Goal: Task Accomplishment & Management: Manage account settings

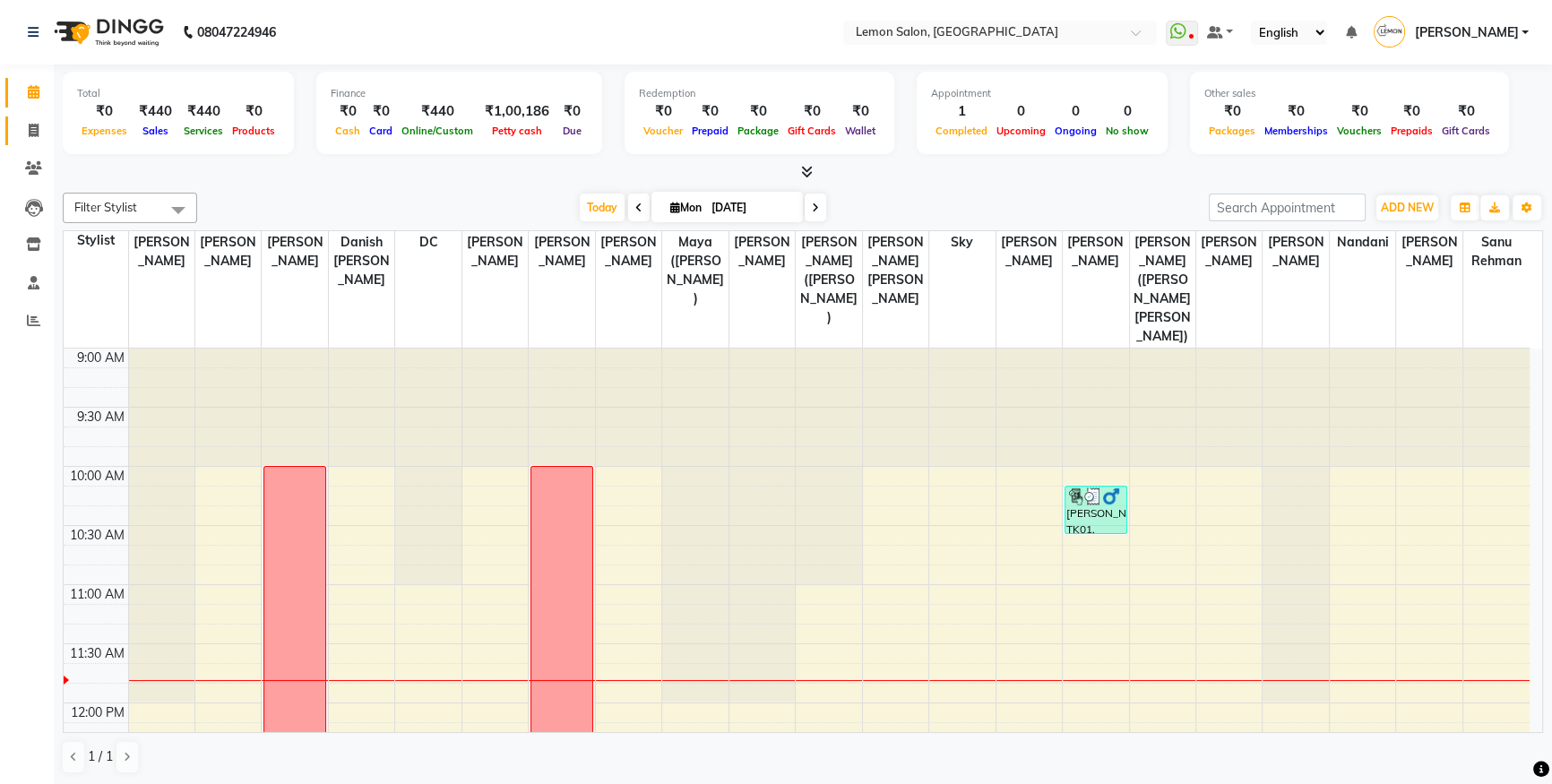
click at [16, 134] on link "Invoice" at bounding box center [27, 131] width 43 height 30
select select "566"
select select "service"
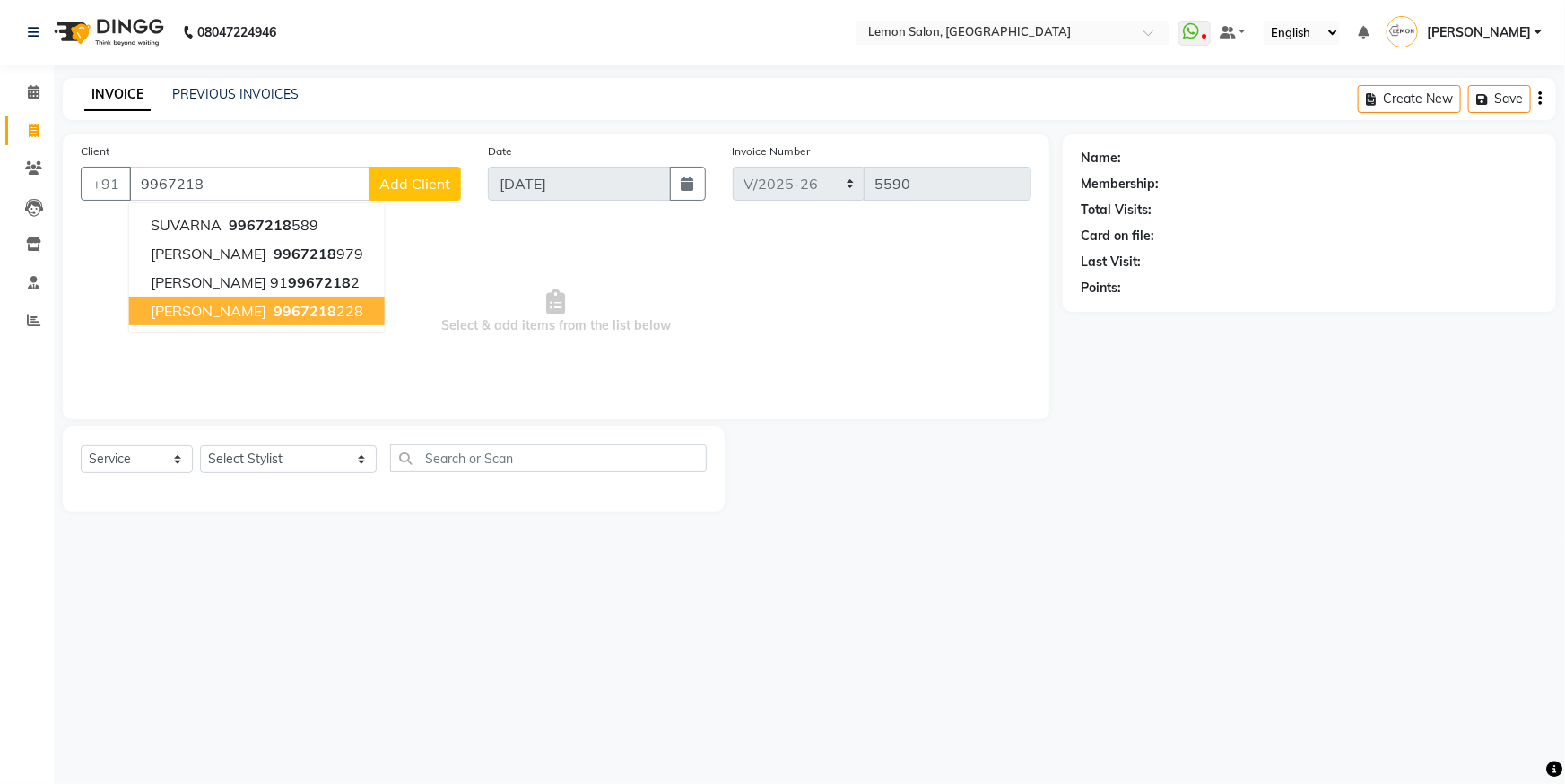
click at [236, 297] on button "[PERSON_NAME] 9967218 228" at bounding box center [257, 311] width 256 height 29
type input "9967218228"
select select "1: Object"
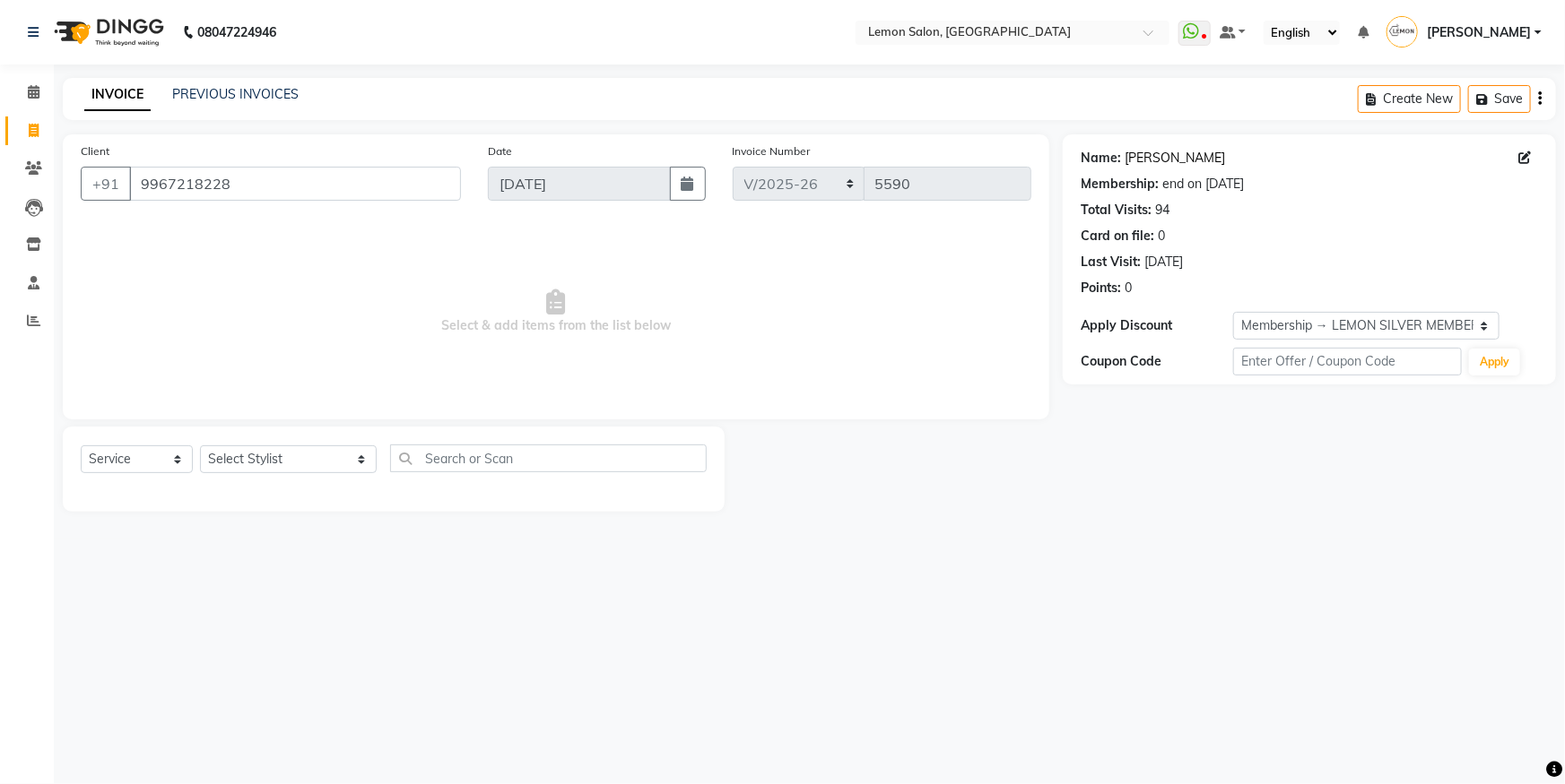
click at [1175, 157] on link "[PERSON_NAME]" at bounding box center [1175, 158] width 101 height 18
click at [223, 463] on select "Select Stylist [PERSON_NAME] [PERSON_NAME] [PERSON_NAME] Danish [PERSON_NAME] […" at bounding box center [288, 459] width 176 height 28
select select "9574"
click at [199, 445] on select "Select Stylist [PERSON_NAME] [PERSON_NAME] [PERSON_NAME] Danish [PERSON_NAME] […" at bounding box center [288, 459] width 176 height 28
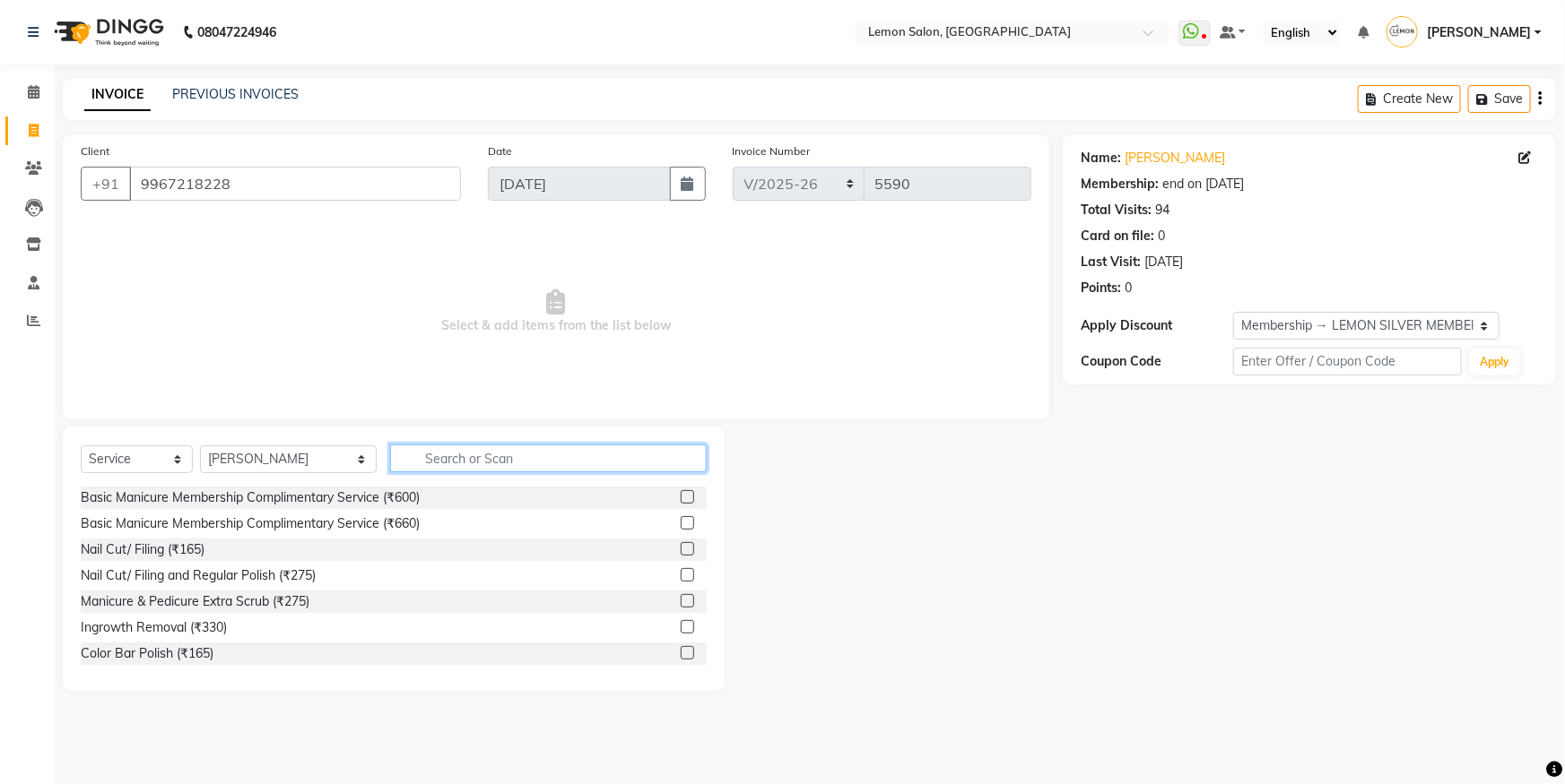
click at [476, 463] on input "text" at bounding box center [548, 458] width 317 height 28
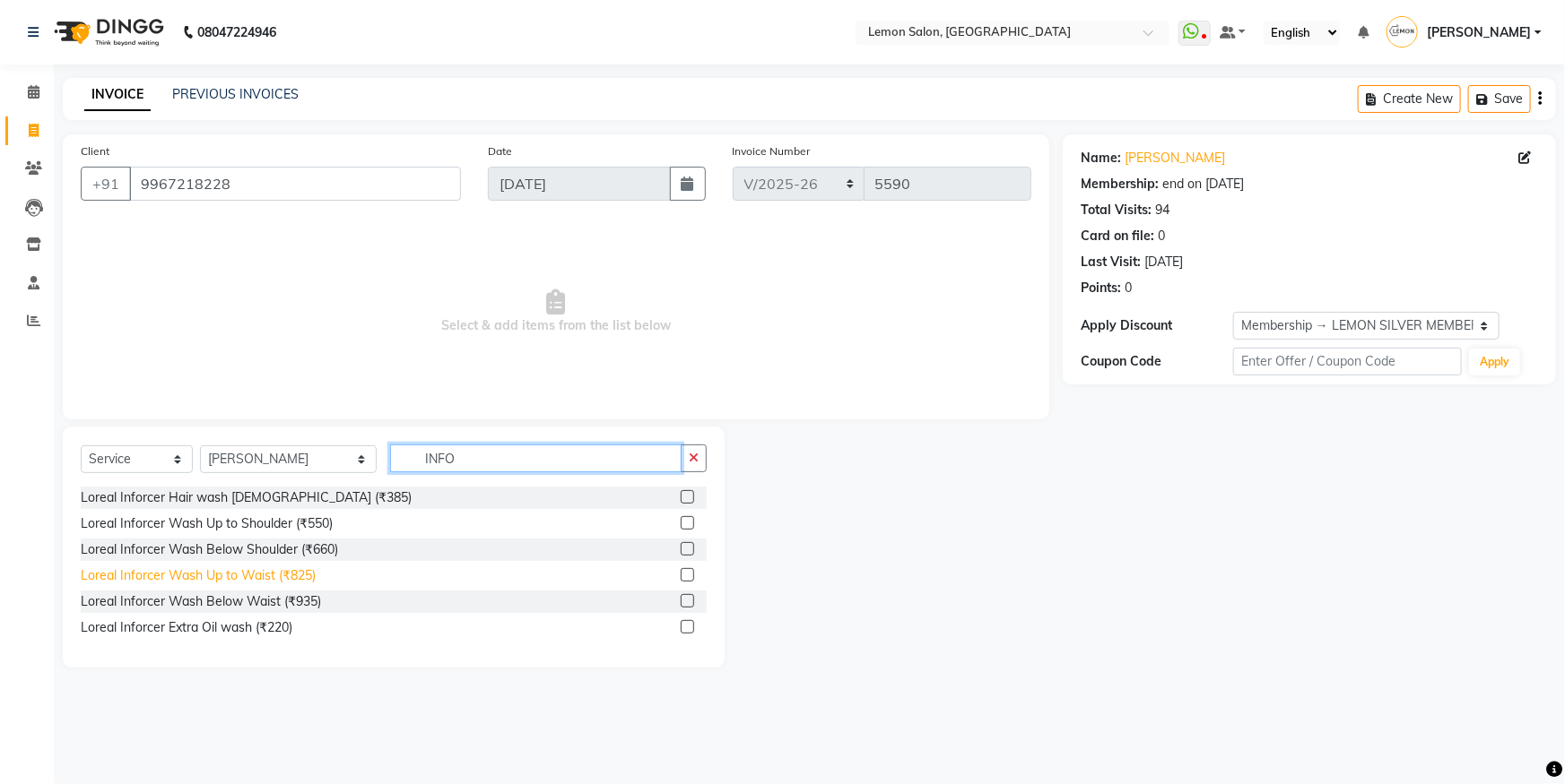
type input "INFO"
click at [250, 581] on div "Loreal Inforcer Wash Up to Waist (₹825)" at bounding box center [198, 575] width 235 height 18
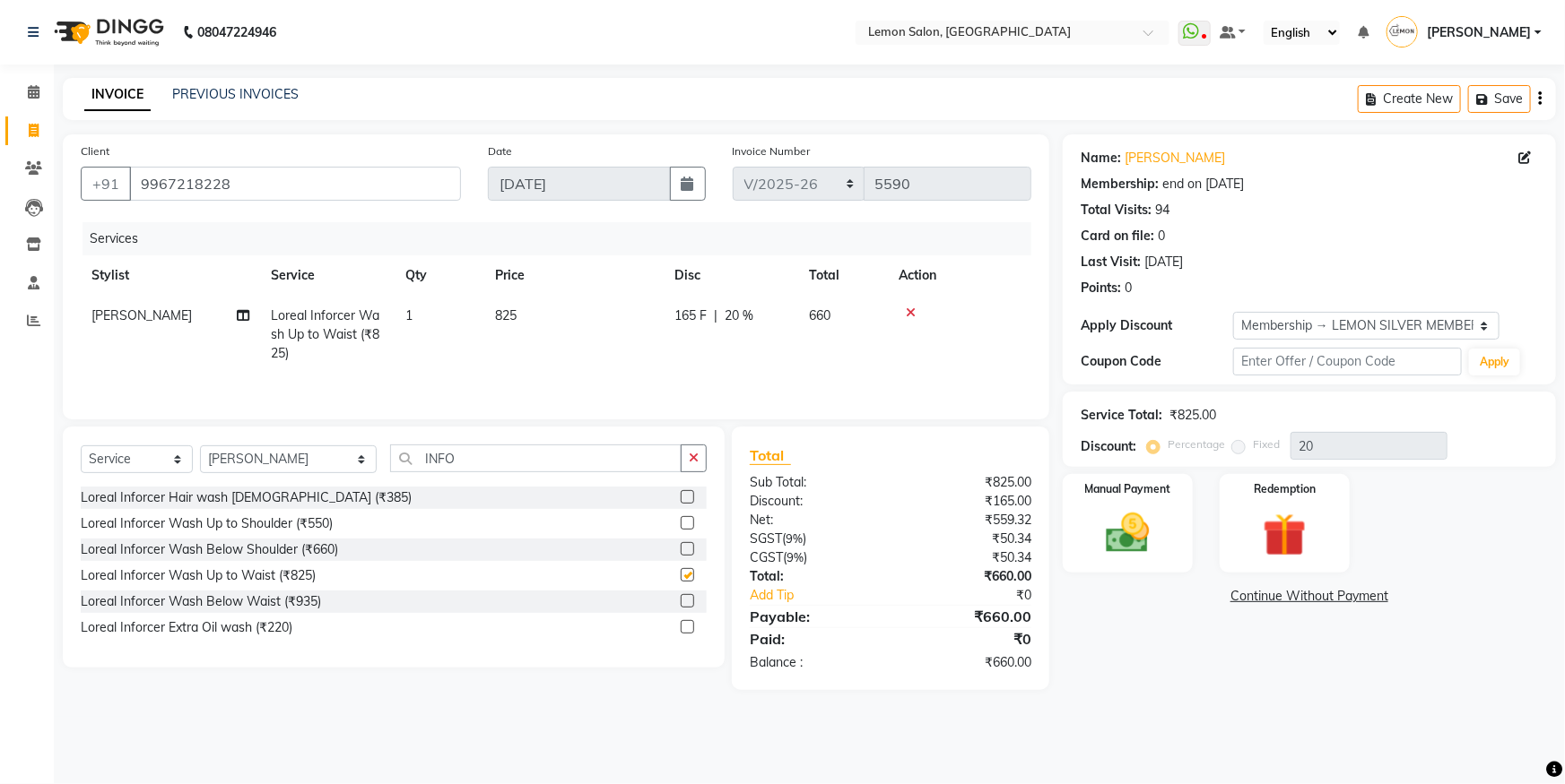
checkbox input "false"
click at [694, 461] on icon "button" at bounding box center [693, 458] width 10 height 13
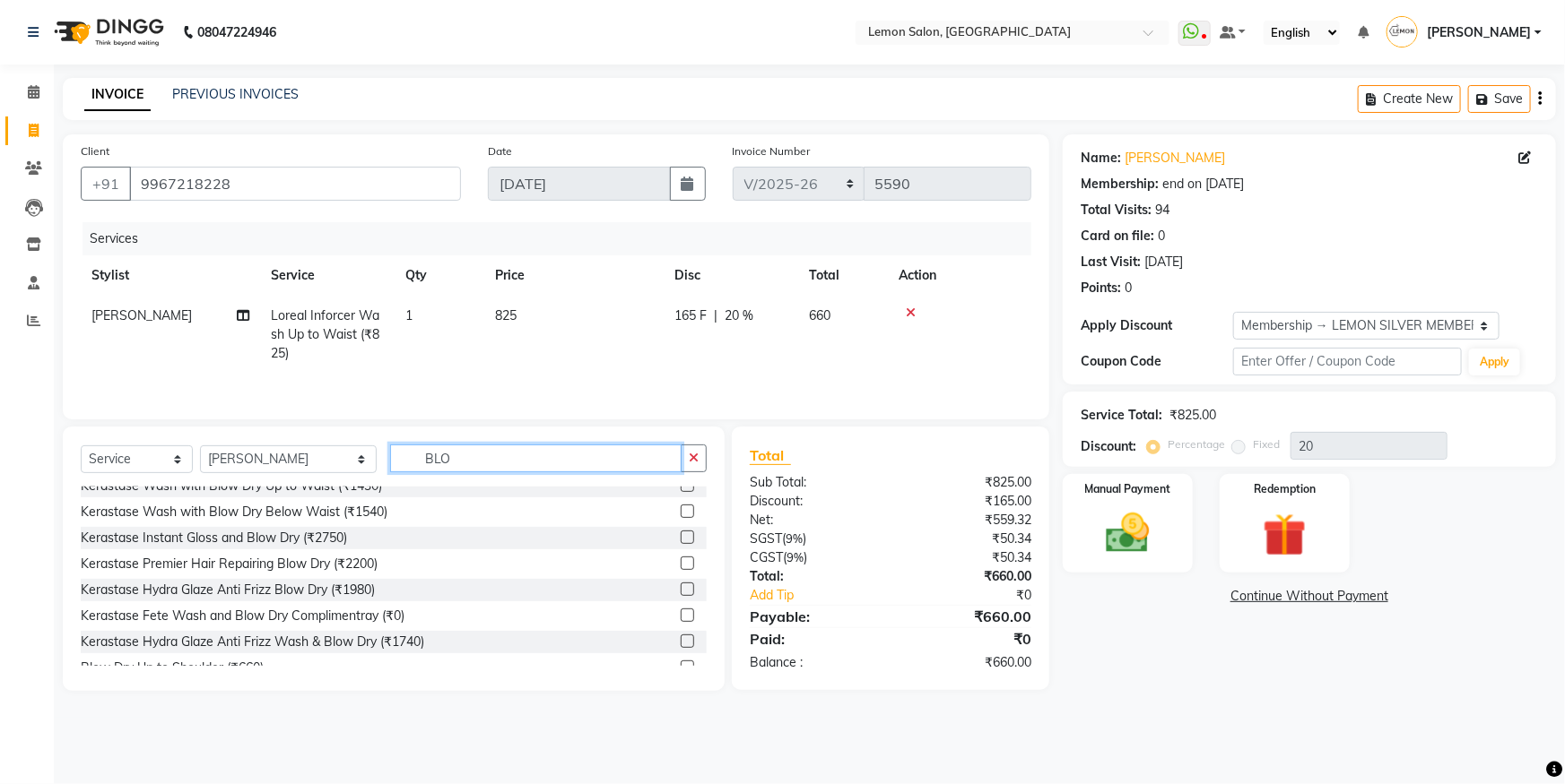
scroll to position [158, 0]
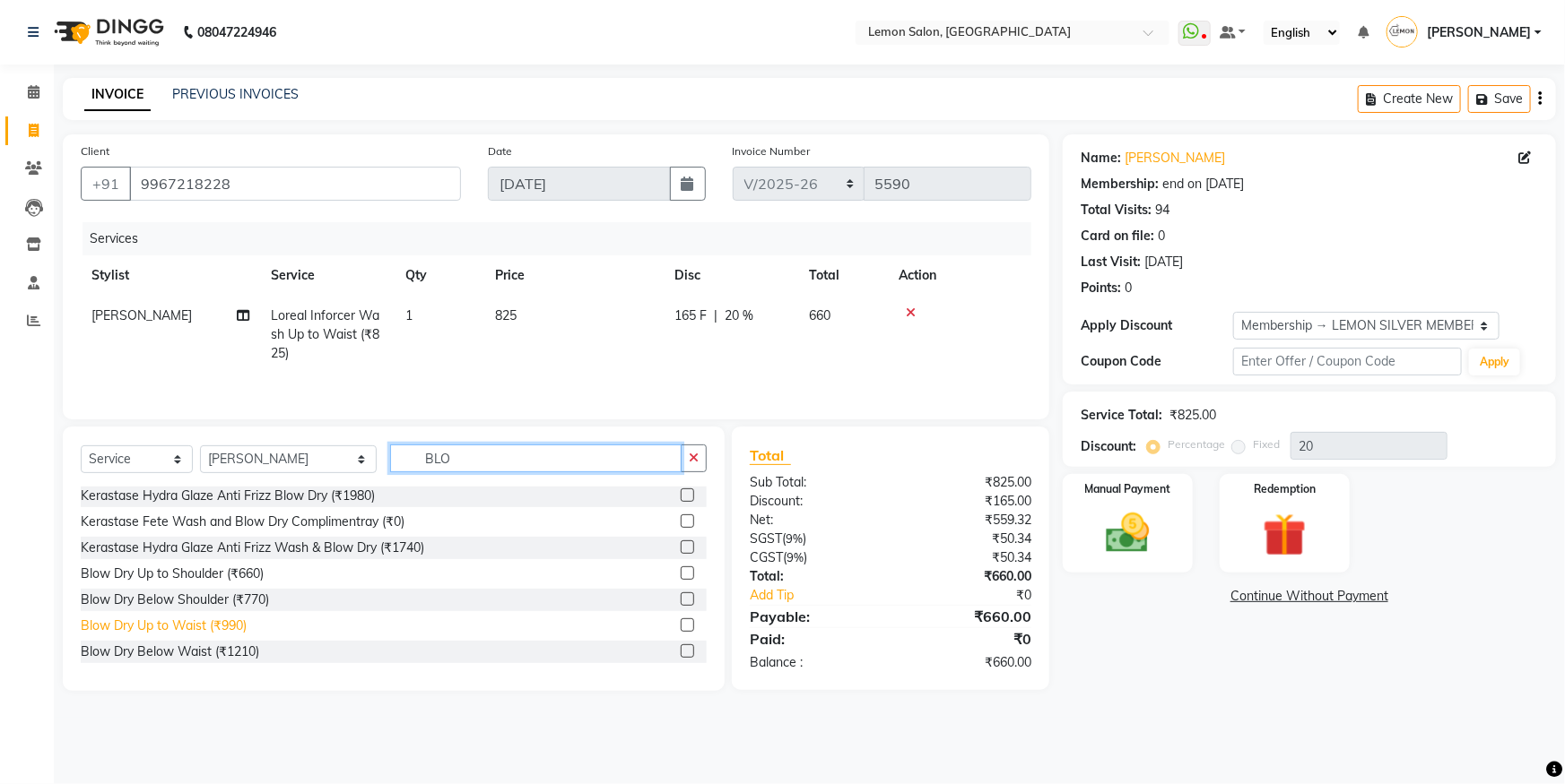
type input "BLO"
click at [224, 617] on div "Blow Dry Up to Waist (₹990)" at bounding box center [163, 625] width 166 height 18
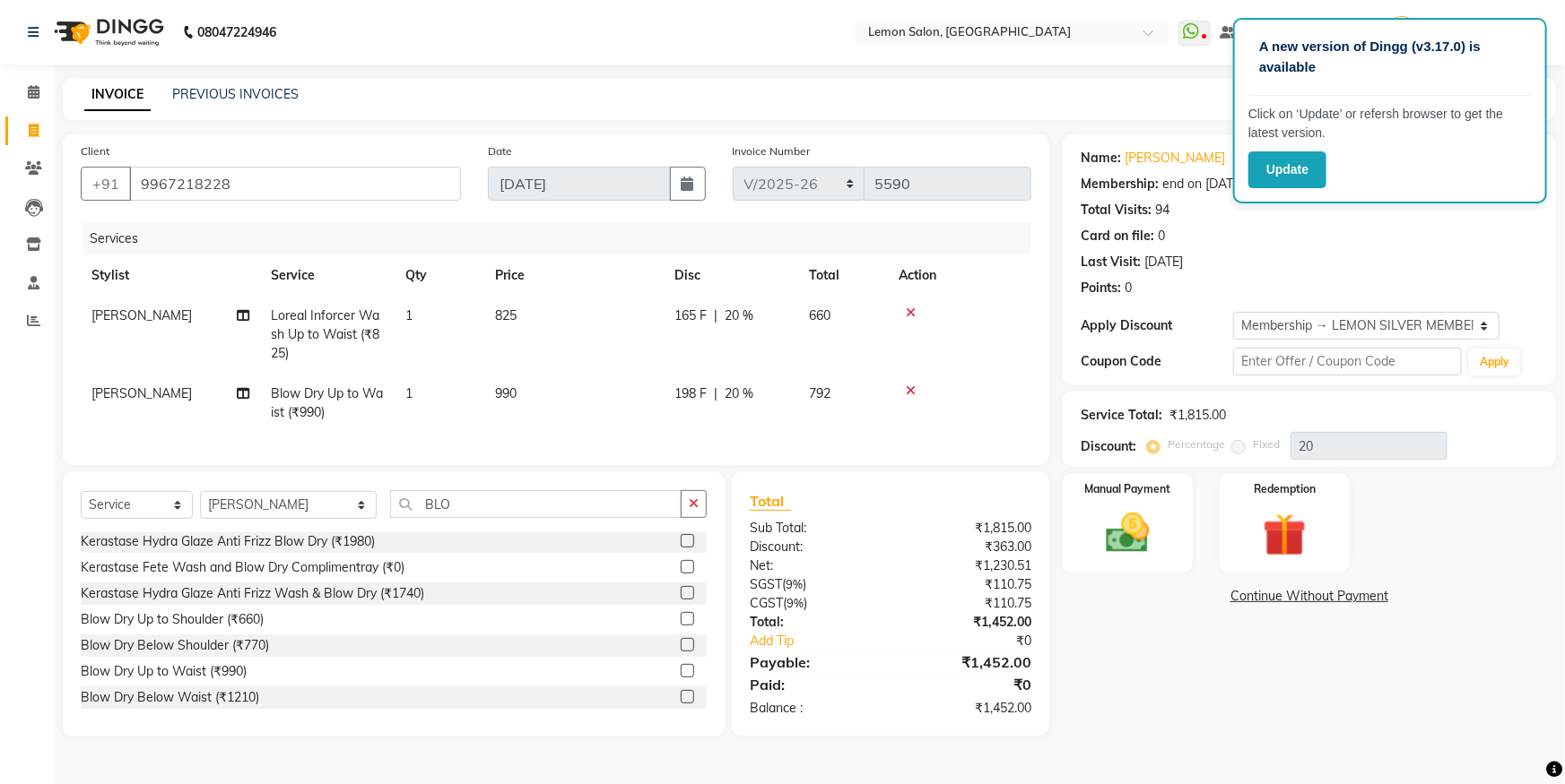
click at [909, 388] on icon at bounding box center [910, 390] width 10 height 13
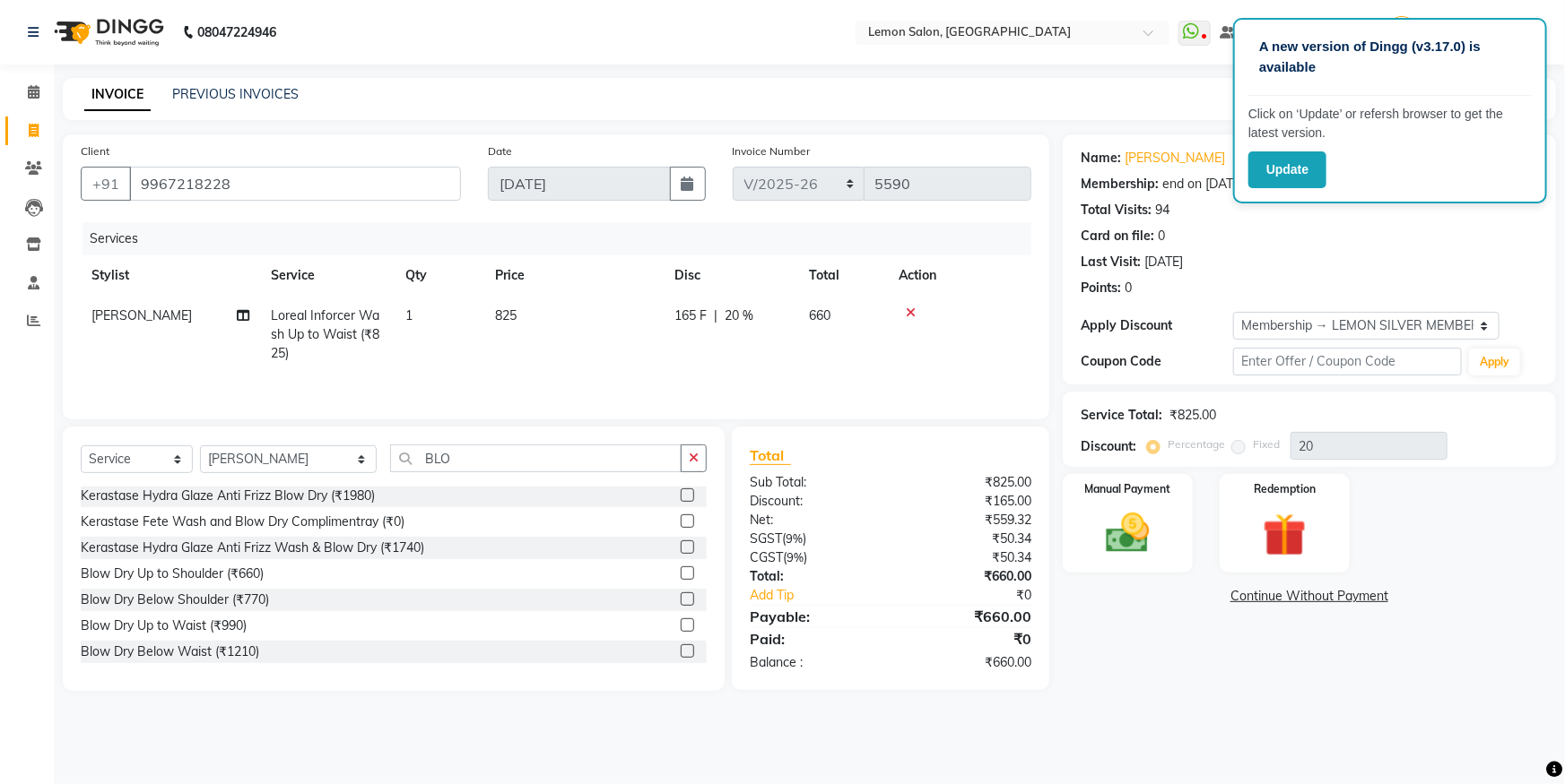
click at [912, 316] on icon at bounding box center [910, 313] width 10 height 13
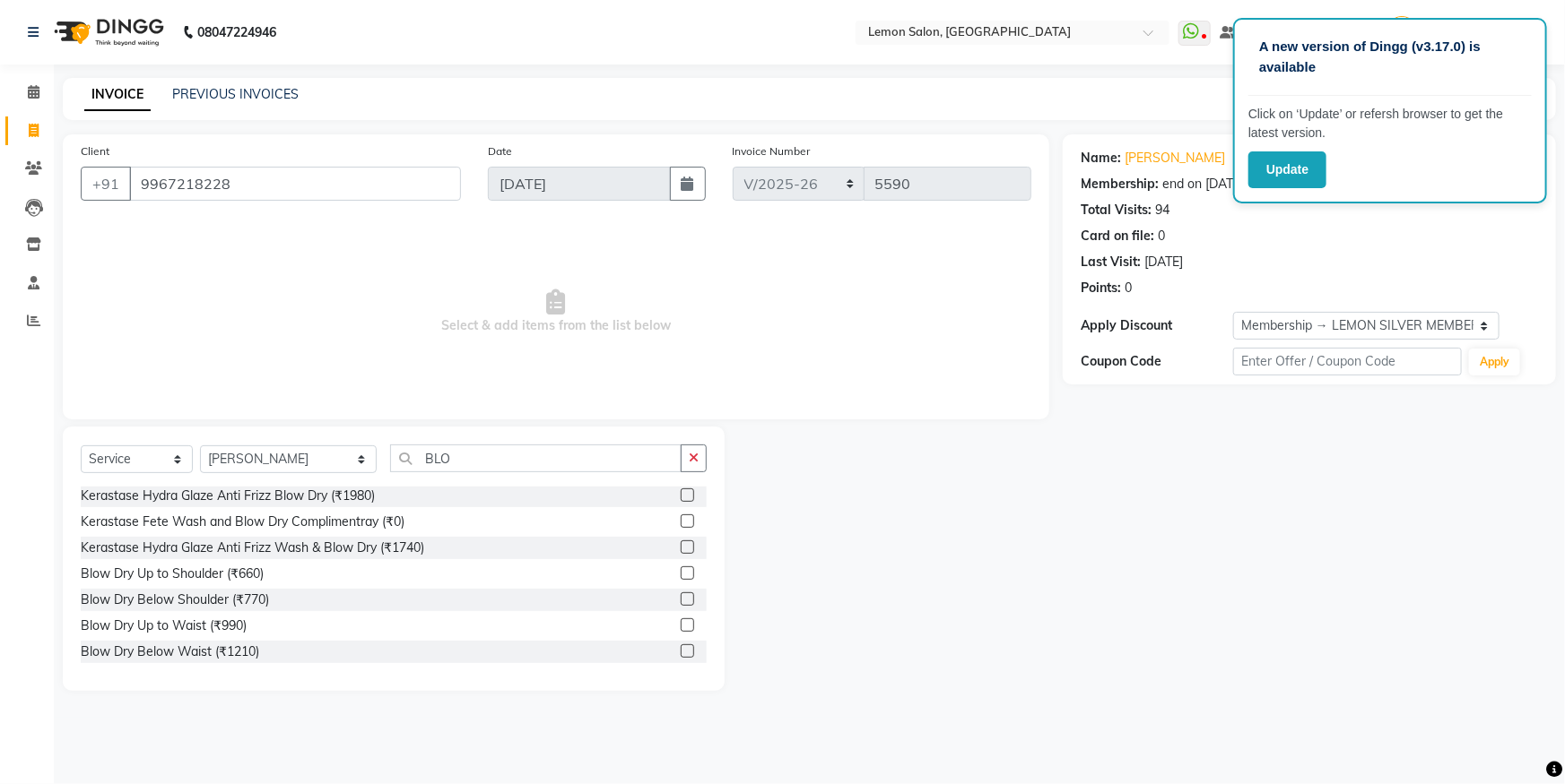
drag, startPoint x: 223, startPoint y: 618, endPoint x: 565, endPoint y: 558, distance: 347.2
click at [234, 618] on div "Blow Dry Up to Waist (₹990)" at bounding box center [163, 625] width 166 height 18
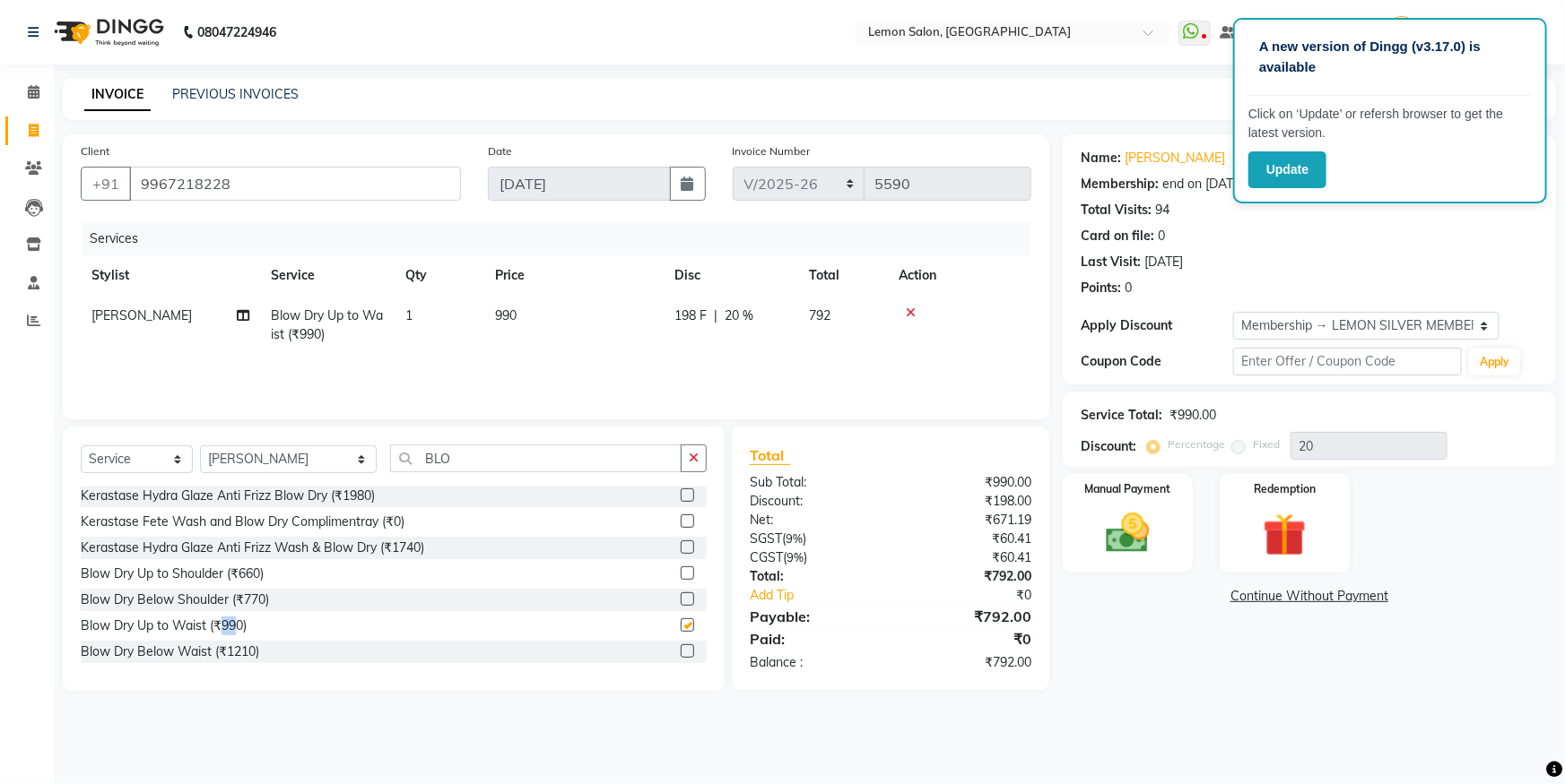
checkbox input "false"
click at [703, 455] on button "button" at bounding box center [693, 458] width 26 height 28
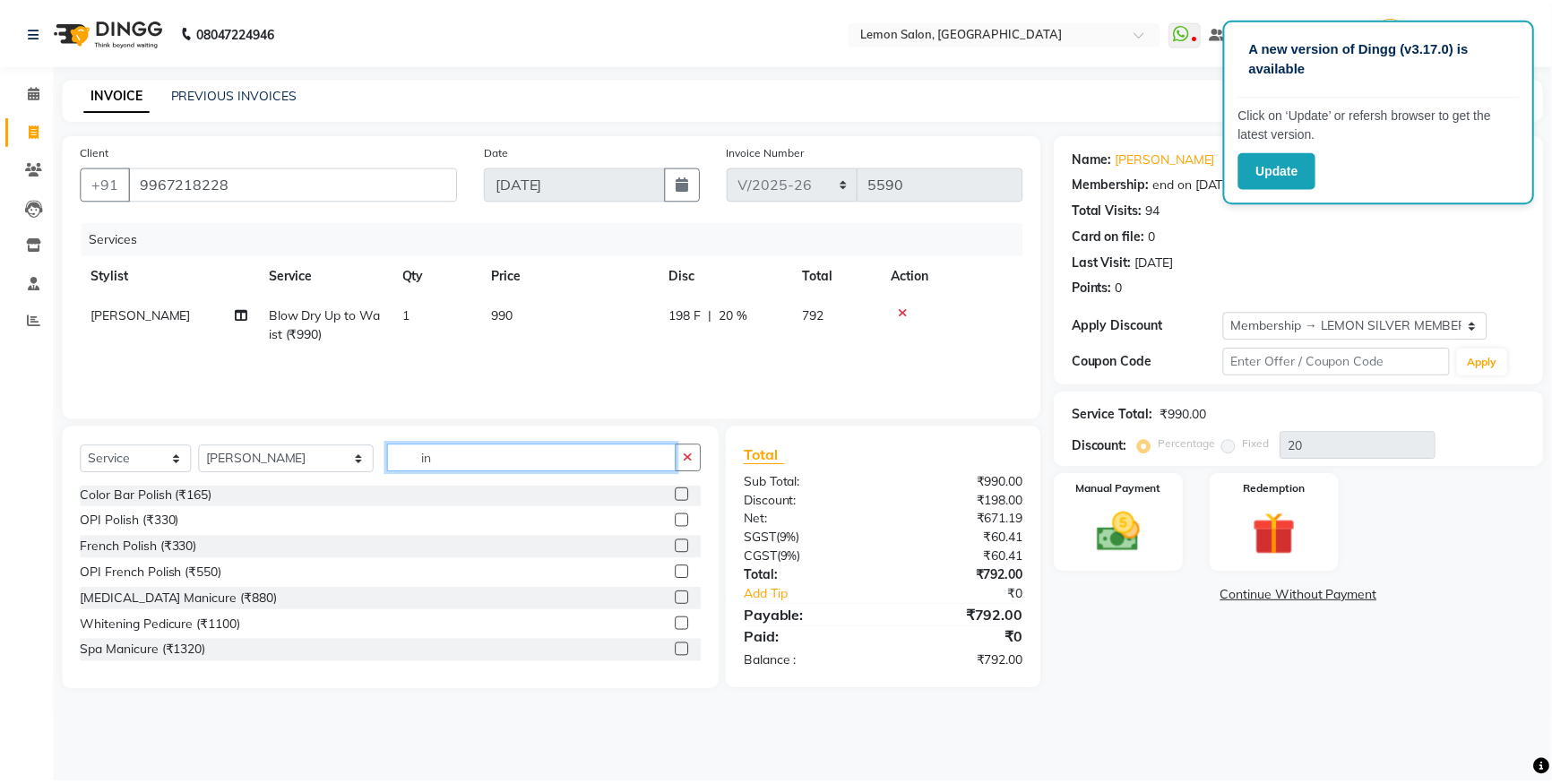
scroll to position [0, 0]
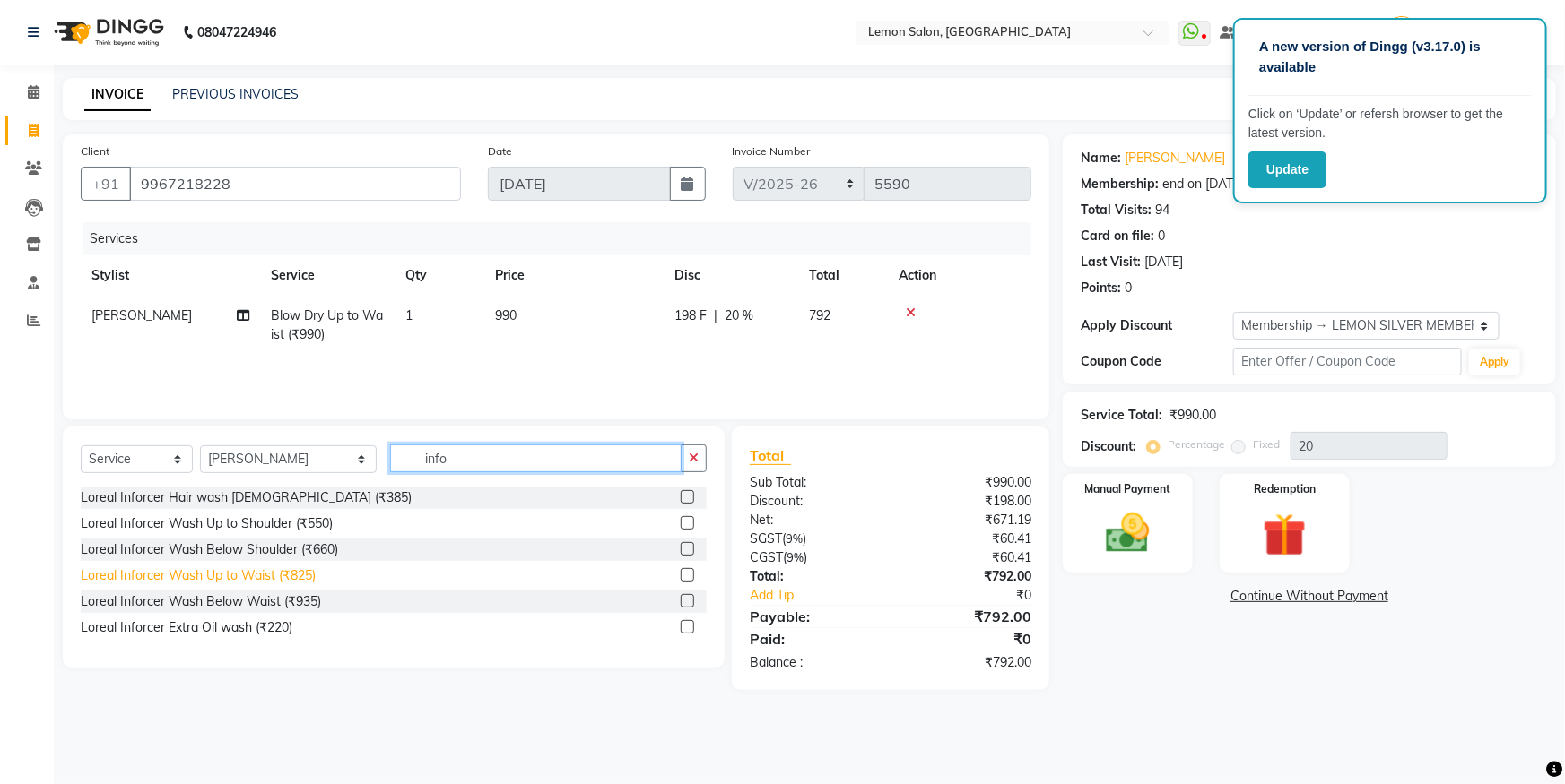
type input "info"
click at [283, 577] on div "Loreal Inforcer Wash Up to Waist (₹825)" at bounding box center [198, 575] width 235 height 18
checkbox input "false"
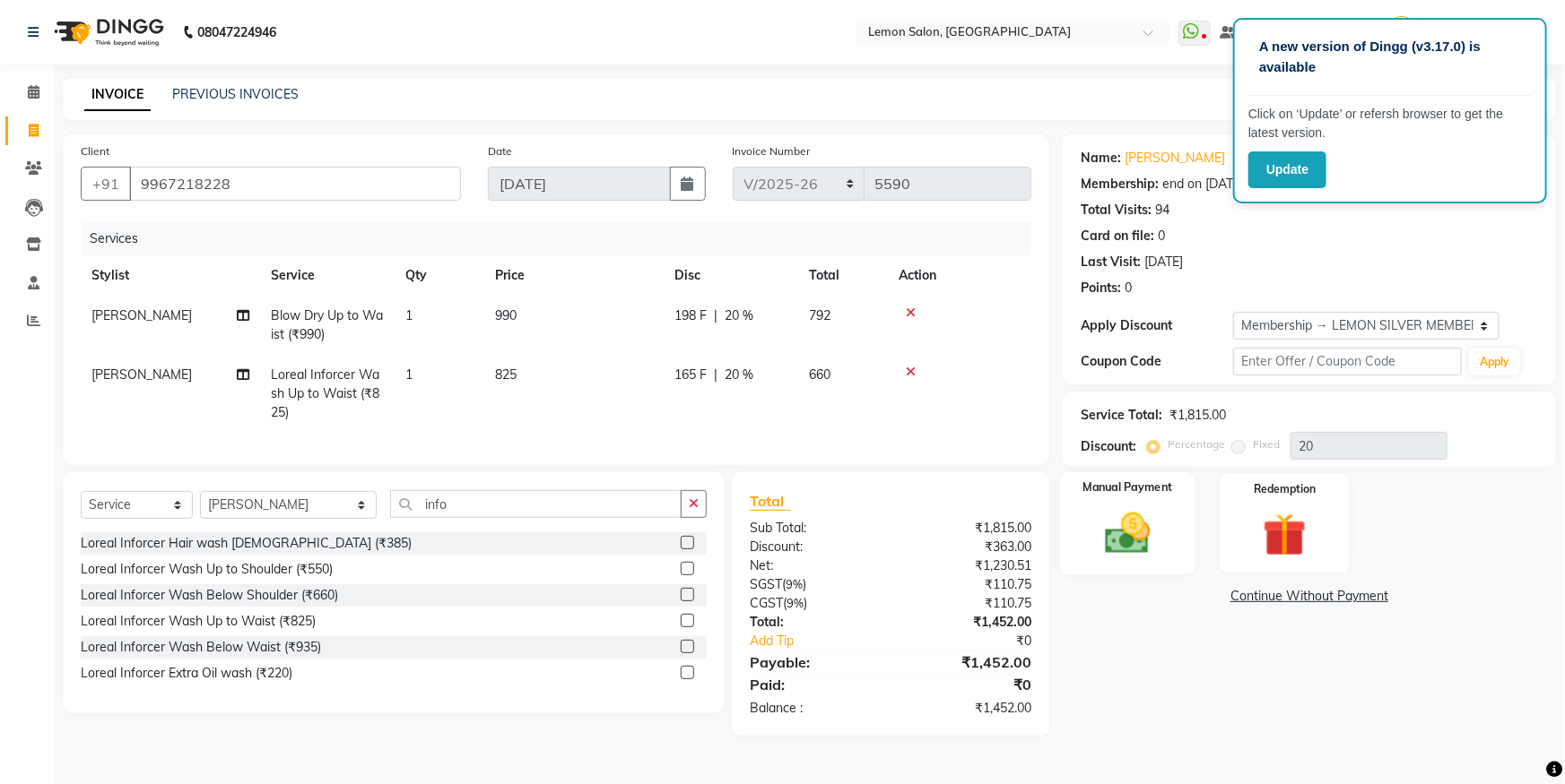
click at [1112, 520] on img at bounding box center [1128, 533] width 74 height 52
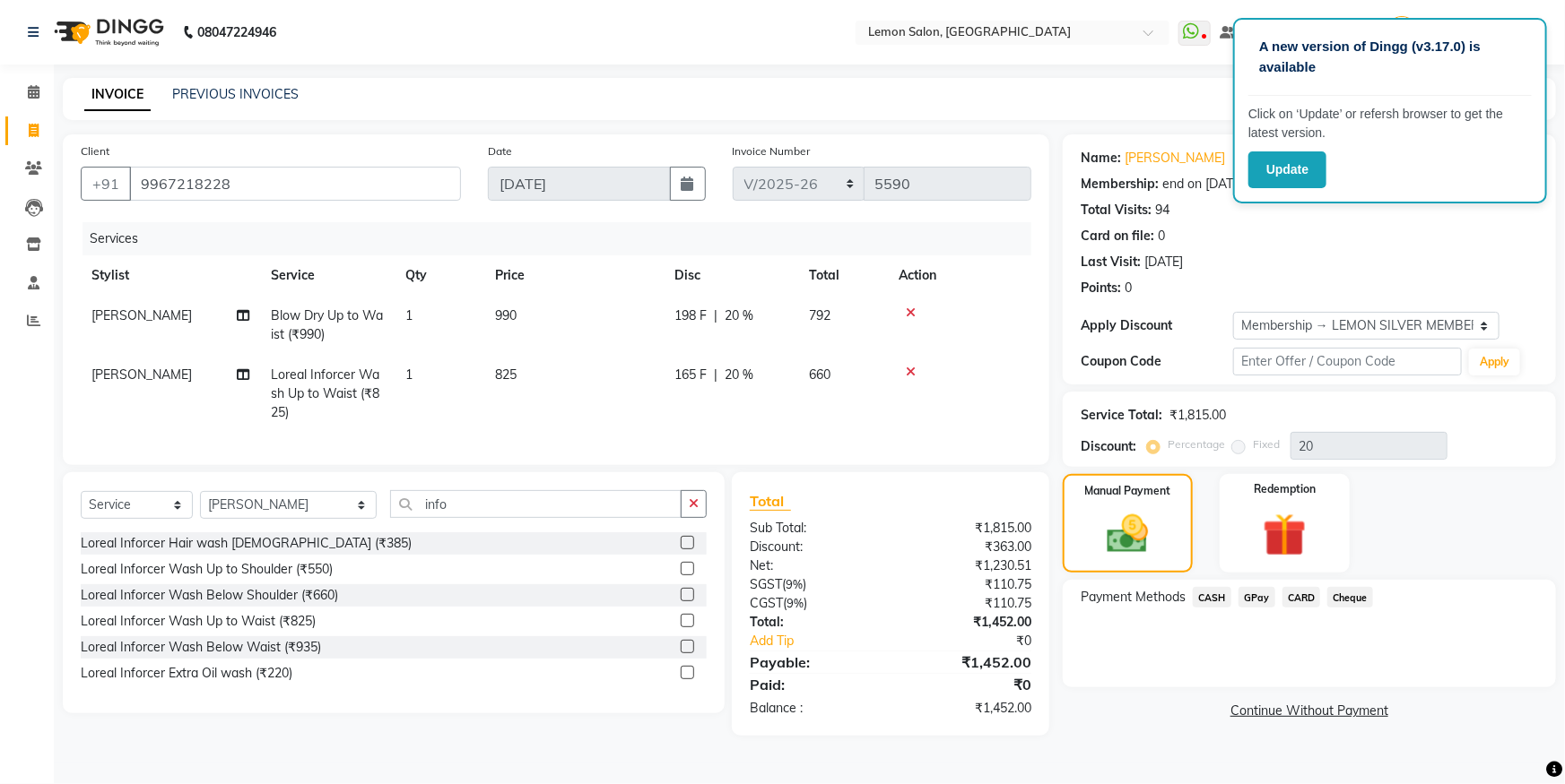
click at [1256, 593] on span "GPay" at bounding box center [1257, 596] width 37 height 20
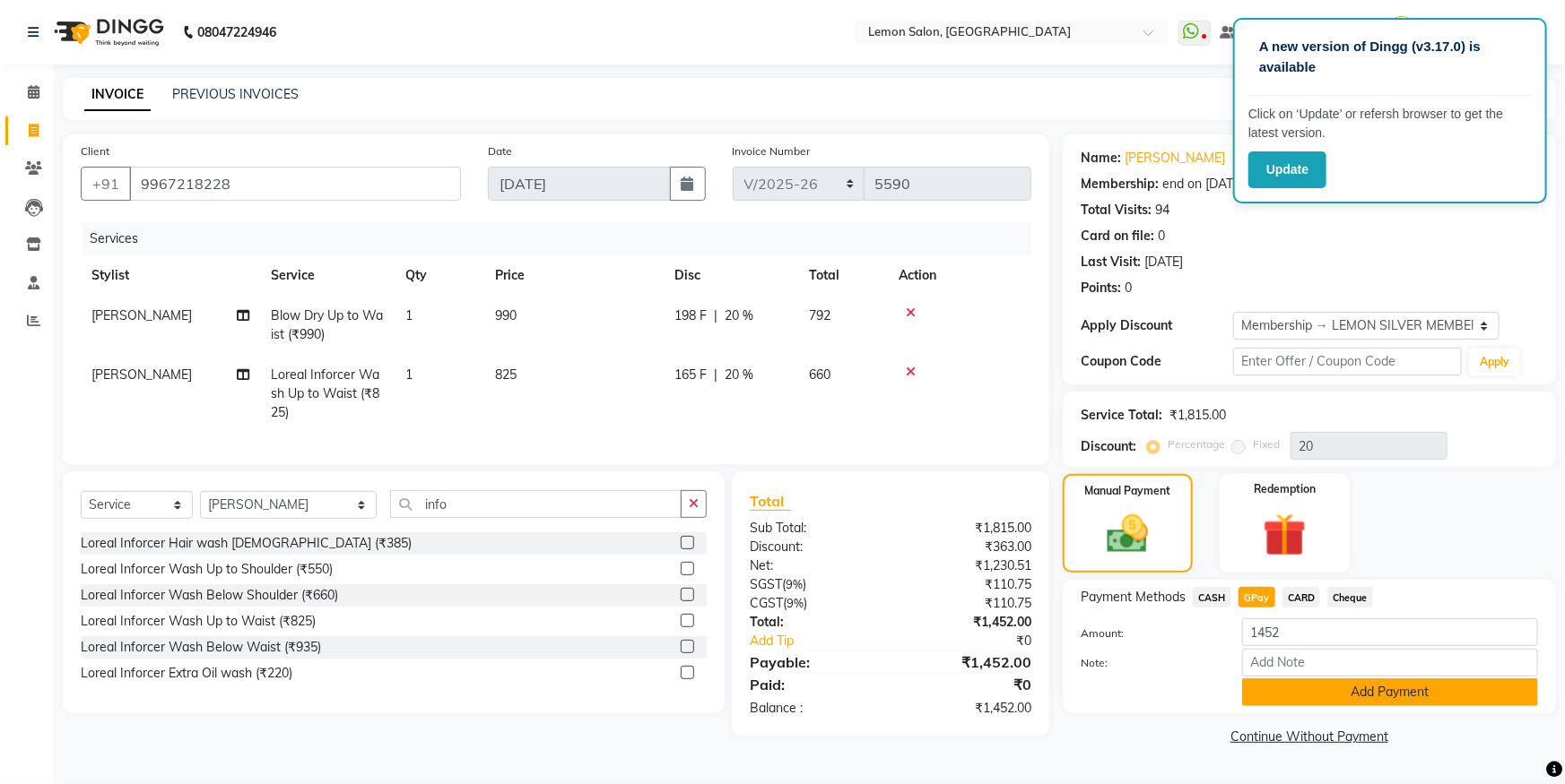
click at [1327, 686] on button "Add Payment" at bounding box center [1390, 692] width 296 height 28
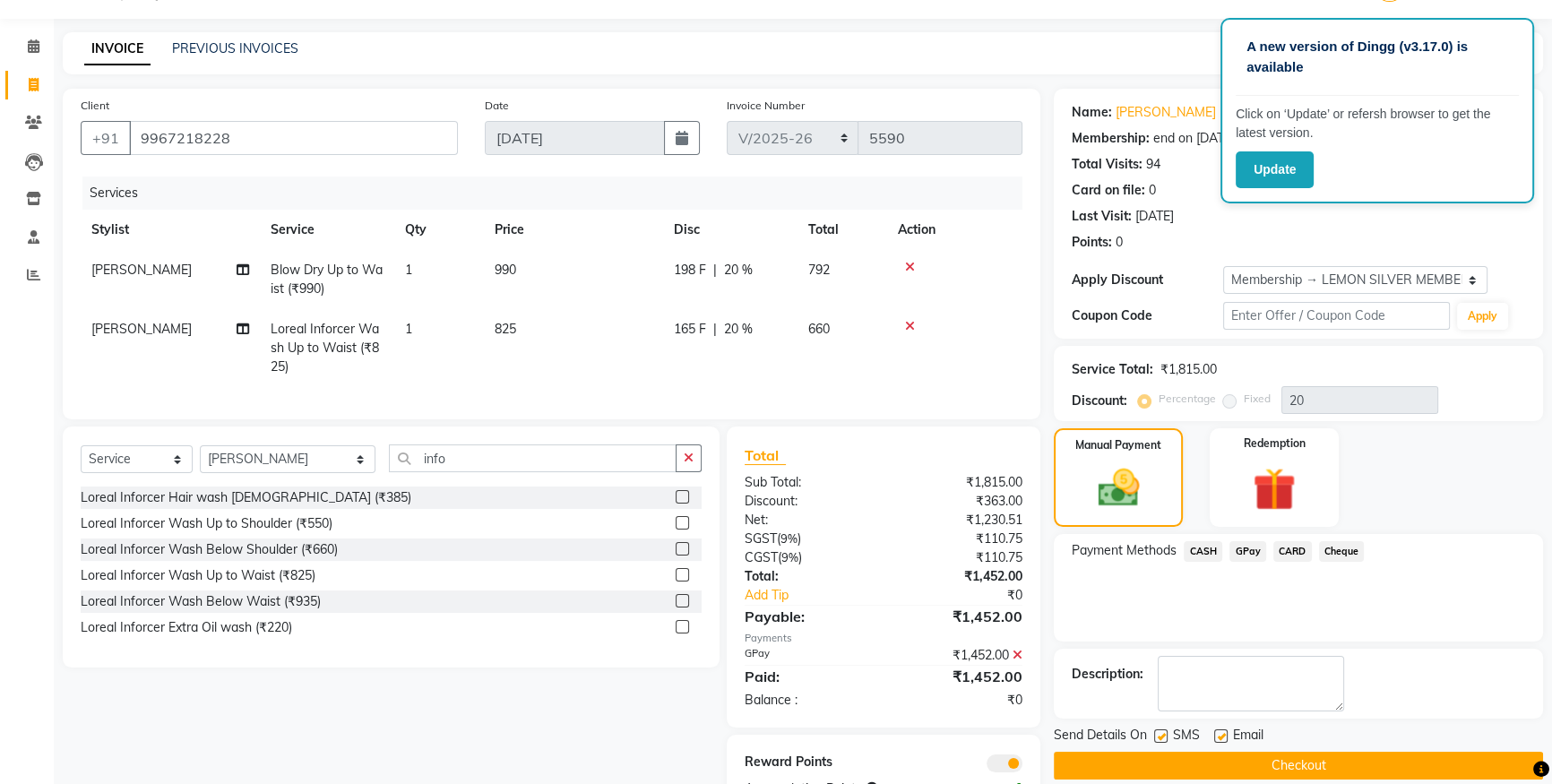
scroll to position [117, 0]
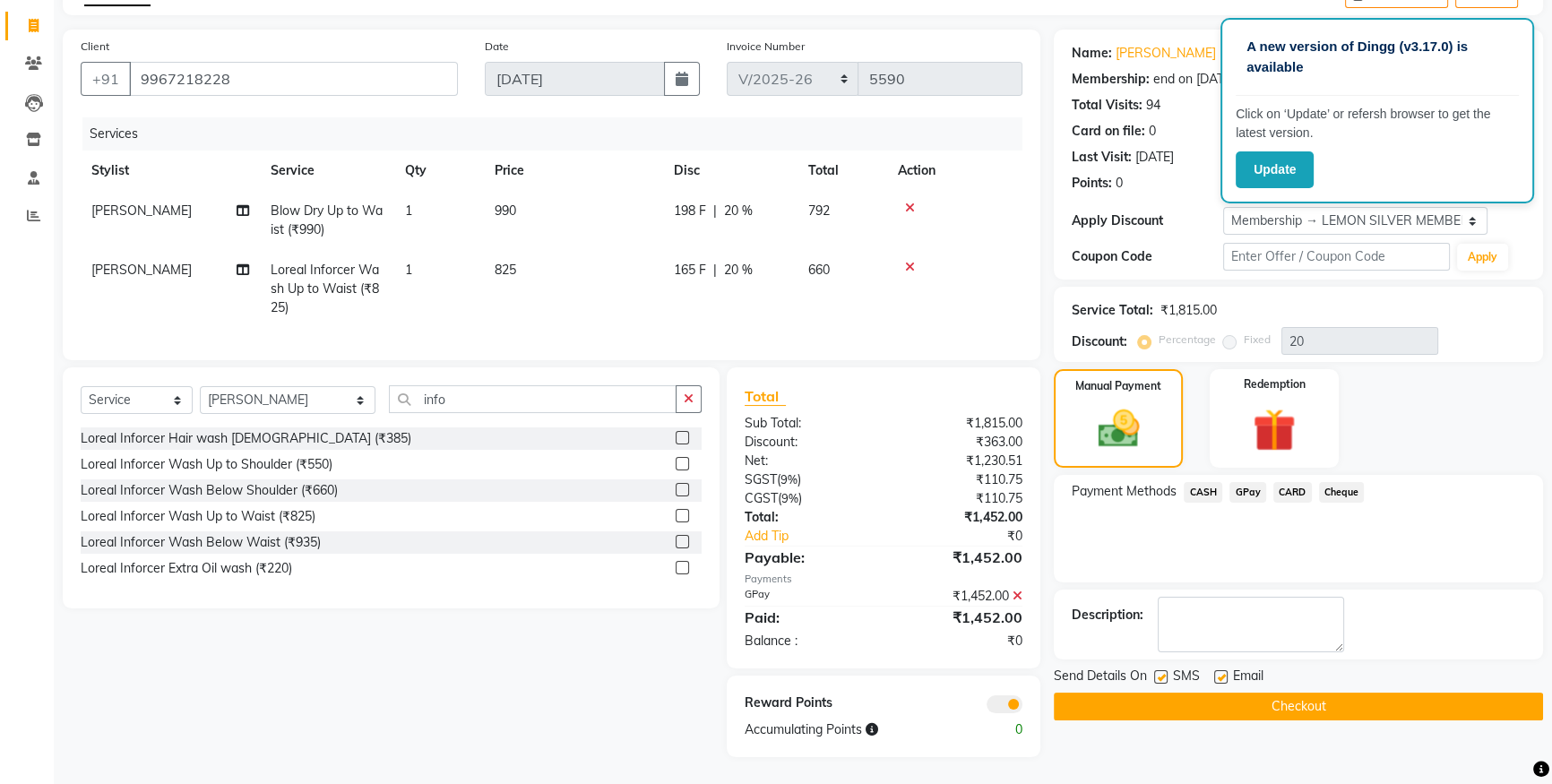
click at [1178, 700] on button "Checkout" at bounding box center [1298, 707] width 489 height 28
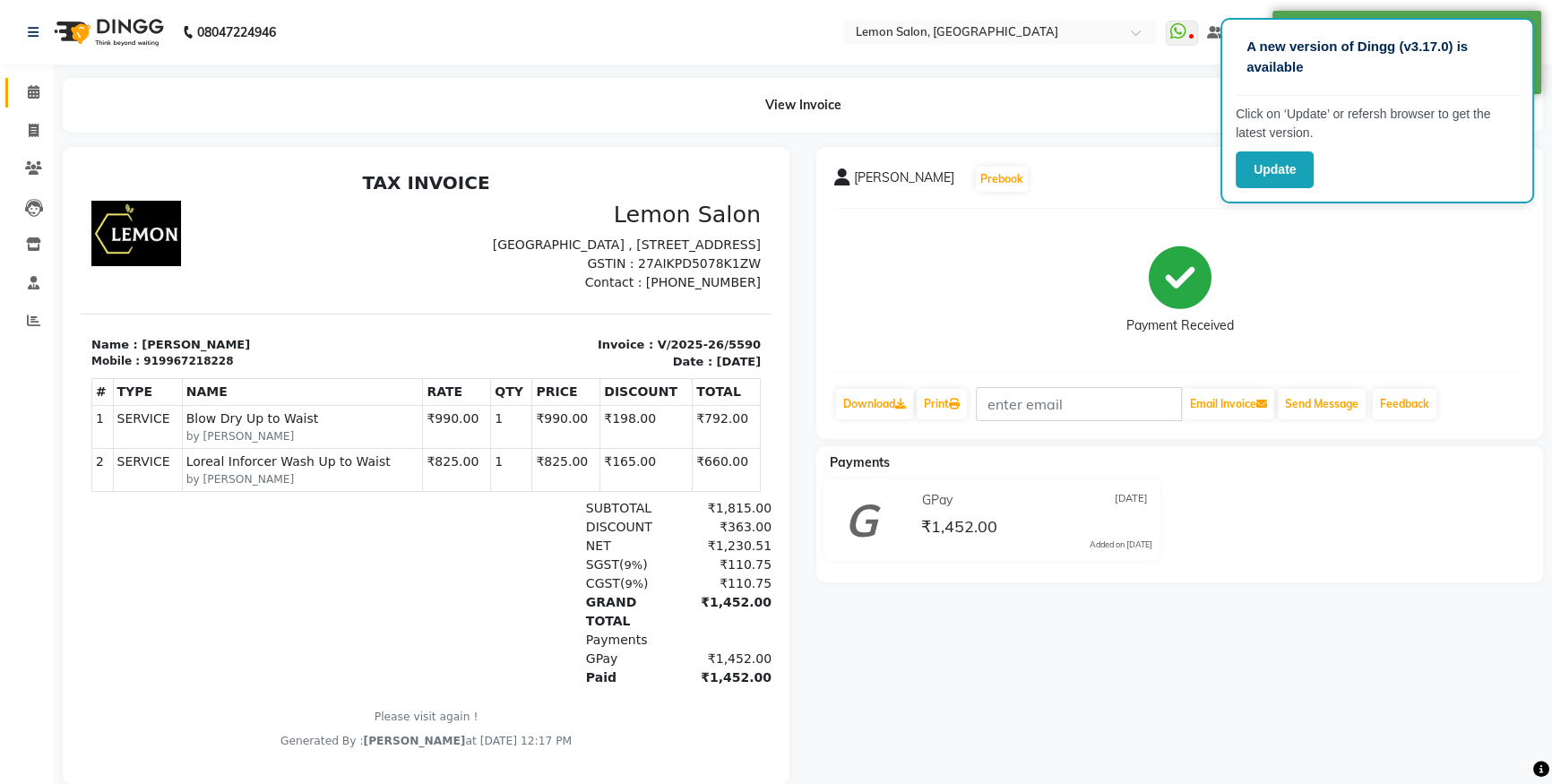
click at [24, 105] on link "Calendar" at bounding box center [27, 93] width 43 height 30
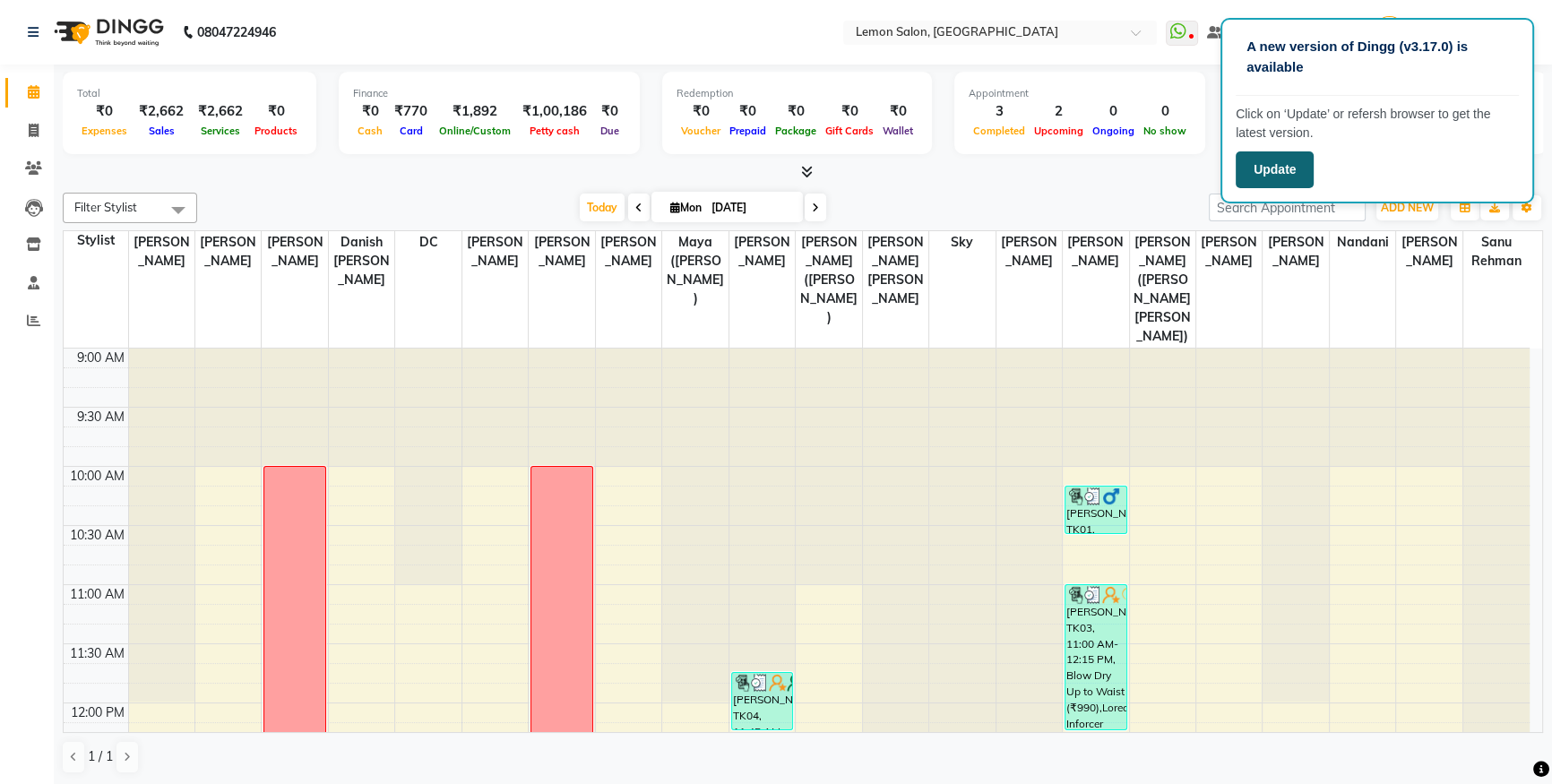
click at [1287, 166] on button "Update" at bounding box center [1275, 169] width 78 height 37
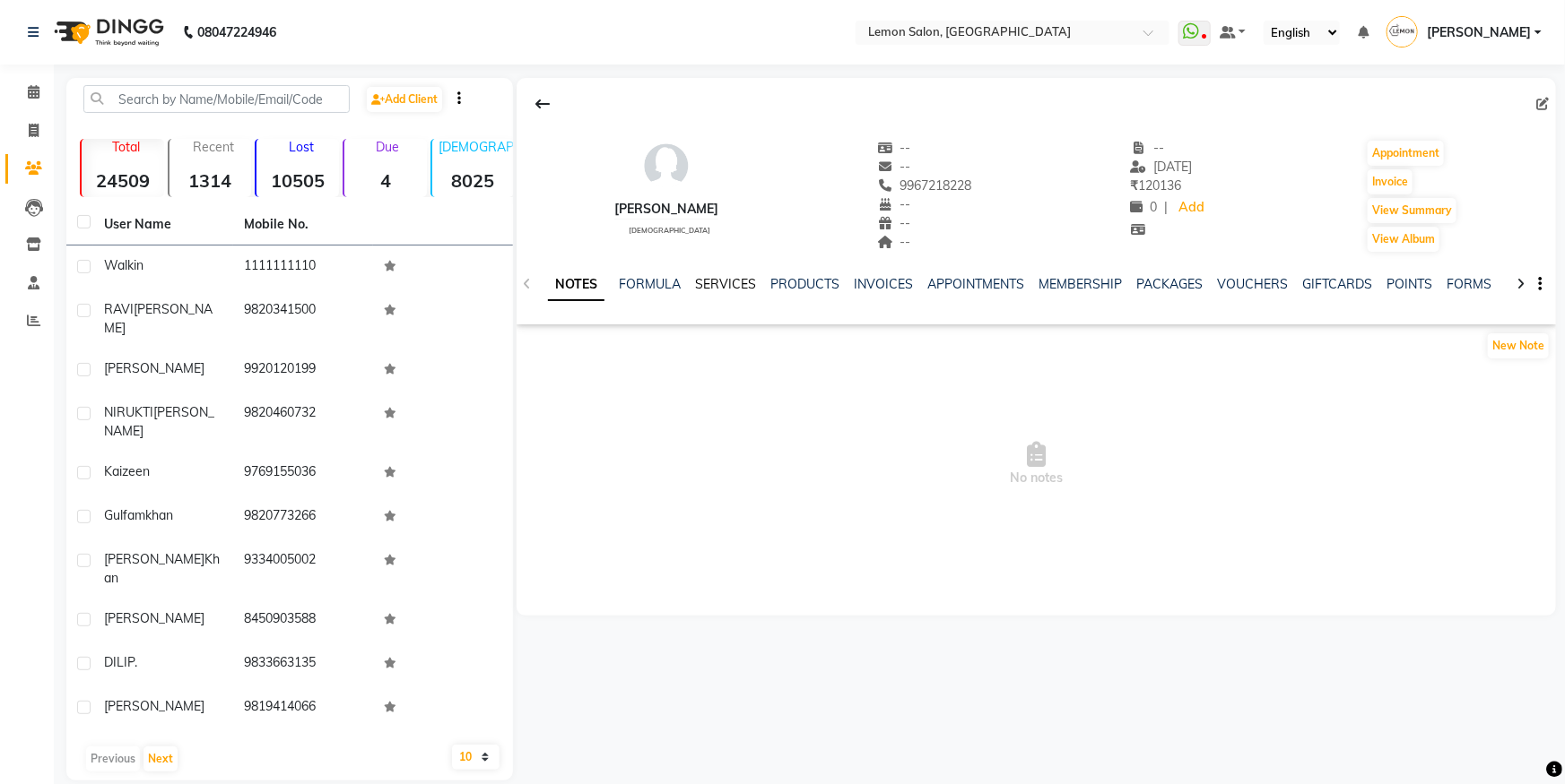
click at [727, 283] on link "SERVICES" at bounding box center [724, 284] width 61 height 16
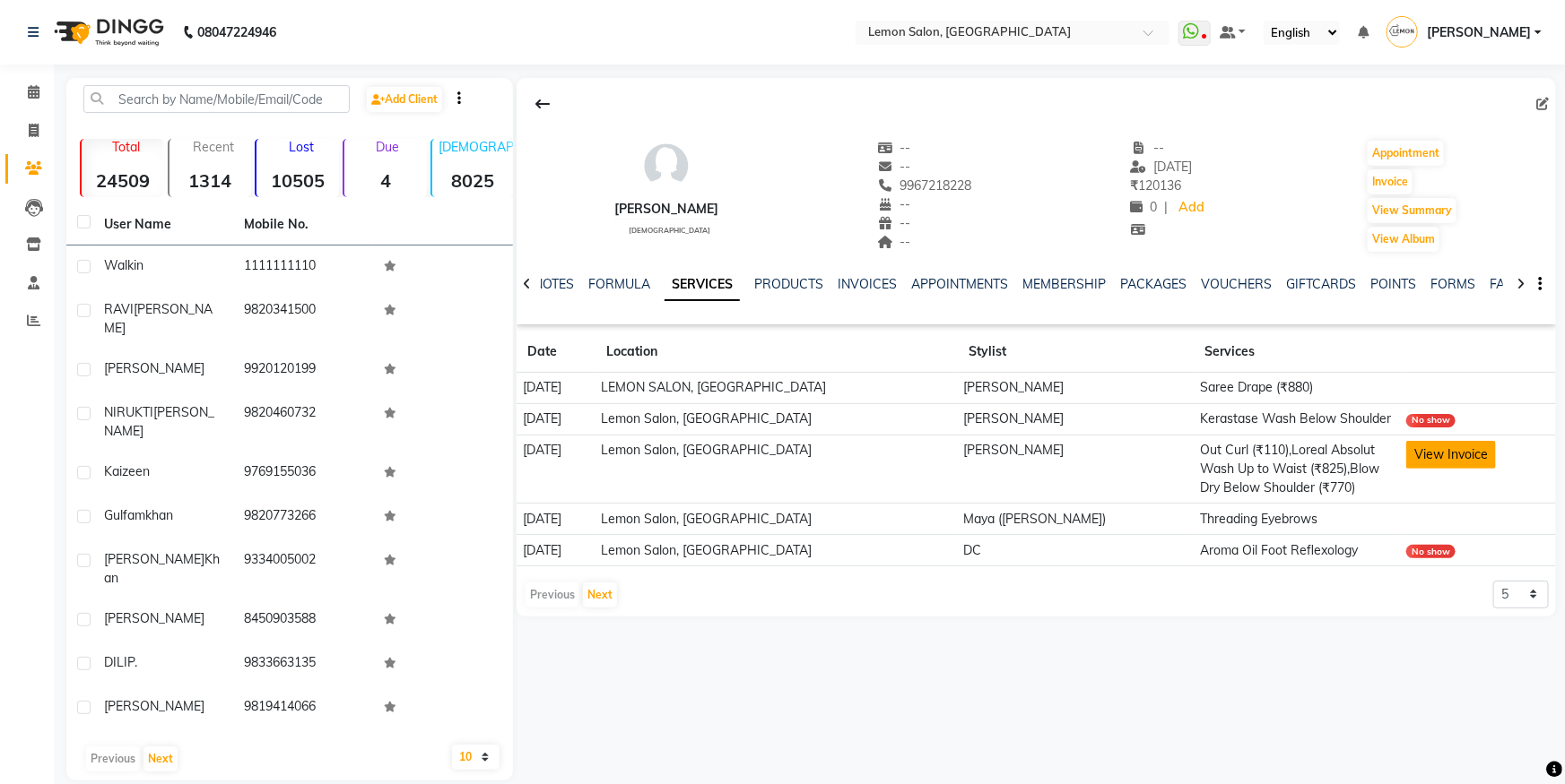
click at [1479, 453] on button "View Invoice" at bounding box center [1451, 454] width 90 height 28
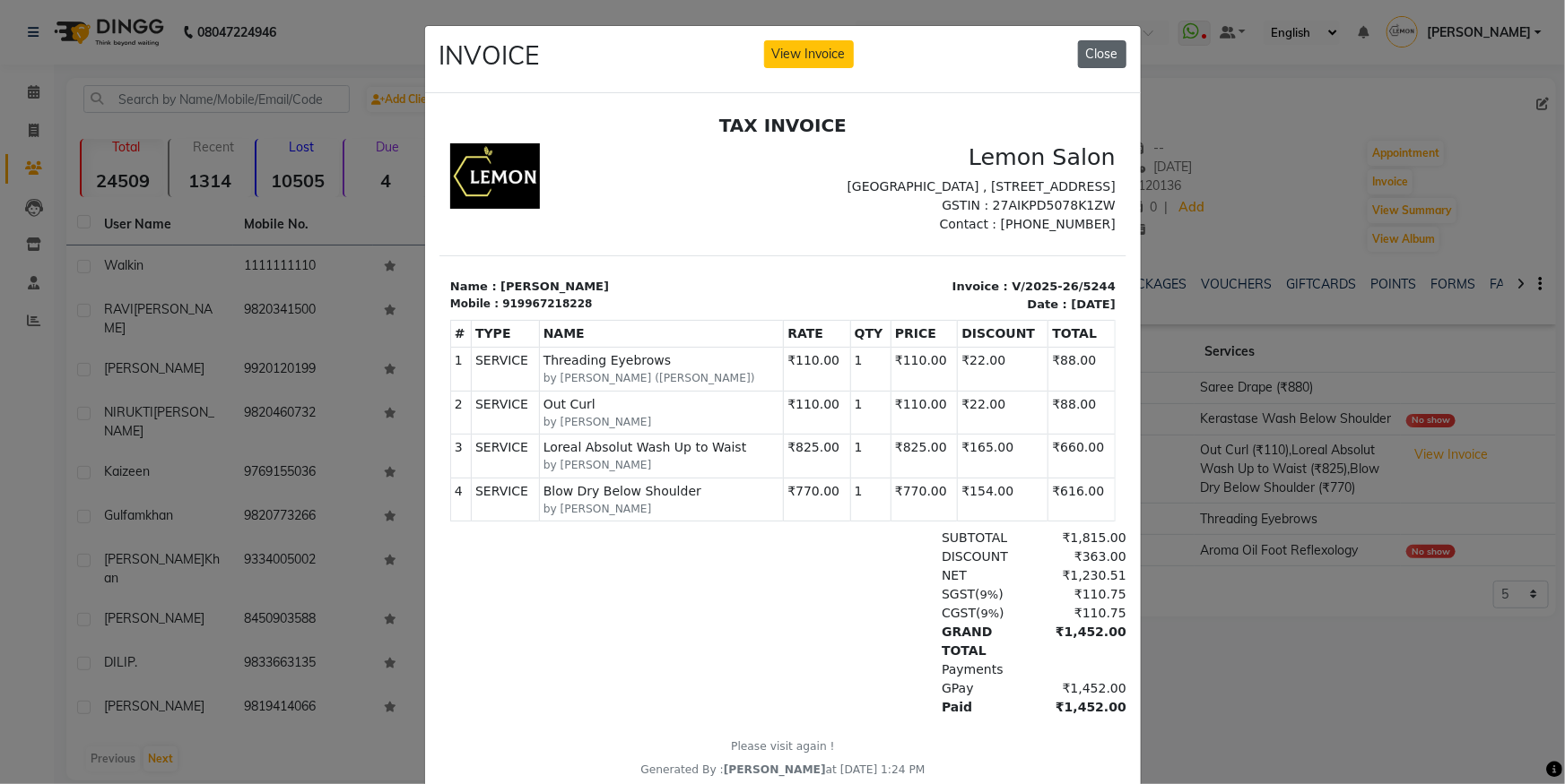
click at [1087, 53] on button "Close" at bounding box center [1102, 54] width 48 height 28
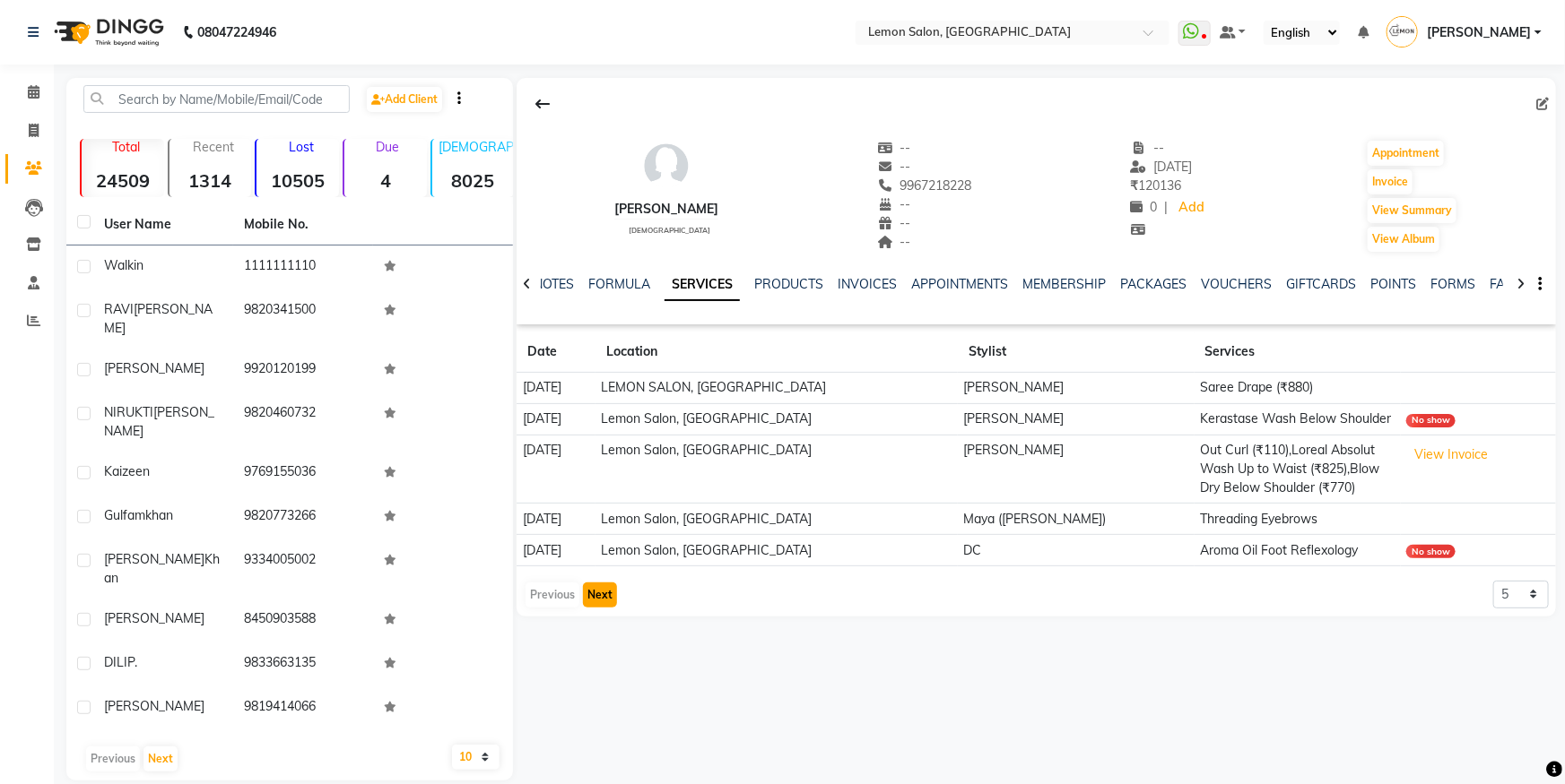
click at [595, 599] on button "Next" at bounding box center [599, 595] width 34 height 25
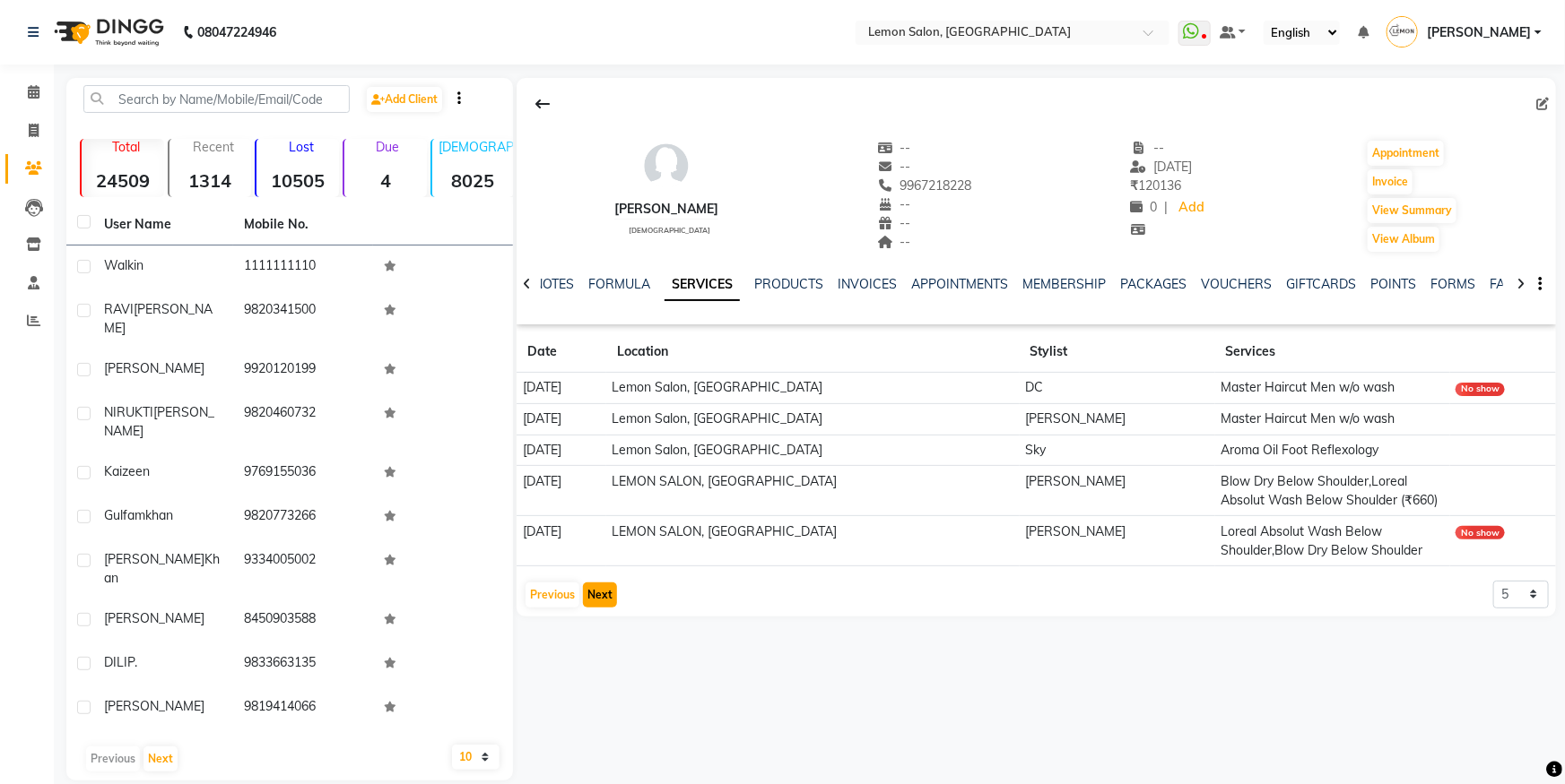
click at [610, 608] on button "Next" at bounding box center [599, 595] width 34 height 25
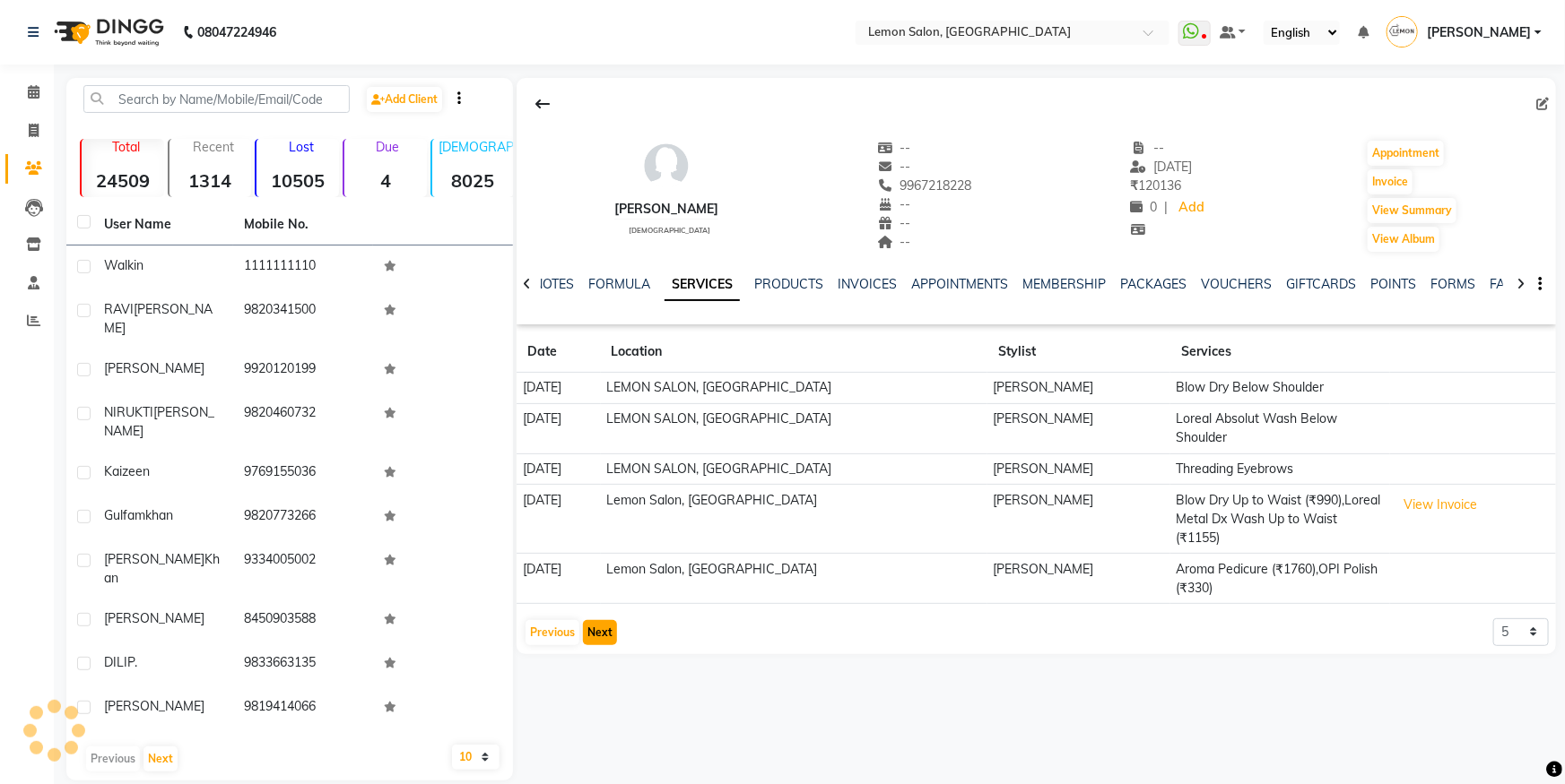
click at [604, 623] on button "Next" at bounding box center [599, 633] width 34 height 25
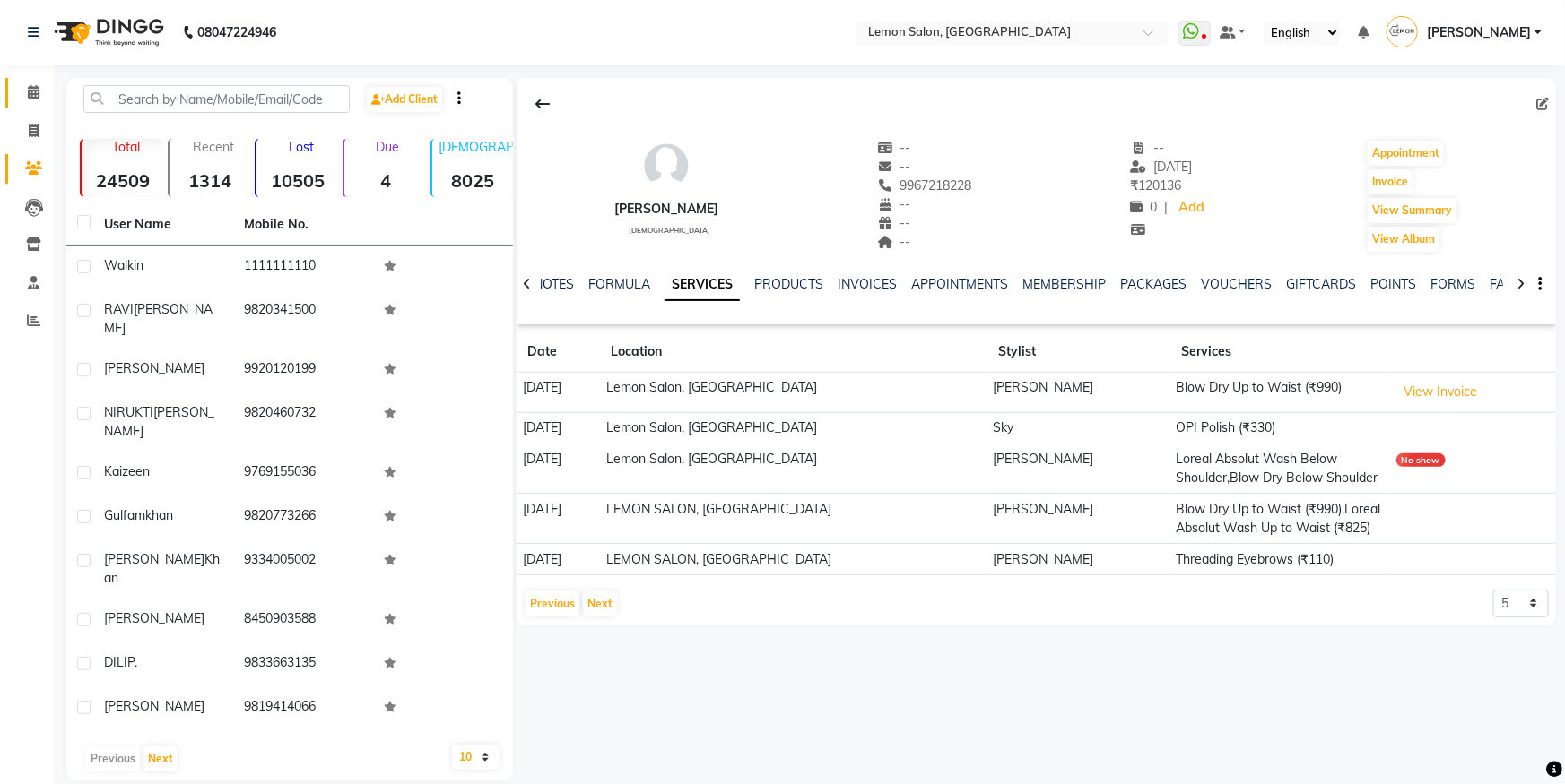
click at [35, 80] on link "Calendar" at bounding box center [27, 93] width 43 height 30
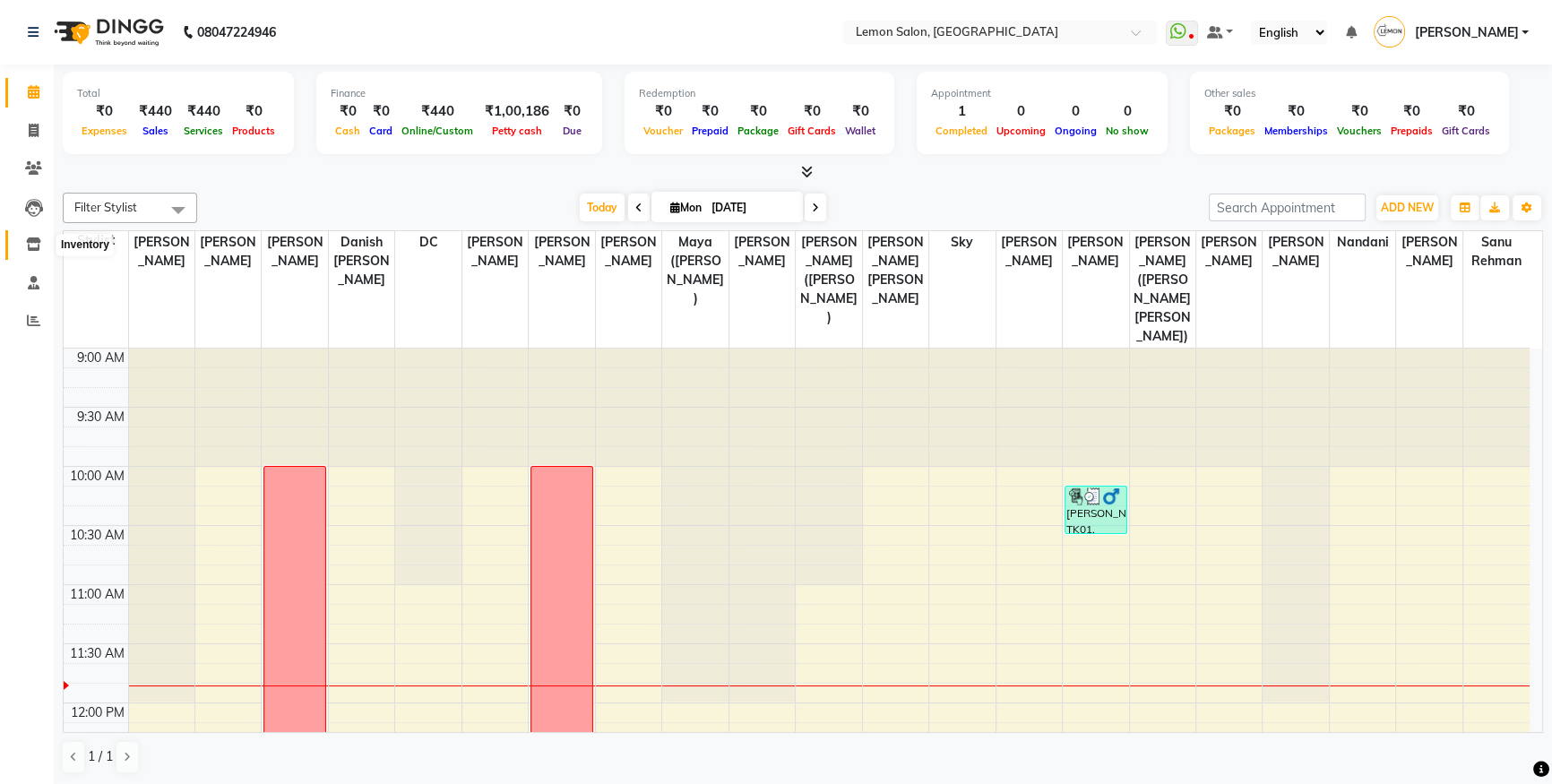
click at [30, 235] on span at bounding box center [34, 245] width 31 height 20
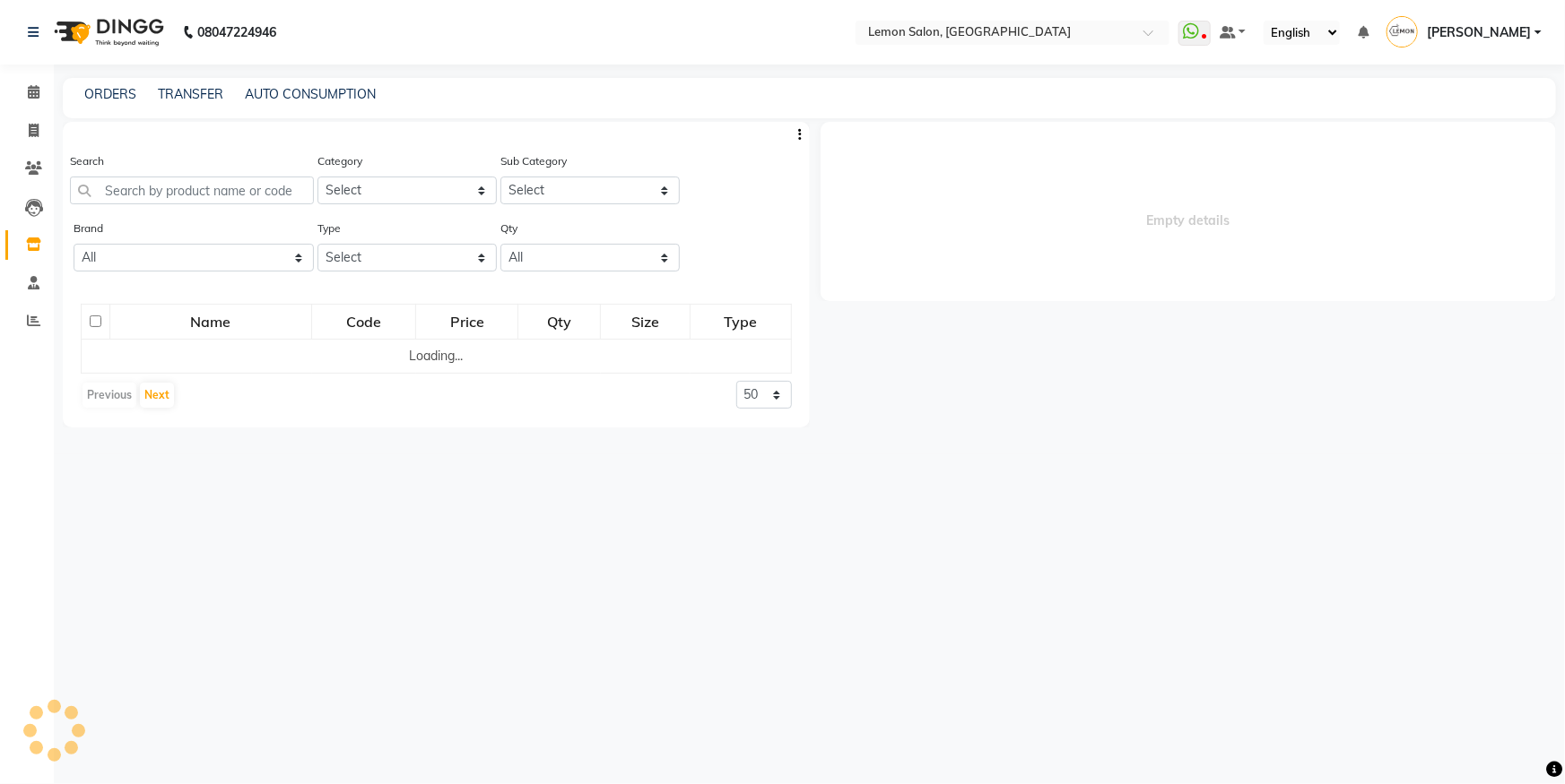
select select
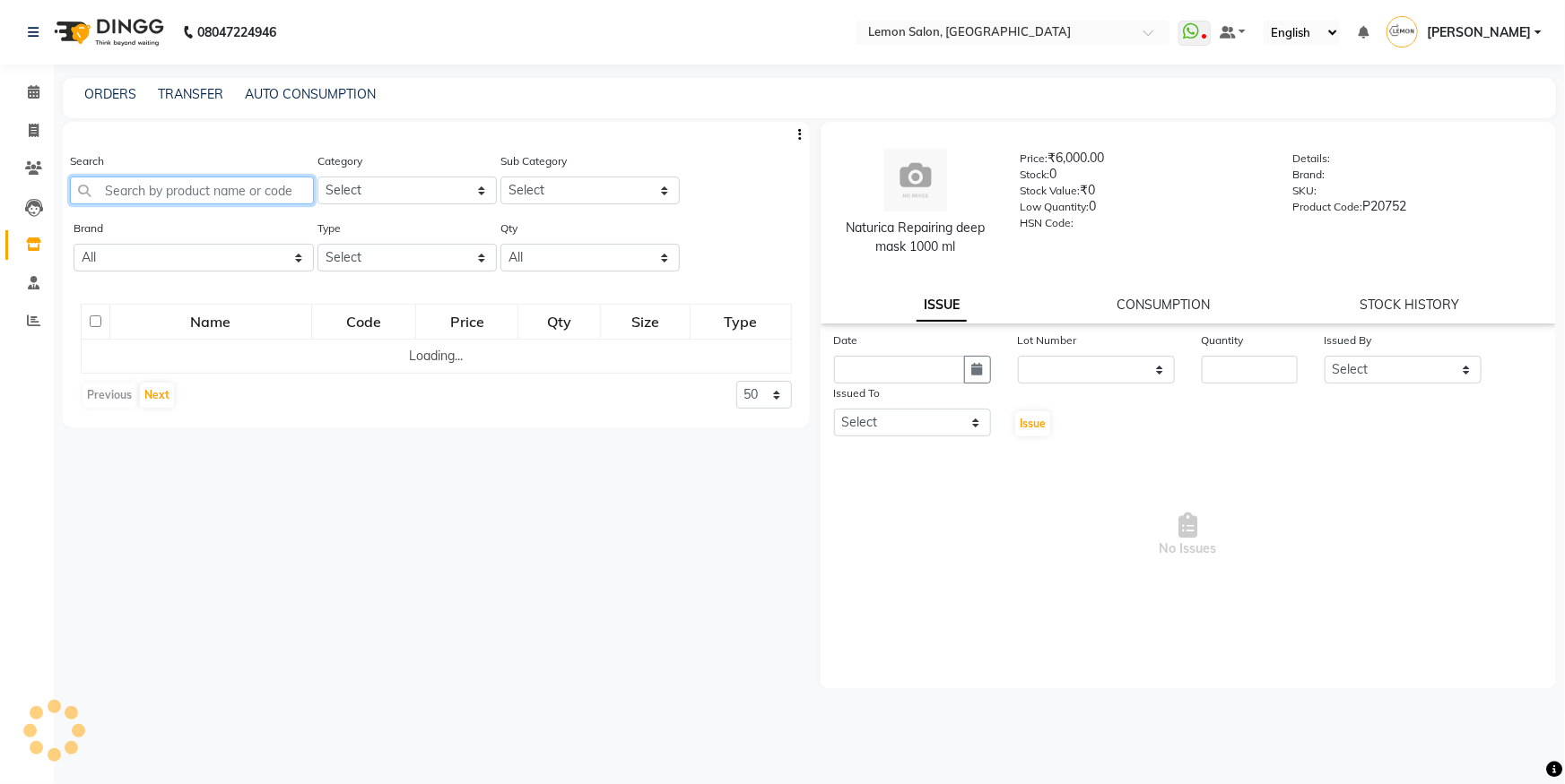
click at [226, 189] on input "text" at bounding box center [192, 190] width 244 height 28
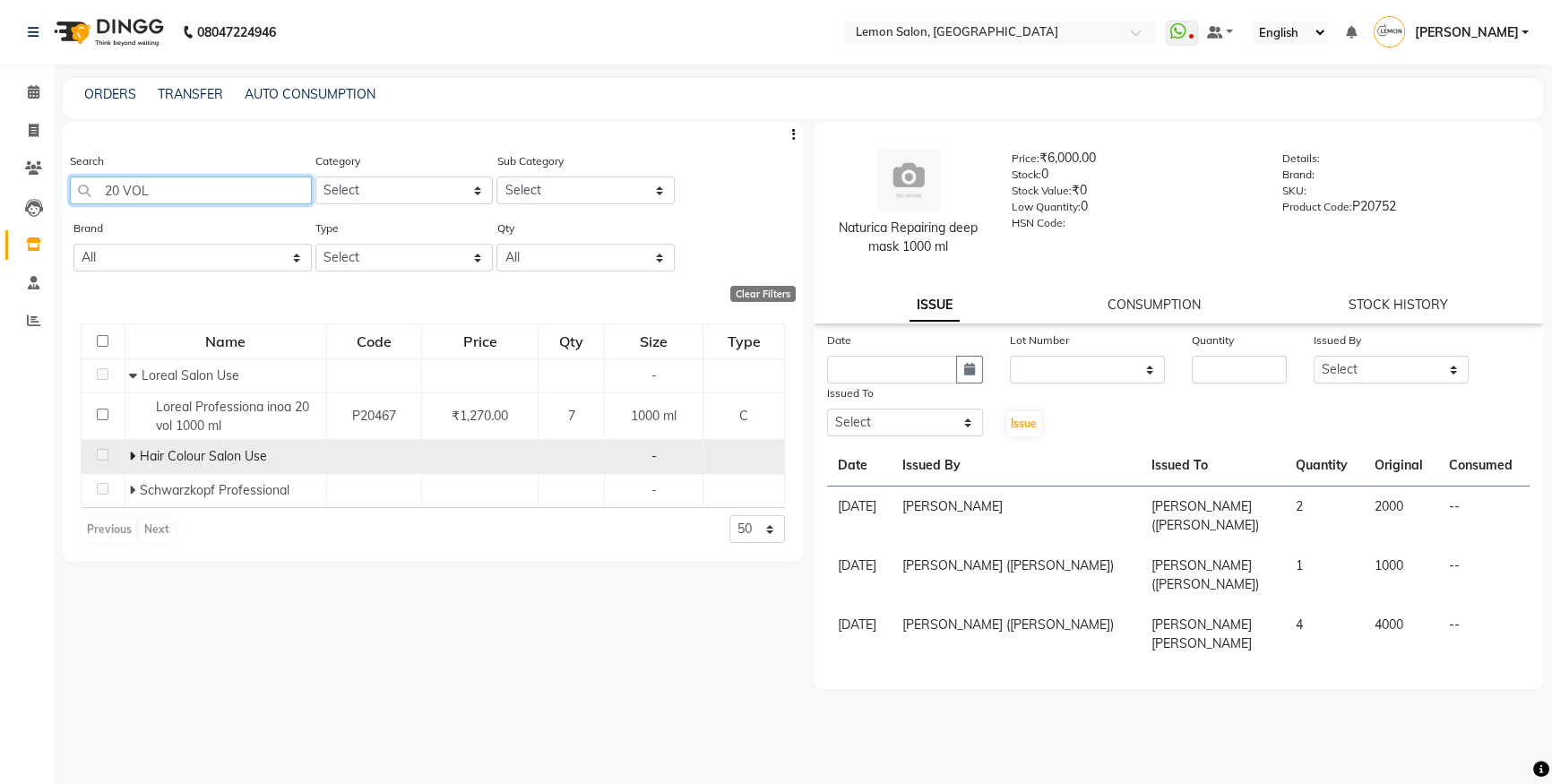
type input "20 VOL"
click at [130, 459] on icon at bounding box center [132, 456] width 6 height 13
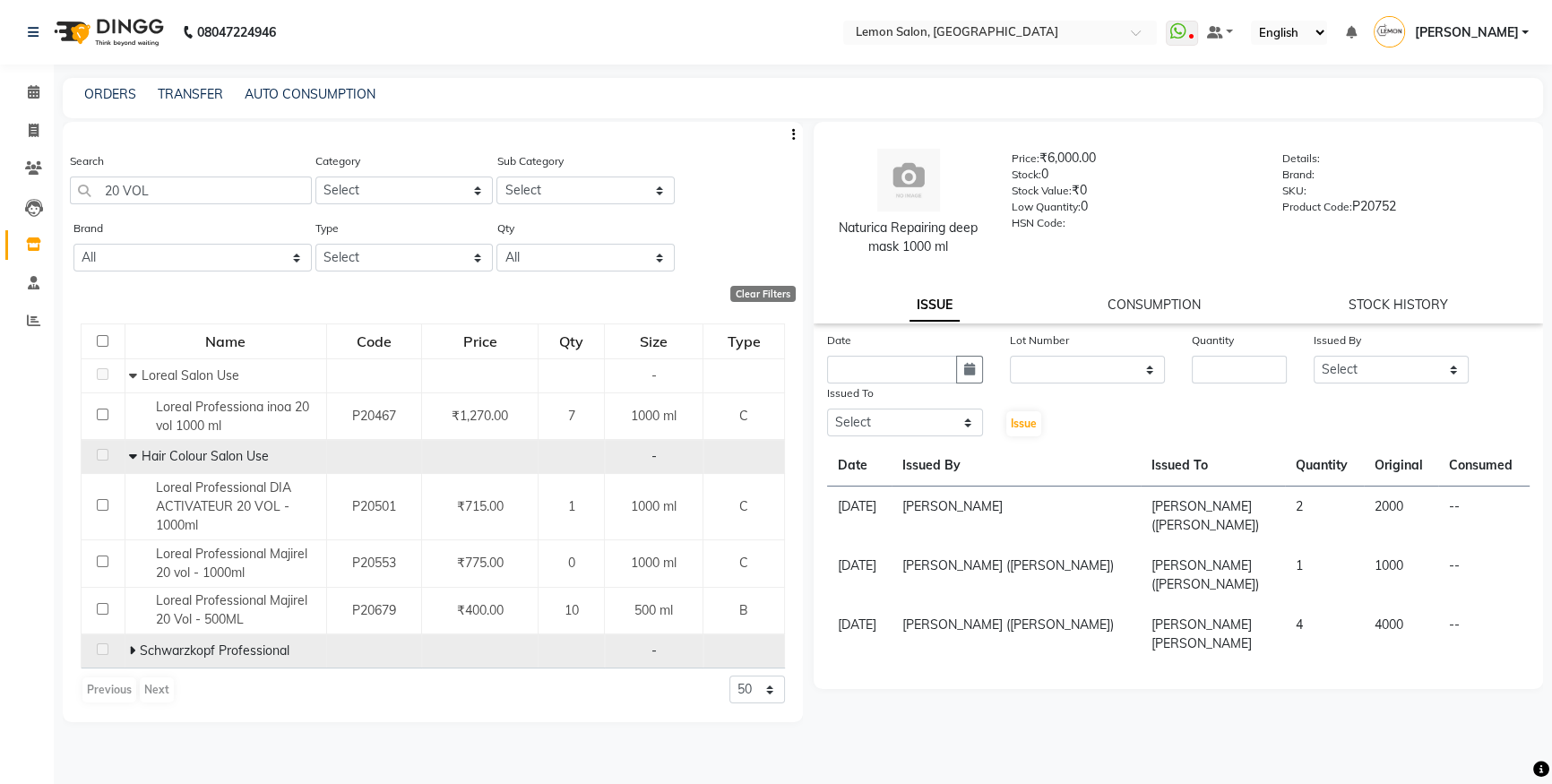
click at [133, 657] on icon at bounding box center [132, 650] width 6 height 13
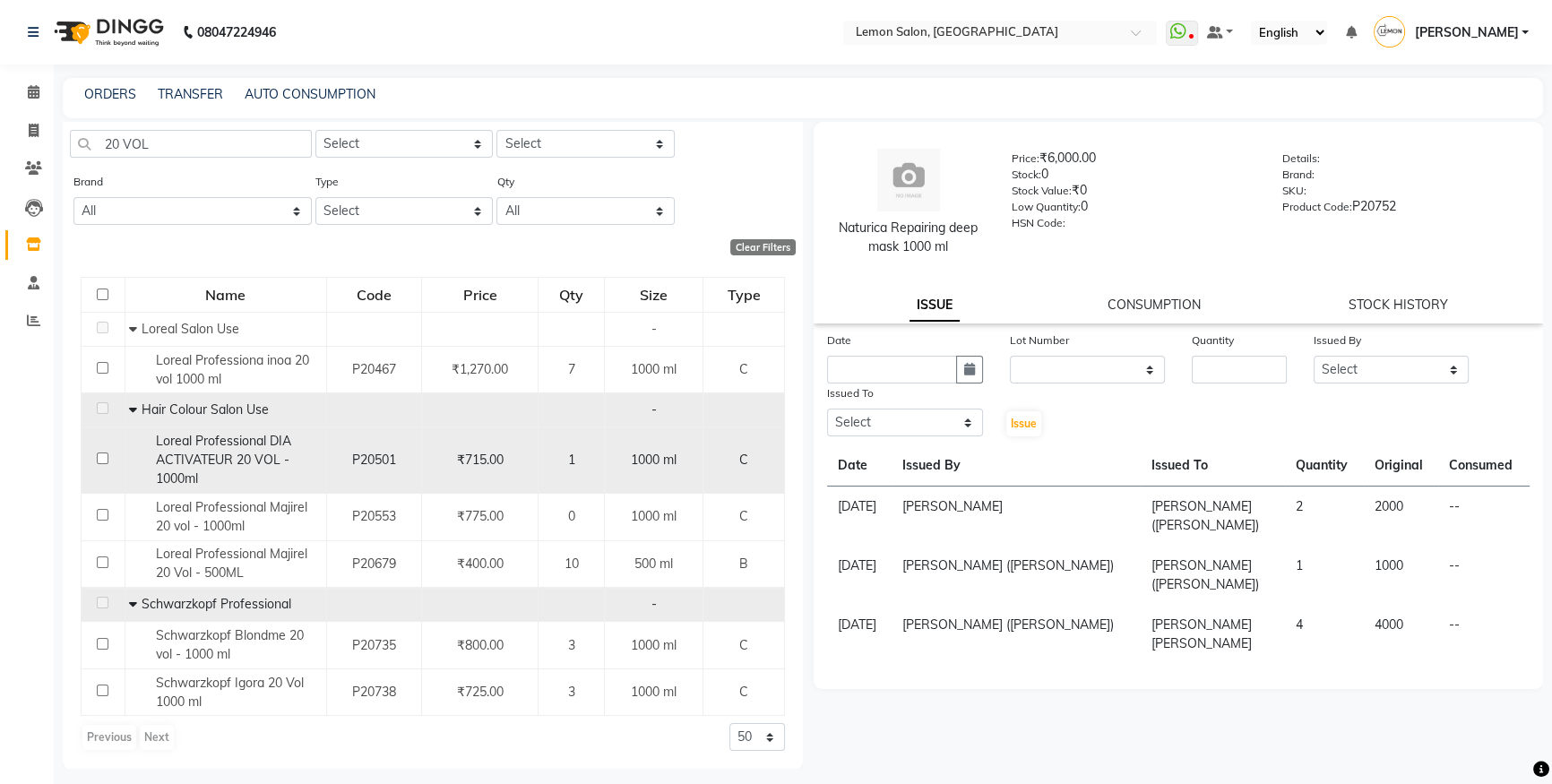
scroll to position [47, 0]
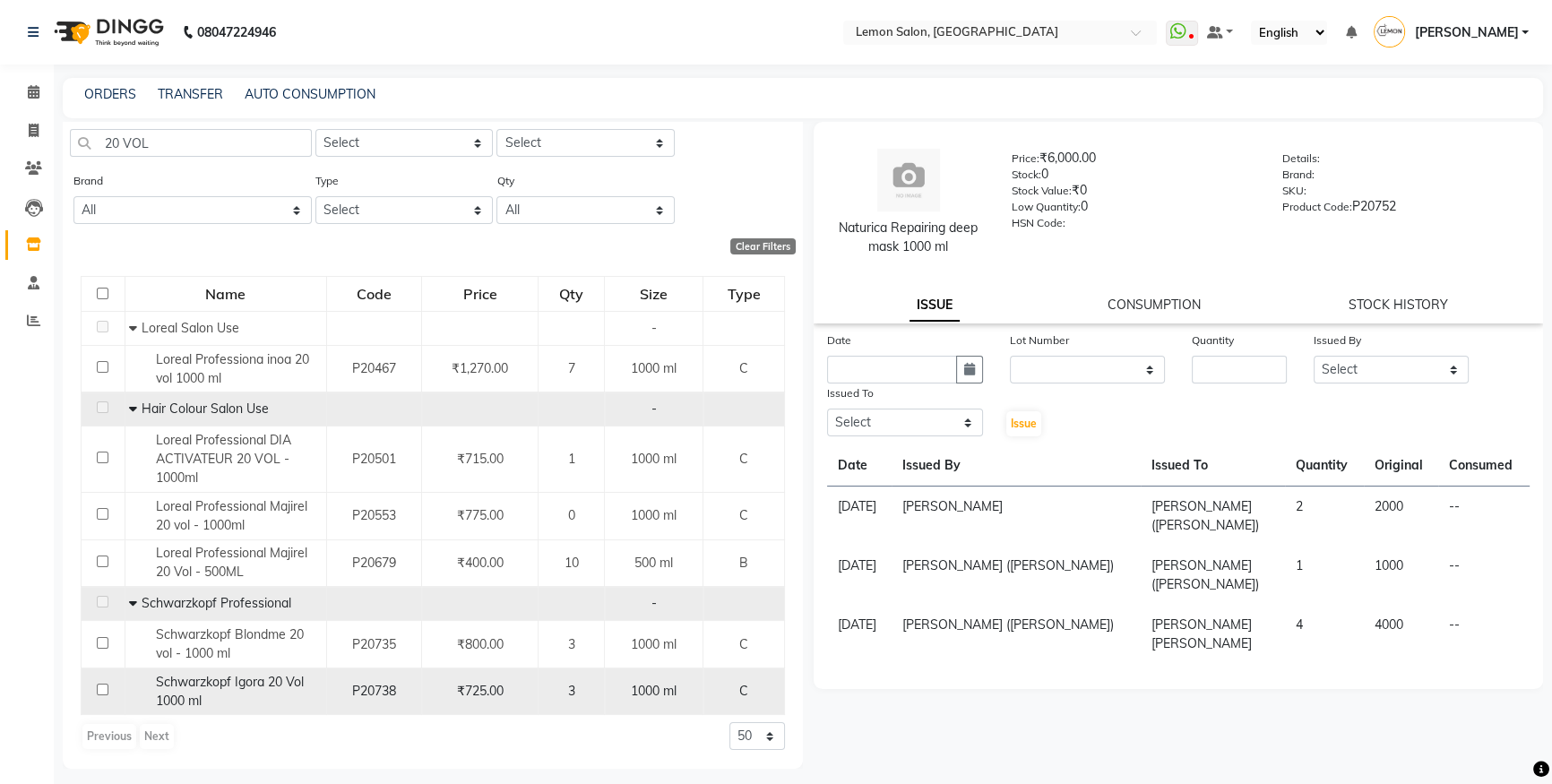
click at [103, 683] on input "checkbox" at bounding box center [103, 689] width 12 height 12
checkbox input "true"
select select
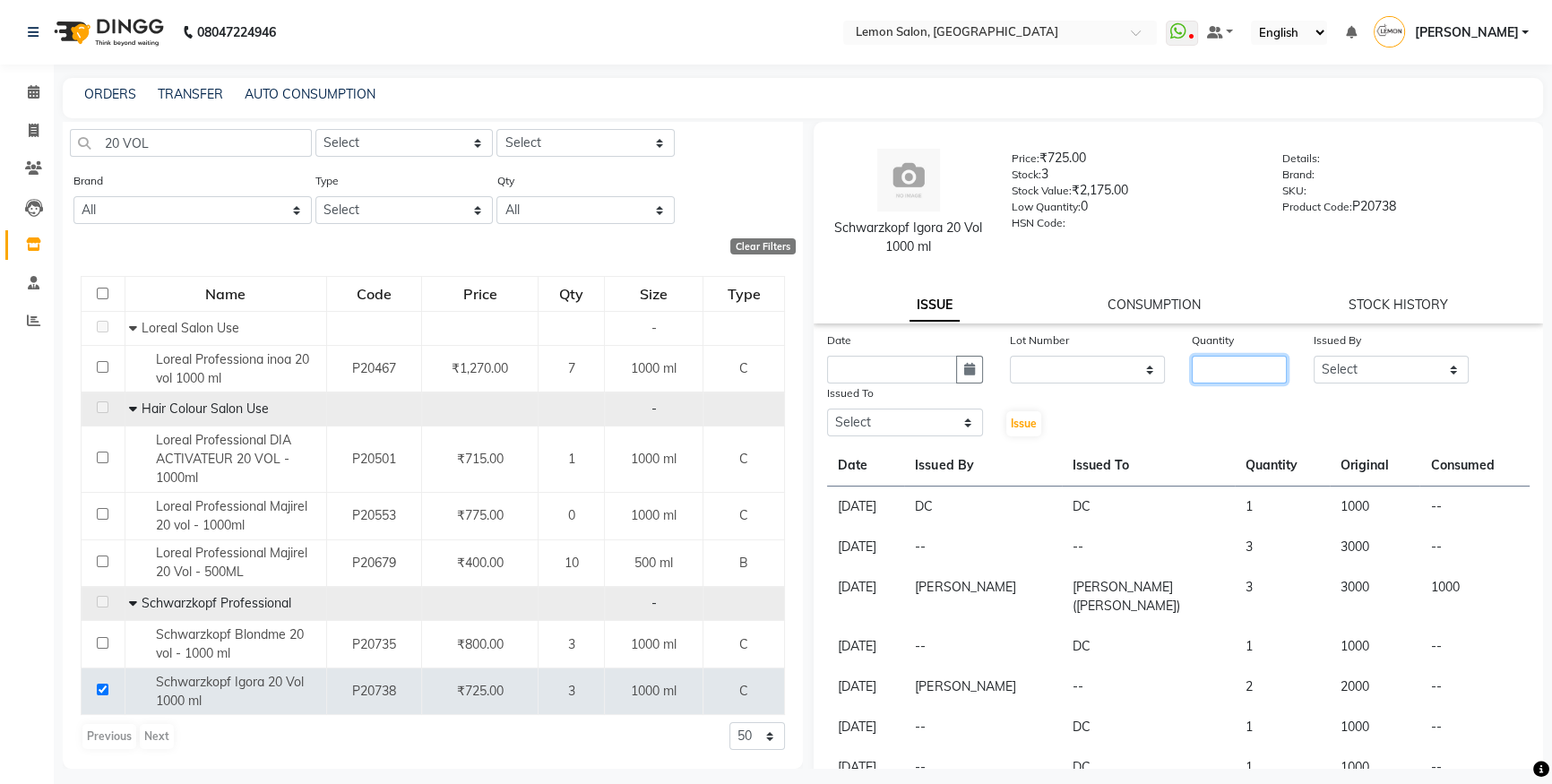
click at [1255, 358] on input "number" at bounding box center [1239, 370] width 95 height 28
type input "1"
click at [1315, 369] on select "Select Aakash Buchiude Ayesha Khan Azaz Kassara Danish Mansoori DC Geeta Govind…" at bounding box center [1391, 370] width 156 height 28
select select "7394"
click at [1314, 356] on select "Select Aakash Buchiude Ayesha Khan Azaz Kassara Danish Mansoori DC Geeta Govind…" at bounding box center [1391, 370] width 156 height 28
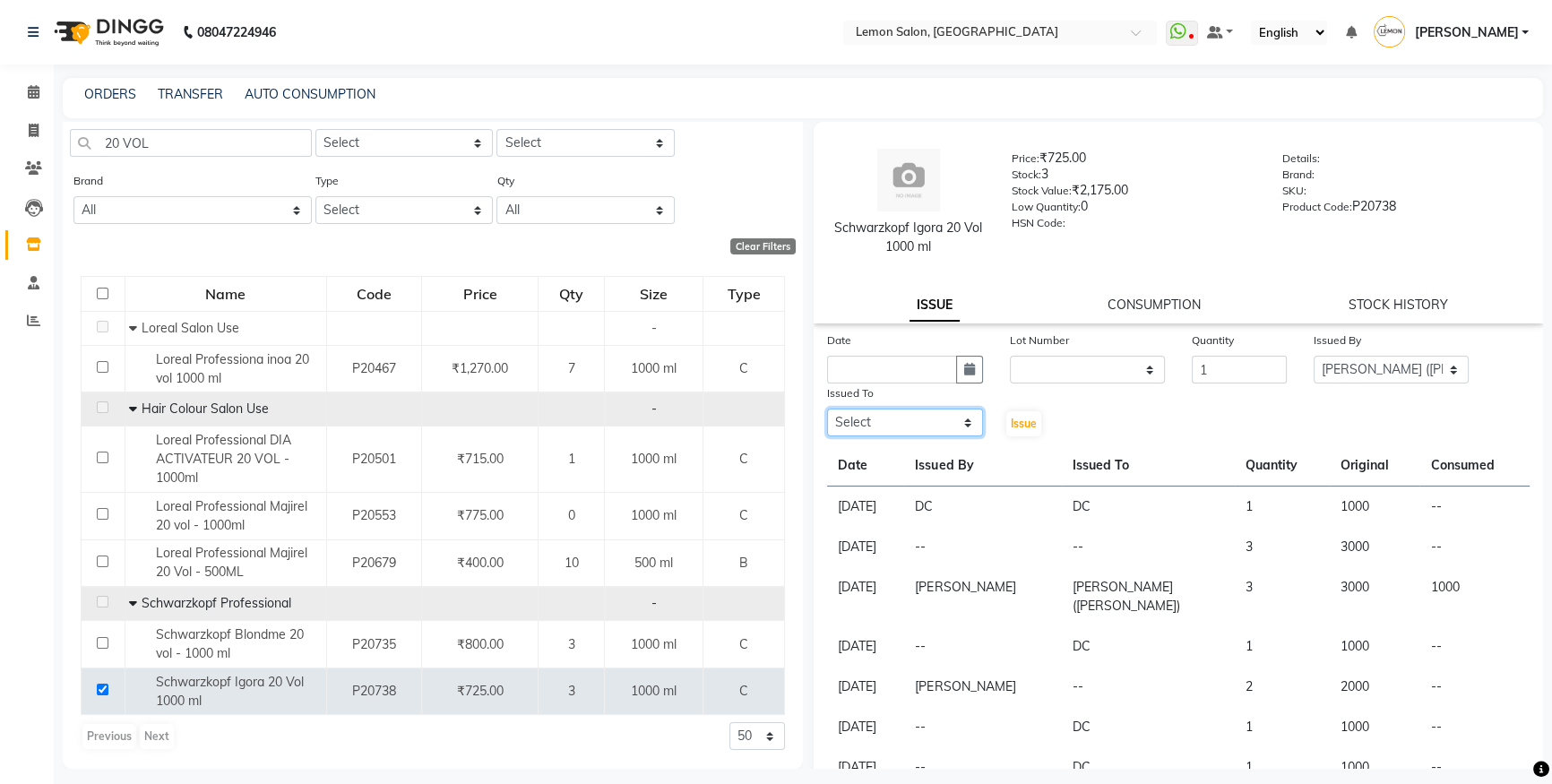
click at [866, 424] on select "Select Aakash Buchiude Ayesha Khan Azaz Kassara Danish Mansoori DC Geeta Govind…" at bounding box center [905, 422] width 156 height 28
select select "7394"
click at [828, 409] on select "Select Aakash Buchiude Ayesha Khan Azaz Kassara Danish Mansoori DC Geeta Govind…" at bounding box center [905, 422] width 156 height 28
click at [1067, 369] on select "None" at bounding box center [1087, 370] width 156 height 28
select select "0: null"
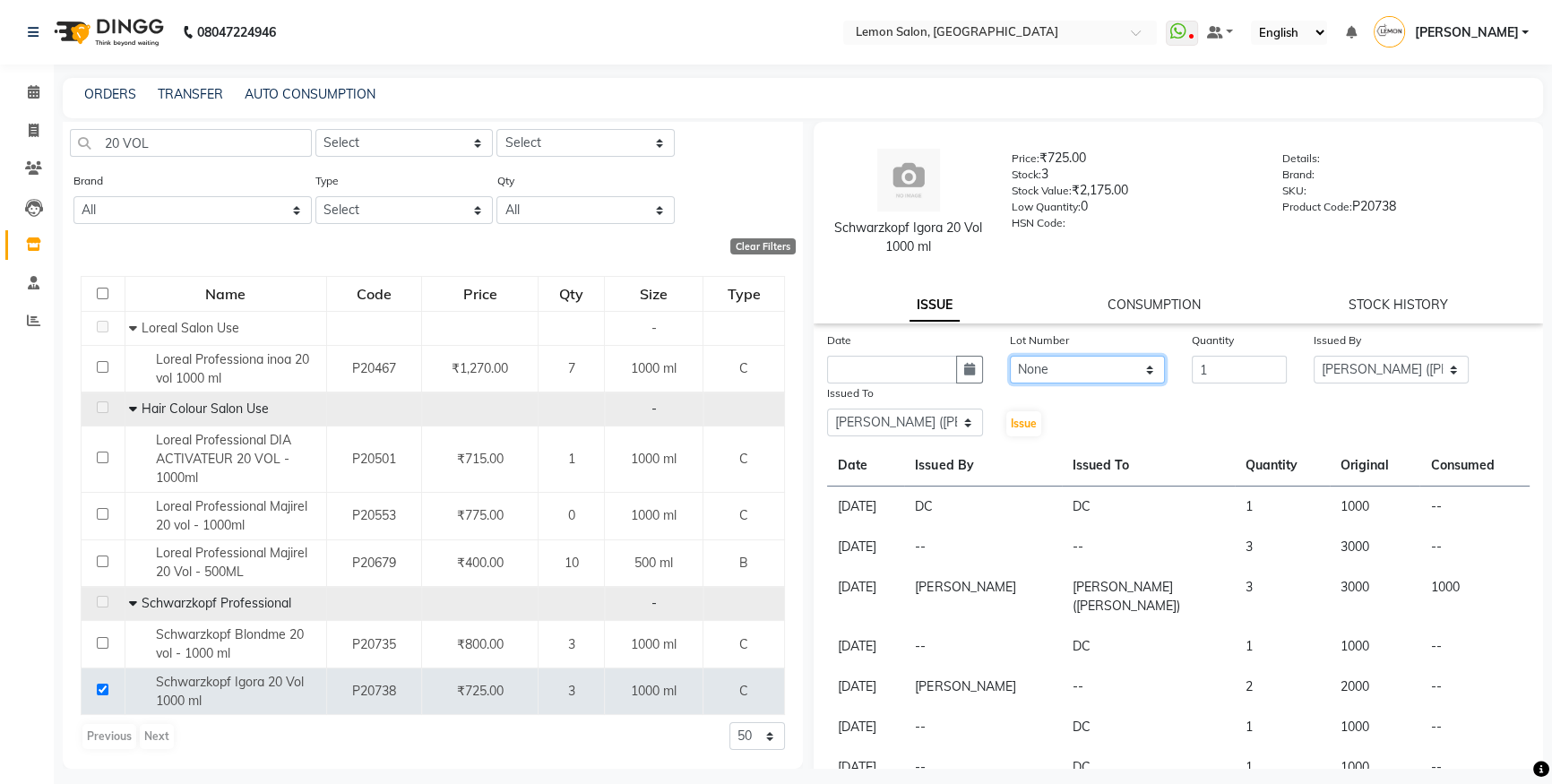
click at [1010, 356] on select "None" at bounding box center [1087, 370] width 156 height 28
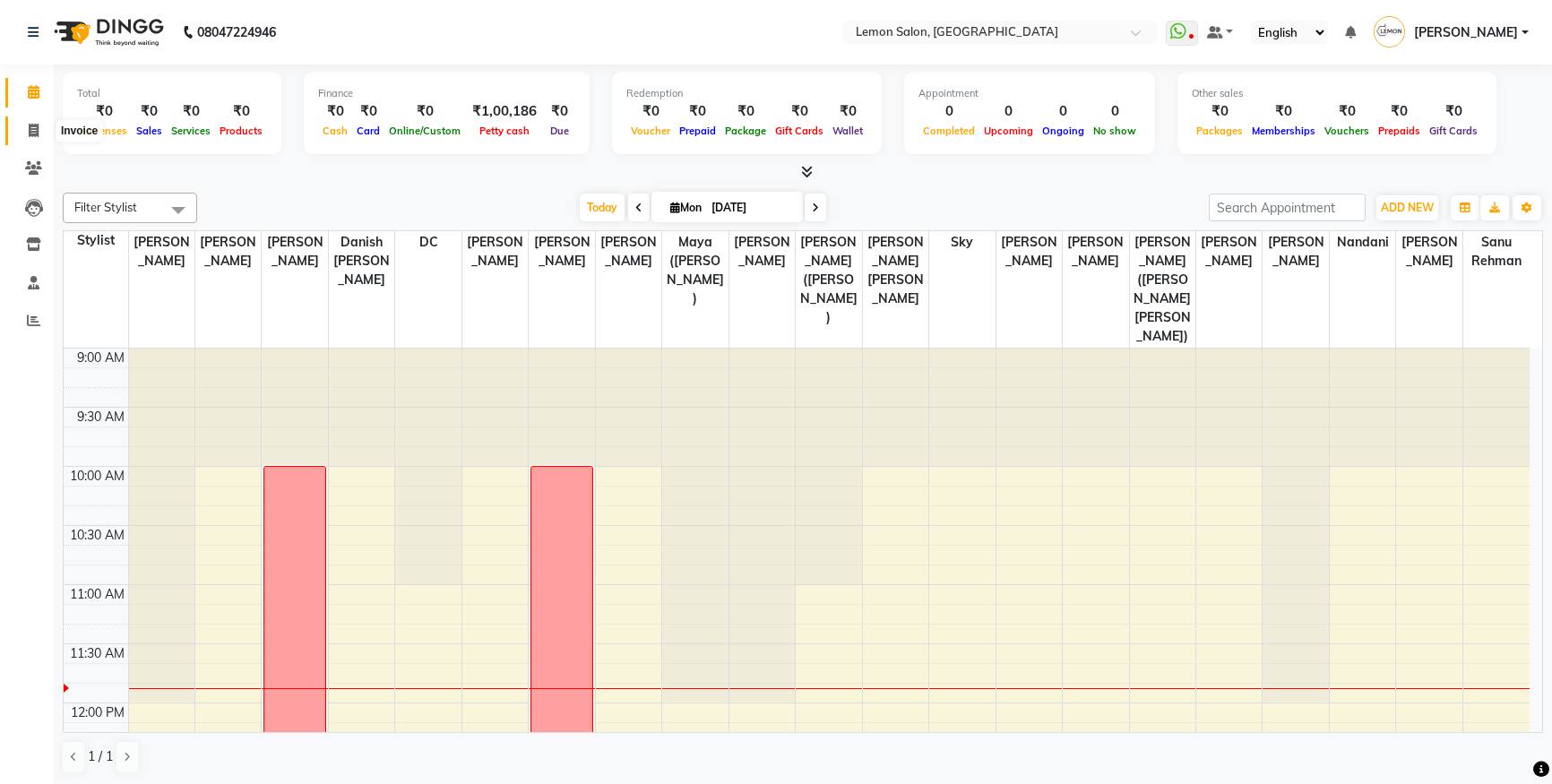
click at [36, 126] on icon at bounding box center [34, 131] width 10 height 14
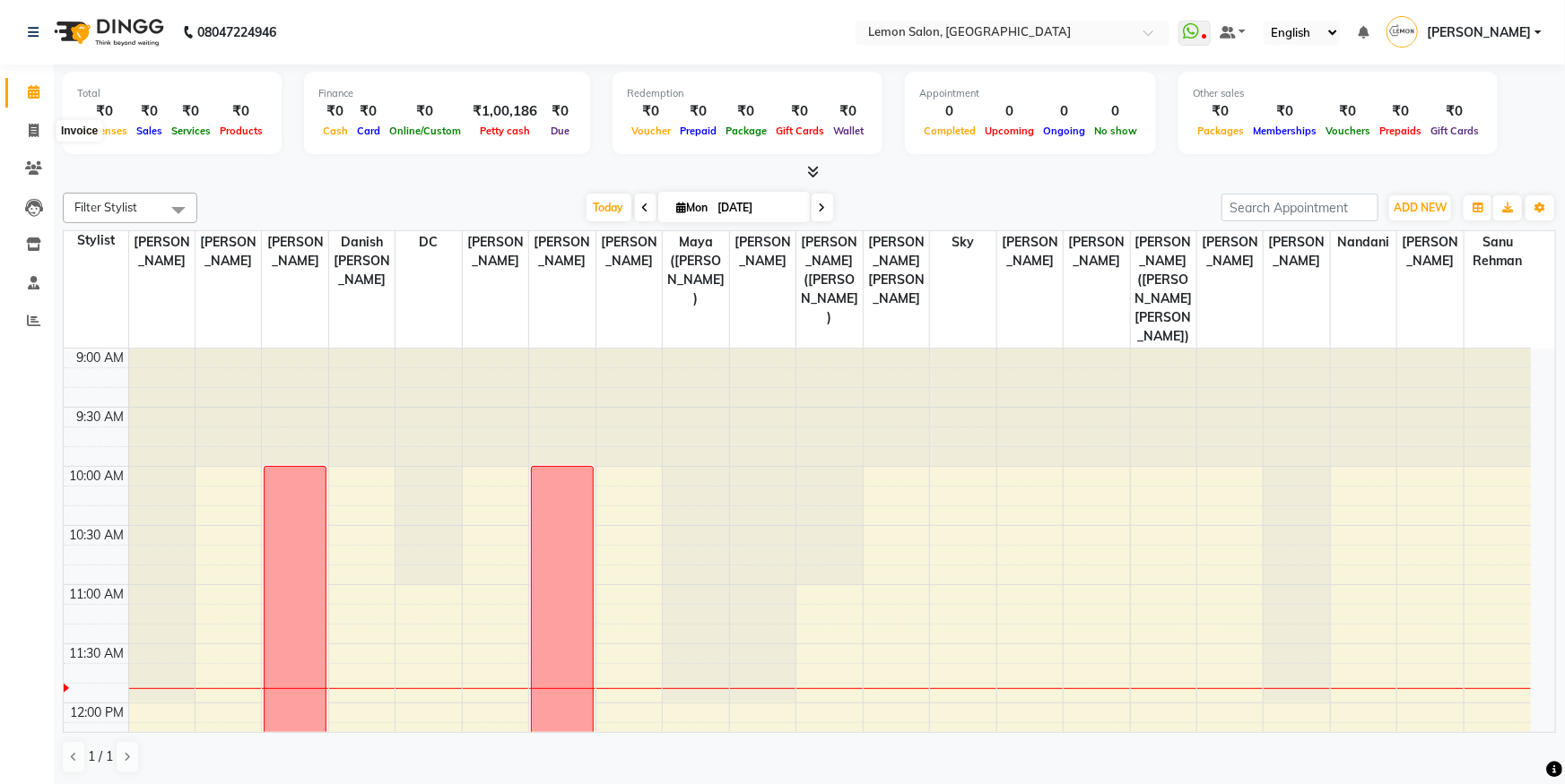
select select "566"
select select "service"
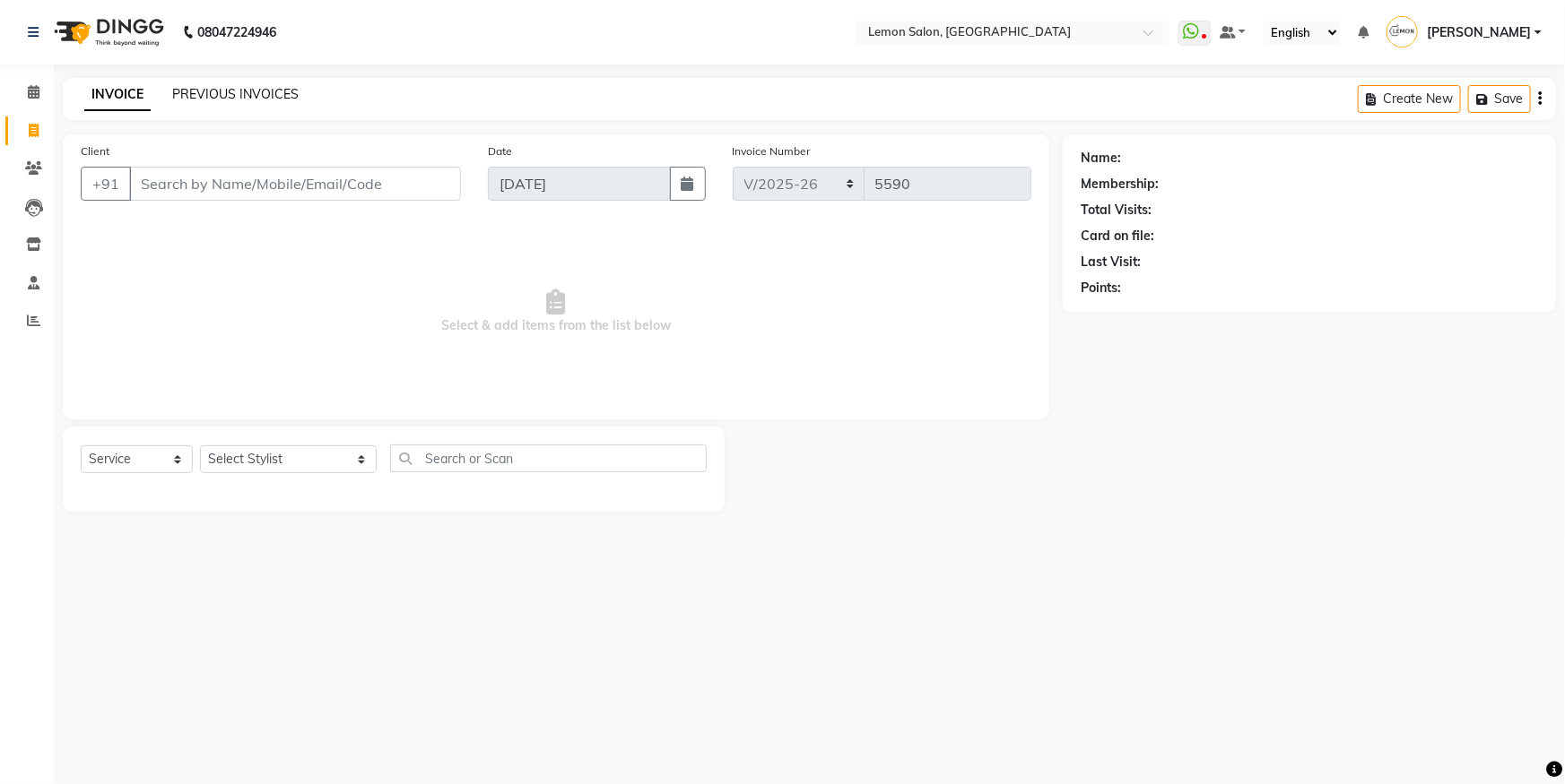
click at [272, 91] on link "PREVIOUS INVOICES" at bounding box center [235, 94] width 127 height 16
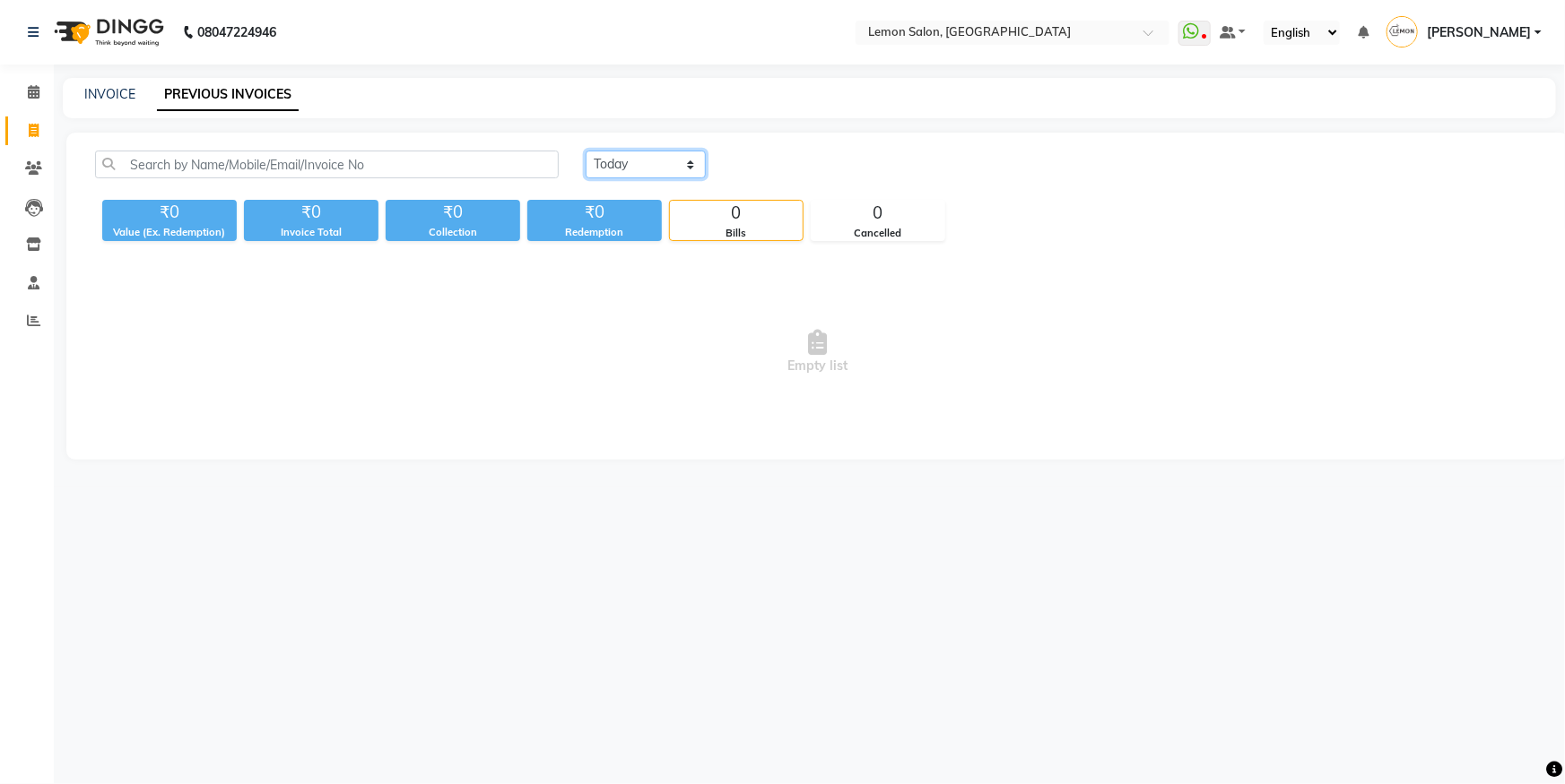
click at [616, 159] on select "Today Yesterday Custom Range" at bounding box center [646, 165] width 120 height 28
select select "yesterday"
click at [586, 151] on select "Today Yesterday Custom Range" at bounding box center [646, 165] width 120 height 28
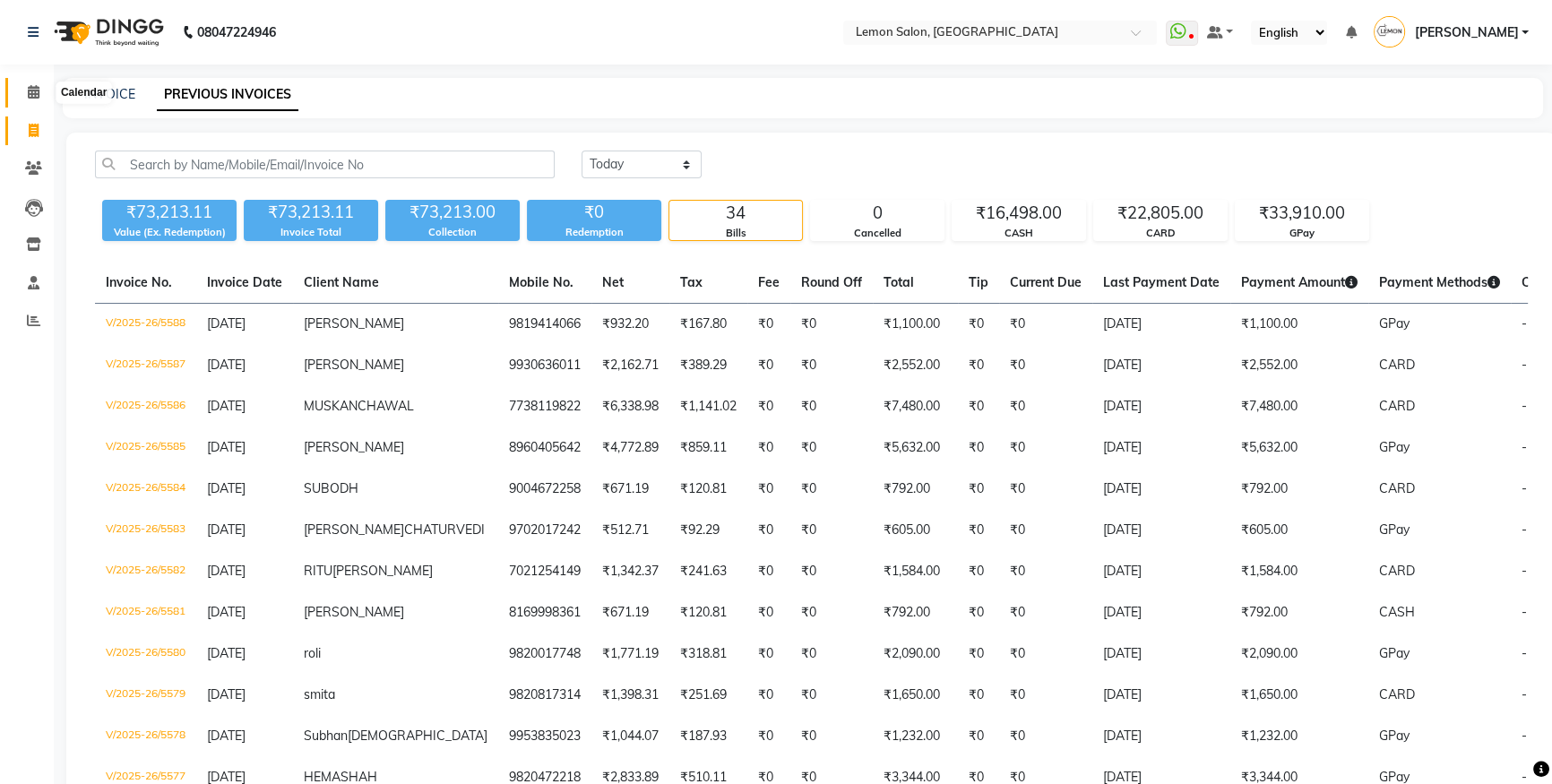
click at [19, 90] on span at bounding box center [34, 92] width 31 height 20
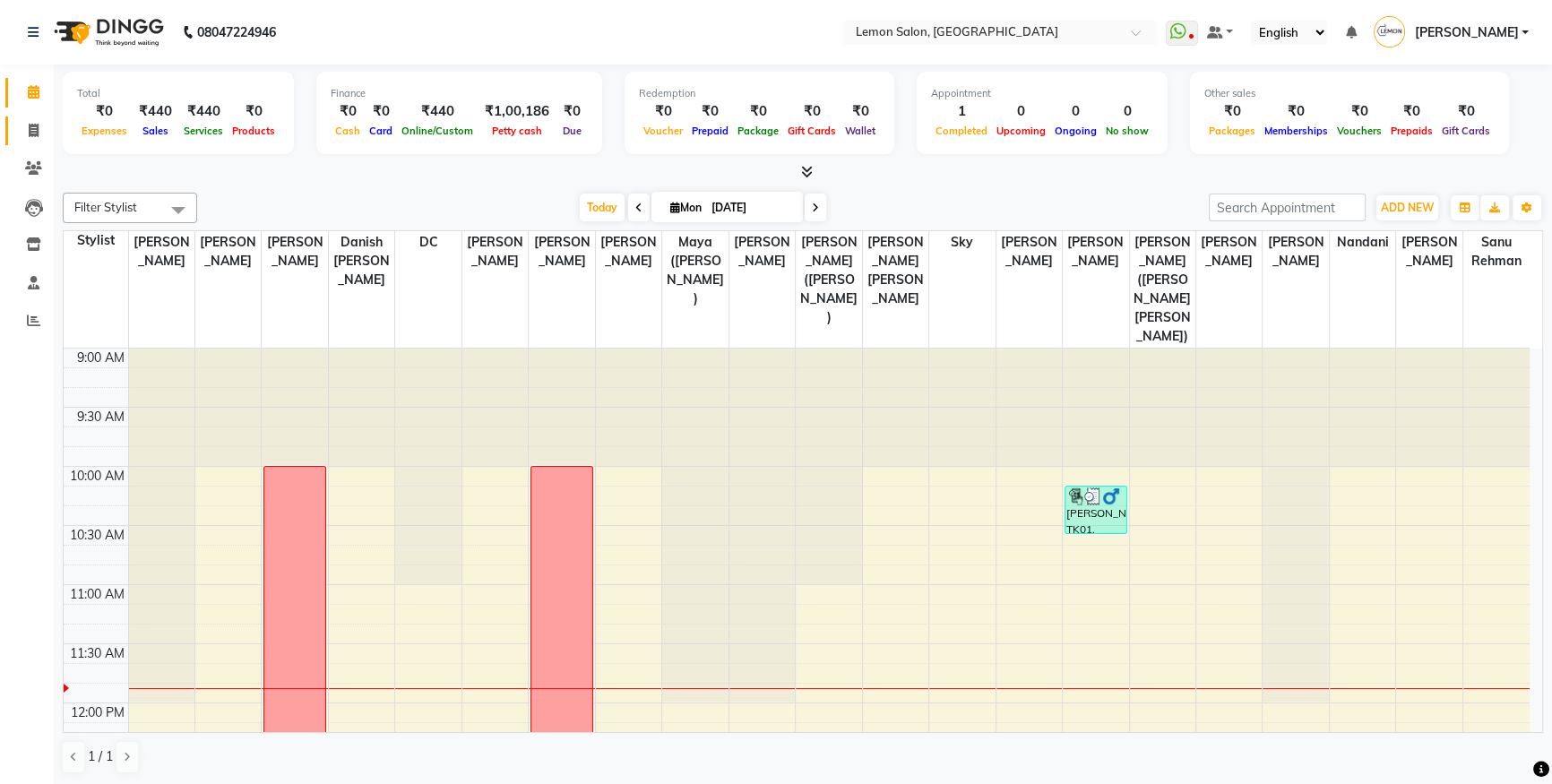
click at [47, 127] on span at bounding box center [34, 131] width 31 height 20
select select "566"
select select "service"
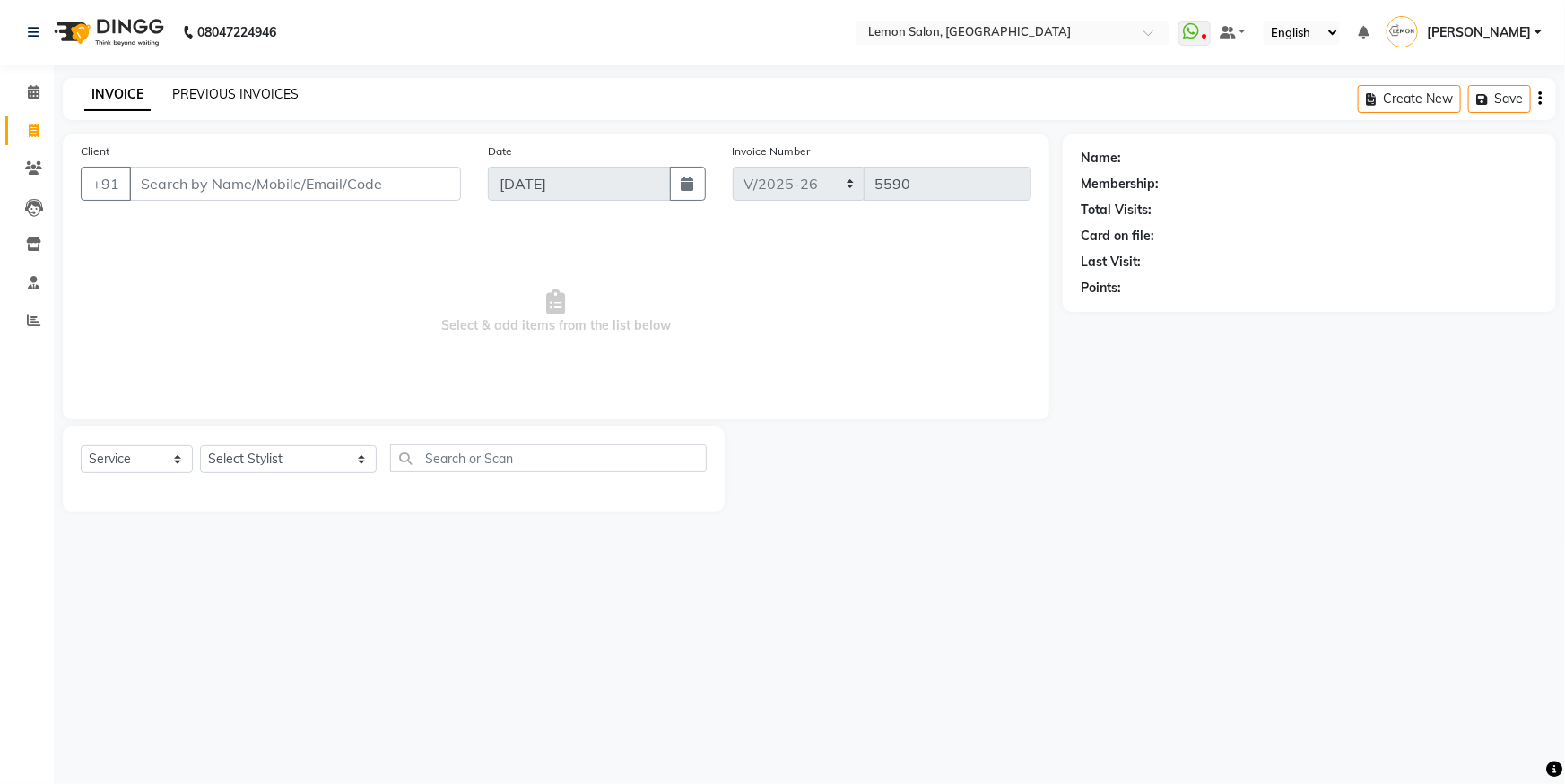
click at [212, 92] on link "PREVIOUS INVOICES" at bounding box center [235, 94] width 127 height 16
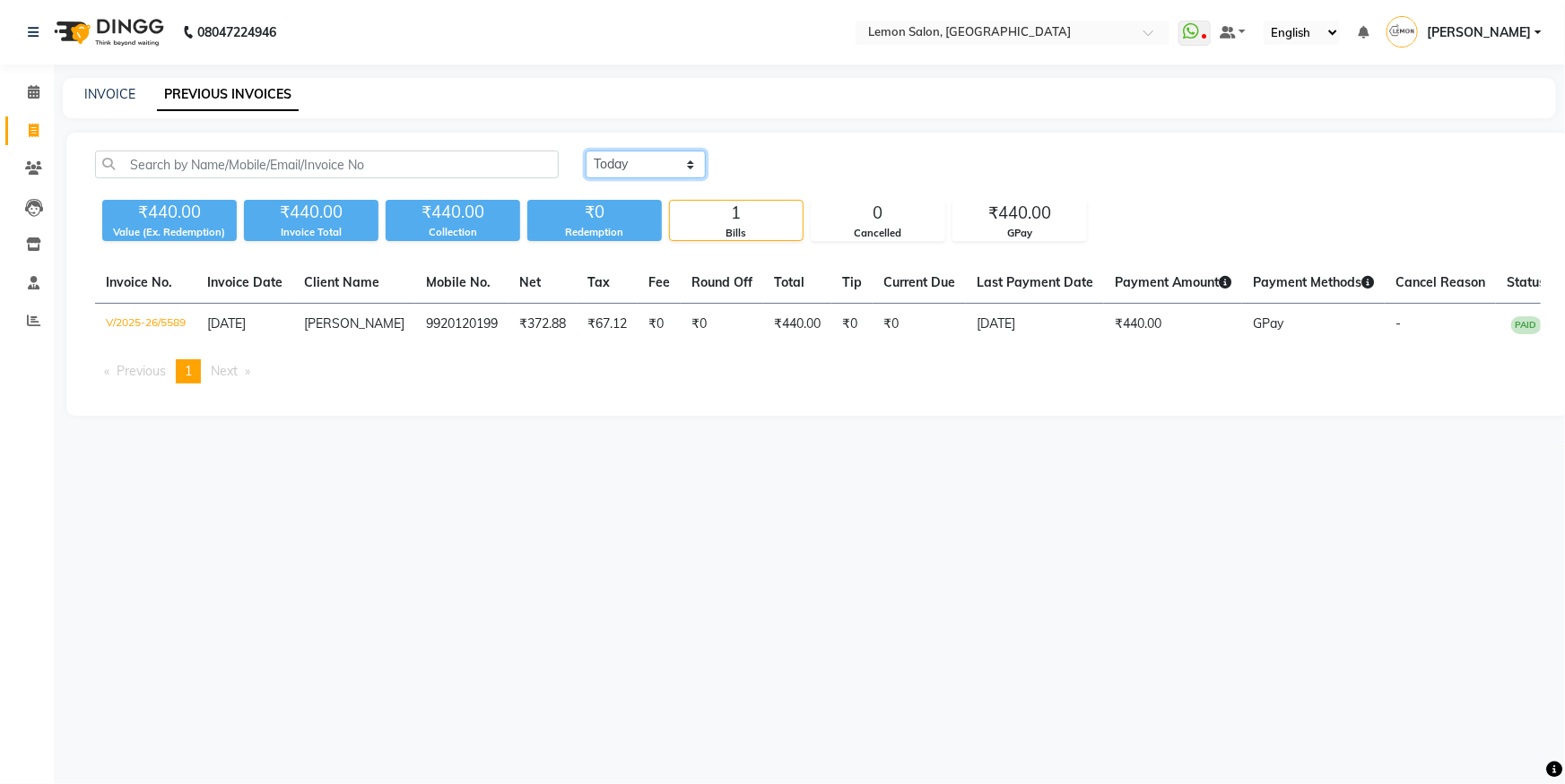
click at [674, 169] on select "Today Yesterday Custom Range" at bounding box center [646, 165] width 120 height 28
select select "yesterday"
click at [586, 151] on select "Today Yesterday Custom Range" at bounding box center [646, 165] width 120 height 28
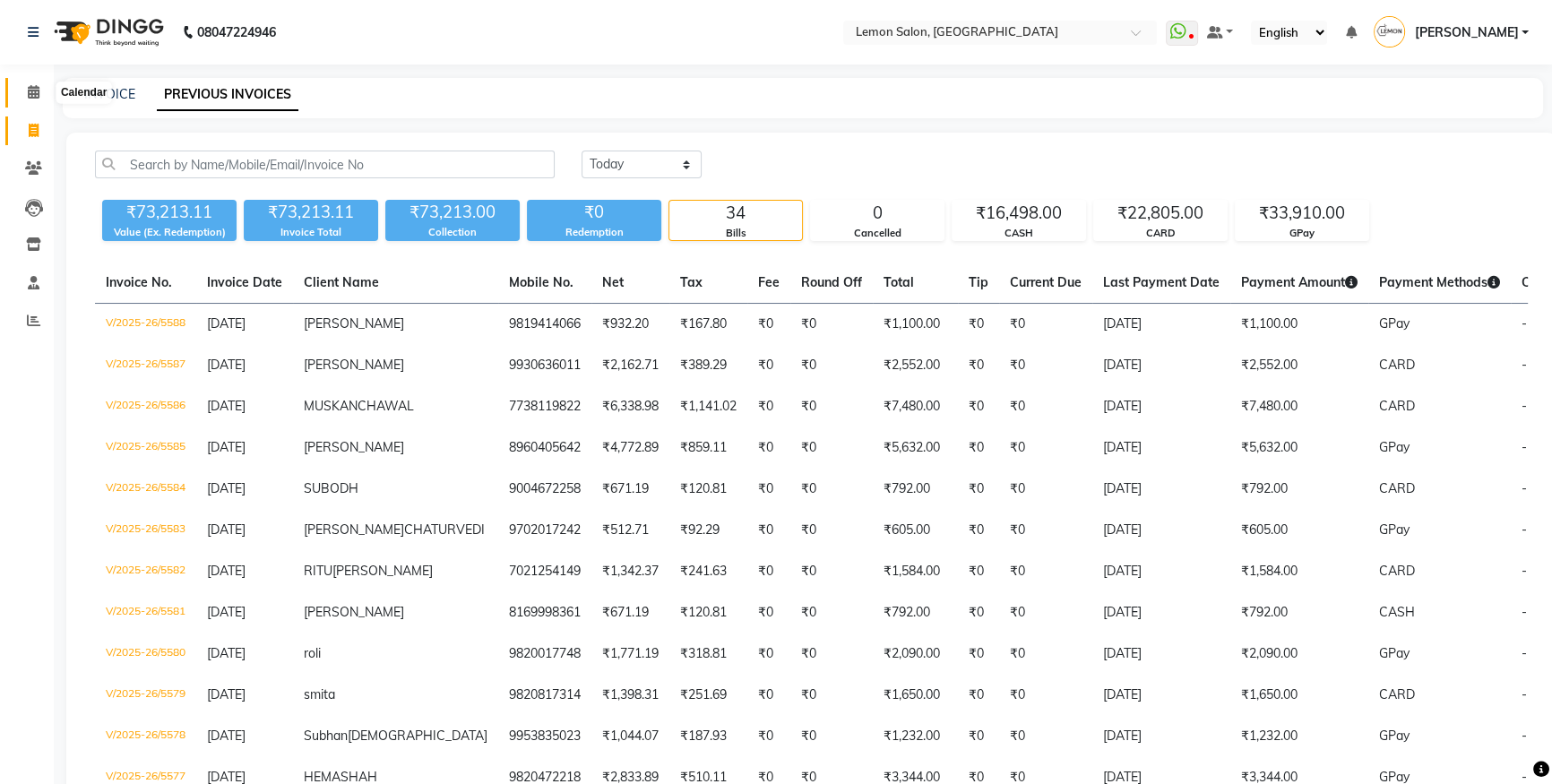
click at [22, 91] on span at bounding box center [34, 92] width 31 height 20
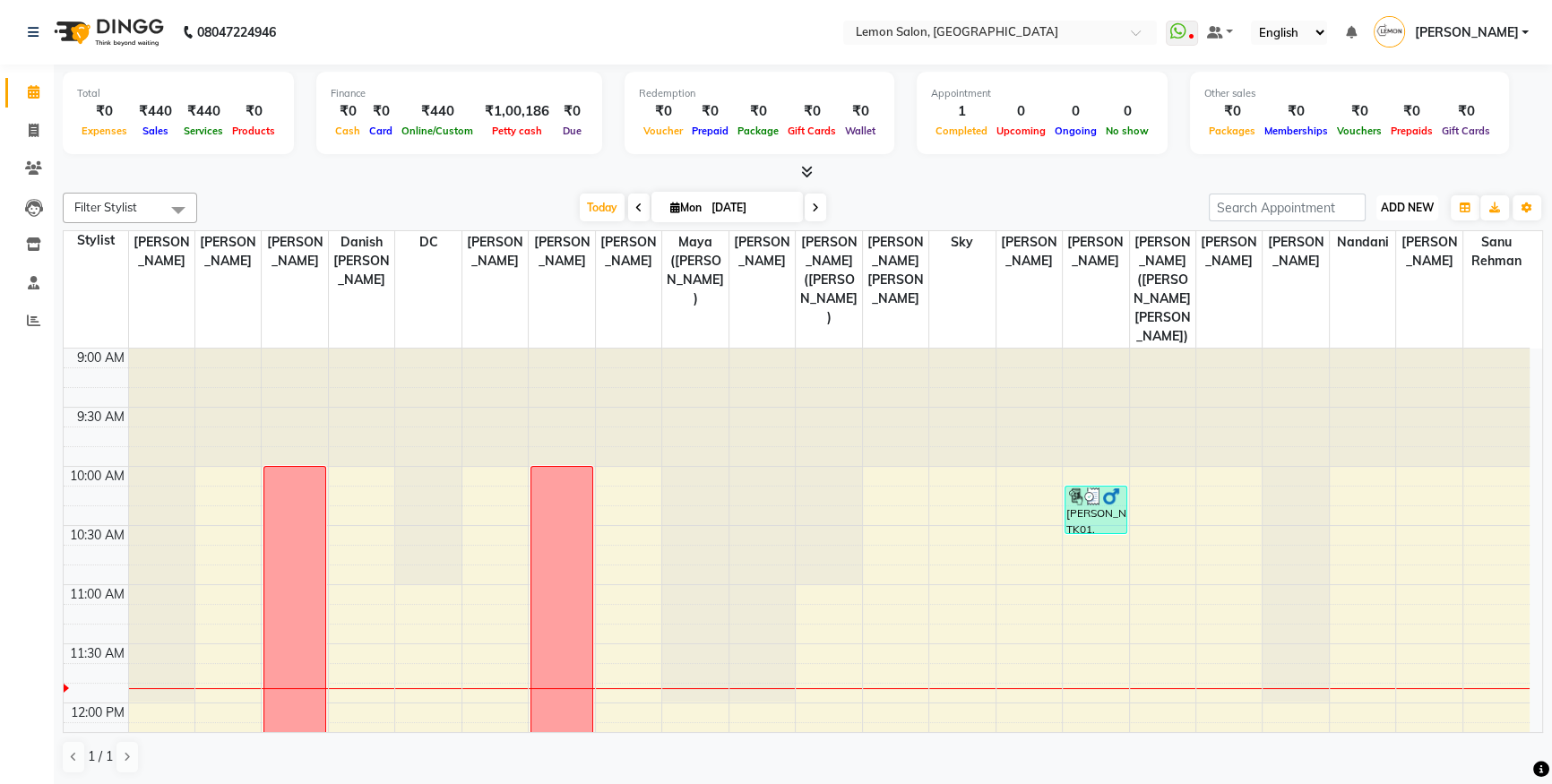
click at [1410, 202] on span "ADD NEW" at bounding box center [1408, 207] width 53 height 14
click at [1382, 233] on button "Add Appointment" at bounding box center [1367, 241] width 141 height 23
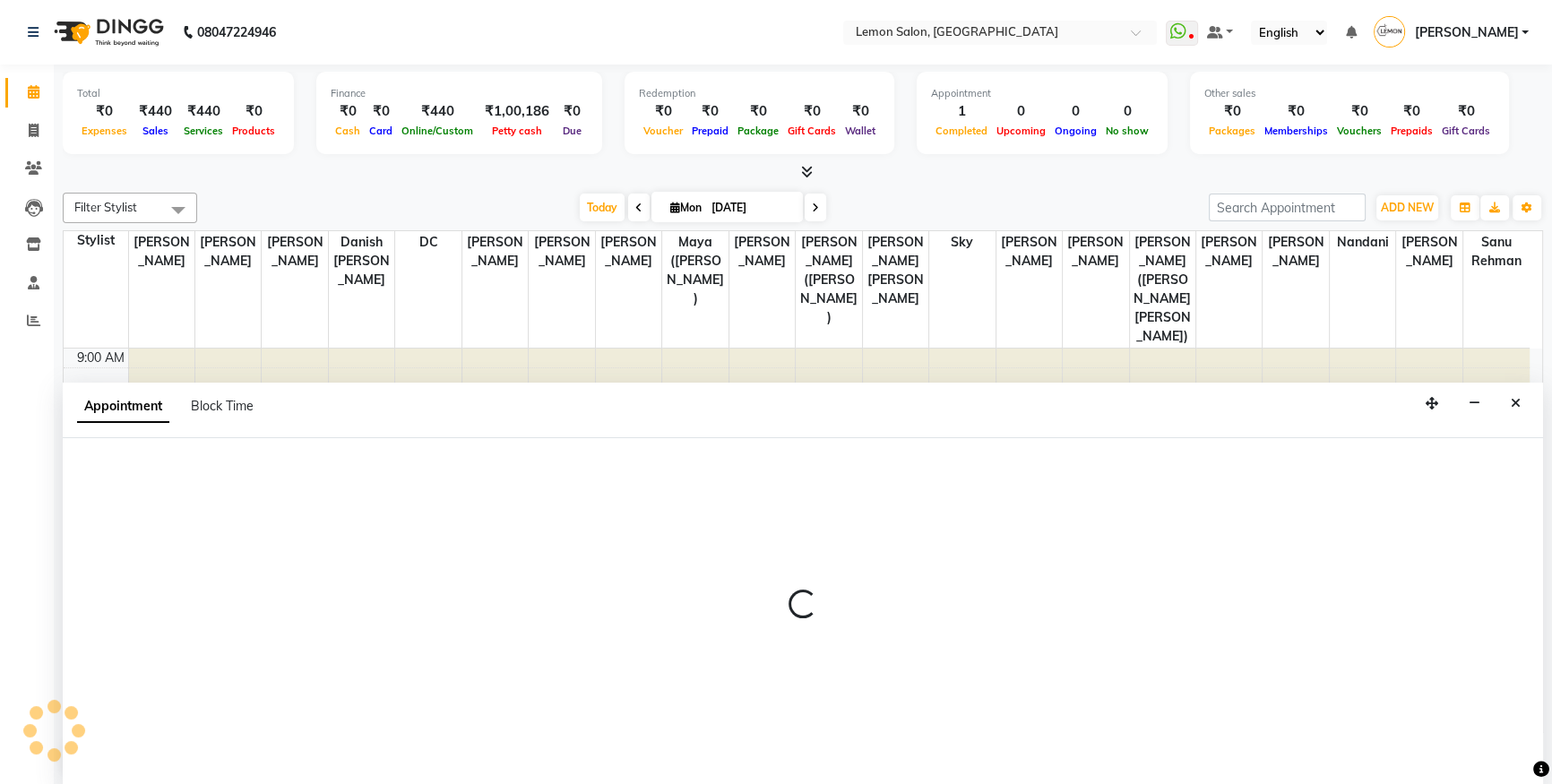
select select "tentative"
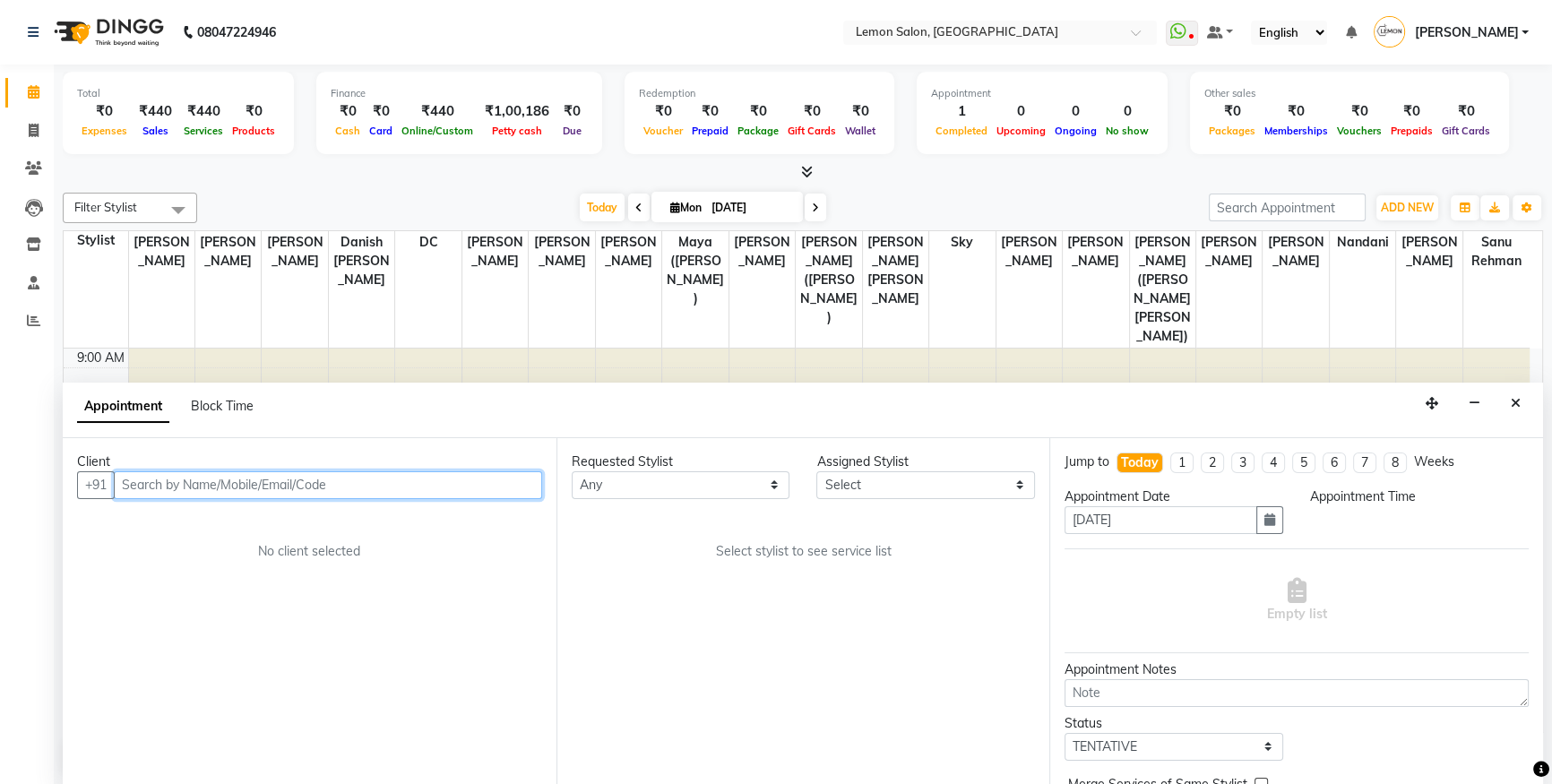
select select "600"
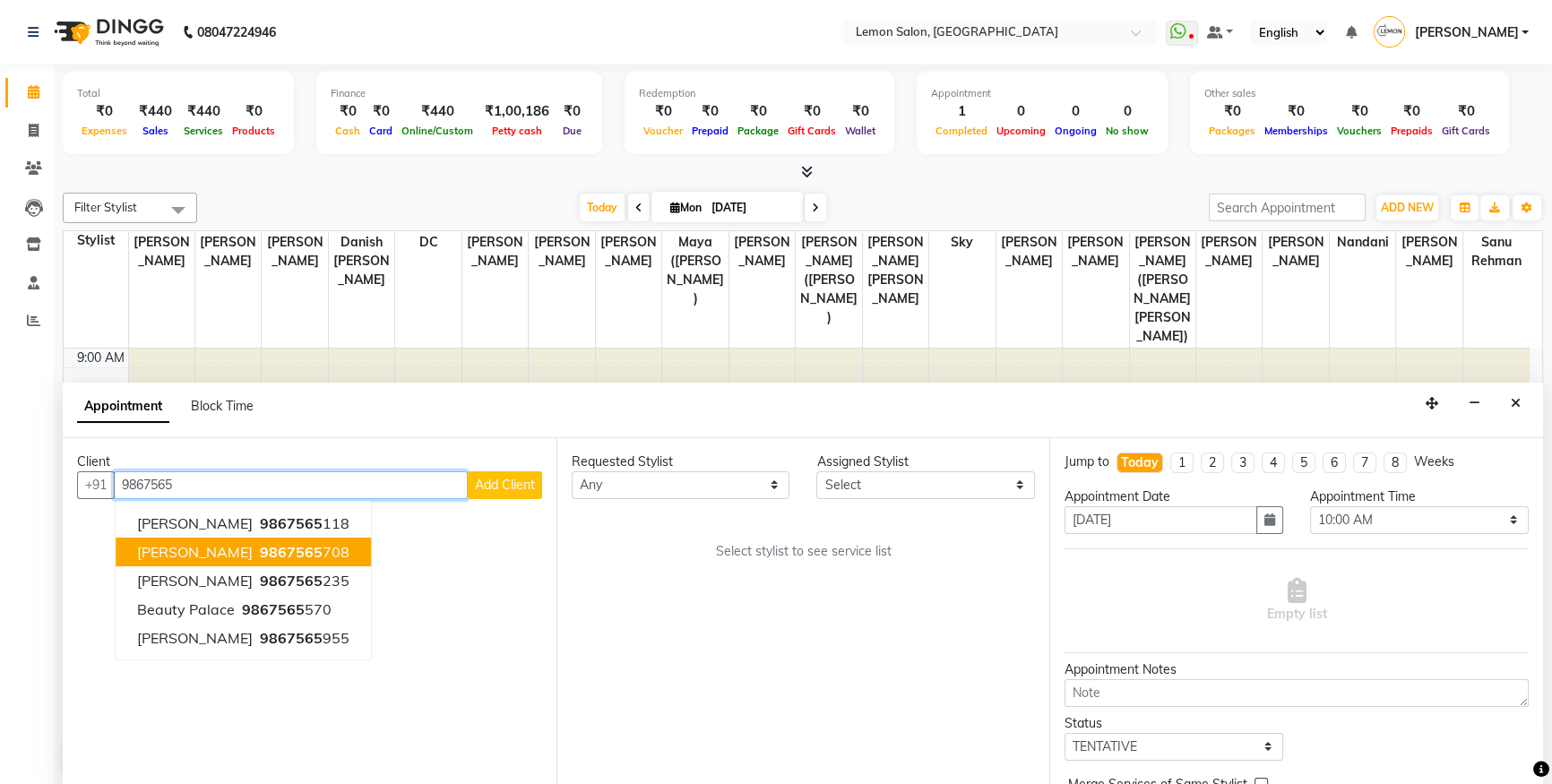
click at [230, 558] on span "[PERSON_NAME]" at bounding box center [195, 552] width 115 height 18
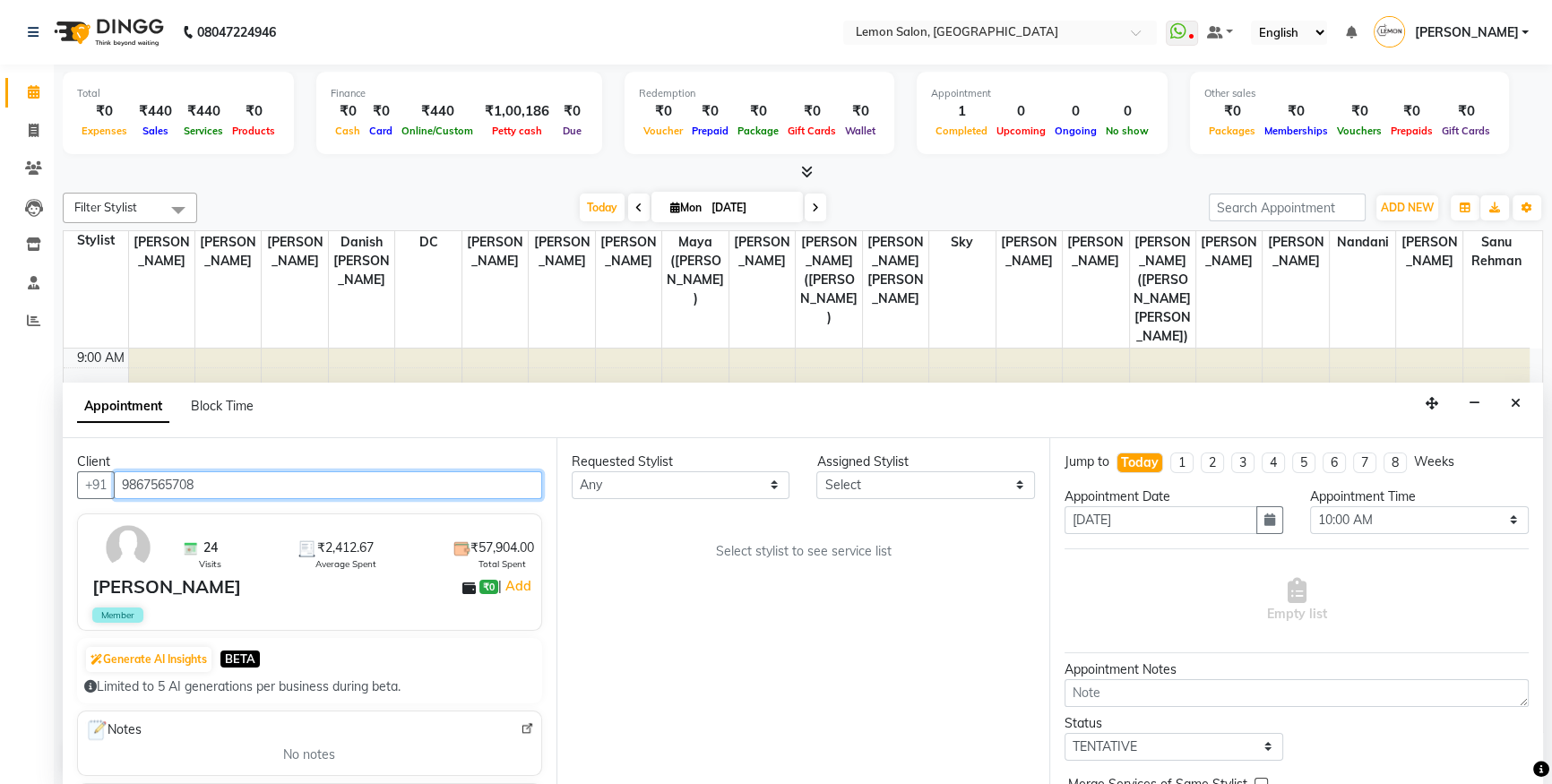
type input "9867565708"
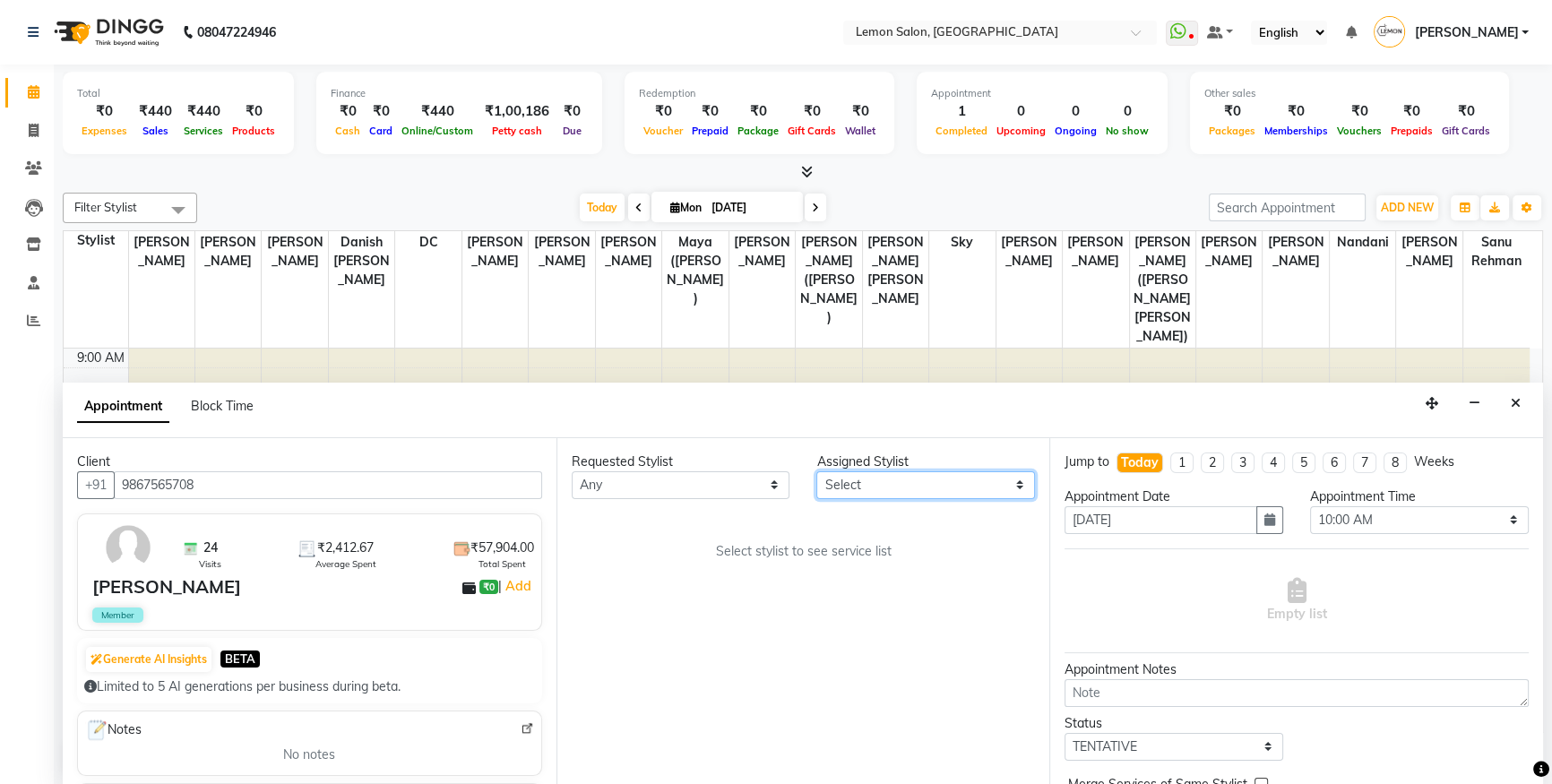
click at [847, 485] on select "Select Aakash Buchiude Ayesha Khan Azaz Kassara Danish Mansoori DC Geeta Govind…" at bounding box center [926, 485] width 219 height 28
select select "48010"
click at [816, 471] on select "Select Aakash Buchiude Ayesha Khan Azaz Kassara Danish Mansoori DC Geeta Govind…" at bounding box center [926, 485] width 219 height 28
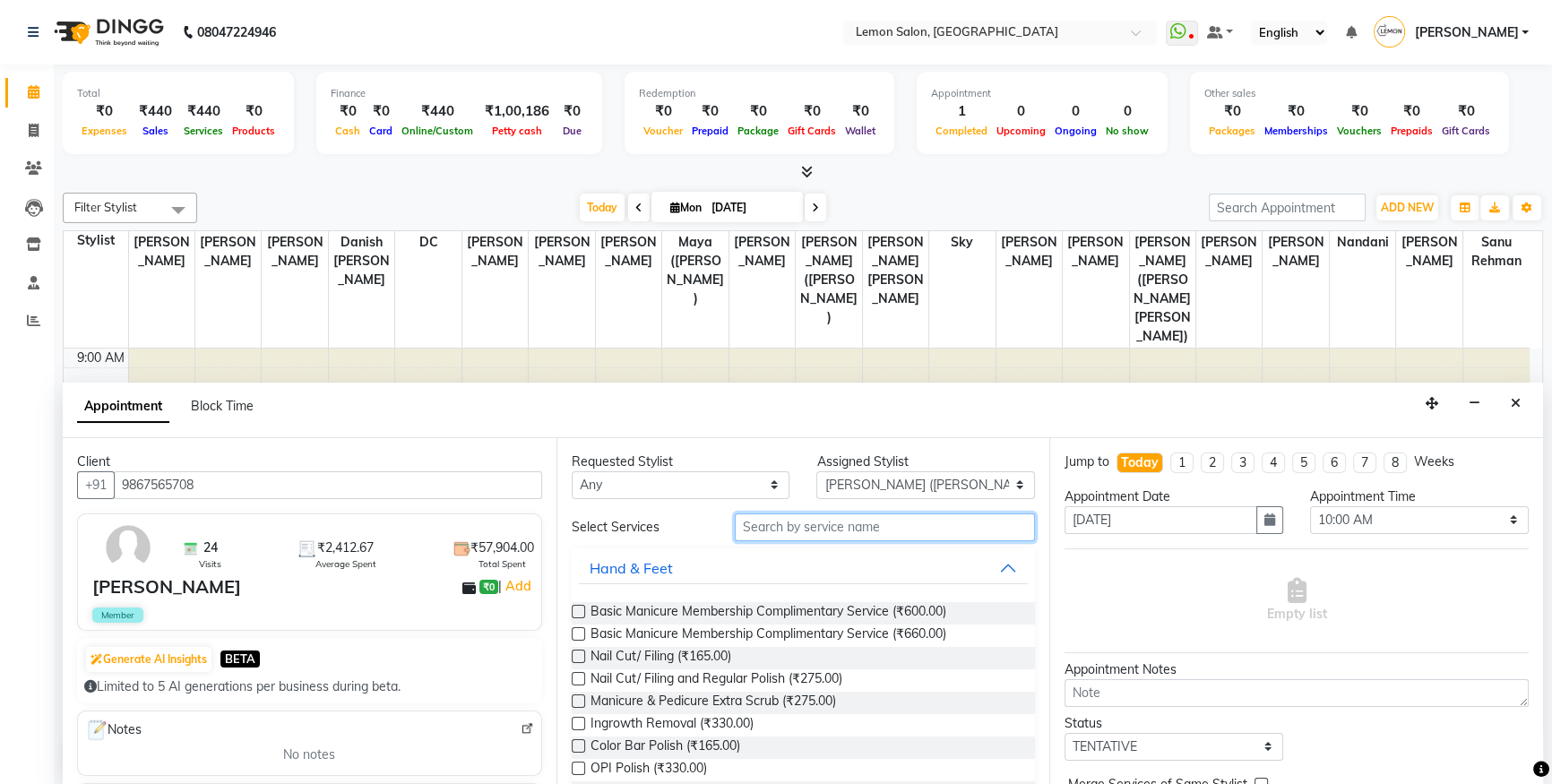
click at [782, 525] on input "text" at bounding box center [885, 527] width 300 height 28
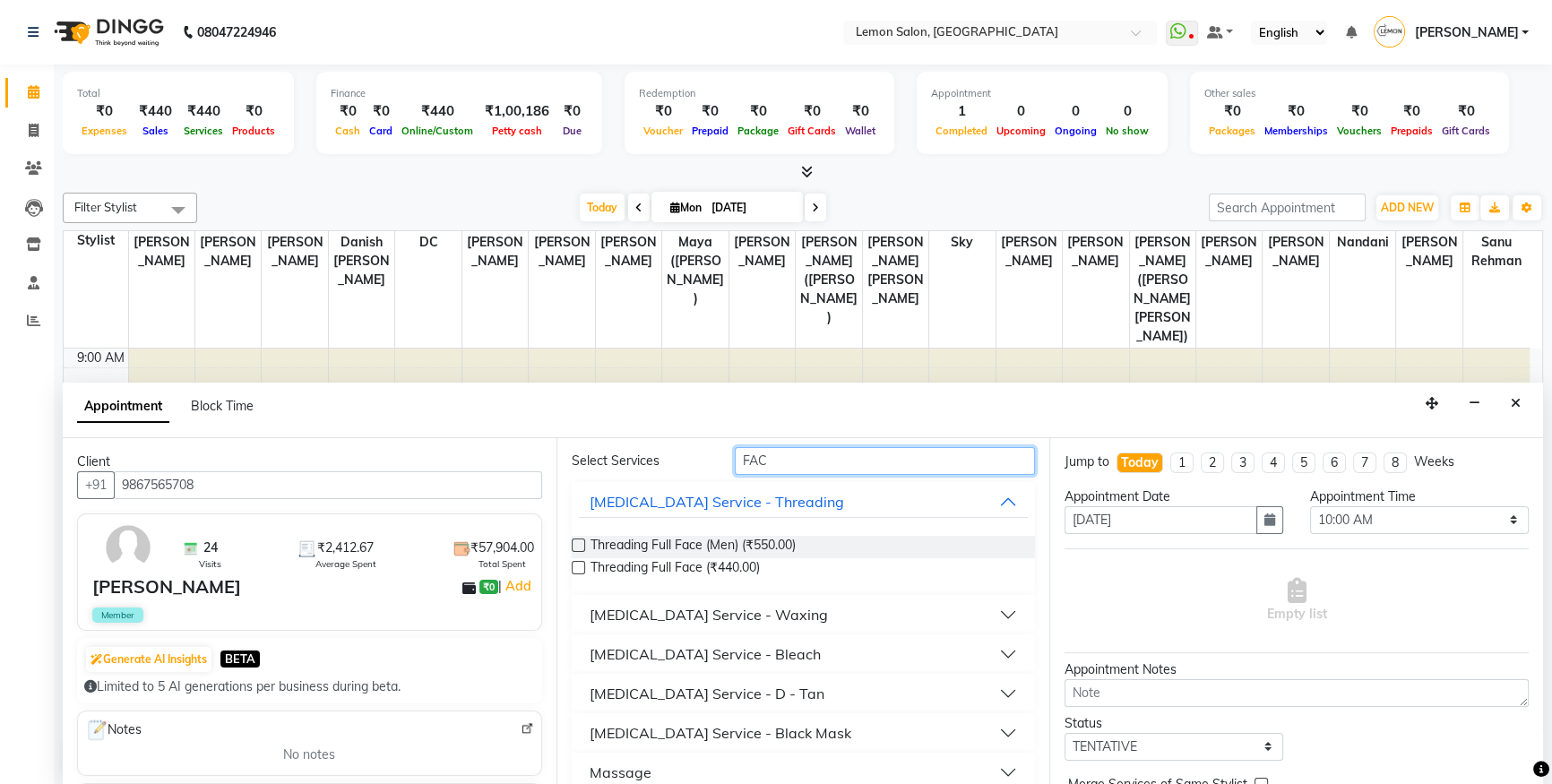
scroll to position [204, 0]
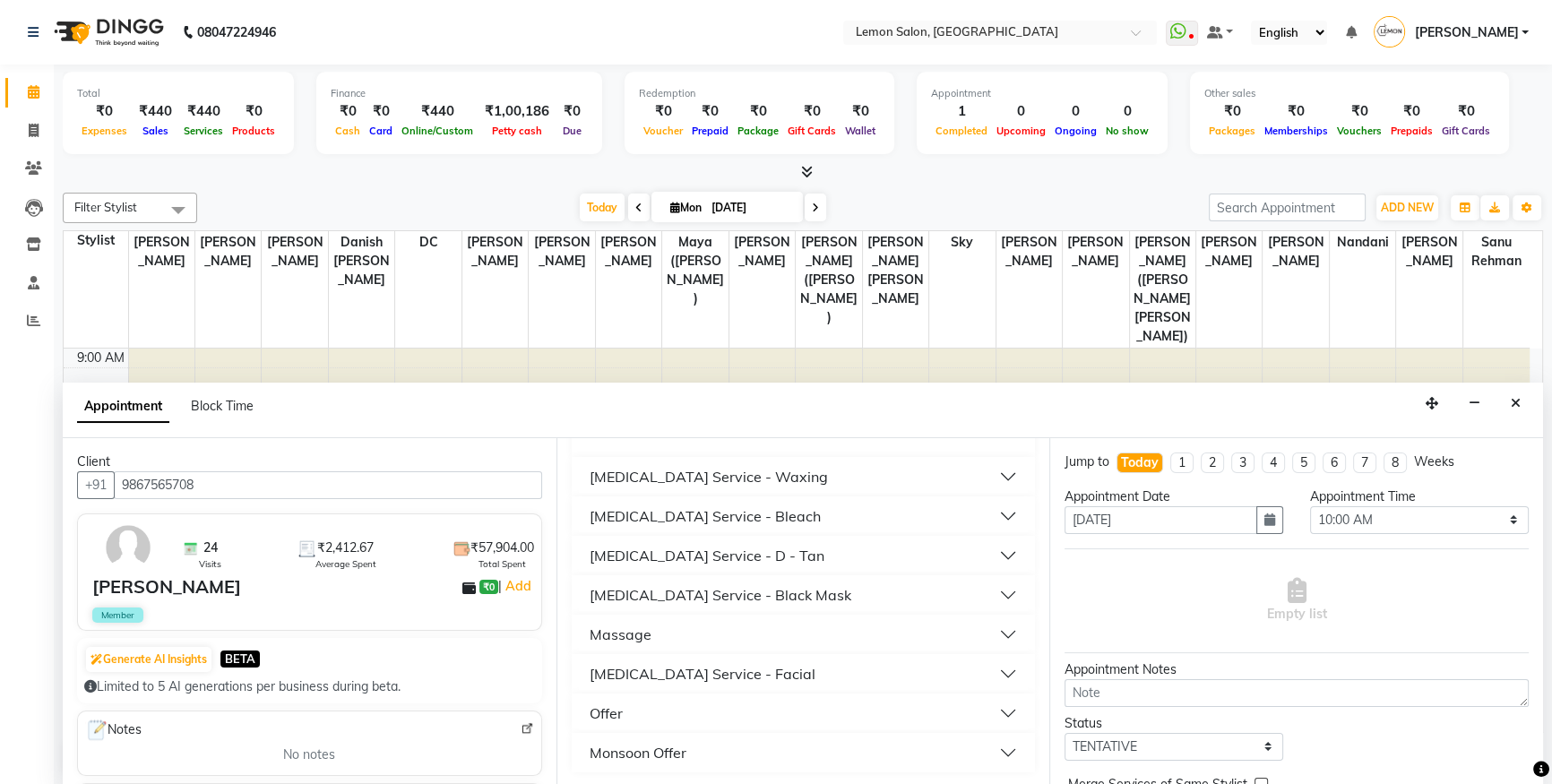
type input "FAC"
click at [731, 667] on div "Skin Care Service - Facial" at bounding box center [702, 674] width 226 height 21
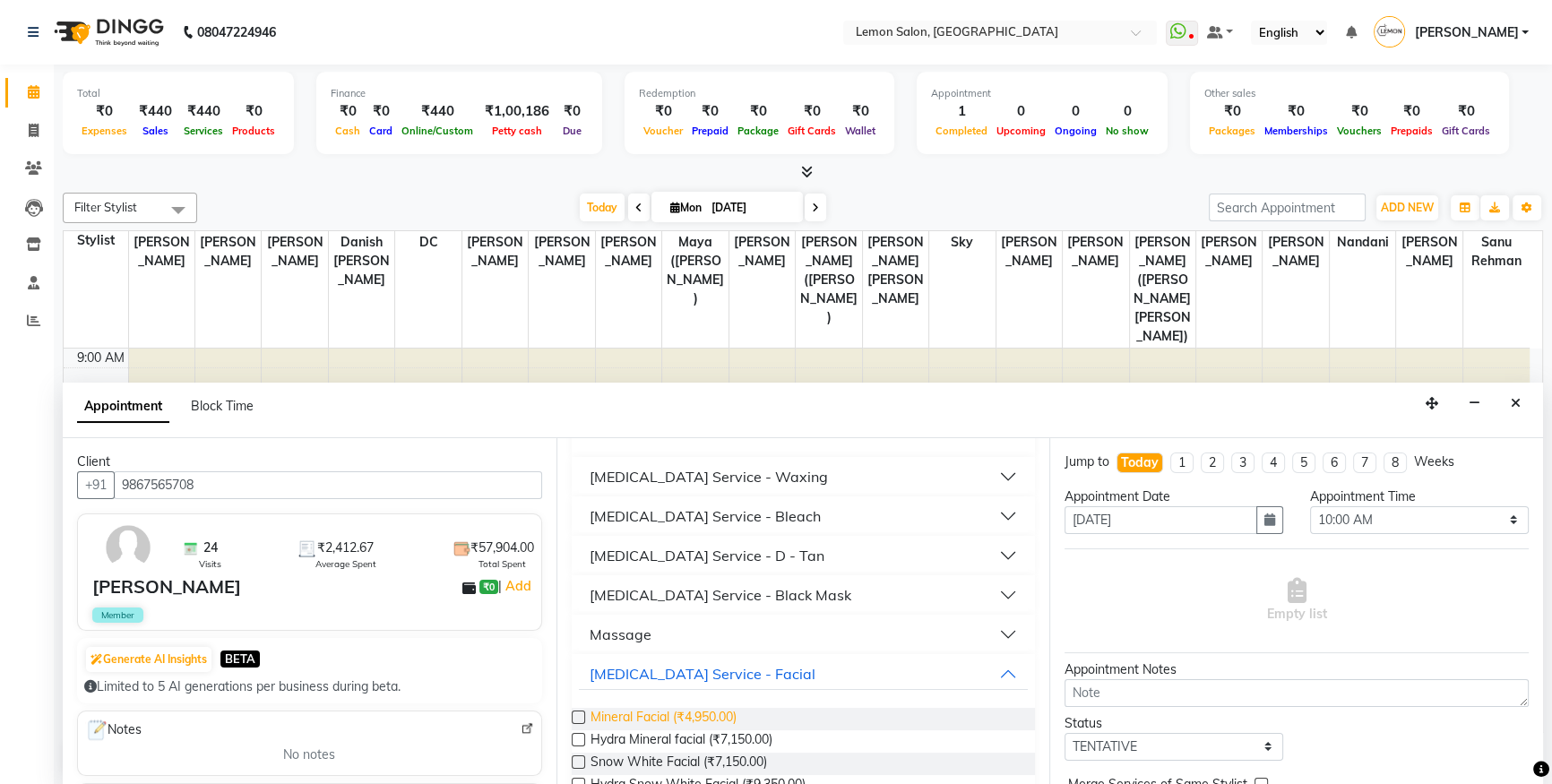
click at [724, 716] on span "Mineral Facial (₹4,950.00)" at bounding box center [663, 718] width 146 height 22
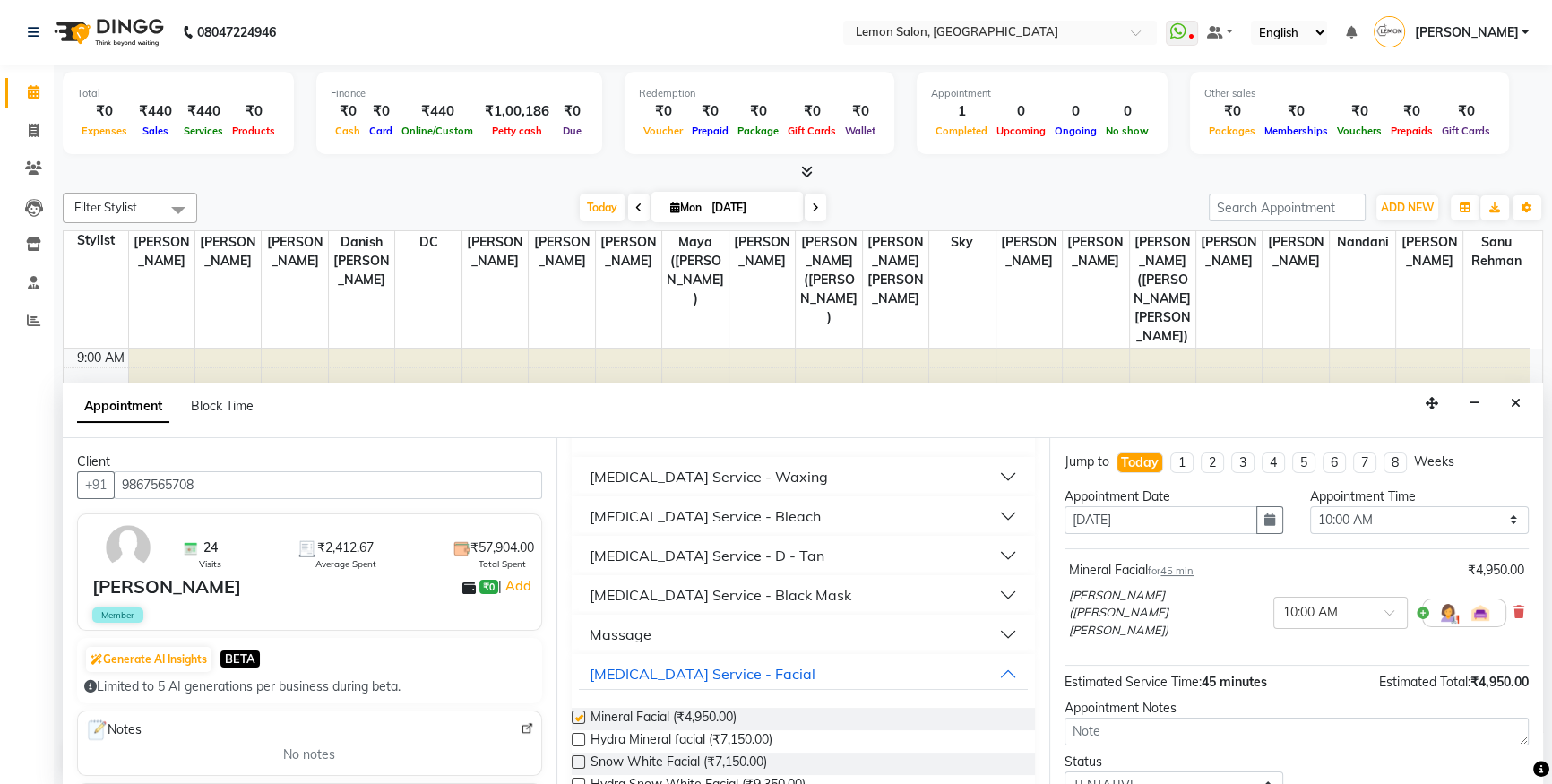
checkbox input "false"
click at [1293, 602] on input "text" at bounding box center [1323, 611] width 78 height 18
click at [1321, 628] on div "03:00 PM" at bounding box center [1340, 641] width 133 height 33
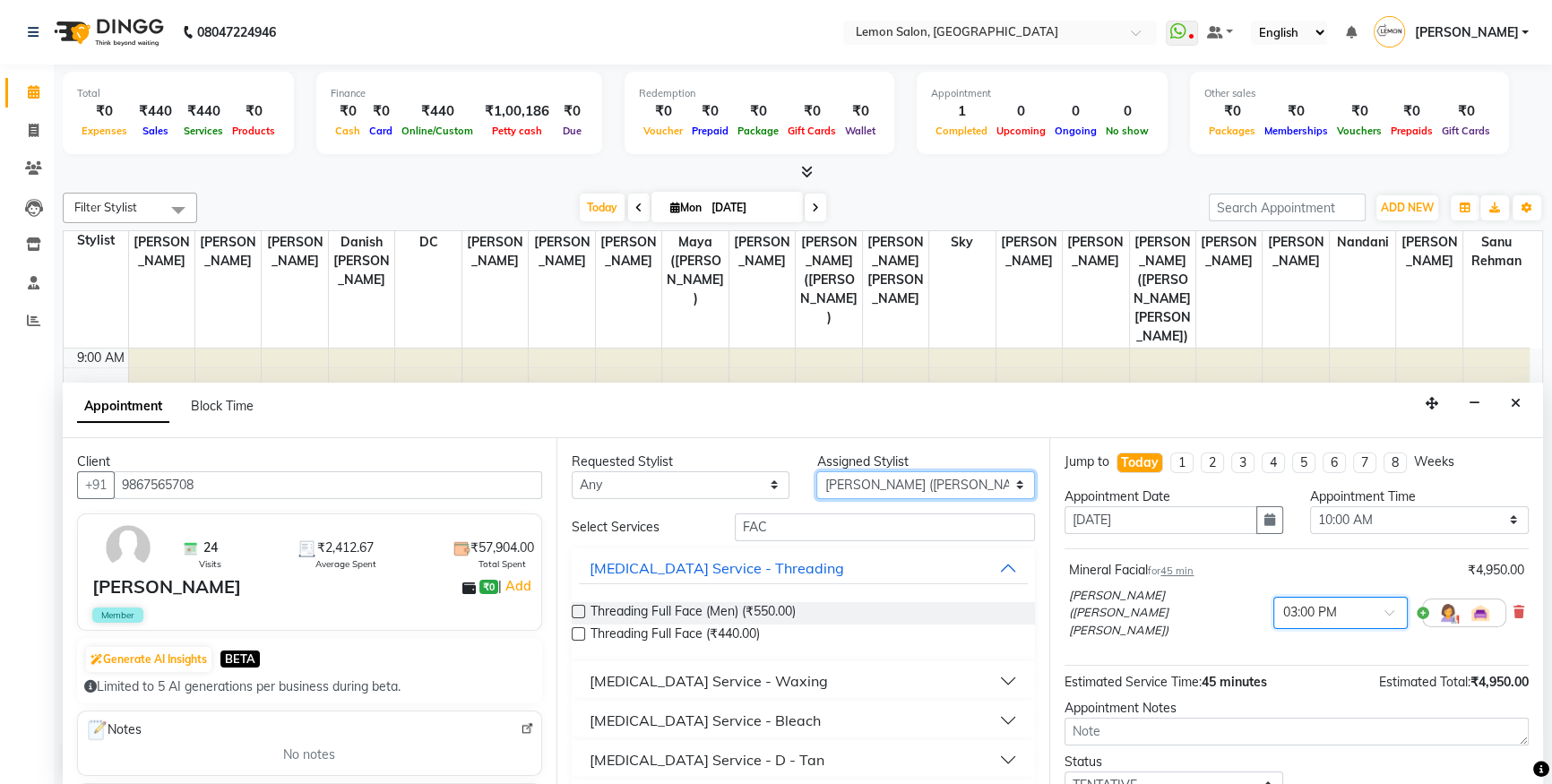
click at [887, 482] on select "Select Aakash Buchiude Ayesha Khan Azaz Kassara Danish Mansoori DC Geeta Govind…" at bounding box center [926, 485] width 219 height 28
select select "9574"
click at [816, 471] on select "Select Aakash Buchiude Ayesha Khan Azaz Kassara Danish Mansoori DC Geeta Govind…" at bounding box center [926, 485] width 219 height 28
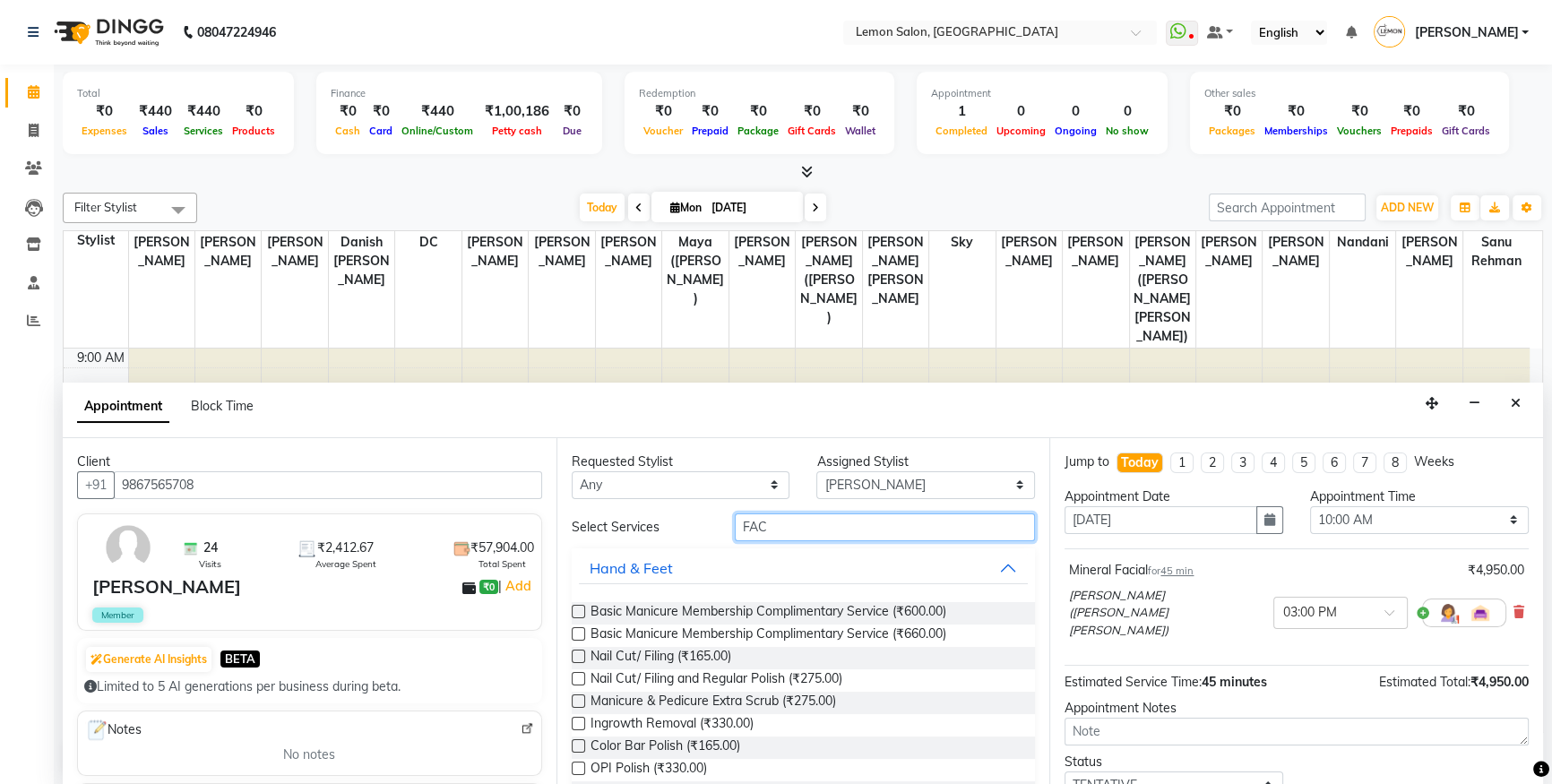
drag, startPoint x: 804, startPoint y: 521, endPoint x: 350, endPoint y: 551, distance: 455.0
click at [350, 551] on div "Client +91 9867565708 24 Visits ₹2,412.67 Average Spent ₹57,904.00 Total Spent …" at bounding box center [803, 612] width 1480 height 347
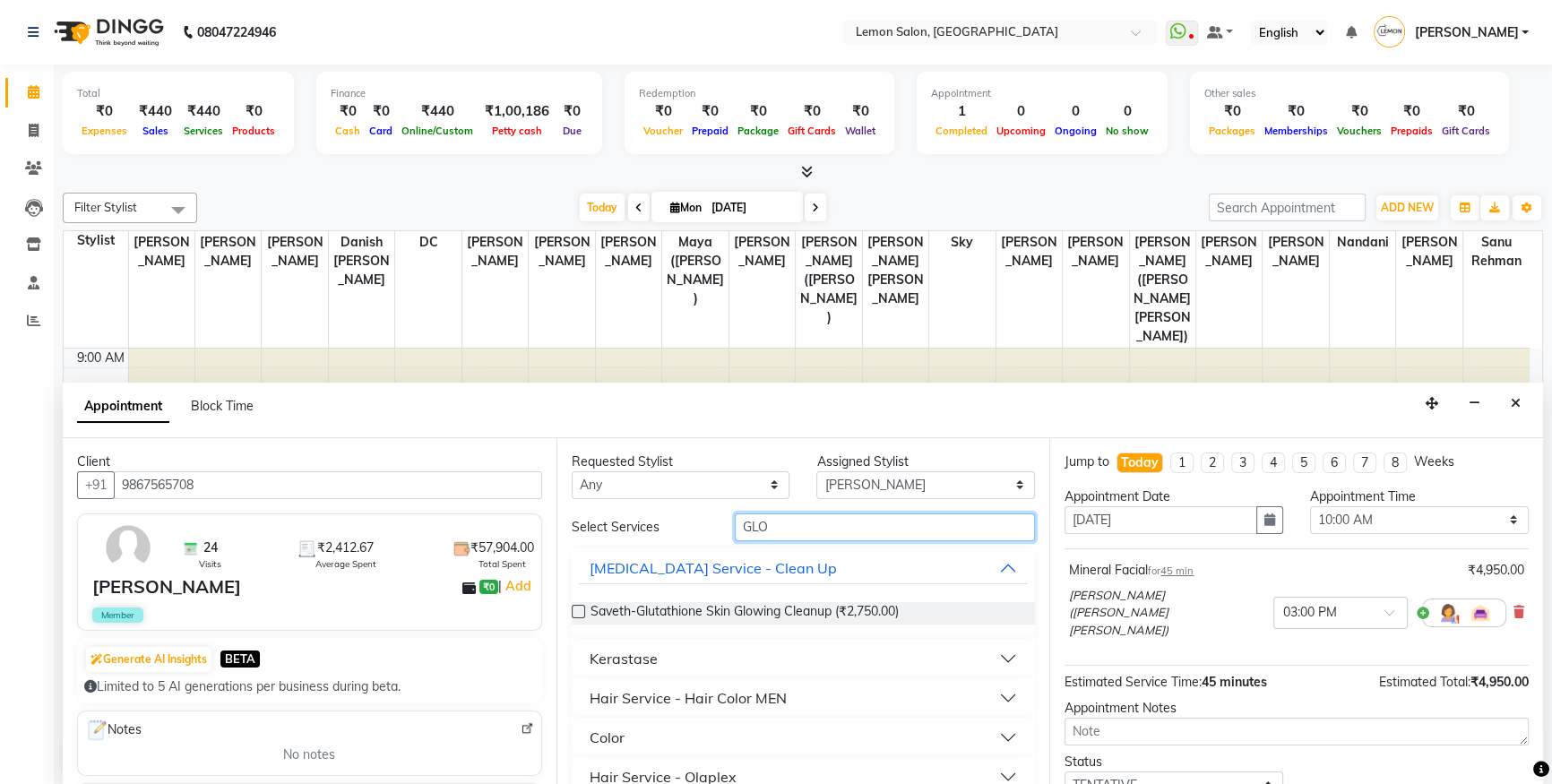
type input "GLO"
click at [625, 696] on div "Hair Service - Hair Color MEN" at bounding box center [688, 698] width 198 height 21
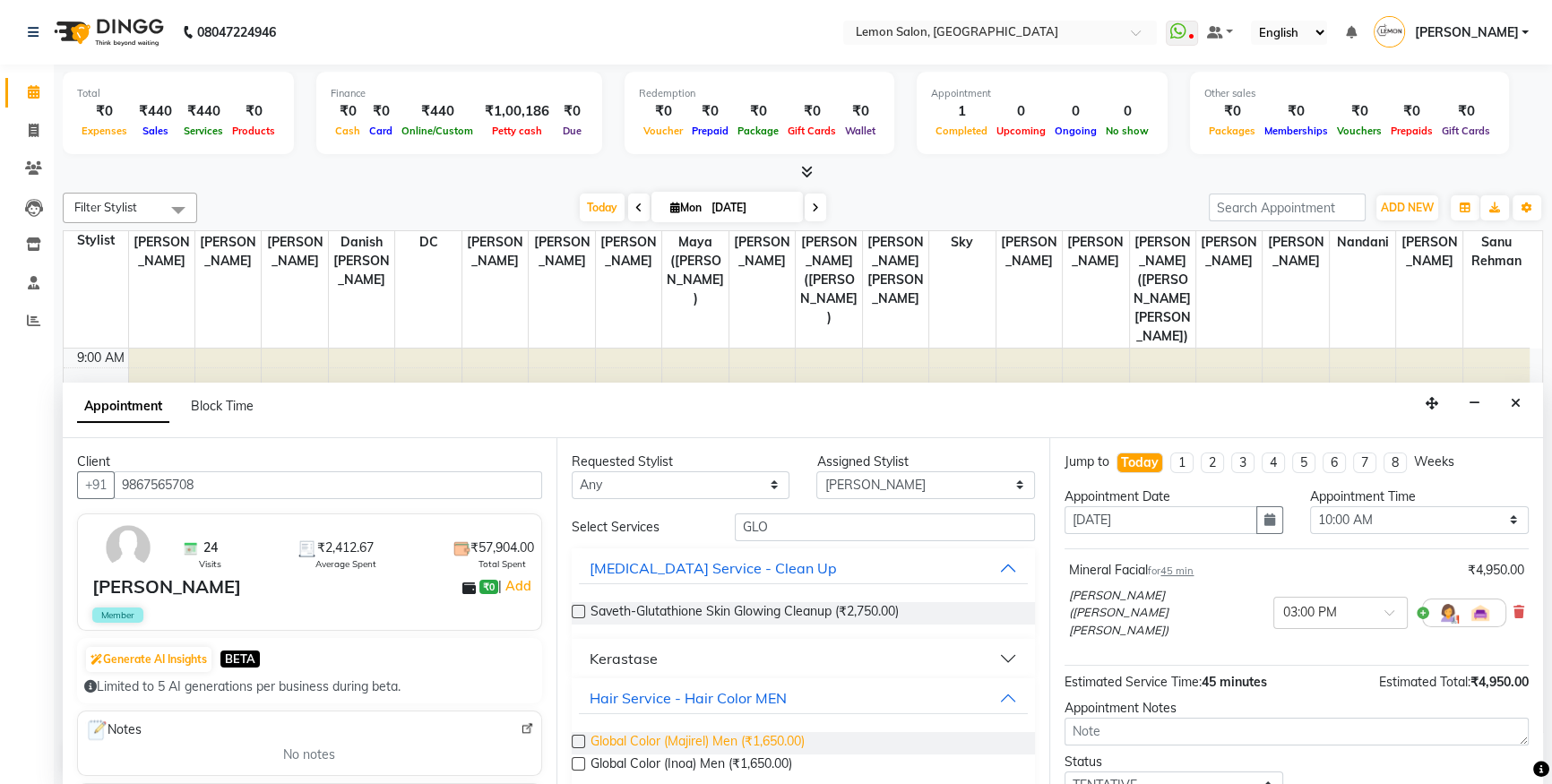
click at [630, 735] on span "Global Color (Majirel) Men (₹1,650.00)" at bounding box center [697, 742] width 214 height 22
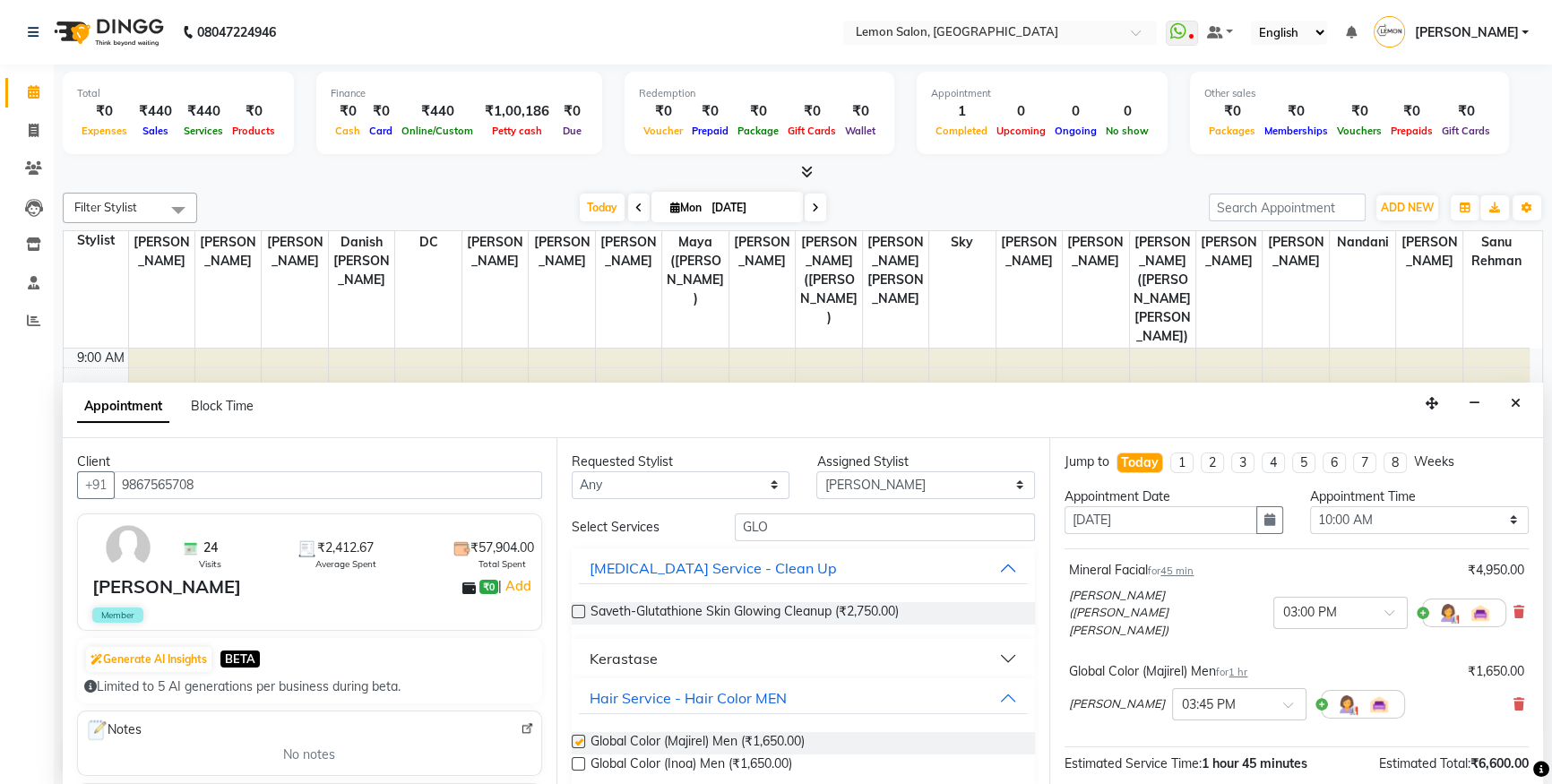
checkbox input "false"
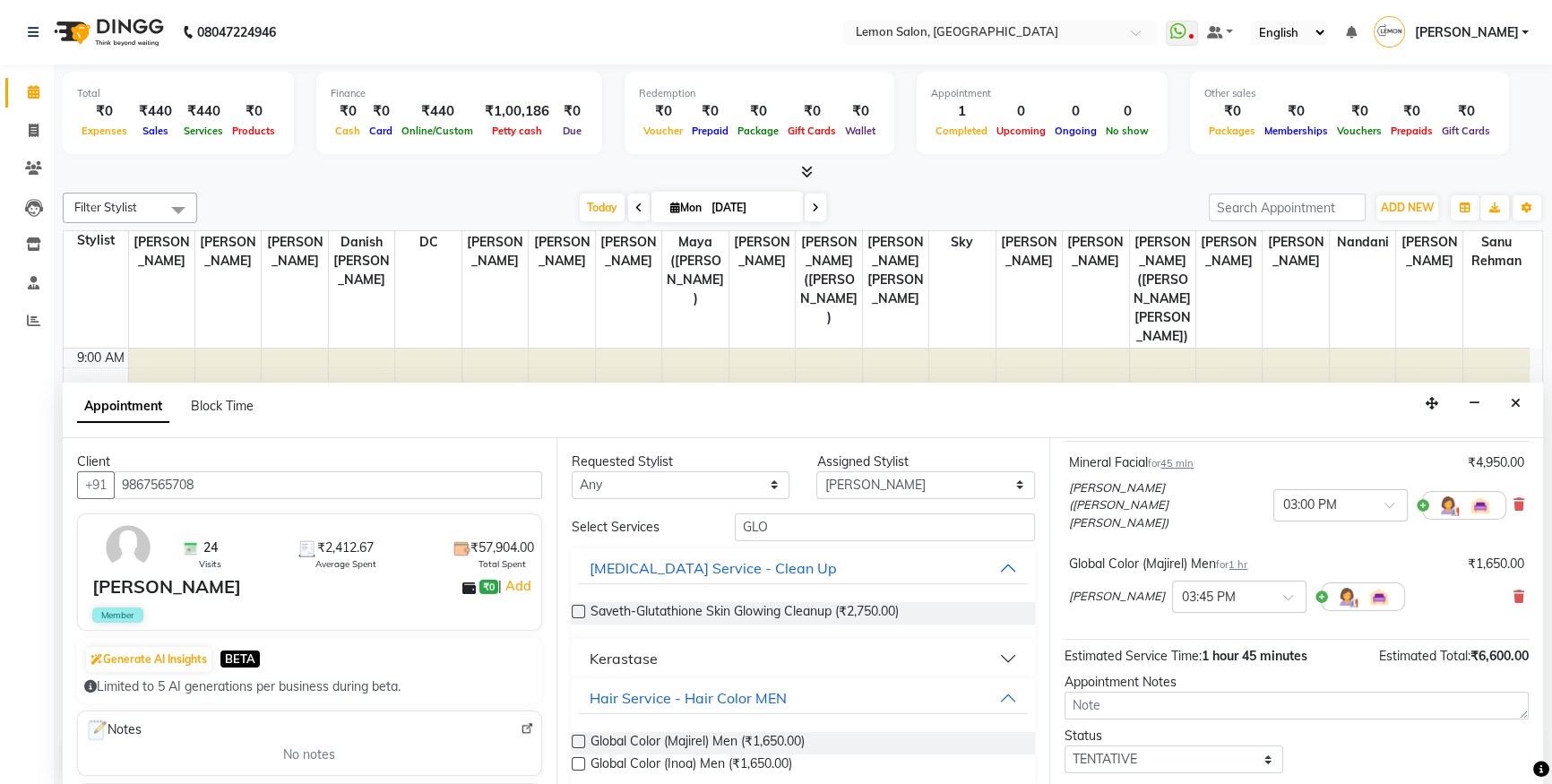
scroll to position [189, 0]
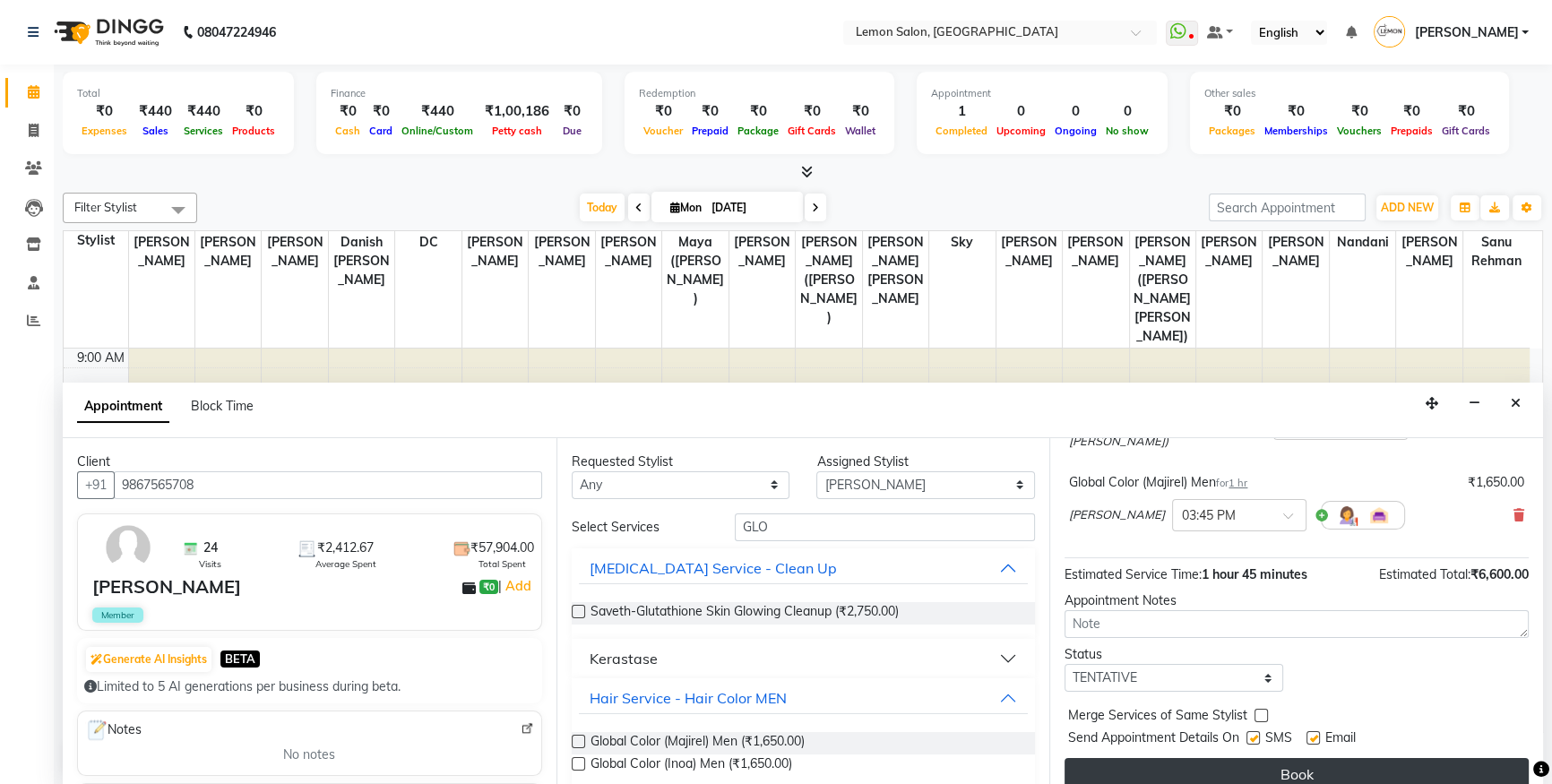
click at [1280, 764] on button "Book" at bounding box center [1297, 773] width 465 height 32
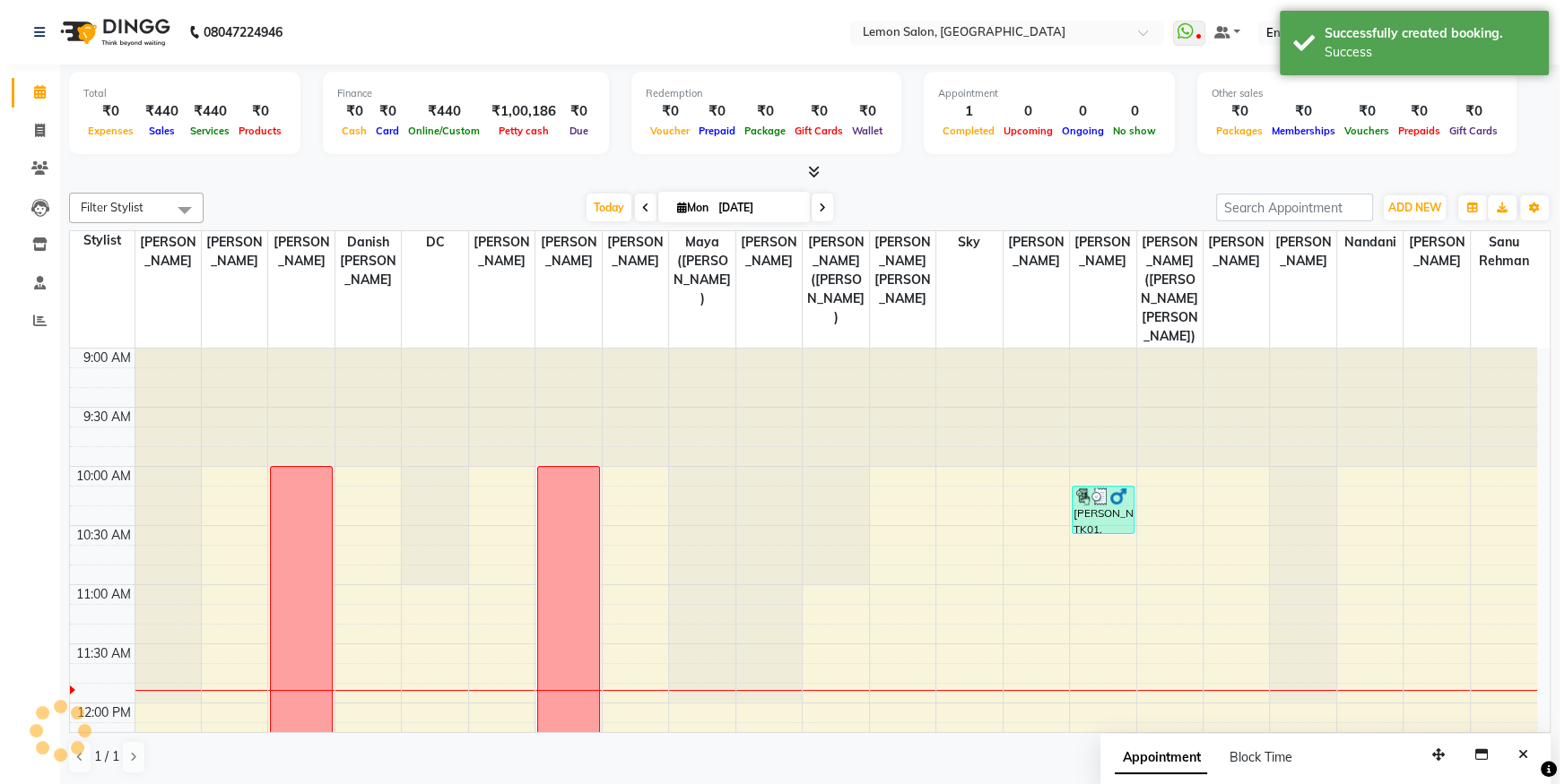
scroll to position [0, 0]
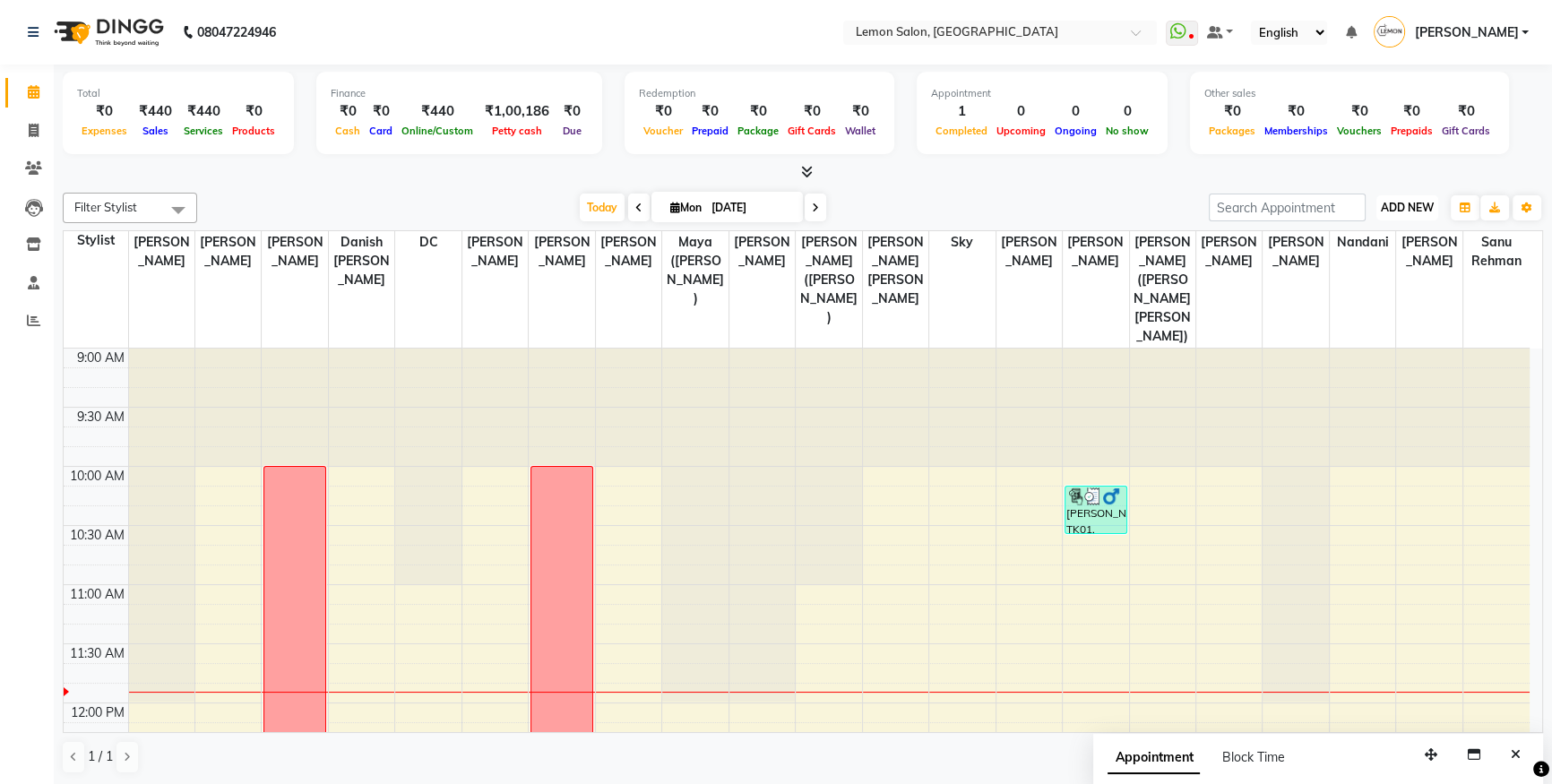
click at [1434, 205] on button "ADD NEW Toggle Dropdown" at bounding box center [1408, 208] width 62 height 25
click at [1335, 306] on link "Add Attendance" at bounding box center [1367, 311] width 141 height 23
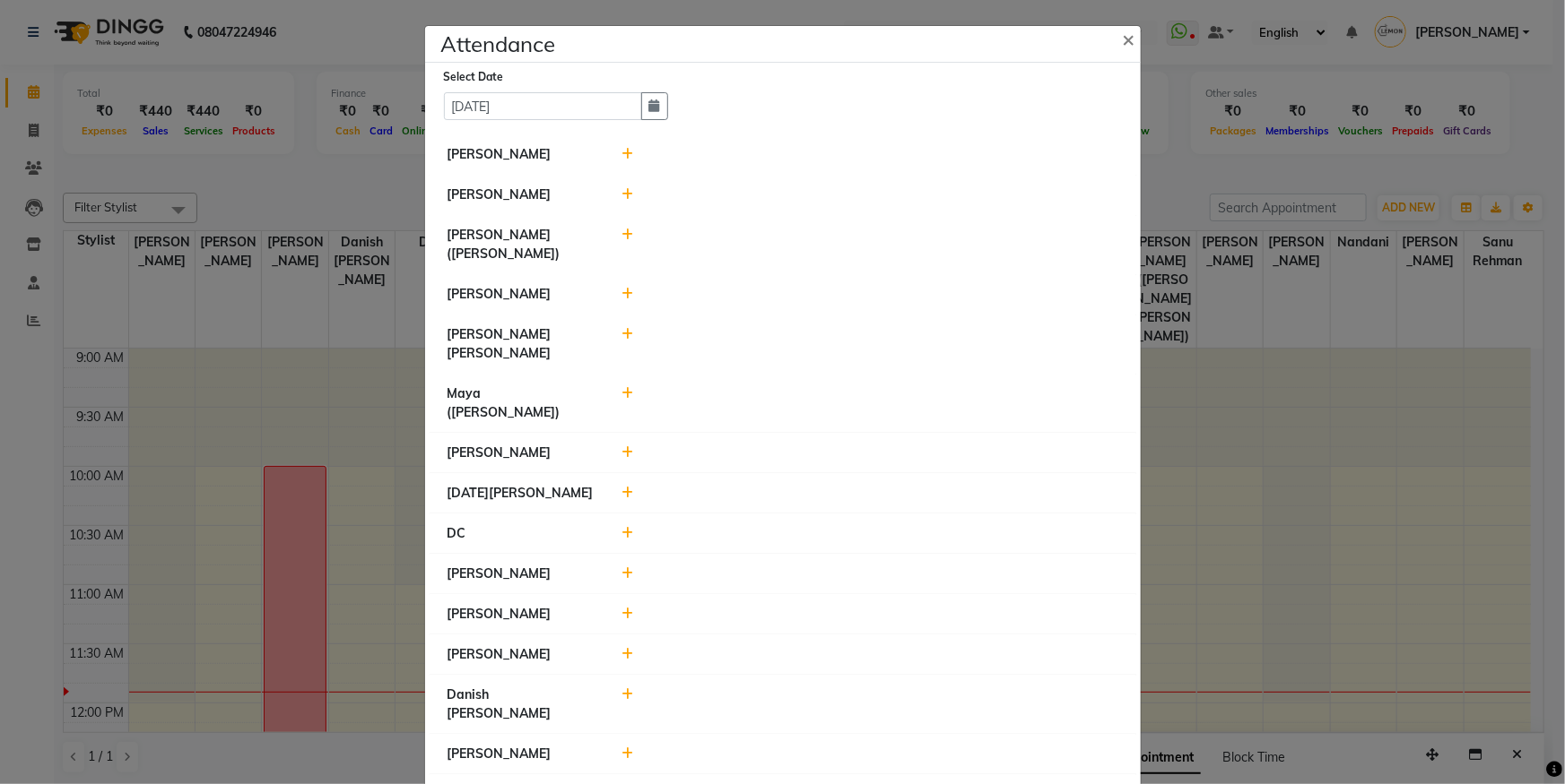
click at [622, 155] on icon at bounding box center [628, 154] width 12 height 13
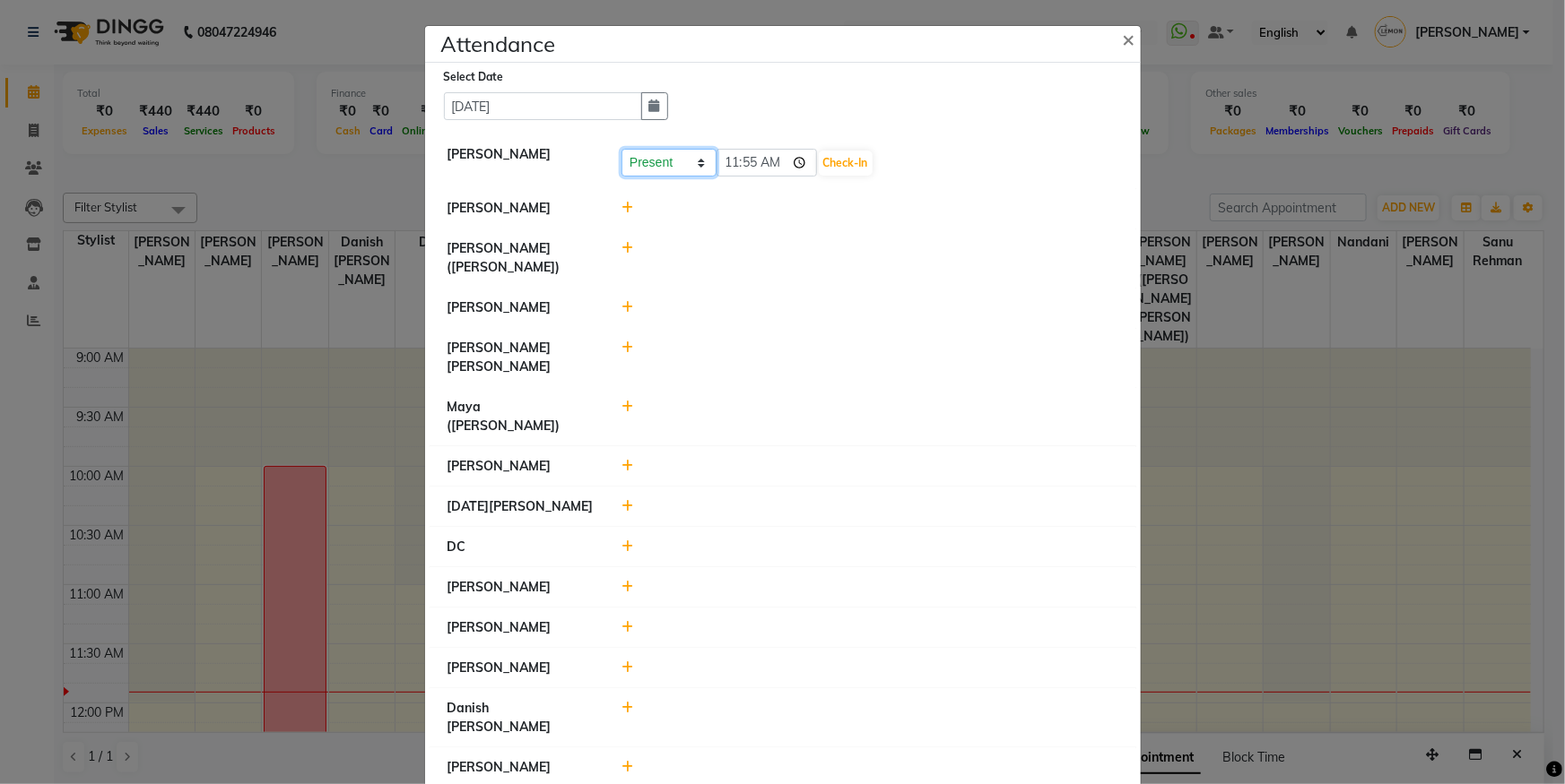
click at [671, 163] on select "Present Absent Late Half Day Weekly Off" at bounding box center [669, 163] width 95 height 28
select select "W"
click at [622, 149] on select "Present Absent Late Half Day Weekly Off" at bounding box center [669, 163] width 95 height 28
click at [726, 161] on button "Save" at bounding box center [736, 164] width 35 height 25
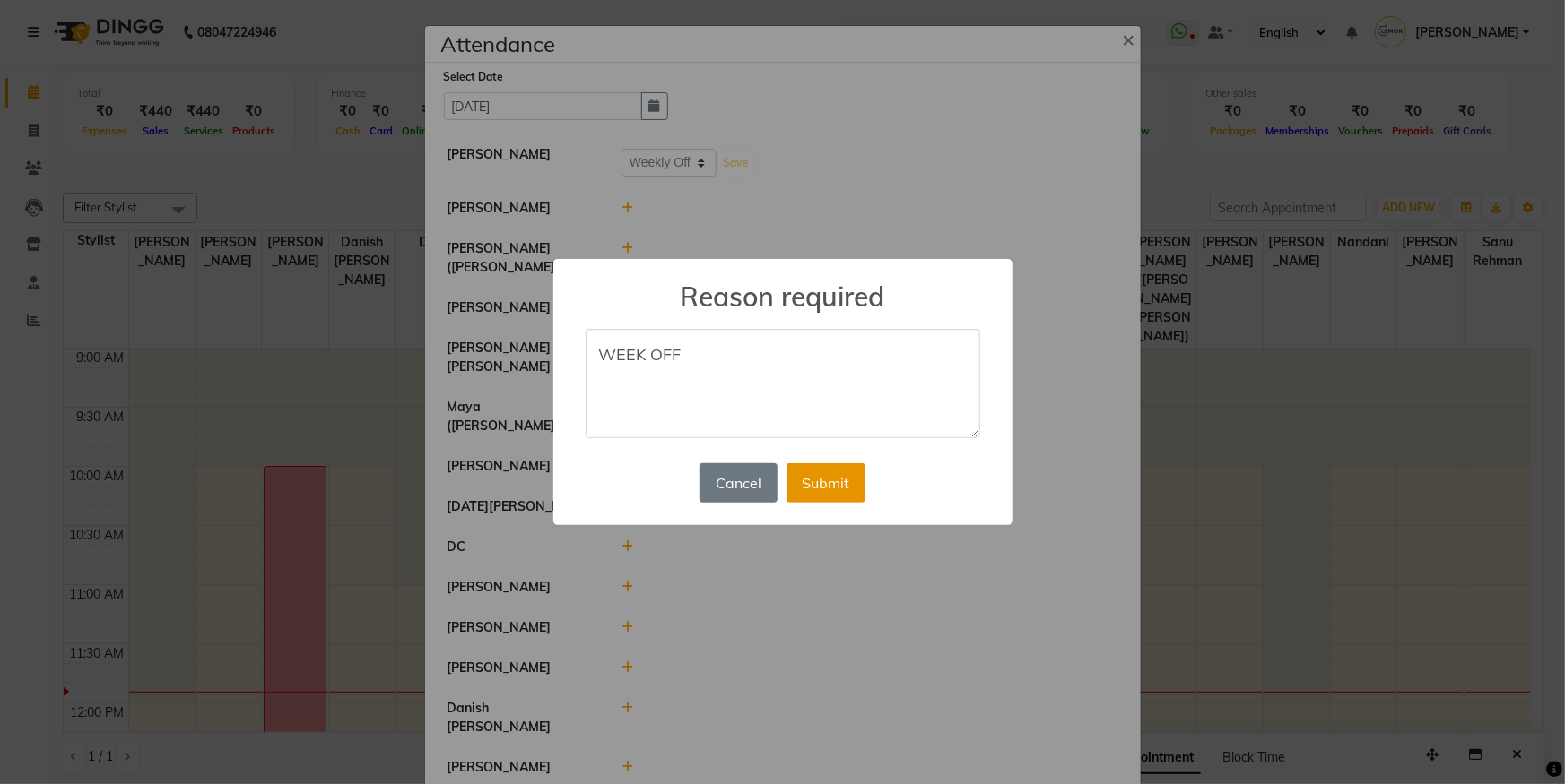
type textarea "WEEK OFF"
click at [843, 484] on button "Submit" at bounding box center [825, 483] width 78 height 40
select select "W"
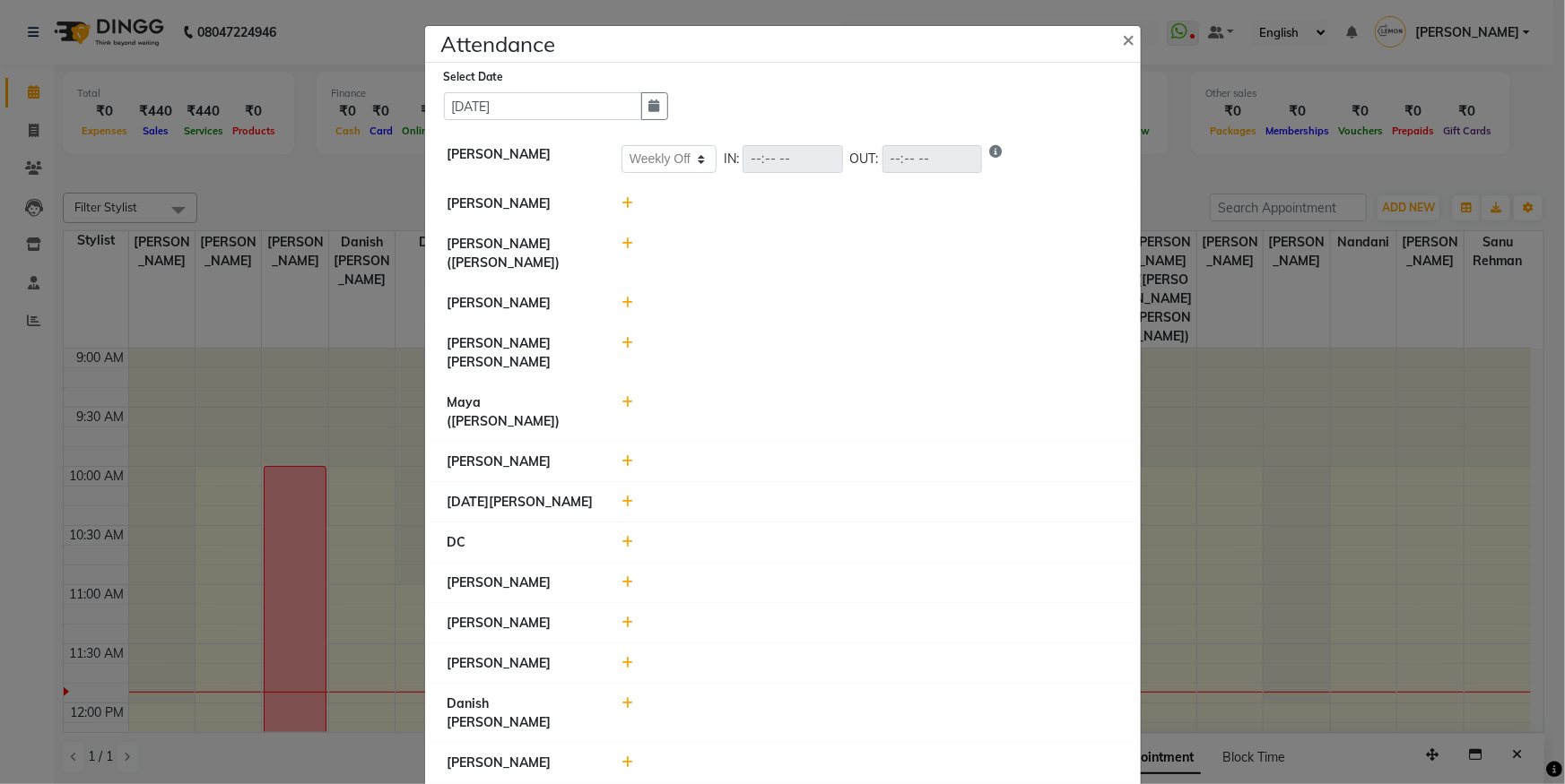
click at [624, 207] on icon at bounding box center [628, 203] width 12 height 13
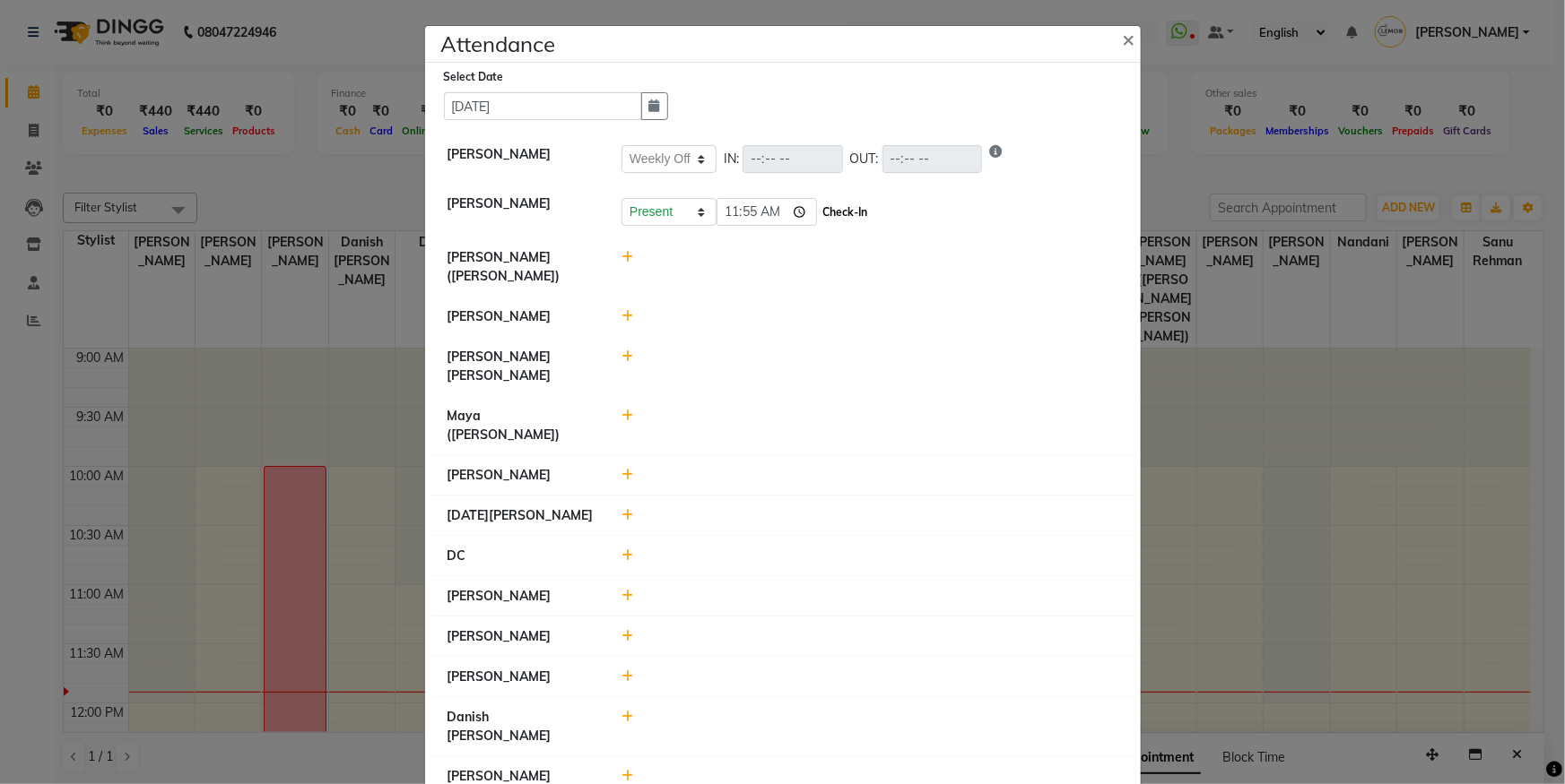
click at [854, 214] on button "Check-In" at bounding box center [845, 212] width 54 height 25
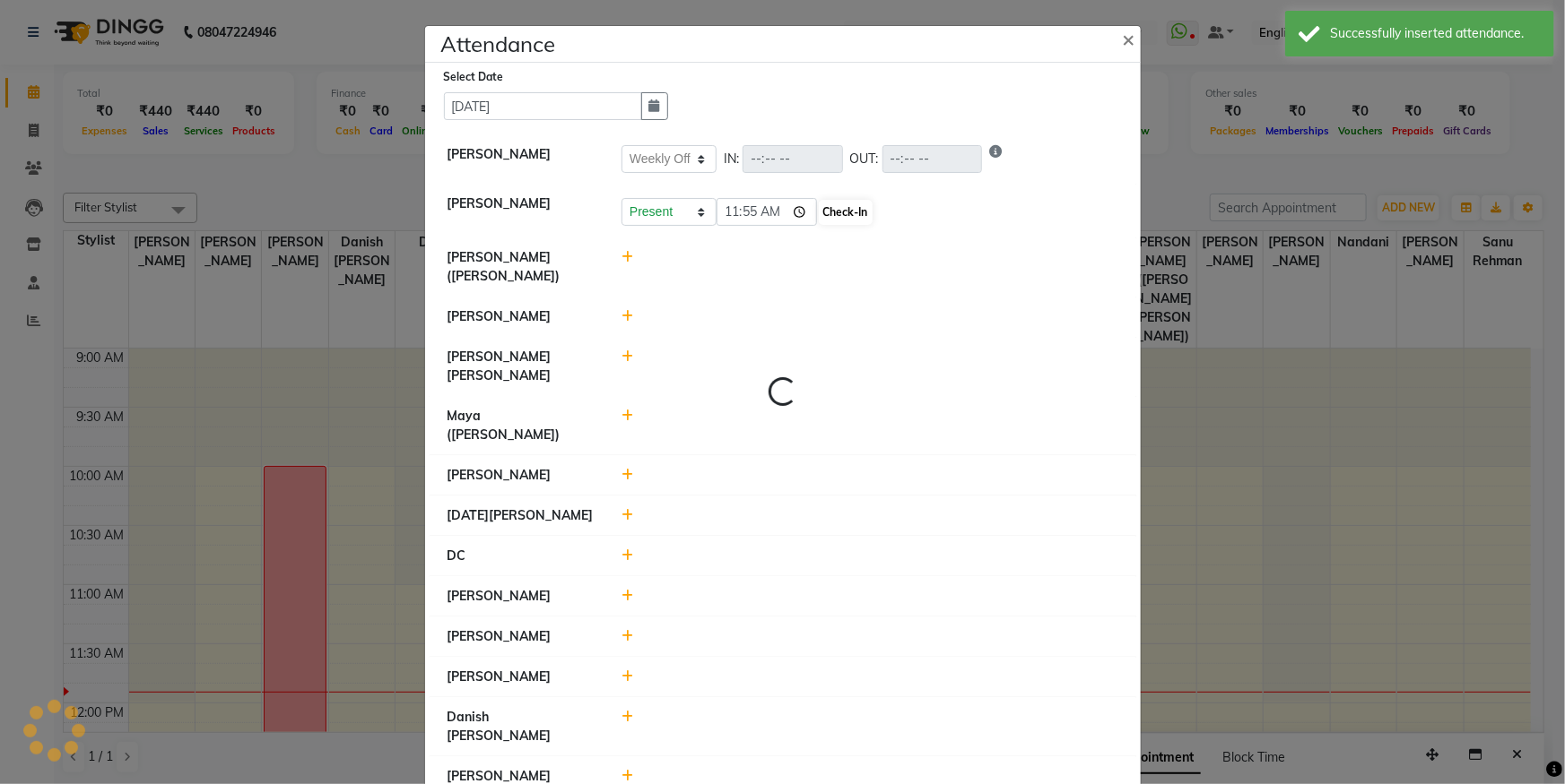
select select "W"
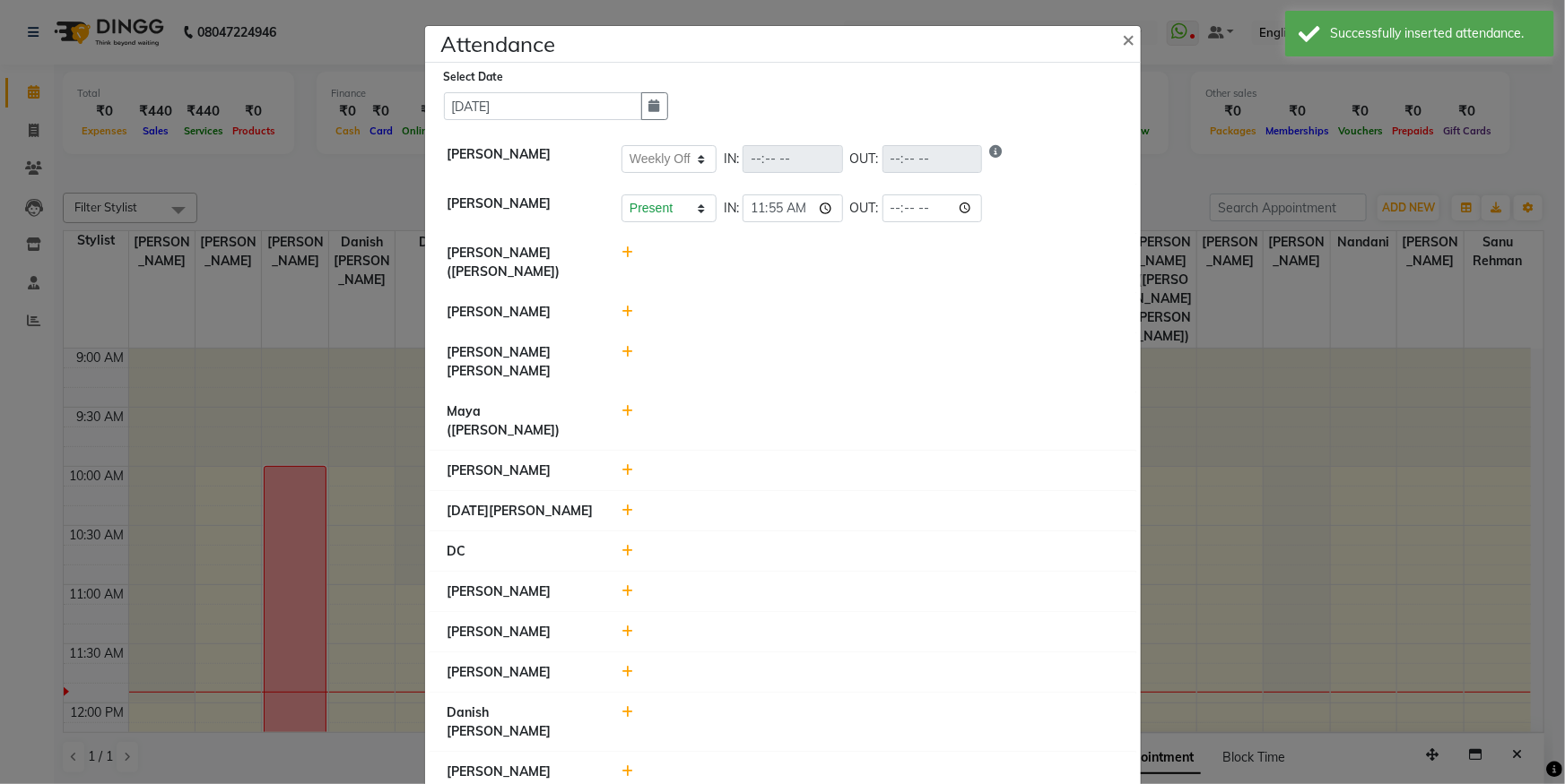
click at [624, 259] on span at bounding box center [628, 253] width 12 height 16
click at [744, 257] on input "11:55" at bounding box center [767, 261] width 101 height 28
click at [792, 256] on input "11:55" at bounding box center [767, 261] width 101 height 28
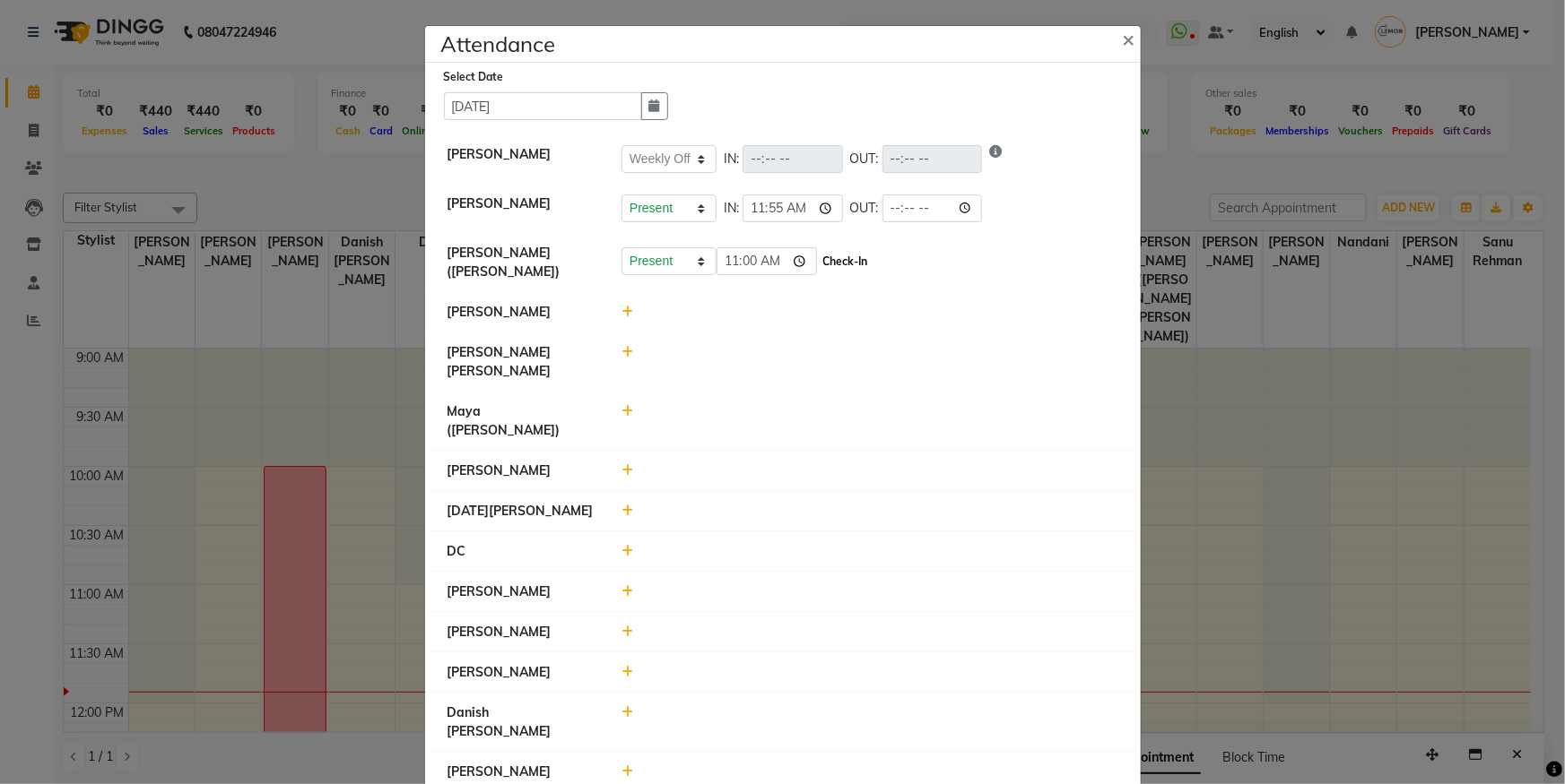
type input "11:00"
click at [847, 254] on button "Check-In" at bounding box center [845, 261] width 54 height 25
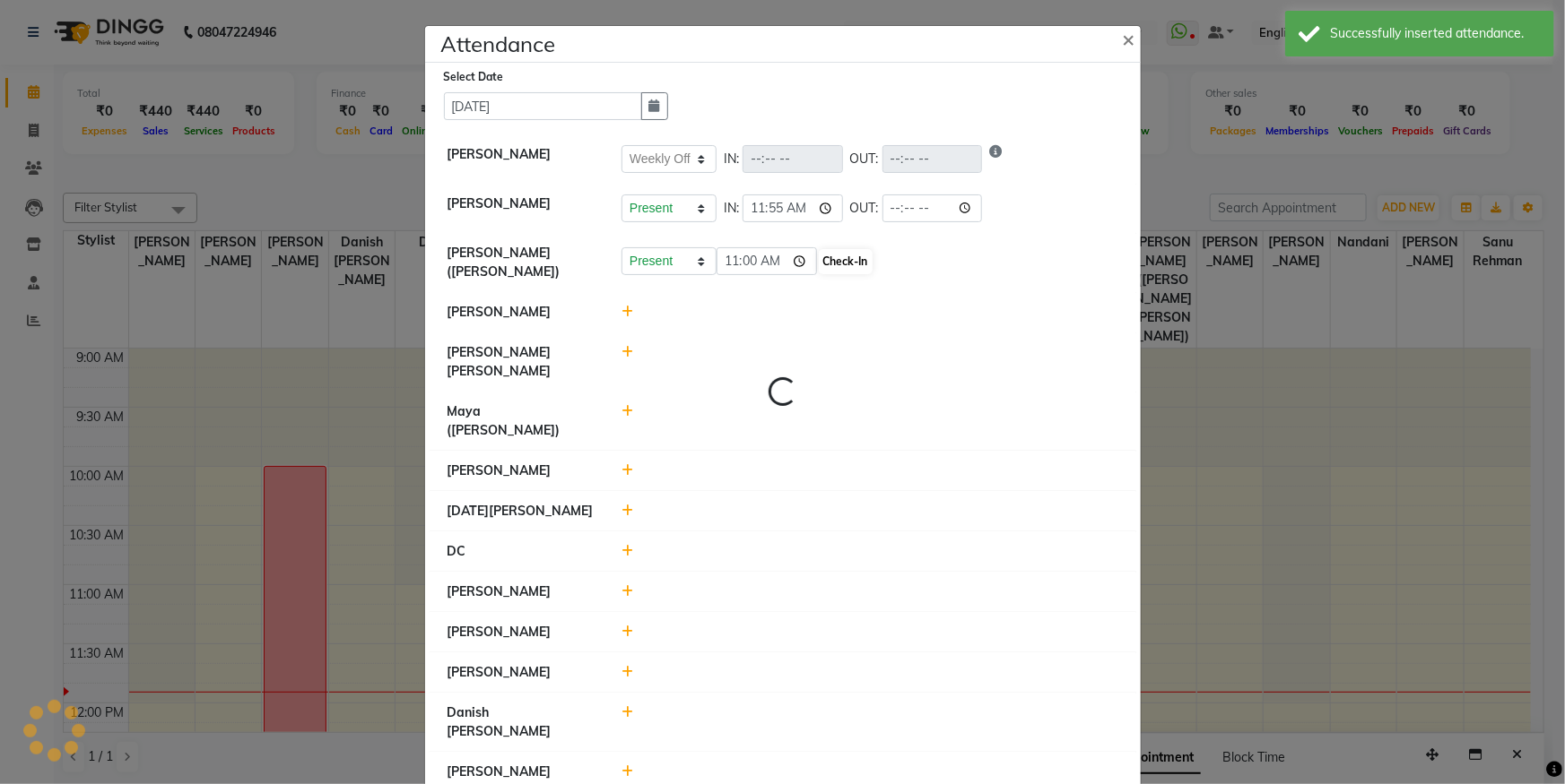
select select "W"
click at [585, 344] on div "[PERSON_NAME] [PERSON_NAME]" at bounding box center [521, 362] width 175 height 38
click at [625, 346] on icon at bounding box center [628, 351] width 12 height 13
click at [634, 349] on select "Present Absent Late Half Day Weekly Off" at bounding box center [669, 360] width 95 height 28
select select "W"
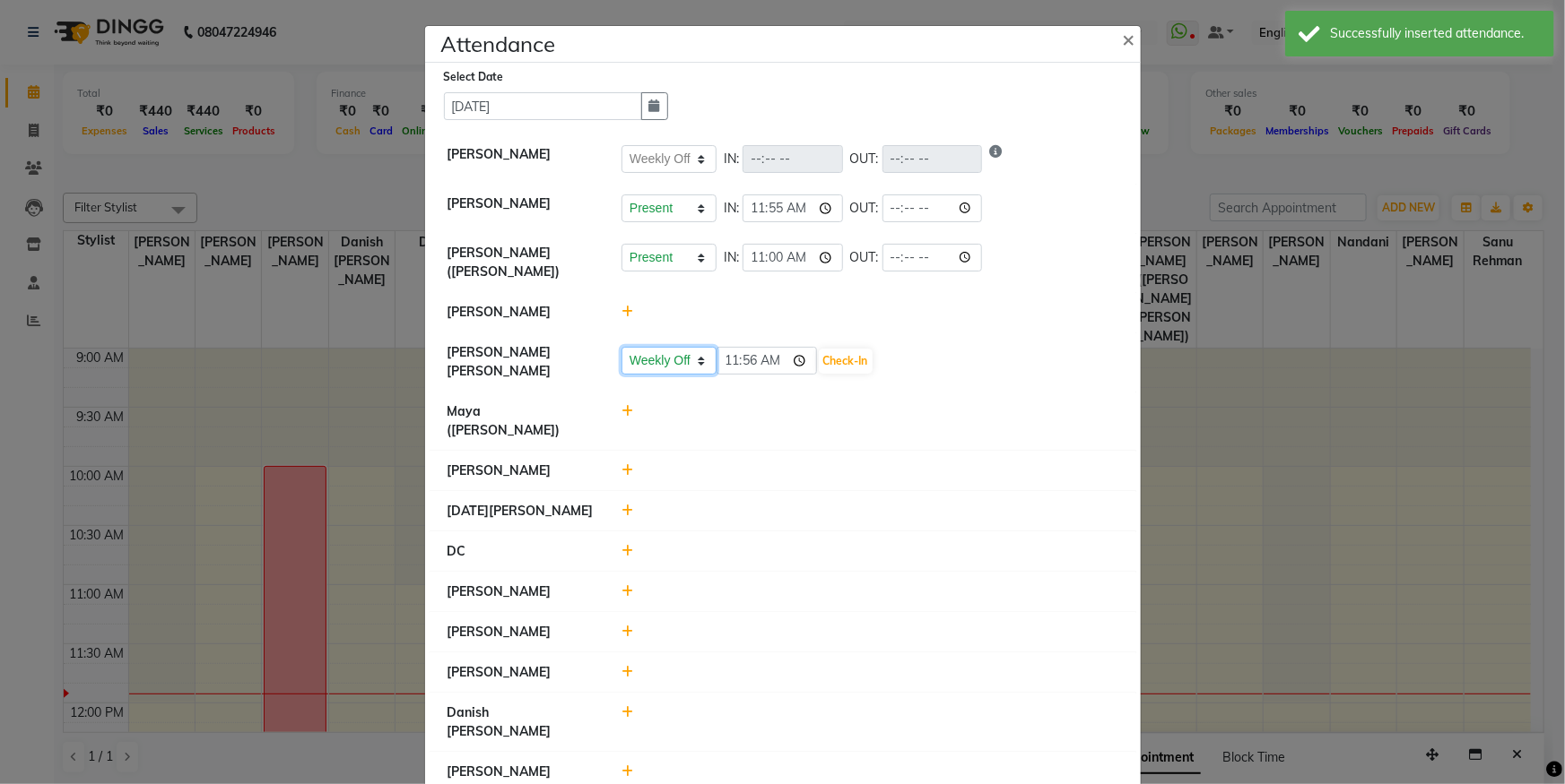
click at [622, 347] on select "Present Absent Late Half Day Weekly Off" at bounding box center [669, 360] width 95 height 28
click at [725, 354] on button "Save" at bounding box center [736, 361] width 35 height 25
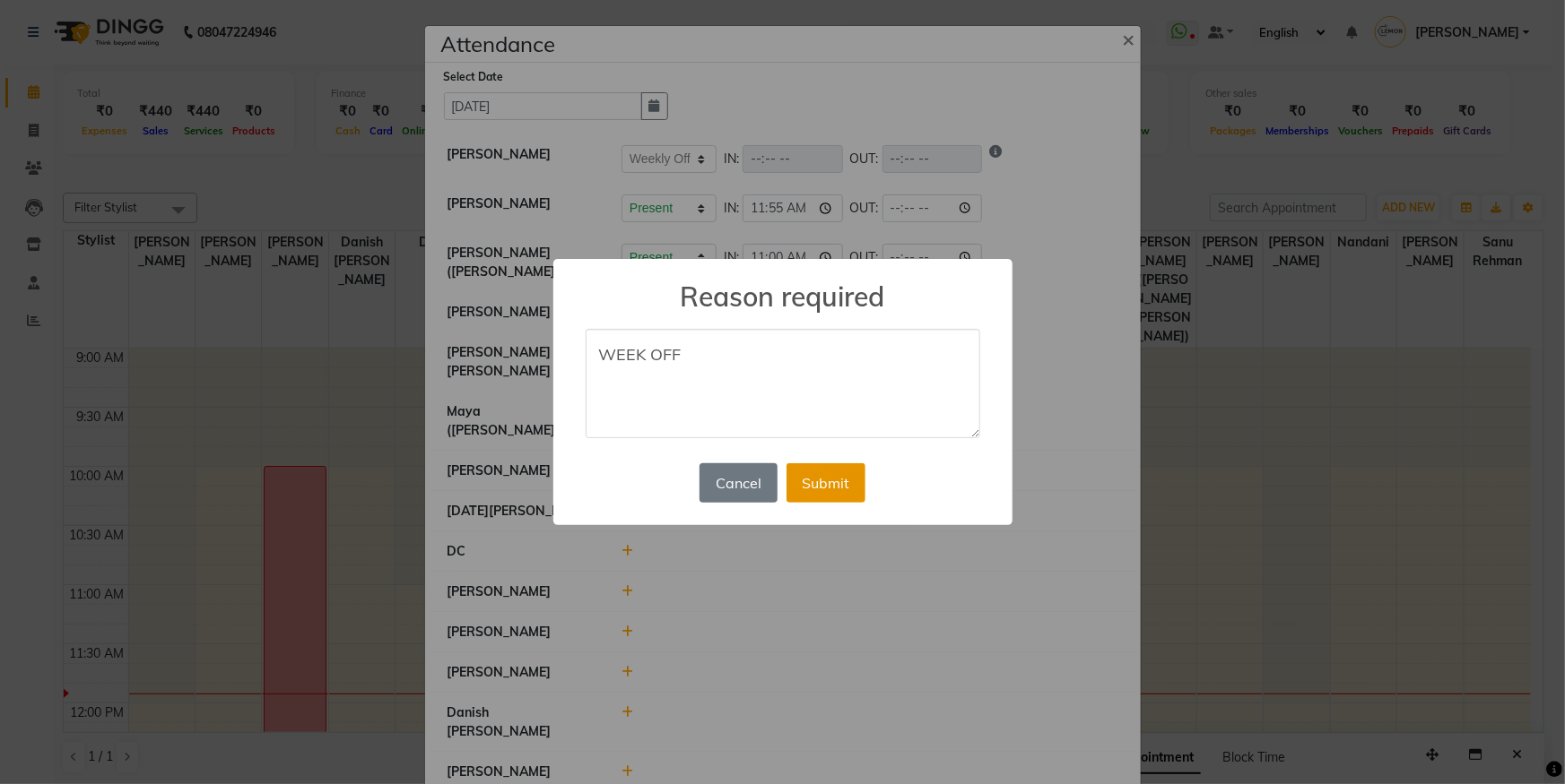
type textarea "WEEK OFF"
click at [828, 475] on button "Submit" at bounding box center [825, 483] width 78 height 40
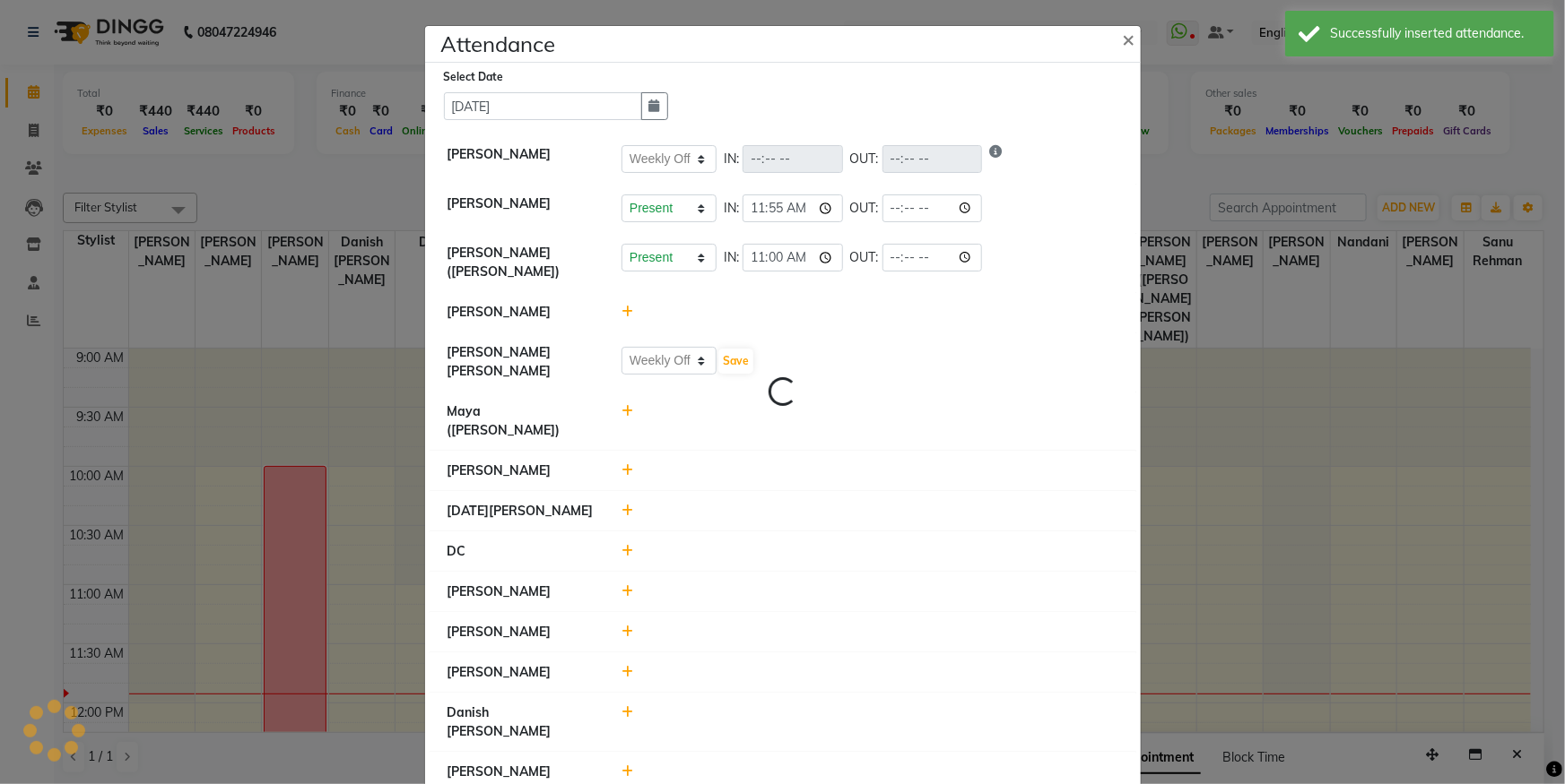
select select "W"
click at [622, 504] on icon at bounding box center [628, 510] width 12 height 13
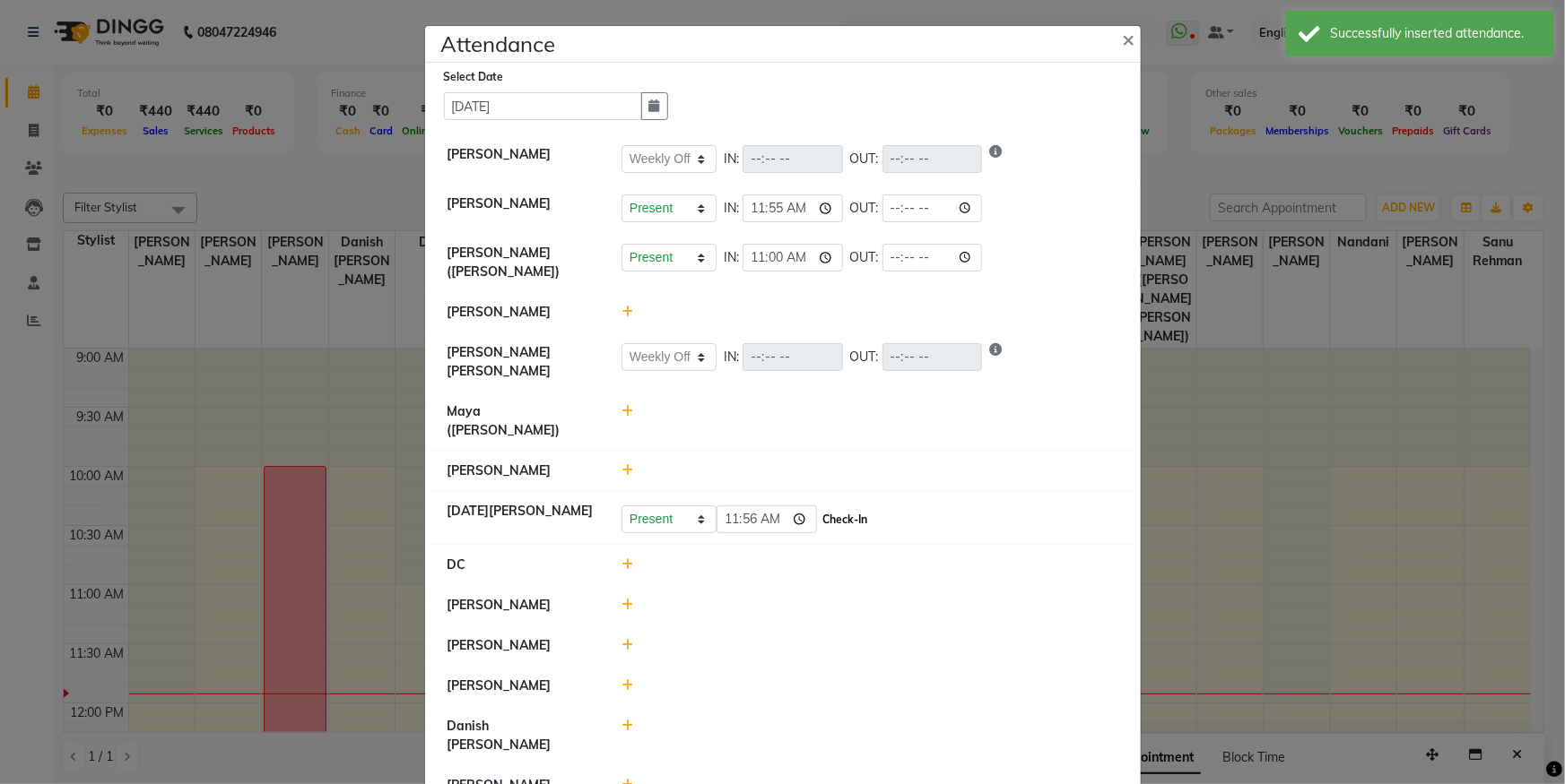
click at [841, 507] on button "Check-In" at bounding box center [845, 520] width 54 height 25
select select "W"
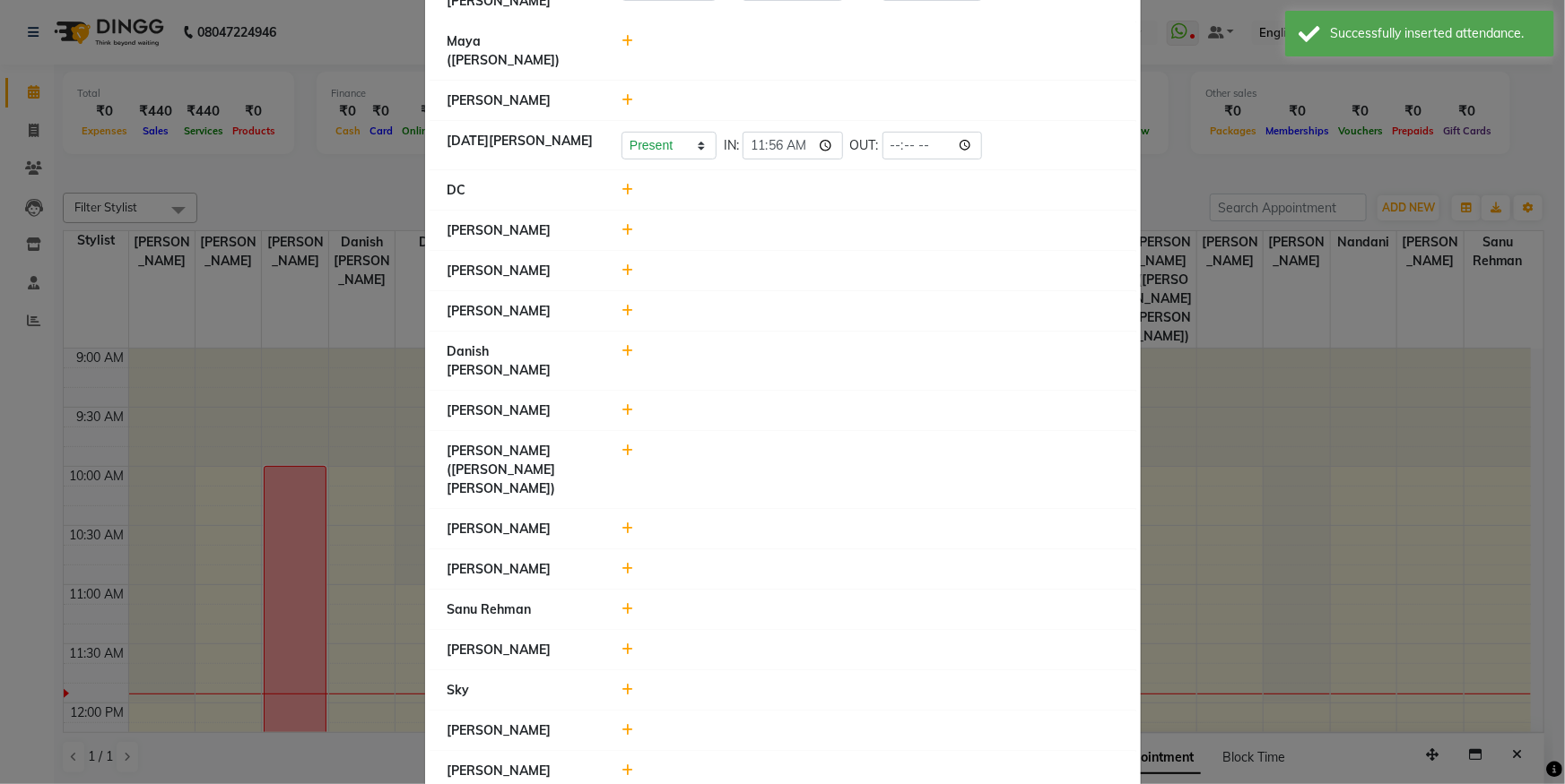
scroll to position [409, 0]
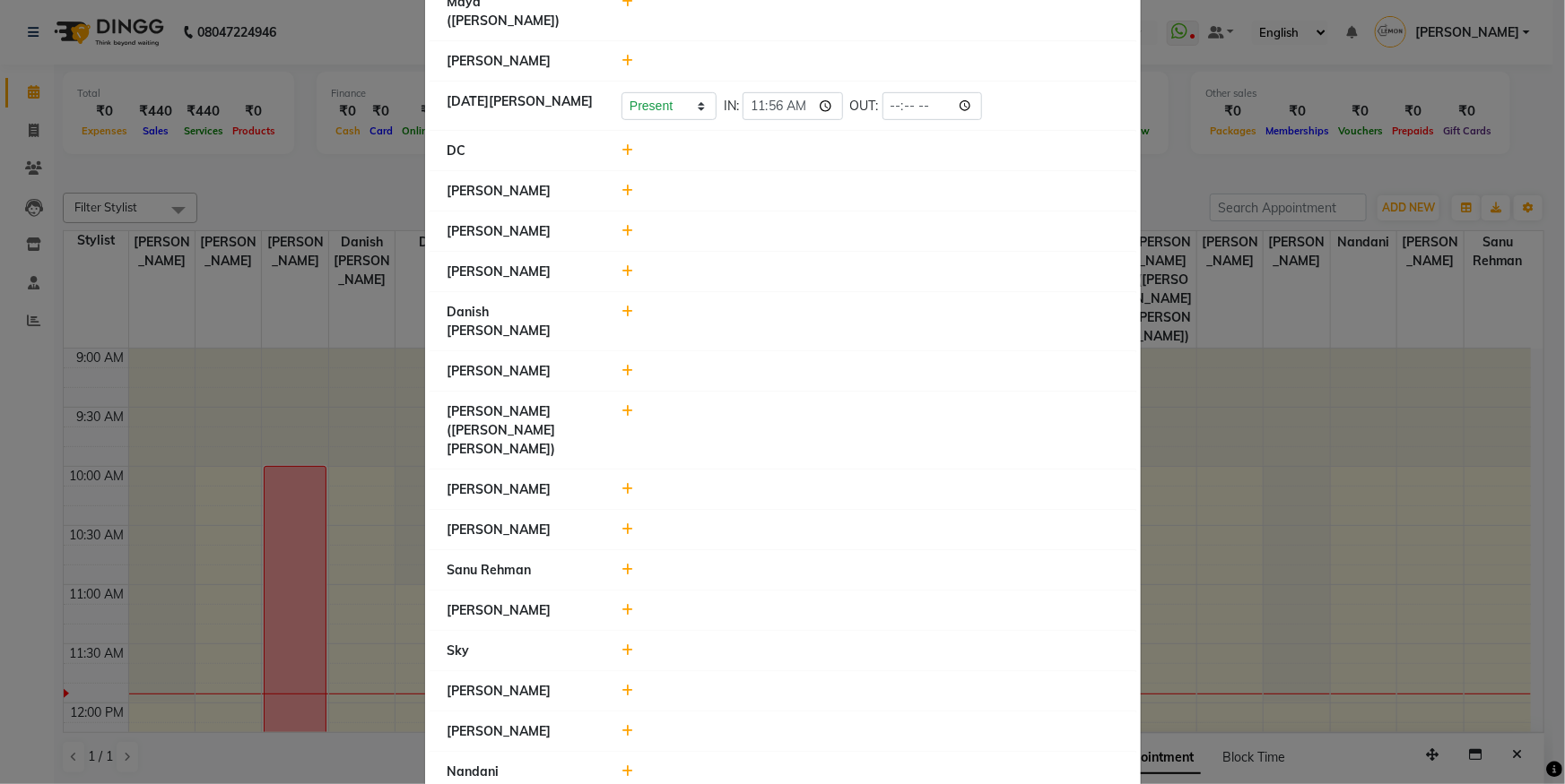
click at [622, 684] on icon at bounding box center [628, 690] width 12 height 13
click at [759, 685] on input "11:56" at bounding box center [767, 699] width 101 height 28
click at [803, 685] on input "11:56" at bounding box center [767, 699] width 101 height 28
type input "10:00"
click at [840, 687] on button "Check-In" at bounding box center [845, 700] width 54 height 25
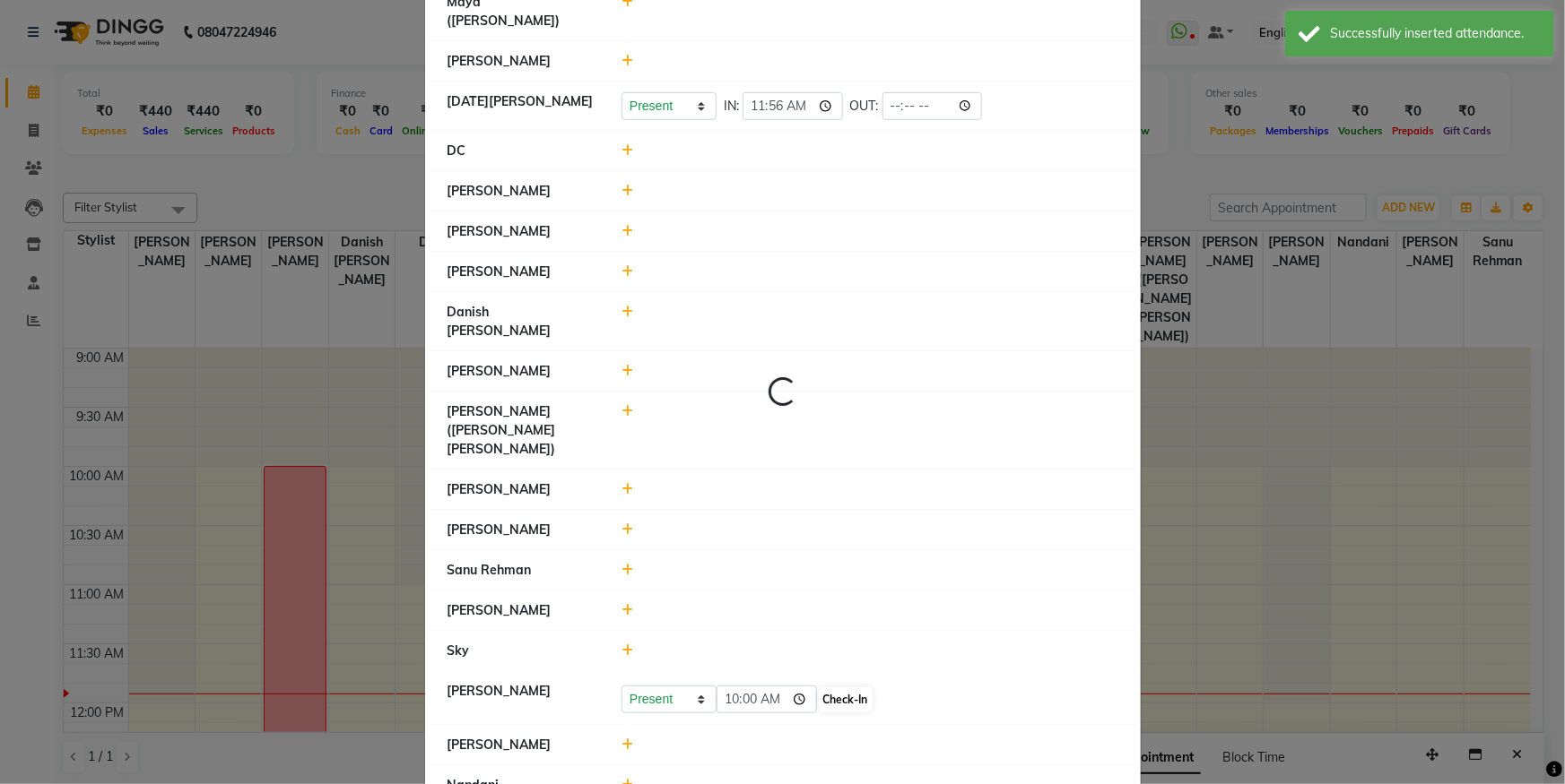
select select "W"
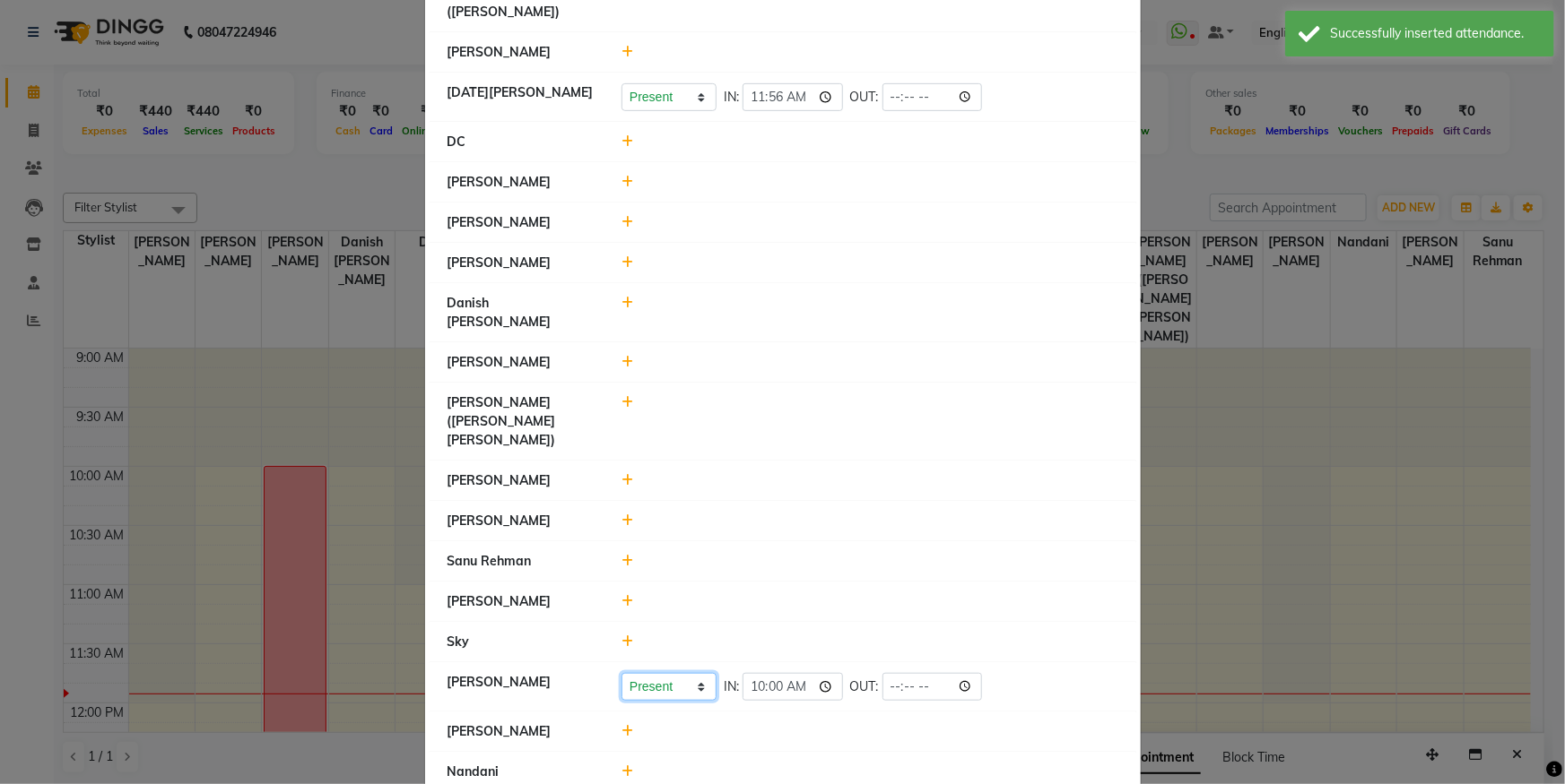
click at [692, 673] on select "Present Absent Late Half Day Weekly Off" at bounding box center [669, 686] width 95 height 28
click at [791, 722] on div at bounding box center [870, 731] width 524 height 18
click at [623, 725] on icon at bounding box center [628, 731] width 12 height 13
click at [800, 726] on input "11:56" at bounding box center [767, 739] width 101 height 28
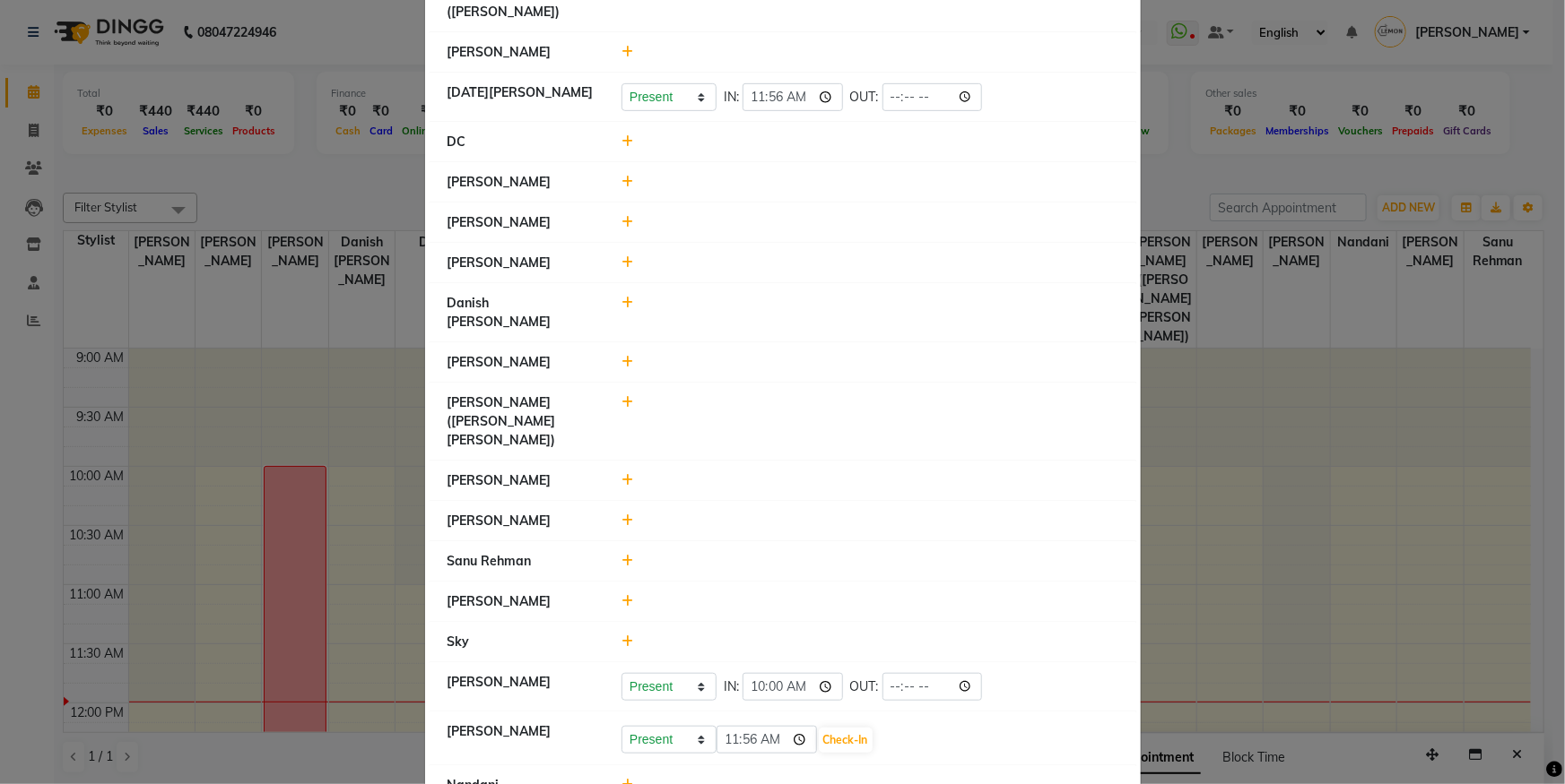
click at [837, 776] on div at bounding box center [870, 785] width 524 height 18
click at [622, 296] on icon at bounding box center [628, 302] width 12 height 13
click at [834, 299] on button "Check-In" at bounding box center [845, 312] width 54 height 25
select select "W"
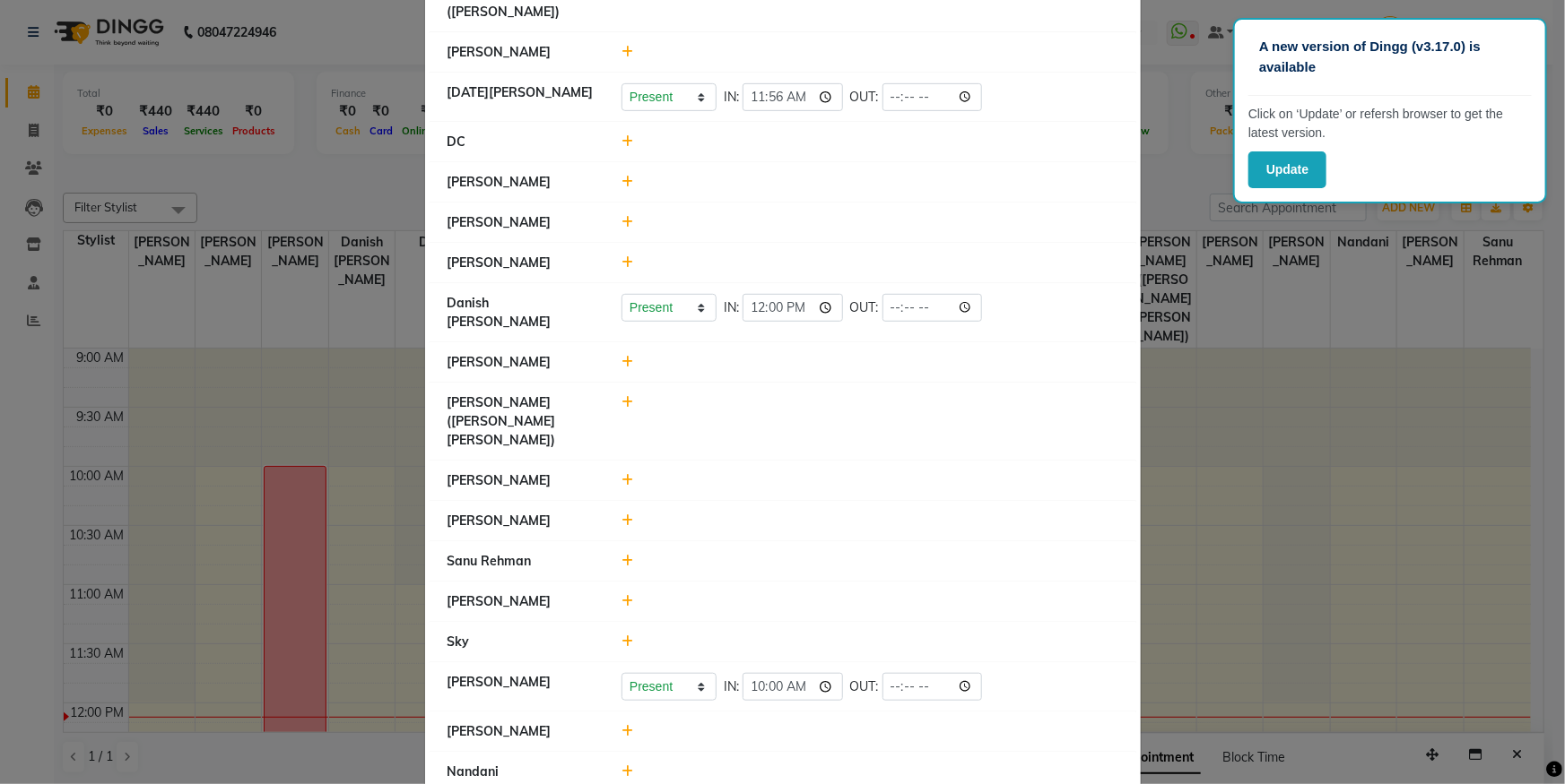
click at [622, 175] on icon at bounding box center [628, 181] width 12 height 13
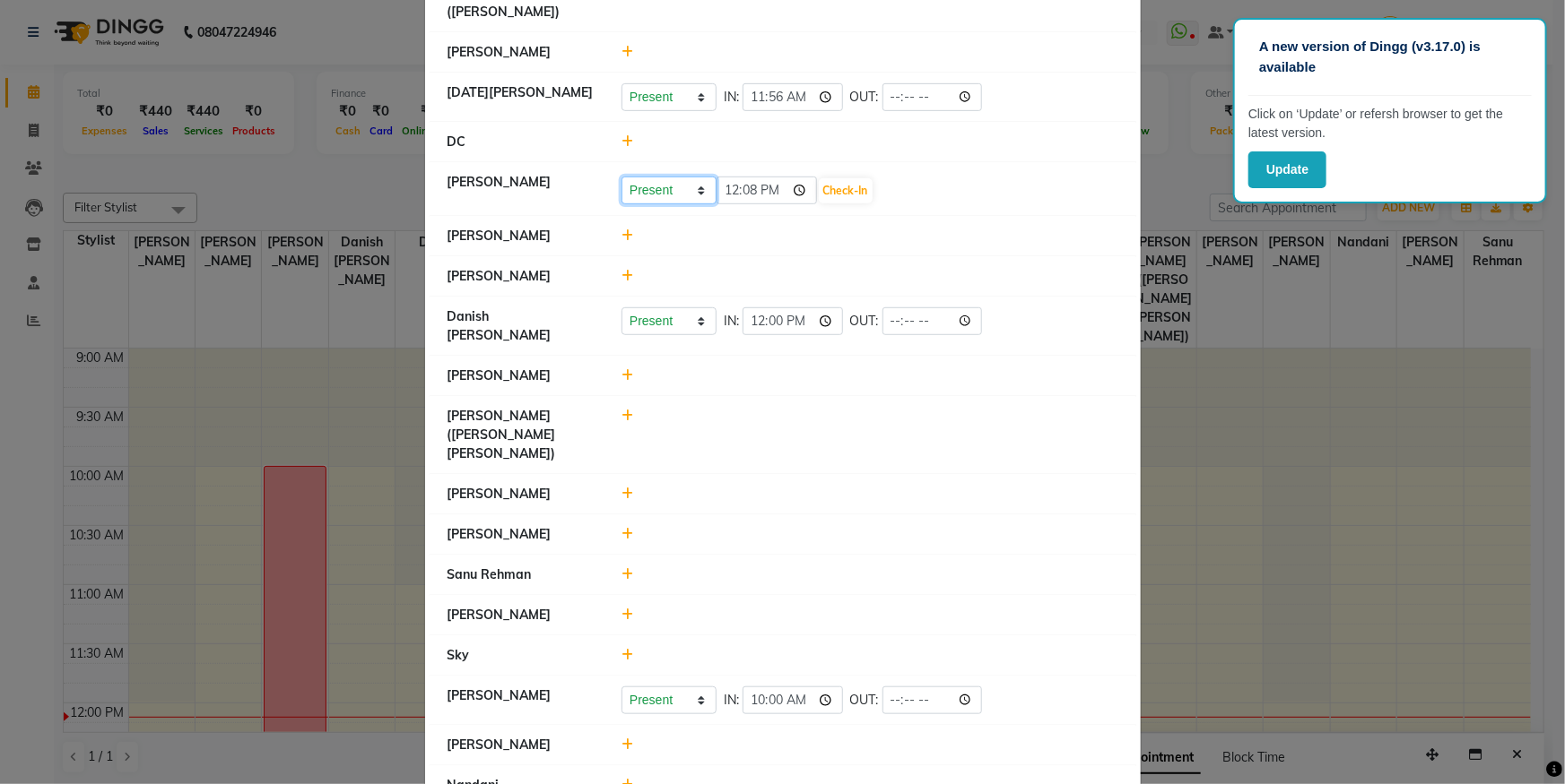
click at [666, 176] on select "Present Absent Late Half Day Weekly Off" at bounding box center [669, 190] width 95 height 28
select select "W"
click at [622, 176] on select "Present Absent Late Half Day Weekly Off" at bounding box center [669, 190] width 95 height 28
click at [735, 178] on button "Save" at bounding box center [736, 191] width 35 height 25
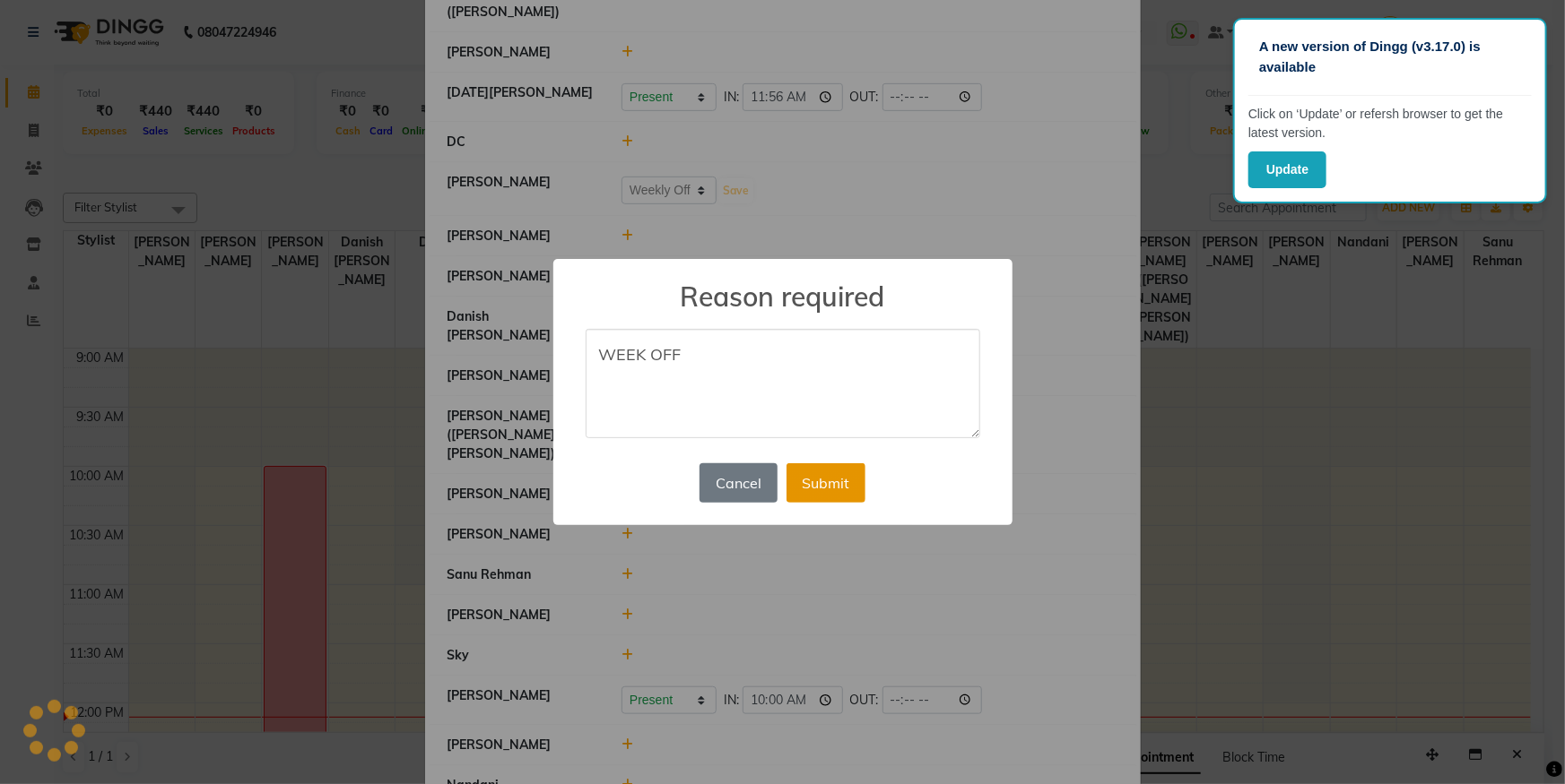
type textarea "WEEK OFF"
click at [842, 487] on button "Submit" at bounding box center [825, 483] width 78 height 40
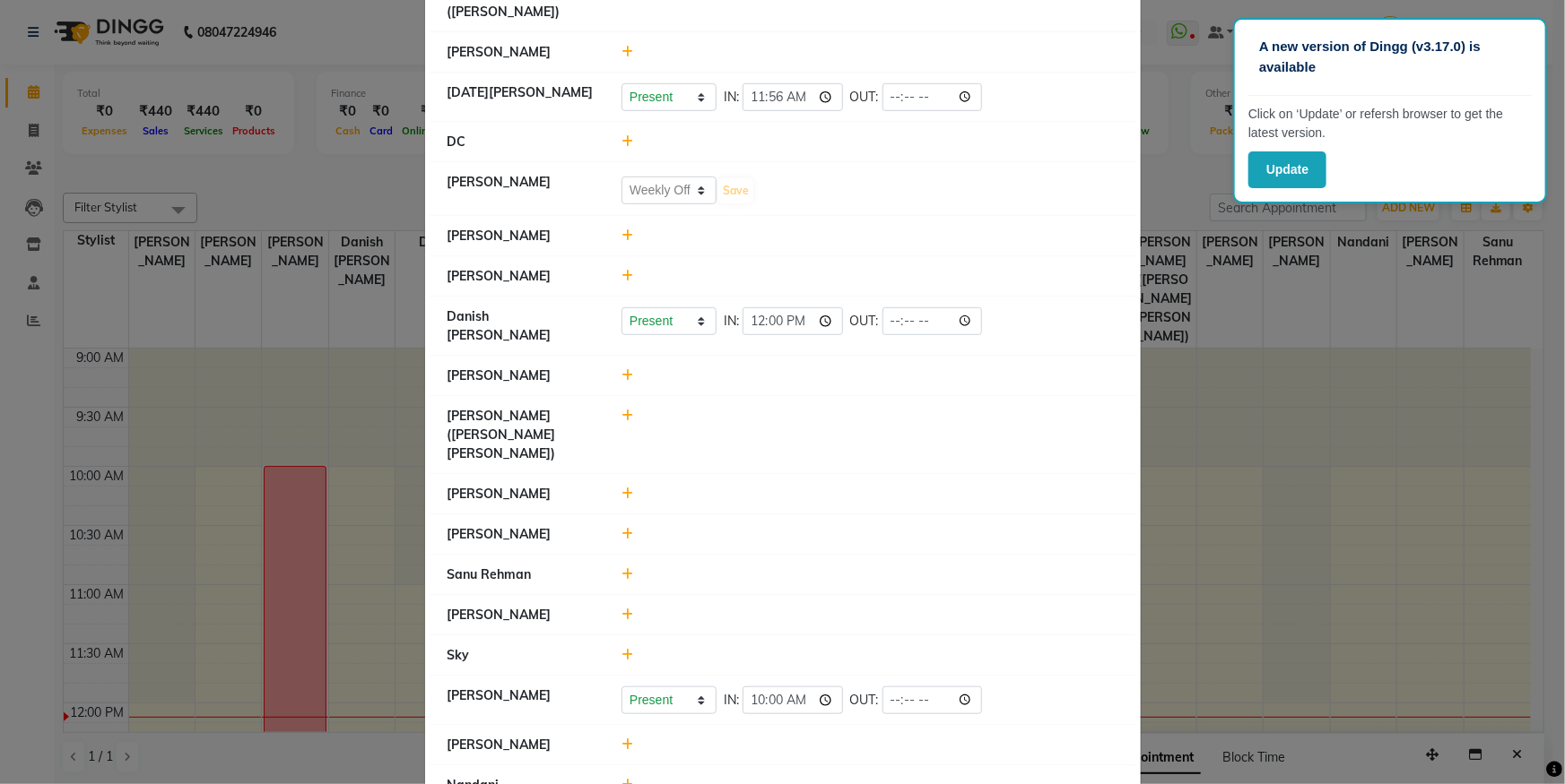
select select "W"
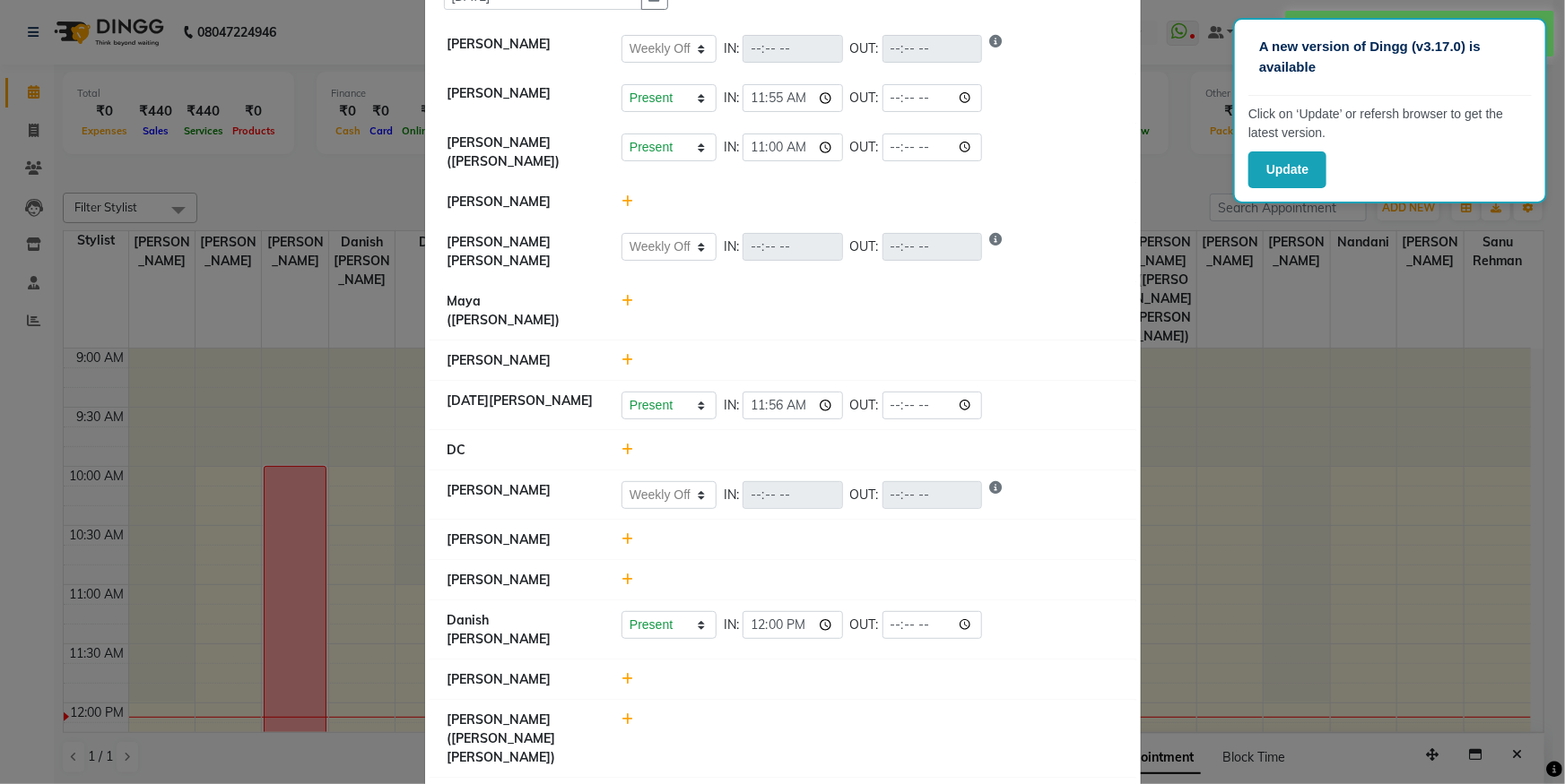
scroll to position [0, 0]
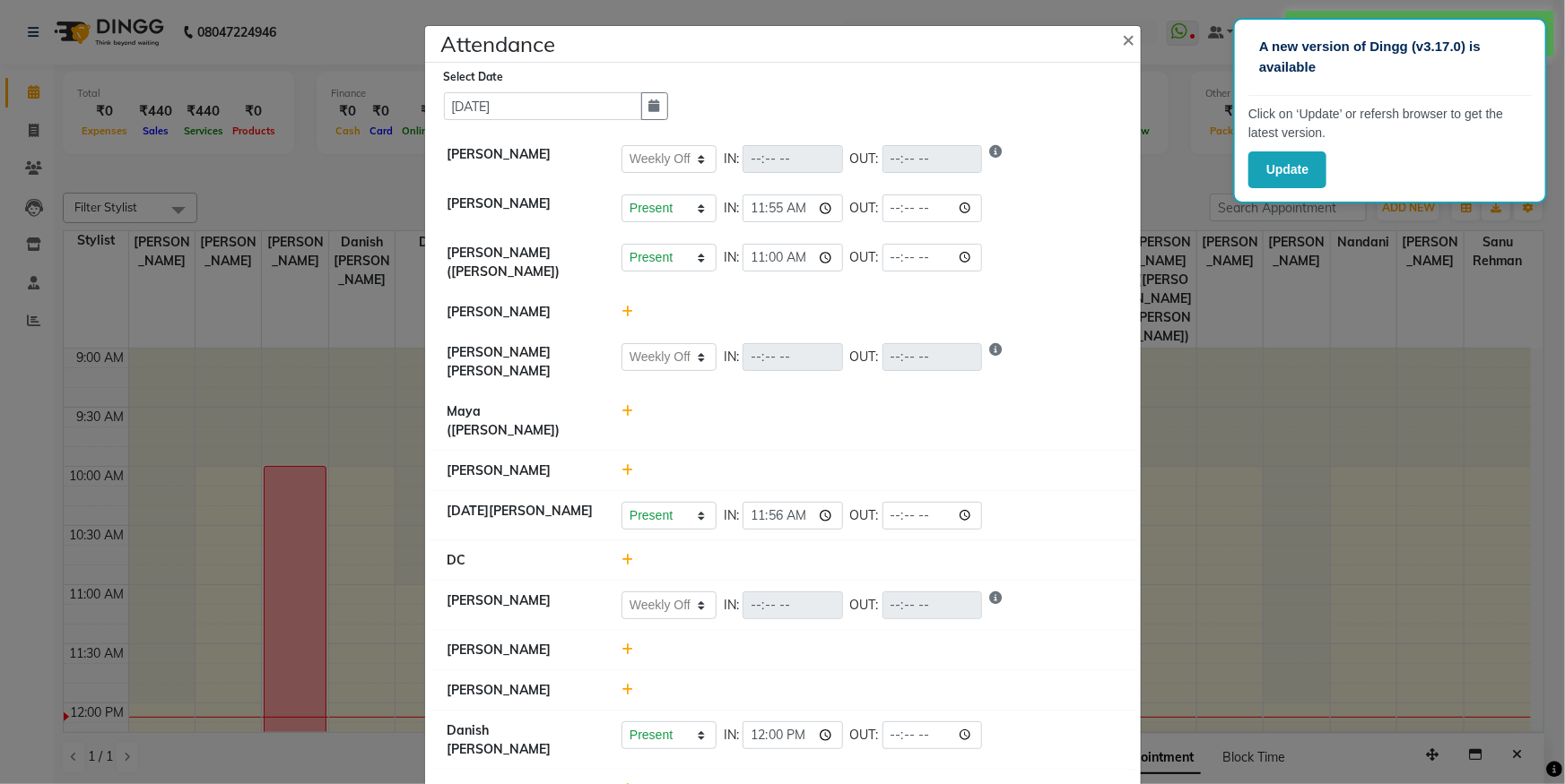
click at [623, 306] on icon at bounding box center [628, 312] width 12 height 13
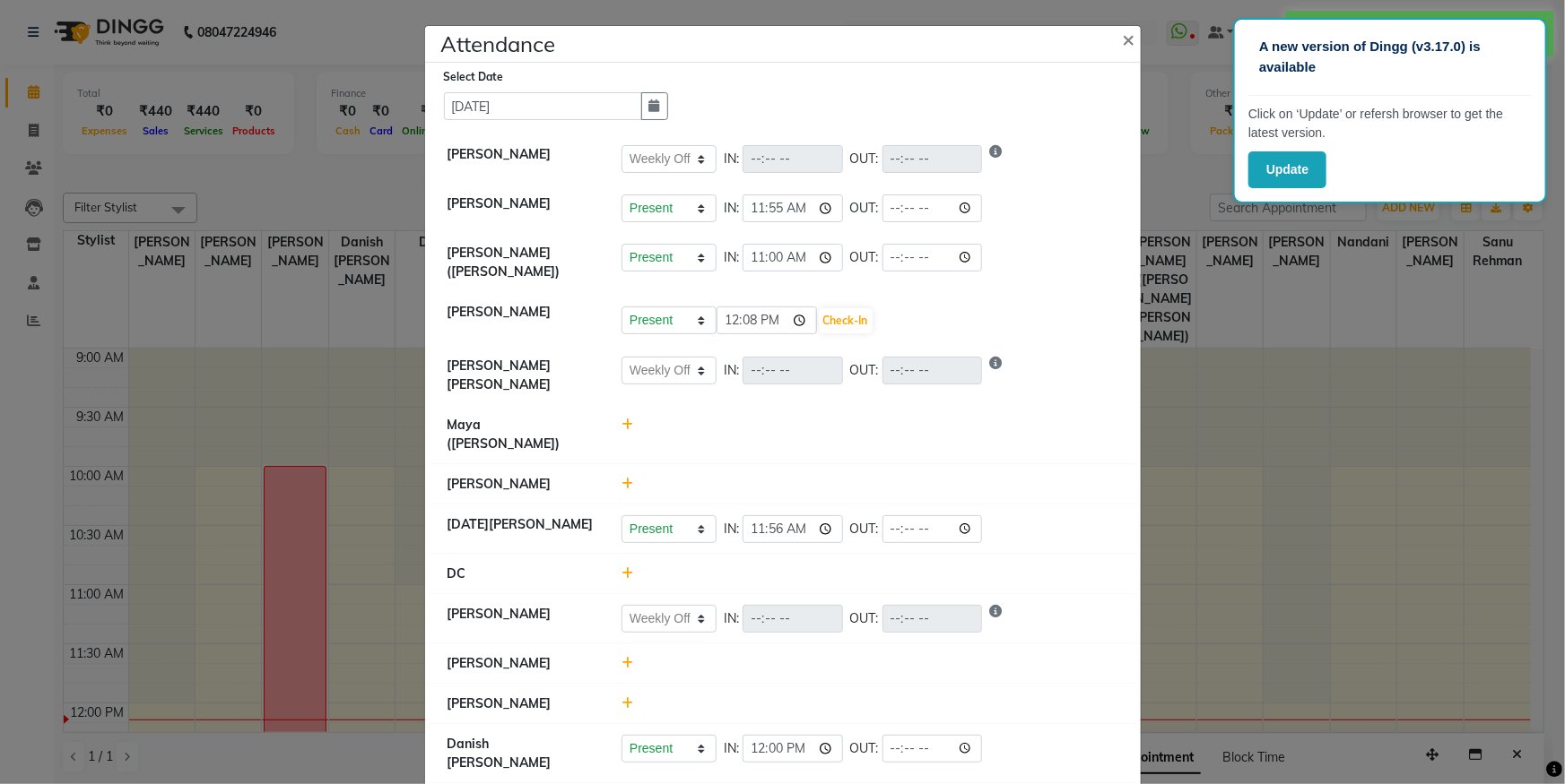
click at [622, 418] on icon at bounding box center [628, 424] width 12 height 13
click at [829, 421] on button "Check-In" at bounding box center [845, 434] width 54 height 25
select select "W"
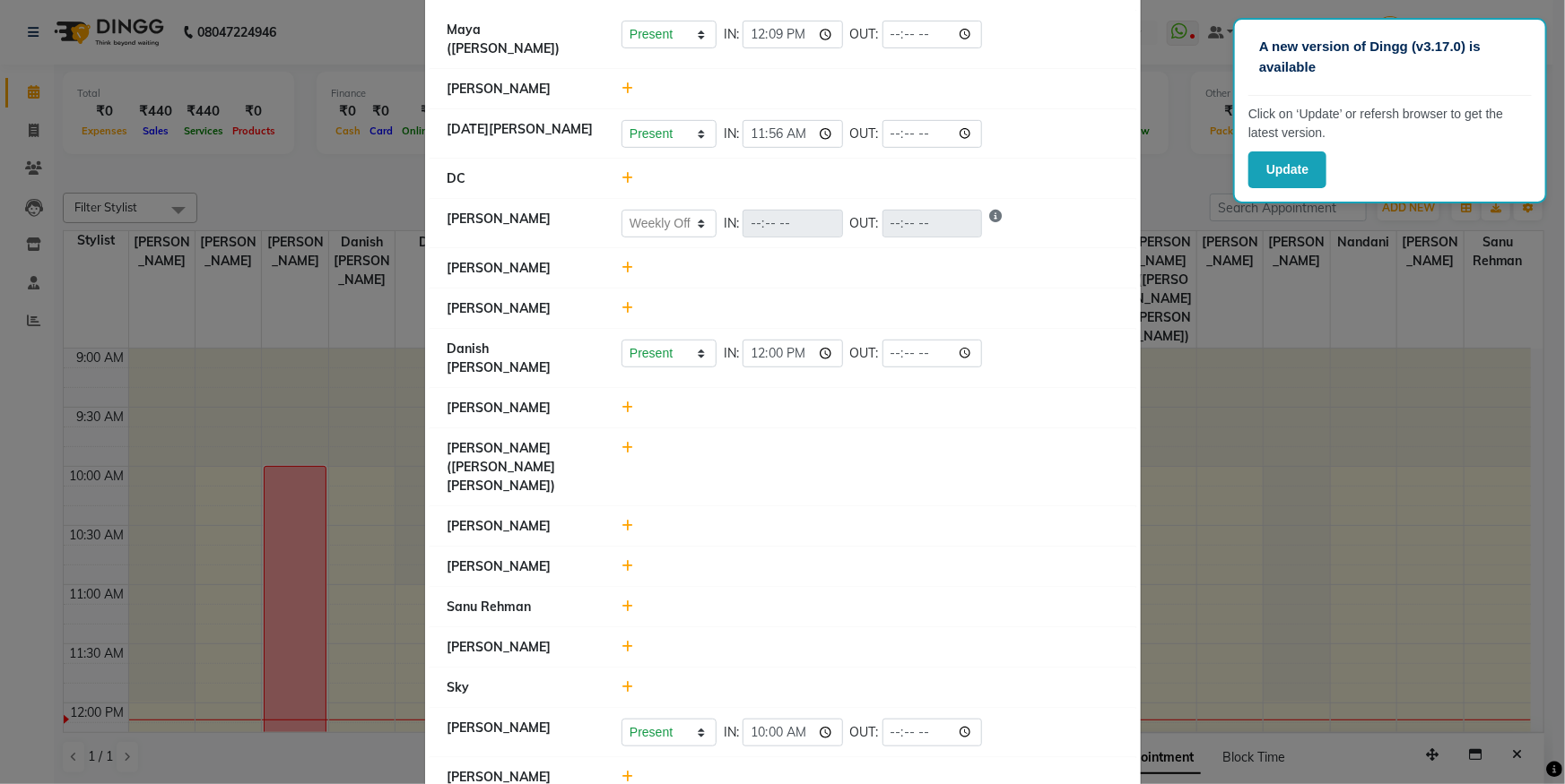
scroll to position [445, 0]
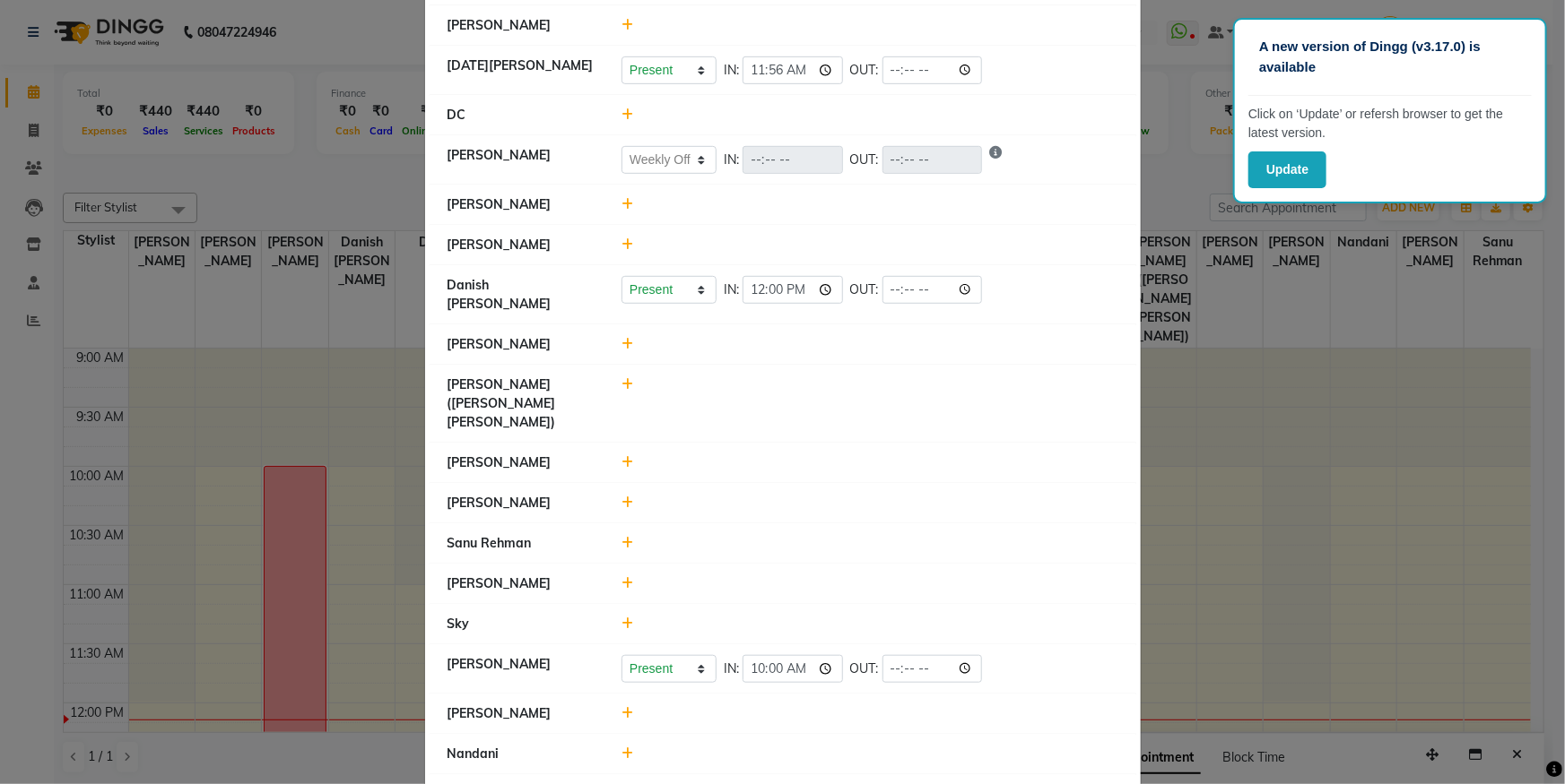
click at [622, 707] on icon at bounding box center [628, 712] width 12 height 13
click at [790, 708] on input "12:09" at bounding box center [767, 721] width 101 height 28
click at [906, 483] on li "[PERSON_NAME]" at bounding box center [782, 503] width 707 height 42
click at [793, 708] on input "10:59" at bounding box center [767, 721] width 101 height 28
type input "10:00"
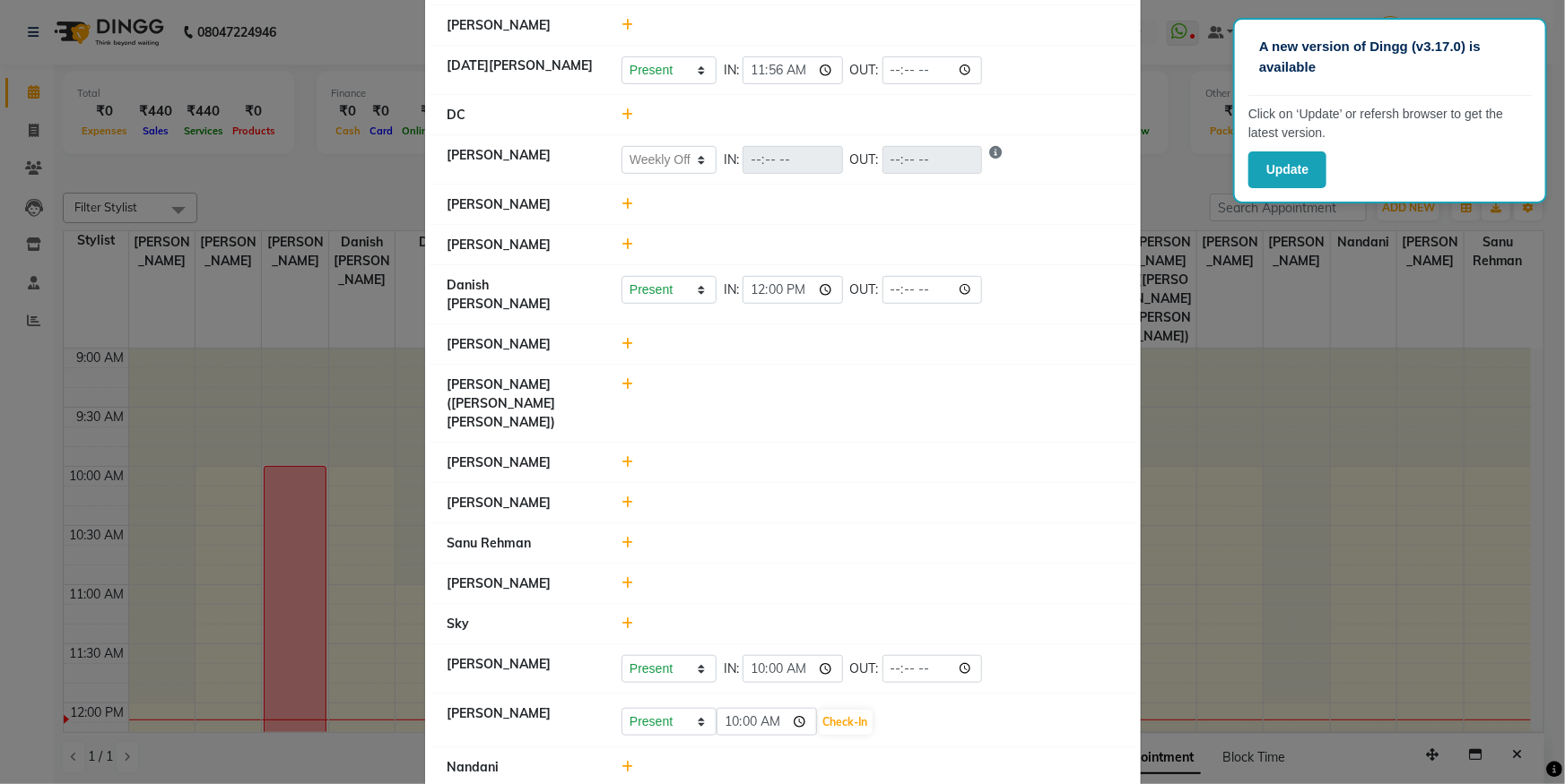
click at [947, 534] on div at bounding box center [870, 543] width 524 height 18
click at [862, 709] on button "Check-In" at bounding box center [845, 722] width 54 height 25
select select "W"
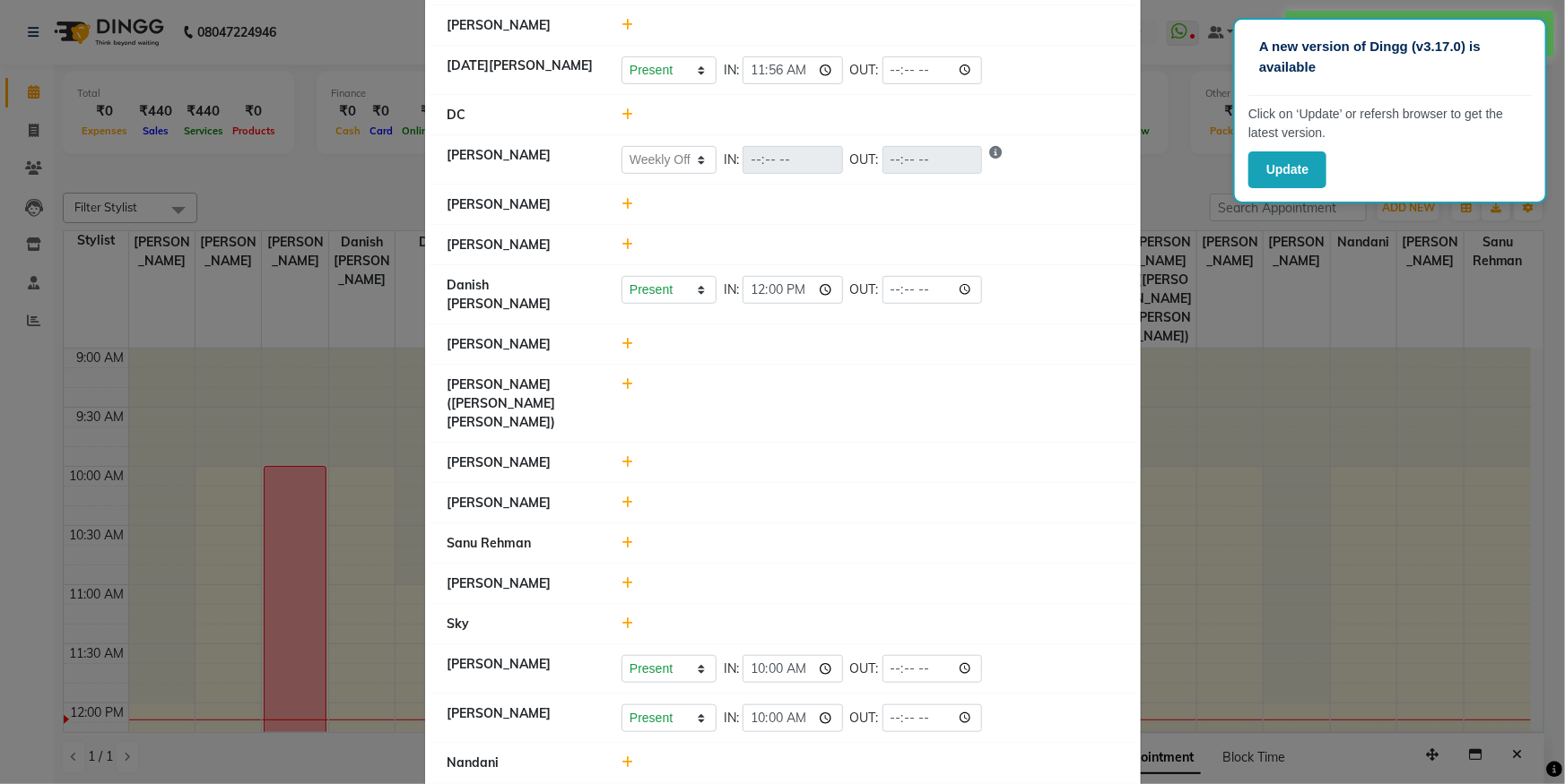
click at [625, 756] on icon at bounding box center [628, 762] width 12 height 13
click at [797, 757] on input "12:09" at bounding box center [767, 770] width 101 height 28
type input "10:00"
click at [836, 759] on button "Check-In" at bounding box center [845, 771] width 54 height 25
select select "W"
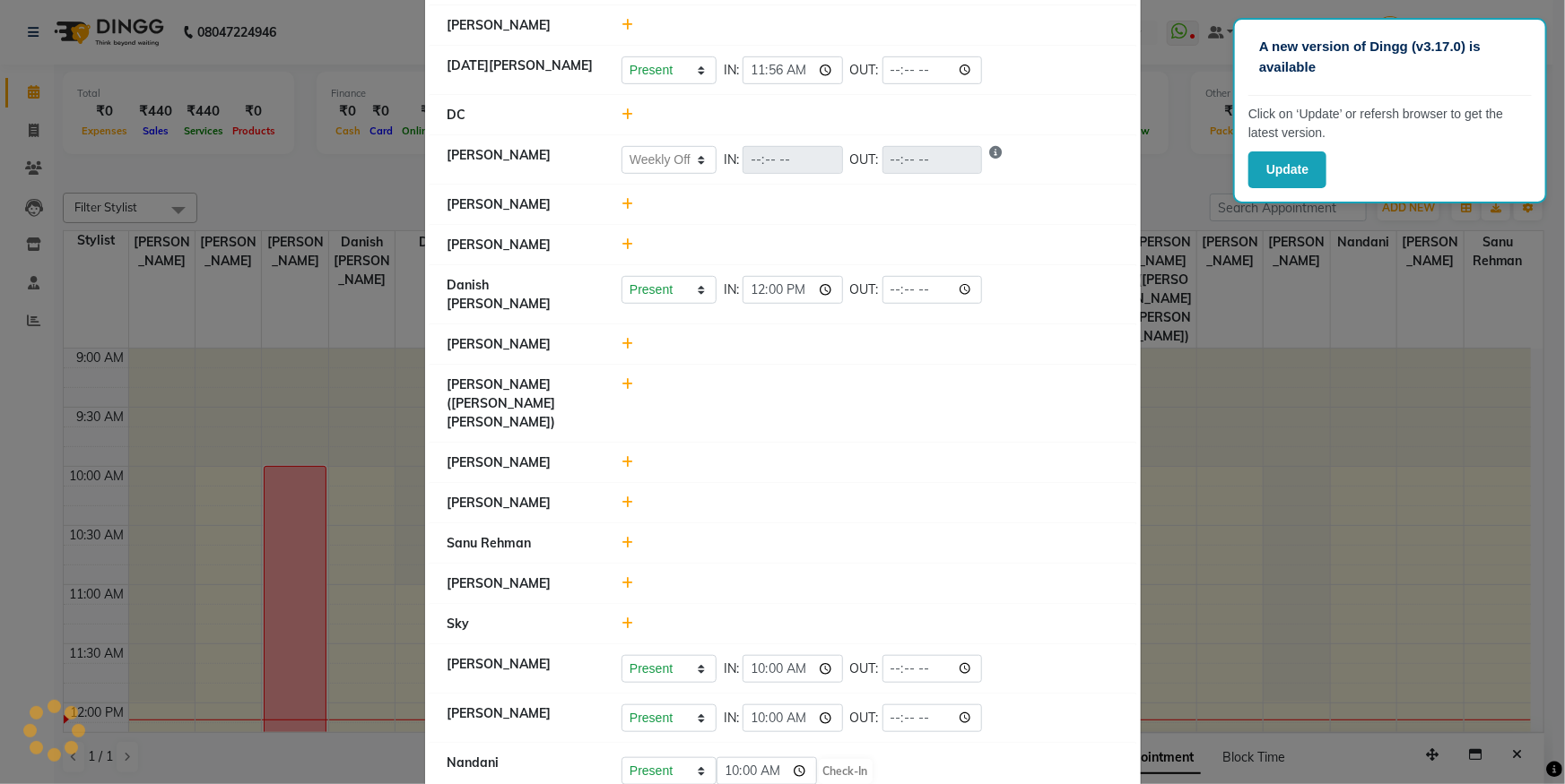
select select "W"
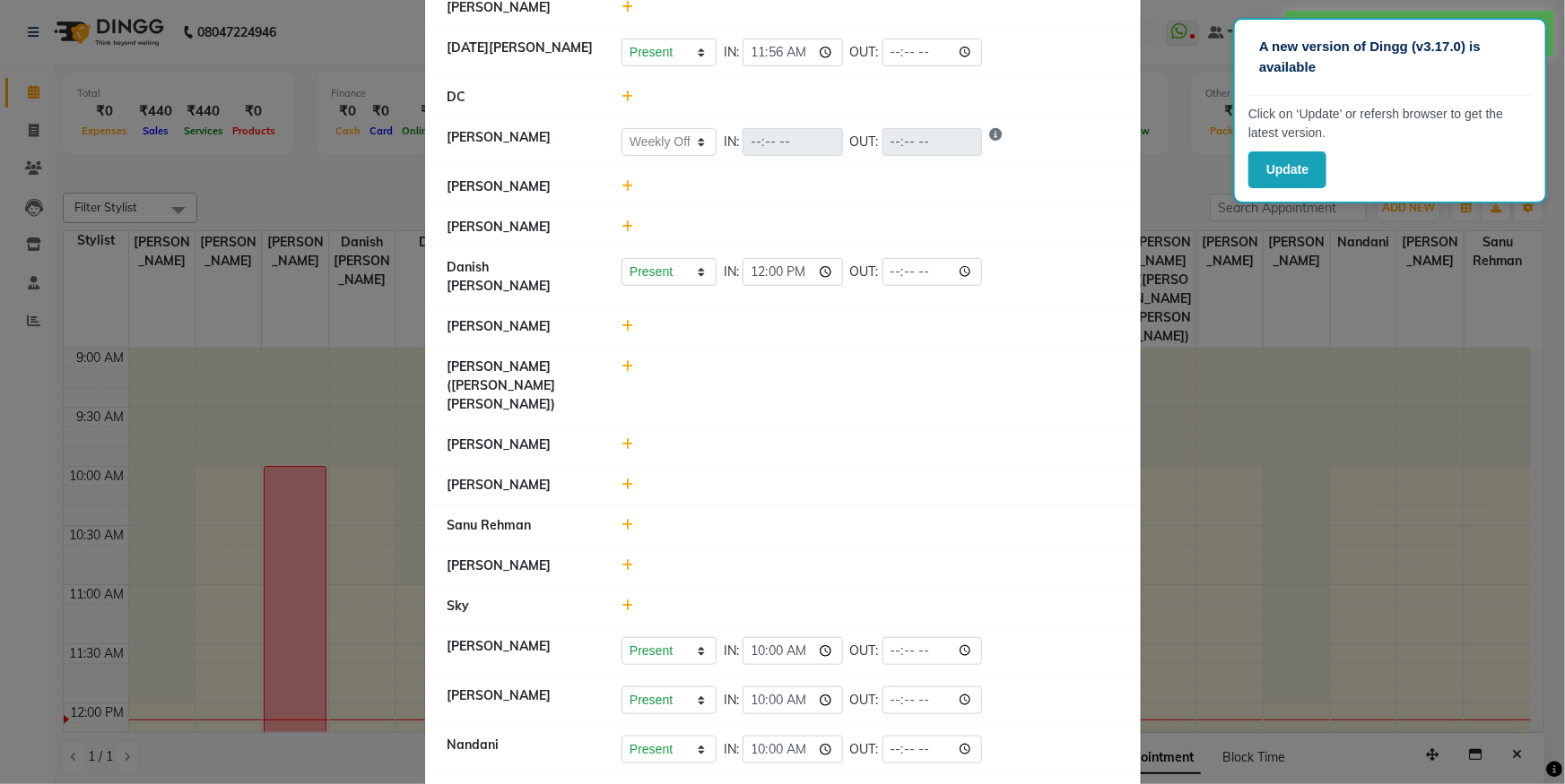
click at [622, 783] on div at bounding box center [870, 794] width 524 height 18
click at [622, 783] on icon at bounding box center [628, 794] width 12 height 13
type input "10:00"
click at [963, 546] on li "[PERSON_NAME]" at bounding box center [782, 566] width 707 height 42
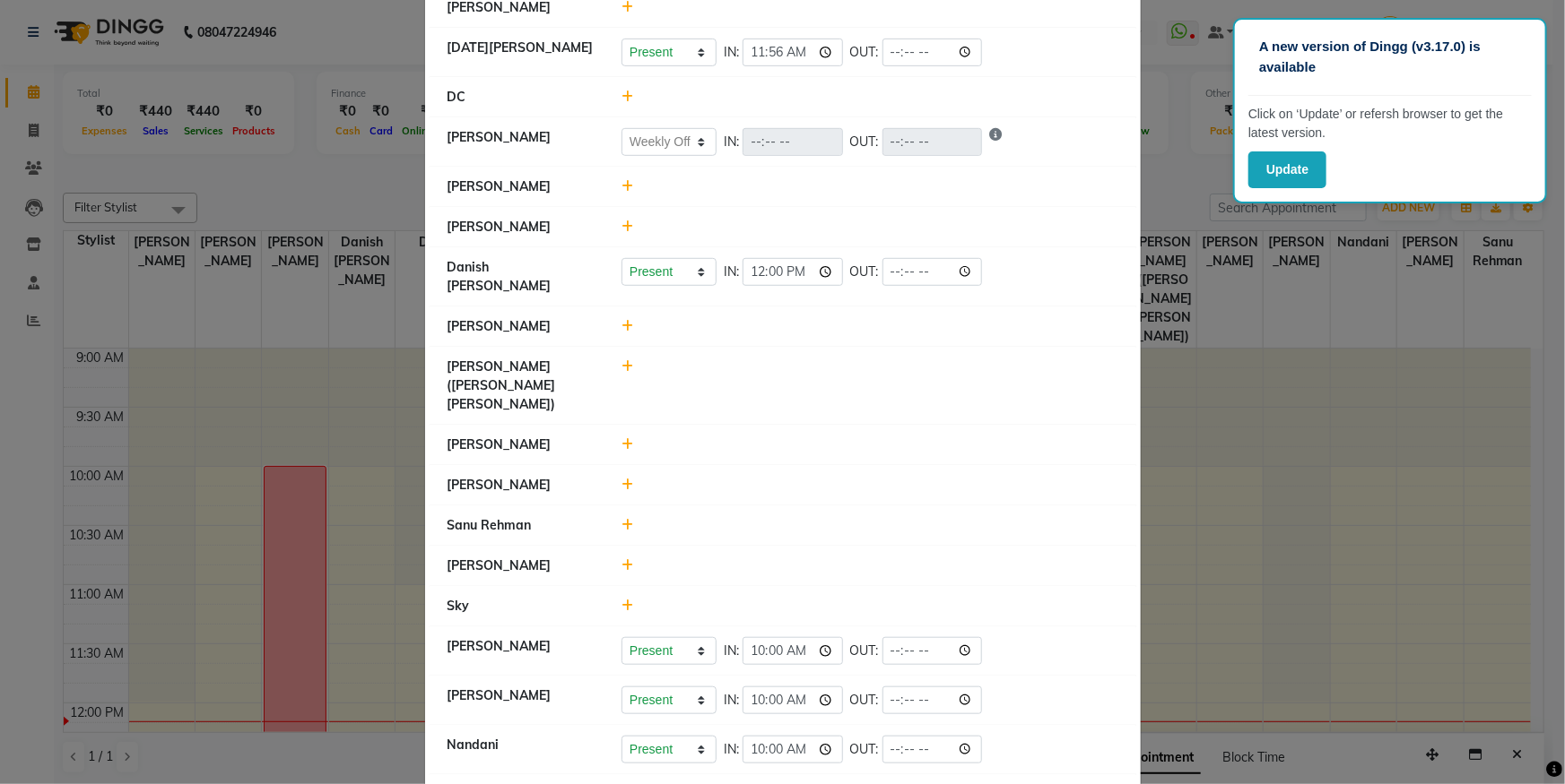
select select "W"
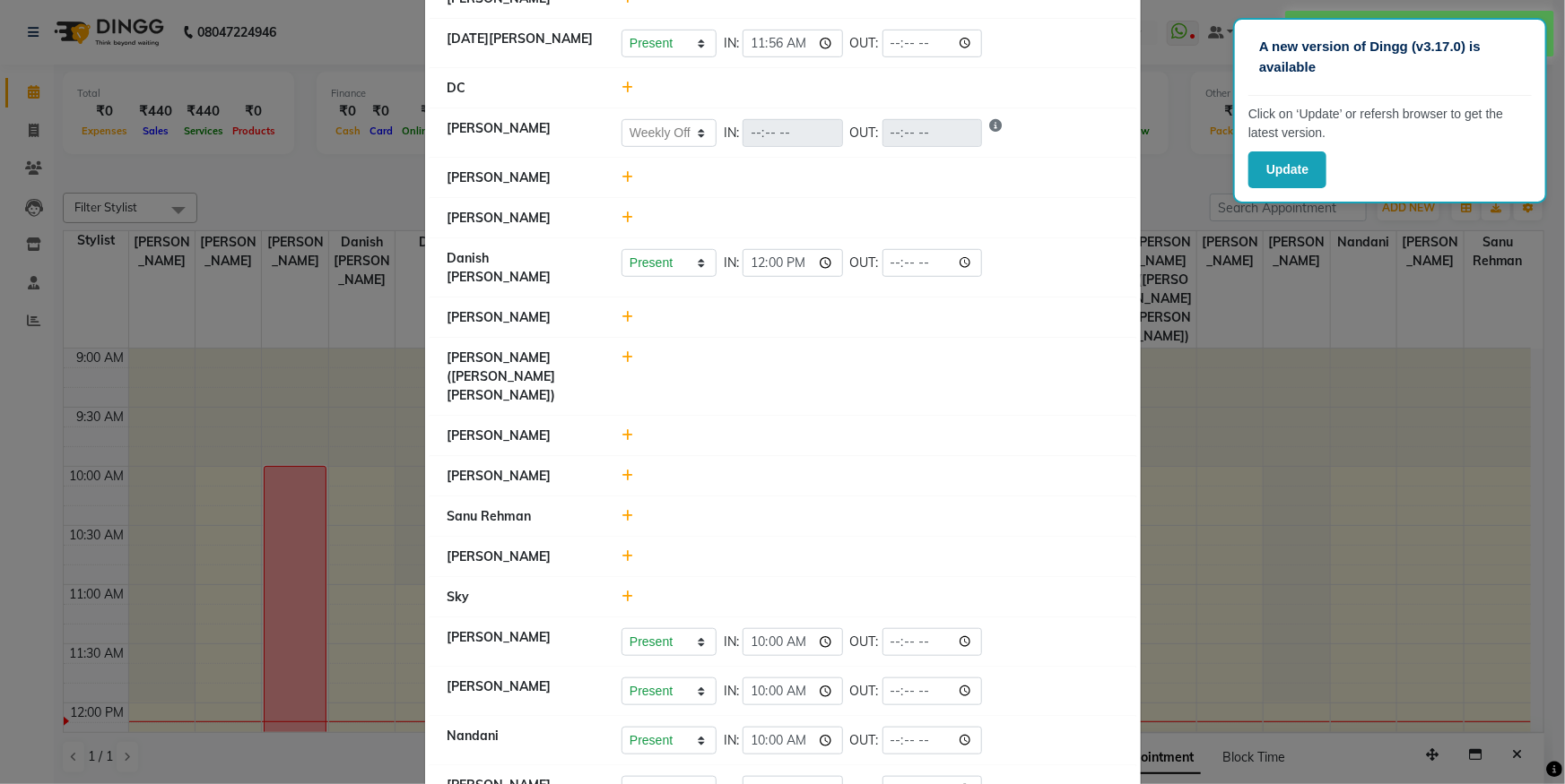
click at [622, 588] on span at bounding box center [628, 596] width 12 height 16
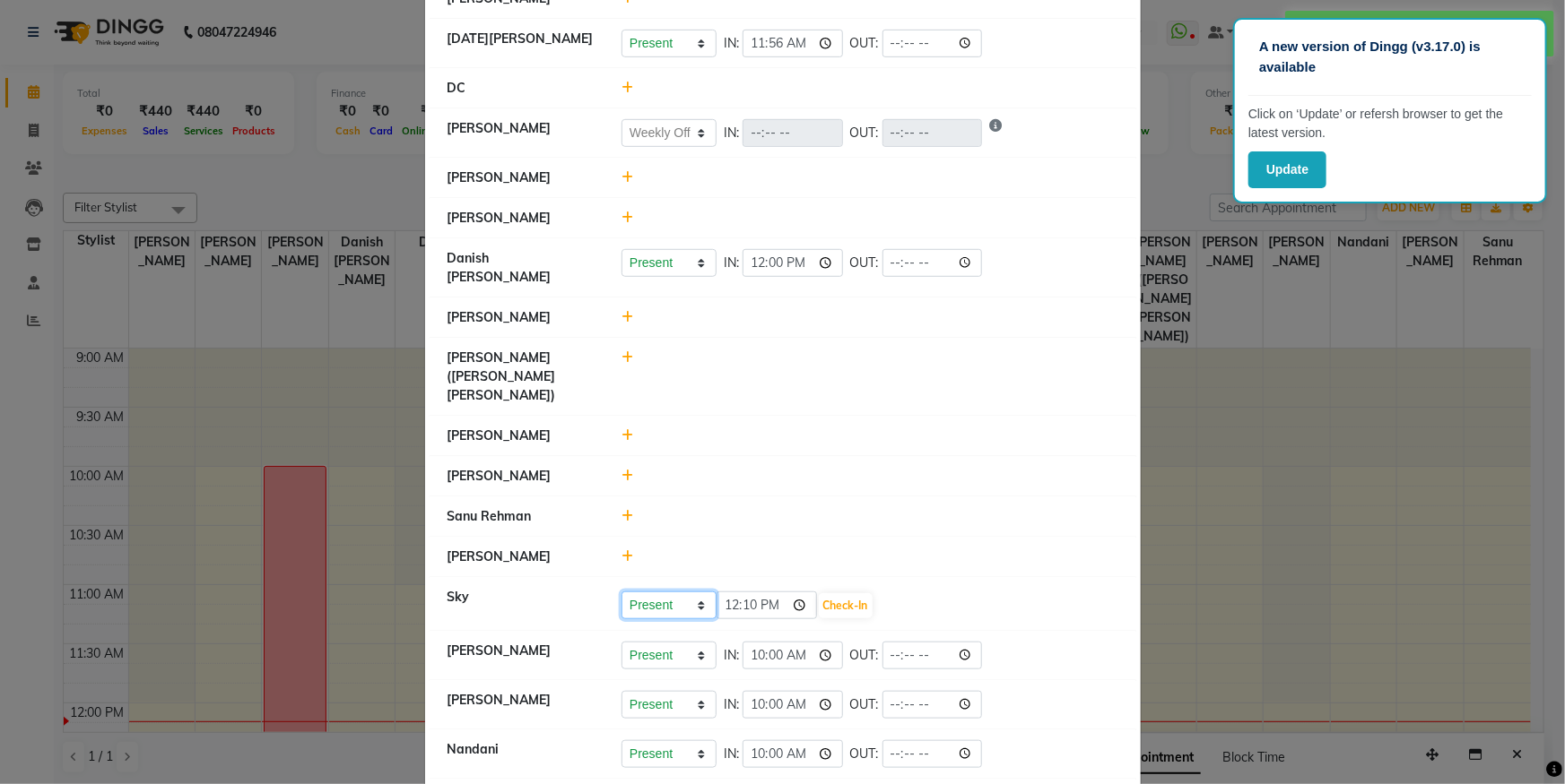
click at [638, 591] on select "Present Absent Late Half Day Weekly Off" at bounding box center [669, 605] width 95 height 28
select select "A"
click at [622, 591] on select "Present Absent Late Half Day Weekly Off" at bounding box center [669, 605] width 95 height 28
click at [729, 593] on button "Save" at bounding box center [736, 606] width 35 height 25
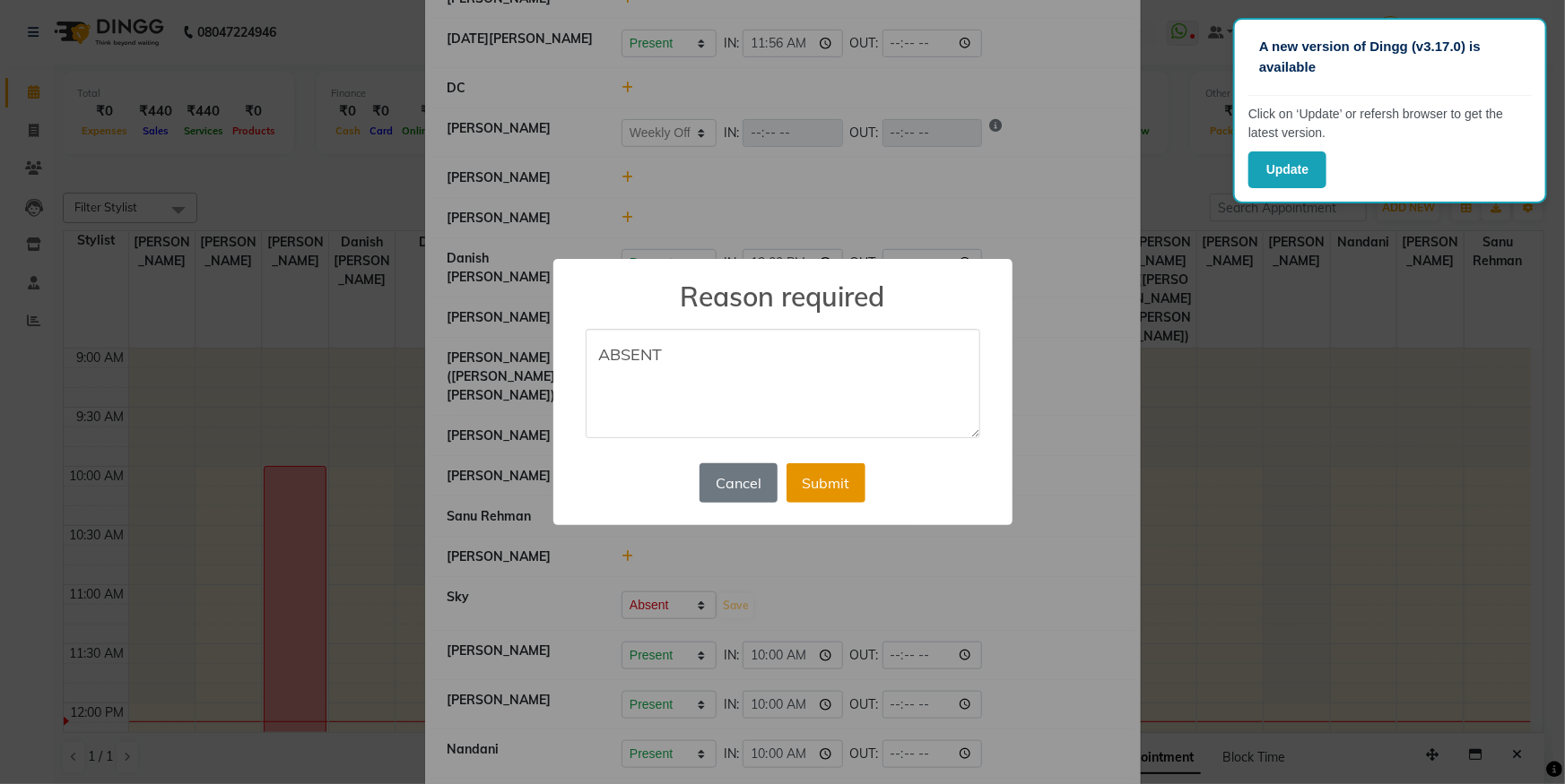
type textarea "ABSENT"
click at [863, 471] on button "Submit" at bounding box center [825, 483] width 78 height 40
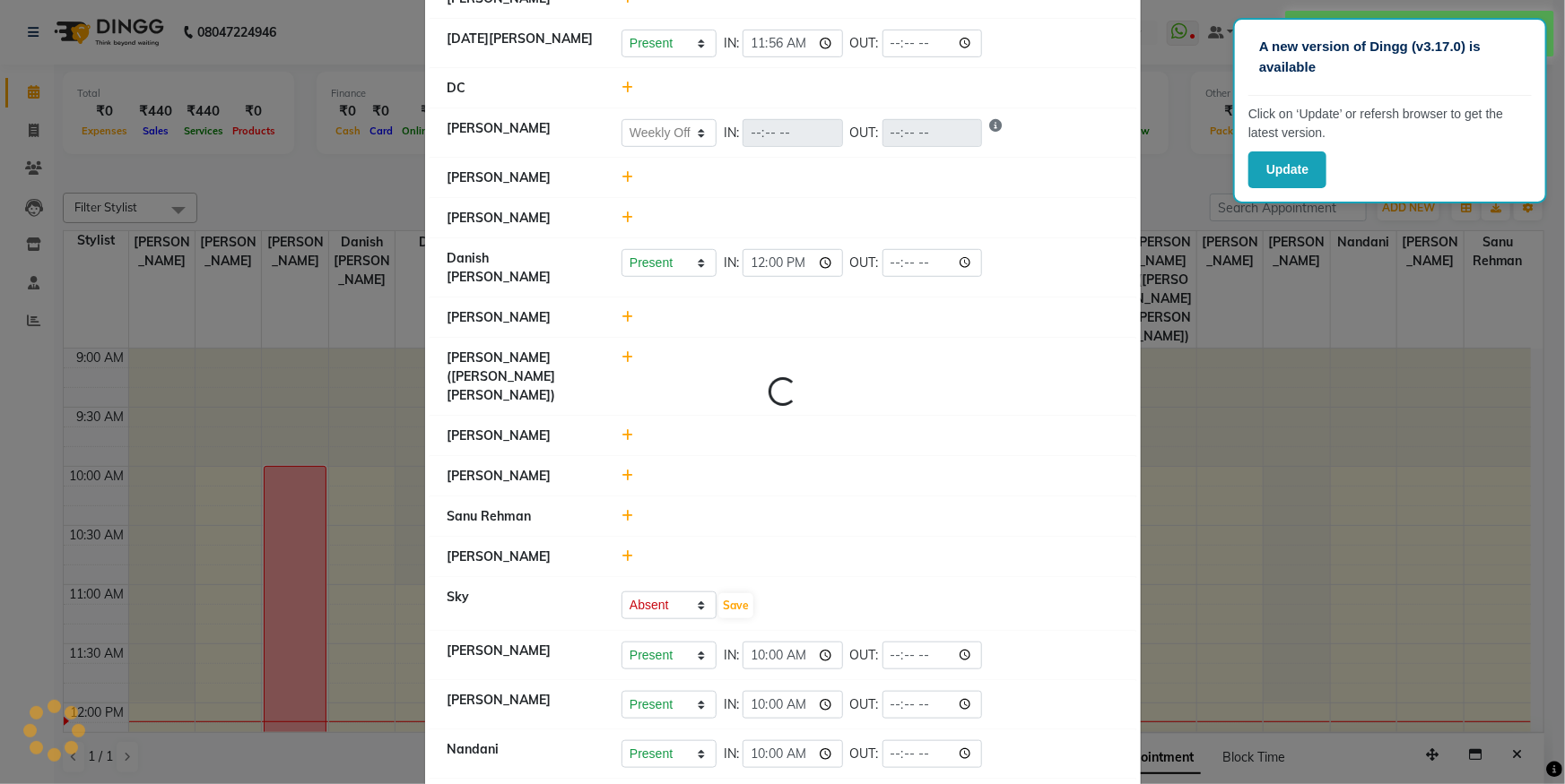
select select "W"
select select "A"
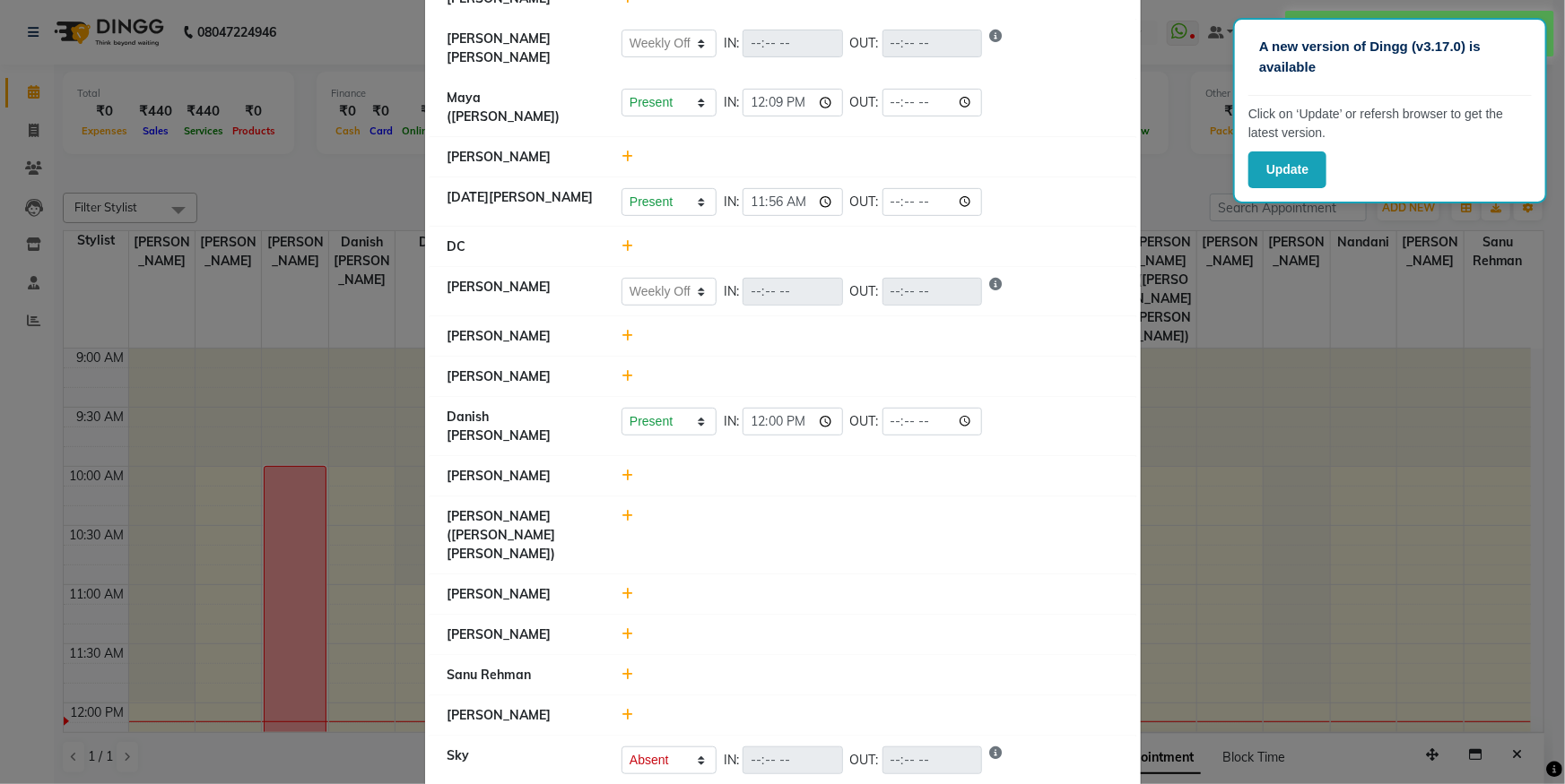
scroll to position [407, 0]
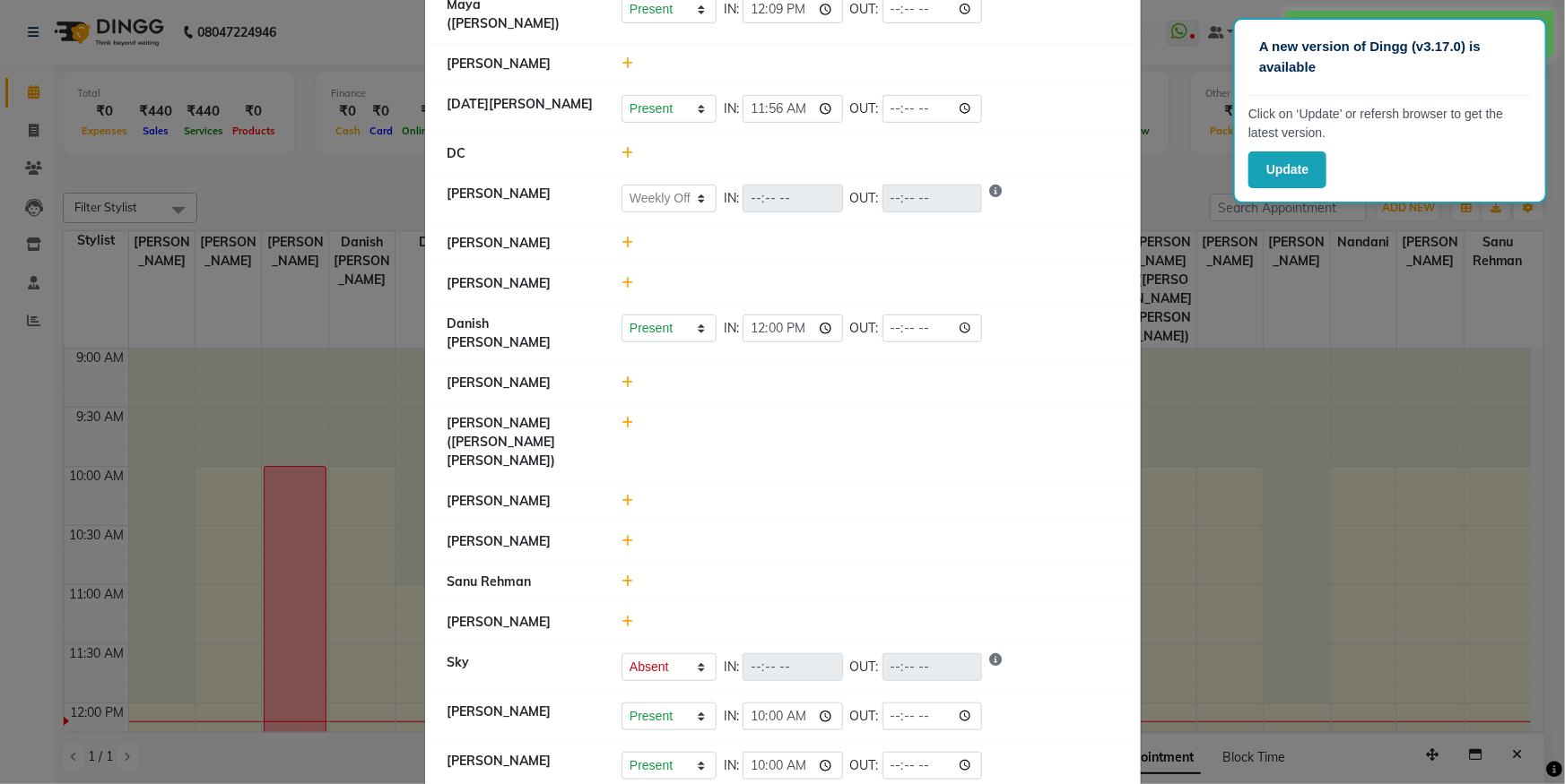
click at [614, 274] on div at bounding box center [870, 283] width 524 height 18
click at [627, 274] on div at bounding box center [870, 283] width 524 height 18
click at [623, 277] on icon at bounding box center [628, 283] width 12 height 13
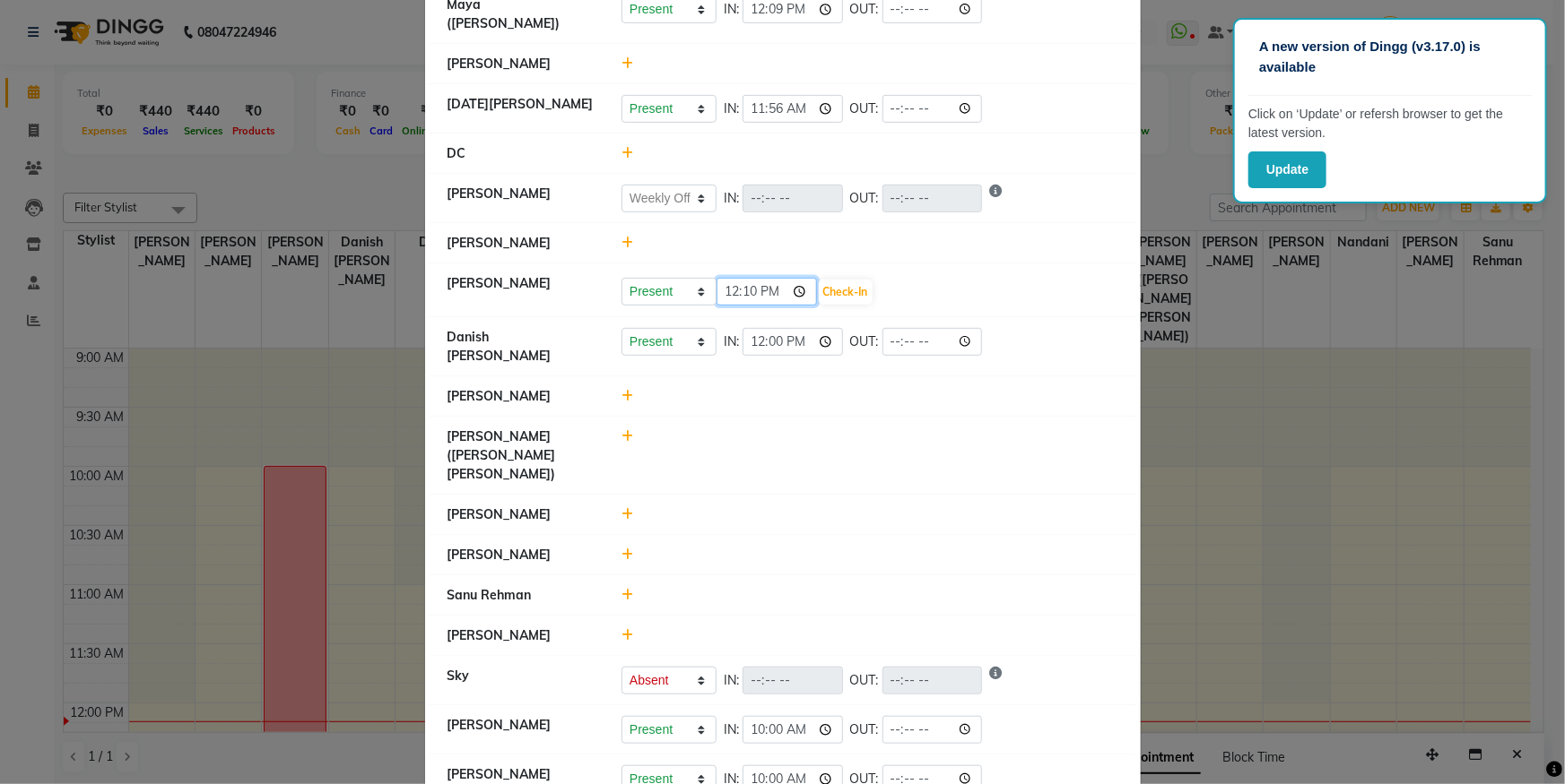
click at [797, 278] on input "12:10" at bounding box center [767, 291] width 101 height 28
type input "10:04"
click at [855, 280] on button "Check-In" at bounding box center [845, 292] width 54 height 25
select select "W"
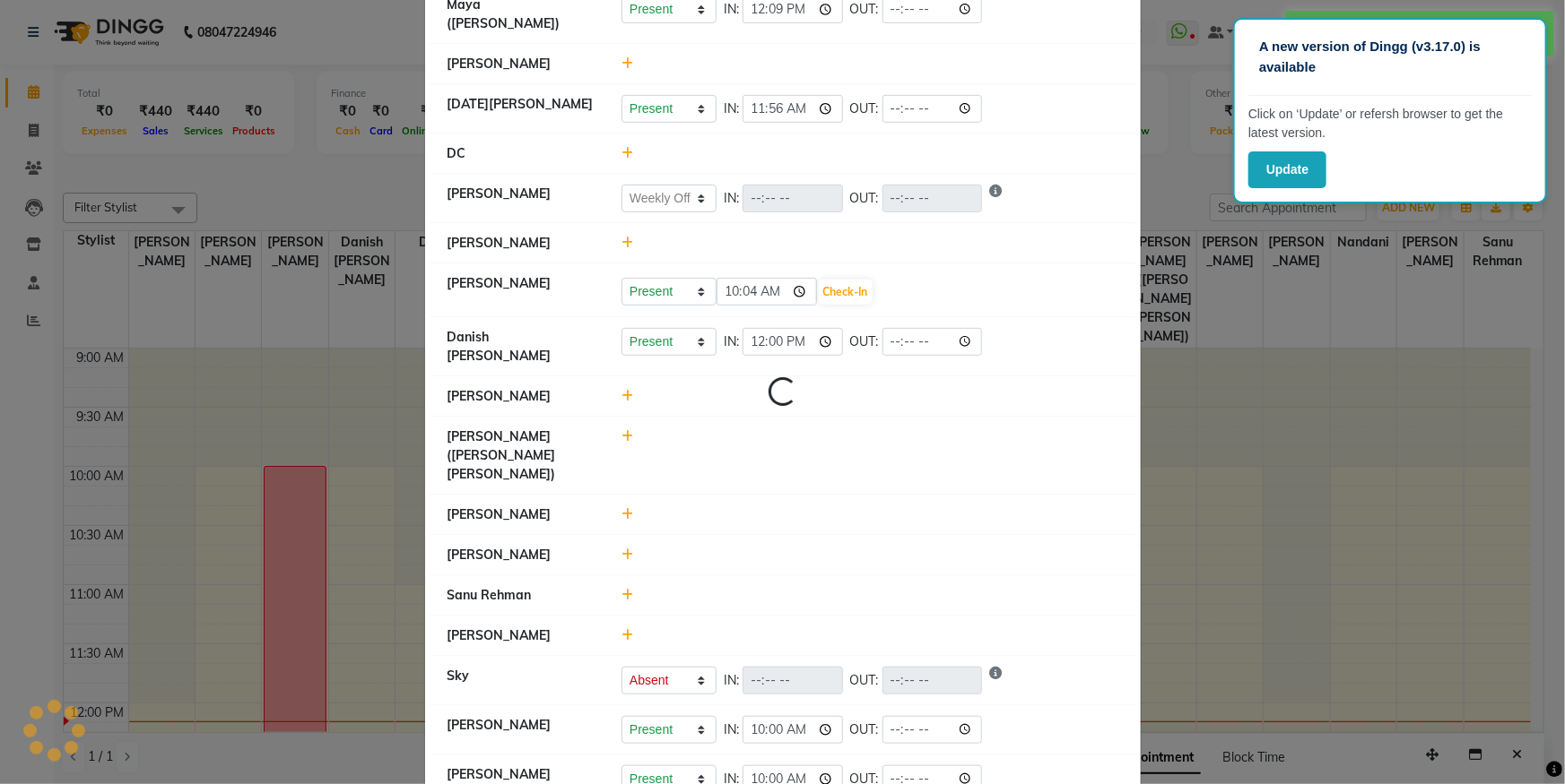
select select "W"
select select "A"
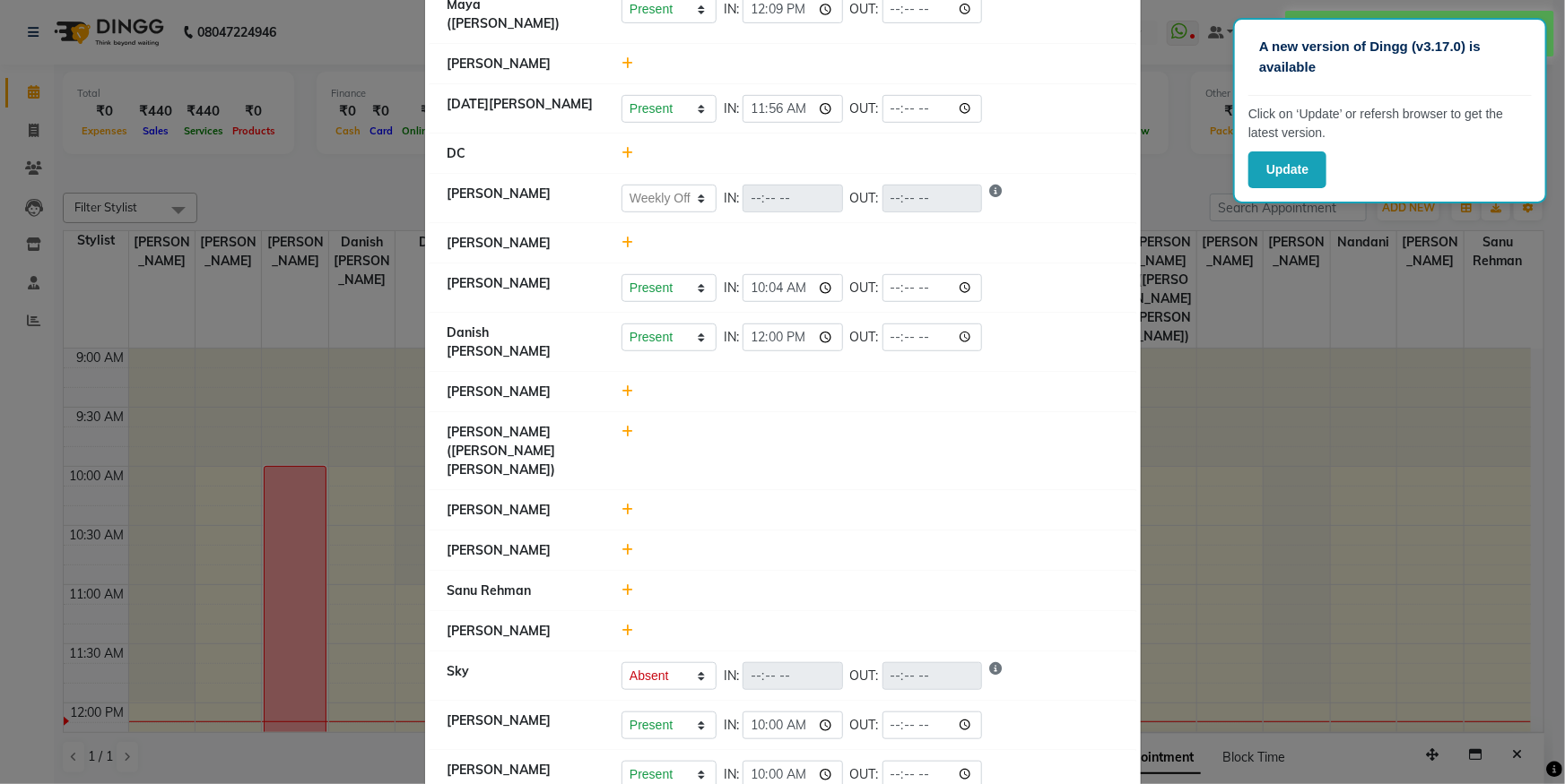
click at [622, 385] on icon at bounding box center [628, 391] width 12 height 13
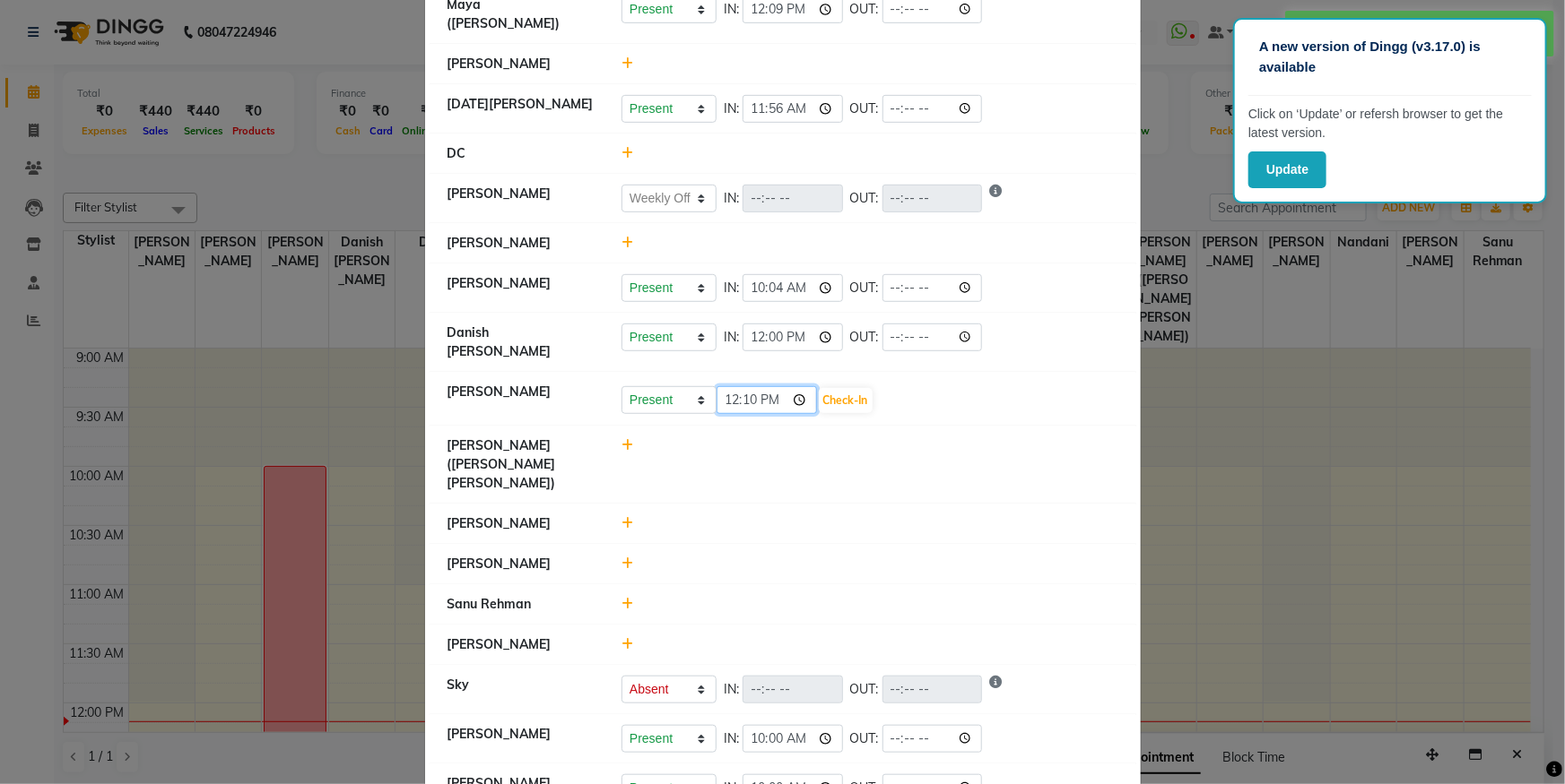
click at [797, 386] on input "12:10" at bounding box center [767, 400] width 101 height 28
type input "10:10"
click at [856, 388] on button "Check-In" at bounding box center [845, 401] width 54 height 25
select select "W"
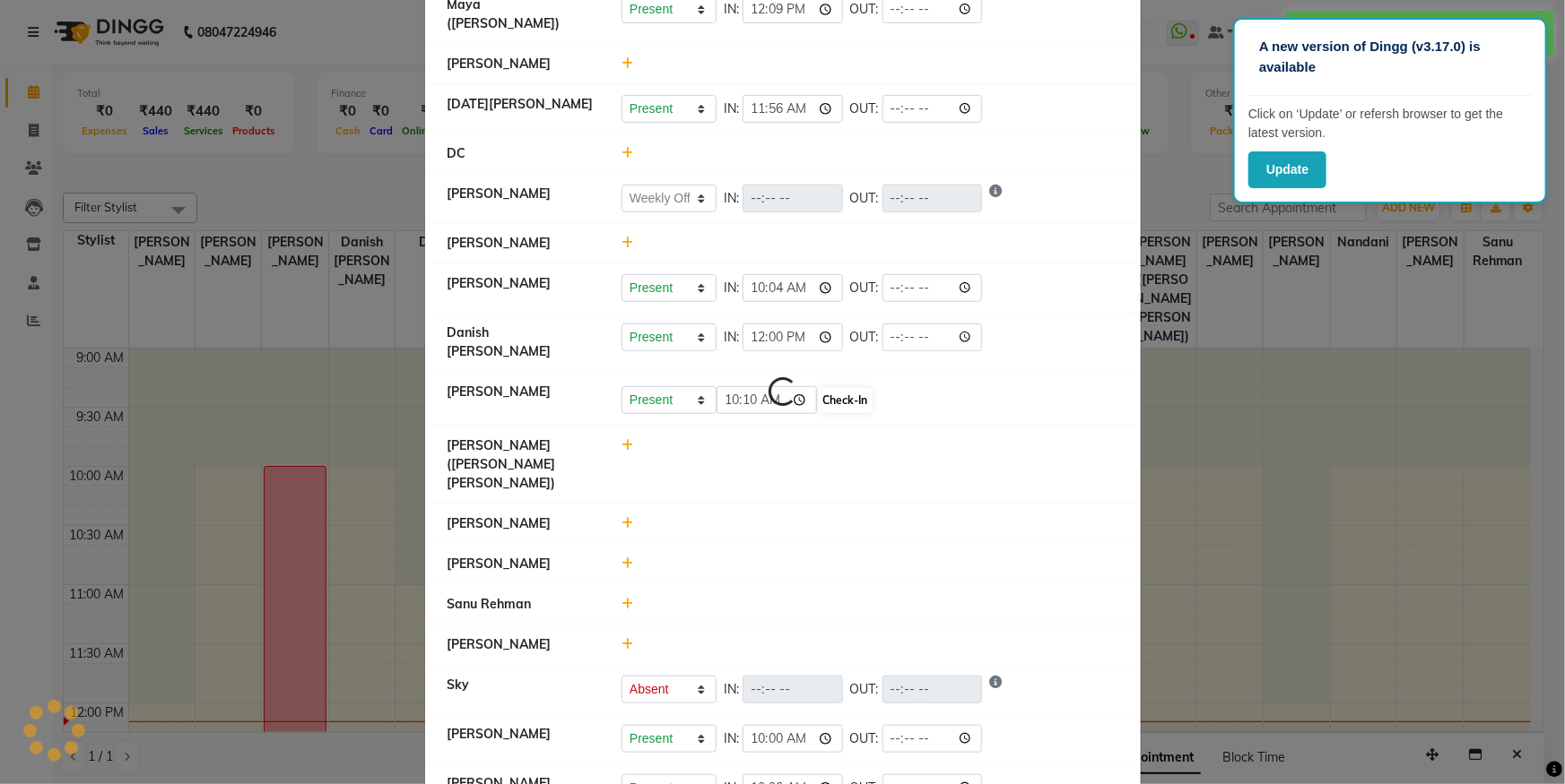
select select "W"
select select "A"
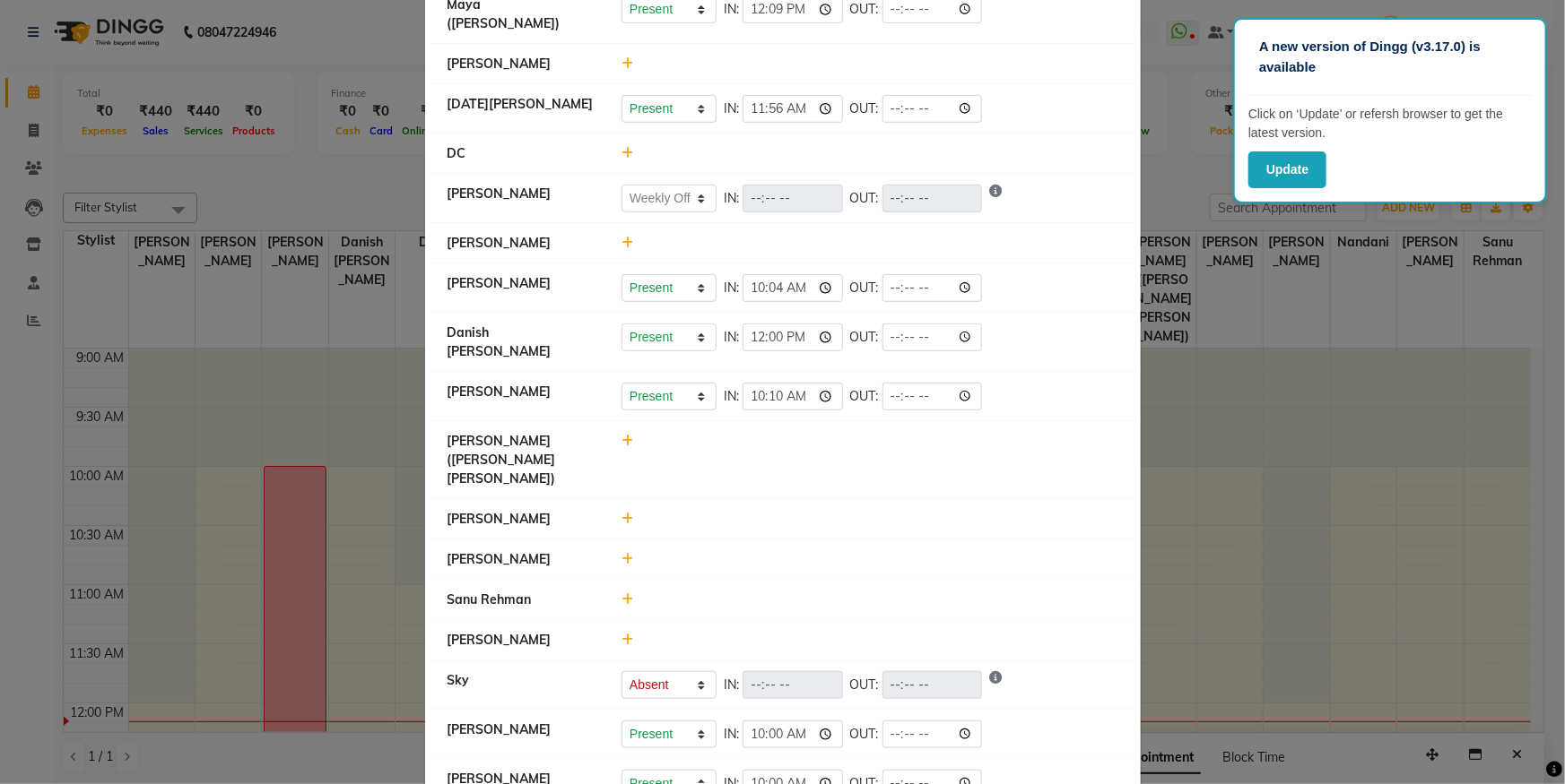
click at [622, 435] on icon at bounding box center [628, 440] width 12 height 13
click at [789, 436] on input "12:10" at bounding box center [767, 449] width 101 height 28
type input "10:01"
click at [844, 437] on button "Check-In" at bounding box center [845, 450] width 54 height 25
select select "W"
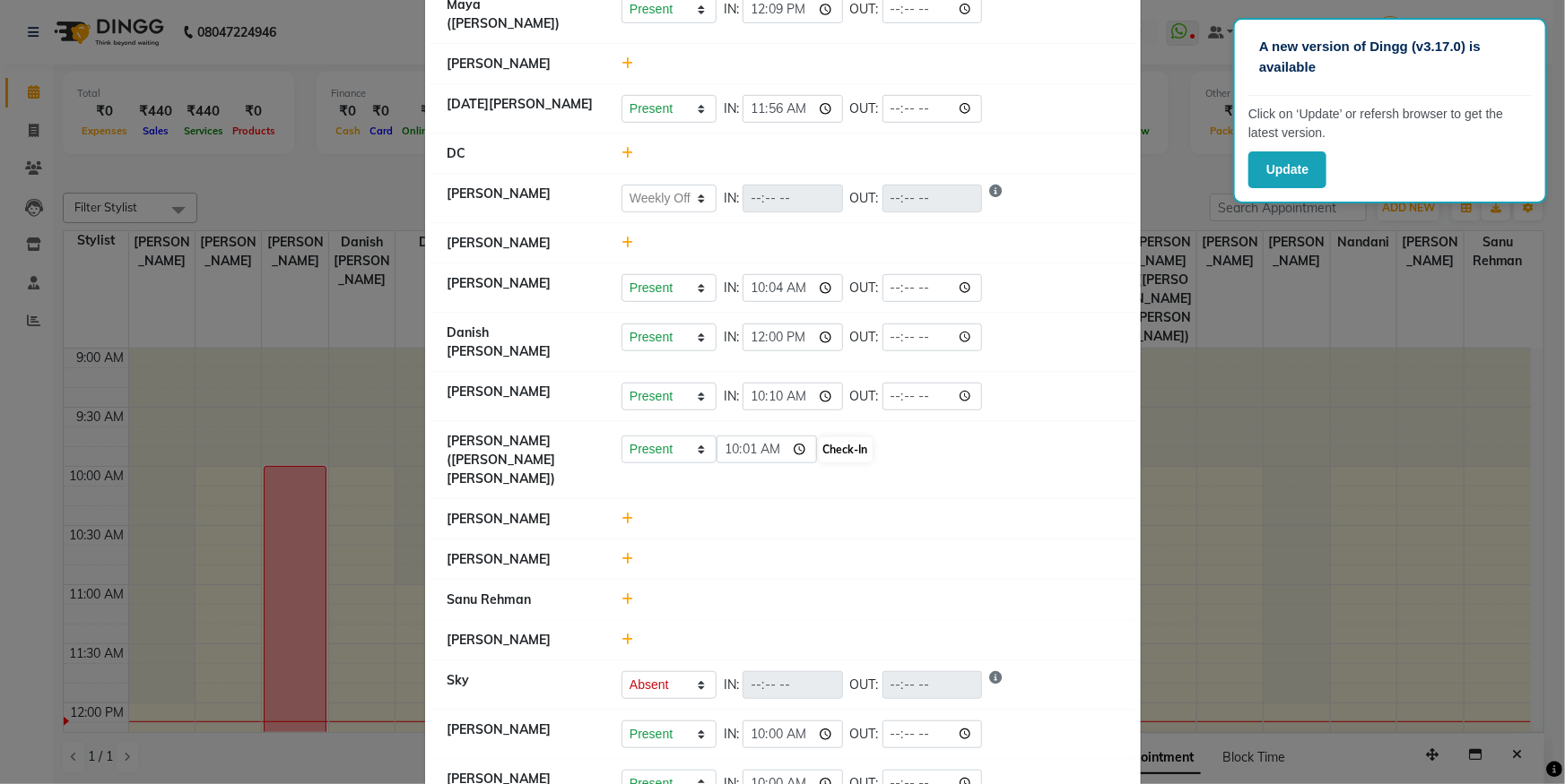
select select "W"
select select "A"
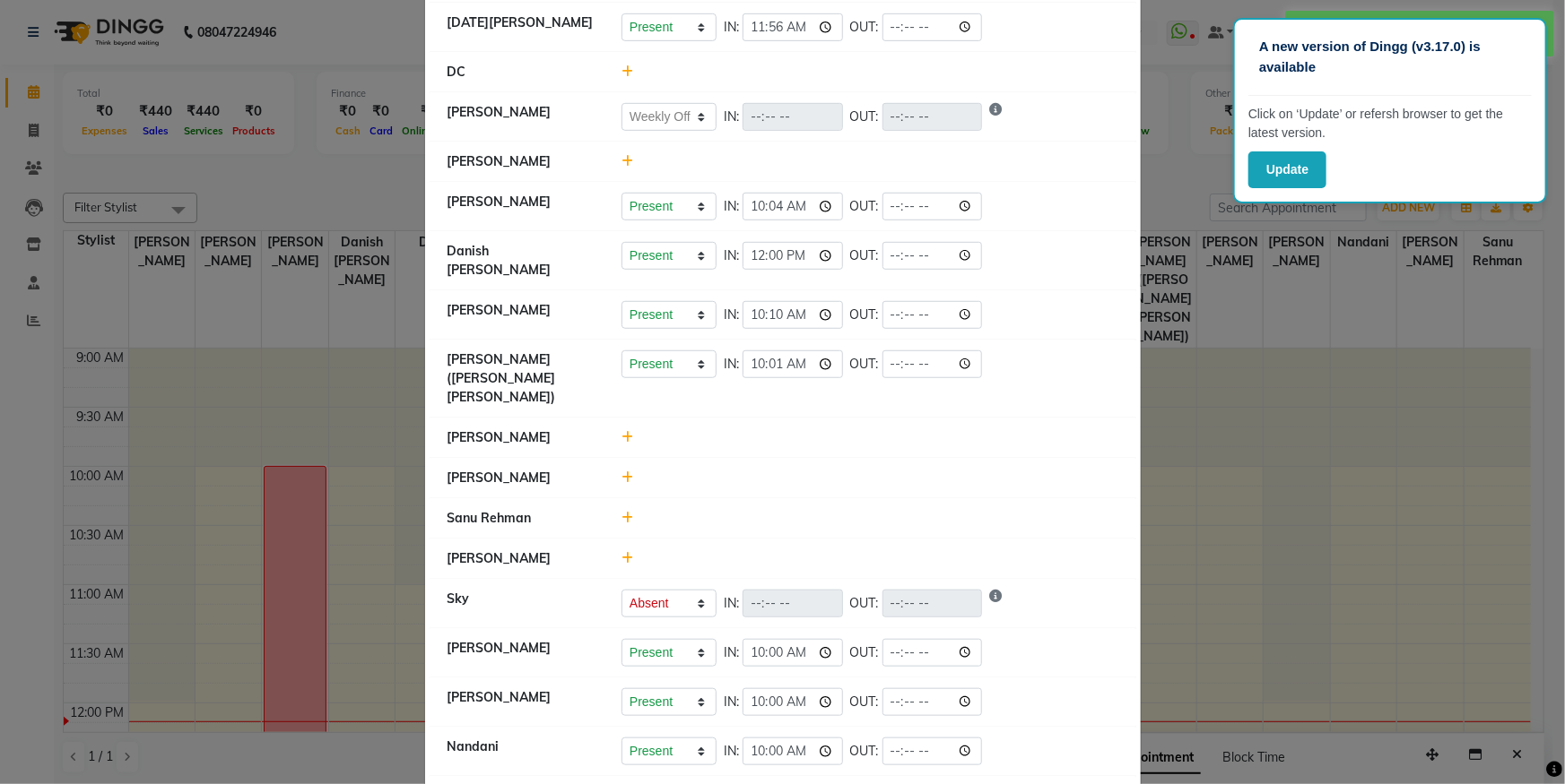
scroll to position [499, 0]
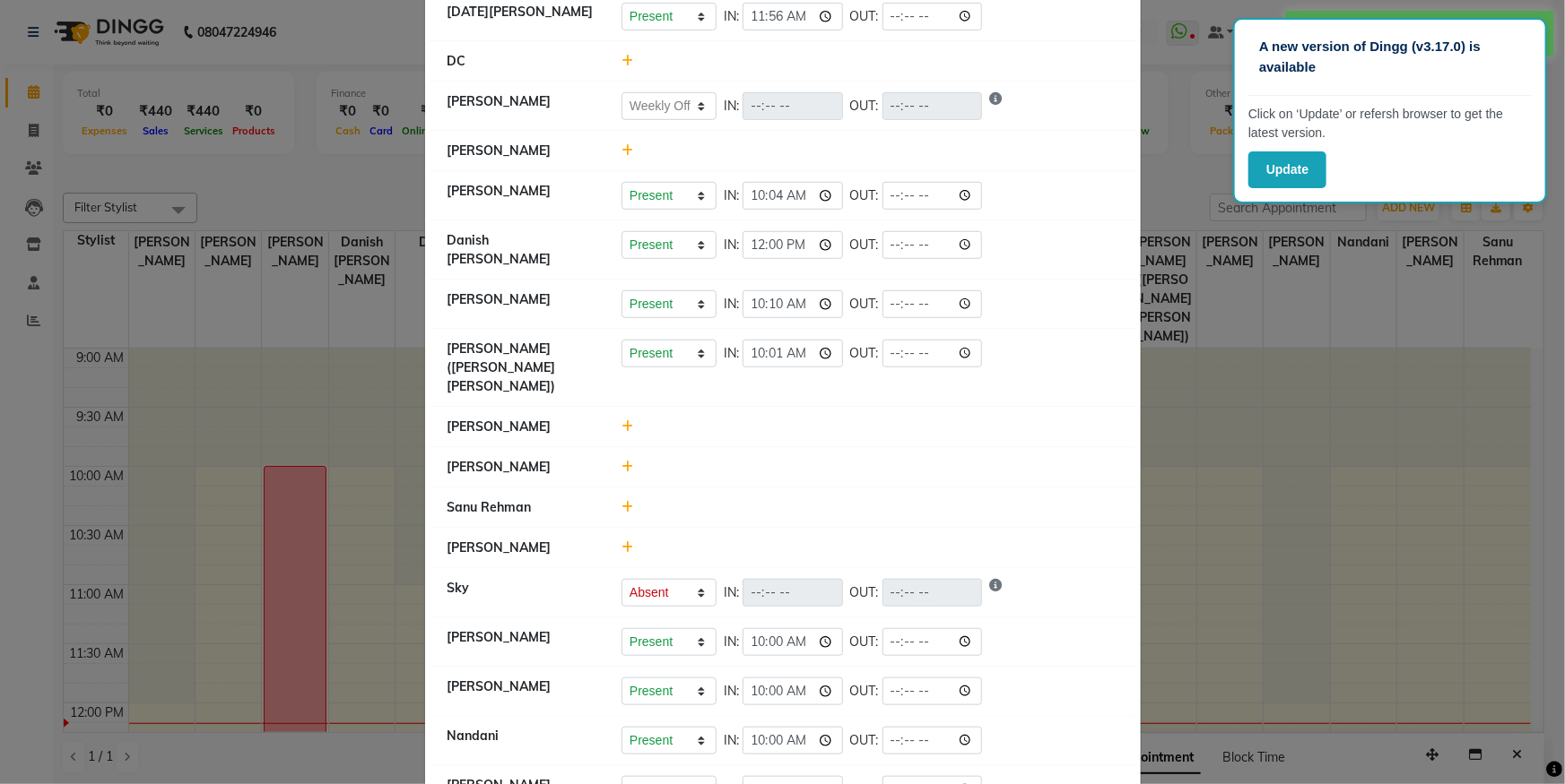
click at [630, 458] on div at bounding box center [870, 467] width 524 height 18
click at [623, 461] on icon at bounding box center [628, 467] width 12 height 13
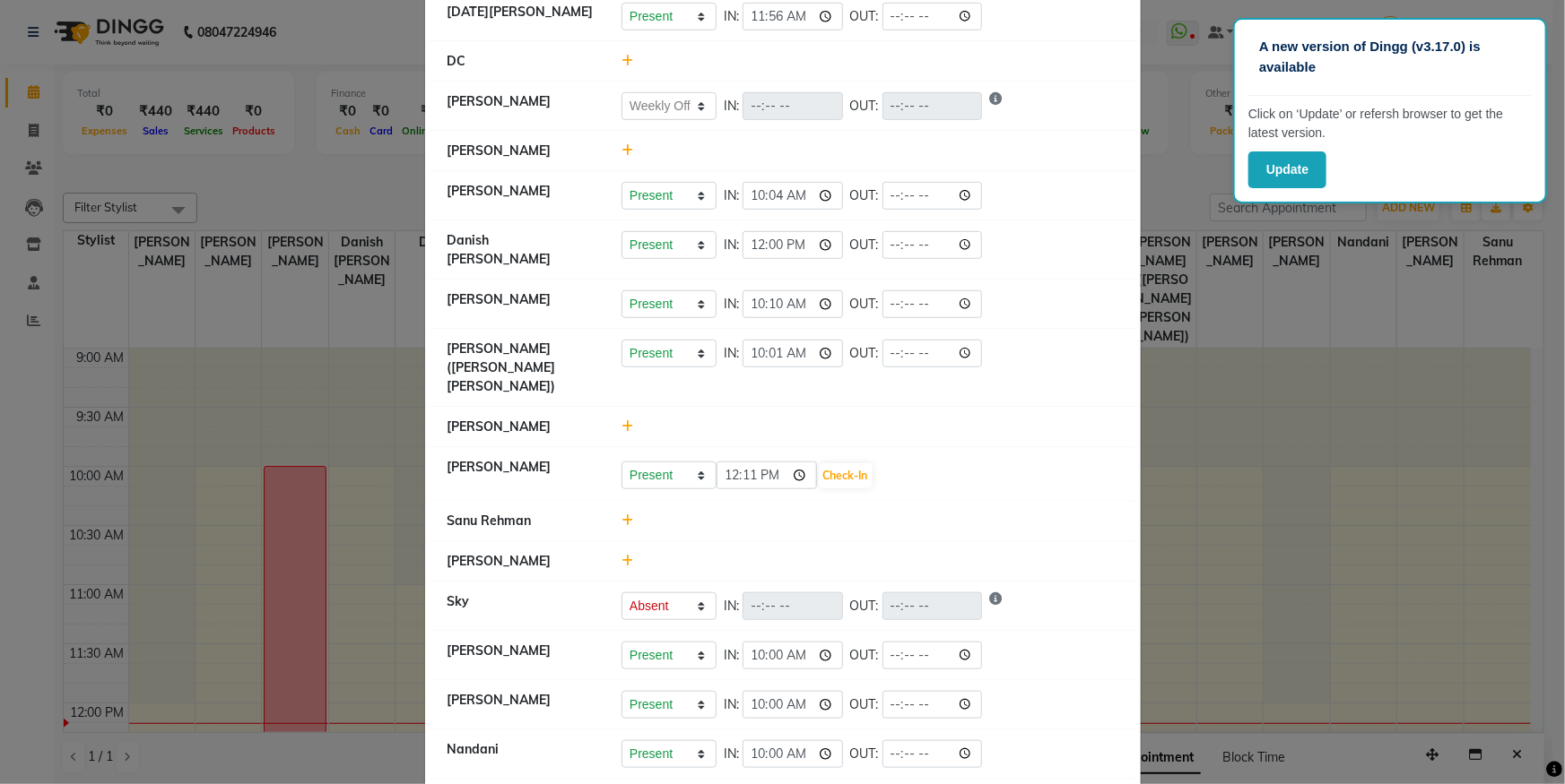
click at [658, 458] on div "Present Absent Late Half Day Weekly Off 12:11 Check-In" at bounding box center [870, 473] width 524 height 32
click at [649, 462] on select "Present Absent Late Half Day Weekly Off" at bounding box center [669, 475] width 95 height 28
select select "W"
click at [622, 462] on select "Present Absent Late Half Day Weekly Off" at bounding box center [669, 475] width 95 height 28
click at [738, 464] on button "Save" at bounding box center [736, 476] width 35 height 25
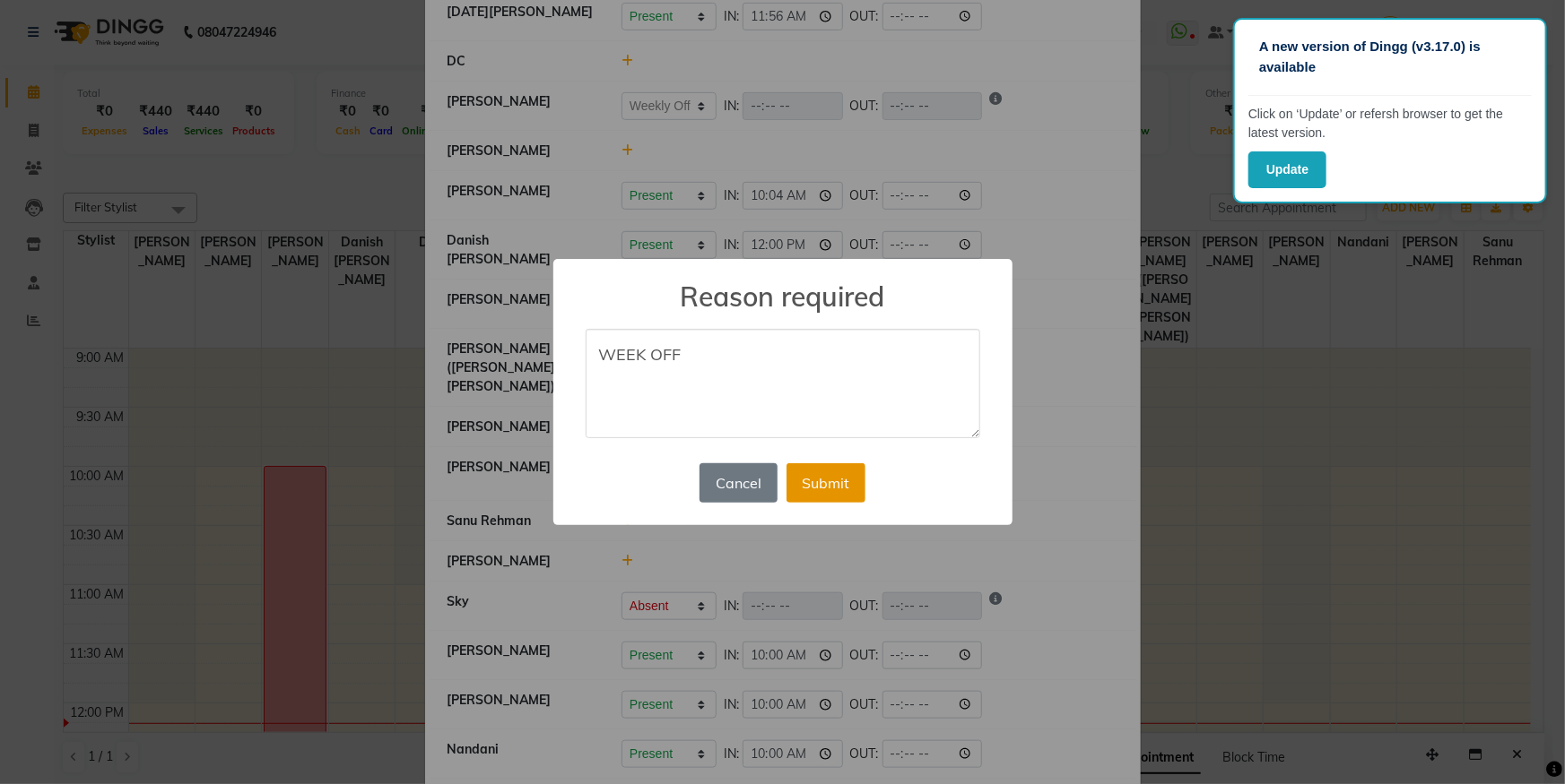
type textarea "WEEK OFF"
click at [825, 481] on button "Submit" at bounding box center [825, 483] width 78 height 40
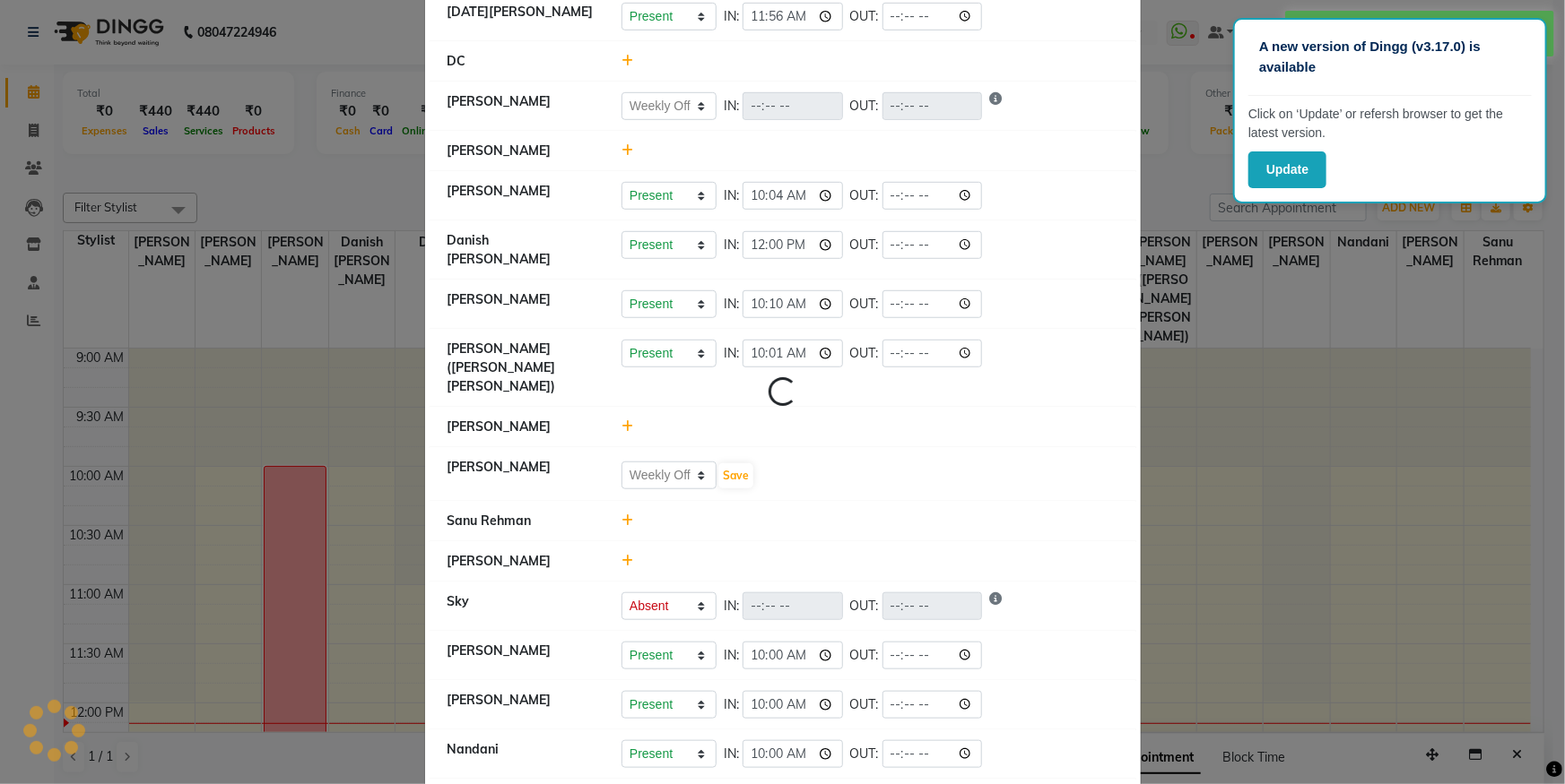
select select "W"
select select "A"
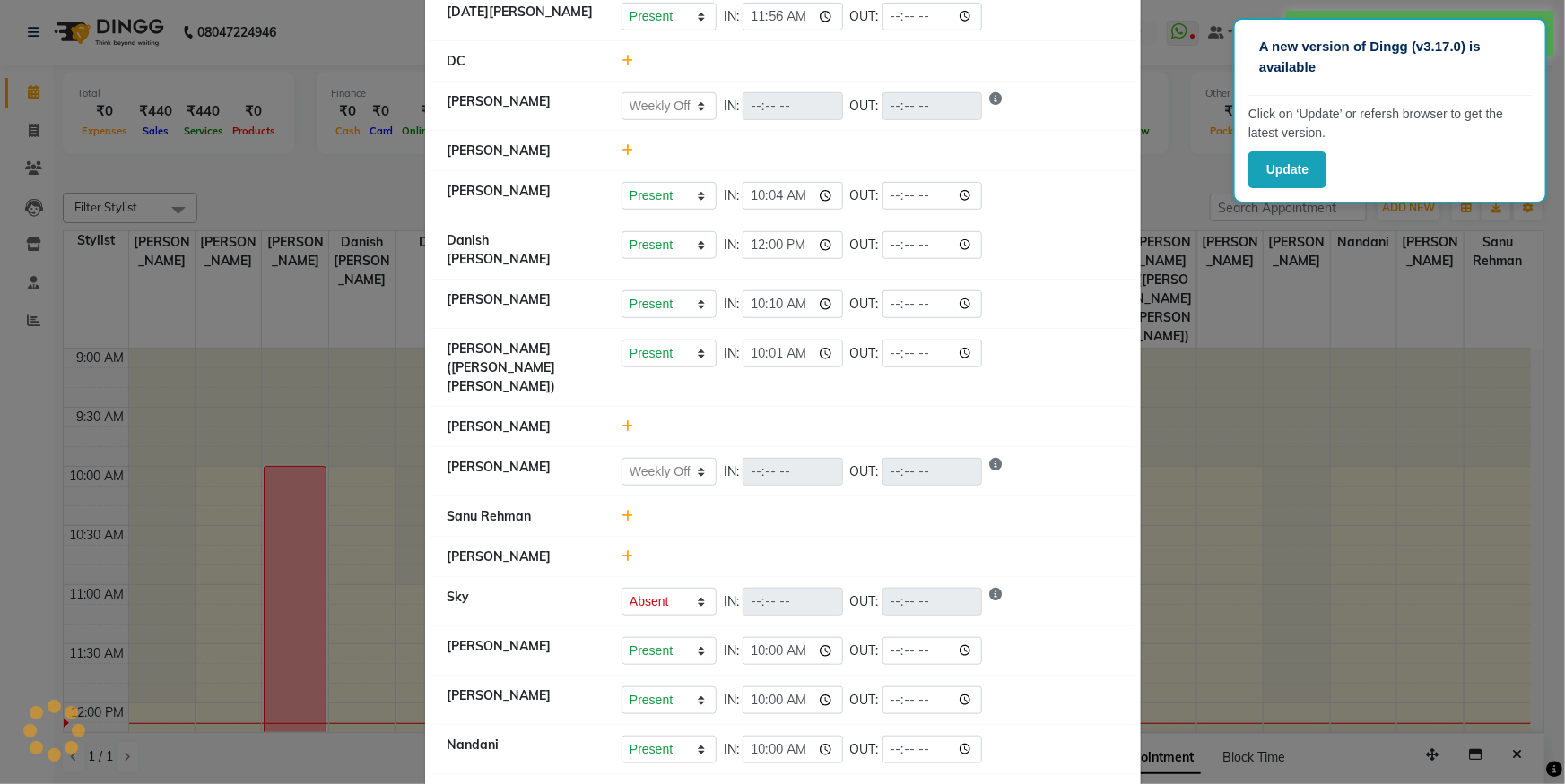
scroll to position [0, 0]
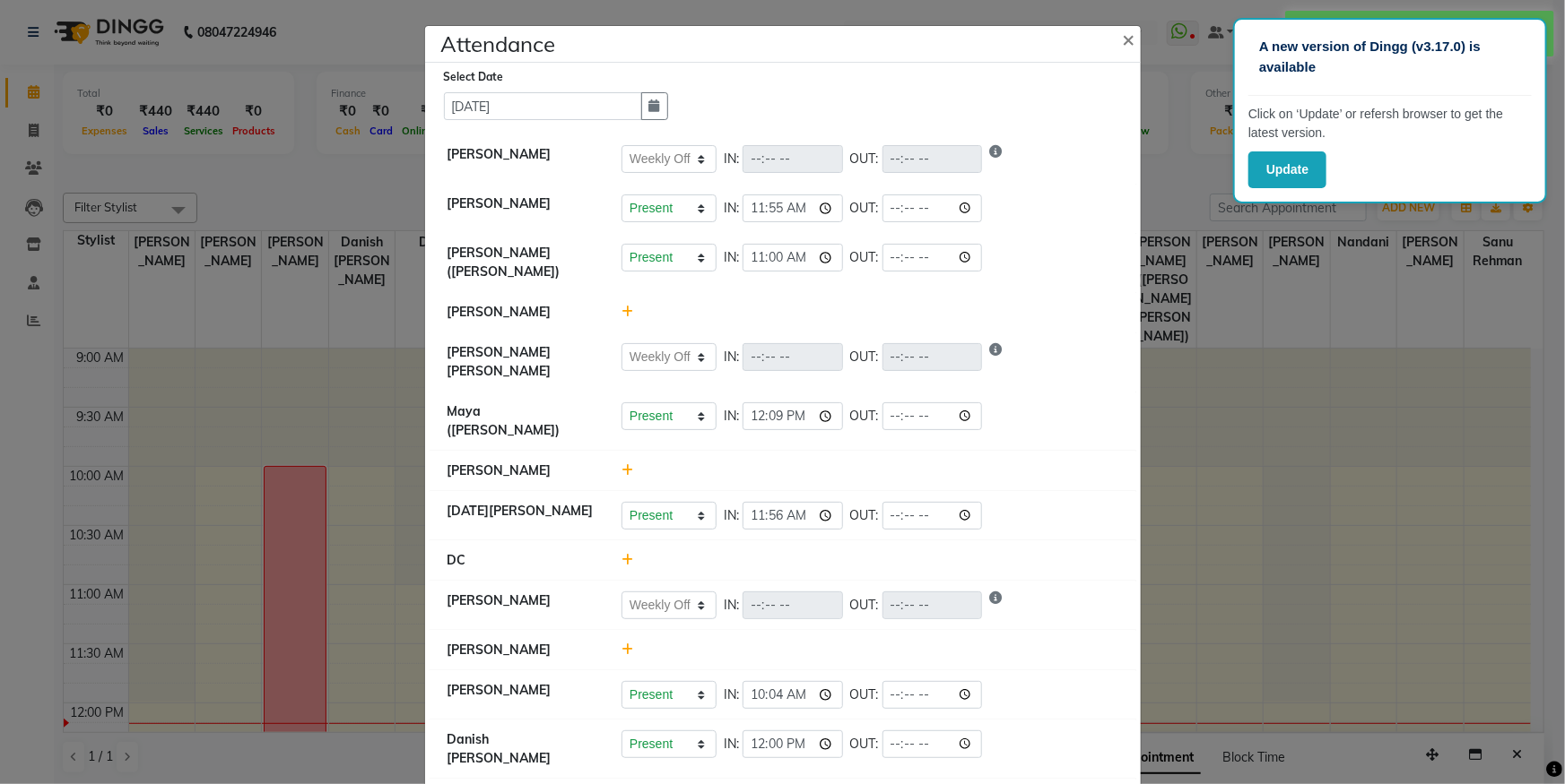
click at [622, 465] on icon at bounding box center [628, 470] width 12 height 13
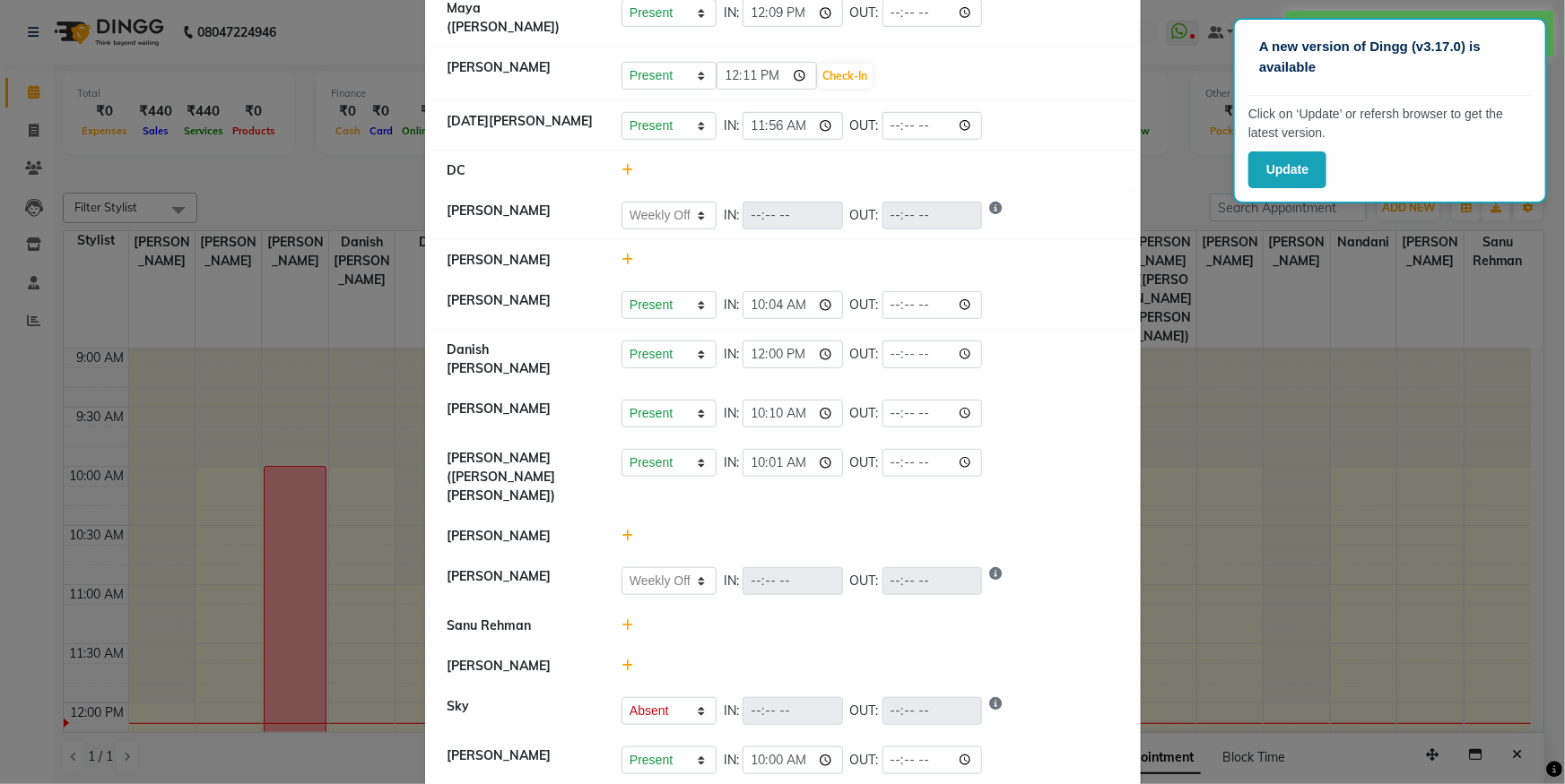
scroll to position [407, 0]
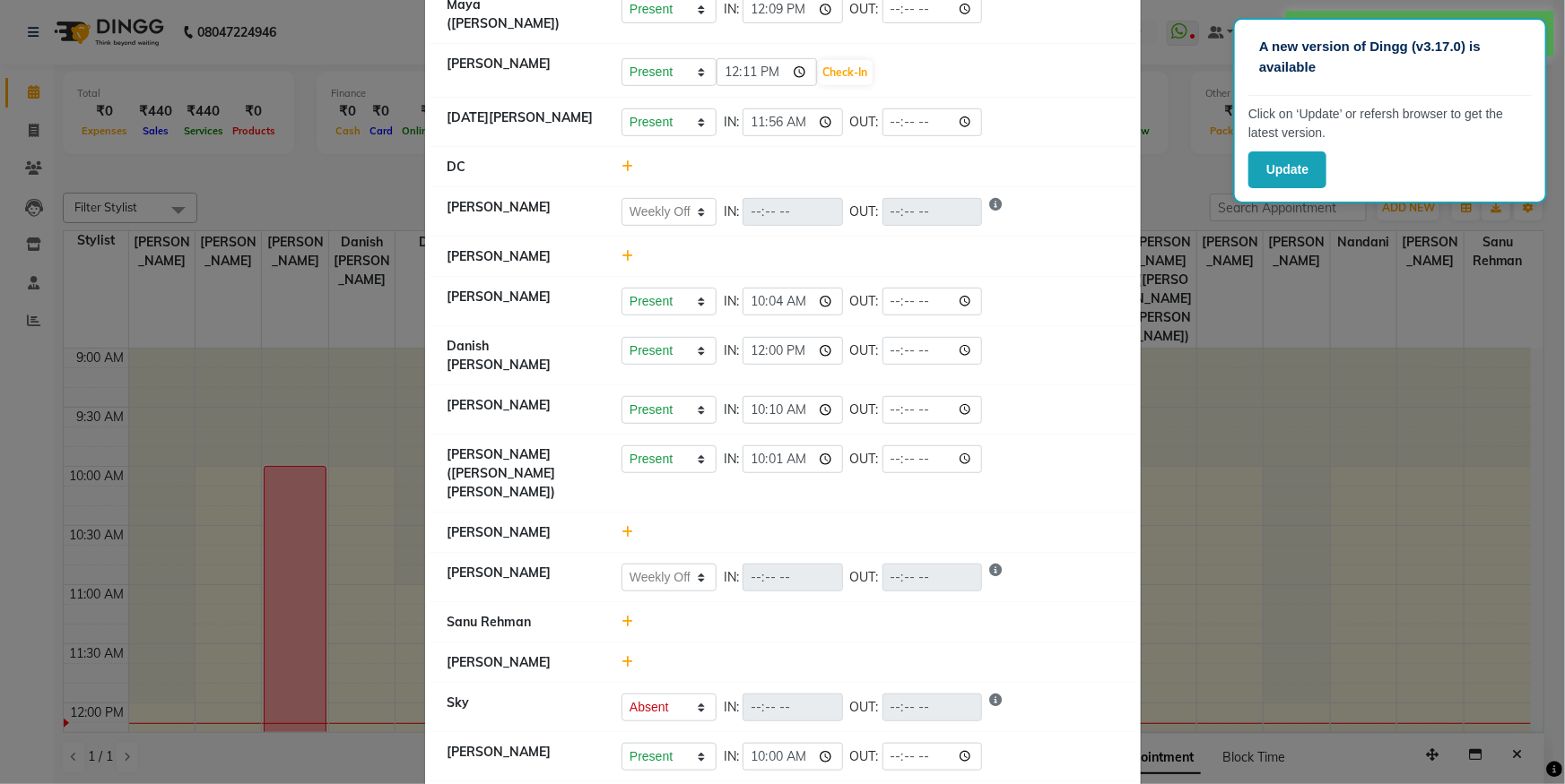
click at [623, 616] on icon at bounding box center [628, 621] width 12 height 13
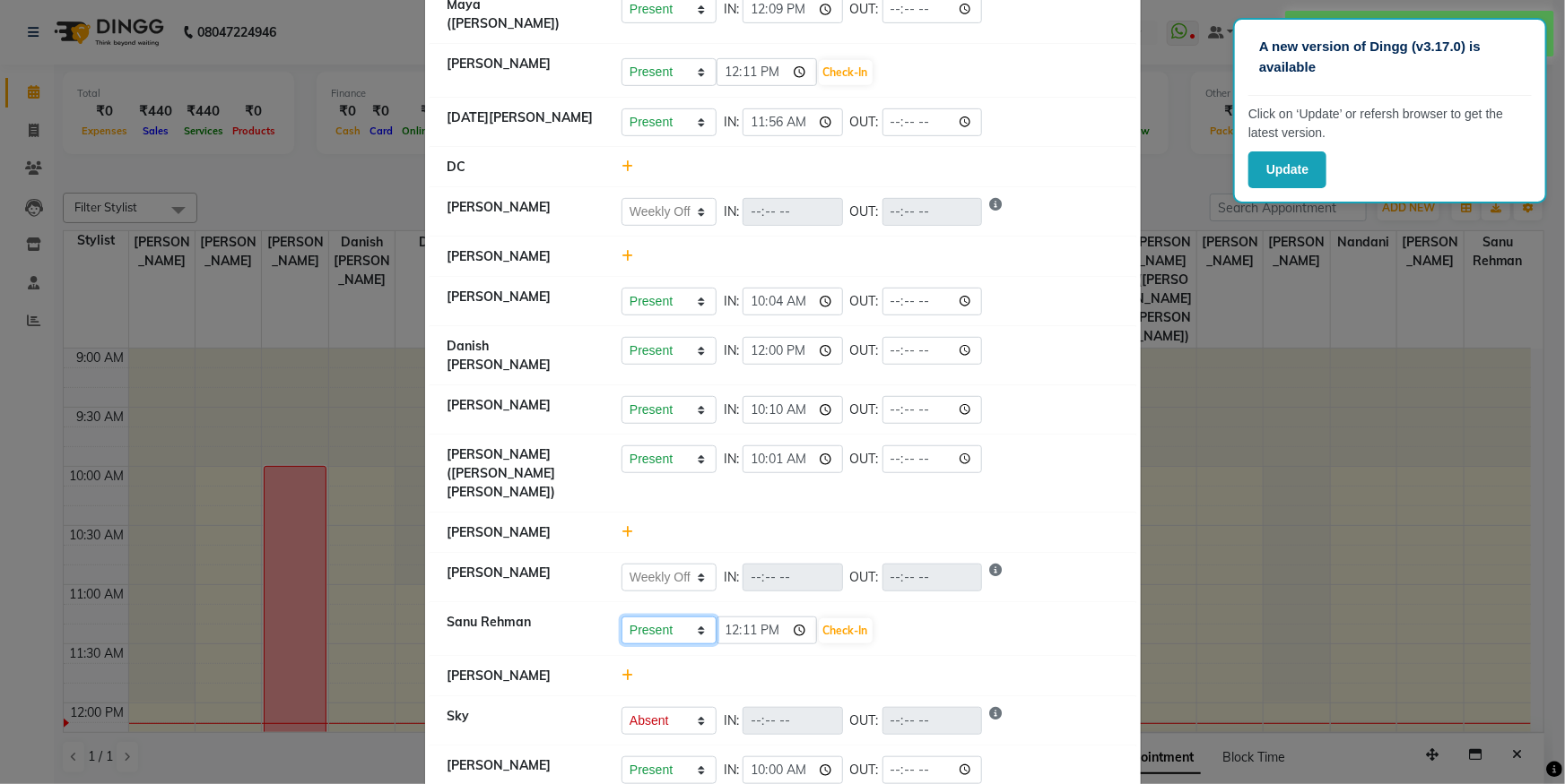
click at [642, 617] on select "Present Absent Late Half Day Weekly Off" at bounding box center [669, 630] width 95 height 28
select select "W"
click at [622, 617] on select "Present Absent Late Half Day Weekly Off" at bounding box center [669, 630] width 95 height 28
click at [731, 618] on button "Save" at bounding box center [736, 631] width 35 height 25
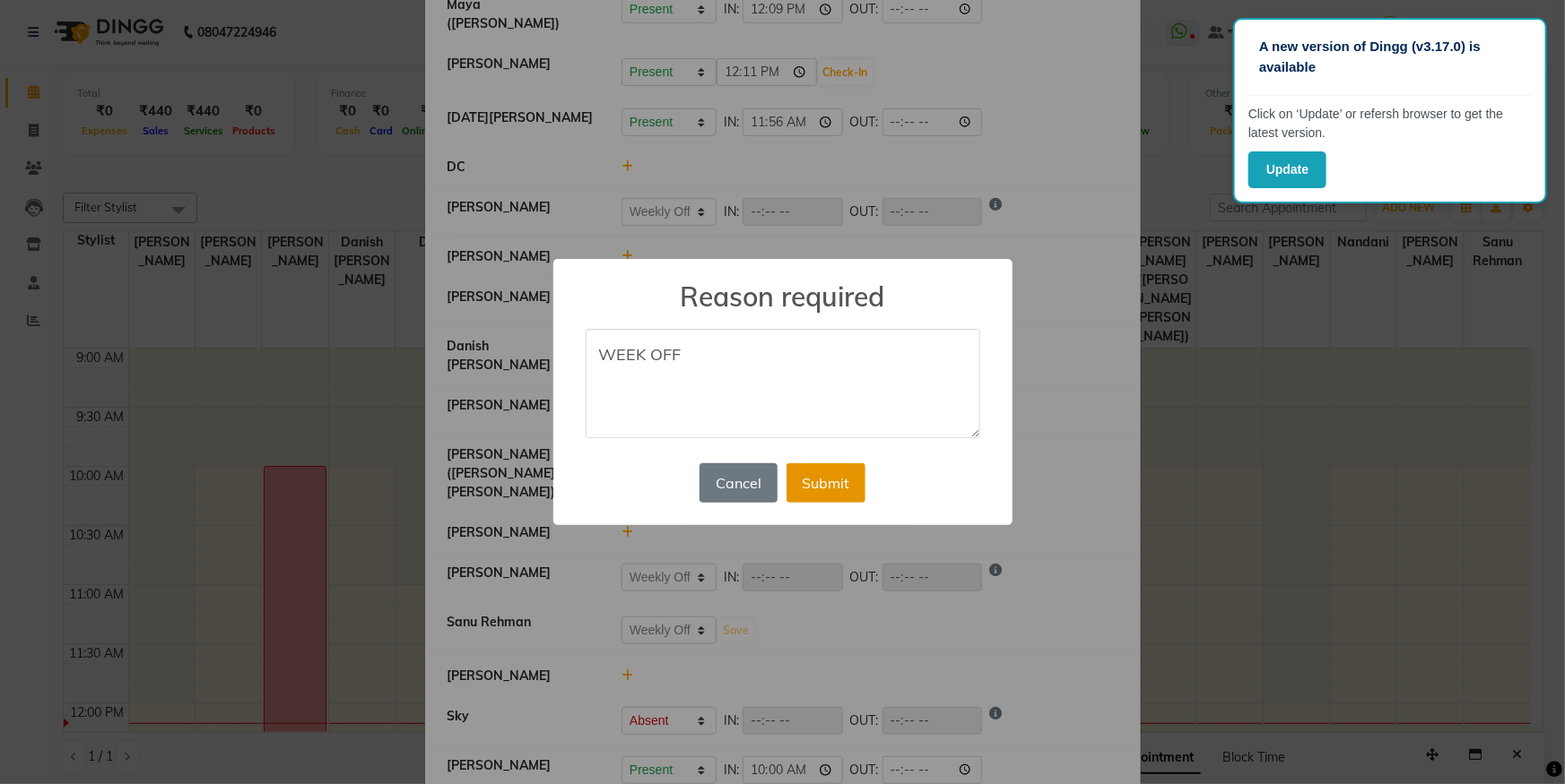
type textarea "WEEK OFF"
click at [842, 489] on button "Submit" at bounding box center [825, 483] width 78 height 40
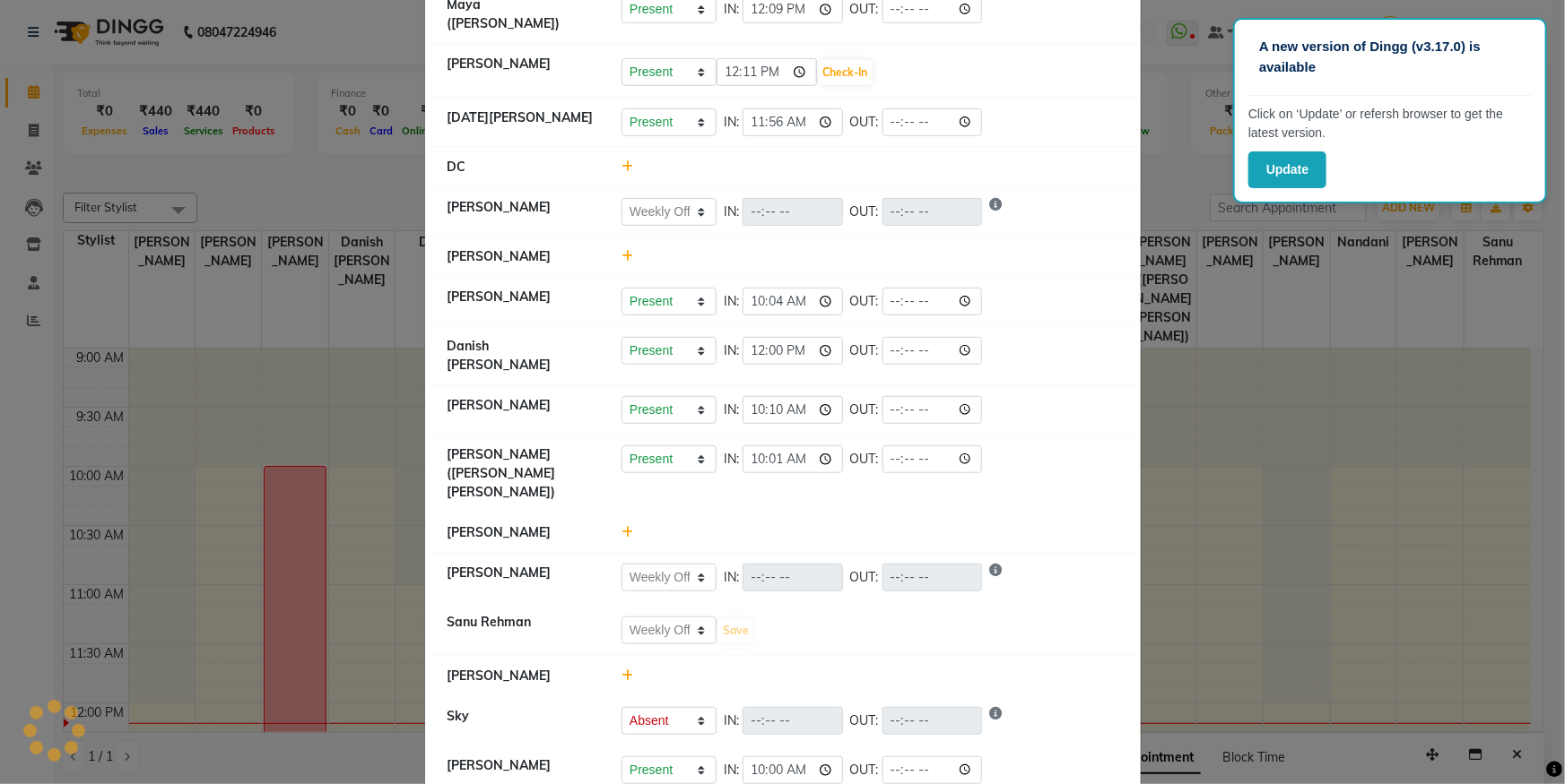
select select "W"
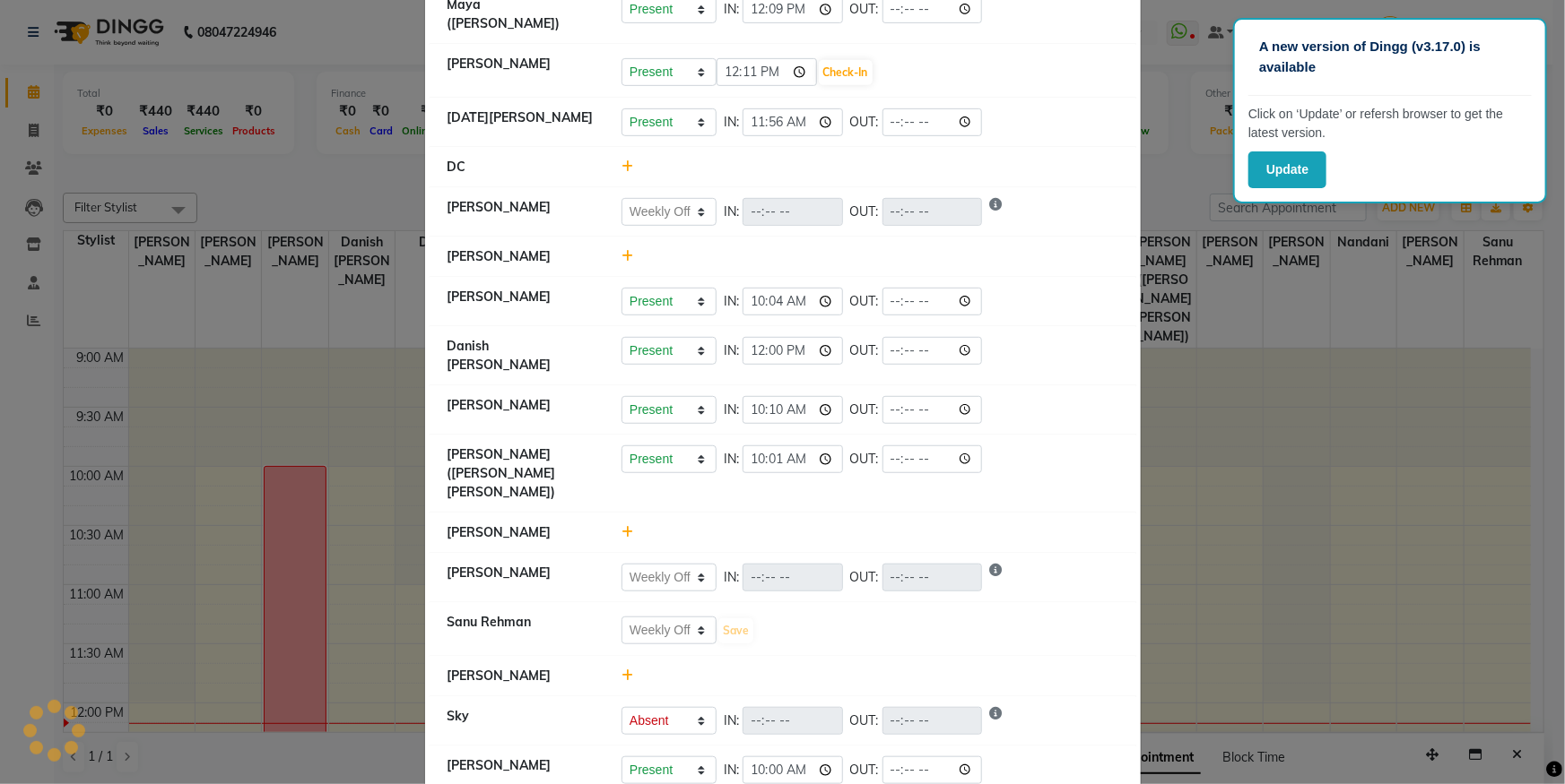
select select "A"
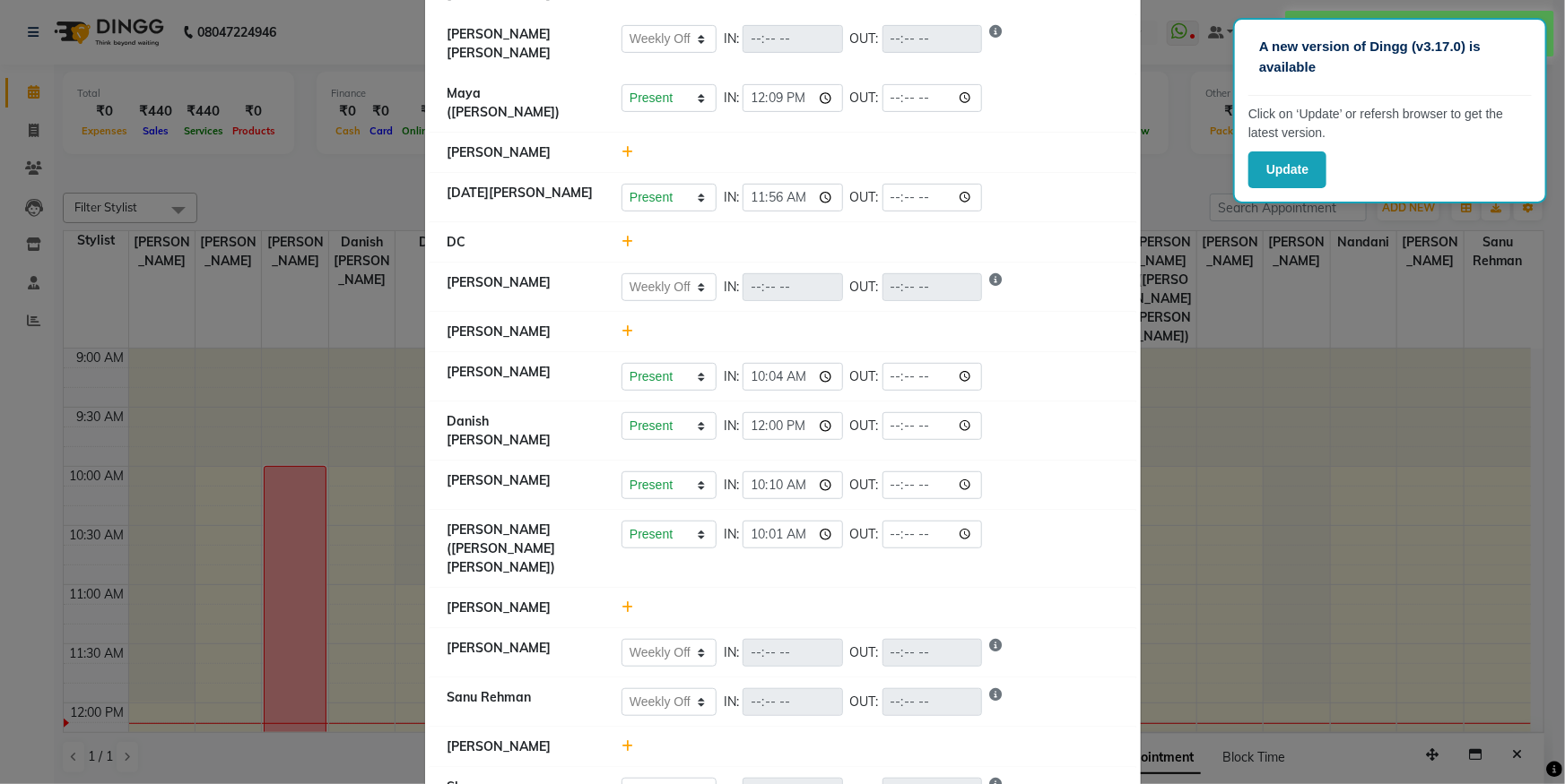
scroll to position [325, 0]
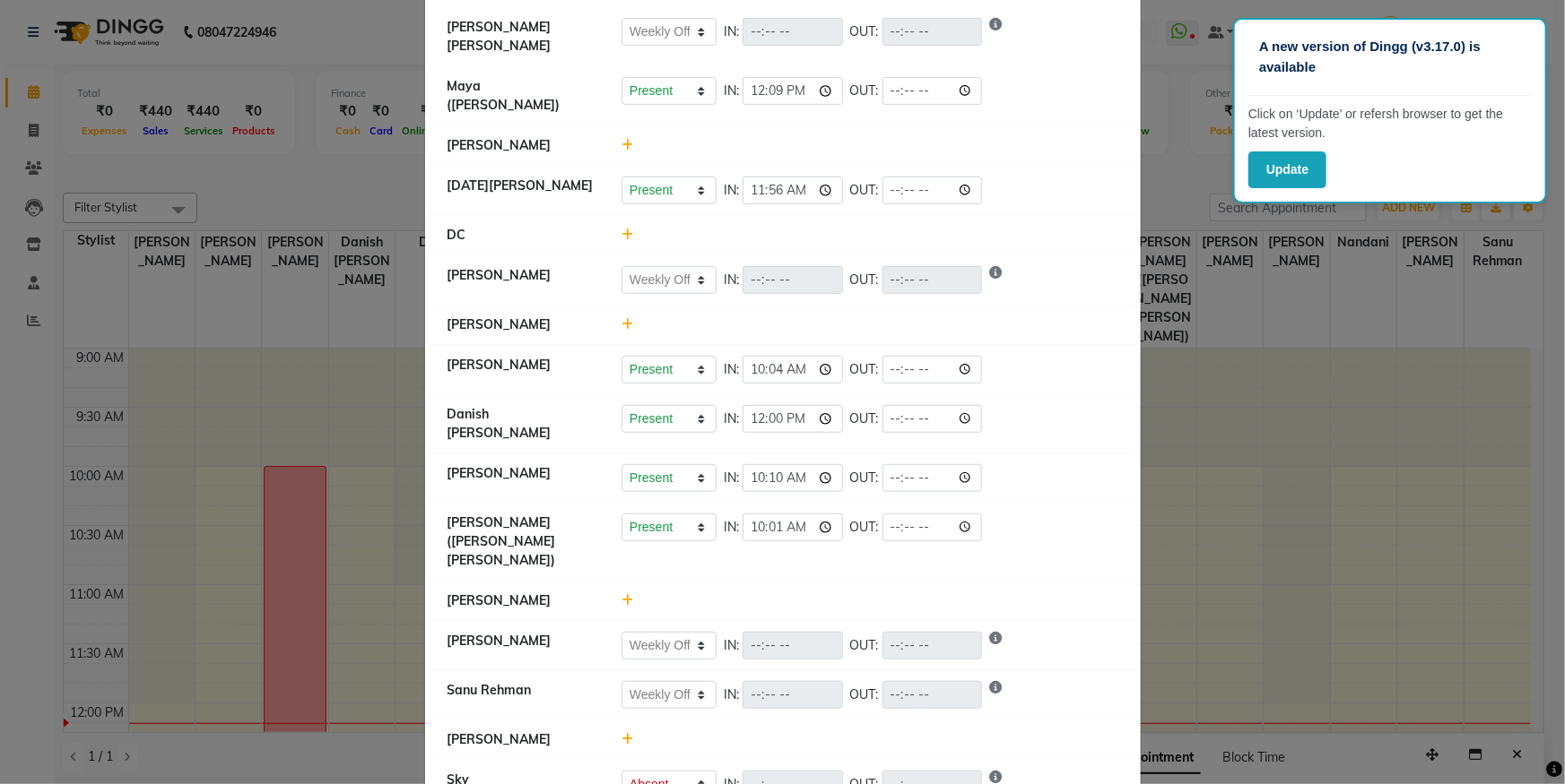
click at [626, 138] on icon at bounding box center [628, 144] width 12 height 13
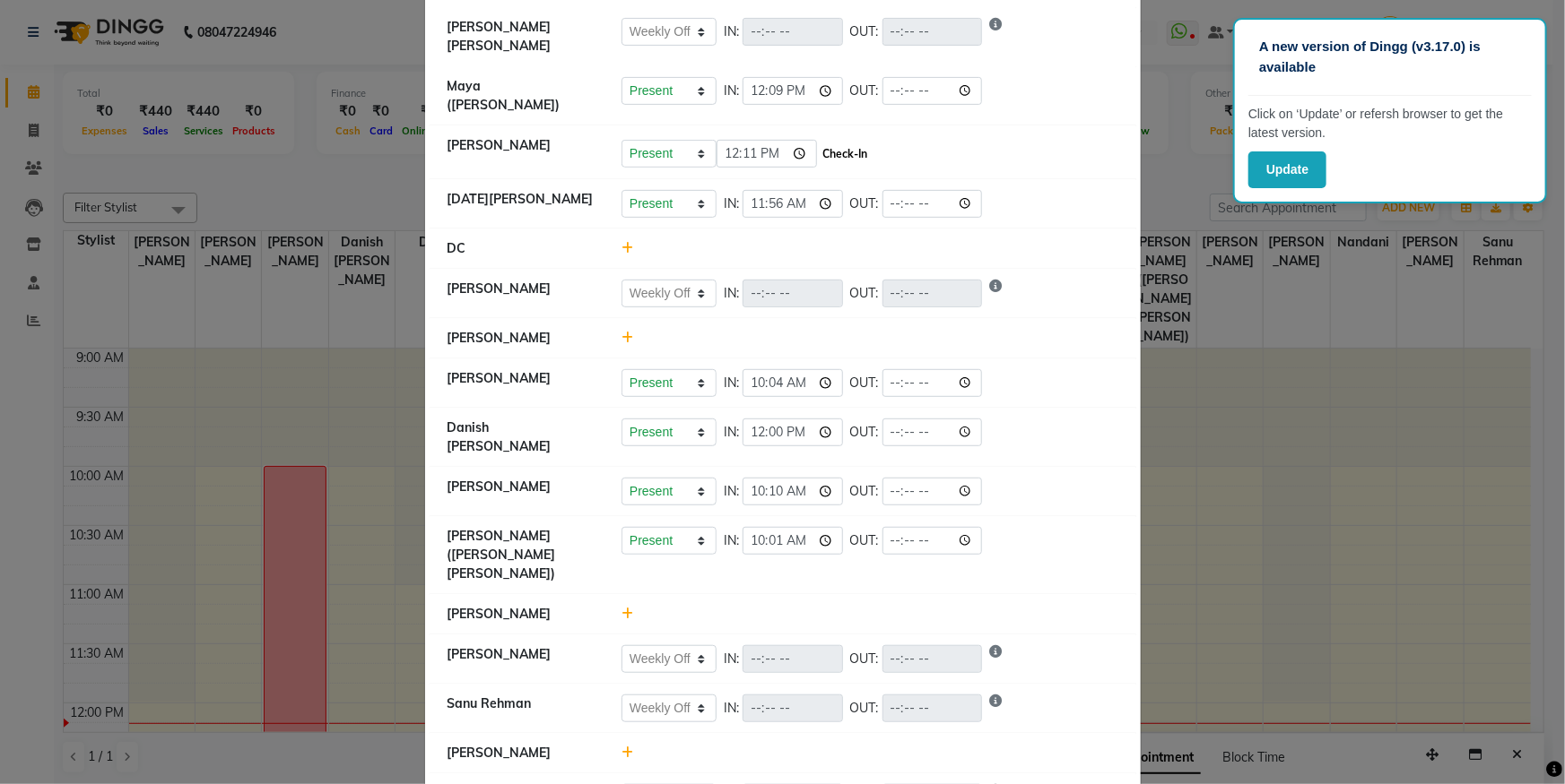
click at [856, 141] on button "Check-In" at bounding box center [845, 154] width 54 height 25
select select "W"
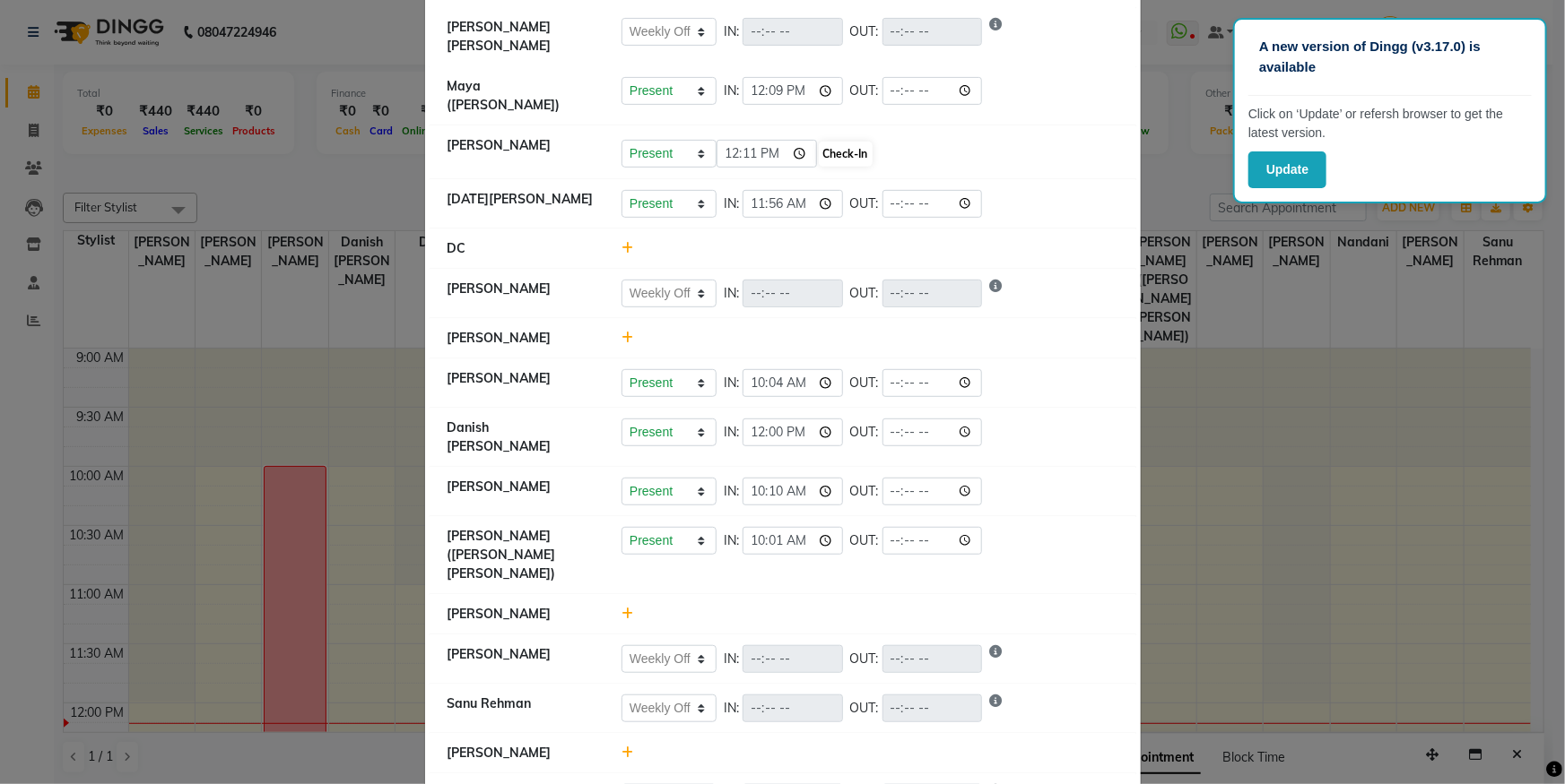
select select "W"
select select "A"
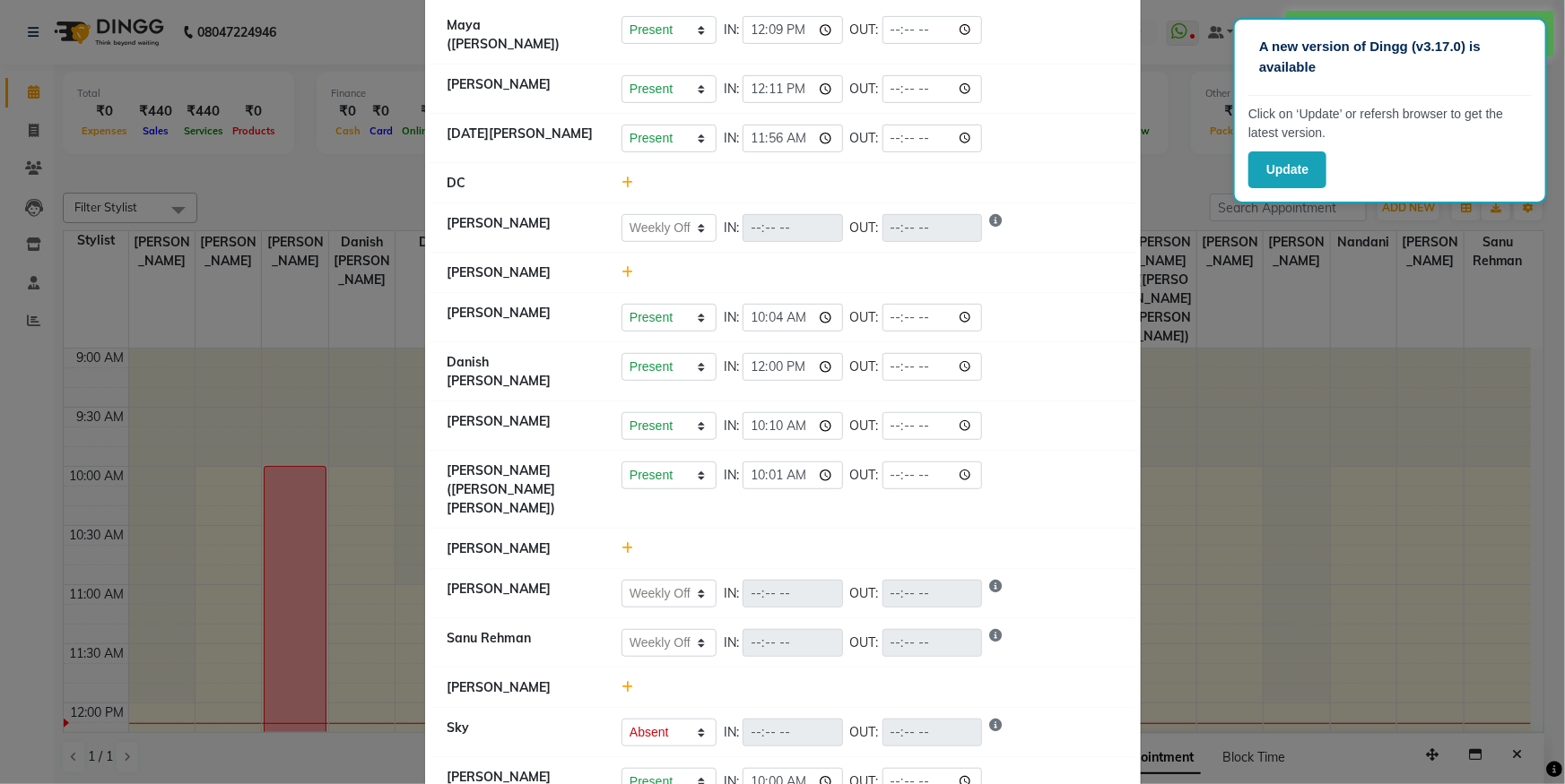
scroll to position [489, 0]
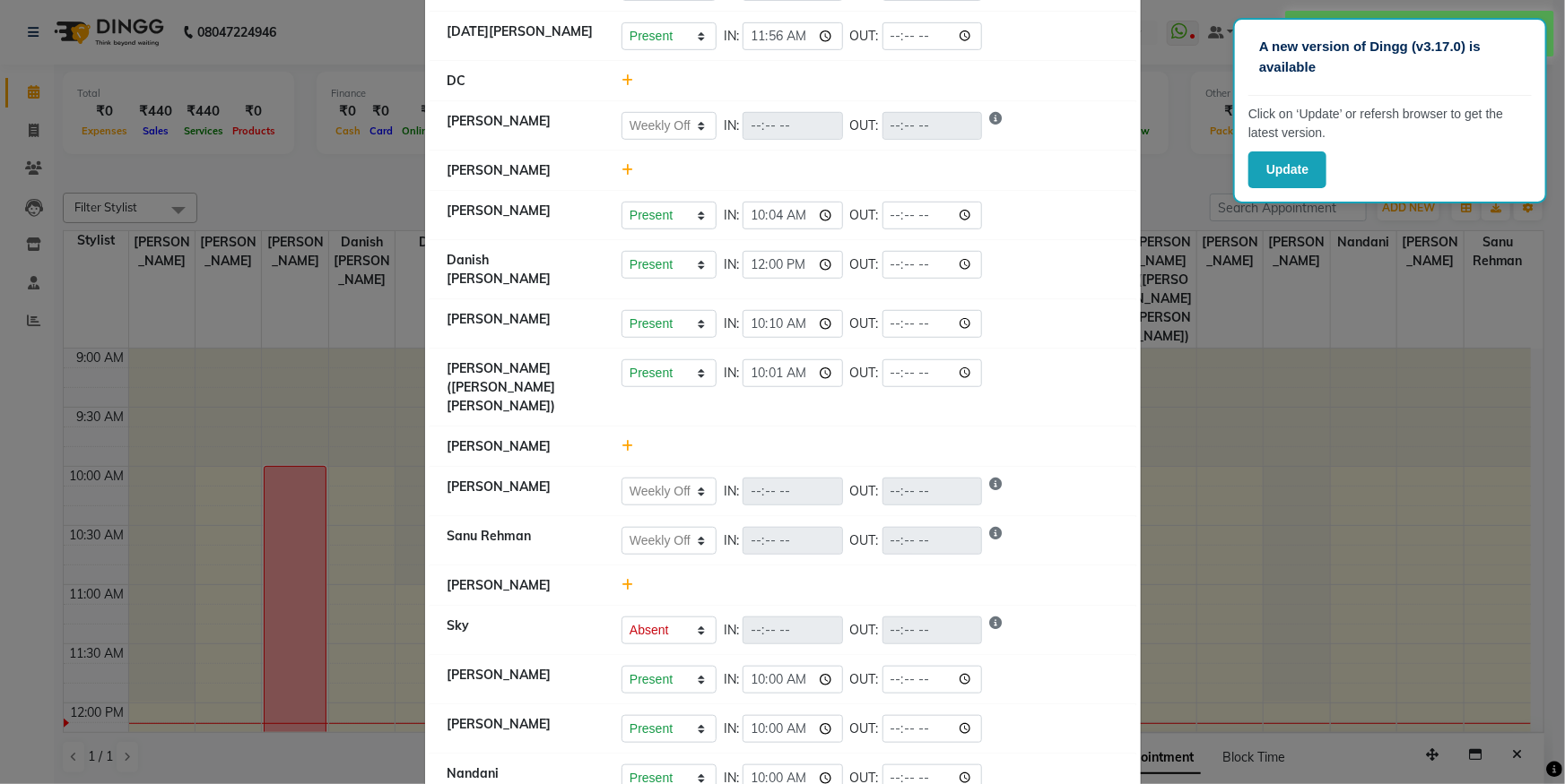
click at [623, 579] on icon at bounding box center [628, 585] width 12 height 13
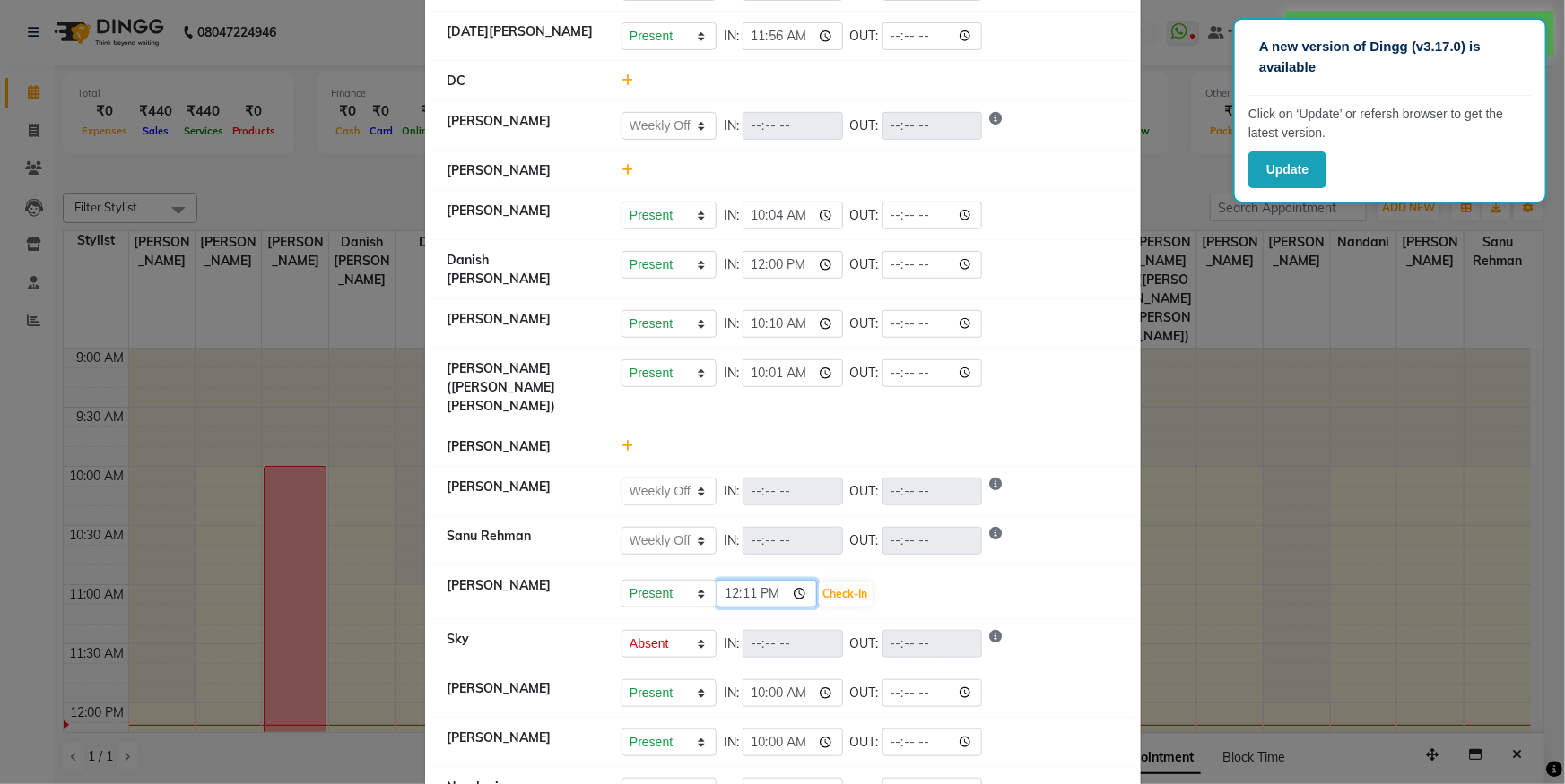
click at [796, 580] on input "12:11" at bounding box center [767, 593] width 101 height 28
type input "12:01"
click at [842, 582] on button "Check-In" at bounding box center [845, 594] width 54 height 25
select select "W"
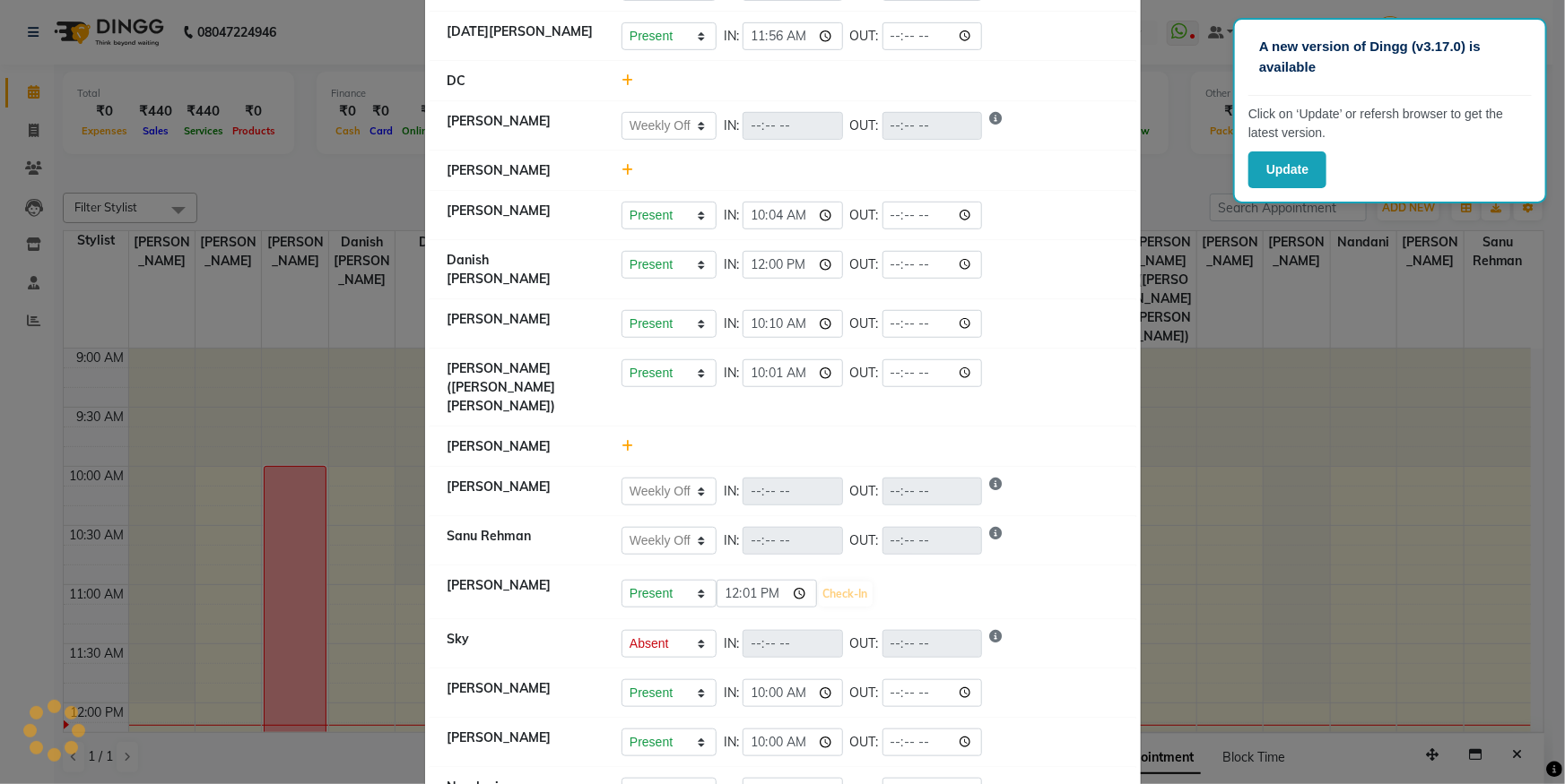
select select "W"
select select "A"
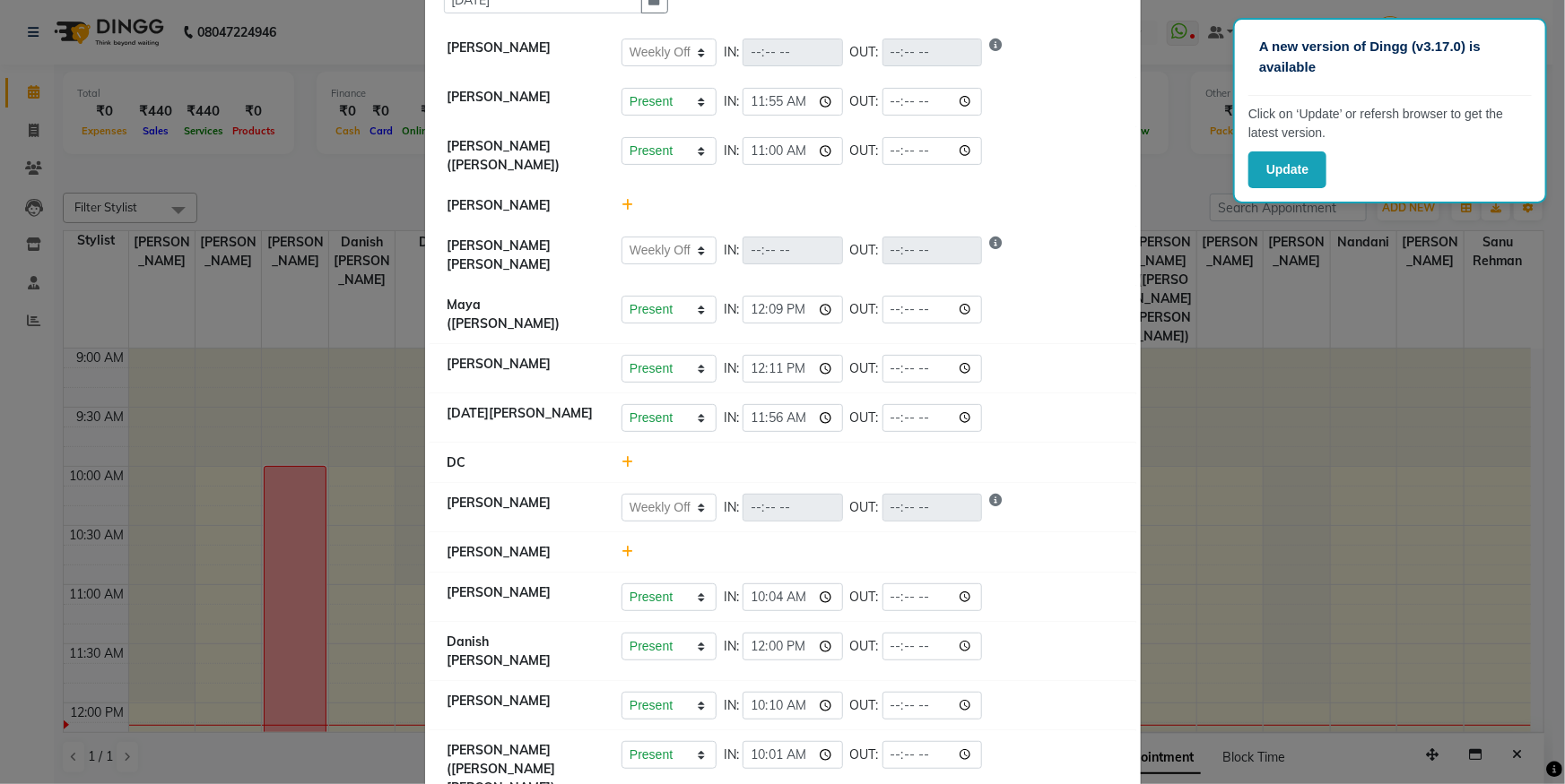
scroll to position [0, 0]
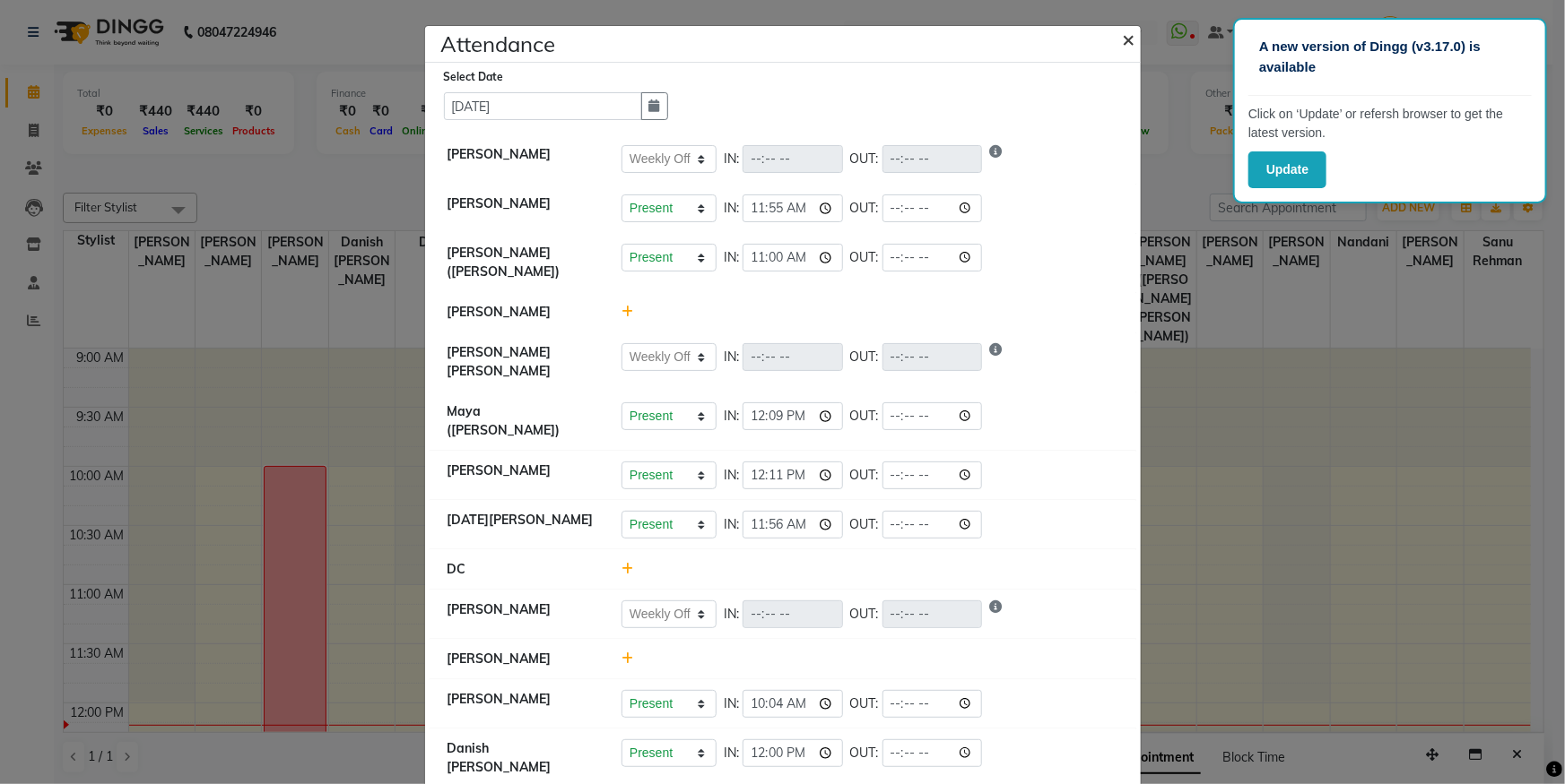
click at [1122, 45] on span "×" at bounding box center [1128, 39] width 13 height 27
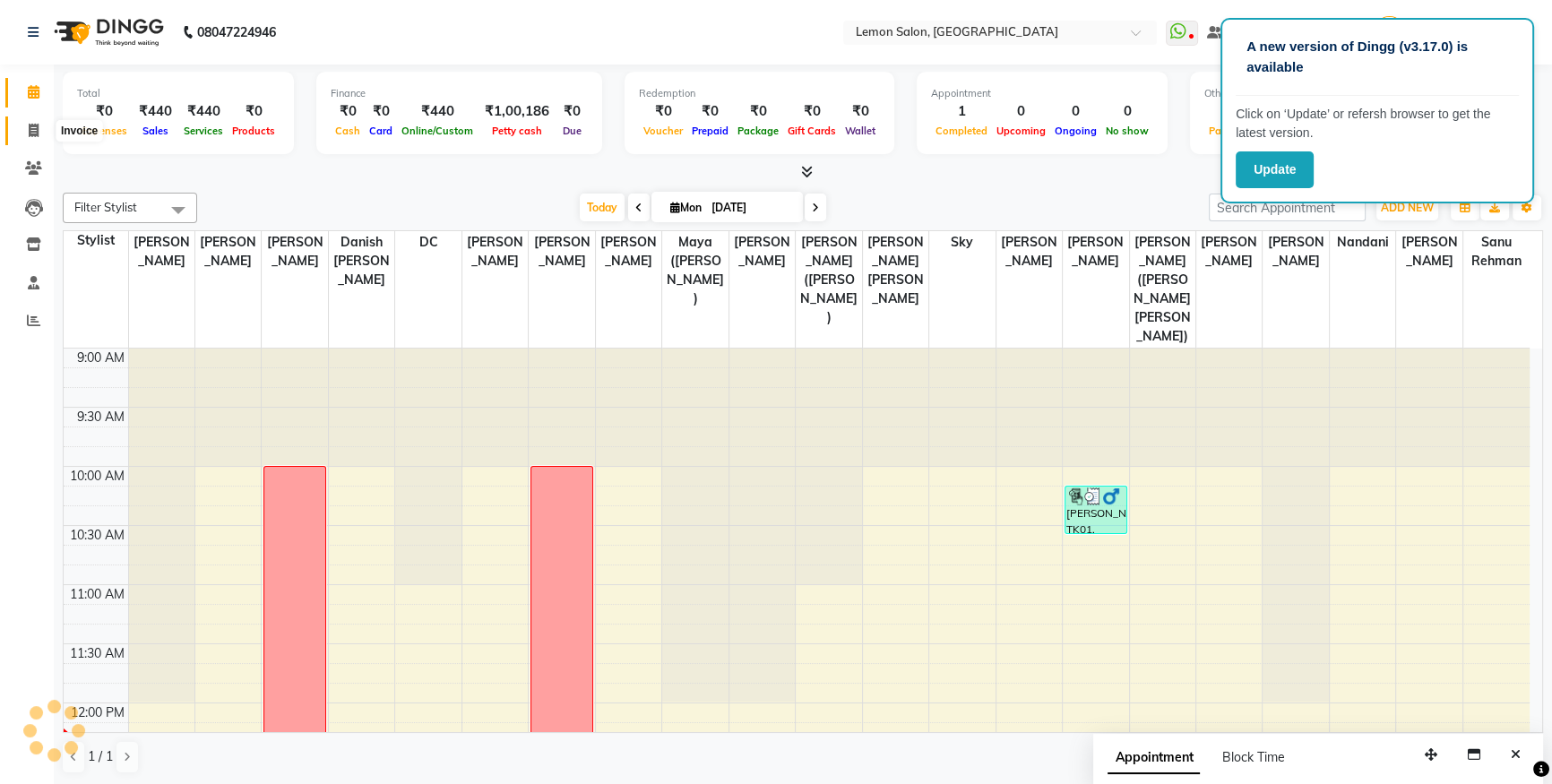
click at [39, 122] on span at bounding box center [34, 131] width 31 height 20
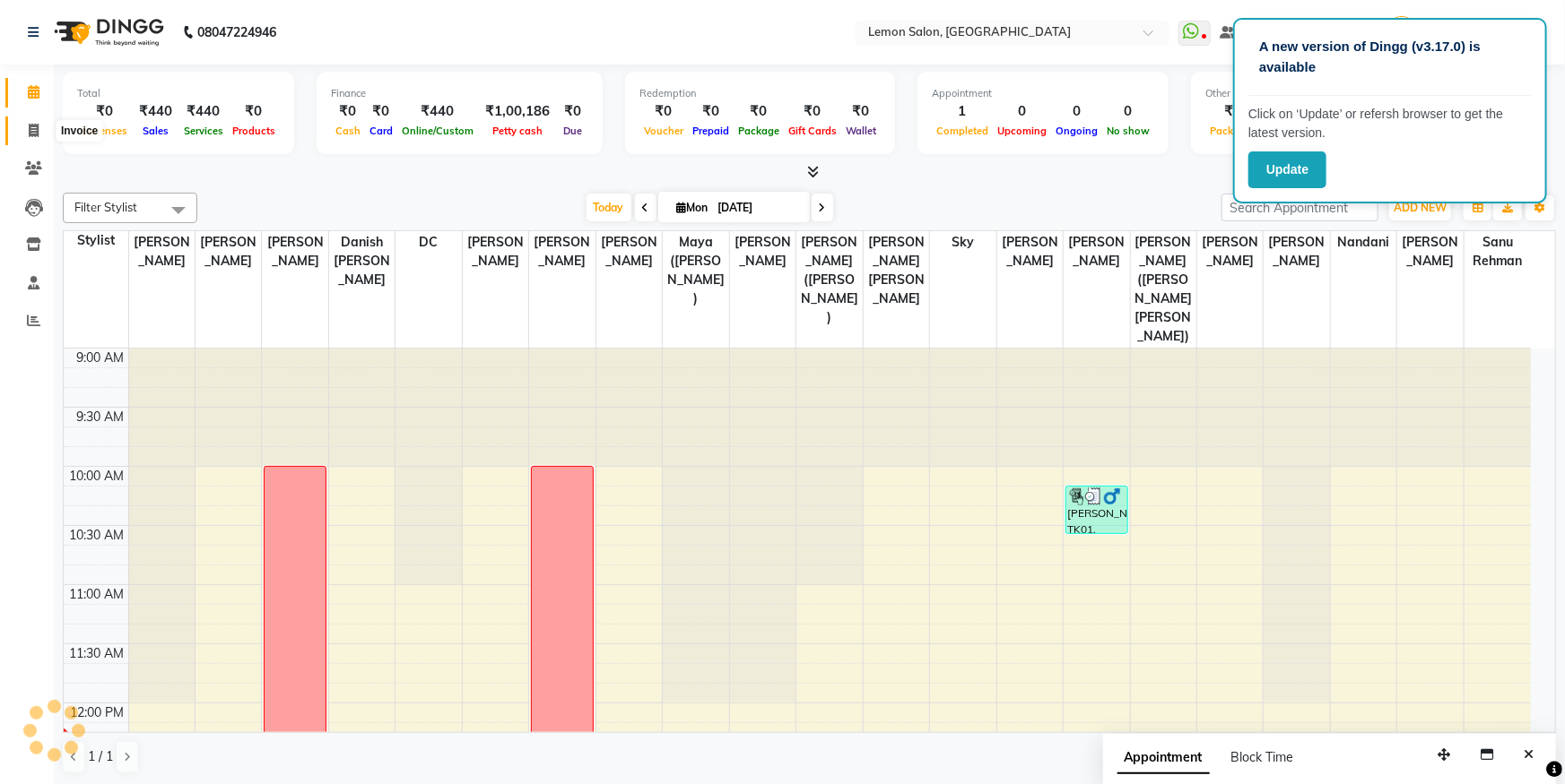
select select "service"
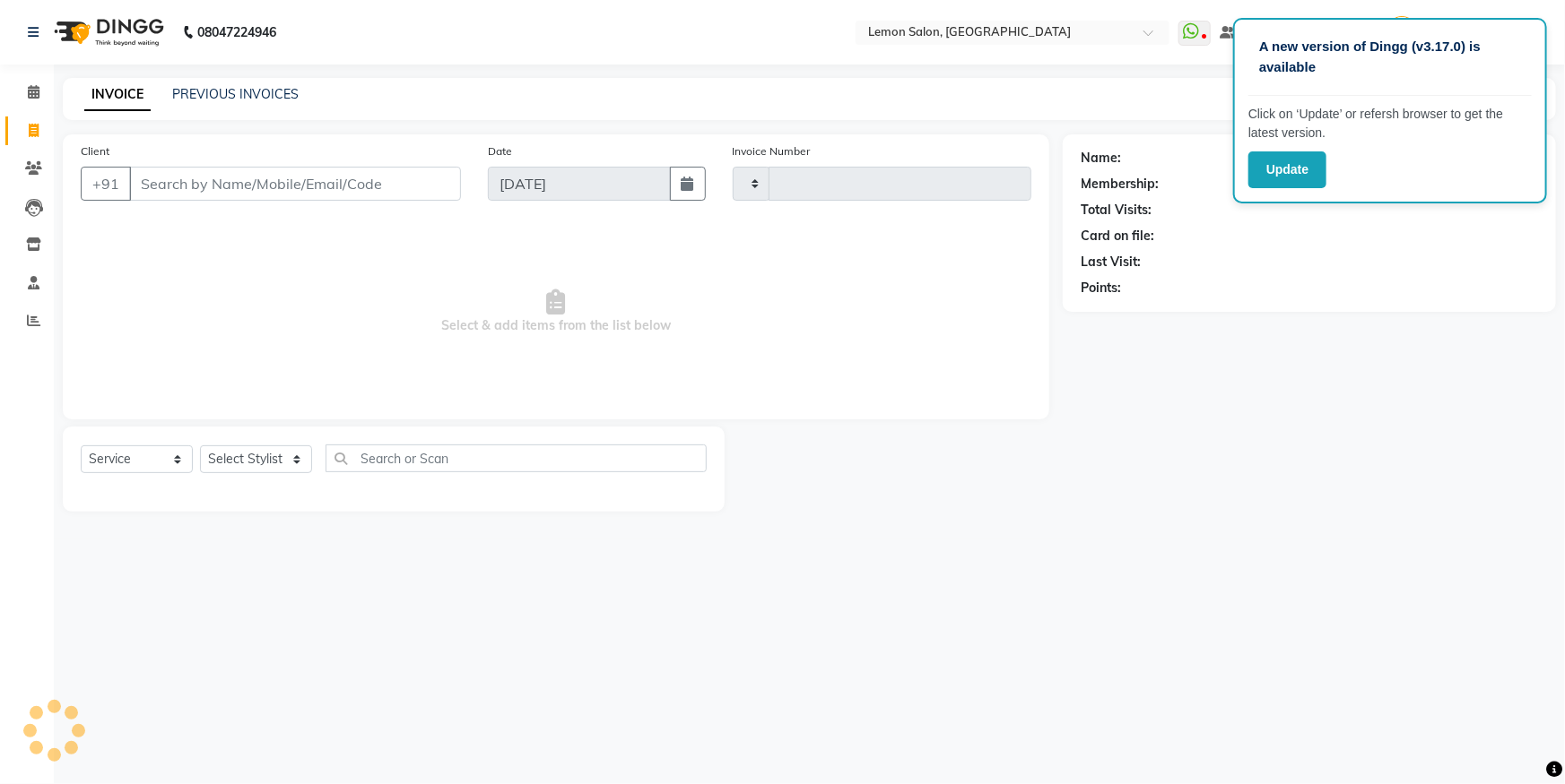
type input "5590"
select select "566"
type input "nihaad"
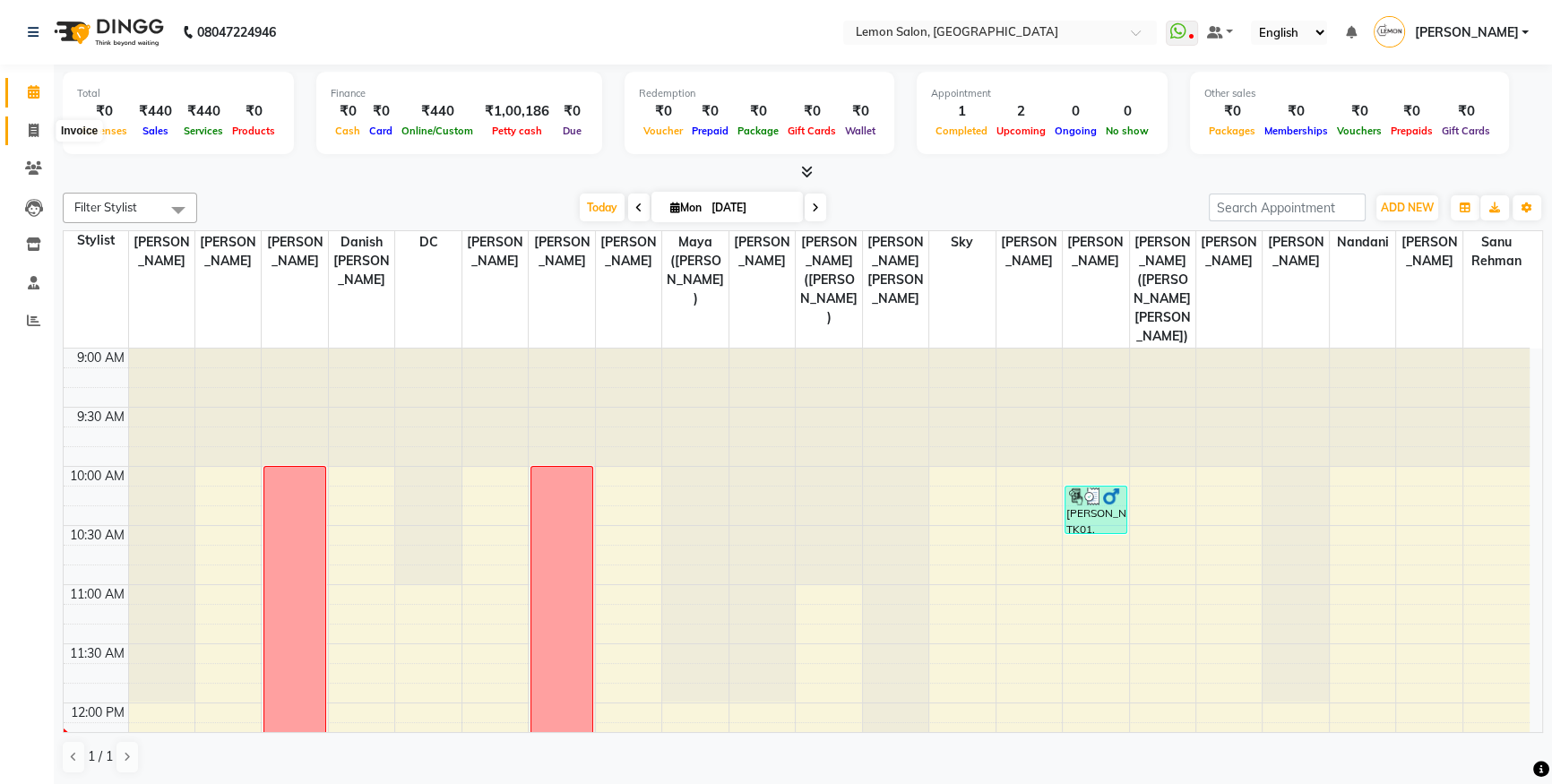
click at [32, 138] on span at bounding box center [34, 131] width 31 height 20
select select "service"
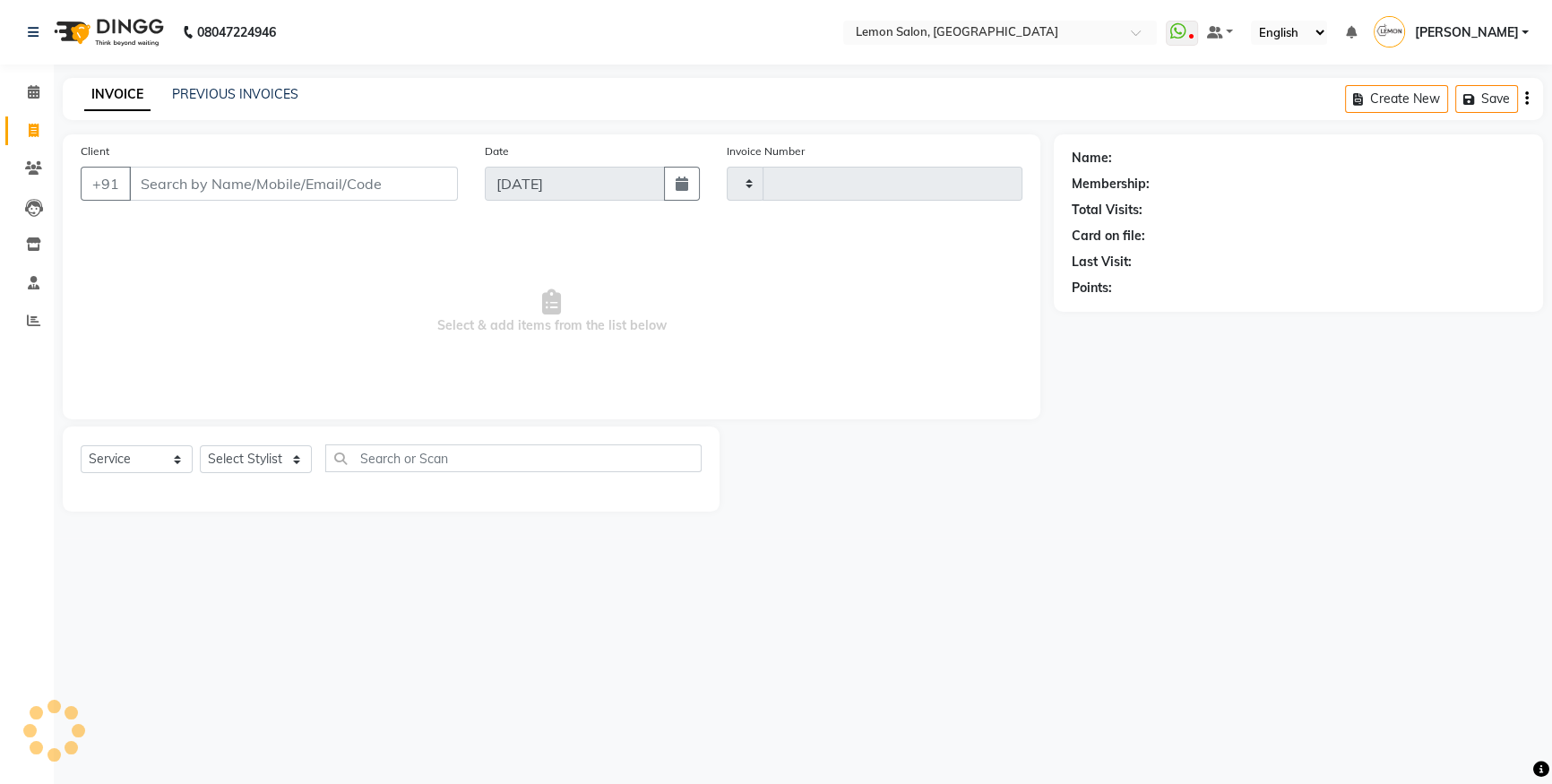
type input "5590"
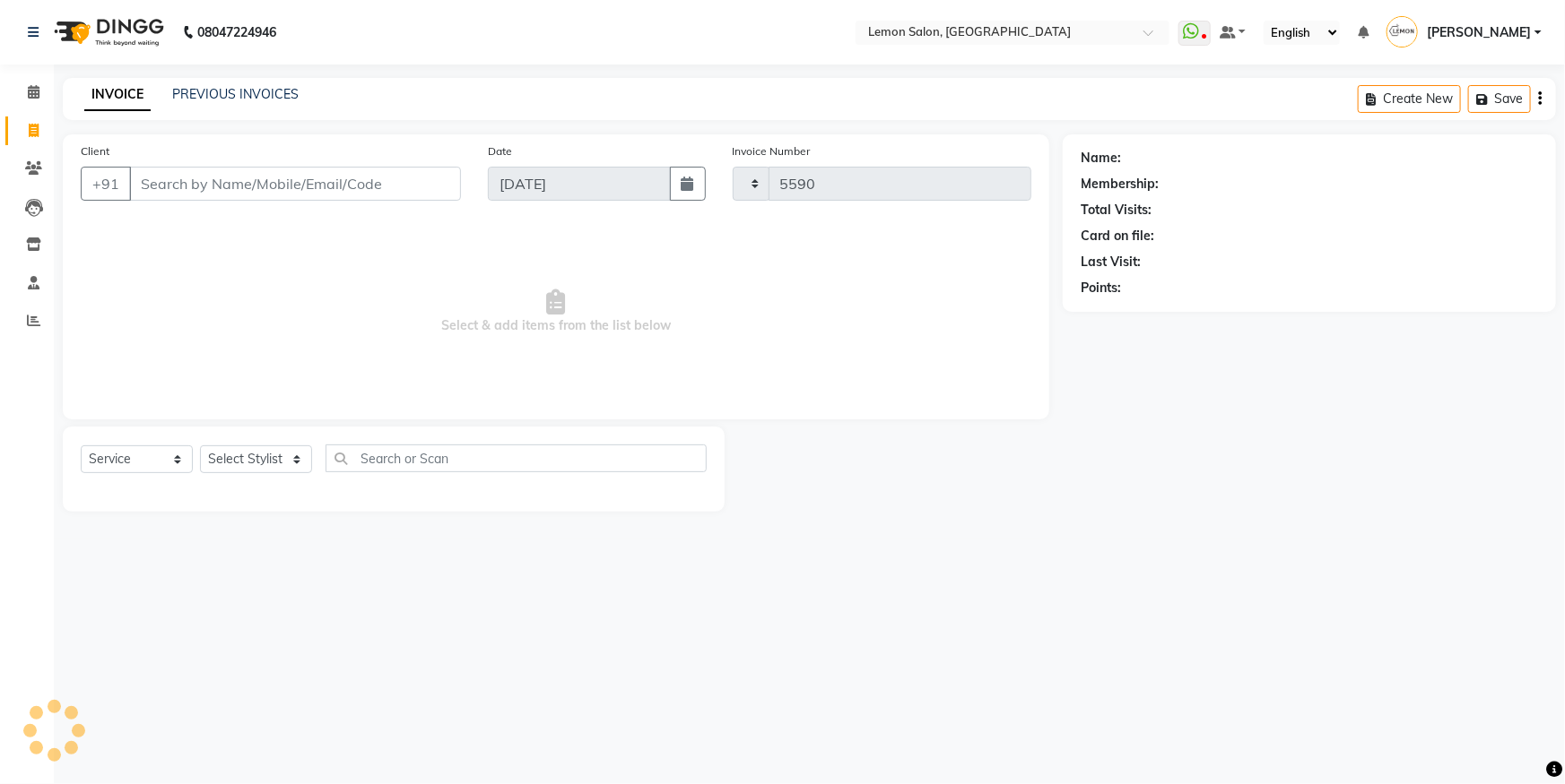
select select "566"
click at [246, 467] on select "Select Stylist" at bounding box center [256, 459] width 112 height 28
select select "7393"
click at [199, 445] on select "Select Stylist [PERSON_NAME] [PERSON_NAME] [PERSON_NAME] Danish [PERSON_NAME] […" at bounding box center [288, 459] width 176 height 28
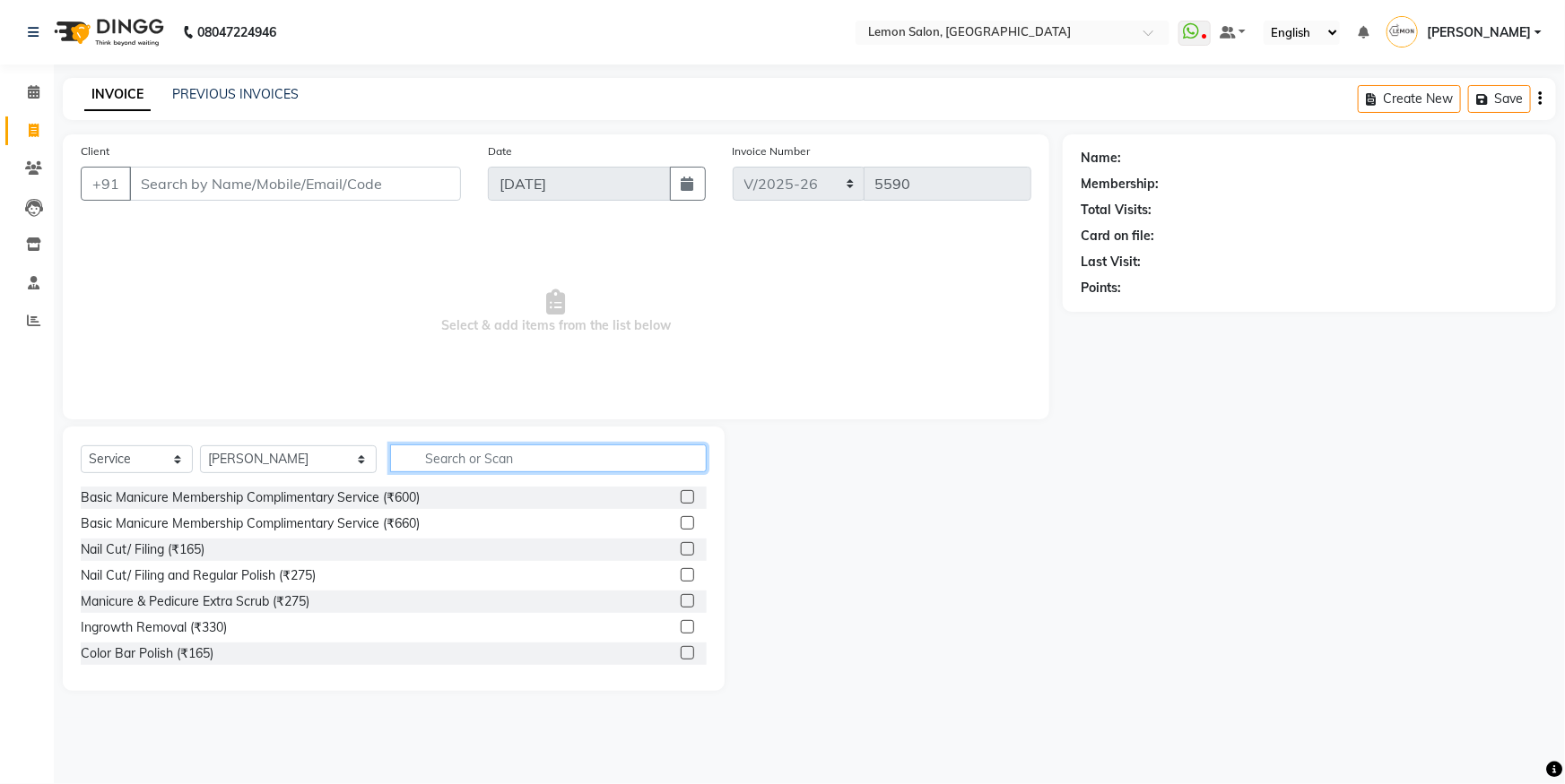
click at [414, 445] on input "text" at bounding box center [548, 458] width 317 height 28
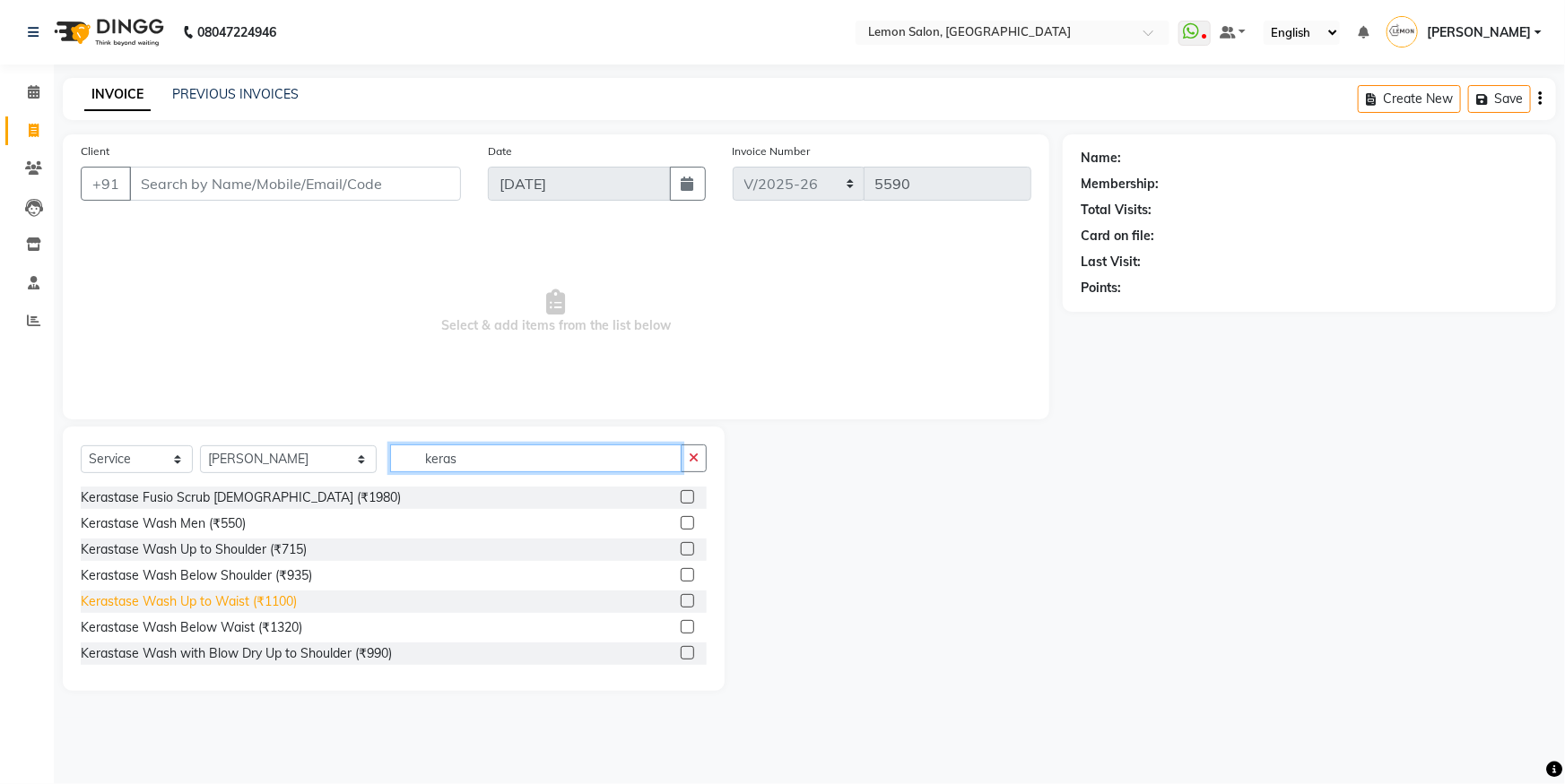
type input "keras"
click at [241, 596] on div "Kerastase Wash Up to Waist (₹1100)" at bounding box center [188, 601] width 216 height 18
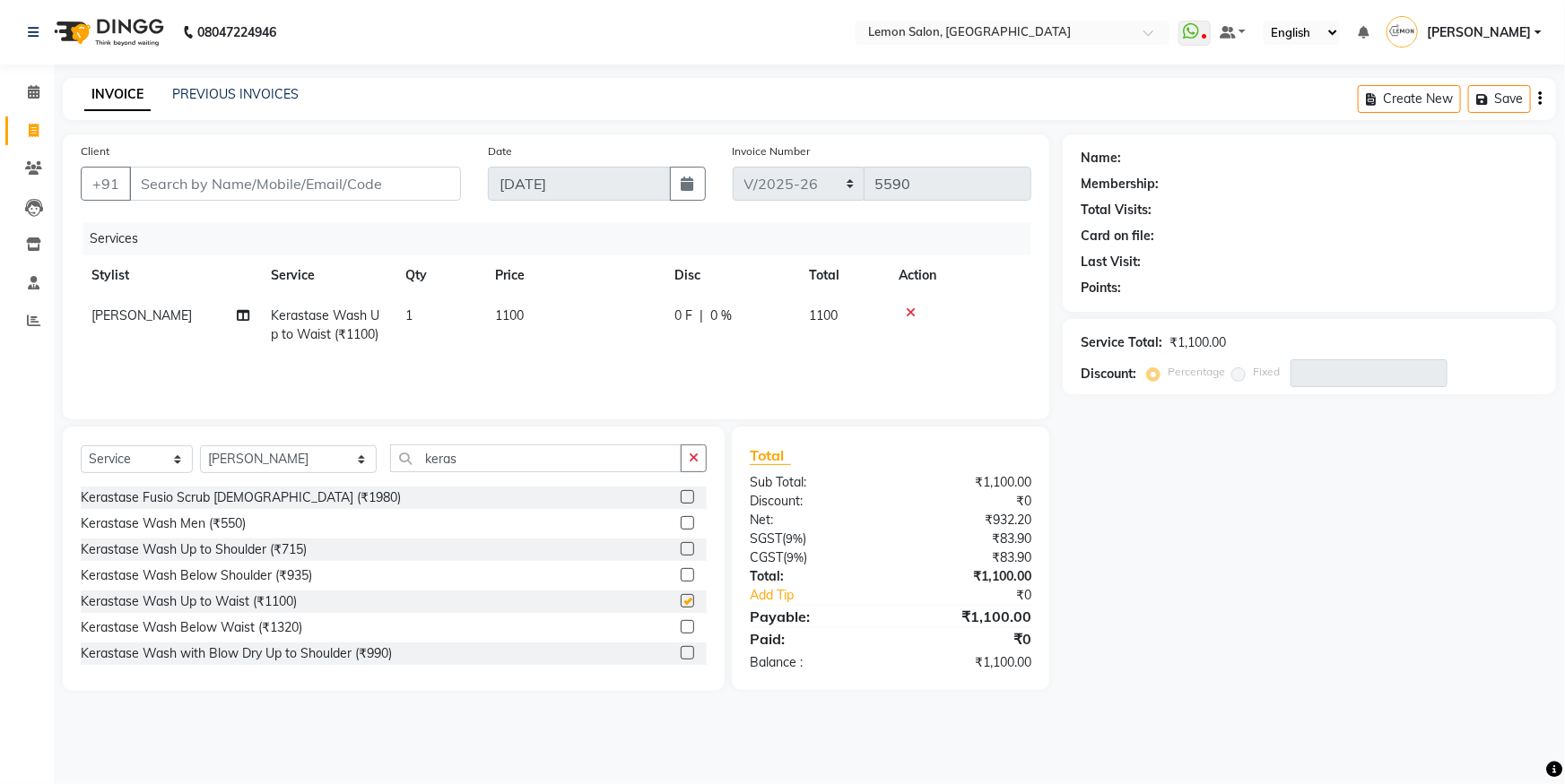
checkbox input "false"
click at [247, 179] on input "Client" at bounding box center [294, 183] width 332 height 34
type input "n"
type input "0"
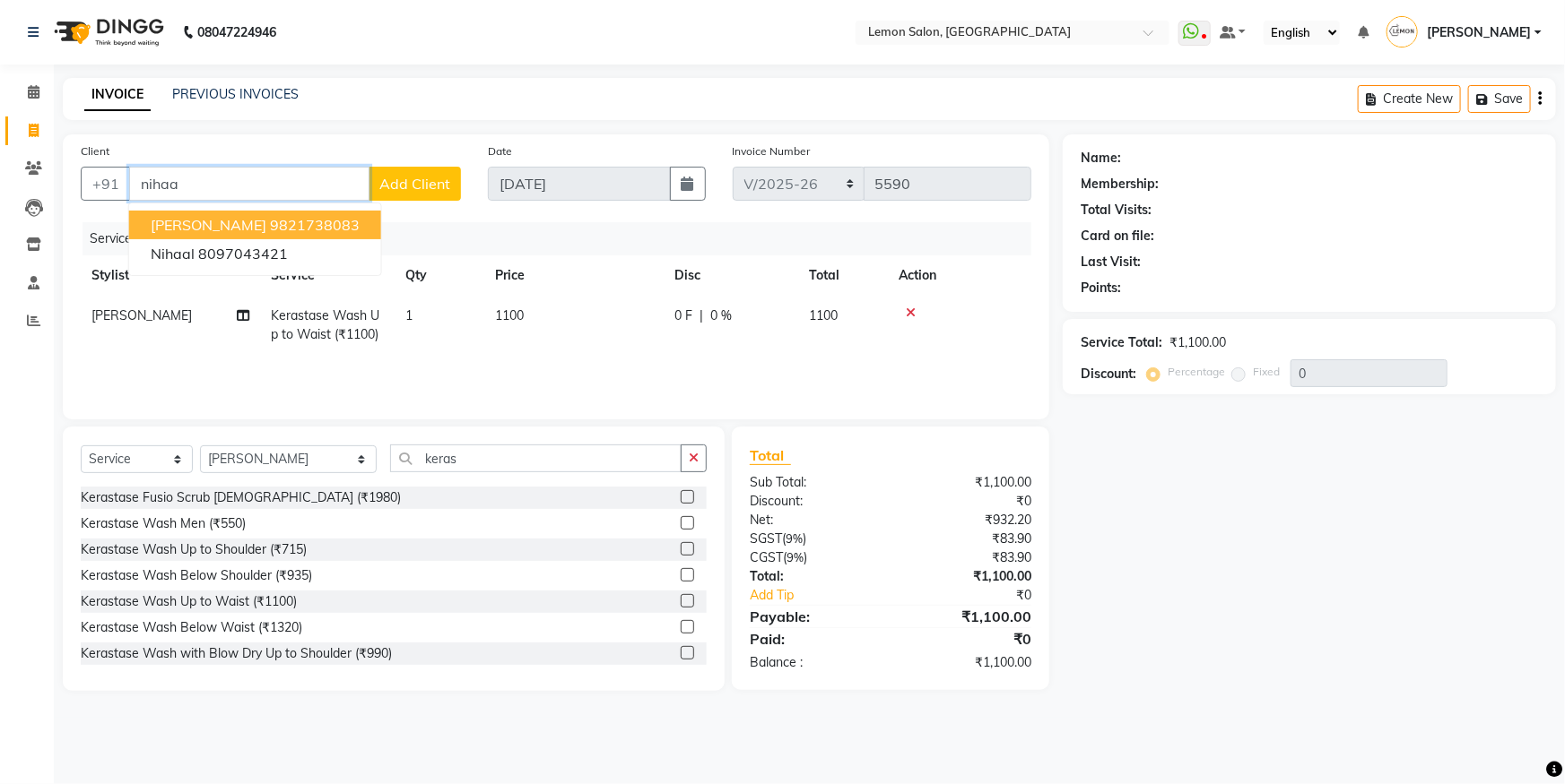
click at [169, 219] on span "[PERSON_NAME]" at bounding box center [208, 225] width 115 height 18
type input "9821738083"
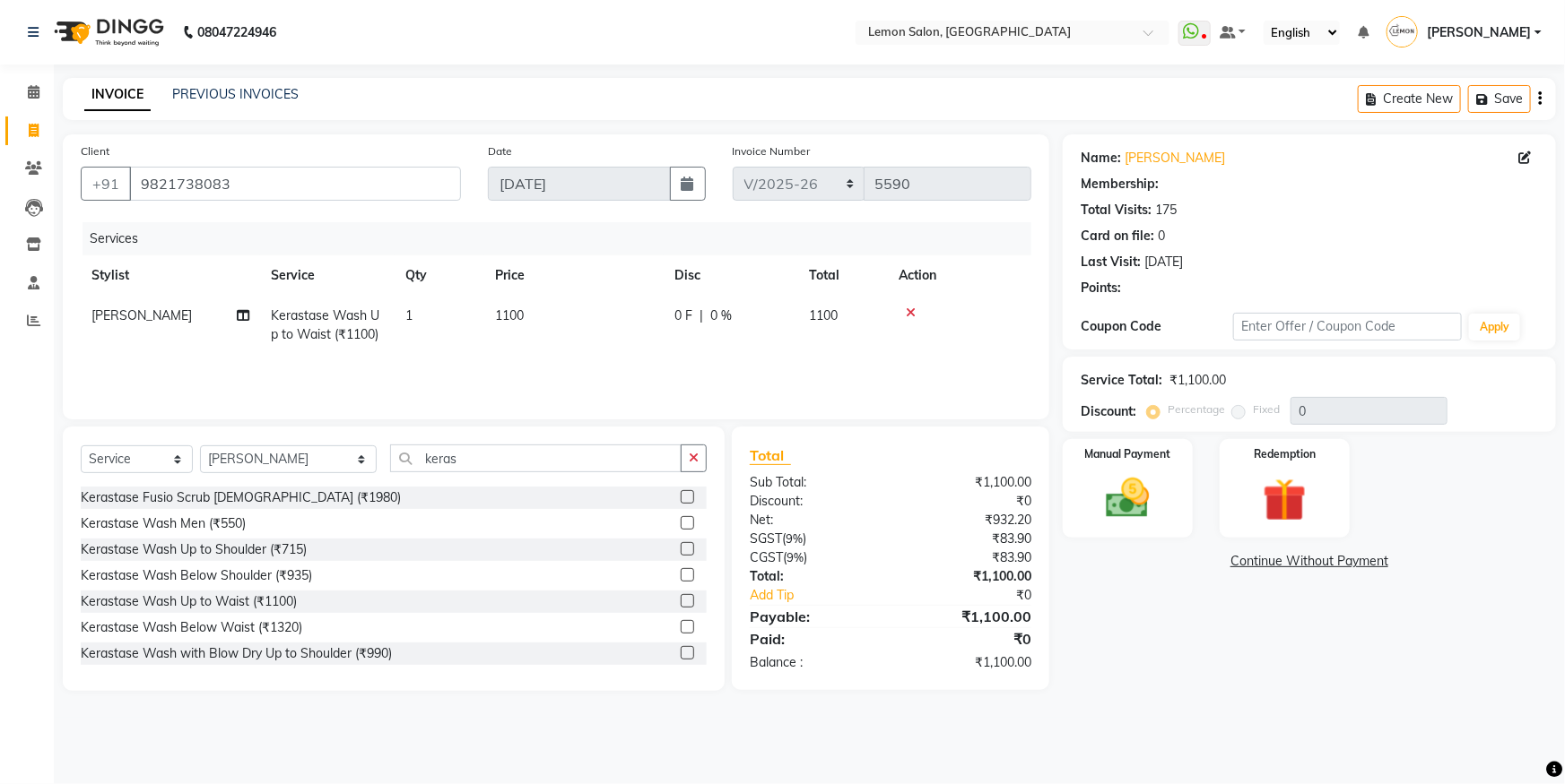
select select "1: Object"
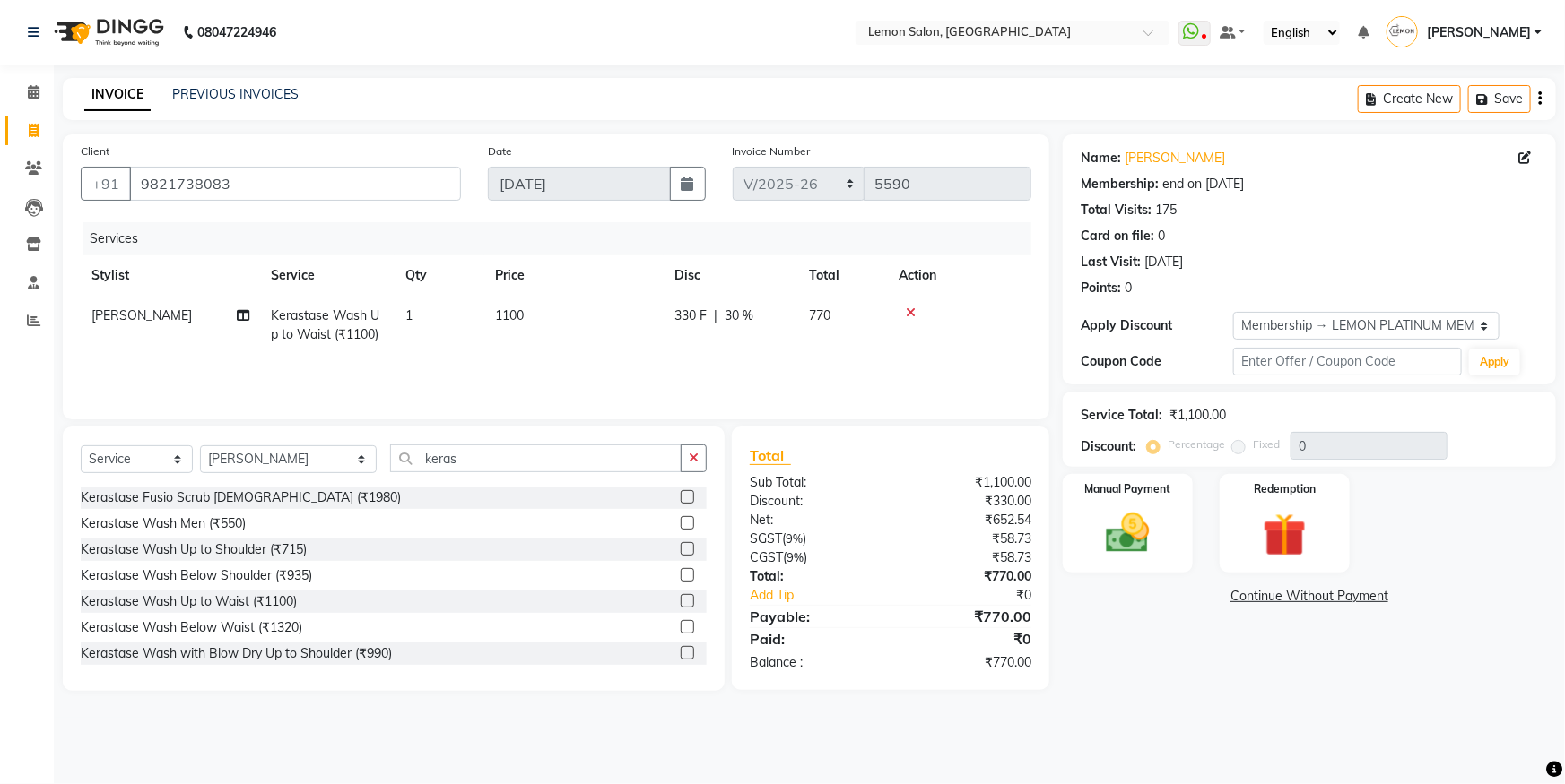
type input "30"
click at [1170, 502] on div "Manual Payment" at bounding box center [1127, 524] width 136 height 103
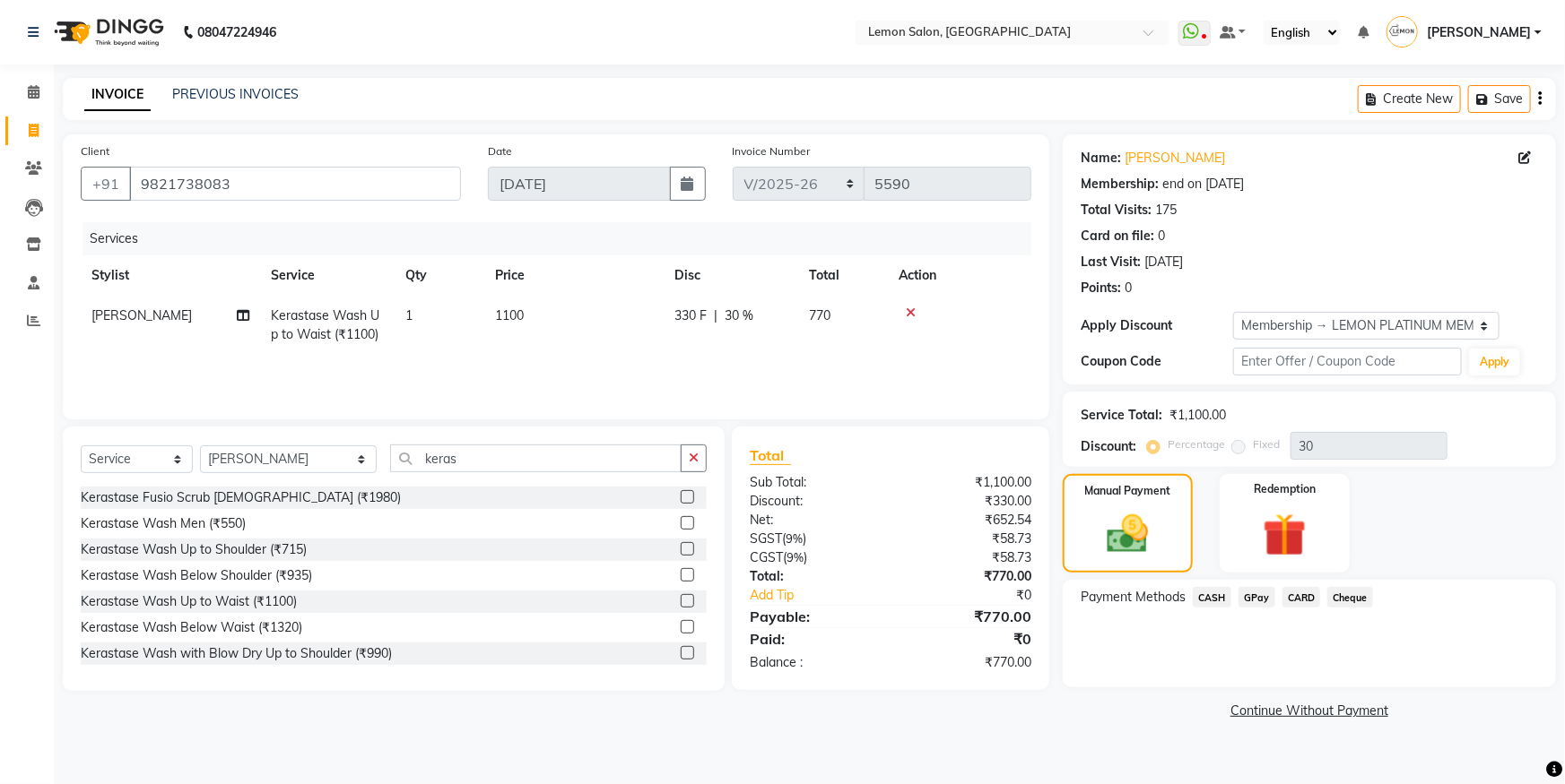
click at [1300, 592] on span "CARD" at bounding box center [1302, 596] width 39 height 20
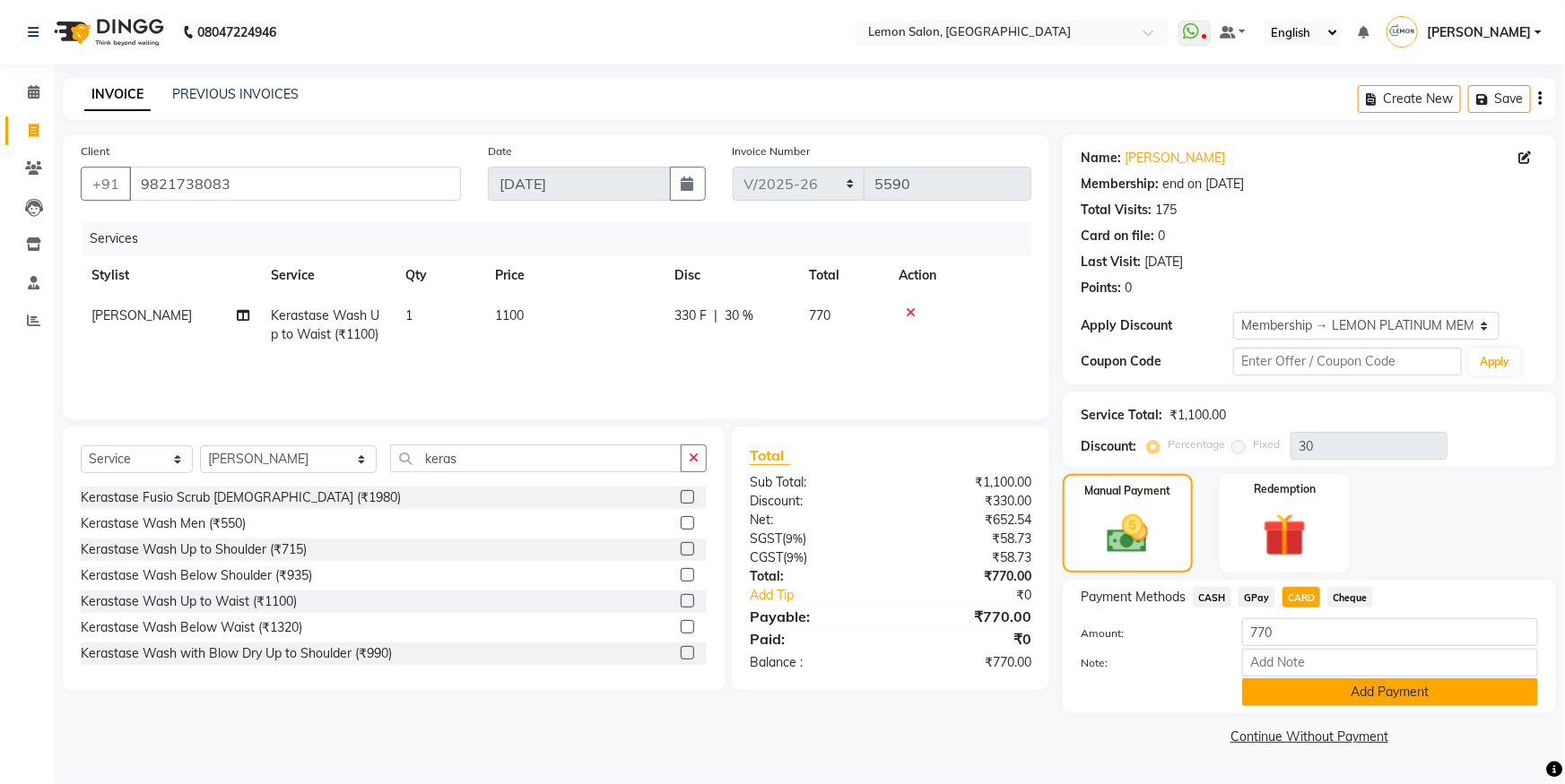
click at [1297, 694] on button "Add Payment" at bounding box center [1390, 692] width 296 height 28
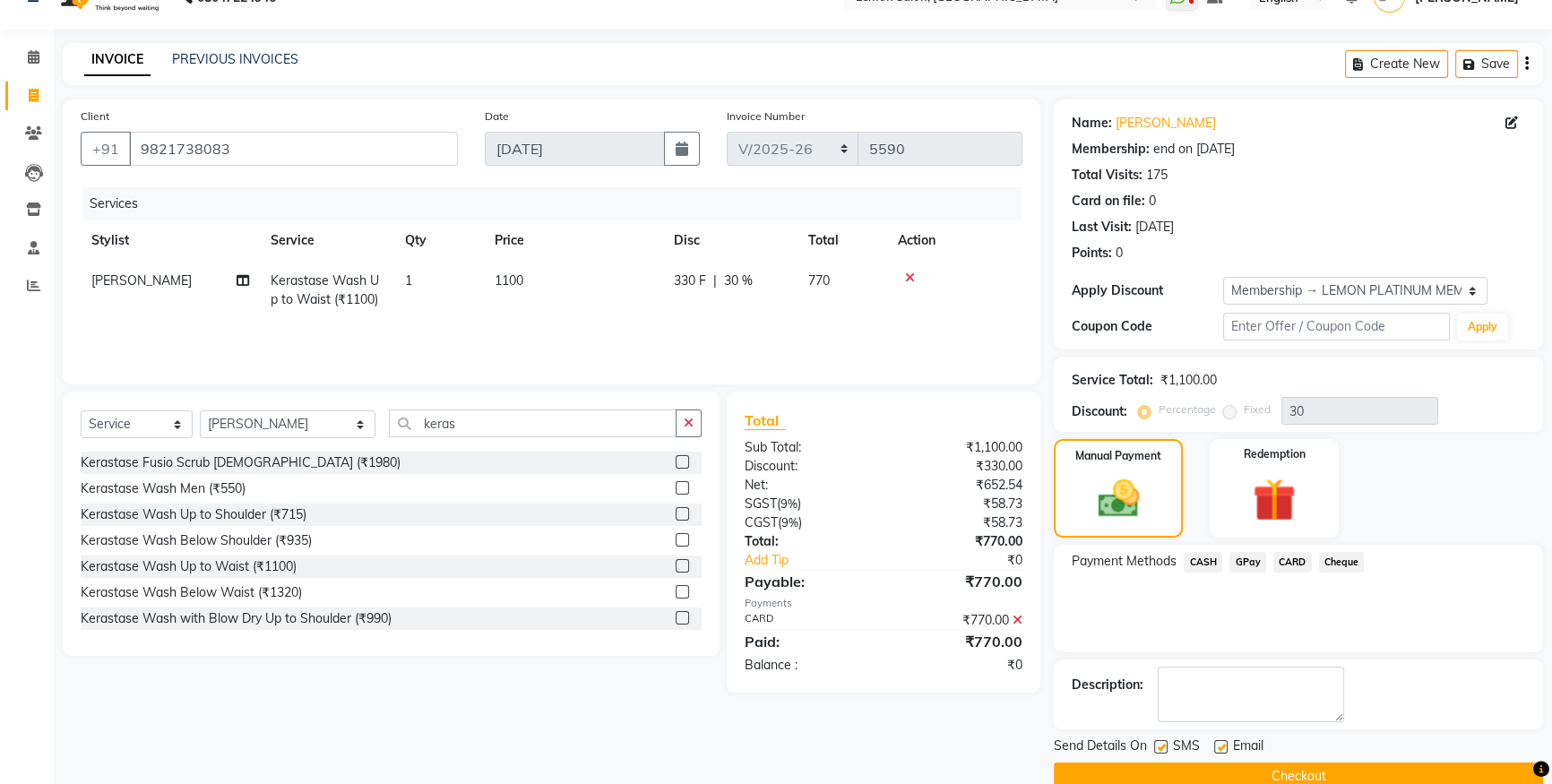
scroll to position [67, 0]
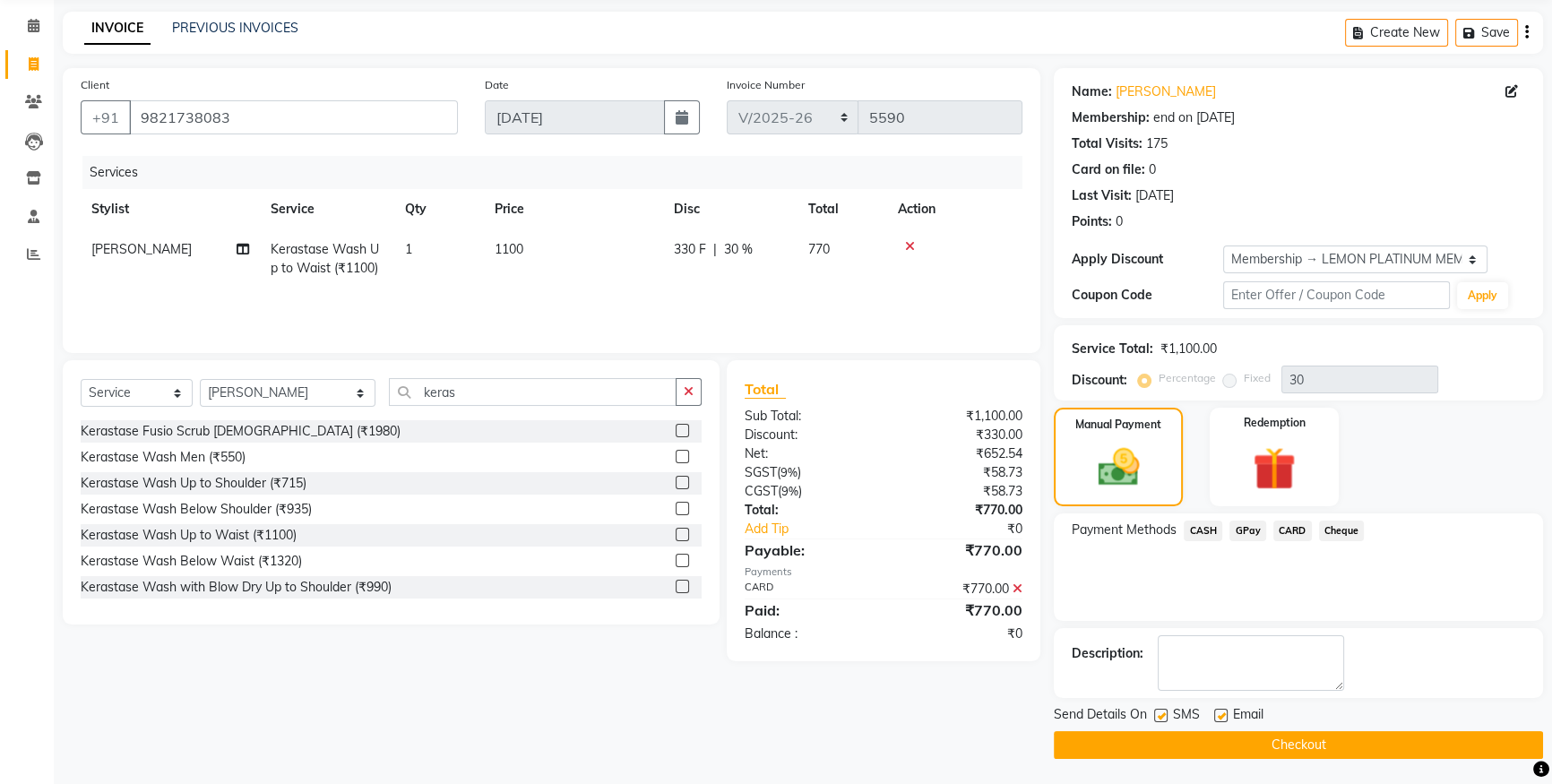
click at [1248, 743] on button "Checkout" at bounding box center [1298, 744] width 489 height 28
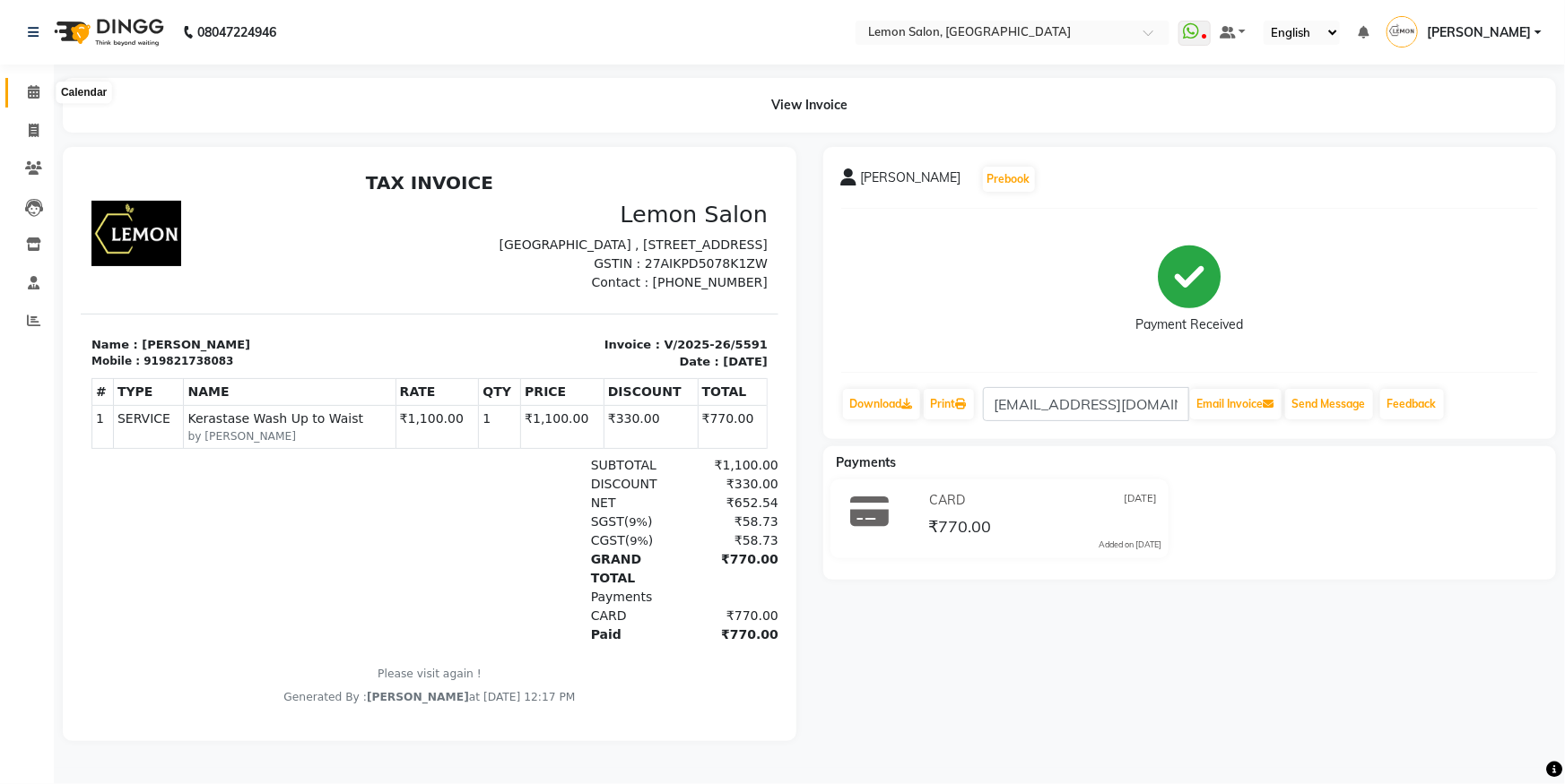
click at [29, 99] on span at bounding box center [34, 92] width 31 height 20
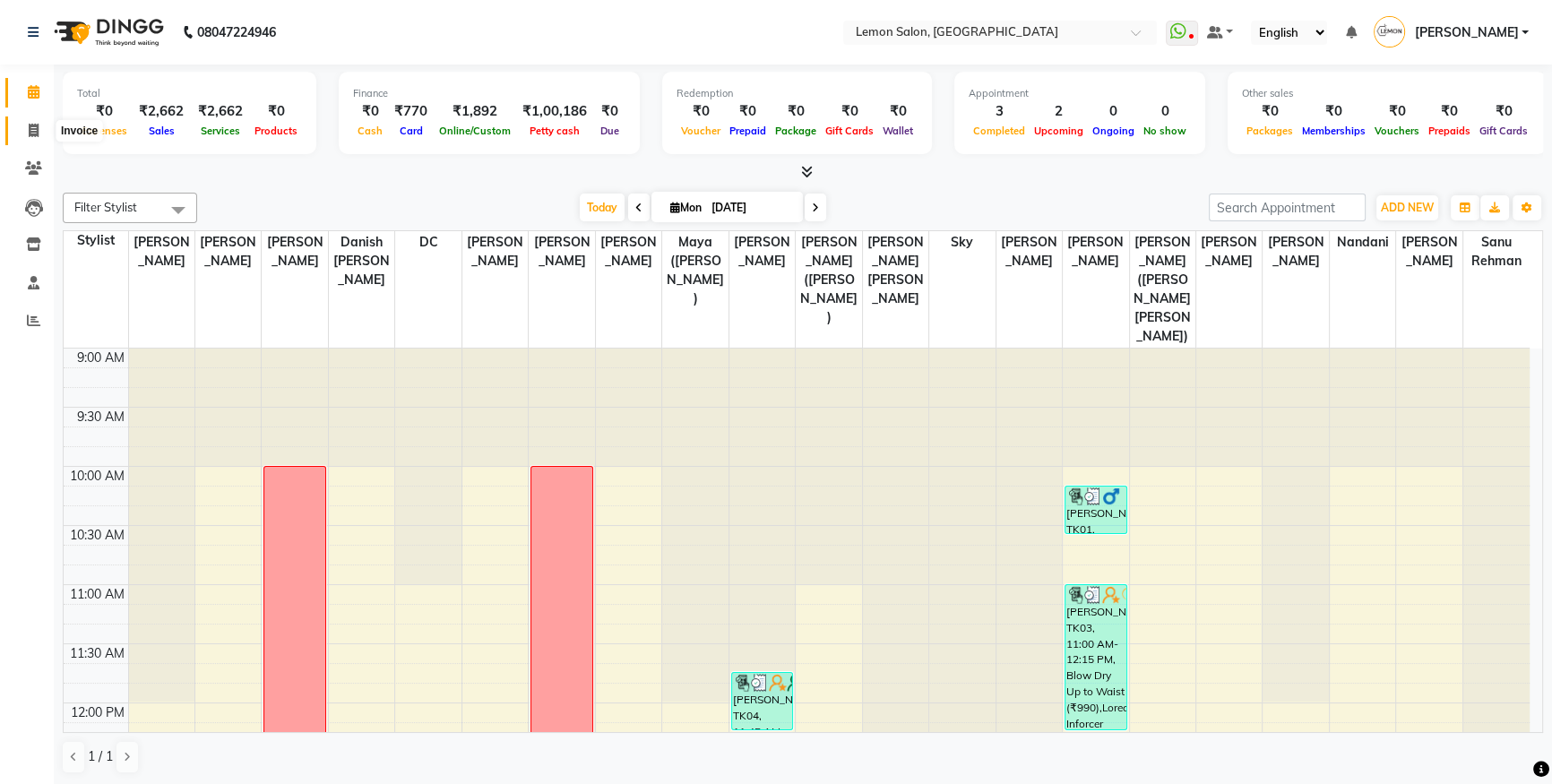
click at [30, 127] on icon at bounding box center [34, 131] width 10 height 14
select select "service"
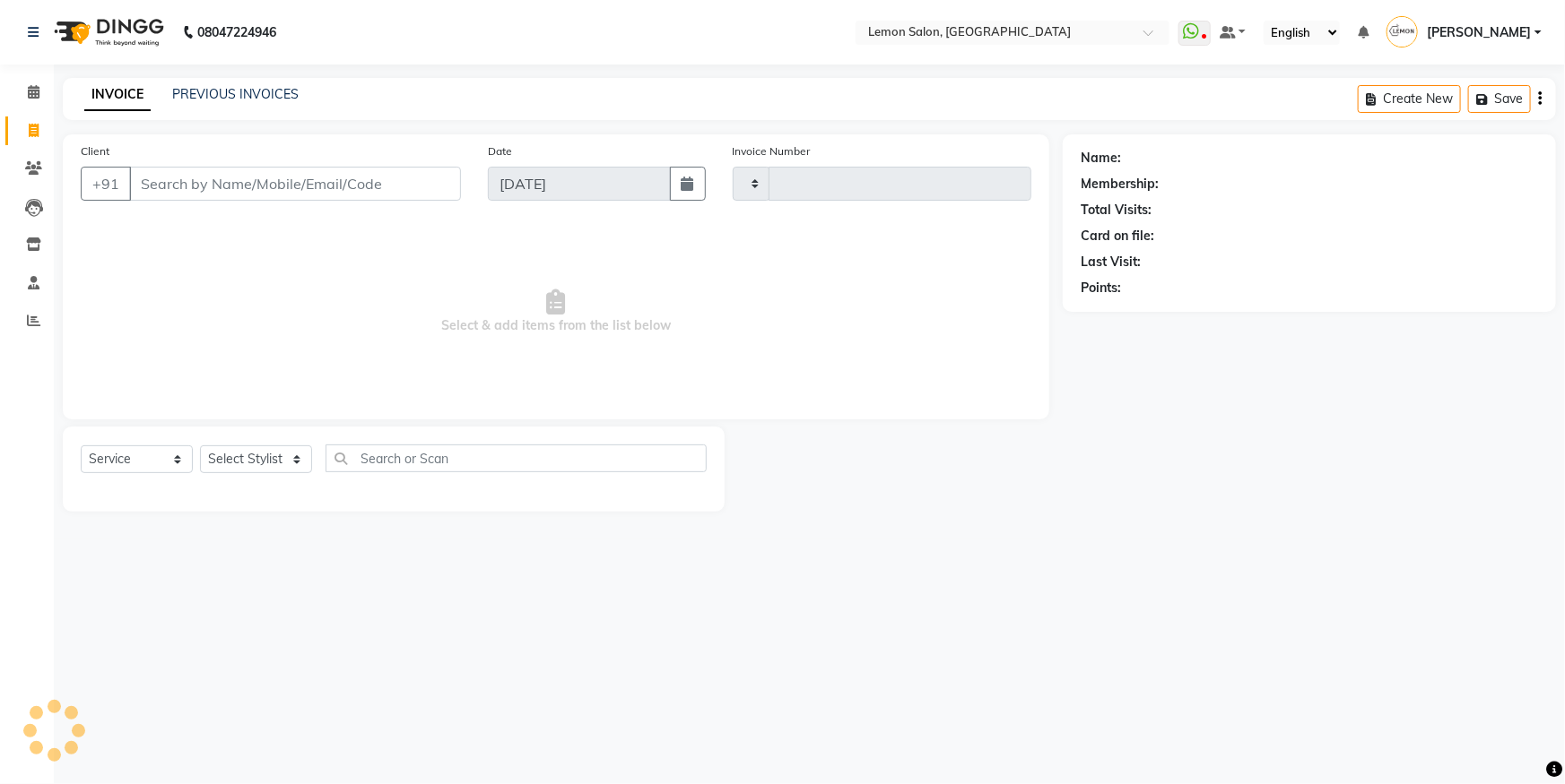
type input "5592"
select select "566"
click at [259, 467] on select "Select Stylist Aakash Buchiude Ayesha Khan Azaz Kassara Danish Mansoori DC Geet…" at bounding box center [288, 459] width 176 height 28
select select "7394"
click at [199, 445] on select "Select Stylist Aakash Buchiude Ayesha Khan Azaz Kassara Danish Mansoori DC Geet…" at bounding box center [288, 459] width 176 height 28
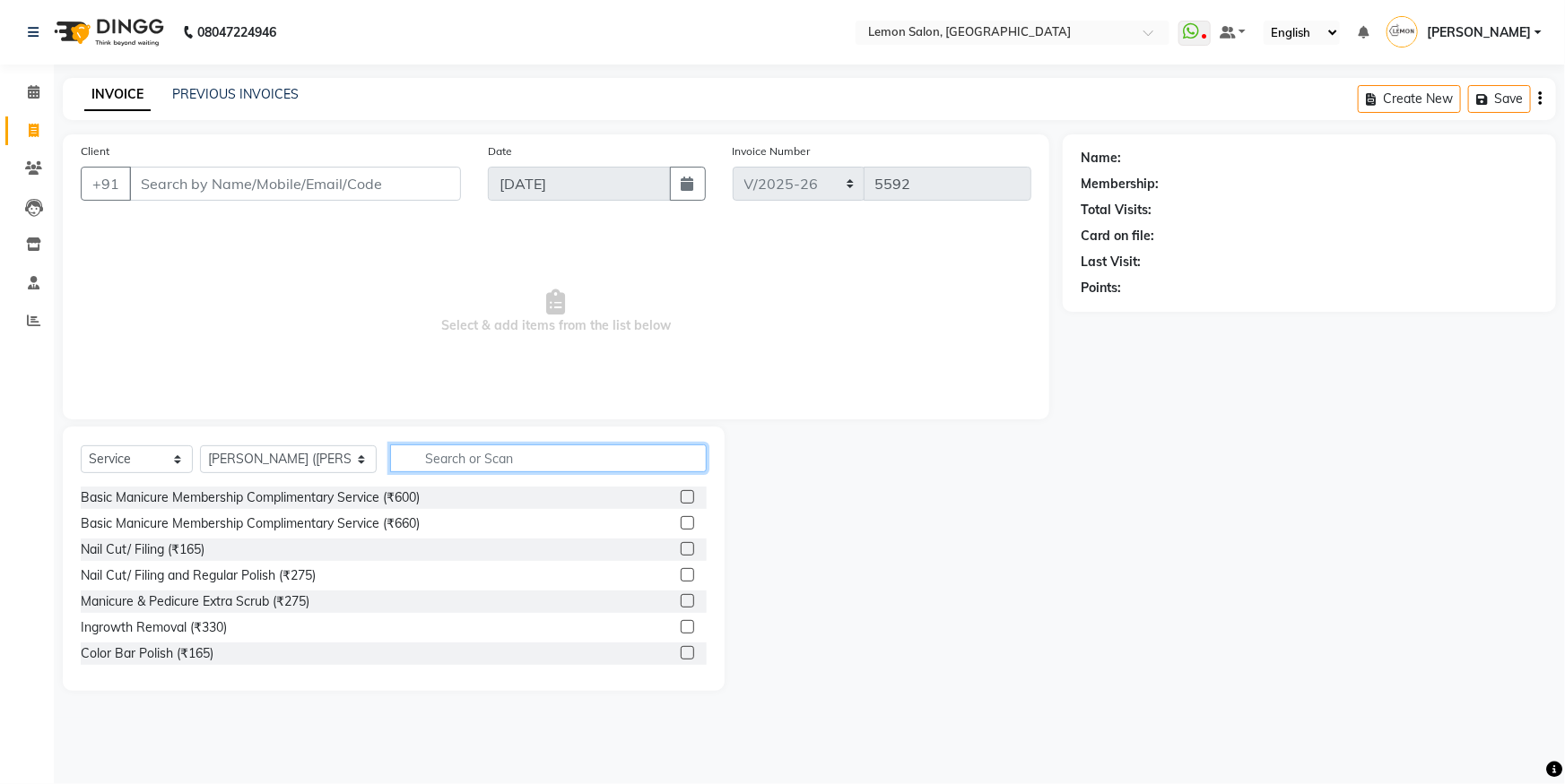
click at [390, 456] on input "text" at bounding box center [548, 458] width 317 height 28
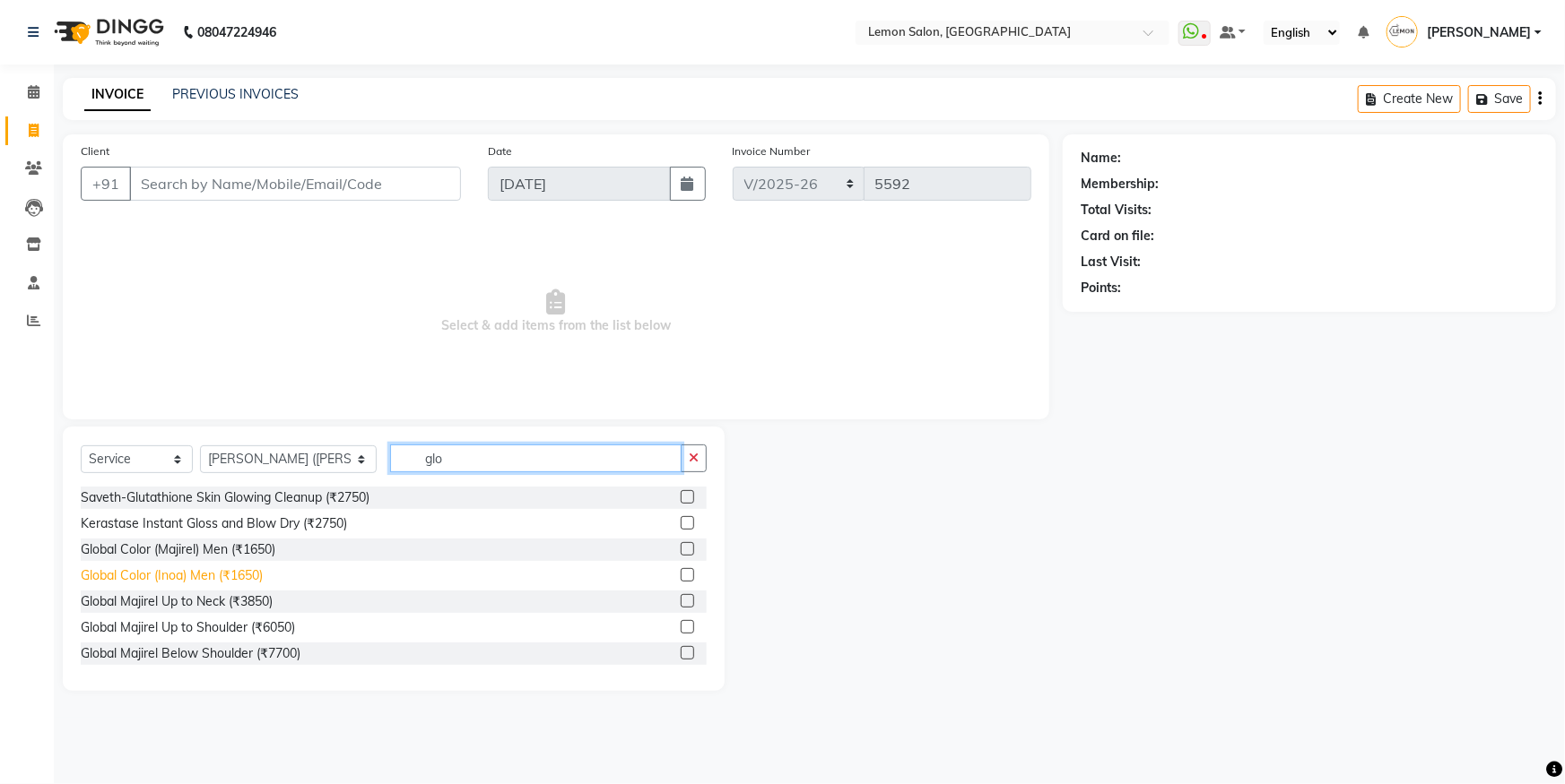
type input "glo"
click at [132, 575] on div "Global Color (Inoa) Men (₹1650)" at bounding box center [171, 575] width 182 height 18
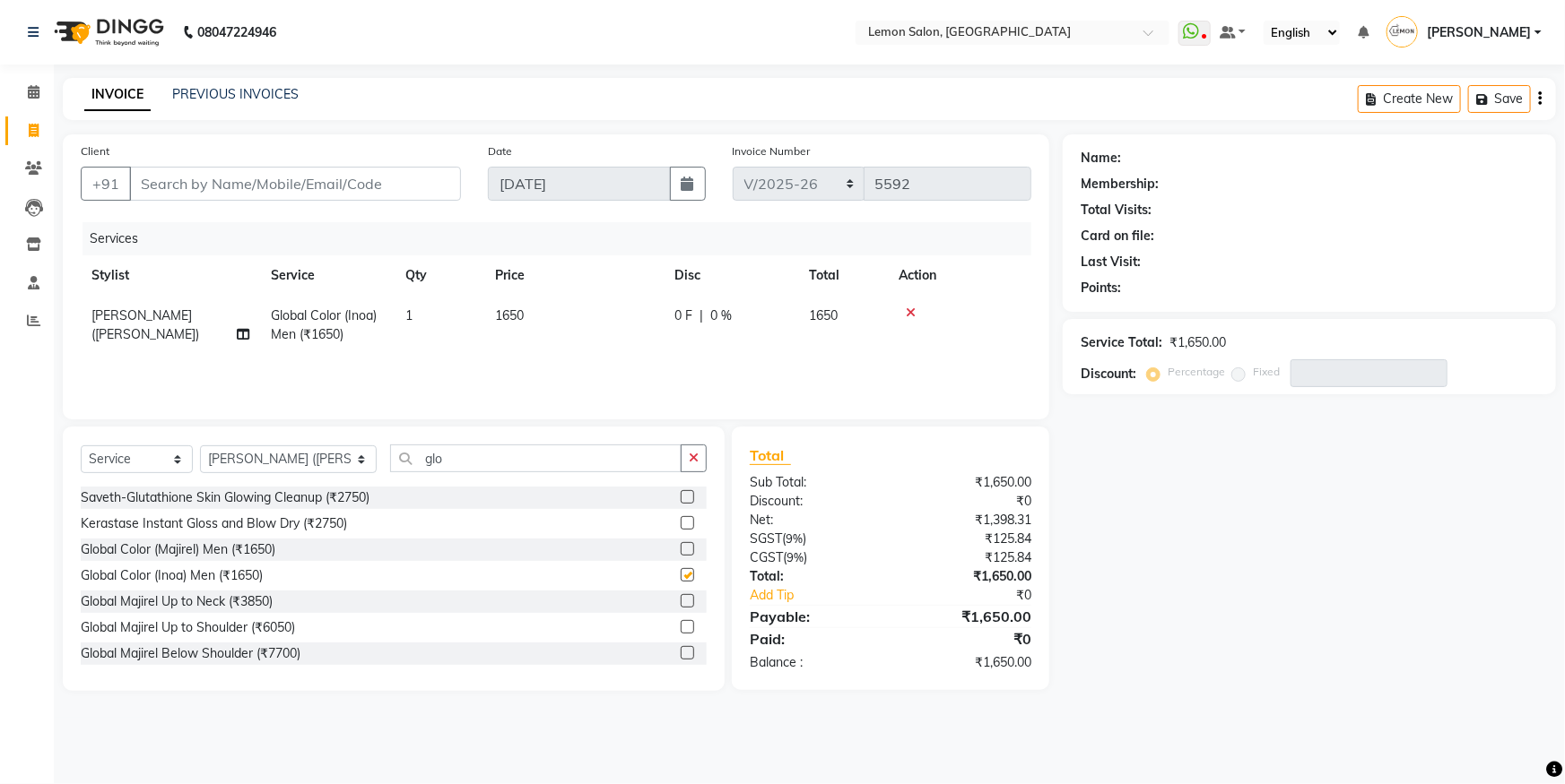
checkbox input "false"
click at [705, 458] on button "button" at bounding box center [693, 458] width 26 height 28
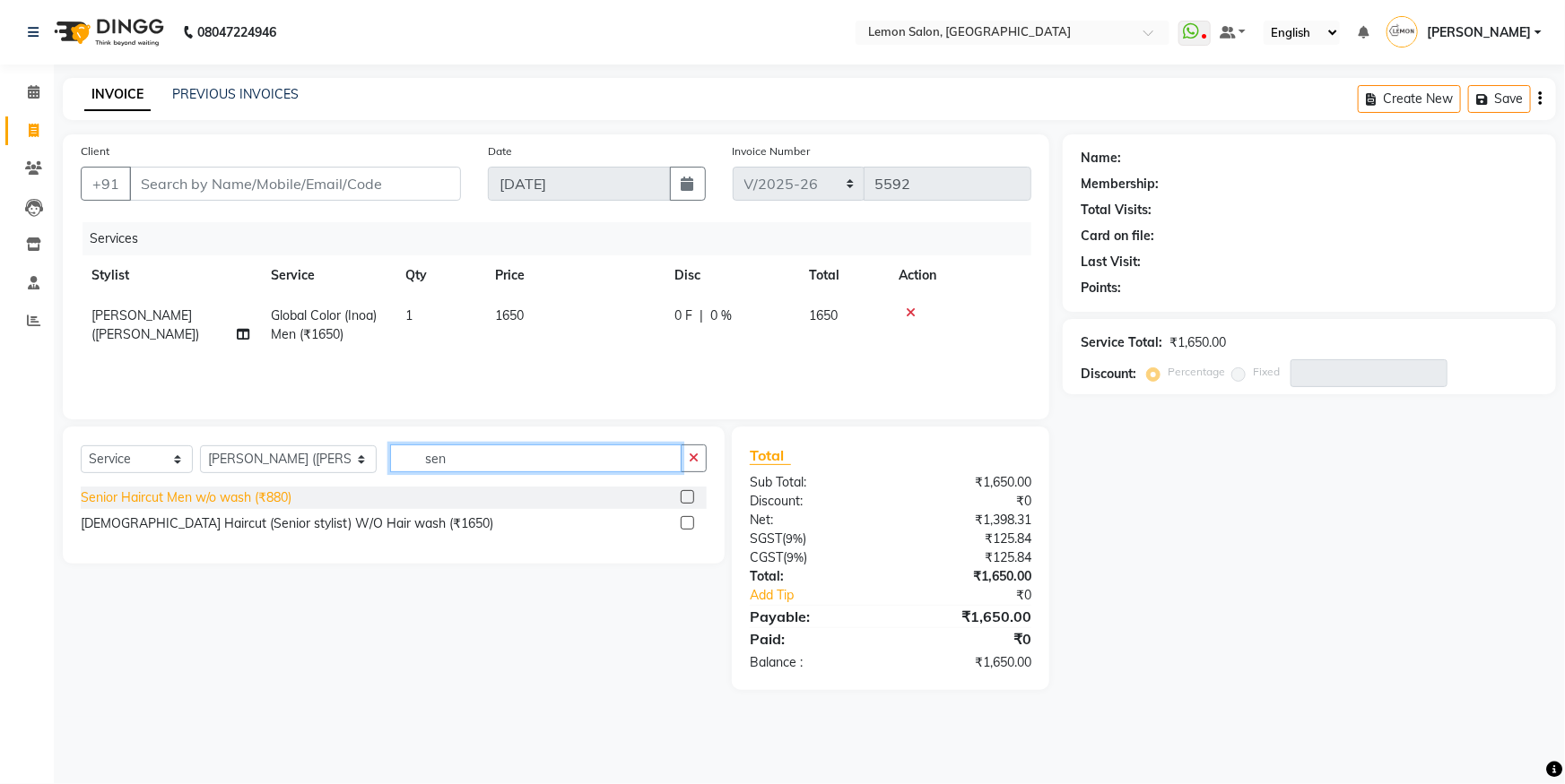
type input "sen"
click at [134, 501] on div "Senior Haircut Men w/o wash (₹880)" at bounding box center [186, 498] width 211 height 18
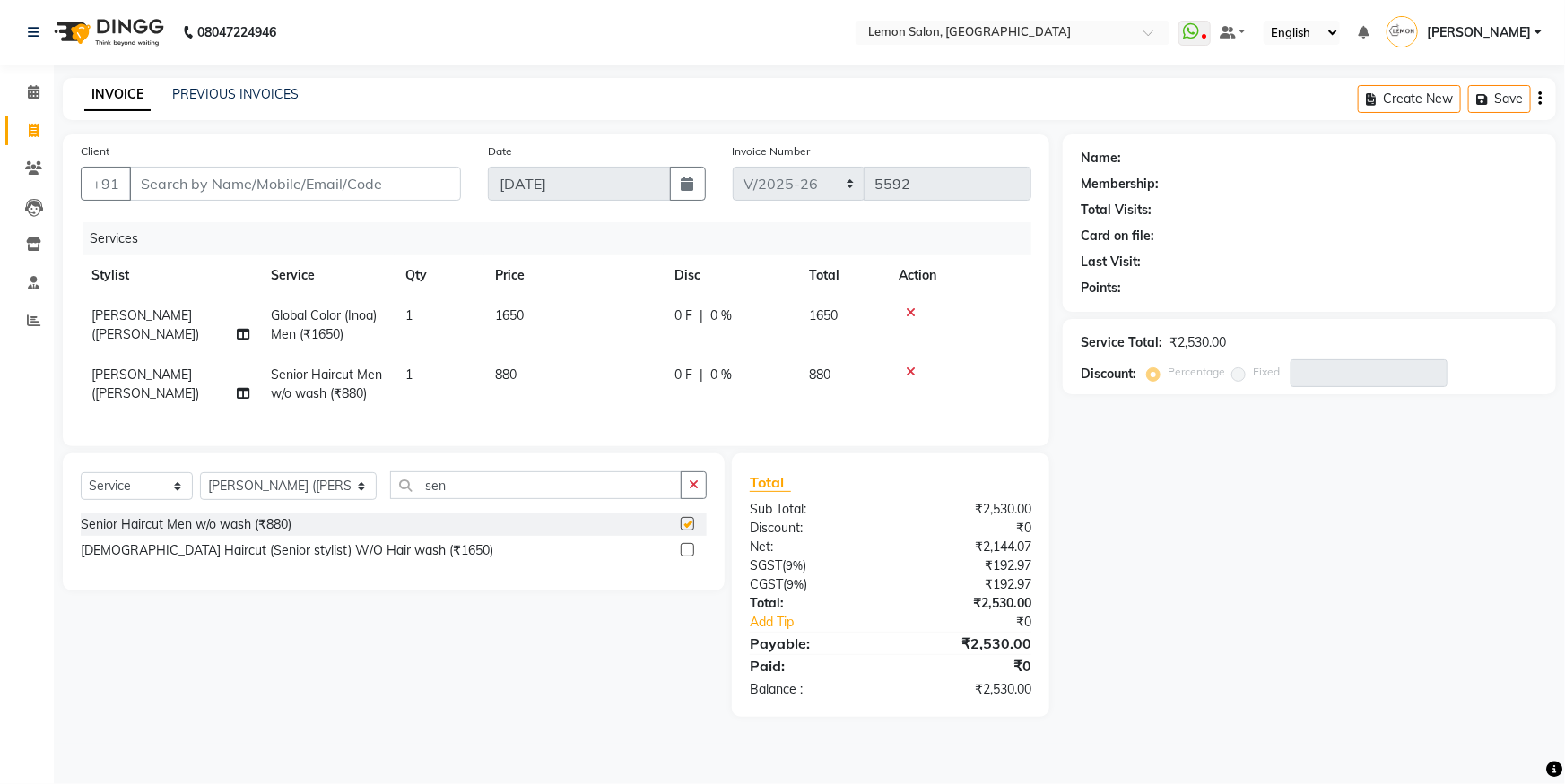
checkbox input "false"
click at [292, 191] on input "Client" at bounding box center [294, 183] width 332 height 34
type input "s"
type input "0"
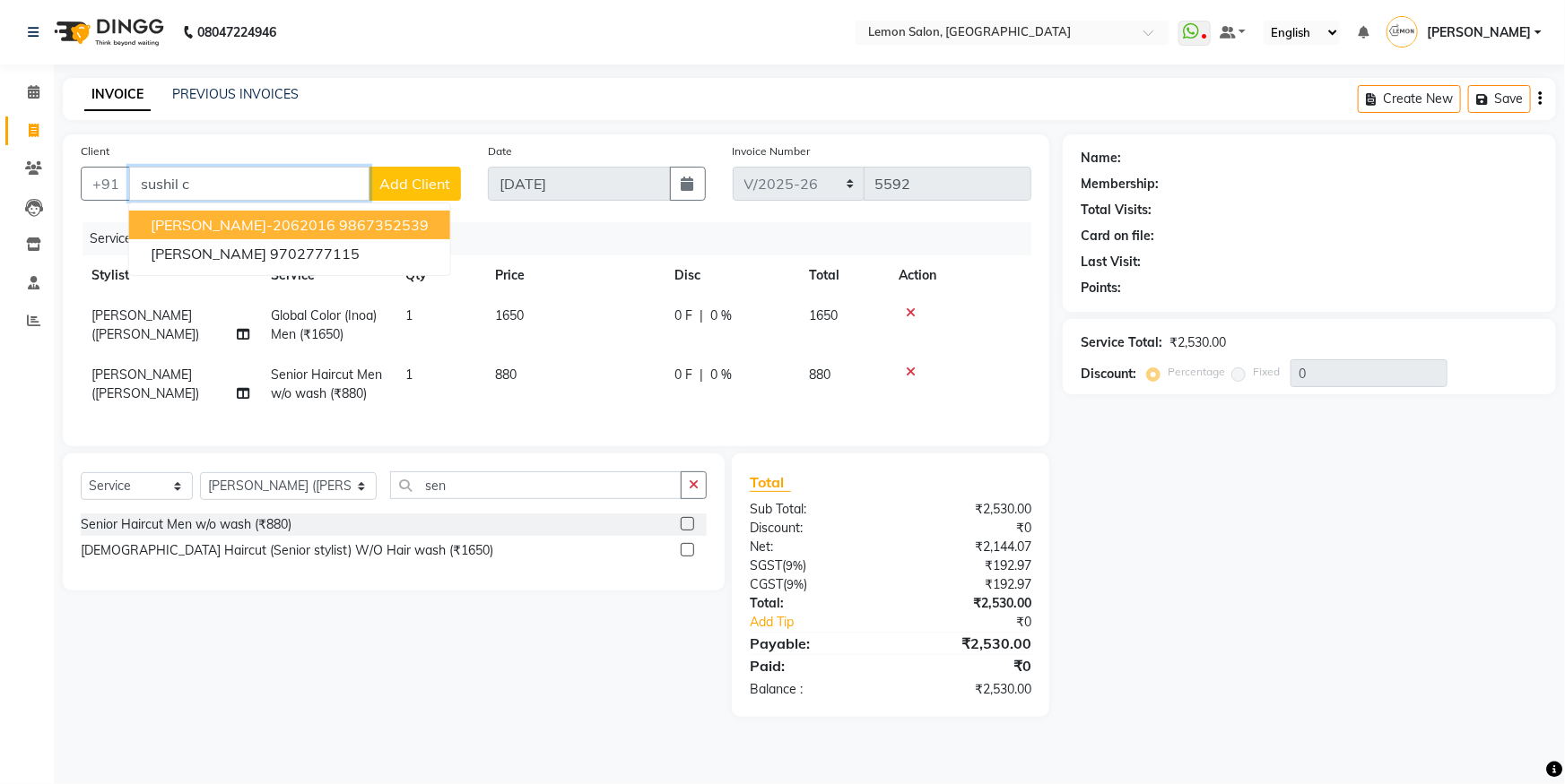
click at [205, 224] on span "SUSHIL CHOBEY-2062016" at bounding box center [243, 225] width 185 height 18
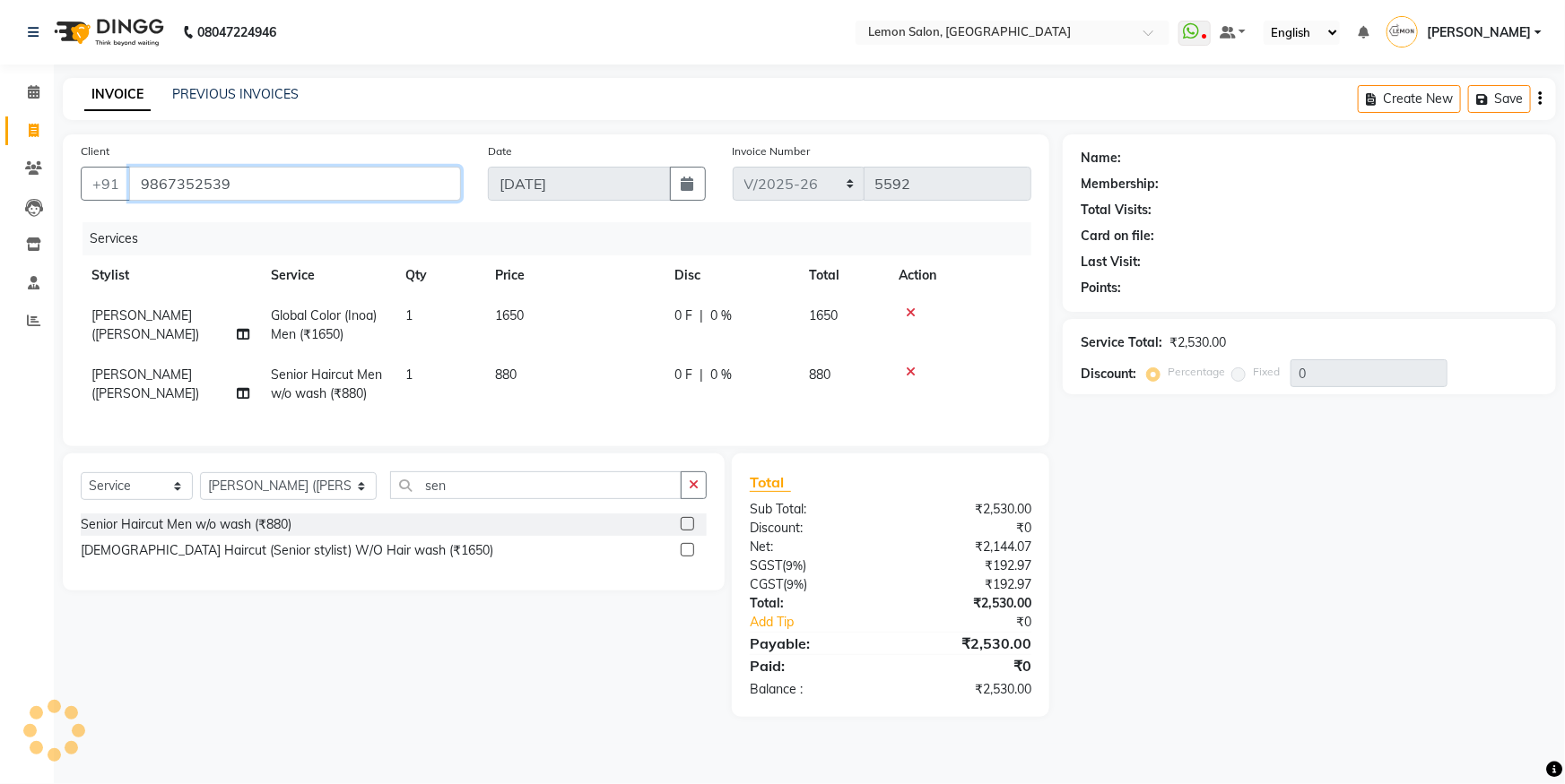
type input "9867352539"
select select "1: Object"
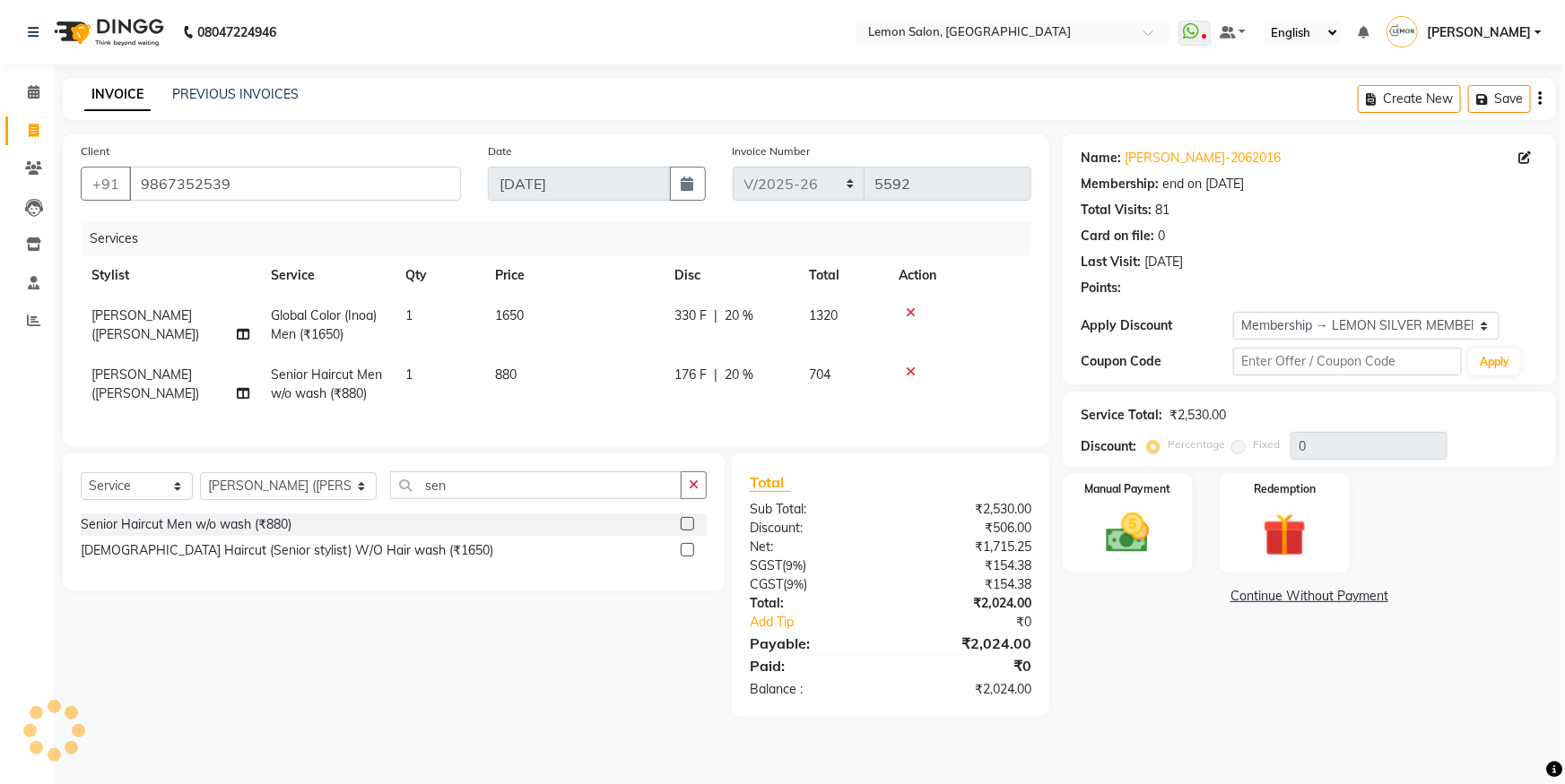
type input "20"
click at [1106, 537] on img at bounding box center [1128, 533] width 74 height 52
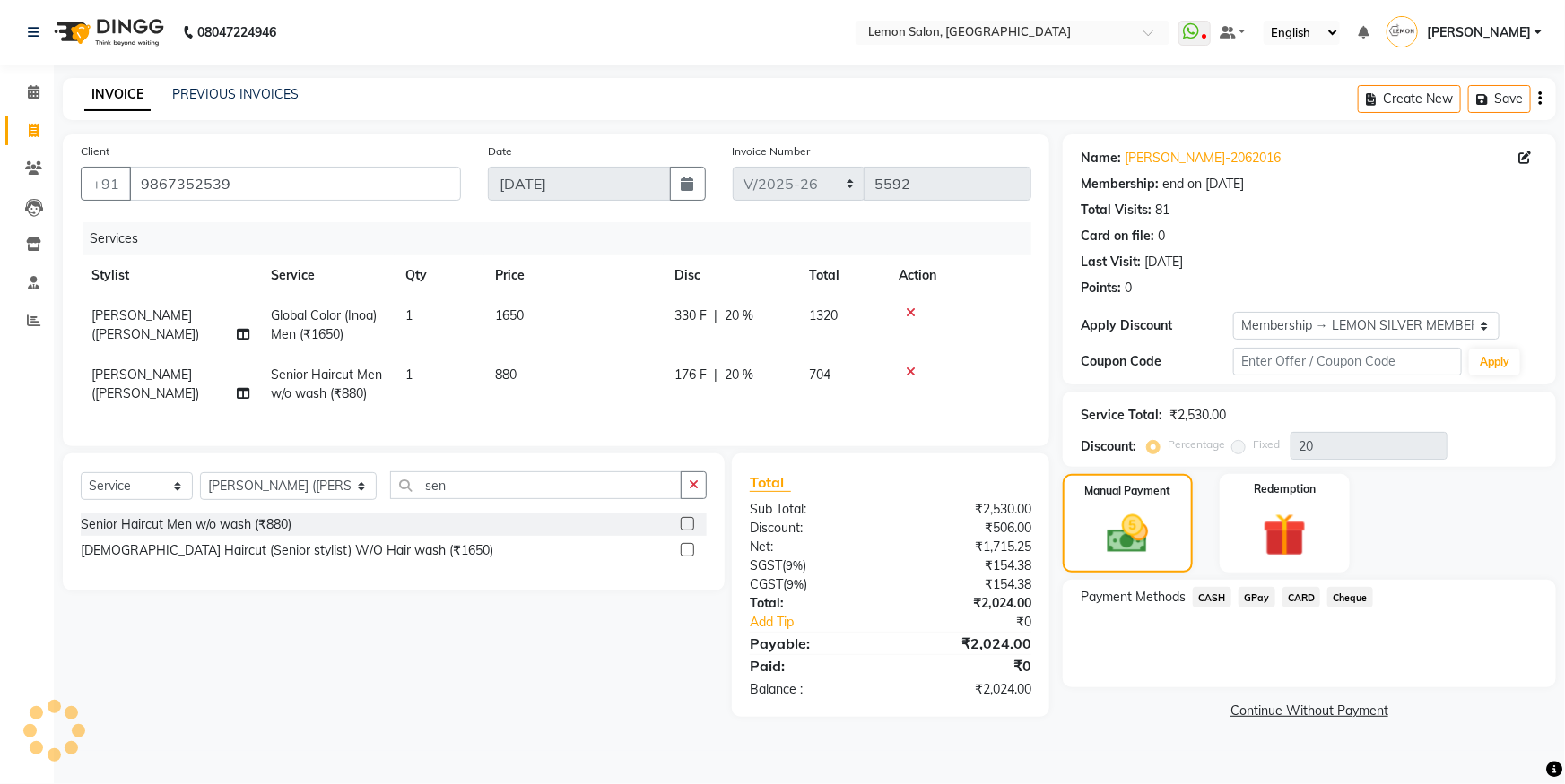
click at [1213, 596] on span "CASH" at bounding box center [1212, 596] width 39 height 20
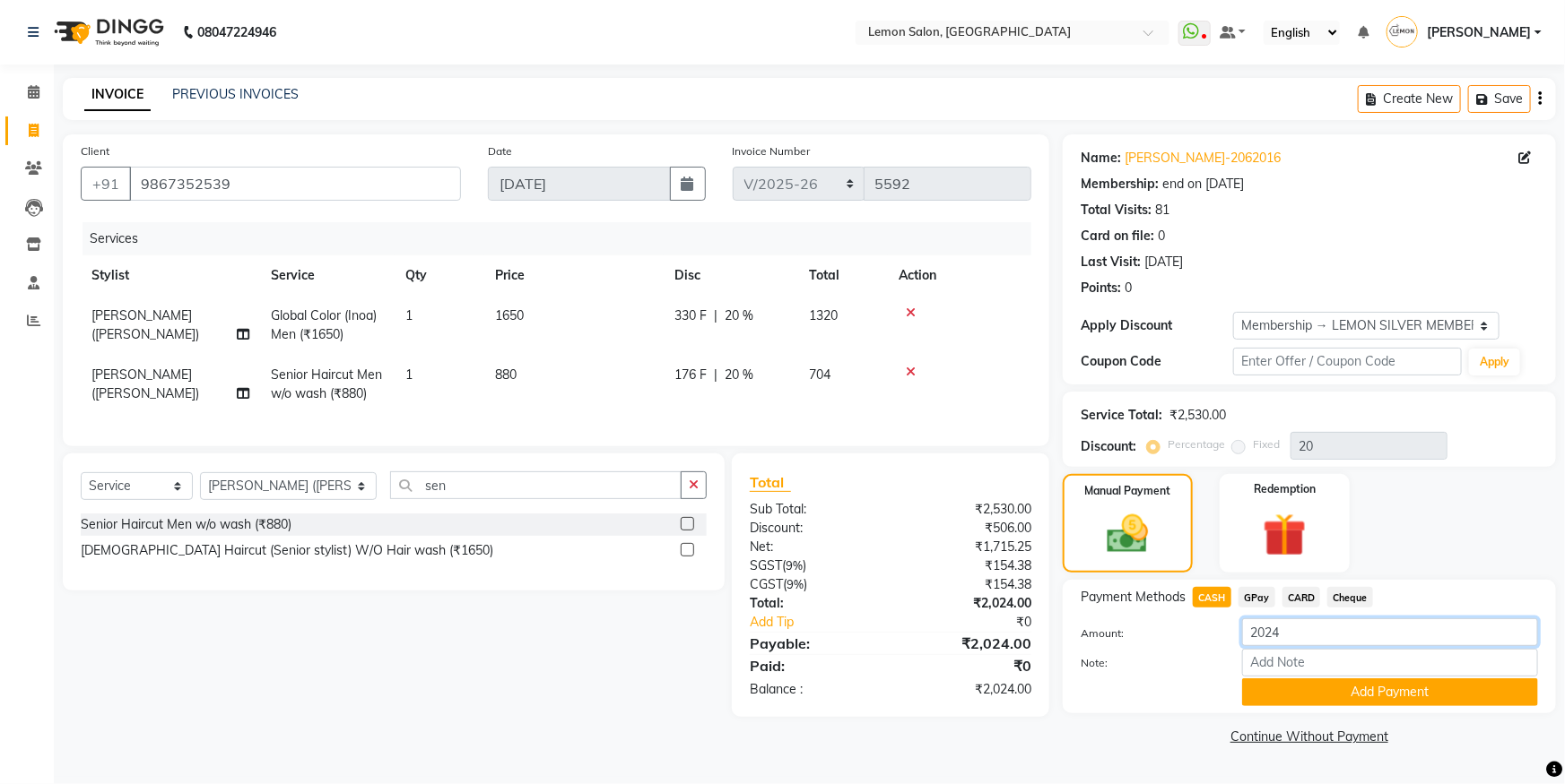
drag, startPoint x: 1305, startPoint y: 624, endPoint x: 322, endPoint y: 527, distance: 987.8
click at [583, 569] on div "Client +91 9867352539 Date 01-09-2025 Invoice Number OSH/2025-26 V/2025 V/2025-…" at bounding box center [809, 442] width 1519 height 616
click at [1333, 698] on button "Add Payment" at bounding box center [1390, 692] width 296 height 28
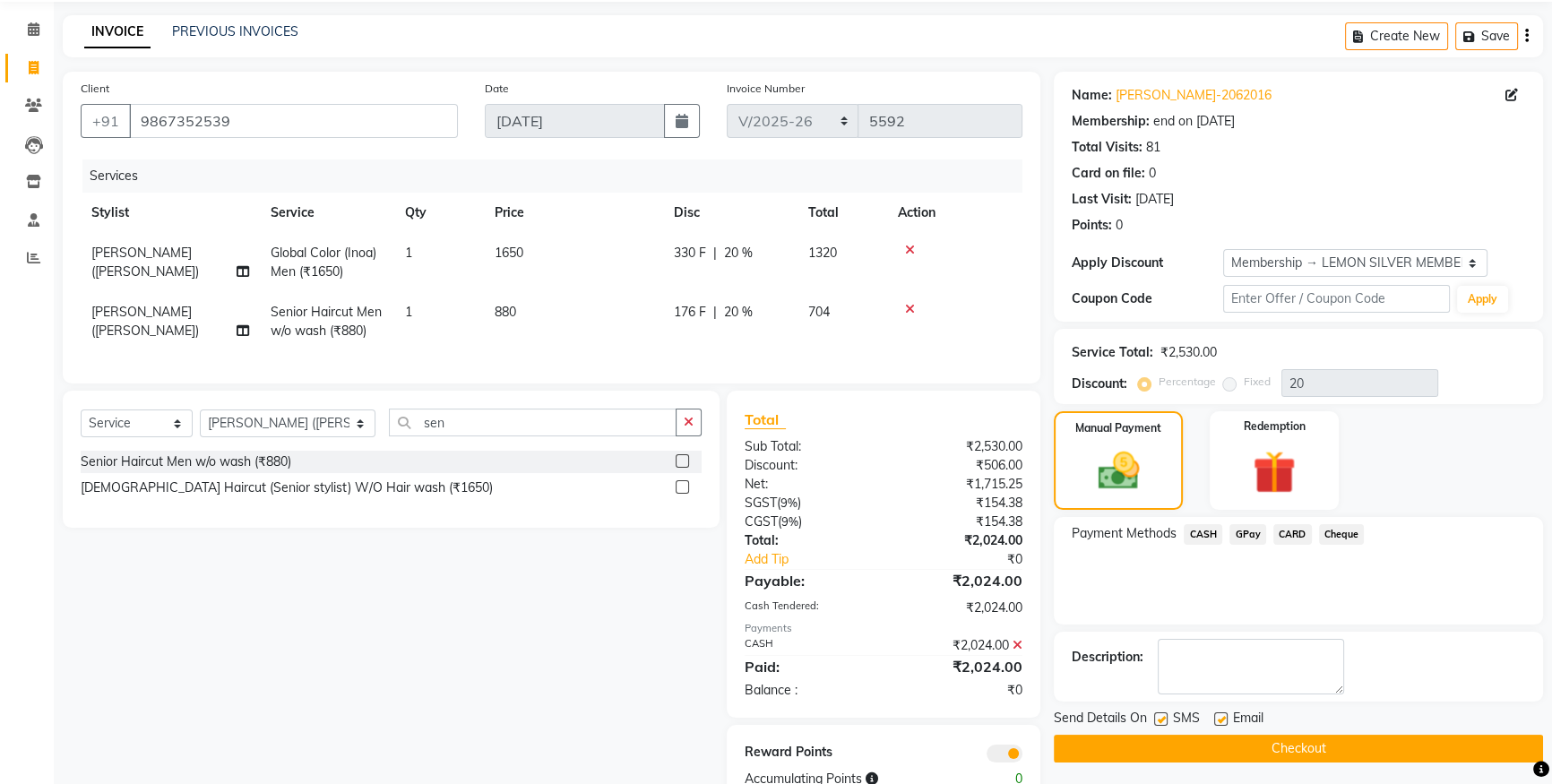
scroll to position [126, 0]
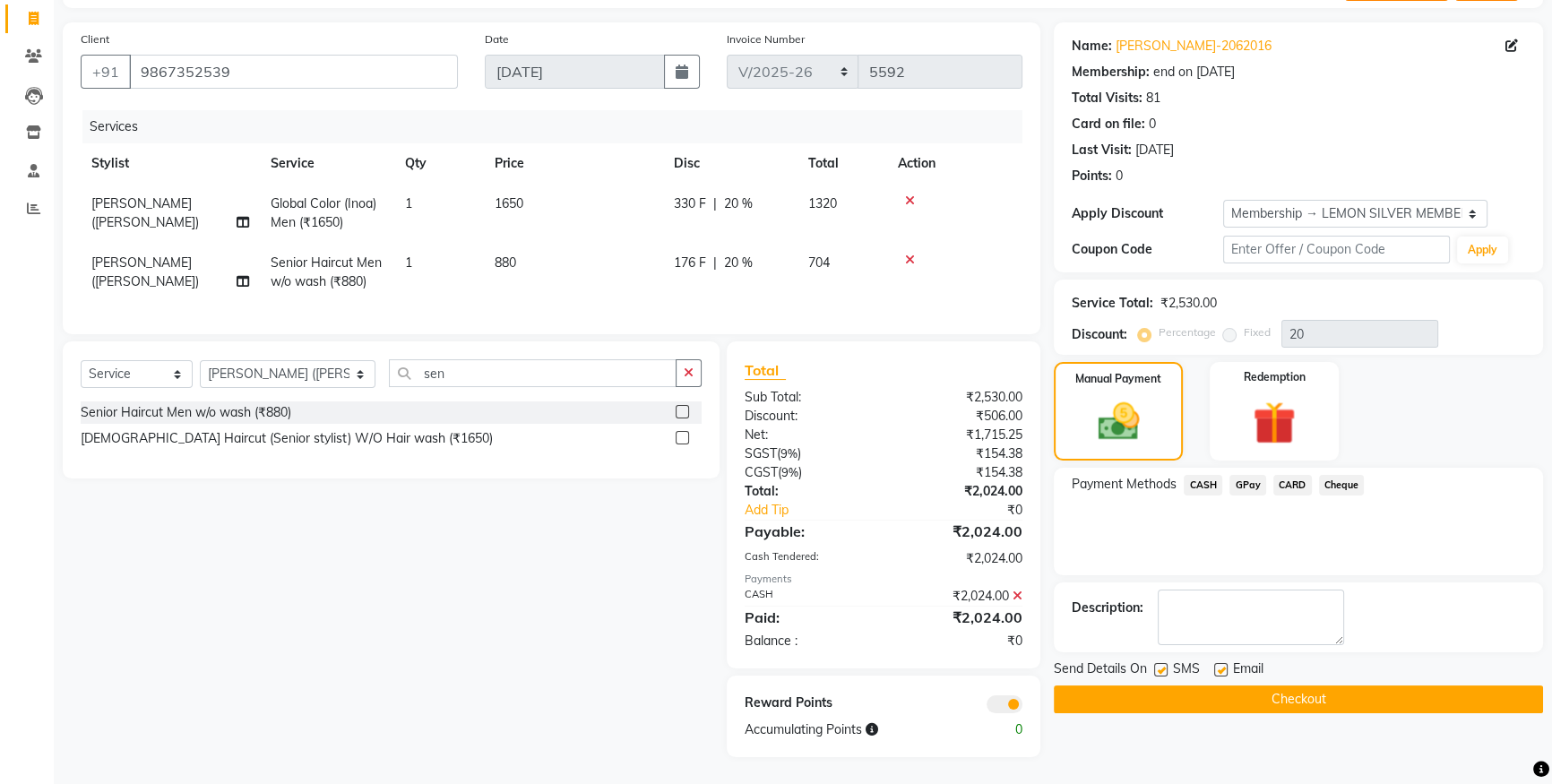
click at [1163, 663] on label at bounding box center [1161, 670] width 14 height 14
click at [1163, 665] on input "checkbox" at bounding box center [1160, 671] width 12 height 12
checkbox input "false"
click at [1156, 685] on button "Checkout" at bounding box center [1298, 699] width 489 height 28
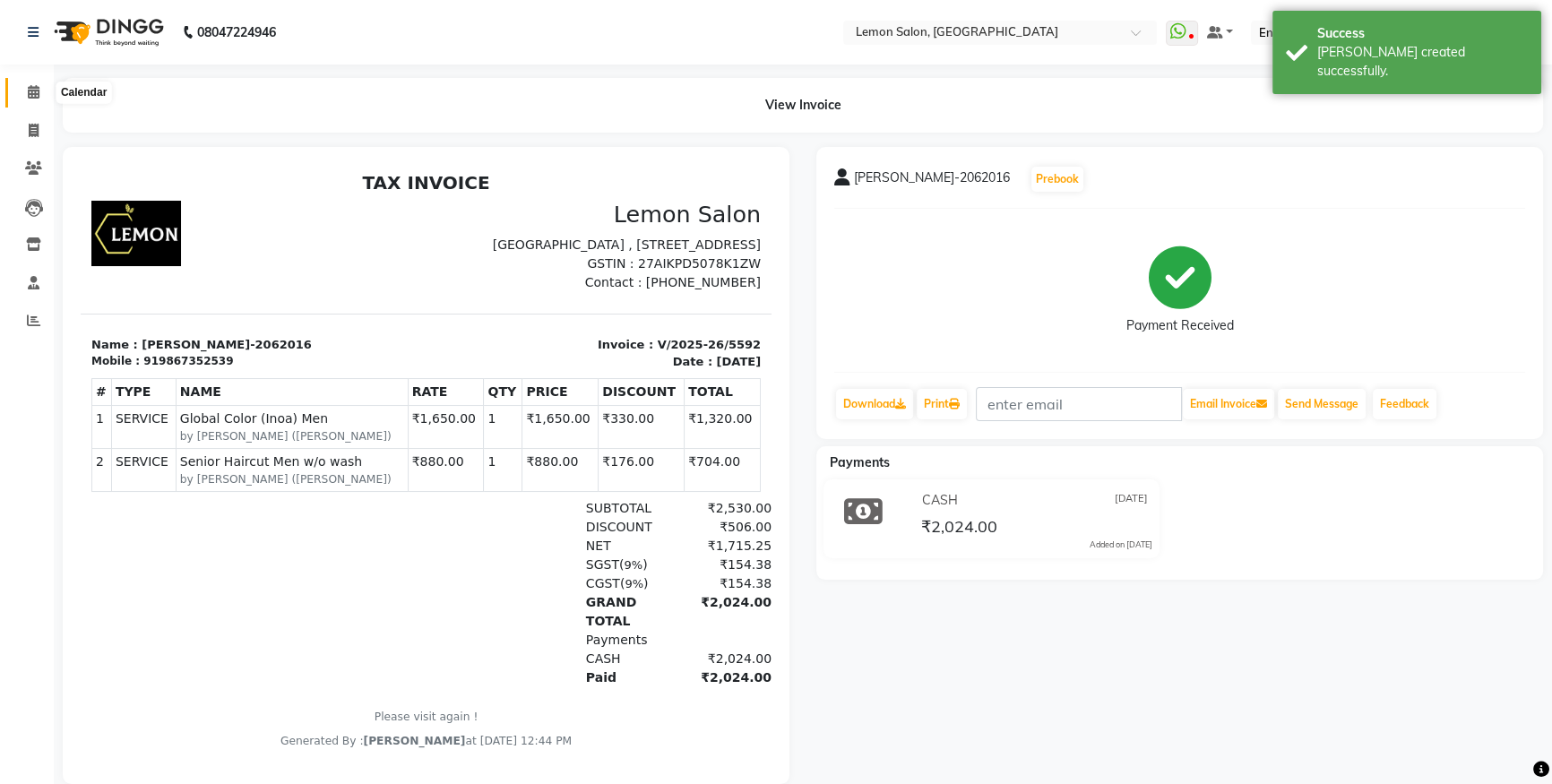
click at [33, 90] on icon at bounding box center [34, 92] width 12 height 14
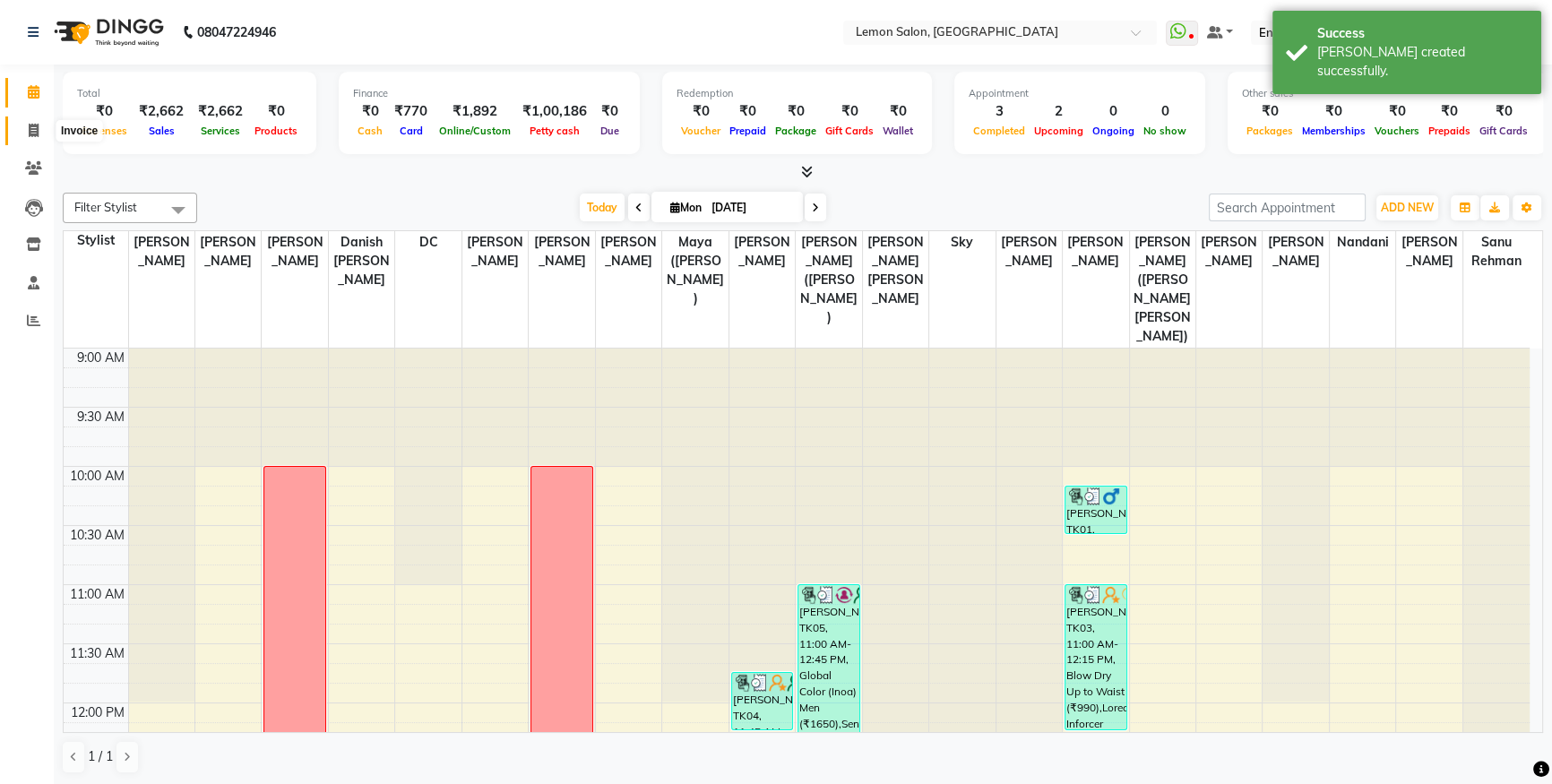
click at [21, 130] on span at bounding box center [34, 131] width 31 height 20
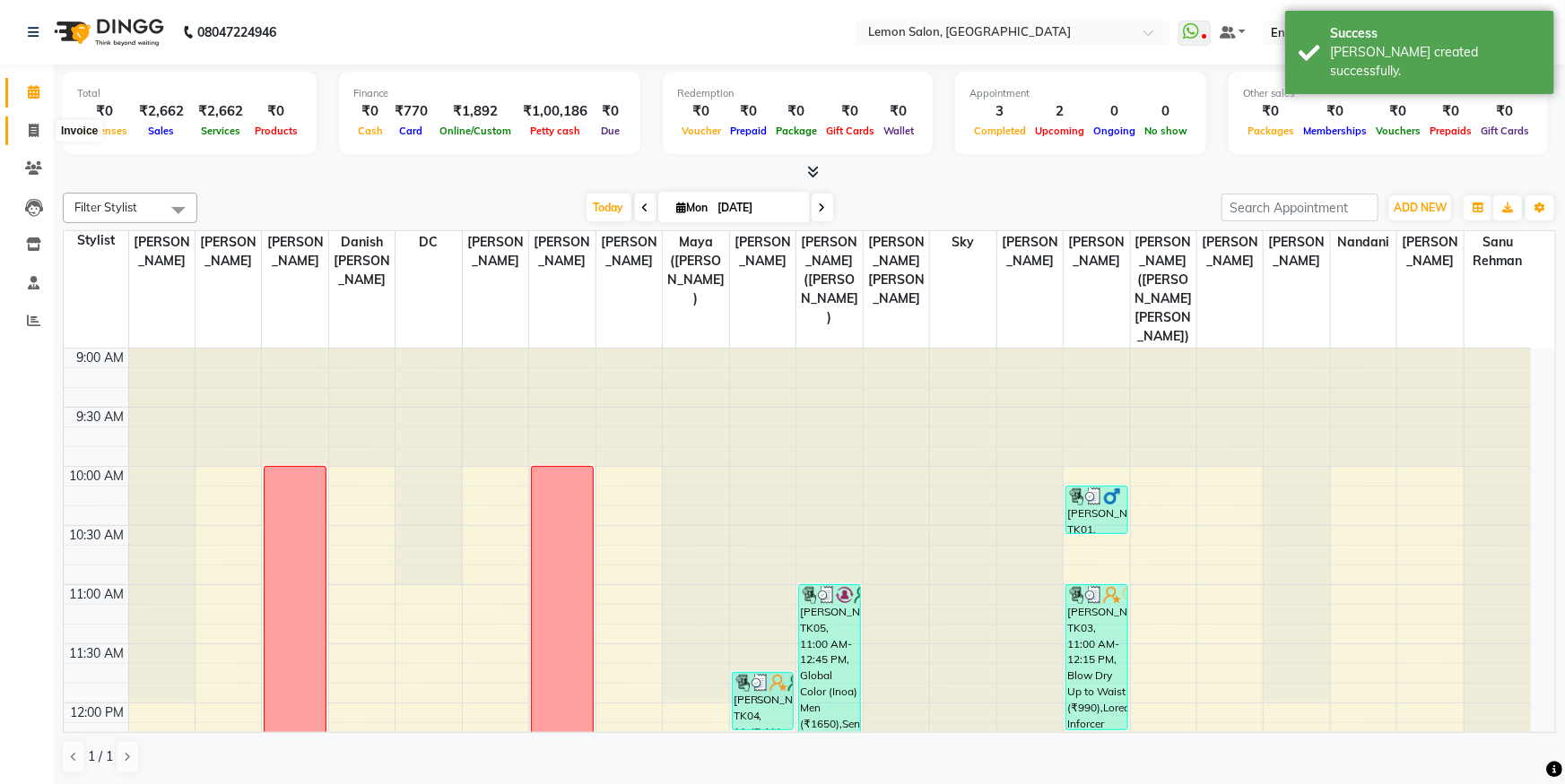
select select "service"
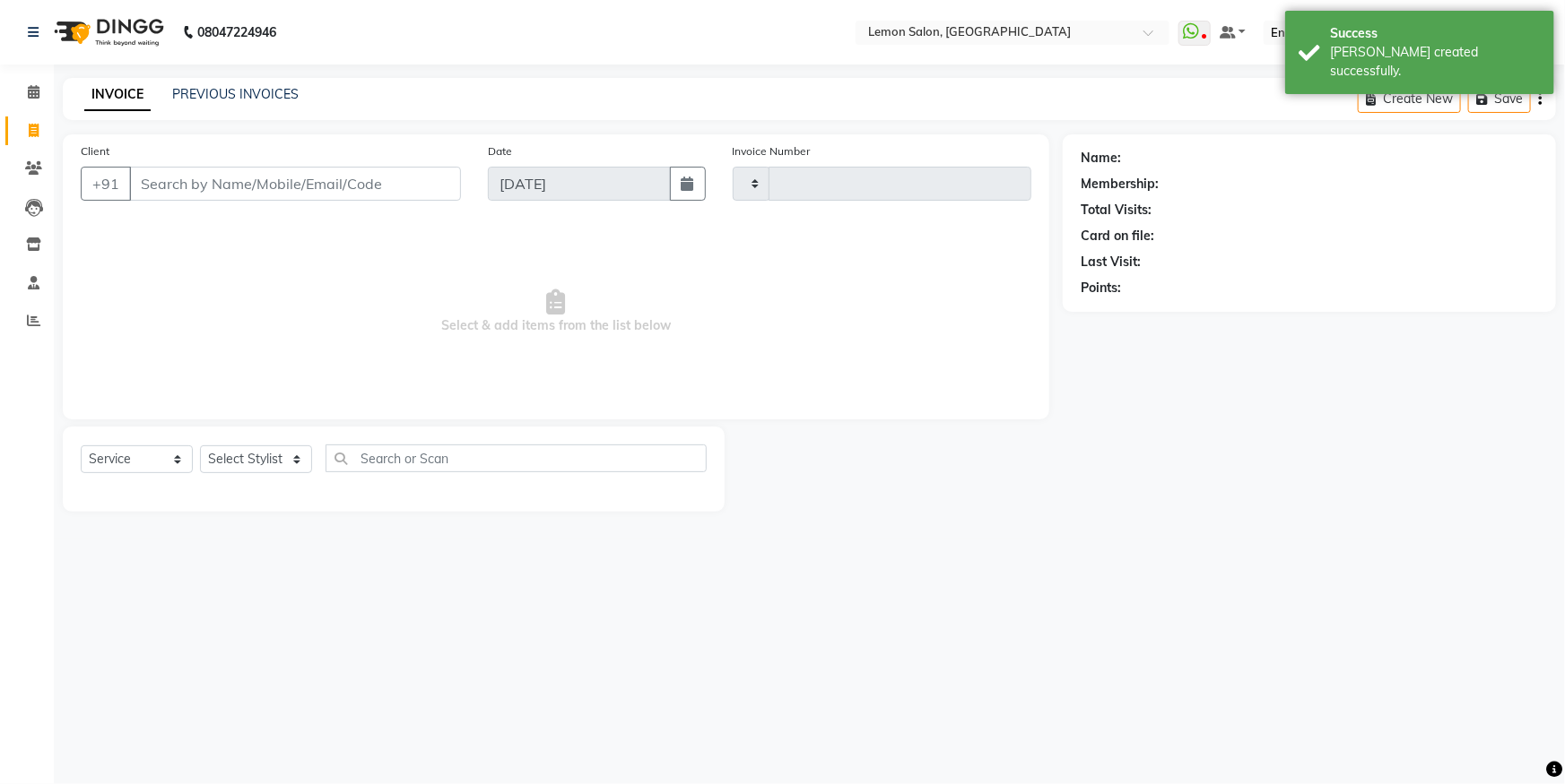
type input "5593"
select select "566"
click at [182, 85] on div "PREVIOUS INVOICES" at bounding box center [235, 94] width 127 height 18
click at [184, 90] on link "PREVIOUS INVOICES" at bounding box center [235, 94] width 127 height 16
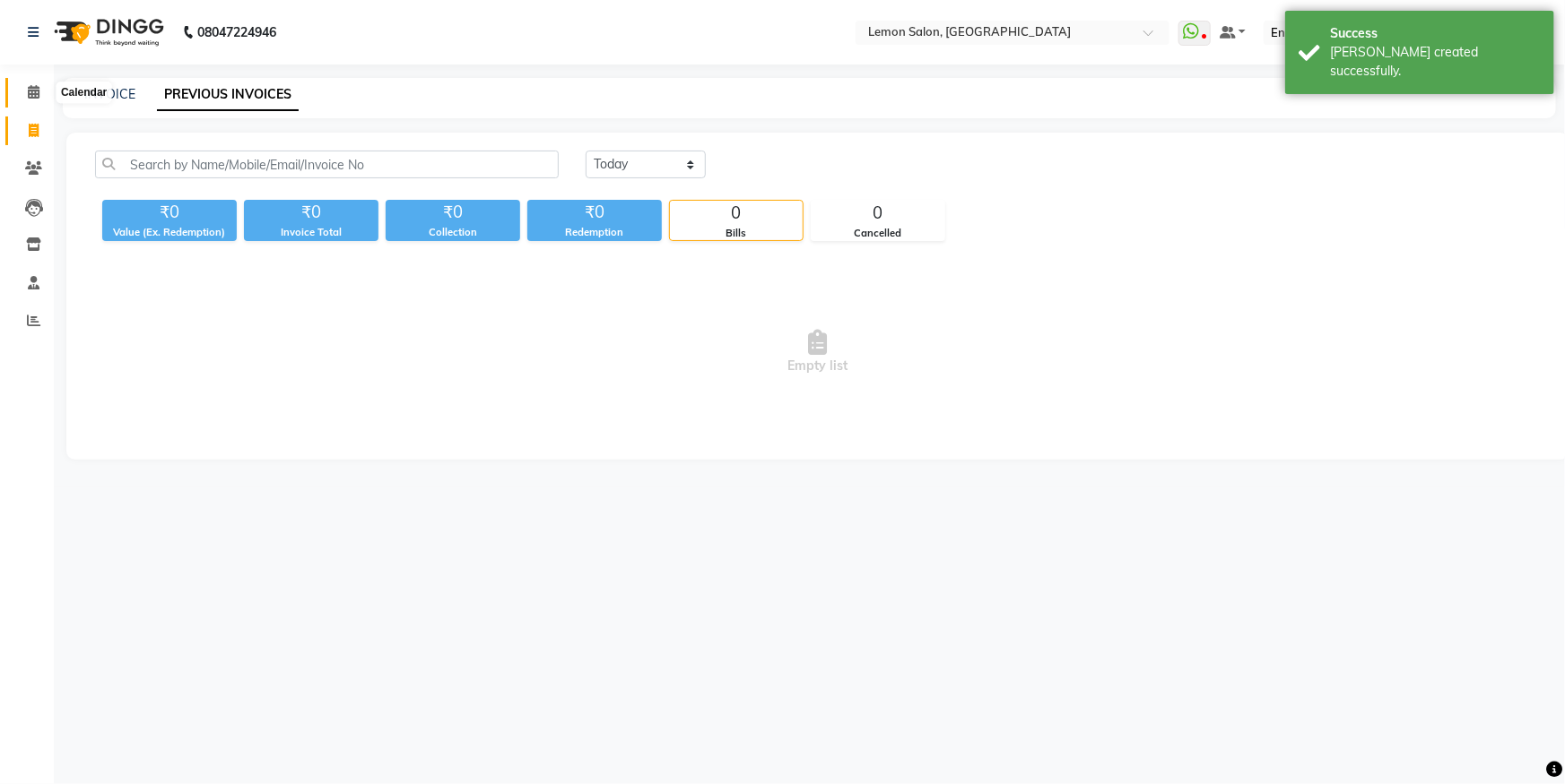
click at [29, 85] on icon at bounding box center [34, 92] width 12 height 14
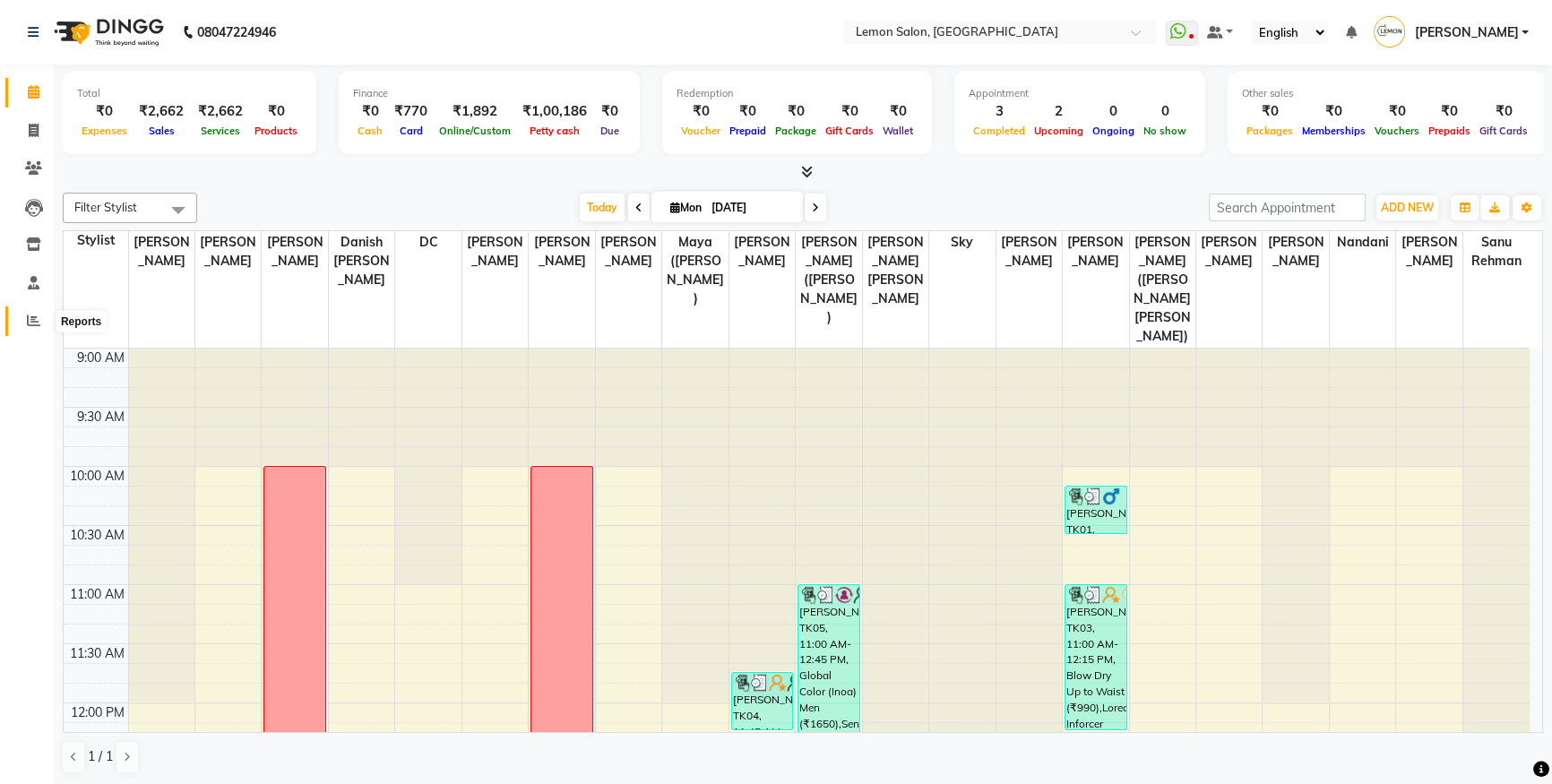
click at [21, 330] on span at bounding box center [34, 320] width 31 height 20
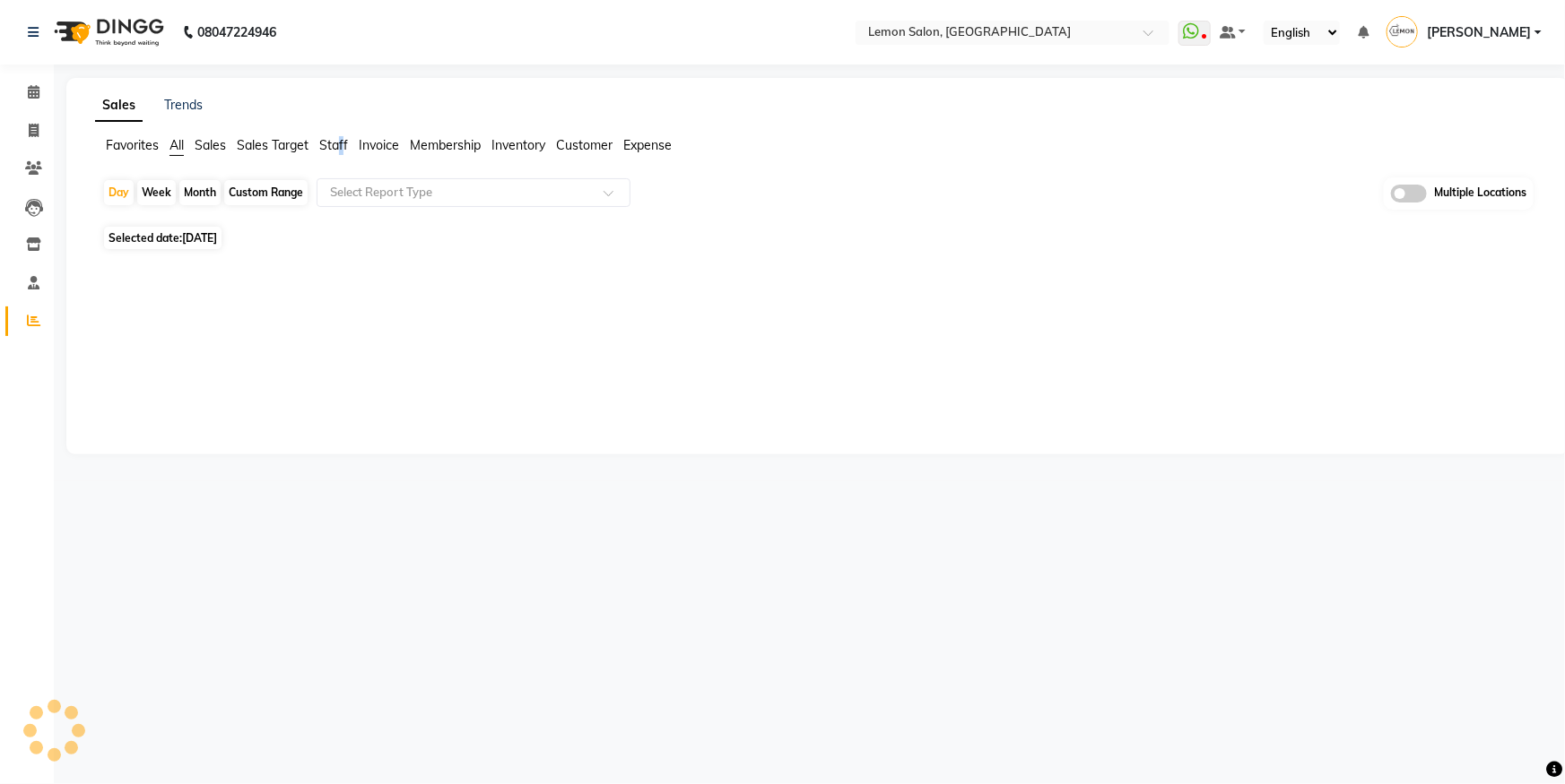
click at [341, 143] on span "Staff" at bounding box center [334, 145] width 29 height 16
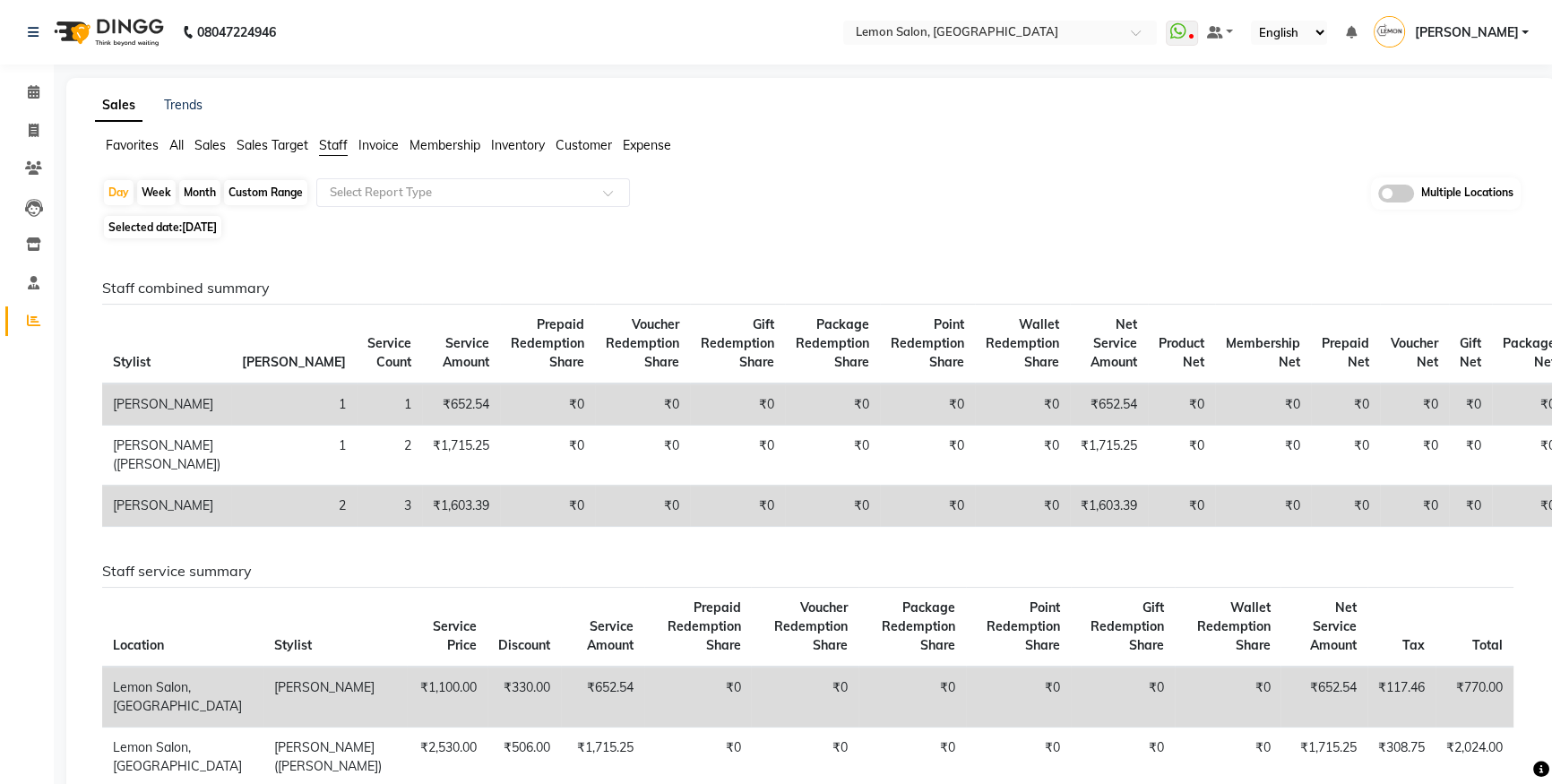
click at [199, 188] on div "Month" at bounding box center [199, 193] width 42 height 25
select select "9"
select select "2025"
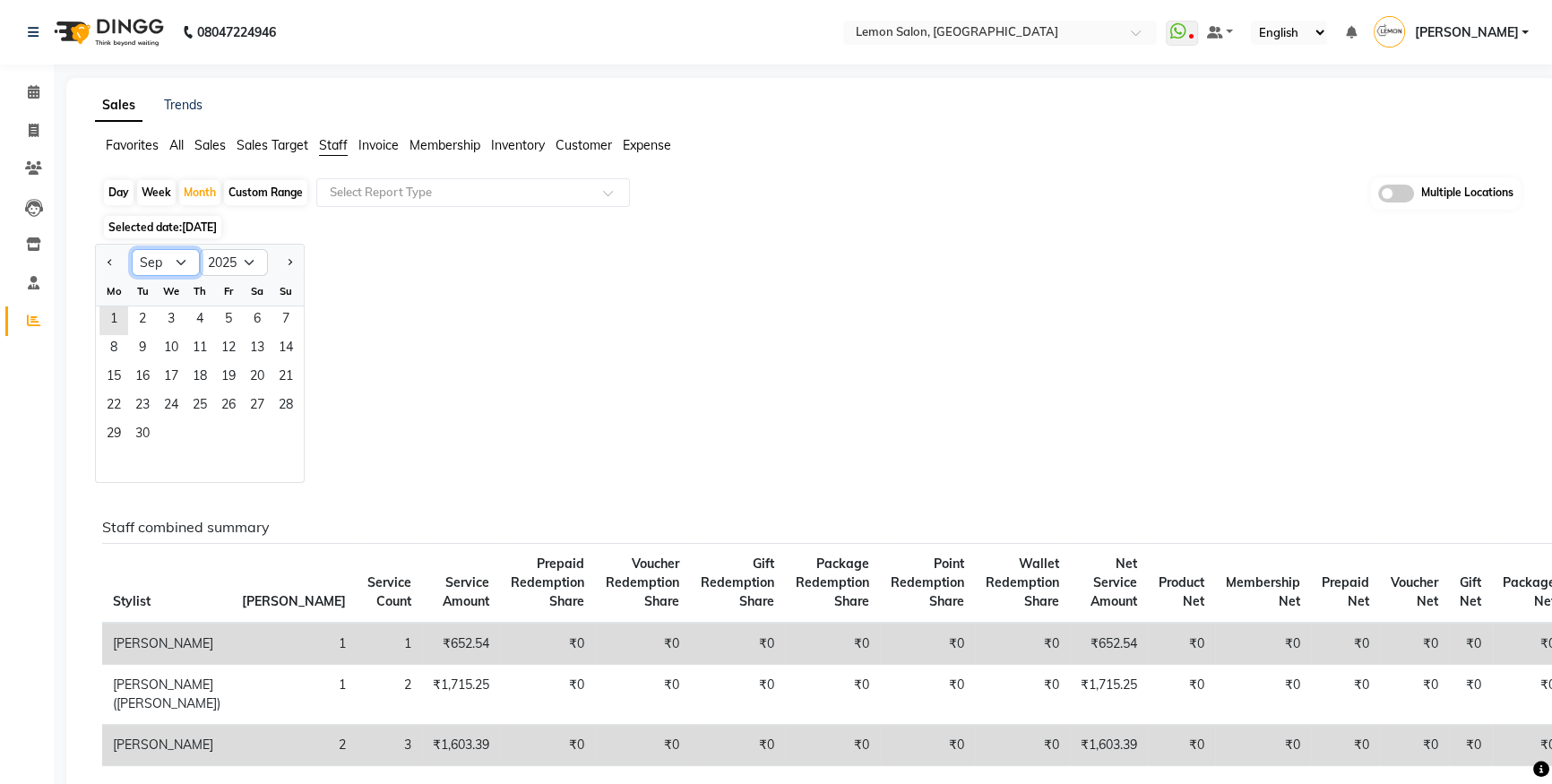
click at [166, 266] on select "Jan Feb Mar Apr May Jun Jul Aug Sep Oct Nov Dec" at bounding box center [166, 262] width 68 height 27
select select "8"
click at [132, 249] on select "Jan Feb Mar Apr May Jun Jul Aug Sep Oct Nov Dec" at bounding box center [166, 262] width 68 height 27
click at [219, 316] on span "1" at bounding box center [228, 321] width 29 height 29
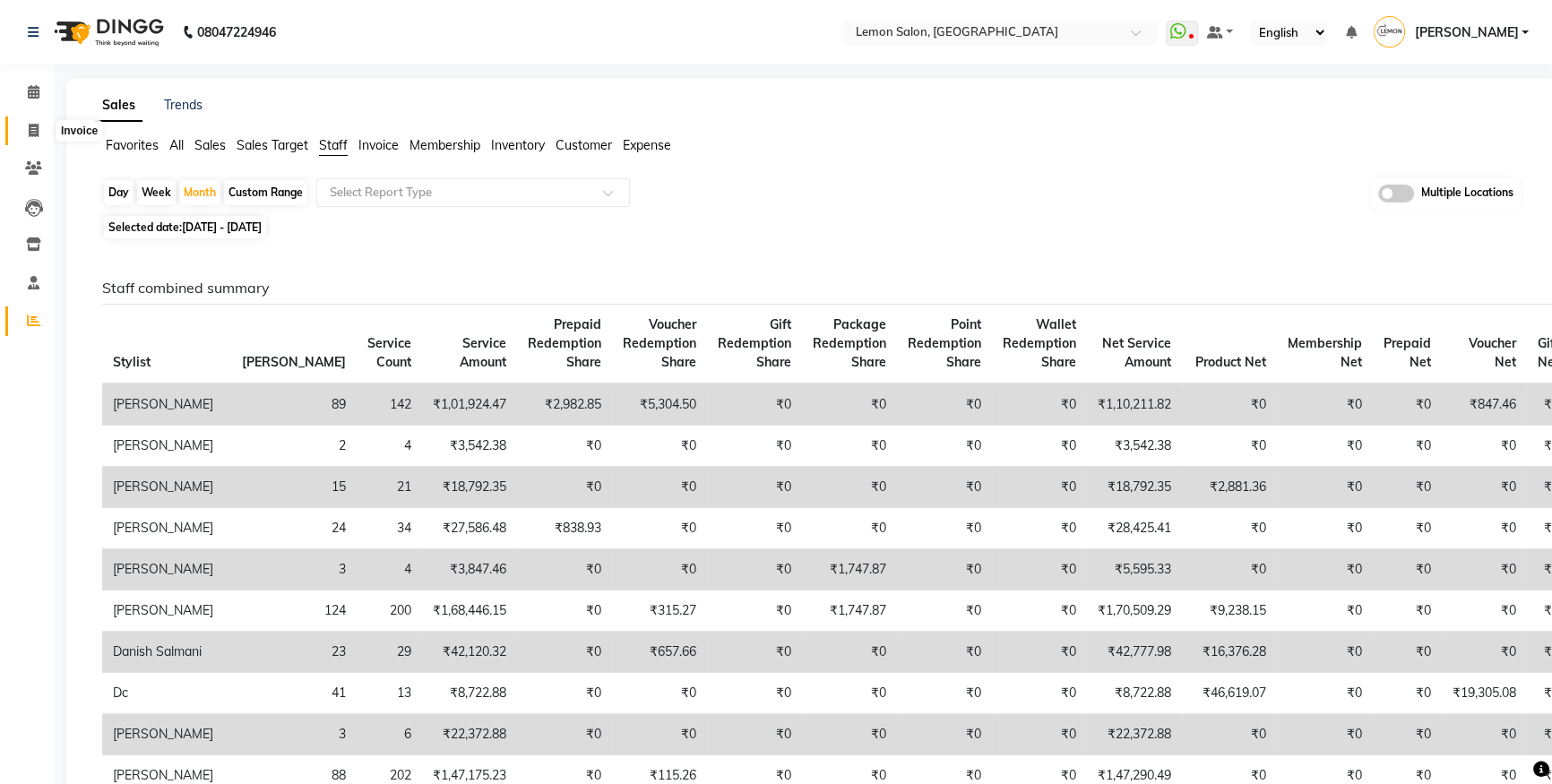
click at [21, 125] on span at bounding box center [34, 131] width 31 height 20
select select "service"
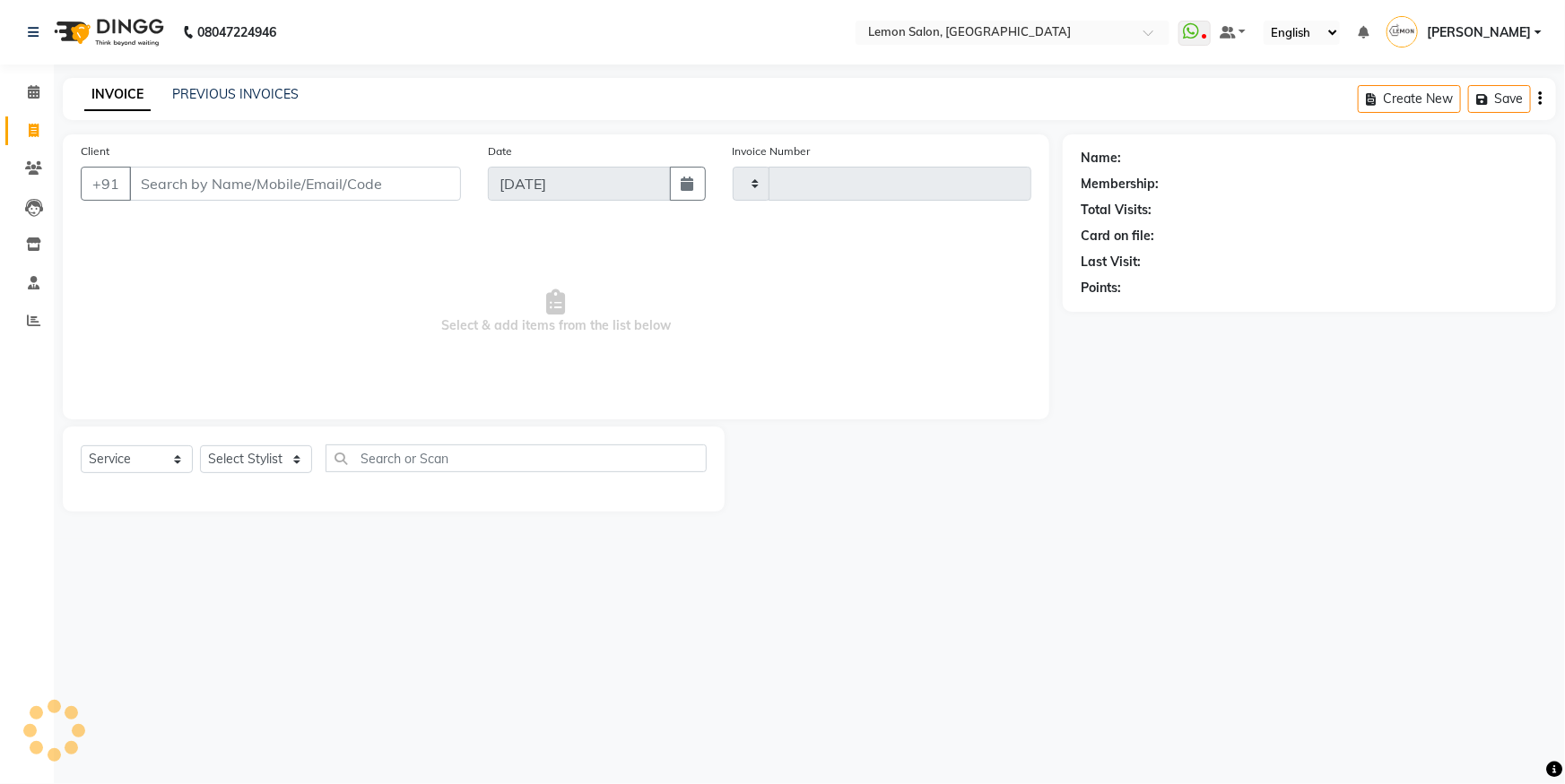
type input "5593"
select select "566"
click at [290, 469] on select "Select Stylist" at bounding box center [256, 459] width 112 height 28
click at [245, 453] on select "Select Stylist" at bounding box center [256, 459] width 112 height 28
click at [245, 469] on select "Select Stylist" at bounding box center [256, 459] width 112 height 28
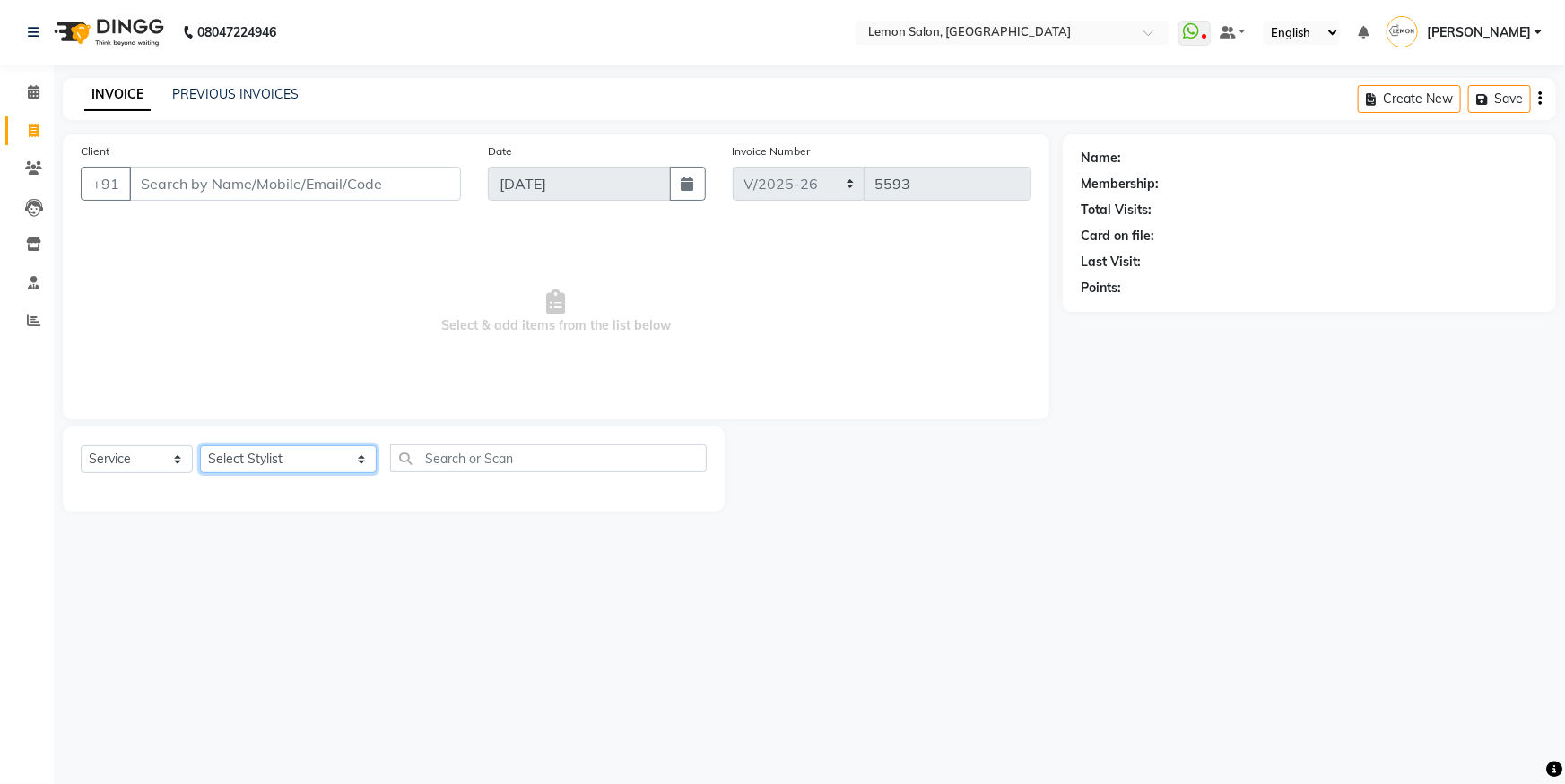
select select "48010"
click at [199, 445] on select "Select Stylist Aakash Buchiude Ayesha Khan Azaz Kassara Danish Mansoori DC Geet…" at bounding box center [288, 459] width 176 height 28
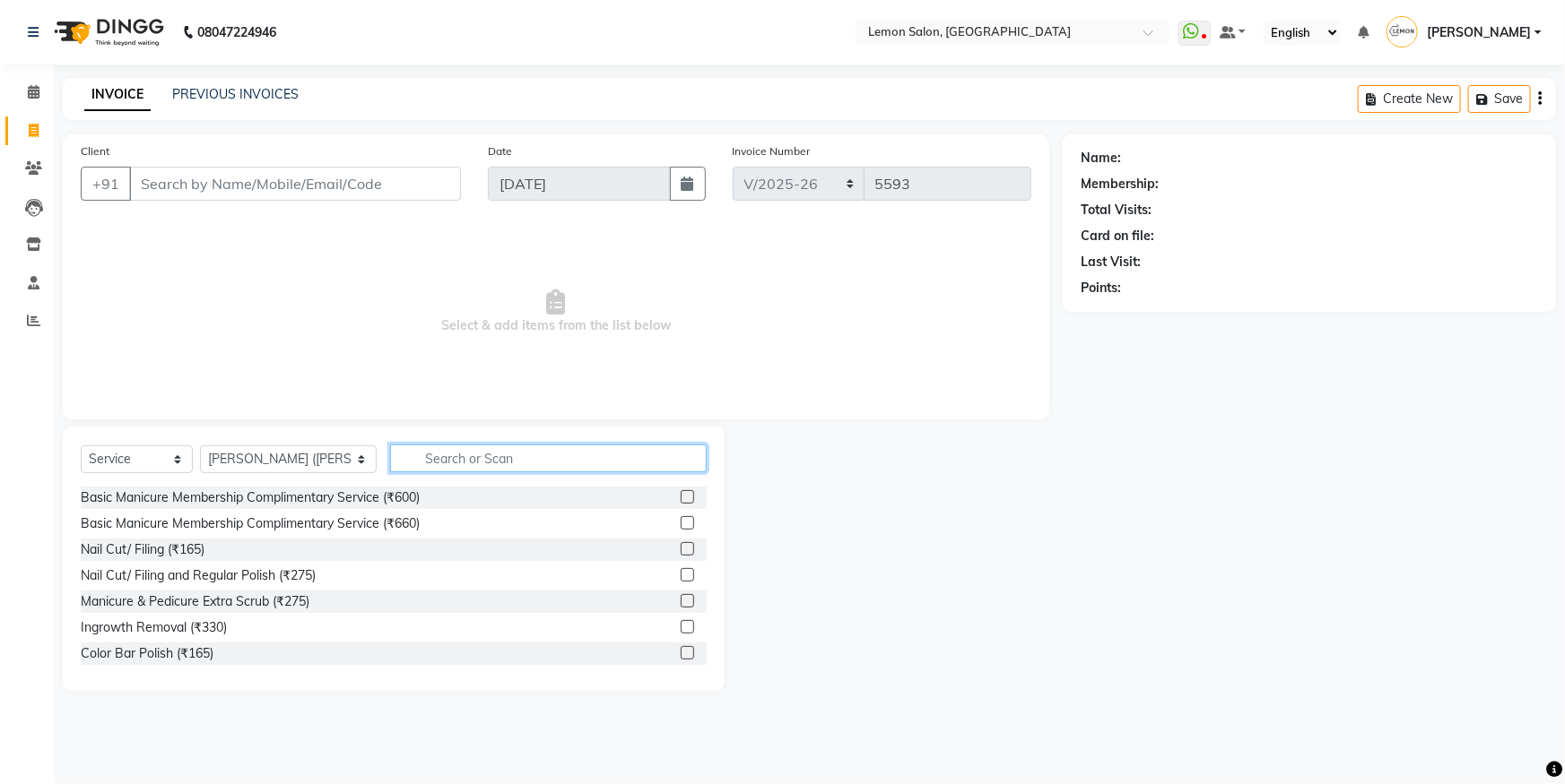
click at [413, 452] on input "text" at bounding box center [548, 458] width 317 height 28
type input "upp"
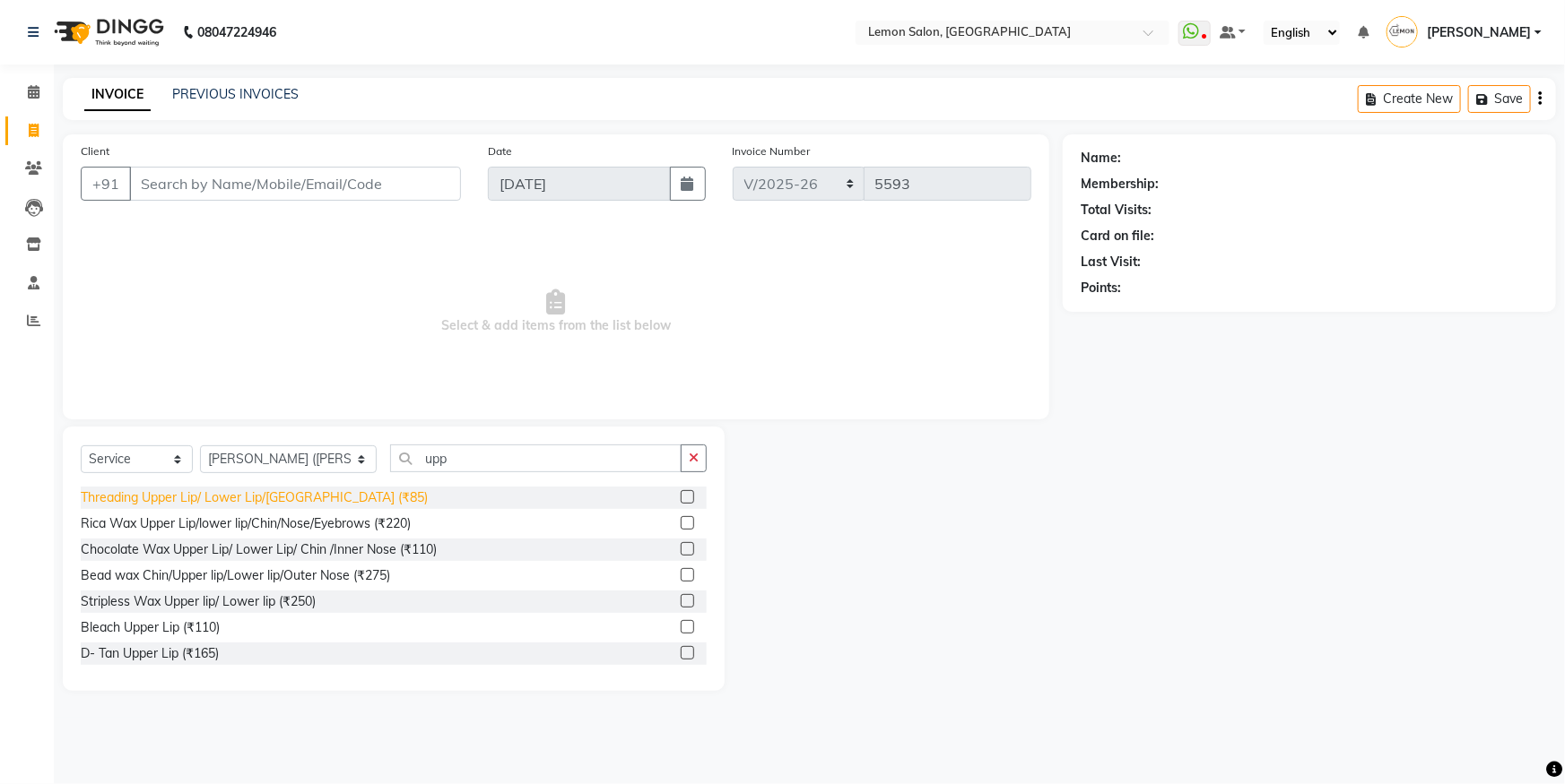
click at [262, 501] on div "Threading Upper Lip/ Lower Lip/Chin (₹85)" at bounding box center [254, 498] width 347 height 18
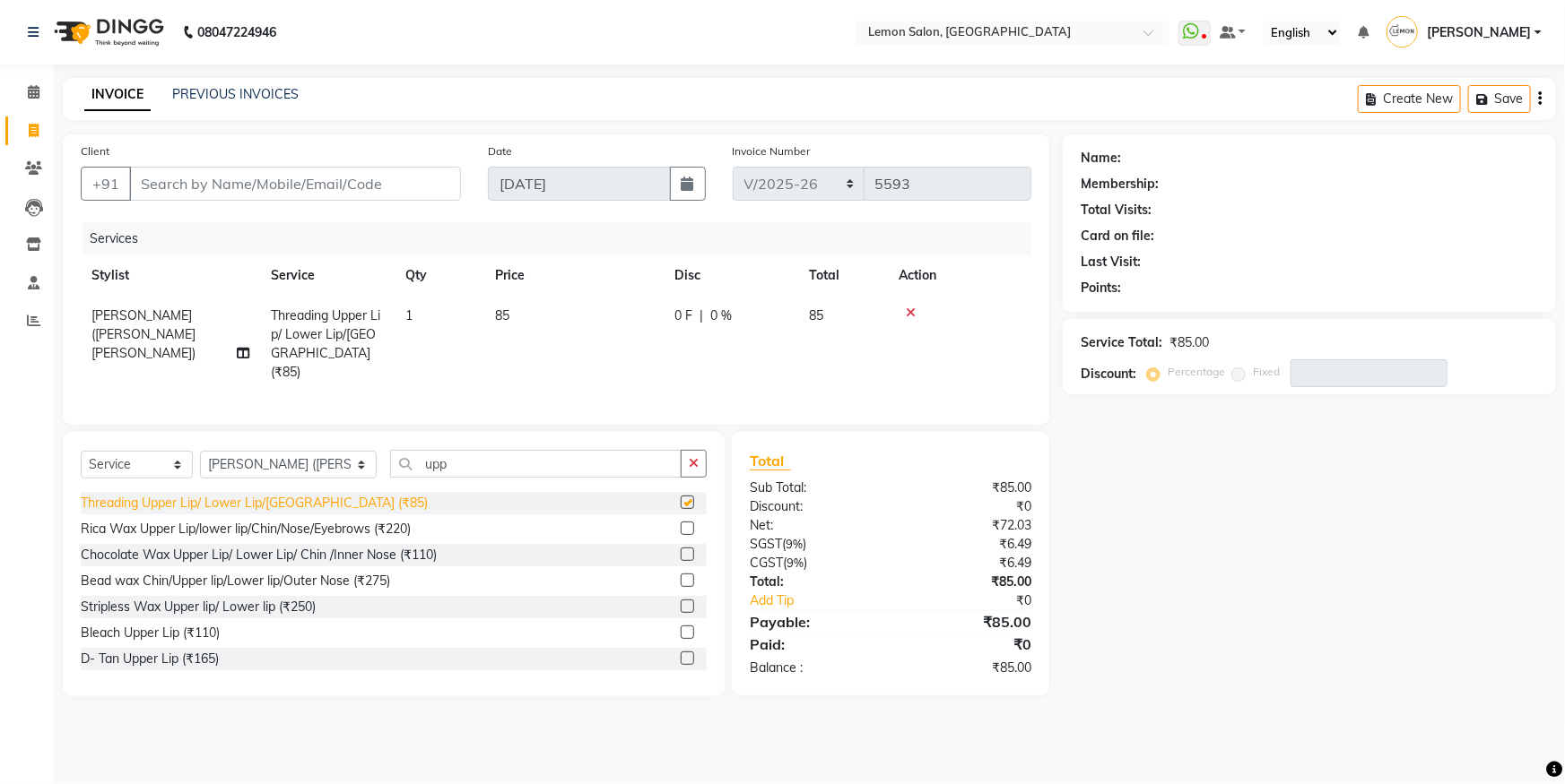
checkbox input "false"
click at [705, 465] on button "button" at bounding box center [693, 464] width 26 height 28
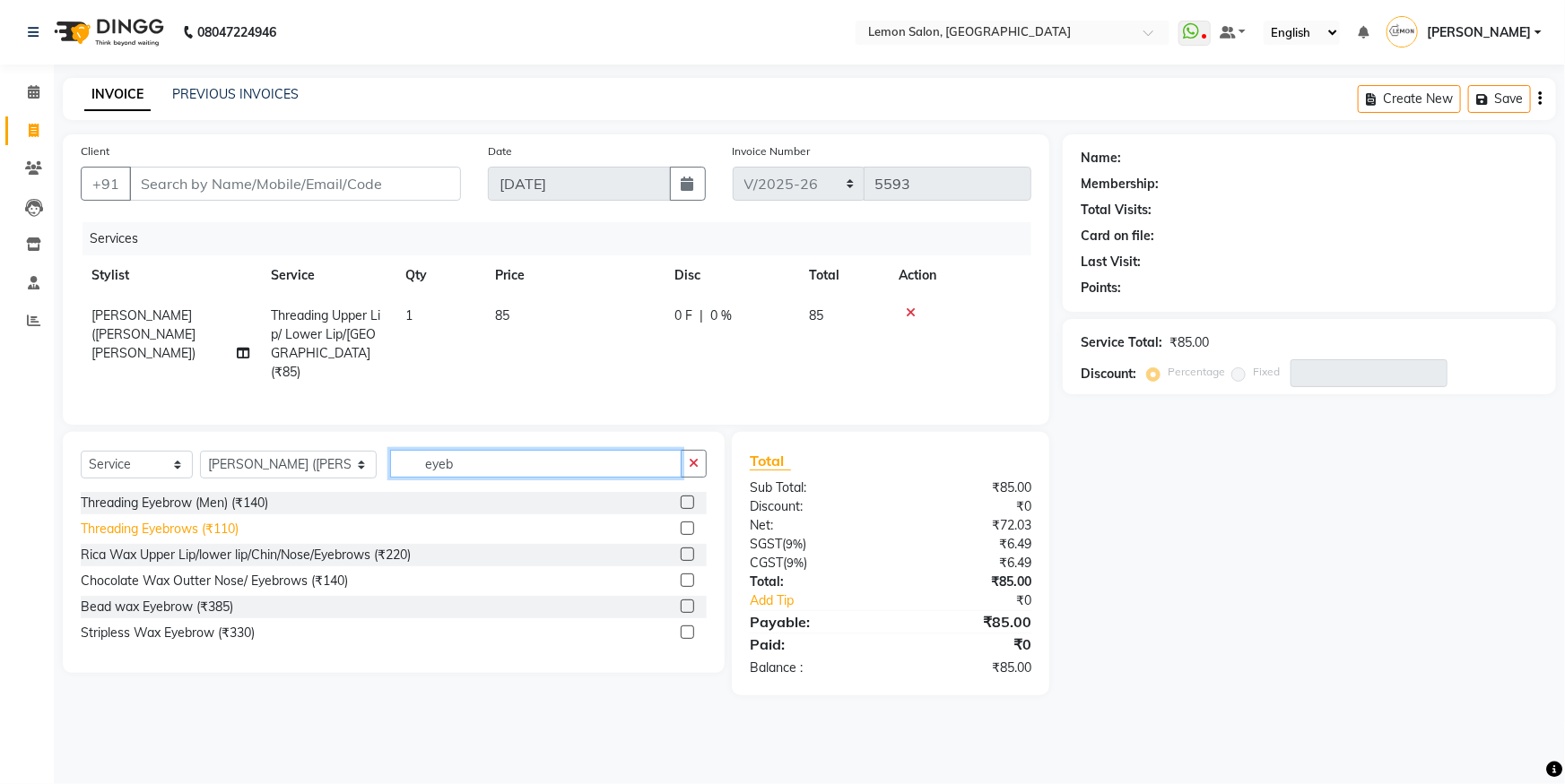
type input "eyeb"
click at [221, 526] on div "Threading Eyebrows (₹110)" at bounding box center [159, 528] width 158 height 18
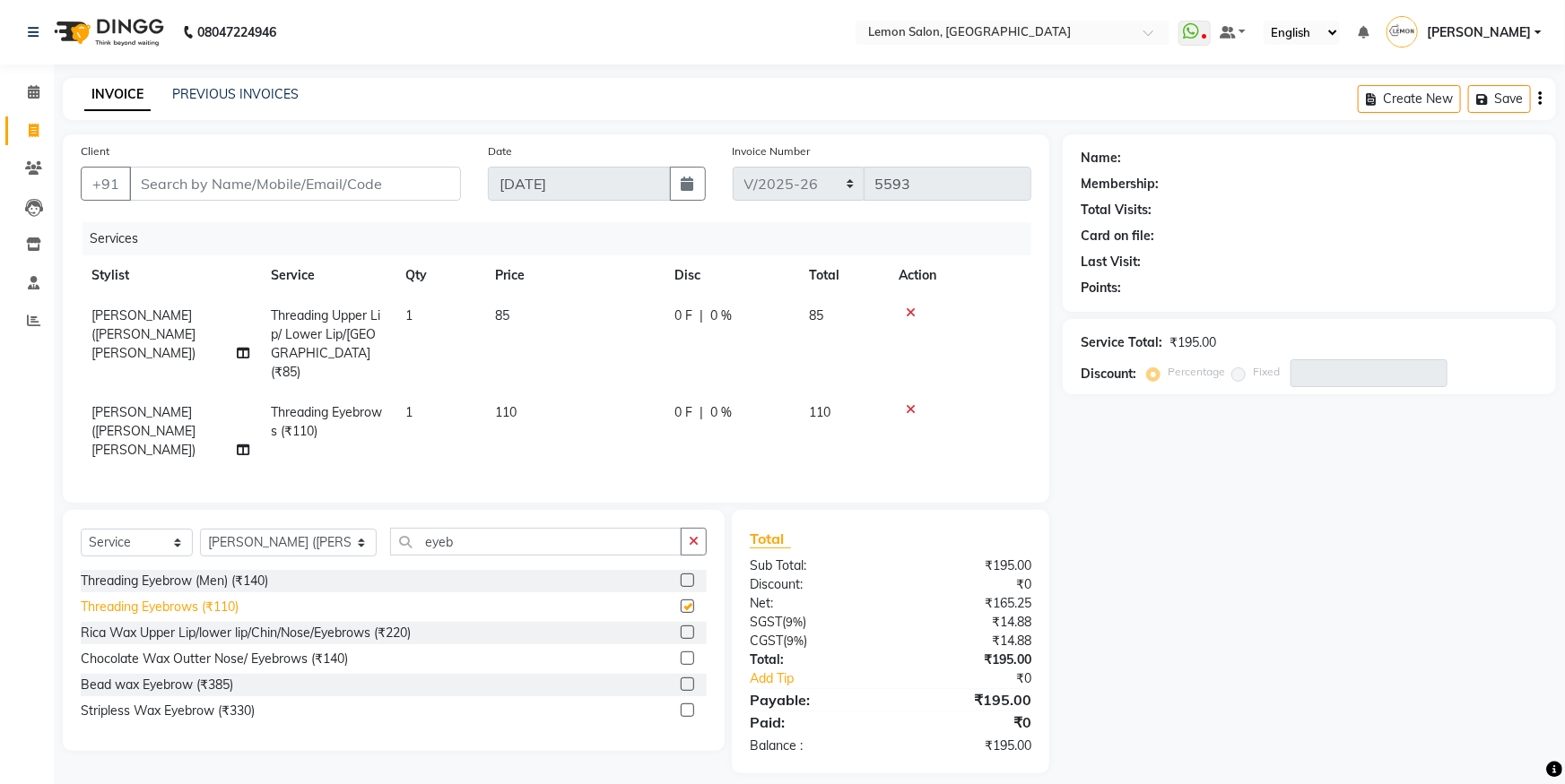
checkbox input "false"
click at [236, 171] on input "Client" at bounding box center [294, 183] width 332 height 34
type input "9"
type input "0"
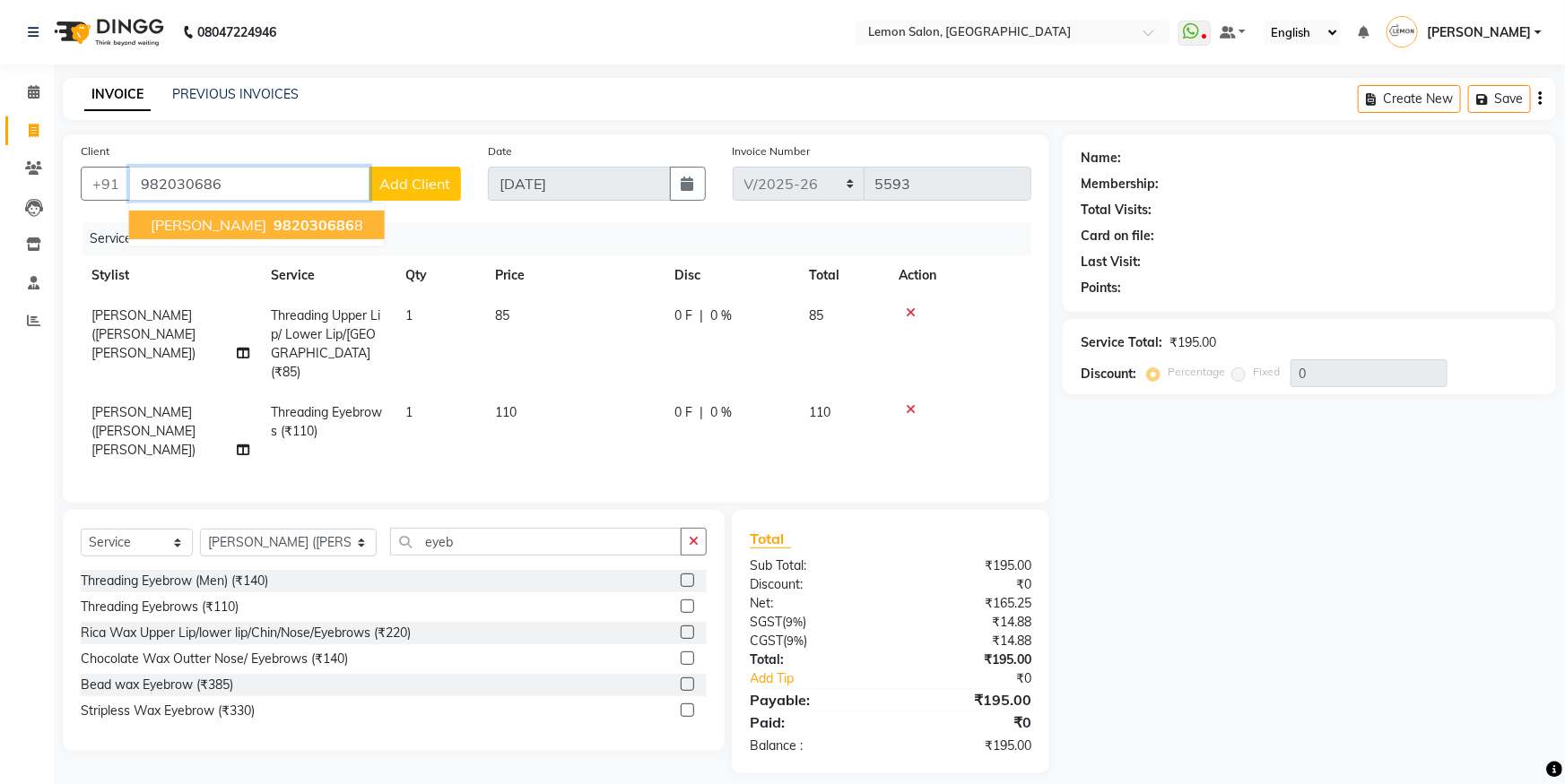
click at [225, 230] on span "Reeta purswani" at bounding box center [208, 225] width 115 height 18
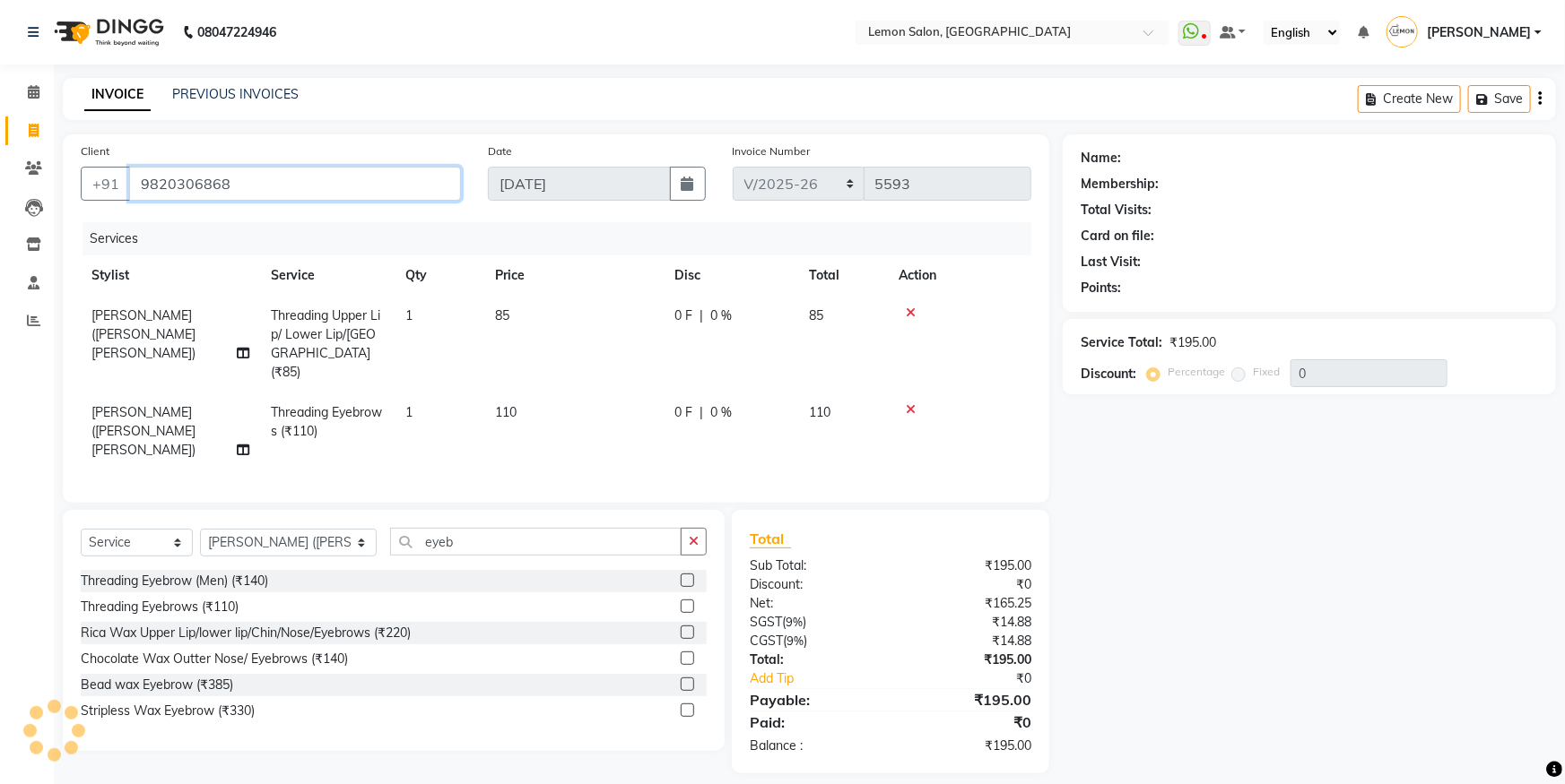
type input "9820306868"
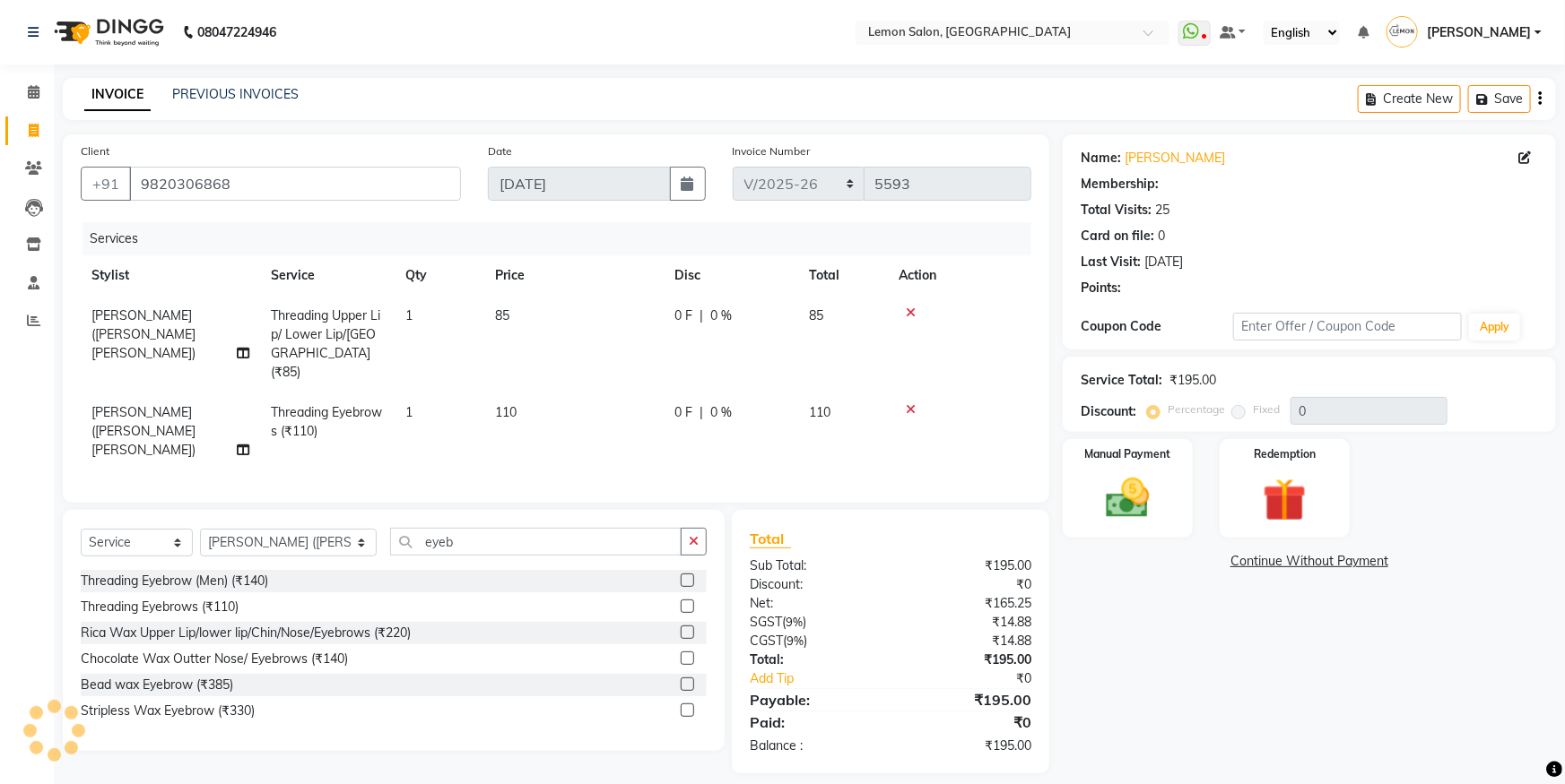
type input "20"
select select "1: Object"
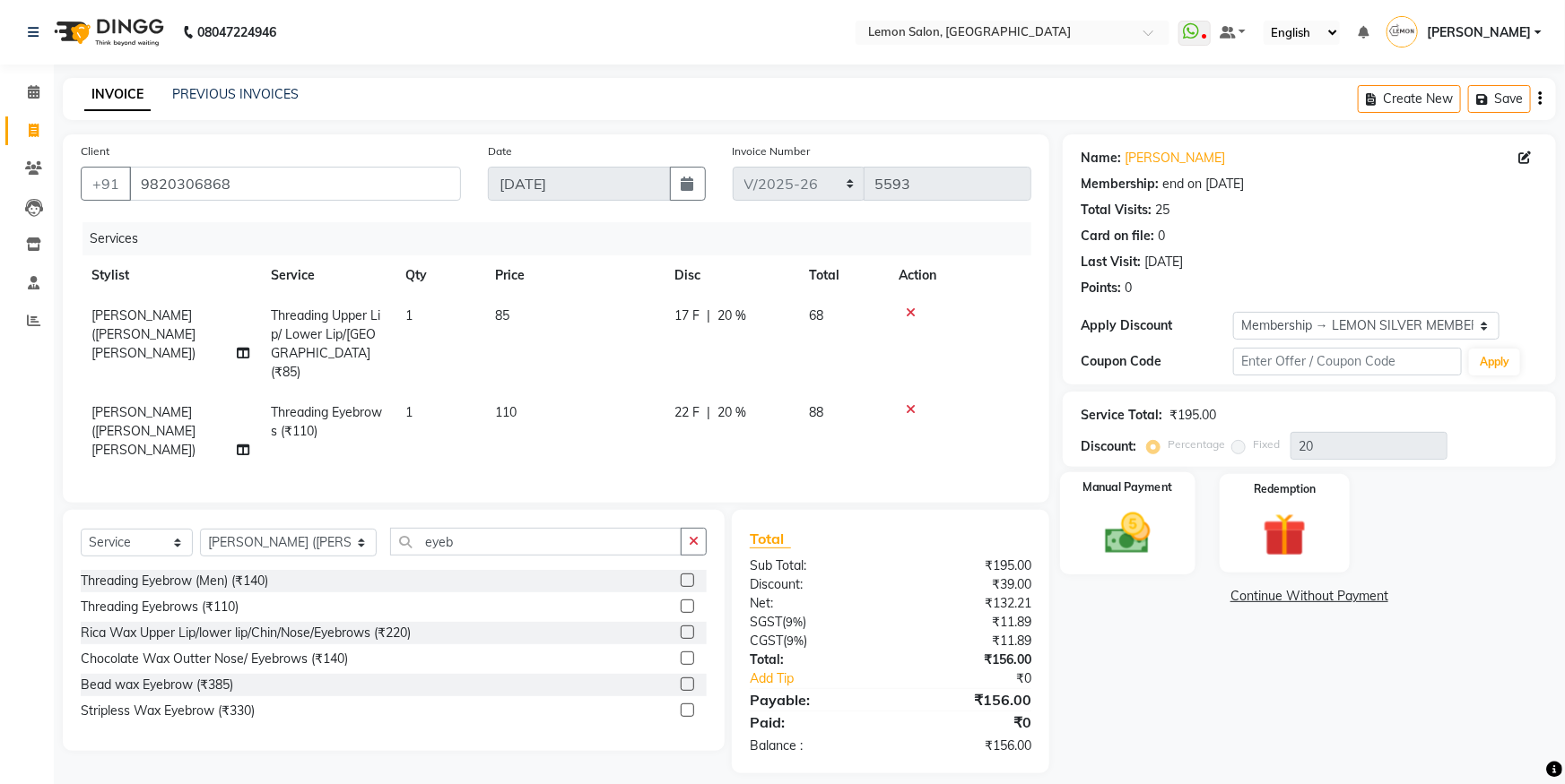
click at [1120, 541] on img at bounding box center [1128, 533] width 74 height 52
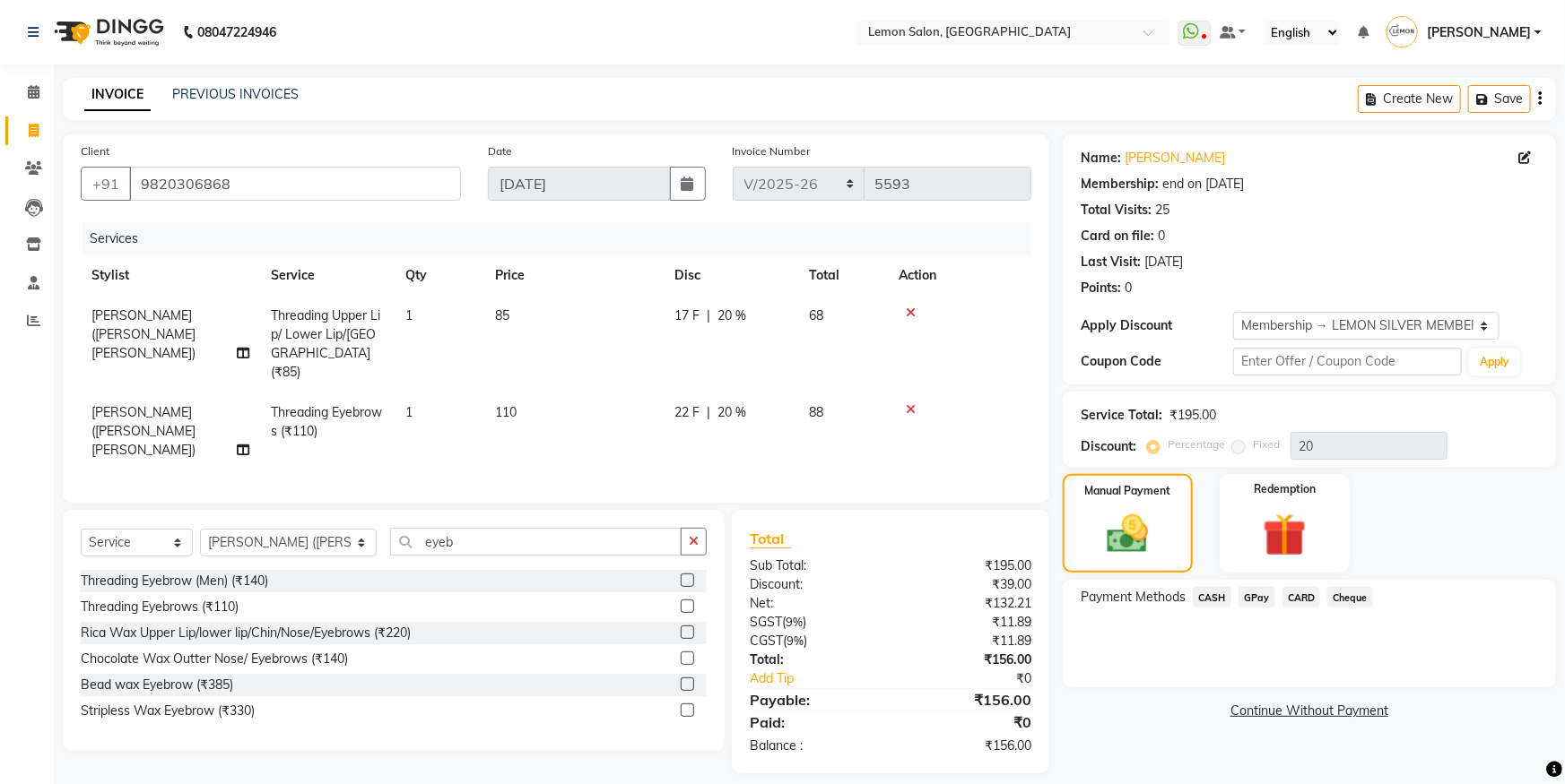
click at [1212, 590] on span "CASH" at bounding box center [1212, 596] width 39 height 20
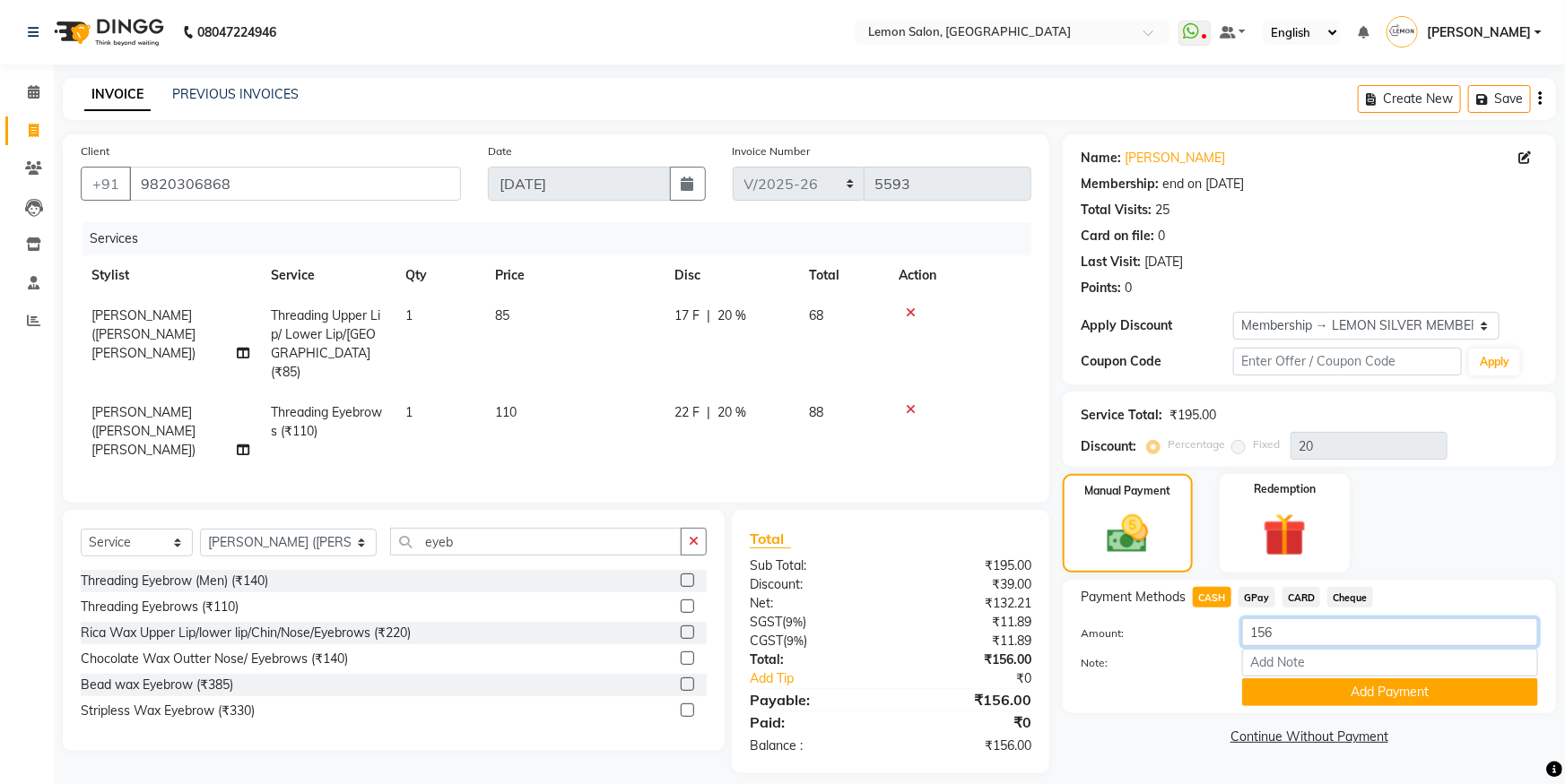
click at [1003, 626] on div "Client +91 9820306868 Date 01-09-2025 Invoice Number OSH/2025-26 V/2025 V/2025-…" at bounding box center [809, 454] width 1519 height 639
type input "200"
click at [1270, 697] on button "Add Payment" at bounding box center [1390, 692] width 296 height 28
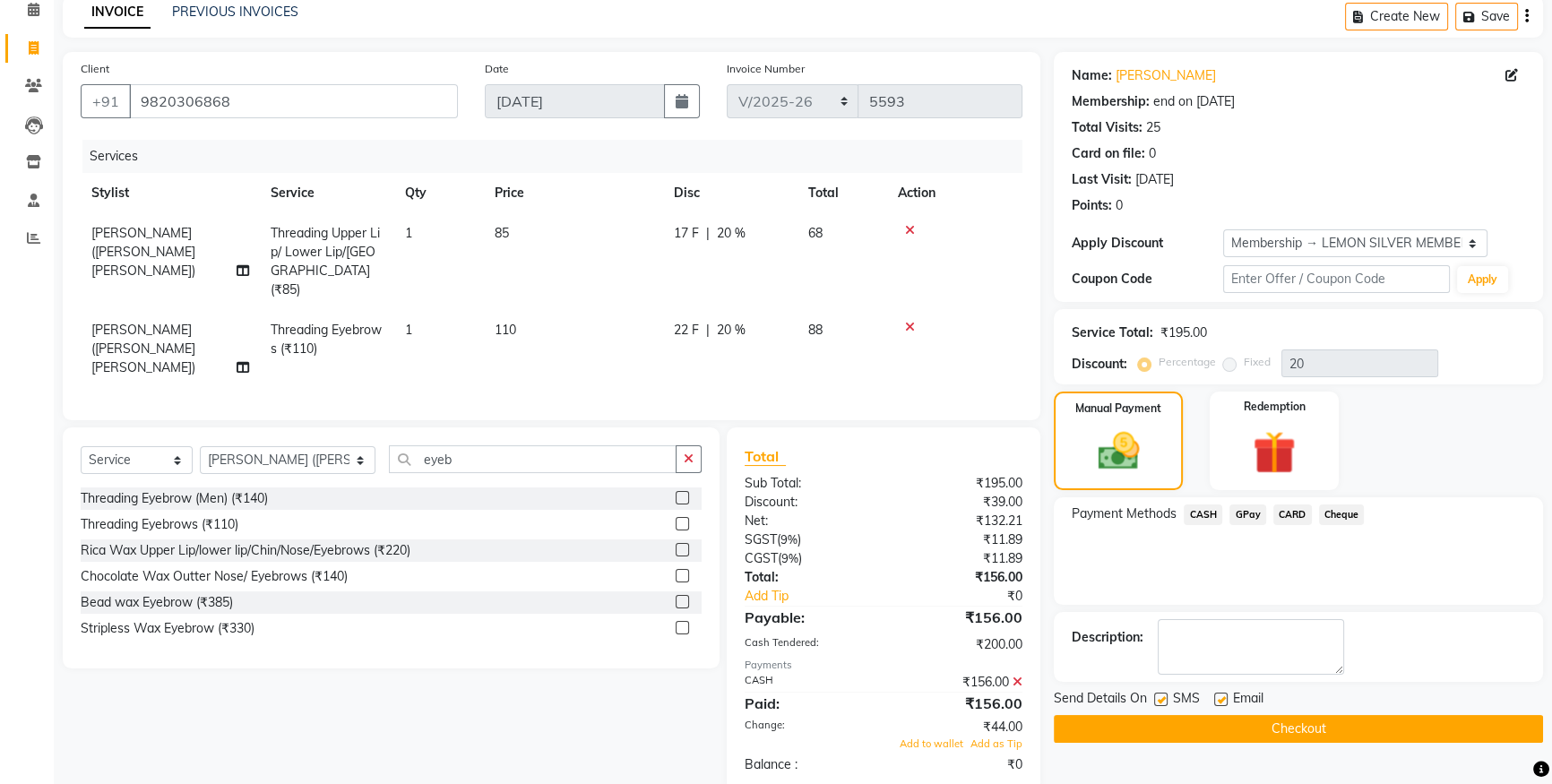
scroll to position [181, 0]
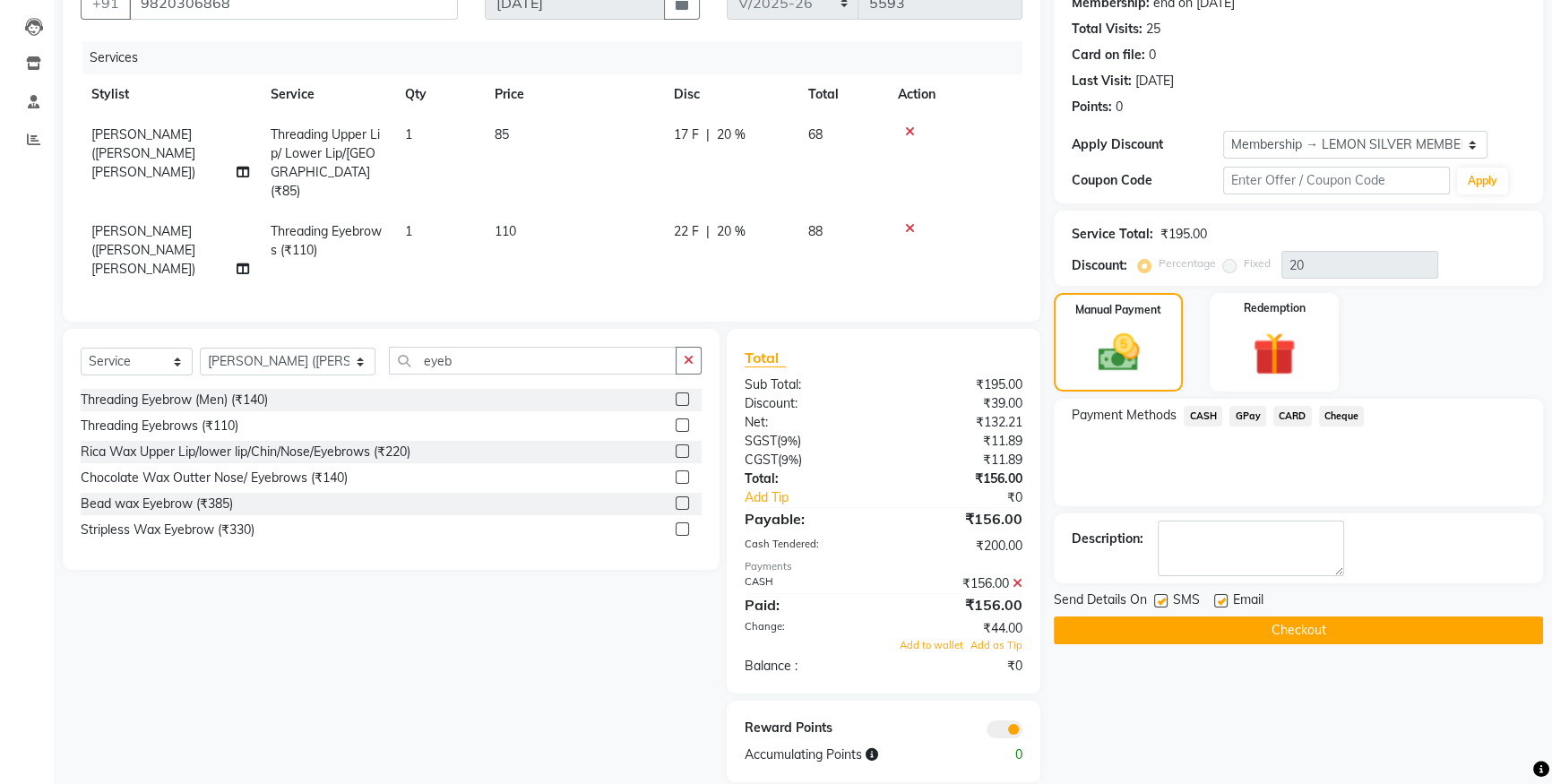
click at [1015, 577] on icon at bounding box center [1018, 583] width 10 height 13
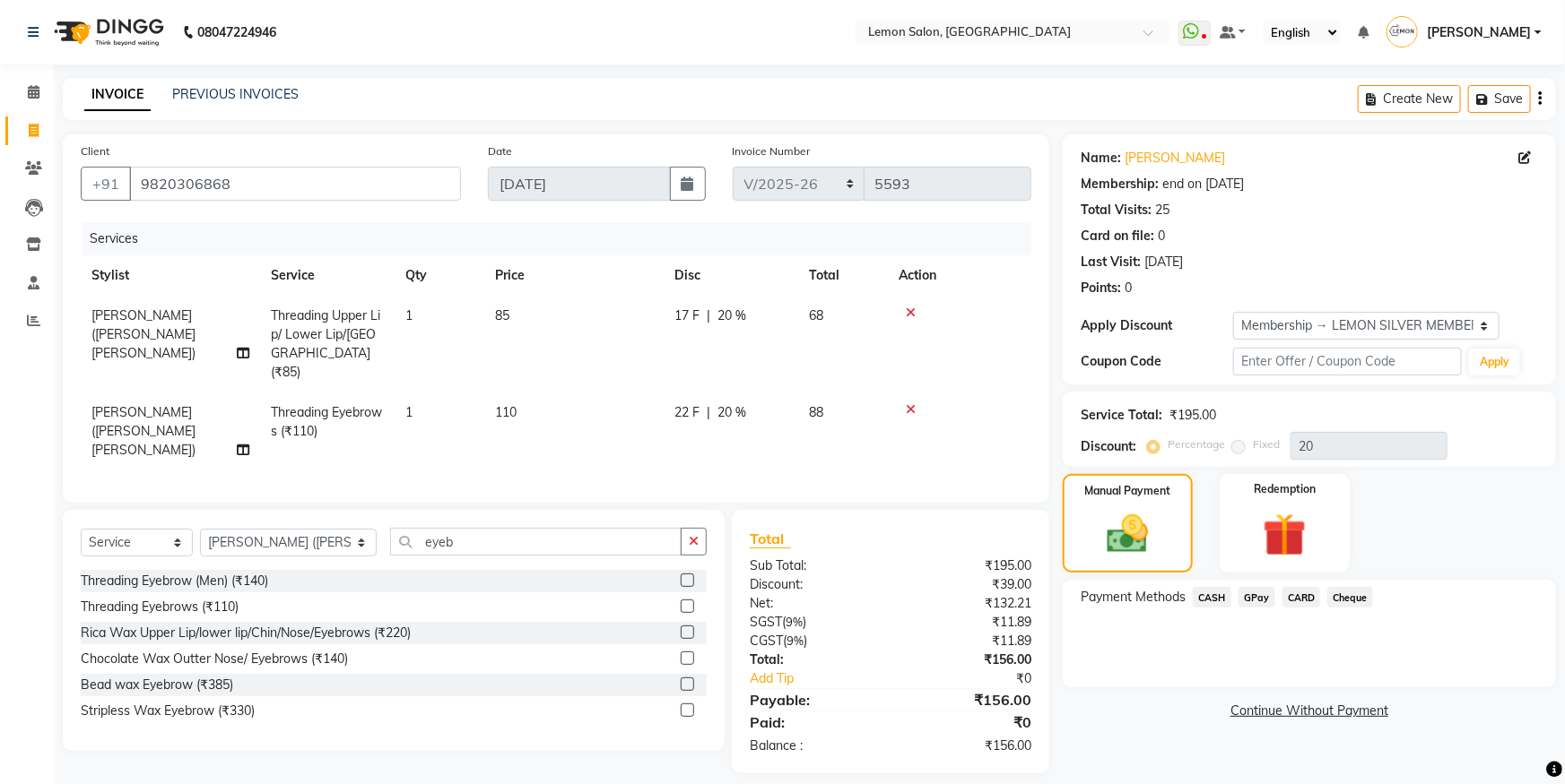
click at [1206, 601] on span "CASH" at bounding box center [1212, 596] width 39 height 20
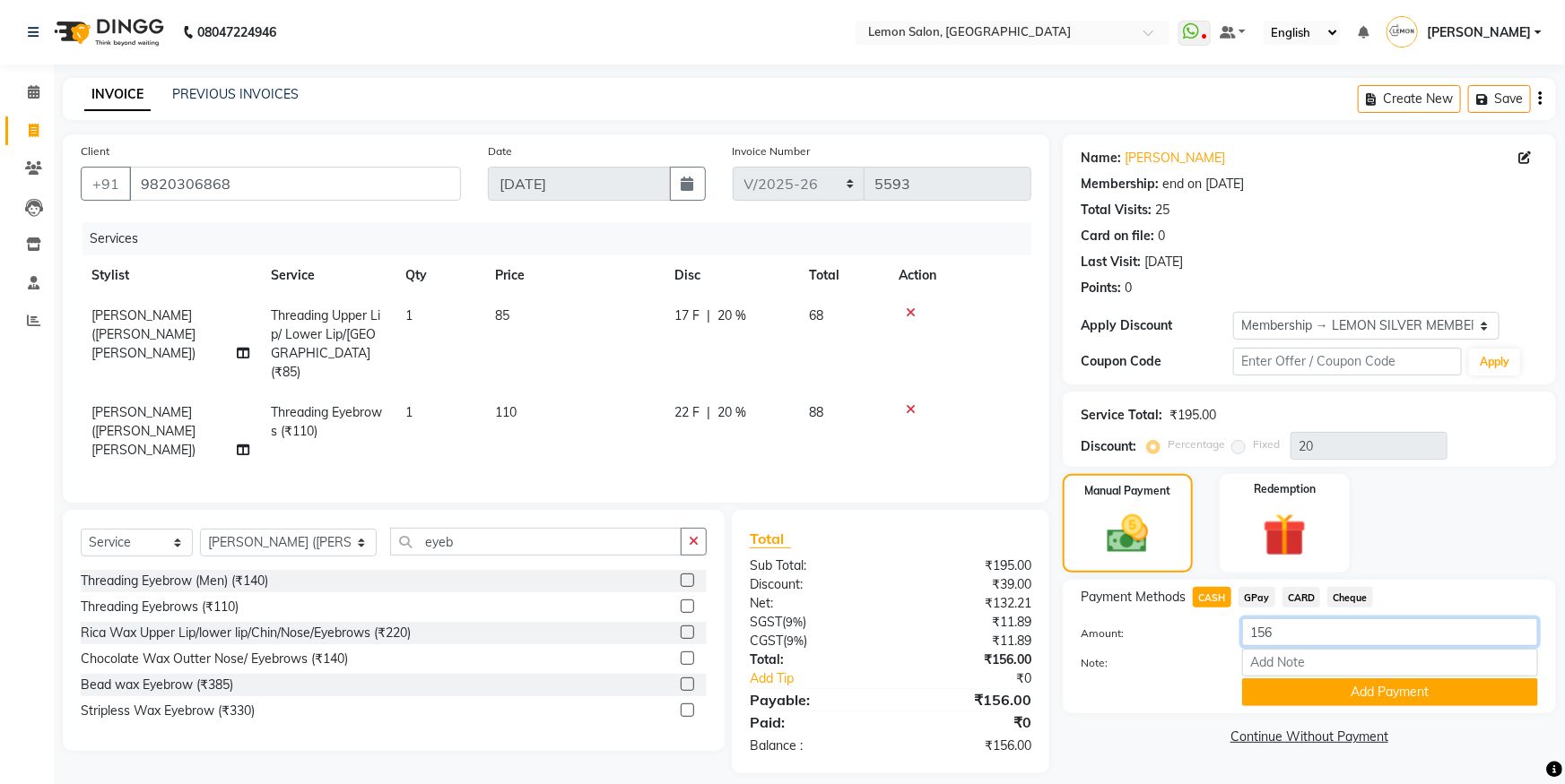
drag, startPoint x: 1273, startPoint y: 641, endPoint x: 1175, endPoint y: 636, distance: 98.1
click at [1175, 636] on div "Amount: 156" at bounding box center [1309, 633] width 484 height 30
type input "200"
click at [1413, 689] on button "Add Payment" at bounding box center [1390, 692] width 296 height 28
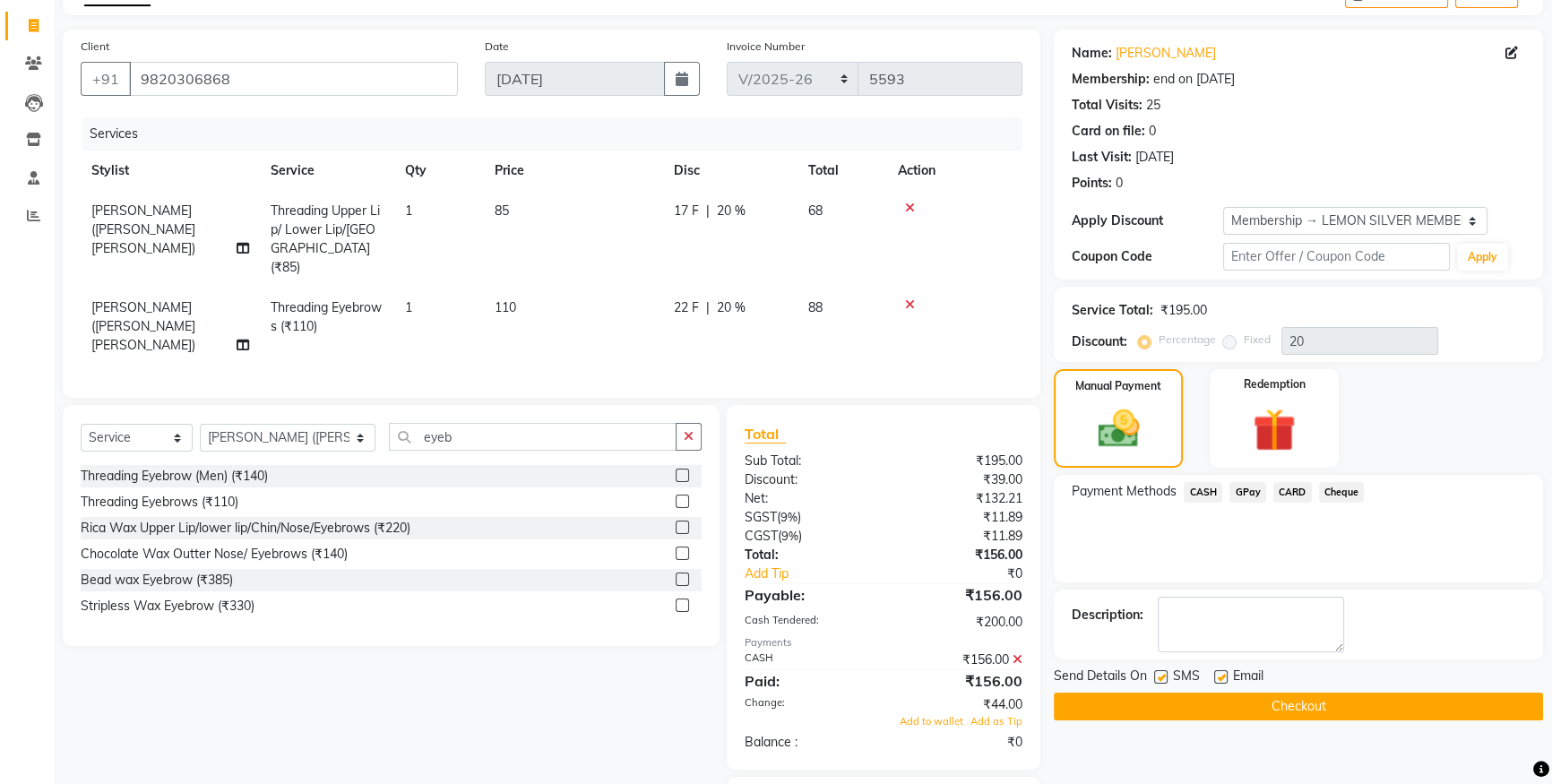
scroll to position [163, 0]
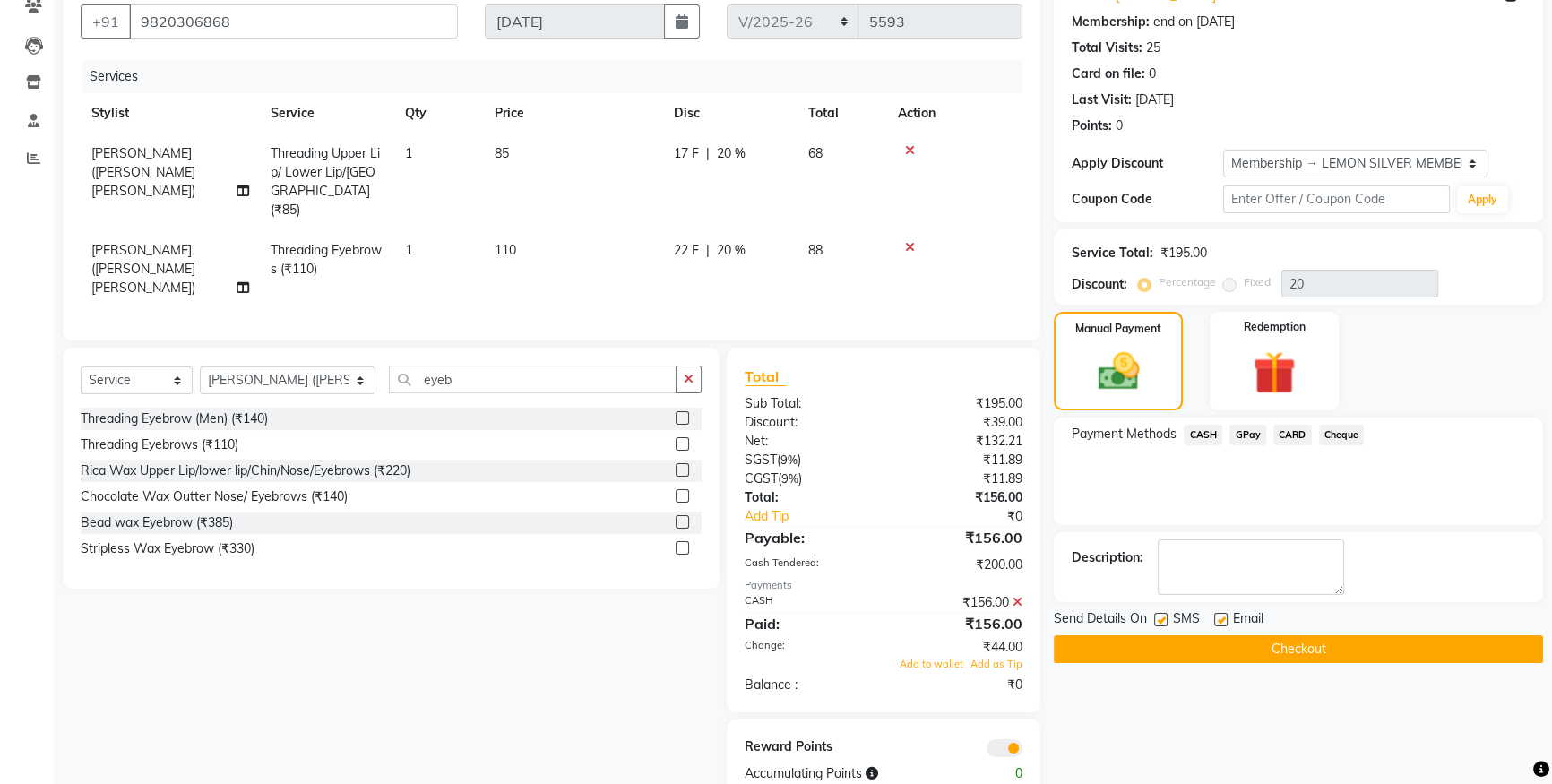
click at [1019, 596] on icon at bounding box center [1018, 602] width 10 height 13
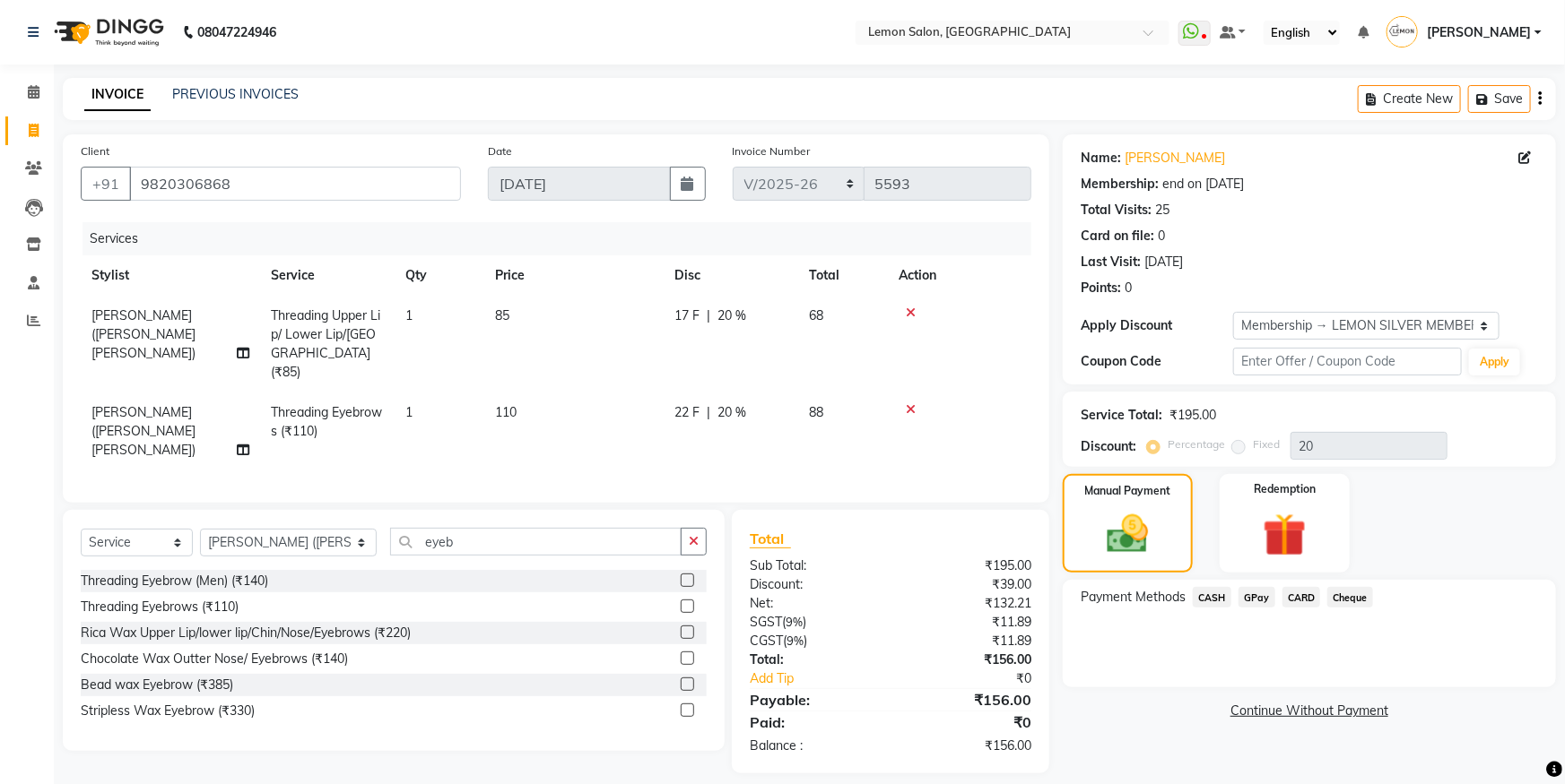
click at [1219, 593] on span "CASH" at bounding box center [1212, 596] width 39 height 20
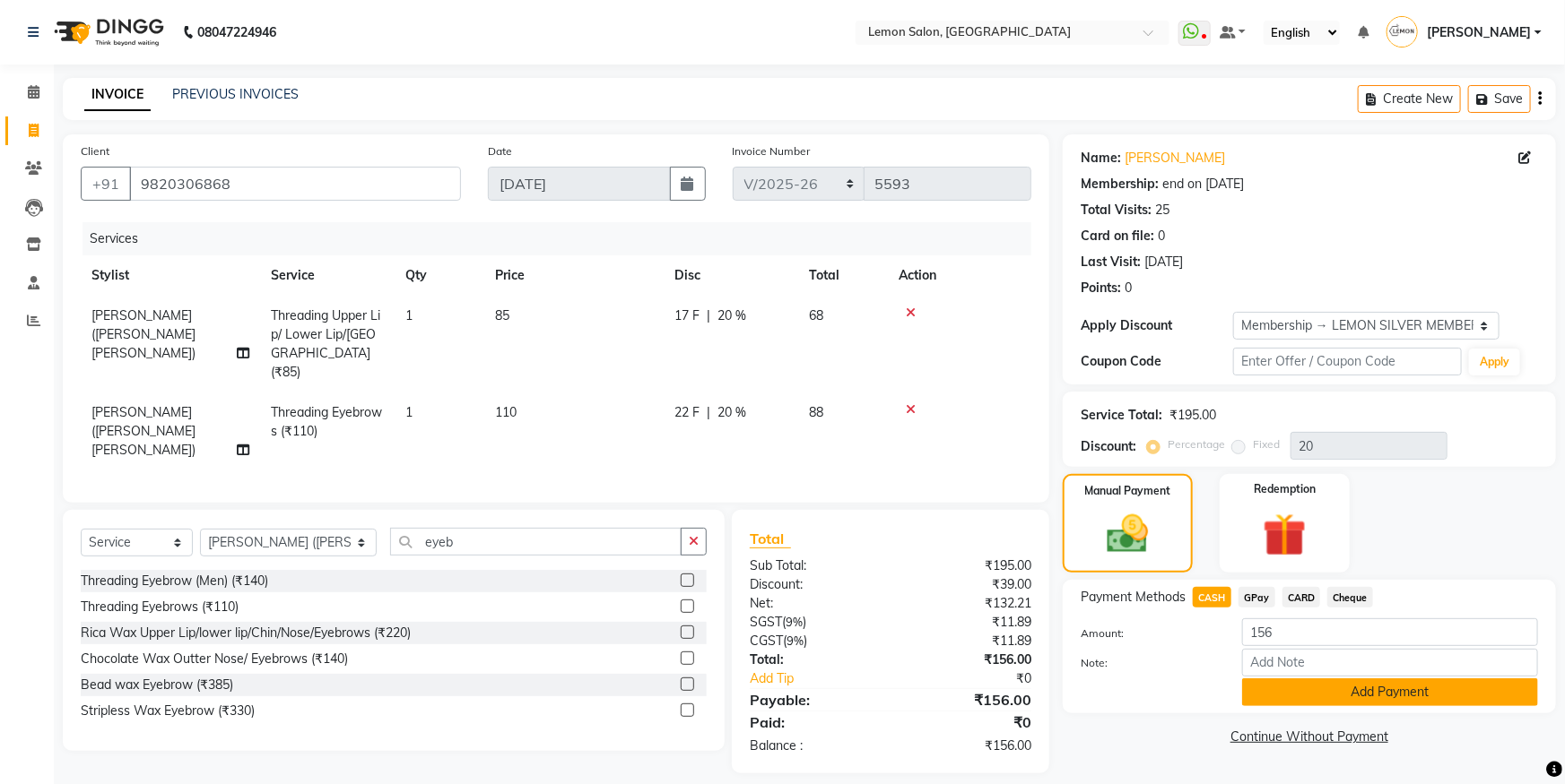
click at [1276, 682] on button "Add Payment" at bounding box center [1390, 692] width 296 height 28
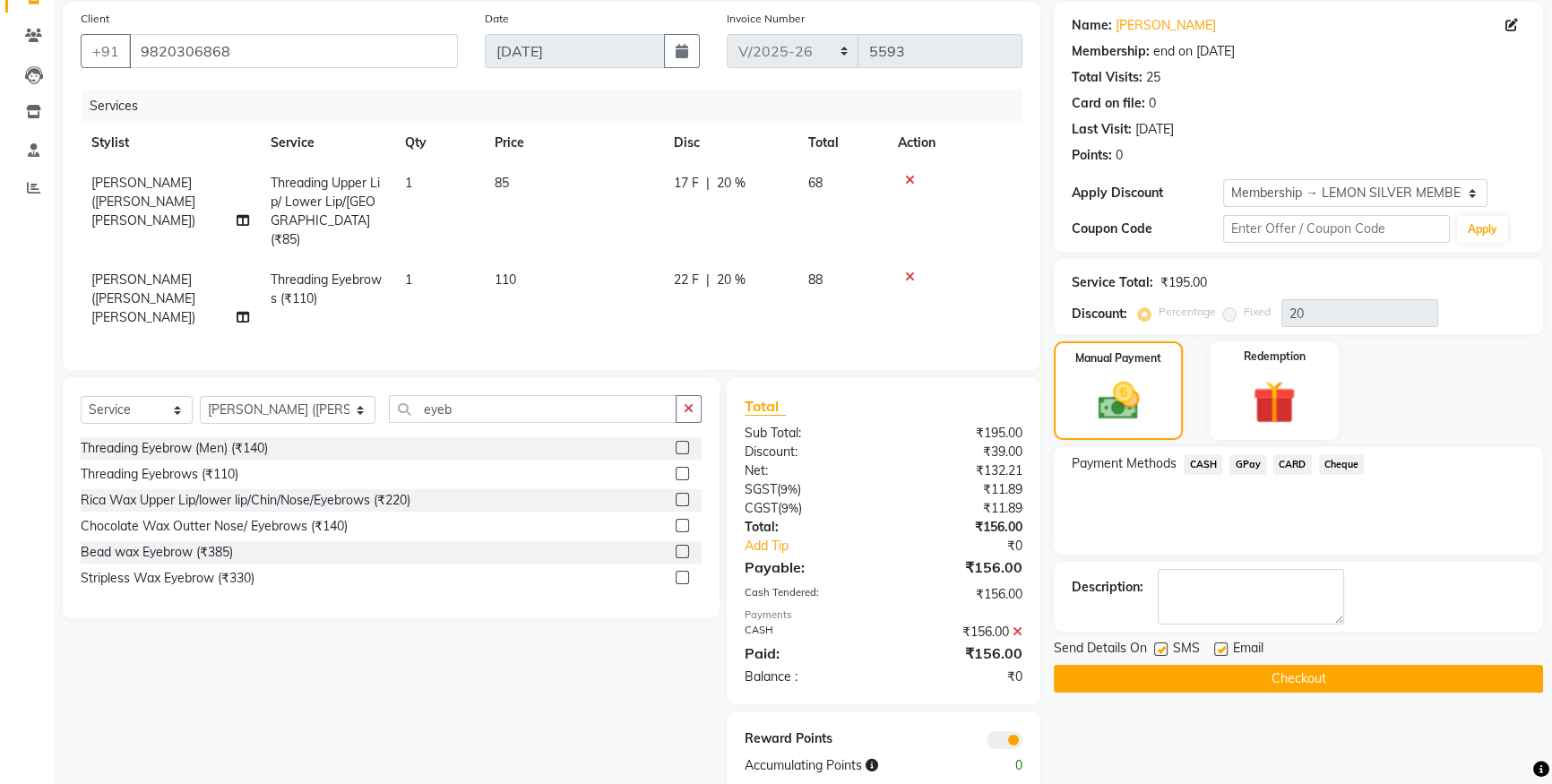
scroll to position [143, 0]
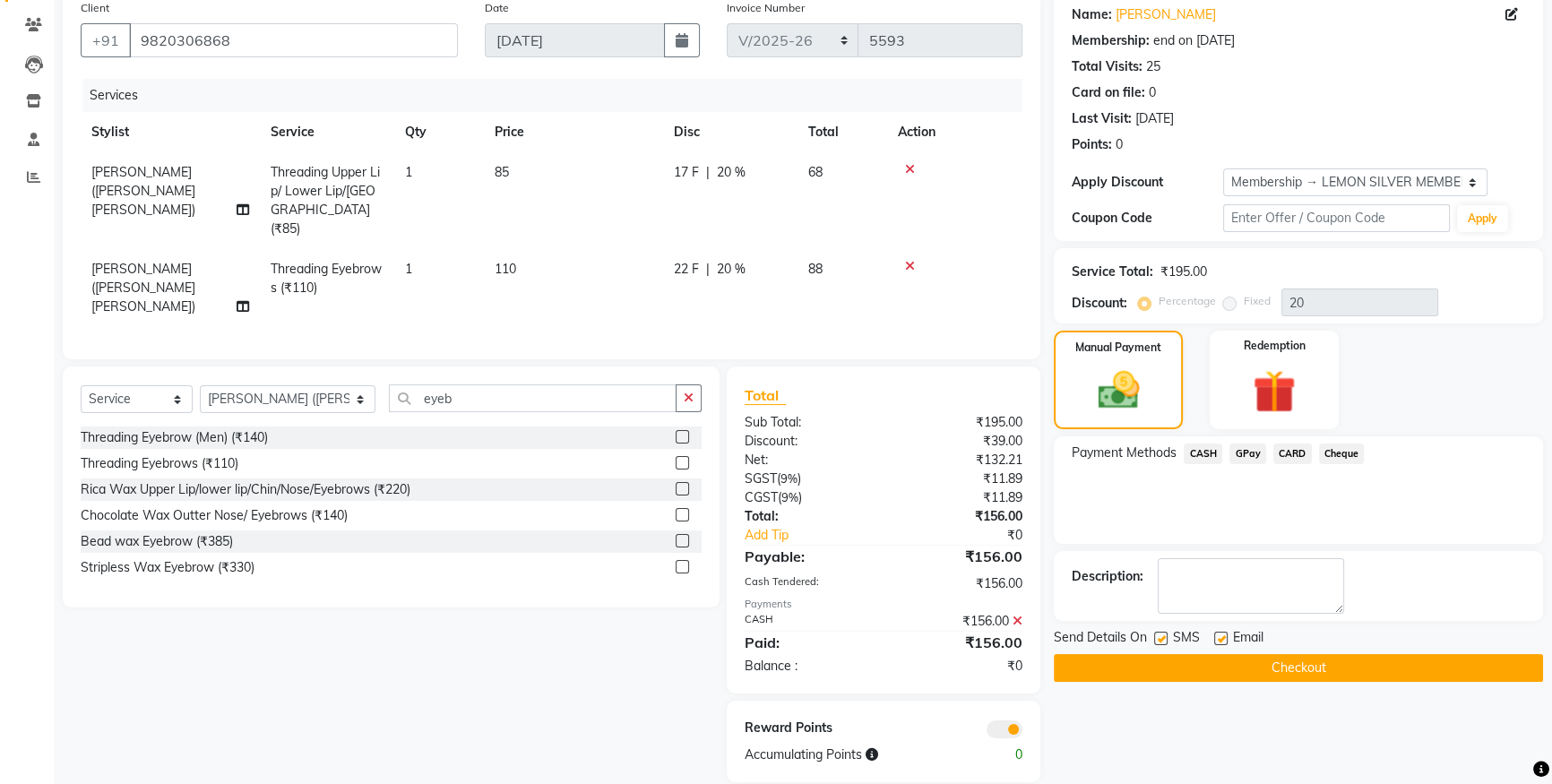
click at [1176, 659] on button "Checkout" at bounding box center [1298, 668] width 489 height 28
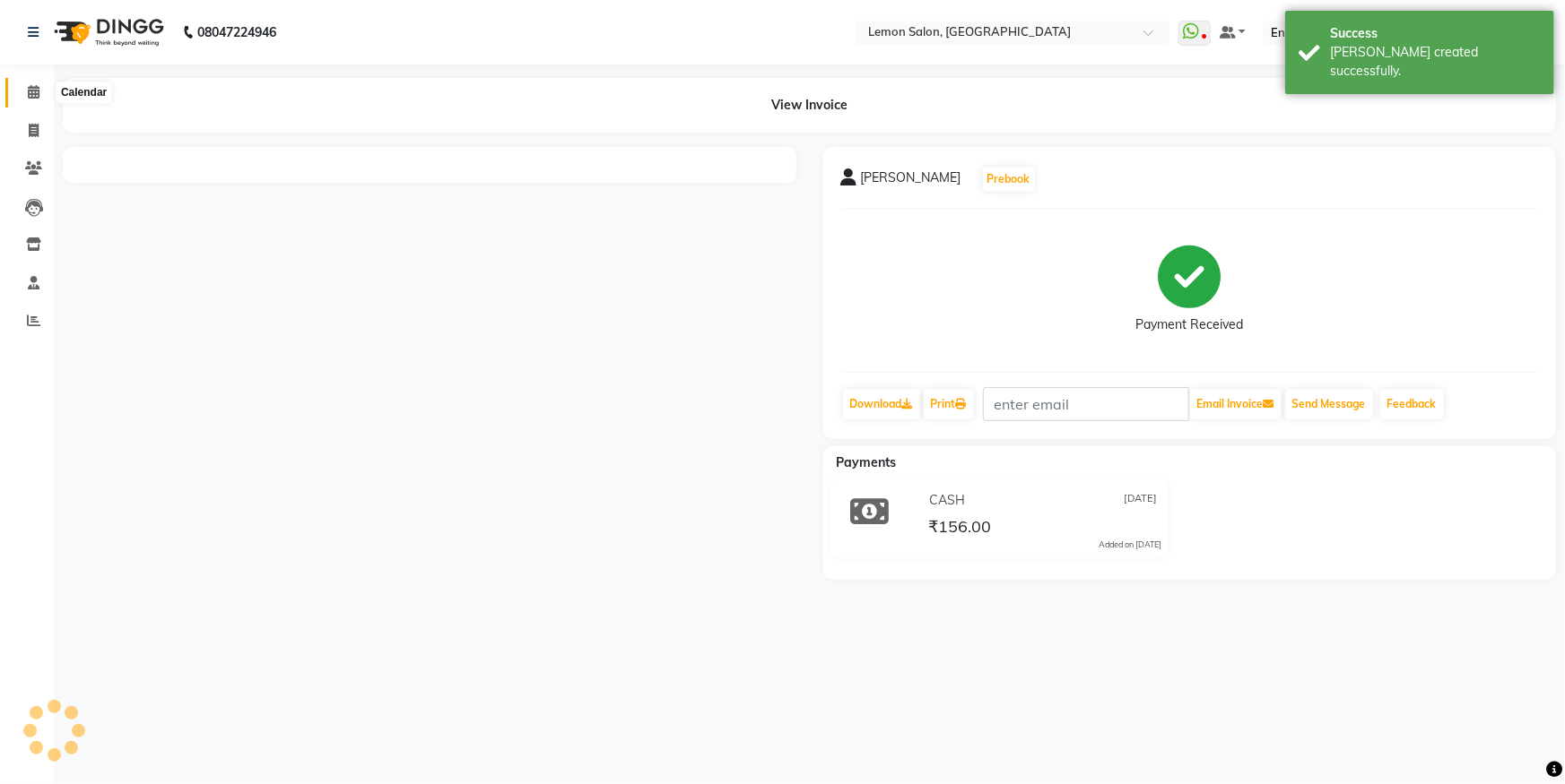
click at [26, 98] on span at bounding box center [34, 92] width 31 height 20
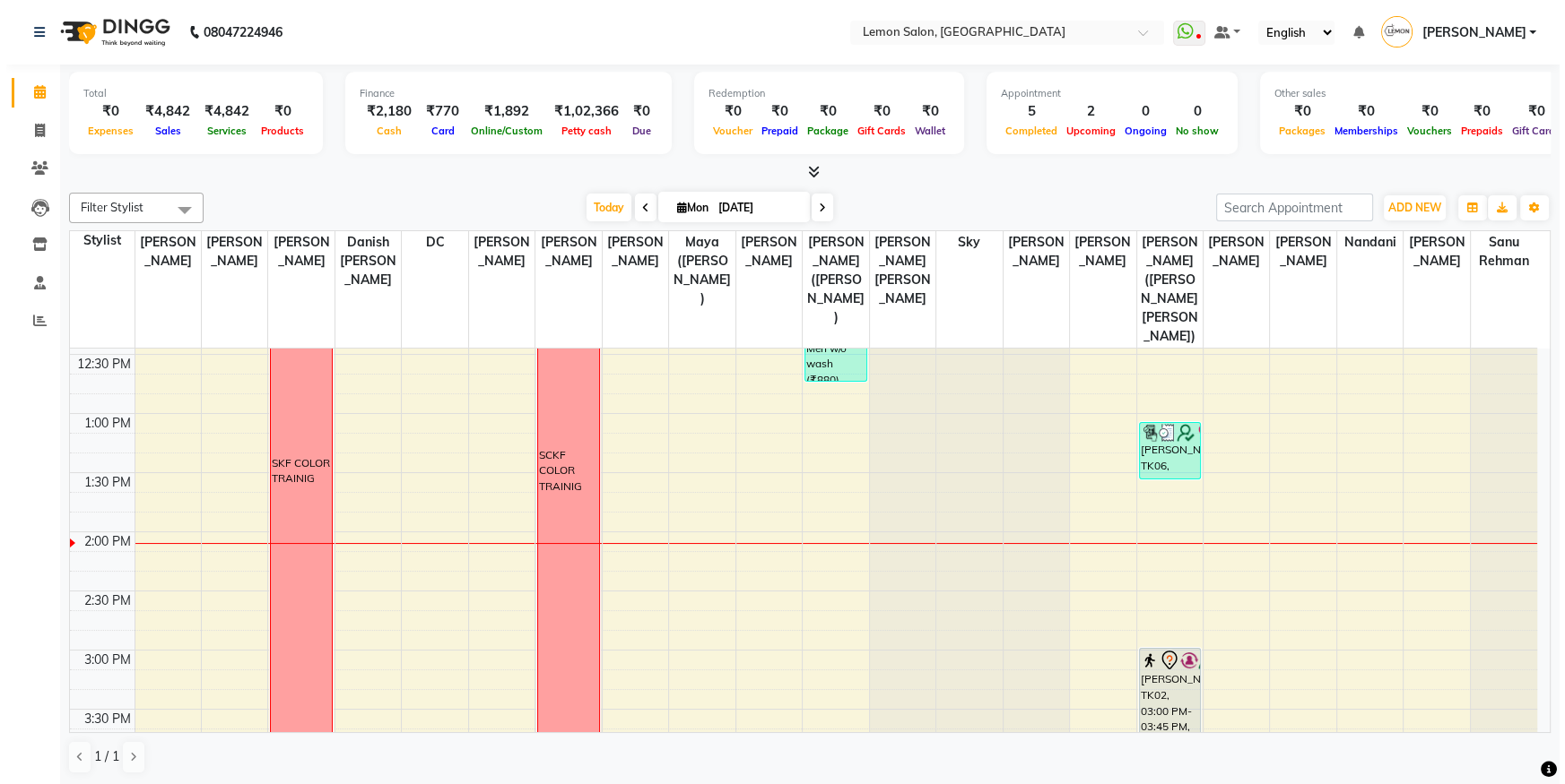
scroll to position [391, 0]
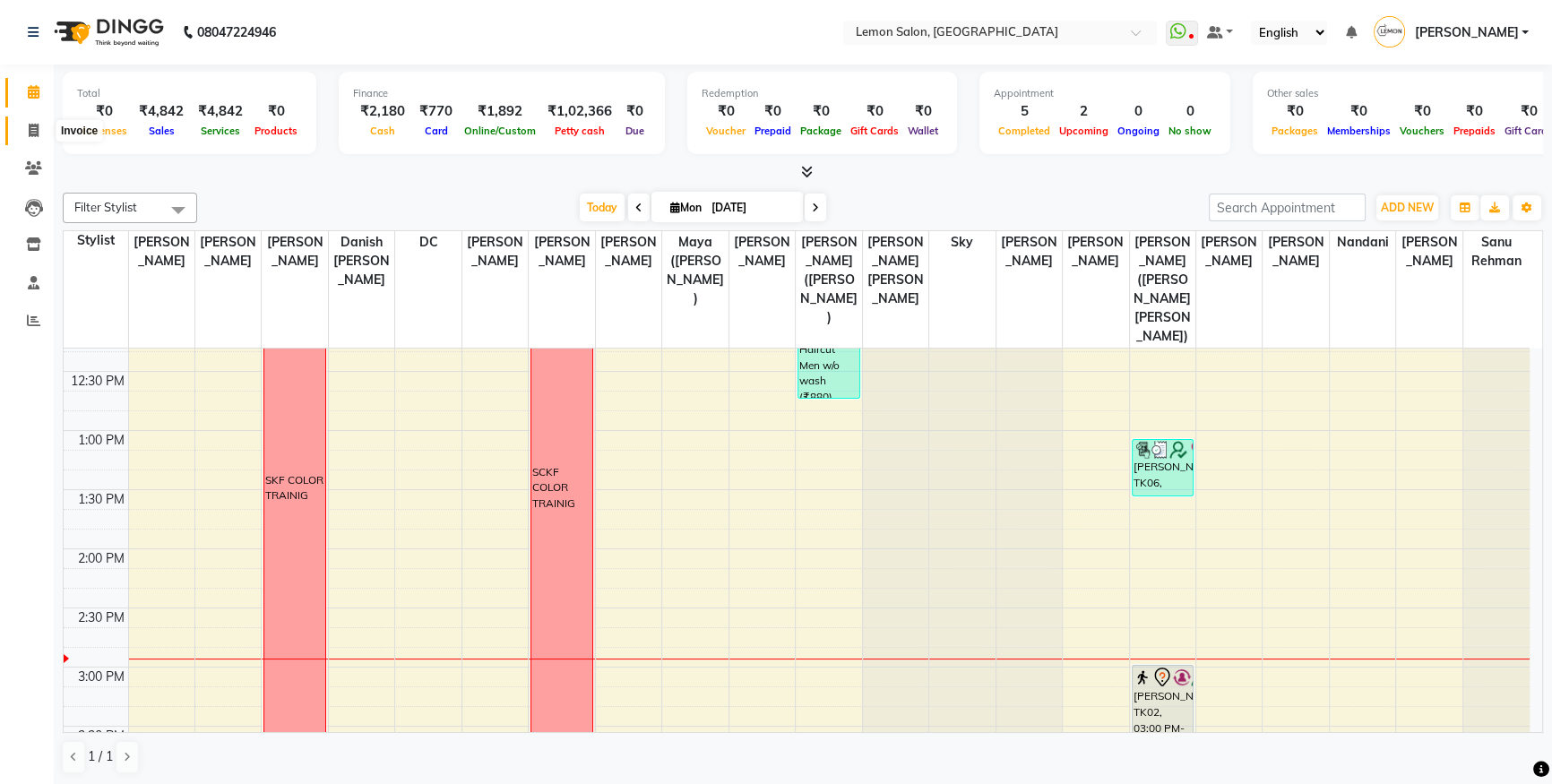
click at [30, 133] on icon at bounding box center [34, 131] width 10 height 14
select select "service"
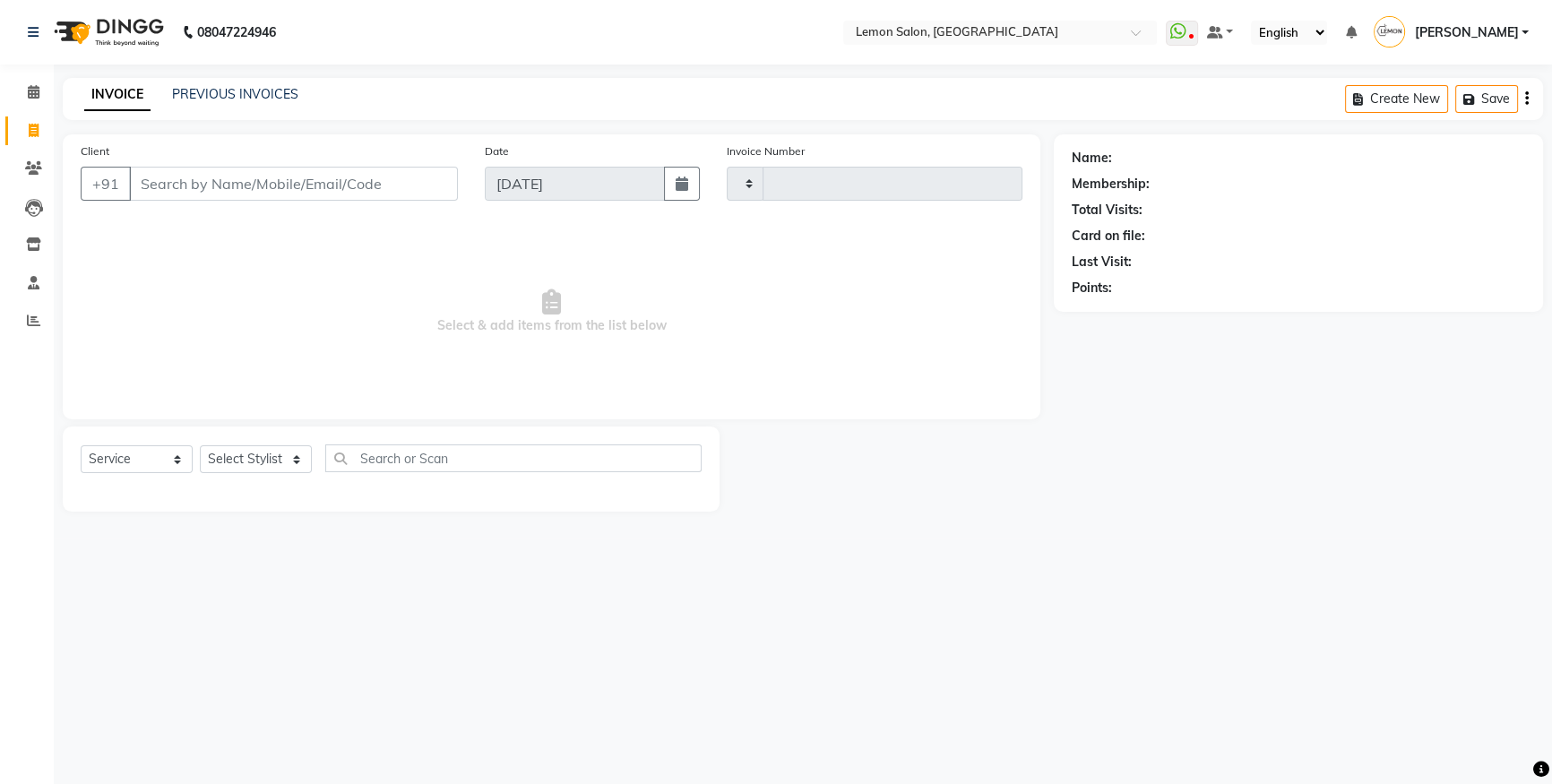
type input "5595"
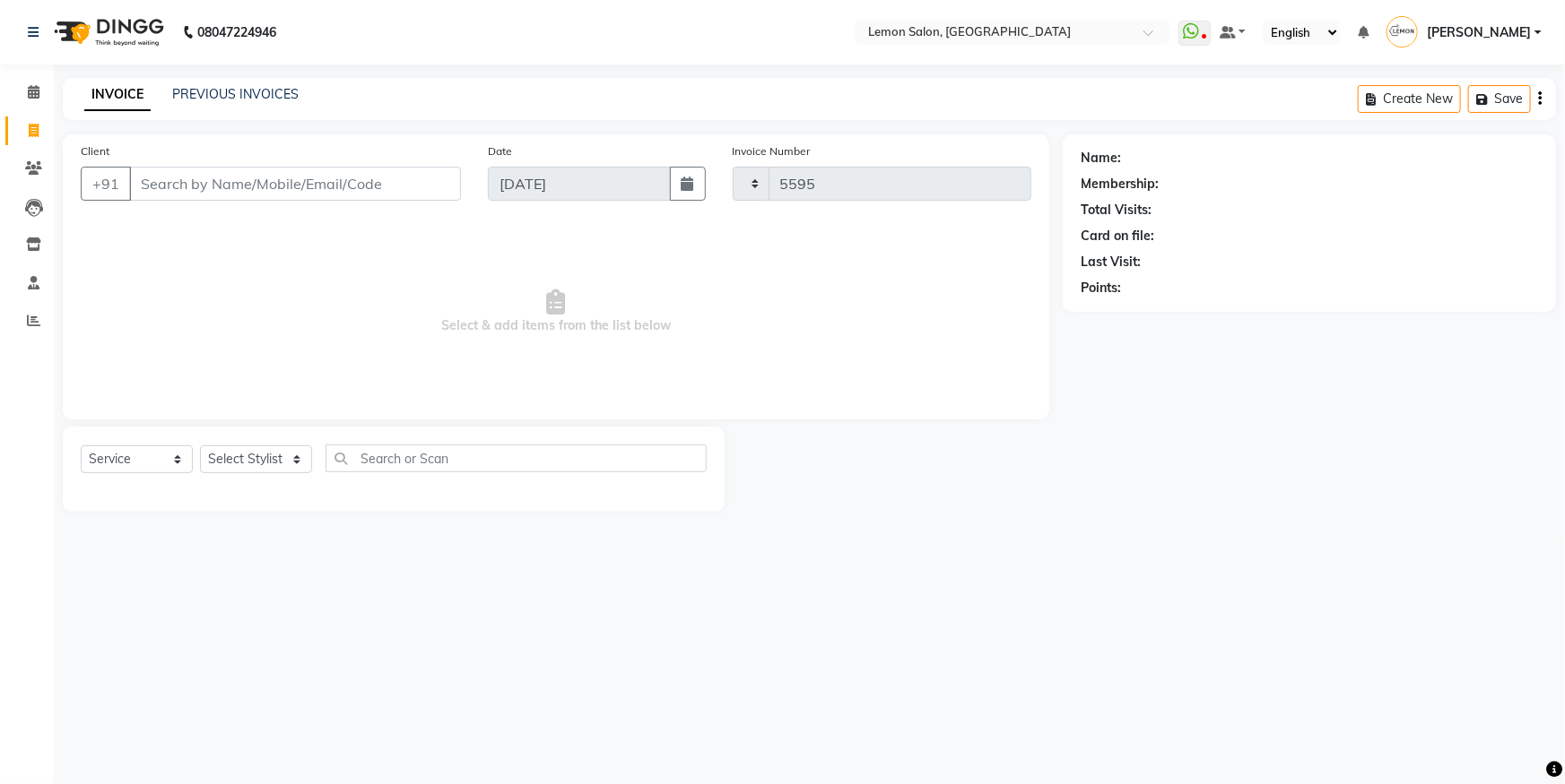
select select "566"
click at [256, 462] on select "Select Stylist" at bounding box center [256, 459] width 112 height 28
select select "7884"
click at [199, 445] on select "Select Stylist Aakash Buchiude Ayesha Khan Azaz Kassara Danish Mansoori DC Geet…" at bounding box center [288, 459] width 176 height 28
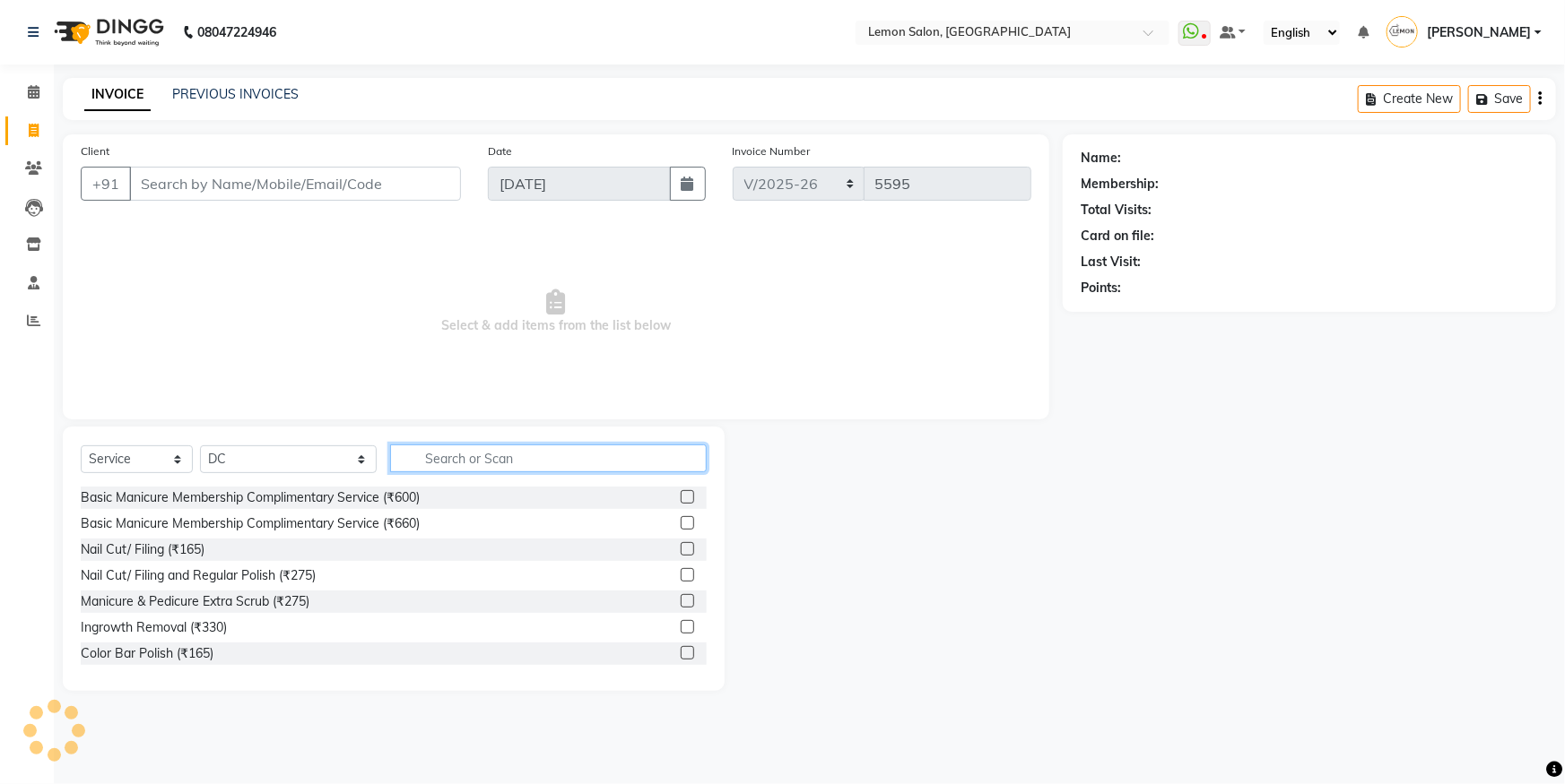
click at [471, 465] on input "text" at bounding box center [548, 458] width 317 height 28
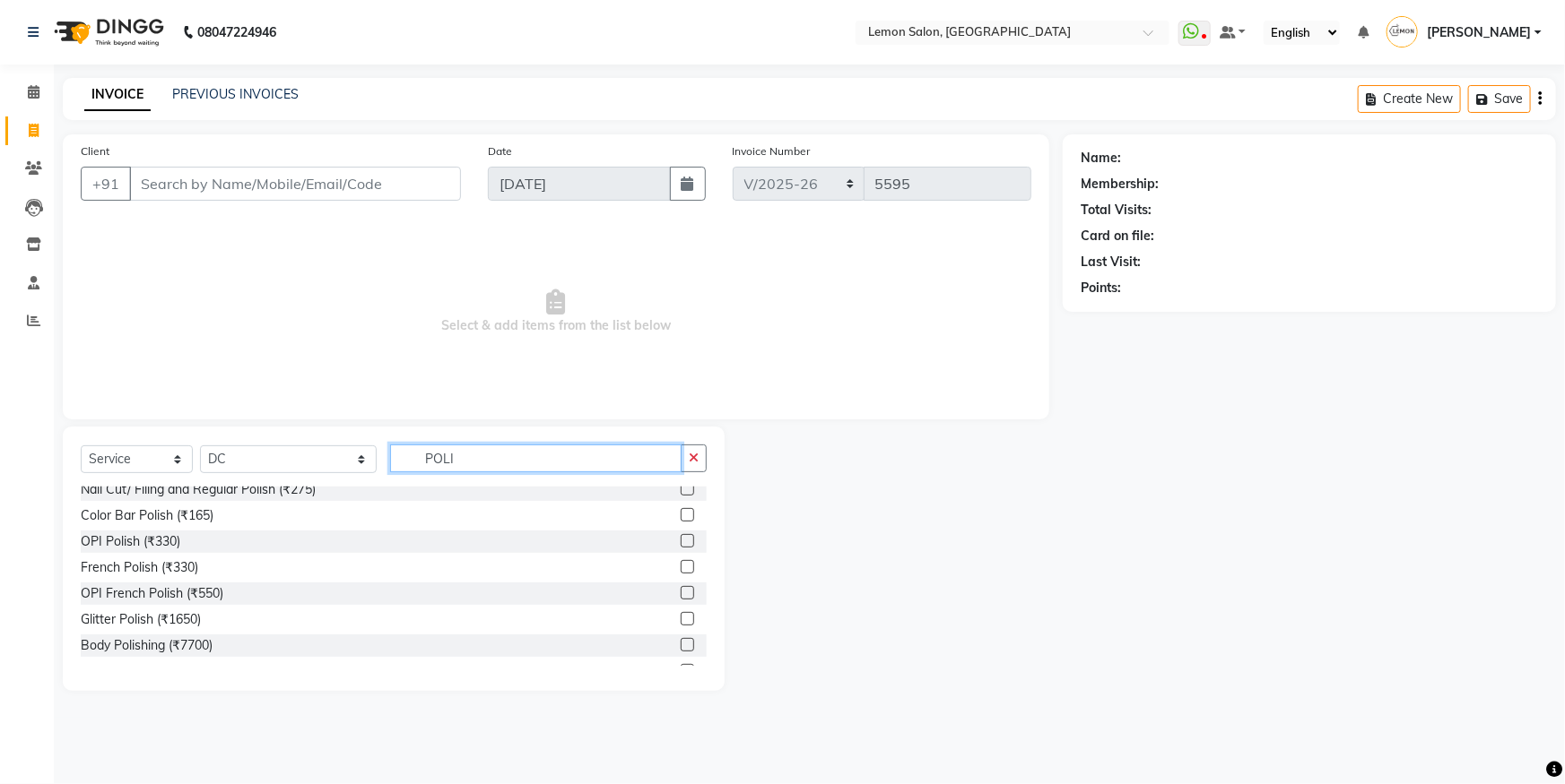
scroll to position [7, 0]
type input "POLI"
click at [30, 323] on icon at bounding box center [34, 320] width 14 height 14
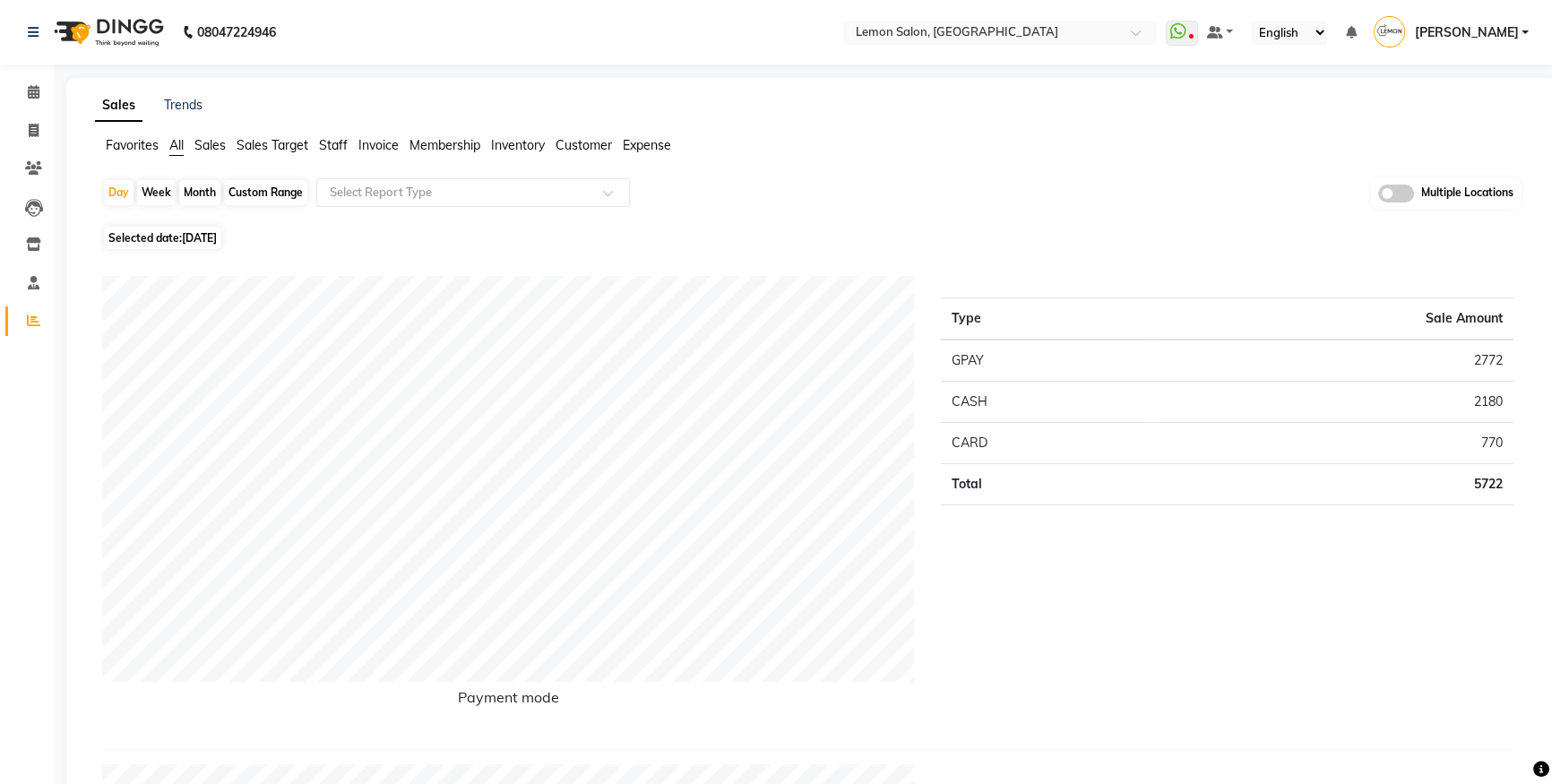
click at [665, 148] on span "Expense" at bounding box center [647, 145] width 48 height 16
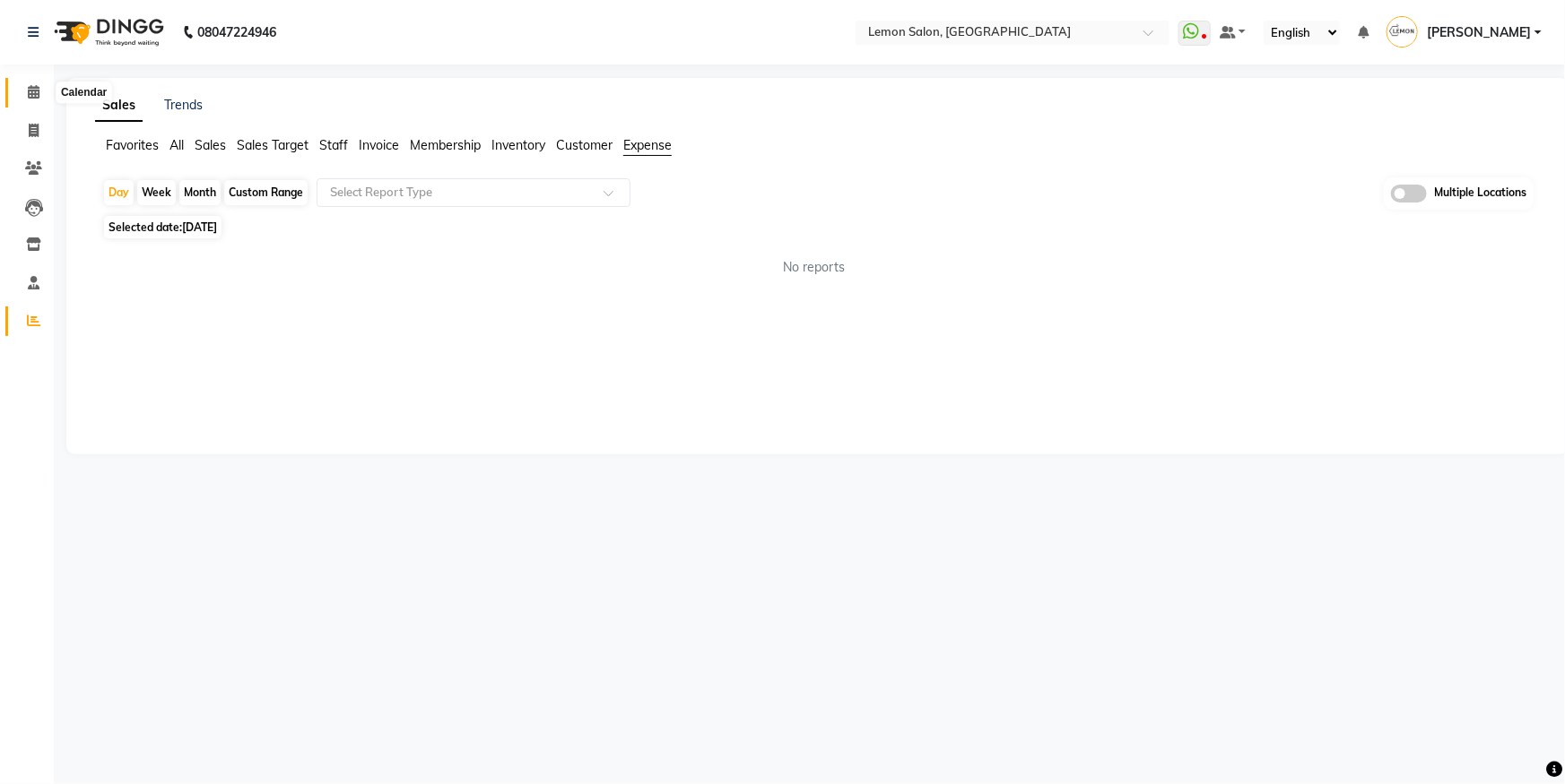
click at [30, 90] on icon at bounding box center [34, 92] width 12 height 14
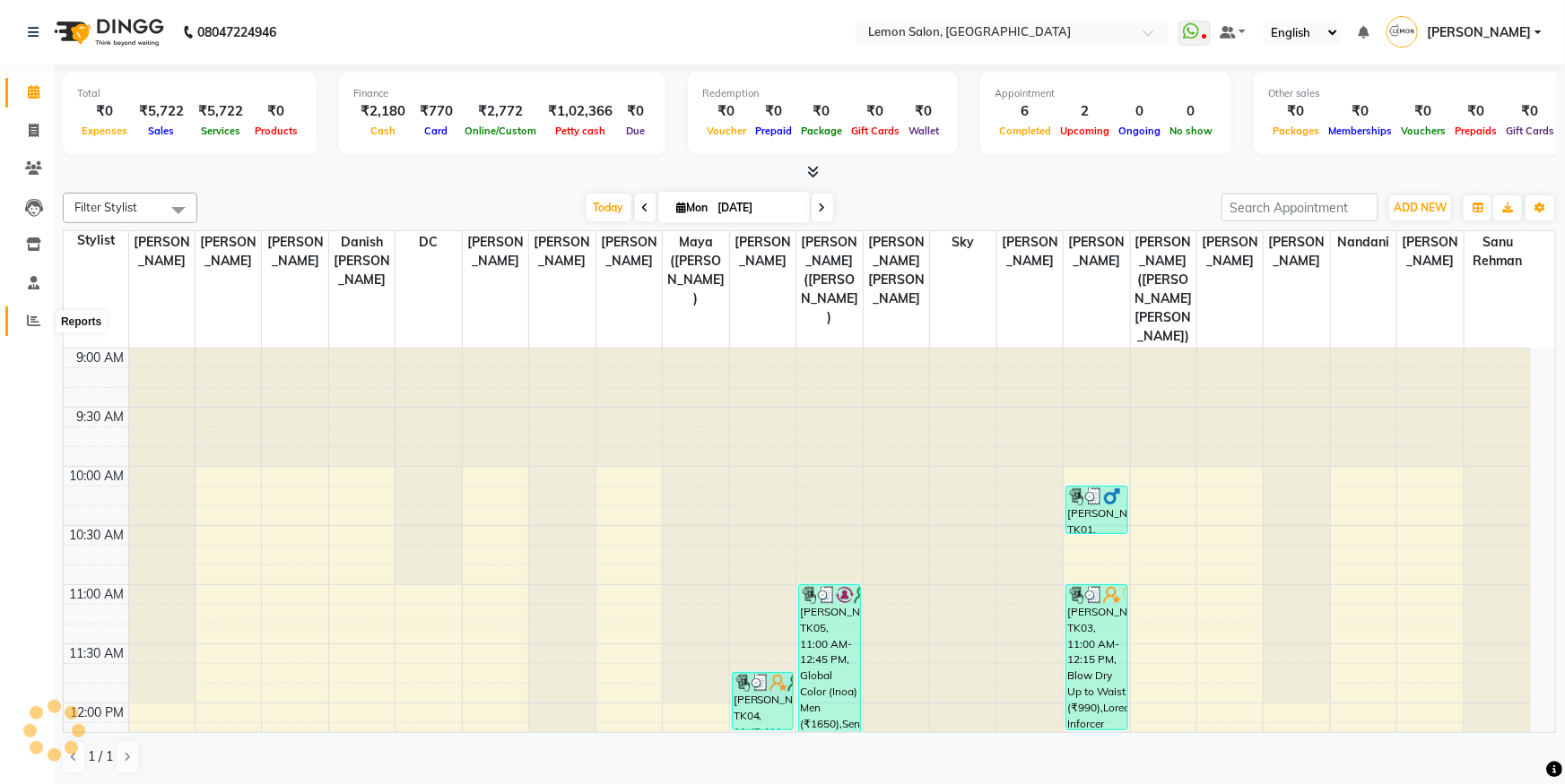
click at [41, 323] on span at bounding box center [34, 320] width 31 height 20
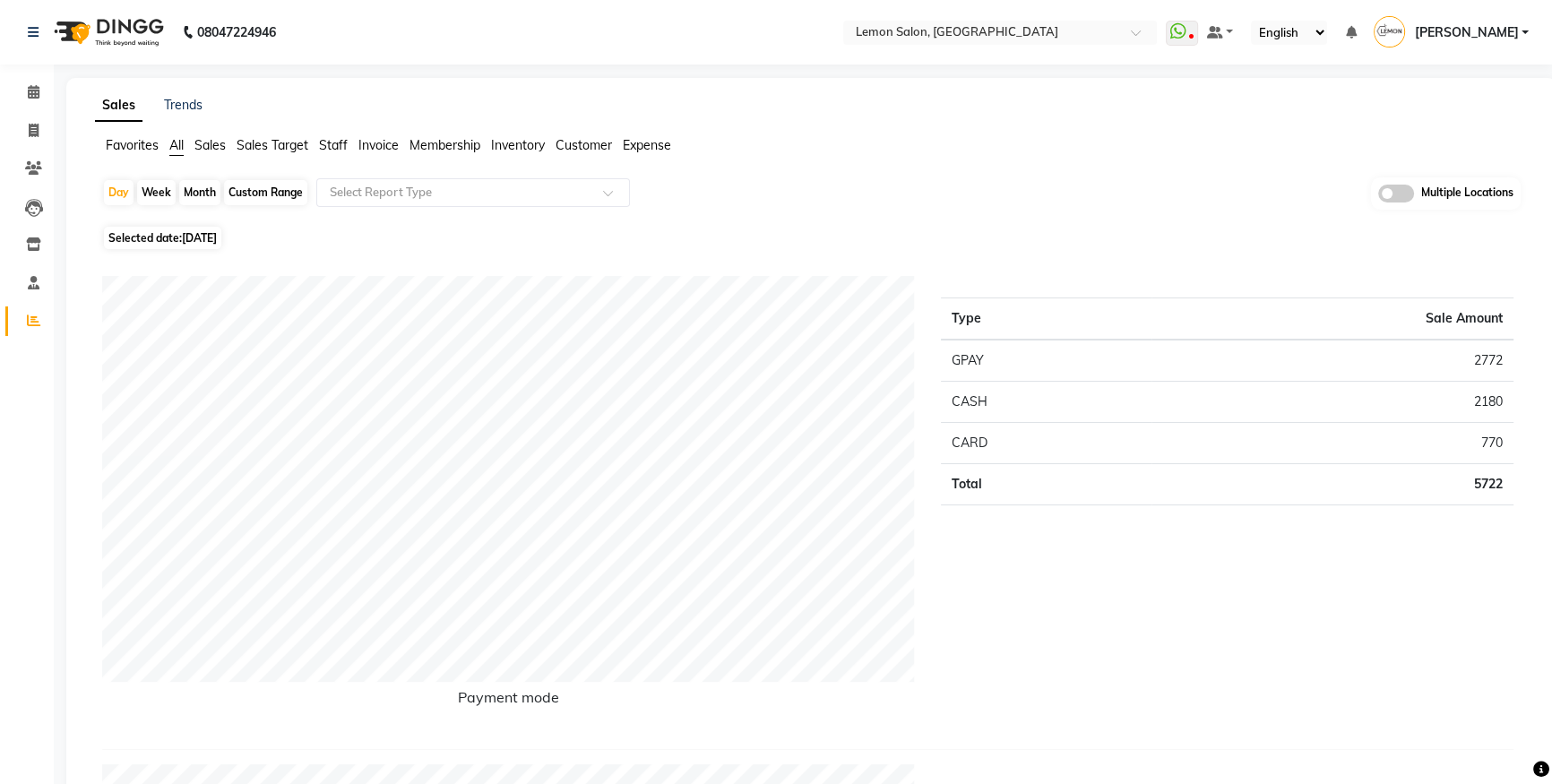
click at [331, 140] on span "Staff" at bounding box center [334, 145] width 29 height 16
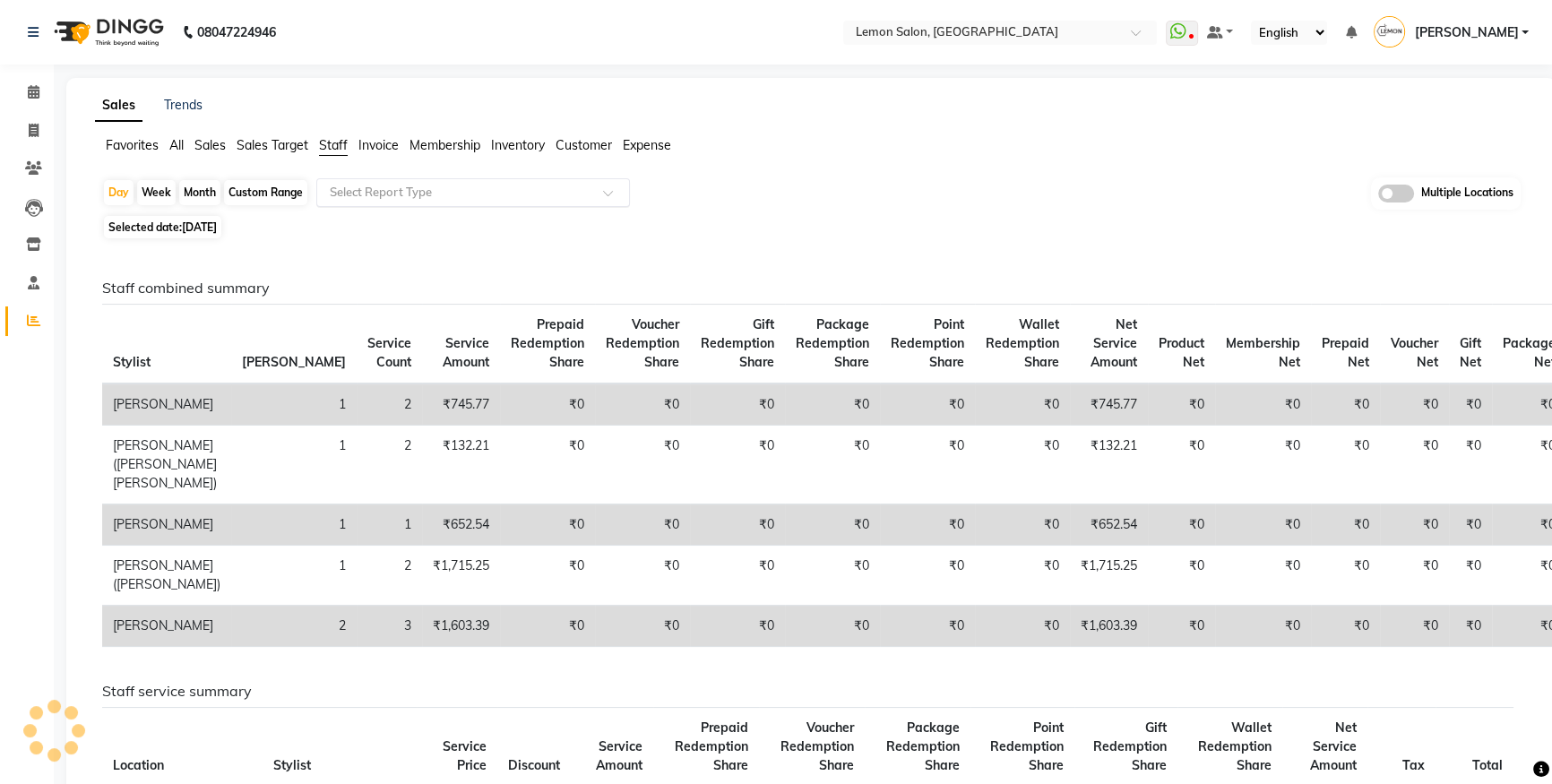
click at [343, 197] on input "text" at bounding box center [455, 193] width 259 height 18
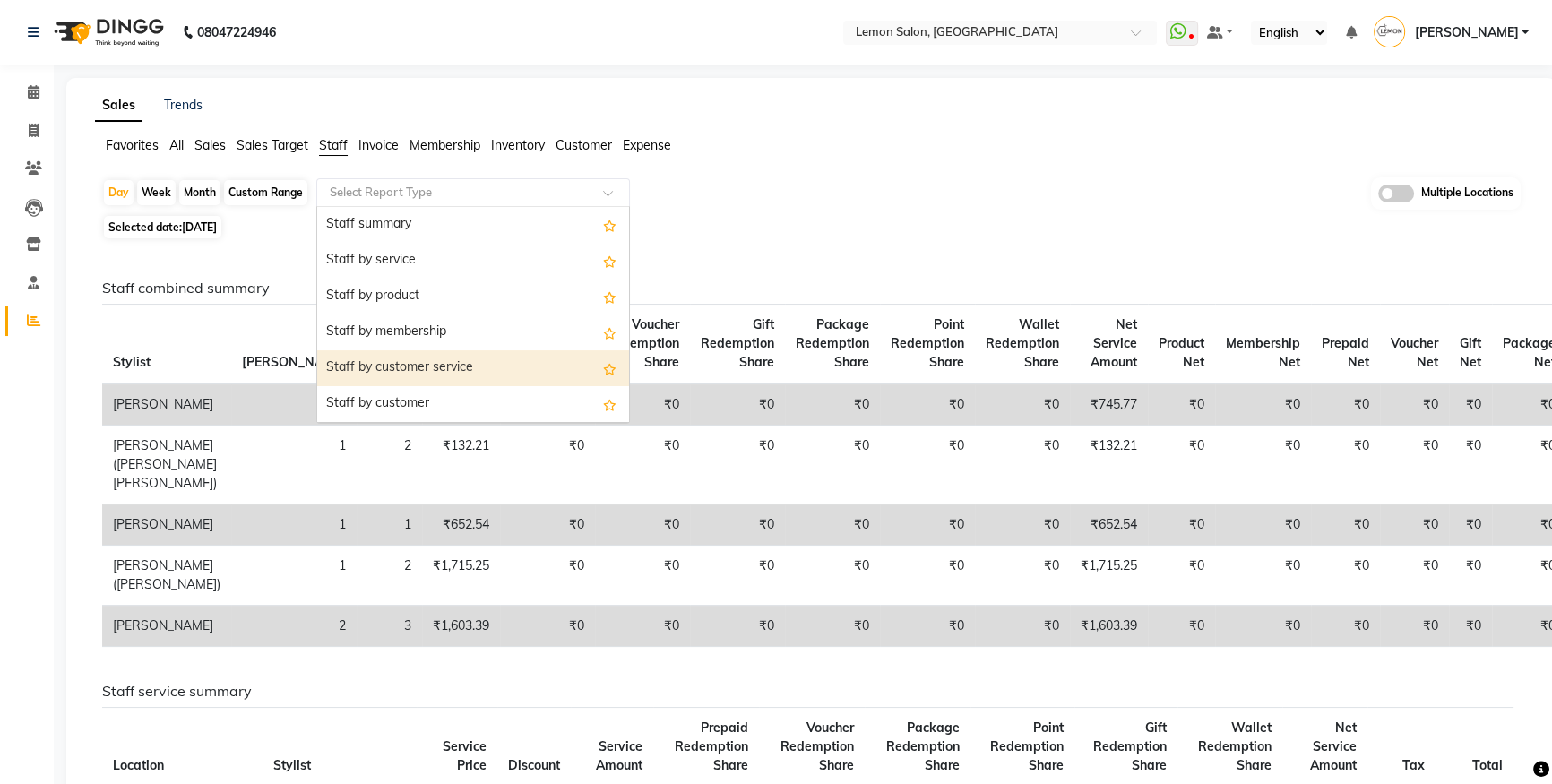
click at [409, 368] on div "Staff by customer service" at bounding box center [473, 368] width 312 height 36
select select "csv"
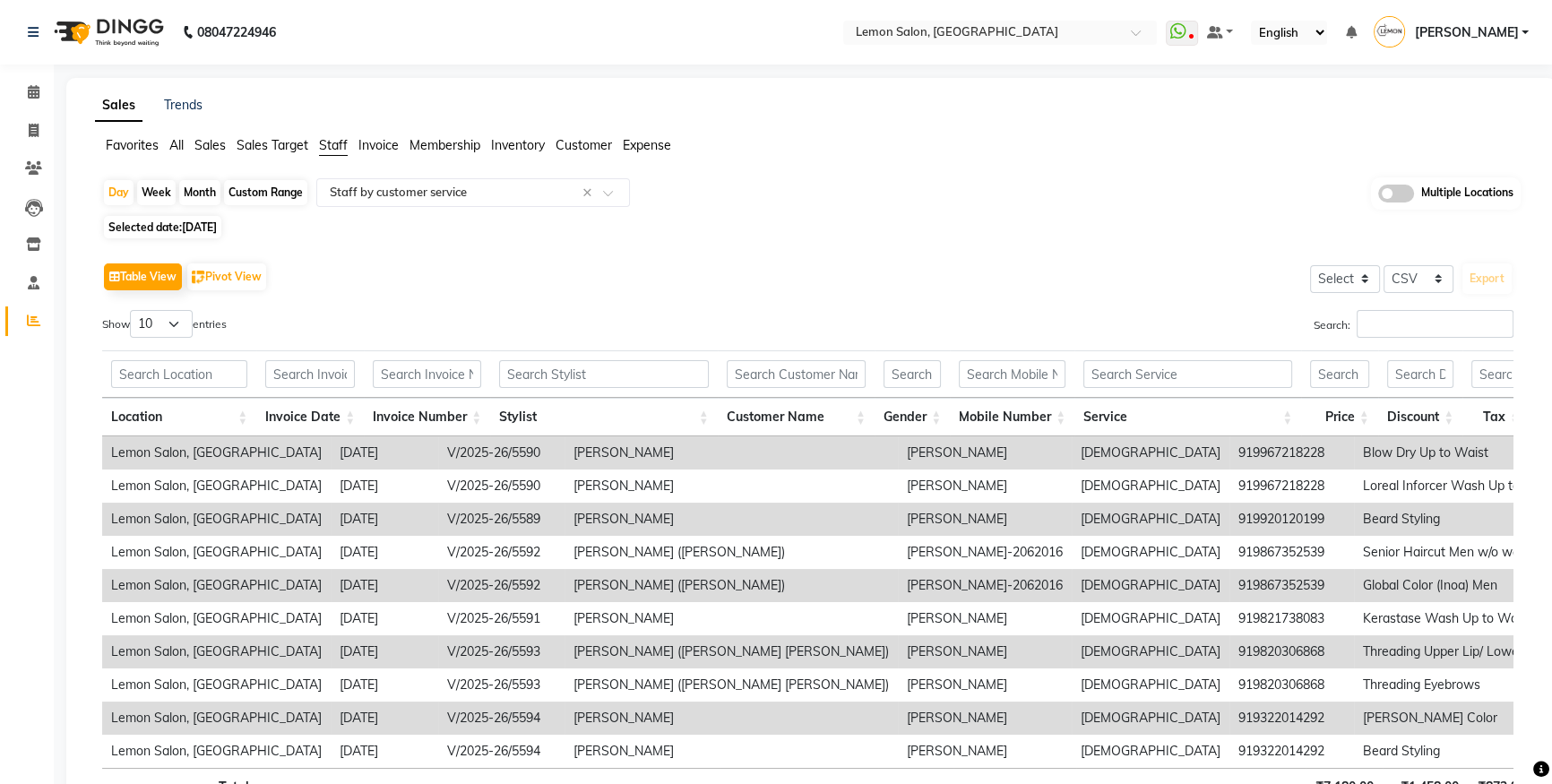
drag, startPoint x: 247, startPoint y: 227, endPoint x: 1011, endPoint y: 212, distance: 764.1
click at [1011, 212] on div "Day Week Month Custom Range Select Report Type × Staff by customer service × Mu…" at bounding box center [811, 518] width 1433 height 681
click at [34, 102] on span at bounding box center [34, 92] width 31 height 20
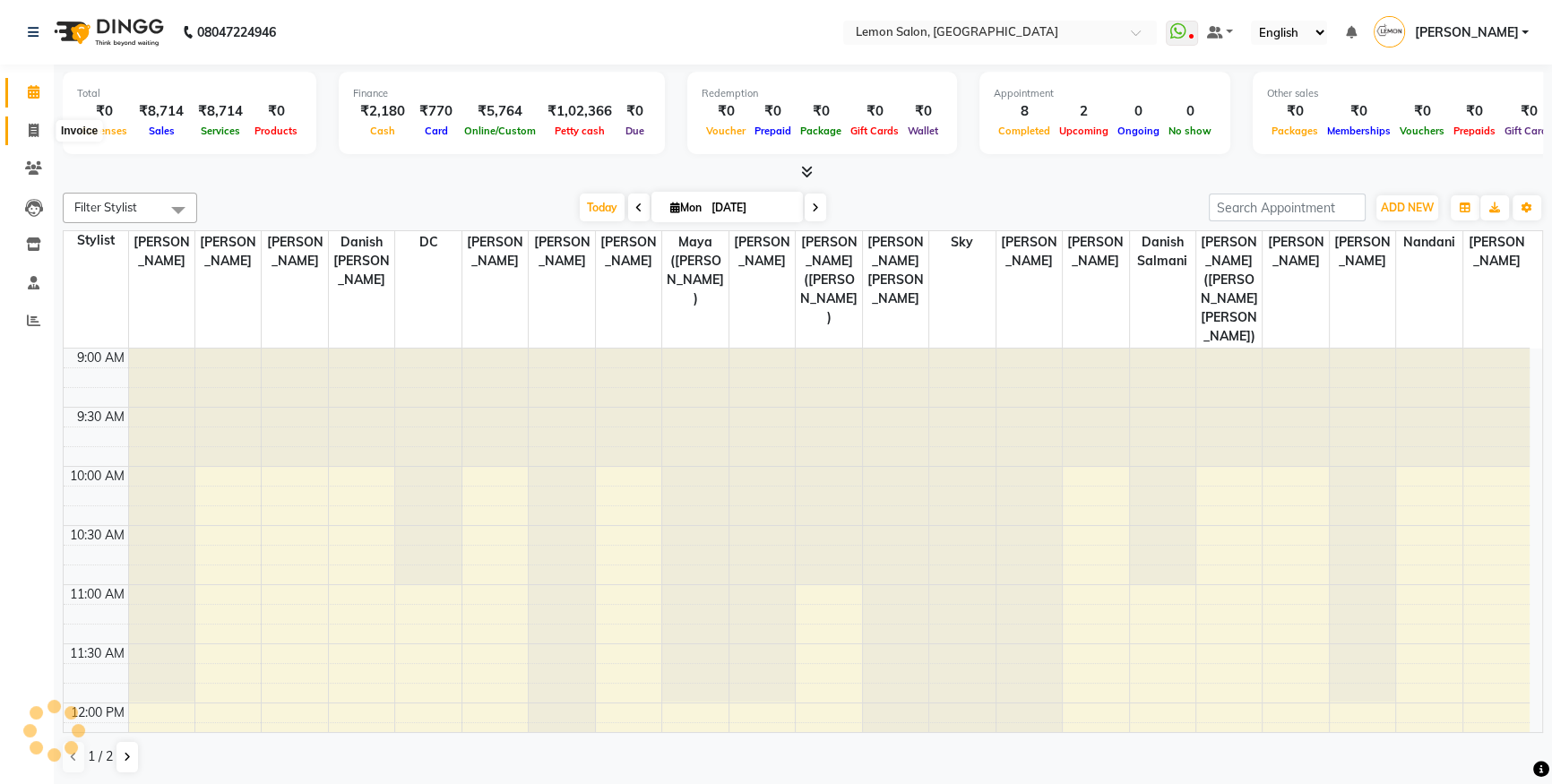
click at [36, 127] on icon at bounding box center [34, 131] width 10 height 14
select select "service"
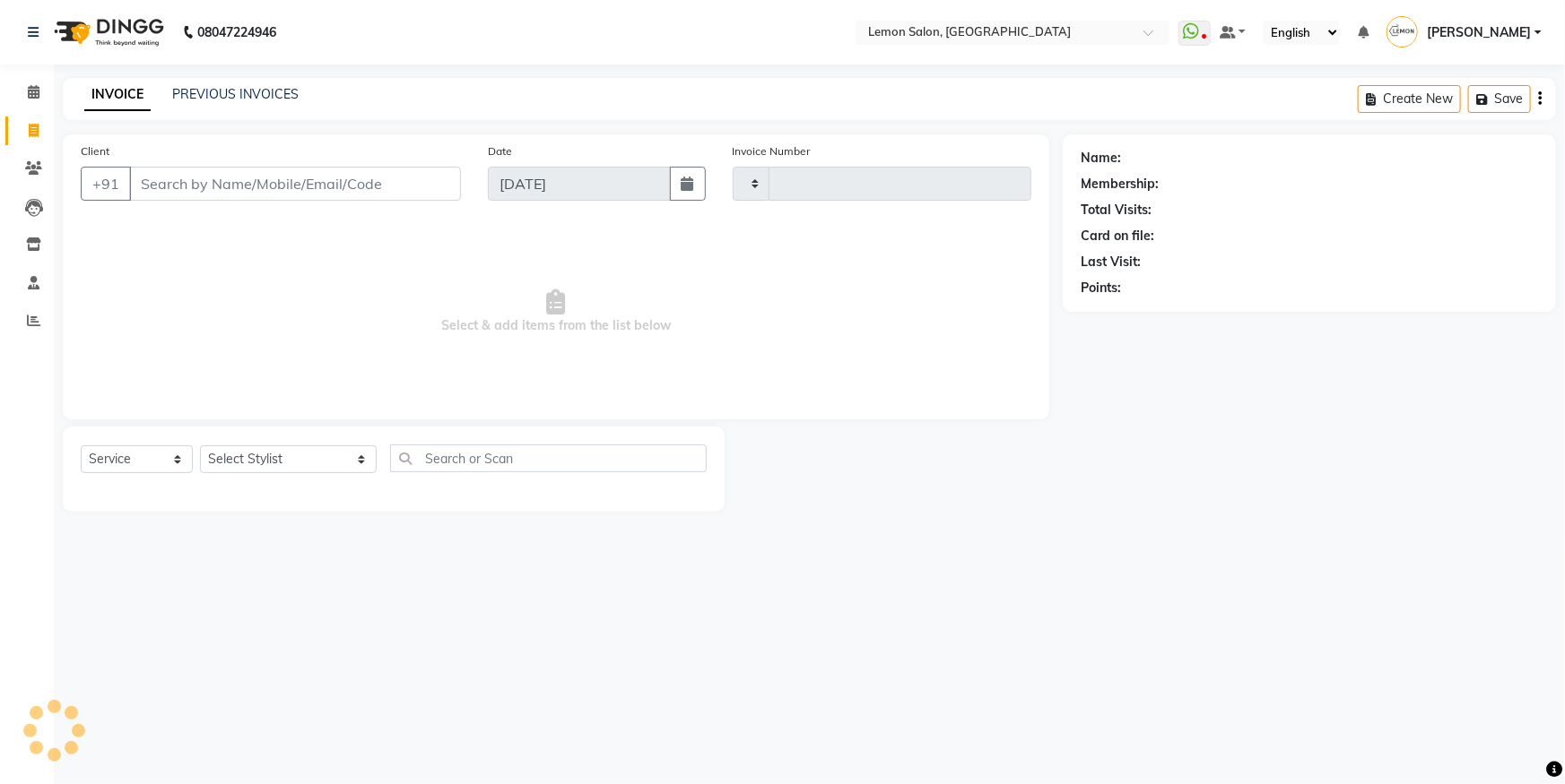
type input "5596"
select select "566"
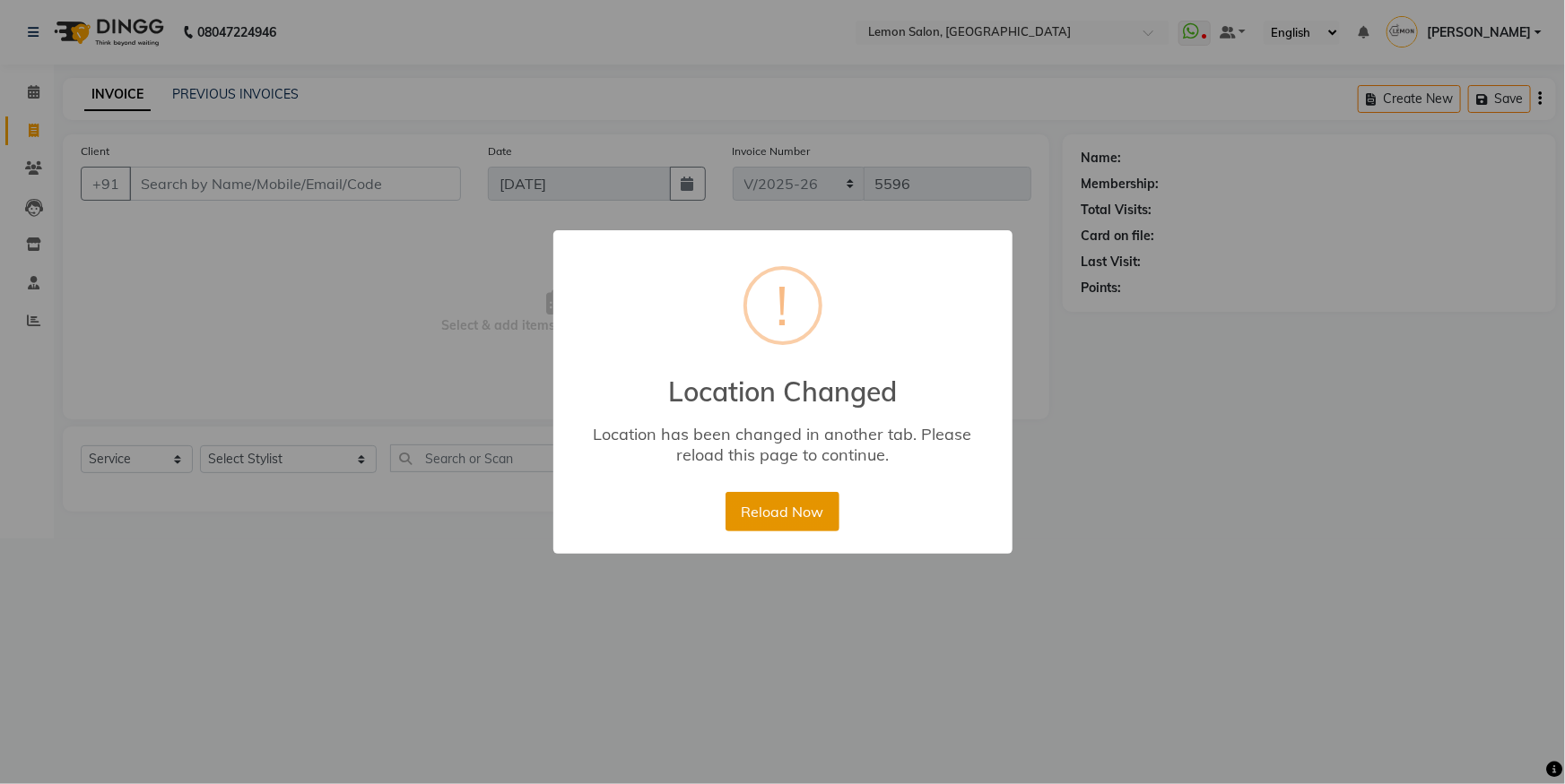
click at [808, 520] on button "Reload Now" at bounding box center [782, 511] width 114 height 40
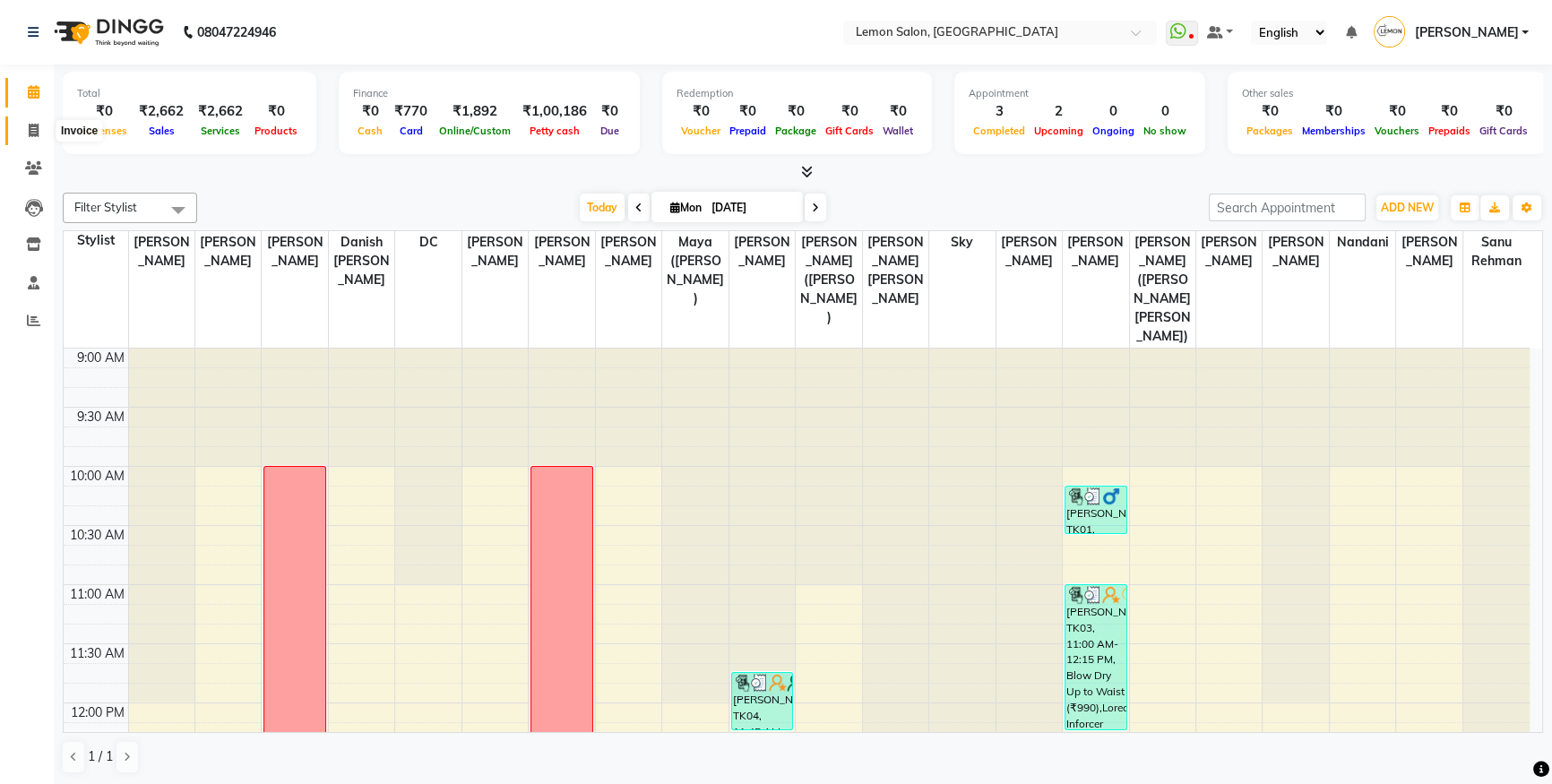
click at [25, 127] on span at bounding box center [34, 131] width 31 height 20
select select "566"
select select "service"
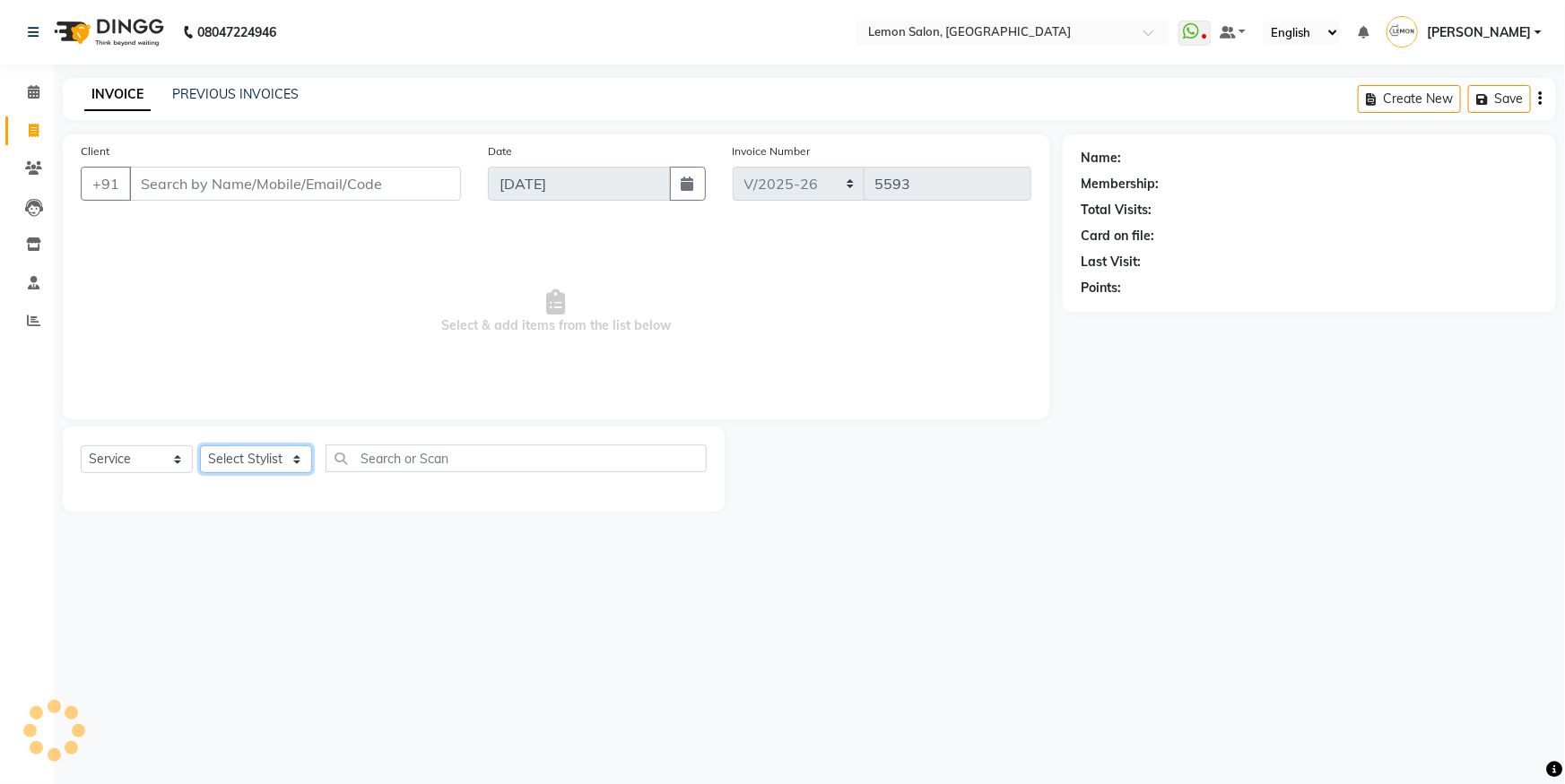
click at [235, 459] on select "Select Stylist" at bounding box center [256, 459] width 112 height 28
click at [235, 463] on select "Select Stylist" at bounding box center [256, 459] width 112 height 28
click at [235, 466] on select "Select Stylist" at bounding box center [256, 459] width 112 height 28
select select "60419"
click at [199, 445] on select "Select Stylist [PERSON_NAME] [PERSON_NAME] [PERSON_NAME] Danish [PERSON_NAME] […" at bounding box center [288, 459] width 176 height 28
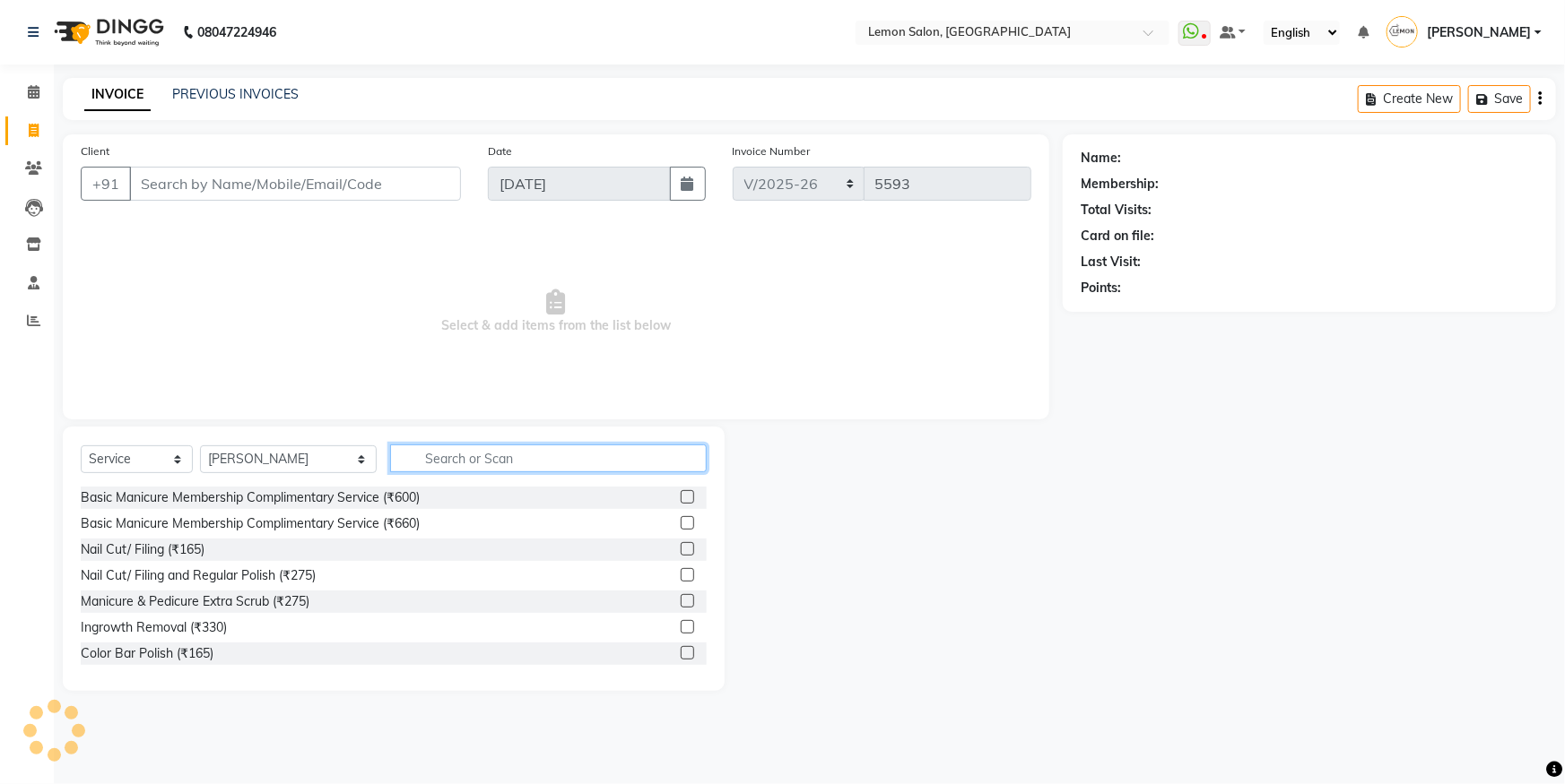
click at [403, 454] on input "text" at bounding box center [548, 458] width 317 height 28
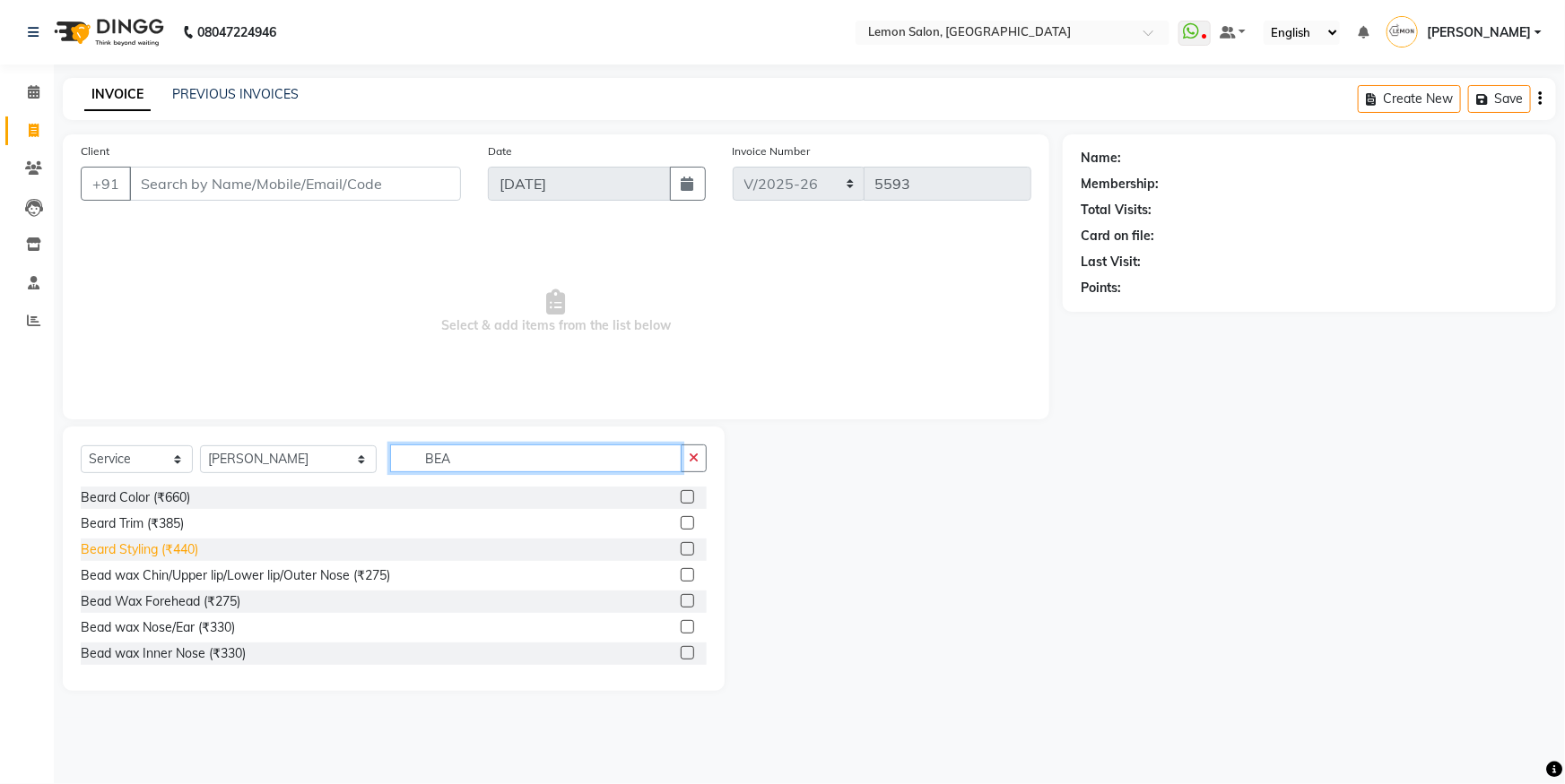
type input "BEA"
click at [162, 551] on div "Beard Styling (₹440)" at bounding box center [138, 549] width 117 height 18
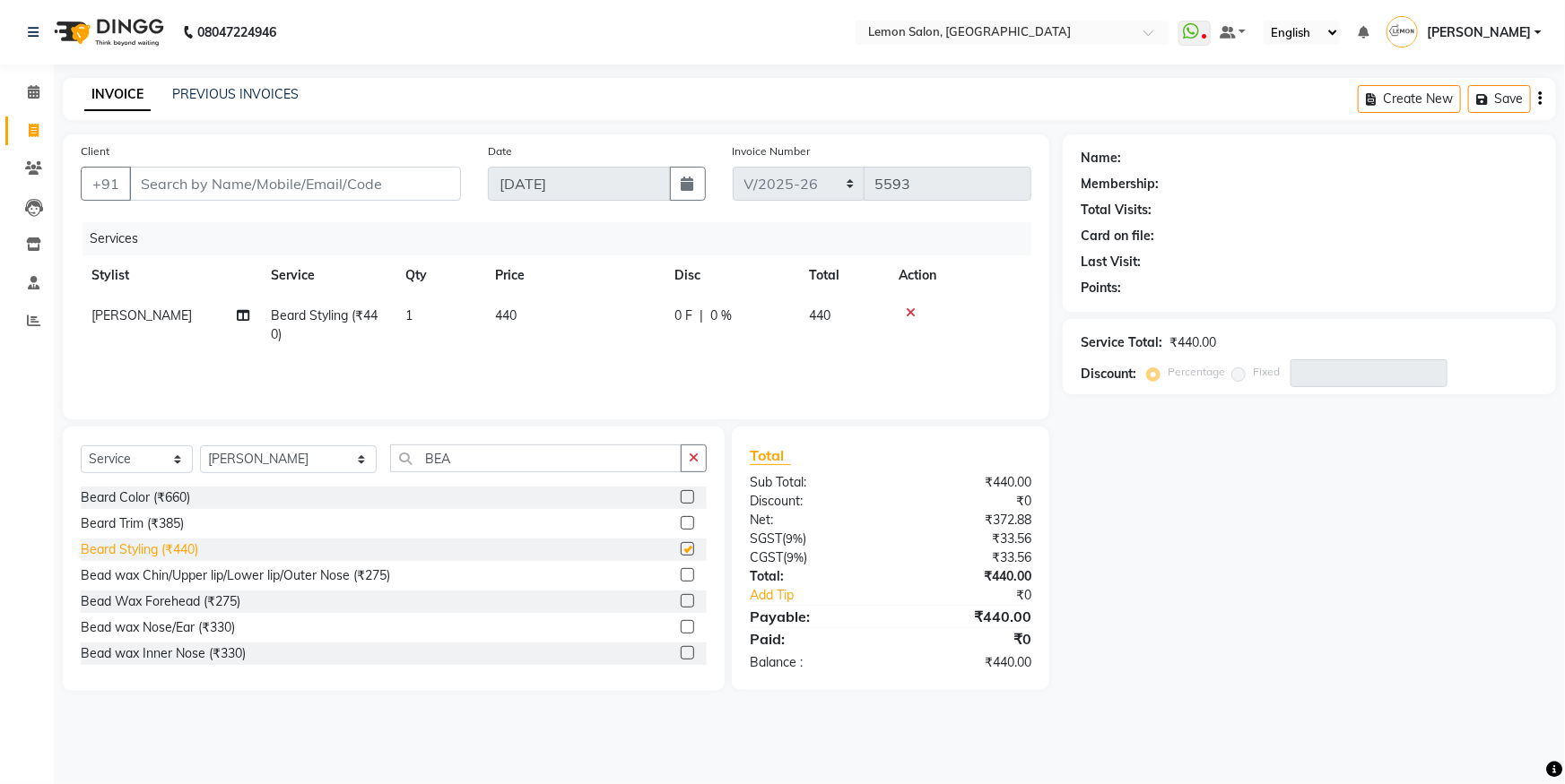
checkbox input "false"
click at [170, 495] on div "Beard Color (₹660)" at bounding box center [135, 498] width 109 height 18
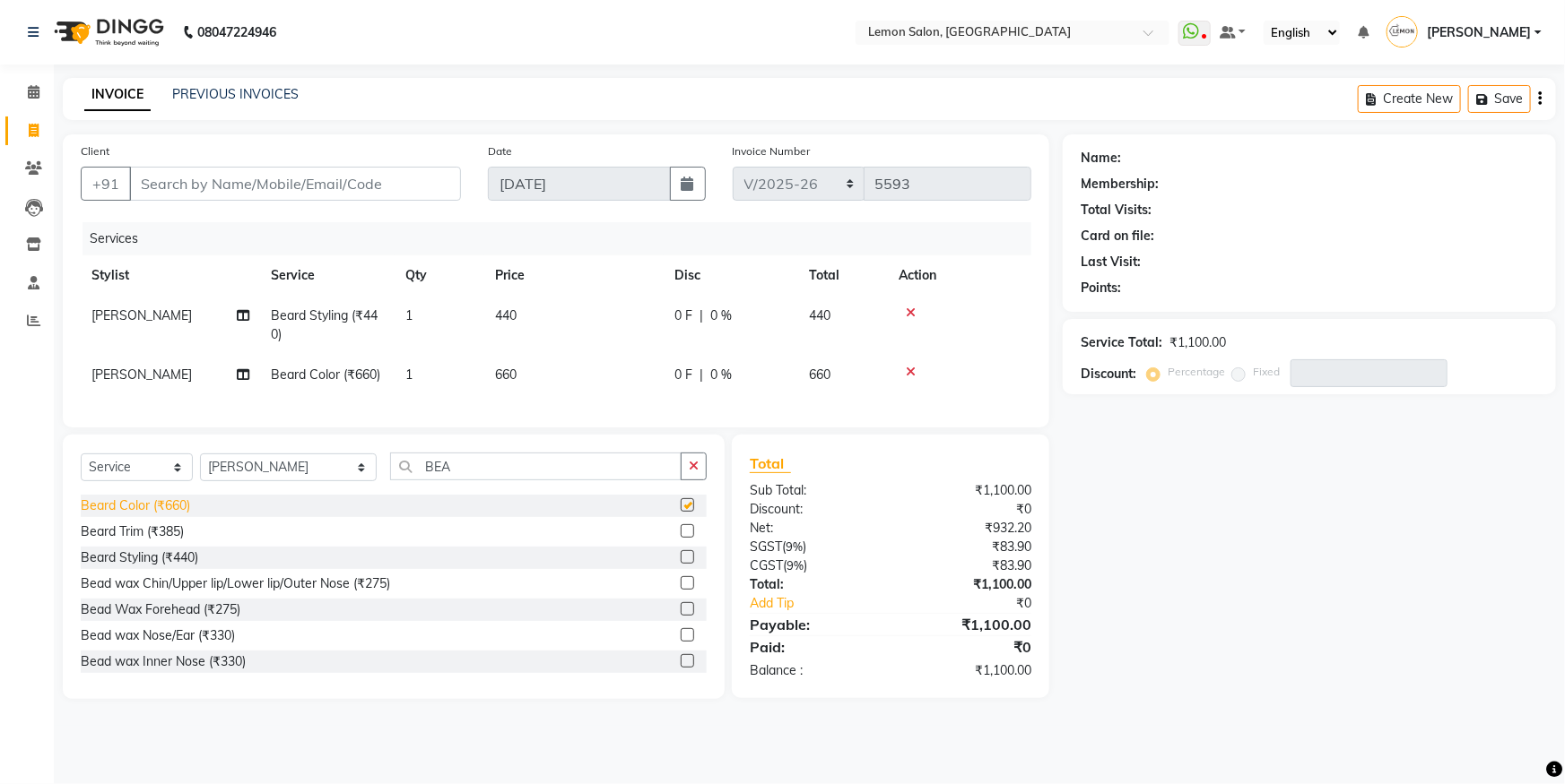
checkbox input "false"
click at [234, 187] on input "Client" at bounding box center [294, 183] width 332 height 34
type input "9"
type input "0"
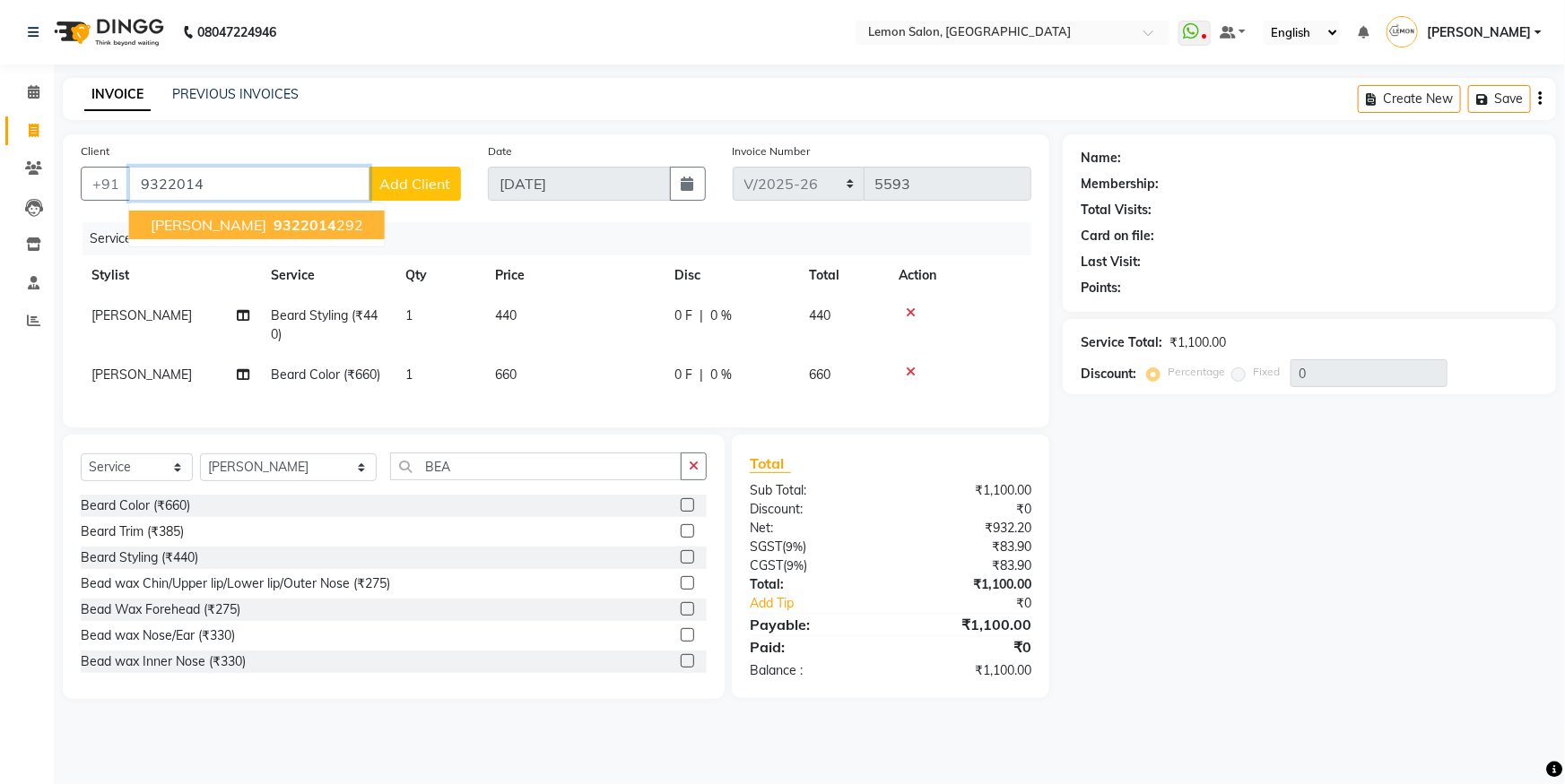
click at [230, 225] on button "[PERSON_NAME] 9322014 292" at bounding box center [257, 226] width 256 height 29
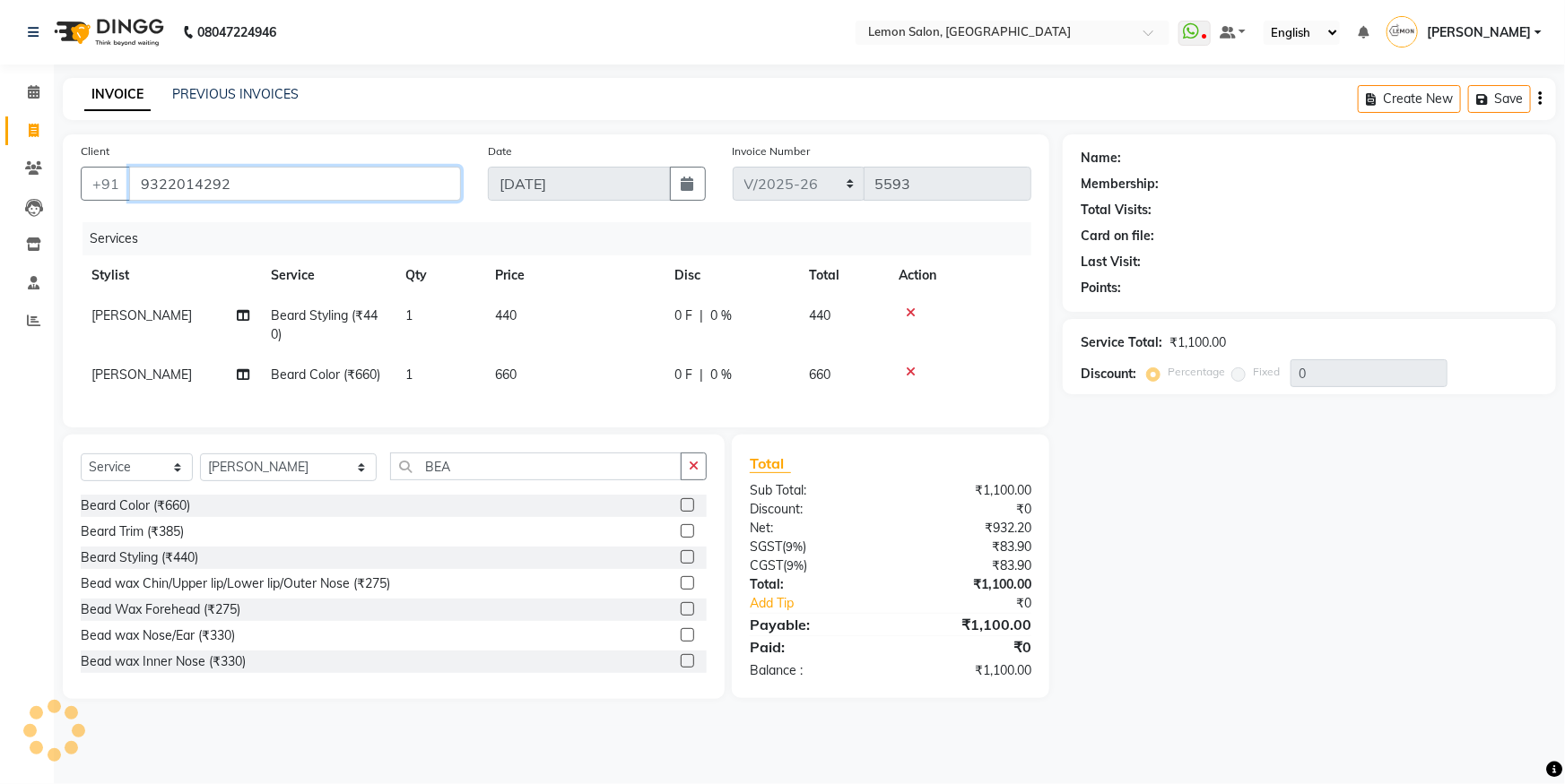
type input "9322014292"
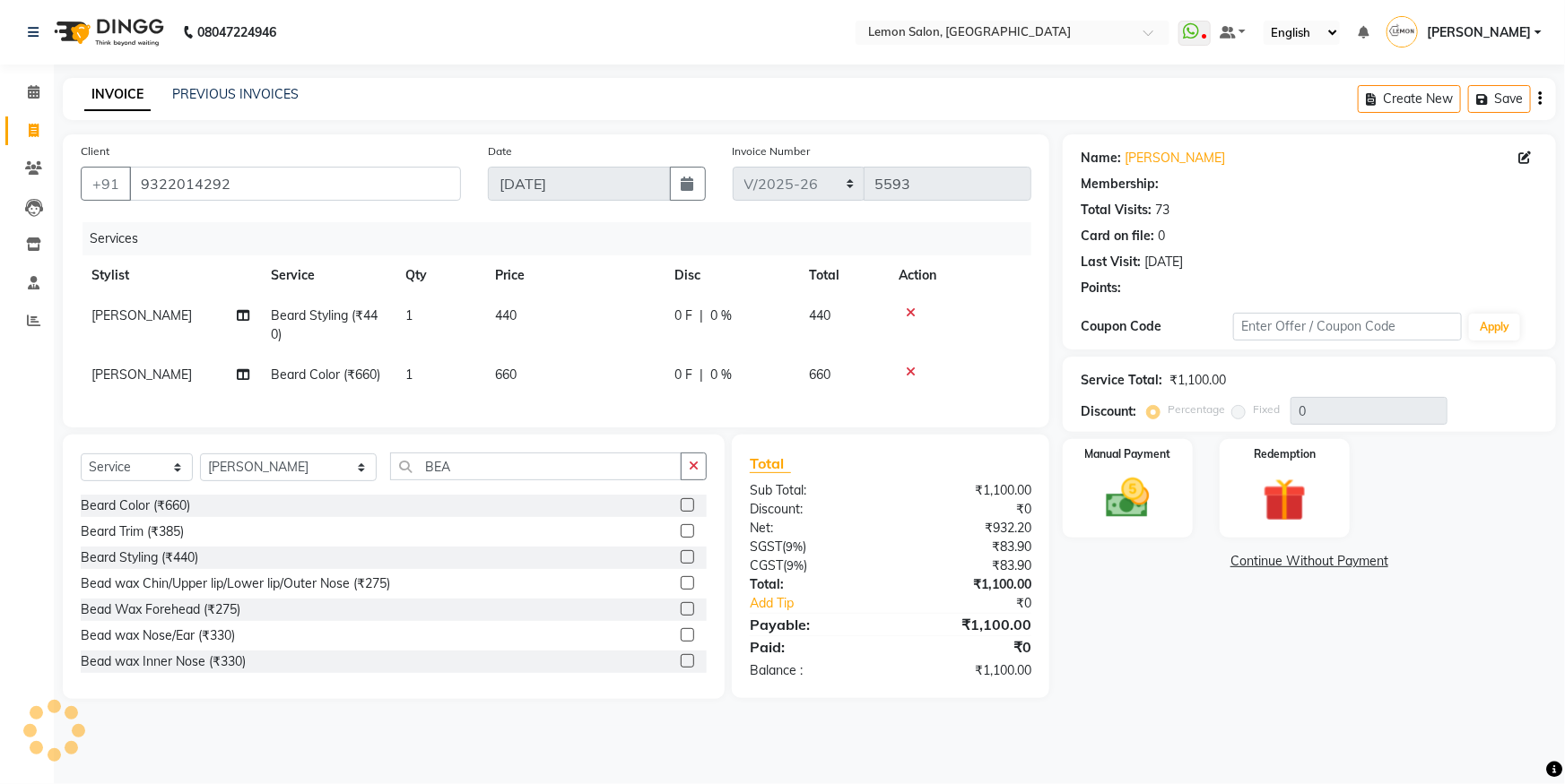
type input "20"
select select "1: Object"
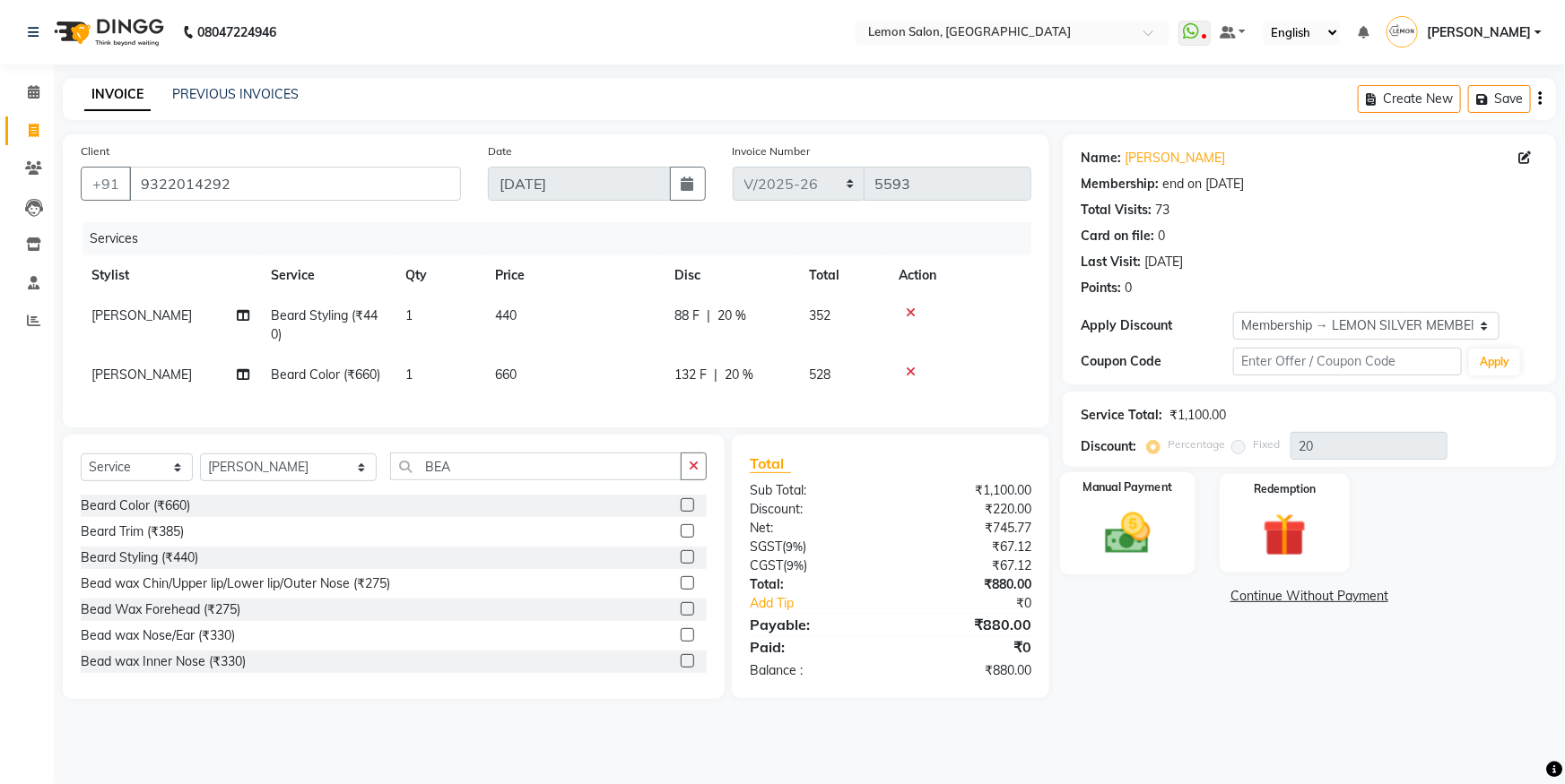
click at [1154, 511] on img at bounding box center [1128, 533] width 74 height 52
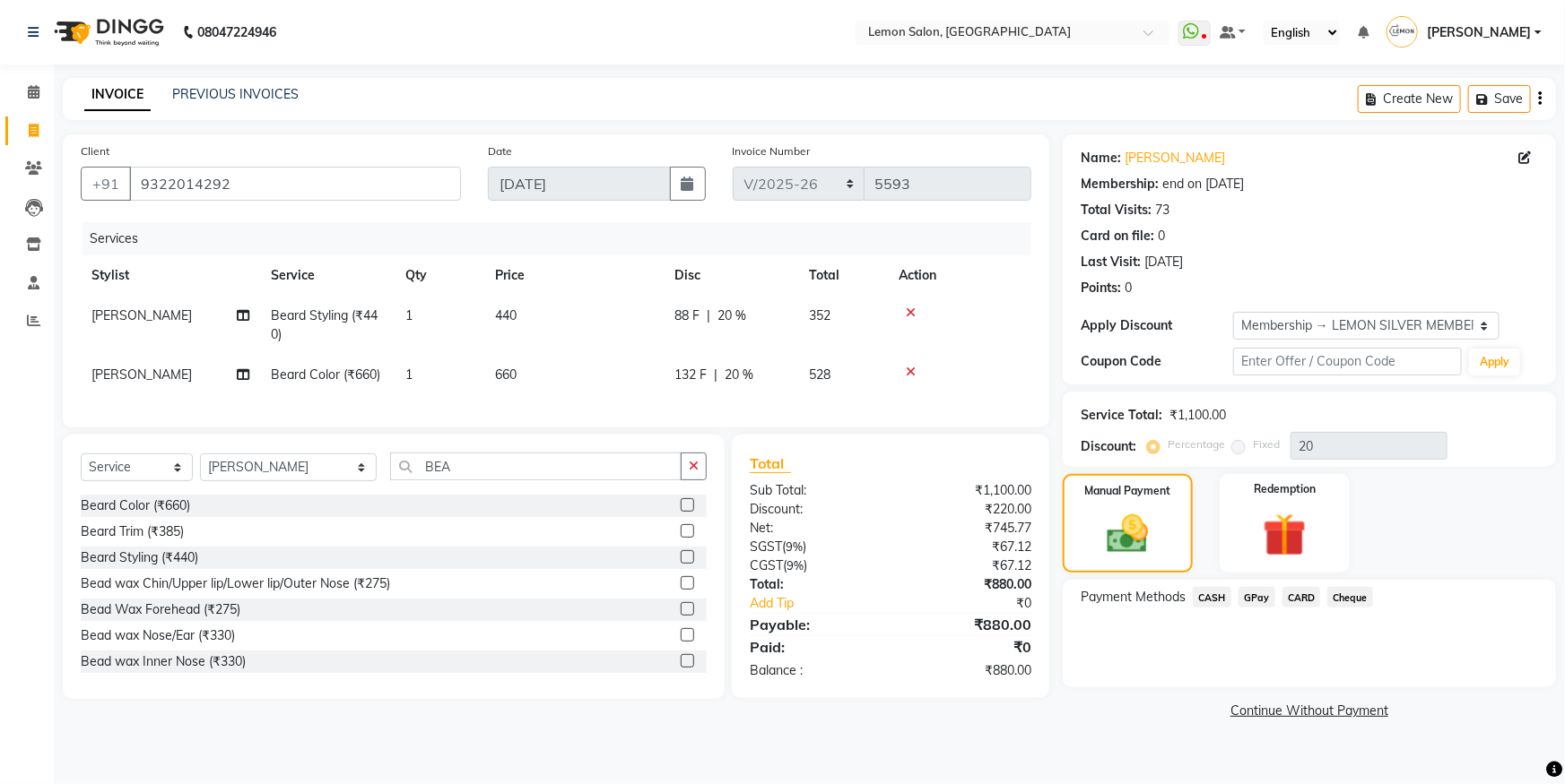
click at [1246, 597] on span "GPay" at bounding box center [1257, 596] width 37 height 20
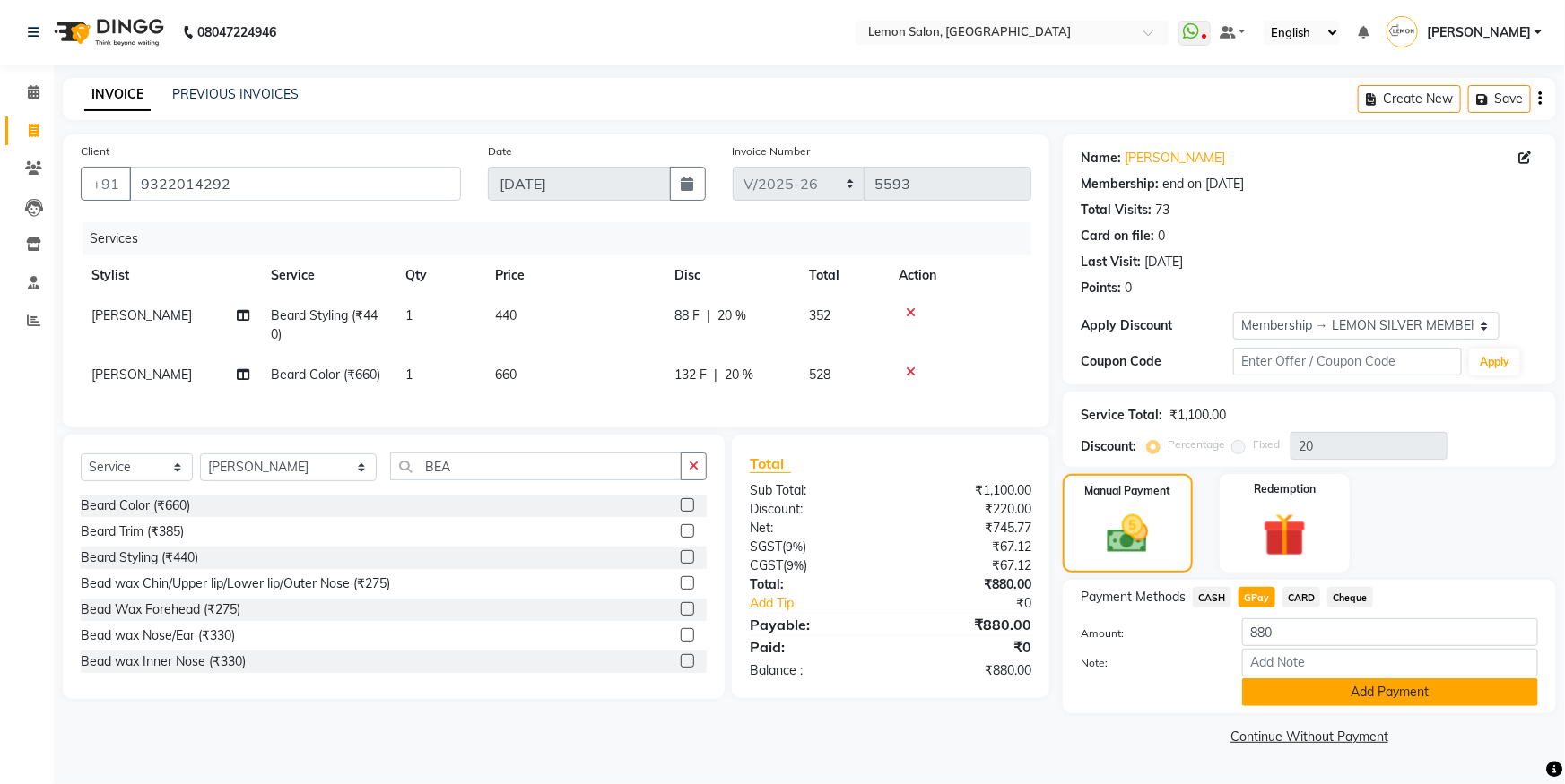
click at [1284, 699] on button "Add Payment" at bounding box center [1390, 692] width 296 height 28
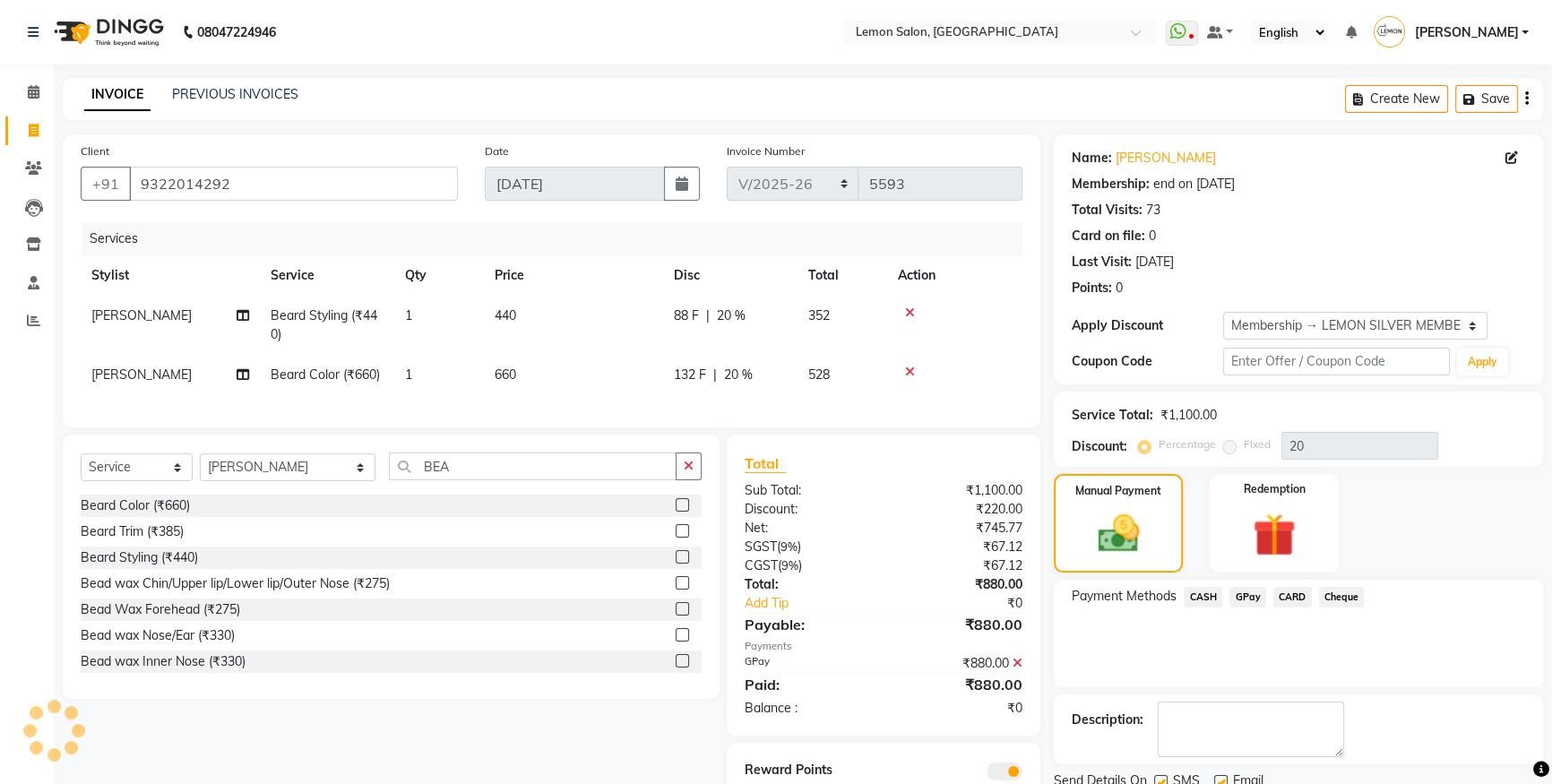
scroll to position [80, 0]
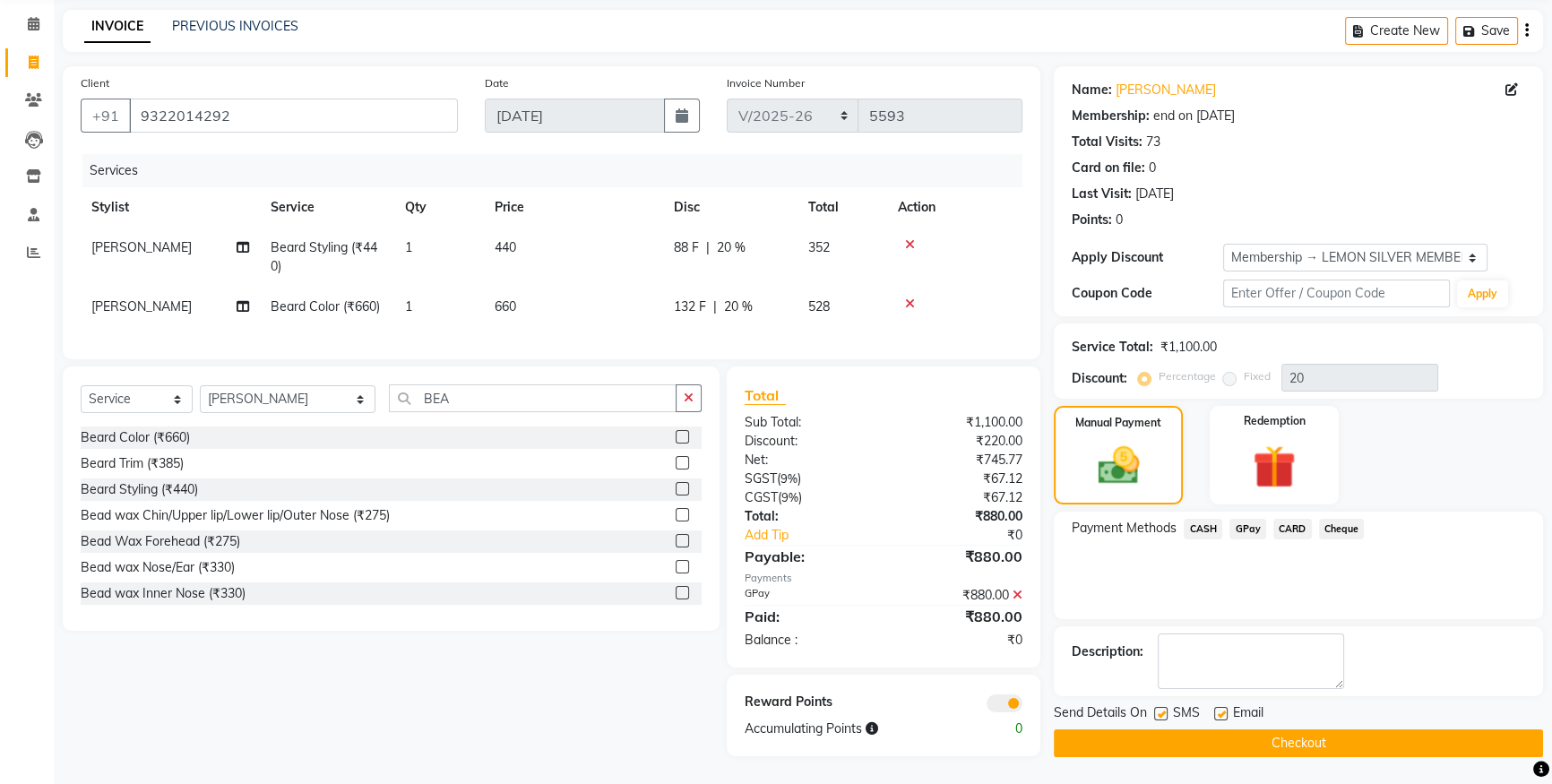
click at [1172, 732] on button "Checkout" at bounding box center [1298, 743] width 489 height 28
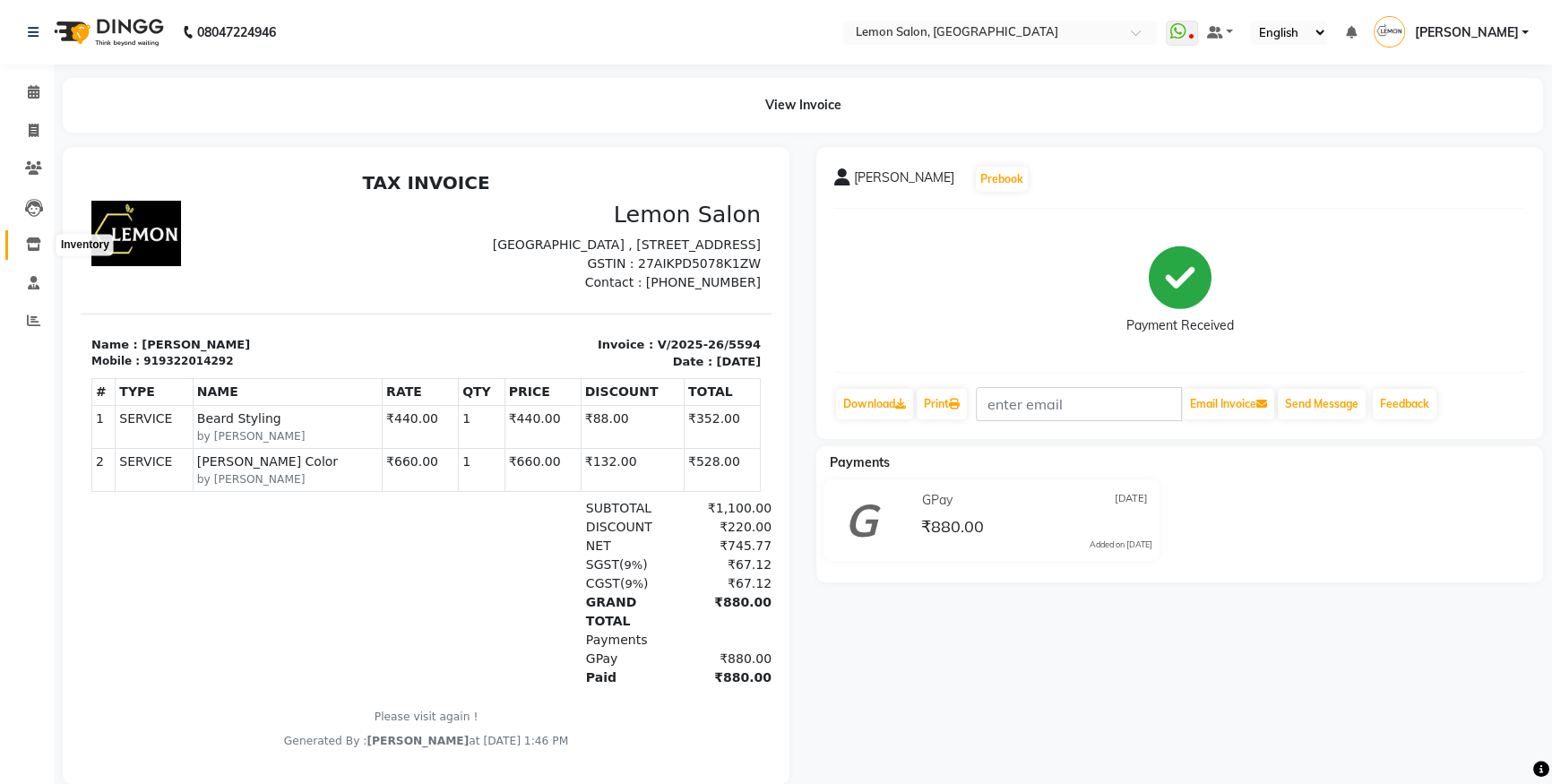
click at [30, 235] on span at bounding box center [34, 245] width 31 height 20
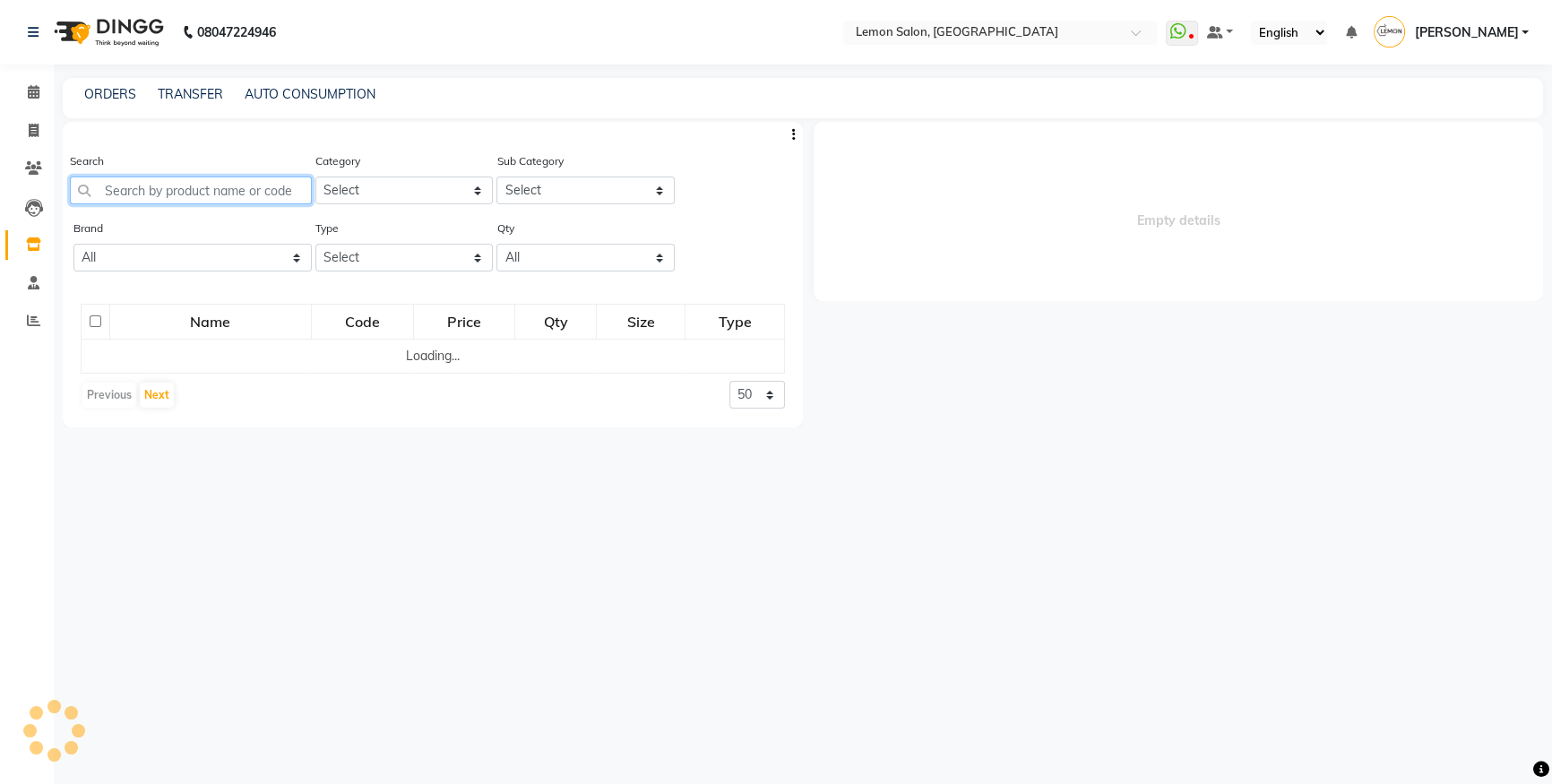
select select
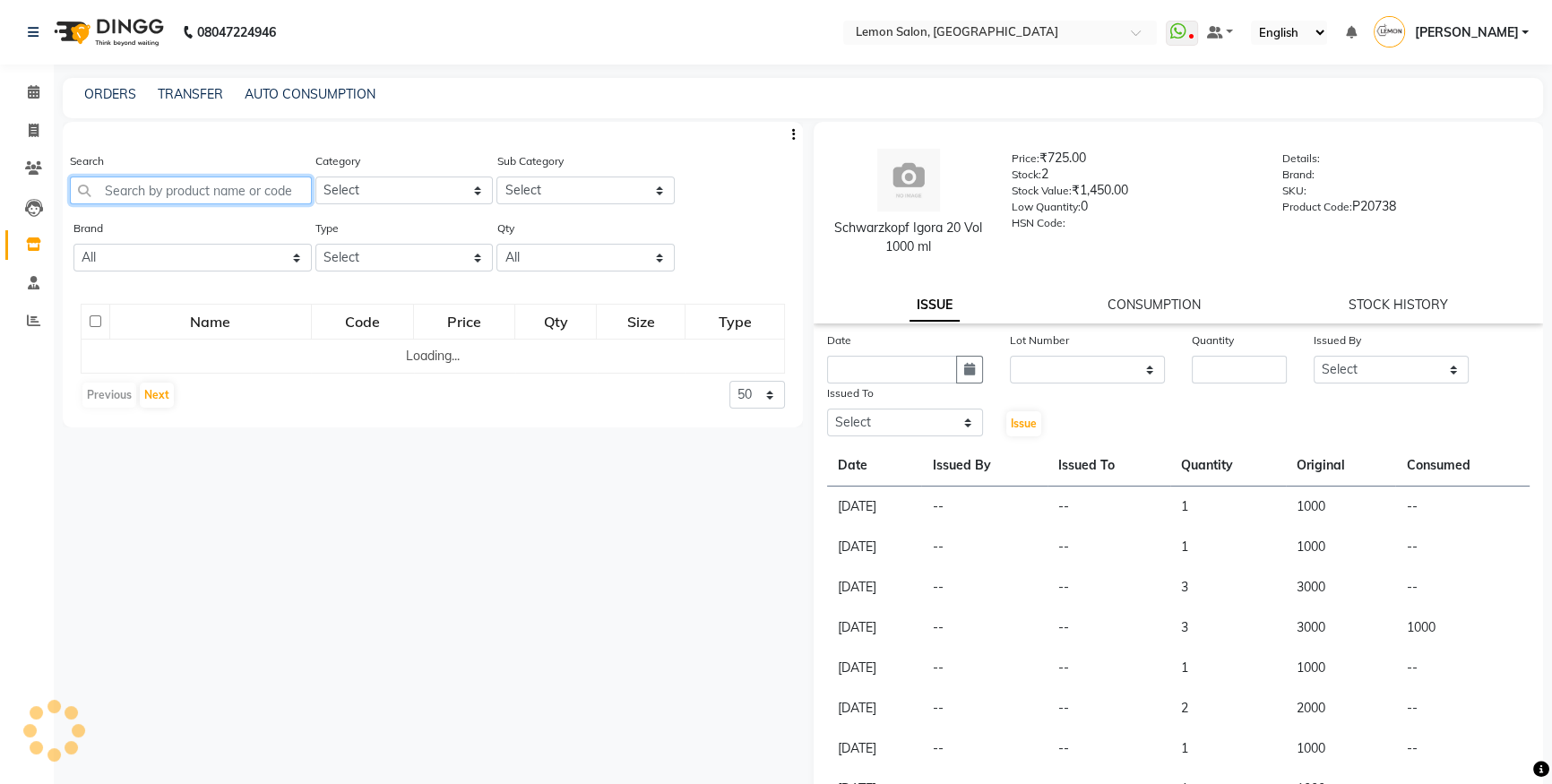
click at [136, 187] on input "text" at bounding box center [191, 190] width 242 height 28
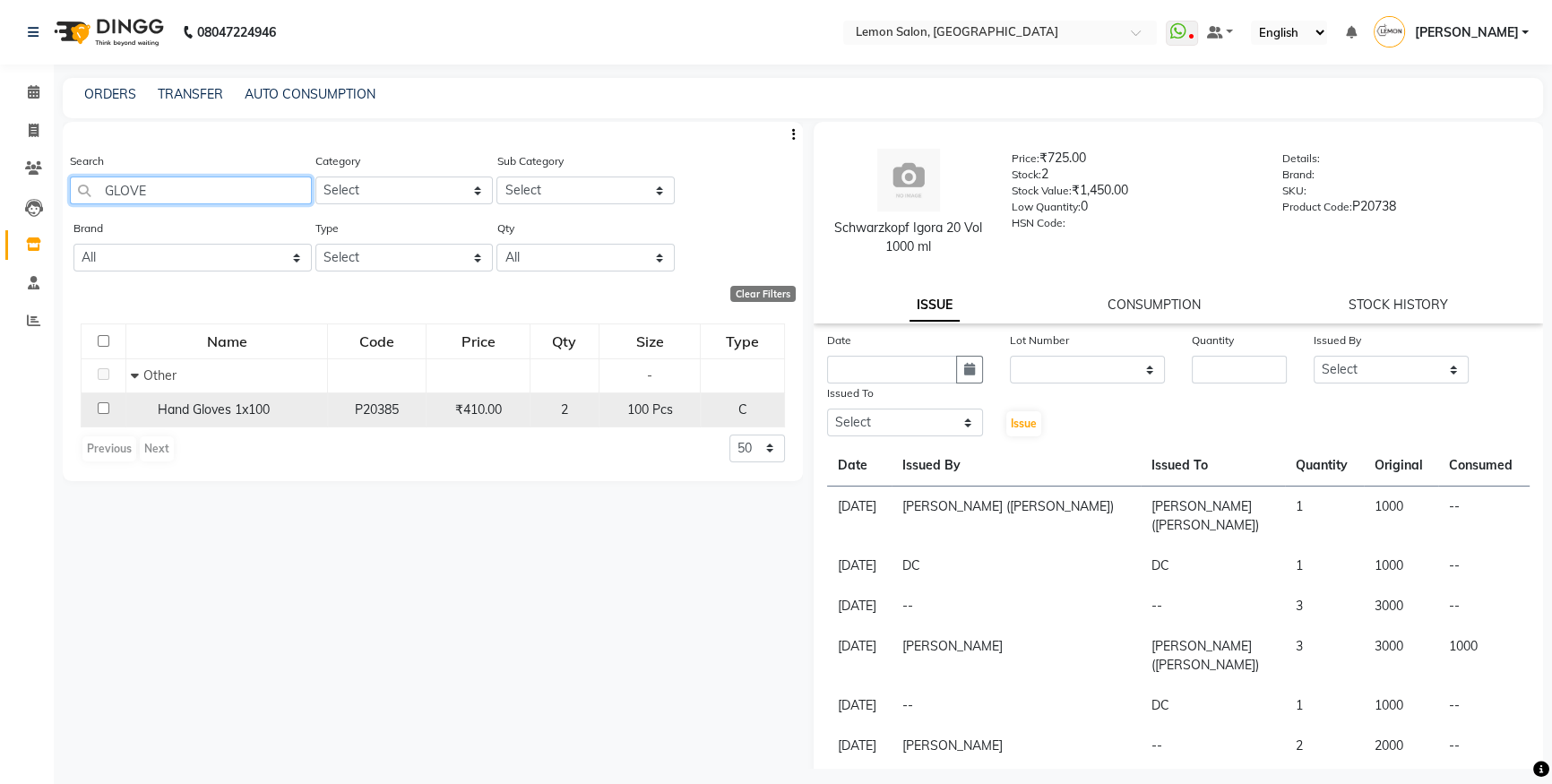
type input "GLOVE"
click at [109, 407] on td at bounding box center [104, 408] width 45 height 34
click at [100, 406] on input "checkbox" at bounding box center [104, 408] width 12 height 12
checkbox input "true"
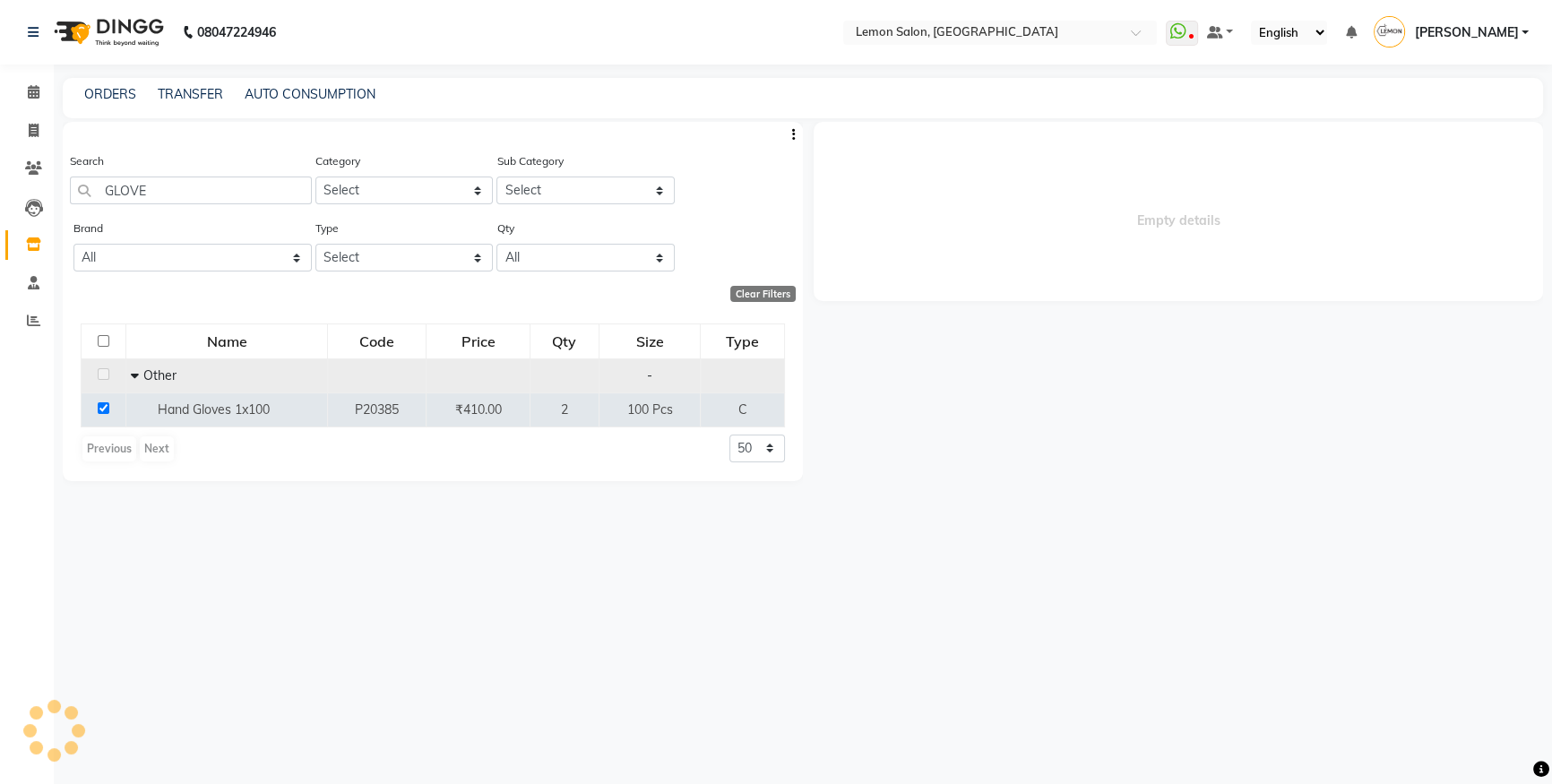
select select
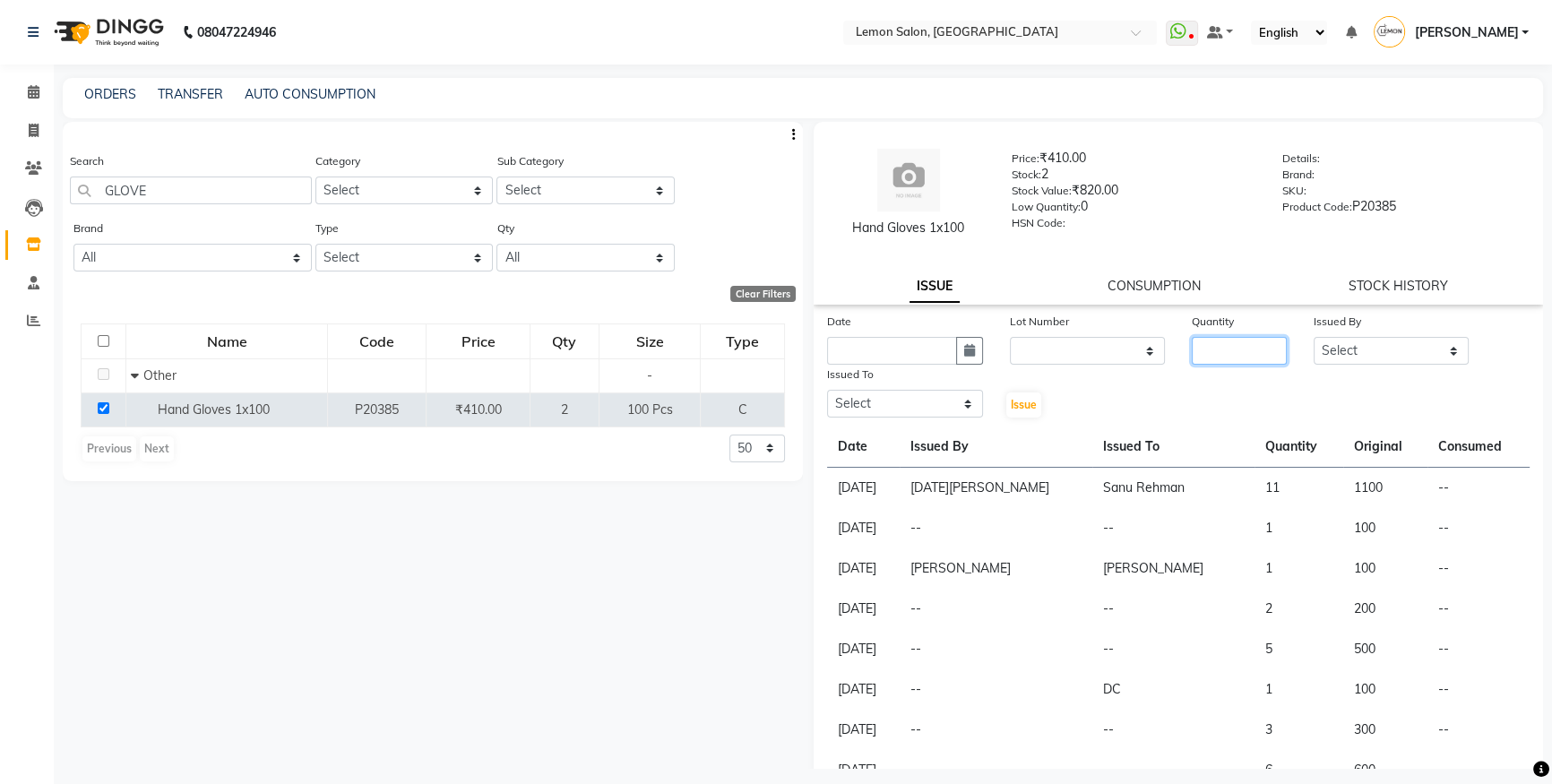
click at [1217, 338] on input "number" at bounding box center [1239, 350] width 95 height 28
type input "1"
click at [1334, 351] on select "Select [PERSON_NAME] [PERSON_NAME] [PERSON_NAME] Danish [PERSON_NAME] [PERSON_N…" at bounding box center [1391, 350] width 156 height 28
select select "88301"
click at [1314, 337] on select "Select [PERSON_NAME] [PERSON_NAME] [PERSON_NAME] Danish [PERSON_NAME] [PERSON_N…" at bounding box center [1391, 350] width 156 height 28
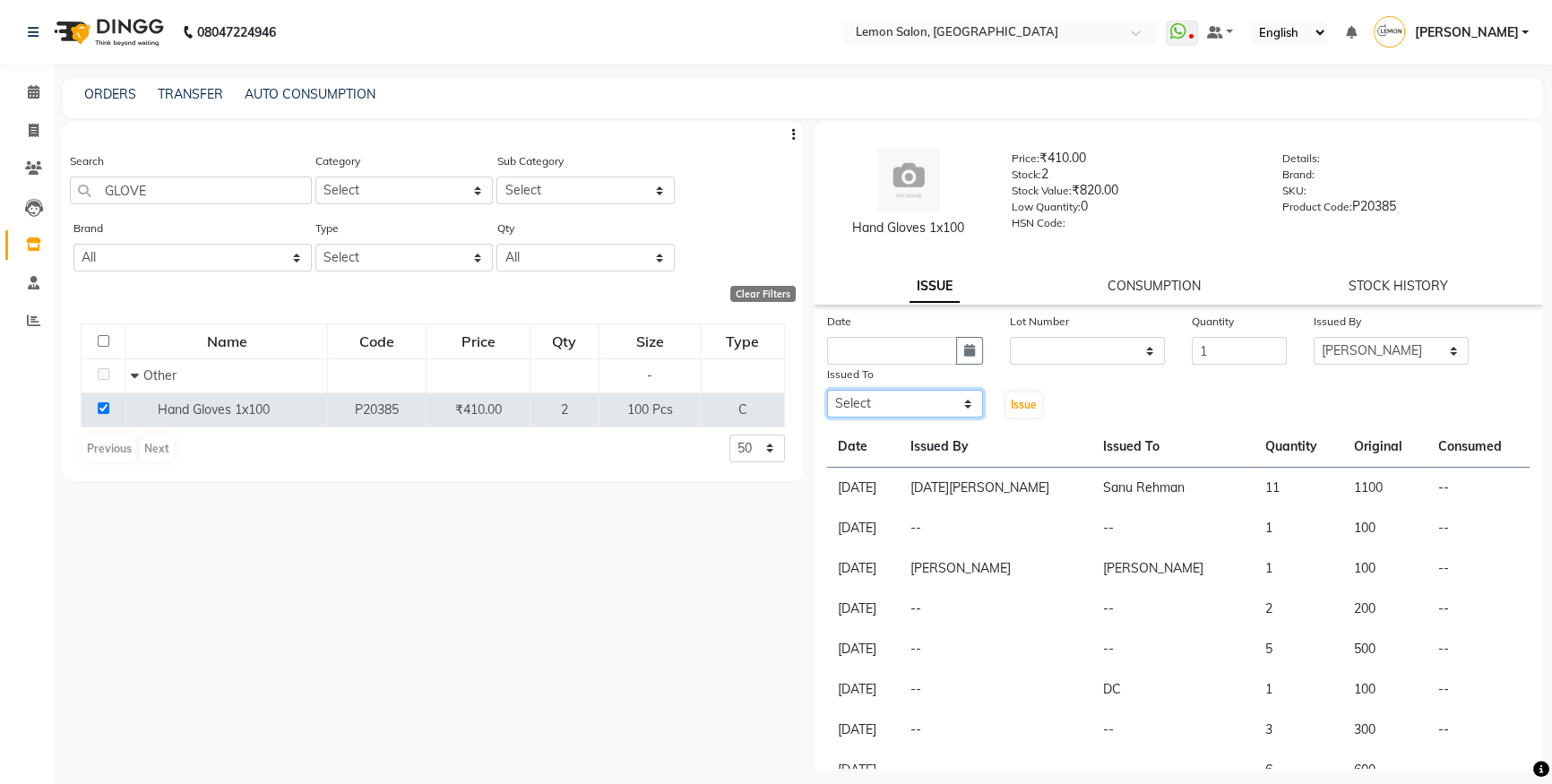
click at [948, 406] on select "Select [PERSON_NAME] [PERSON_NAME] [PERSON_NAME] Danish [PERSON_NAME] [PERSON_N…" at bounding box center [905, 404] width 156 height 28
select select "7394"
click at [828, 391] on select "Select [PERSON_NAME] [PERSON_NAME] [PERSON_NAME] Danish [PERSON_NAME] [PERSON_N…" at bounding box center [905, 404] width 156 height 28
click at [1066, 359] on select "None" at bounding box center [1087, 350] width 156 height 28
select select "0: null"
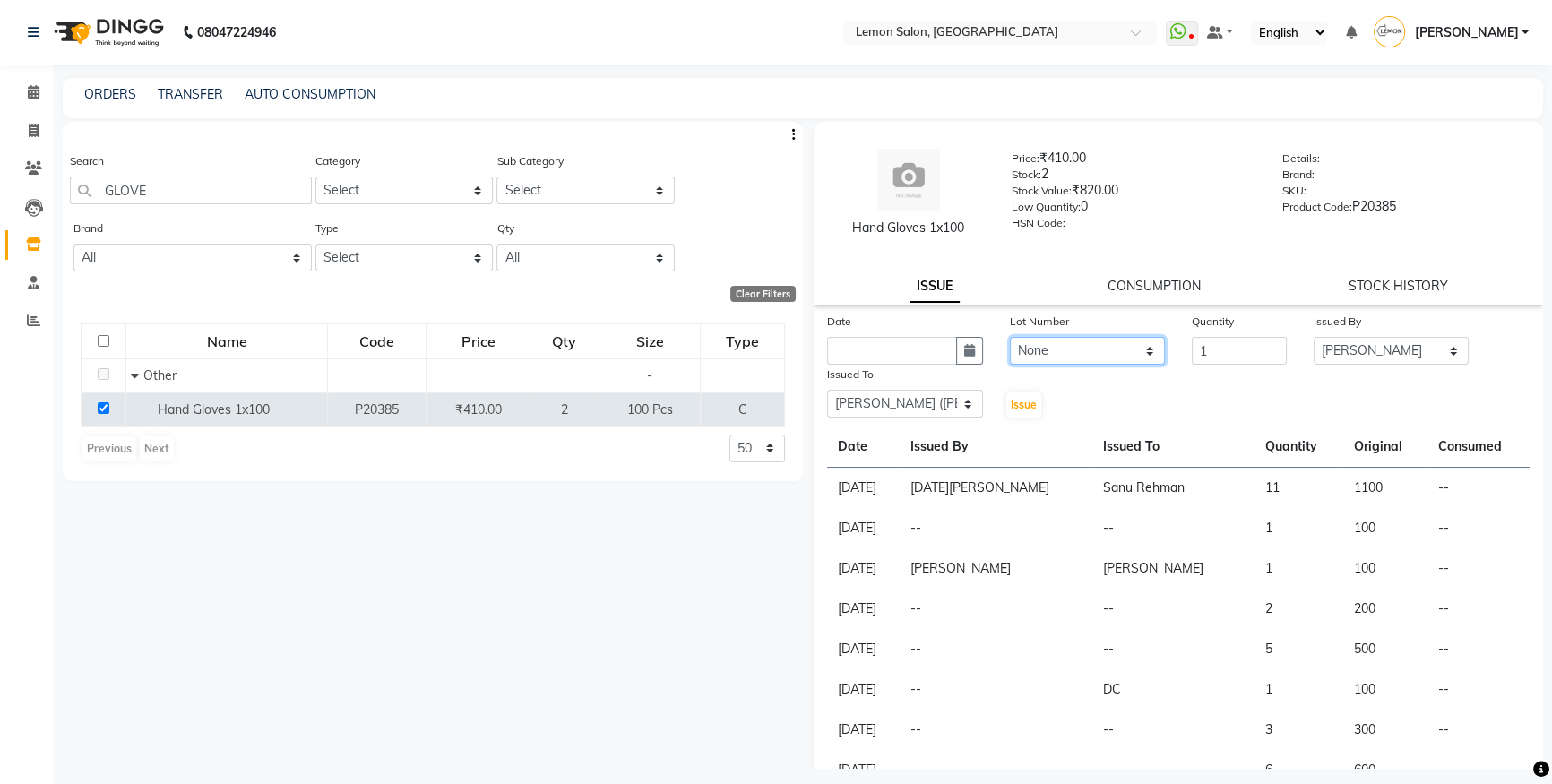
click at [1010, 337] on select "None" at bounding box center [1087, 350] width 156 height 28
click at [977, 354] on button "button" at bounding box center [970, 350] width 27 height 28
select select "9"
select select "2025"
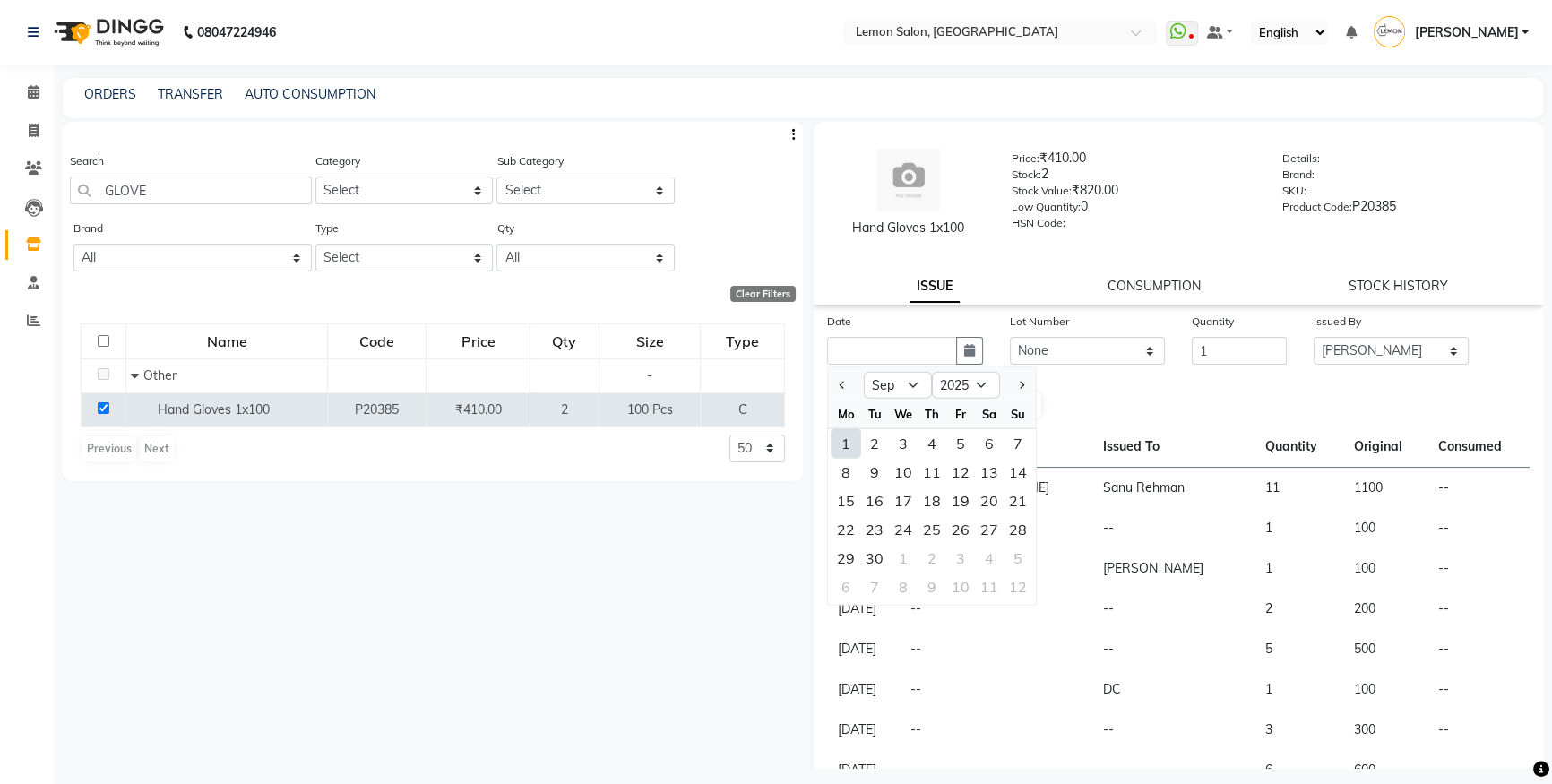
click at [840, 448] on div "1" at bounding box center [846, 443] width 29 height 29
type input "[DATE]"
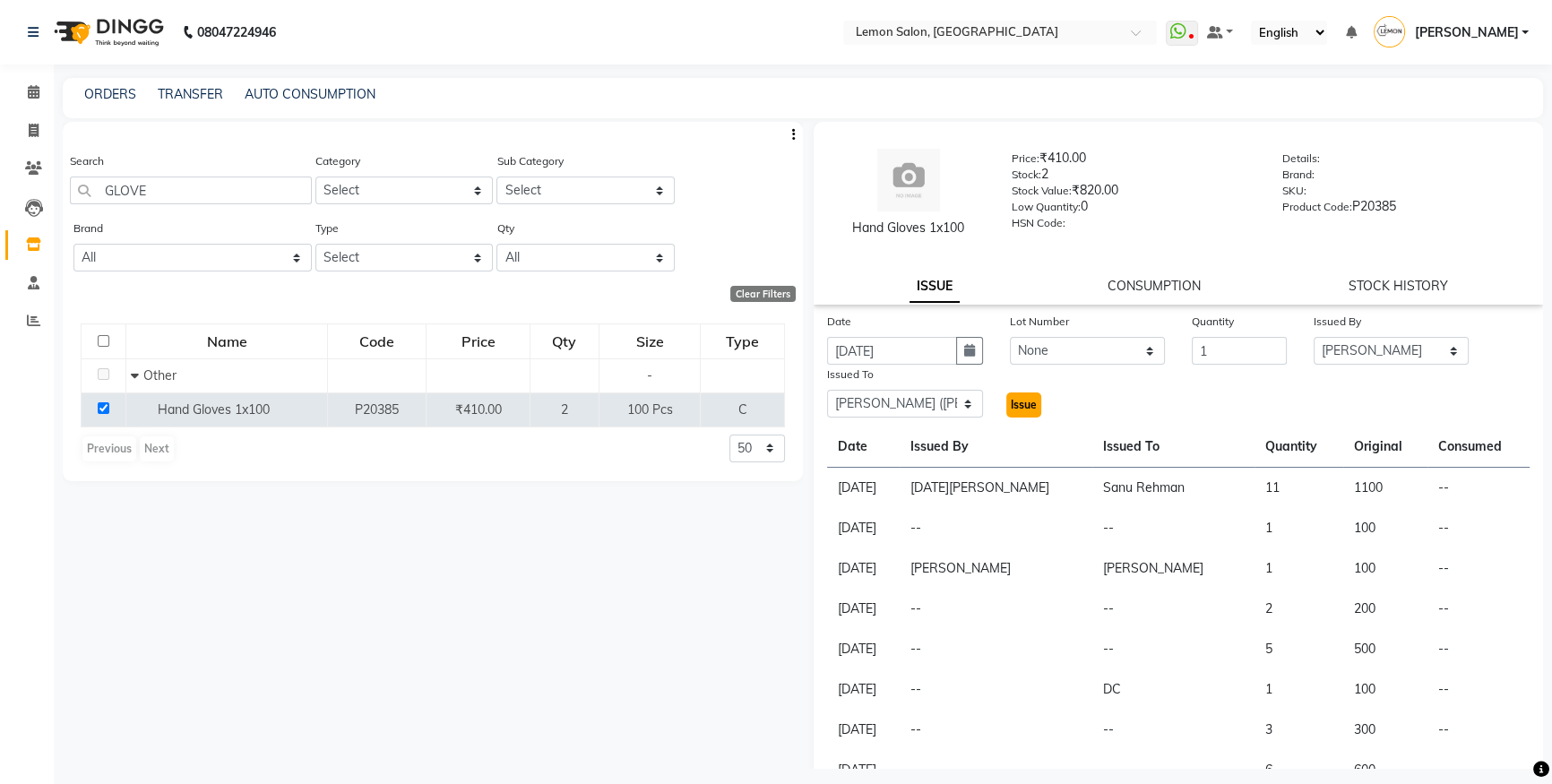
click at [1011, 406] on span "Issue" at bounding box center [1023, 405] width 26 height 14
select select
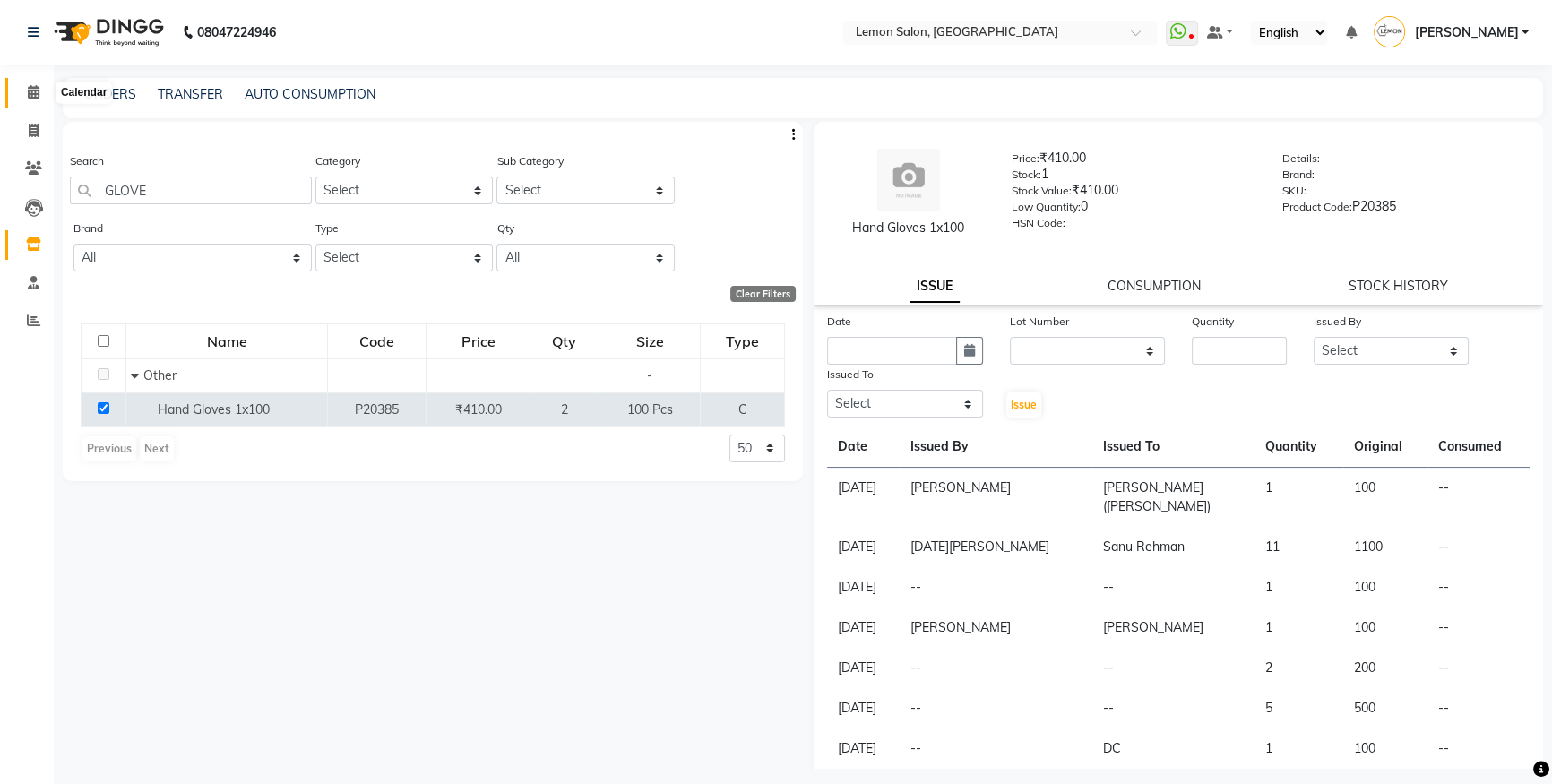
click at [24, 100] on span at bounding box center [34, 92] width 31 height 20
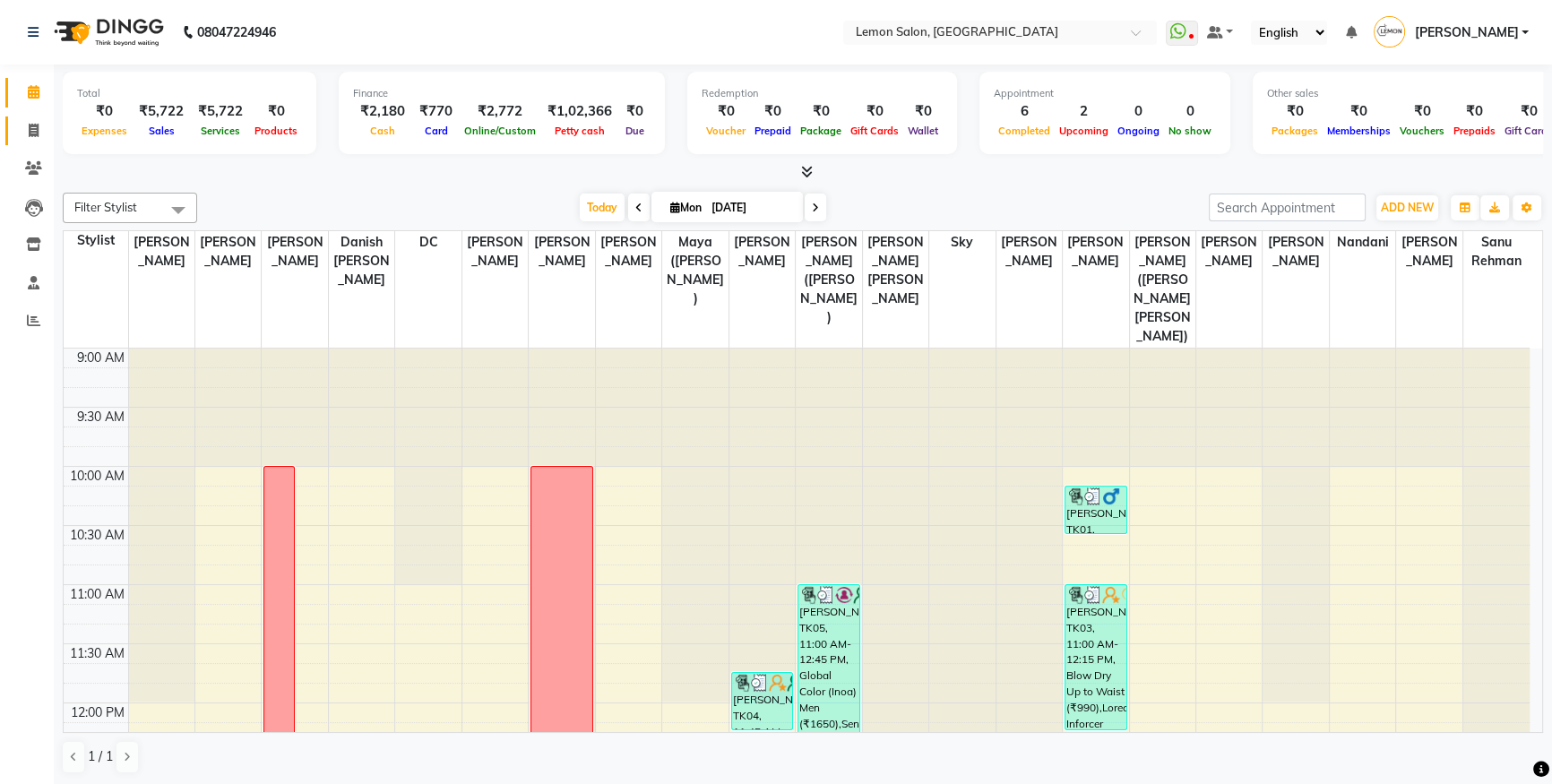
click at [36, 133] on icon at bounding box center [34, 131] width 10 height 14
select select "service"
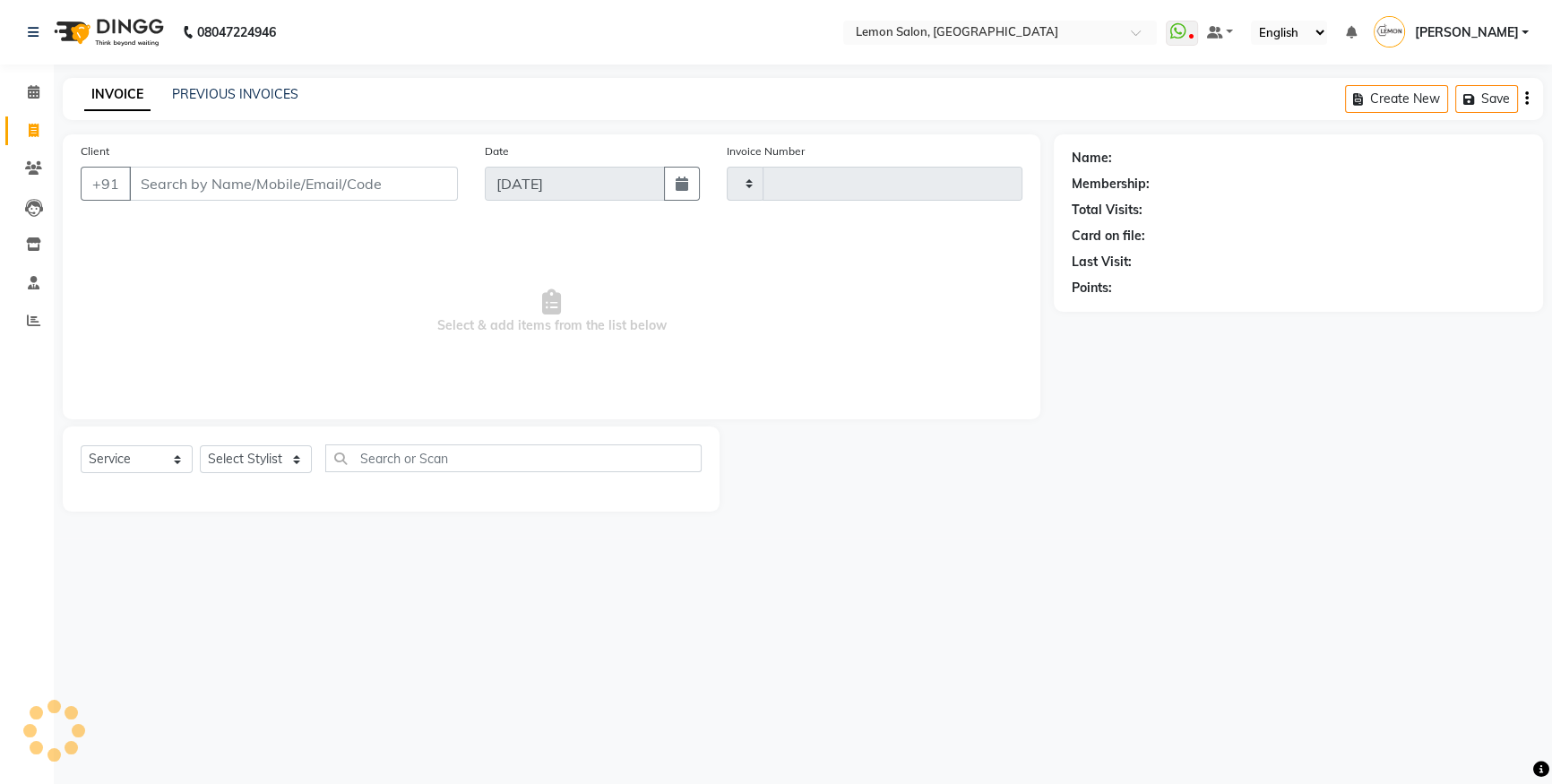
type input "5595"
select select "566"
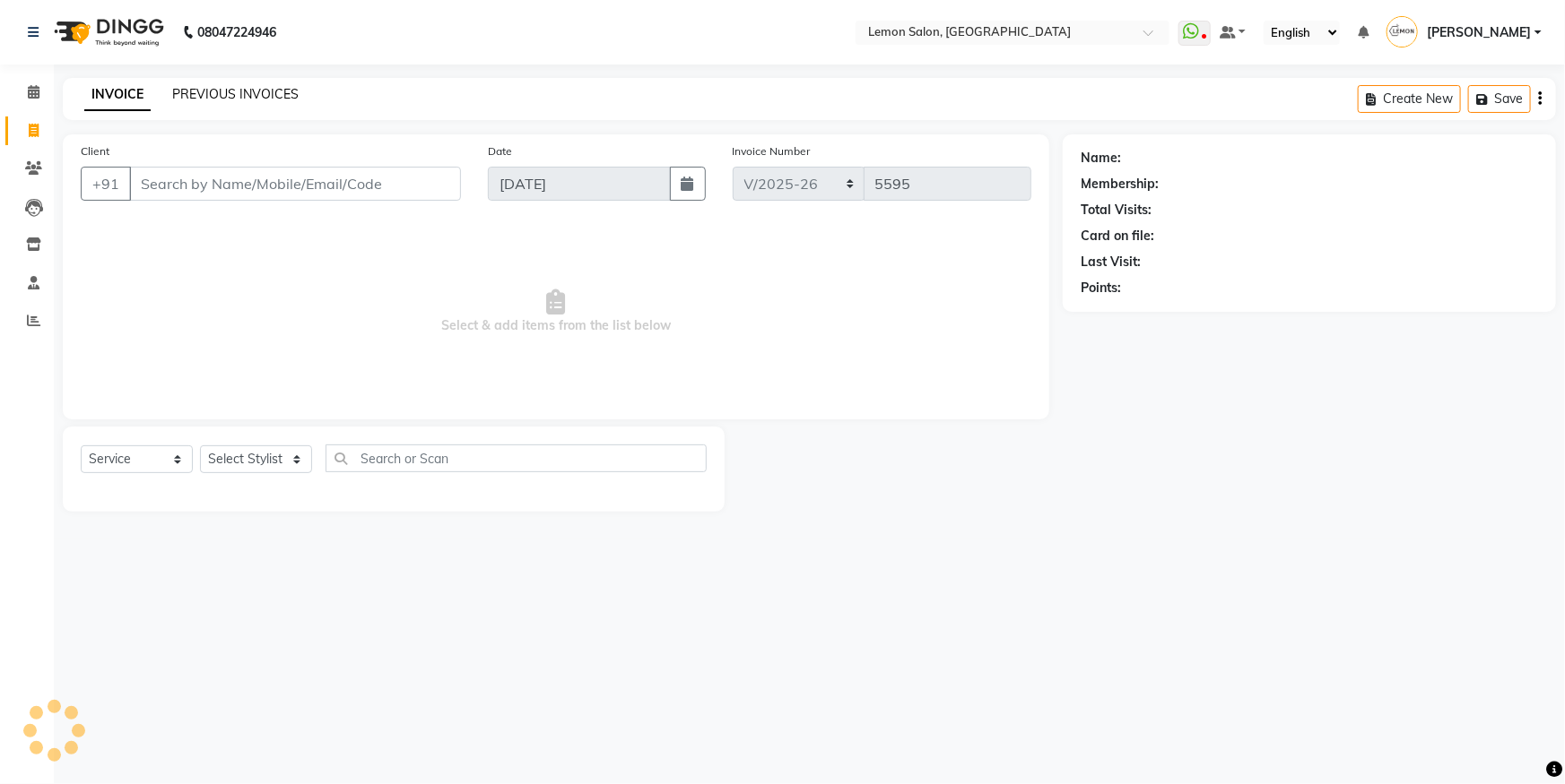
click at [207, 91] on link "PREVIOUS INVOICES" at bounding box center [235, 94] width 127 height 16
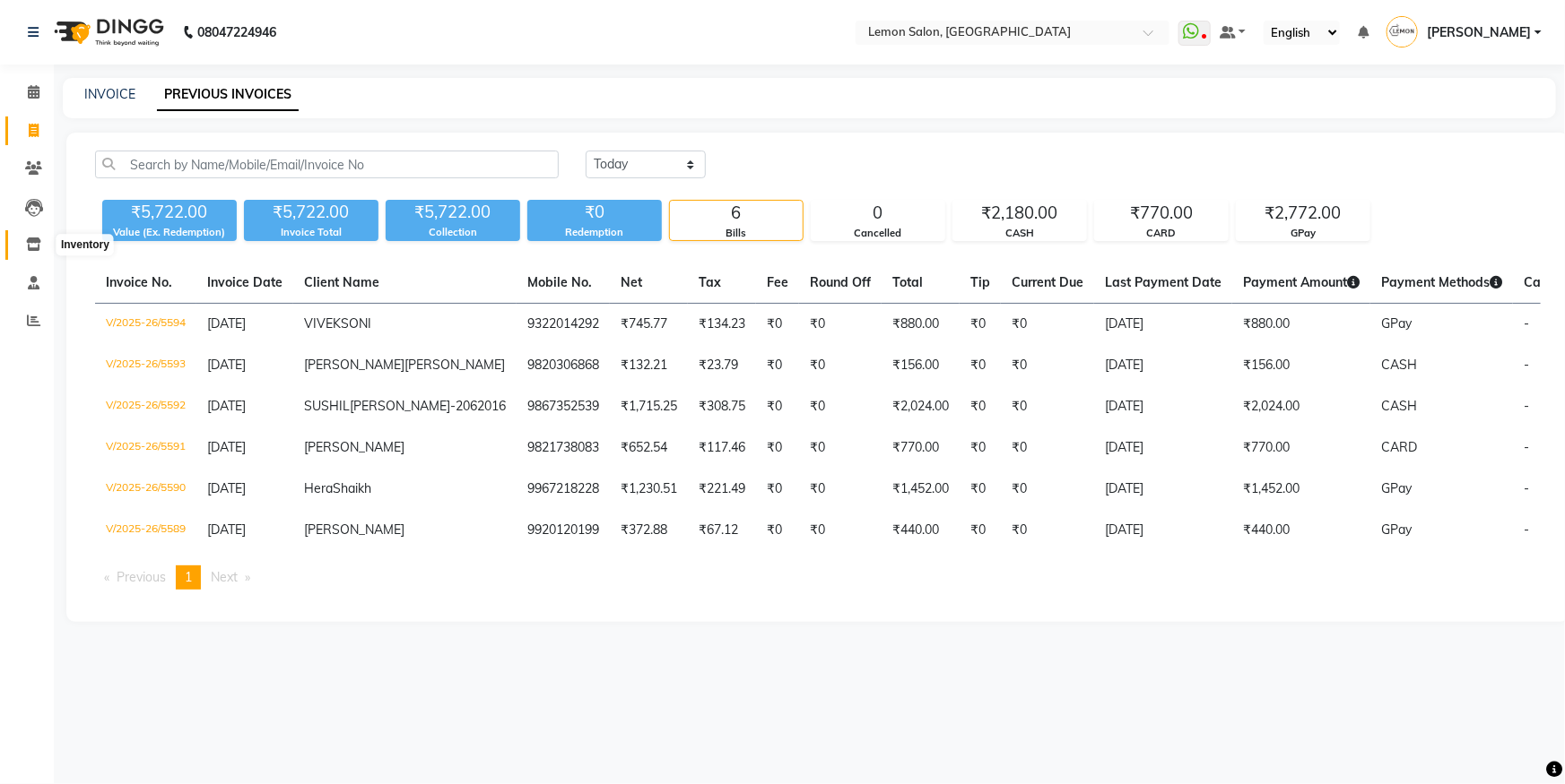
click at [30, 241] on icon at bounding box center [34, 244] width 15 height 14
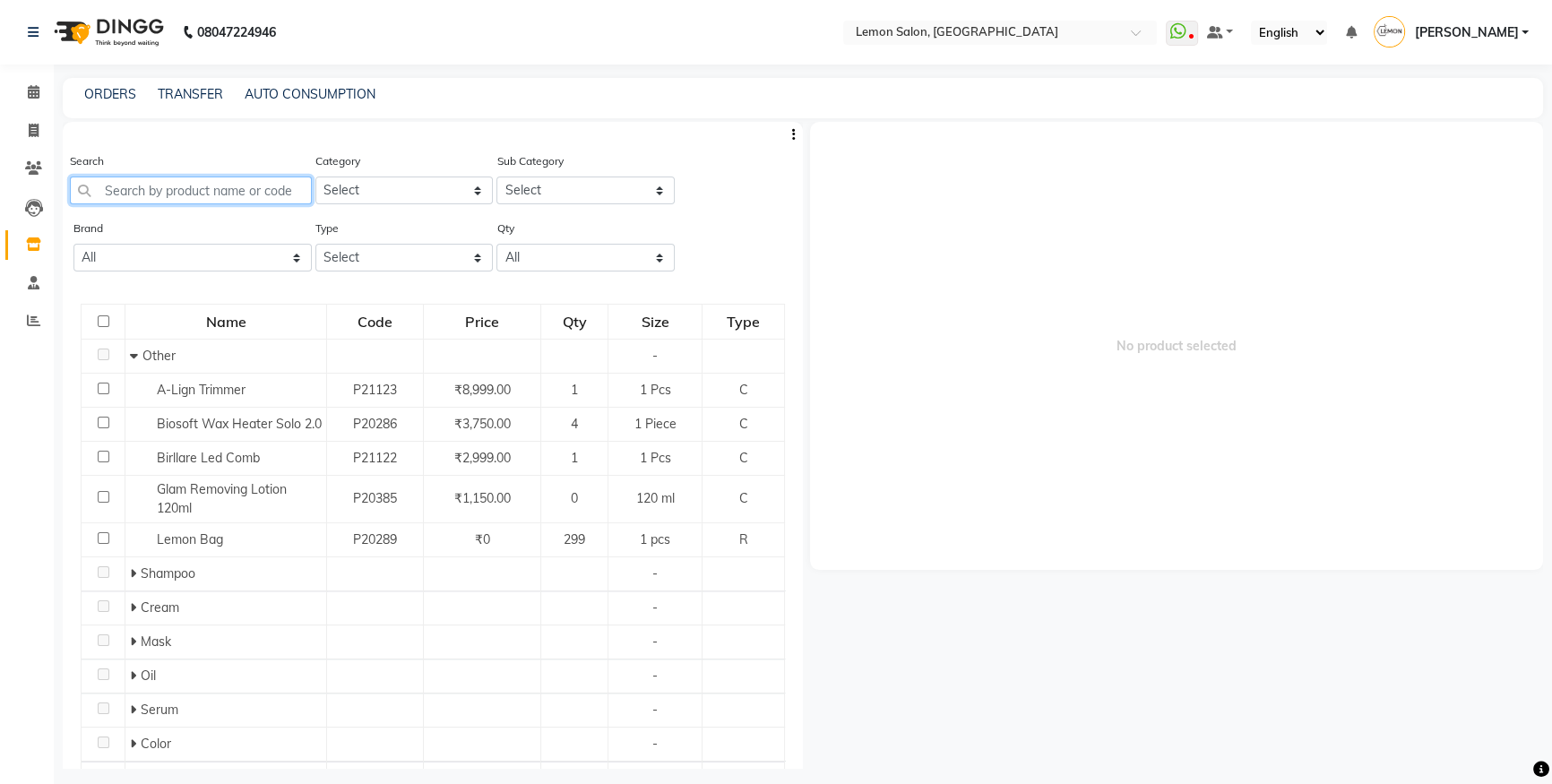
click at [156, 193] on input "text" at bounding box center [191, 190] width 242 height 28
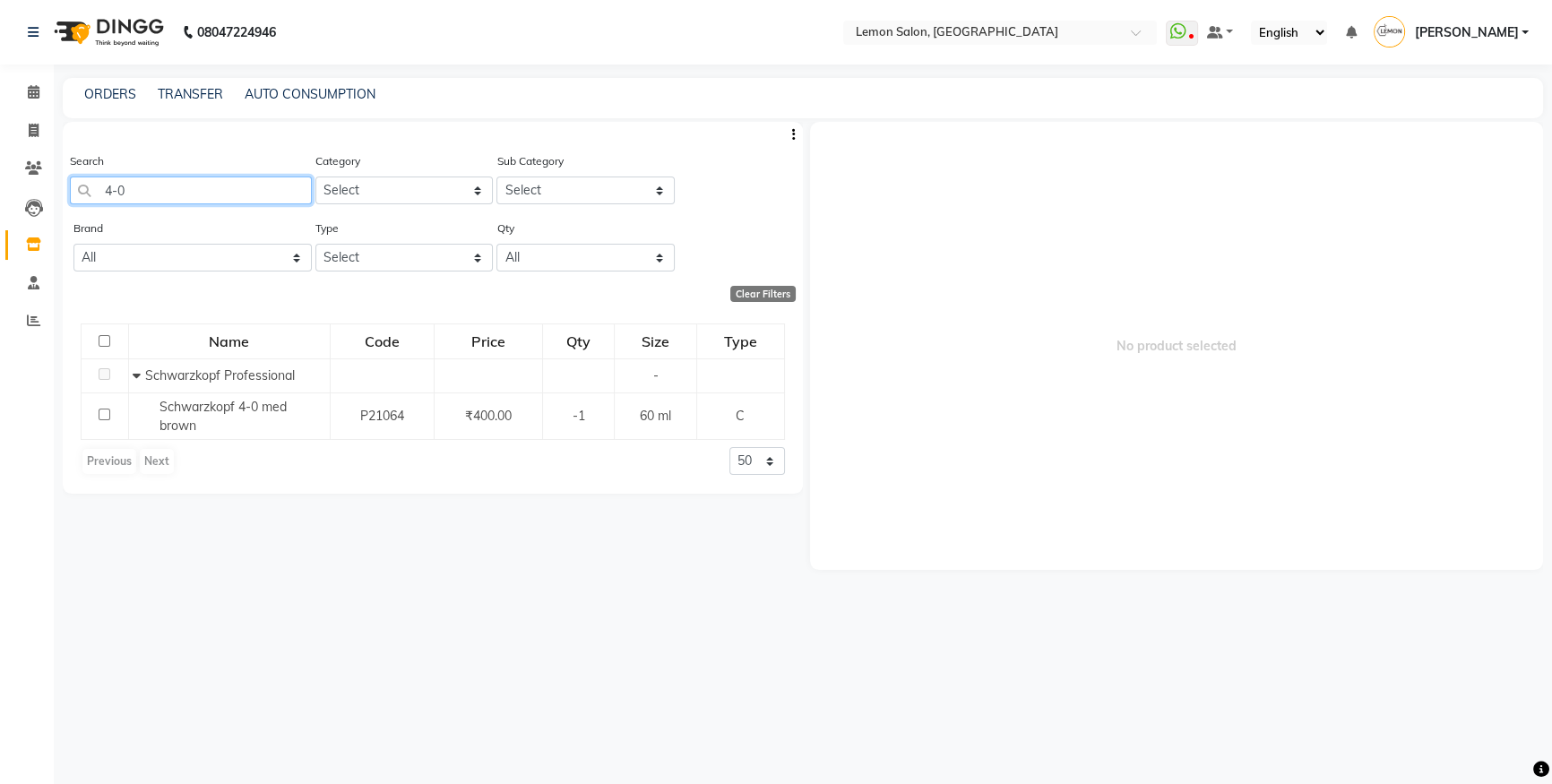
type input "4-0"
click at [40, 83] on span at bounding box center [34, 92] width 31 height 20
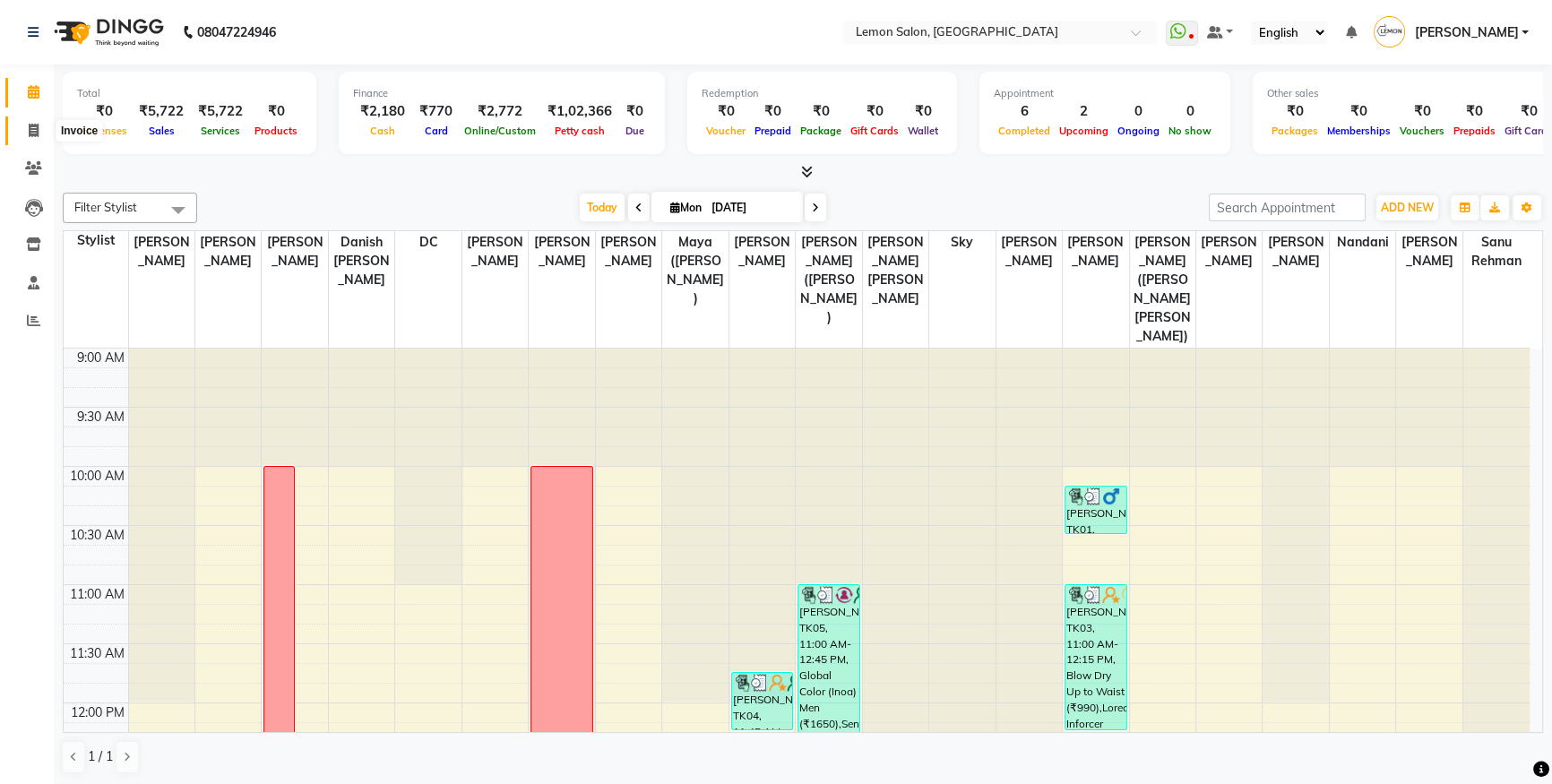
click at [41, 133] on span at bounding box center [34, 131] width 31 height 20
select select "service"
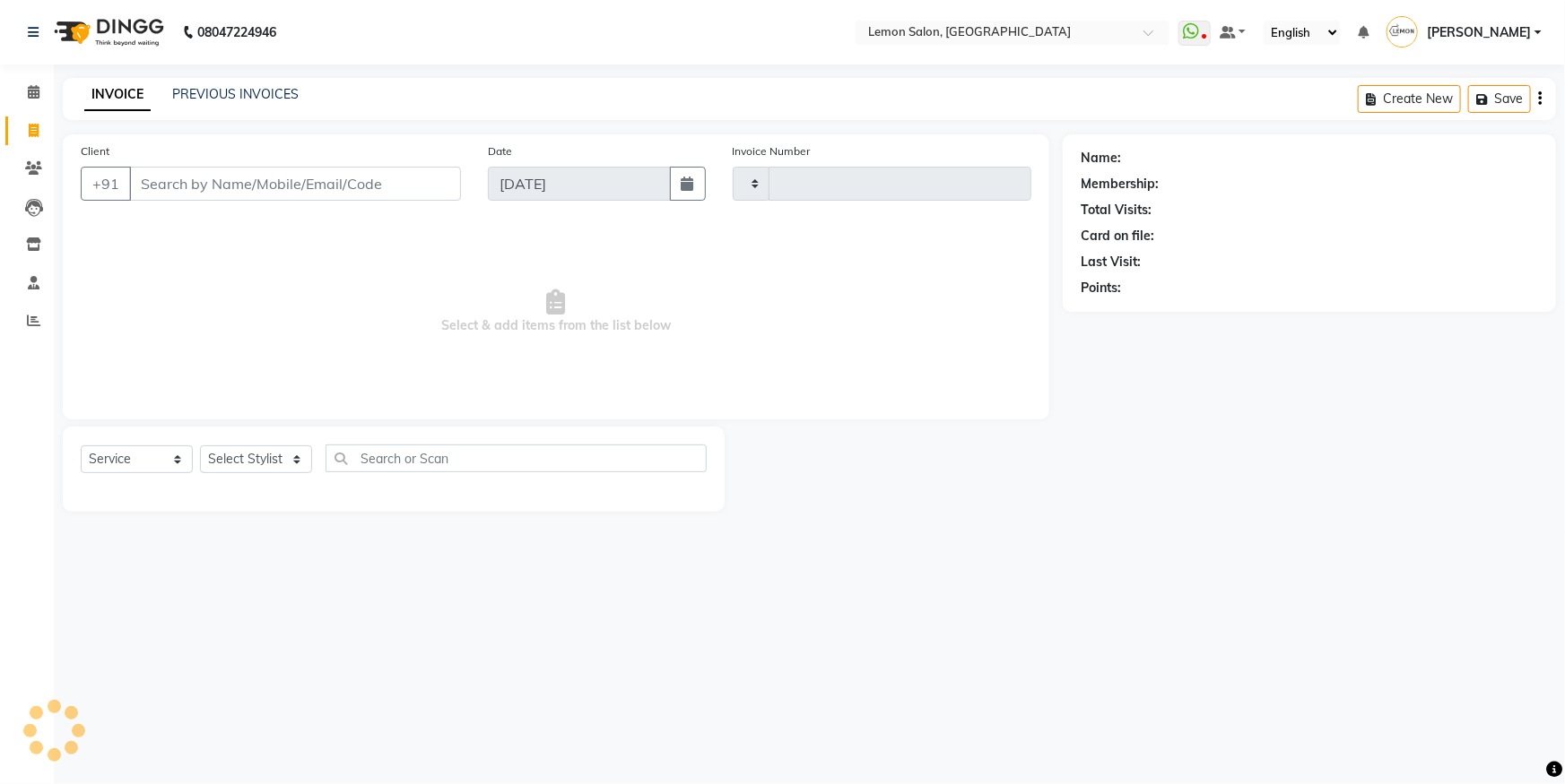
type input "5595"
select select "566"
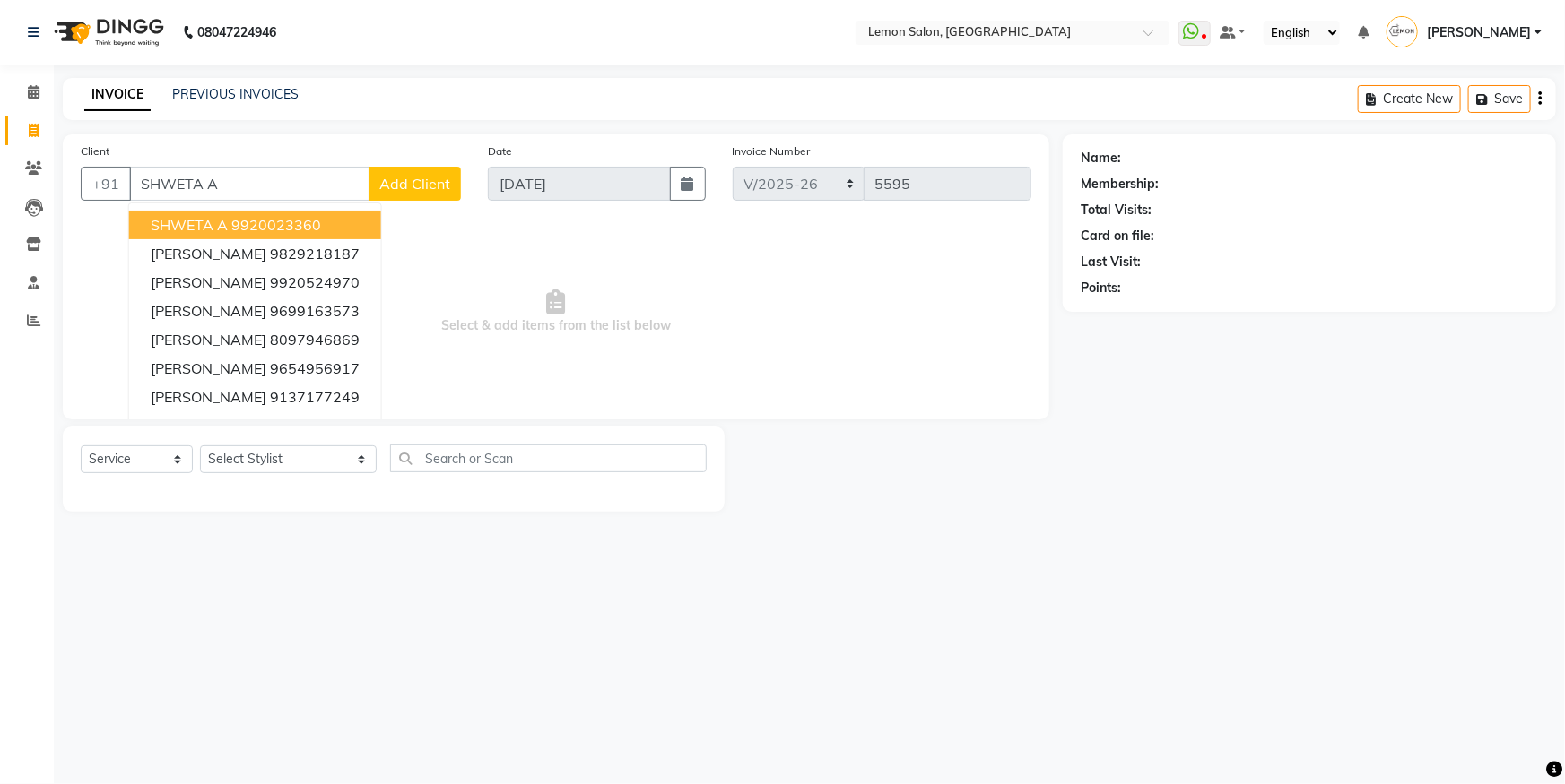
click at [170, 229] on span "SHWETA A" at bounding box center [190, 225] width 77 height 18
type input "9920023360"
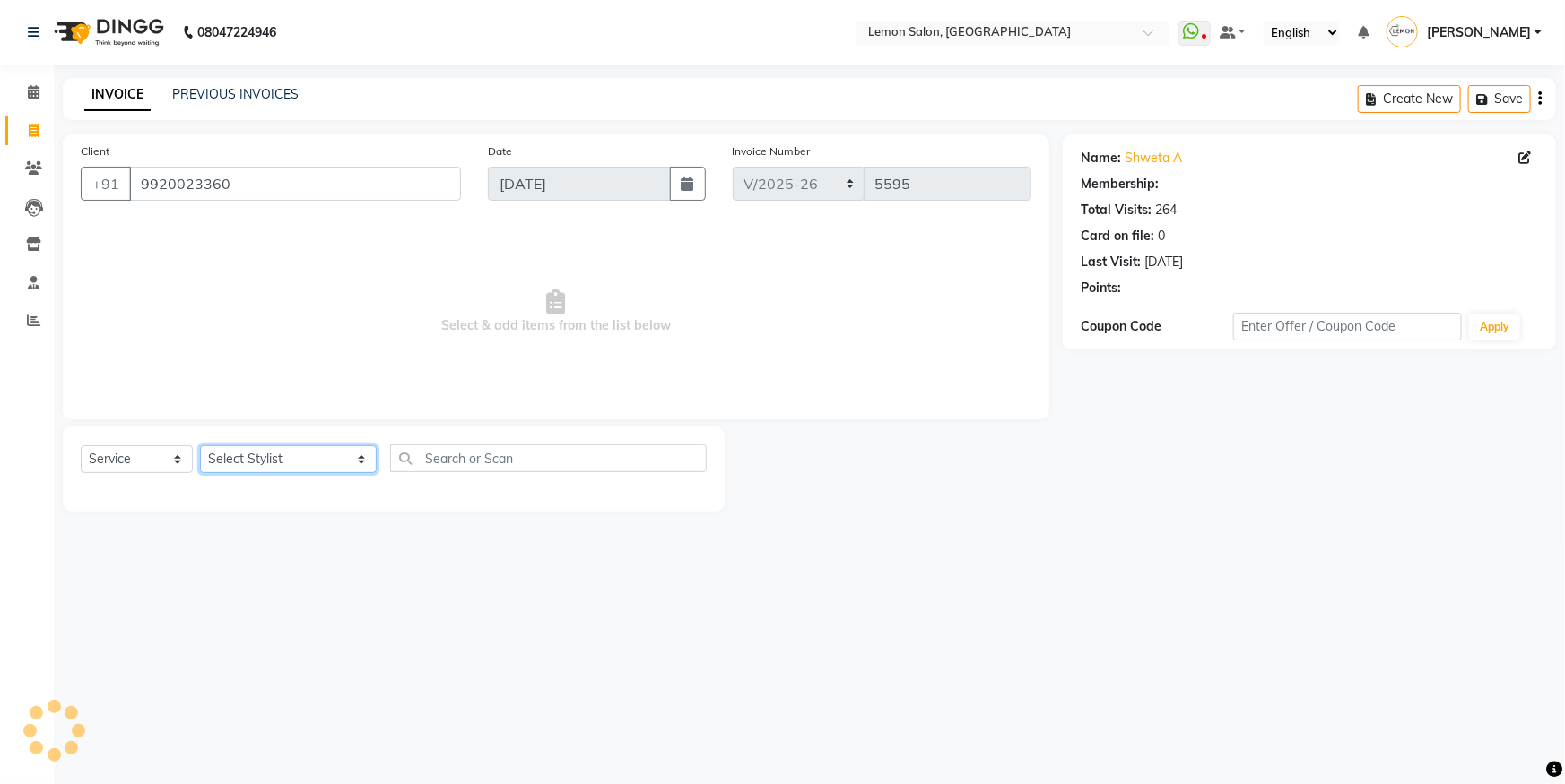
click at [294, 453] on select "Select Stylist [PERSON_NAME] [PERSON_NAME] [PERSON_NAME] Danish [PERSON_NAME] […" at bounding box center [288, 459] width 176 height 28
select select "1: Object"
select select "7393"
click at [199, 445] on select "Select Stylist [PERSON_NAME] [PERSON_NAME] [PERSON_NAME] Danish [PERSON_NAME] […" at bounding box center [288, 459] width 176 height 28
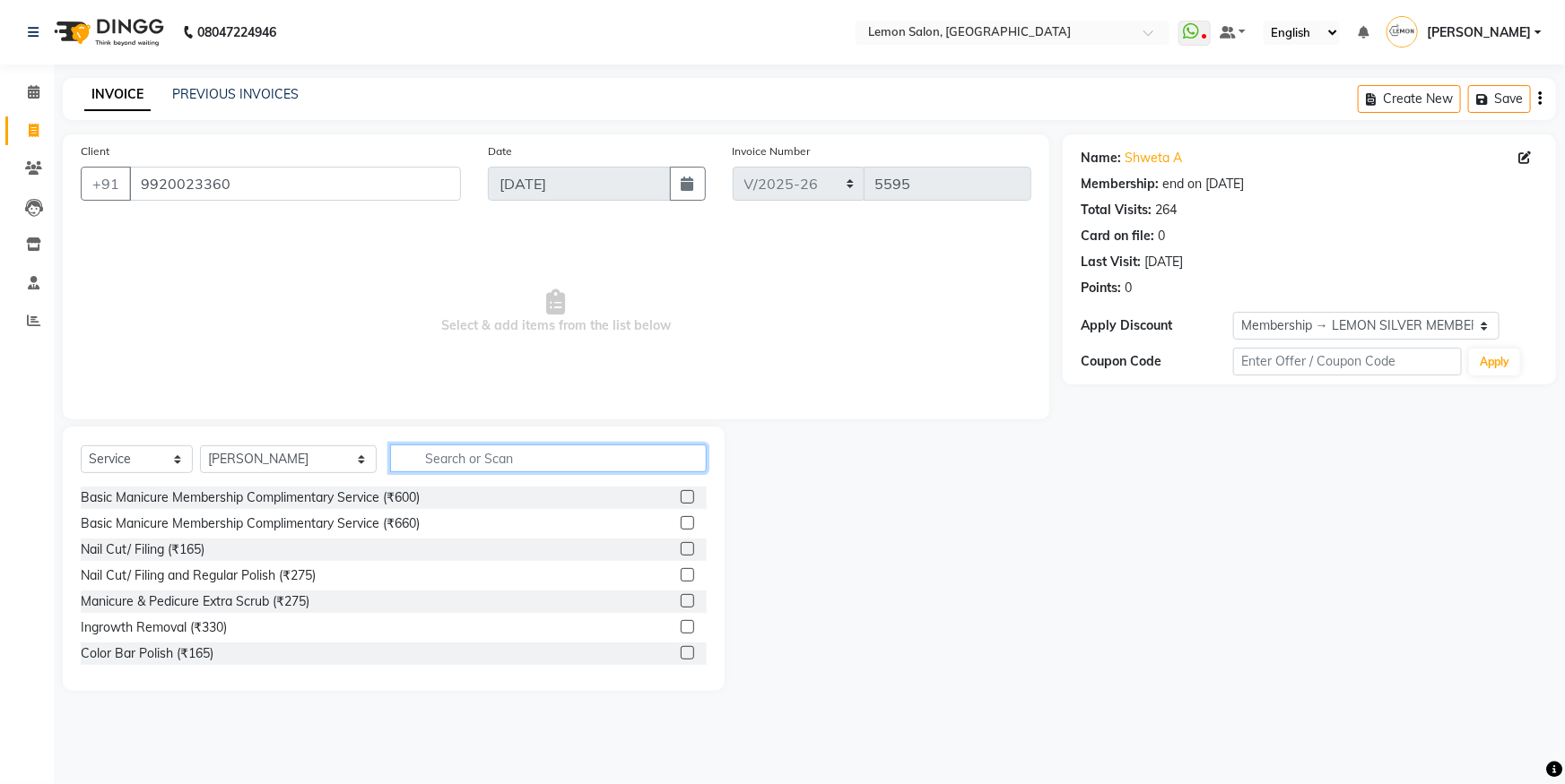
click at [419, 465] on input "text" at bounding box center [548, 458] width 317 height 28
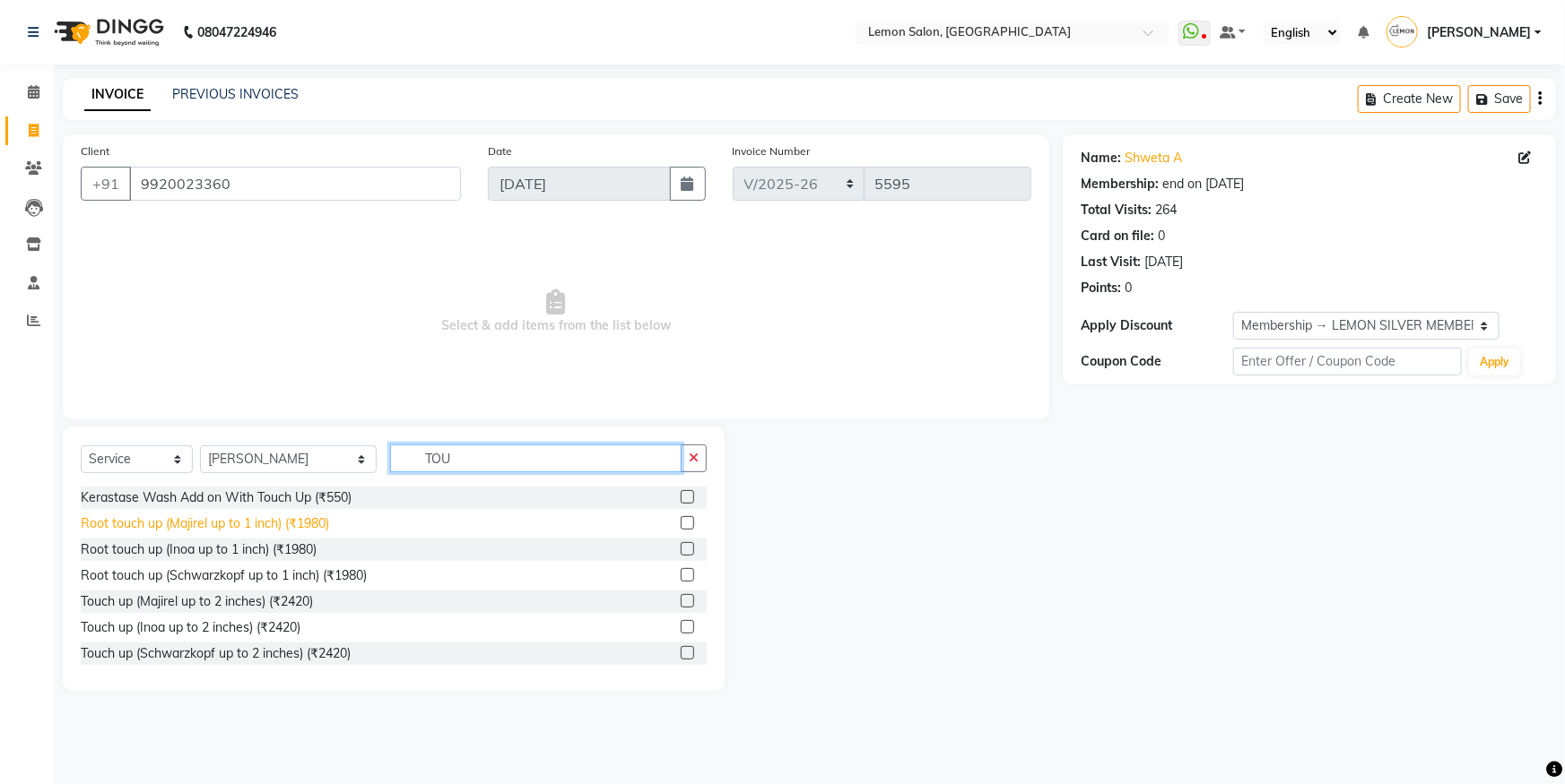
type input "TOU"
click at [297, 520] on div "Root touch up (Majirel up to 1 inch) (₹1980)" at bounding box center [204, 523] width 248 height 18
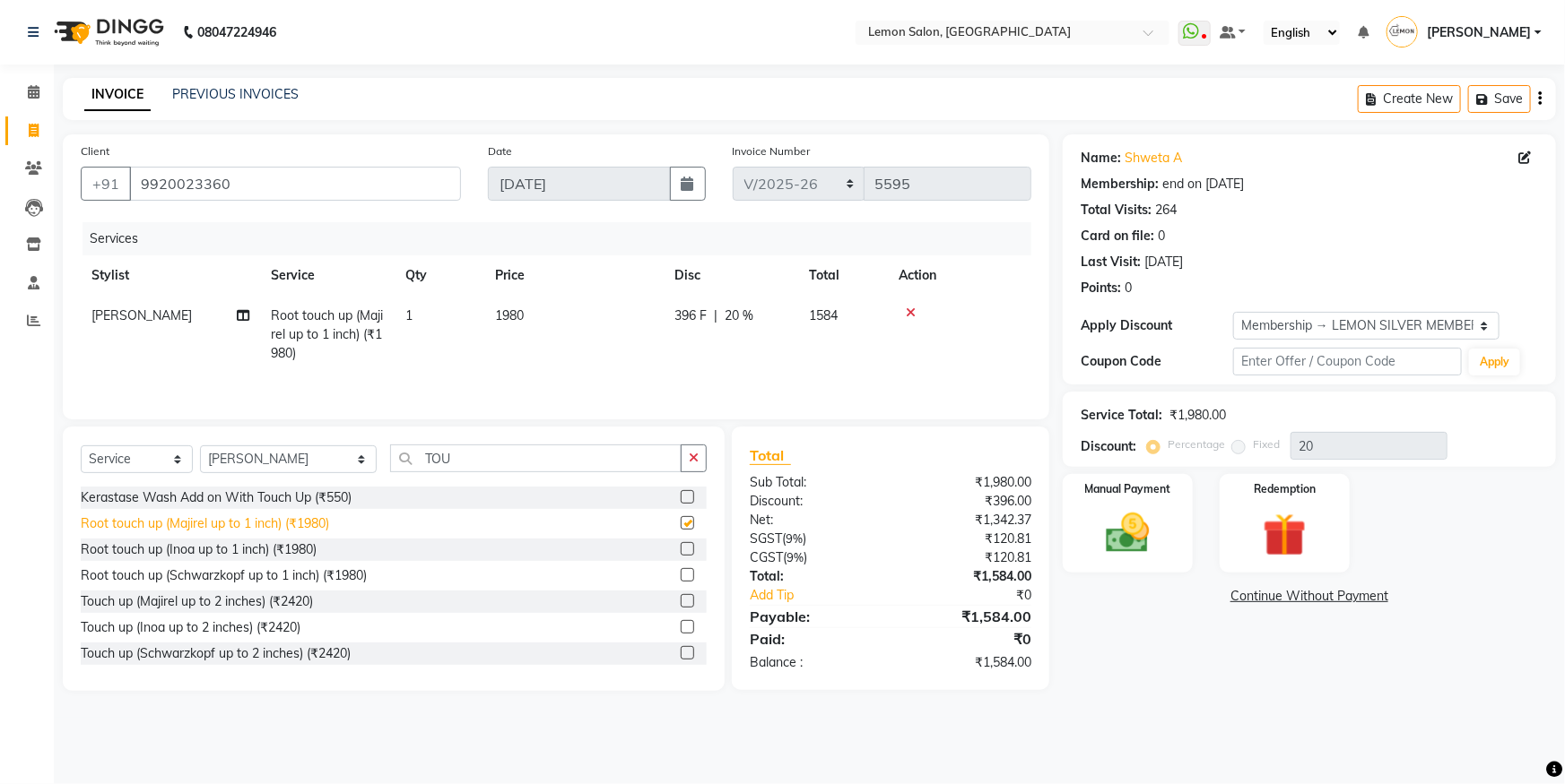
checkbox input "false"
click at [684, 459] on button "button" at bounding box center [693, 458] width 26 height 28
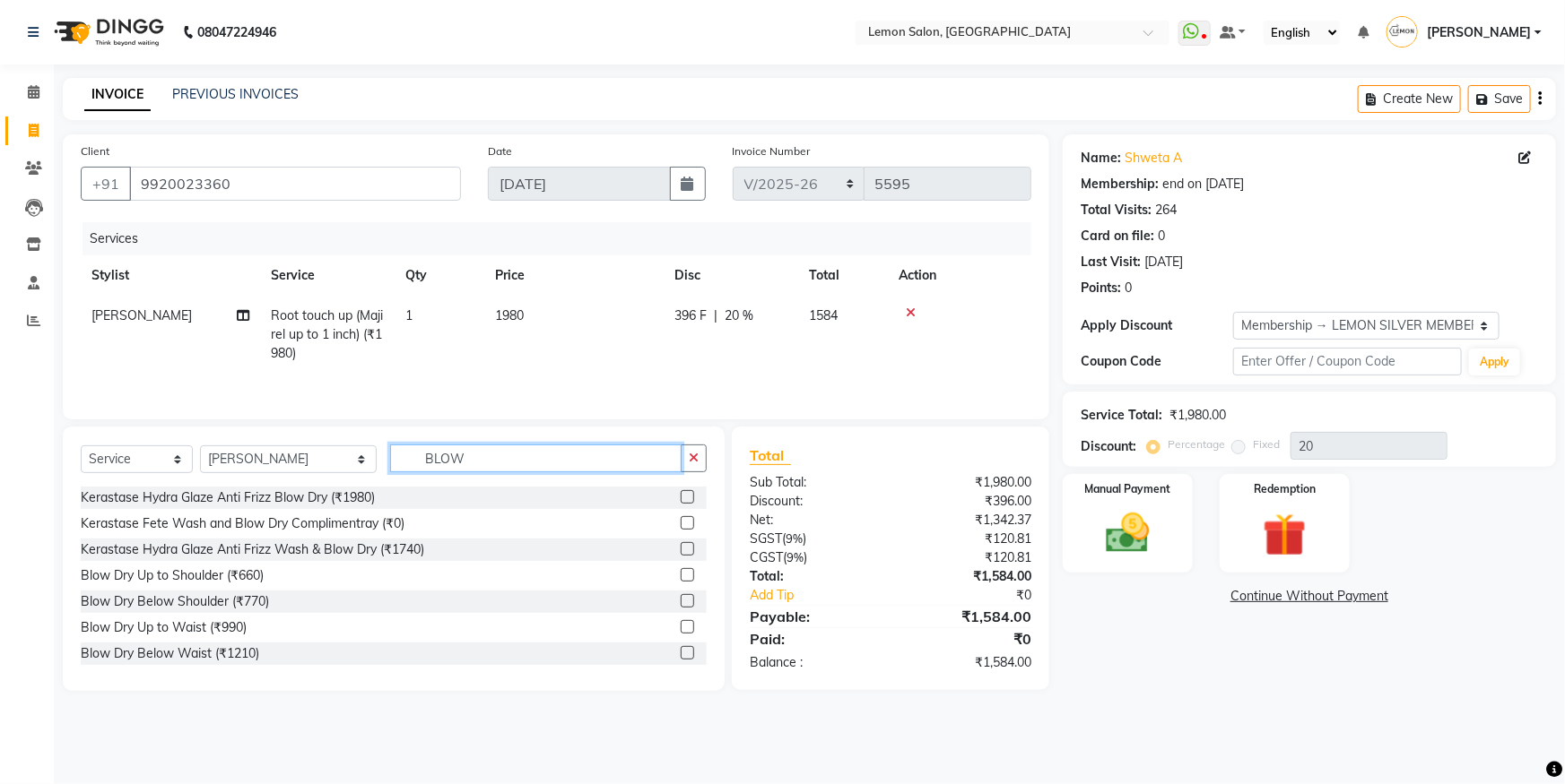
scroll to position [158, 0]
type input "BLOW"
click at [243, 607] on div "Blow Dry Below Shoulder (₹770)" at bounding box center [174, 599] width 188 height 18
checkbox input "false"
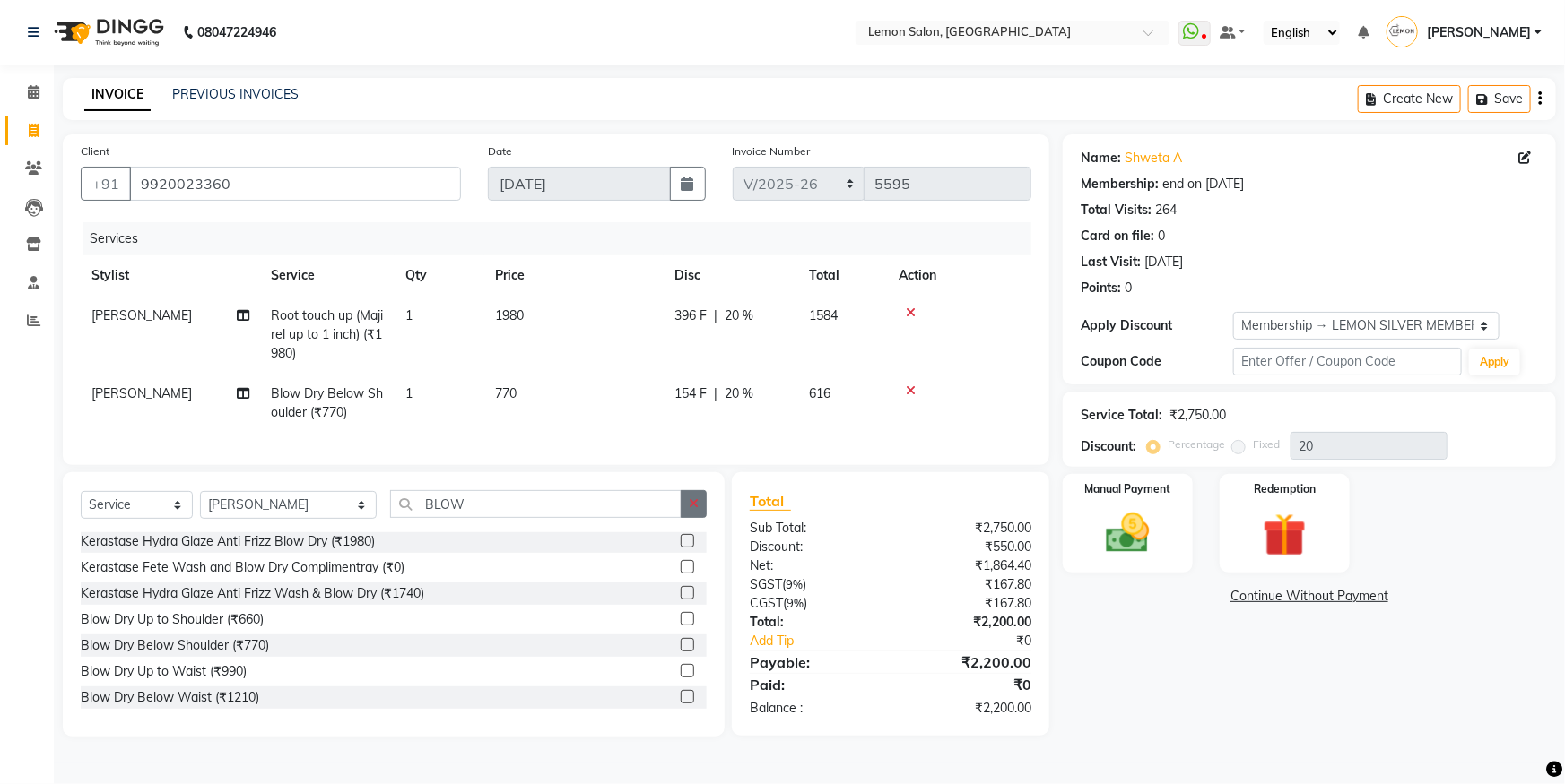
click at [685, 502] on button "button" at bounding box center [693, 503] width 26 height 28
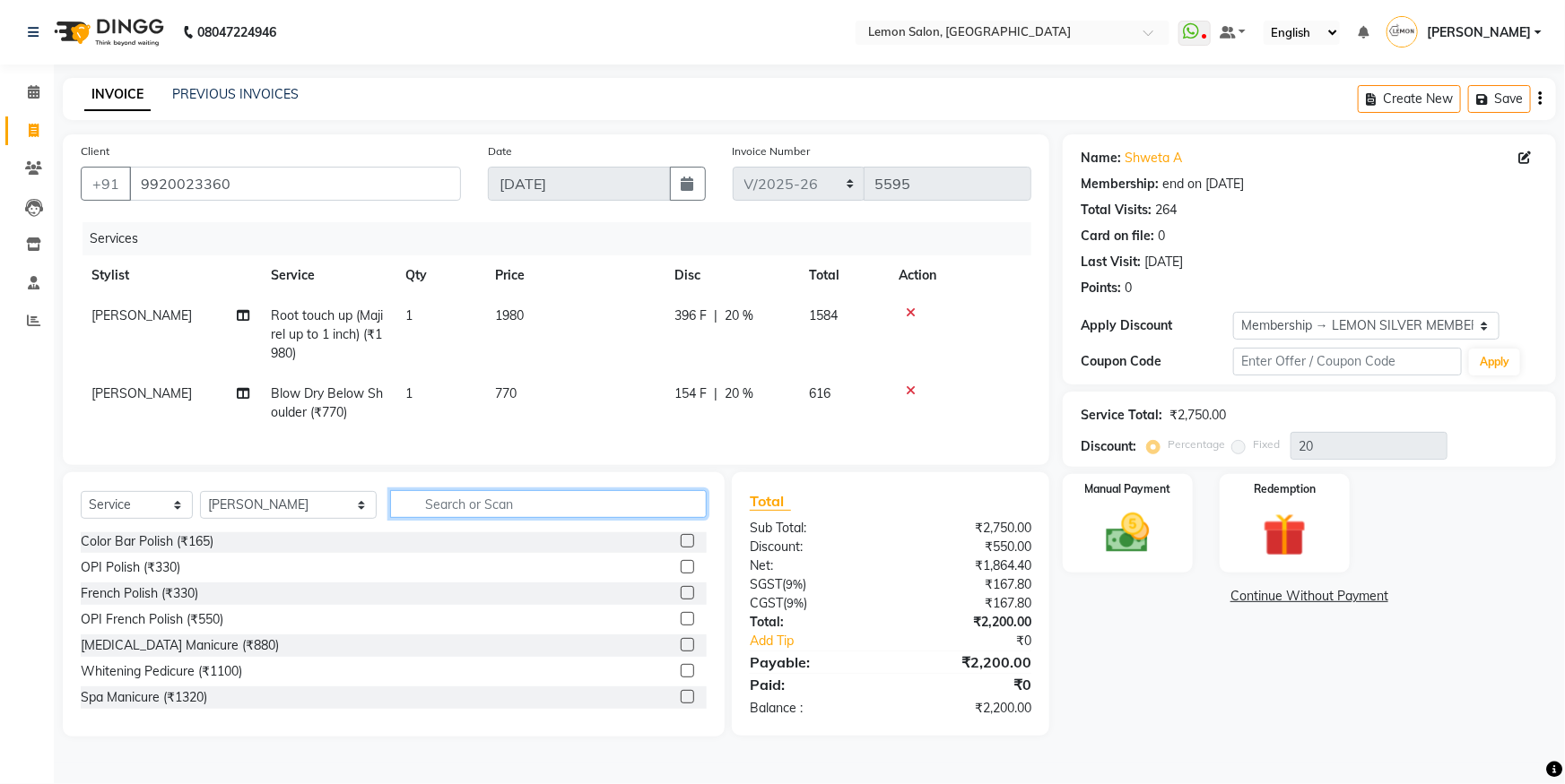
type input "T"
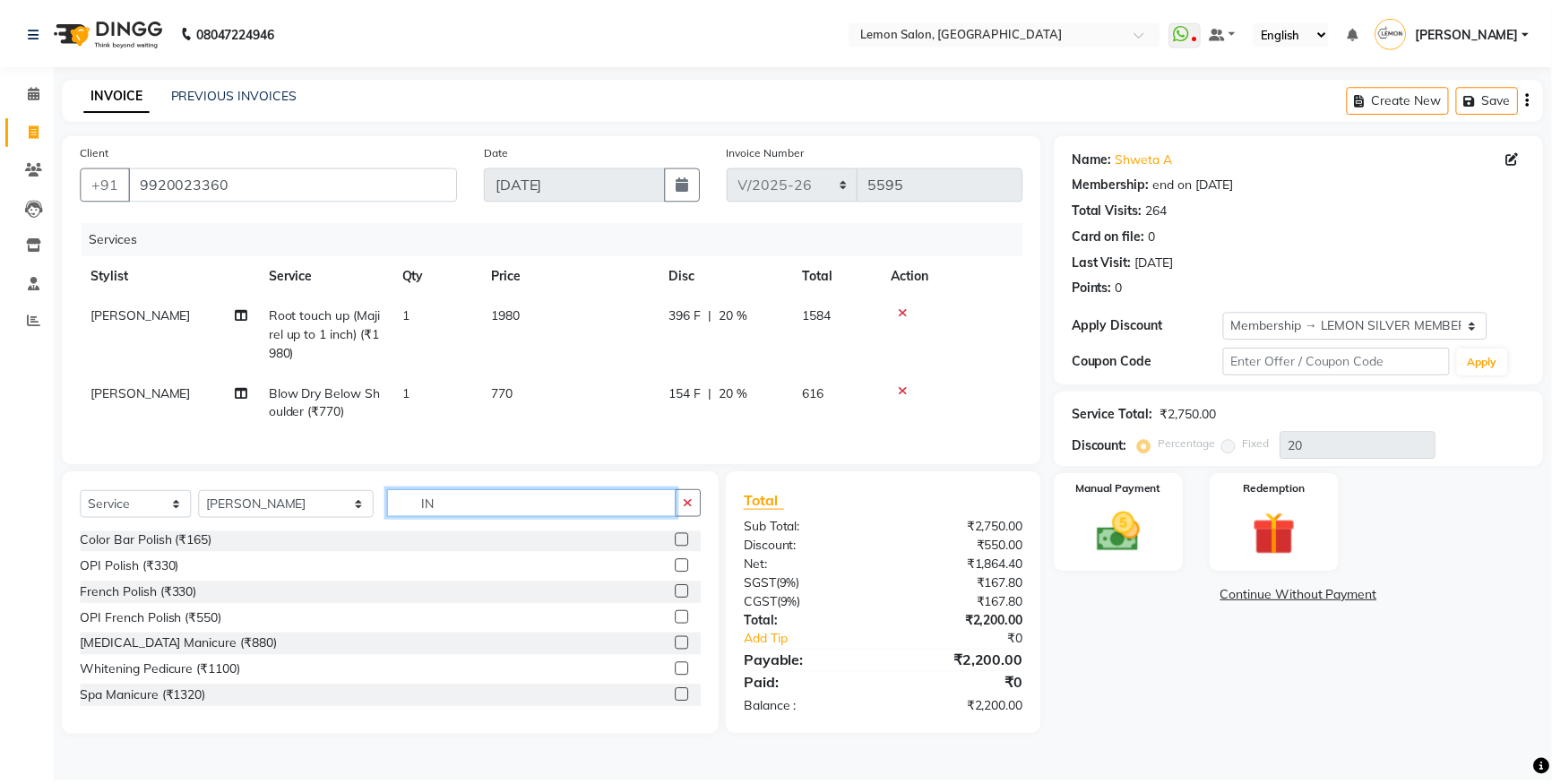
scroll to position [0, 0]
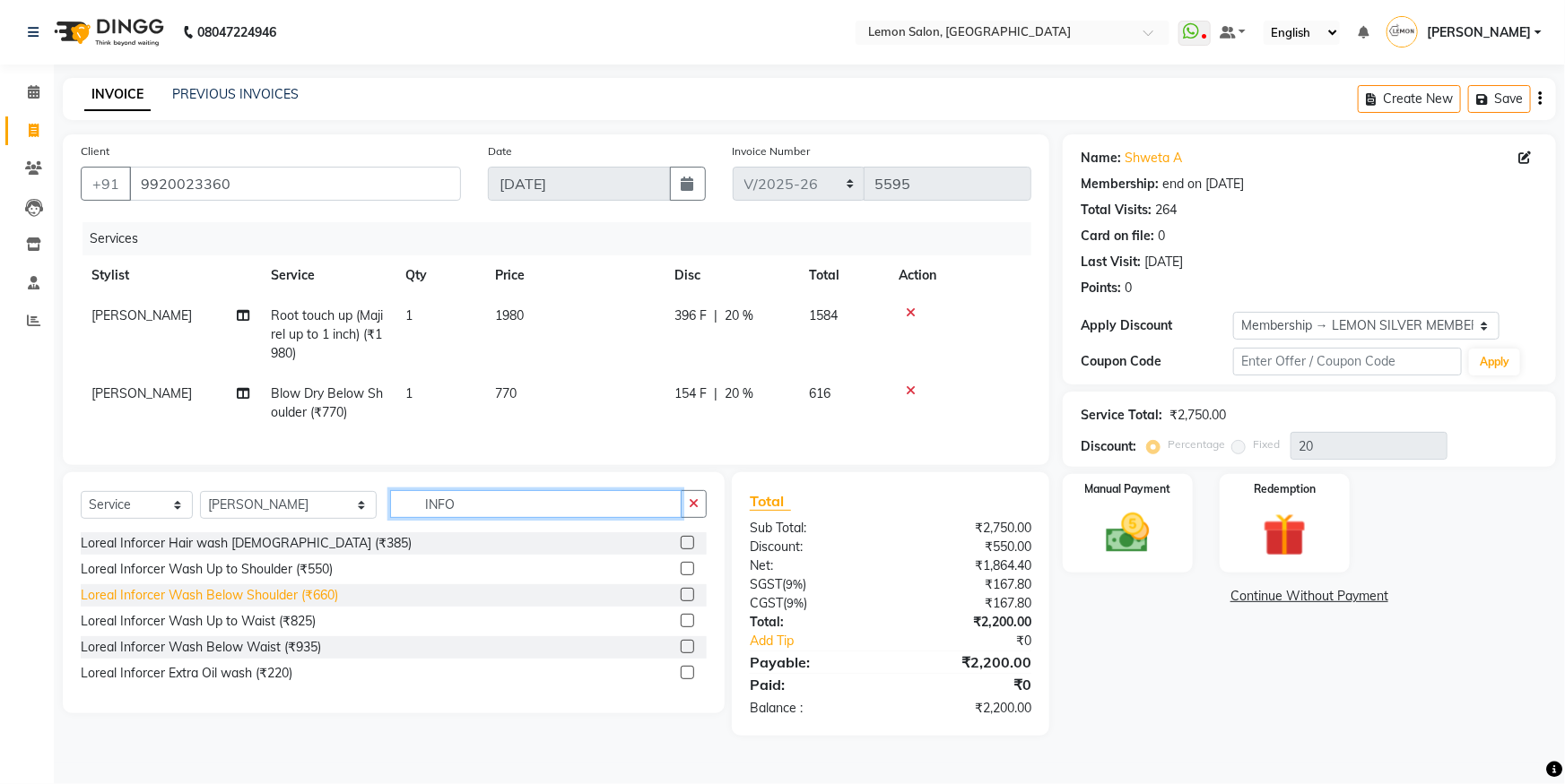
type input "INFO"
click at [305, 605] on div "Loreal Inforcer Wash Below Shoulder (₹660)" at bounding box center [209, 594] width 258 height 18
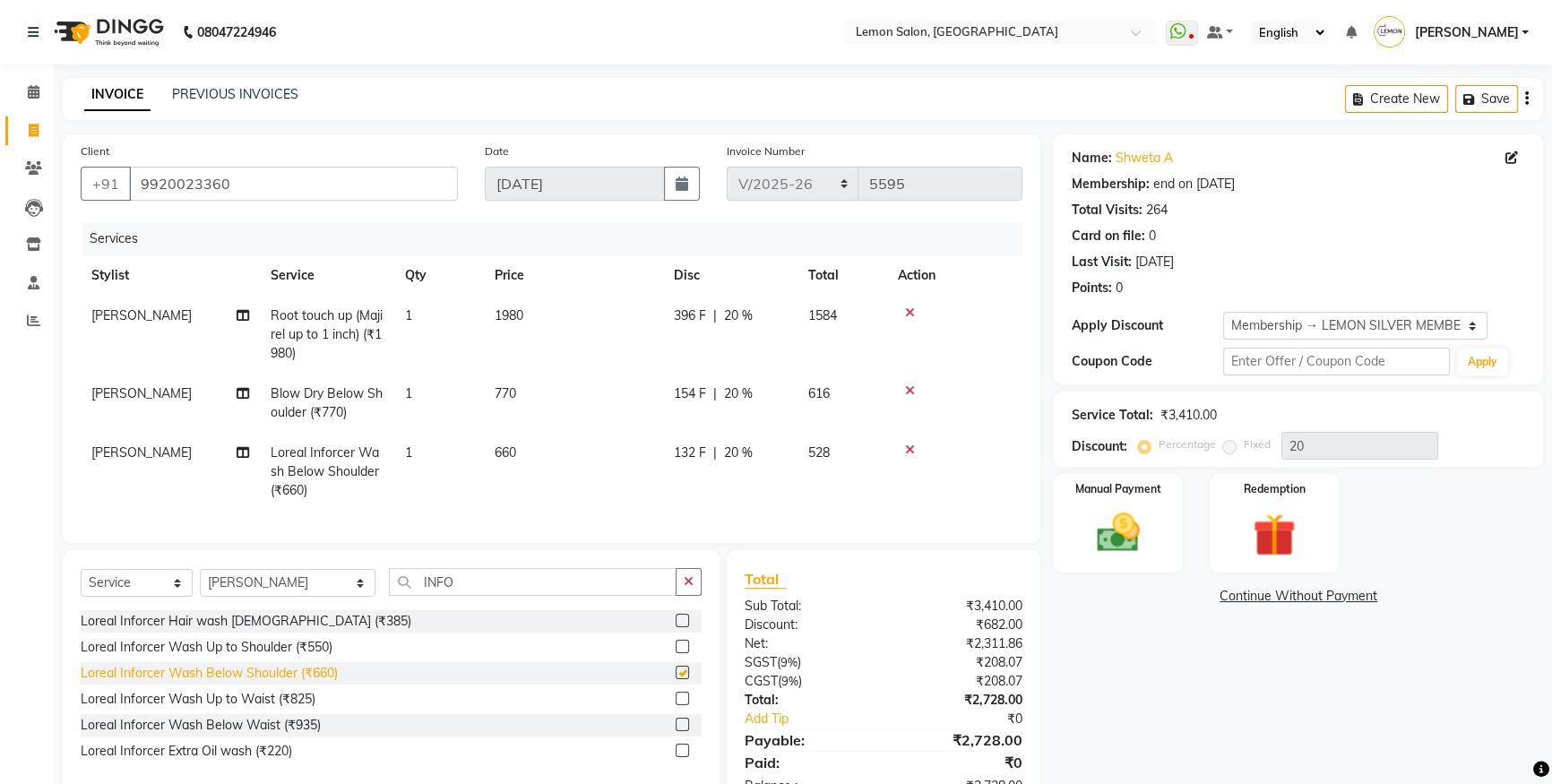
checkbox input "false"
click at [259, 597] on select "Select Stylist [PERSON_NAME] [PERSON_NAME] [PERSON_NAME] Danish [PERSON_NAME] […" at bounding box center [287, 583] width 175 height 28
select select "7396"
click at [199, 582] on select "Select Stylist [PERSON_NAME] [PERSON_NAME] [PERSON_NAME] Danish [PERSON_NAME] […" at bounding box center [287, 583] width 175 height 28
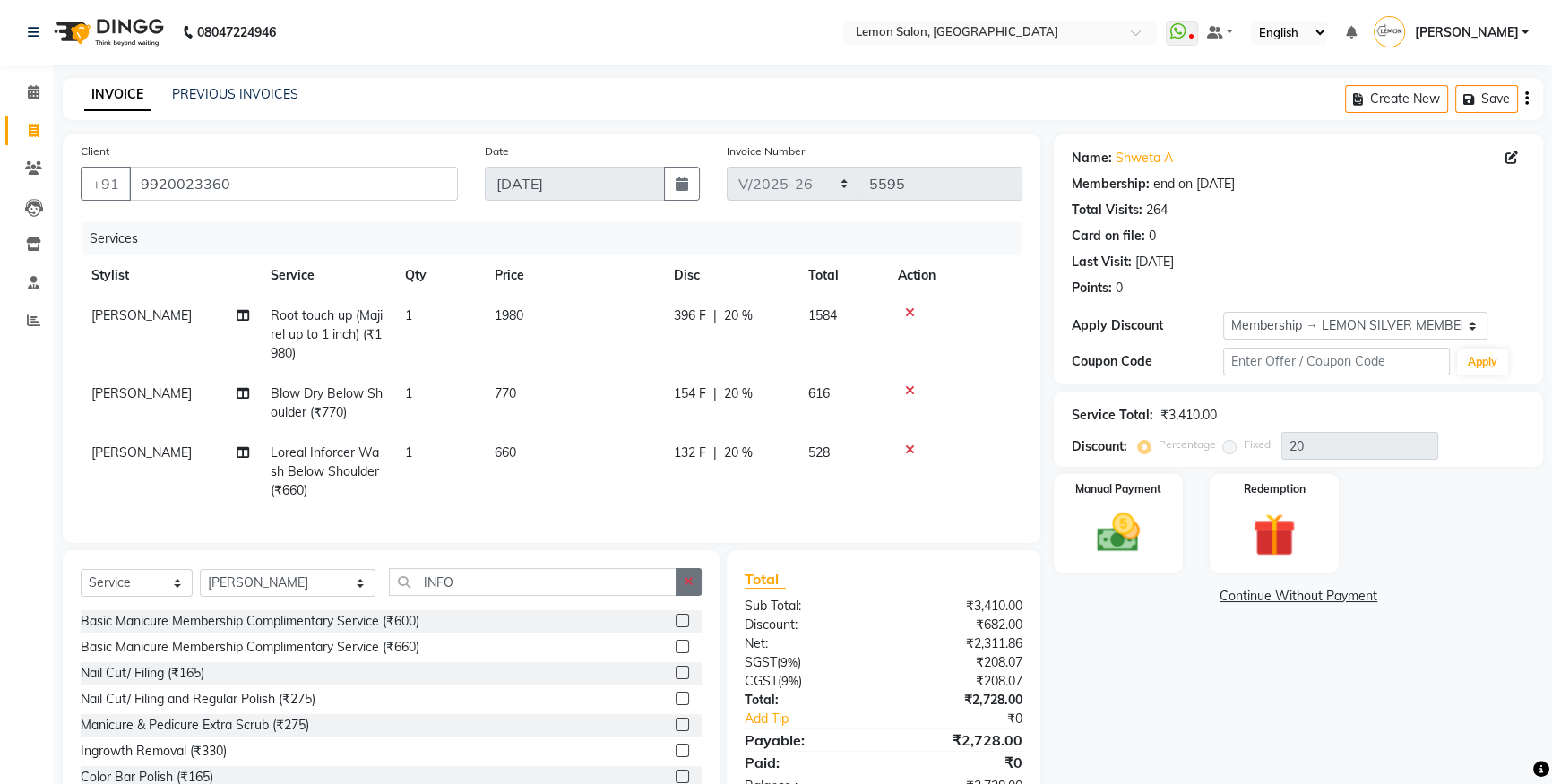
click at [688, 588] on icon "button" at bounding box center [688, 581] width 10 height 13
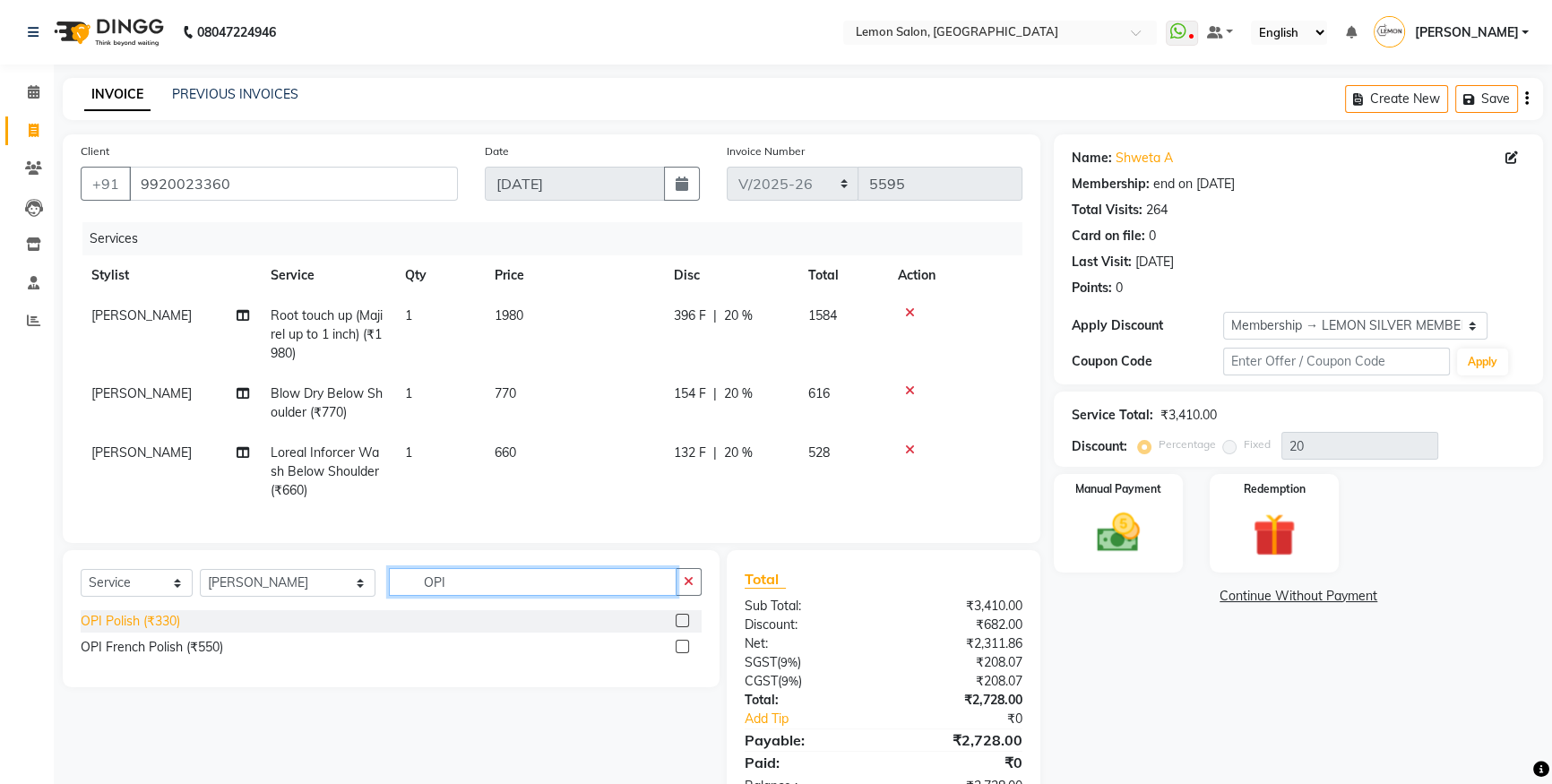
type input "OPI"
click at [170, 629] on div "OPI Polish (₹330)" at bounding box center [130, 620] width 100 height 18
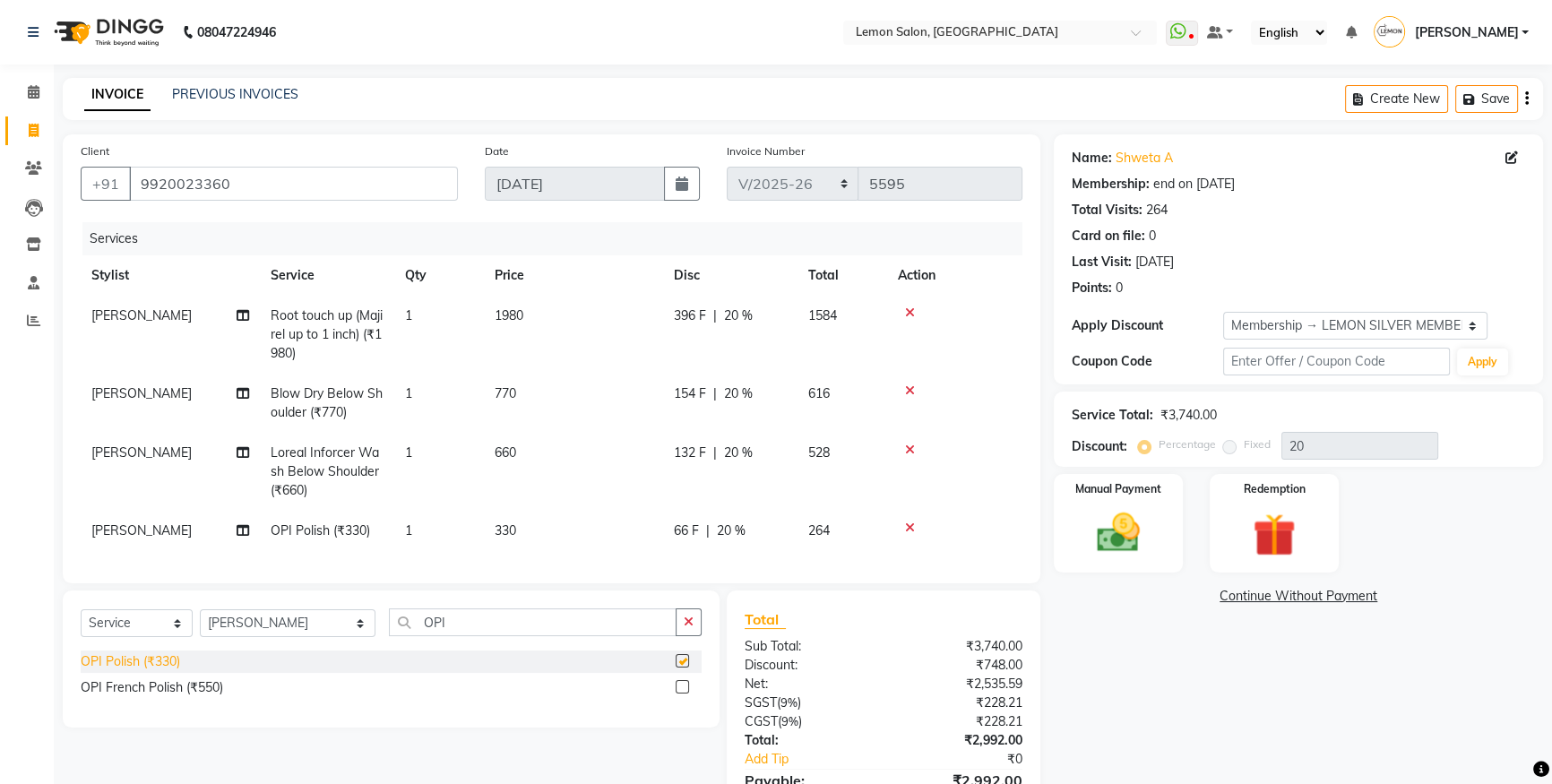
checkbox input "false"
click at [1134, 514] on img at bounding box center [1118, 532] width 73 height 51
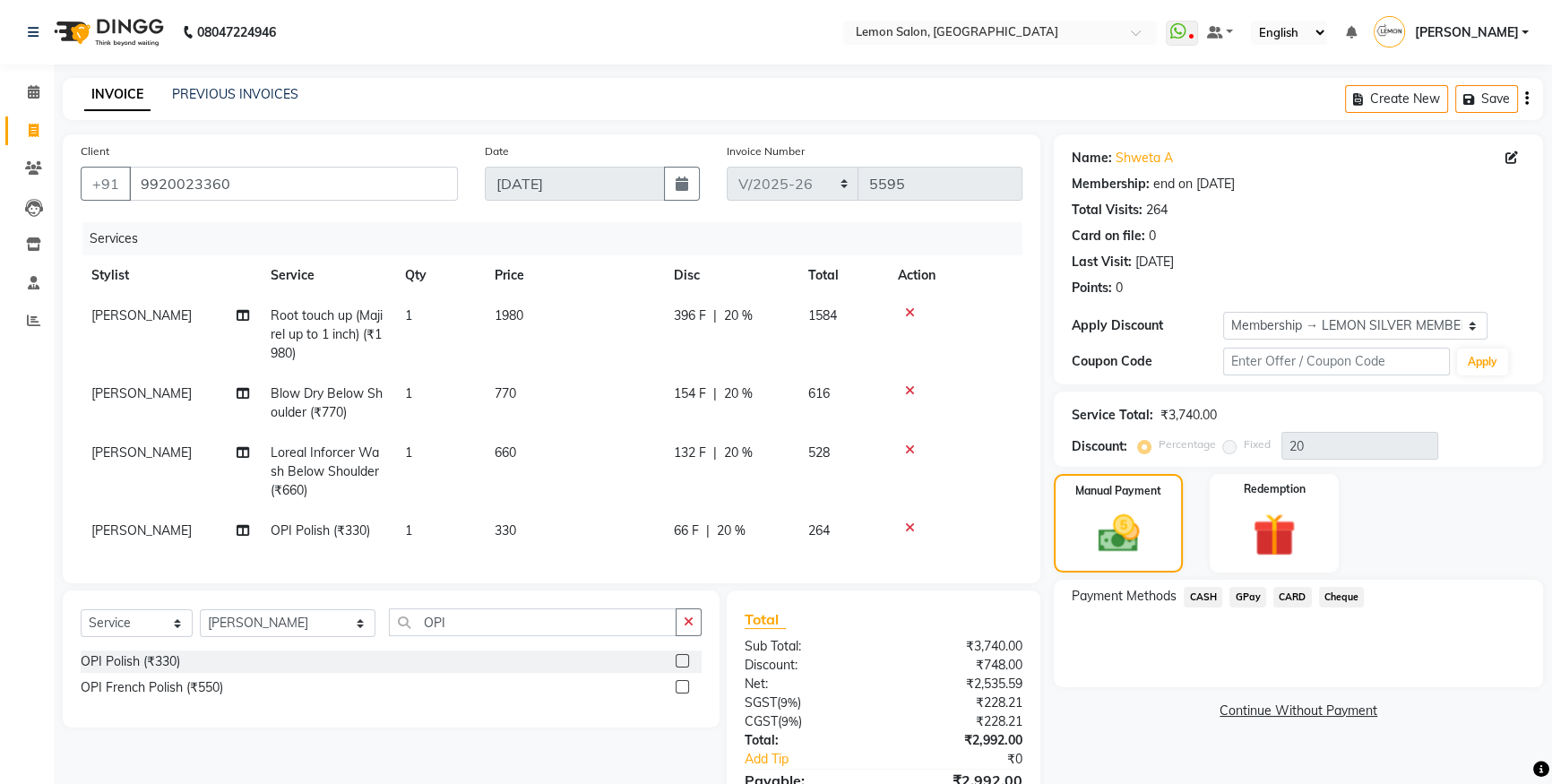
click at [1259, 591] on span "GPay" at bounding box center [1248, 596] width 37 height 20
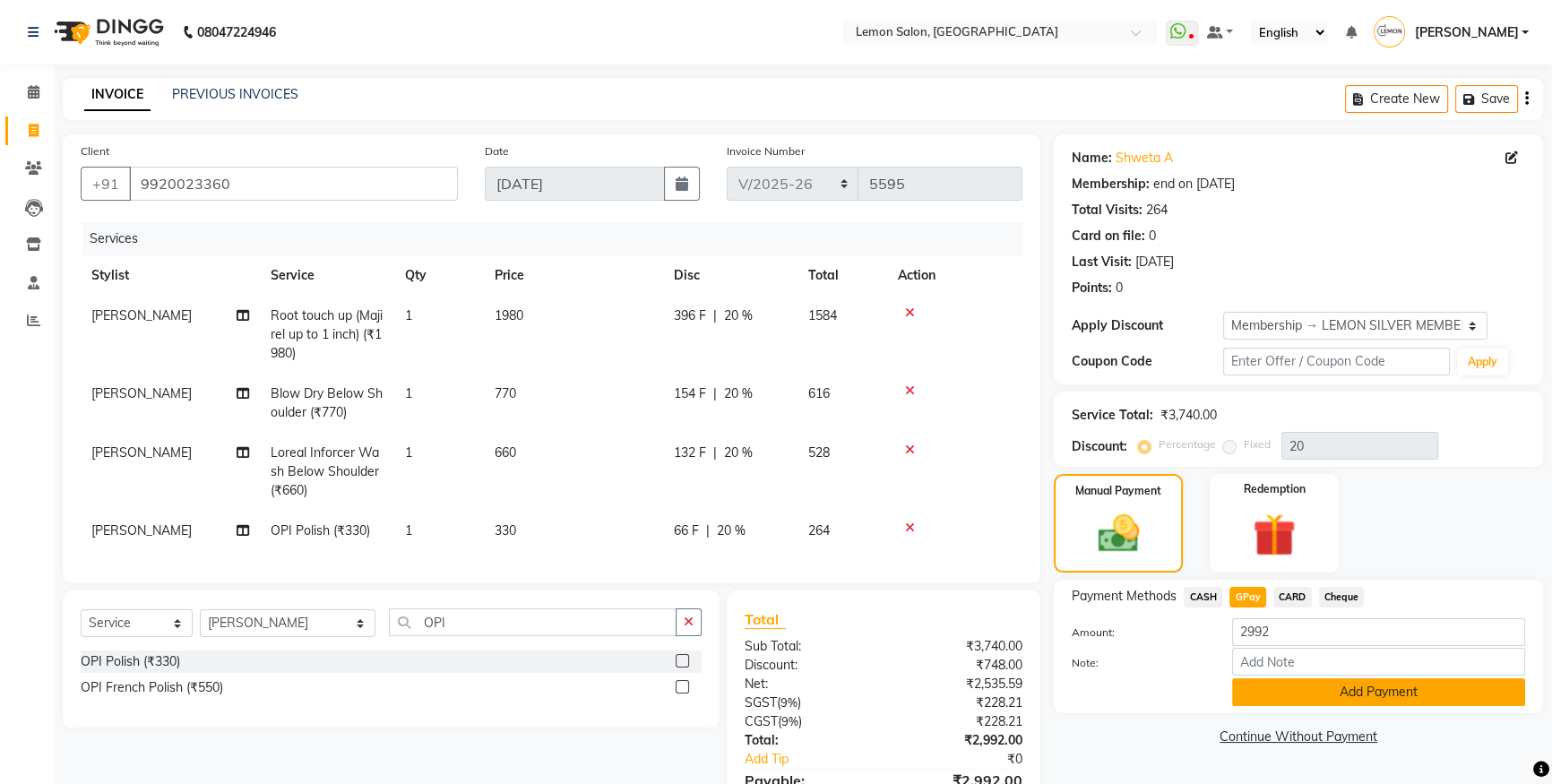
click at [1293, 687] on button "Add Payment" at bounding box center [1379, 692] width 293 height 28
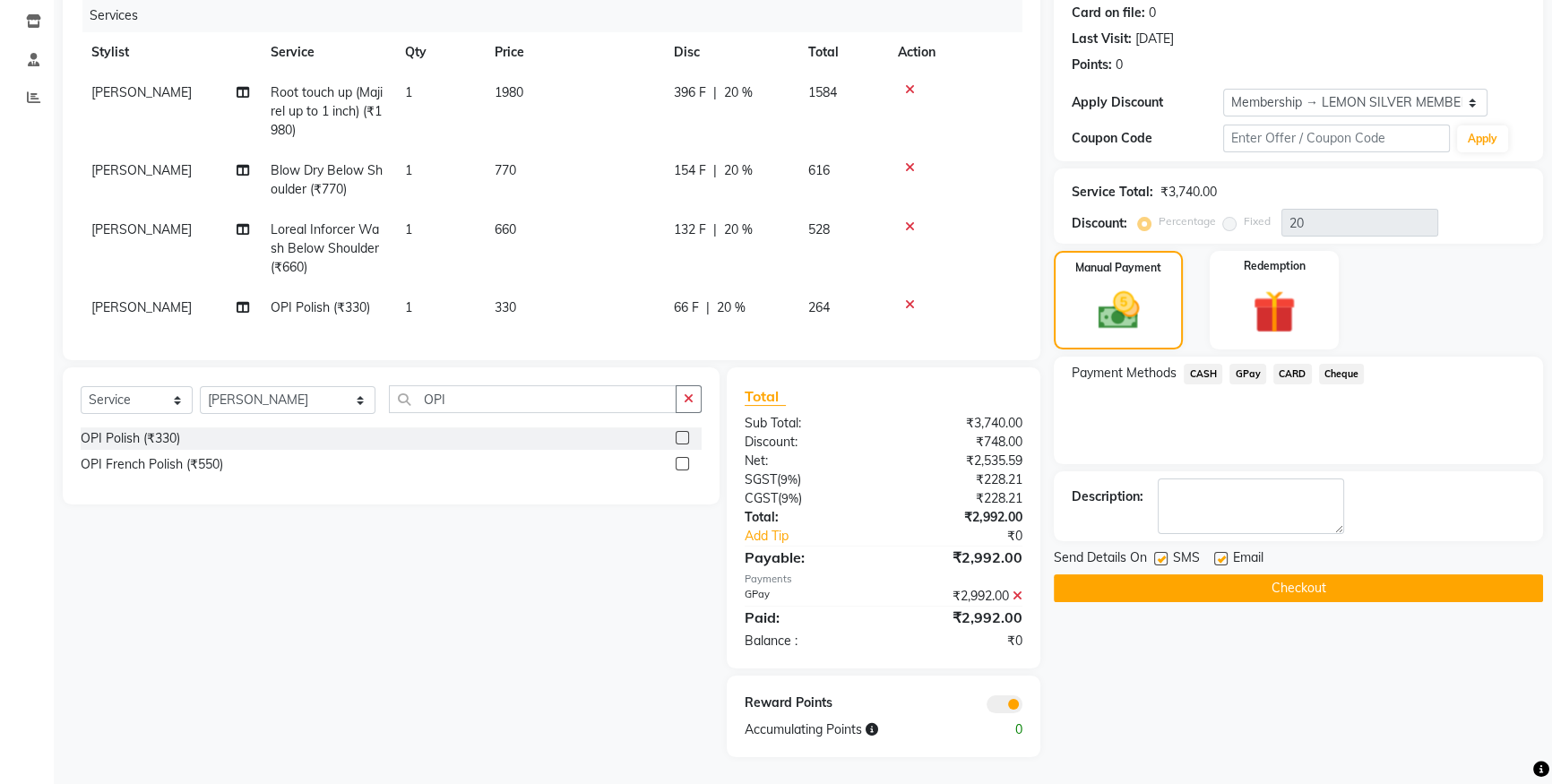
scroll to position [235, 0]
click at [1162, 552] on label at bounding box center [1161, 558] width 14 height 14
click at [1162, 554] on input "checkbox" at bounding box center [1160, 559] width 12 height 12
checkbox input "false"
click at [1165, 587] on button "Checkout" at bounding box center [1298, 588] width 489 height 28
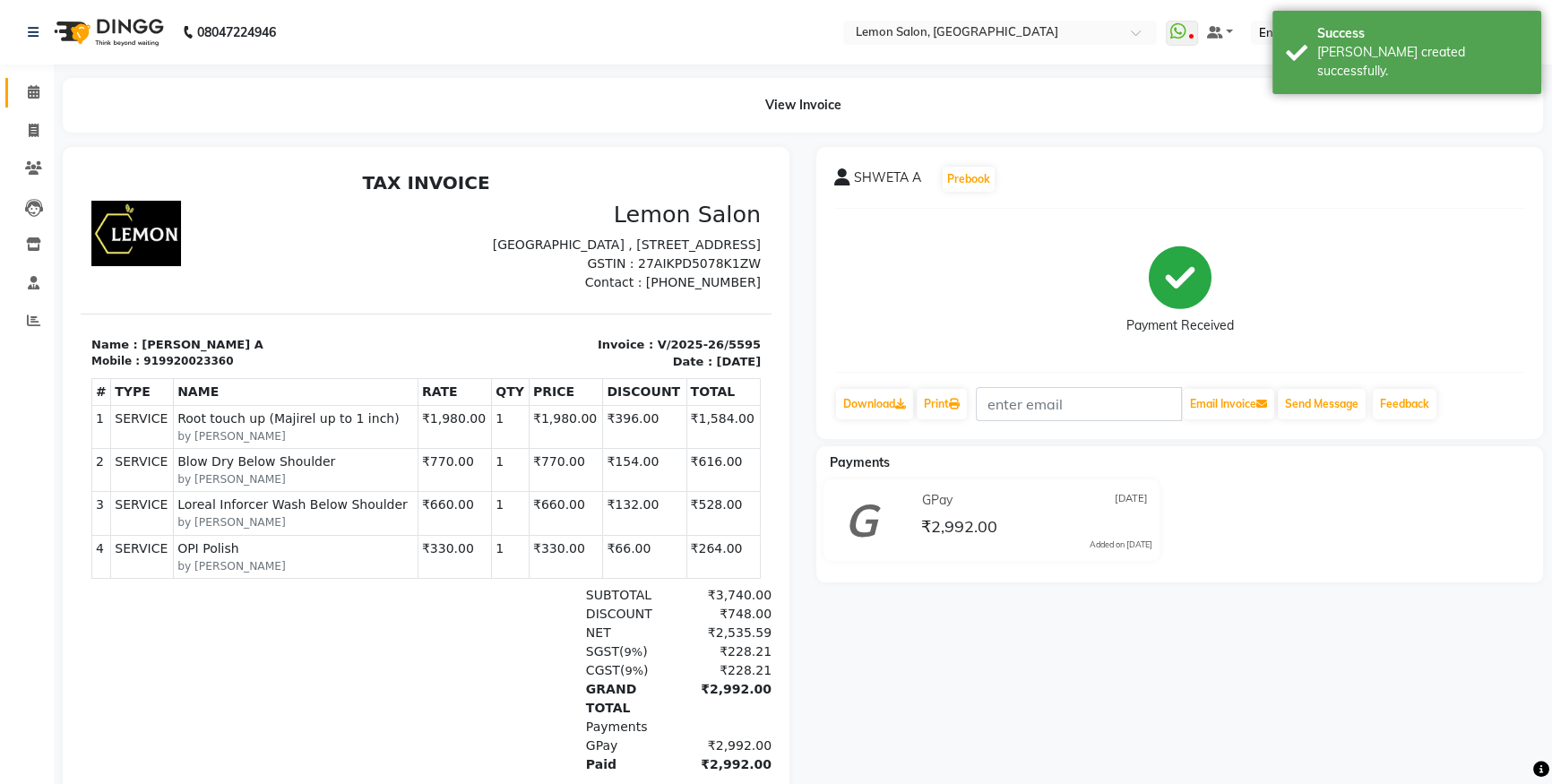
click at [43, 78] on link "Calendar" at bounding box center [27, 93] width 43 height 30
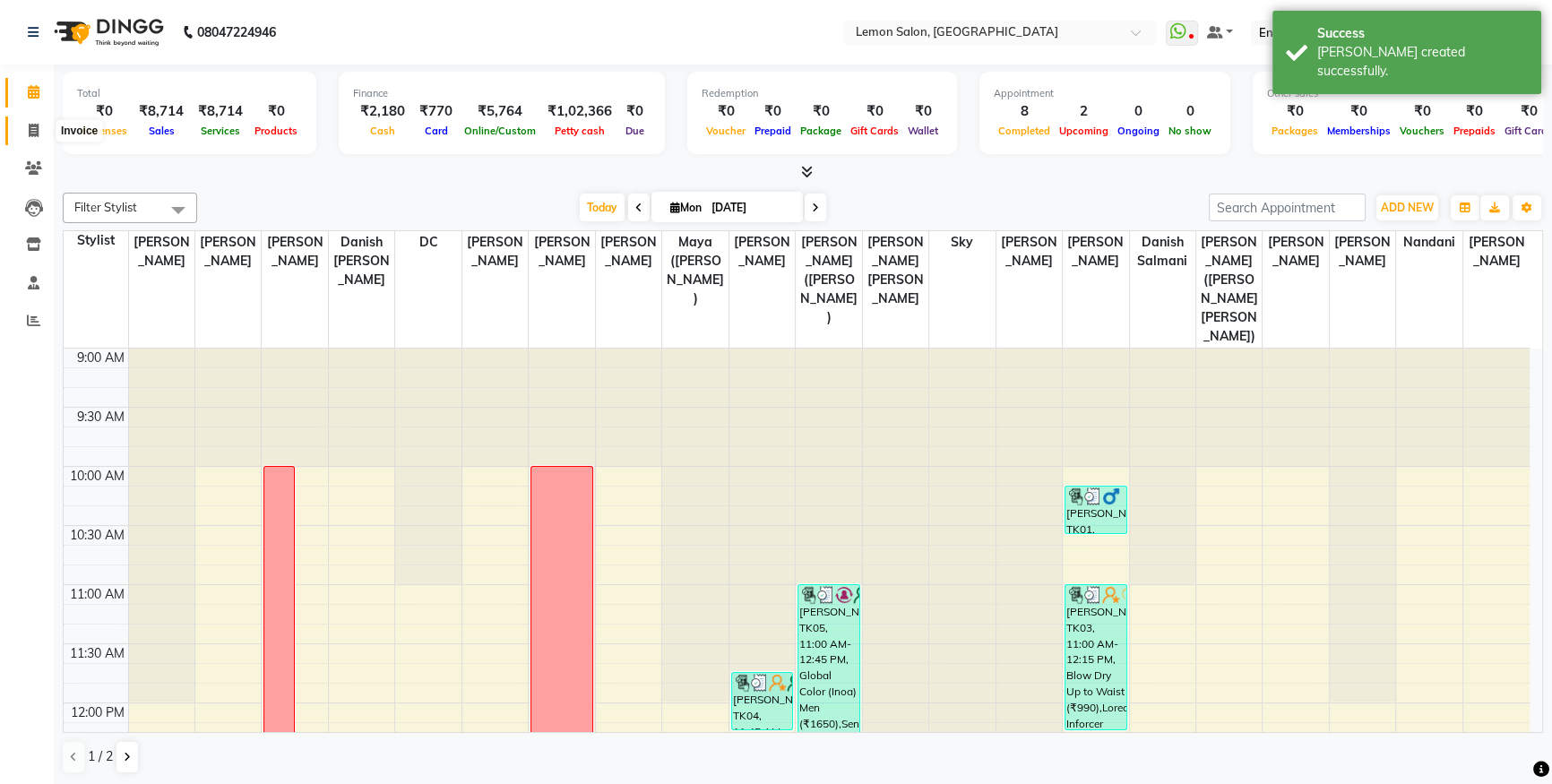
click at [42, 122] on span at bounding box center [34, 131] width 31 height 20
select select "service"
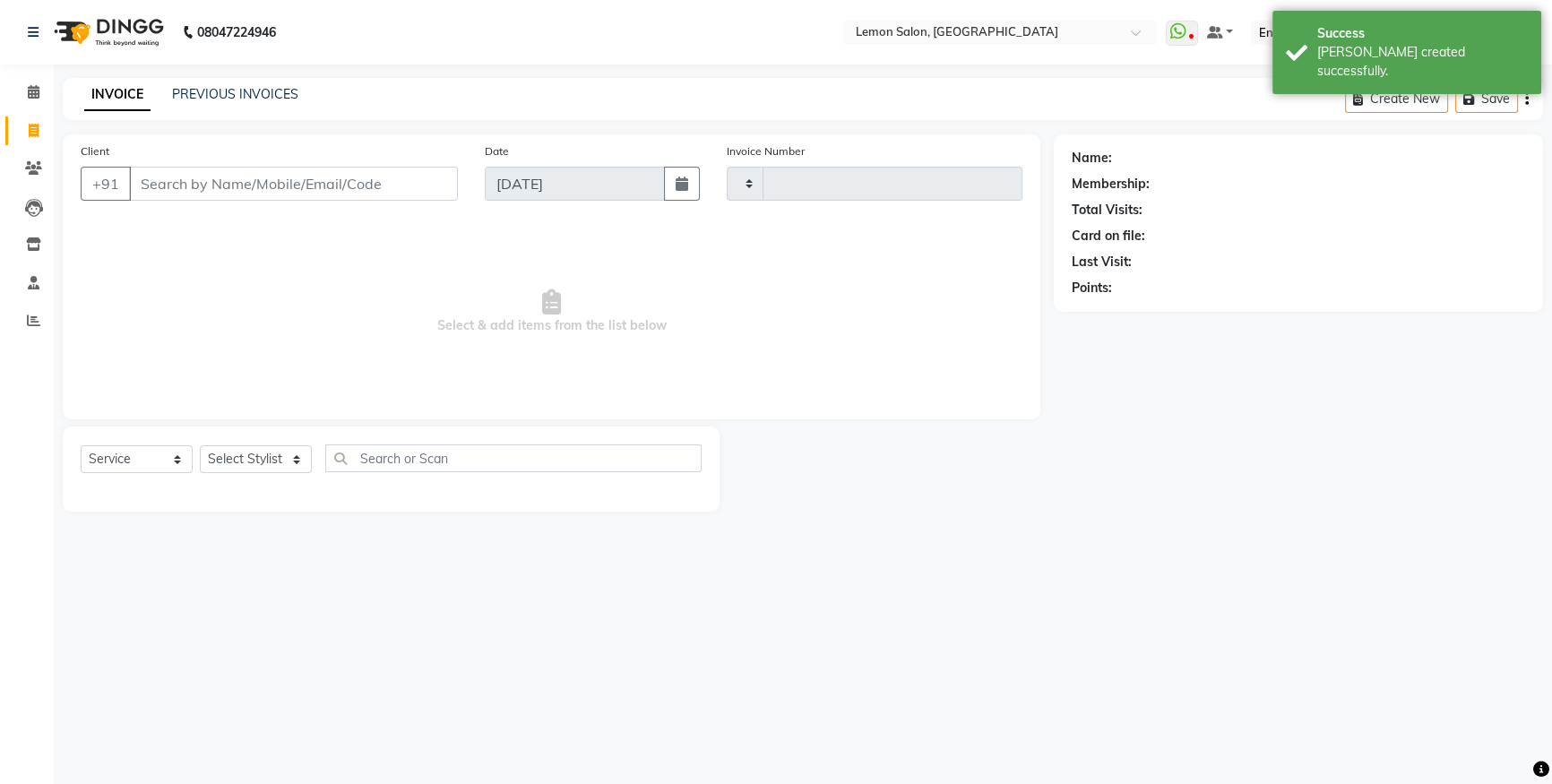
type input "5596"
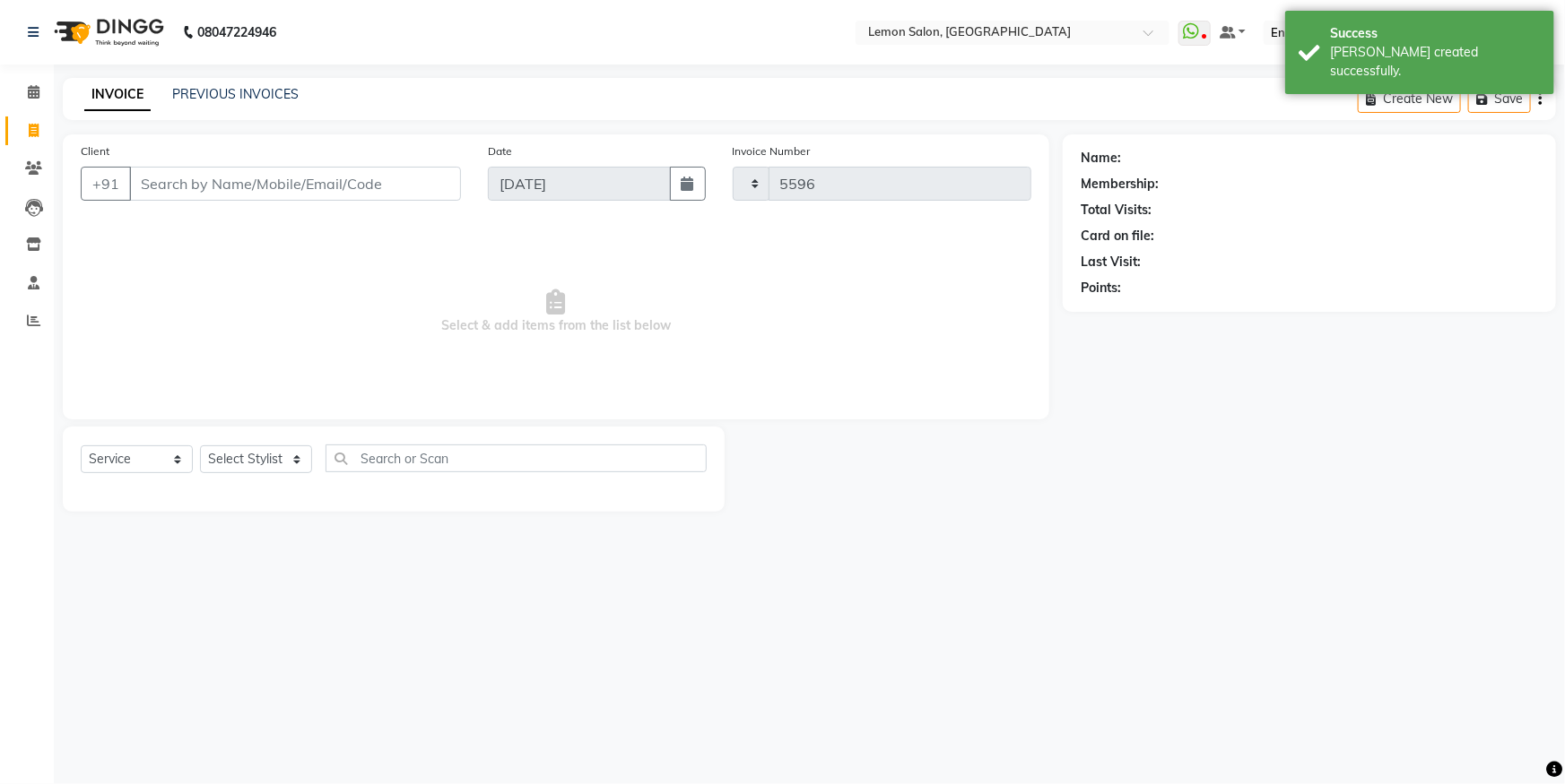
select select "566"
click at [206, 92] on link "PREVIOUS INVOICES" at bounding box center [235, 94] width 127 height 16
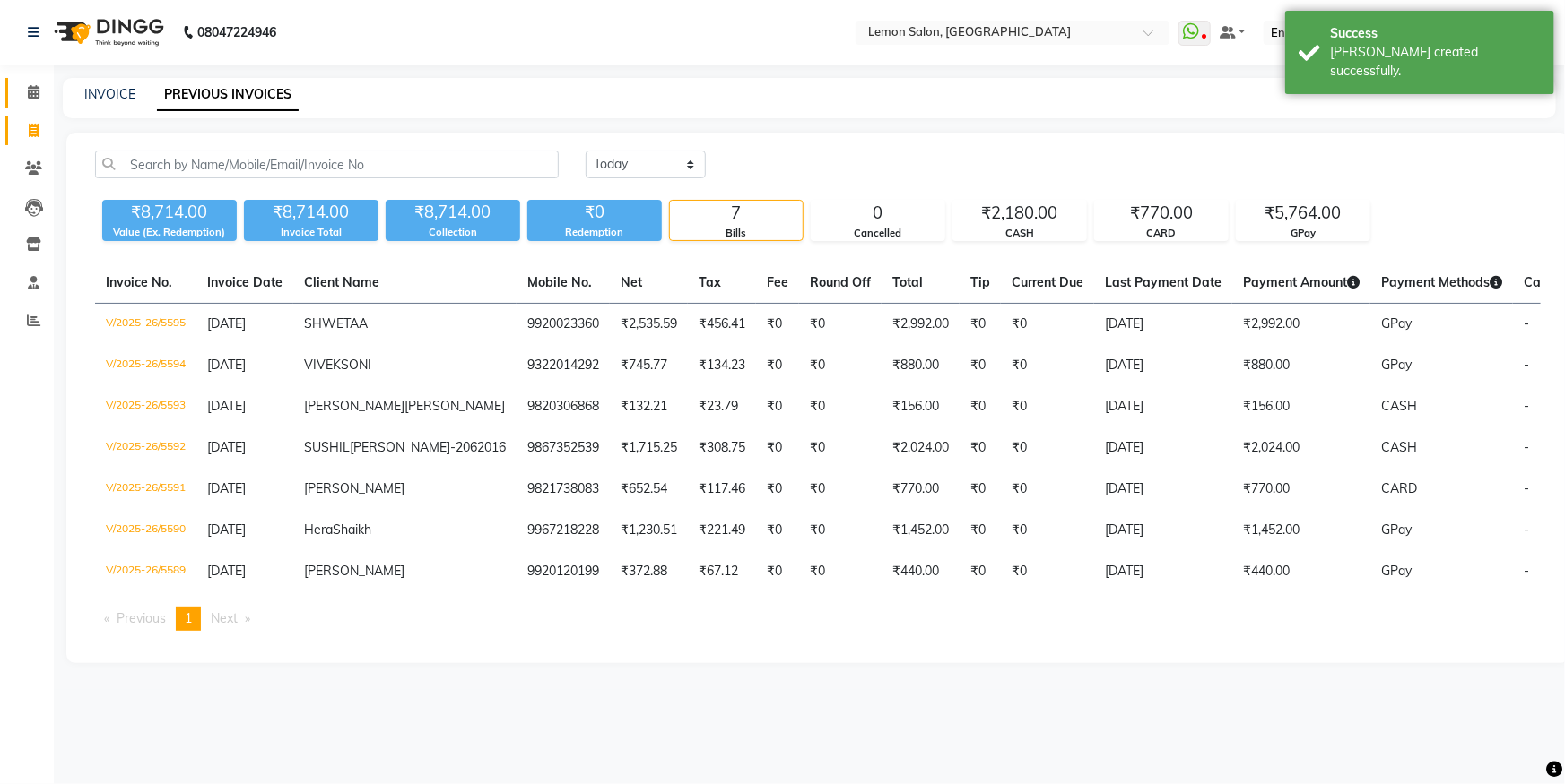
click at [36, 104] on link "Calendar" at bounding box center [27, 93] width 43 height 30
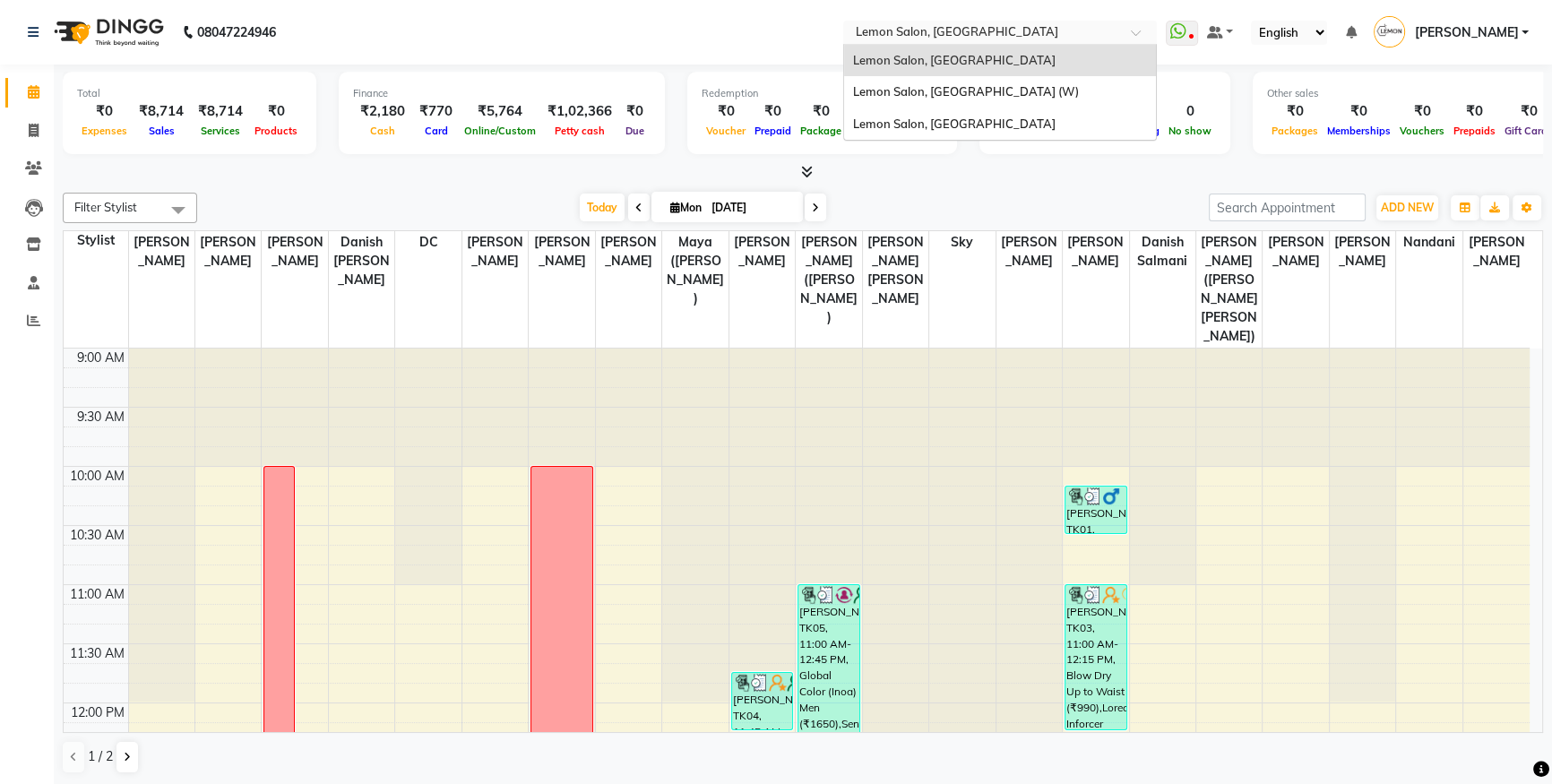
click at [930, 26] on input "text" at bounding box center [982, 34] width 259 height 18
click at [928, 116] on span "Lemon Salon, [GEOGRAPHIC_DATA]" at bounding box center [954, 123] width 202 height 15
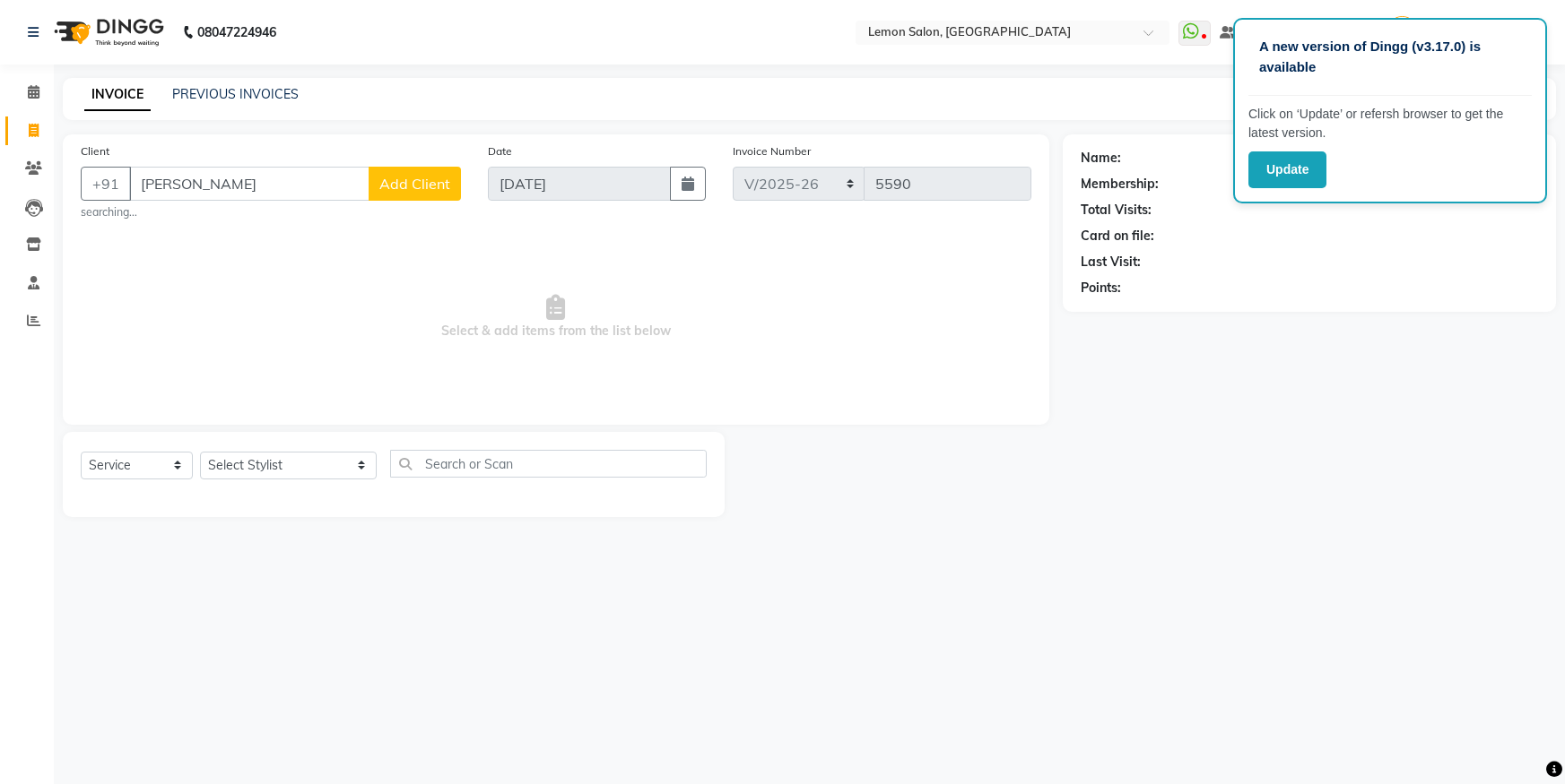
select select "566"
select select "service"
click at [232, 479] on div "Select Service Product Membership Package Voucher Prepaid Gift Card Select Styl…" at bounding box center [393, 471] width 626 height 43
click at [230, 466] on select "Select Stylist [PERSON_NAME] [PERSON_NAME] [PERSON_NAME] Danish [PERSON_NAME] […" at bounding box center [288, 466] width 176 height 28
drag, startPoint x: 215, startPoint y: 187, endPoint x: 0, endPoint y: 178, distance: 215.2
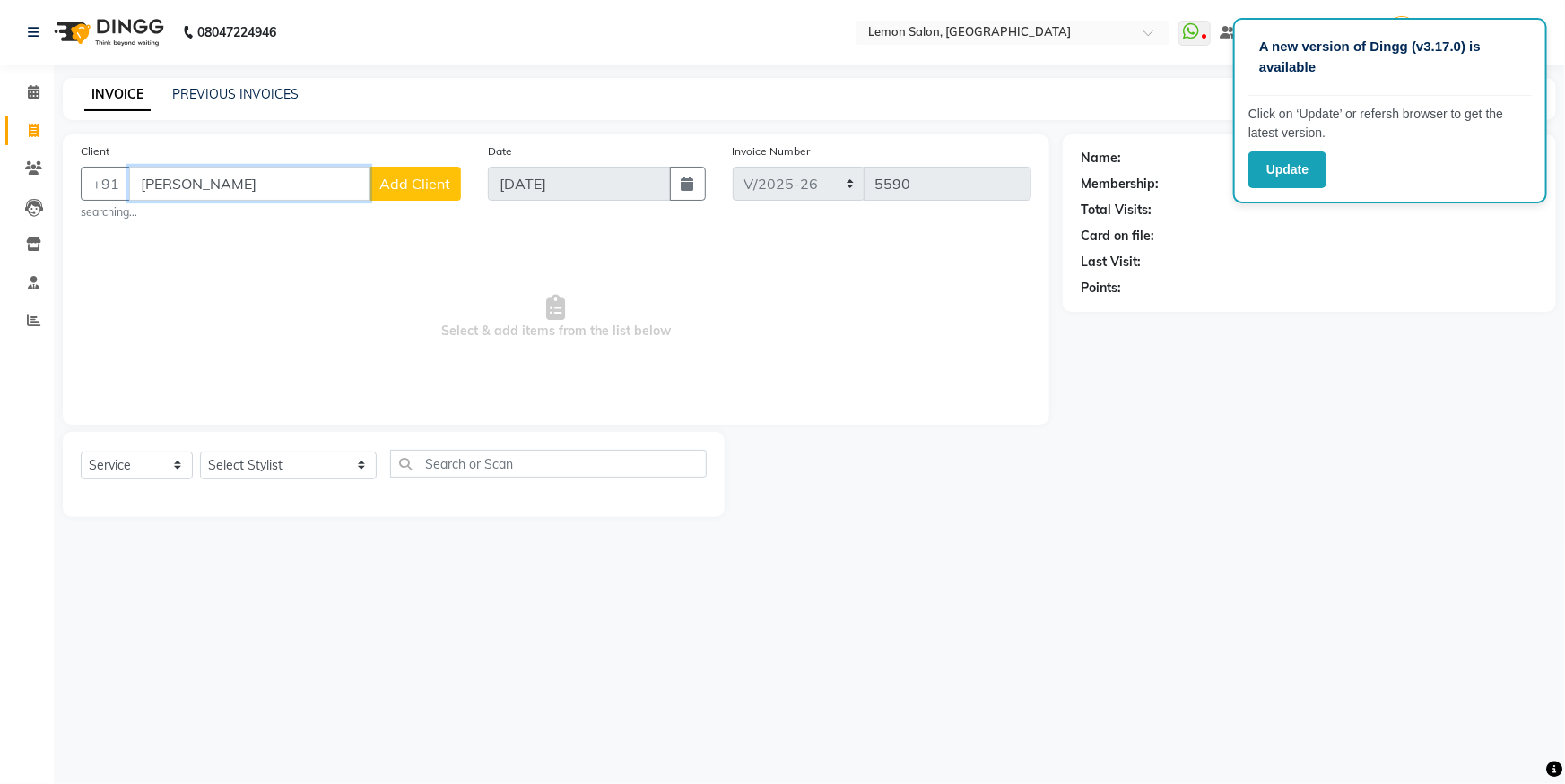
click at [0, 175] on app-home "08047224946 Select Location × [GEOGRAPHIC_DATA], Oshiwara WhatsApp Status ✕ Sta…" at bounding box center [782, 272] width 1565 height 544
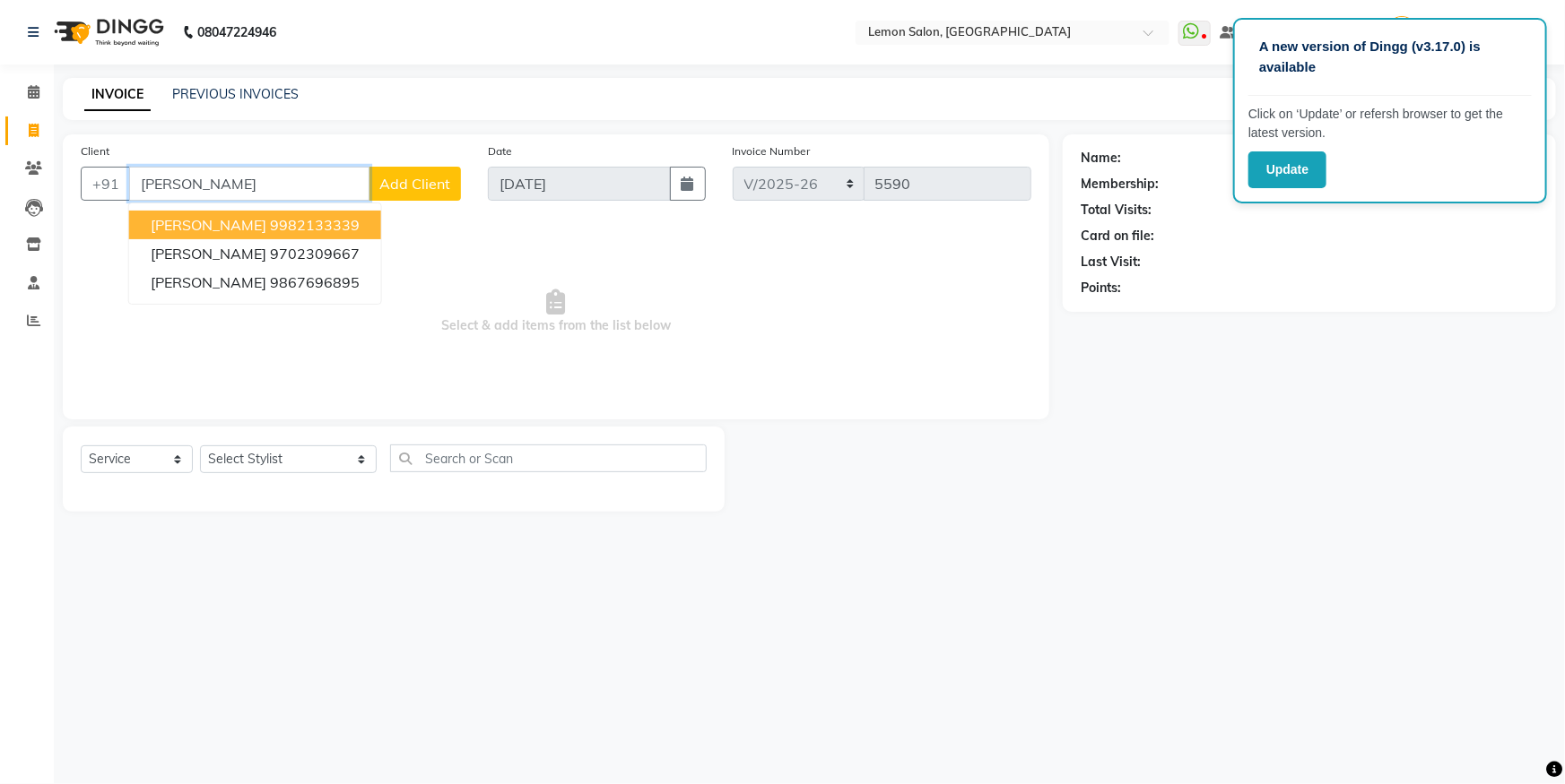
click at [169, 226] on span "[PERSON_NAME]" at bounding box center [208, 225] width 115 height 18
type input "9982133339"
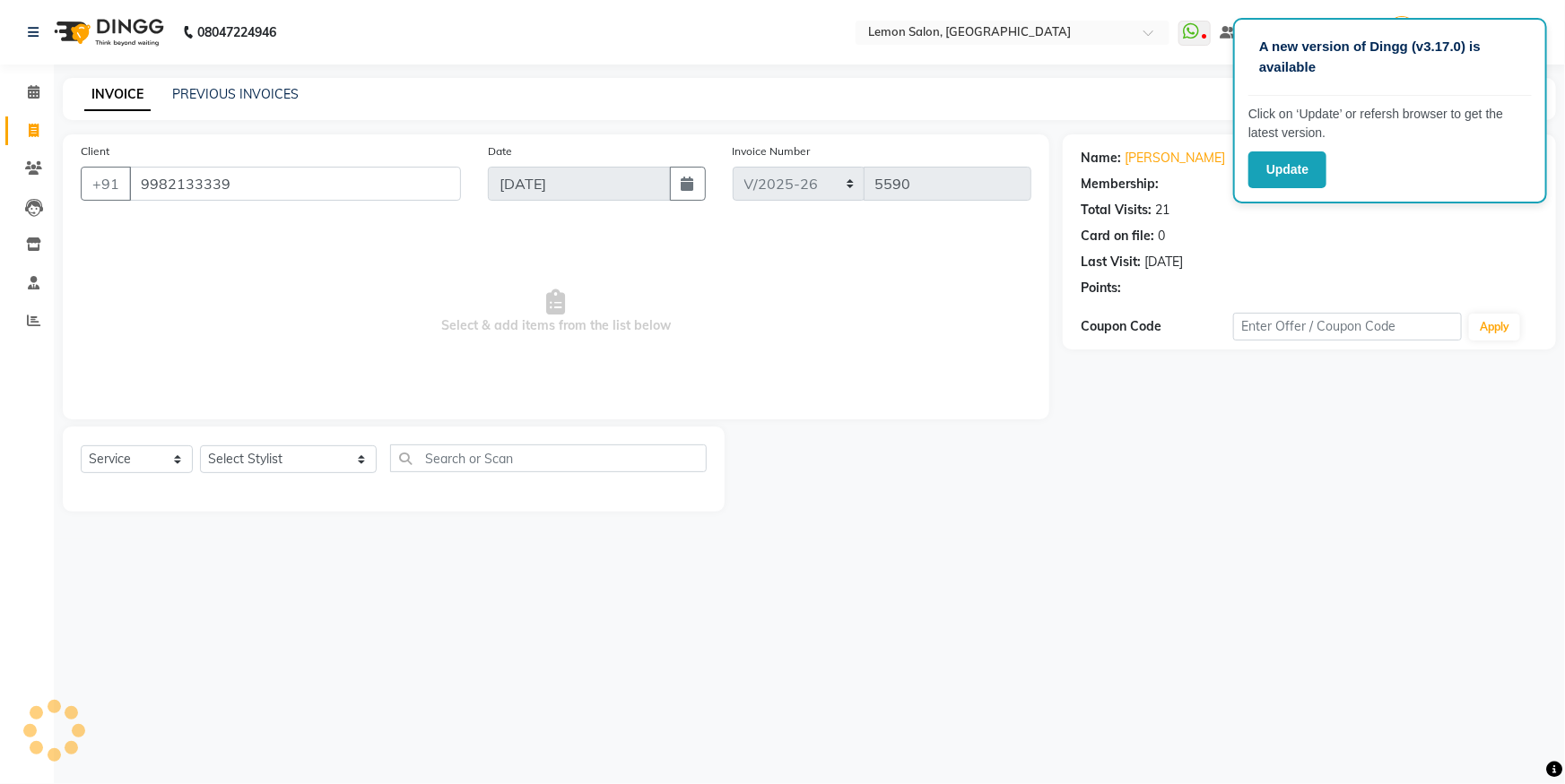
select select "1: Object"
click at [1172, 154] on link "[PERSON_NAME]" at bounding box center [1175, 158] width 101 height 18
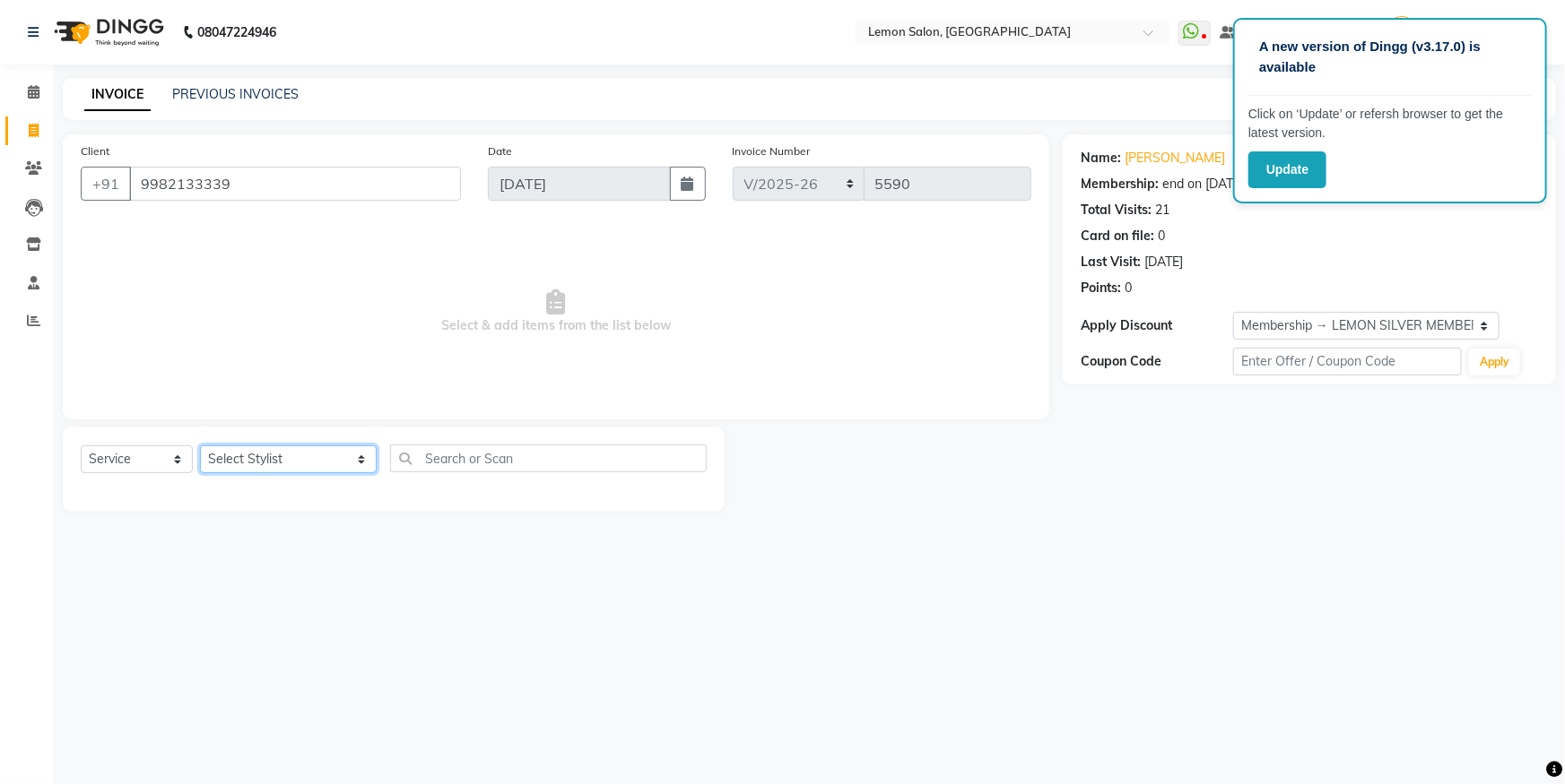
click at [245, 462] on select "Select Stylist [PERSON_NAME] [PERSON_NAME] [PERSON_NAME] Danish [PERSON_NAME] […" at bounding box center [288, 459] width 176 height 28
select select "7398"
click at [199, 445] on select "Select Stylist [PERSON_NAME] [PERSON_NAME] [PERSON_NAME] Danish [PERSON_NAME] […" at bounding box center [288, 459] width 176 height 28
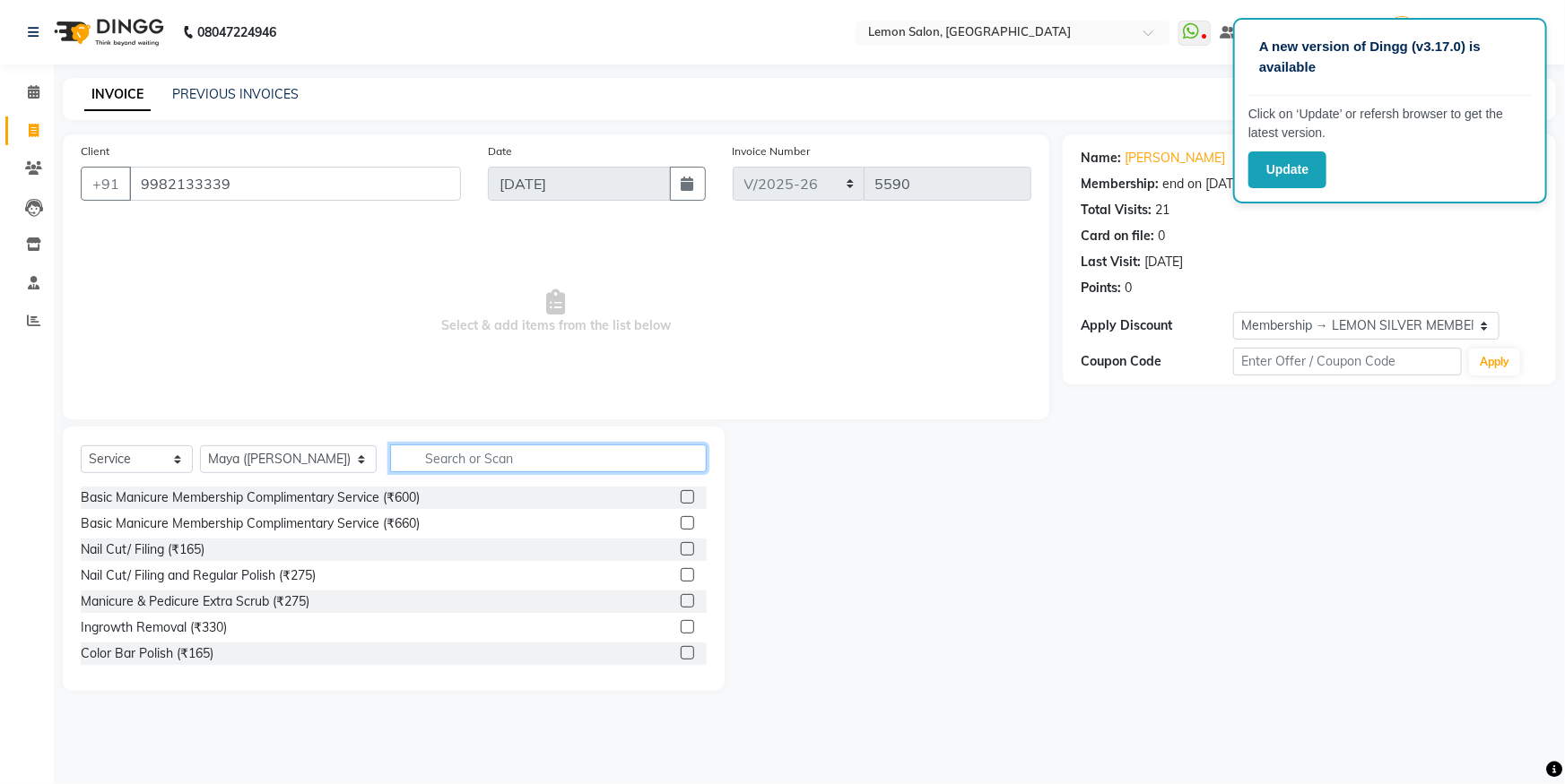
click at [446, 459] on input "text" at bounding box center [548, 458] width 317 height 28
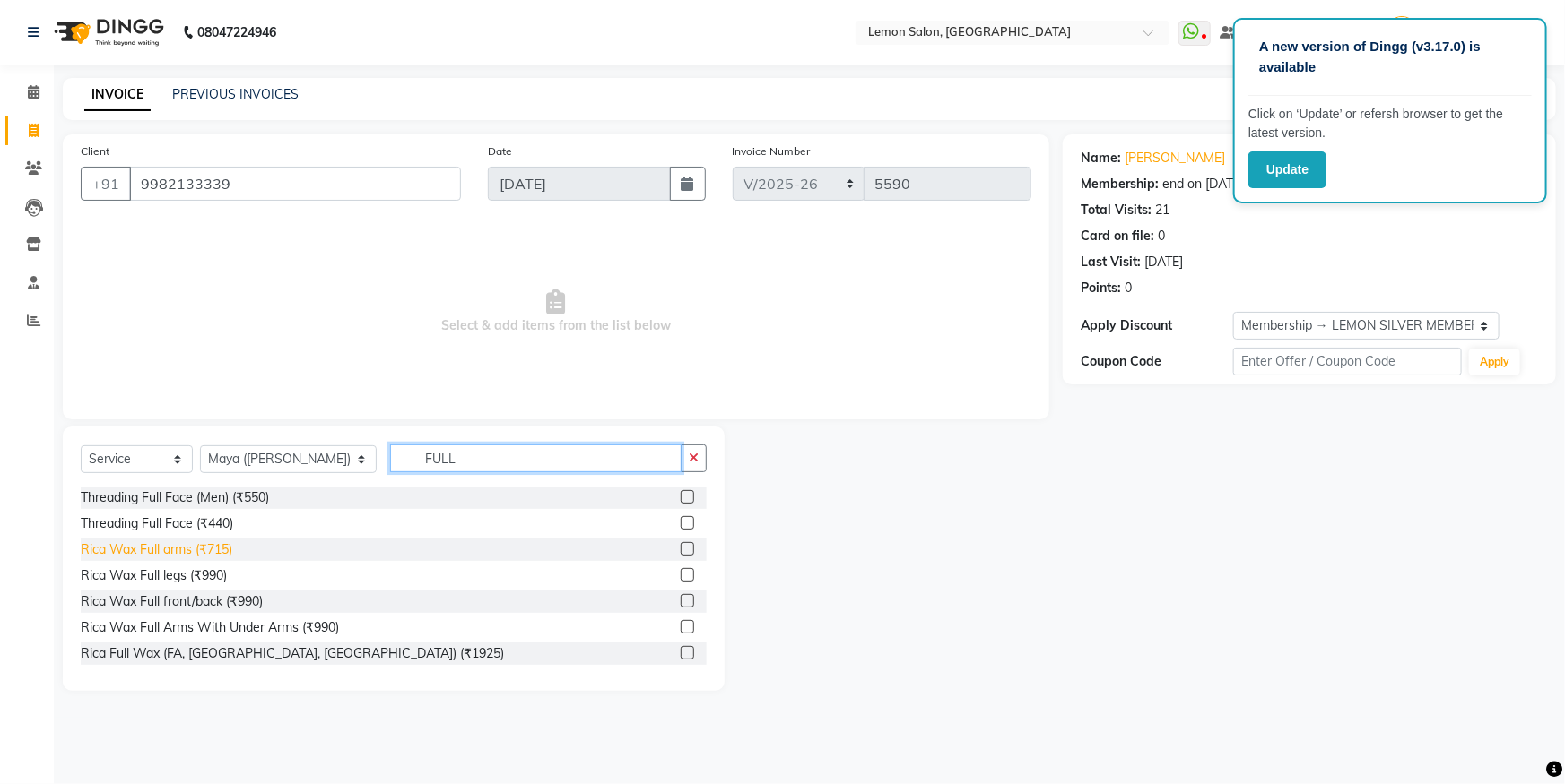
type input "FULL"
click at [156, 546] on div "Rica Wax Full arms (₹715)" at bounding box center [156, 549] width 151 height 18
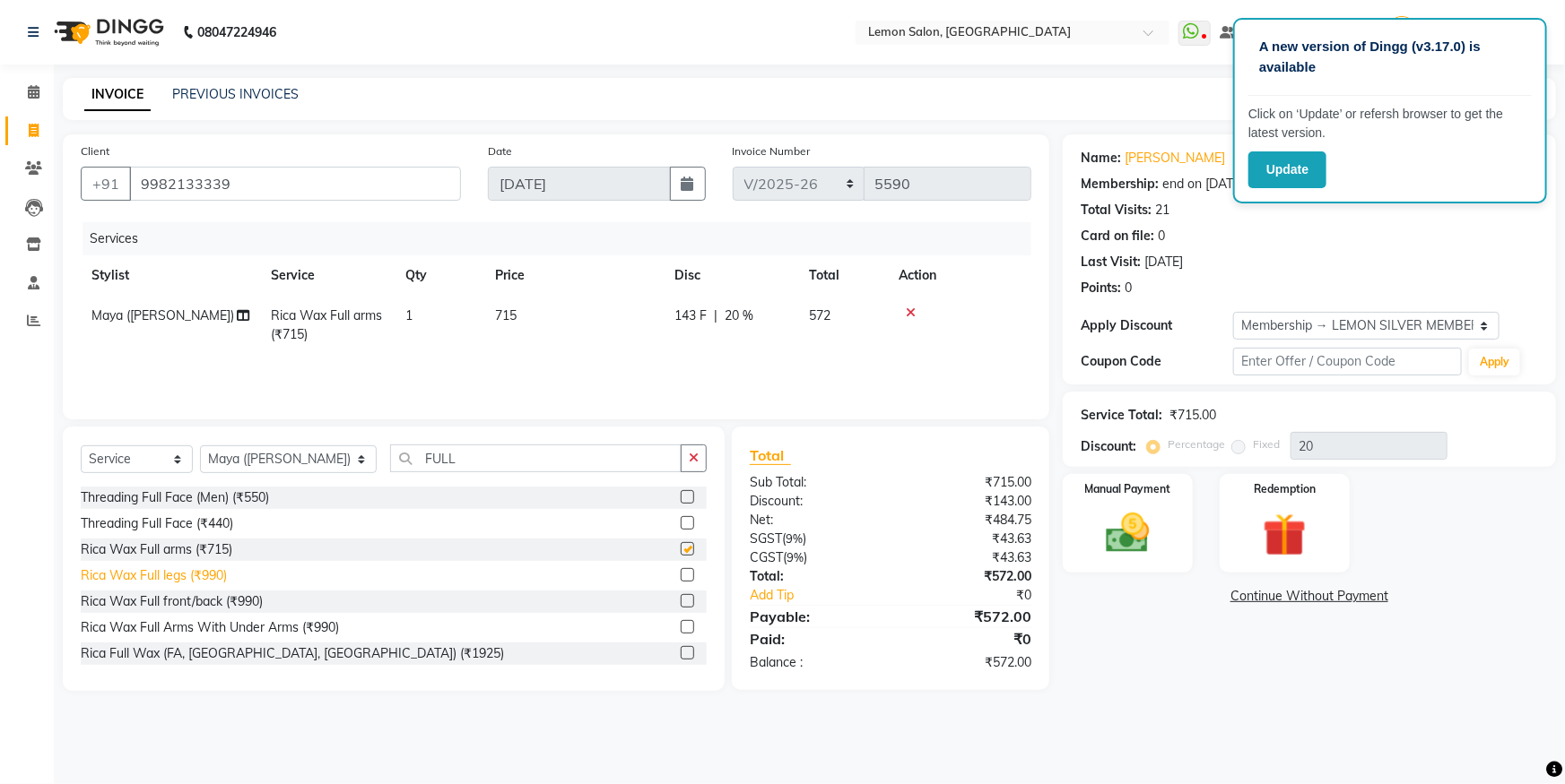
checkbox input "false"
click at [169, 586] on div "Rica Wax Full legs (₹990)" at bounding box center [393, 575] width 626 height 22
click at [171, 576] on div "Rica Wax Full legs (₹990)" at bounding box center [153, 575] width 146 height 18
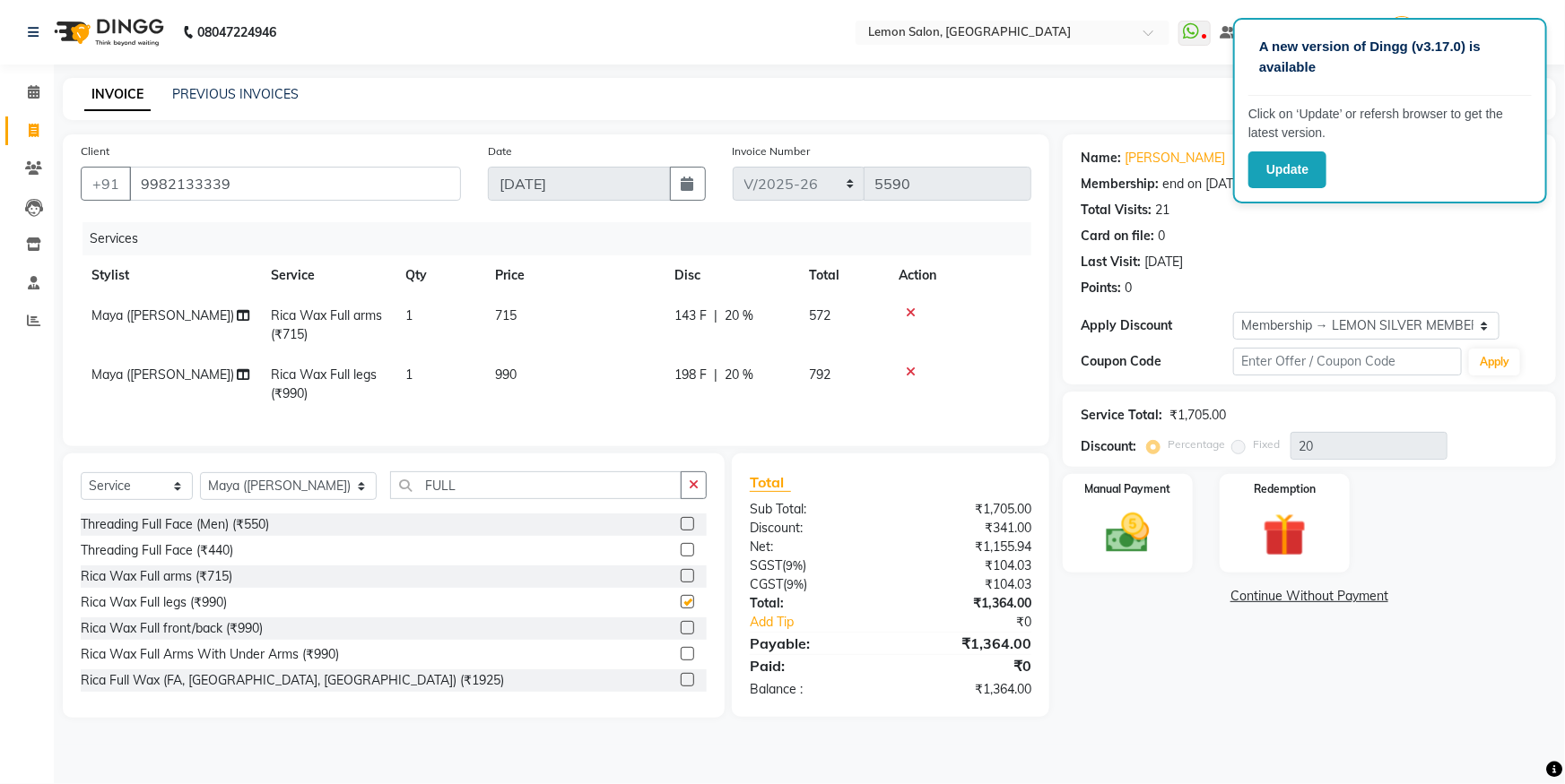
checkbox input "false"
click at [700, 497] on button "button" at bounding box center [693, 485] width 26 height 28
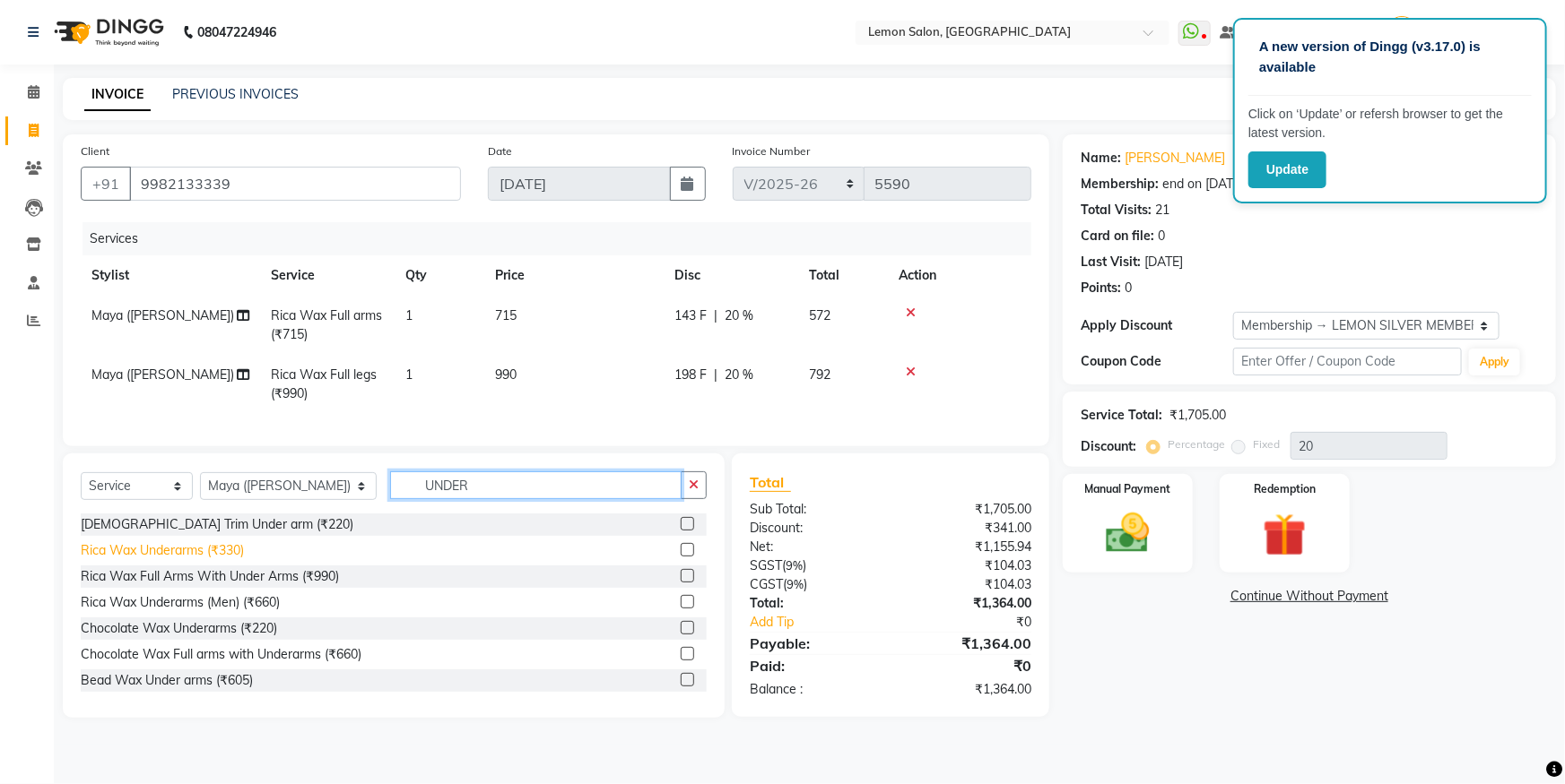
type input "UNDER"
click at [234, 560] on div "Rica Wax Underarms (₹330)" at bounding box center [162, 550] width 163 height 18
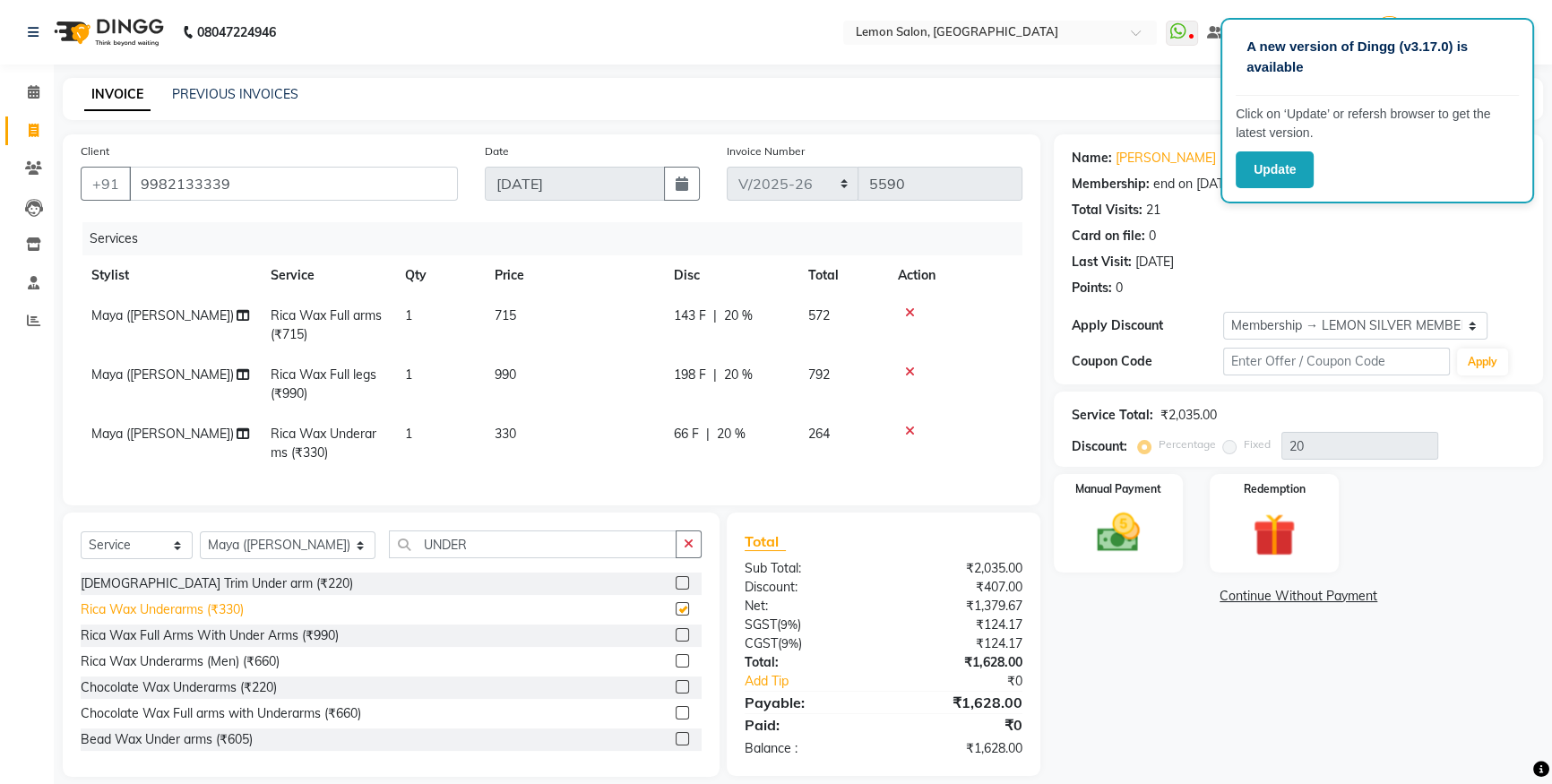
checkbox input "false"
drag, startPoint x: 289, startPoint y: 179, endPoint x: 0, endPoint y: 180, distance: 289.0
click at [0, 180] on app-home "08047224946 Select Location × [GEOGRAPHIC_DATA], Oshiwara WhatsApp Status ✕ Sta…" at bounding box center [776, 402] width 1552 height 803
type input "R"
type input "0"
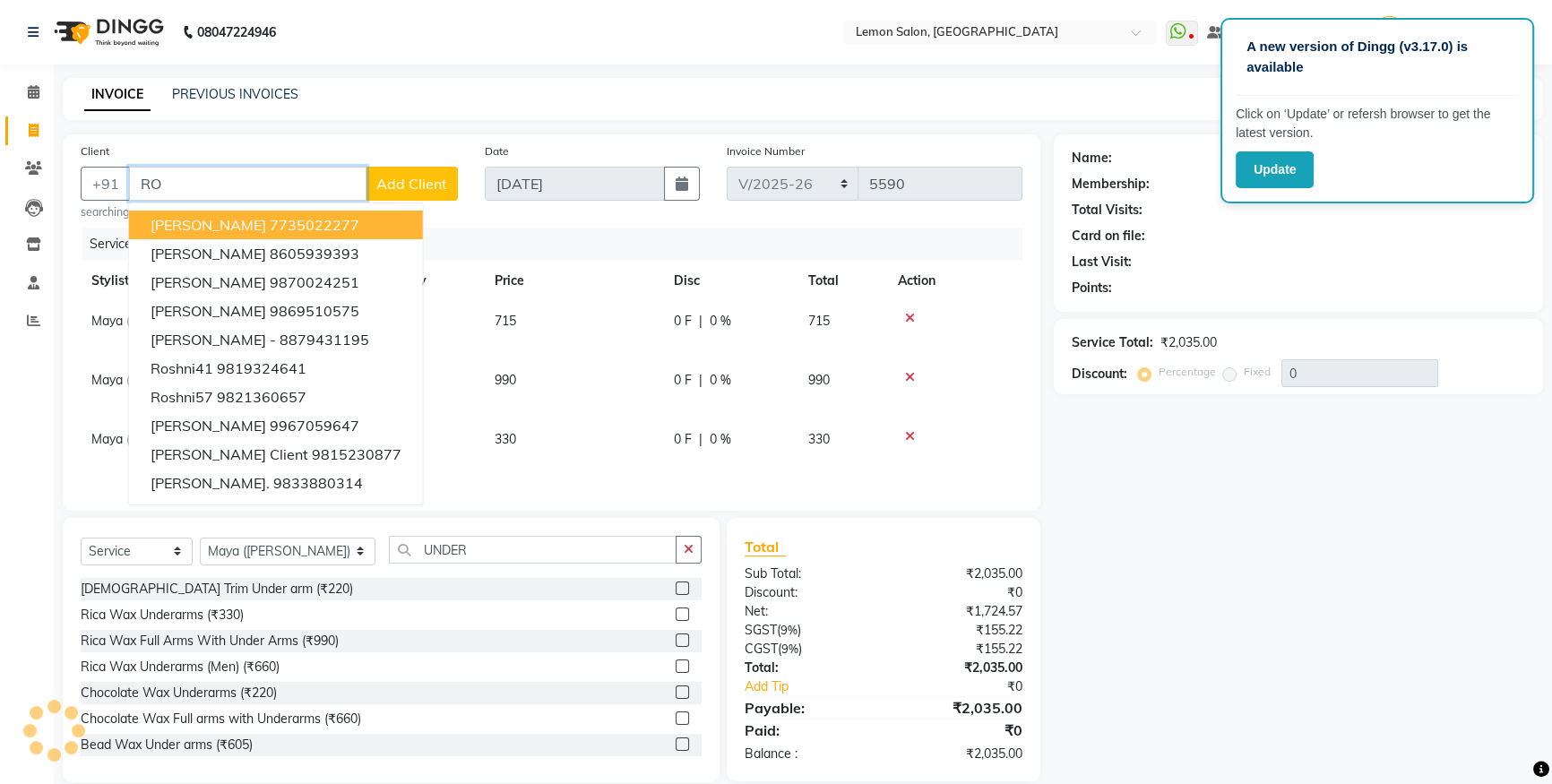
type input "R"
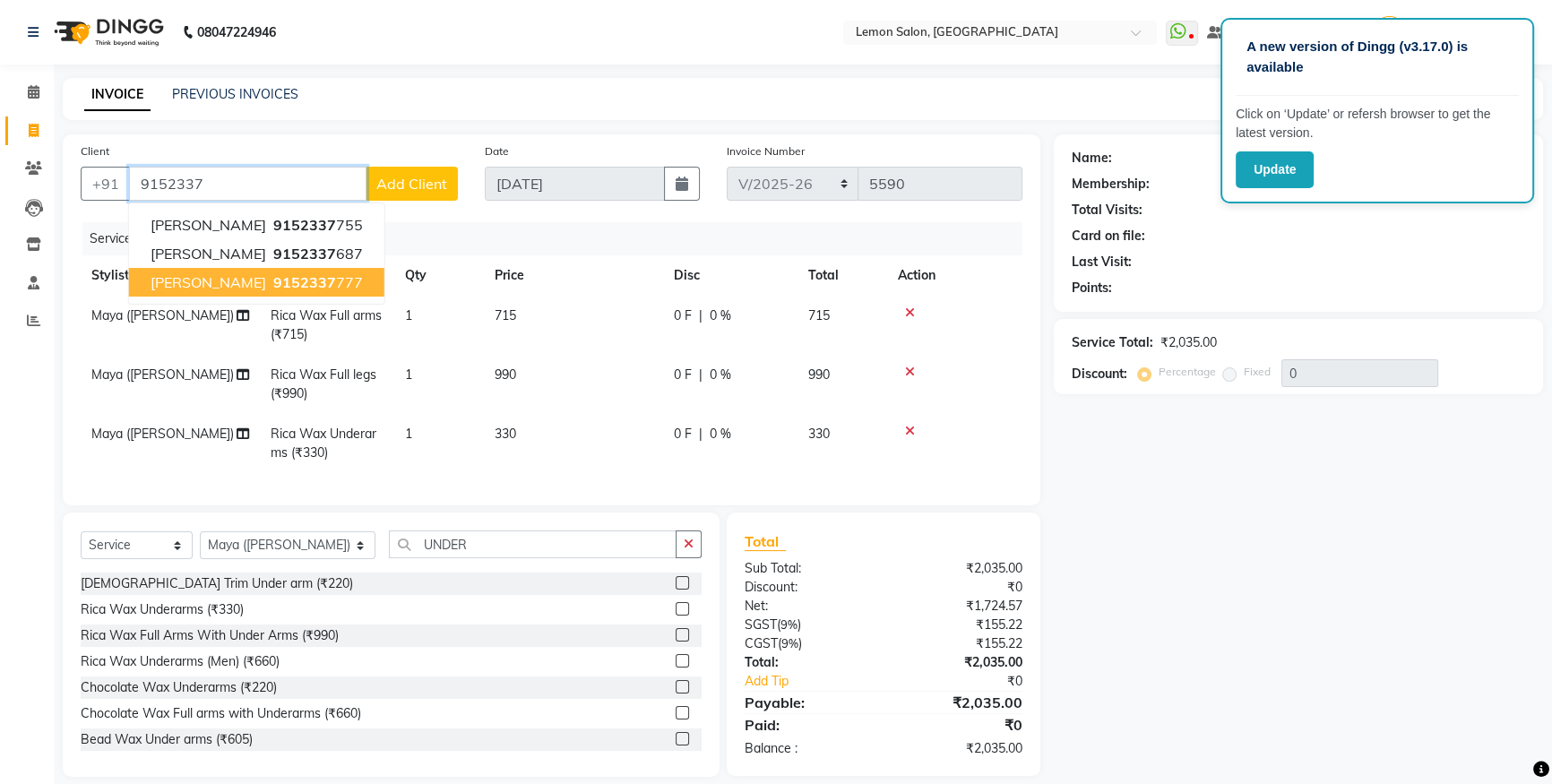
click at [302, 281] on span "9152337" at bounding box center [304, 282] width 63 height 18
type input "9152337777"
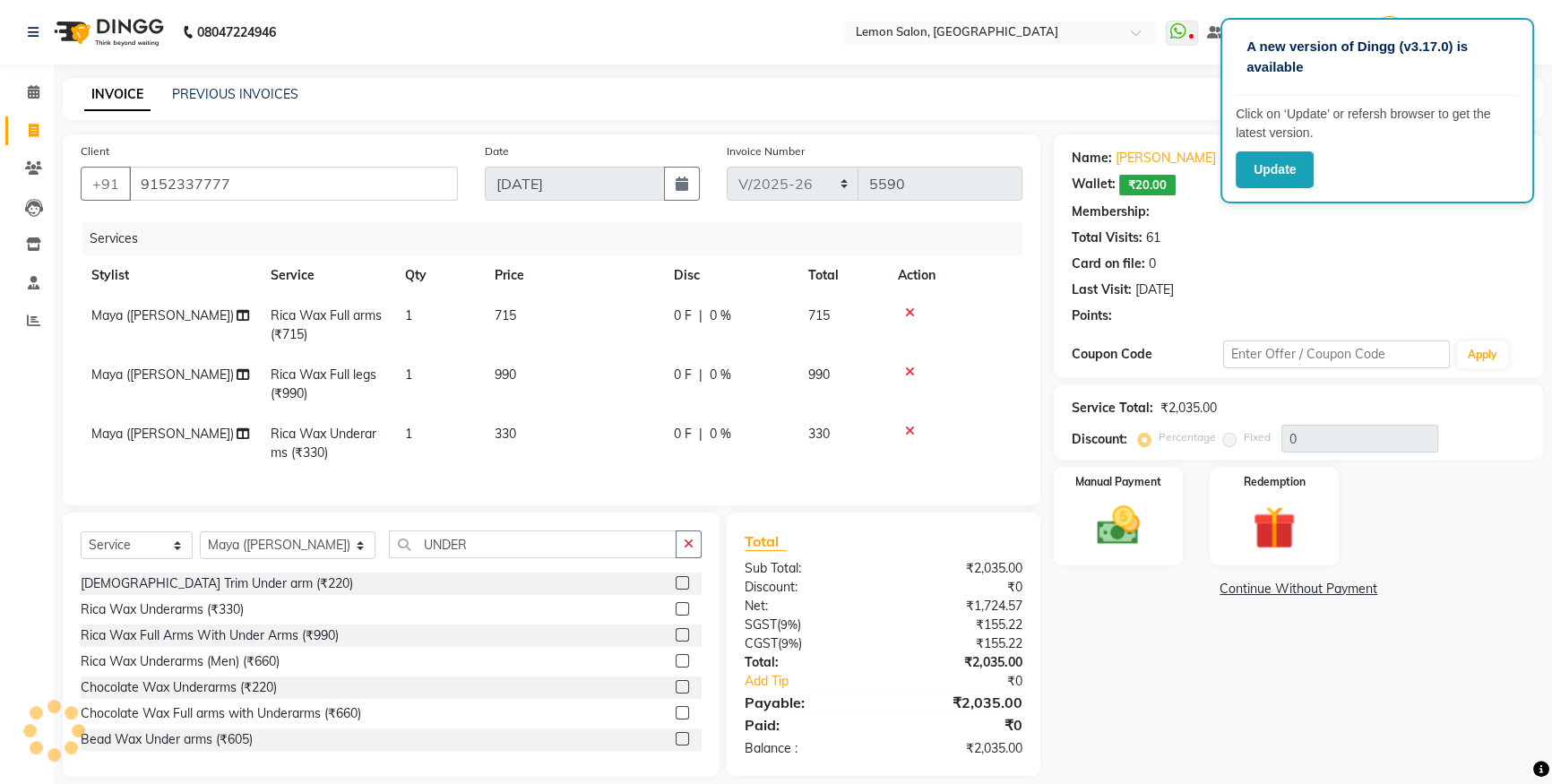
type input "20"
select select "1: Object"
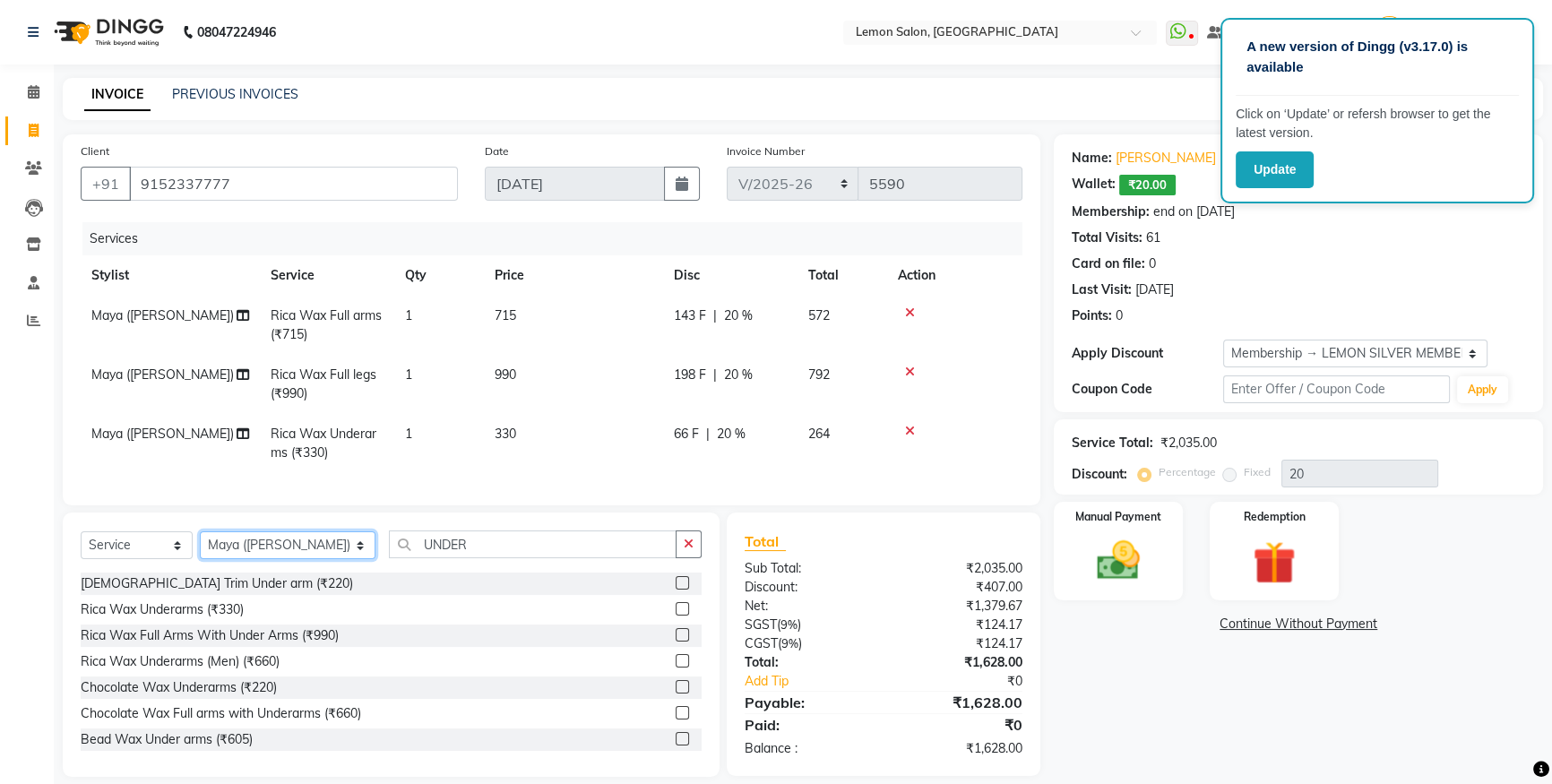
click at [251, 548] on select "Select Stylist [PERSON_NAME] [PERSON_NAME] [PERSON_NAME] Danish [PERSON_NAME] […" at bounding box center [287, 545] width 175 height 28
select select "7394"
click at [199, 544] on select "Select Stylist [PERSON_NAME] [PERSON_NAME] [PERSON_NAME] Danish [PERSON_NAME] […" at bounding box center [287, 545] width 175 height 28
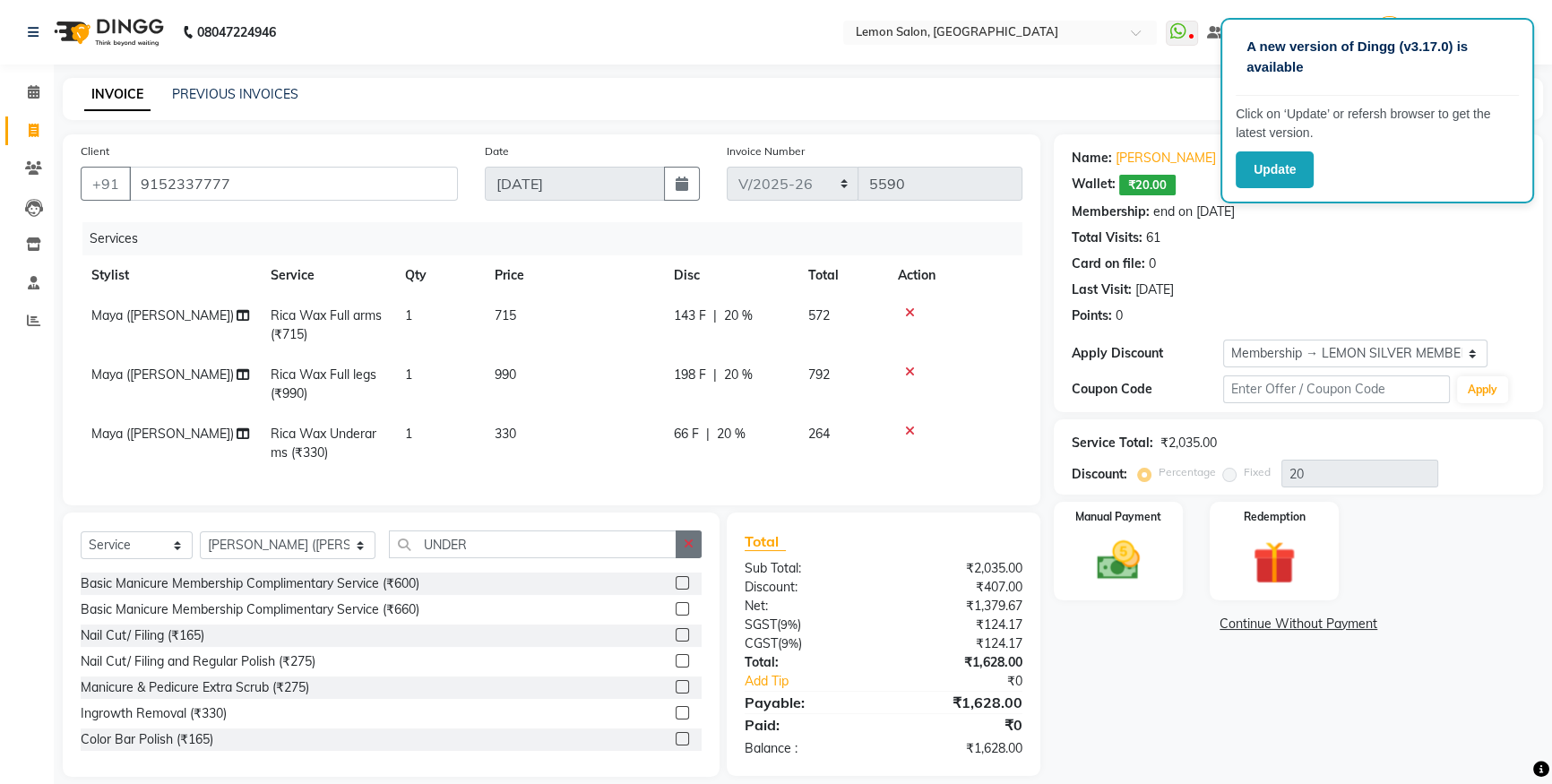
click at [683, 555] on button "button" at bounding box center [688, 544] width 26 height 28
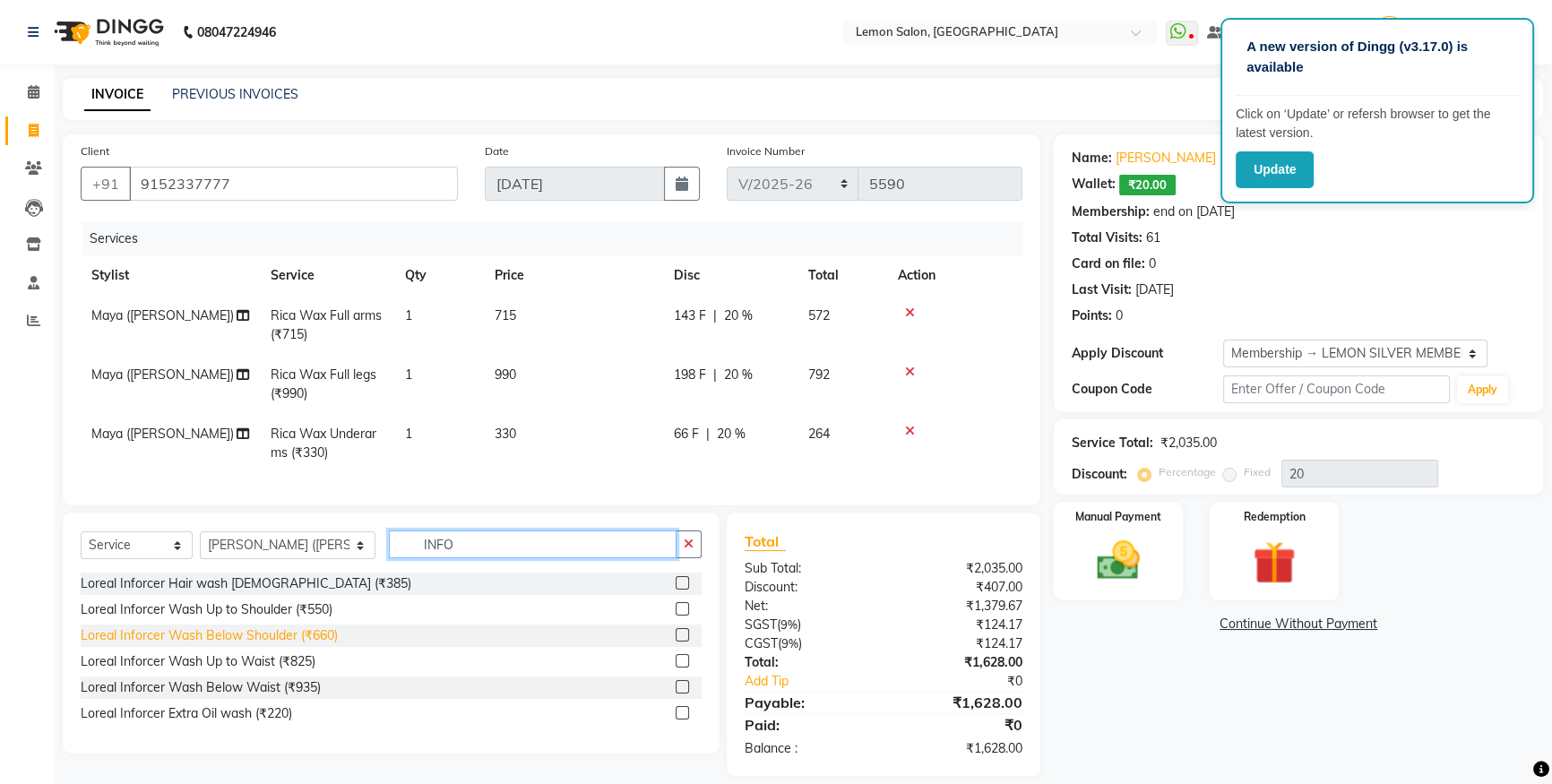
type input "INFO"
click at [256, 646] on div "Loreal Inforcer Wash Below Shoulder (₹660)" at bounding box center [209, 635] width 258 height 18
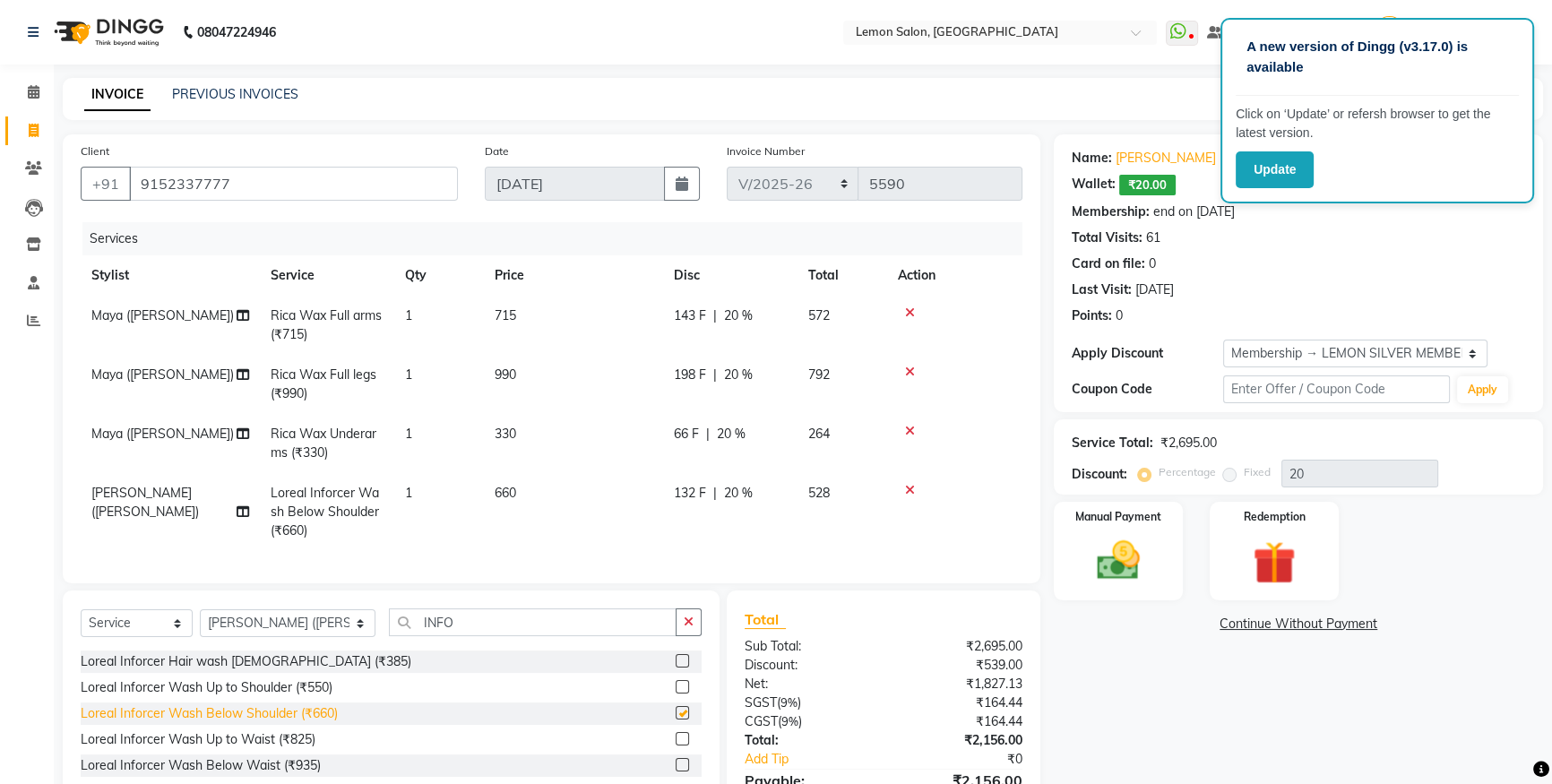
checkbox input "false"
click at [698, 627] on button "button" at bounding box center [688, 622] width 26 height 28
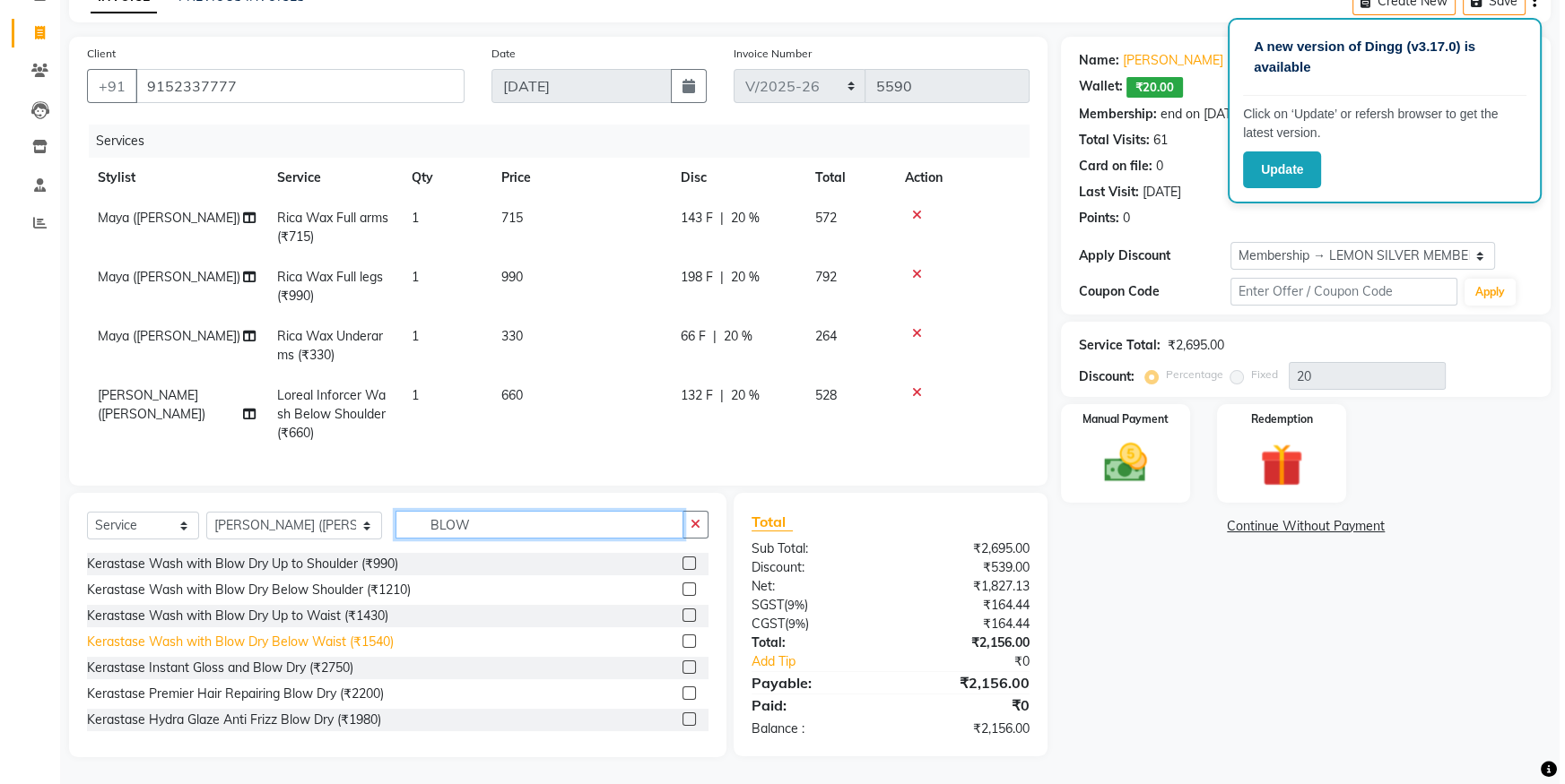
scroll to position [159, 0]
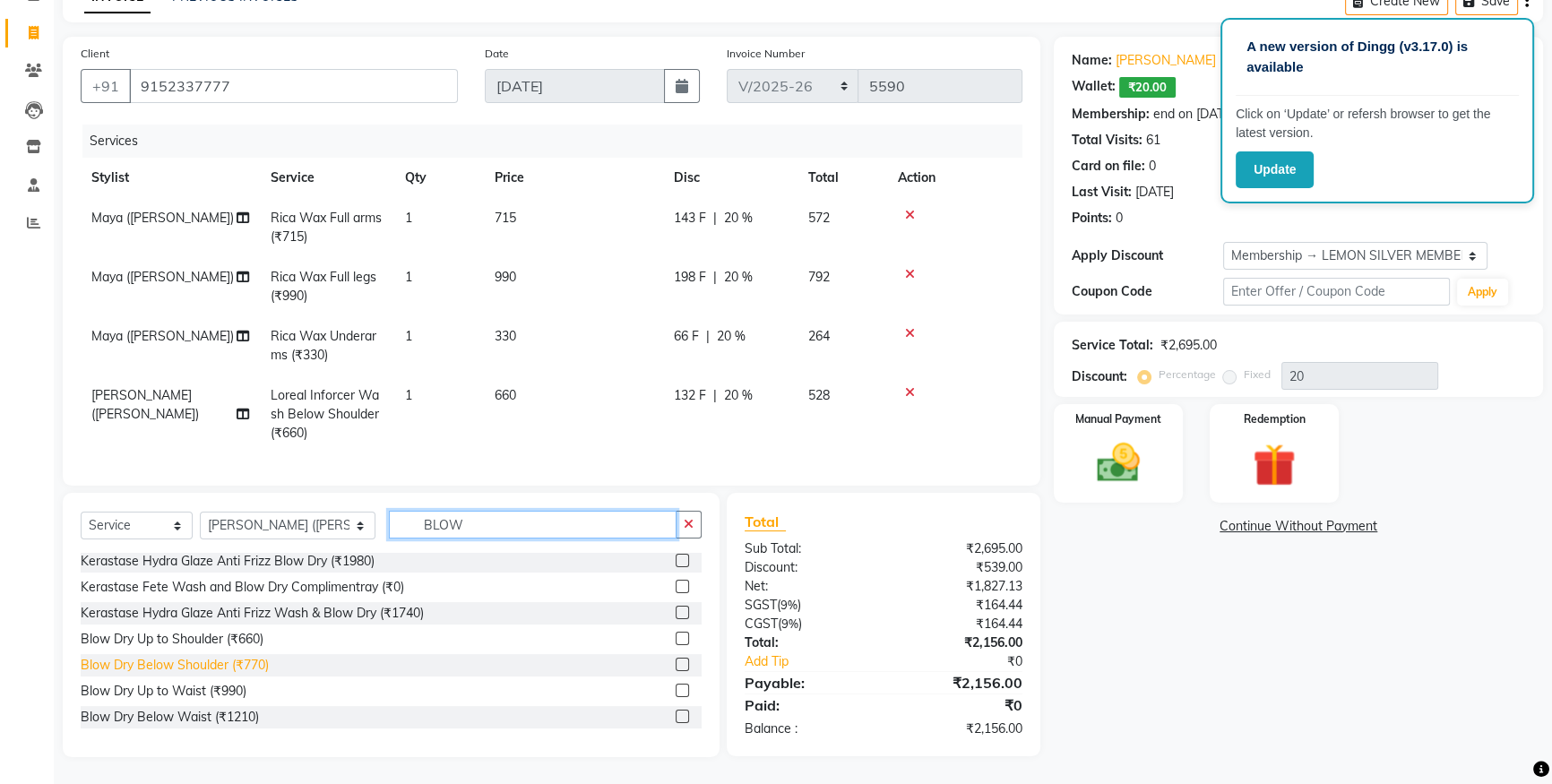
type input "BLOW"
click at [228, 661] on div "Blow Dry Below Shoulder (₹770)" at bounding box center [174, 665] width 188 height 18
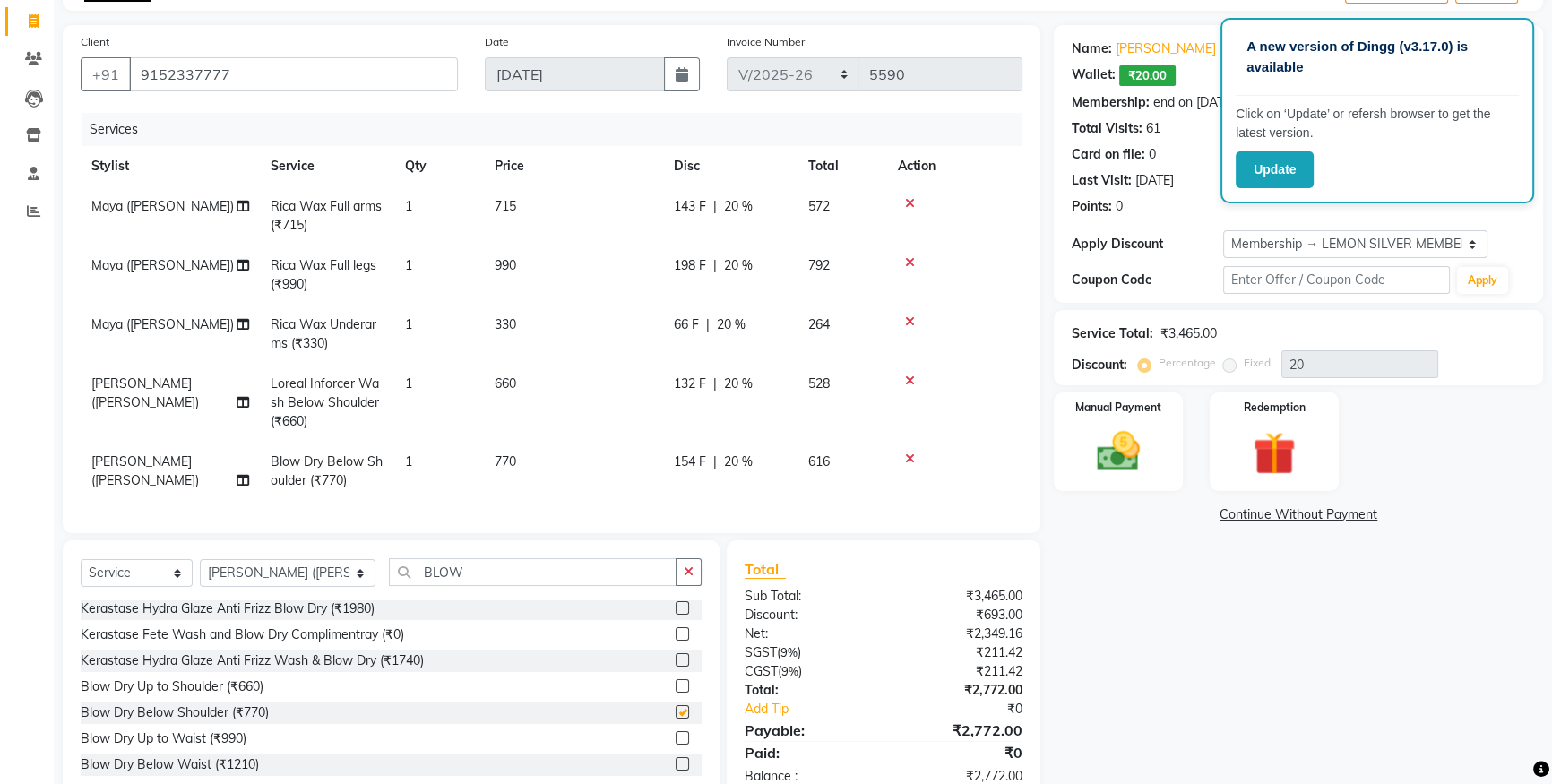
checkbox input "false"
click at [429, 468] on td "1" at bounding box center [439, 470] width 90 height 59
select select "7394"
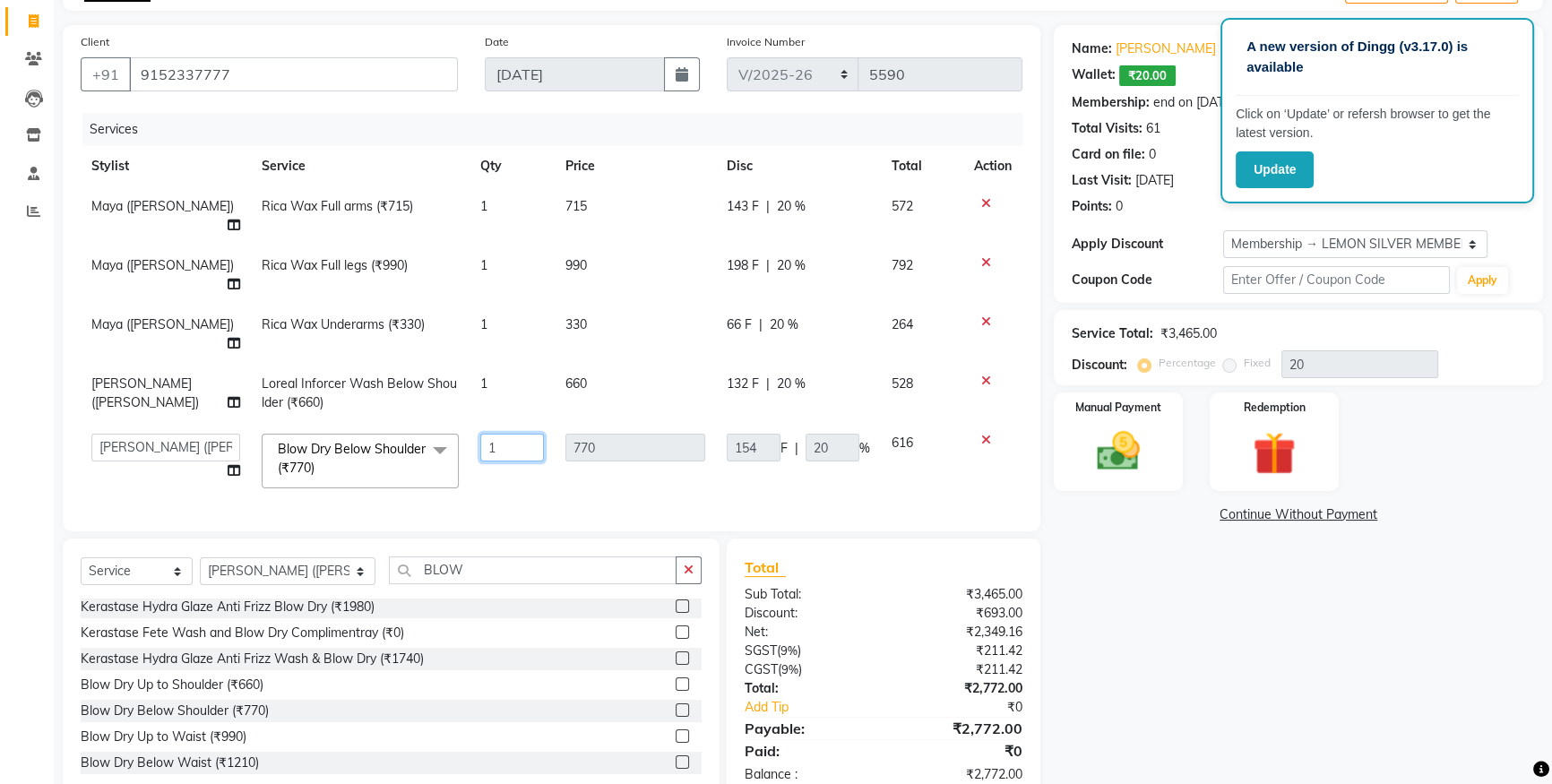
drag, startPoint x: 511, startPoint y: 392, endPoint x: 347, endPoint y: 389, distance: 164.0
click at [384, 423] on tr "[PERSON_NAME] [PERSON_NAME] [PERSON_NAME] Danish [PERSON_NAME] [PERSON_NAME] [P…" at bounding box center [551, 461] width 942 height 76
type input "2"
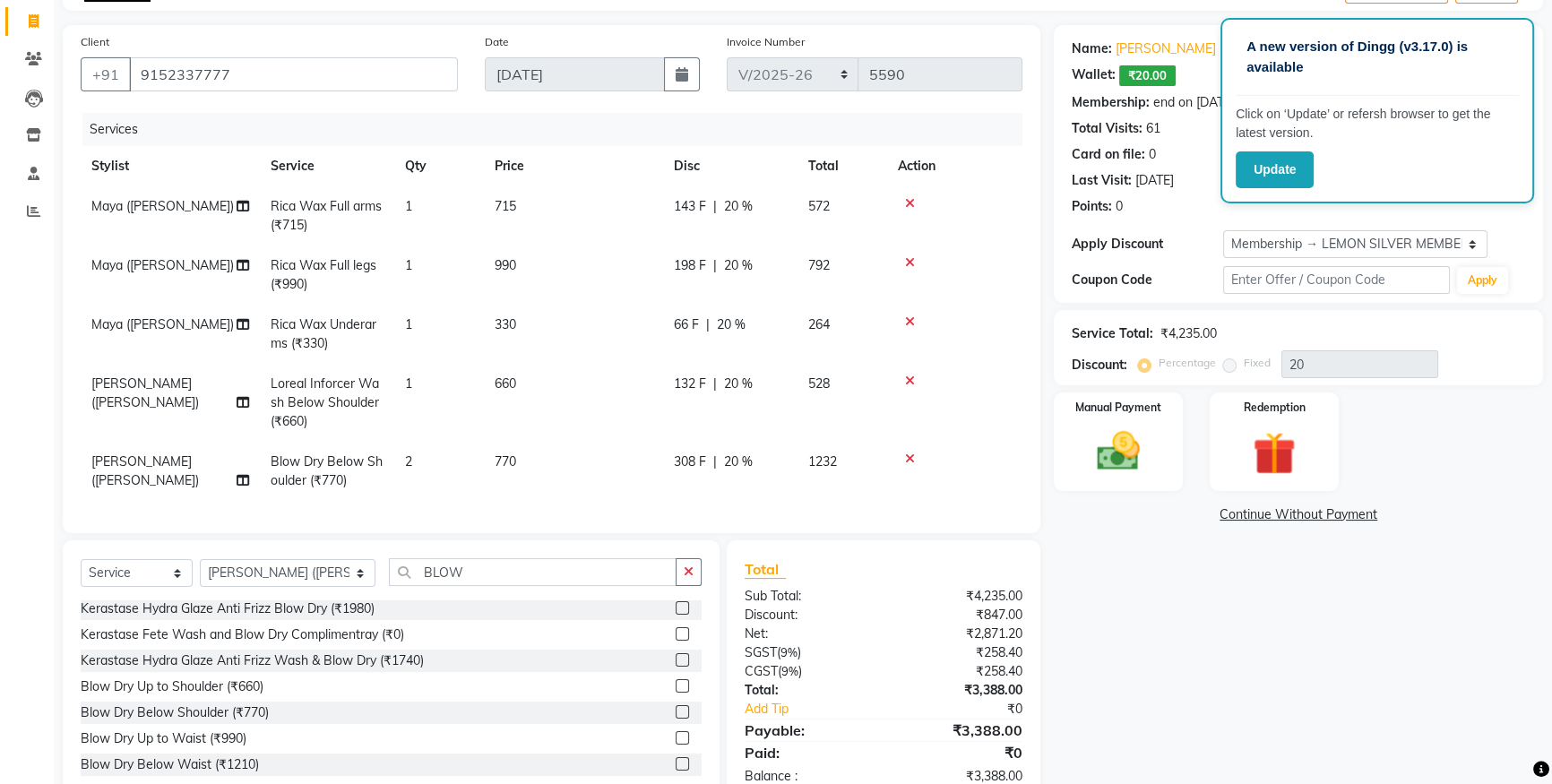
click at [484, 332] on tbody "Maya ([PERSON_NAME]) Rica Wax Full arms (₹715) 1 715 143 F | 20 % 572 Maya ([PE…" at bounding box center [551, 344] width 942 height 315
click at [411, 387] on span "1" at bounding box center [408, 383] width 7 height 16
select select "7394"
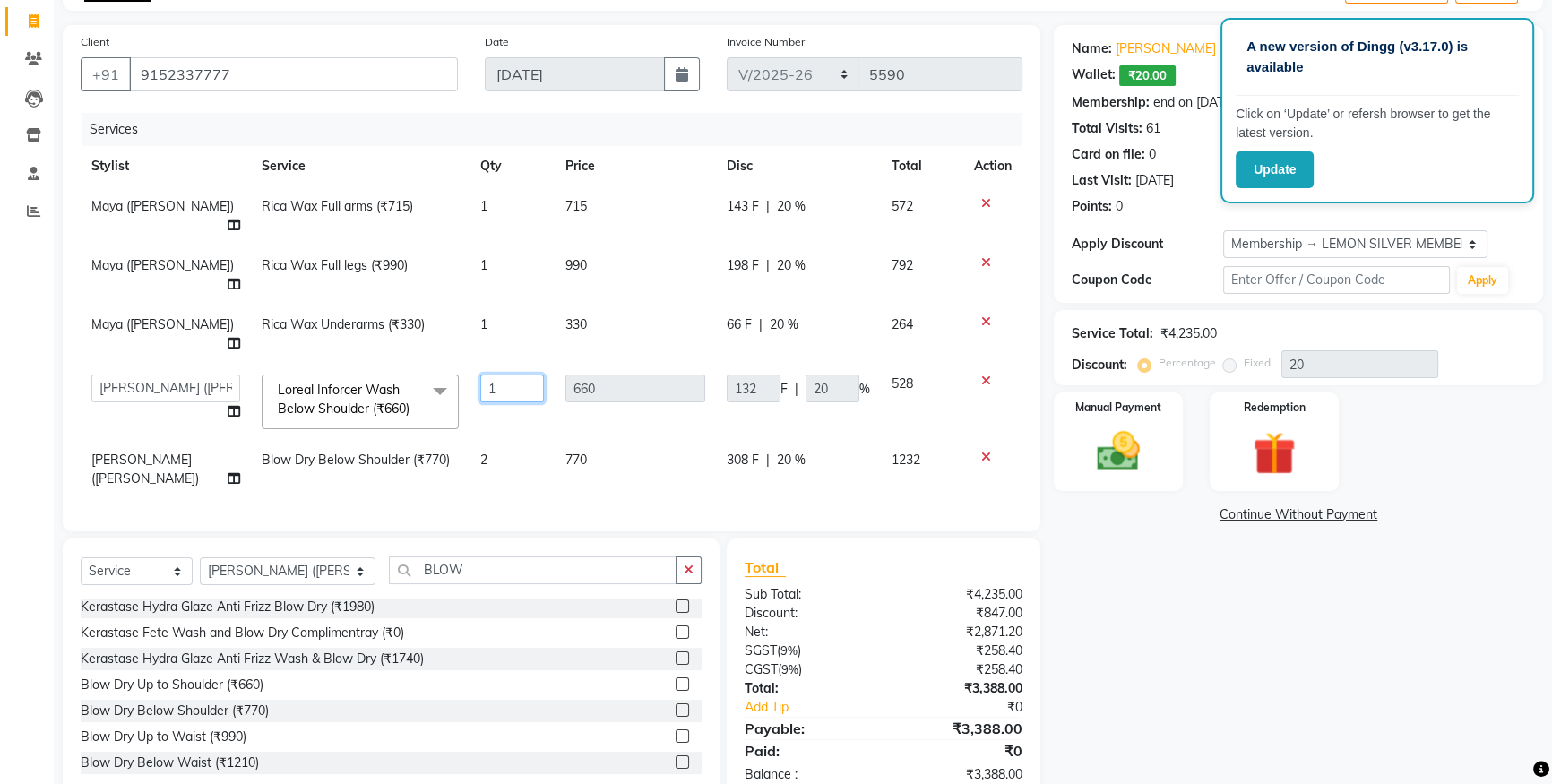
drag, startPoint x: 529, startPoint y: 334, endPoint x: 148, endPoint y: 332, distance: 381.0
click at [152, 364] on tr "[PERSON_NAME] [PERSON_NAME] [PERSON_NAME] Danish [PERSON_NAME] [PERSON_NAME] [P…" at bounding box center [551, 402] width 942 height 76
type input "2"
click at [423, 393] on tbody "Maya ([PERSON_NAME]) Rica Wax Full arms (₹715) 1 715 143 F | 20 % 572 Maya ([PE…" at bounding box center [551, 343] width 942 height 313
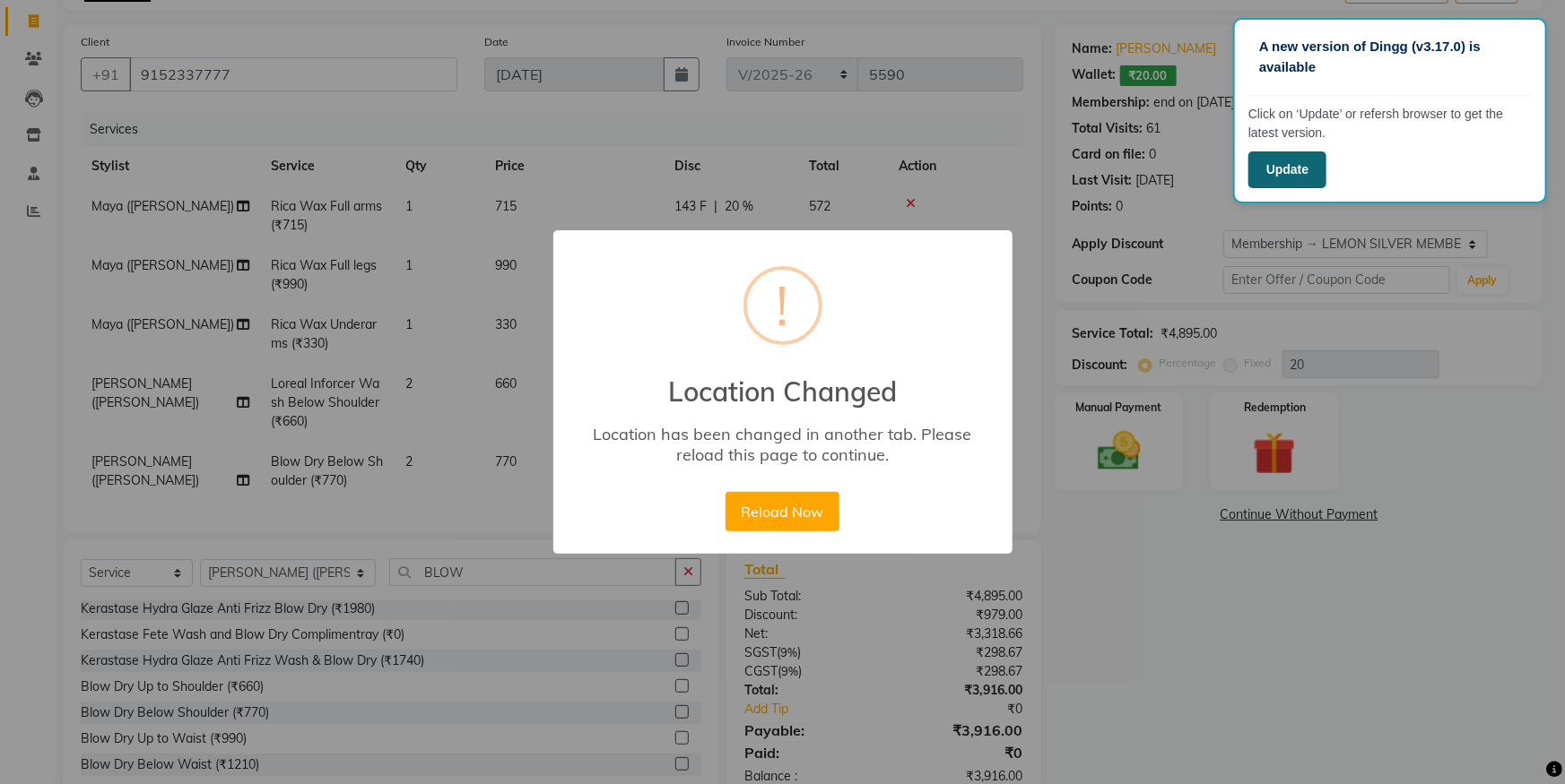
click at [1287, 170] on button "Update" at bounding box center [1287, 169] width 78 height 37
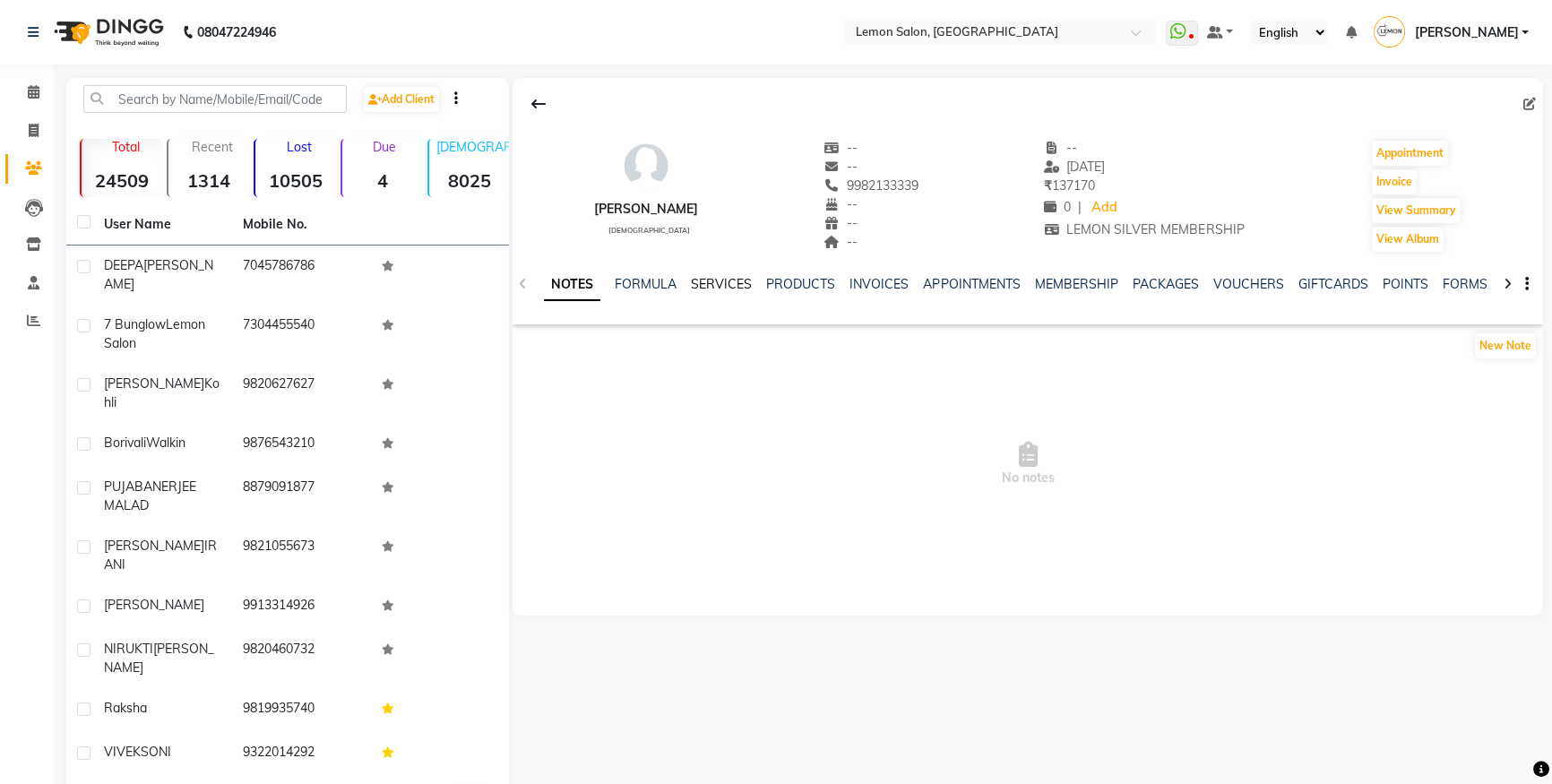
click at [731, 284] on link "SERVICES" at bounding box center [721, 284] width 61 height 16
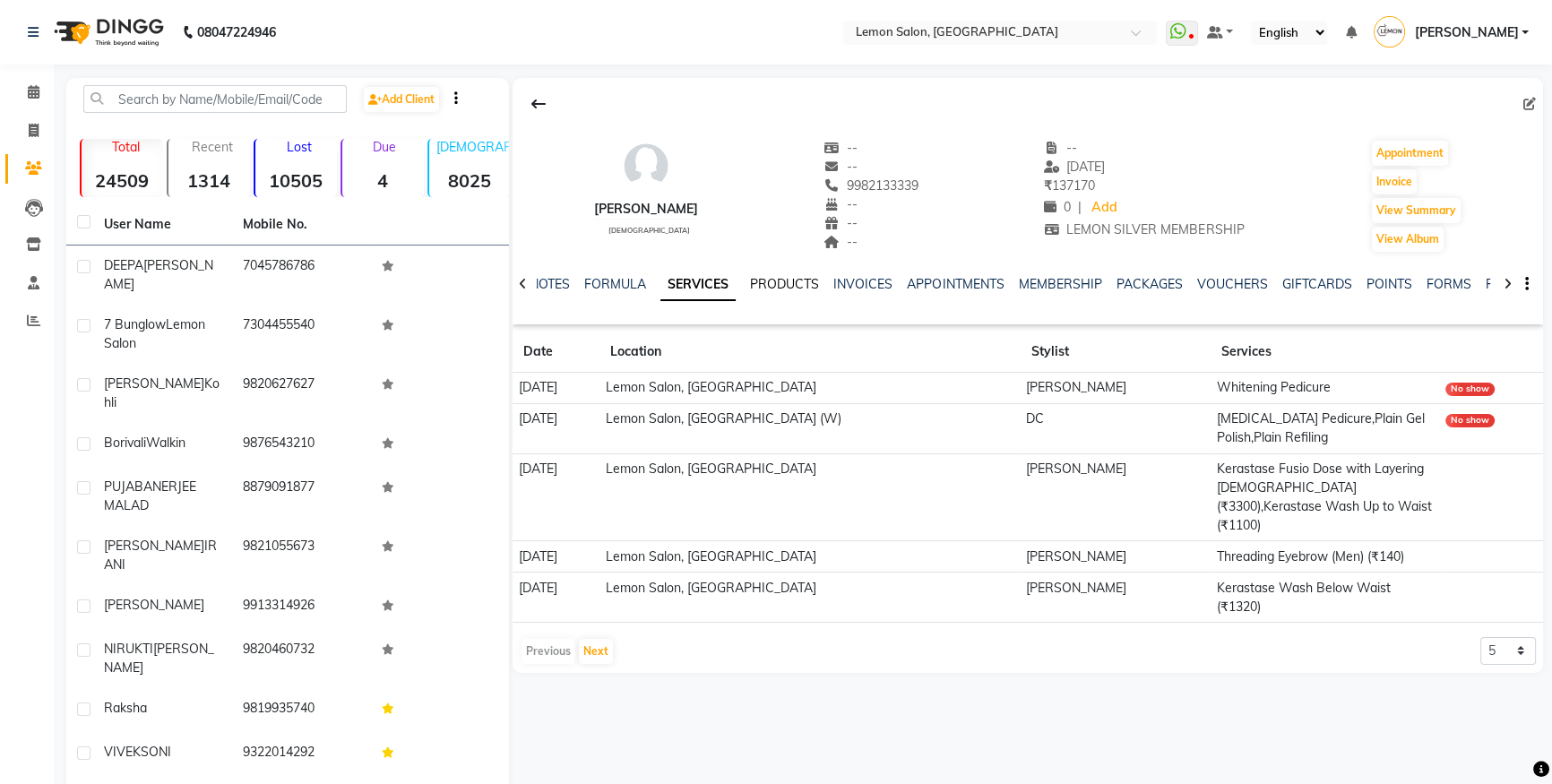
click at [767, 287] on link "PRODUCTS" at bounding box center [784, 284] width 69 height 16
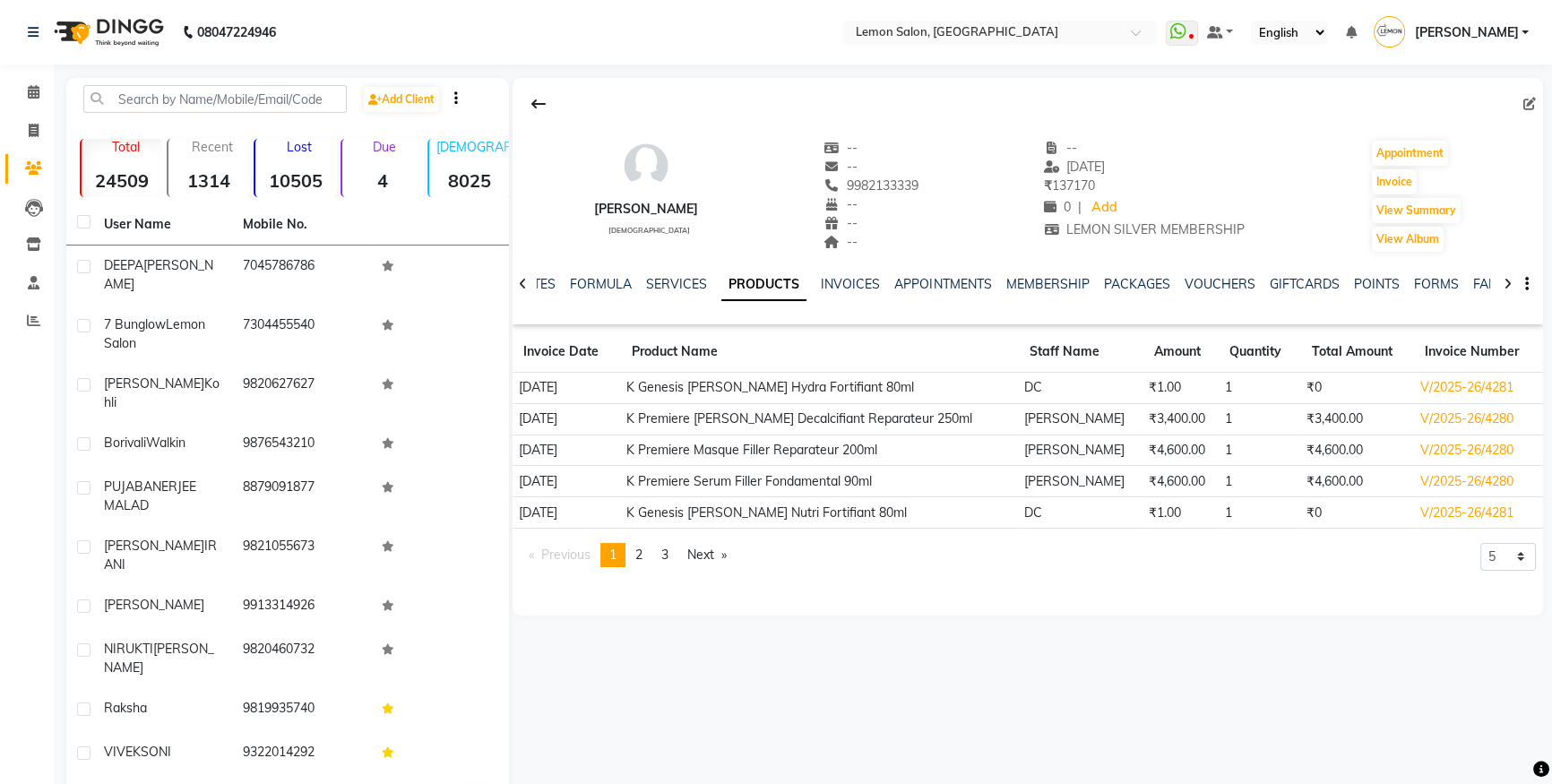
click at [663, 275] on div "SERVICES" at bounding box center [676, 284] width 61 height 18
click at [663, 277] on link "SERVICES" at bounding box center [676, 284] width 61 height 16
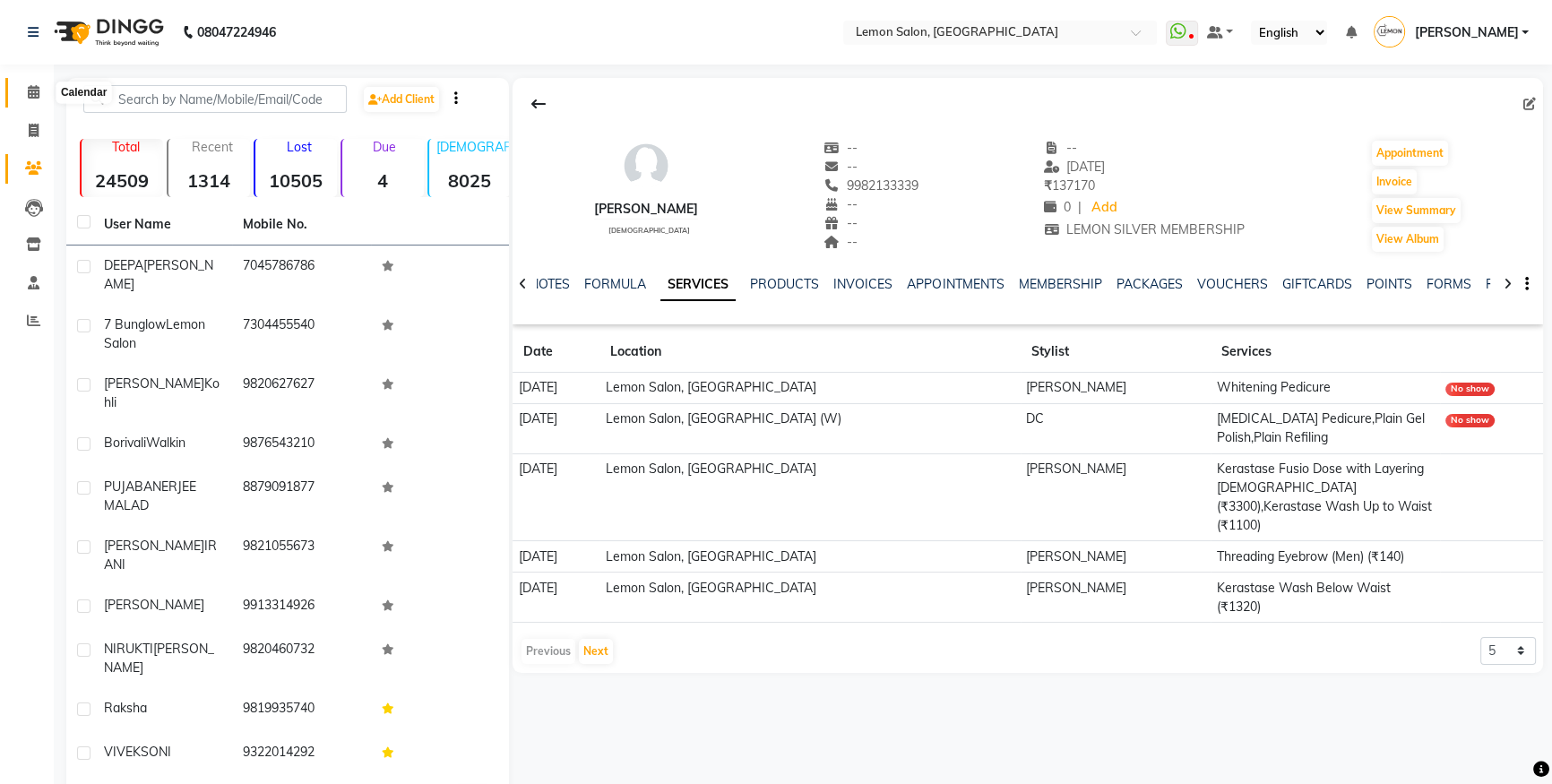
click at [35, 90] on icon at bounding box center [34, 92] width 12 height 14
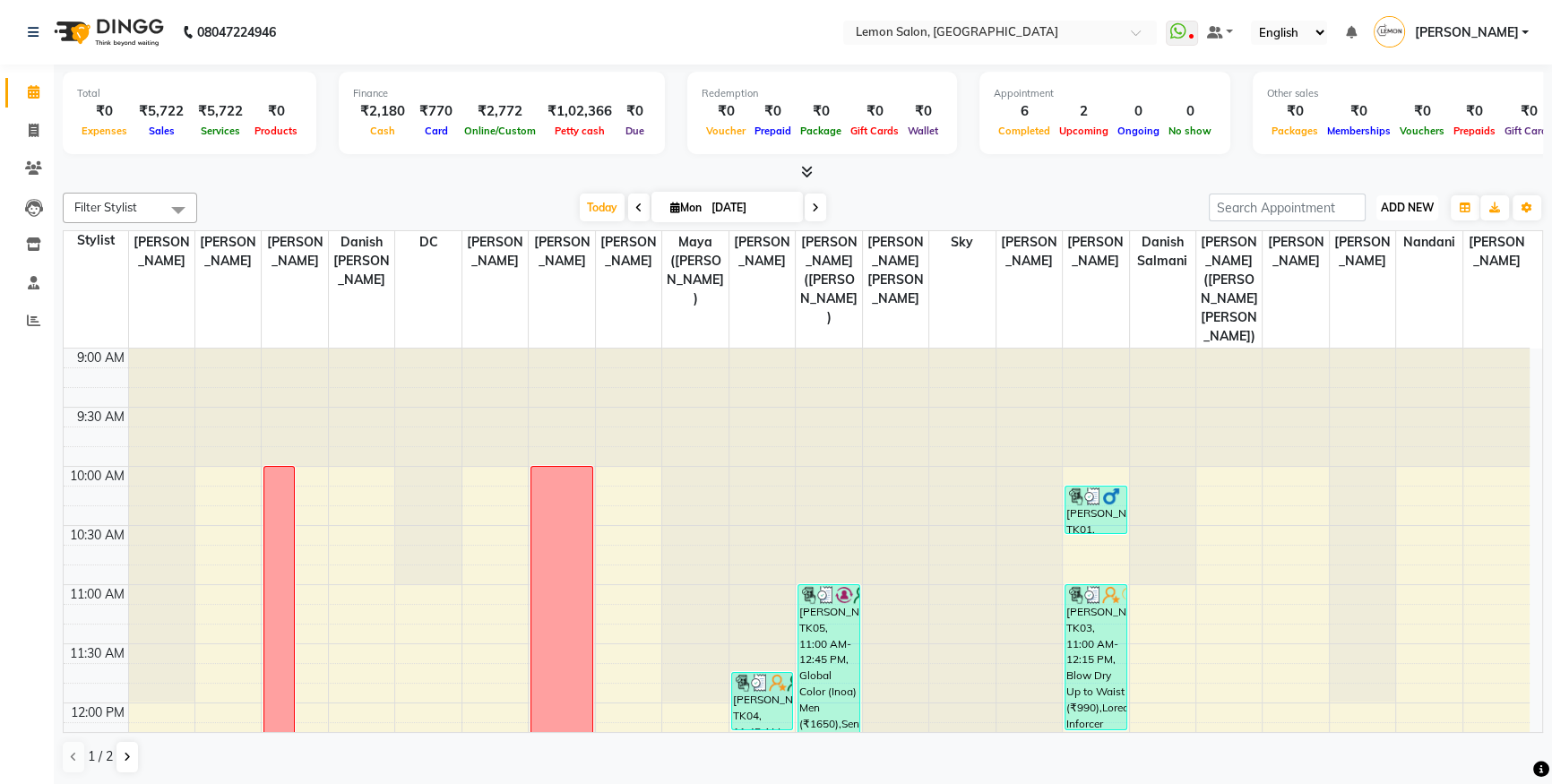
click at [1414, 196] on button "ADD NEW Toggle Dropdown" at bounding box center [1408, 208] width 62 height 25
click at [1378, 233] on button "Add Appointment" at bounding box center [1367, 241] width 141 height 23
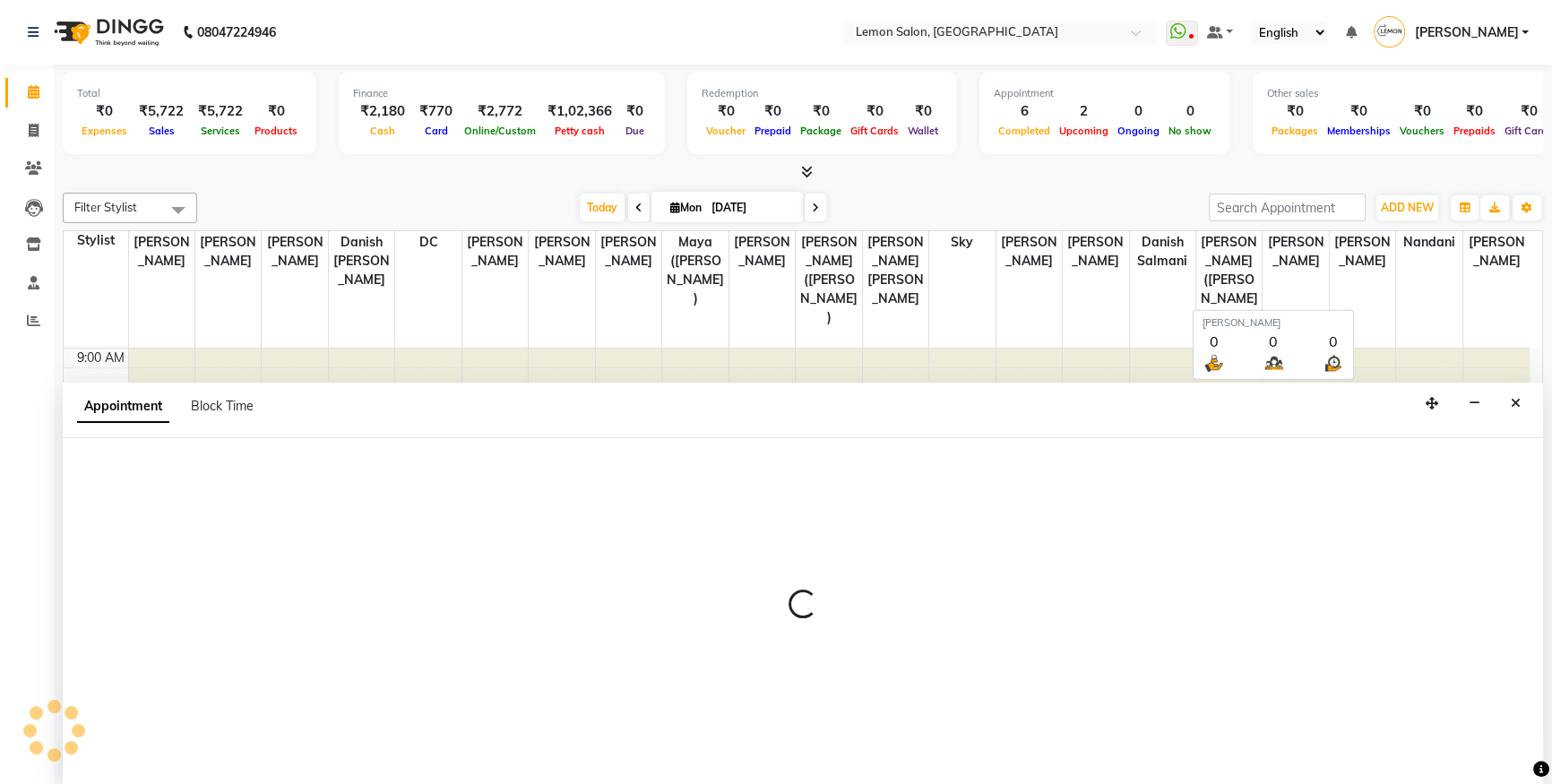
select select "600"
select select "tentative"
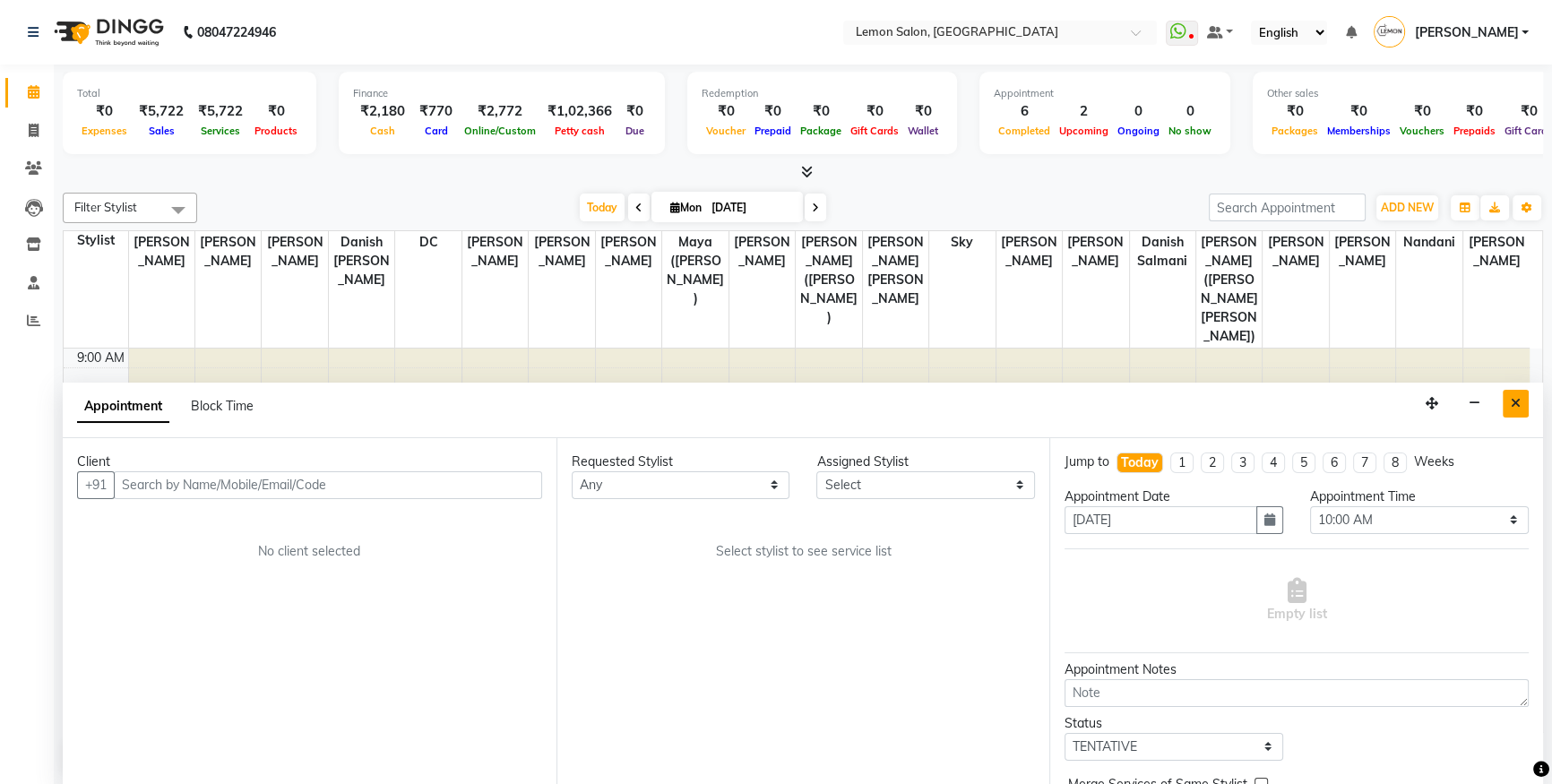
click at [1506, 404] on button "Close" at bounding box center [1516, 404] width 26 height 28
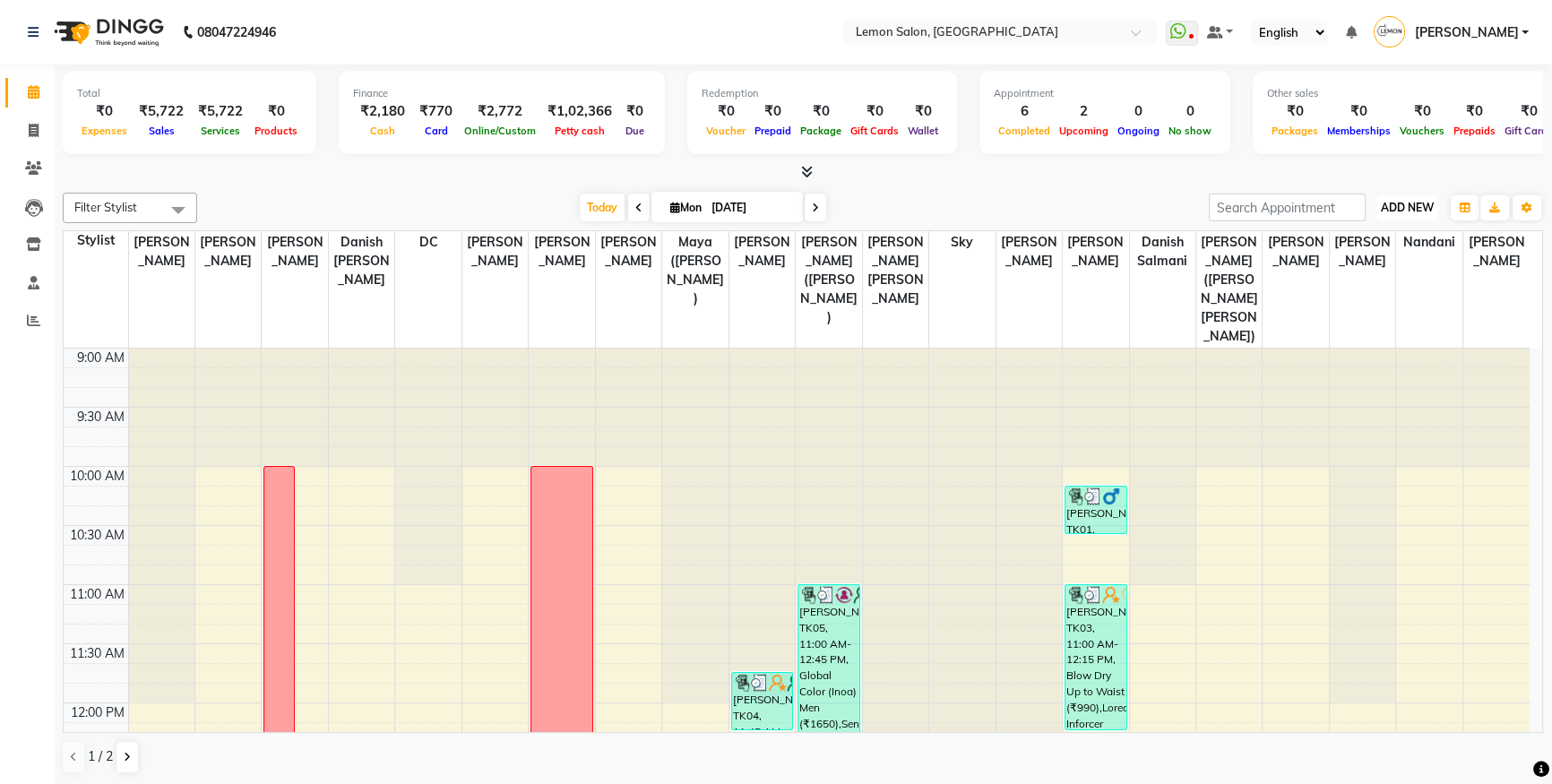
click at [1399, 200] on span "ADD NEW" at bounding box center [1408, 207] width 53 height 14
click at [1336, 313] on link "Add Attendance" at bounding box center [1367, 311] width 141 height 23
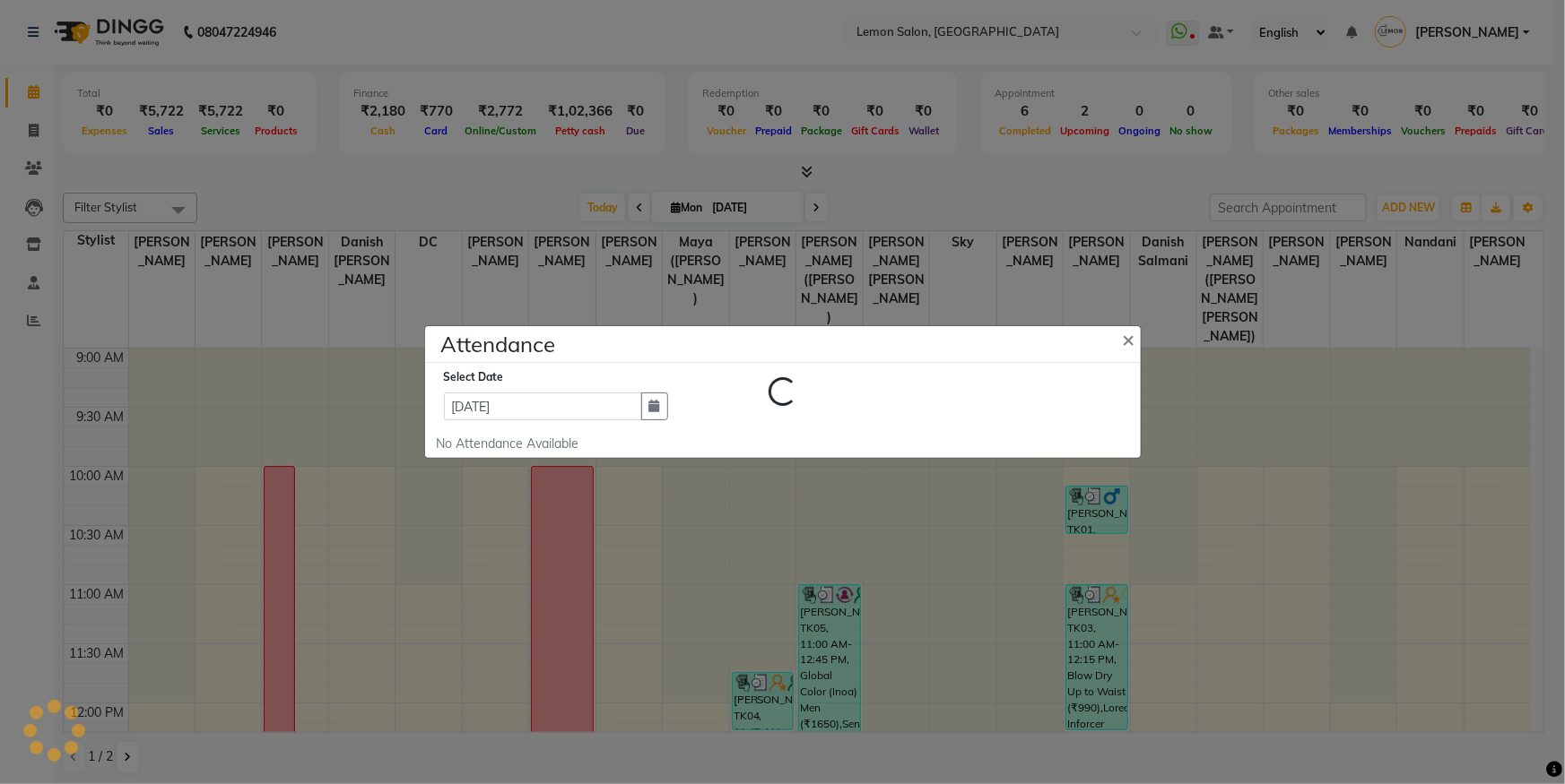
select select "W"
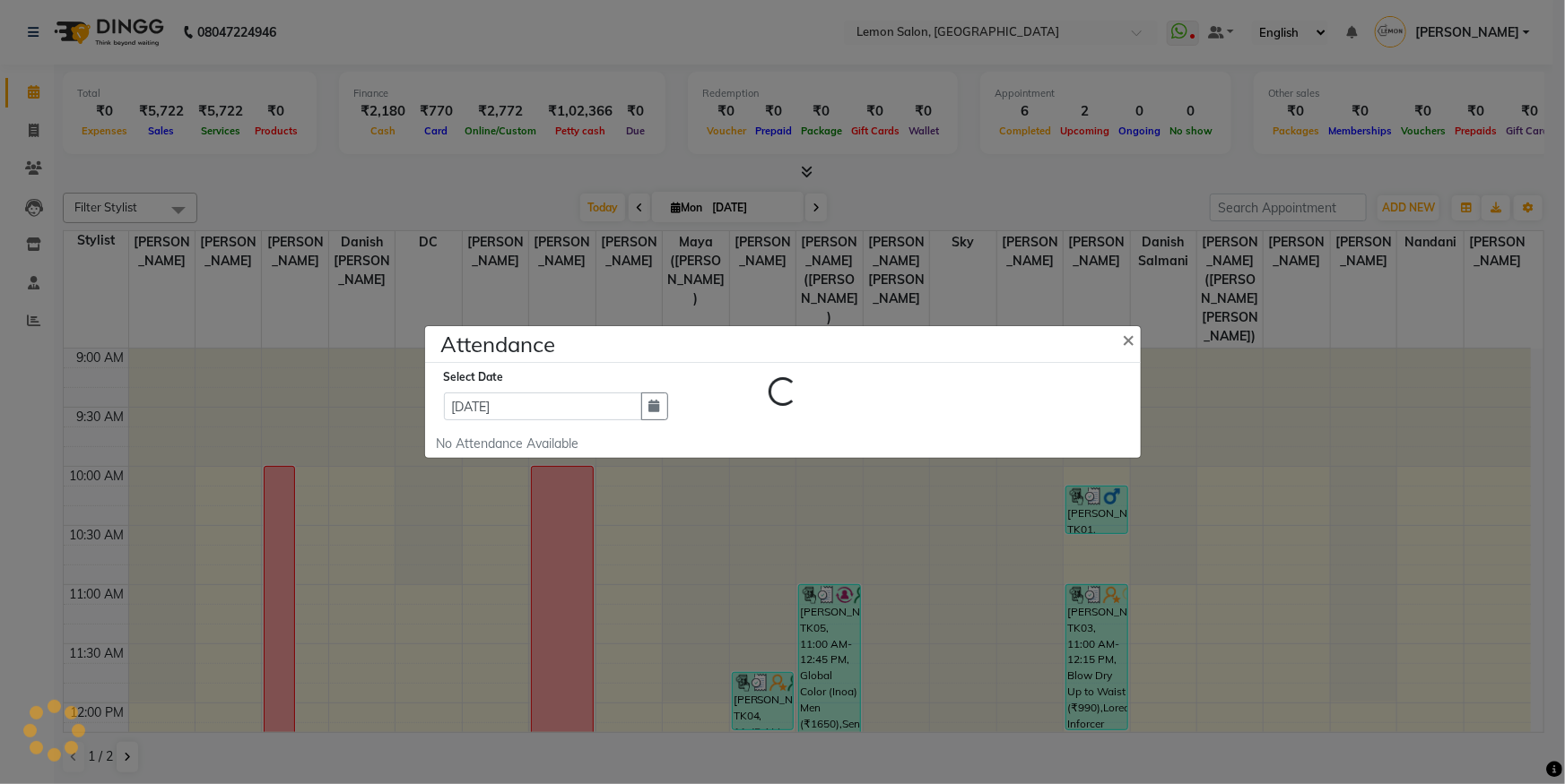
select select "A"
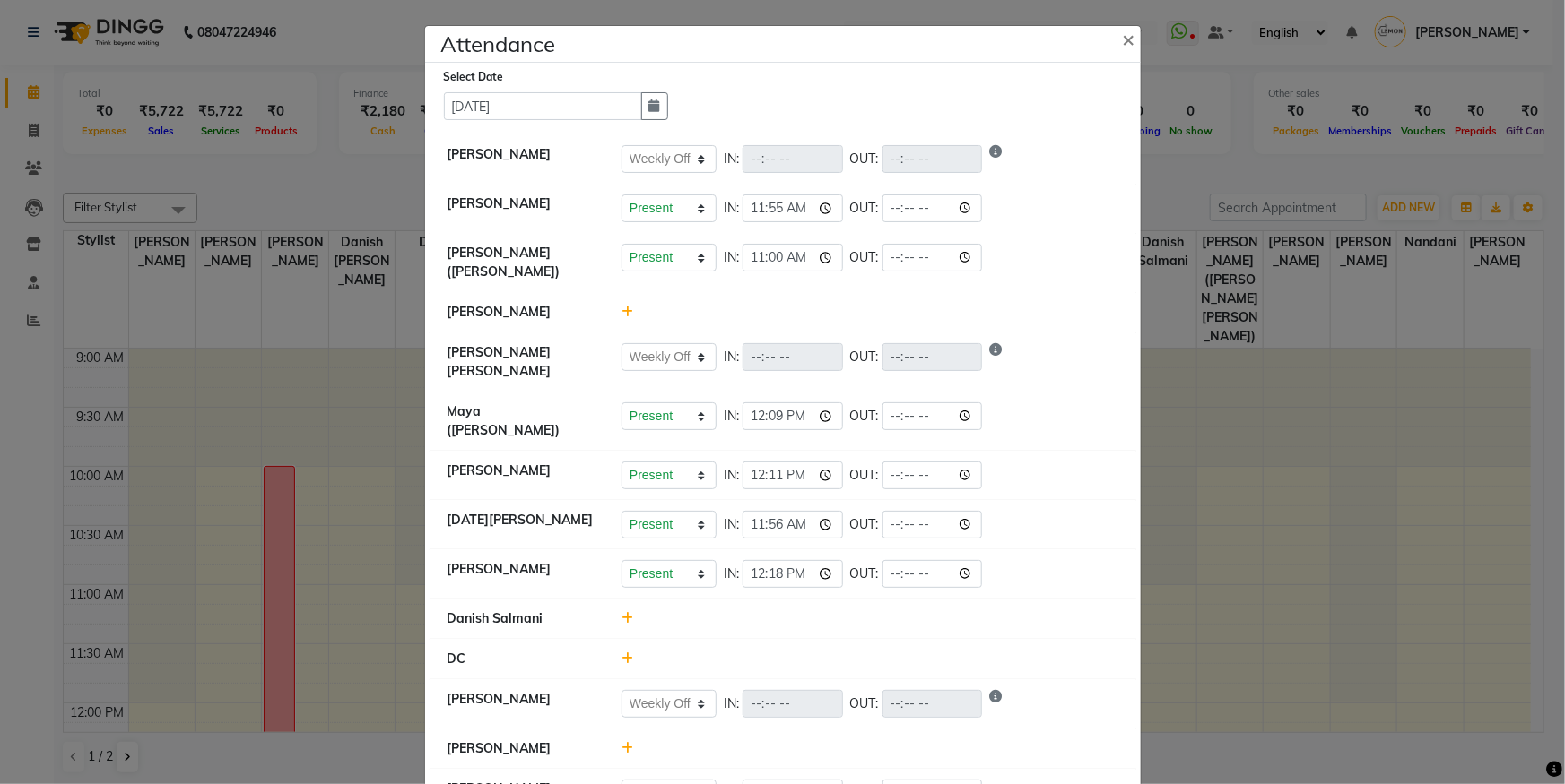
click at [625, 306] on icon at bounding box center [628, 312] width 12 height 13
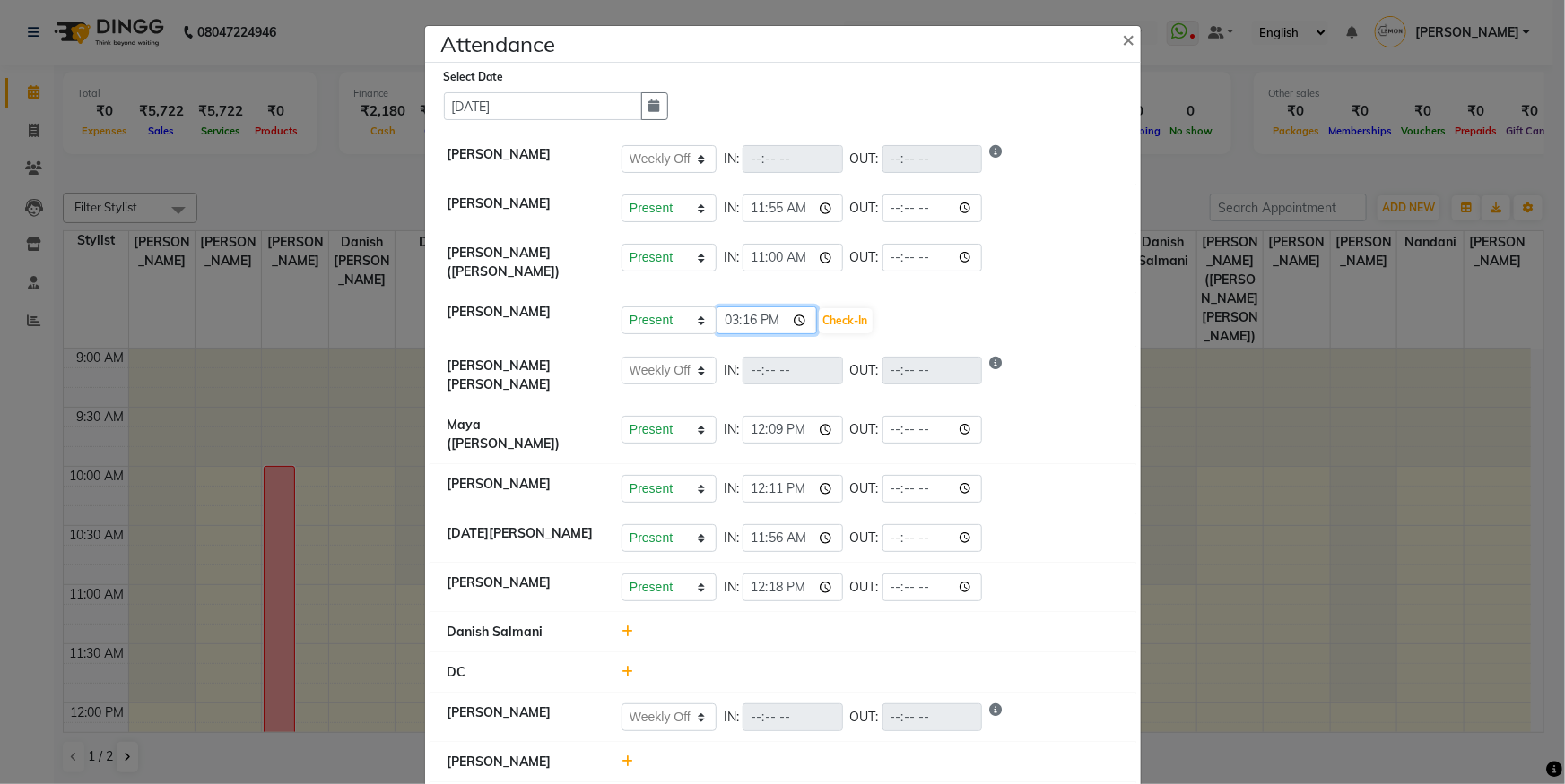
click at [789, 313] on input "15:16" at bounding box center [767, 320] width 101 height 28
type input "12:11"
click at [932, 314] on div "Present Absent Late Half Day Weekly Off 12:11 Check-In" at bounding box center [870, 321] width 497 height 29
click at [852, 308] on button "Check-In" at bounding box center [845, 320] width 54 height 25
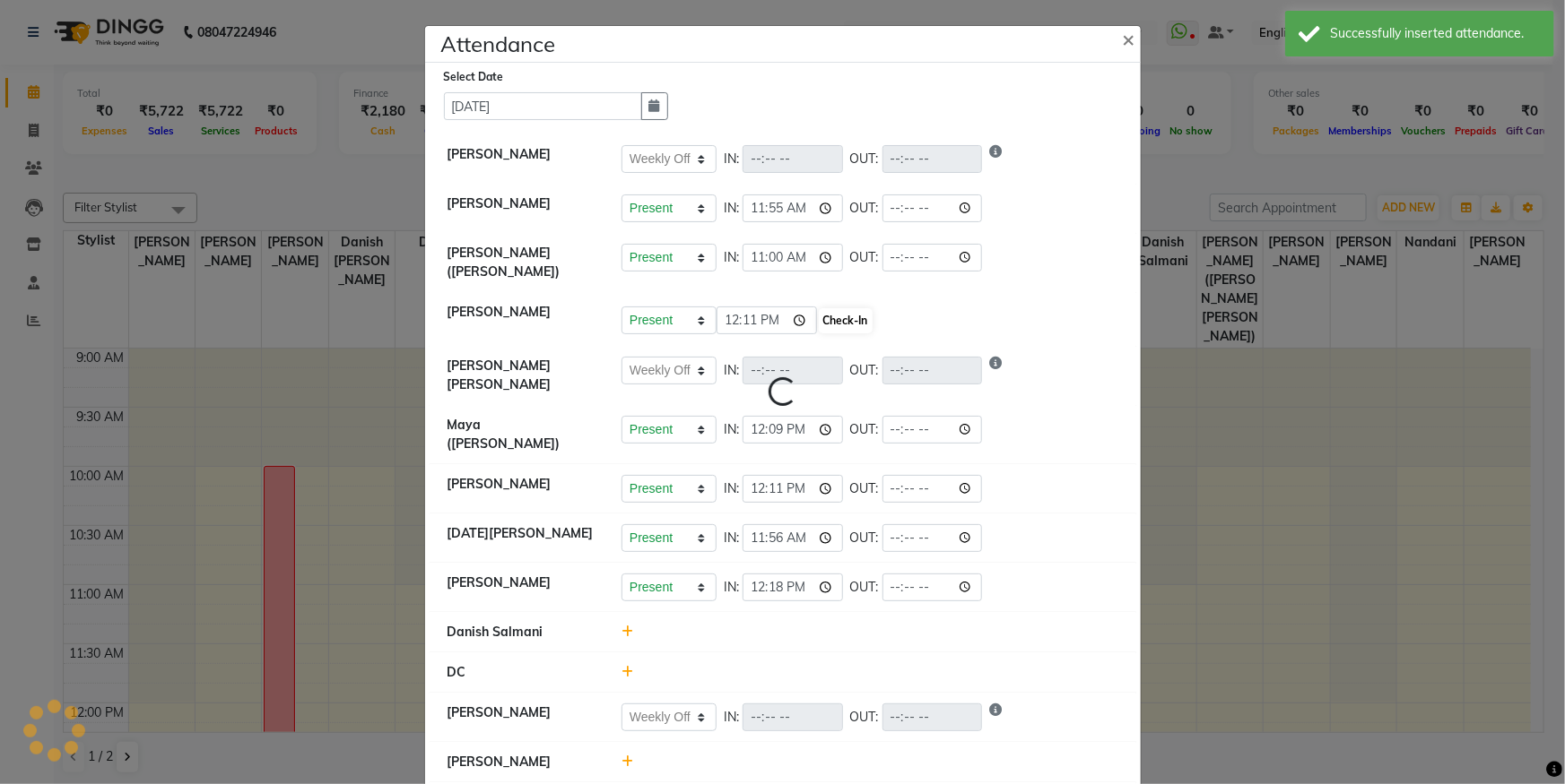
select select "W"
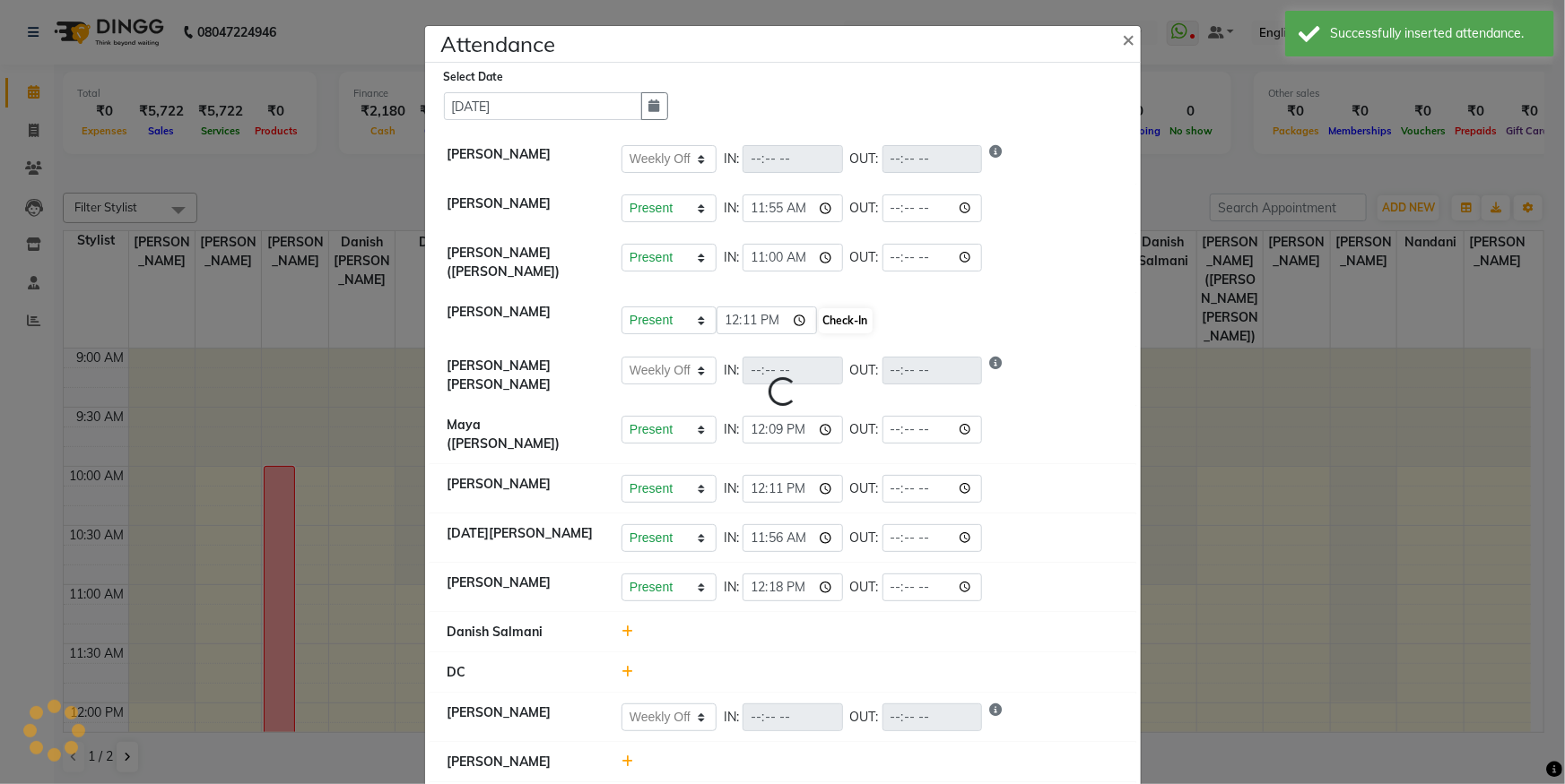
select select "A"
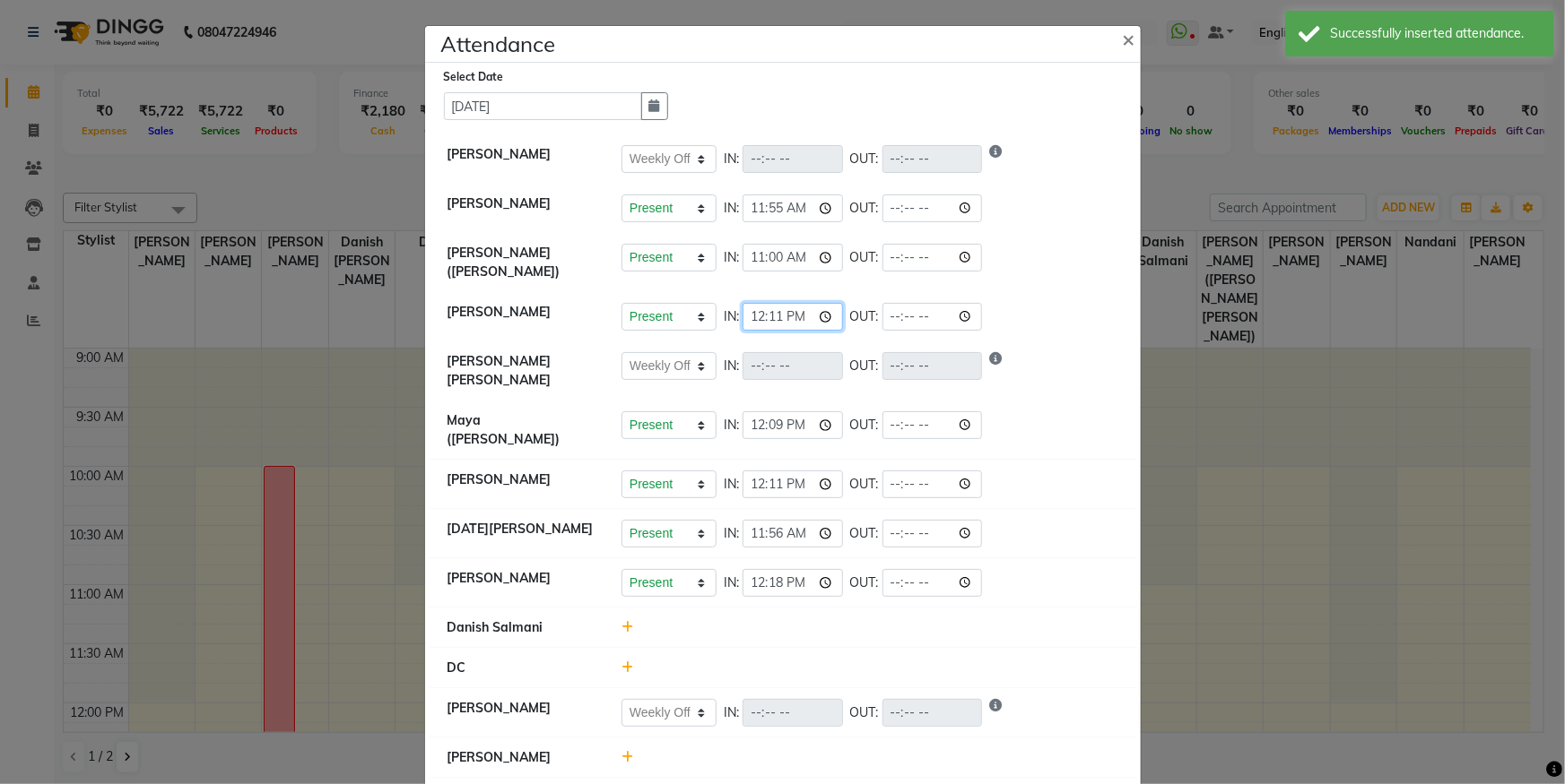
click at [766, 303] on input "12:11" at bounding box center [793, 317] width 101 height 28
click at [773, 308] on input "12:11" at bounding box center [793, 317] width 101 height 28
click at [790, 307] on input "12:11" at bounding box center [793, 317] width 101 height 28
click at [780, 303] on input "12:11" at bounding box center [793, 317] width 101 height 28
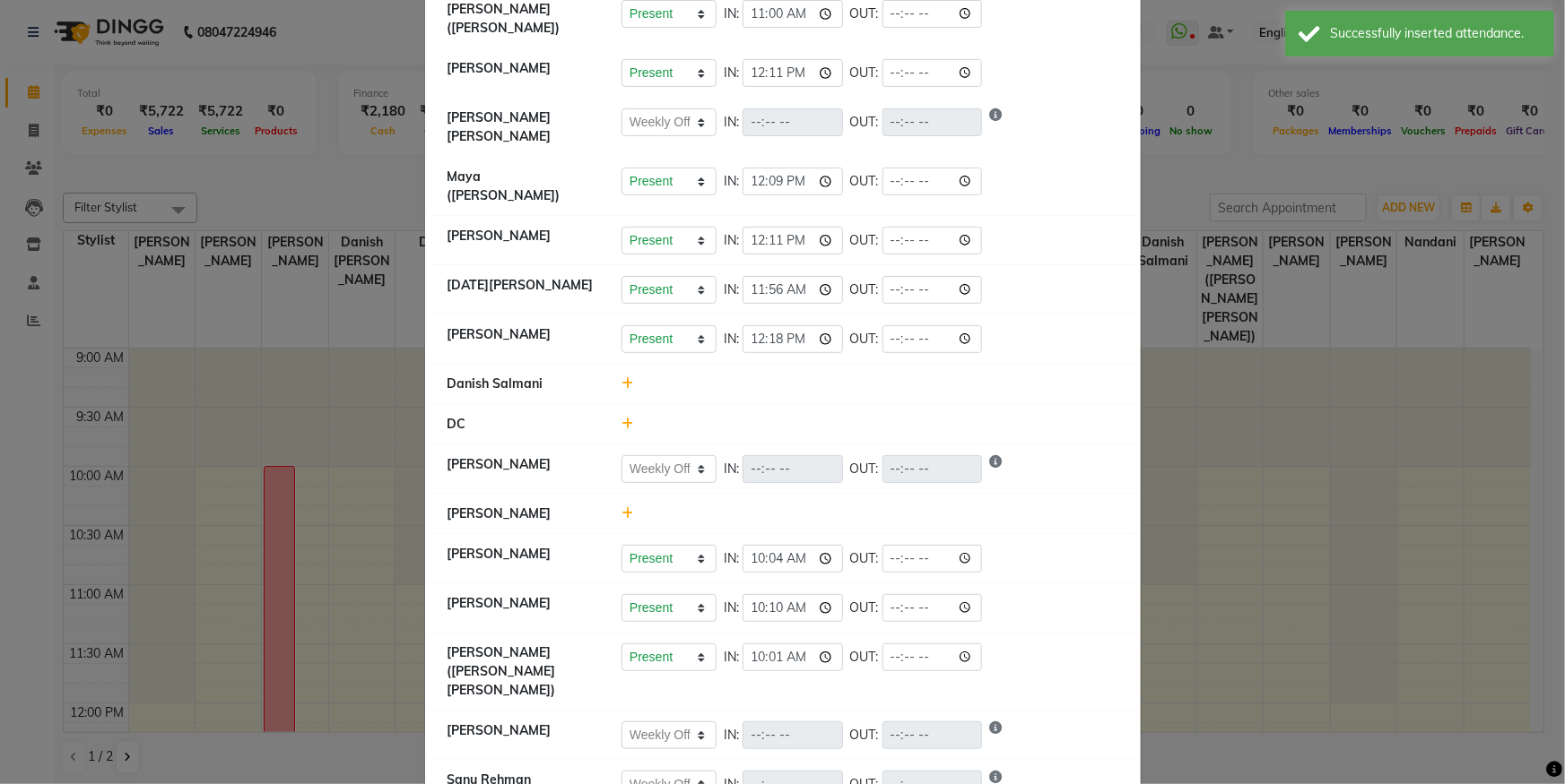
click at [622, 377] on icon at bounding box center [628, 383] width 12 height 13
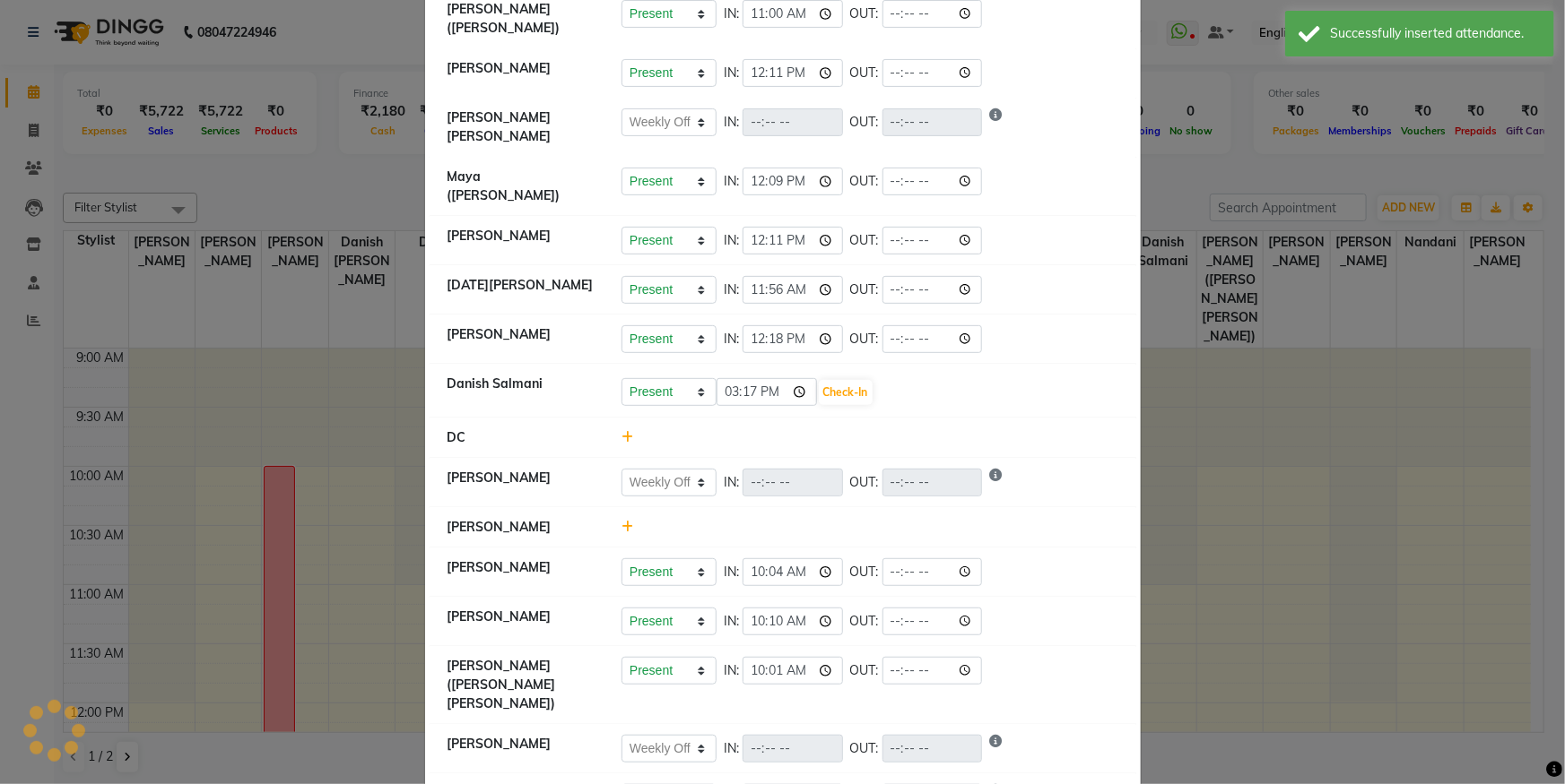
select select "W"
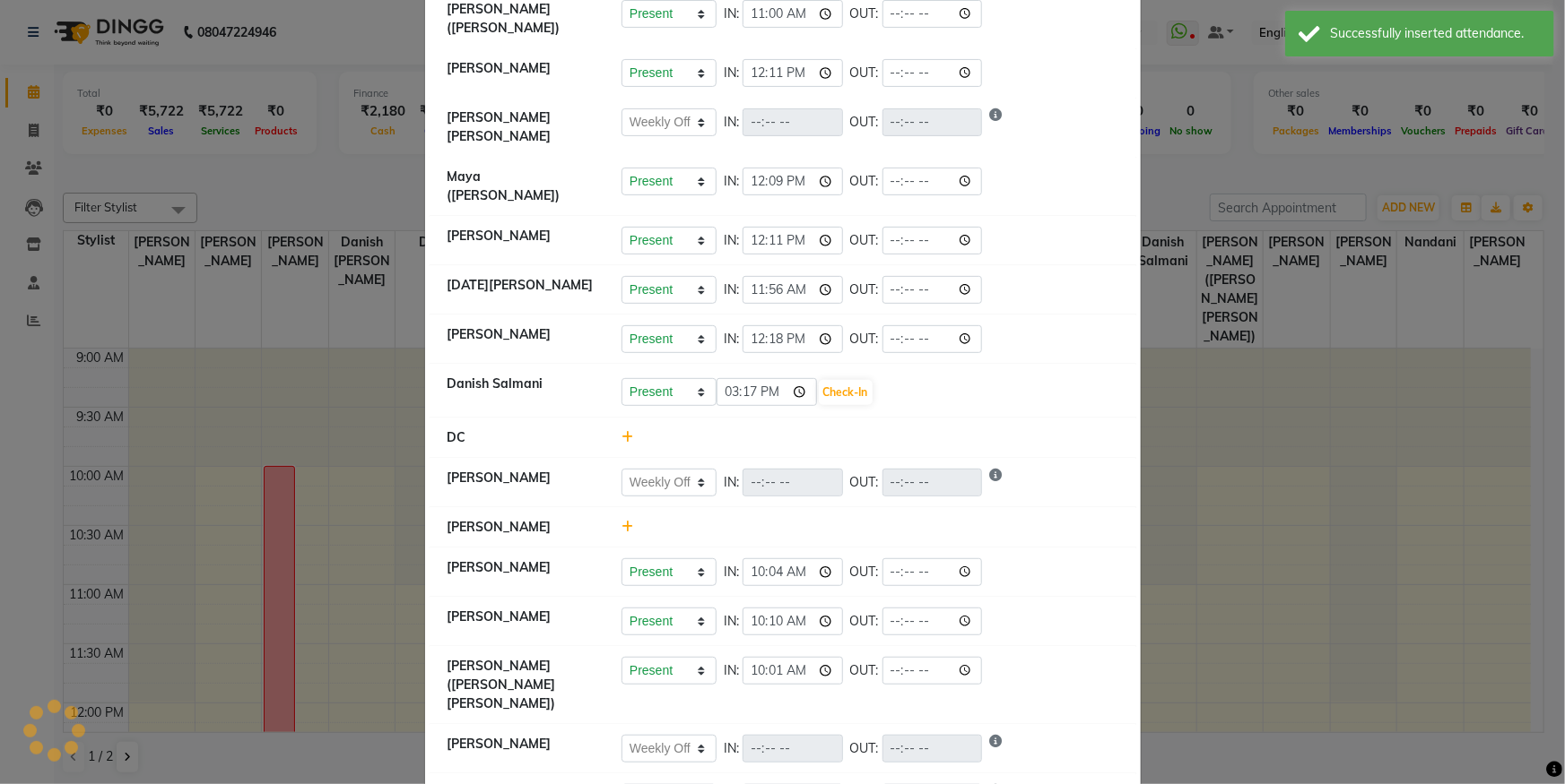
select select "A"
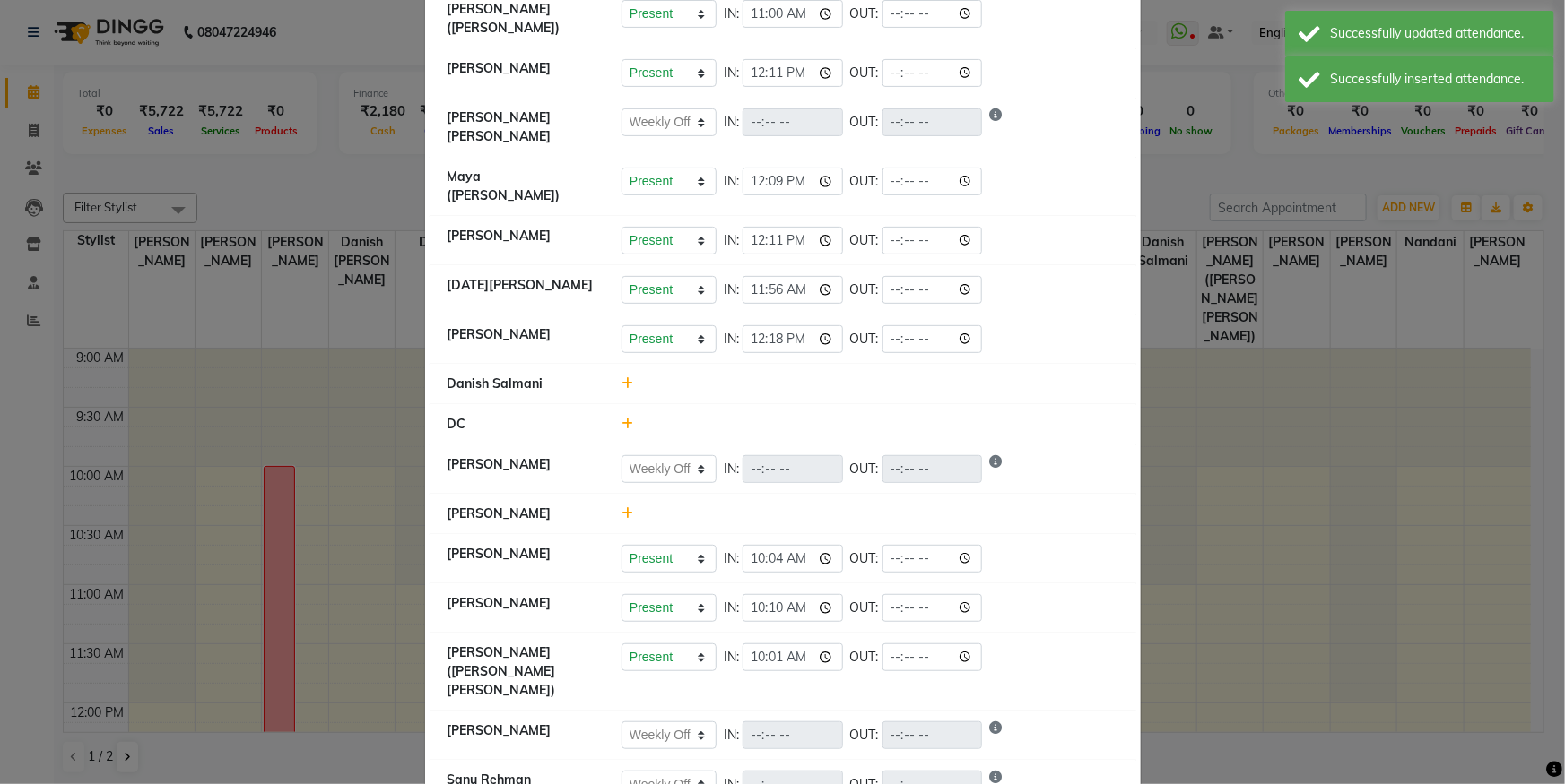
click at [622, 377] on icon at bounding box center [628, 383] width 12 height 13
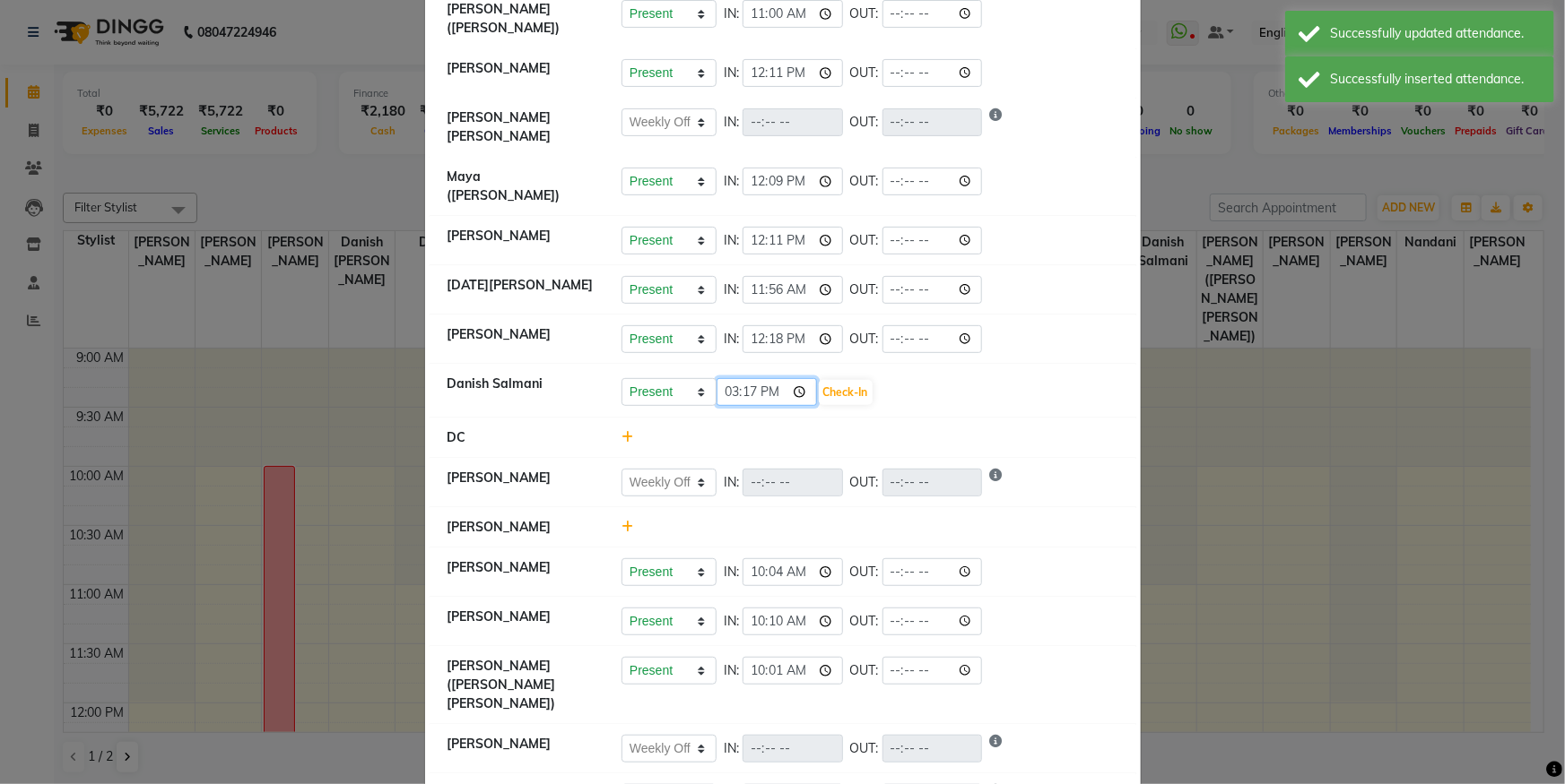
click at [801, 378] on input "15:17" at bounding box center [767, 392] width 101 height 28
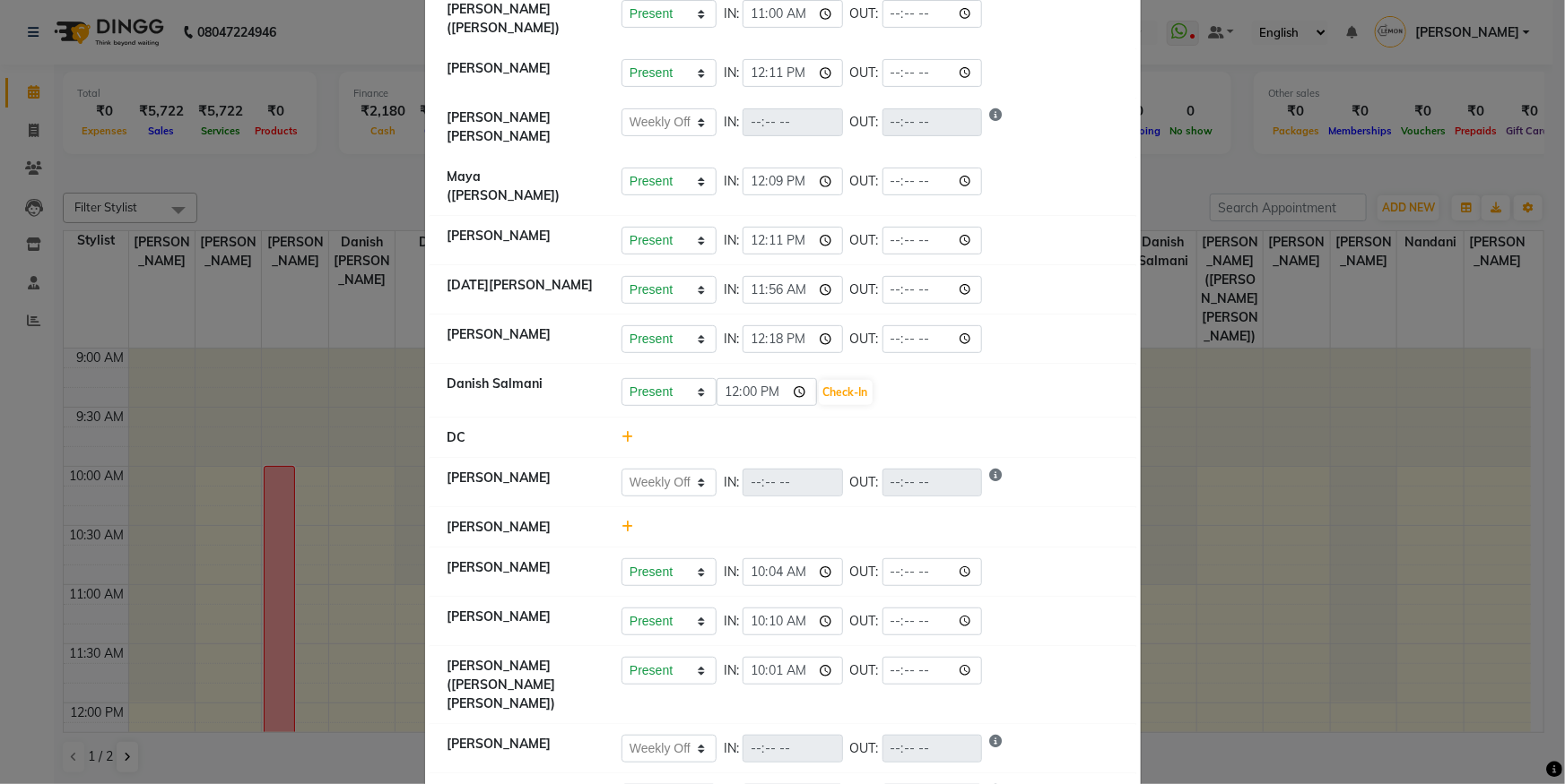
type input "12:00"
click at [923, 378] on div "Present Absent Late Half Day Weekly Off 12:00 Check-In" at bounding box center [870, 393] width 497 height 29
click at [842, 380] on button "Check-In" at bounding box center [845, 393] width 54 height 25
select select "W"
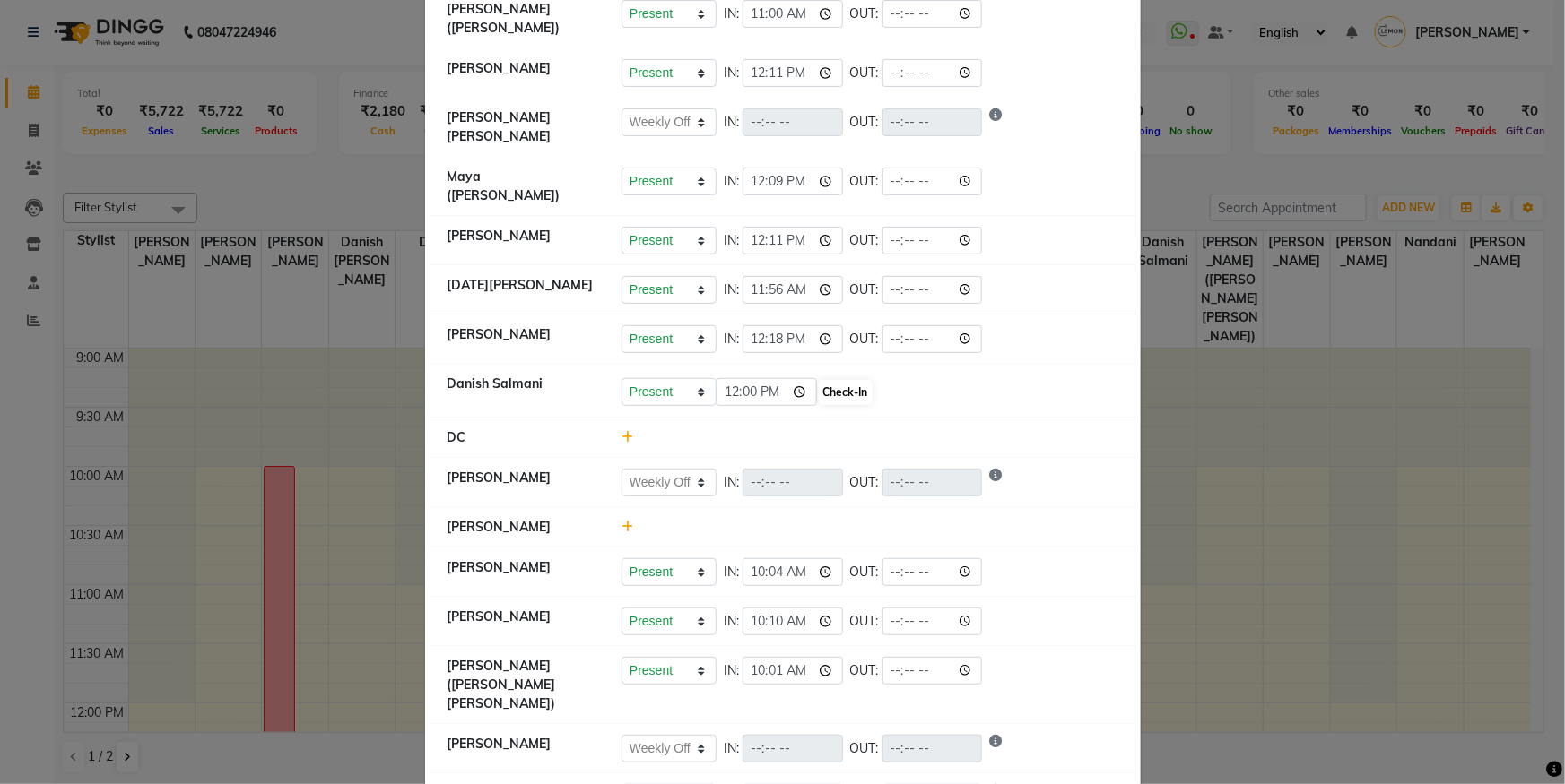
select select "W"
select select "A"
click at [1272, 500] on ngb-modal-window "Attendance × Select Date [DATE] [PERSON_NAME] Present Absent Late Half Day Week…" at bounding box center [782, 392] width 1565 height 784
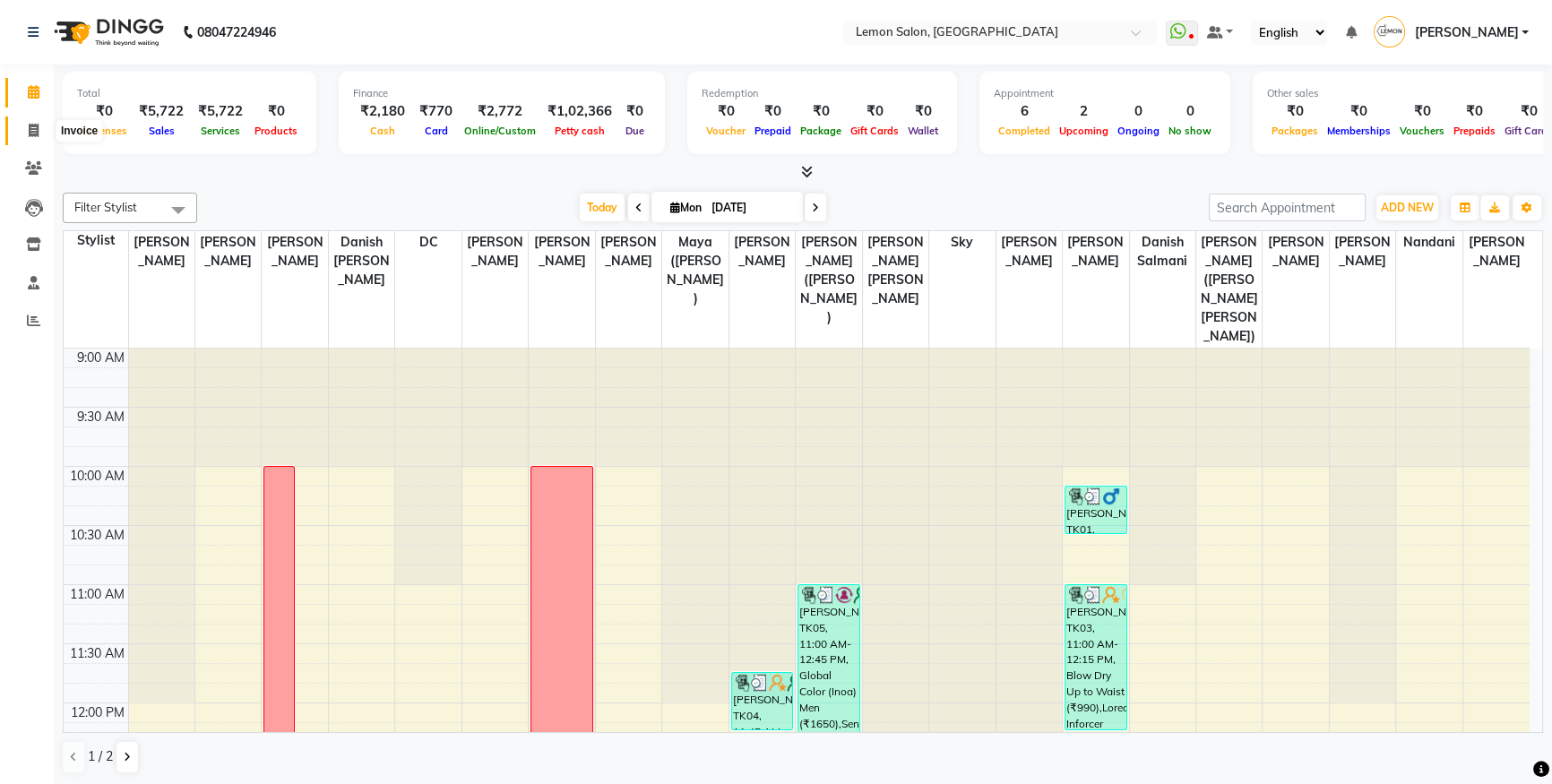
click at [29, 130] on icon at bounding box center [34, 131] width 10 height 14
select select "566"
select select "service"
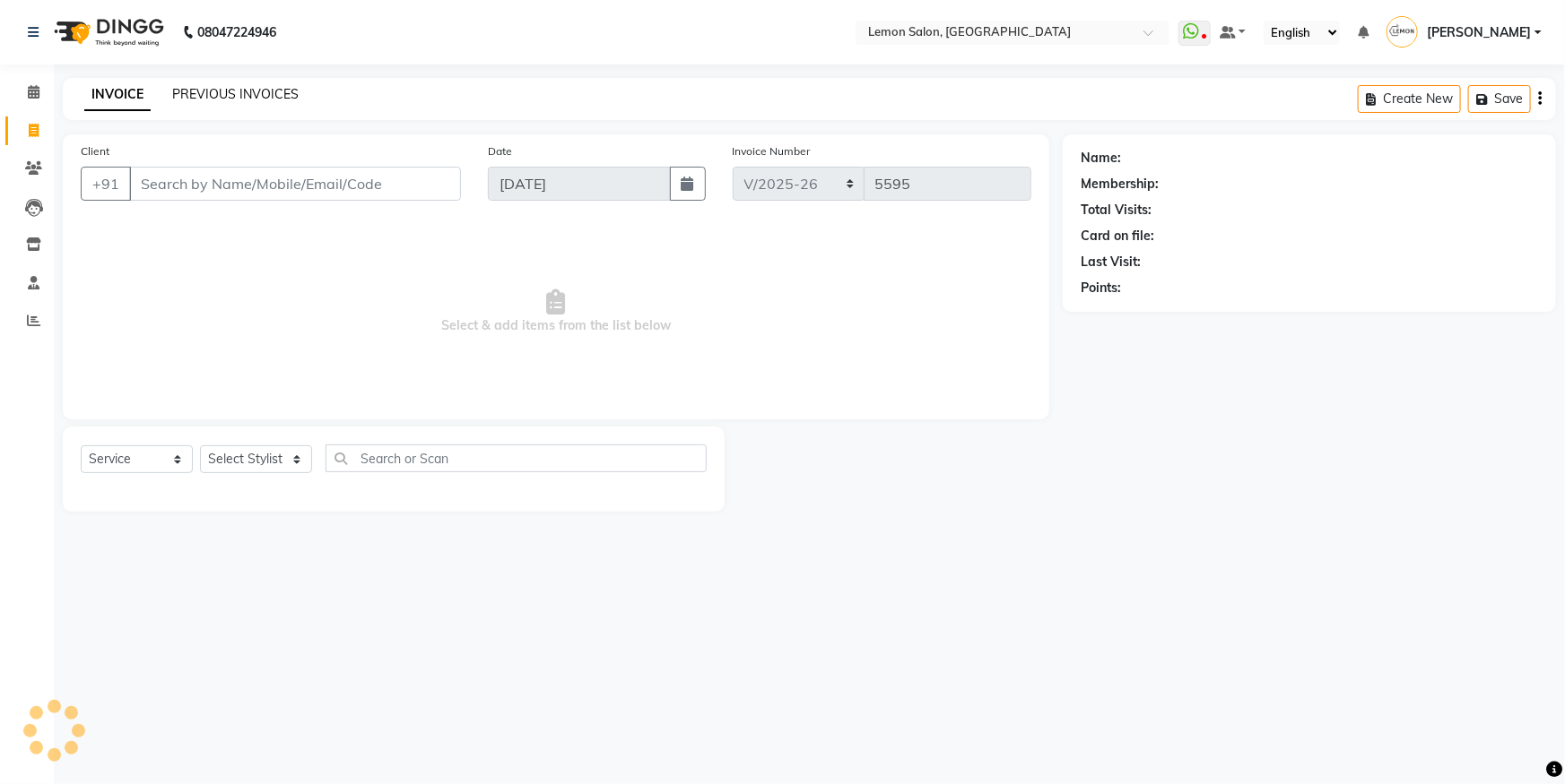
click at [230, 95] on link "PREVIOUS INVOICES" at bounding box center [235, 94] width 127 height 16
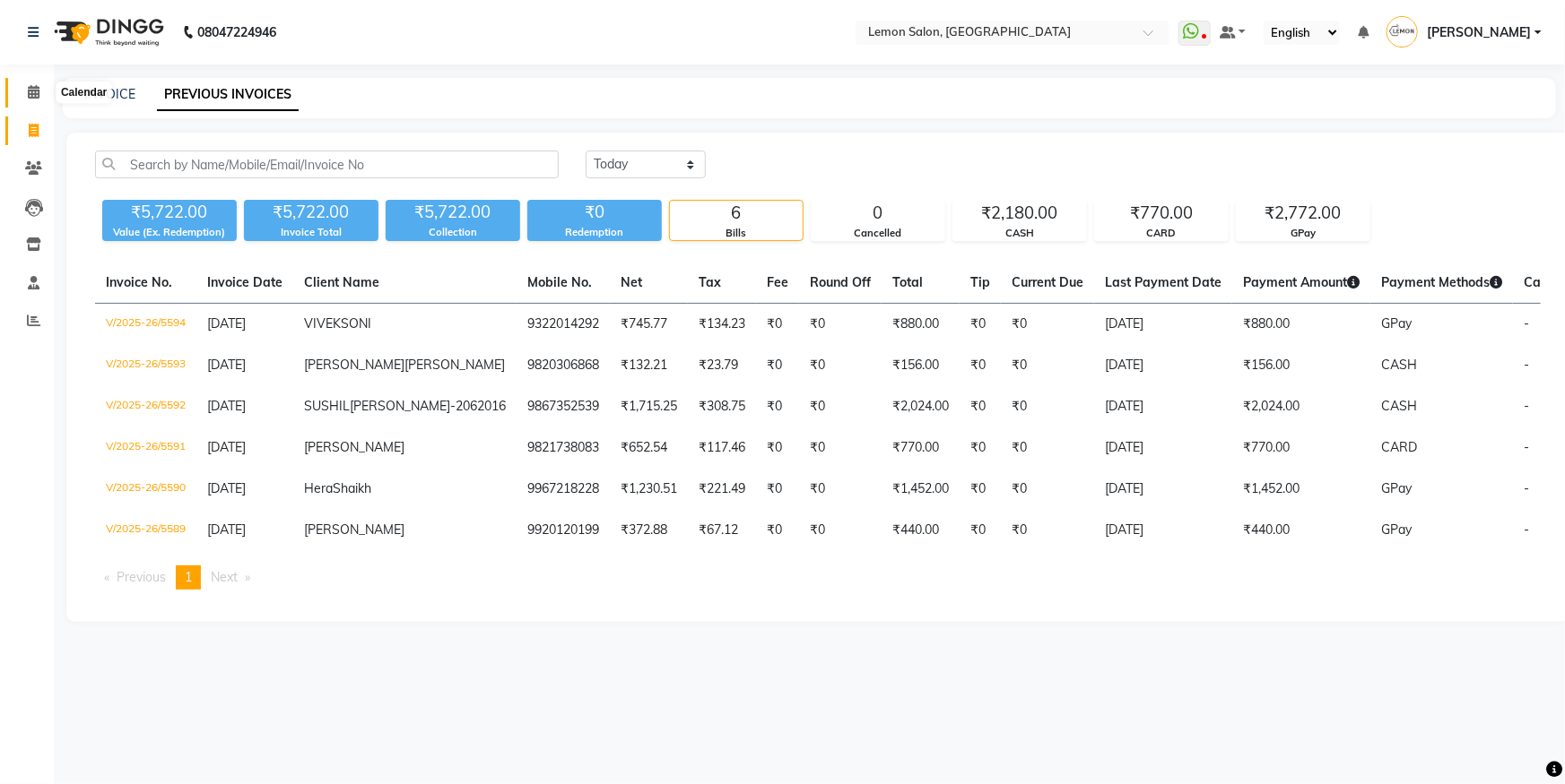
click at [18, 97] on span at bounding box center [34, 92] width 31 height 20
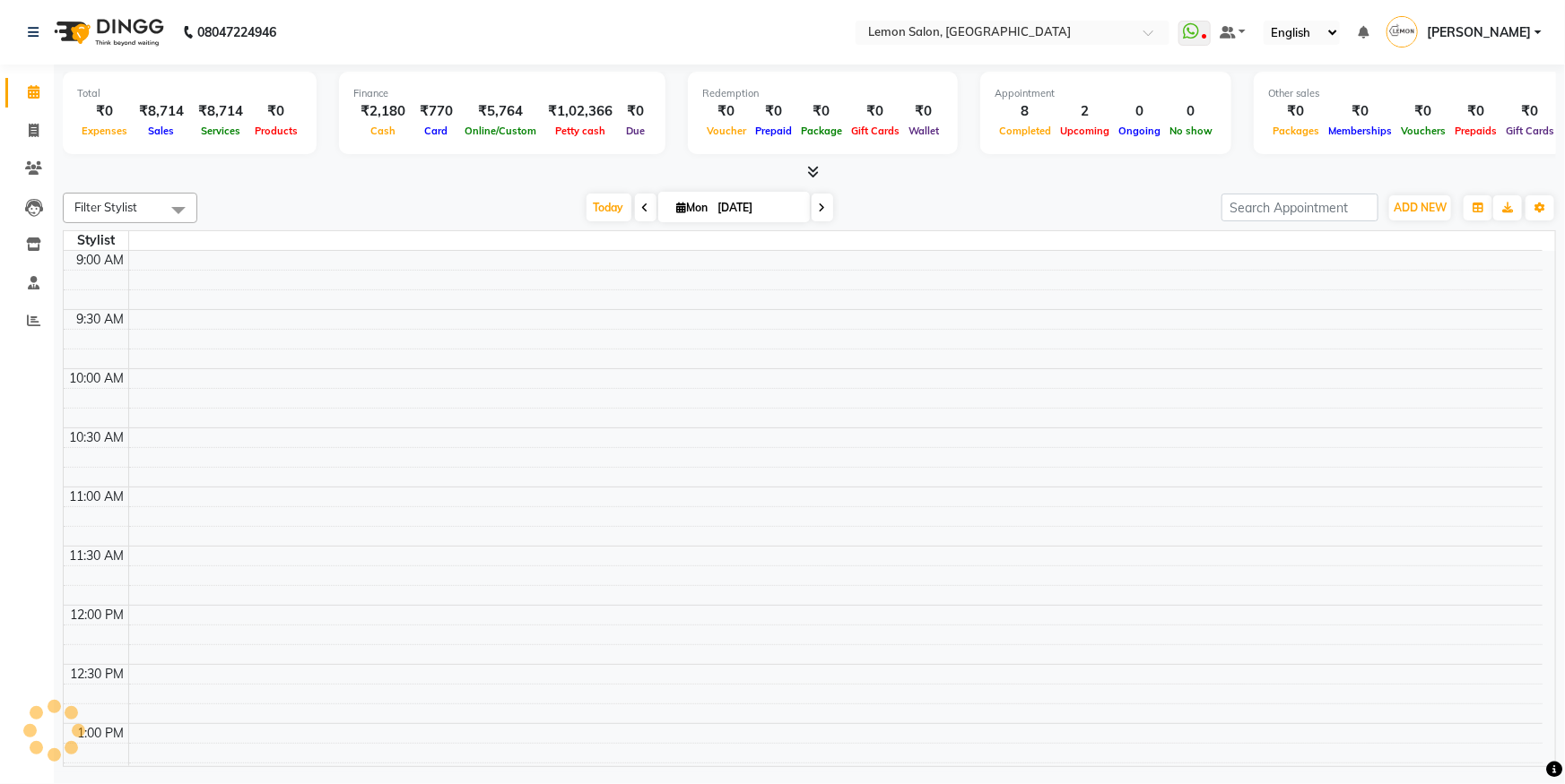
scroll to position [708, 0]
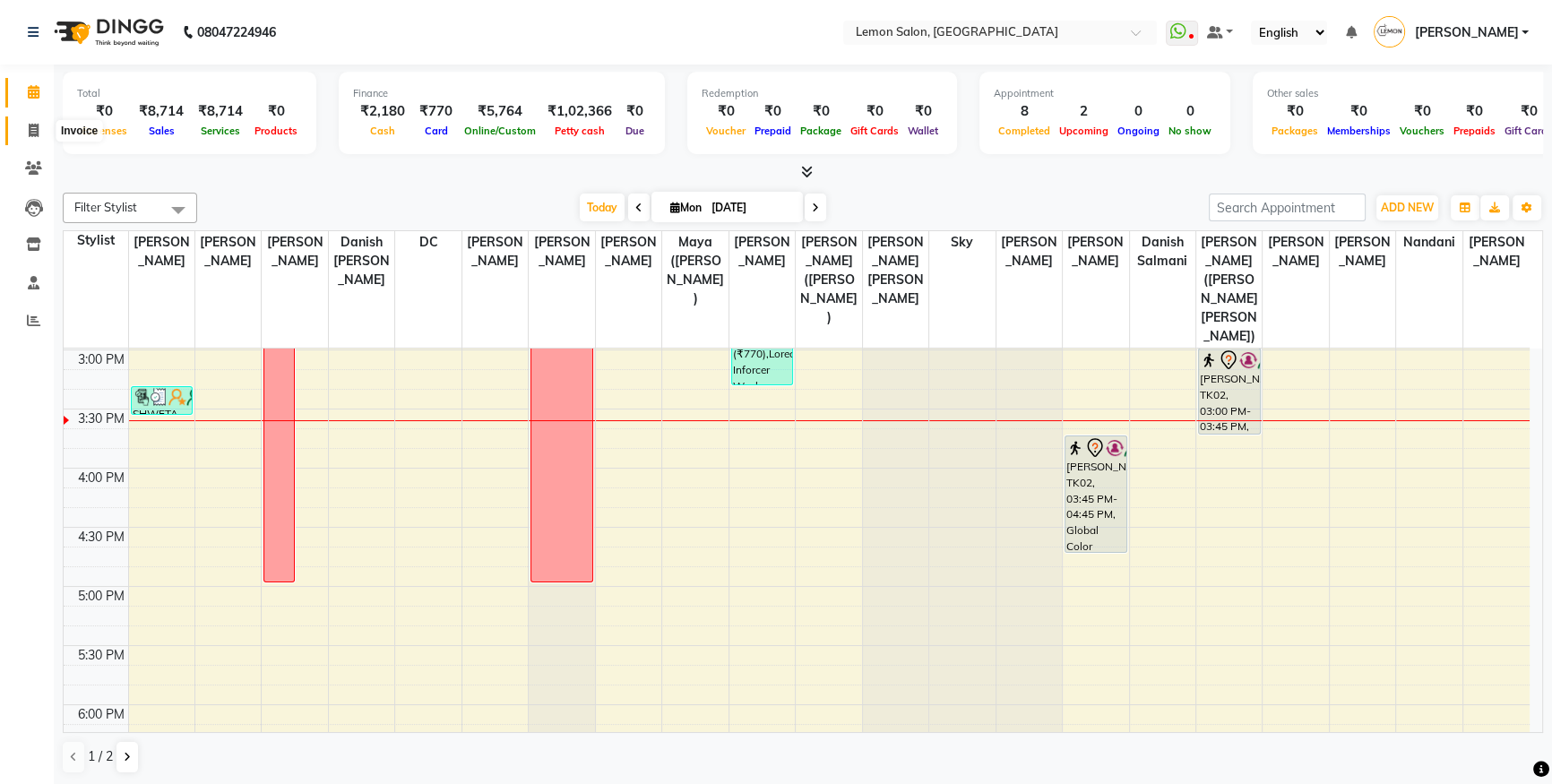
click at [31, 133] on icon at bounding box center [34, 131] width 10 height 14
select select "service"
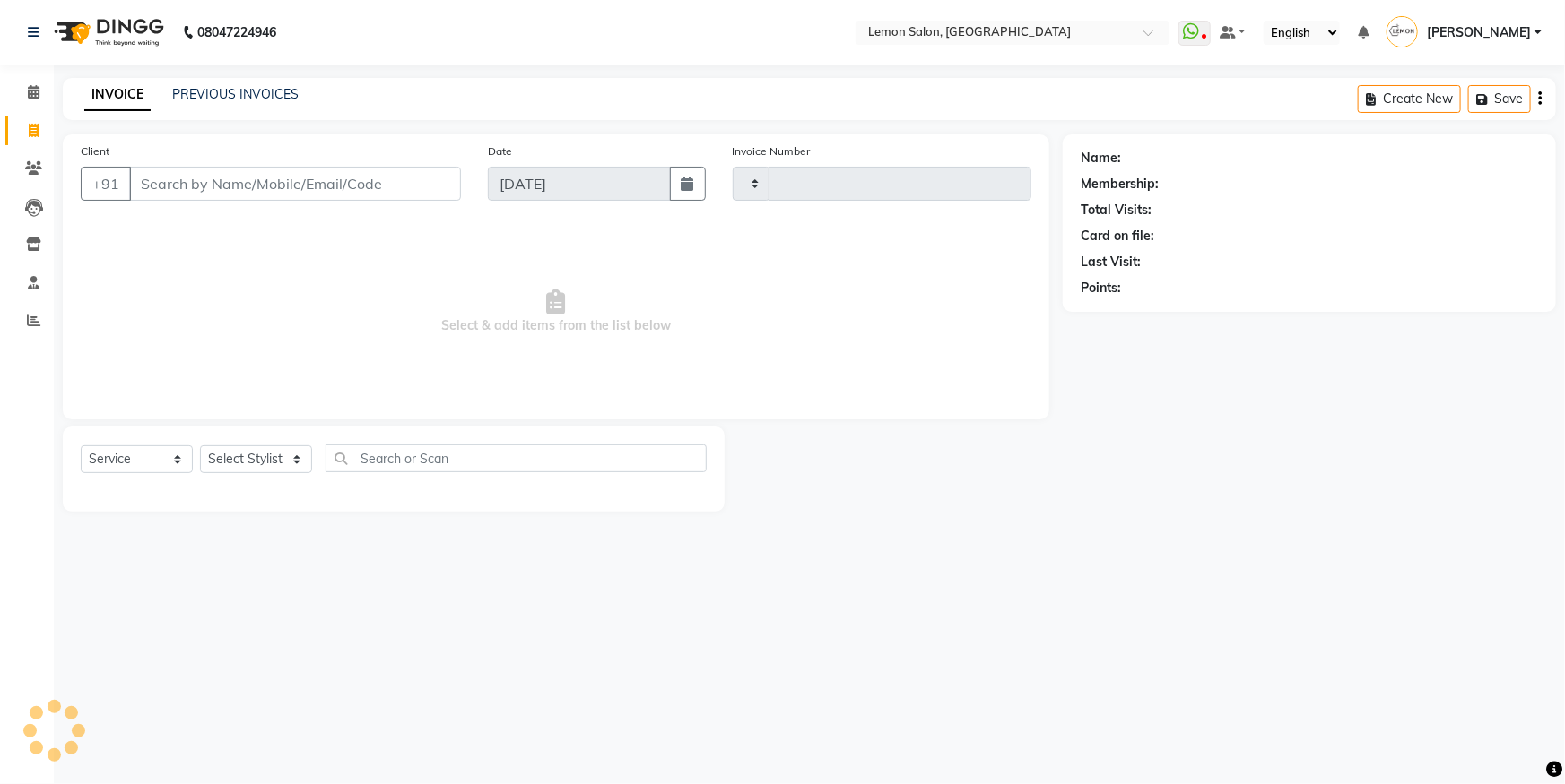
type input "5596"
select select "566"
click at [260, 467] on select "Select Stylist" at bounding box center [256, 459] width 112 height 28
drag, startPoint x: 248, startPoint y: 574, endPoint x: 247, endPoint y: 555, distance: 19.0
click at [248, 574] on div "08047224946 Select Location × [GEOGRAPHIC_DATA], Oshiwara WhatsApp Status ✕ Sta…" at bounding box center [782, 392] width 1565 height 784
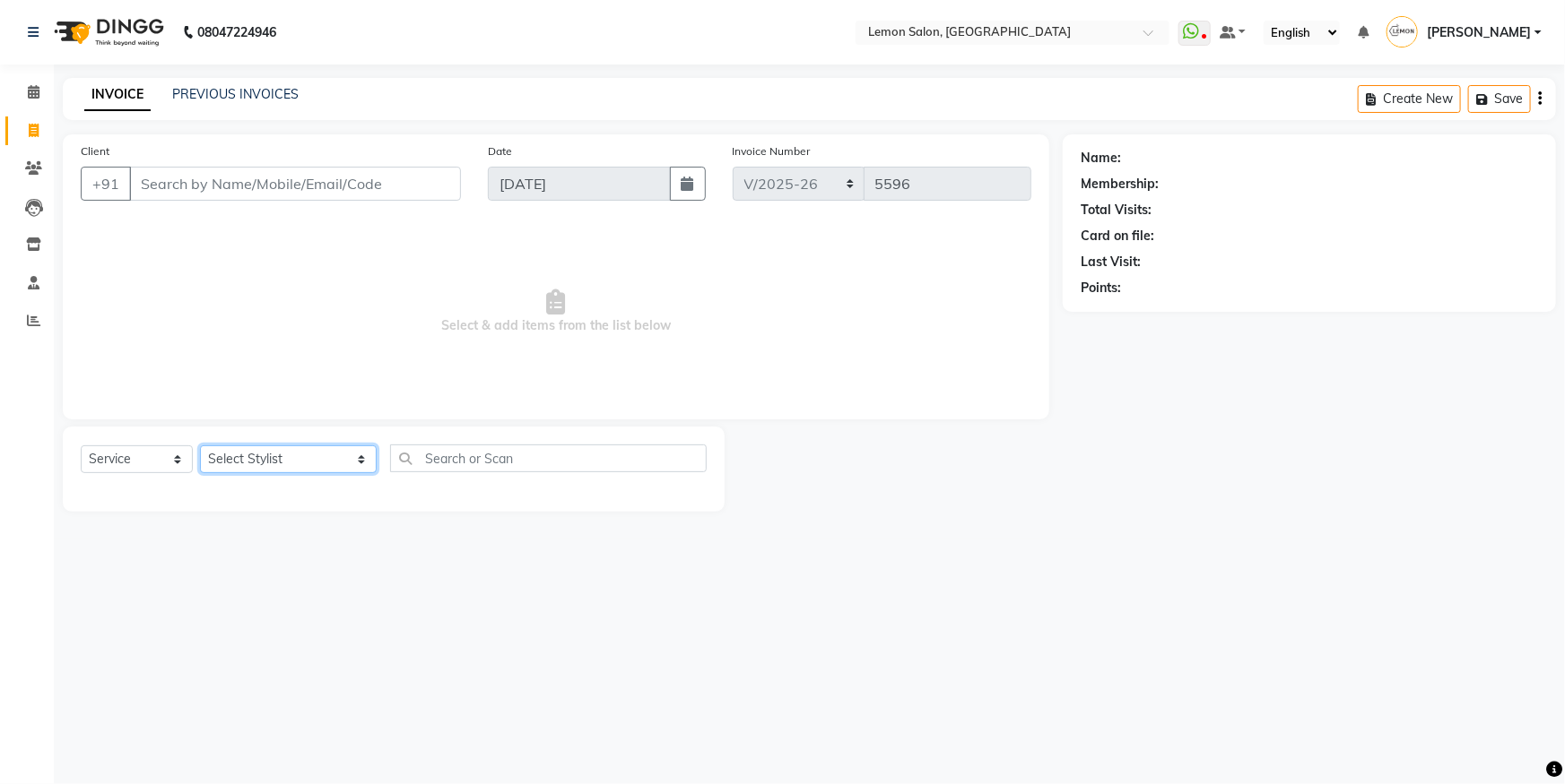
click at [257, 465] on select "Select Stylist [PERSON_NAME] [PERSON_NAME] Danish Salmani DC [PERSON_NAME] [PER…" at bounding box center [288, 459] width 176 height 28
click at [404, 452] on input "text" at bounding box center [548, 458] width 317 height 28
click at [269, 464] on select "Select Stylist [PERSON_NAME] [PERSON_NAME] Danish Salmani DC [PERSON_NAME] [PER…" at bounding box center [288, 459] width 176 height 28
click at [199, 445] on select "Select Stylist [PERSON_NAME] [PERSON_NAME] Danish Salmani DC [PERSON_NAME] [PER…" at bounding box center [288, 459] width 176 height 28
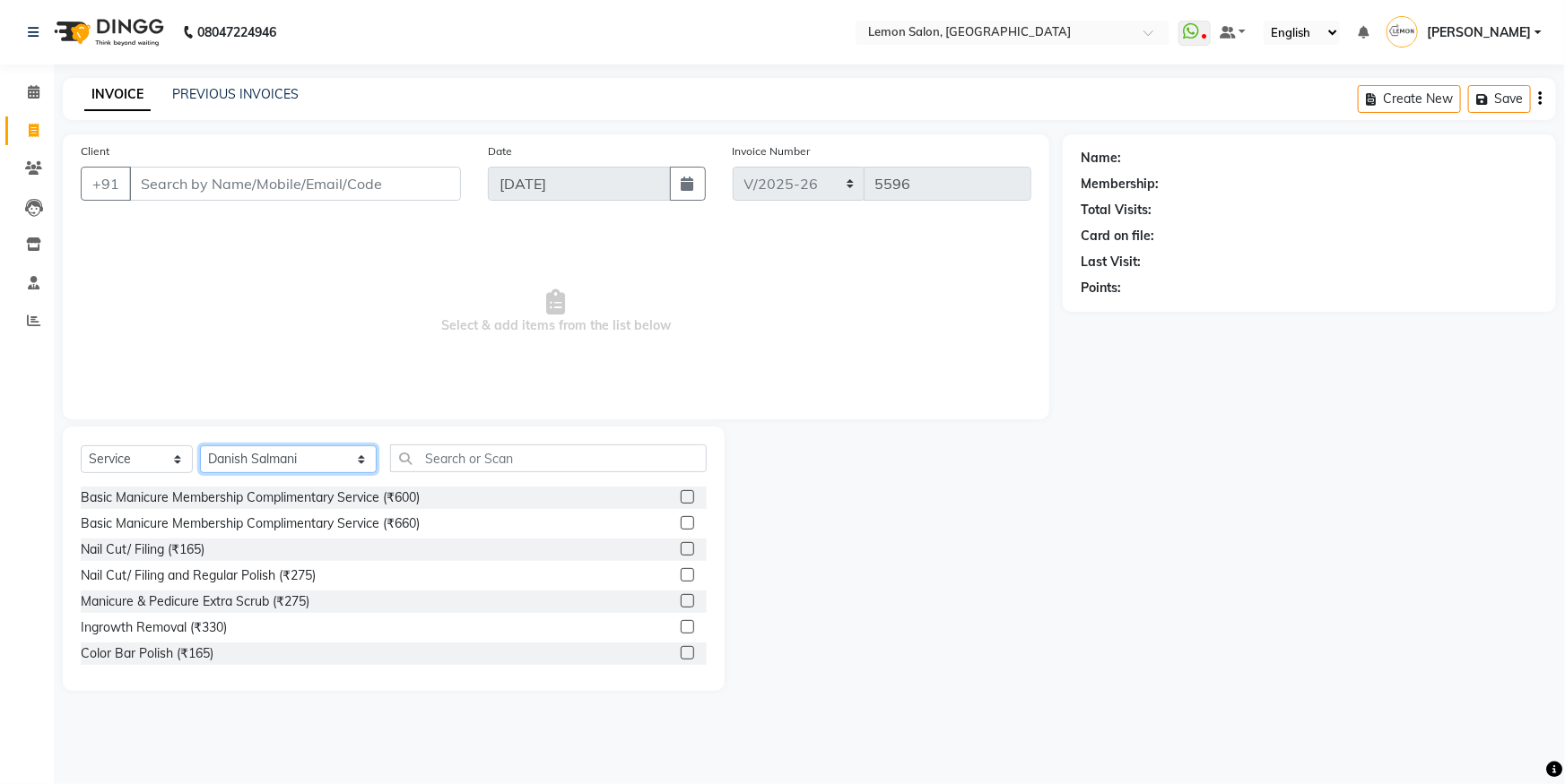
click at [276, 468] on select "Select Stylist [PERSON_NAME] [PERSON_NAME] Danish Salmani DC [PERSON_NAME] [PER…" at bounding box center [288, 459] width 176 height 28
select select "7884"
click at [199, 445] on select "Select Stylist [PERSON_NAME] [PERSON_NAME] Danish Salmani DC [PERSON_NAME] [PER…" at bounding box center [288, 459] width 176 height 28
click at [473, 456] on input "text" at bounding box center [548, 458] width 317 height 28
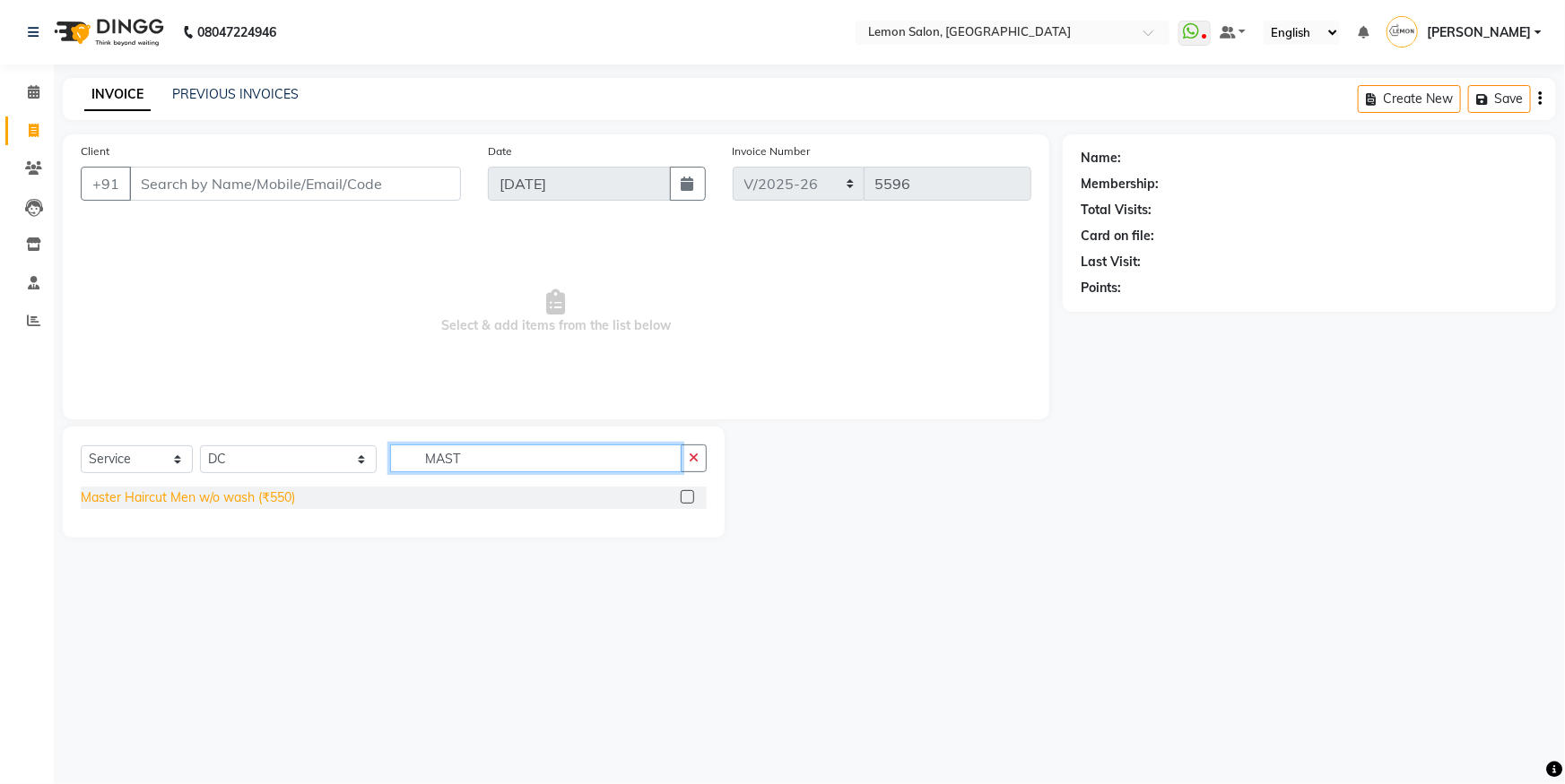
type input "MAST"
click at [240, 506] on div "Master Haircut Men w/o wash (₹550)" at bounding box center [187, 498] width 214 height 18
checkbox input "false"
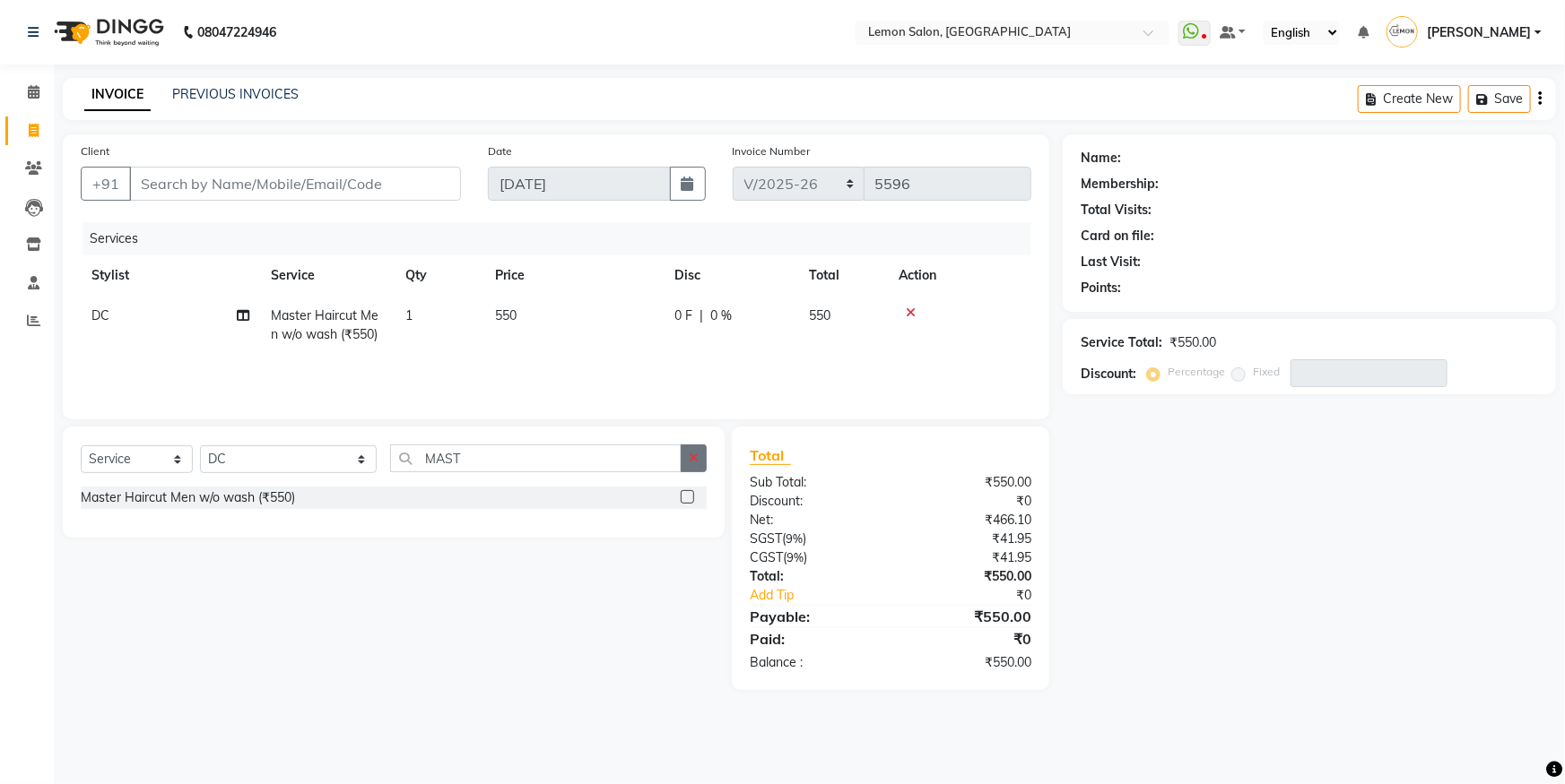
click at [683, 463] on button "button" at bounding box center [693, 458] width 26 height 28
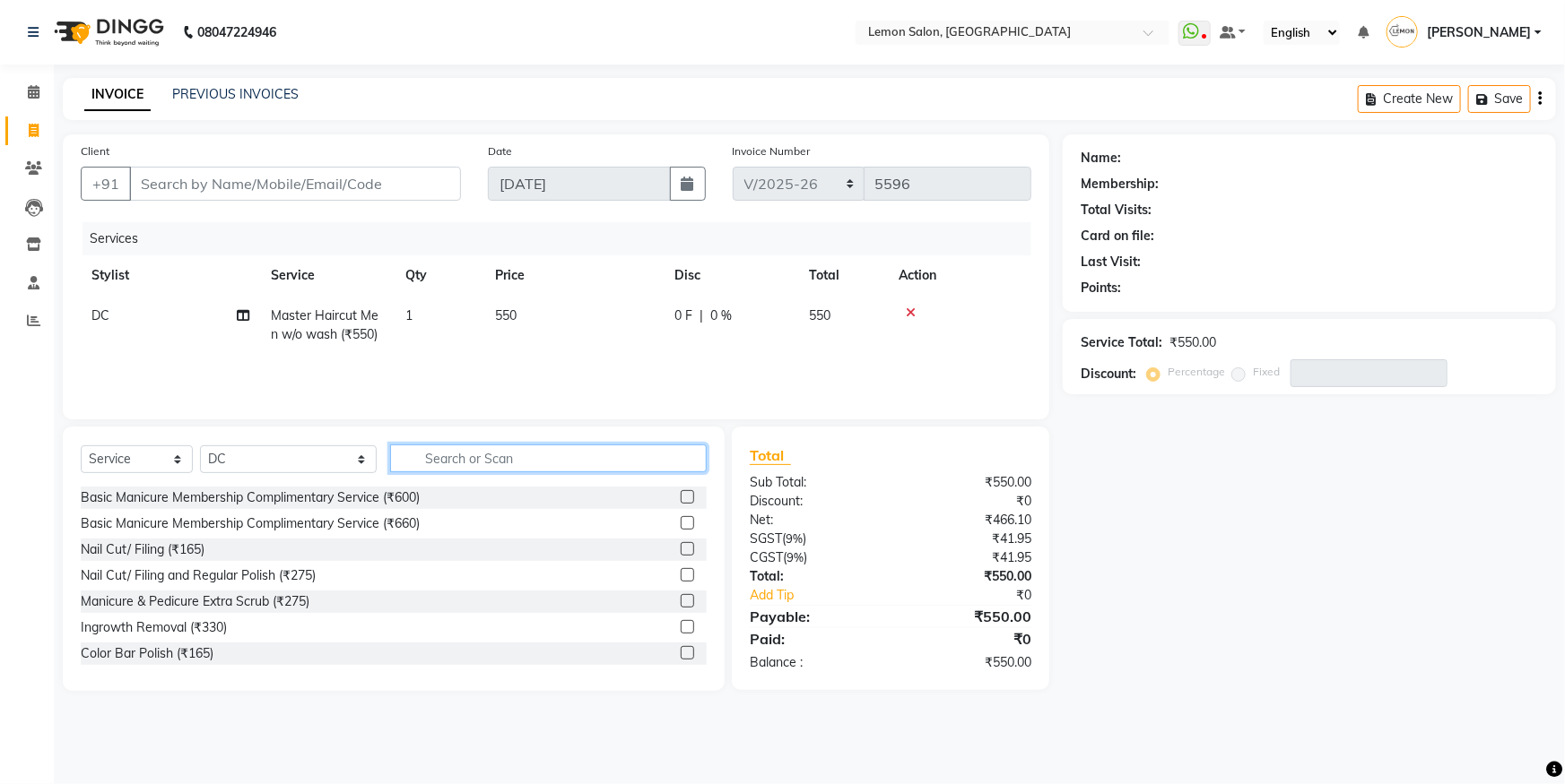
click at [456, 468] on input "text" at bounding box center [548, 458] width 317 height 28
type input "V"
type input "GLO"
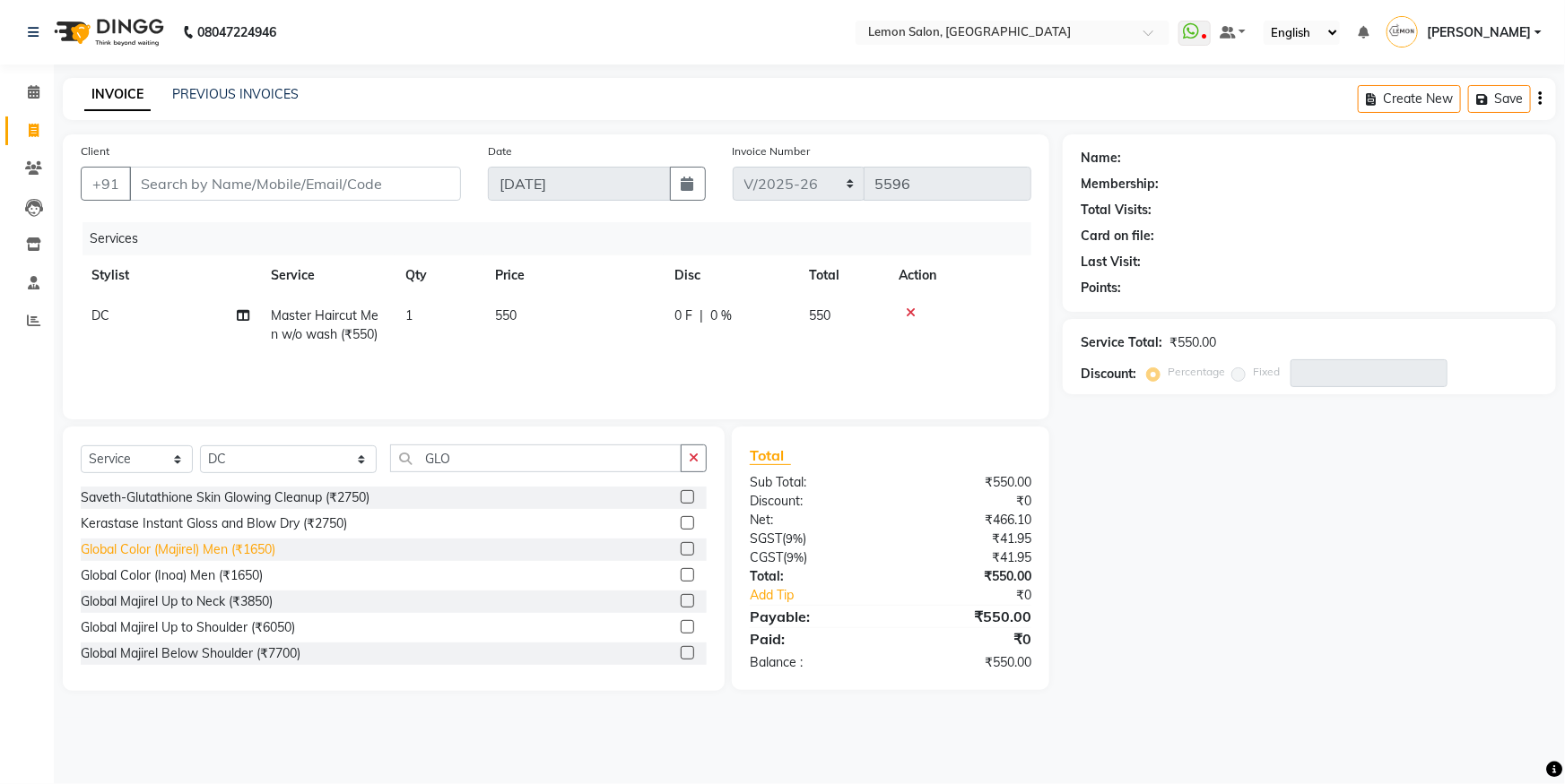
click at [251, 553] on div "Global Color (Majirel) Men (₹1650)" at bounding box center [177, 549] width 195 height 18
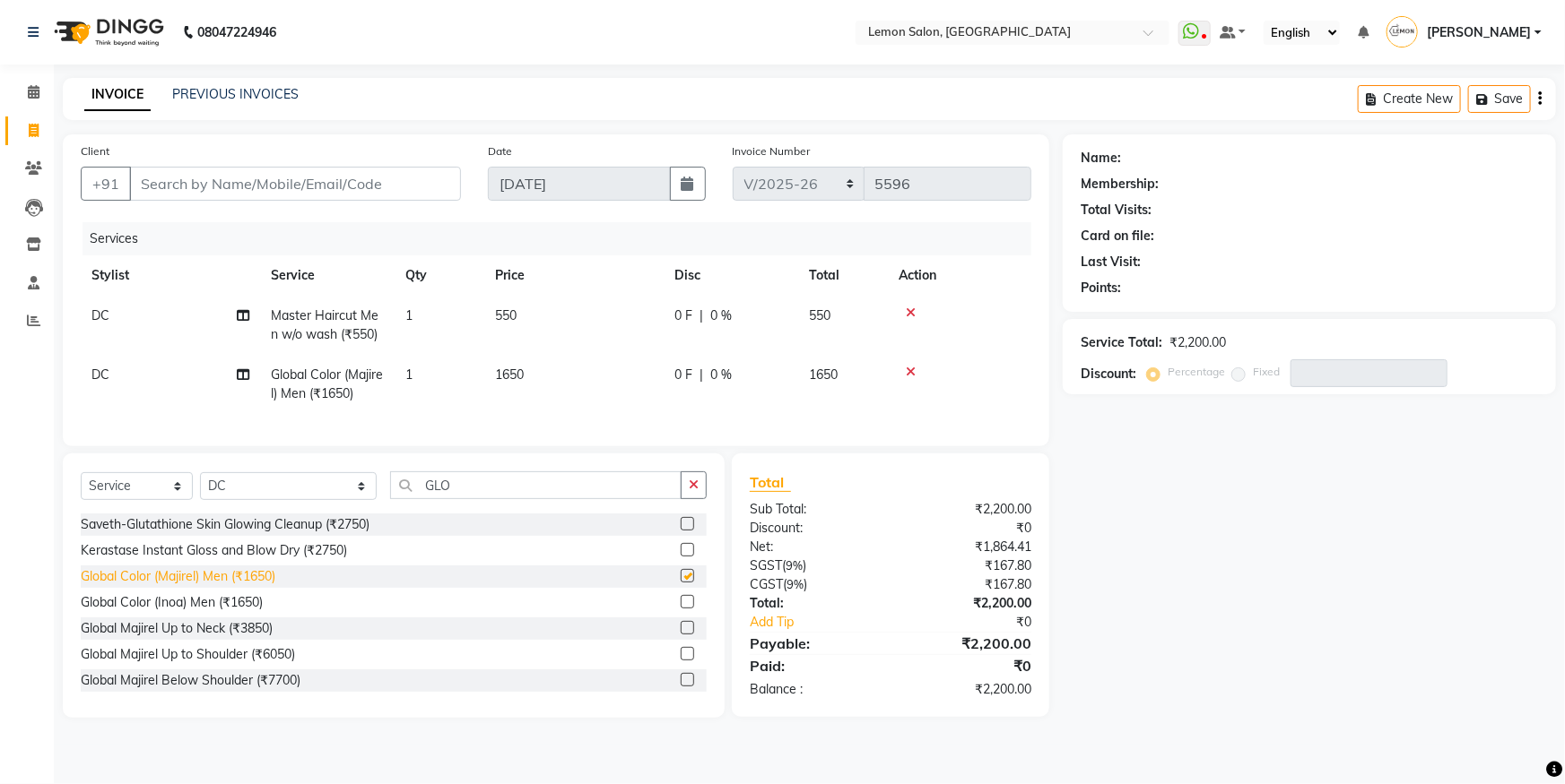
checkbox input "false"
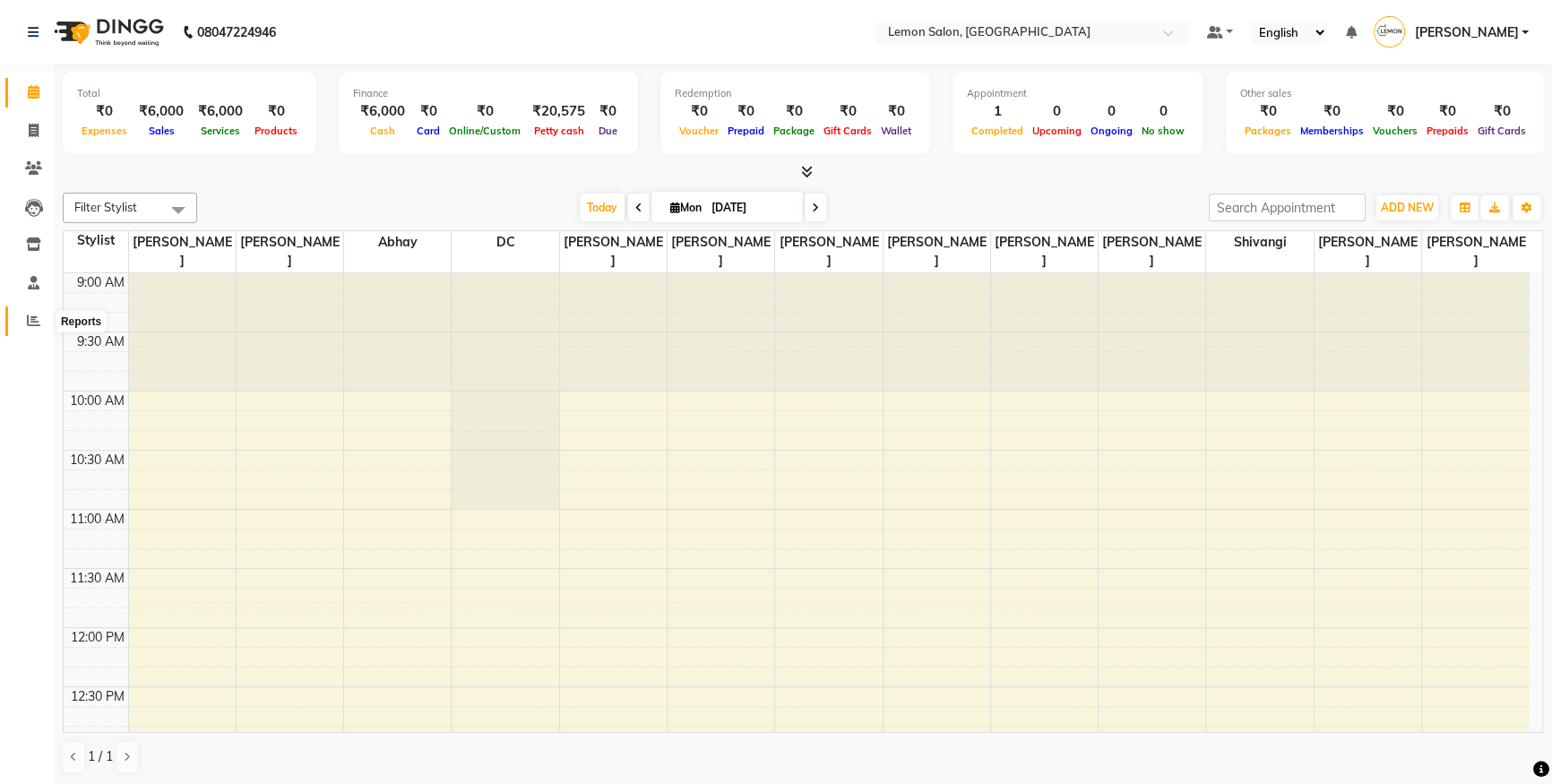
click at [28, 320] on icon at bounding box center [34, 320] width 14 height 14
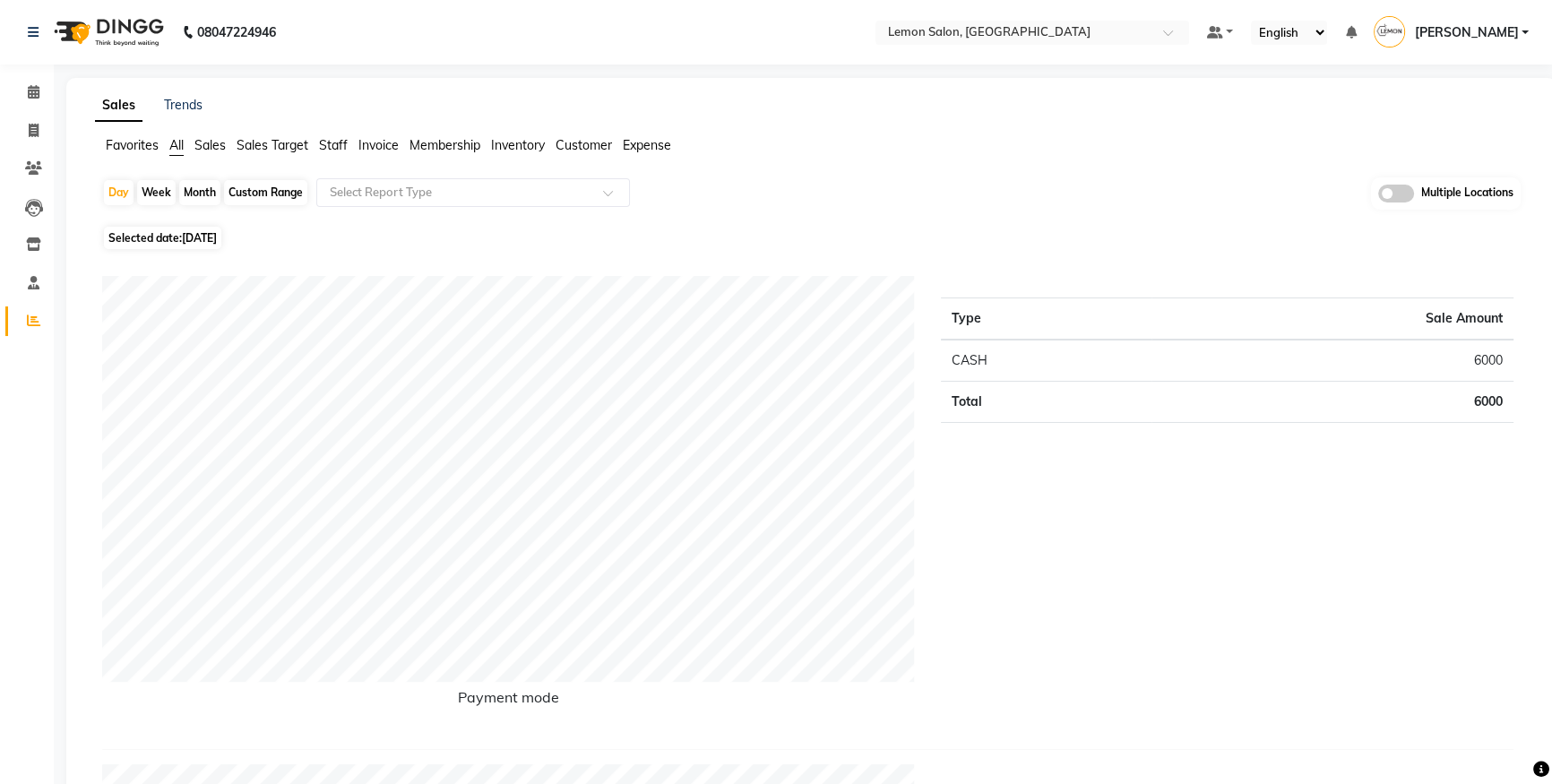
click at [327, 148] on span "Staff" at bounding box center [334, 145] width 29 height 16
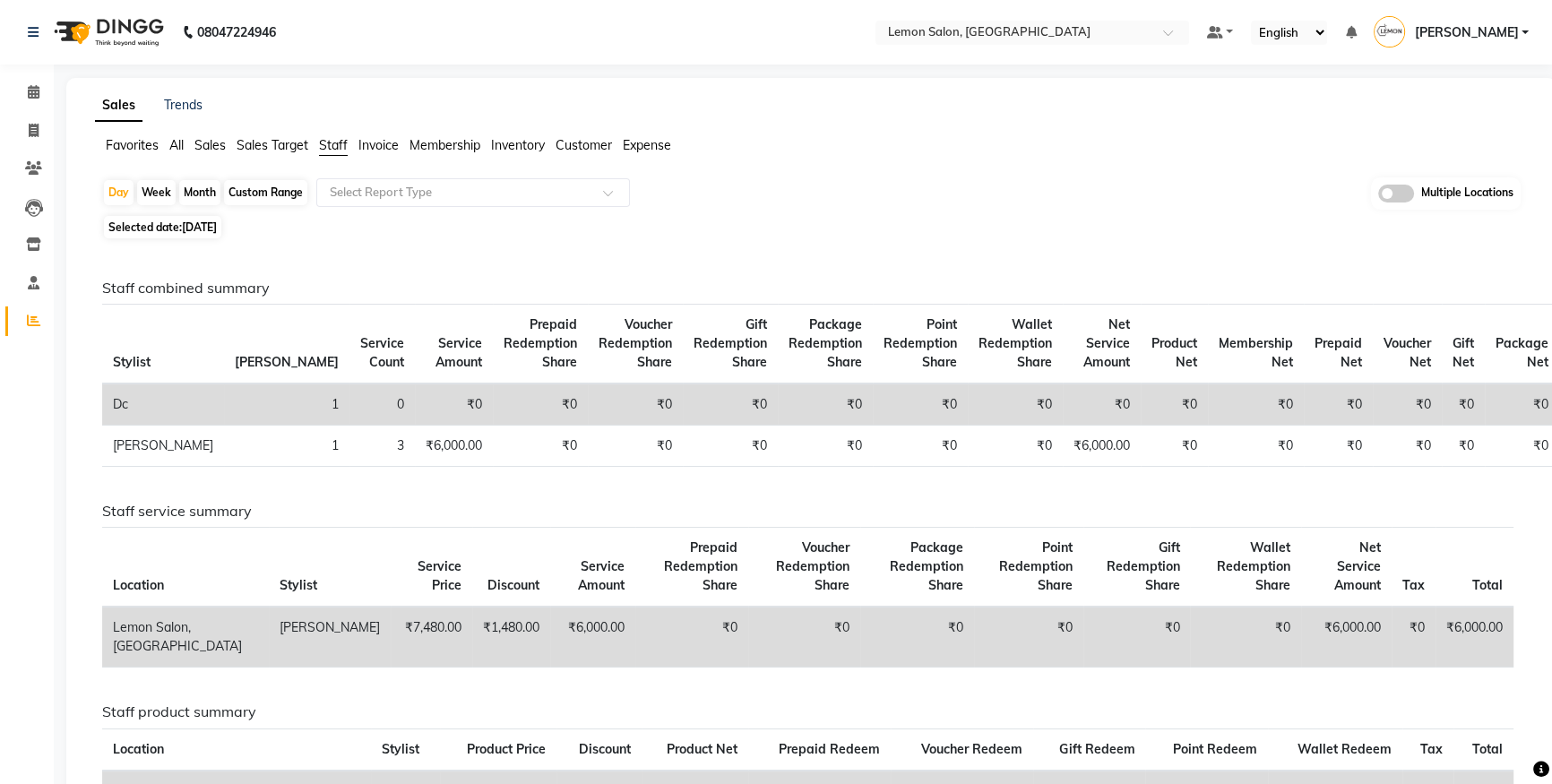
click at [201, 196] on div "Month" at bounding box center [199, 193] width 42 height 25
select select "9"
select select "2025"
click at [178, 219] on span "Selected date: [DATE]" at bounding box center [162, 226] width 117 height 22
select select "9"
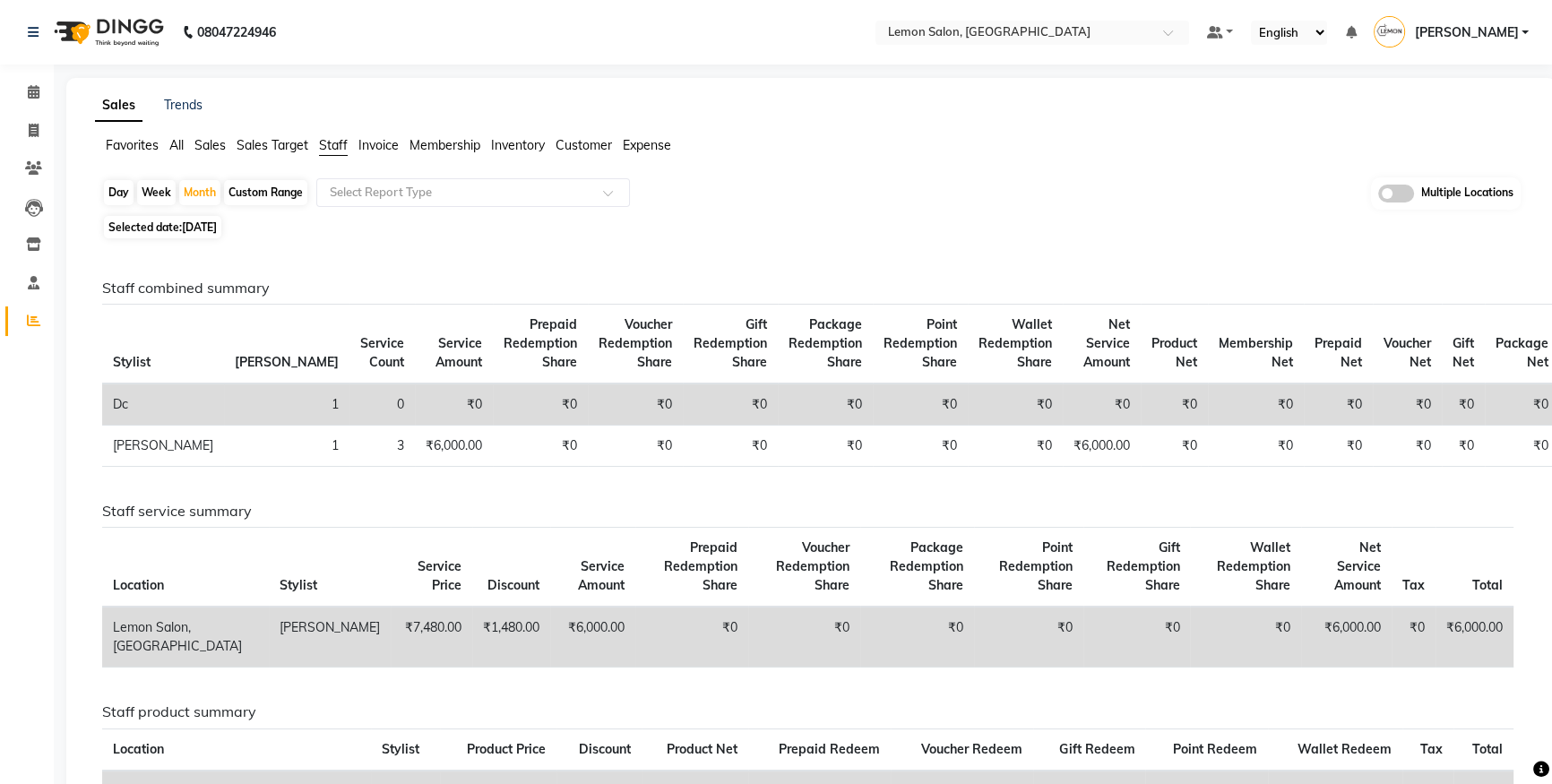
select select "2025"
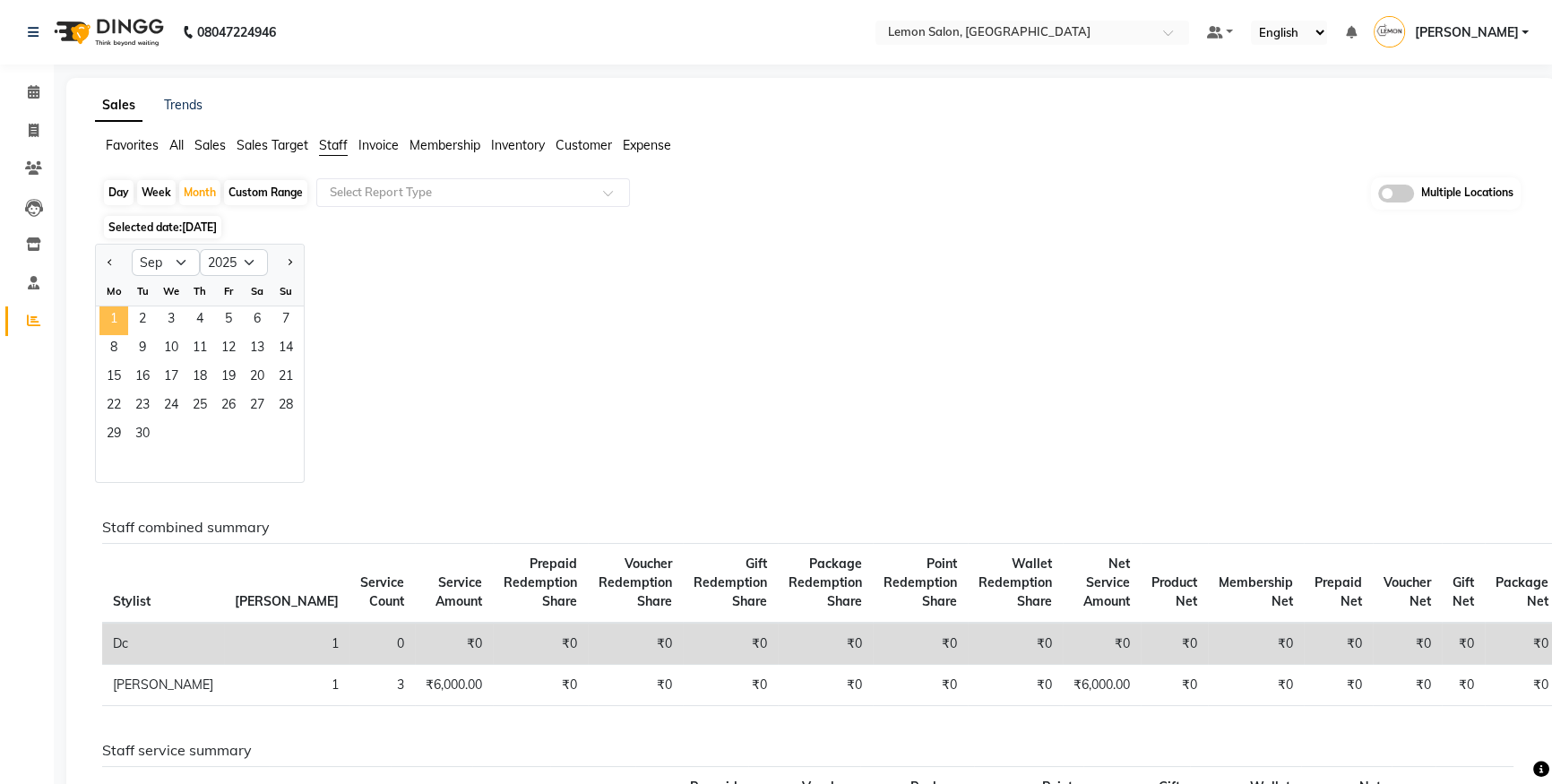
click at [117, 328] on span "1" at bounding box center [114, 321] width 29 height 29
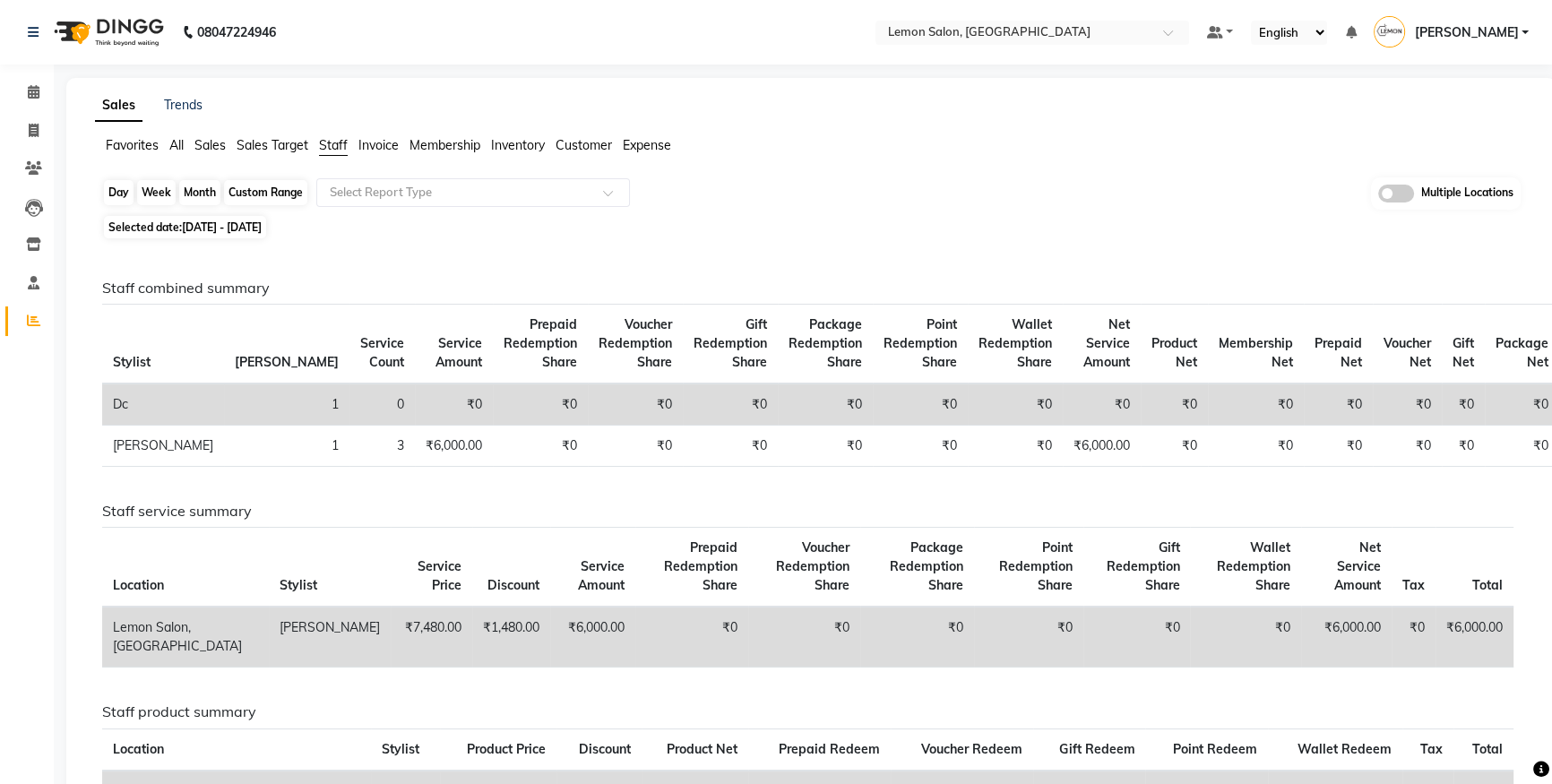
click at [194, 196] on div "Month" at bounding box center [199, 193] width 42 height 25
select select "9"
select select "2025"
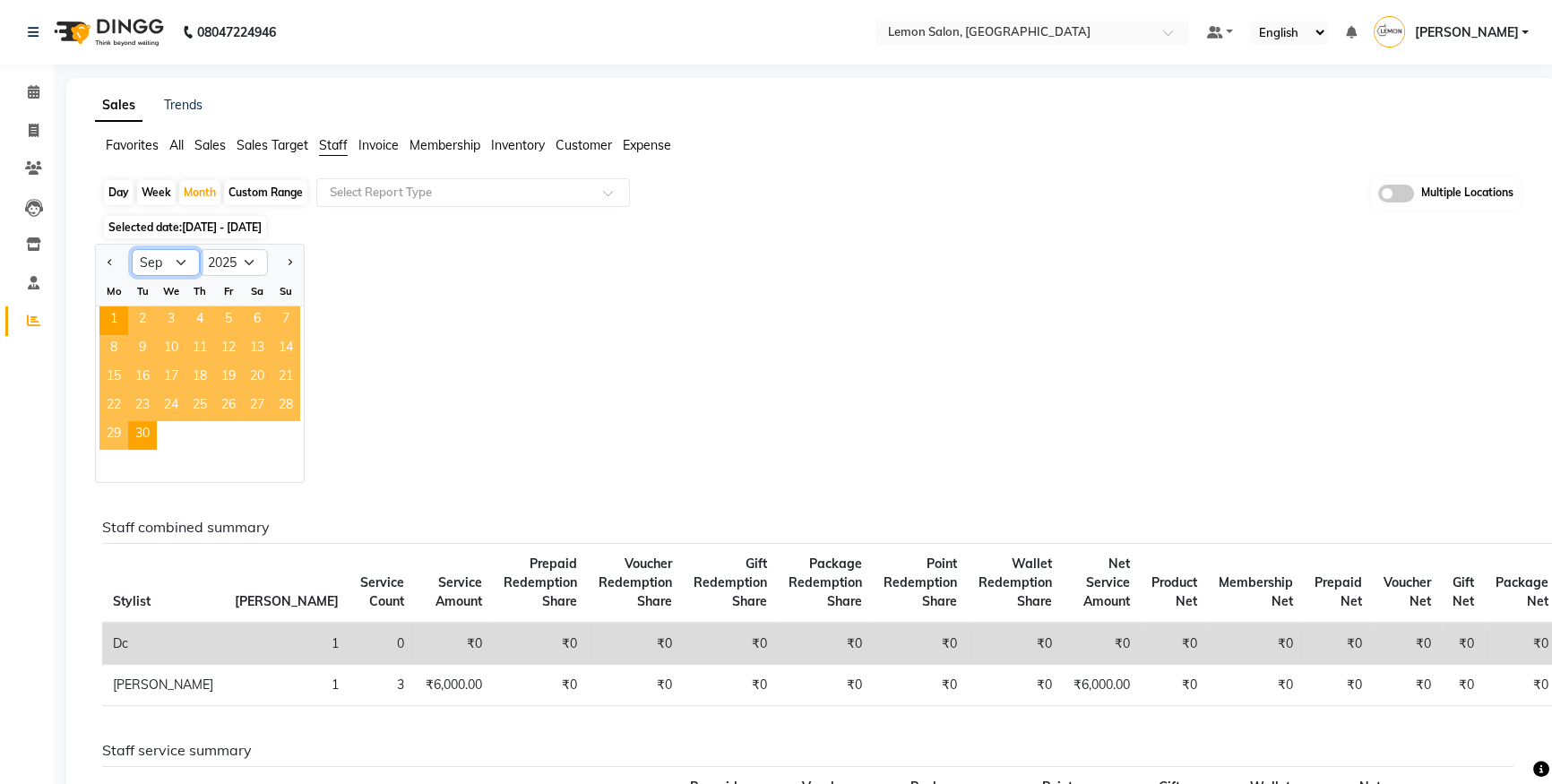
click at [180, 264] on select "Jan Feb Mar Apr May Jun Jul Aug Sep Oct Nov Dec" at bounding box center [166, 262] width 68 height 27
select select "8"
click at [132, 249] on select "Jan Feb Mar Apr May Jun Jul Aug Sep Oct Nov Dec" at bounding box center [166, 262] width 68 height 27
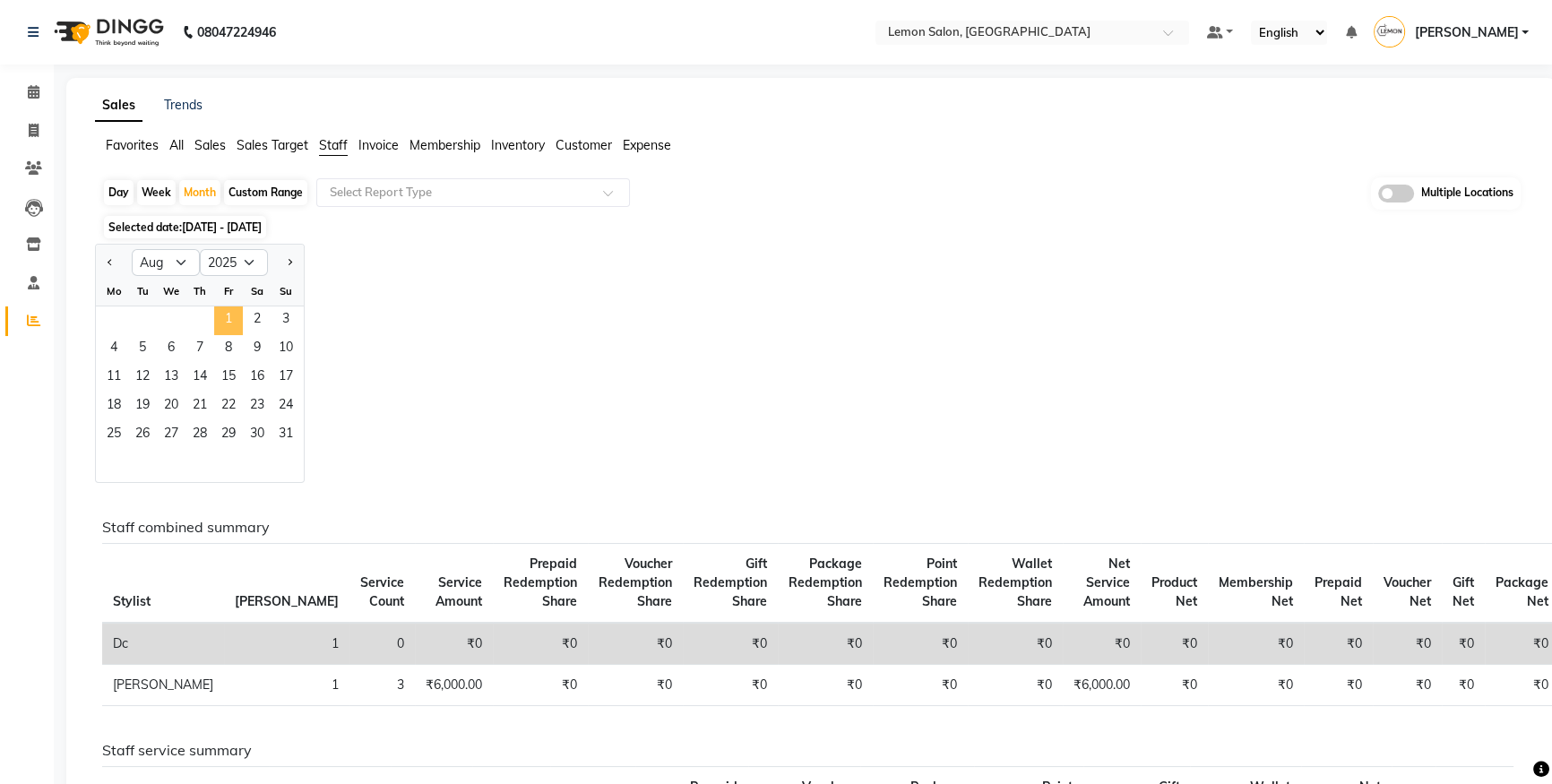
click at [220, 315] on span "1" at bounding box center [228, 321] width 29 height 29
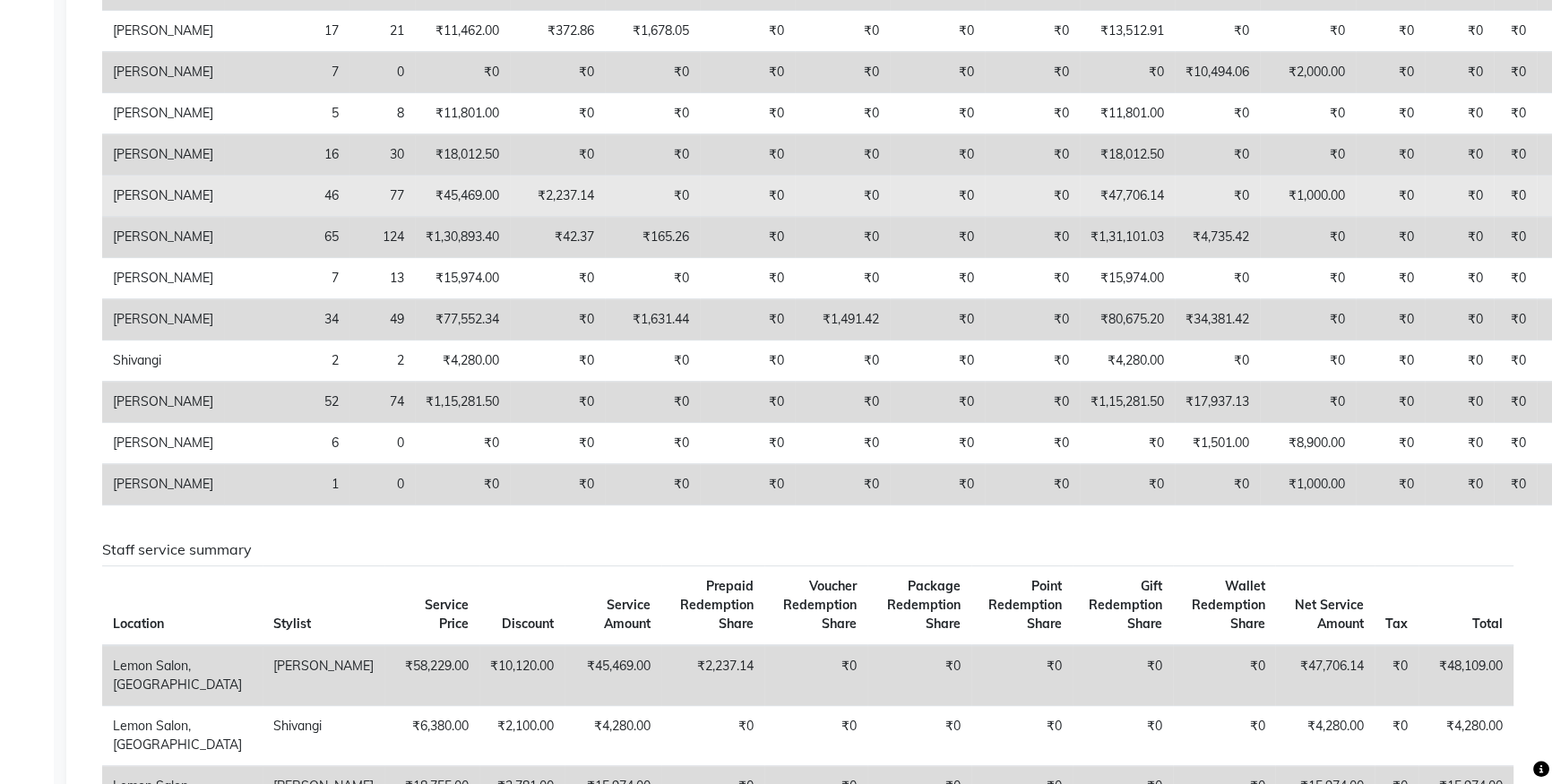
scroll to position [896, 0]
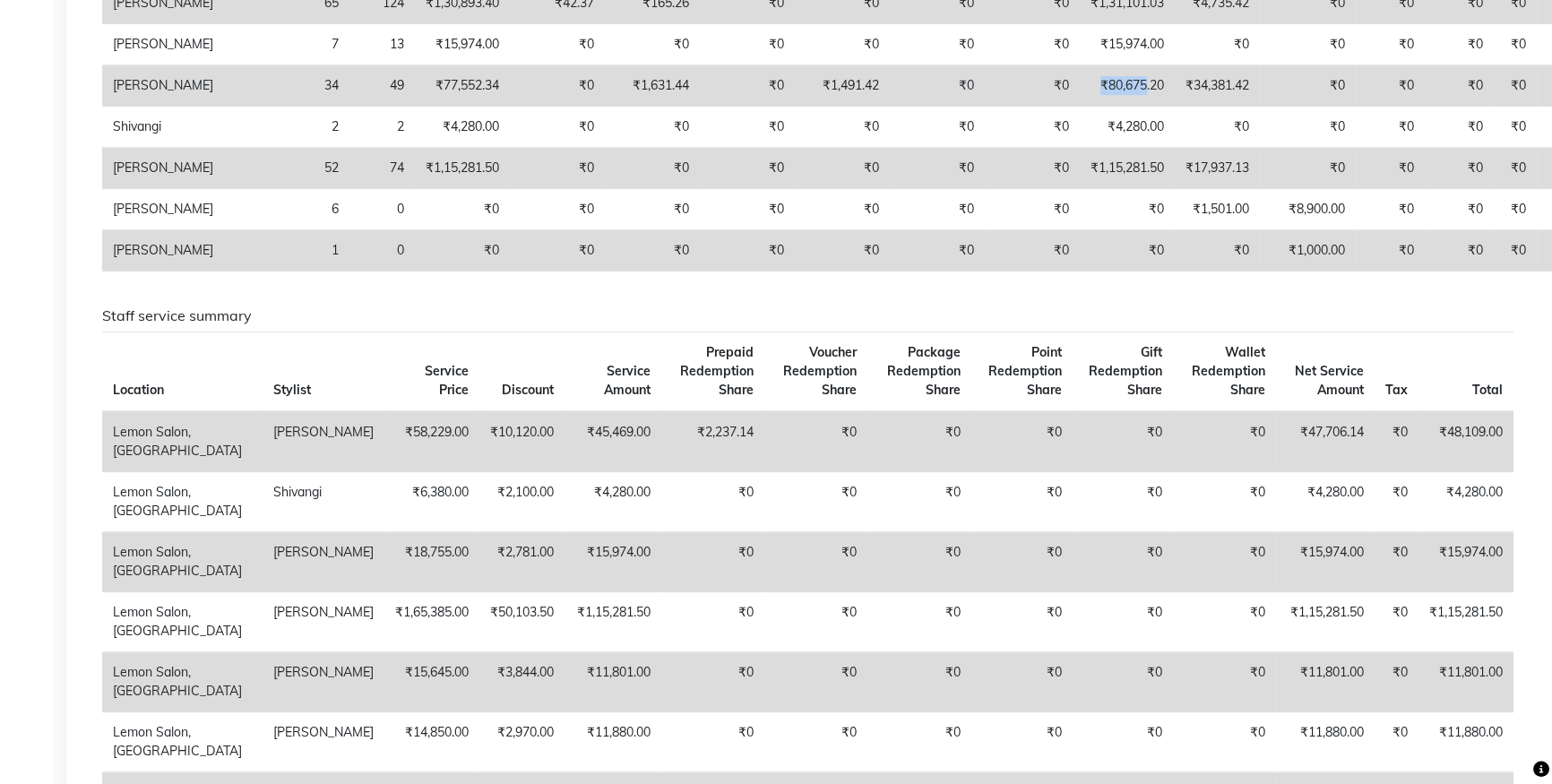
drag, startPoint x: 1000, startPoint y: 306, endPoint x: 1045, endPoint y: 316, distance: 46.1
click at [1080, 106] on td "₹80,675.20" at bounding box center [1128, 86] width 95 height 42
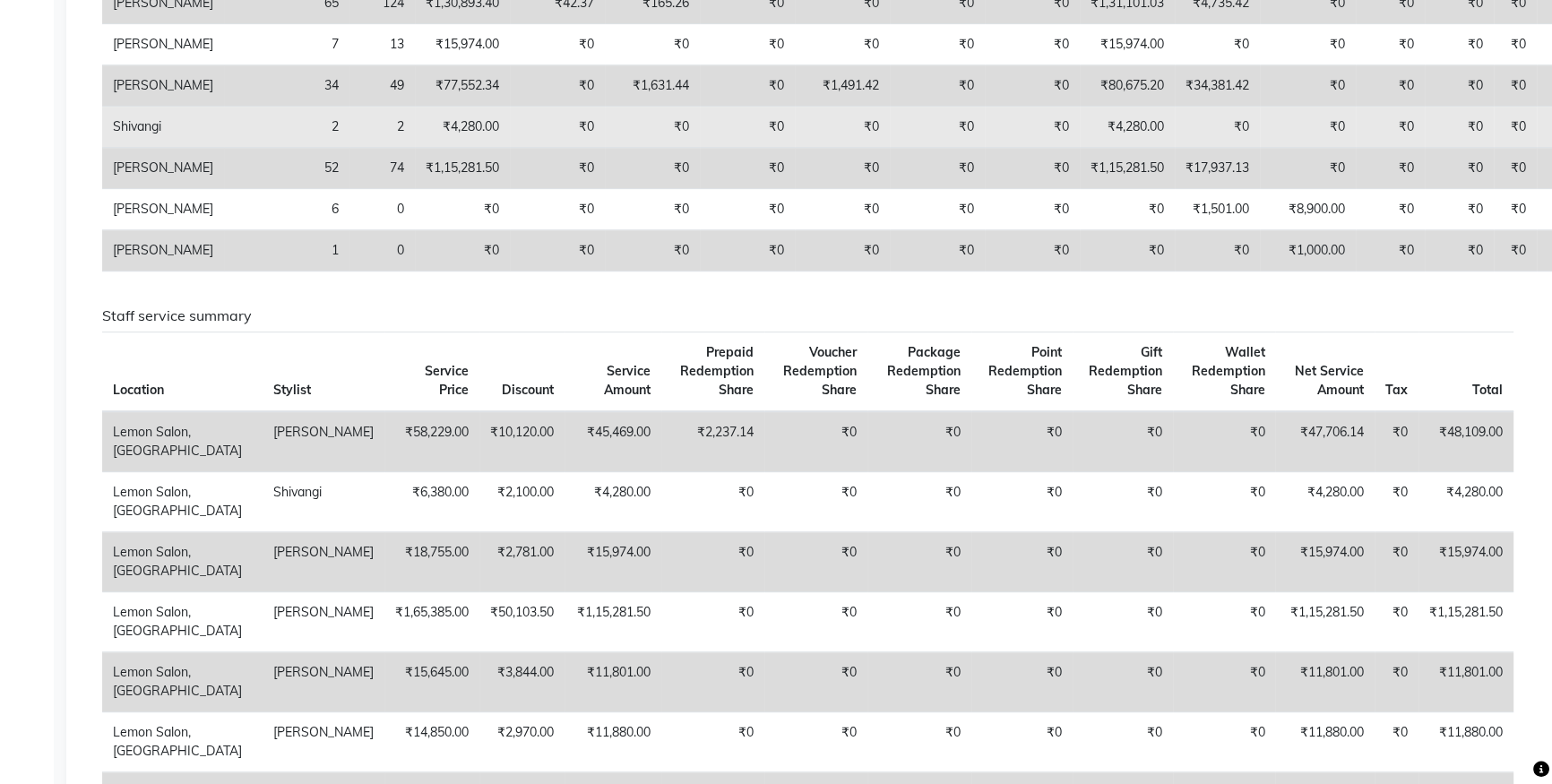
click at [1080, 148] on td "₹4,280.00" at bounding box center [1128, 127] width 95 height 42
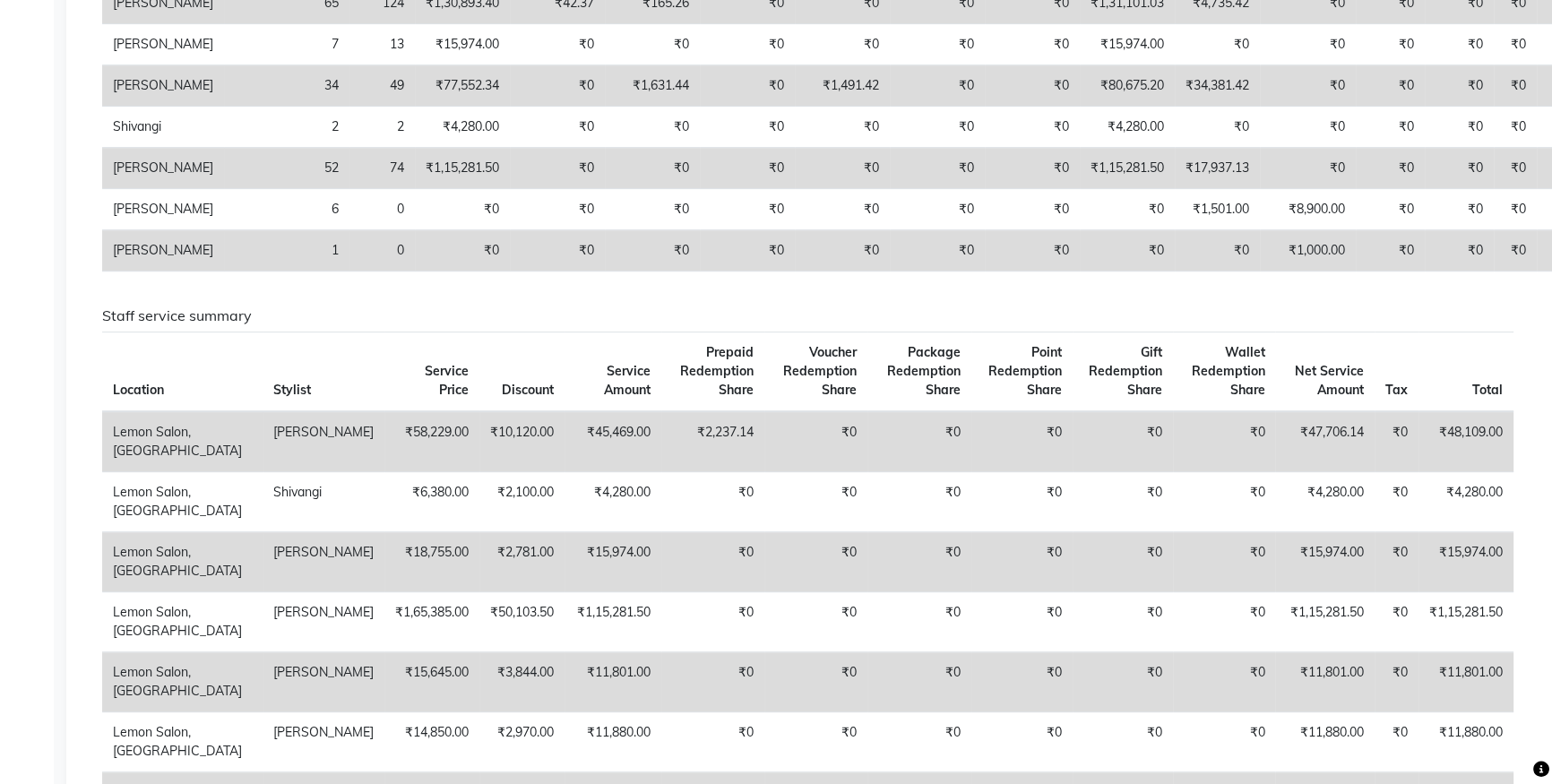
click at [1080, 189] on td "₹1,15,281.50" at bounding box center [1128, 168] width 95 height 42
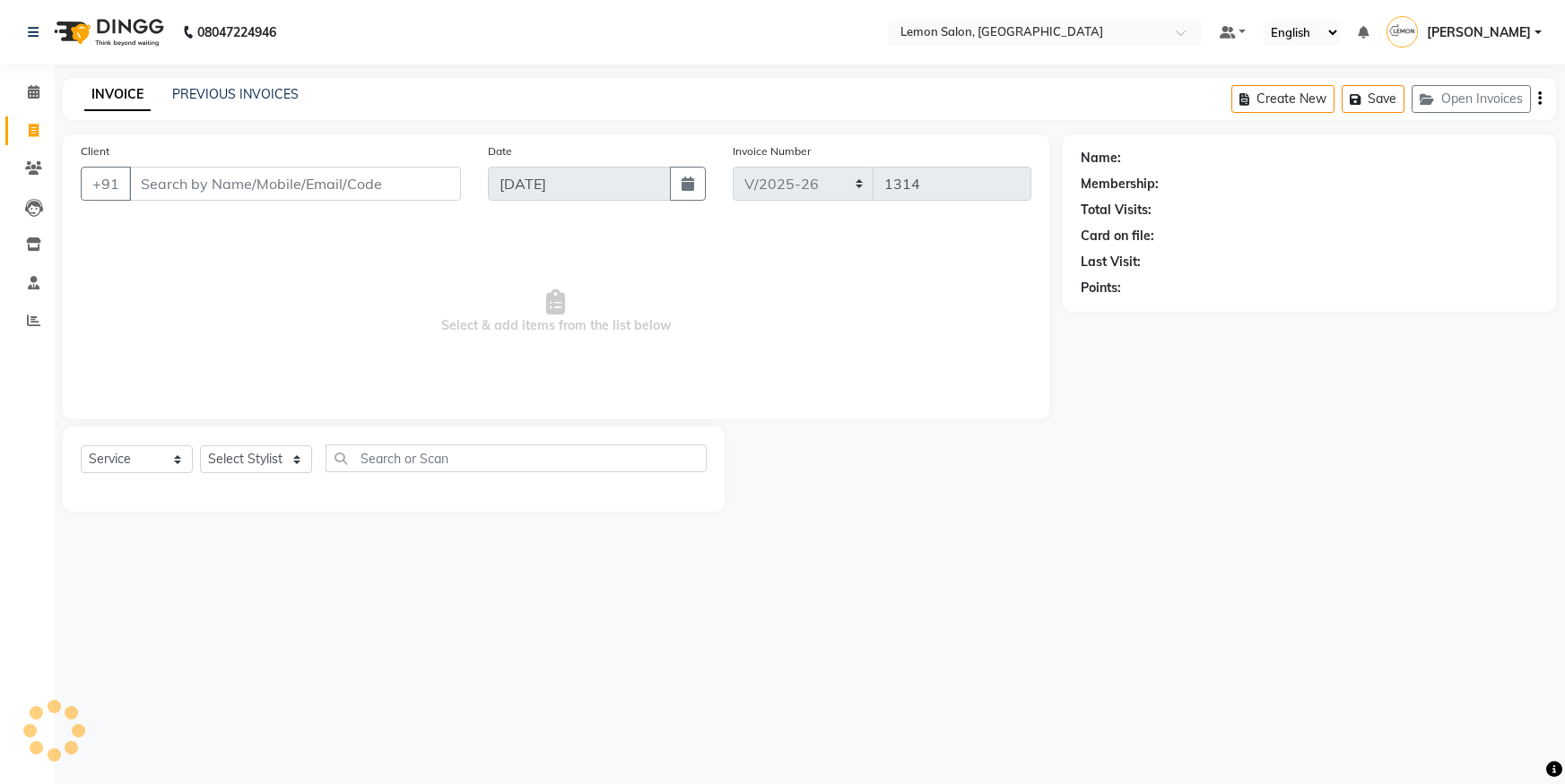
select select "561"
select select "service"
drag, startPoint x: 272, startPoint y: 192, endPoint x: 0, endPoint y: 227, distance: 274.2
click at [0, 227] on app-home "08047224946 Select Location × Lemon Salon, Malad Default Panel My Panel English…" at bounding box center [782, 269] width 1565 height 538
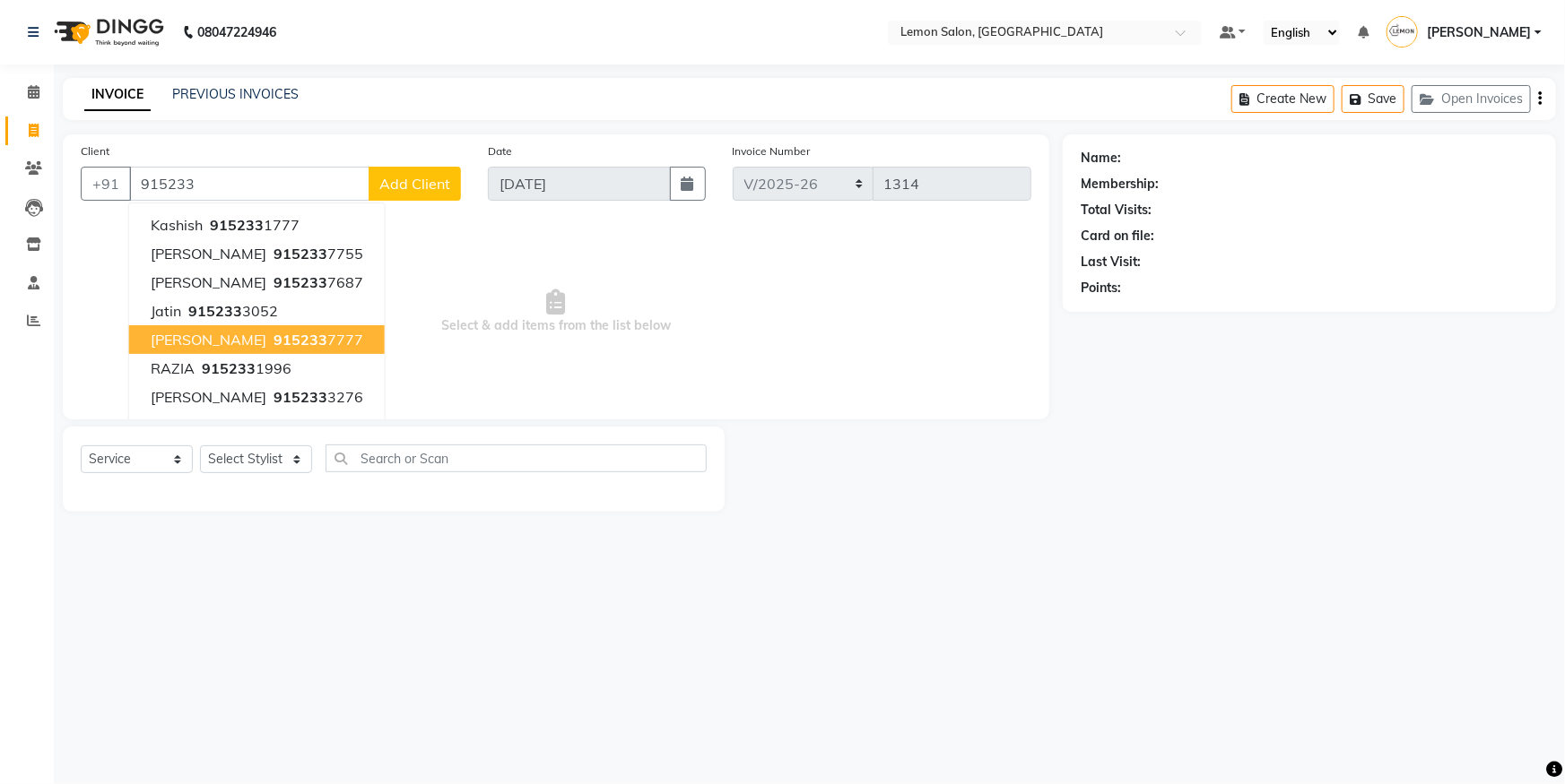
click at [273, 340] on span "915233" at bounding box center [300, 340] width 54 height 18
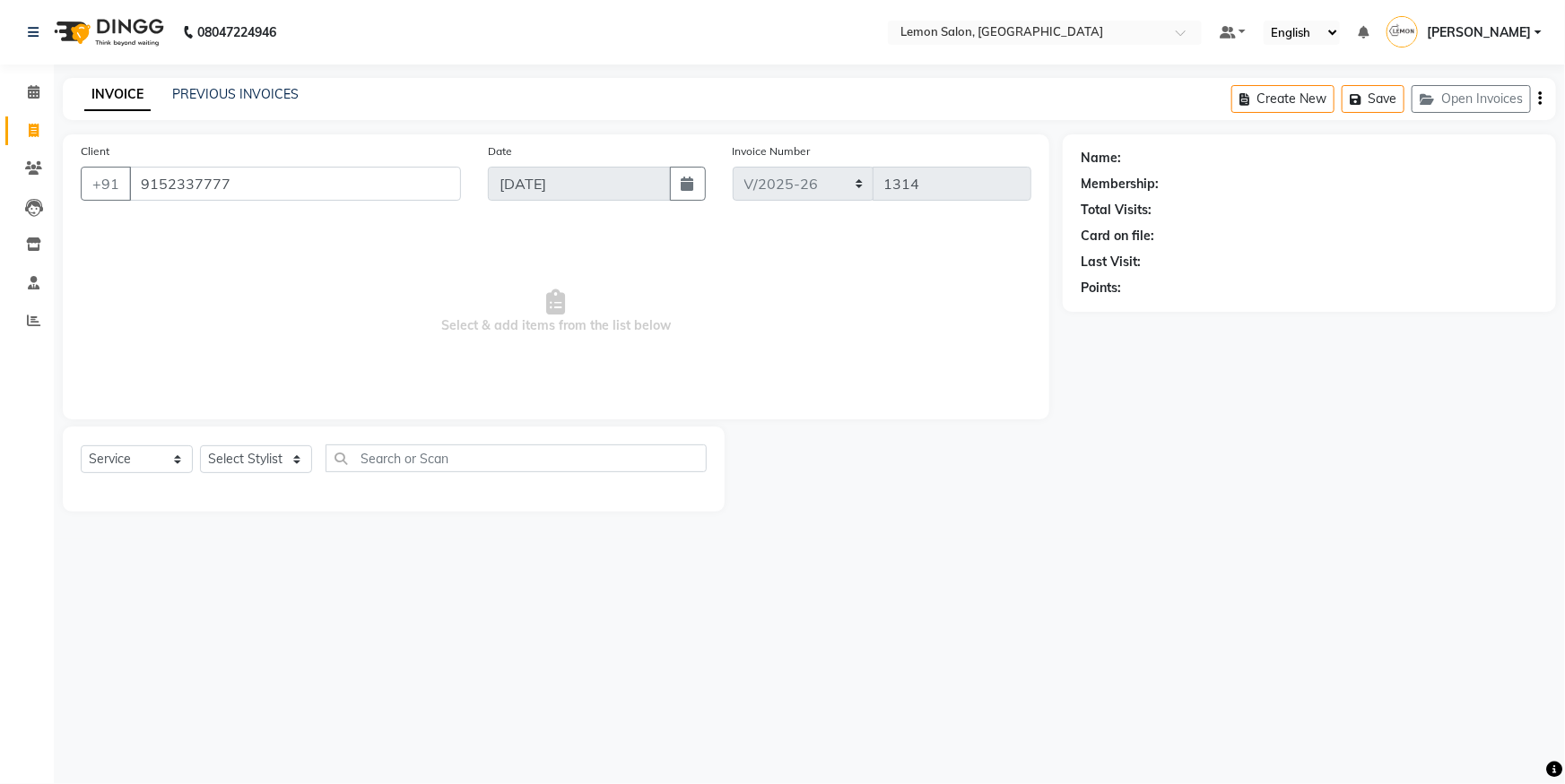
type input "9152337777"
select select "1: Object"
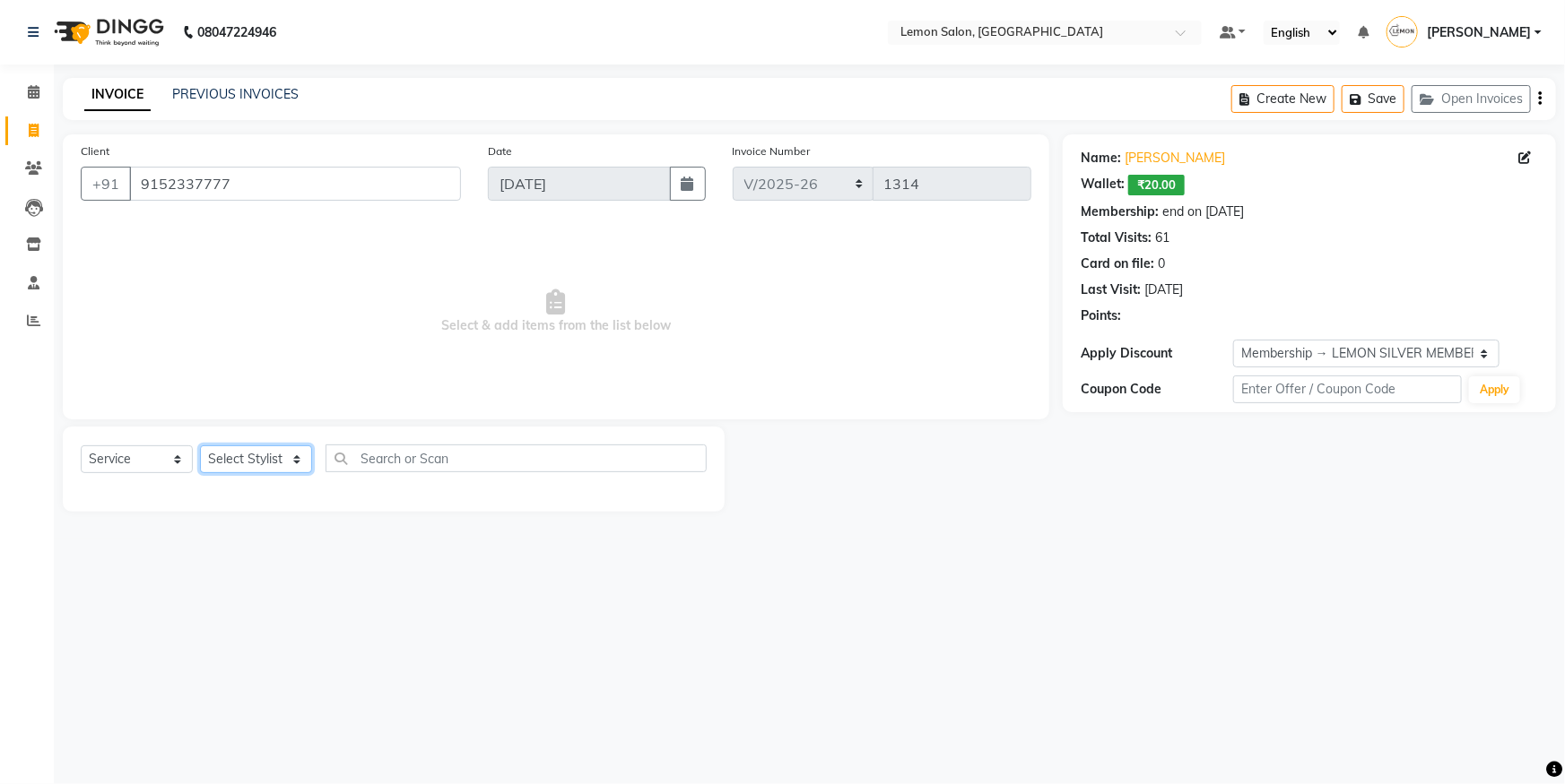
click at [238, 472] on select "Select Stylist [PERSON_NAME] [PERSON_NAME] [PERSON_NAME] DC [PERSON_NAME] [PERS…" at bounding box center [256, 459] width 112 height 28
click at [401, 348] on span "Select & add items from the list below" at bounding box center [555, 312] width 950 height 179
drag, startPoint x: 275, startPoint y: 177, endPoint x: 8, endPoint y: 192, distance: 267.4
click at [0, 190] on app-home "08047224946 Select Location × Lemon Salon, Malad Default Panel My Panel English…" at bounding box center [782, 269] width 1565 height 538
click at [30, 90] on icon at bounding box center [34, 92] width 12 height 14
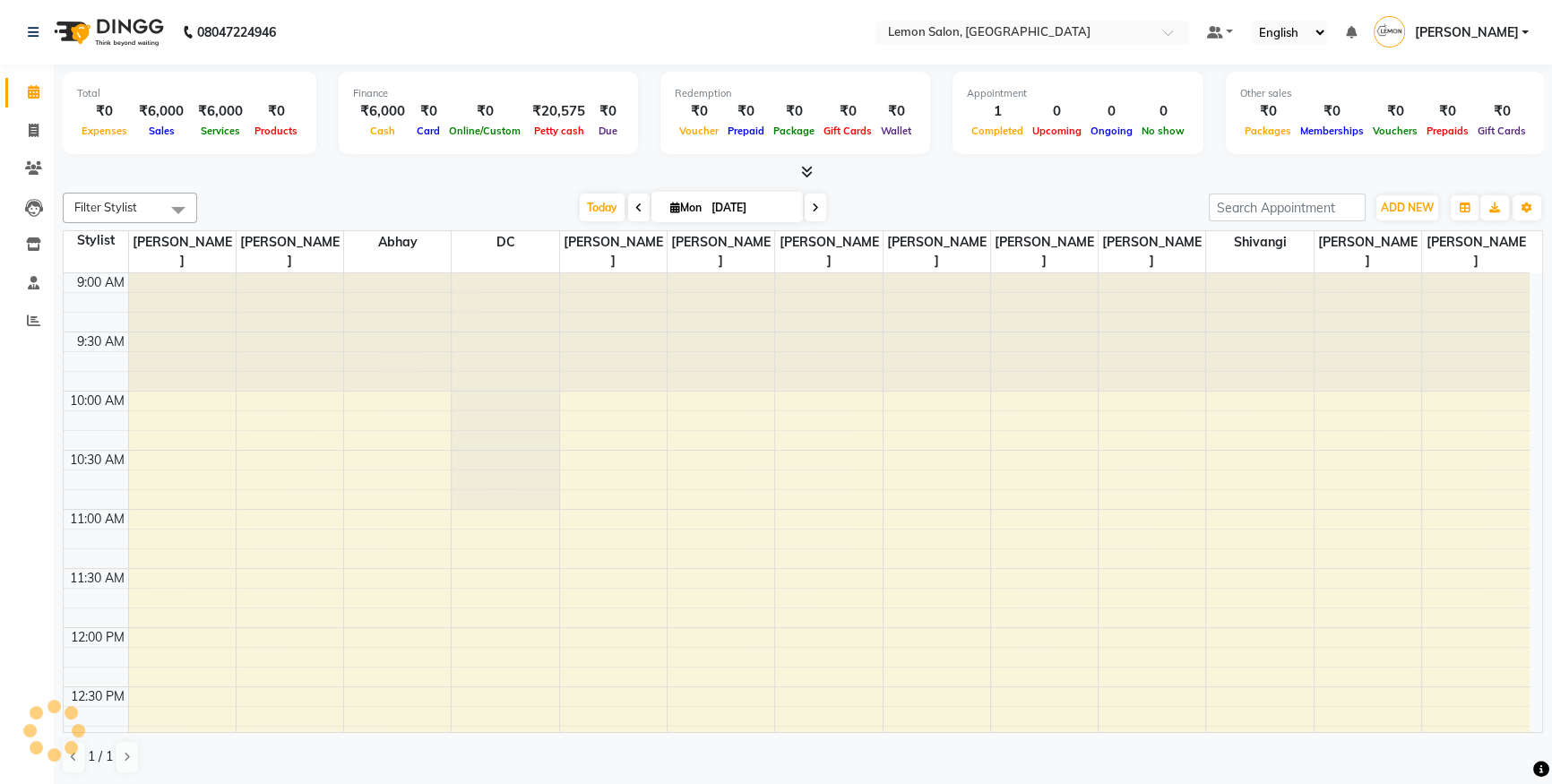
click at [1004, 18] on nav "08047224946 Select Location × Lemon Salon, Malad Default Panel My Panel English…" at bounding box center [776, 32] width 1552 height 65
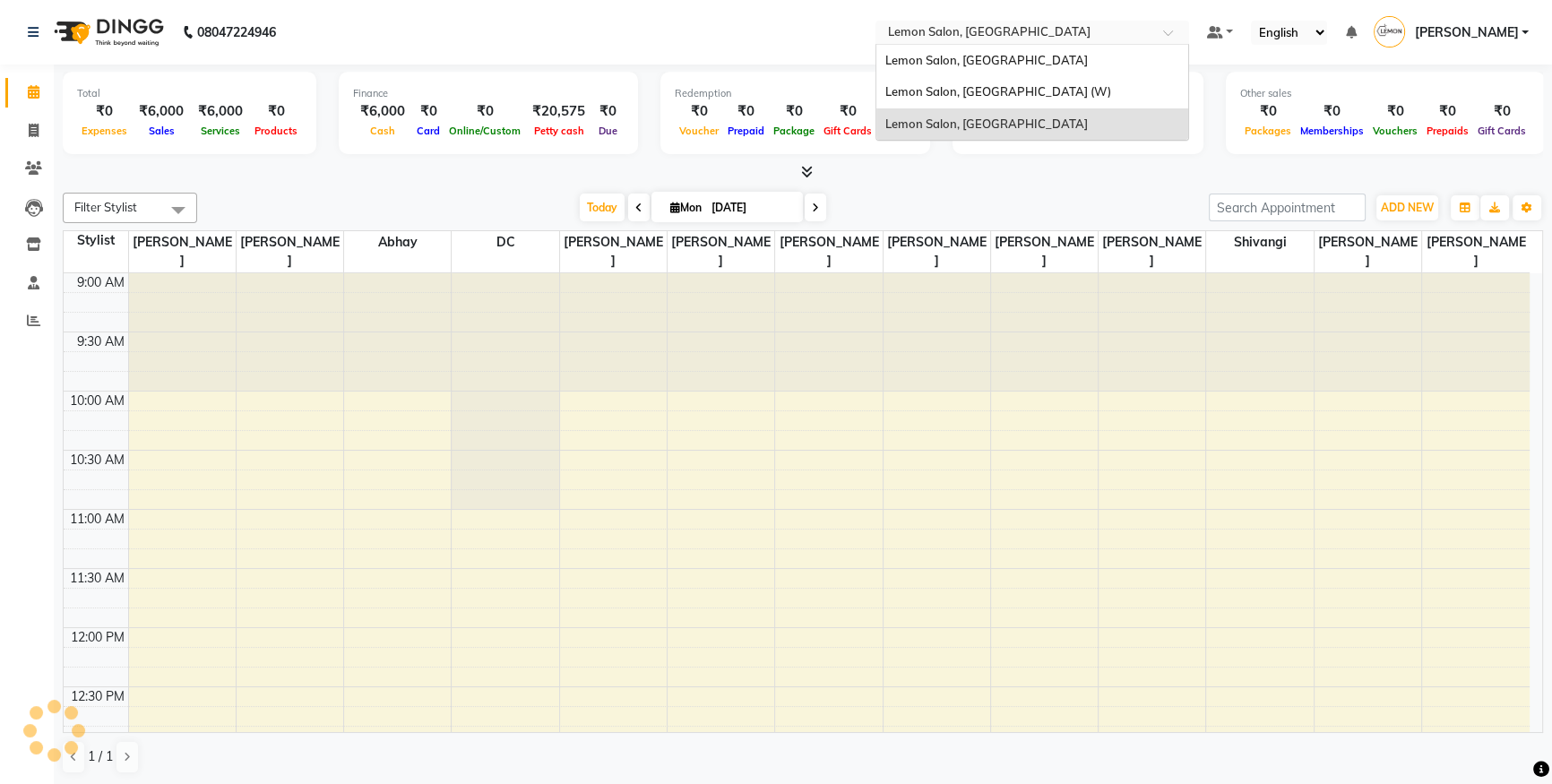
click at [1008, 30] on input "text" at bounding box center [1015, 34] width 259 height 18
click at [998, 45] on div "Lemon Salon, [GEOGRAPHIC_DATA]" at bounding box center [1032, 60] width 312 height 32
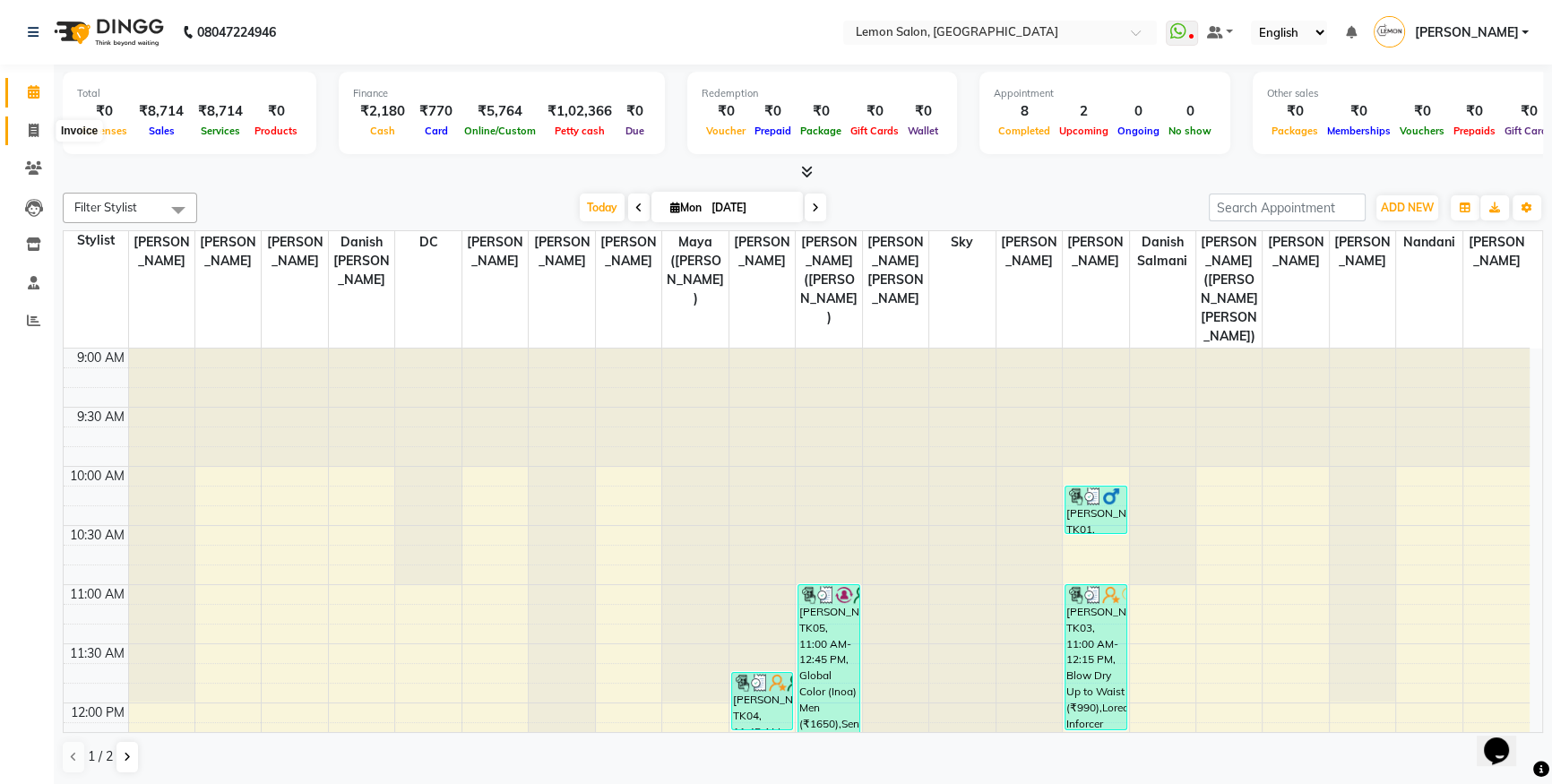
click at [18, 132] on span at bounding box center [34, 131] width 31 height 20
select select "service"
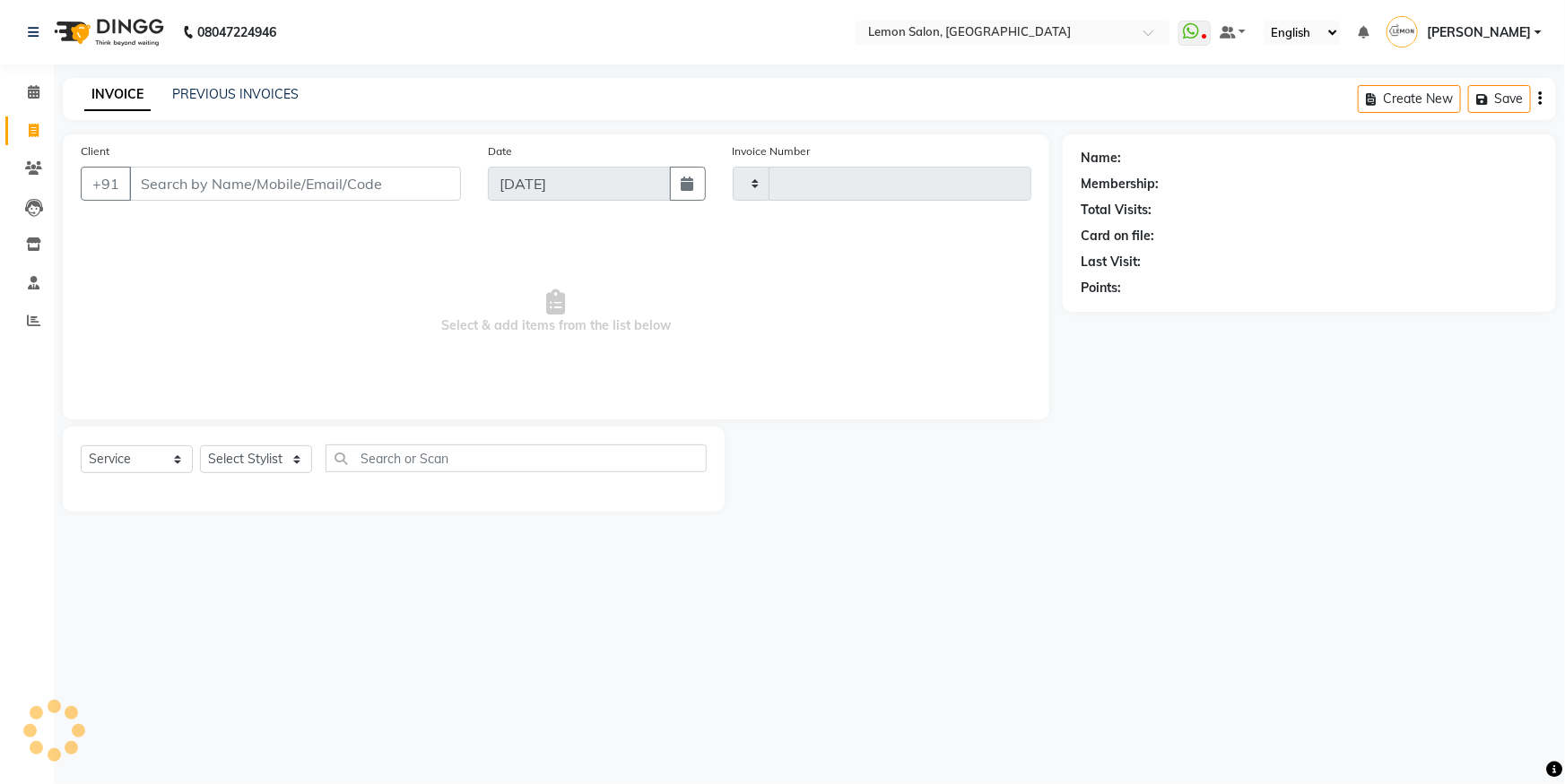
type input "5596"
select select "566"
type input "9152337777"
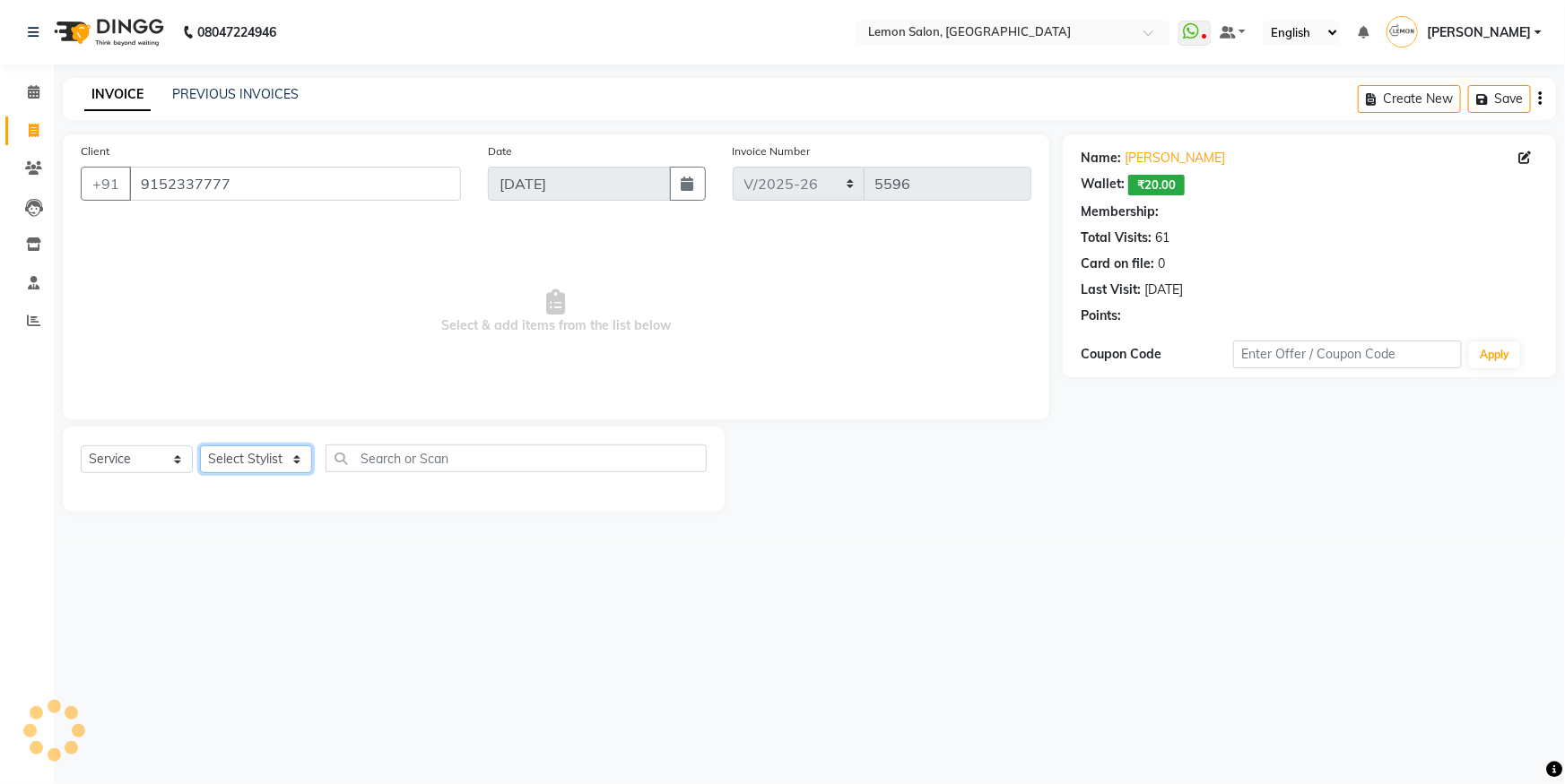
select select "1: Object"
click at [263, 466] on select "Select Stylist Aakash Buchiude Azaz Kassara Danish Salmani DC Geeta Govind Rajp…" at bounding box center [288, 459] width 176 height 28
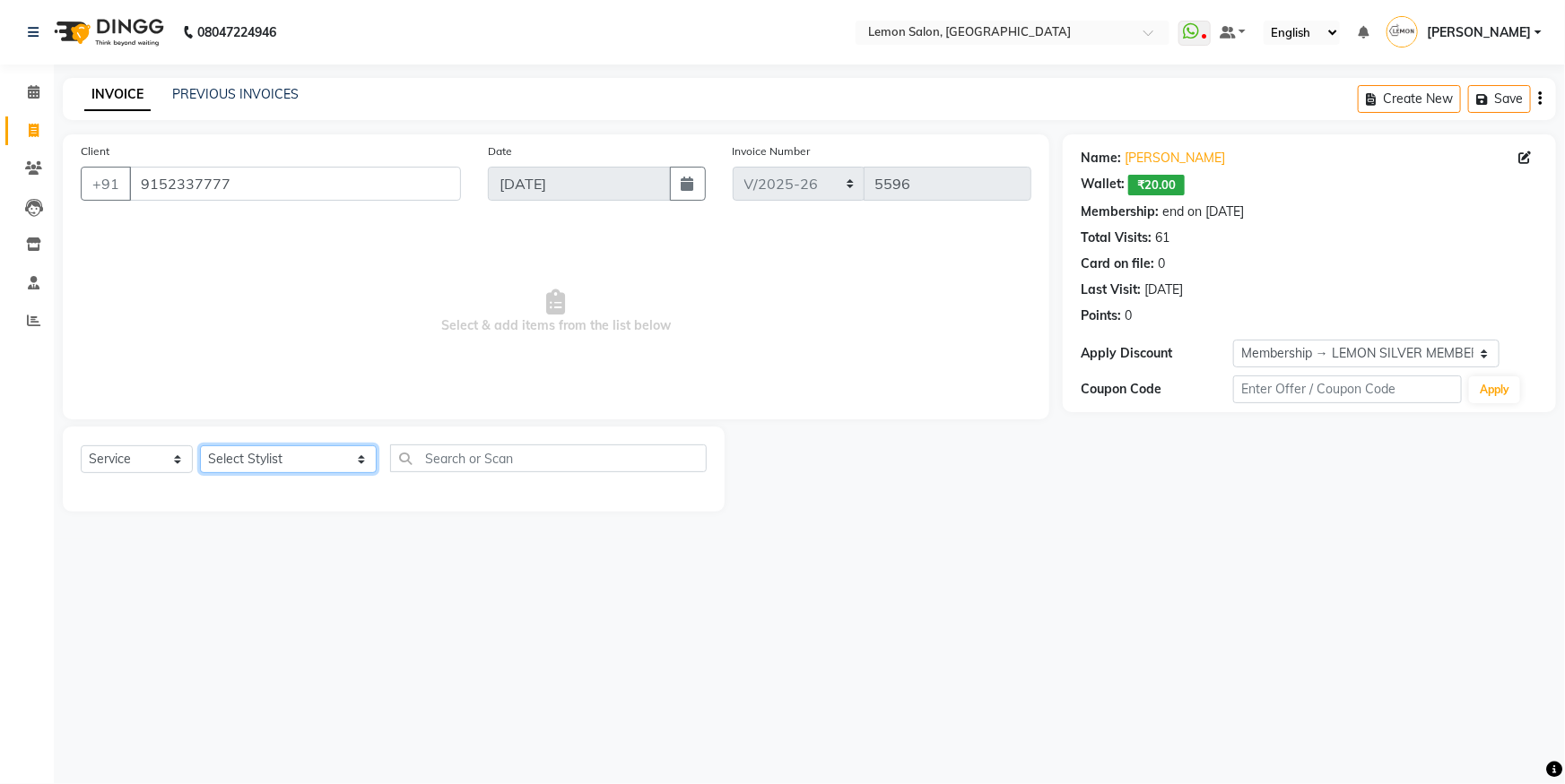
select select "7394"
click at [199, 445] on select "Select Stylist Aakash Buchiude Azaz Kassara Danish Salmani DC Geeta Govind Rajp…" at bounding box center [288, 459] width 176 height 28
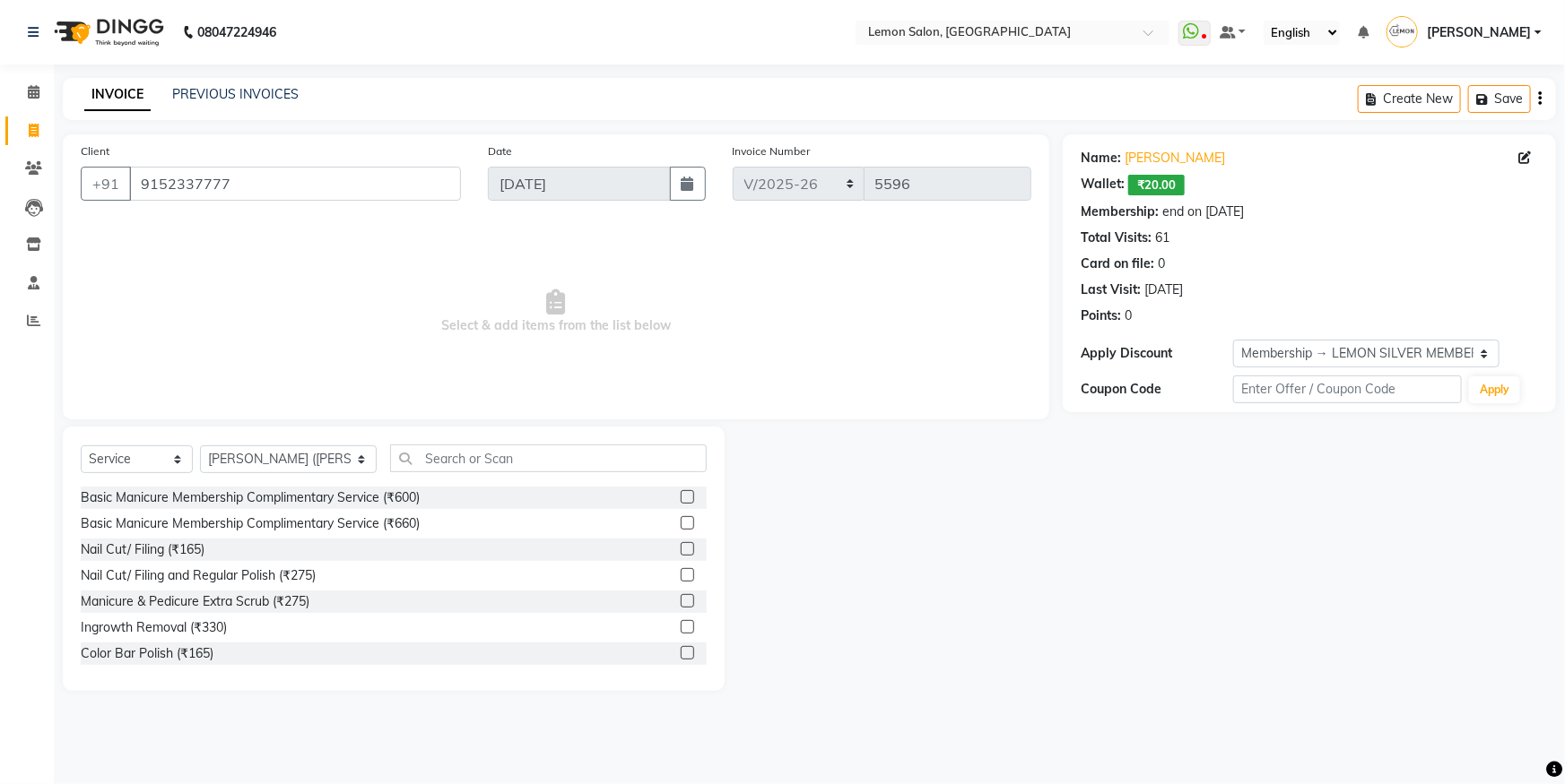
click at [436, 441] on div "Select Service Product Membership Package Voucher Prepaid Gift Card Select Styl…" at bounding box center [393, 558] width 661 height 264
click at [390, 465] on input "text" at bounding box center [548, 458] width 317 height 28
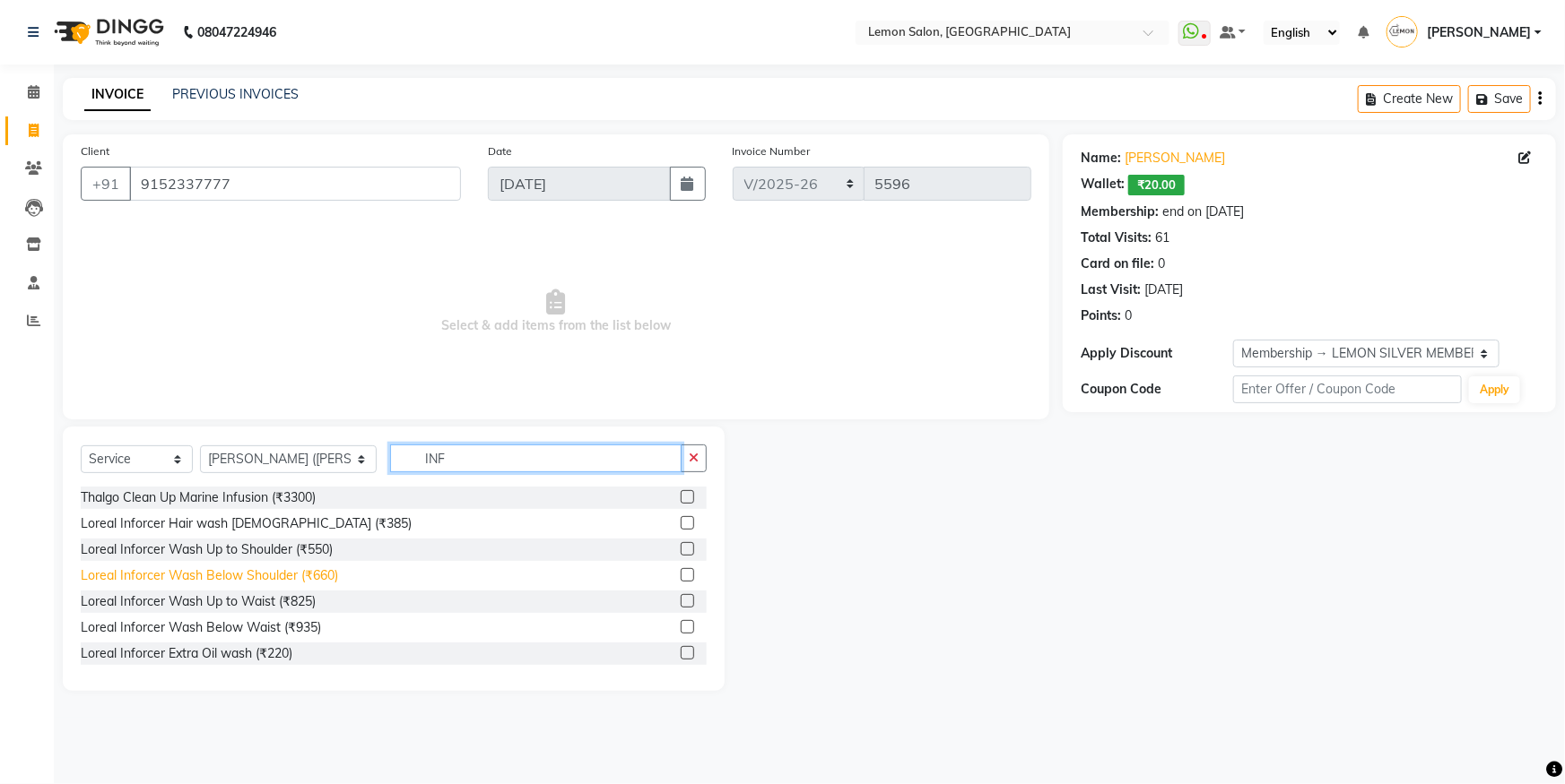
type input "INF"
click at [249, 579] on div "Loreal Inforcer Wash Below Shoulder (₹660)" at bounding box center [209, 575] width 258 height 18
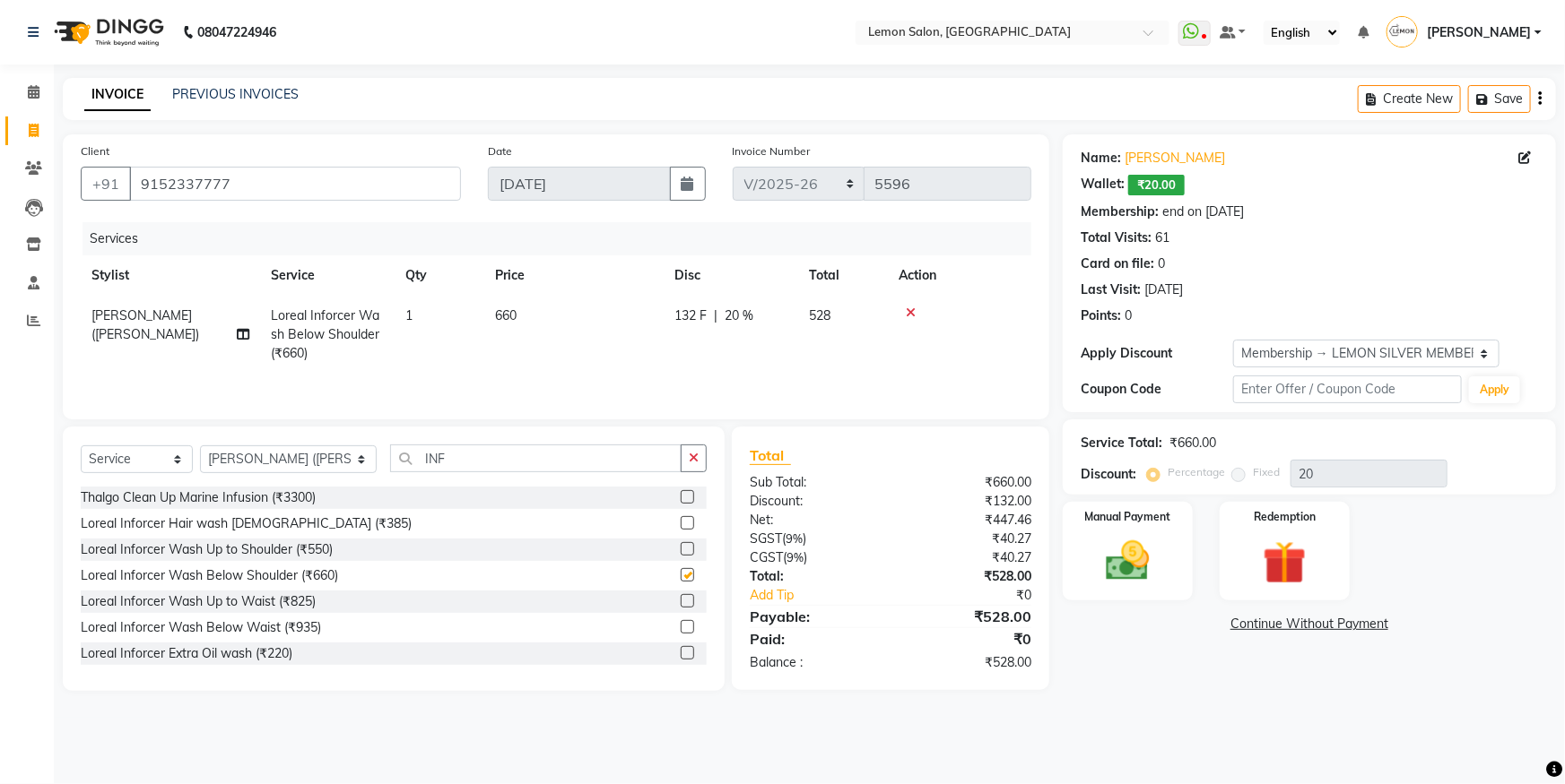
checkbox input "false"
click at [706, 453] on button "button" at bounding box center [693, 458] width 26 height 28
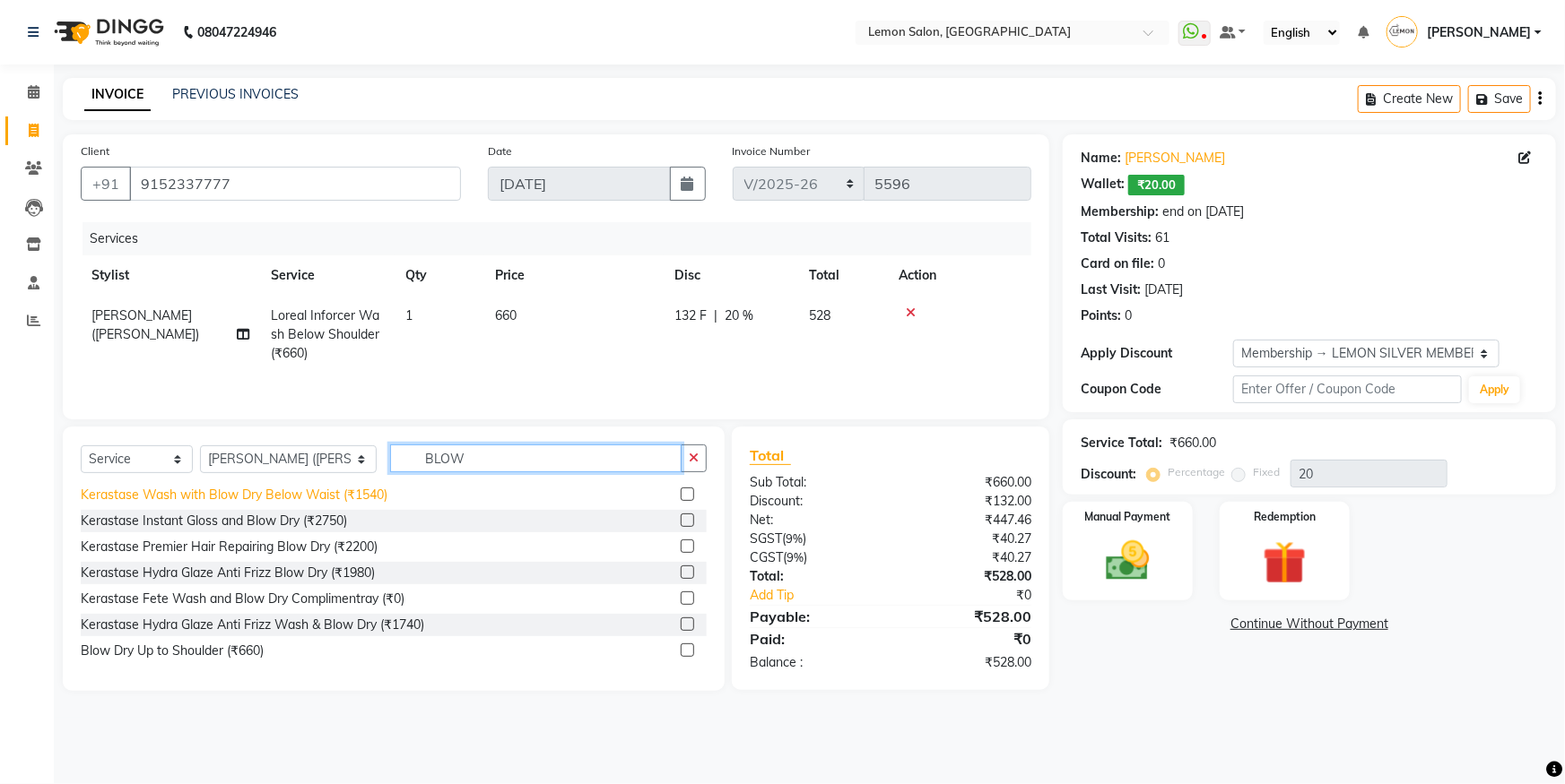
scroll to position [158, 0]
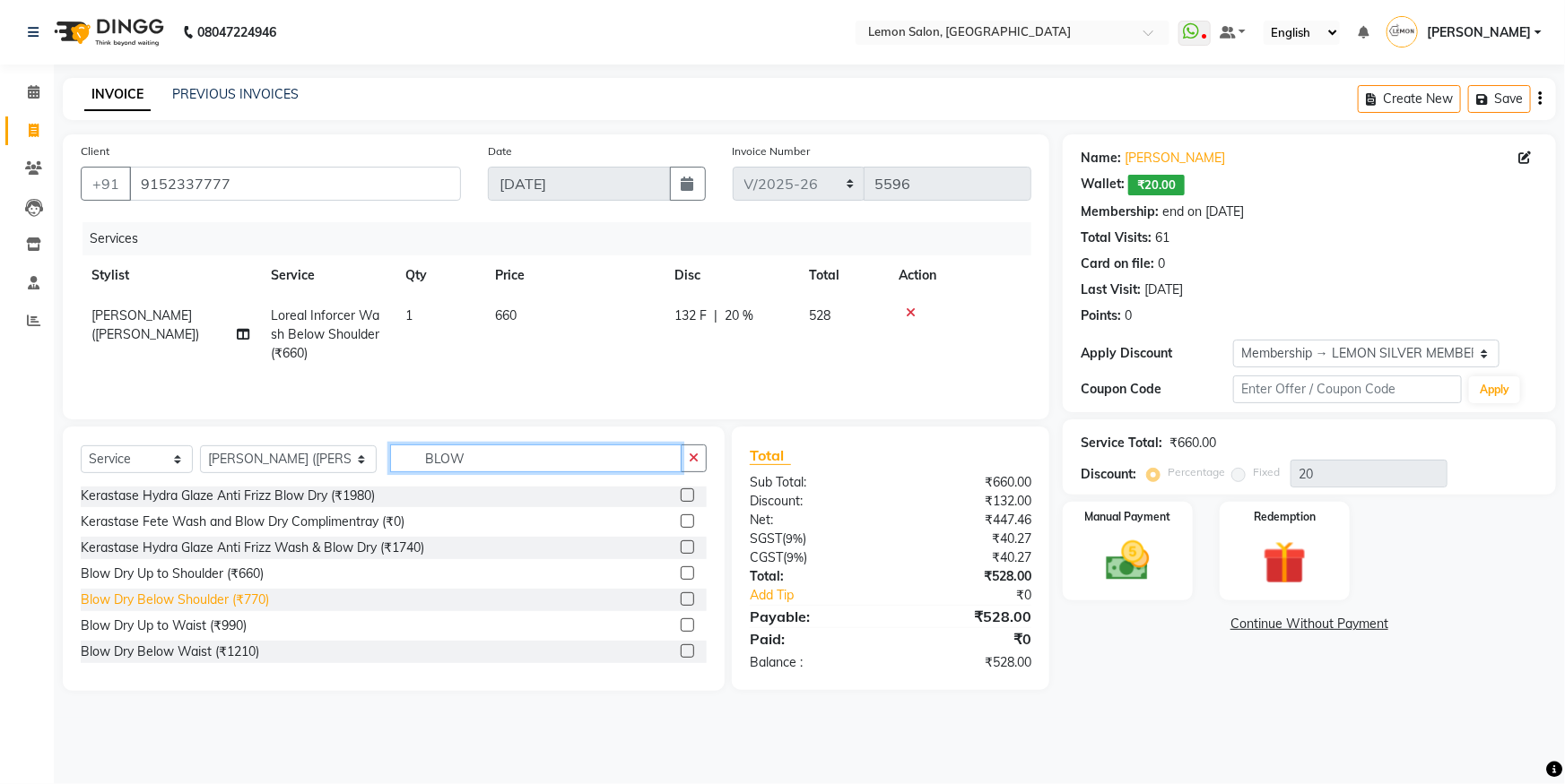
type input "BLOW"
click at [216, 598] on div "Blow Dry Below Shoulder (₹770)" at bounding box center [174, 599] width 188 height 18
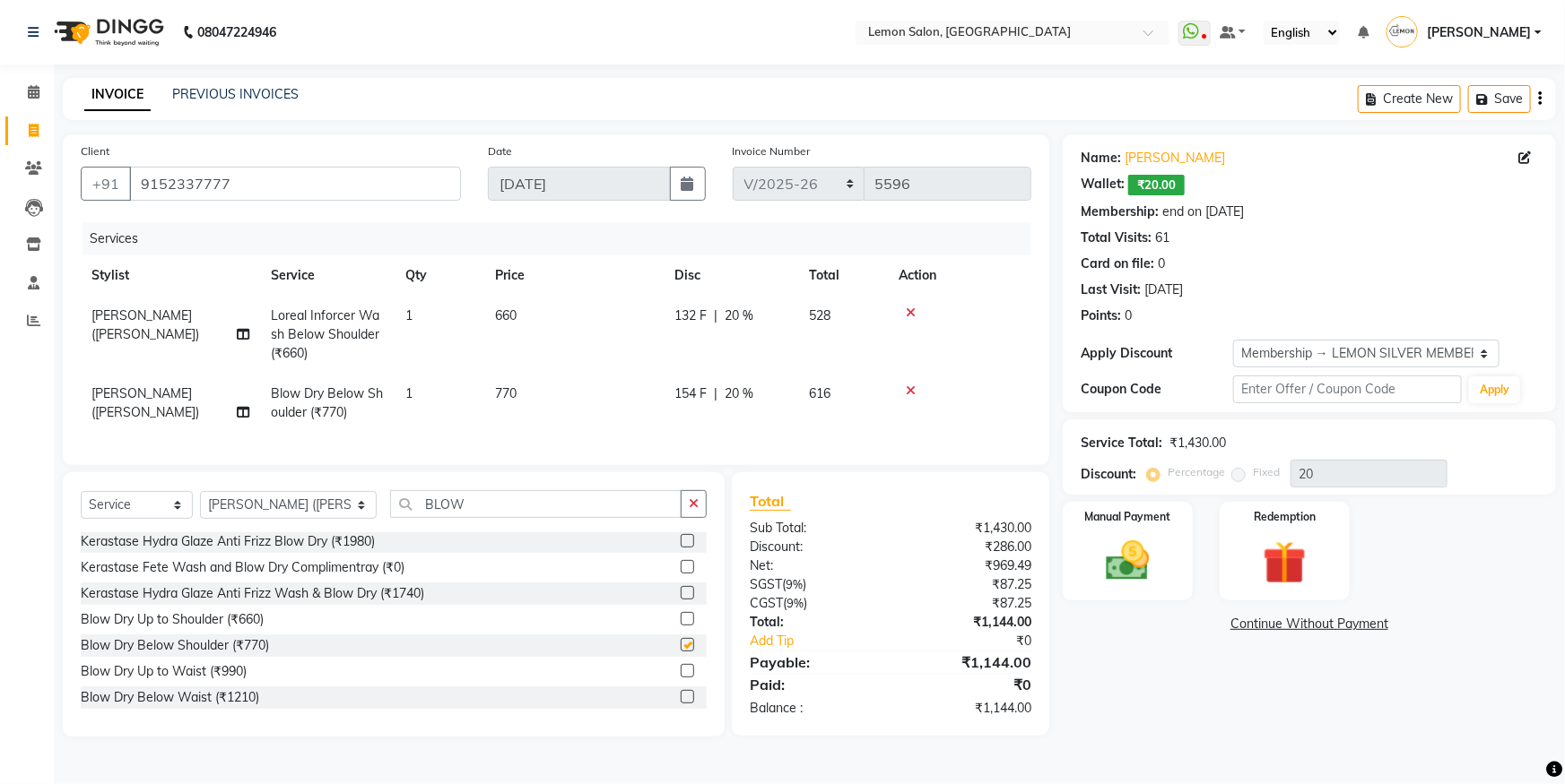
checkbox input "false"
click at [413, 396] on td "1" at bounding box center [439, 403] width 90 height 59
select select "7394"
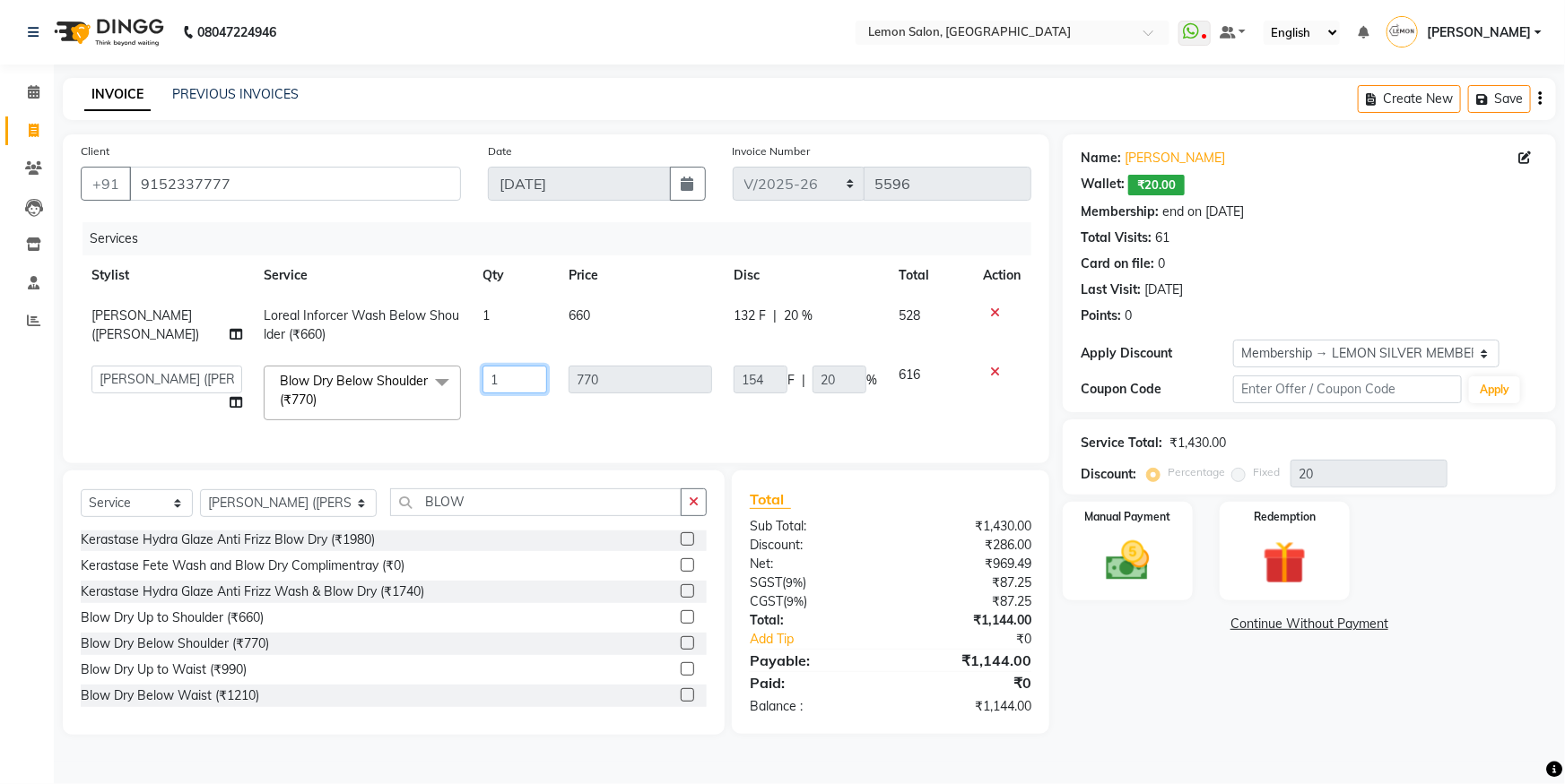
drag, startPoint x: 508, startPoint y: 380, endPoint x: 353, endPoint y: 382, distance: 155.0
click at [358, 378] on tr "Aakash Buchiude Azaz Kassara Danish Salmani DC Geeta Govind Rajput Idrisi Mehta…" at bounding box center [555, 393] width 950 height 76
type input "2"
click at [506, 327] on tr "Sameer (Izhar Salmani) Loreal Inforcer Wash Below Shoulder (₹660) 1 660 132 F |…" at bounding box center [555, 325] width 950 height 59
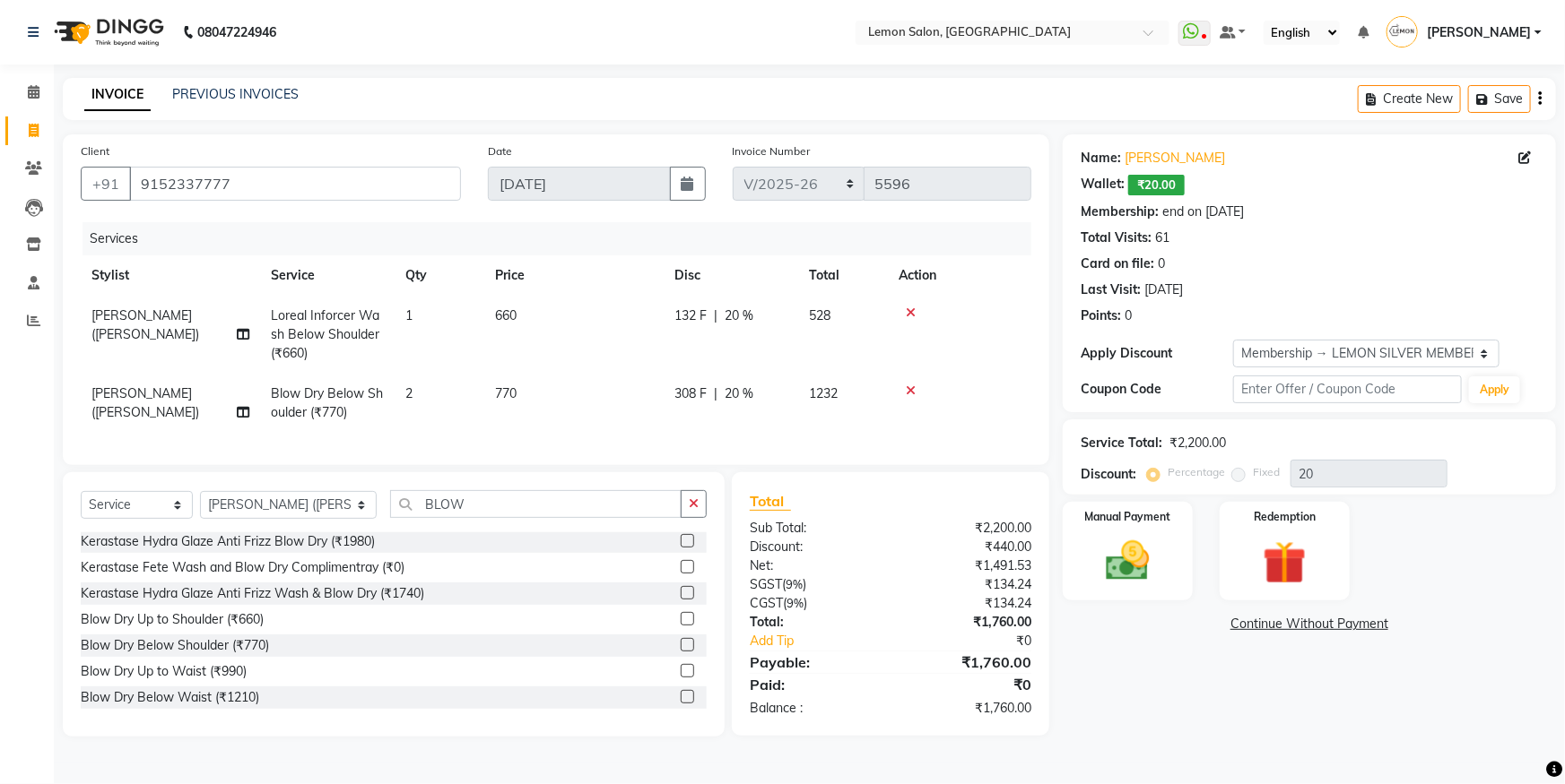
click at [446, 320] on td "1" at bounding box center [439, 335] width 90 height 78
select select "7394"
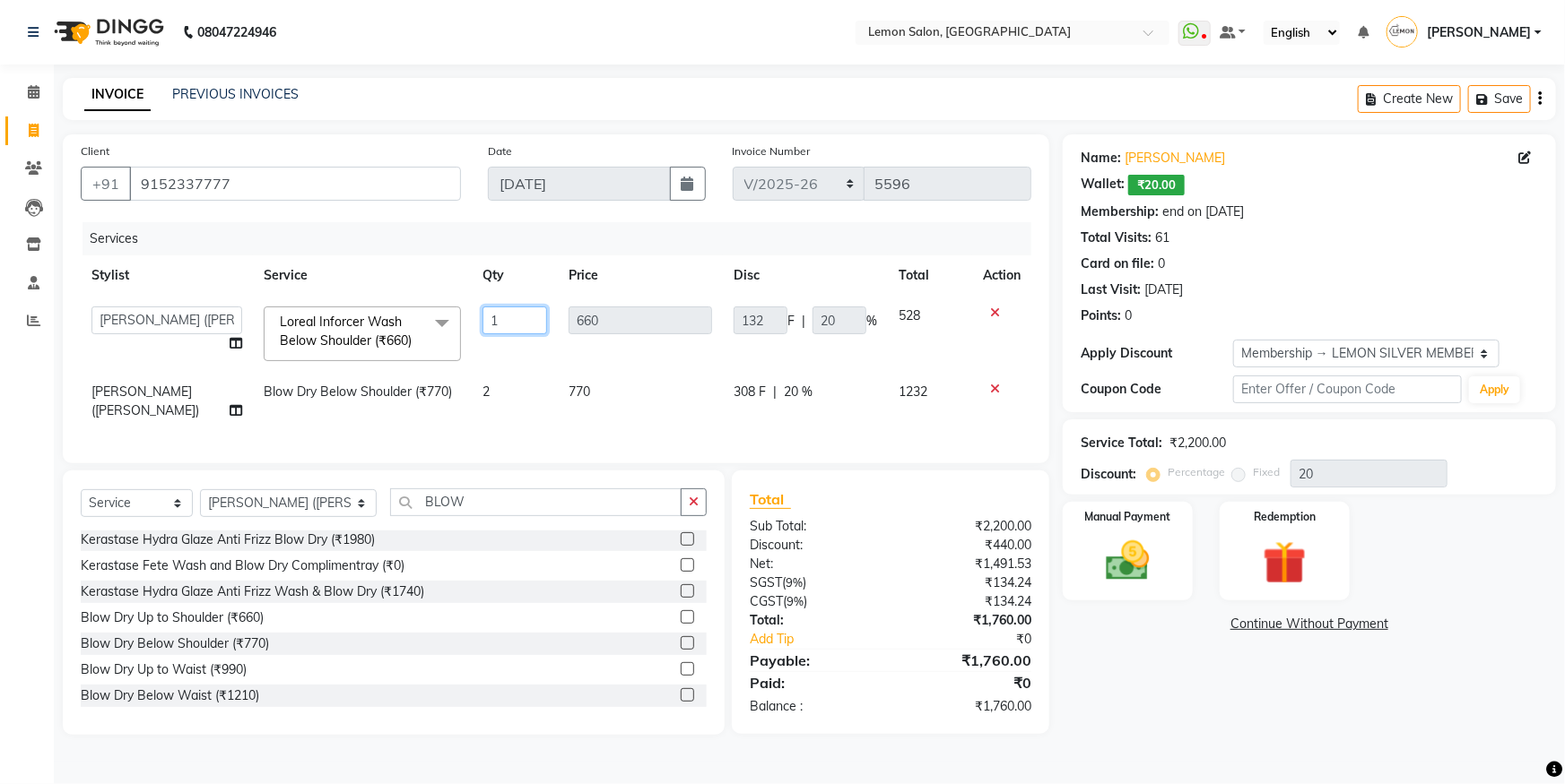
drag, startPoint x: 504, startPoint y: 317, endPoint x: 273, endPoint y: 303, distance: 231.4
click at [289, 306] on tr "Aakash Buchiude Azaz Kassara Danish Salmani DC Geeta Govind Rajput Idrisi Mehta…" at bounding box center [555, 334] width 950 height 76
type input "2"
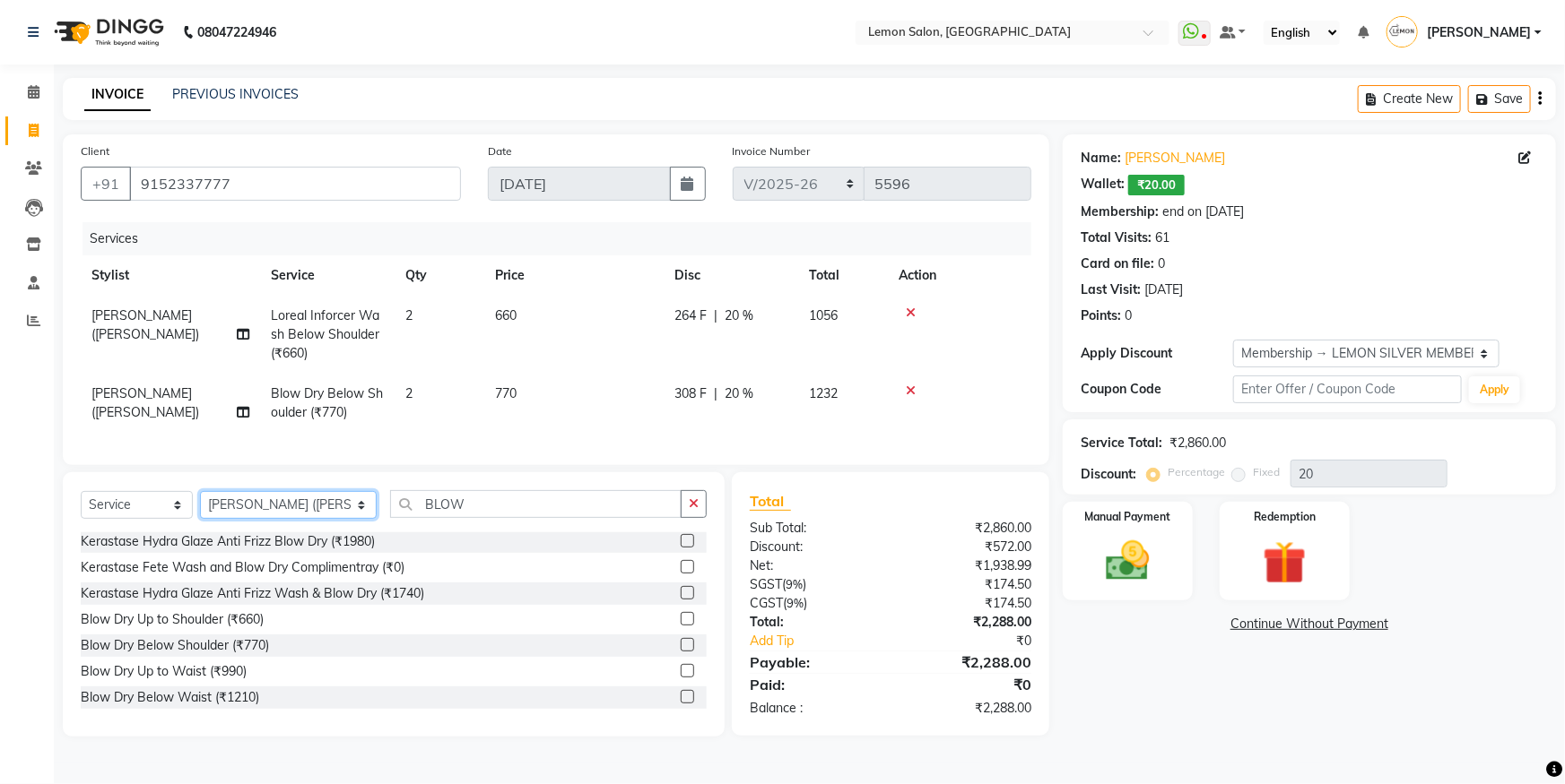
drag, startPoint x: 280, startPoint y: 515, endPoint x: 261, endPoint y: 516, distance: 19.0
click at [280, 515] on select "Select Stylist Aakash Buchiude Azaz Kassara Danish Salmani DC Geeta Govind Rajp…" at bounding box center [288, 504] width 176 height 28
select select "7398"
click at [199, 503] on select "Select Stylist Aakash Buchiude Azaz Kassara Danish Salmani DC Geeta Govind Rajp…" at bounding box center [288, 504] width 176 height 28
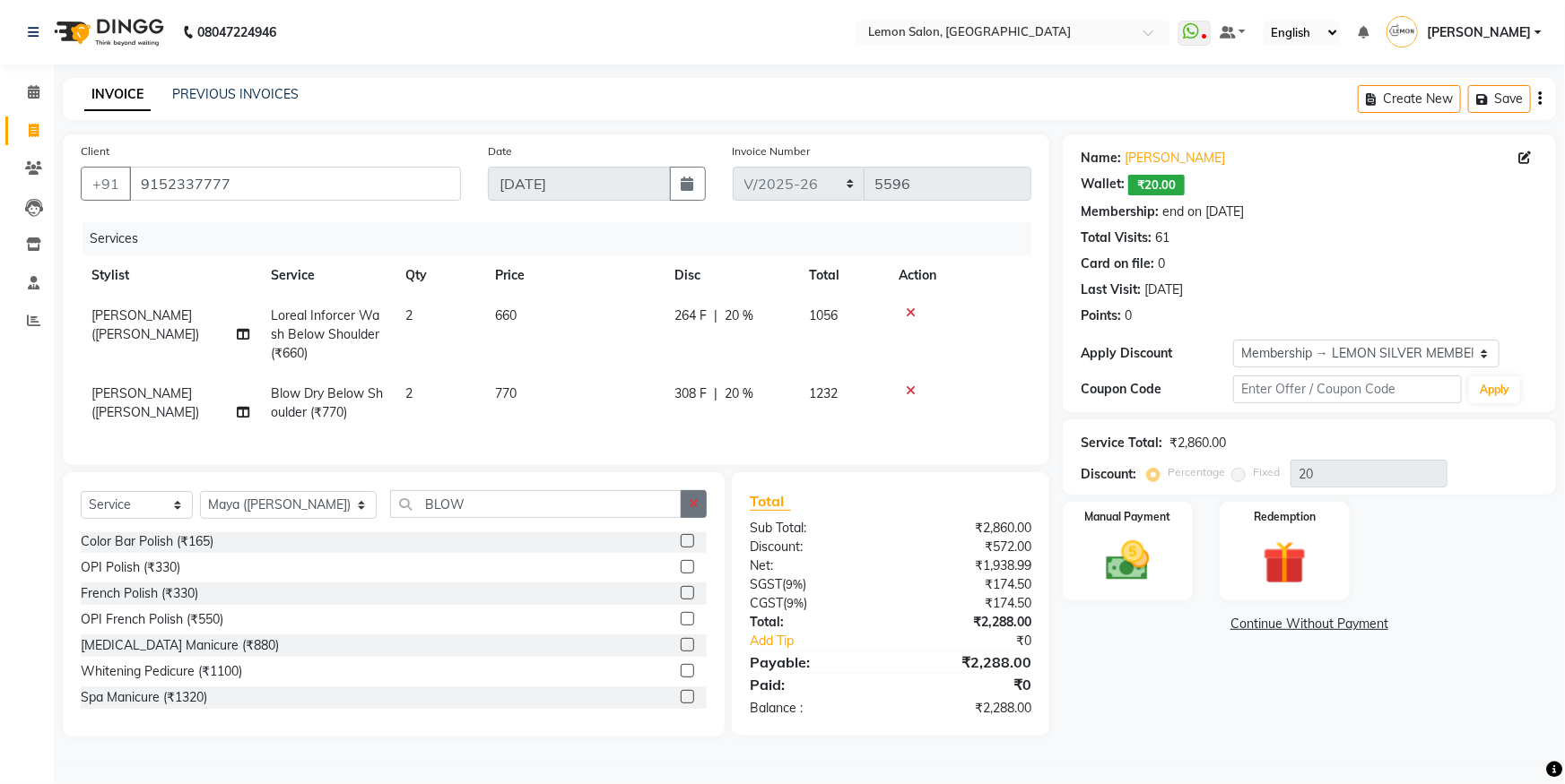
click at [699, 516] on button "button" at bounding box center [693, 503] width 26 height 28
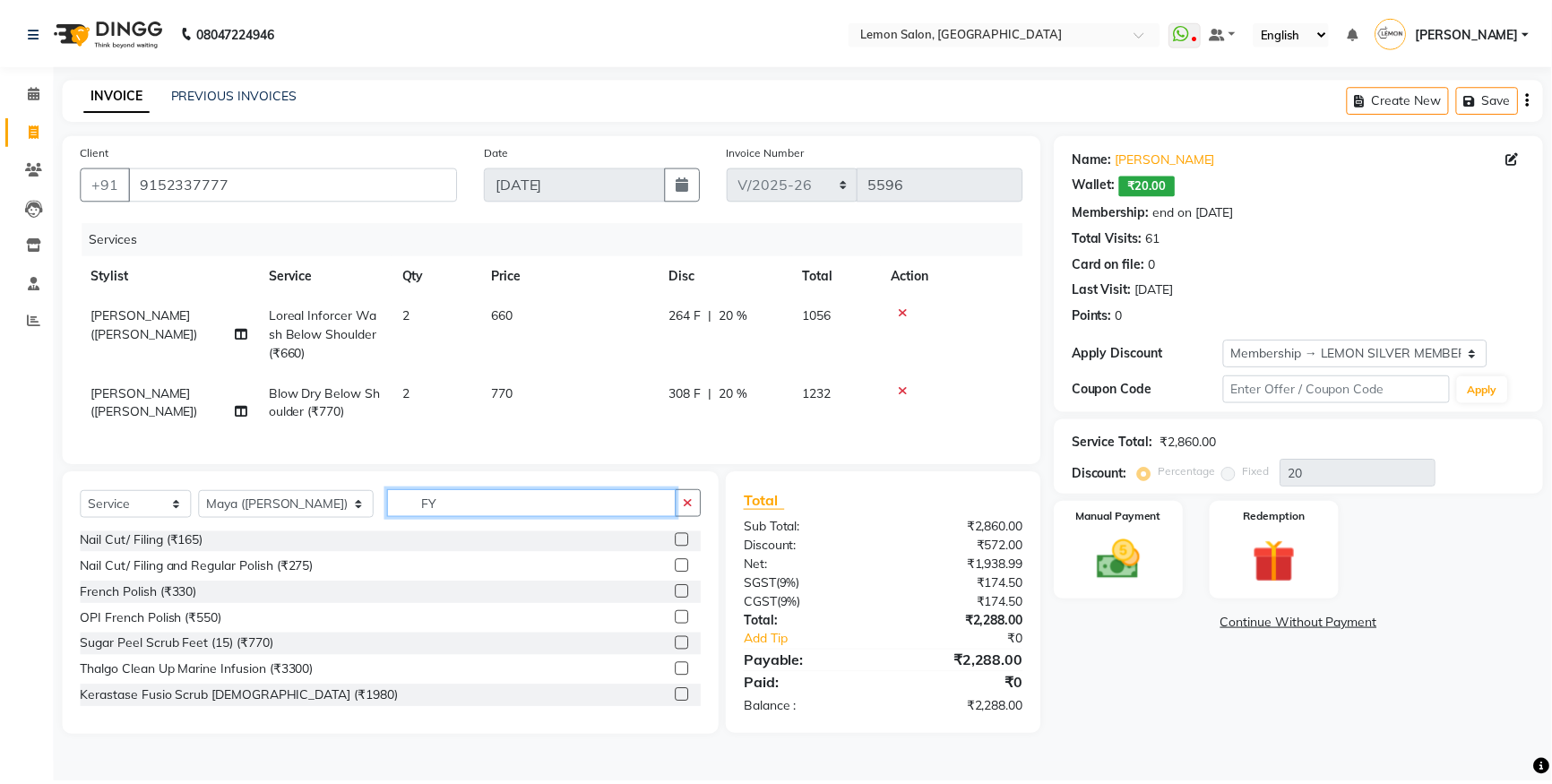
scroll to position [0, 0]
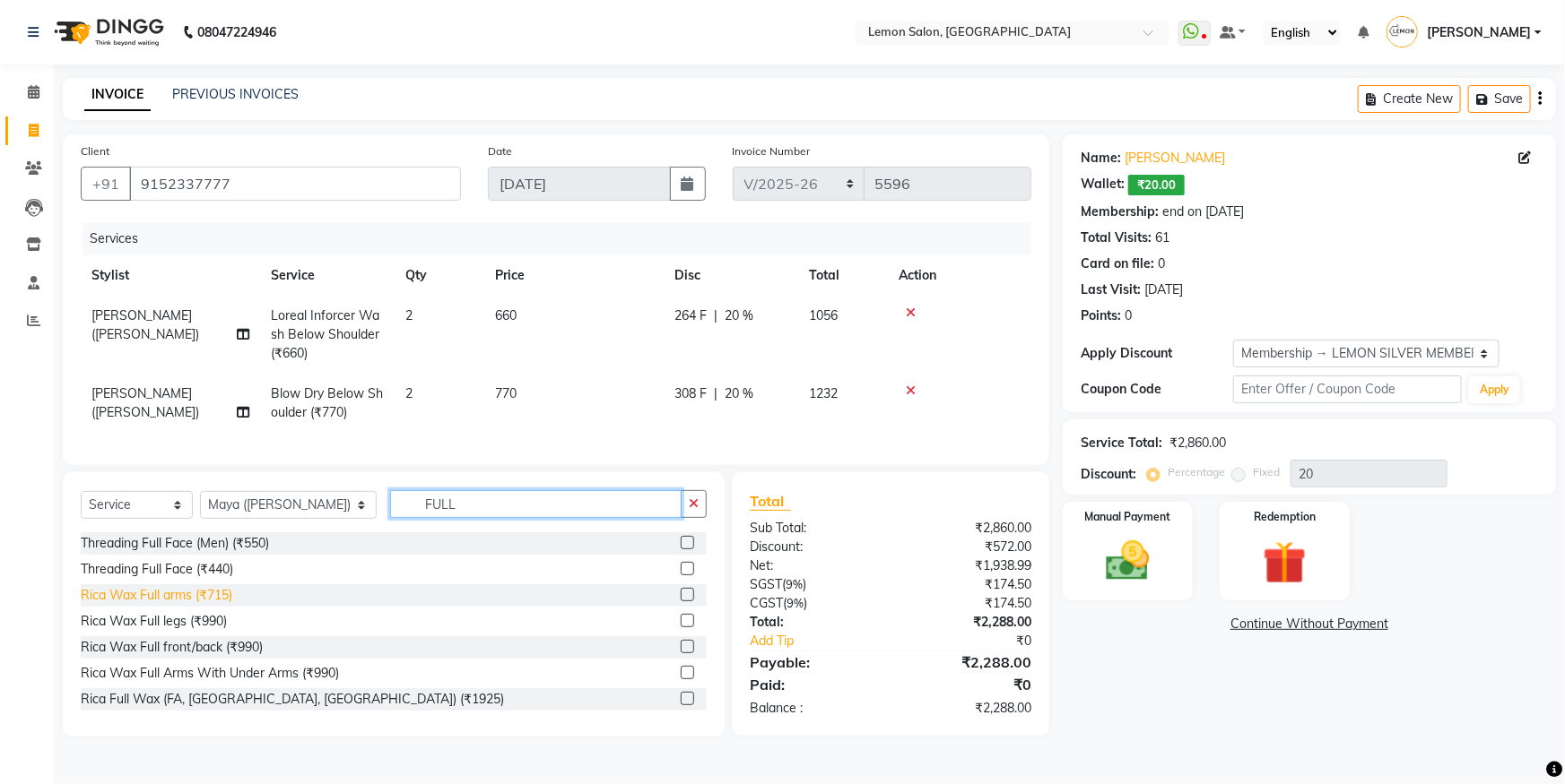
type input "FULL"
click at [139, 603] on div "Rica Wax Full arms (₹715)" at bounding box center [156, 594] width 151 height 18
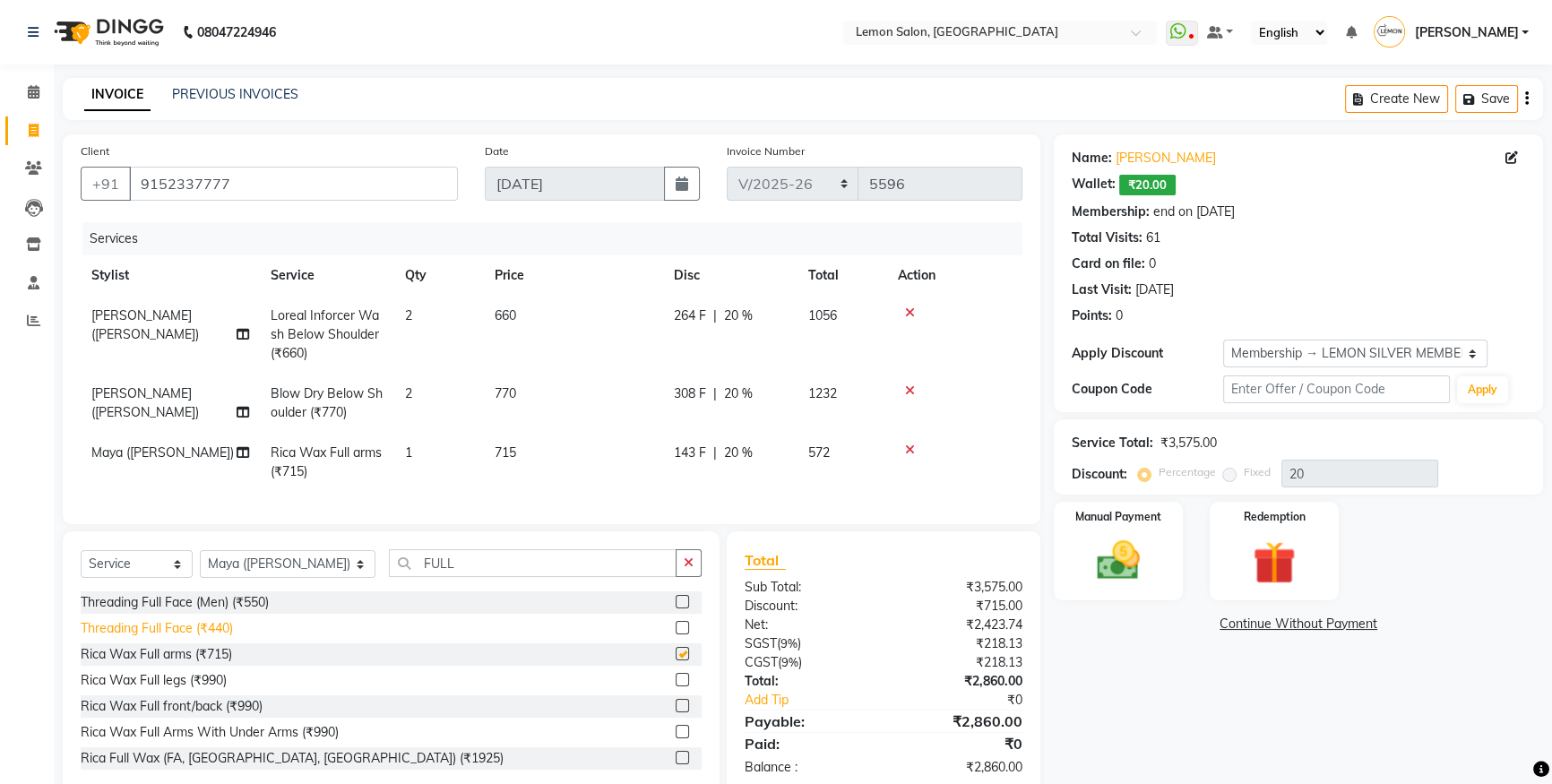
checkbox input "false"
click at [172, 690] on div "Rica Wax Full legs (₹990)" at bounding box center [153, 679] width 146 height 18
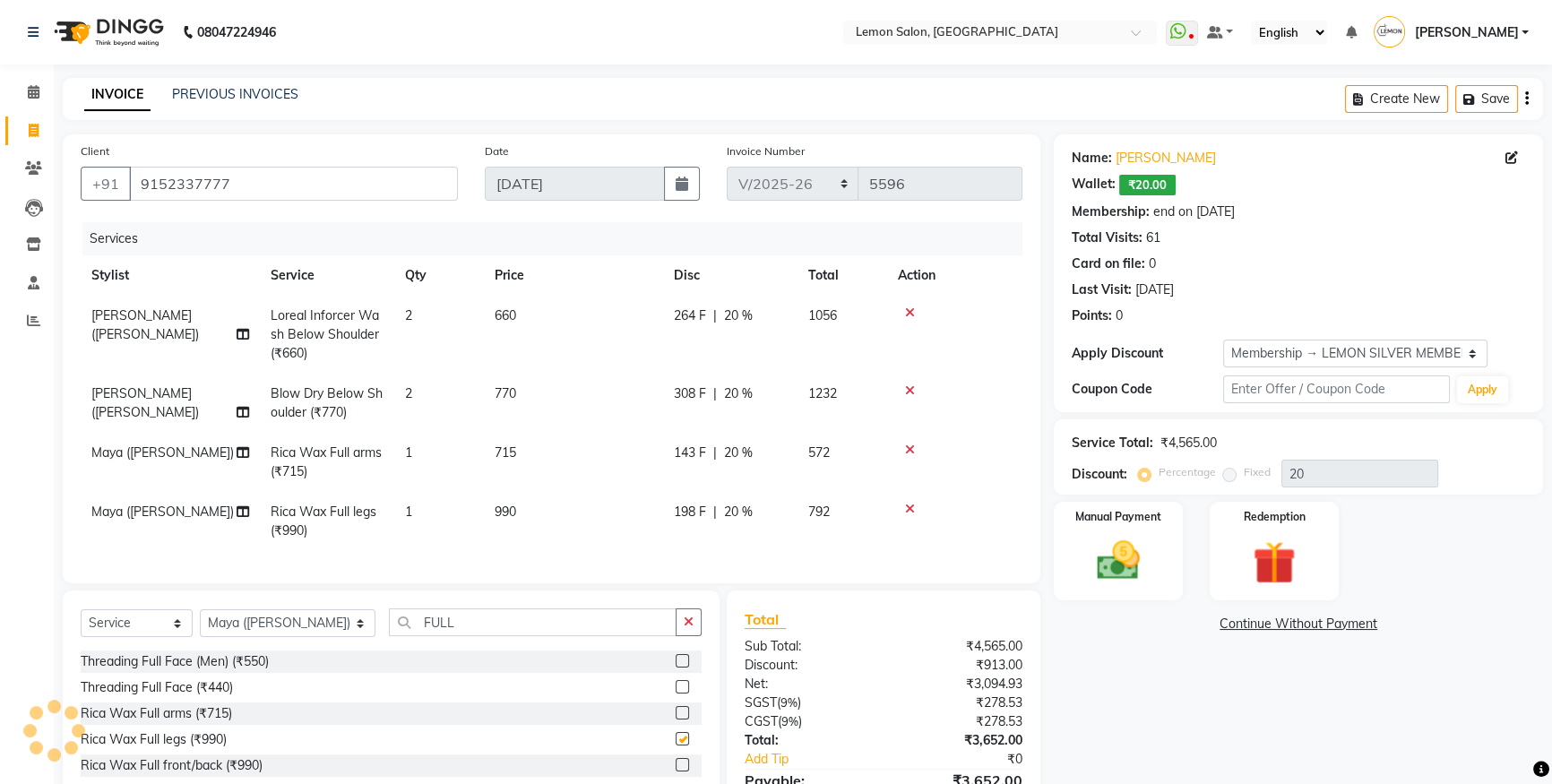
checkbox input "false"
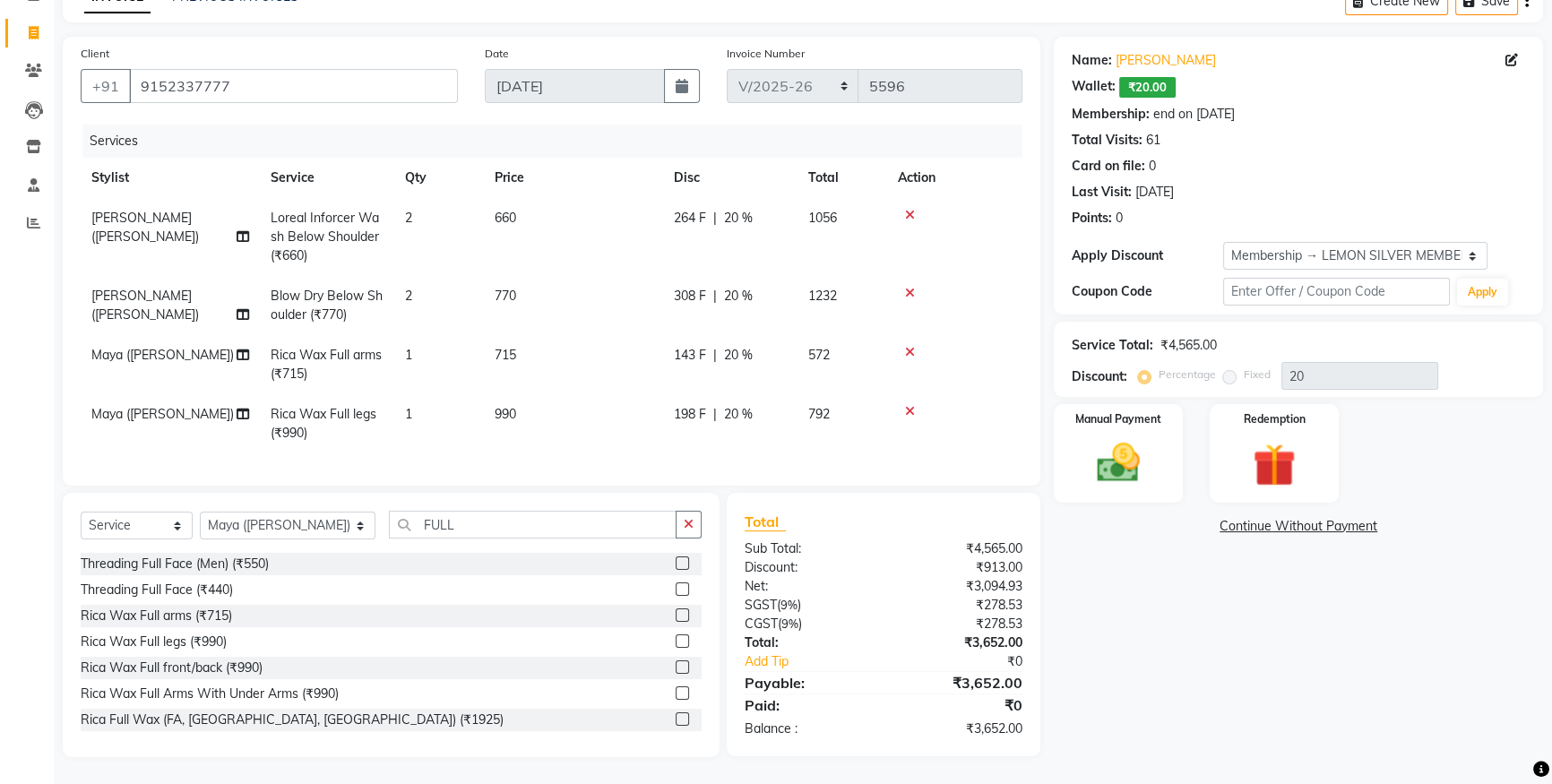
scroll to position [109, 0]
click at [682, 531] on button "button" at bounding box center [688, 525] width 26 height 28
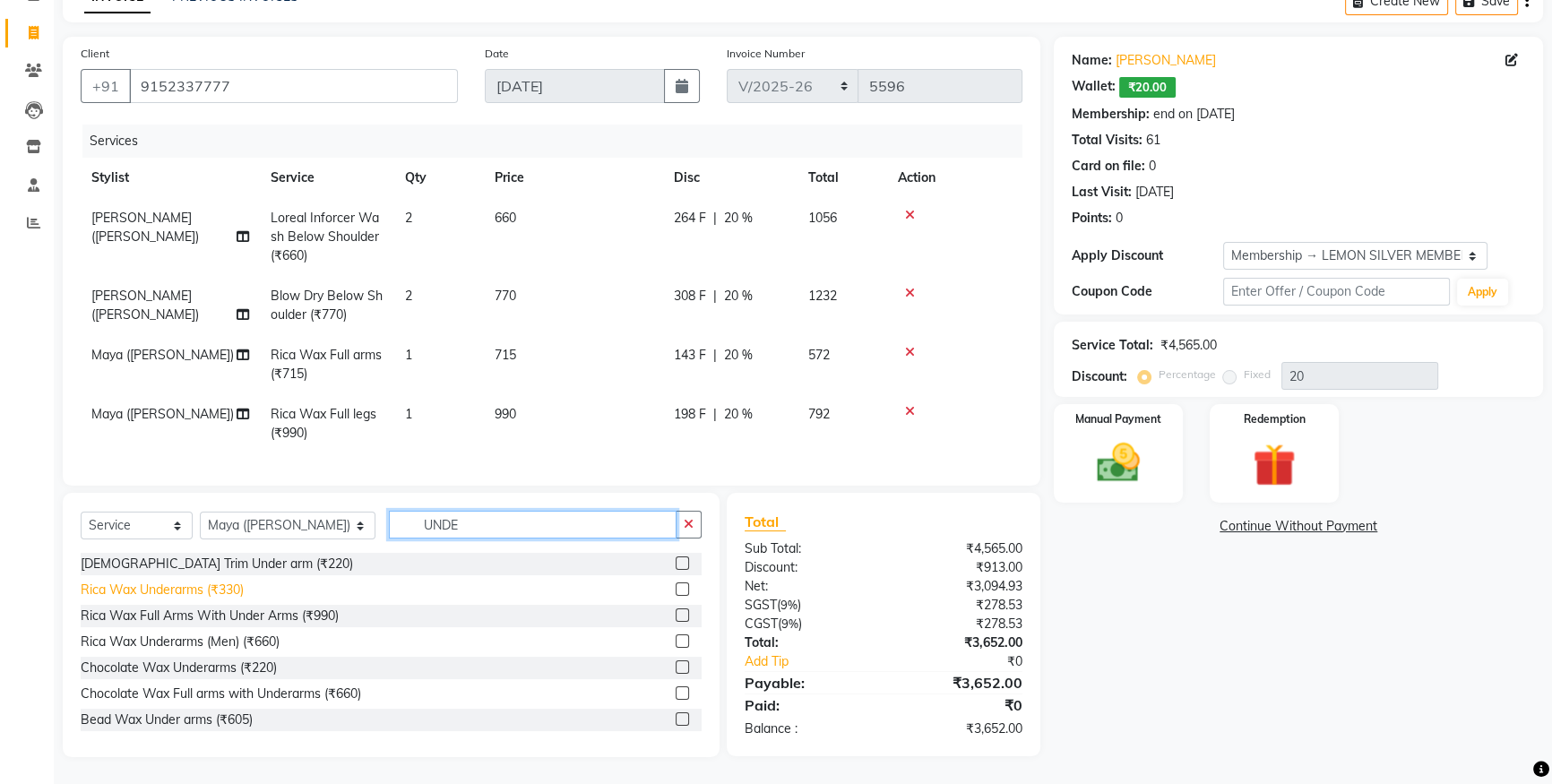
type input "UNDE"
click at [121, 594] on div "Rica Wax Underarms (₹330)" at bounding box center [162, 589] width 163 height 18
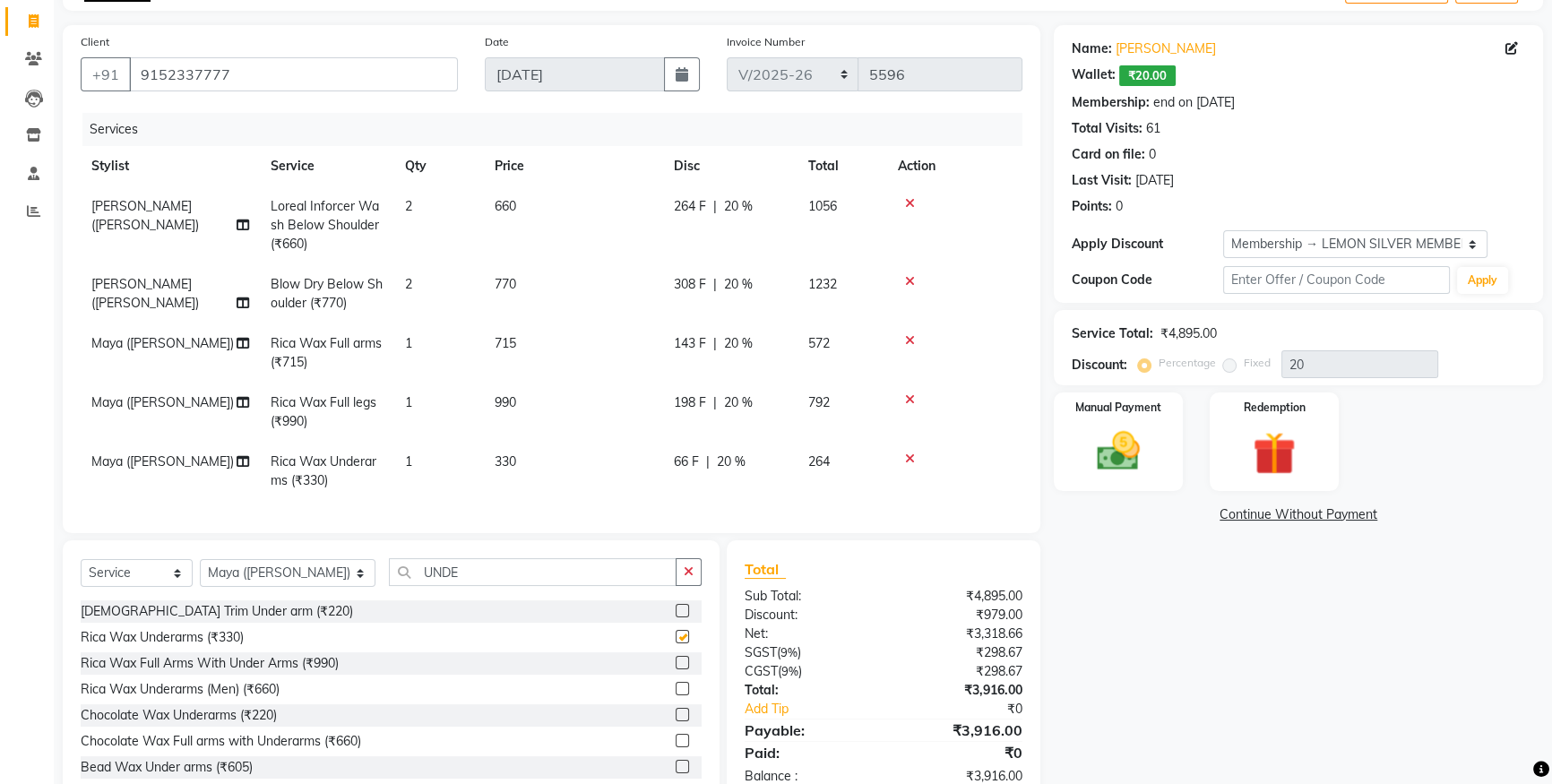
checkbox input "false"
click at [1099, 442] on img at bounding box center [1118, 451] width 73 height 51
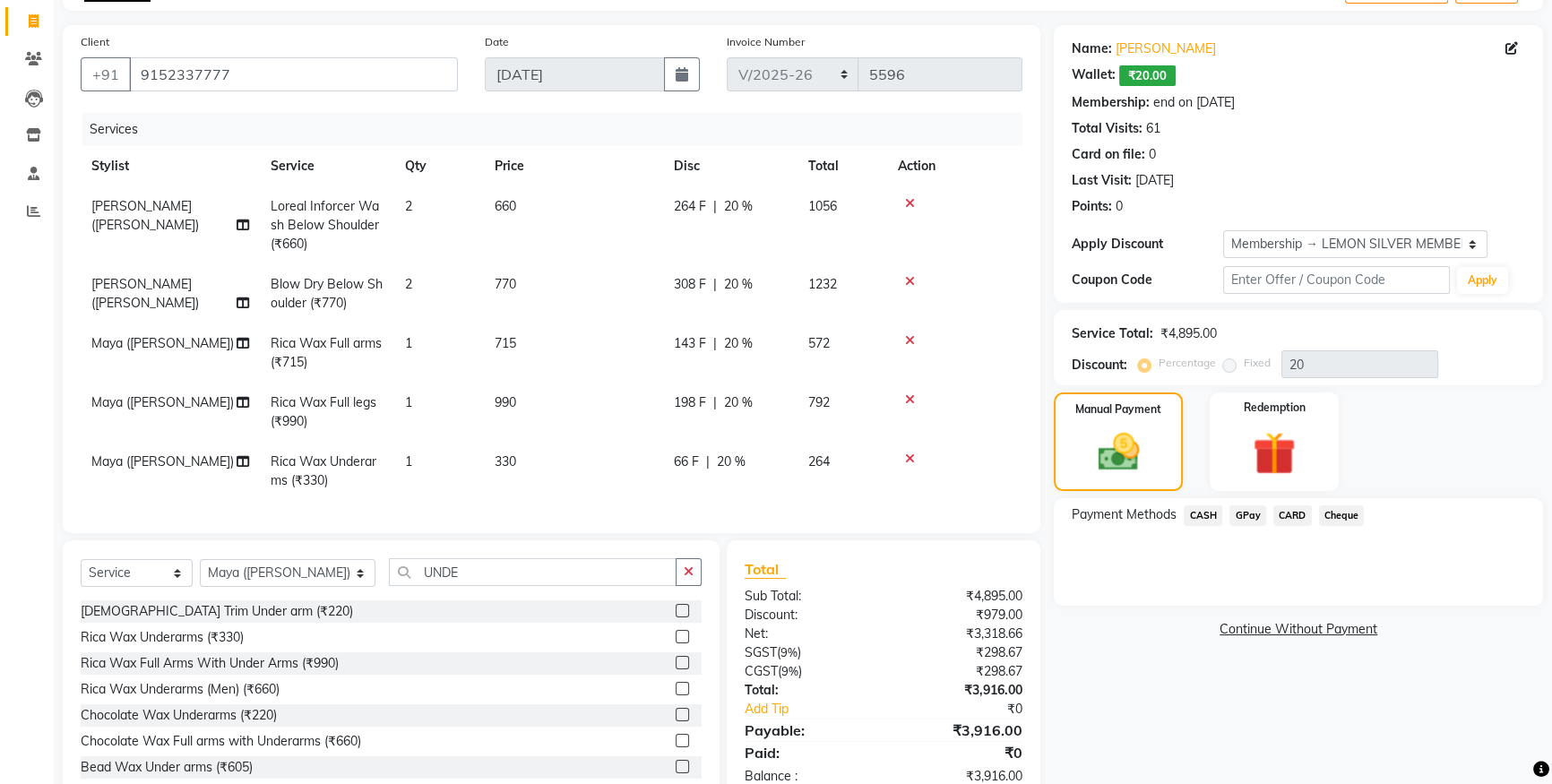
click at [1246, 516] on span "GPay" at bounding box center [1248, 515] width 37 height 20
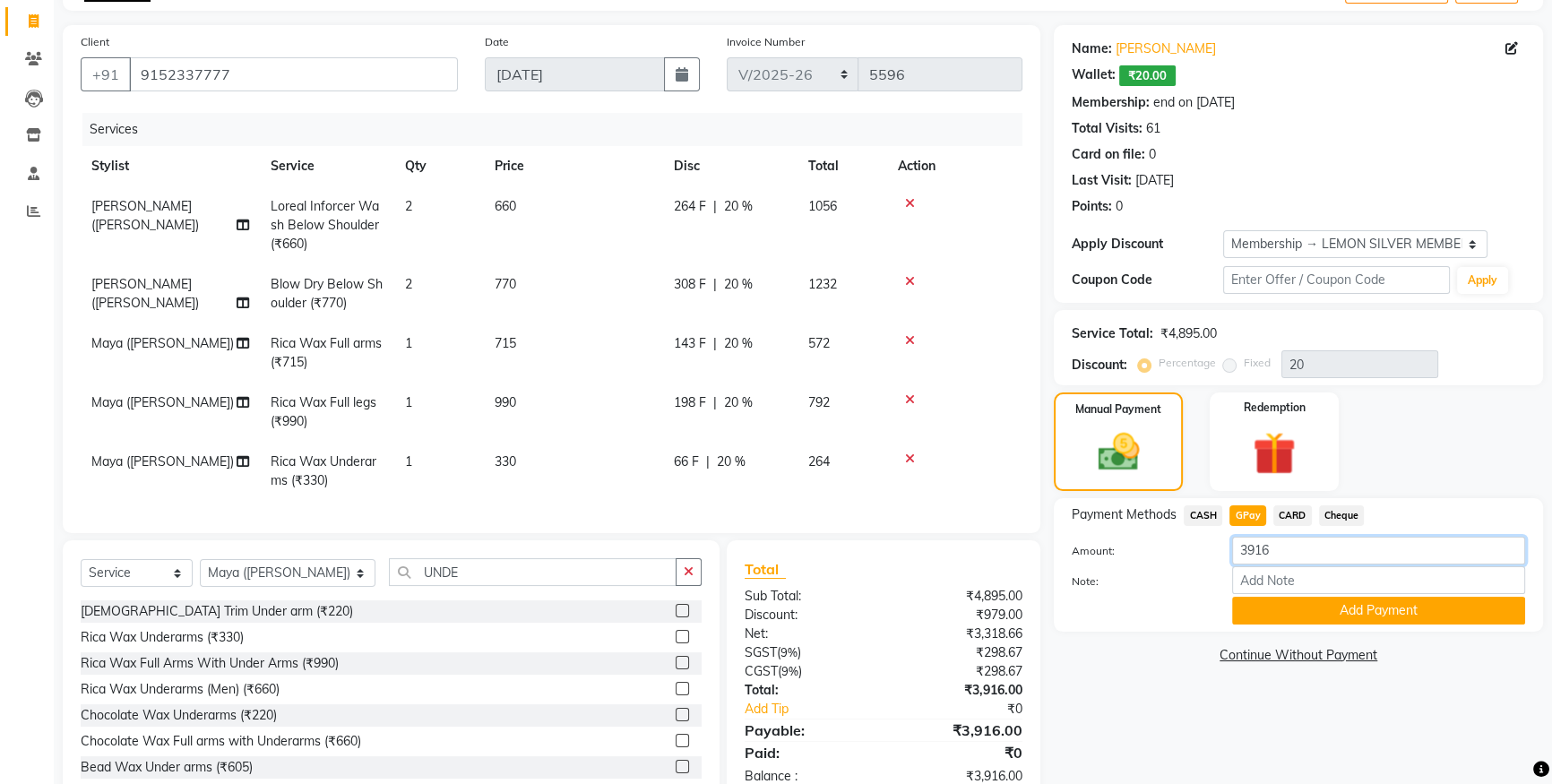
drag, startPoint x: 1275, startPoint y: 553, endPoint x: 1124, endPoint y: 550, distance: 151.0
click at [1127, 549] on div "Amount: 3916" at bounding box center [1298, 552] width 480 height 30
type input "3000"
click at [1255, 608] on button "Add Payment" at bounding box center [1379, 611] width 293 height 28
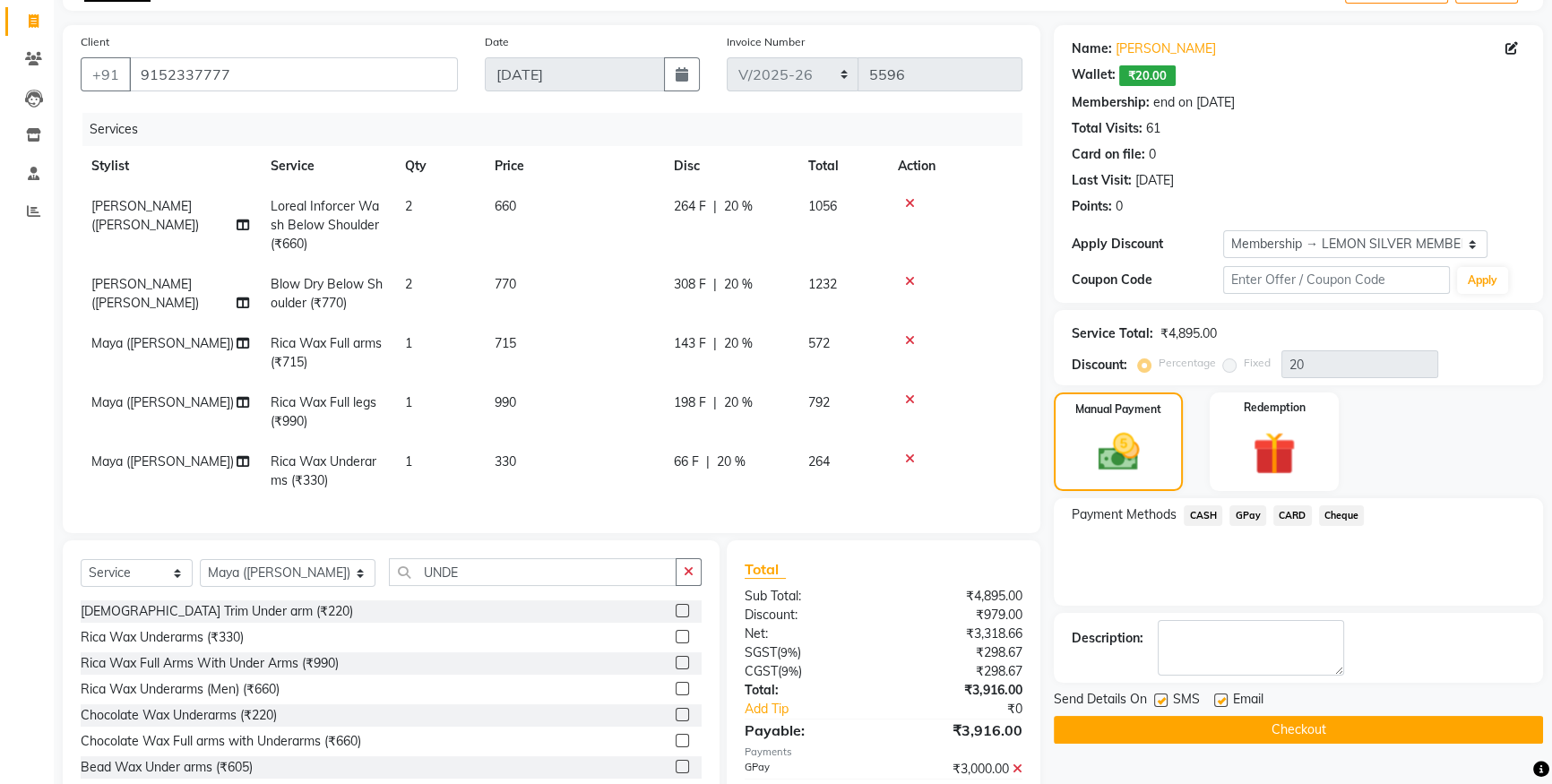
click at [1203, 515] on span "CASH" at bounding box center [1203, 515] width 39 height 20
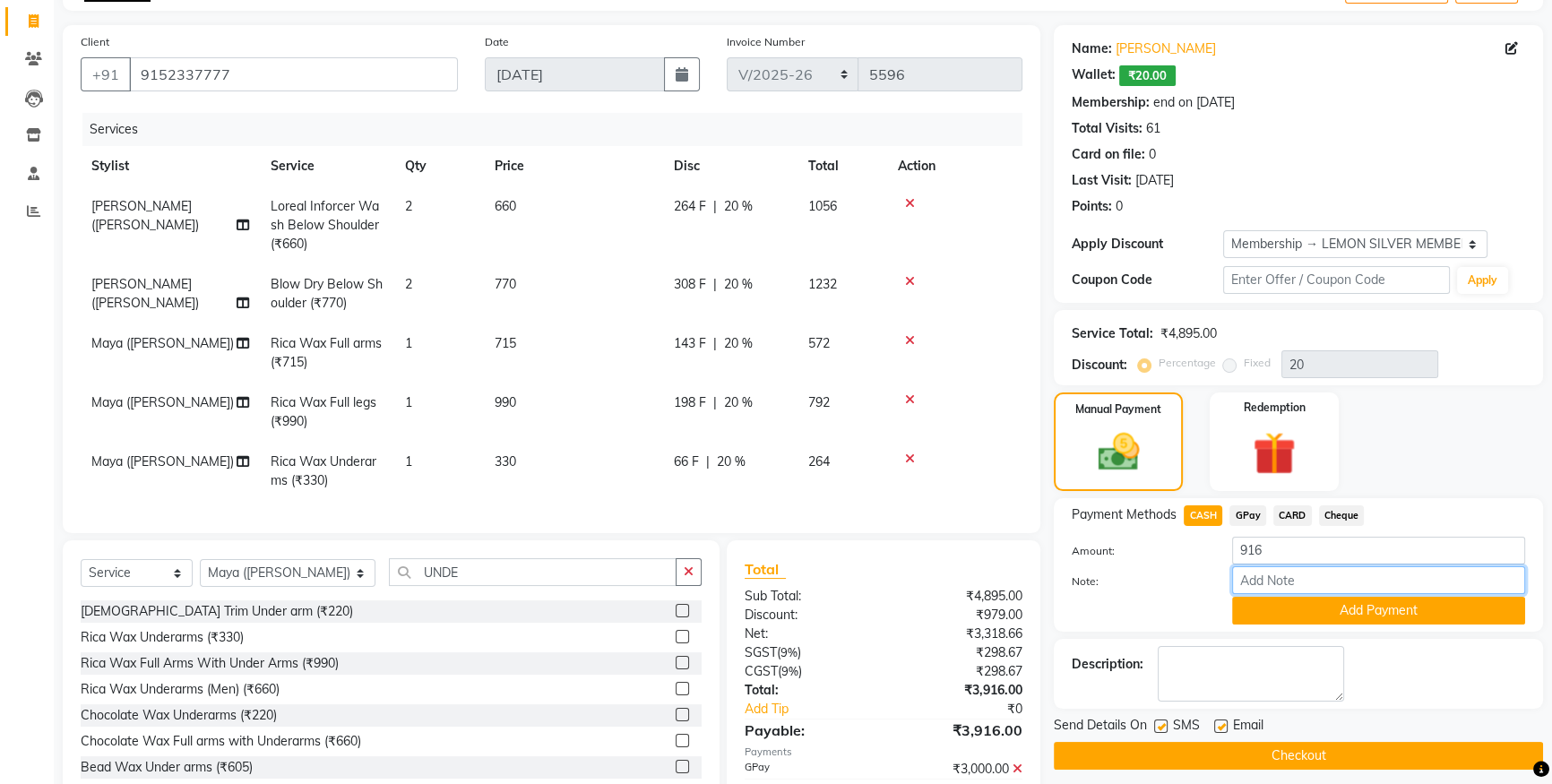
click at [1278, 592] on input "Note:" at bounding box center [1379, 580] width 293 height 28
click at [1281, 602] on button "Add Payment" at bounding box center [1379, 611] width 293 height 28
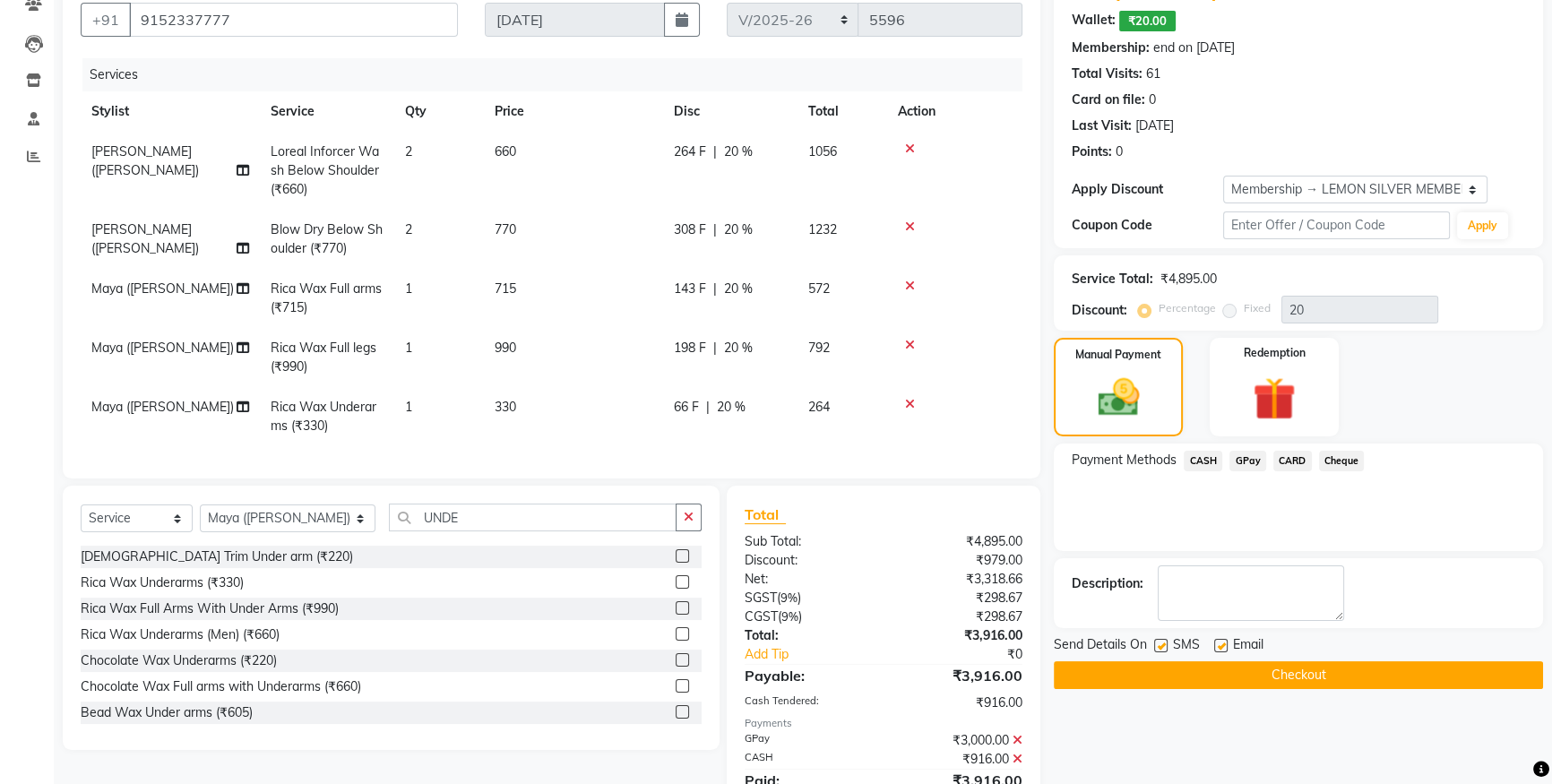
scroll to position [272, 0]
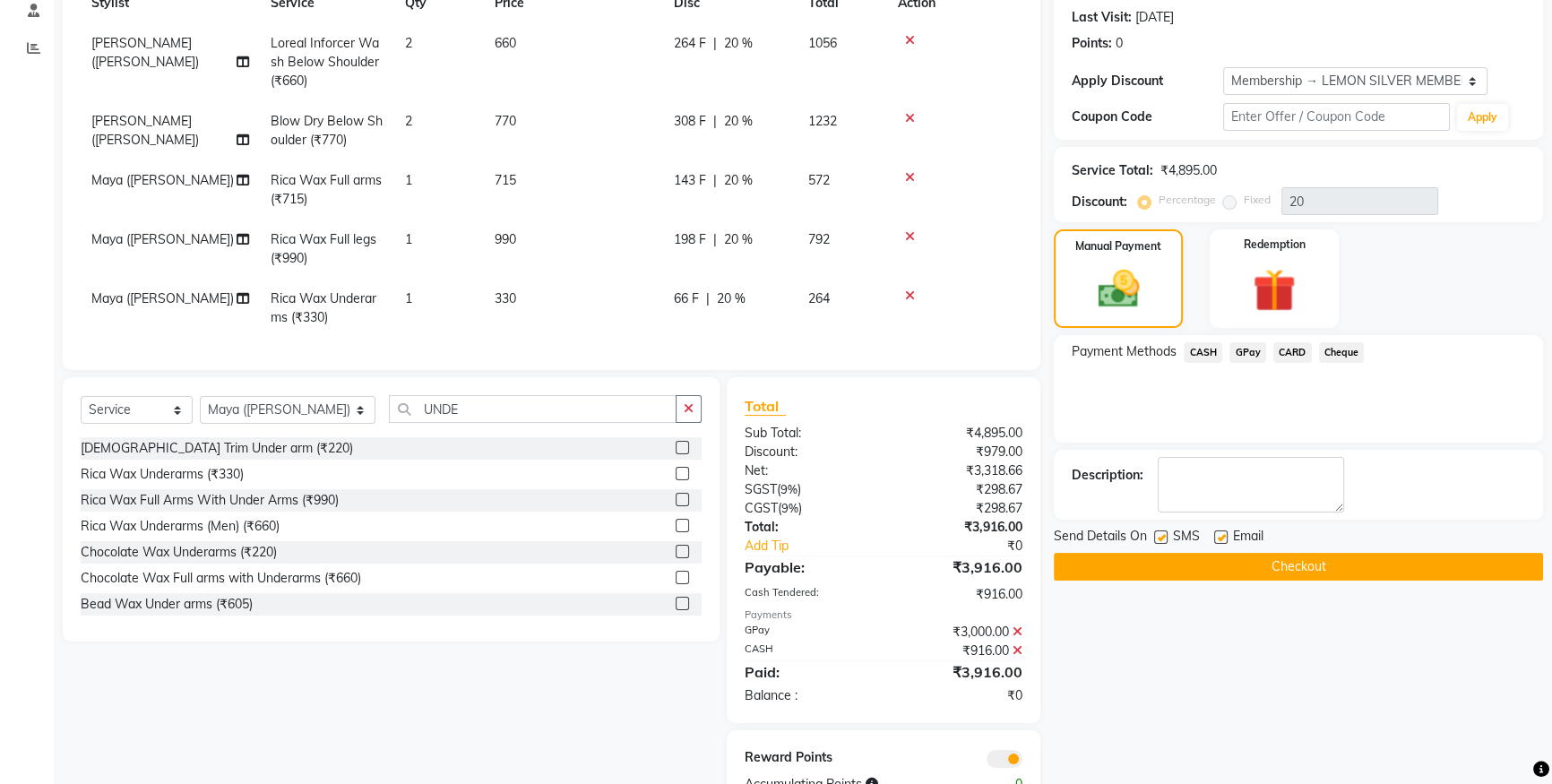
click at [1164, 530] on label at bounding box center [1161, 537] width 14 height 14
click at [1164, 532] on input "checkbox" at bounding box center [1160, 538] width 12 height 12
checkbox input "false"
click at [1126, 566] on button "Checkout" at bounding box center [1298, 566] width 489 height 28
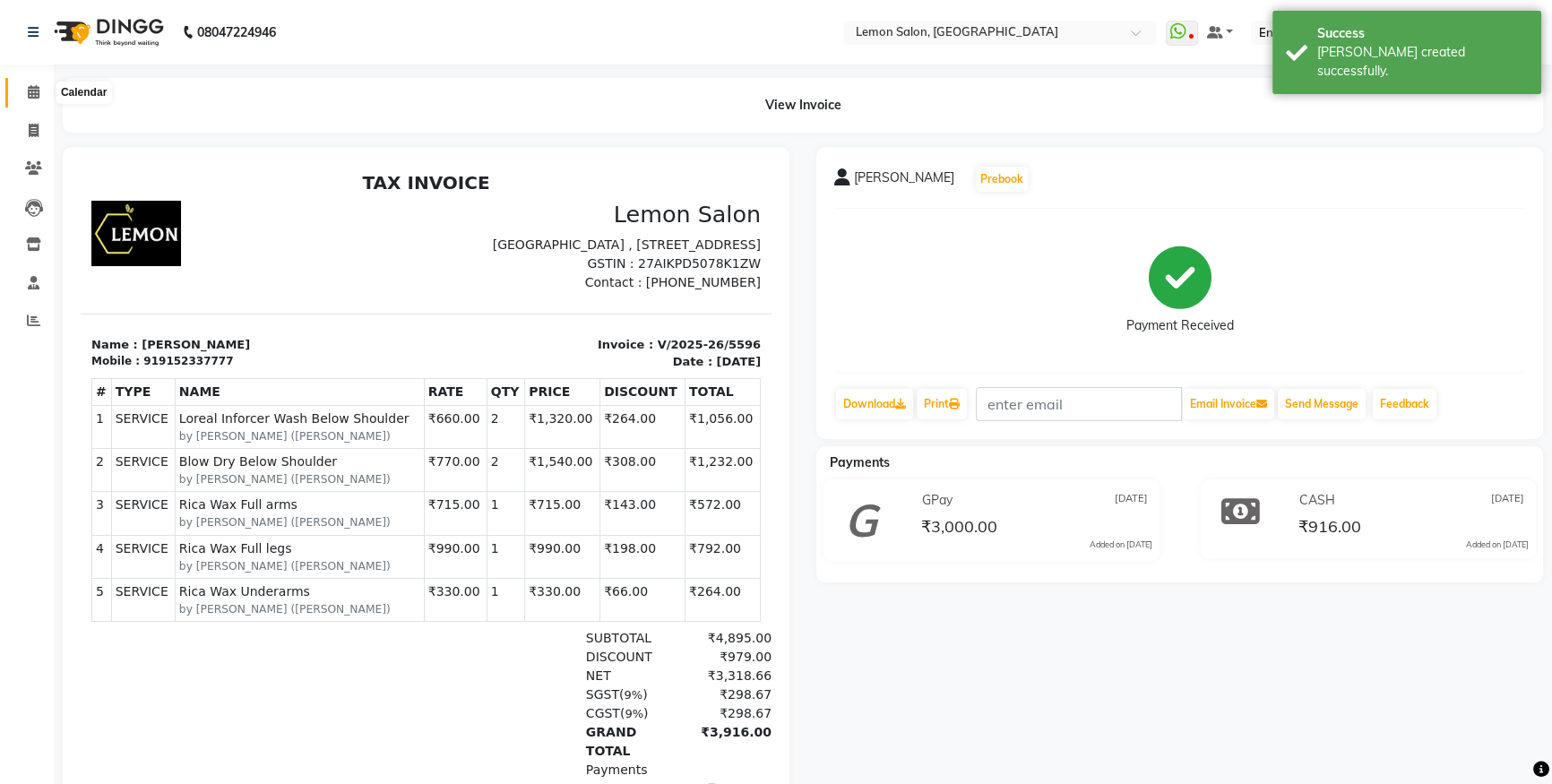
click at [23, 87] on span at bounding box center [34, 92] width 31 height 20
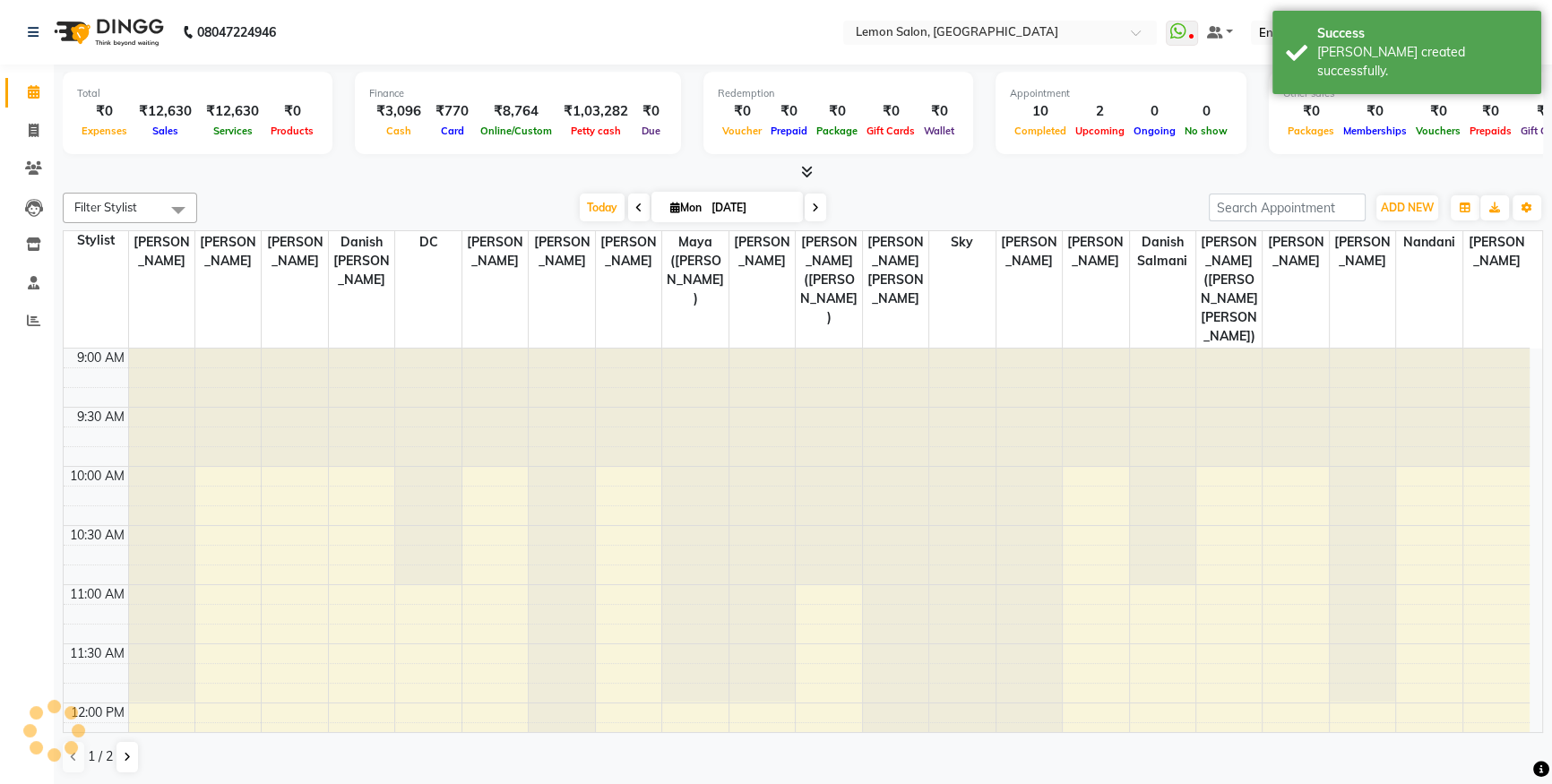
scroll to position [708, 0]
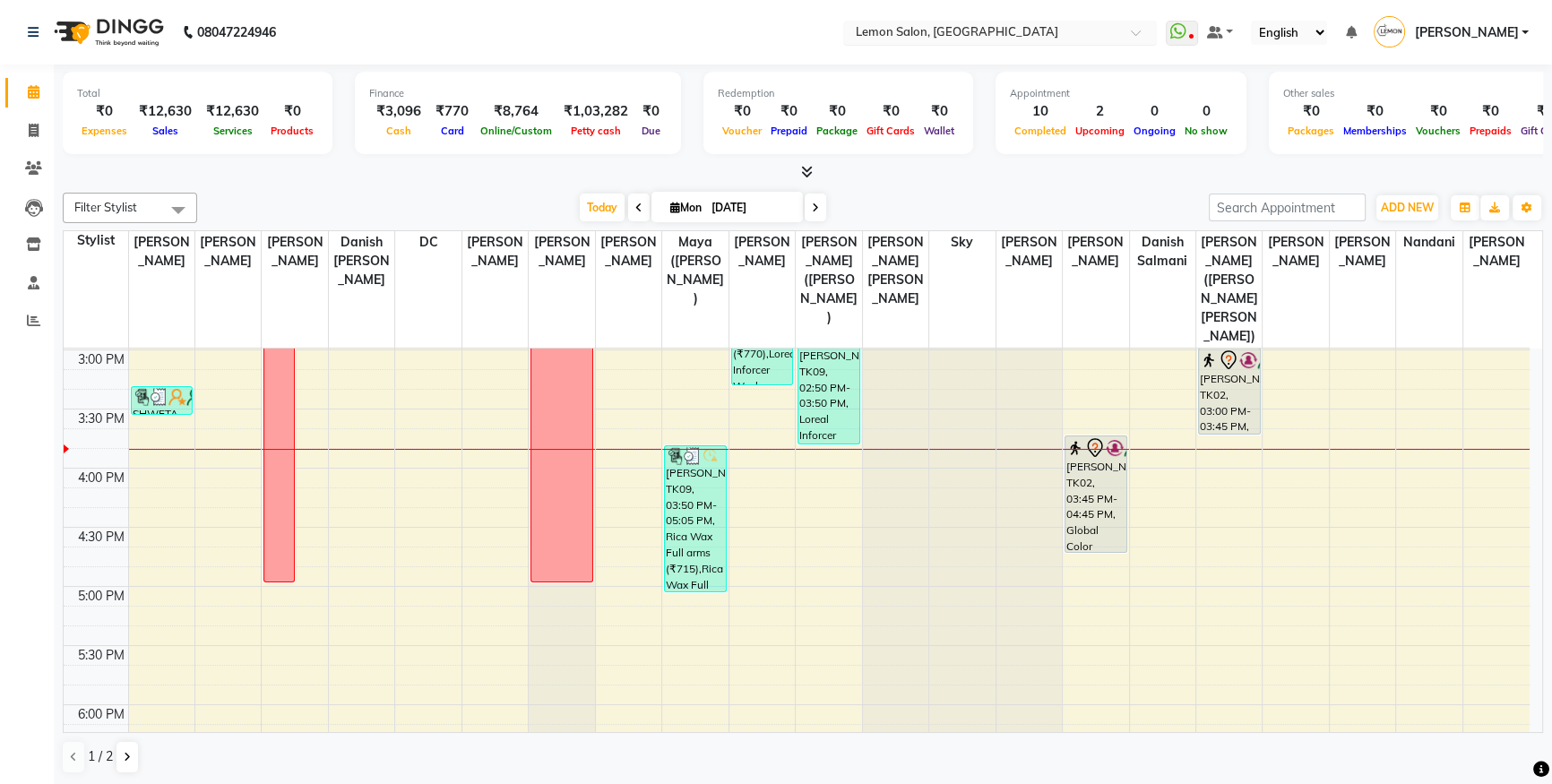
click at [948, 23] on div "× Lemon Salon, Oshiwara" at bounding box center [957, 32] width 202 height 18
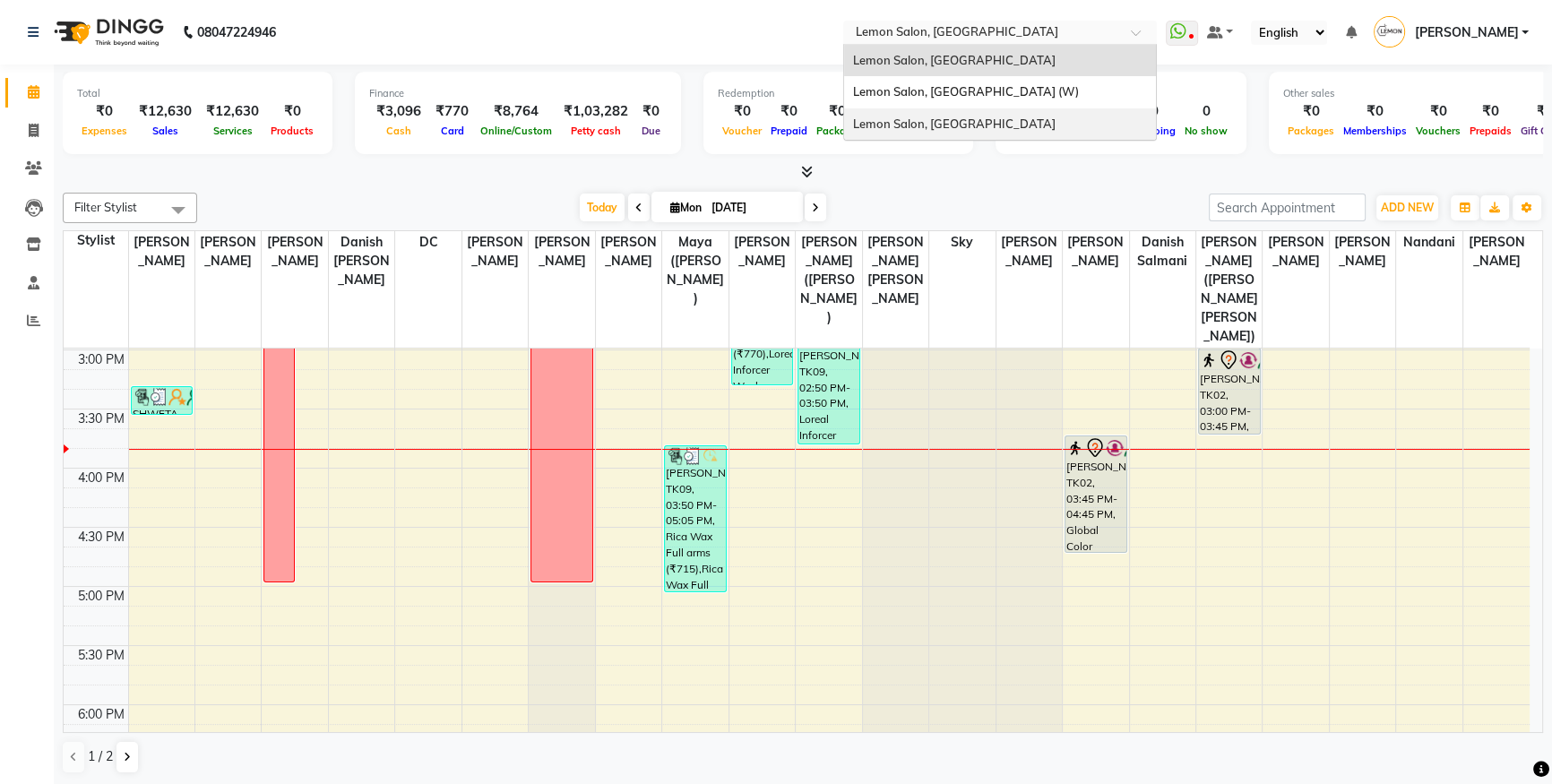
click at [932, 114] on div "Lemon Salon, [GEOGRAPHIC_DATA]" at bounding box center [1000, 124] width 312 height 32
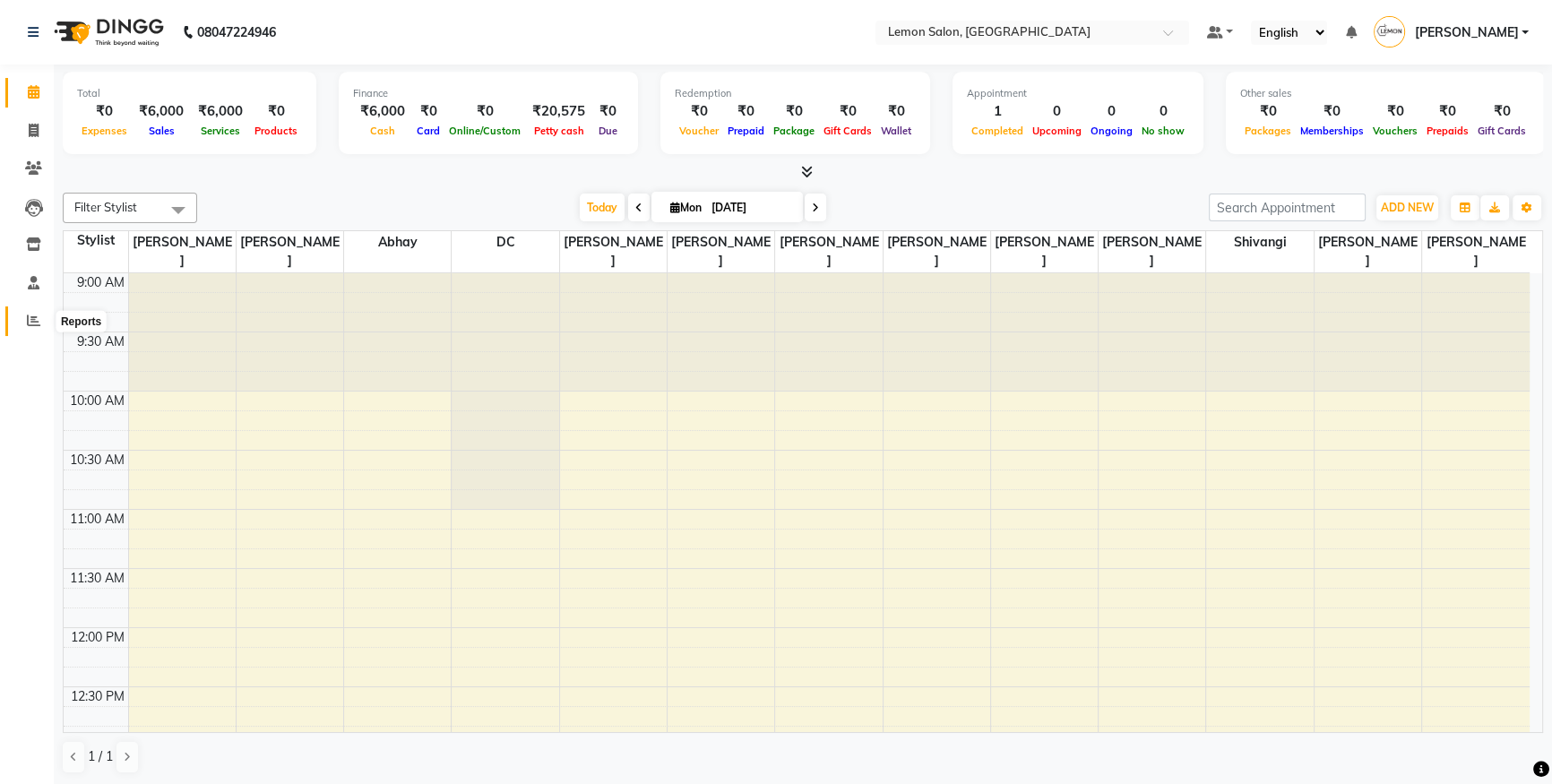
click at [29, 313] on span at bounding box center [34, 320] width 31 height 20
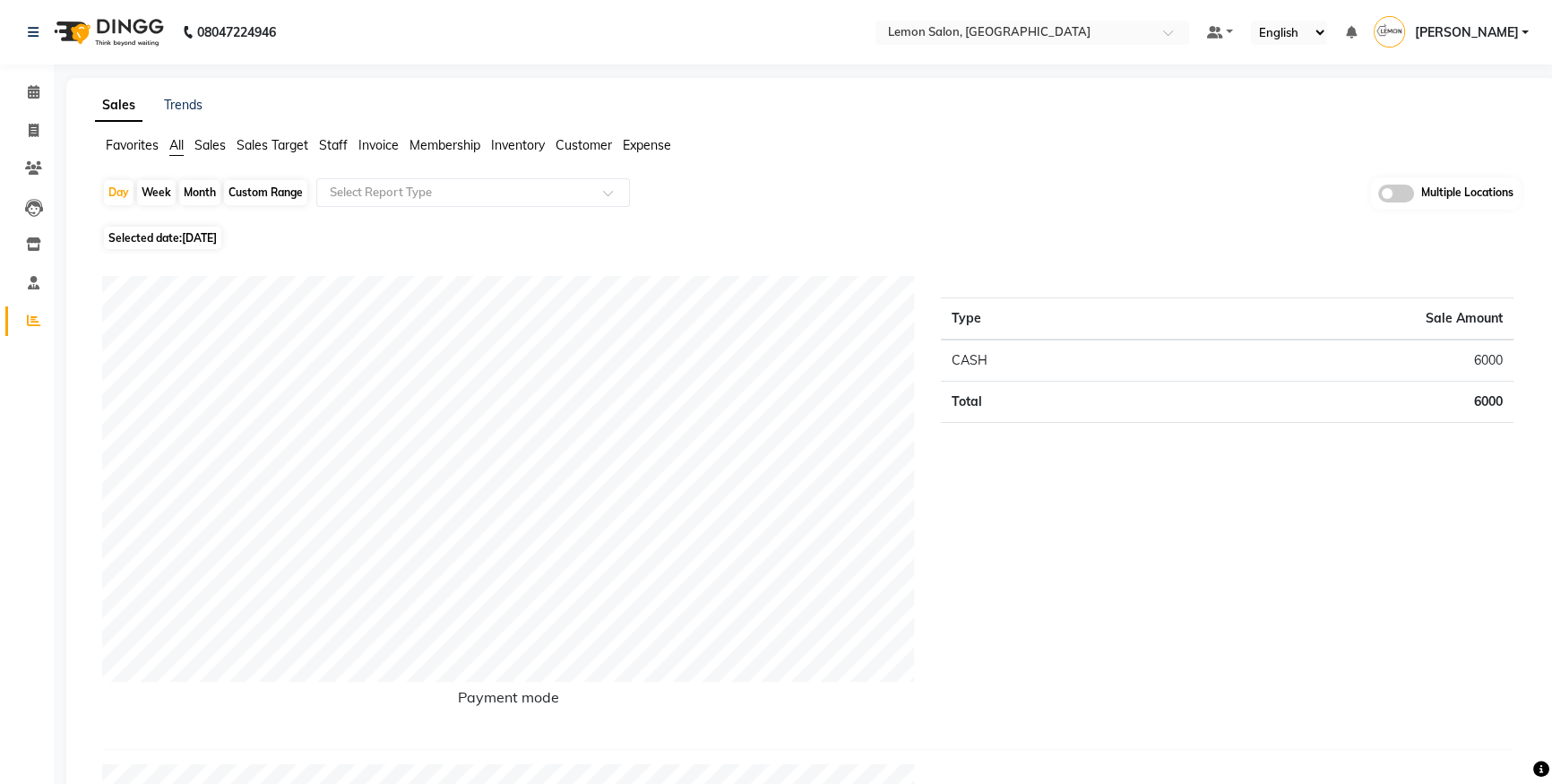
click at [342, 150] on span "Staff" at bounding box center [334, 145] width 29 height 16
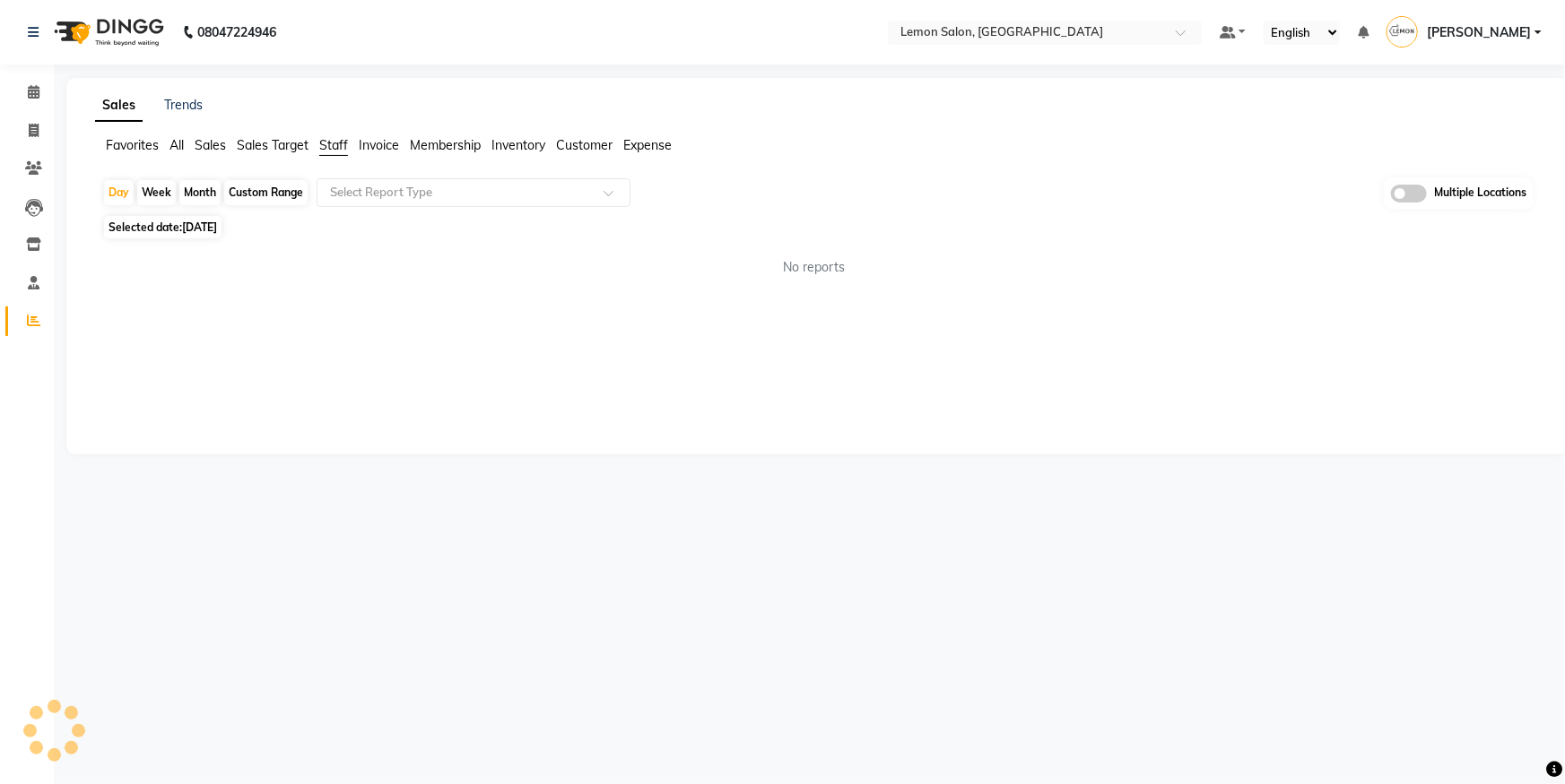
click at [184, 190] on div "Month" at bounding box center [199, 193] width 42 height 25
select select "9"
select select "2025"
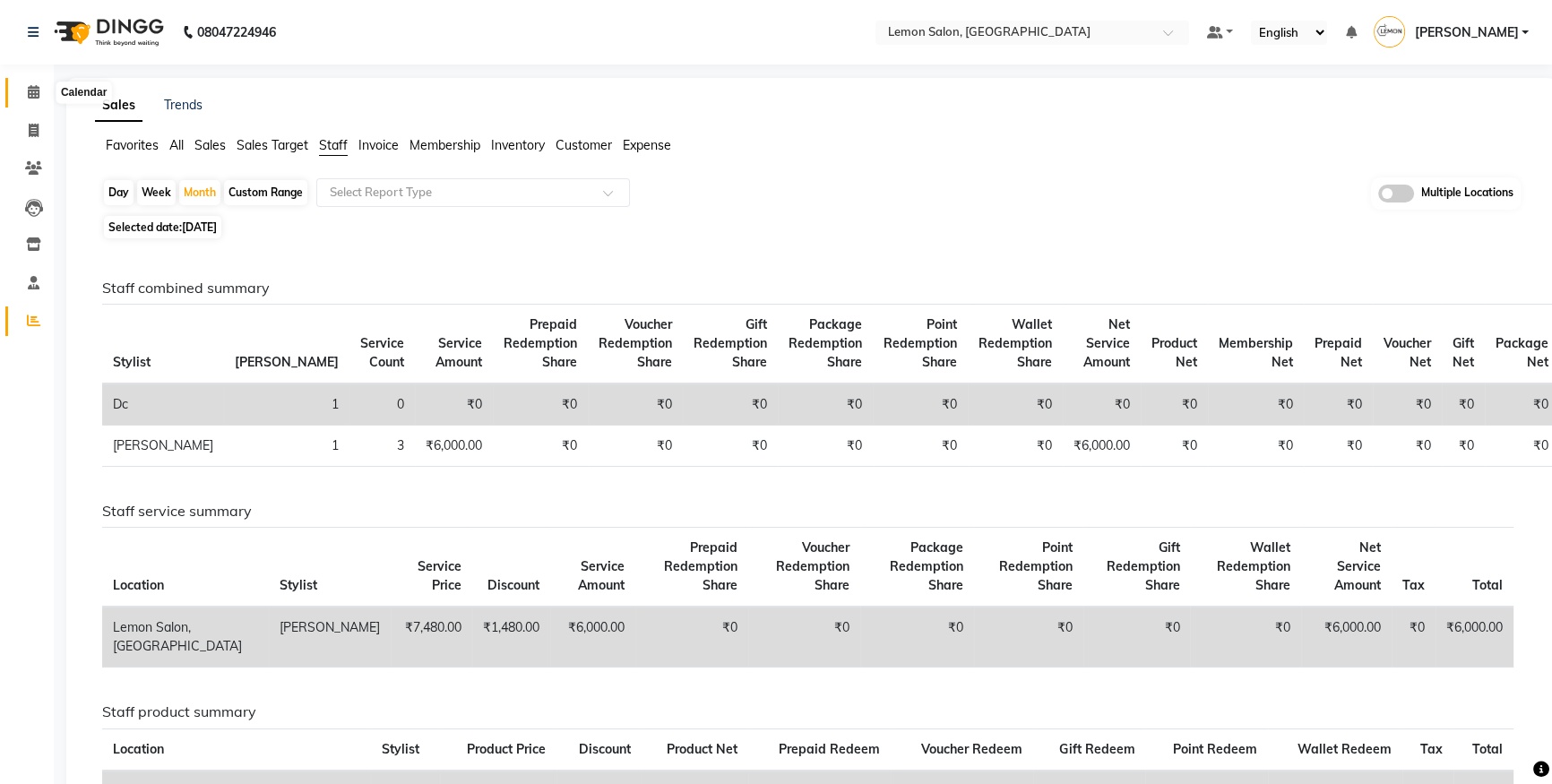
click at [20, 88] on span at bounding box center [34, 92] width 31 height 20
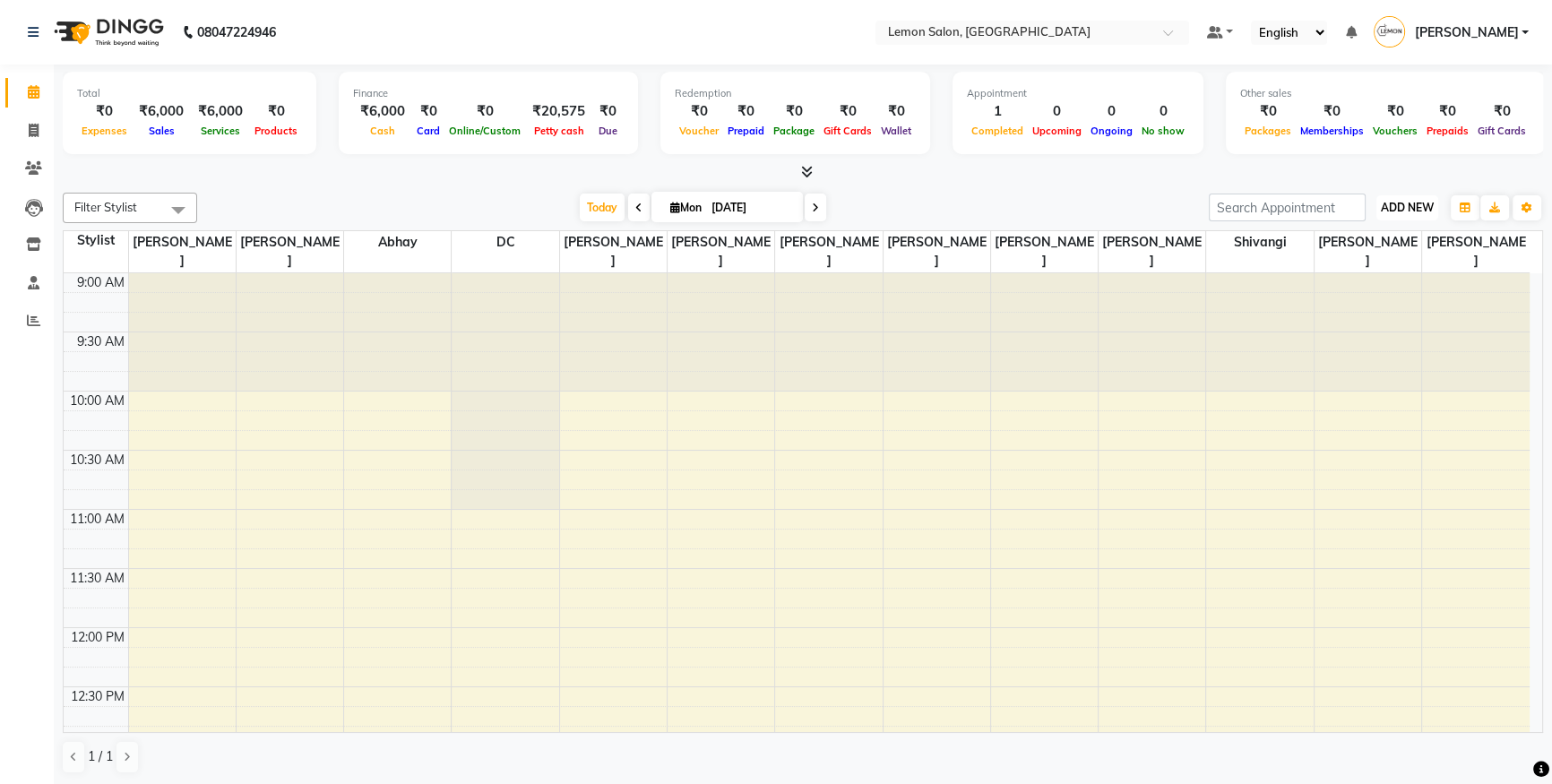
click at [1414, 214] on button "ADD NEW Toggle Dropdown" at bounding box center [1408, 208] width 62 height 25
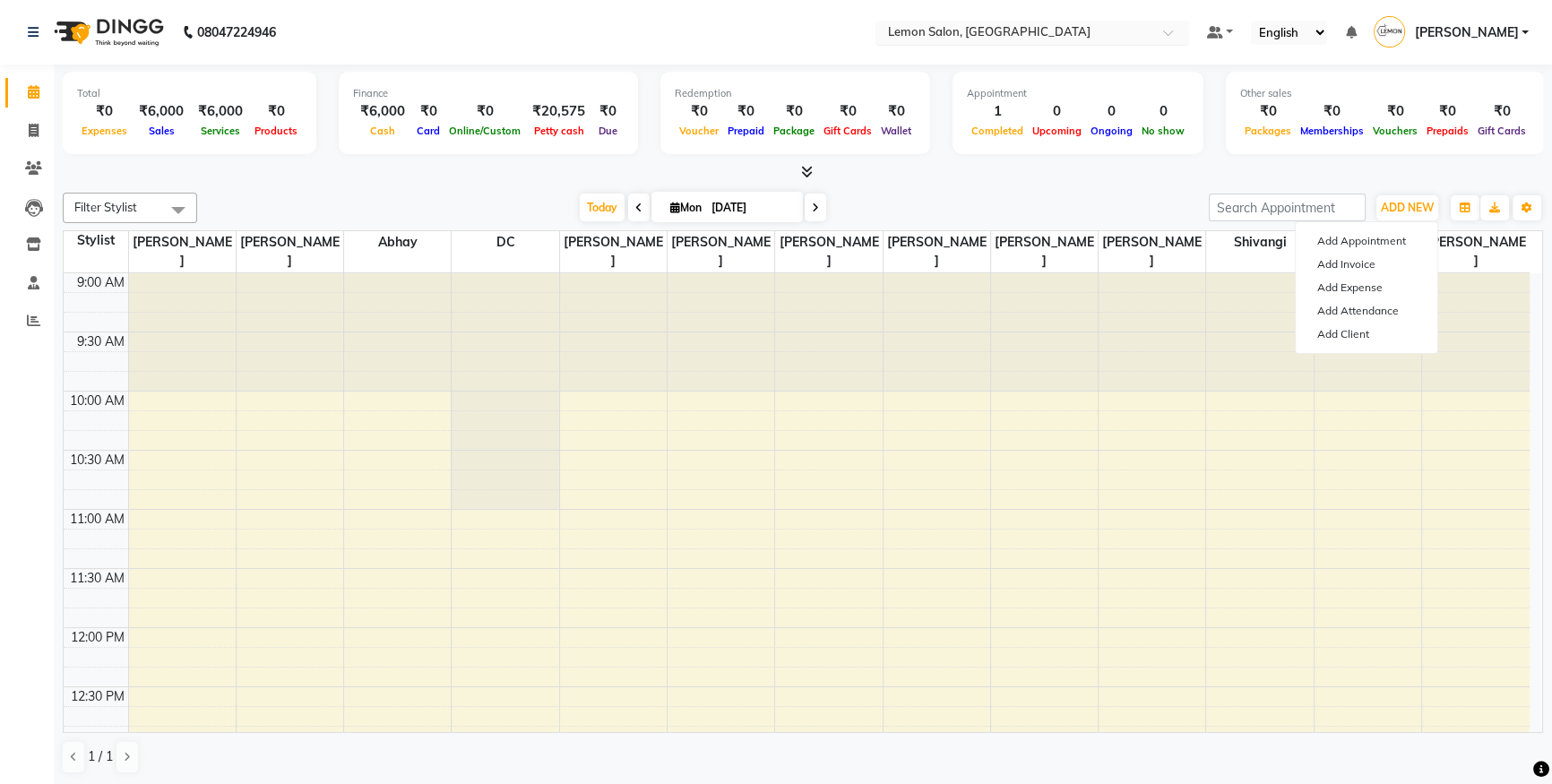
click at [1024, 25] on input "text" at bounding box center [1015, 34] width 259 height 18
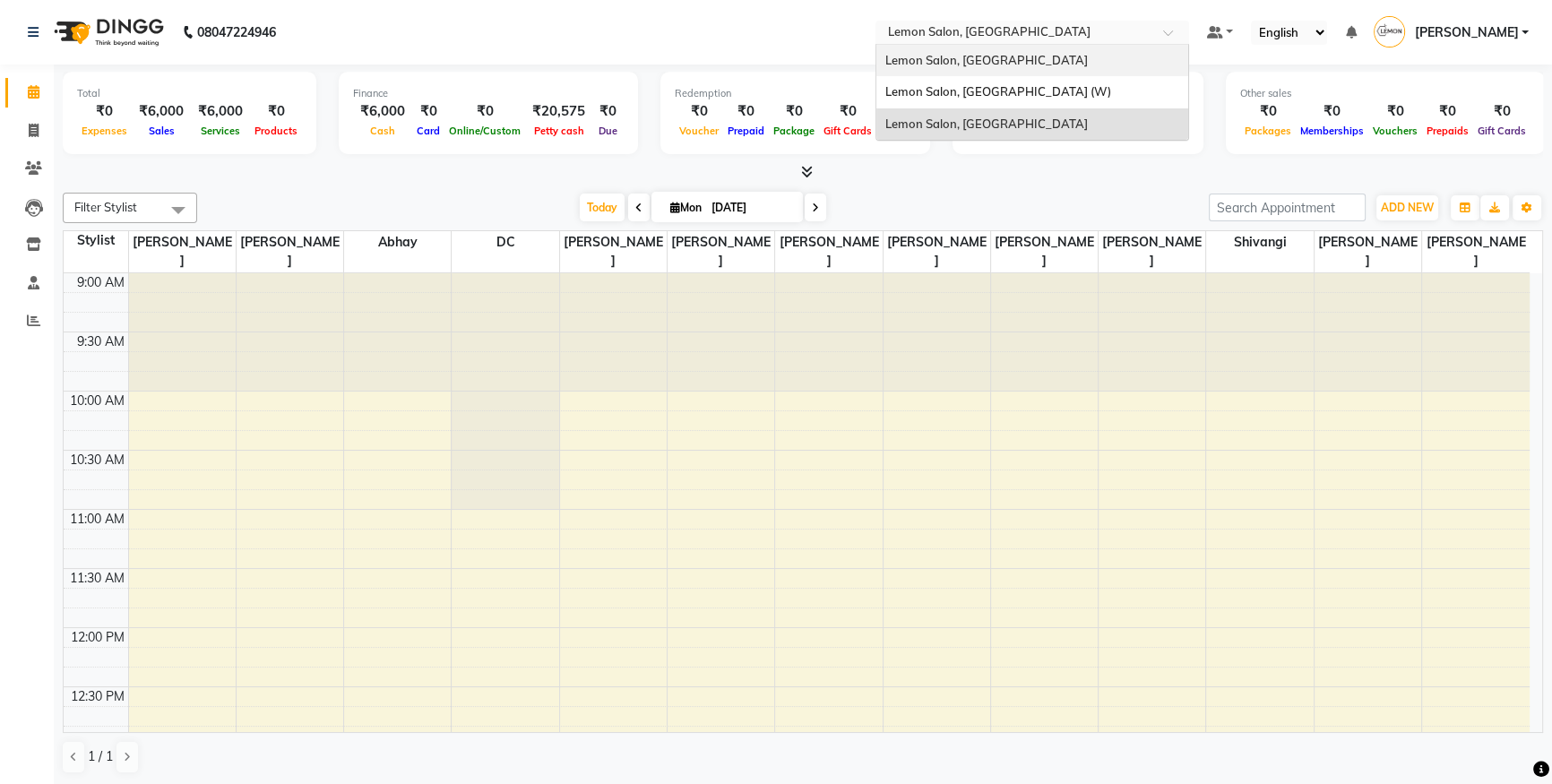
click at [1010, 67] on div "Lemon Salon, [GEOGRAPHIC_DATA]" at bounding box center [1032, 60] width 312 height 32
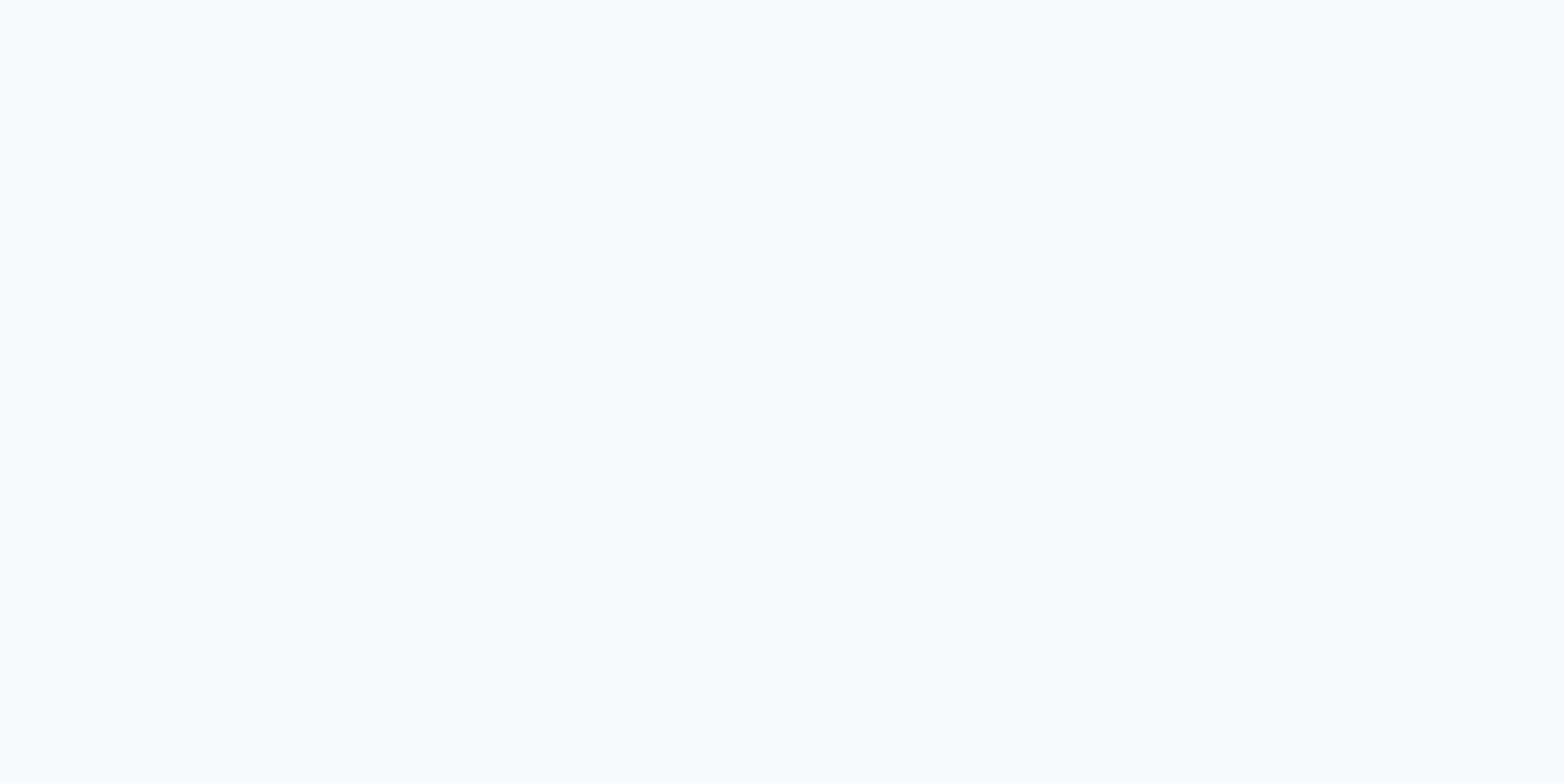
select select "561"
select select "service"
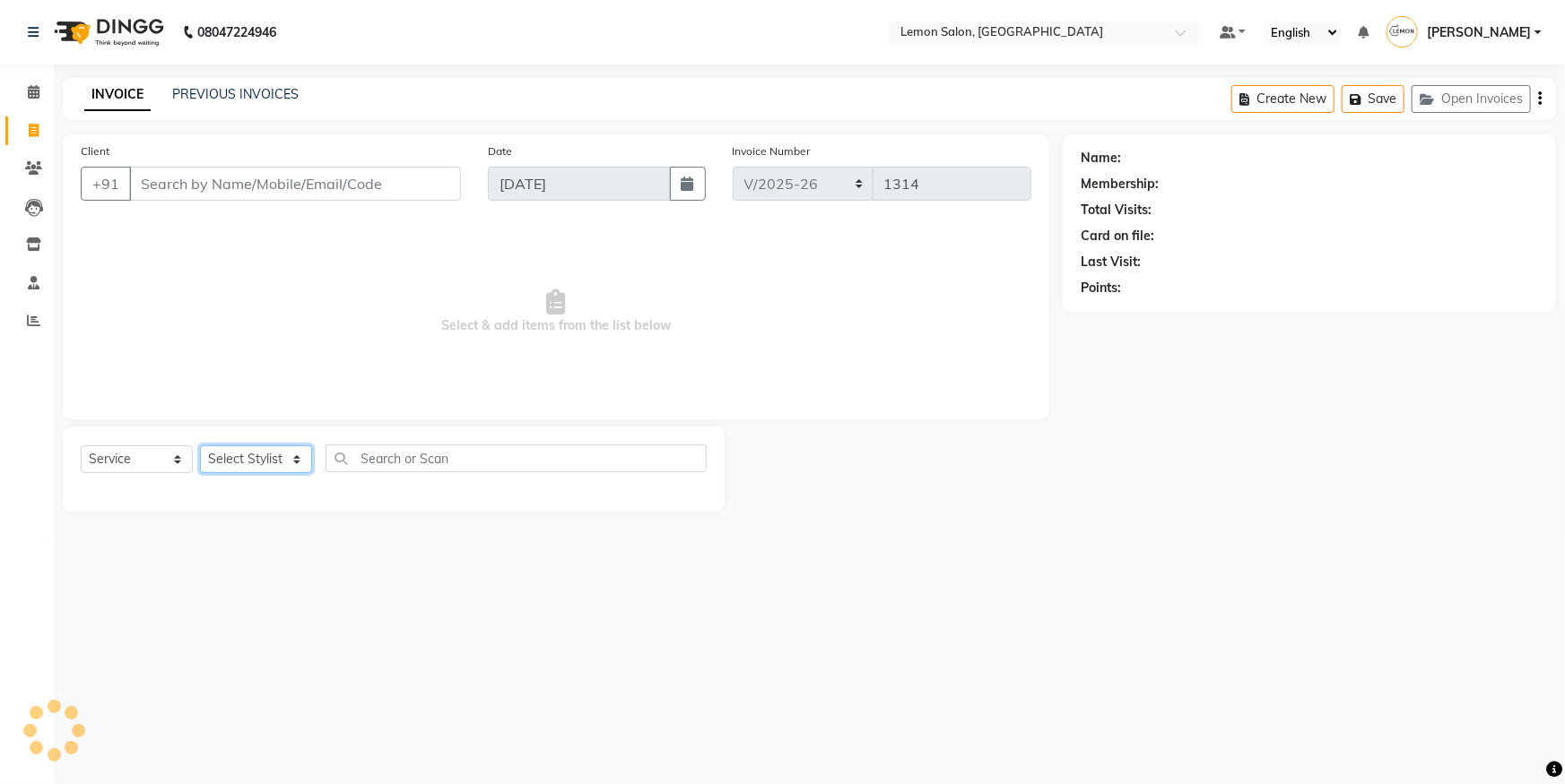
click at [293, 460] on select "Select Stylist" at bounding box center [256, 459] width 112 height 28
select select "7890"
click at [199, 445] on select "Select Stylist [PERSON_NAME] [PERSON_NAME] [PERSON_NAME] DC [PERSON_NAME] [PERS…" at bounding box center [256, 459] width 112 height 28
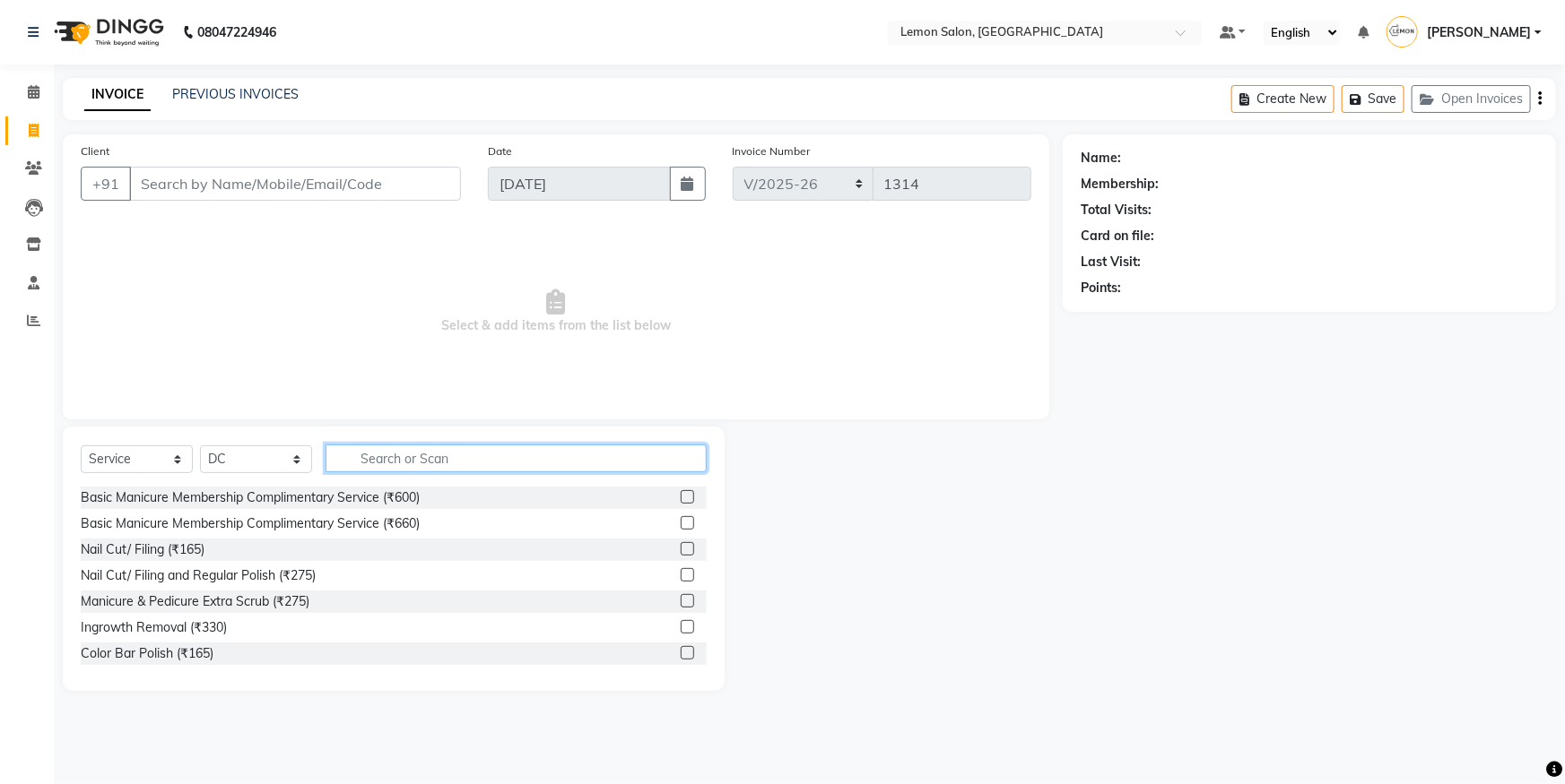
click at [399, 456] on input "text" at bounding box center [515, 458] width 381 height 28
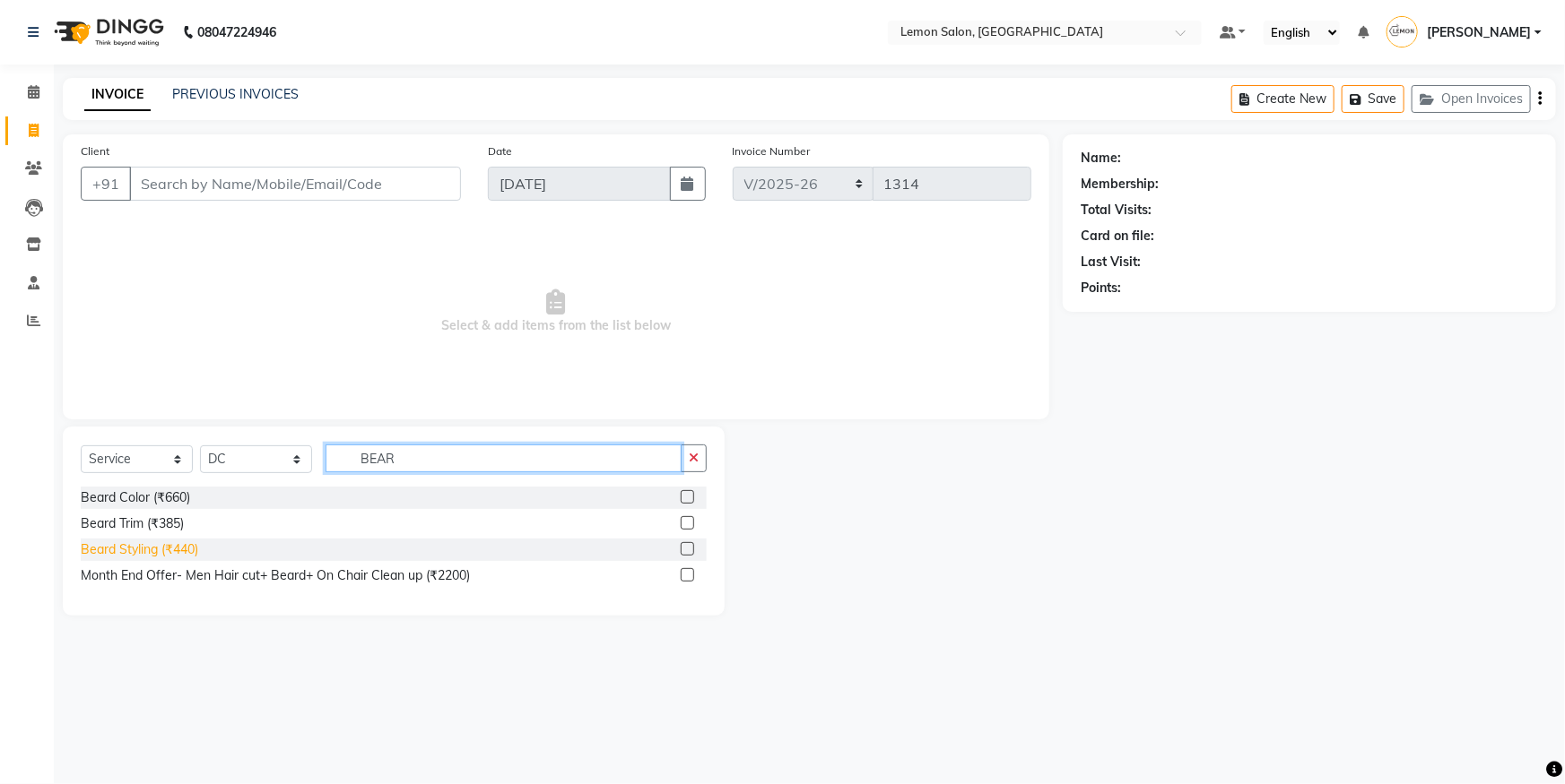
type input "BEAR"
click at [112, 547] on div "Beard Styling (₹440)" at bounding box center [138, 549] width 117 height 18
checkbox input "false"
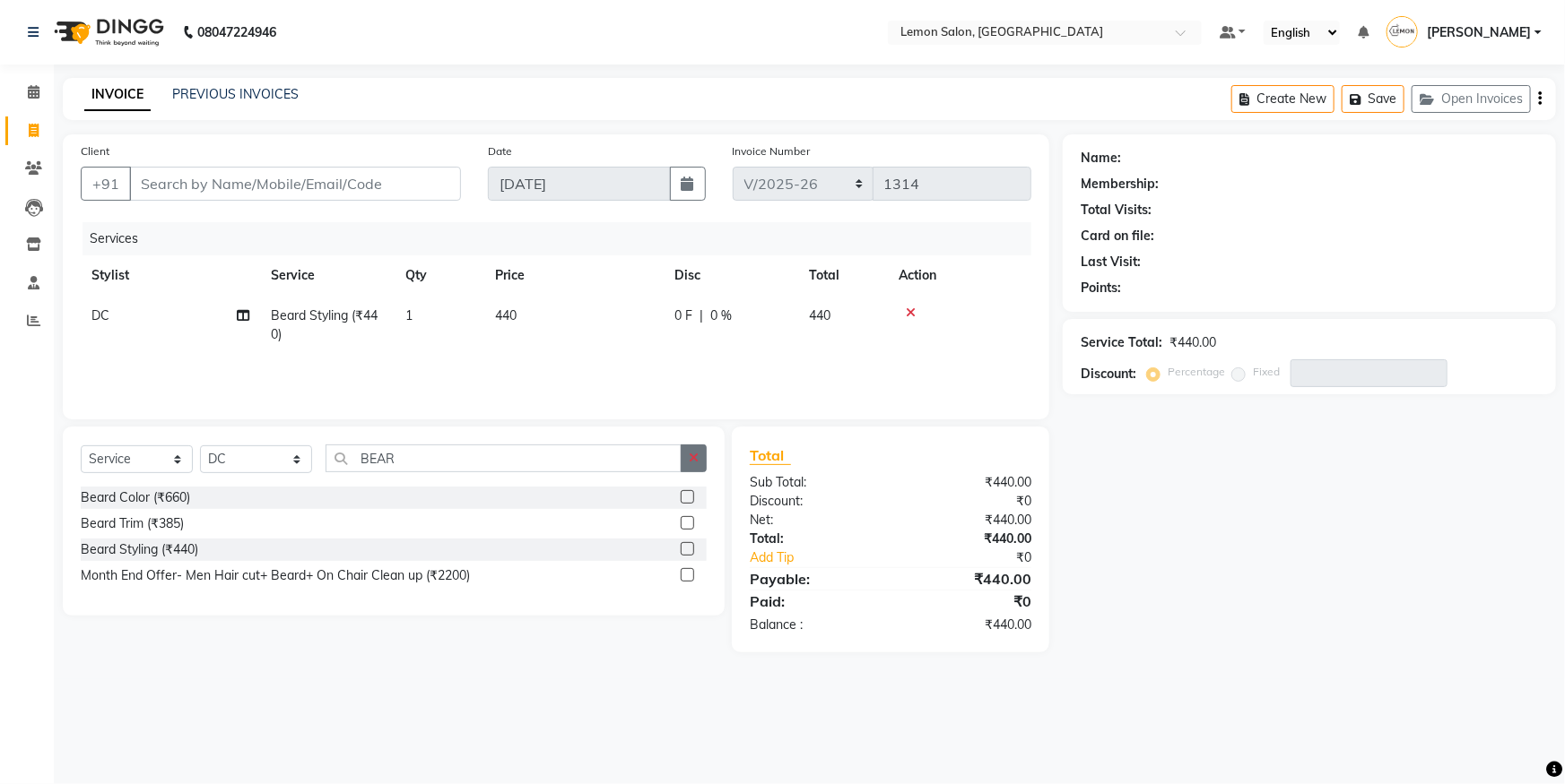
click at [690, 467] on button "button" at bounding box center [693, 458] width 26 height 28
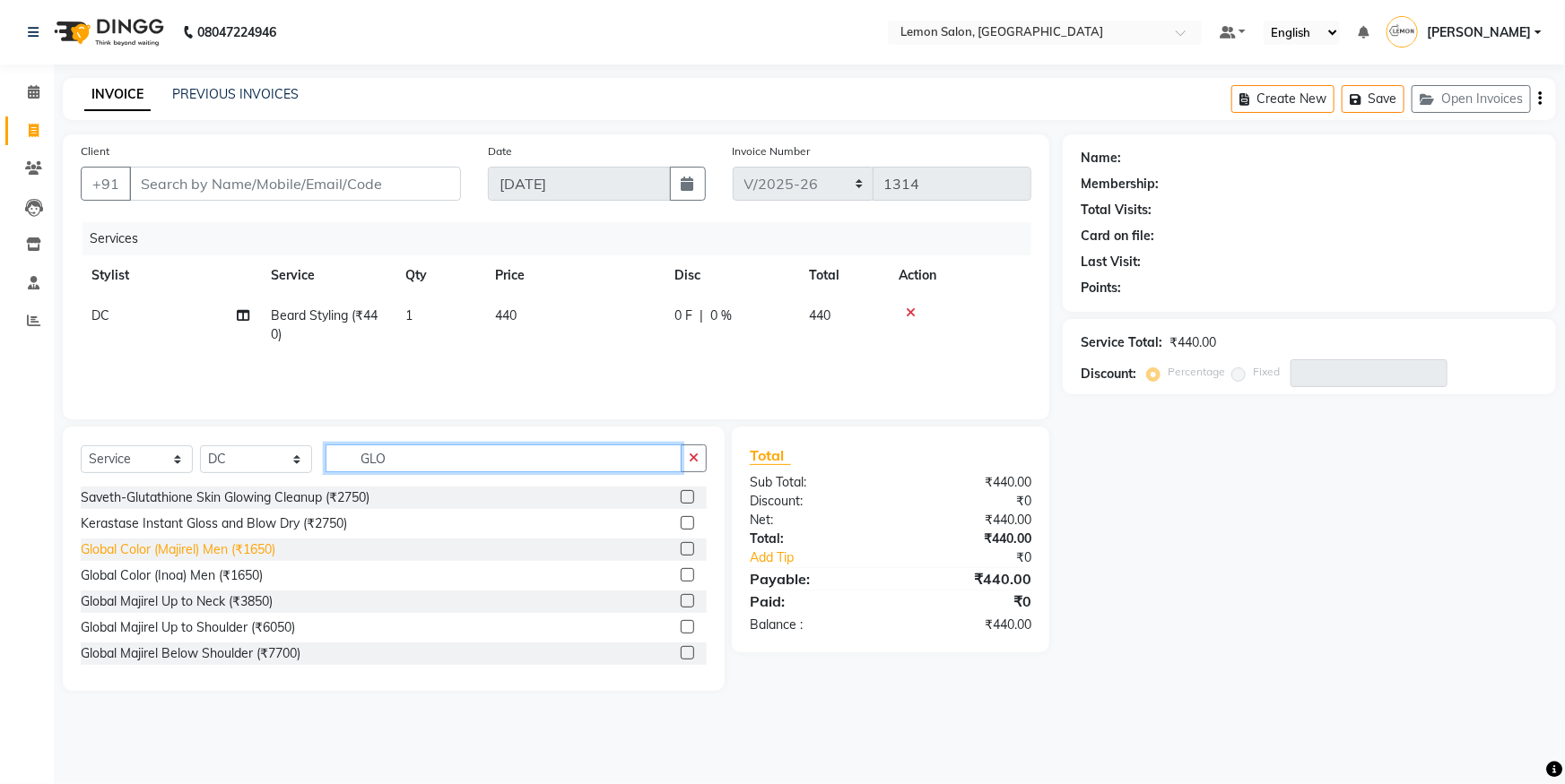
type input "GLO"
click at [116, 547] on div "Global Color (Majirel) Men (₹1650)" at bounding box center [177, 549] width 195 height 18
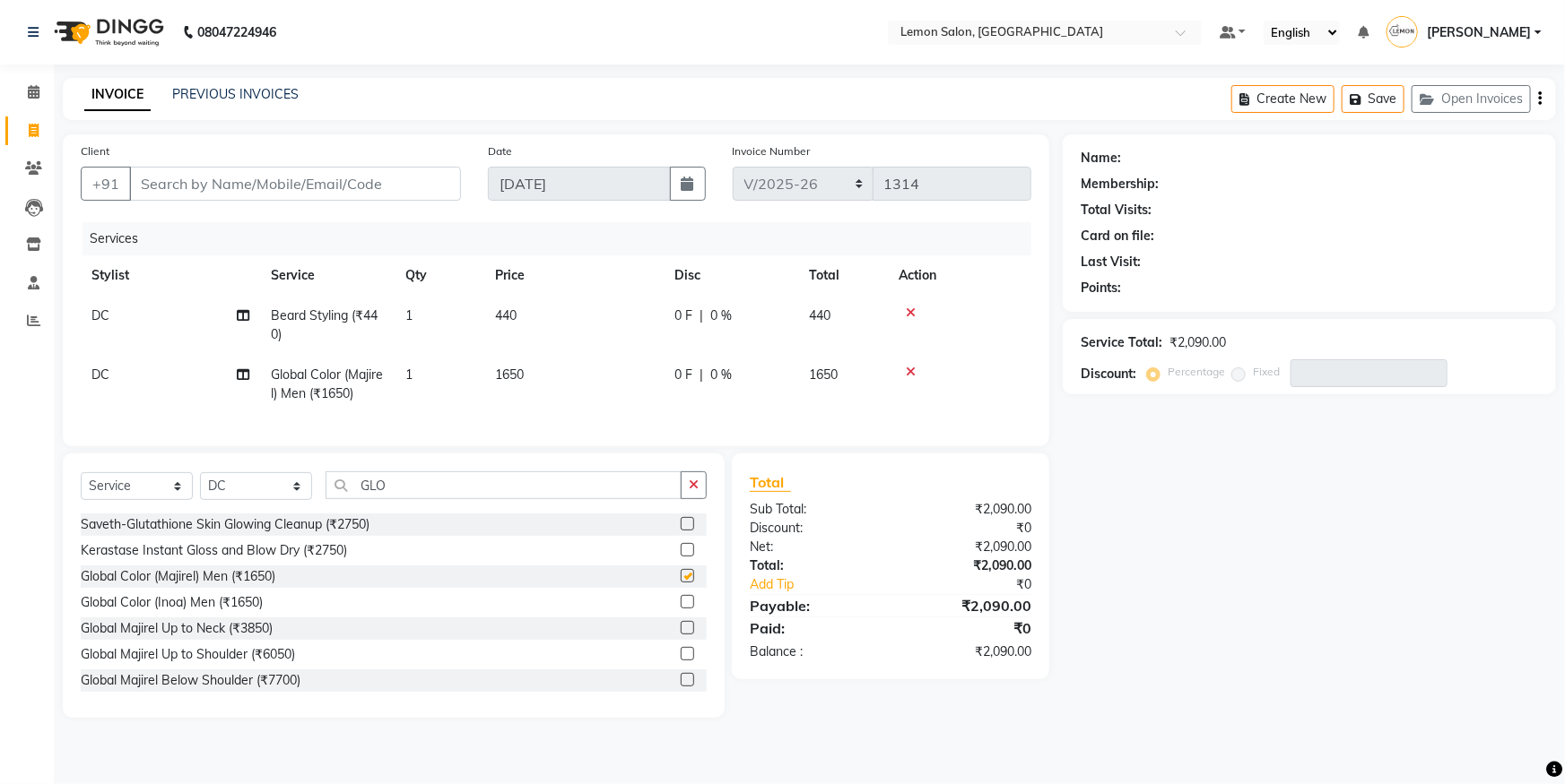
checkbox input "false"
click at [912, 313] on icon at bounding box center [910, 313] width 10 height 13
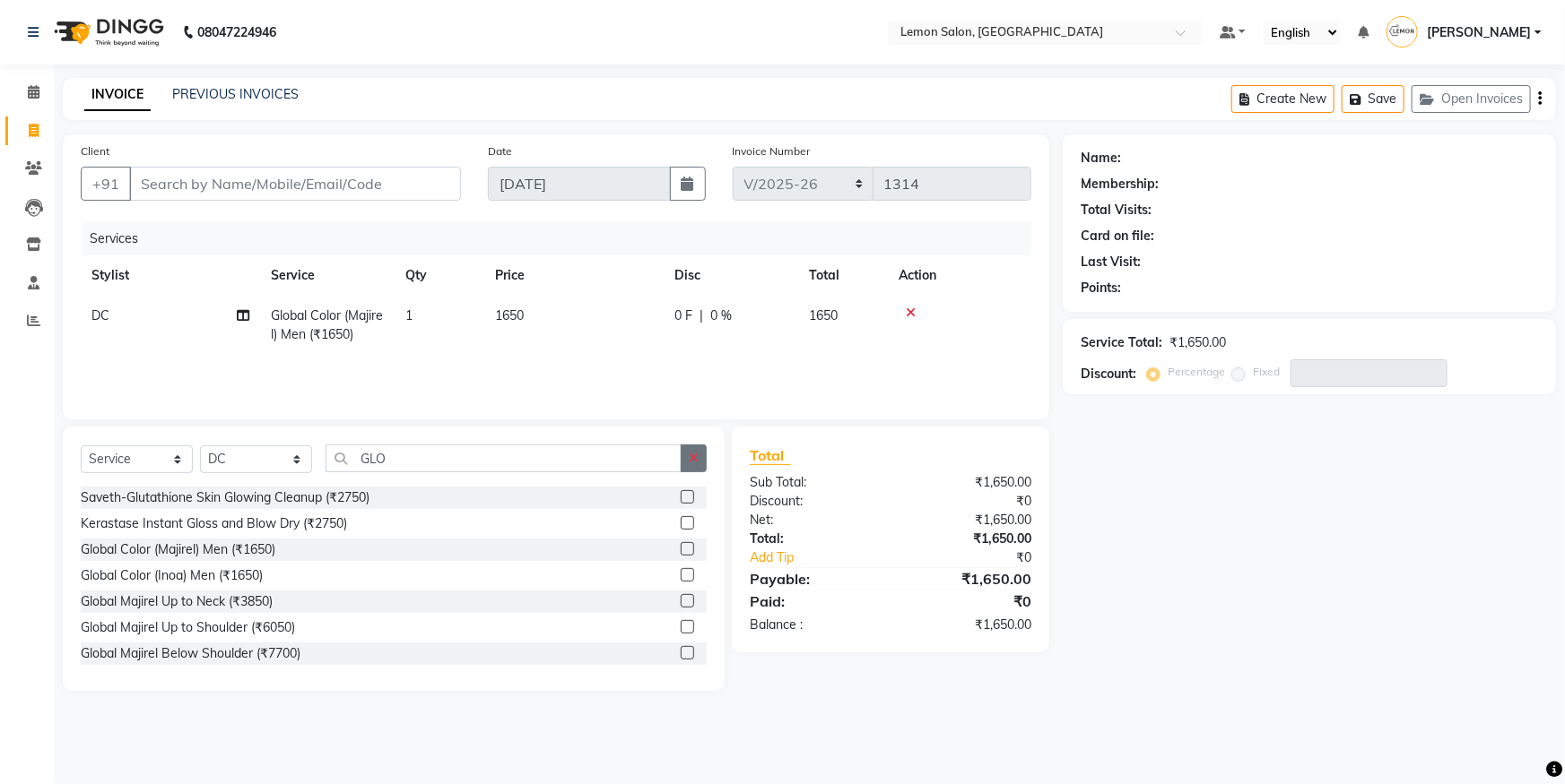
click at [692, 455] on icon "button" at bounding box center [693, 458] width 10 height 13
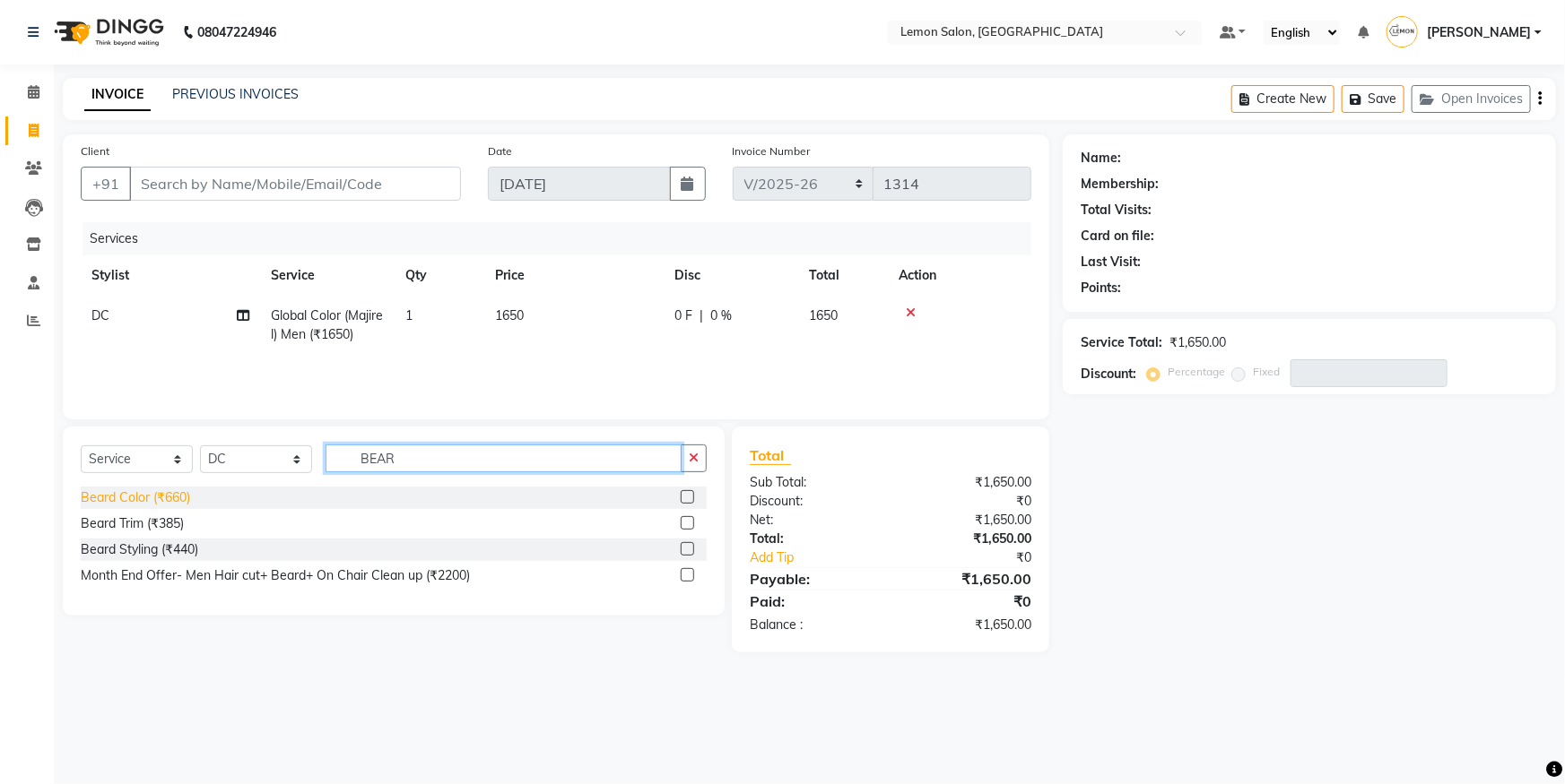
type input "BEAR"
click at [143, 494] on div "Beard Color (₹660)" at bounding box center [135, 498] width 109 height 18
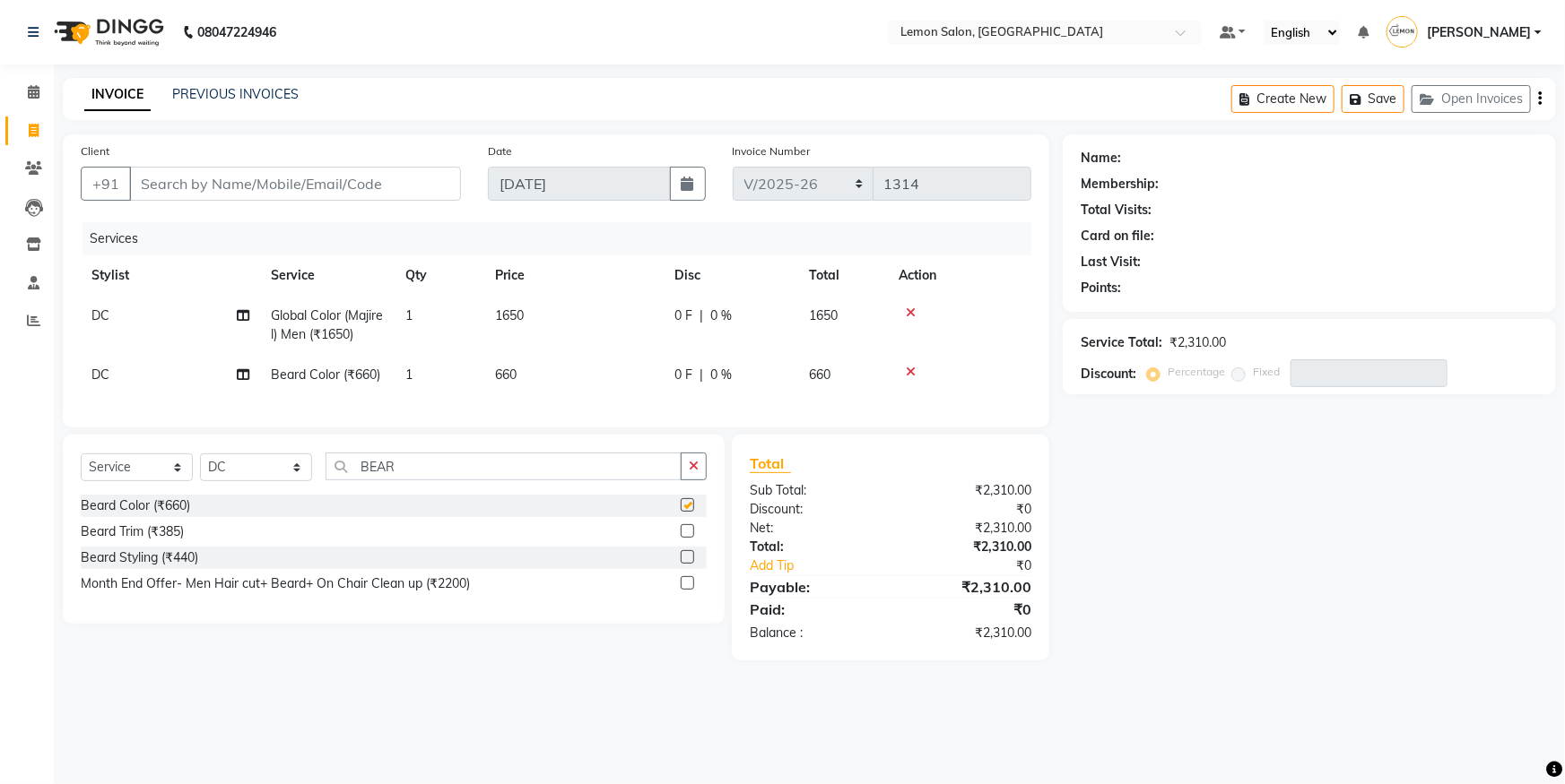
checkbox input "false"
click at [690, 472] on icon "button" at bounding box center [693, 466] width 10 height 13
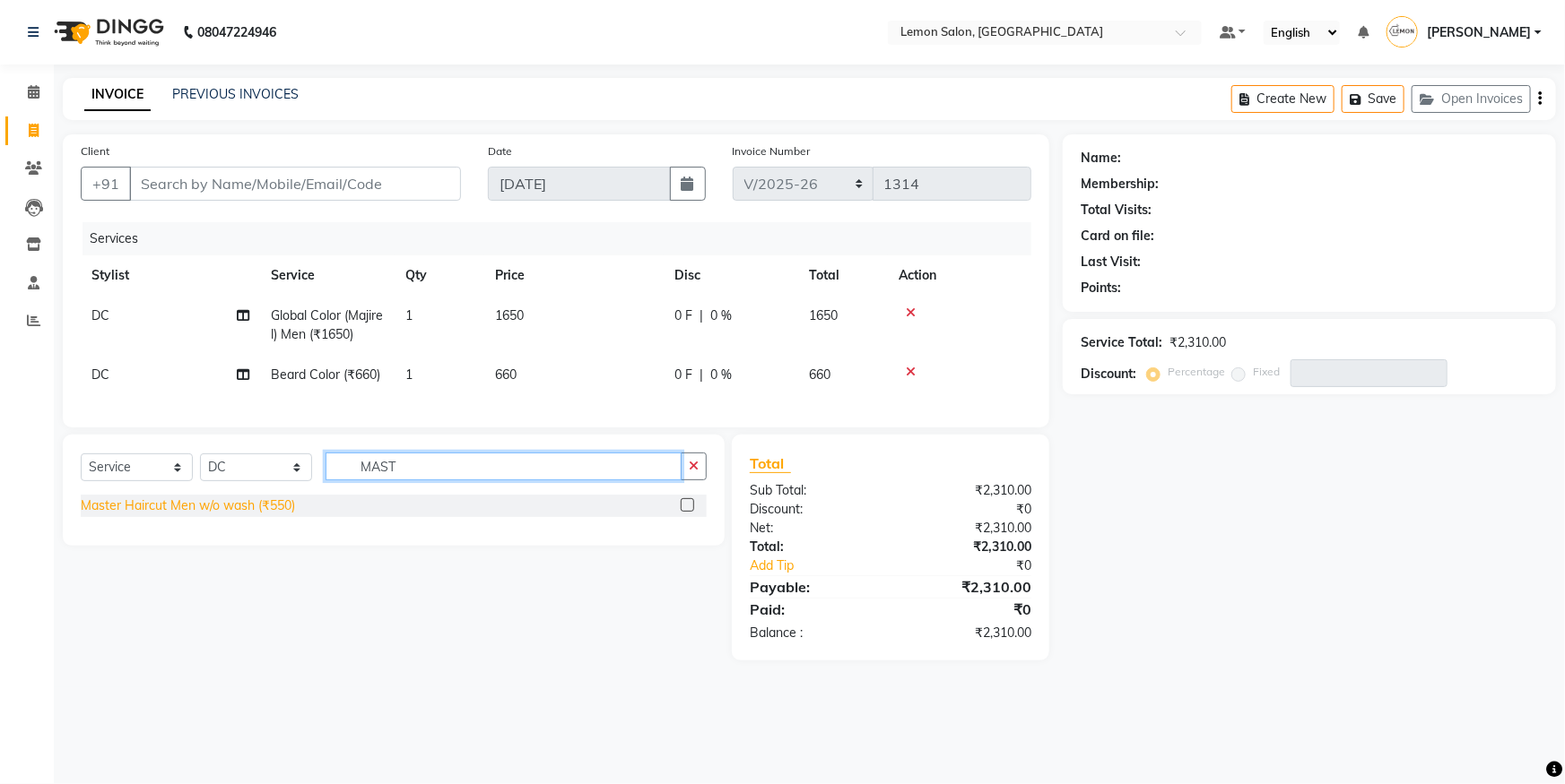
type input "MAST"
click at [252, 515] on div "Master Haircut Men w/o wash (₹550)" at bounding box center [187, 505] width 214 height 18
checkbox input "false"
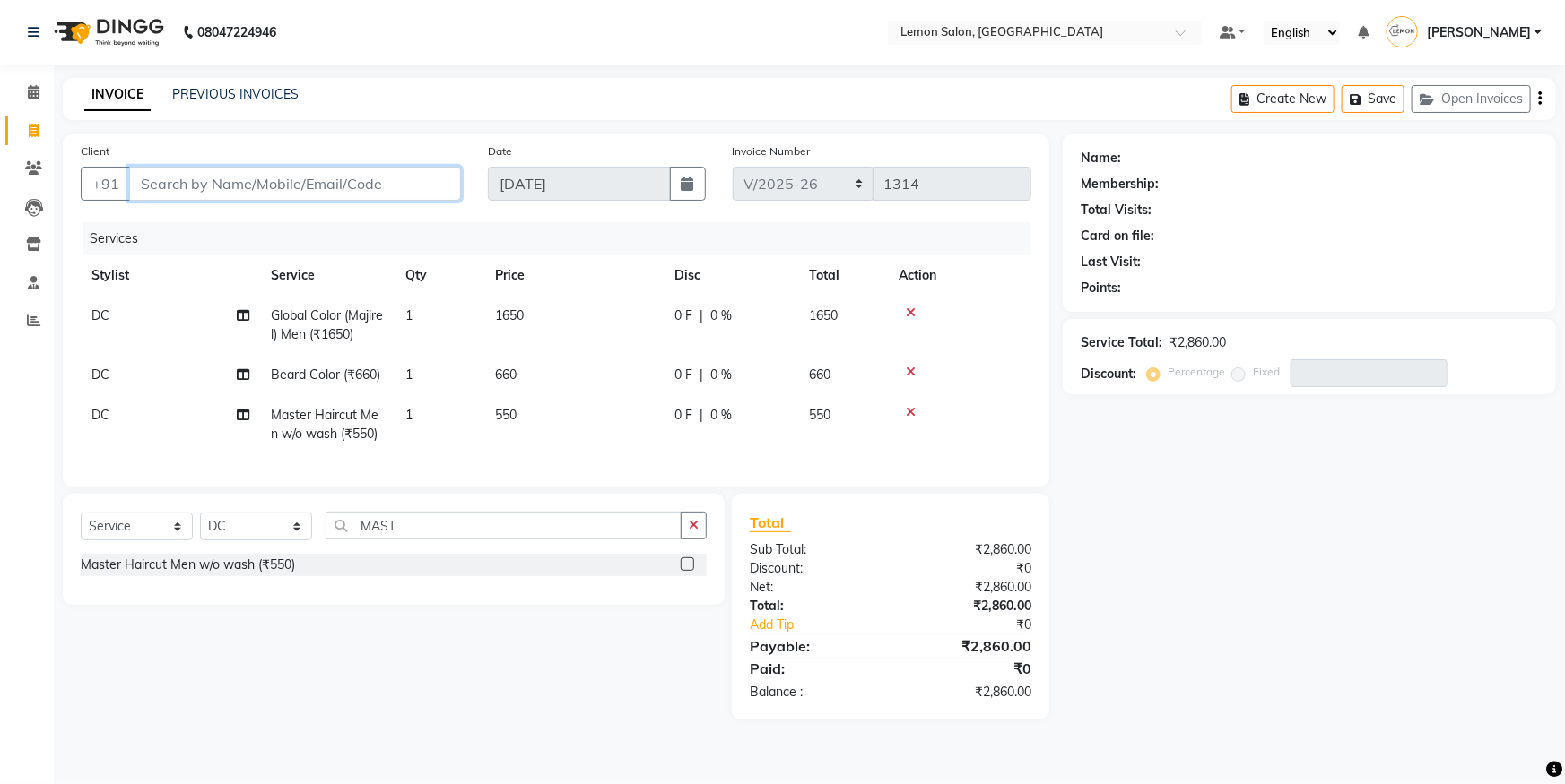
click at [234, 191] on input "Client" at bounding box center [294, 183] width 332 height 34
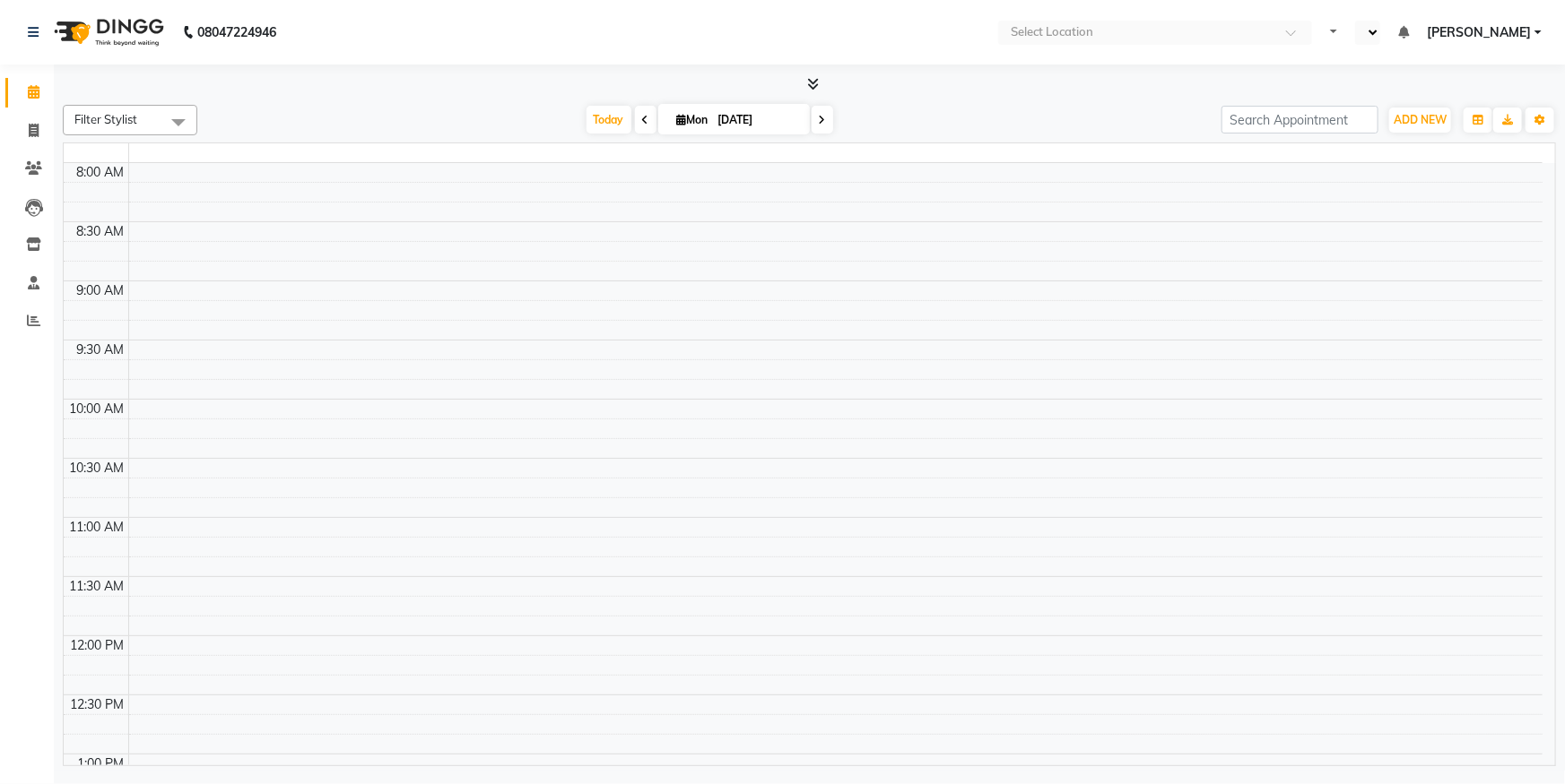
select select "en"
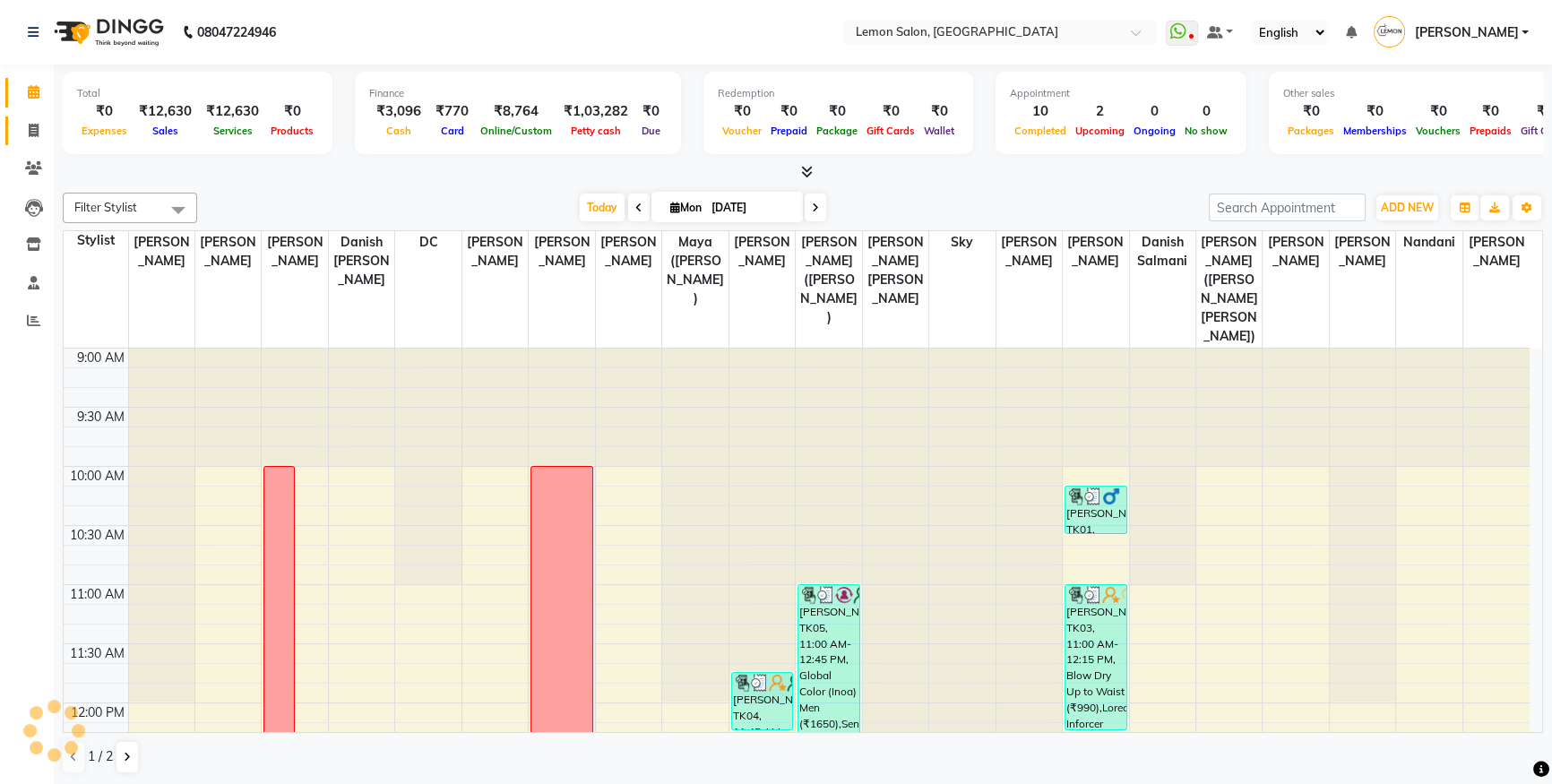
click at [36, 131] on icon at bounding box center [34, 131] width 10 height 14
select select "service"
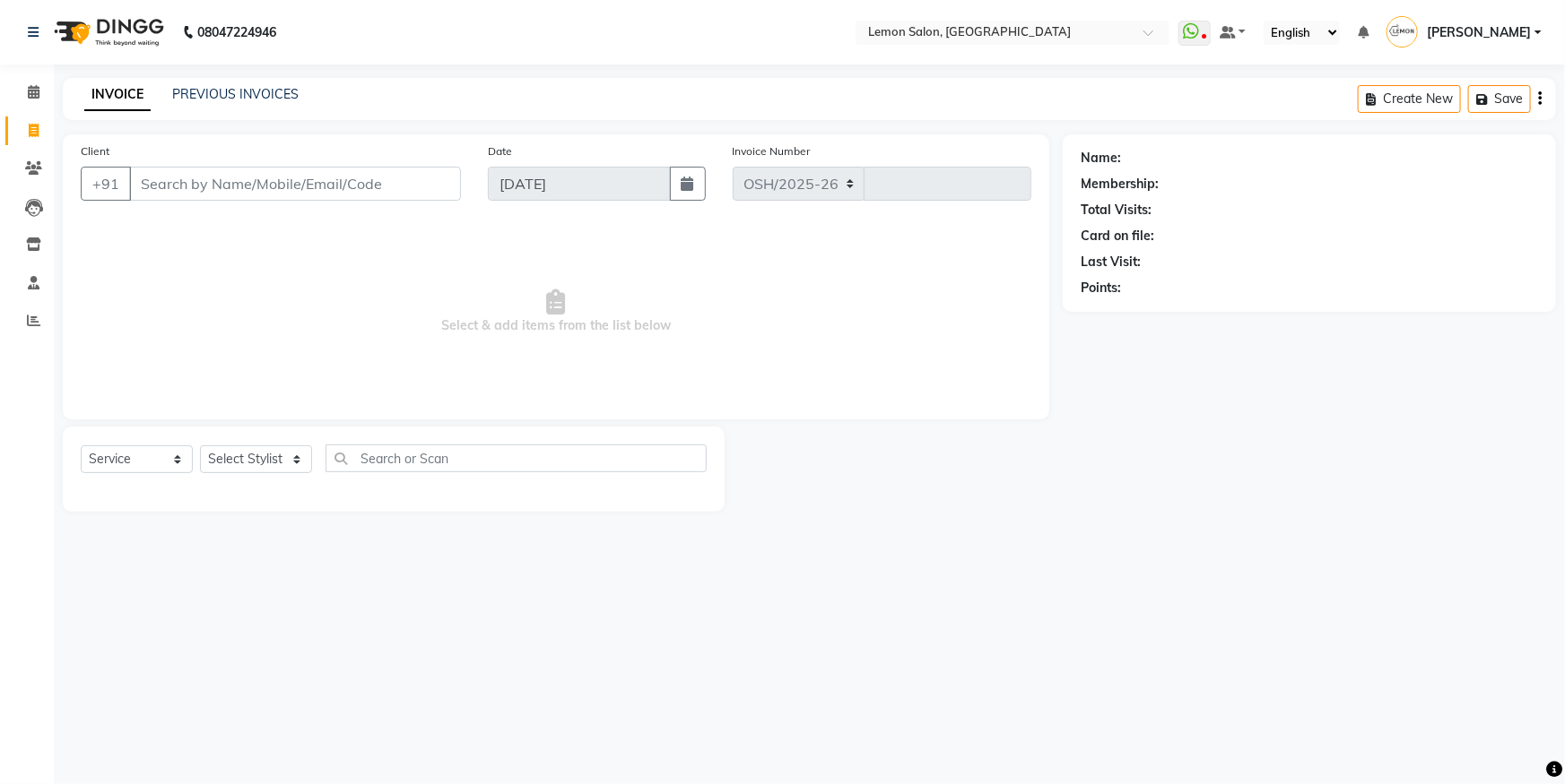
select select "566"
type input "5597"
type input "9137626776"
click at [414, 168] on button "Add Client" at bounding box center [414, 183] width 92 height 34
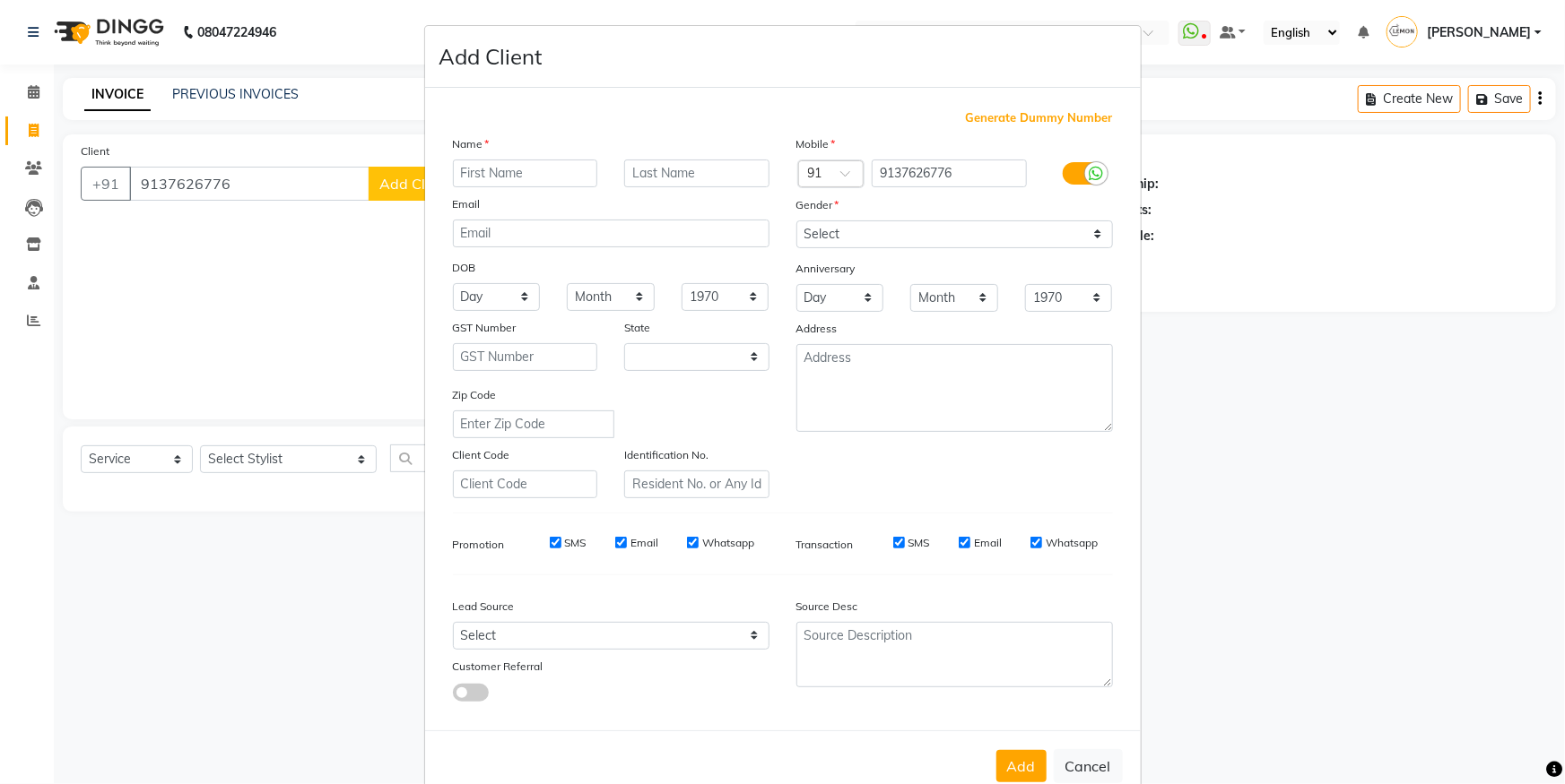
select select "22"
type input "v"
type input "VICKY"
click at [859, 229] on select "Select Male Female Other Prefer Not To Say" at bounding box center [954, 234] width 317 height 28
select select "male"
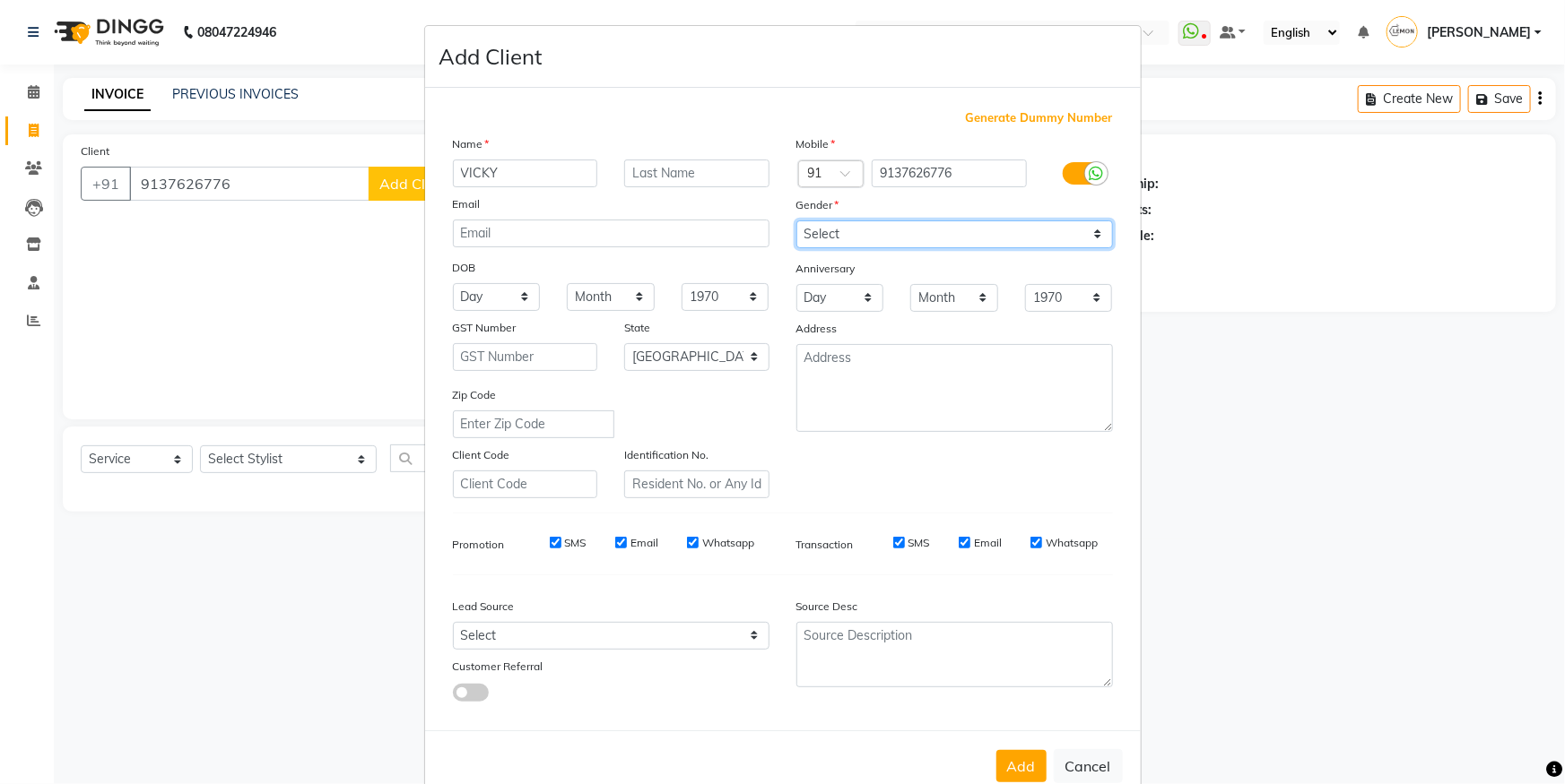
click at [796, 221] on select "Select Male Female Other Prefer Not To Say" at bounding box center [954, 234] width 317 height 28
click at [1027, 774] on button "Add" at bounding box center [1022, 766] width 50 height 32
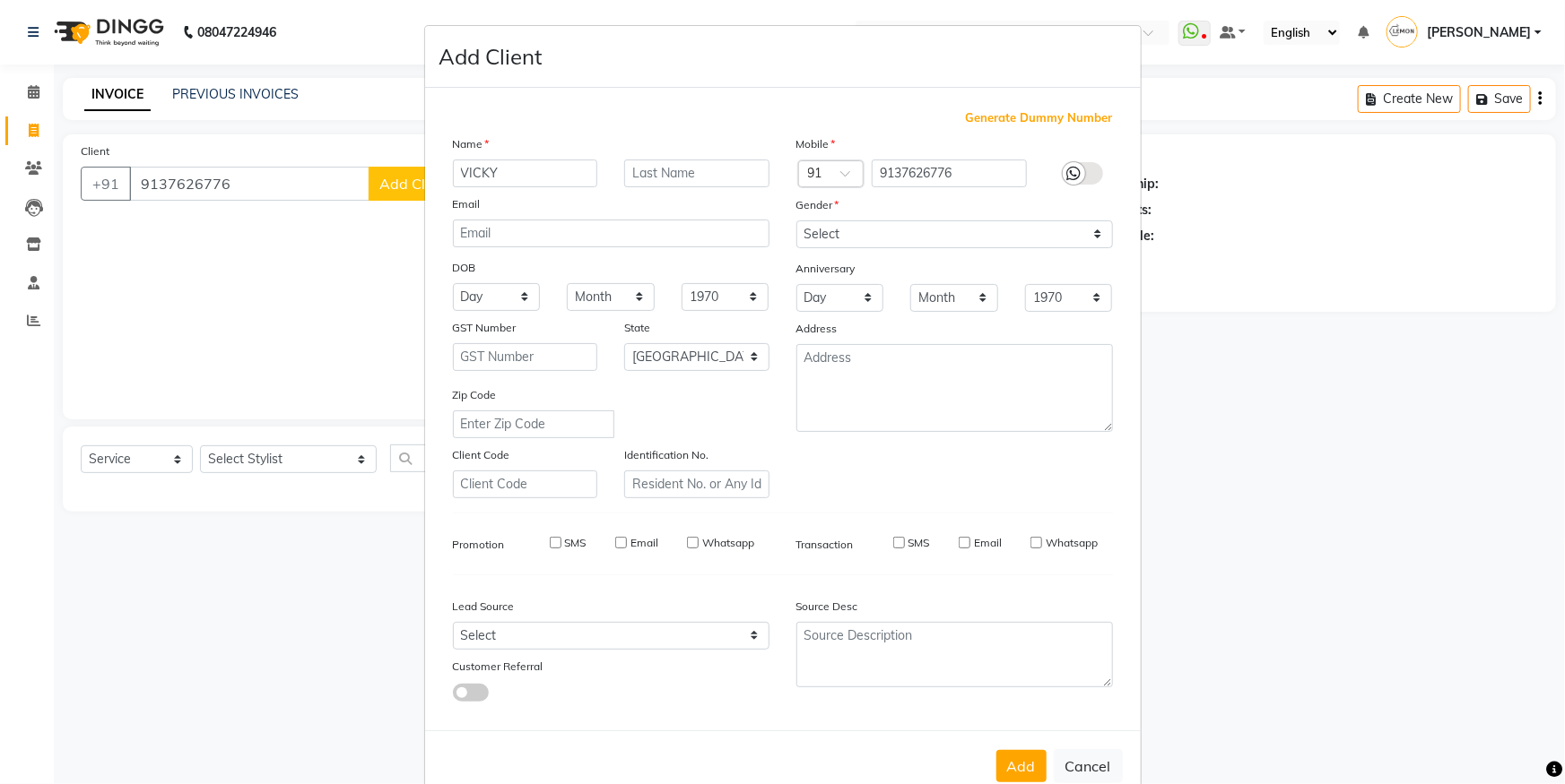
select select
select select "null"
select select
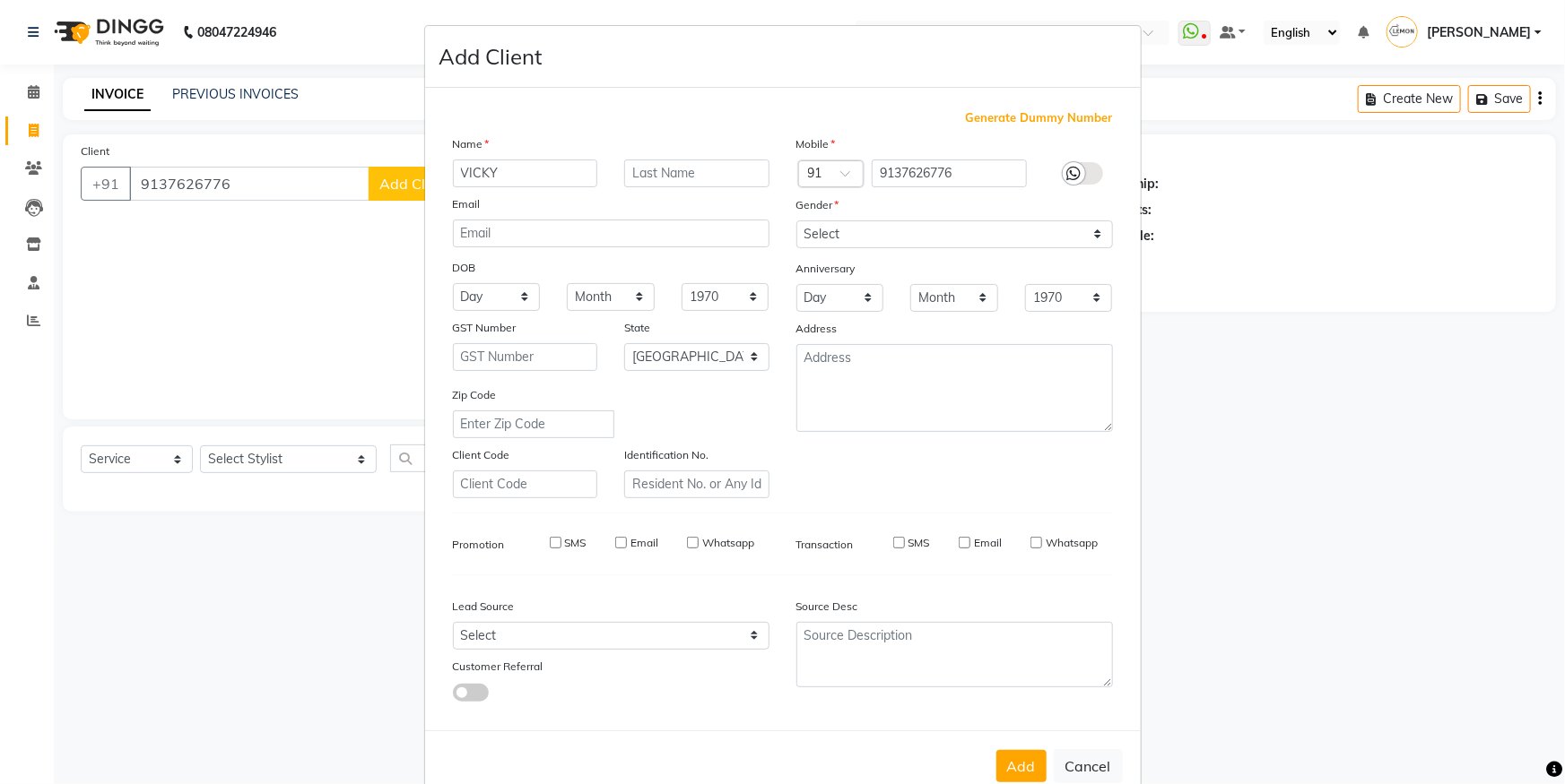
select select
checkbox input "false"
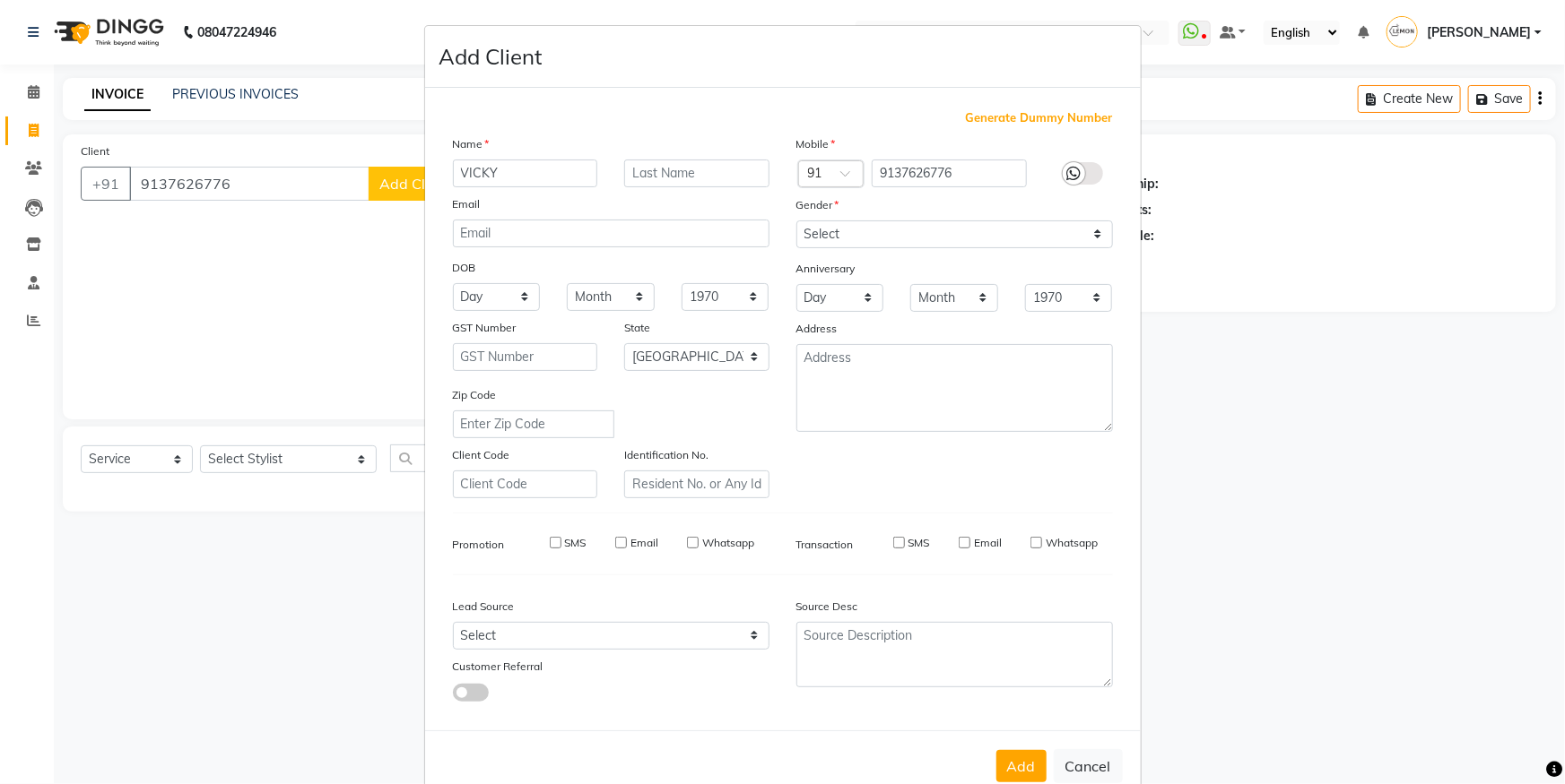
checkbox input "false"
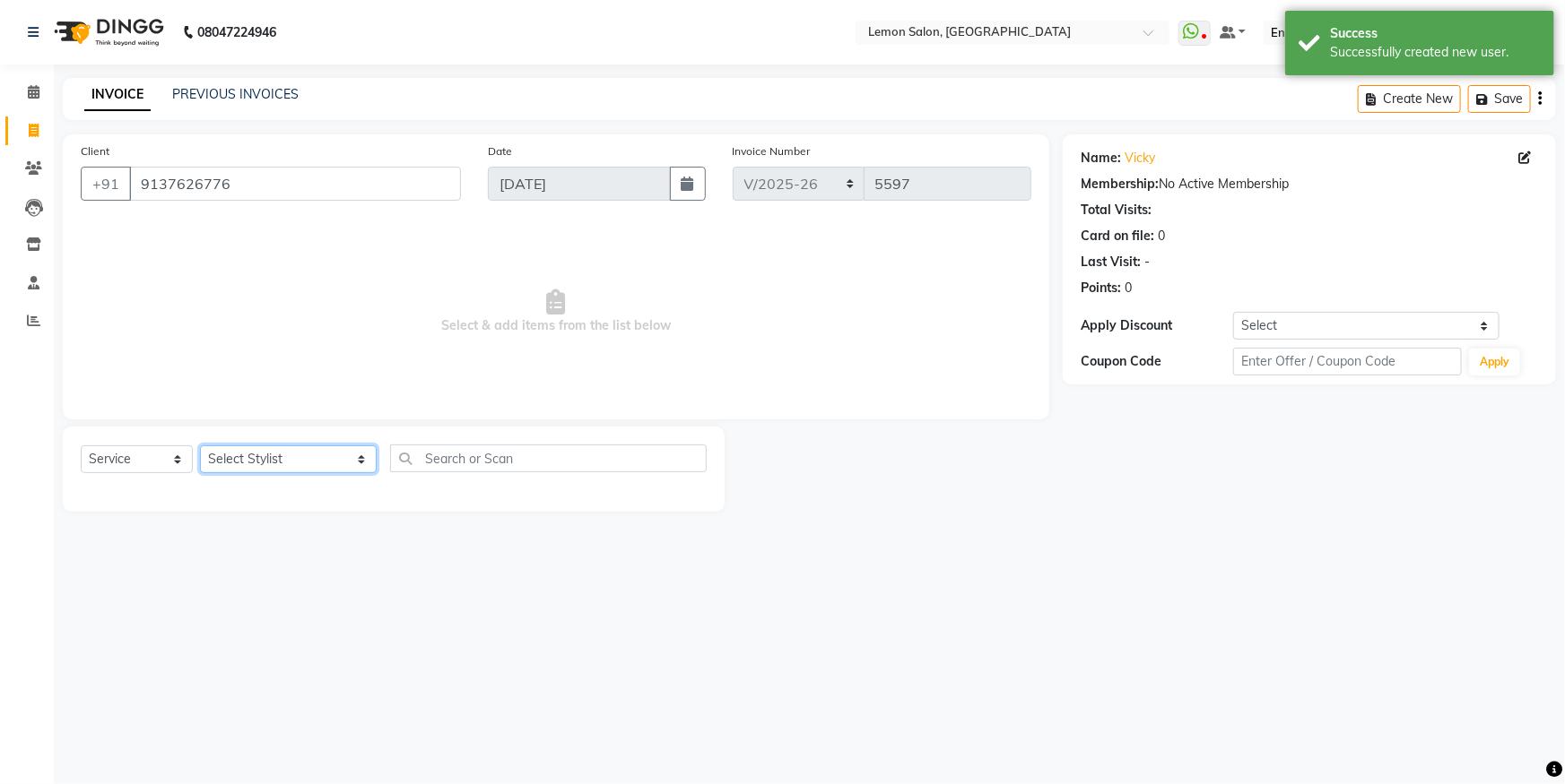
click at [272, 456] on select "Select Stylist Aakash Buchiude Azaz Kassara Danish Salmani DC Geeta Govind Rajp…" at bounding box center [288, 459] width 176 height 28
select select "7884"
click at [199, 445] on select "Select Stylist Aakash Buchiude Azaz Kassara Danish Salmani DC Geeta Govind Rajp…" at bounding box center [288, 459] width 176 height 28
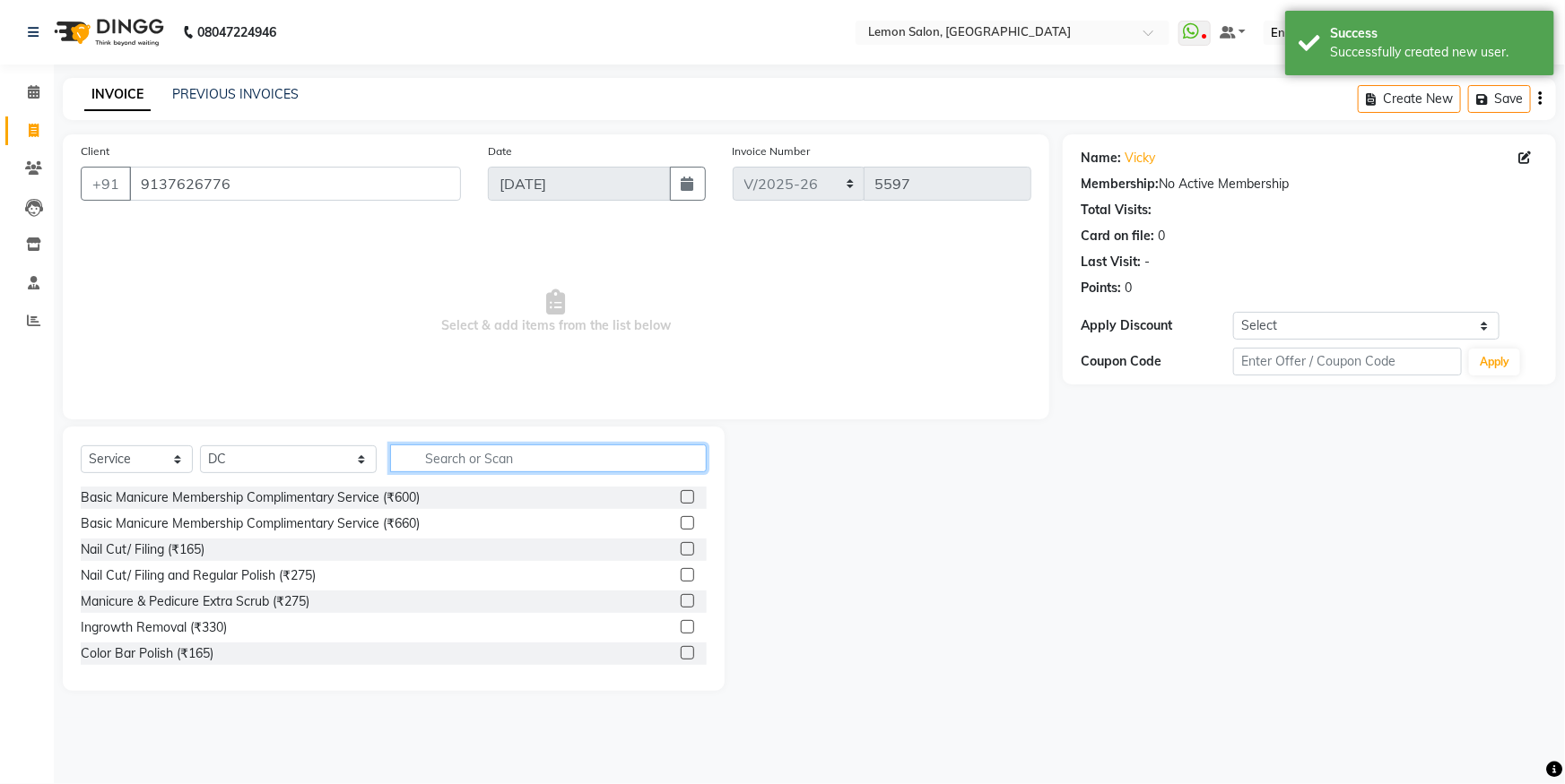
drag, startPoint x: 413, startPoint y: 458, endPoint x: 424, endPoint y: 427, distance: 32.9
click at [415, 458] on input "text" at bounding box center [548, 458] width 317 height 28
type input "GLO"
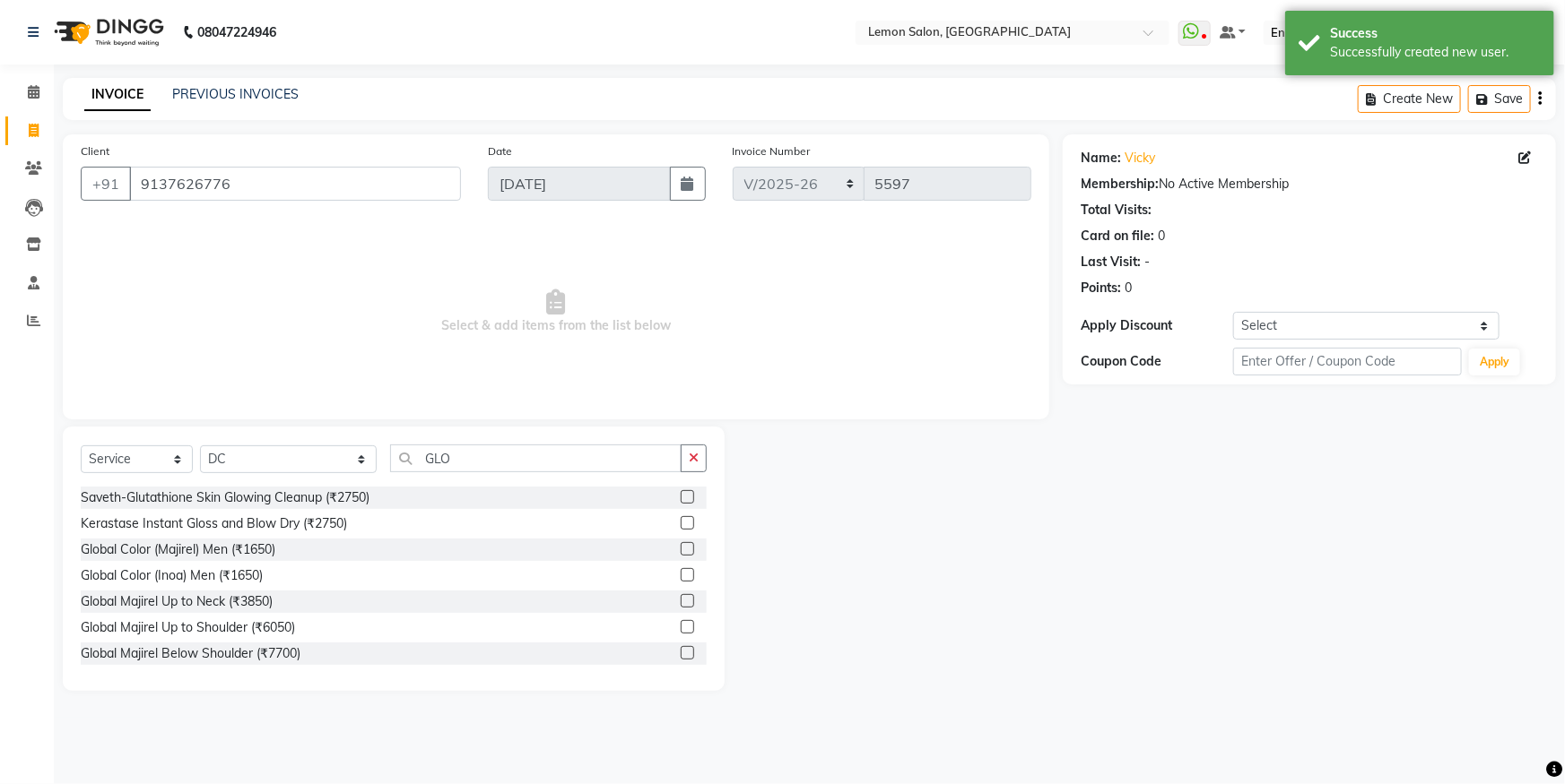
click at [252, 559] on div "Global Color (Majirel) Men (₹1650)" at bounding box center [393, 549] width 626 height 22
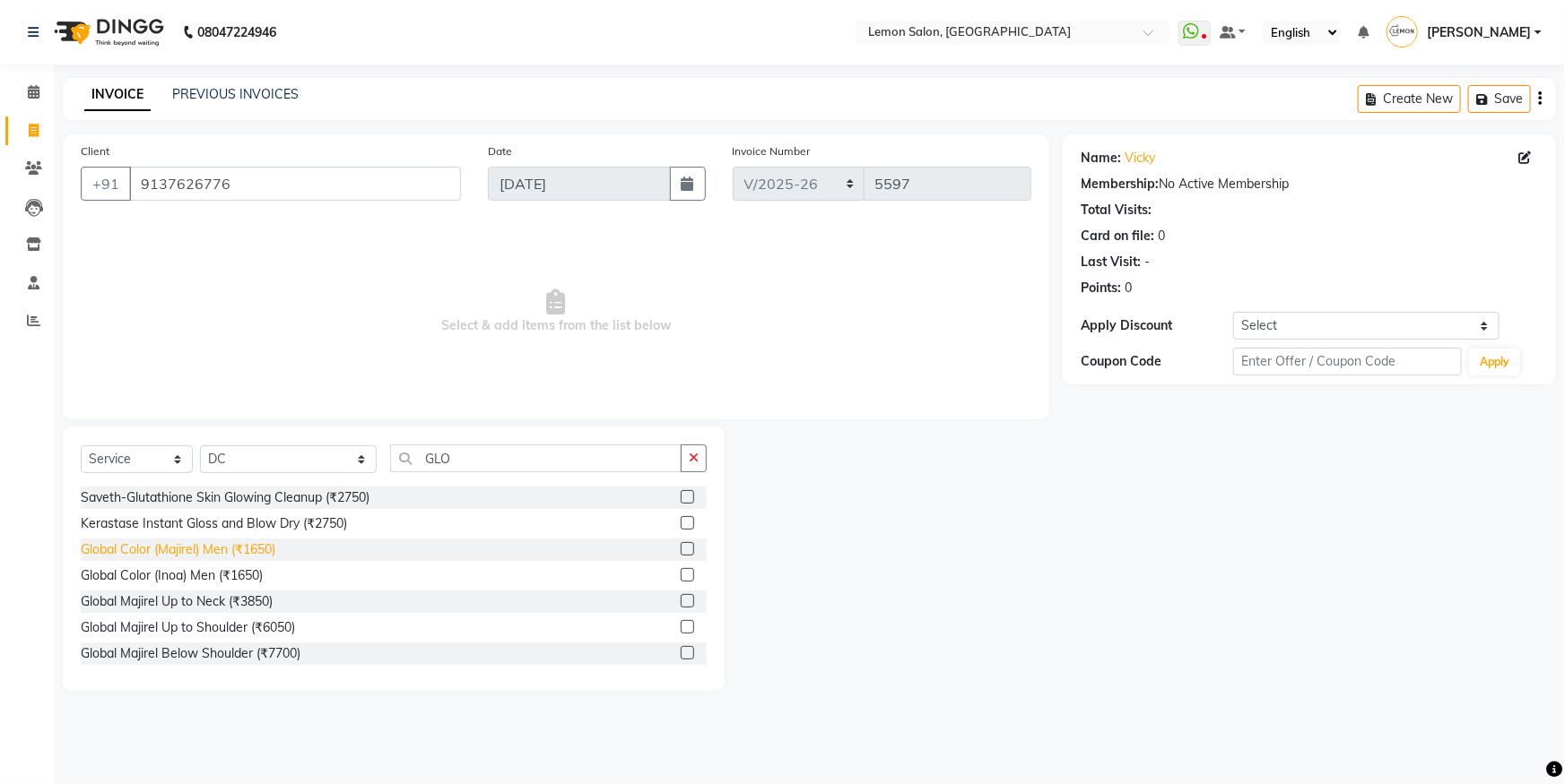
click at [269, 540] on div "Global Color (Majirel) Men (₹1650)" at bounding box center [177, 549] width 195 height 18
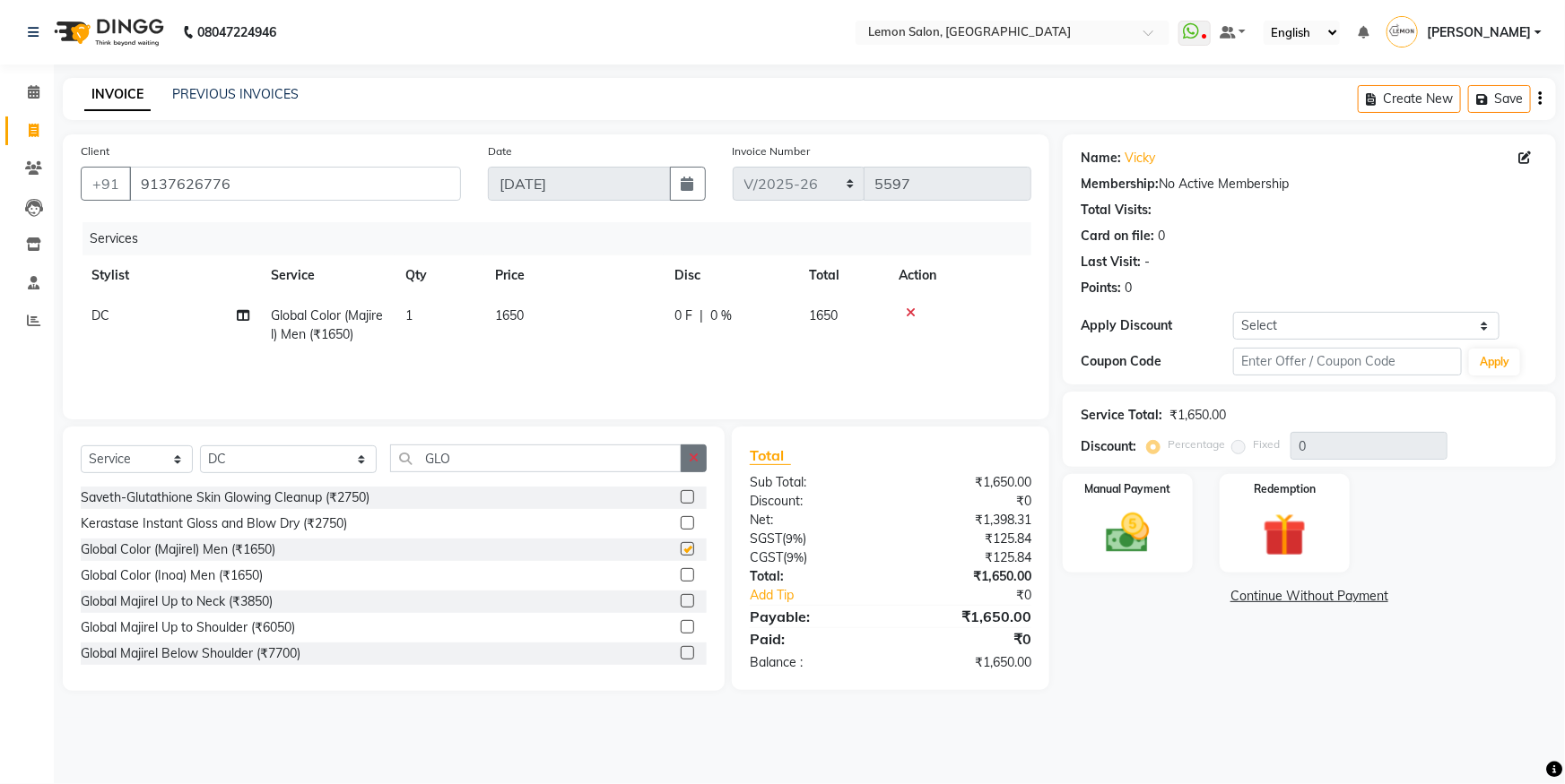
checkbox input "false"
click at [700, 460] on button "button" at bounding box center [693, 458] width 26 height 28
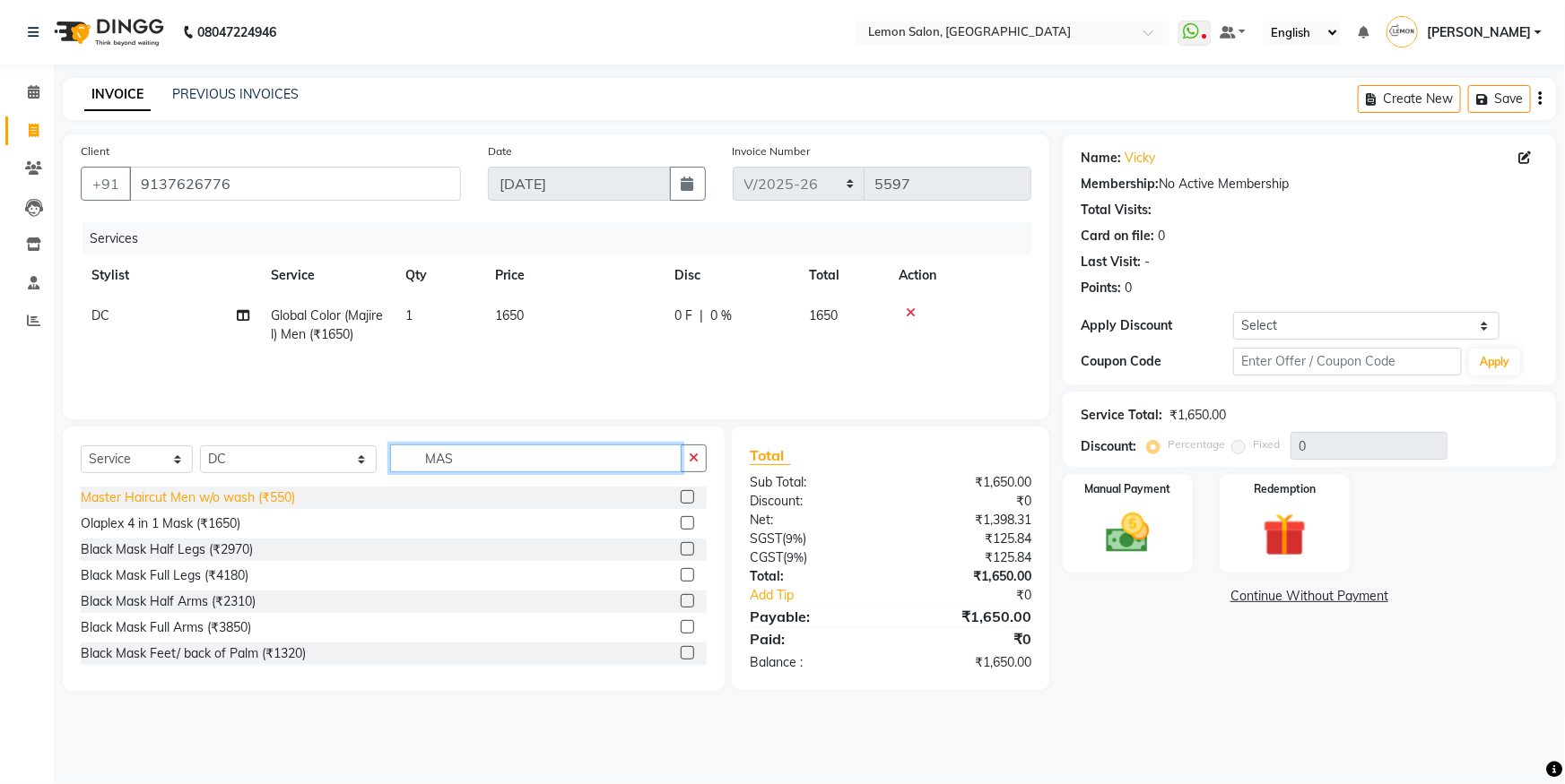
type input "MAS"
click at [153, 493] on div "Master Haircut Men w/o wash (₹550)" at bounding box center [187, 498] width 214 height 18
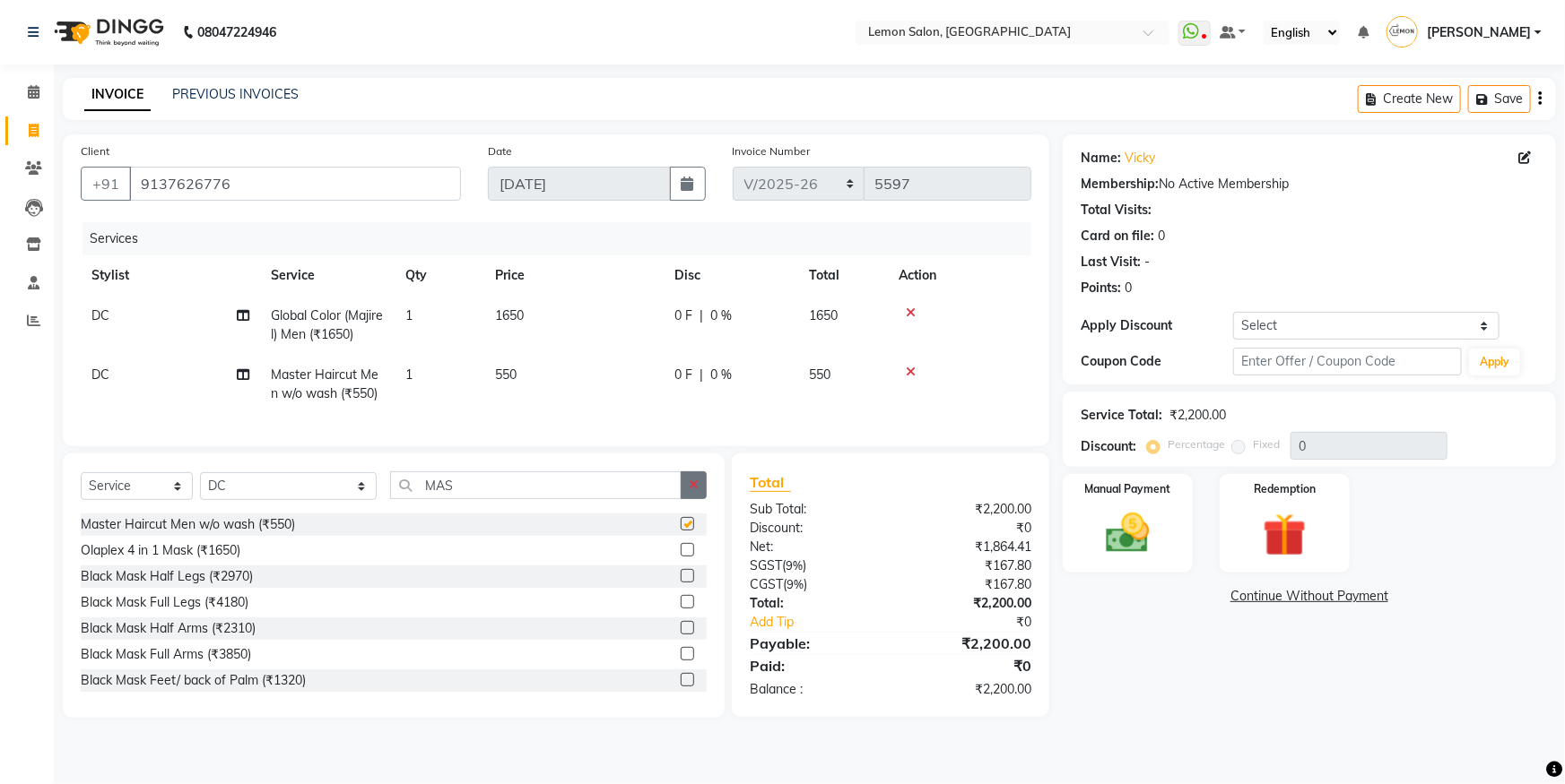
checkbox input "false"
click at [704, 499] on button "button" at bounding box center [693, 485] width 26 height 28
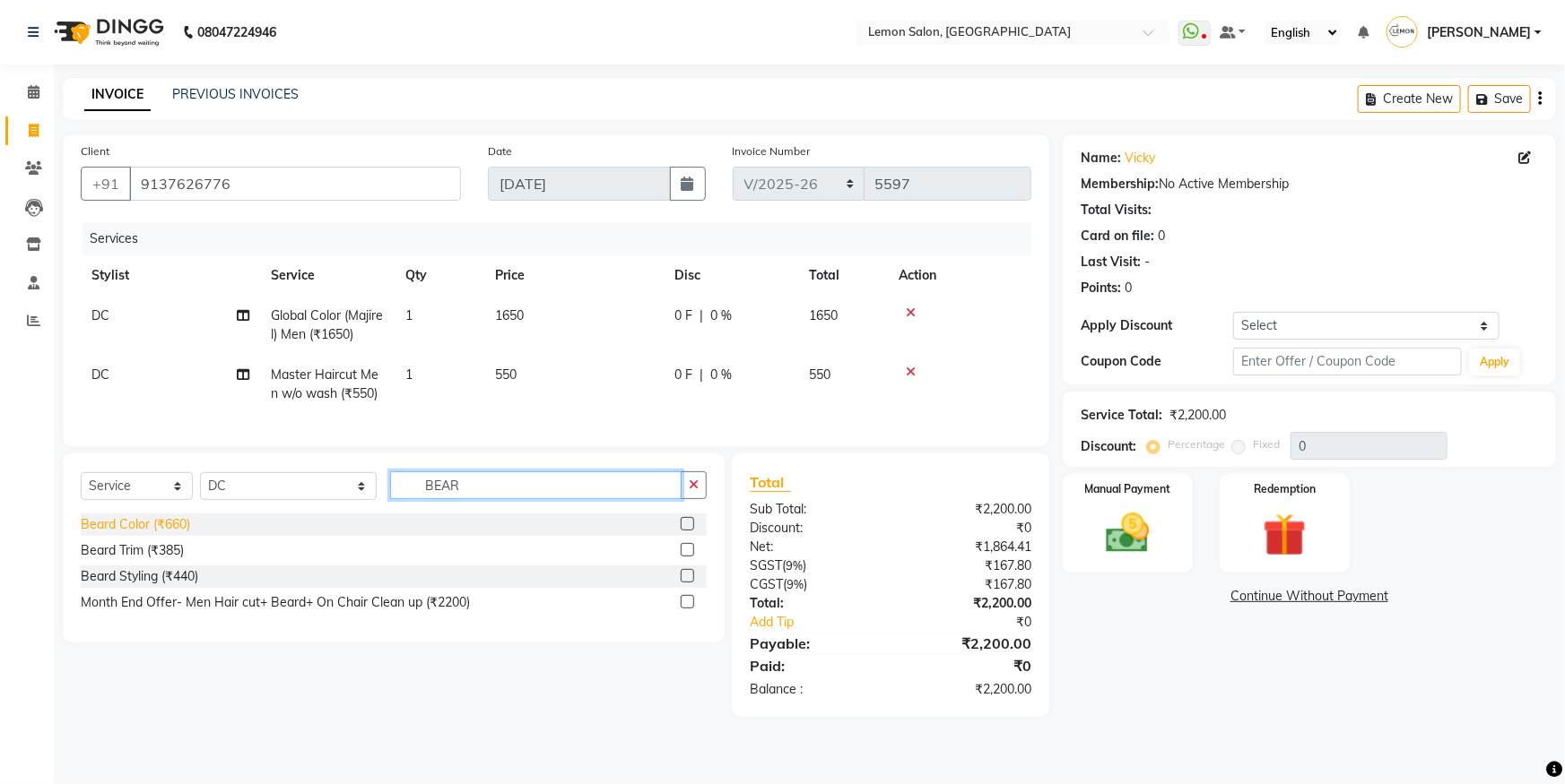
type input "BEAR"
click at [169, 533] on div "Beard Color (₹660)" at bounding box center [135, 524] width 109 height 18
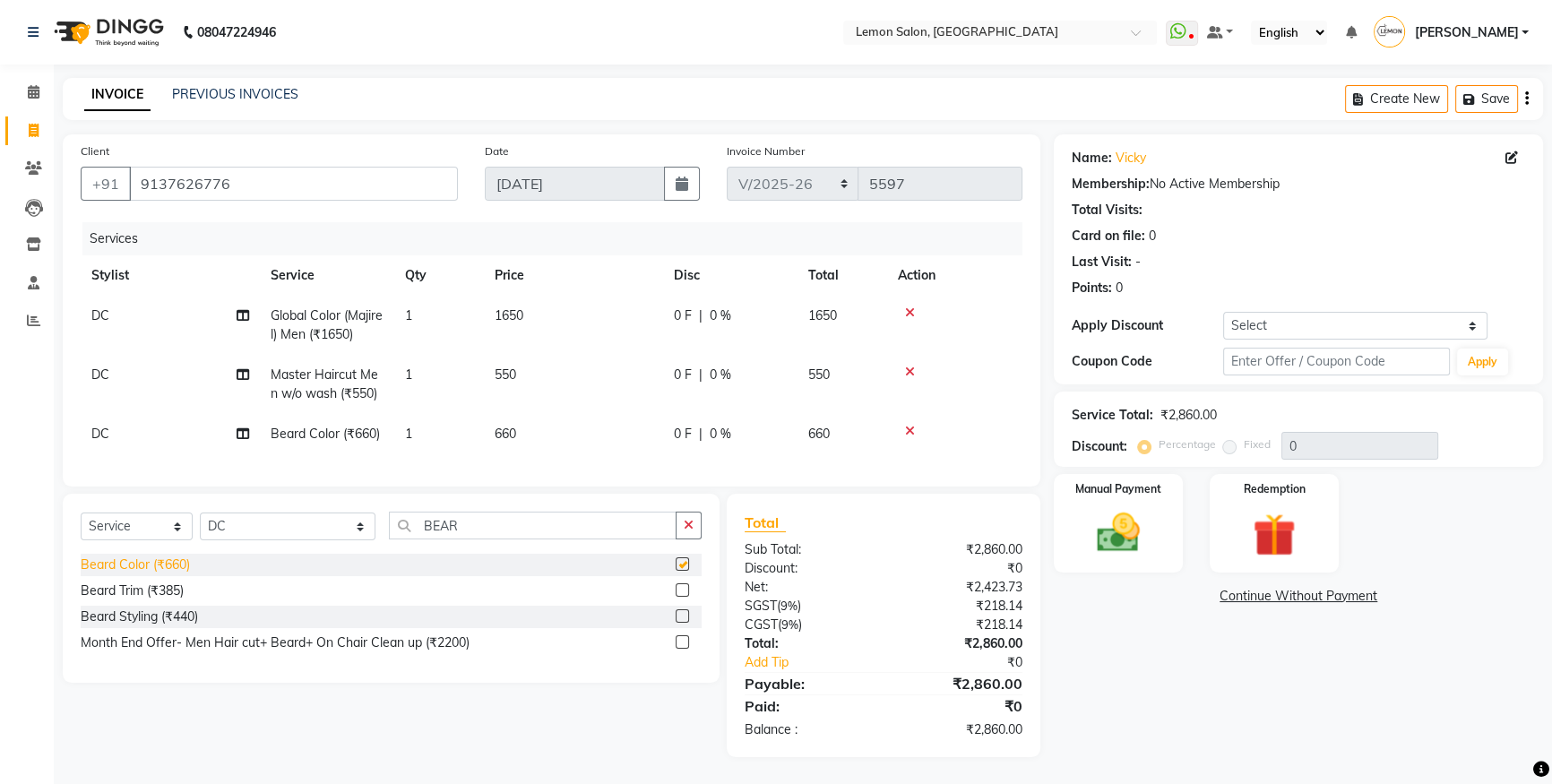
checkbox input "false"
drag, startPoint x: 1277, startPoint y: 314, endPoint x: 1281, endPoint y: 337, distance: 23.3
click at [1277, 314] on select "Select Coupon → Abc" at bounding box center [1355, 325] width 264 height 28
select select "1: Object"
click at [1224, 312] on select "Select Coupon → Abc" at bounding box center [1355, 325] width 264 height 28
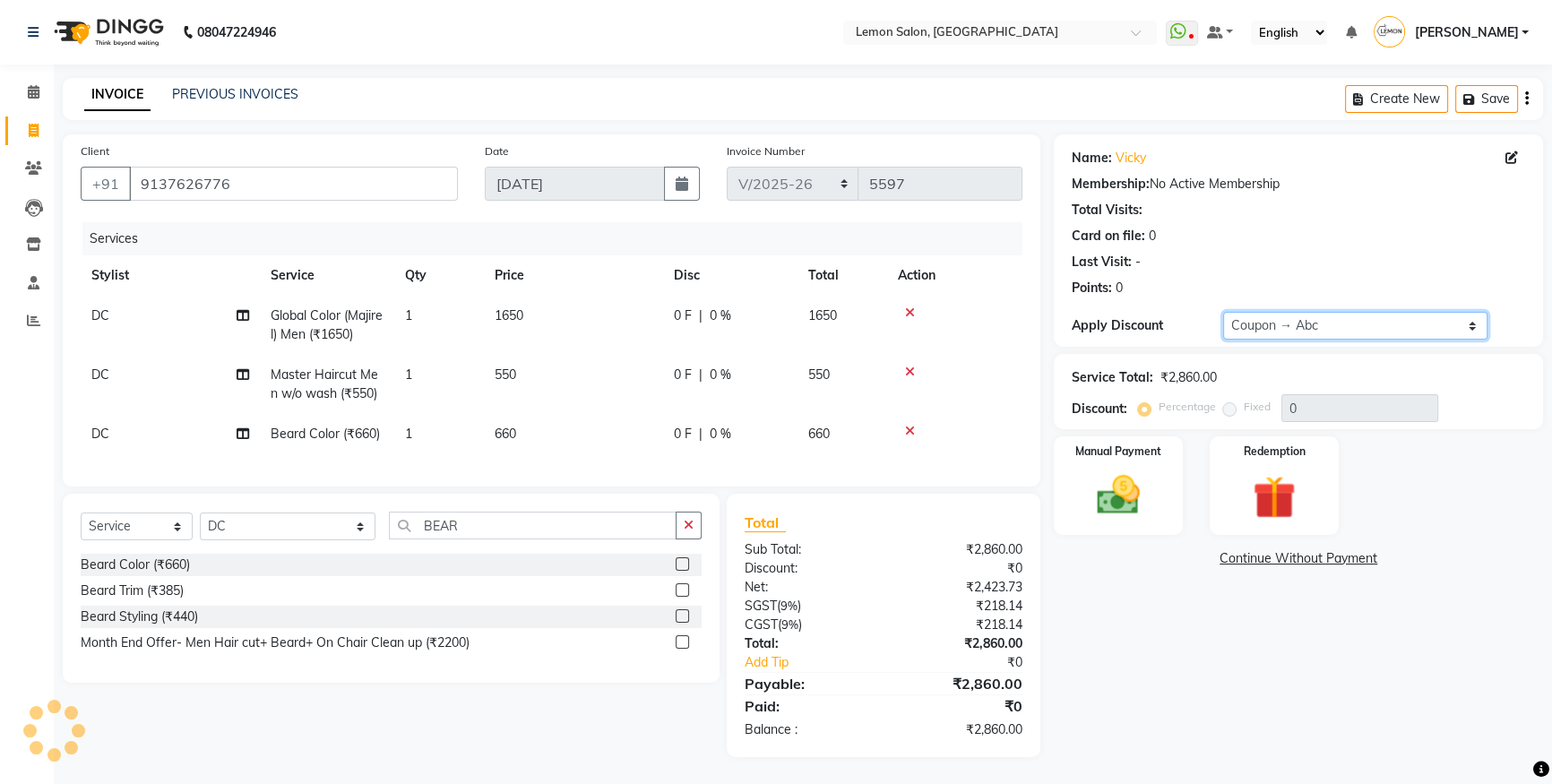
type input "20"
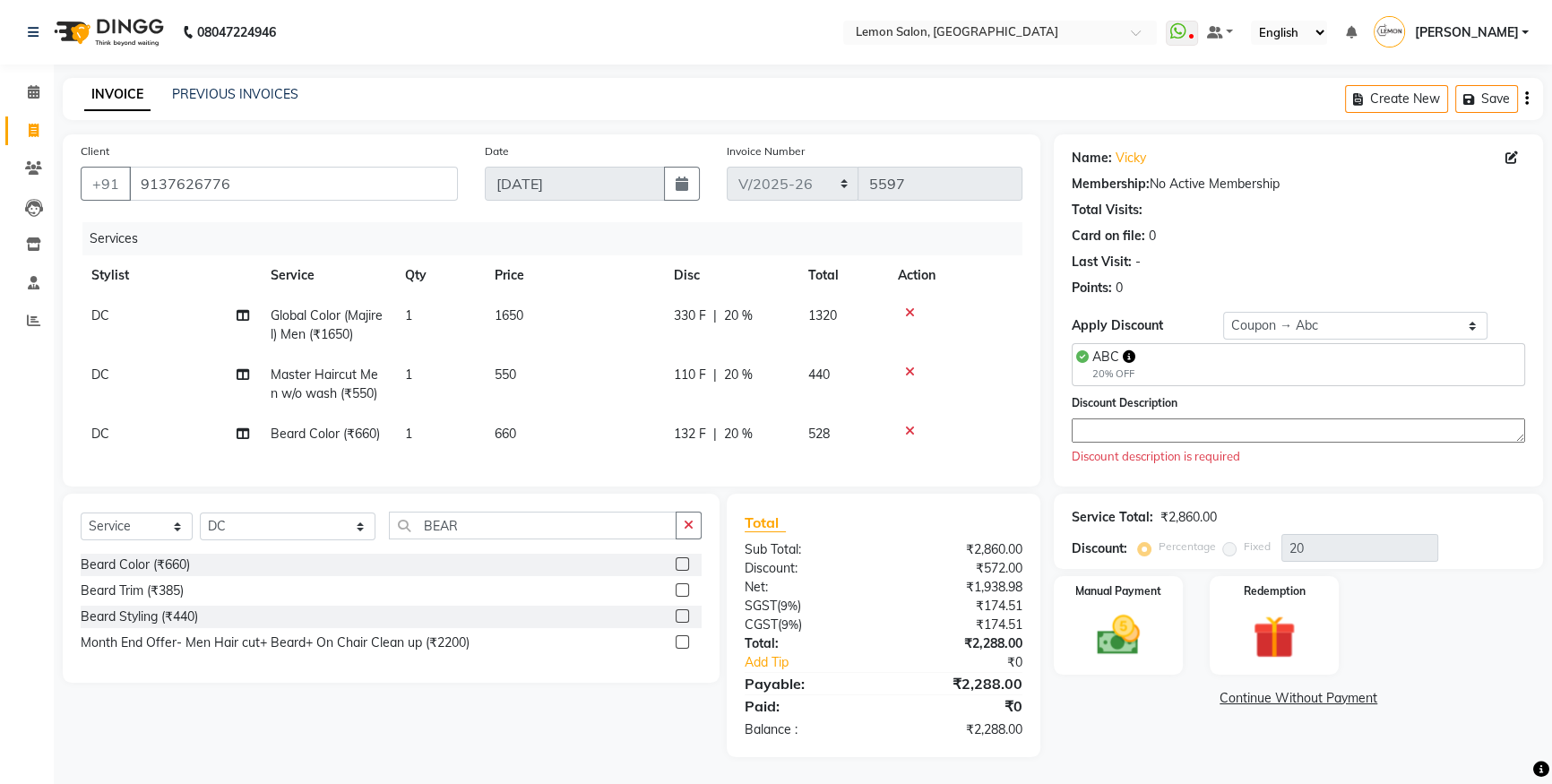
click at [1130, 432] on textarea at bounding box center [1298, 430] width 453 height 24
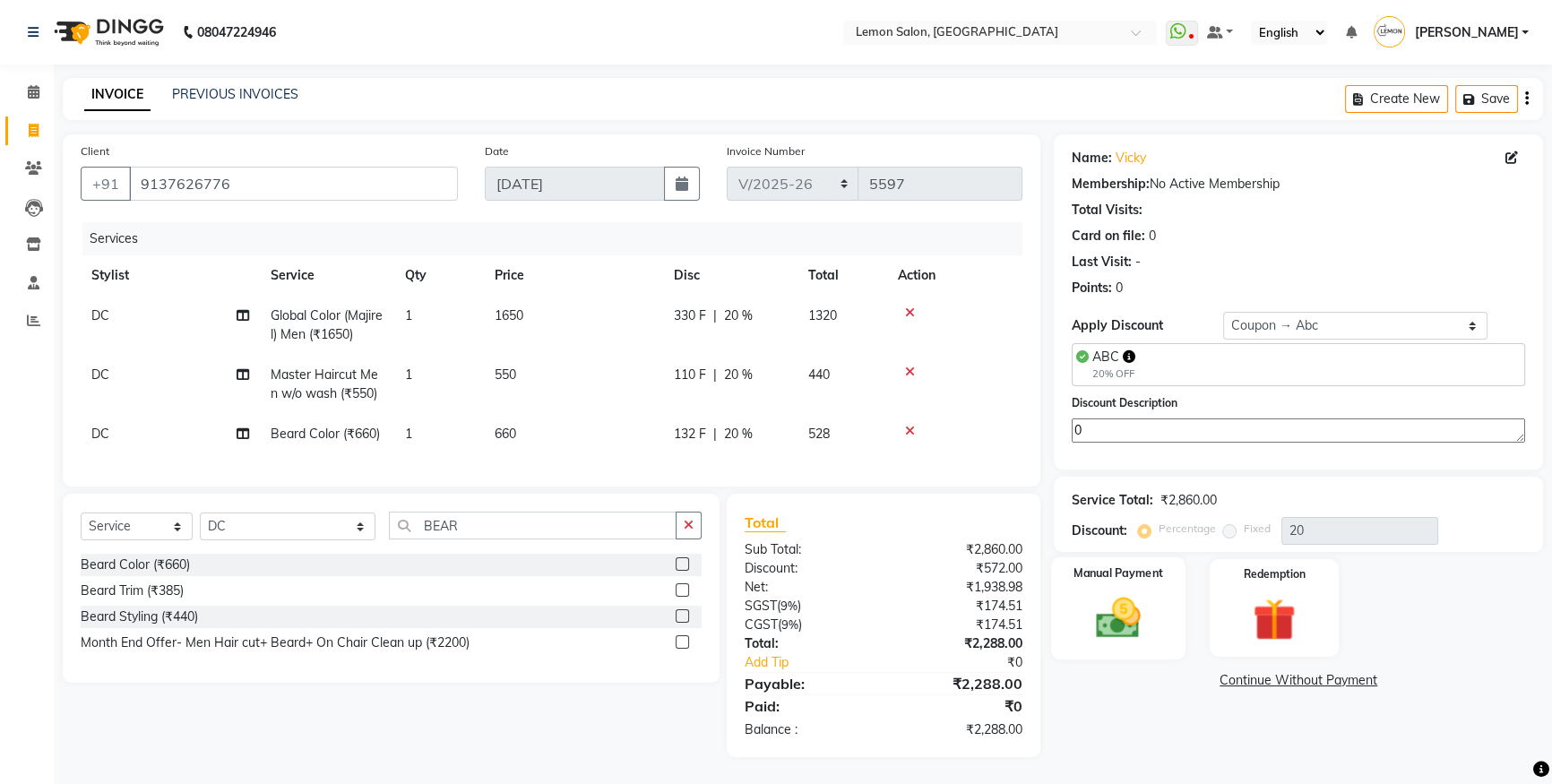
type textarea "0"
click at [1159, 634] on div "Manual Payment" at bounding box center [1118, 609] width 135 height 103
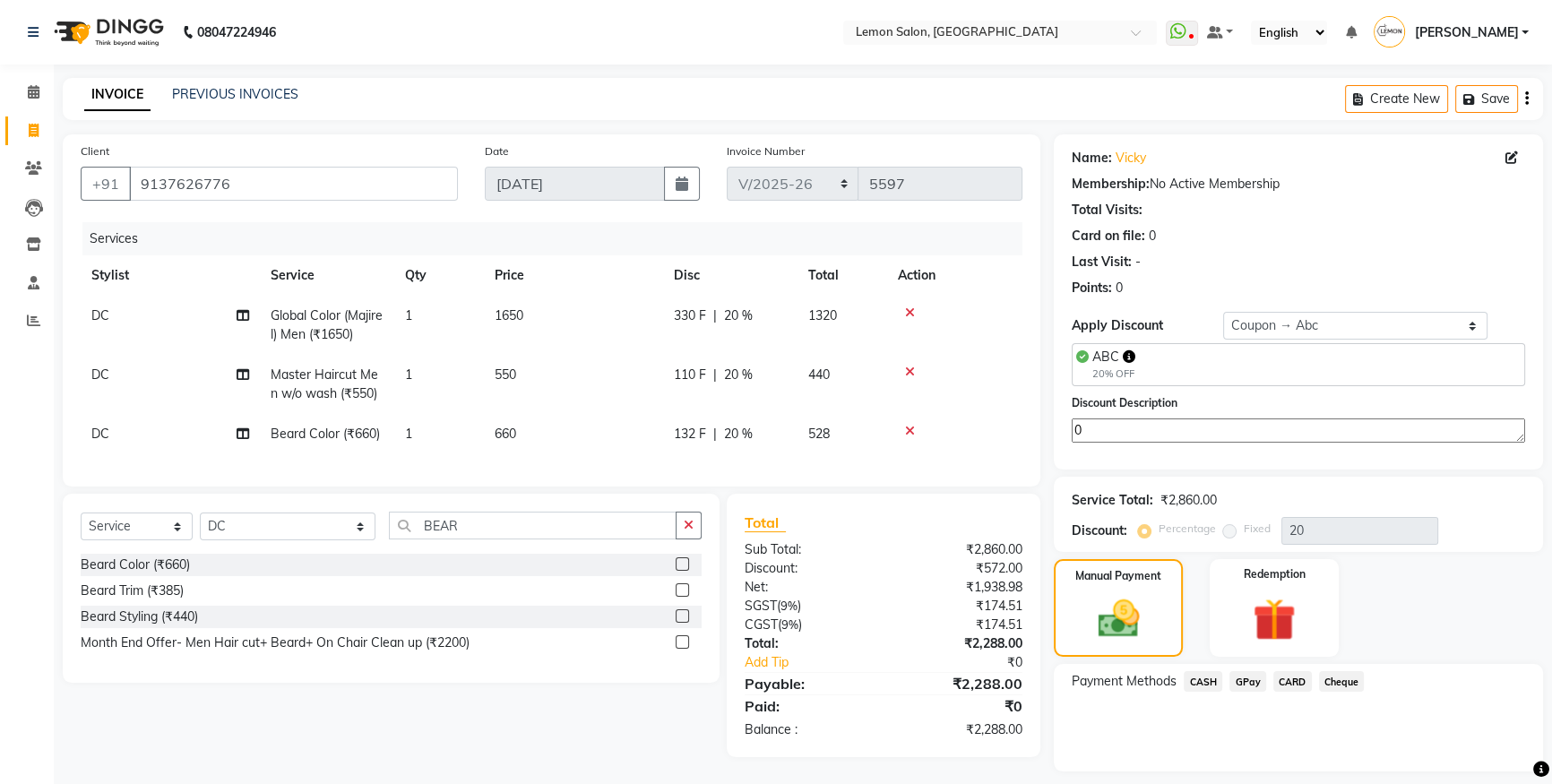
click at [1197, 673] on span "CASH" at bounding box center [1203, 680] width 39 height 20
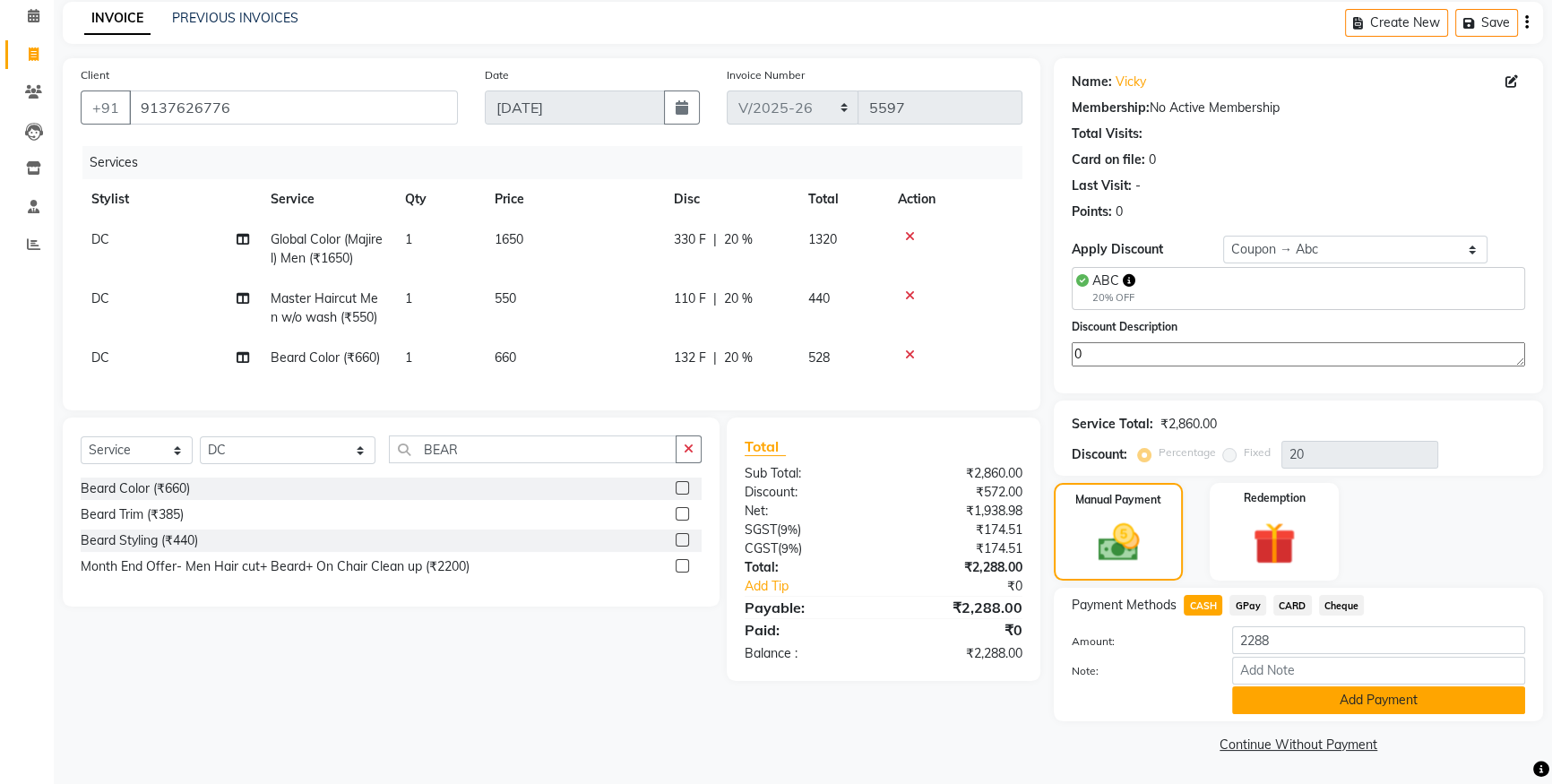
click at [1263, 693] on button "Add Payment" at bounding box center [1379, 700] width 293 height 28
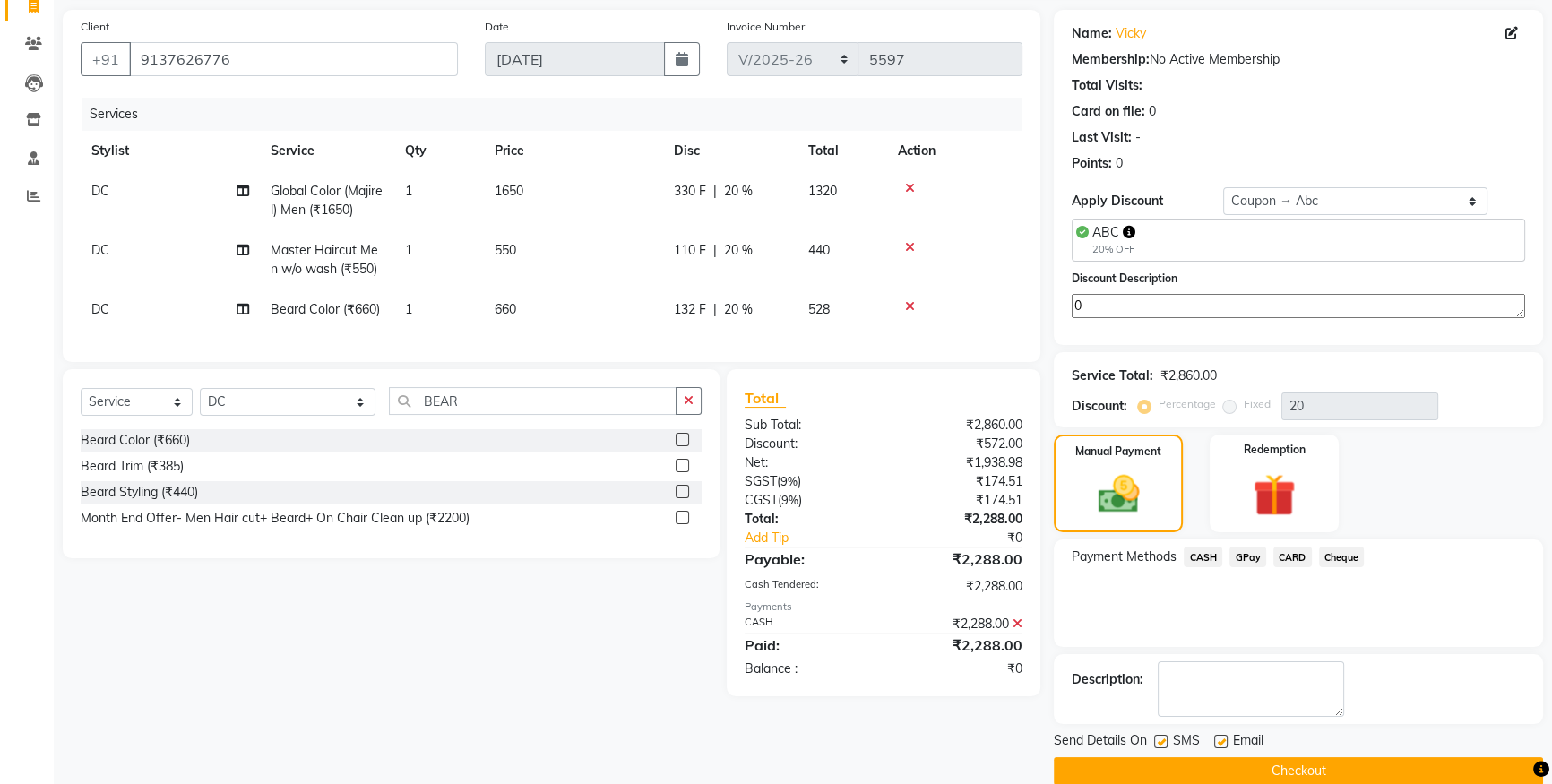
scroll to position [151, 0]
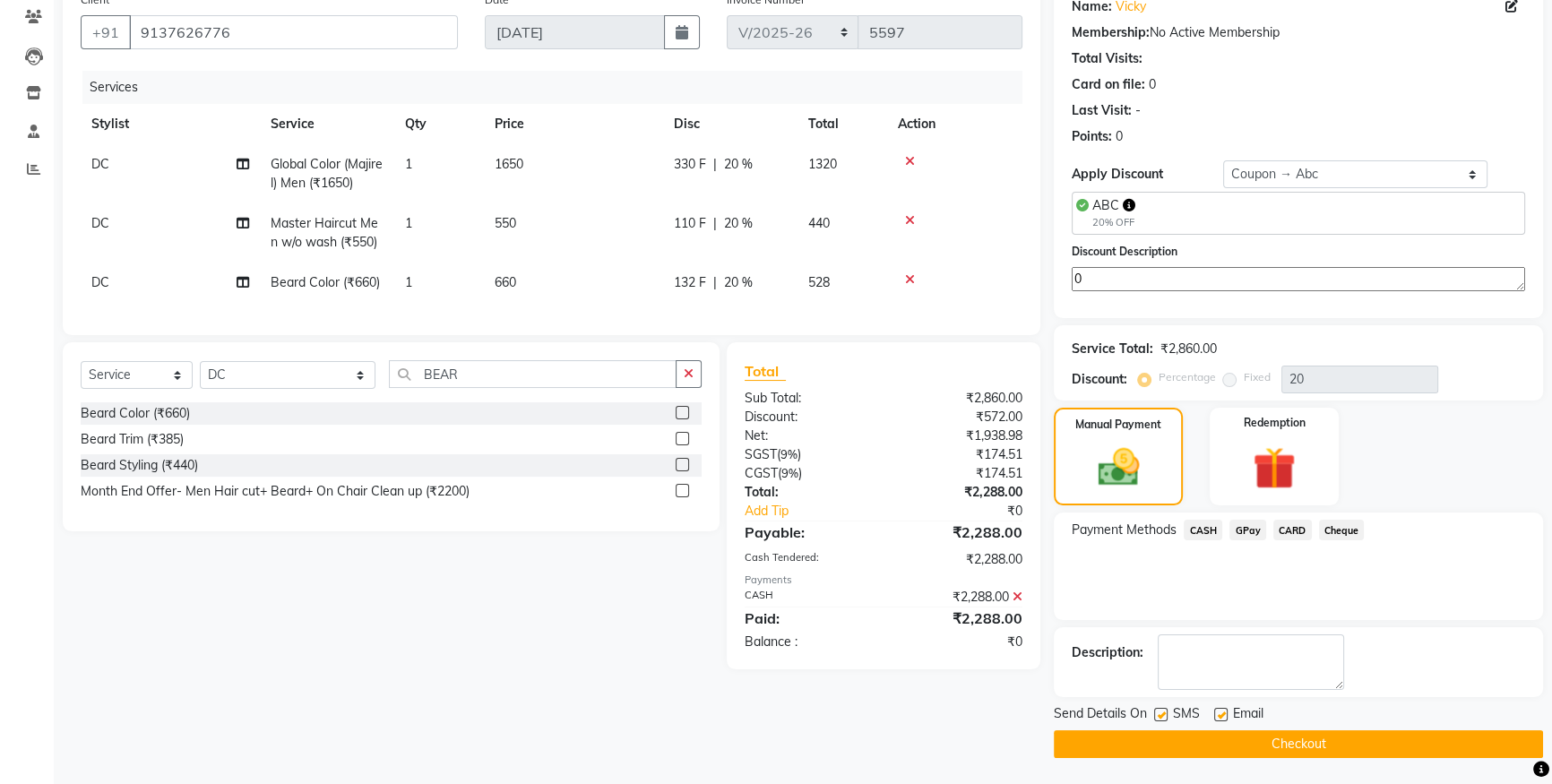
click at [1159, 712] on label at bounding box center [1161, 714] width 14 height 14
click at [1159, 712] on input "checkbox" at bounding box center [1160, 715] width 12 height 12
checkbox input "false"
click at [1150, 740] on button "Checkout" at bounding box center [1298, 744] width 489 height 28
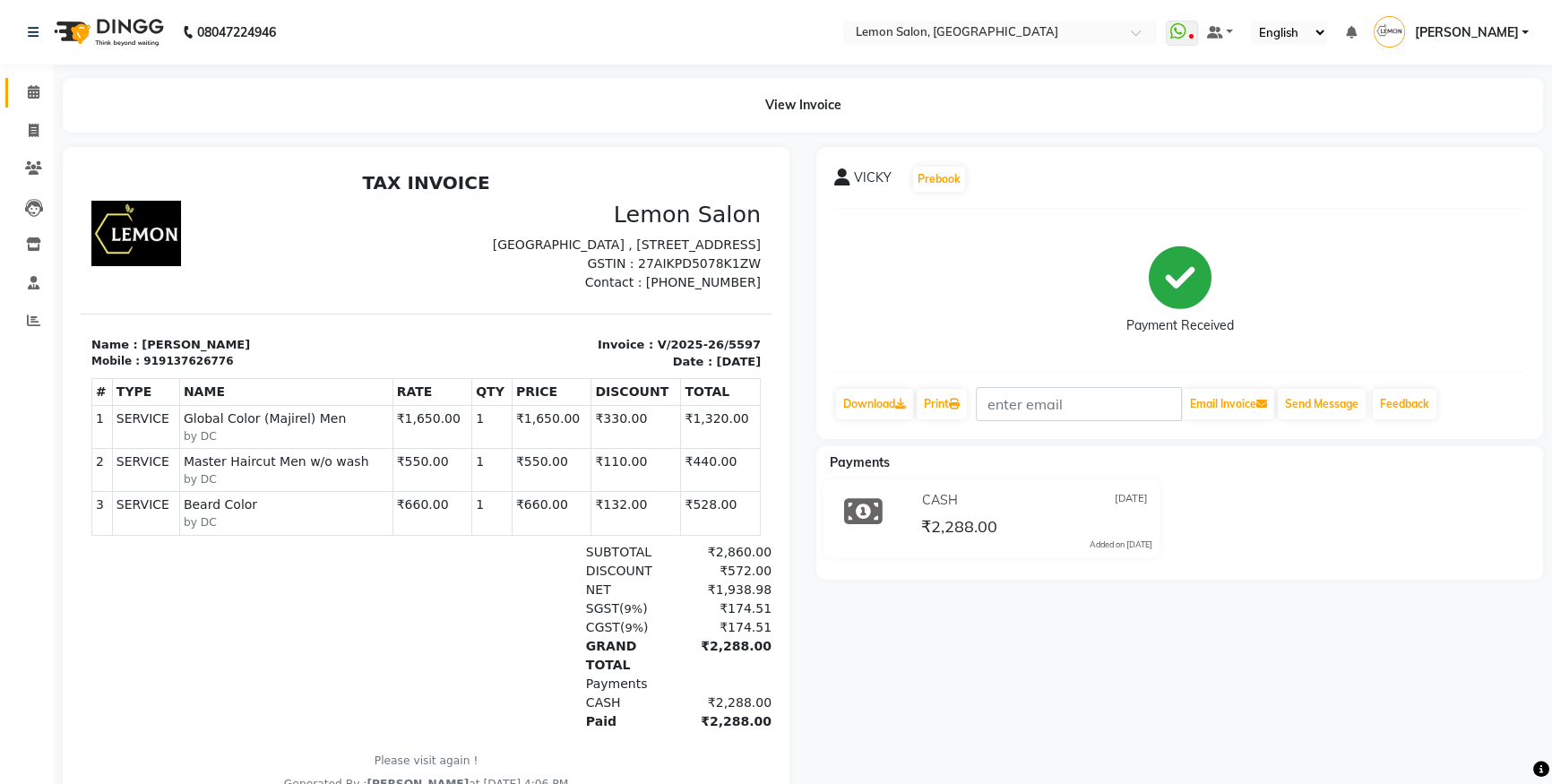
click at [33, 103] on link "Calendar" at bounding box center [27, 93] width 43 height 30
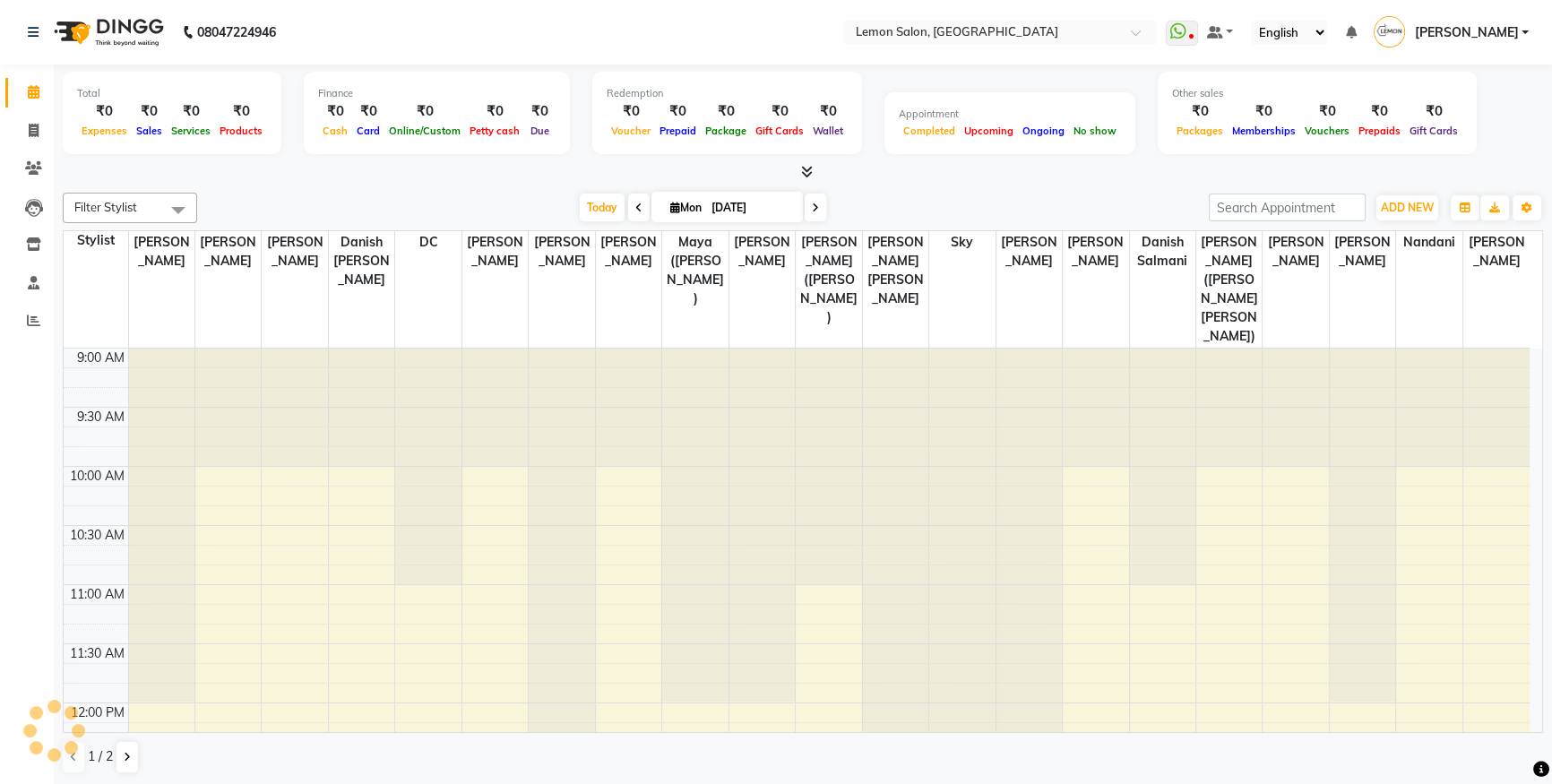
scroll to position [826, 0]
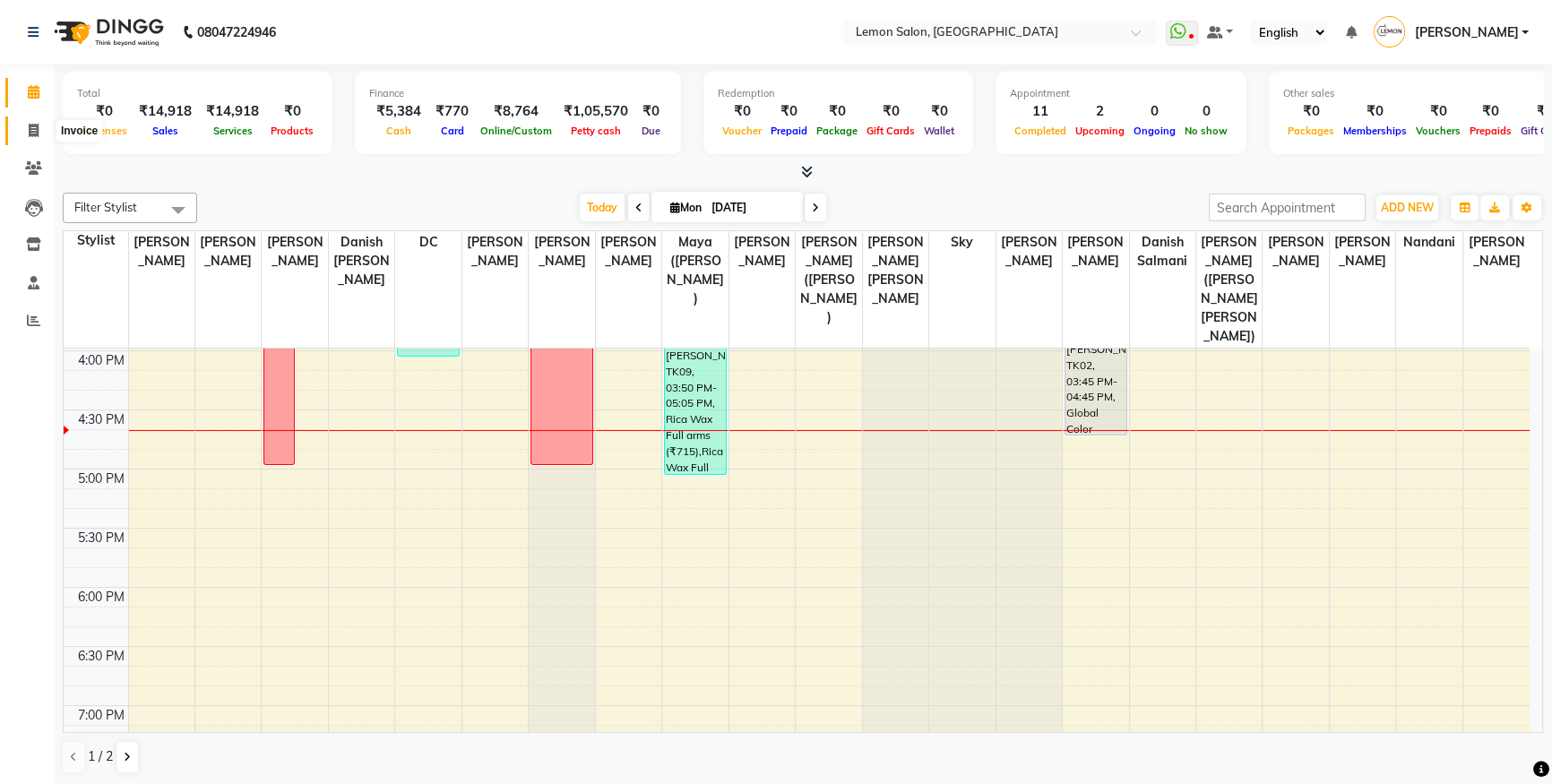
click at [33, 125] on icon at bounding box center [34, 131] width 10 height 14
select select "service"
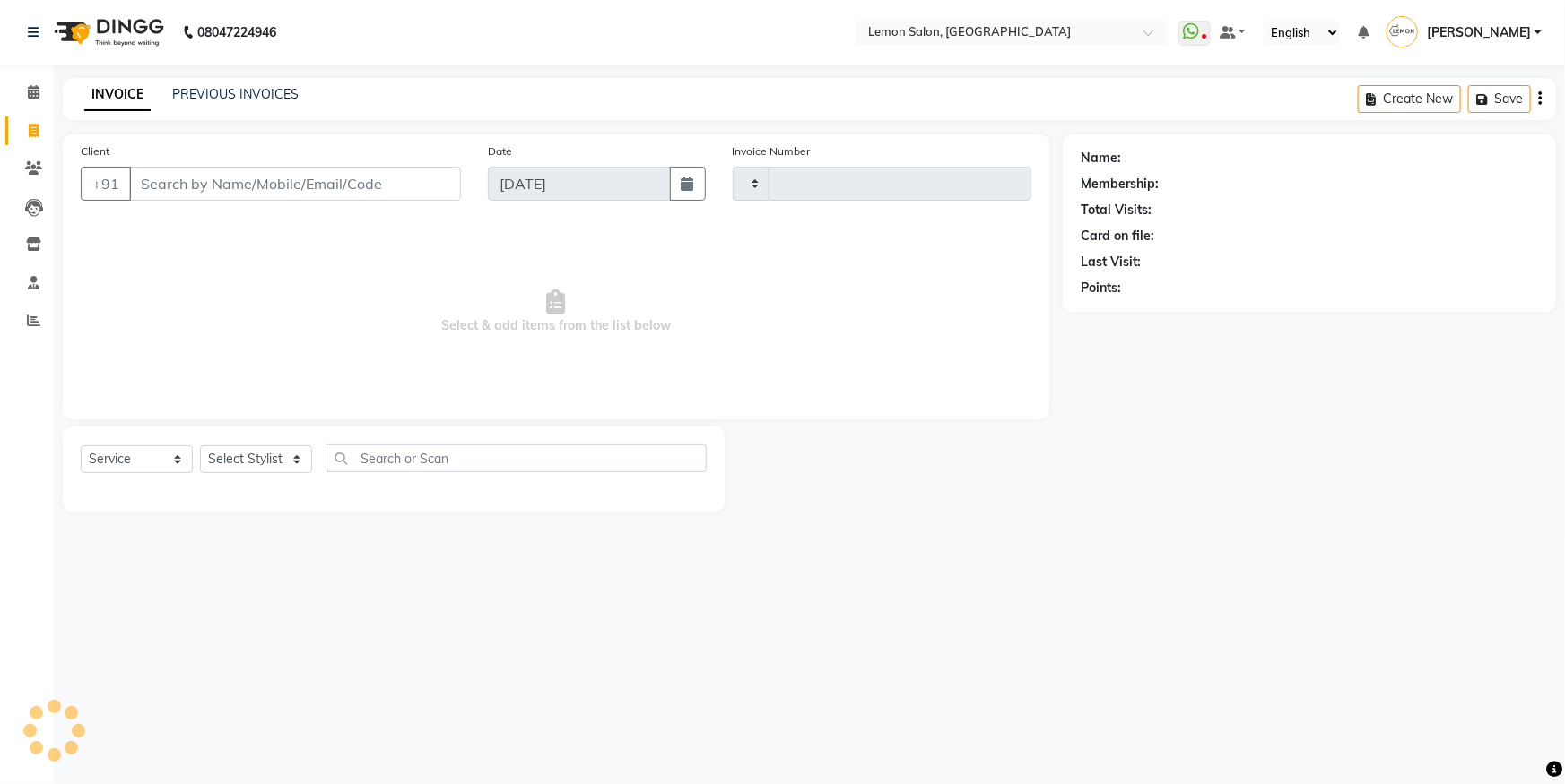
type input "5598"
select select "566"
click at [215, 95] on link "PREVIOUS INVOICES" at bounding box center [235, 94] width 127 height 16
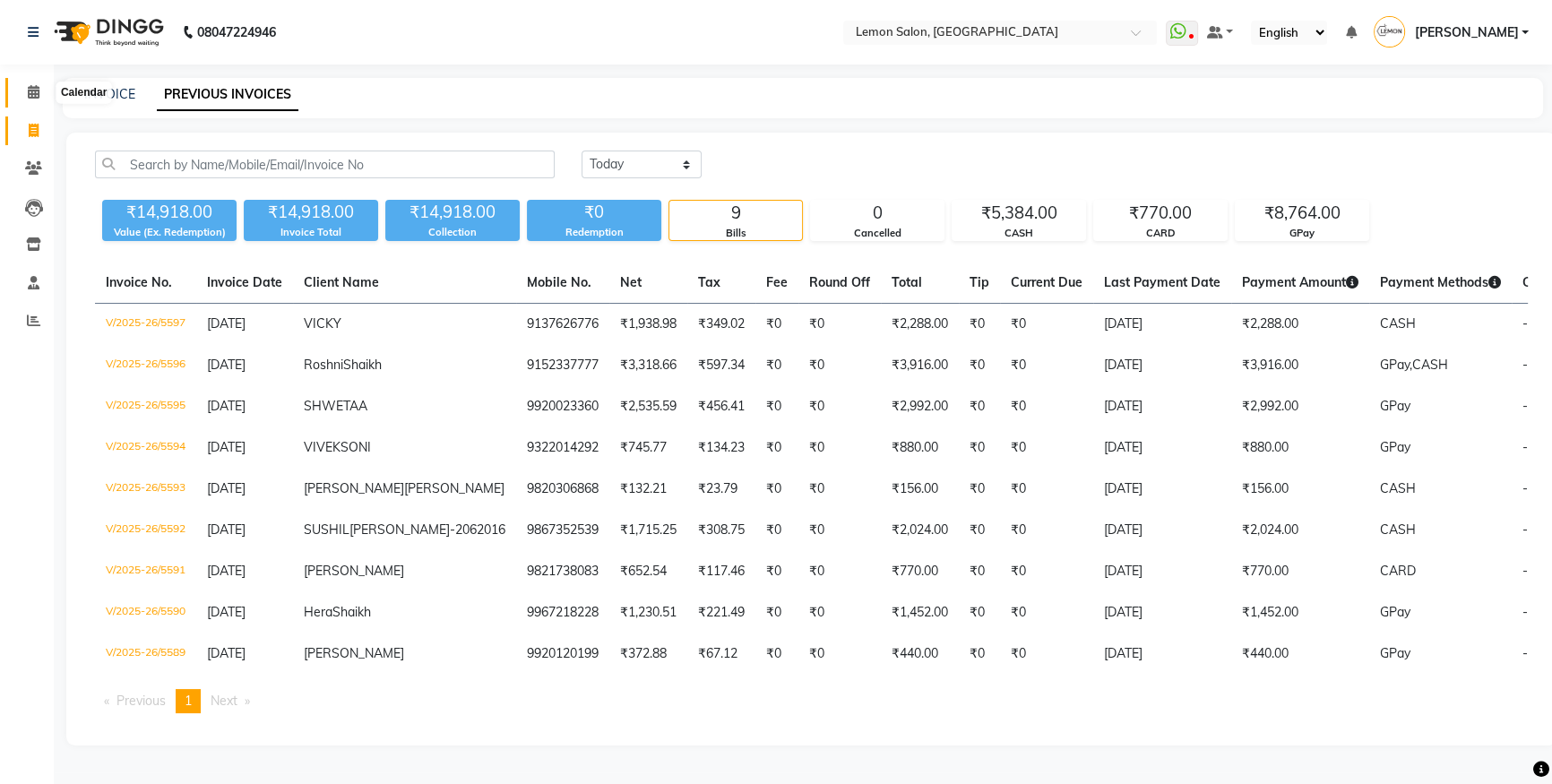
click at [24, 91] on span at bounding box center [34, 92] width 31 height 20
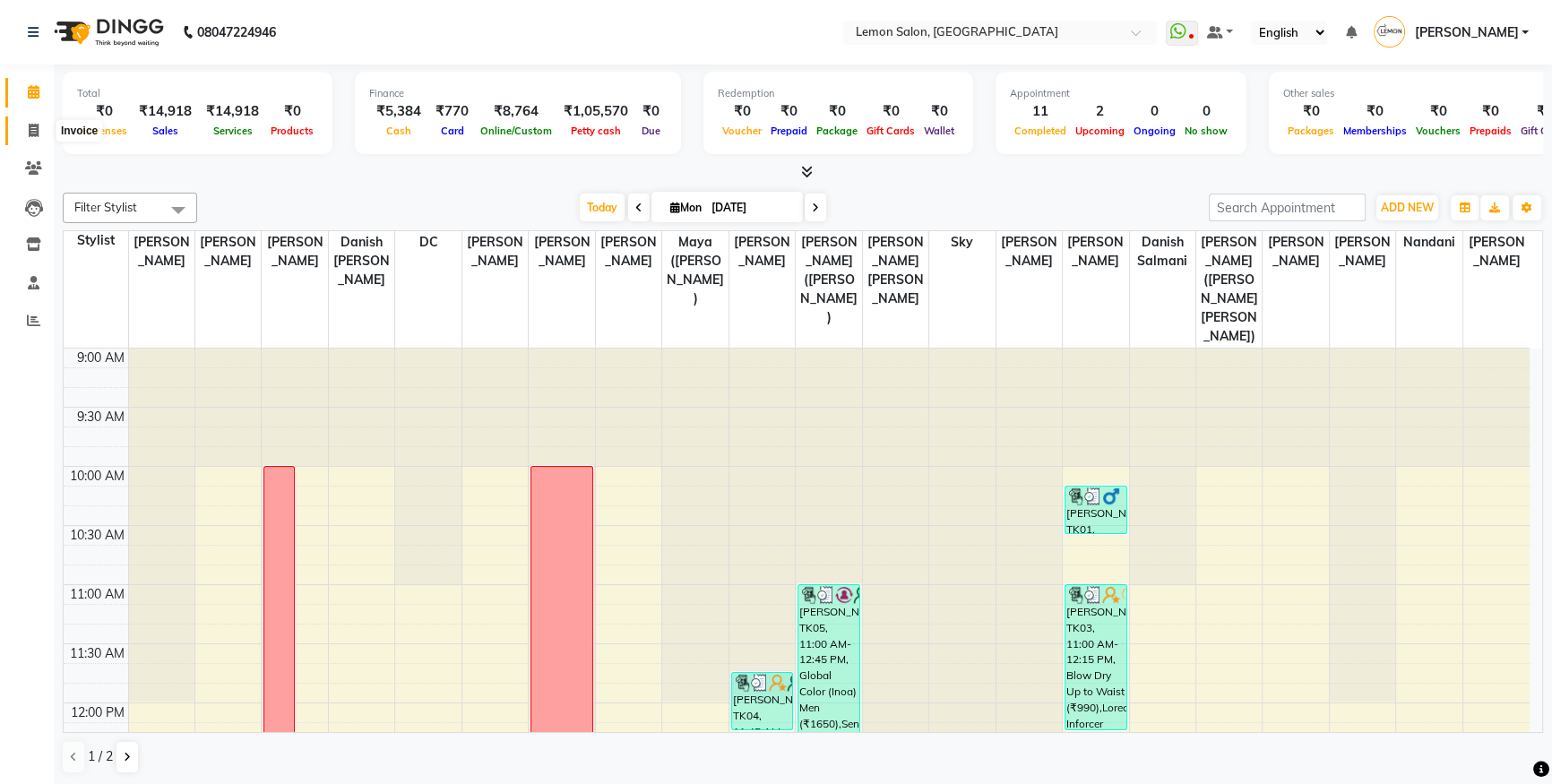
click at [36, 132] on icon at bounding box center [34, 131] width 10 height 14
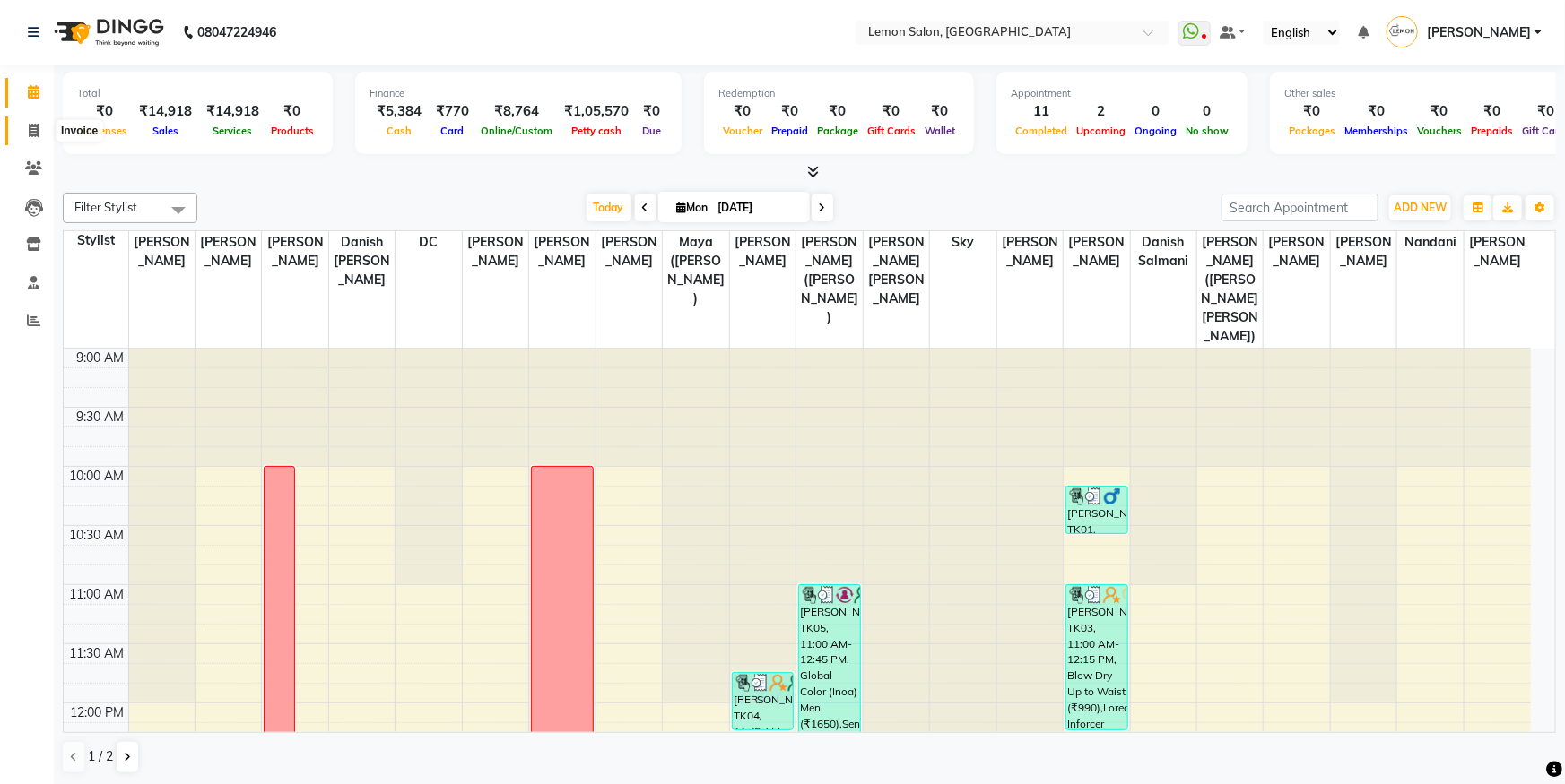
select select "service"
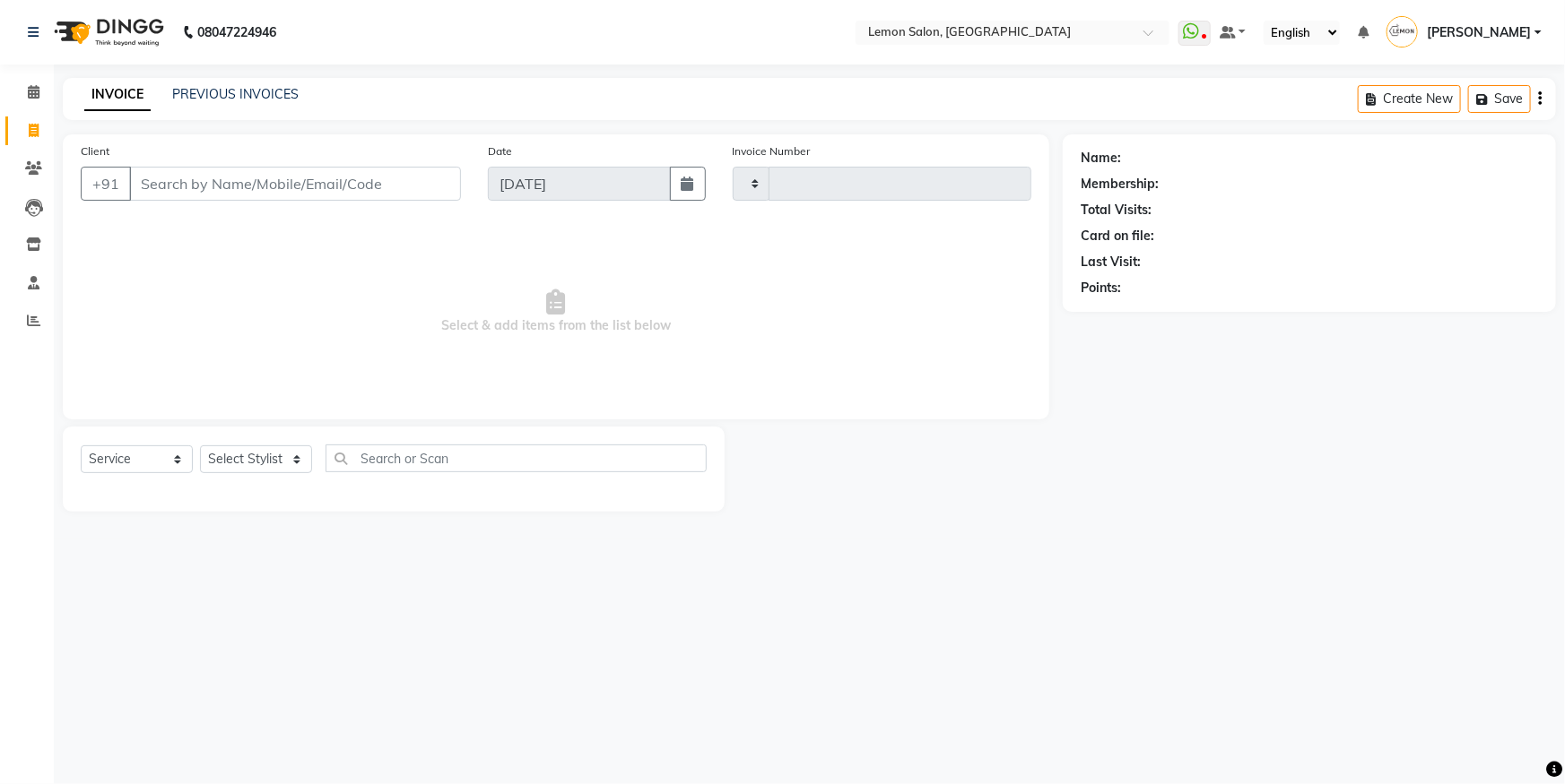
type input "5598"
select select "566"
click at [35, 92] on icon at bounding box center [34, 92] width 12 height 14
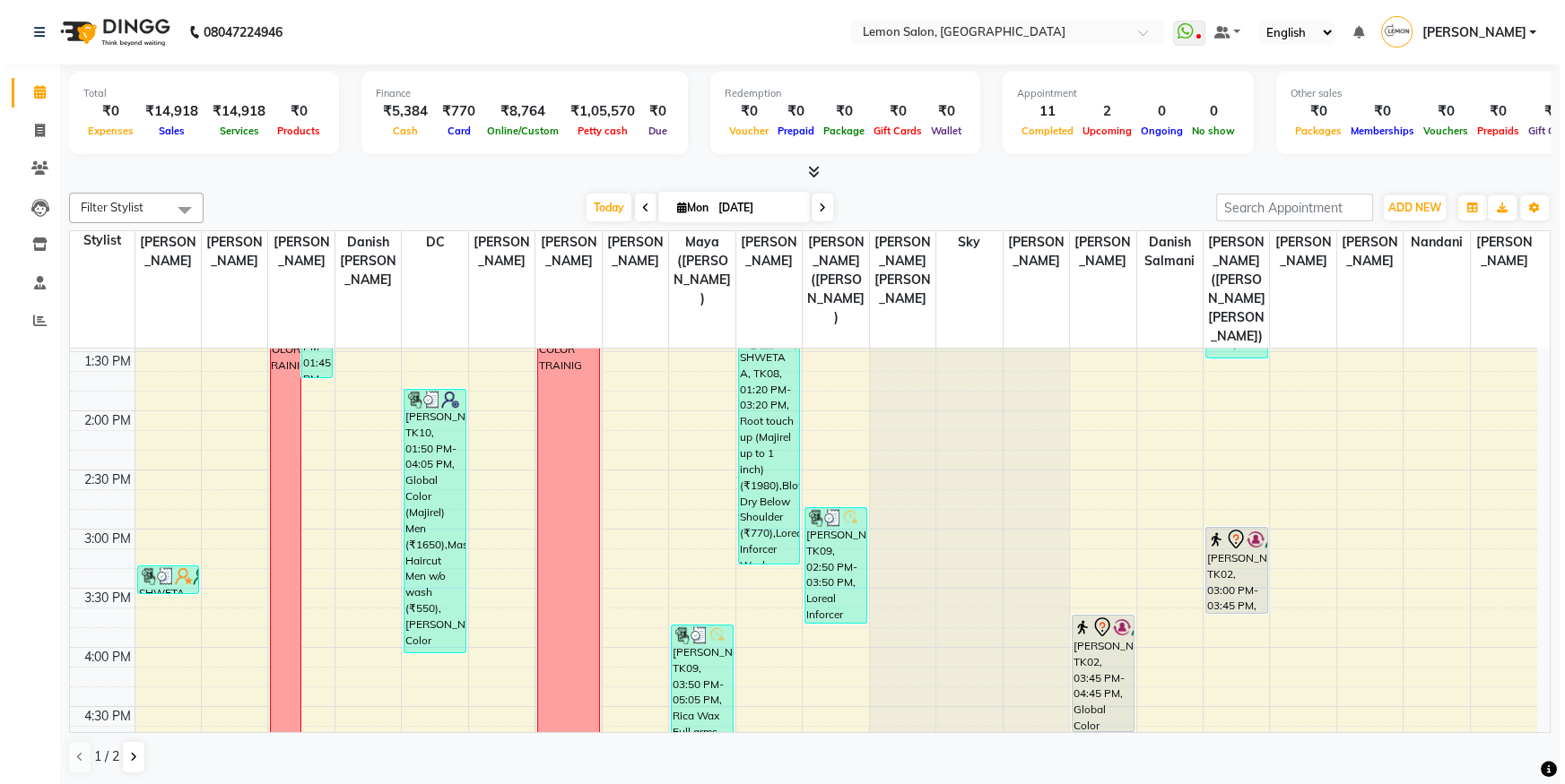
scroll to position [570, 0]
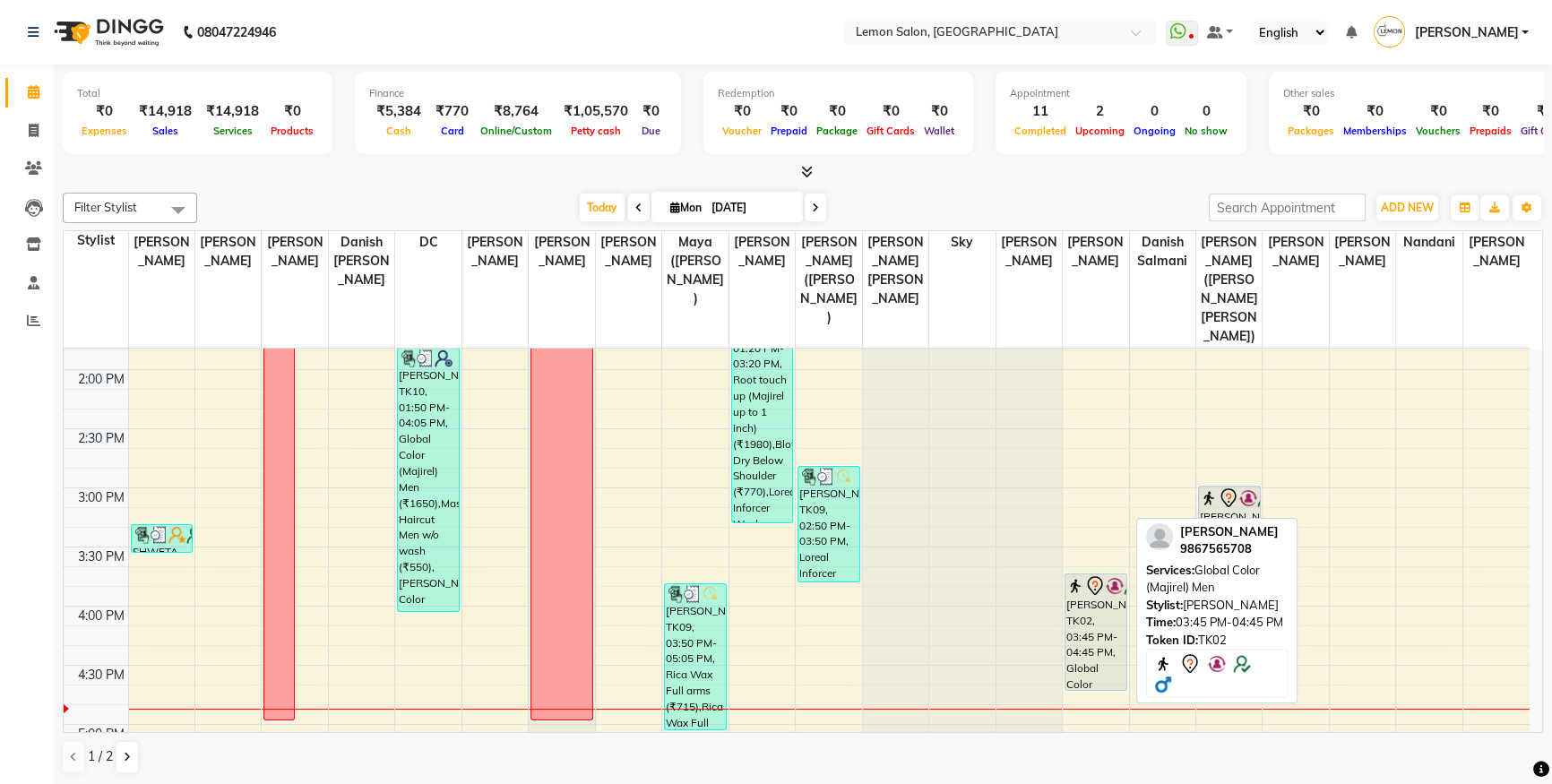
click at [1101, 574] on div "SAM MAHAJAN, TK02, 03:45 PM-04:45 PM, Global Color (Majirel) Men" at bounding box center [1096, 631] width 61 height 115
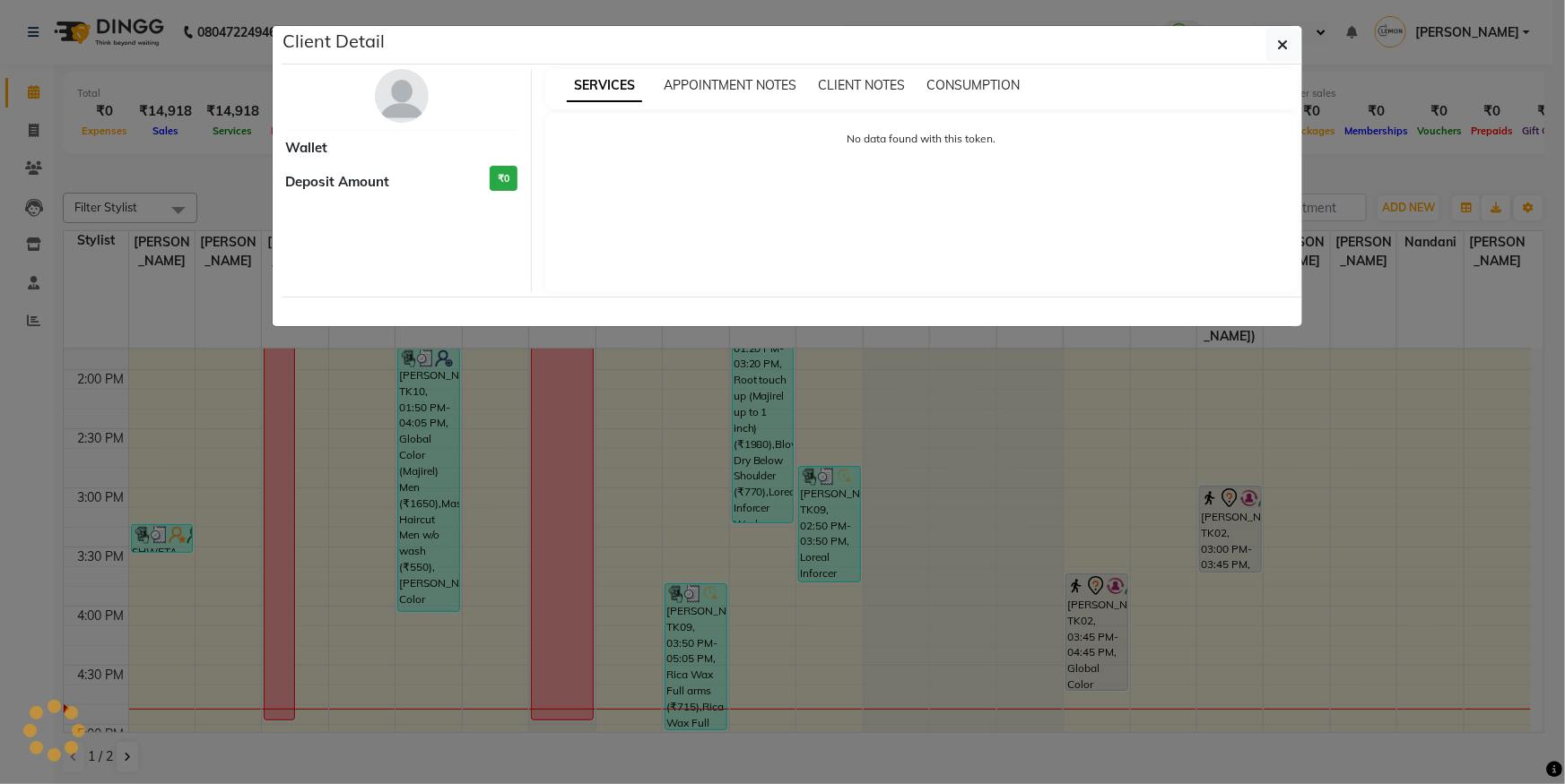
select select "7"
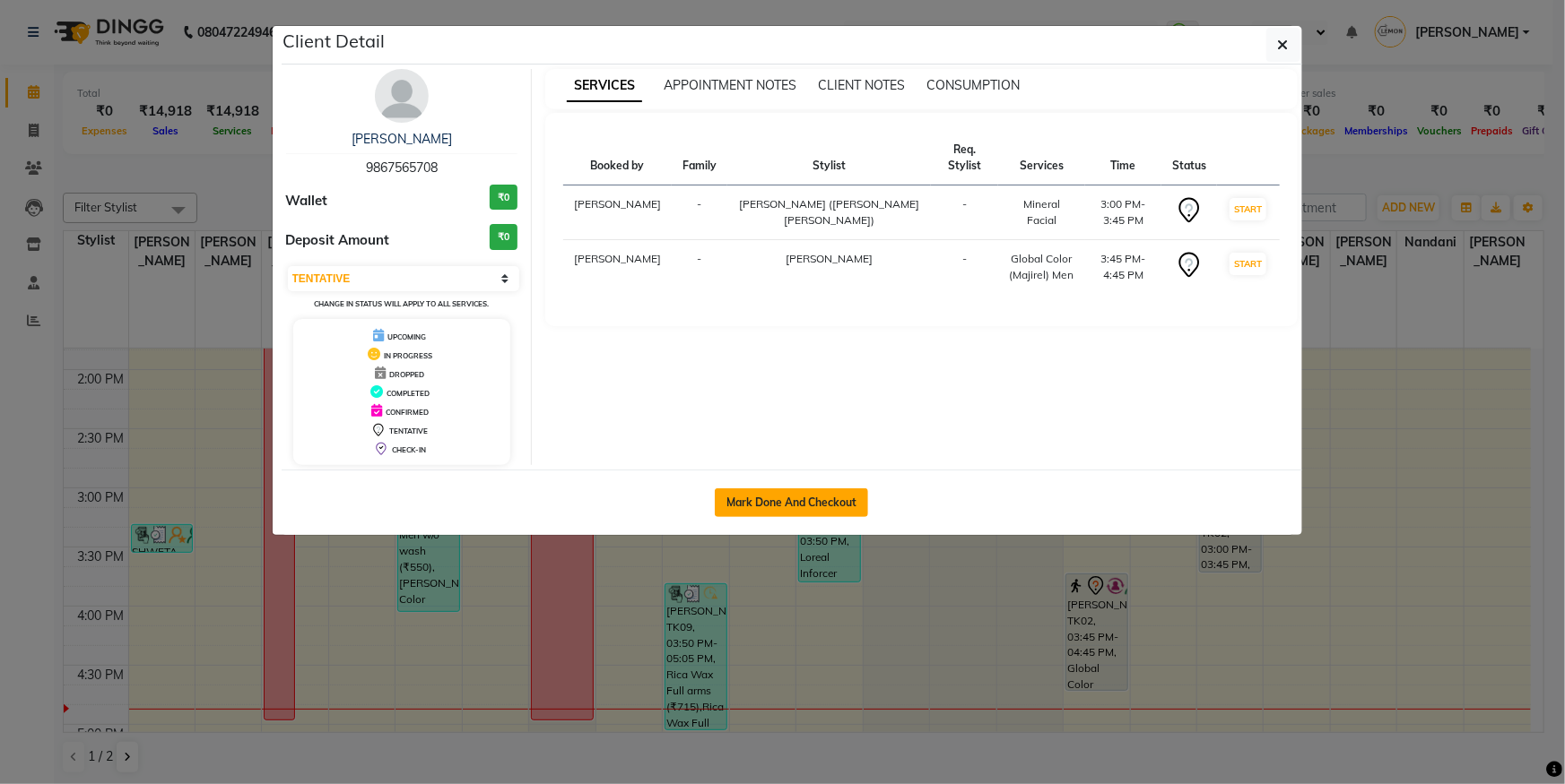
click at [765, 503] on button "Mark Done And Checkout" at bounding box center [791, 503] width 153 height 29
select select "service"
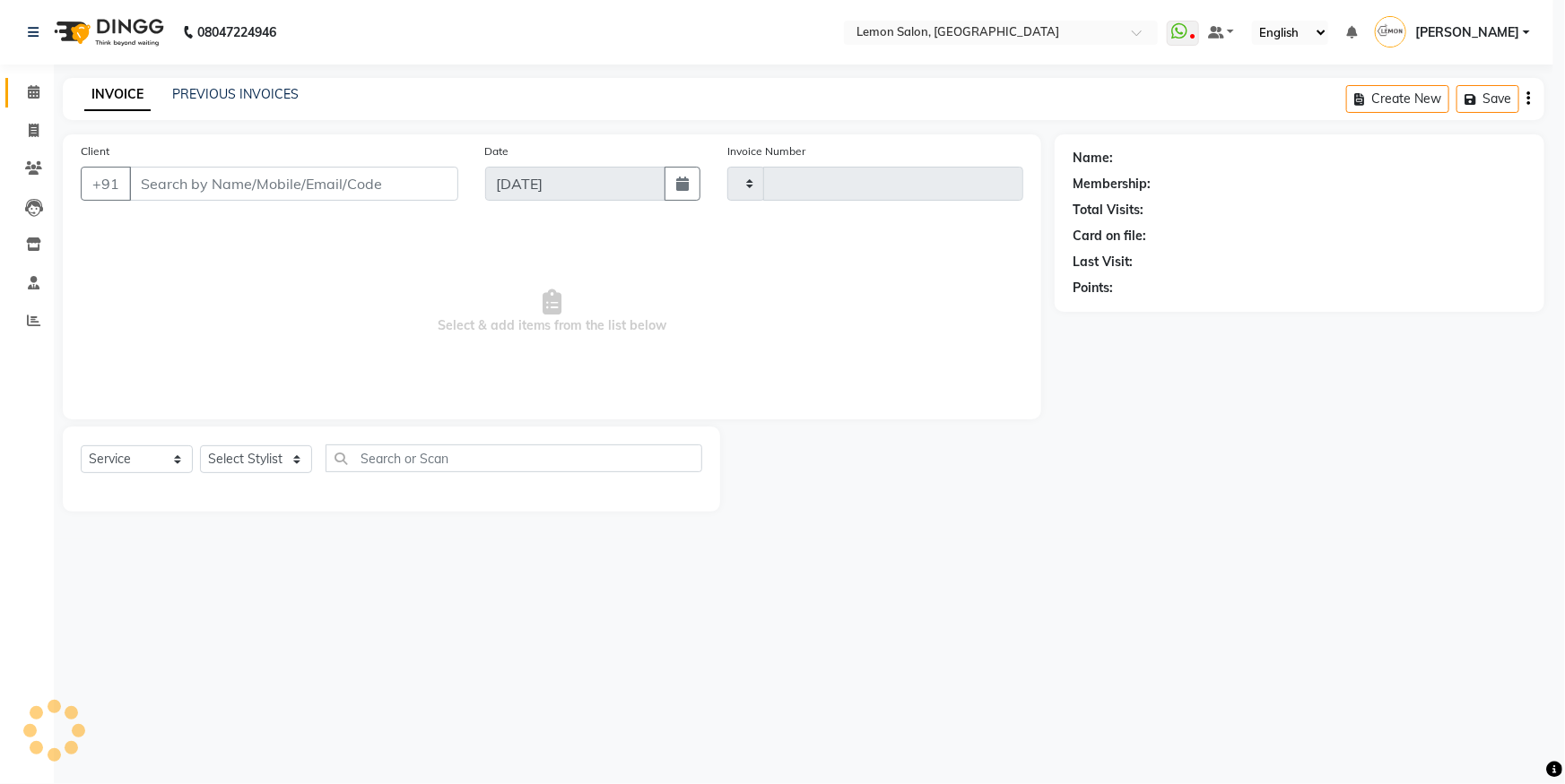
type input "5598"
select select "566"
type input "9867565708"
select select "9574"
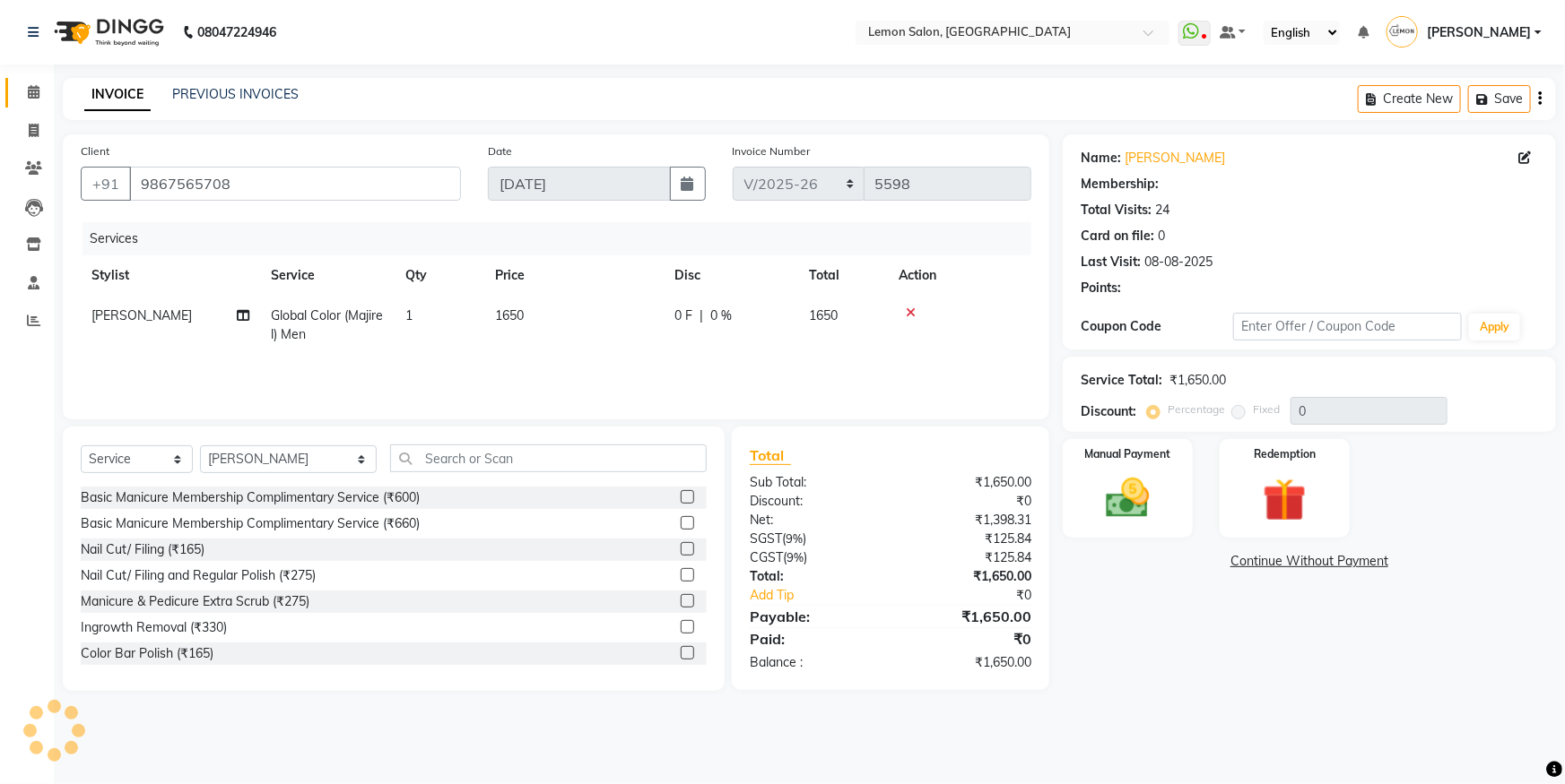
type input "20"
select select "1: Object"
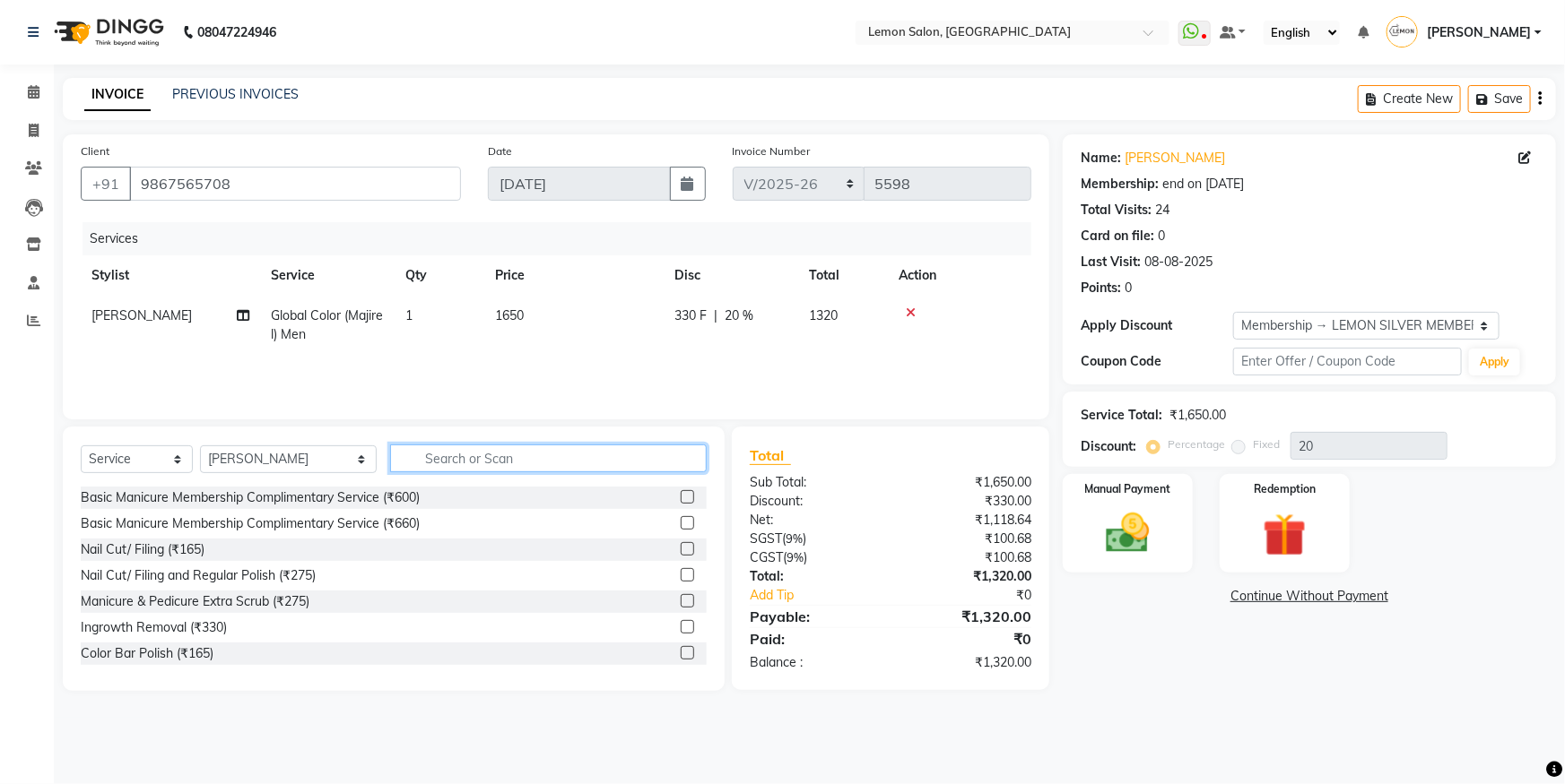
click at [408, 456] on input "text" at bounding box center [548, 458] width 317 height 28
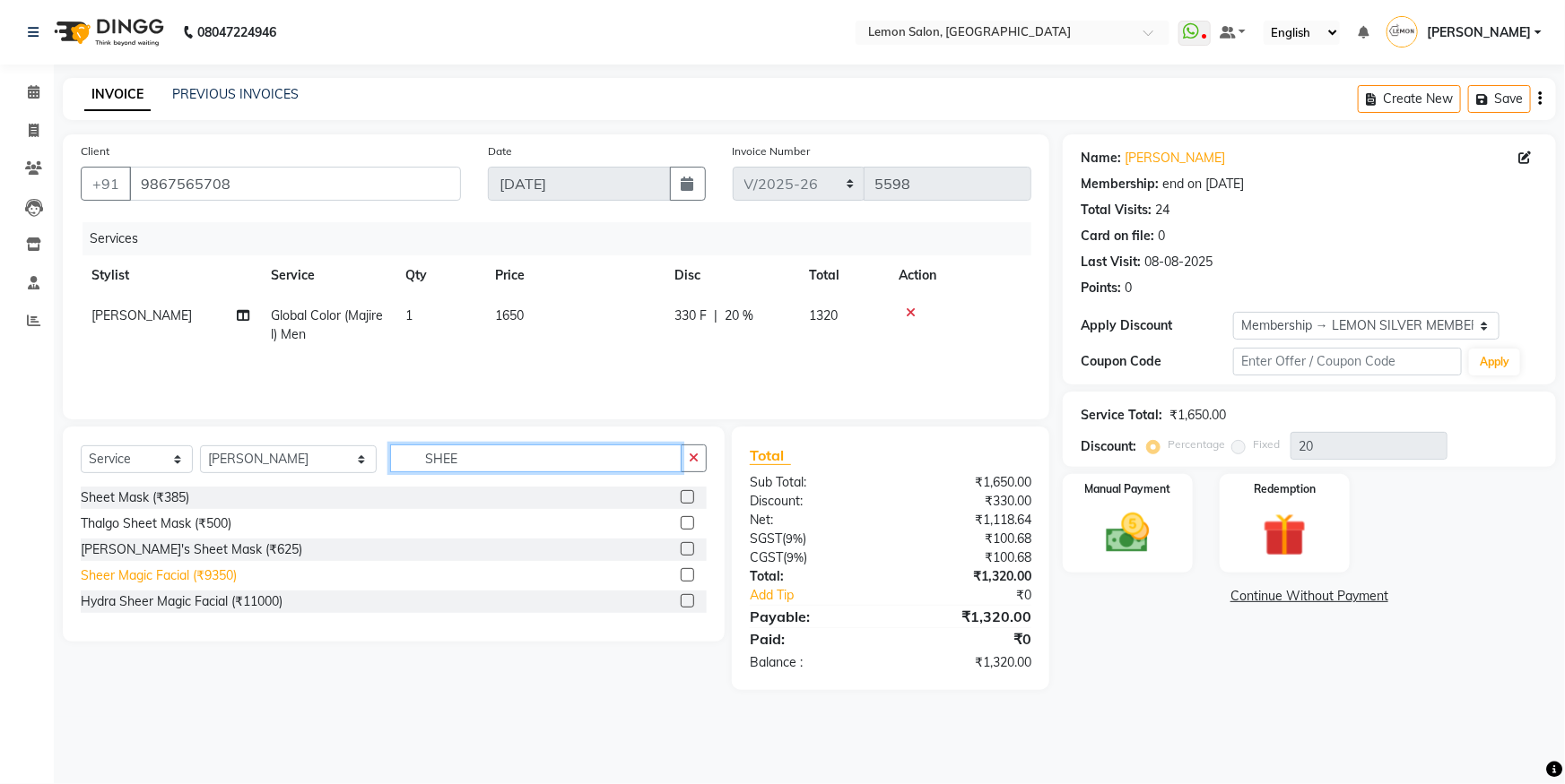
type input "SHEE"
click at [178, 574] on div "Sheer Magic Facial (₹9350)" at bounding box center [158, 575] width 156 height 18
checkbox input "false"
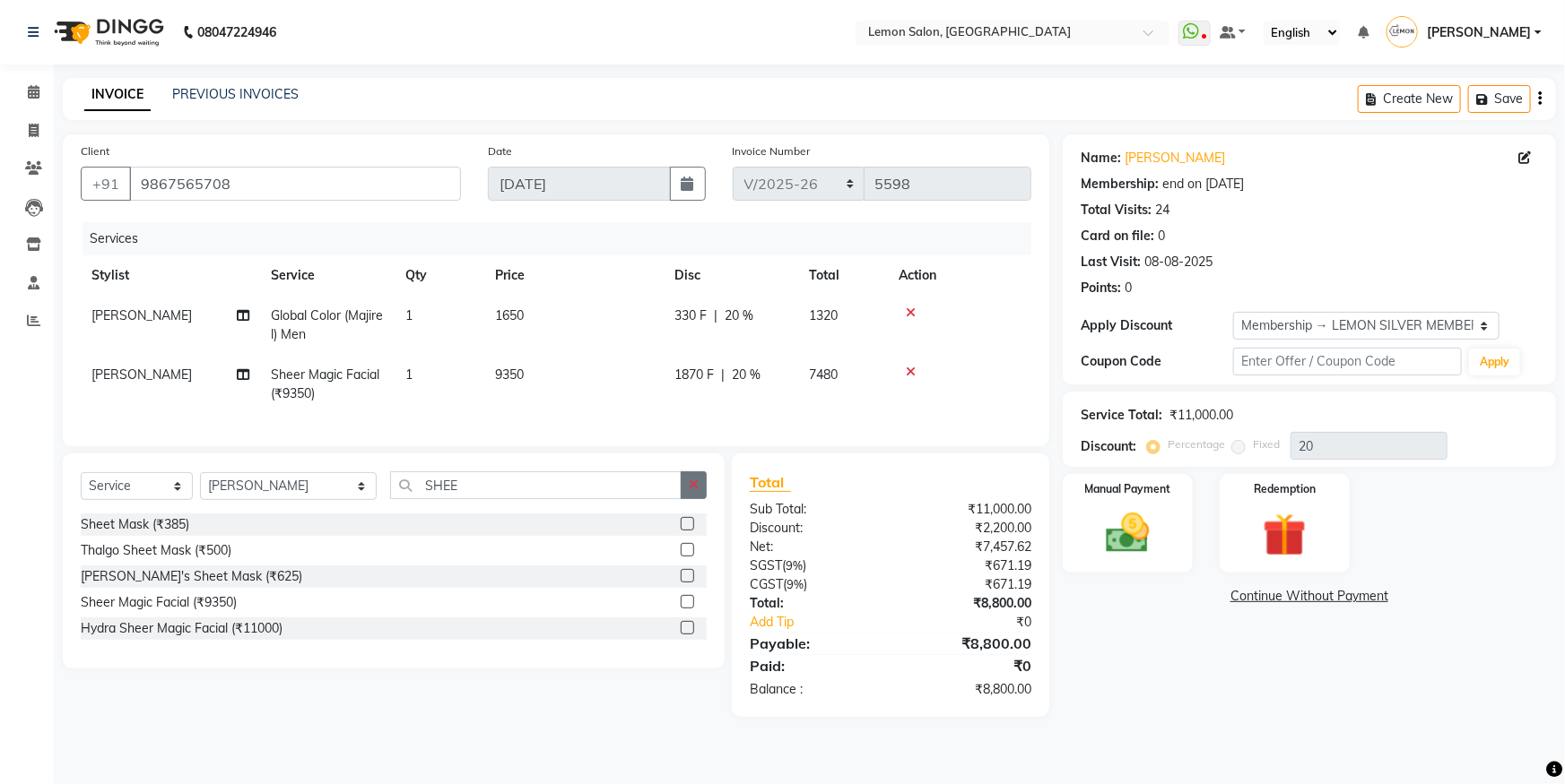
click at [686, 485] on button "button" at bounding box center [693, 485] width 26 height 28
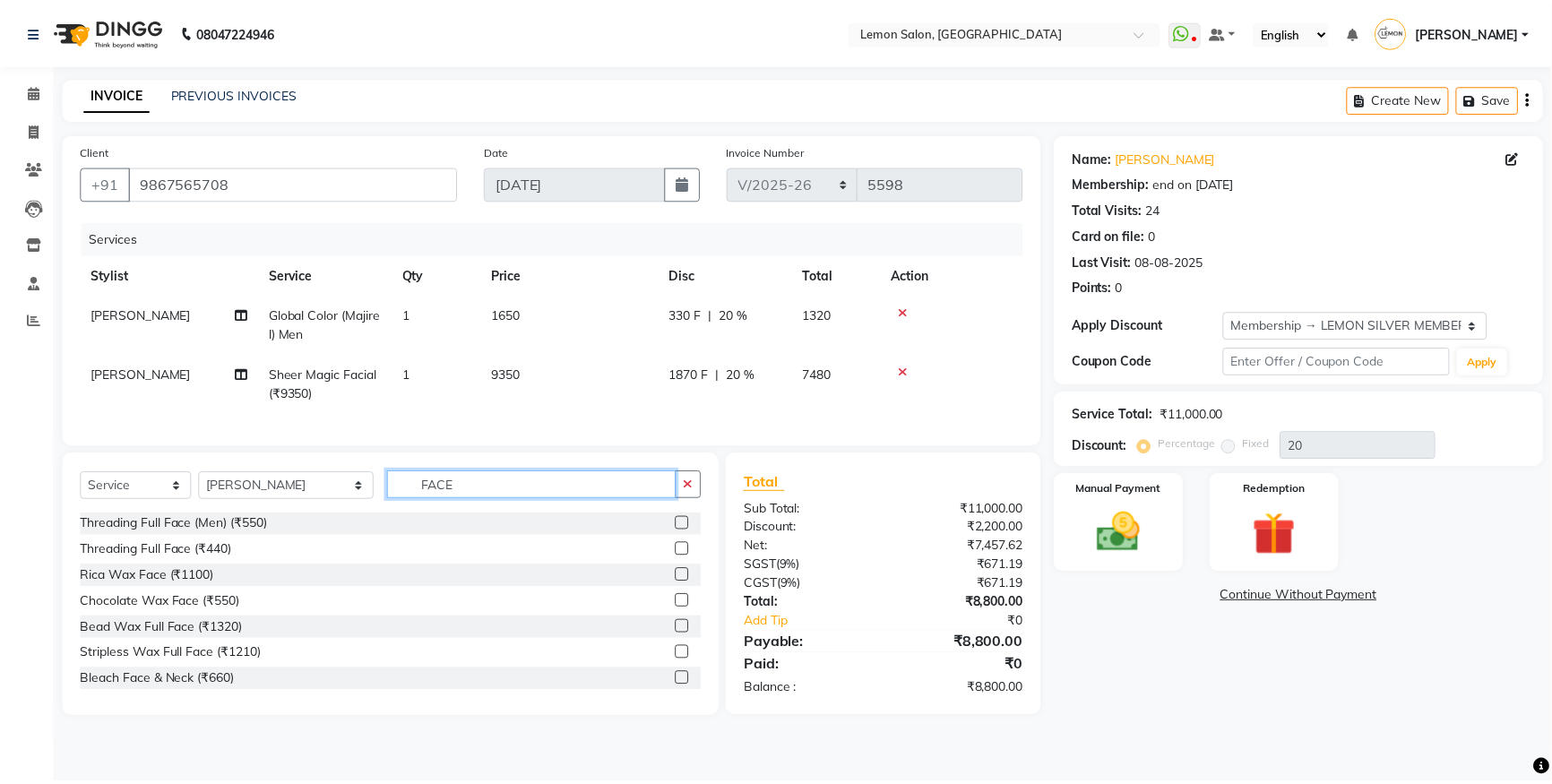
scroll to position [163, 0]
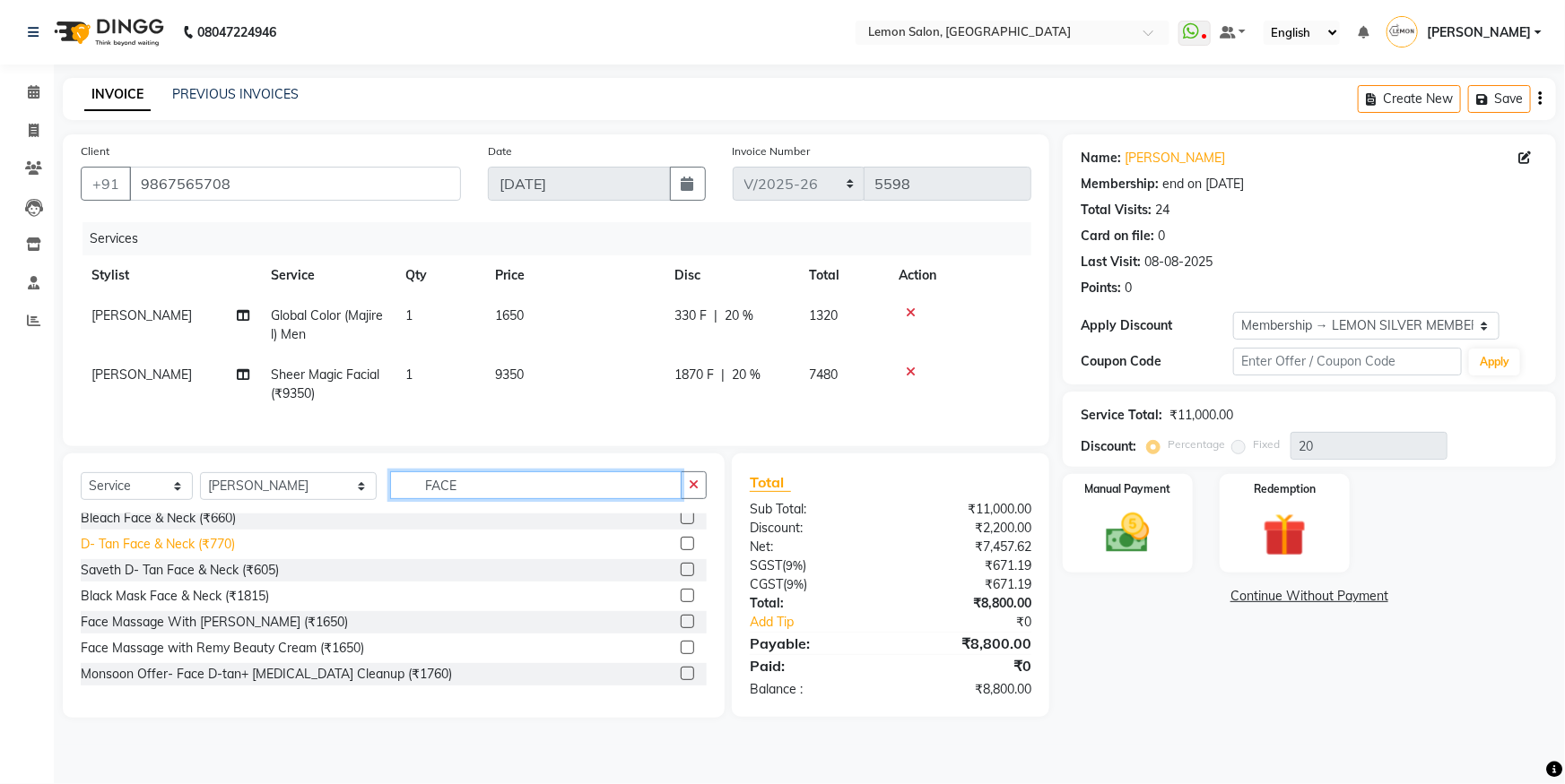
type input "FACE"
click at [169, 554] on div "D- Tan Face & Neck (₹770)" at bounding box center [157, 544] width 154 height 18
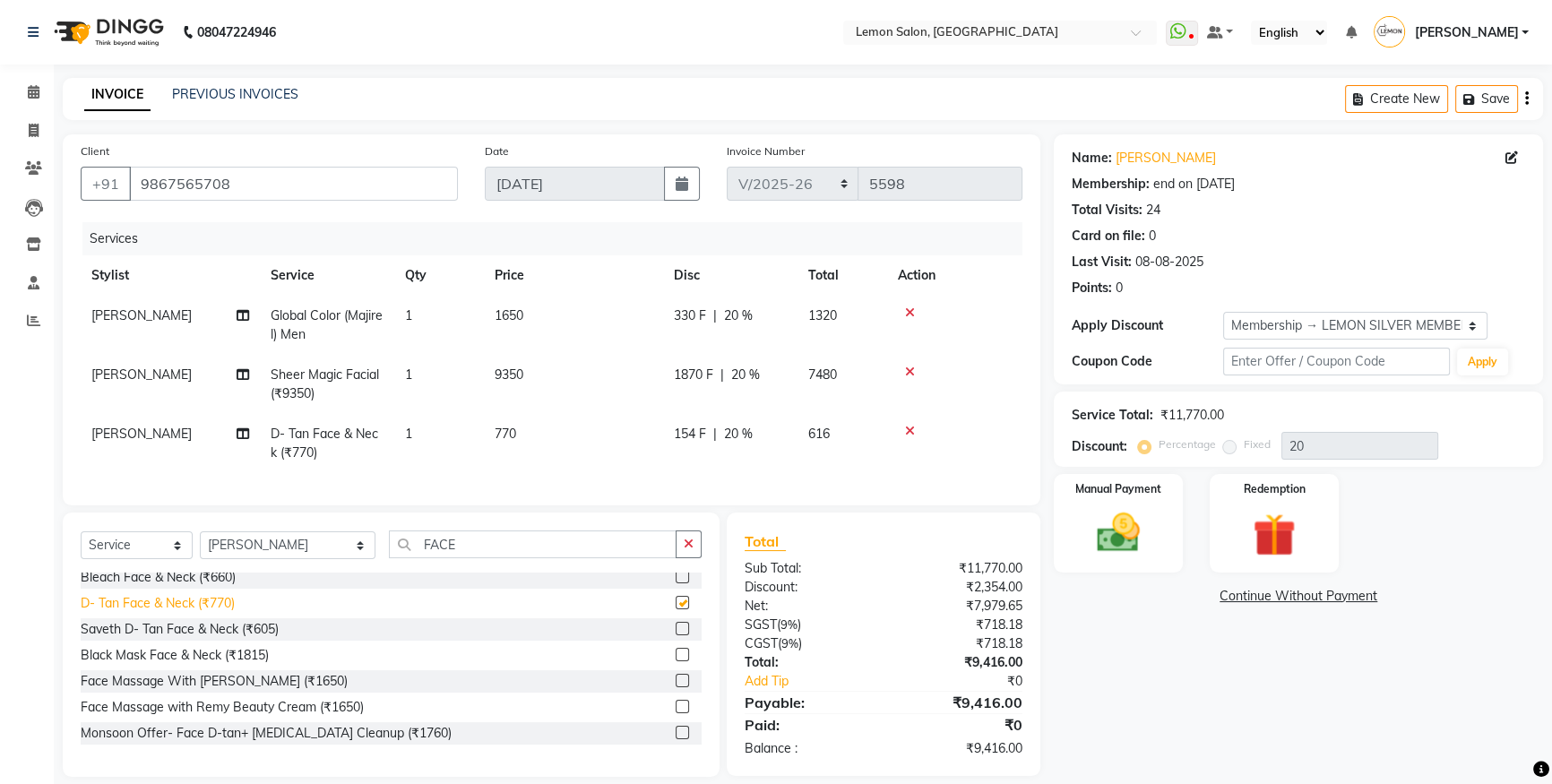
checkbox input "false"
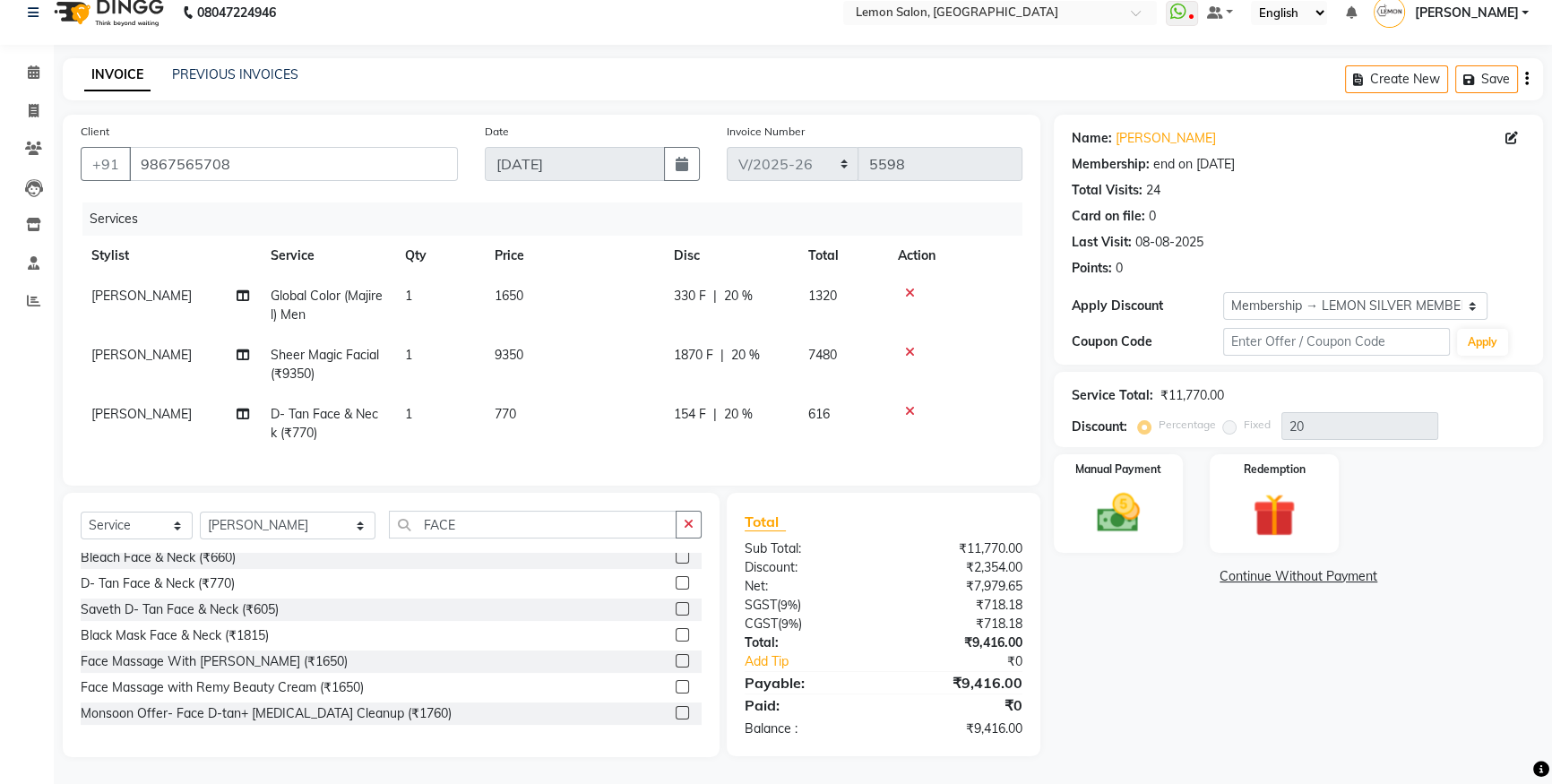
scroll to position [31, 0]
click at [165, 347] on span "Wasim Mansoori" at bounding box center [141, 354] width 101 height 16
select select "9574"
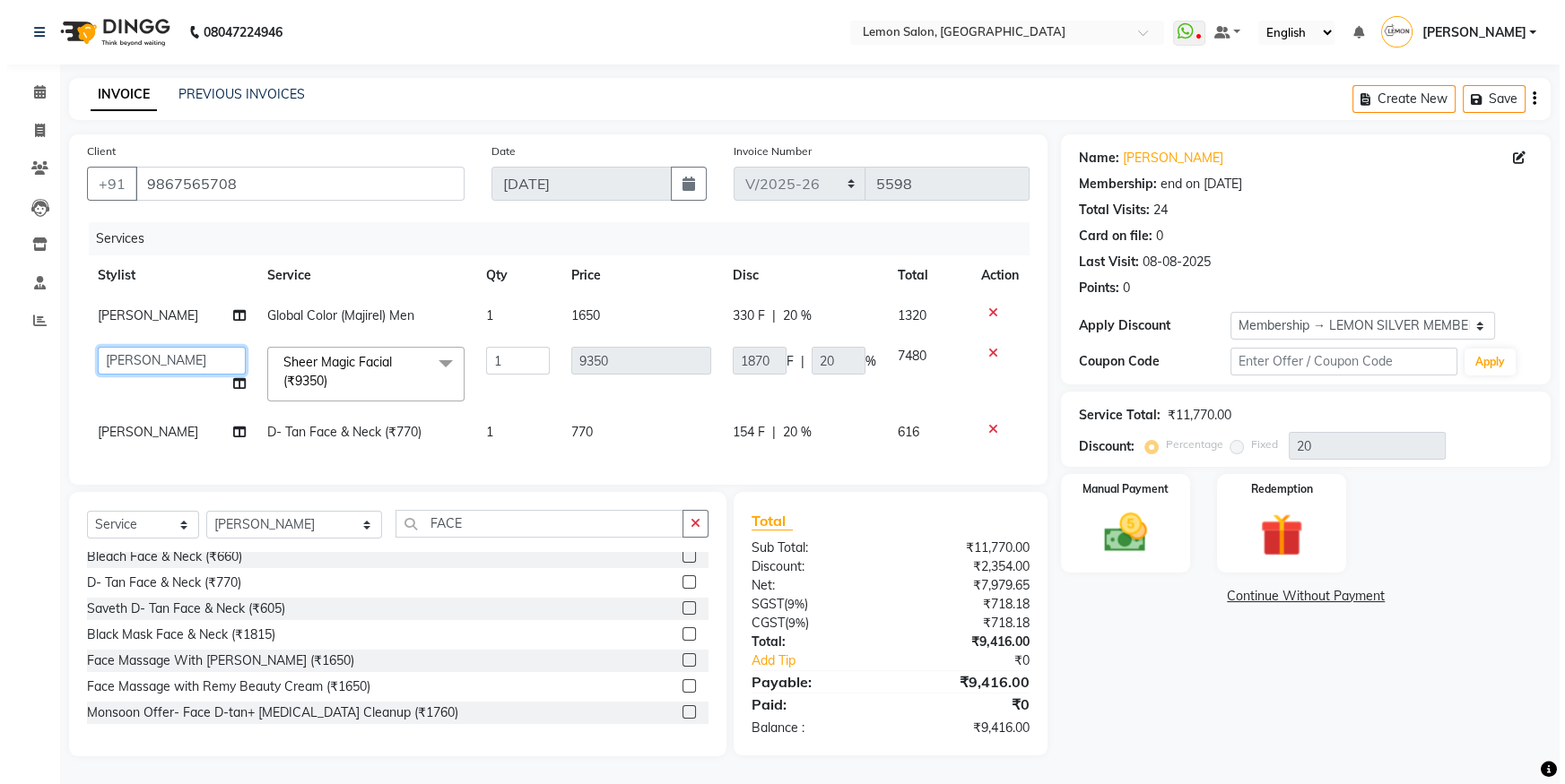
scroll to position [10, 0]
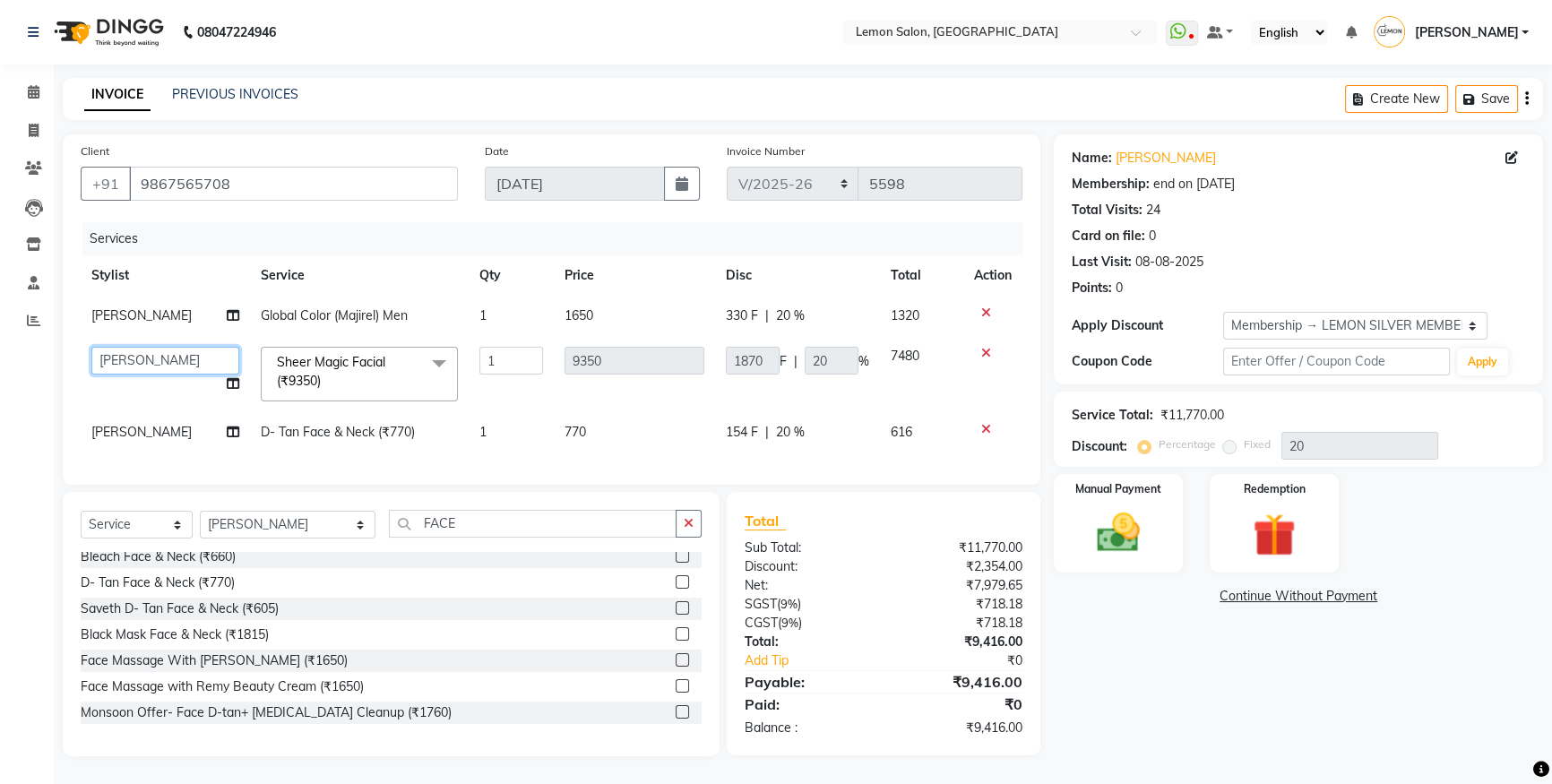
click at [165, 347] on select "Aakash Buchiude Azaz Kassara Danish Salmani DC Geeta Govind Rajput Idrisi Mehta…" at bounding box center [165, 360] width 148 height 28
select select "48010"
click at [182, 424] on span "Wasim Mansoori" at bounding box center [141, 432] width 101 height 16
select select "9574"
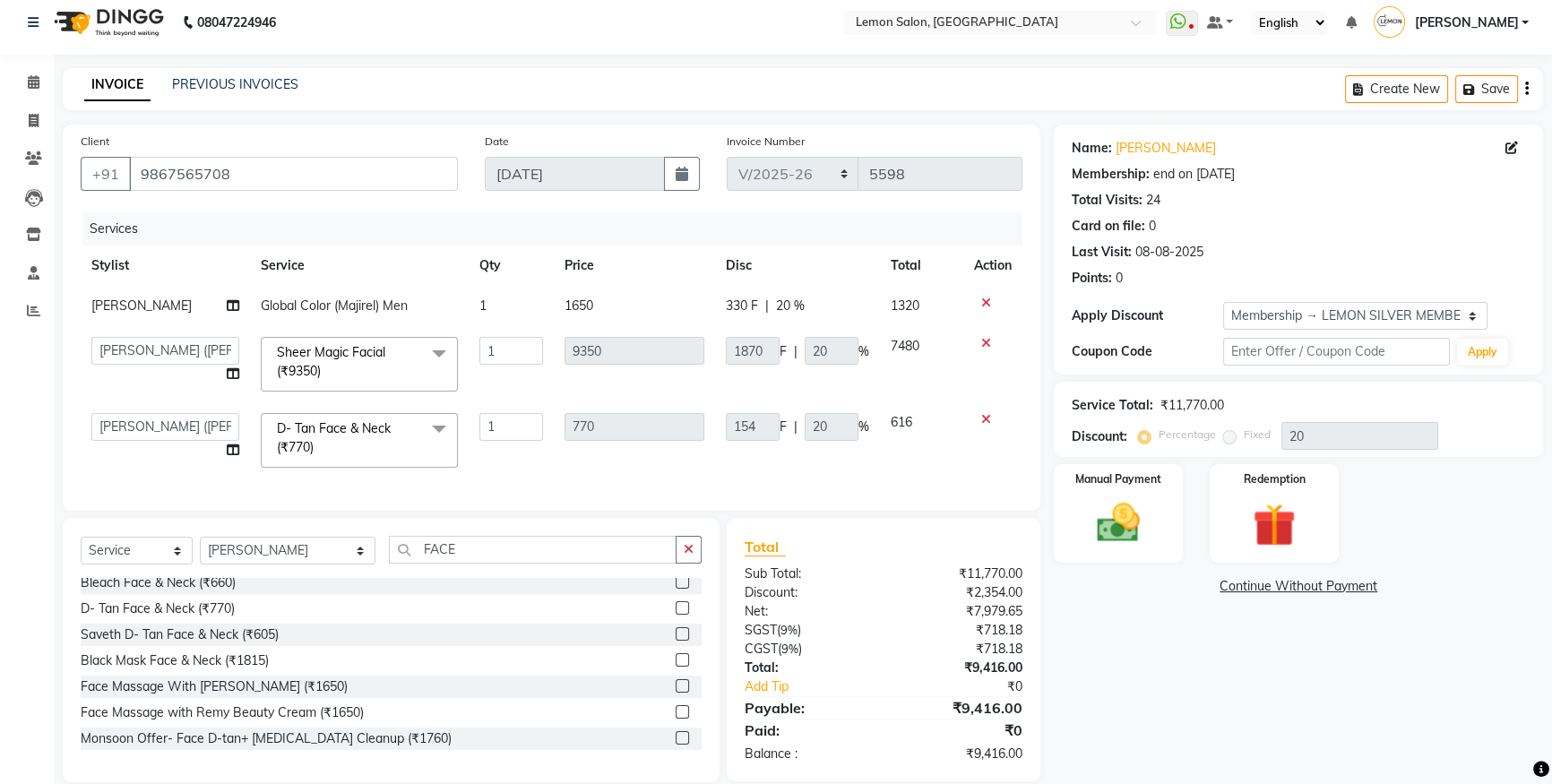
select select "48010"
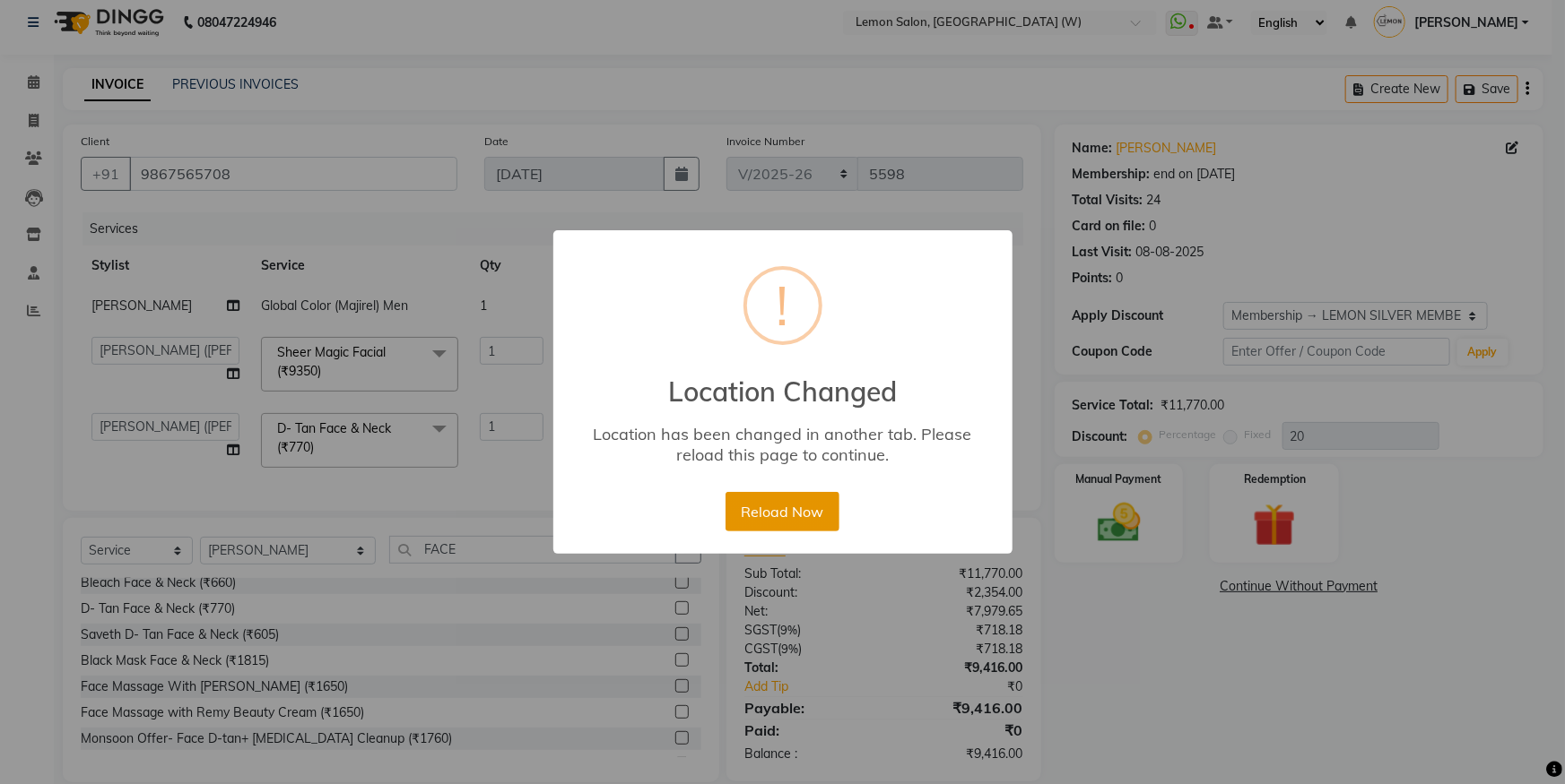
click at [805, 511] on button "Reload Now" at bounding box center [782, 511] width 114 height 40
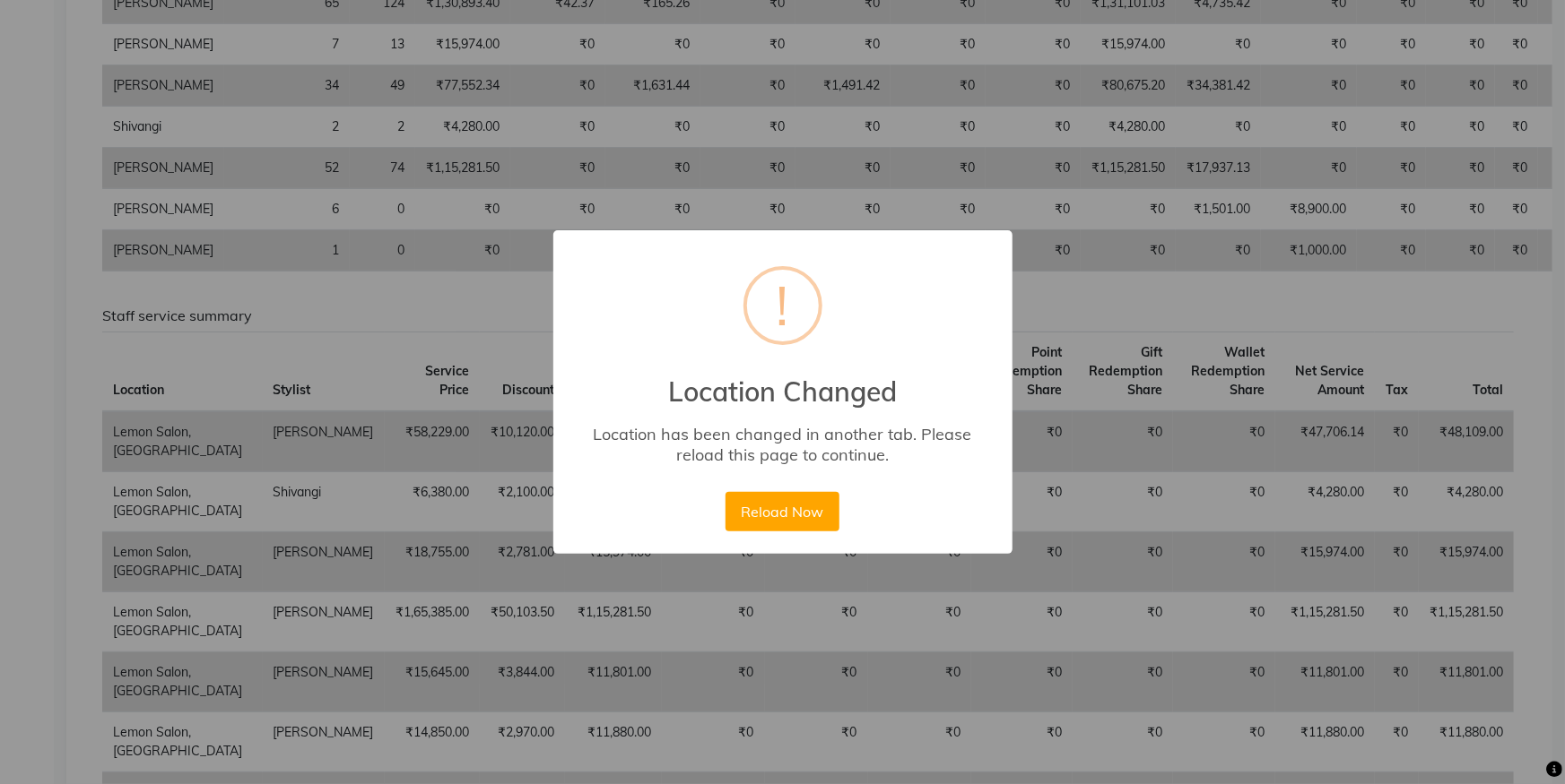
click at [767, 503] on button "Reload Now" at bounding box center [782, 511] width 114 height 40
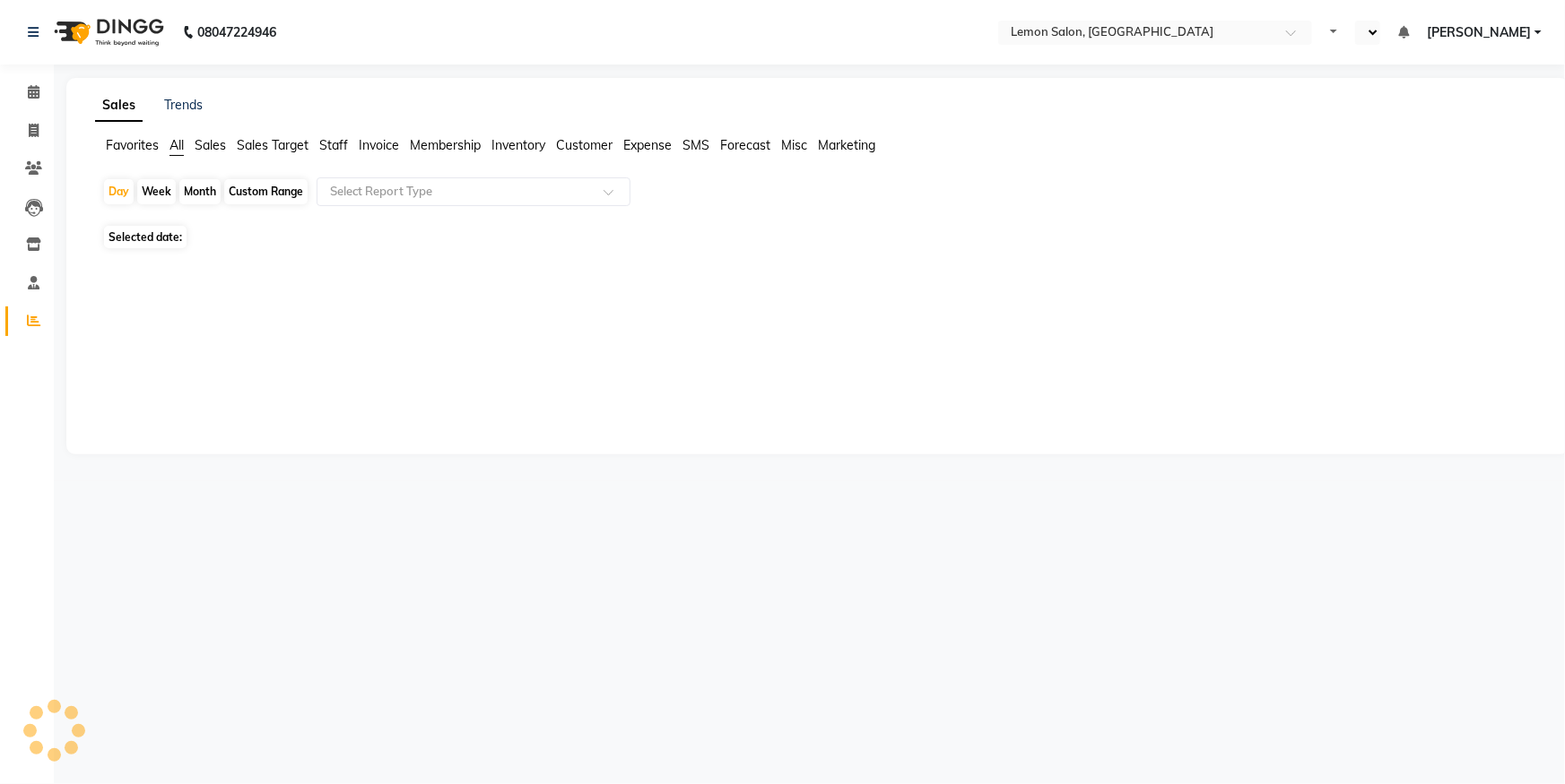
select select "en"
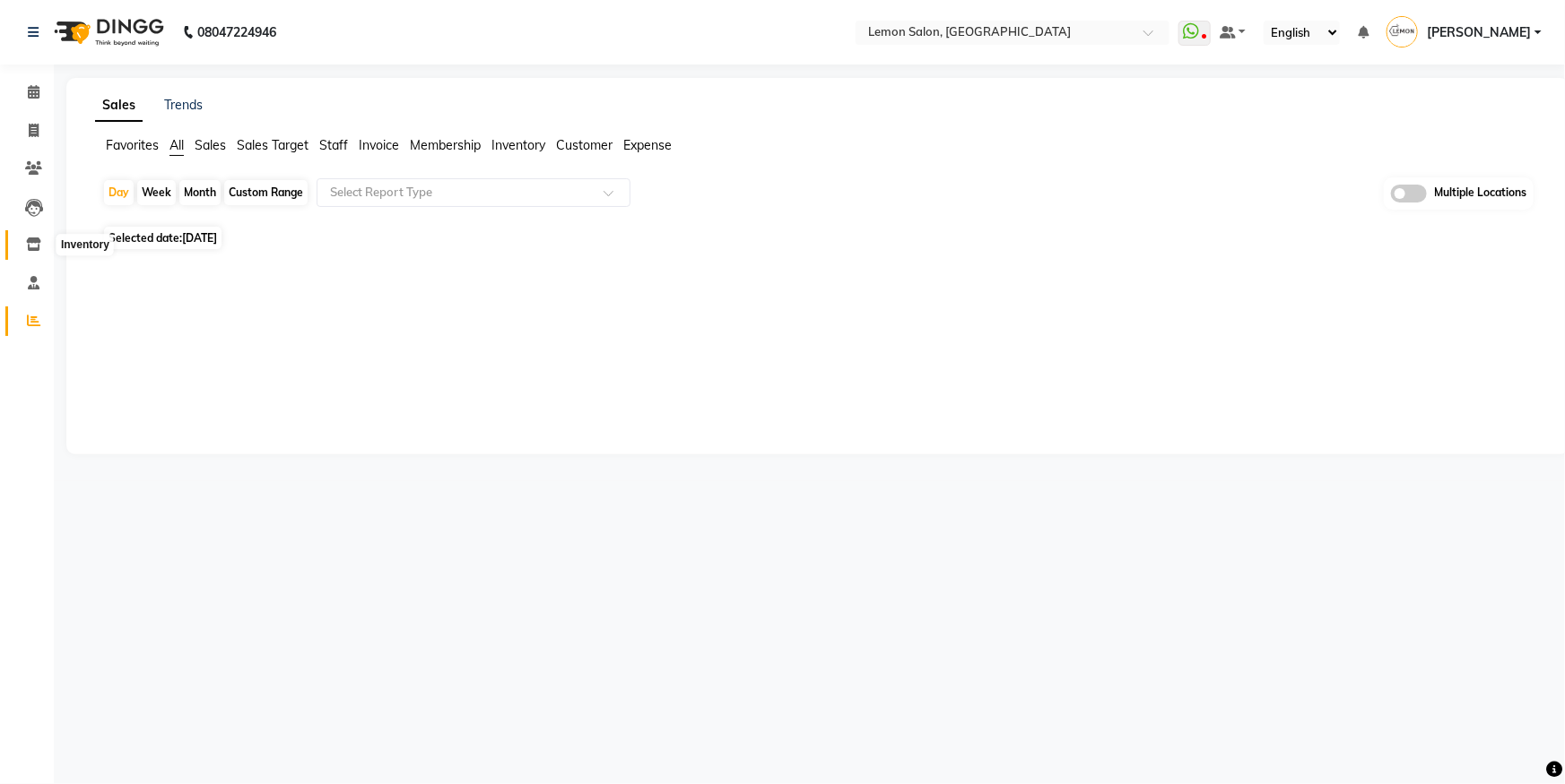
click at [28, 242] on icon at bounding box center [34, 244] width 15 height 14
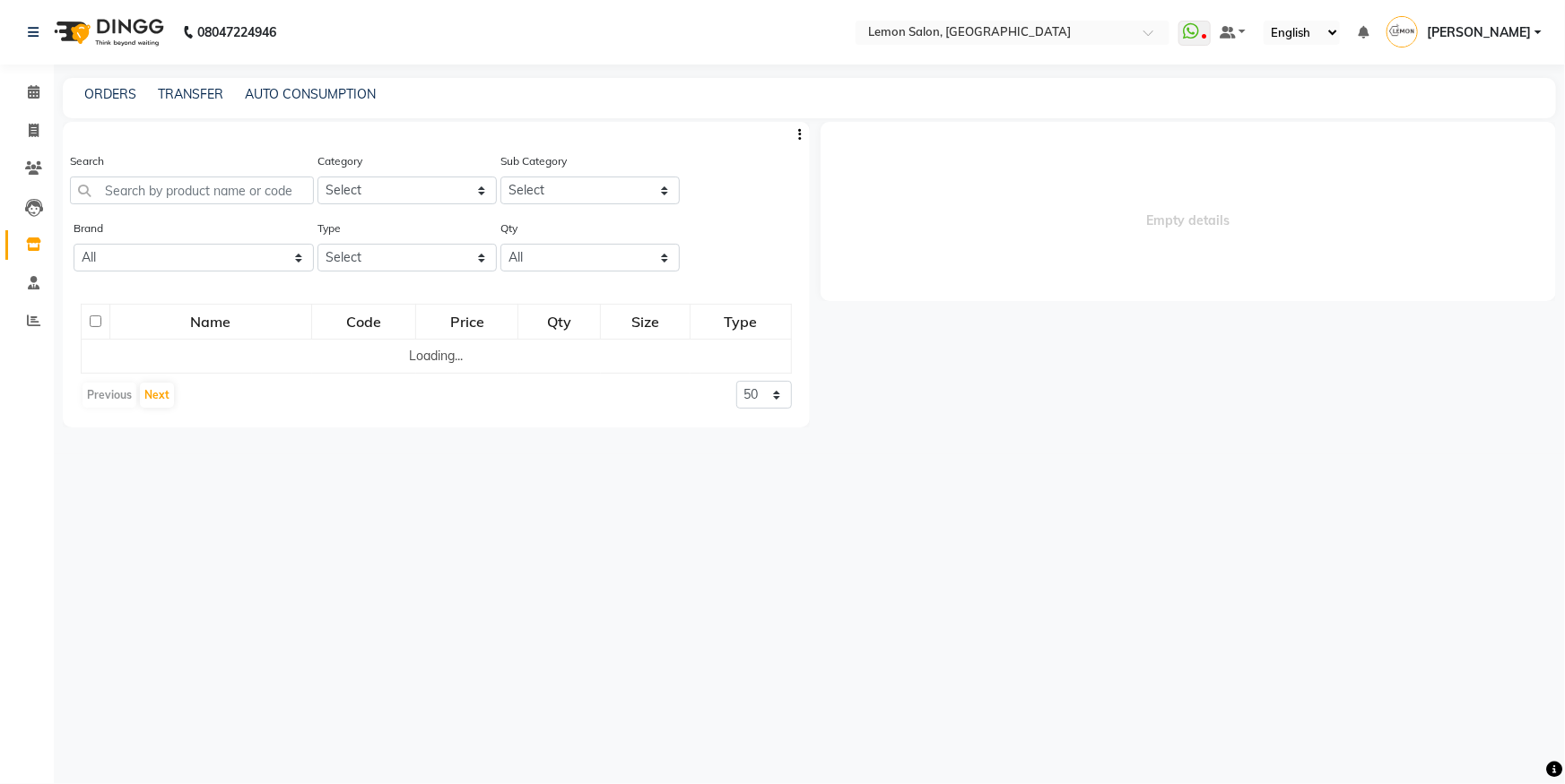
select select
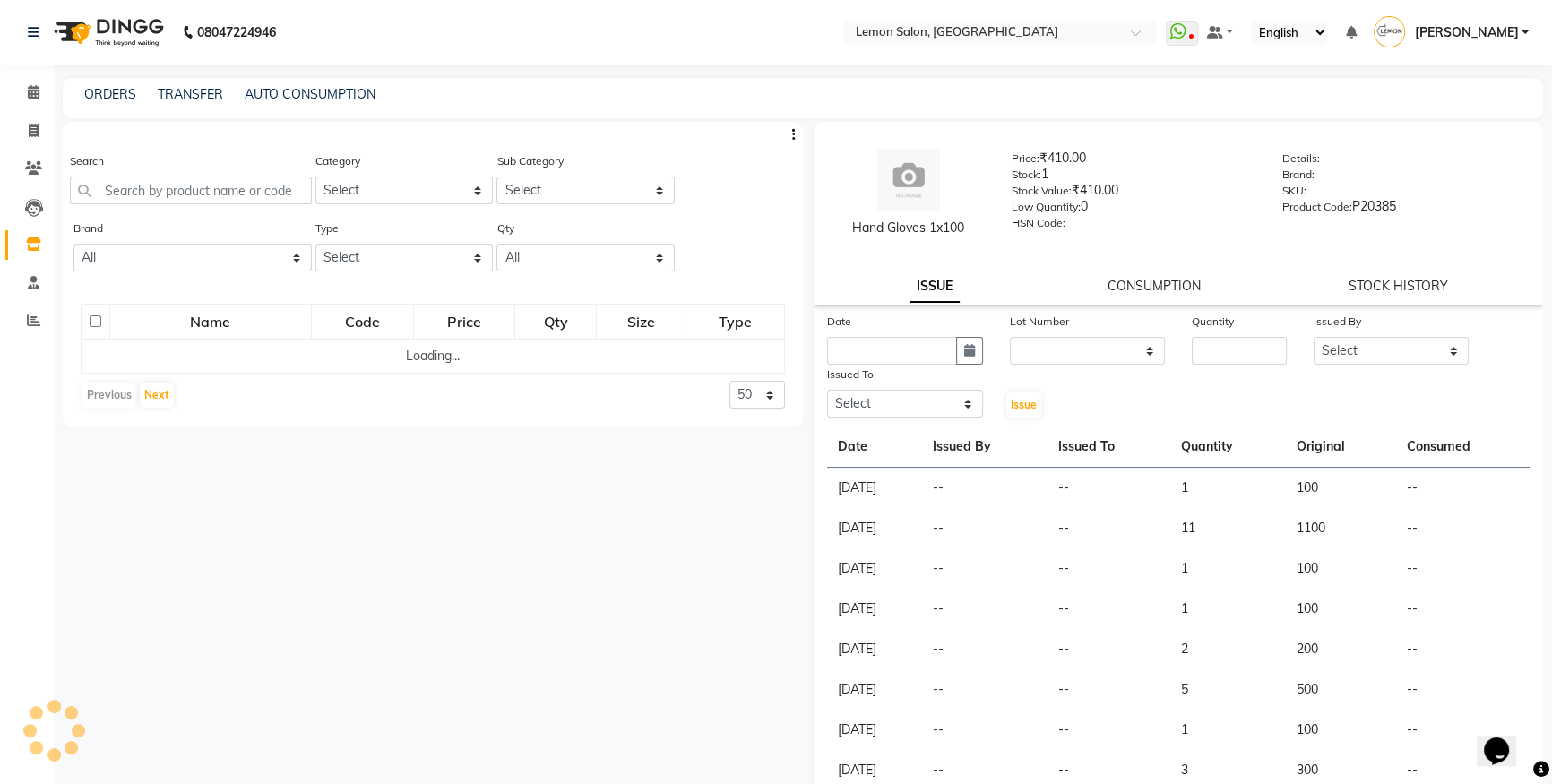
drag, startPoint x: 186, startPoint y: 211, endPoint x: 177, endPoint y: 199, distance: 15.0
click at [186, 211] on div "Search" at bounding box center [191, 184] width 242 height 67
click at [173, 197] on input "text" at bounding box center [191, 190] width 242 height 28
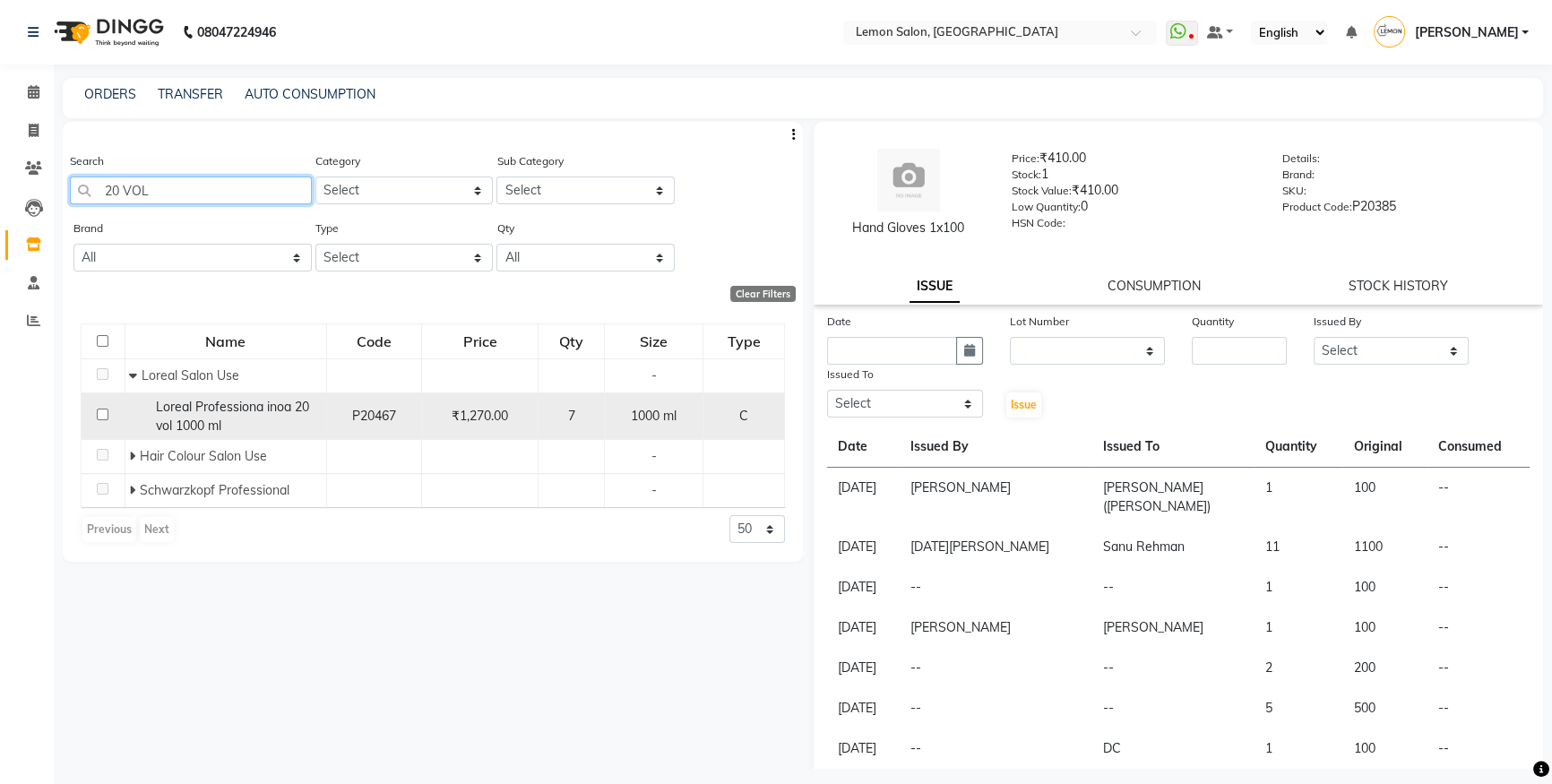
type input "20 VOL"
click at [102, 417] on input "checkbox" at bounding box center [103, 414] width 12 height 12
checkbox input "true"
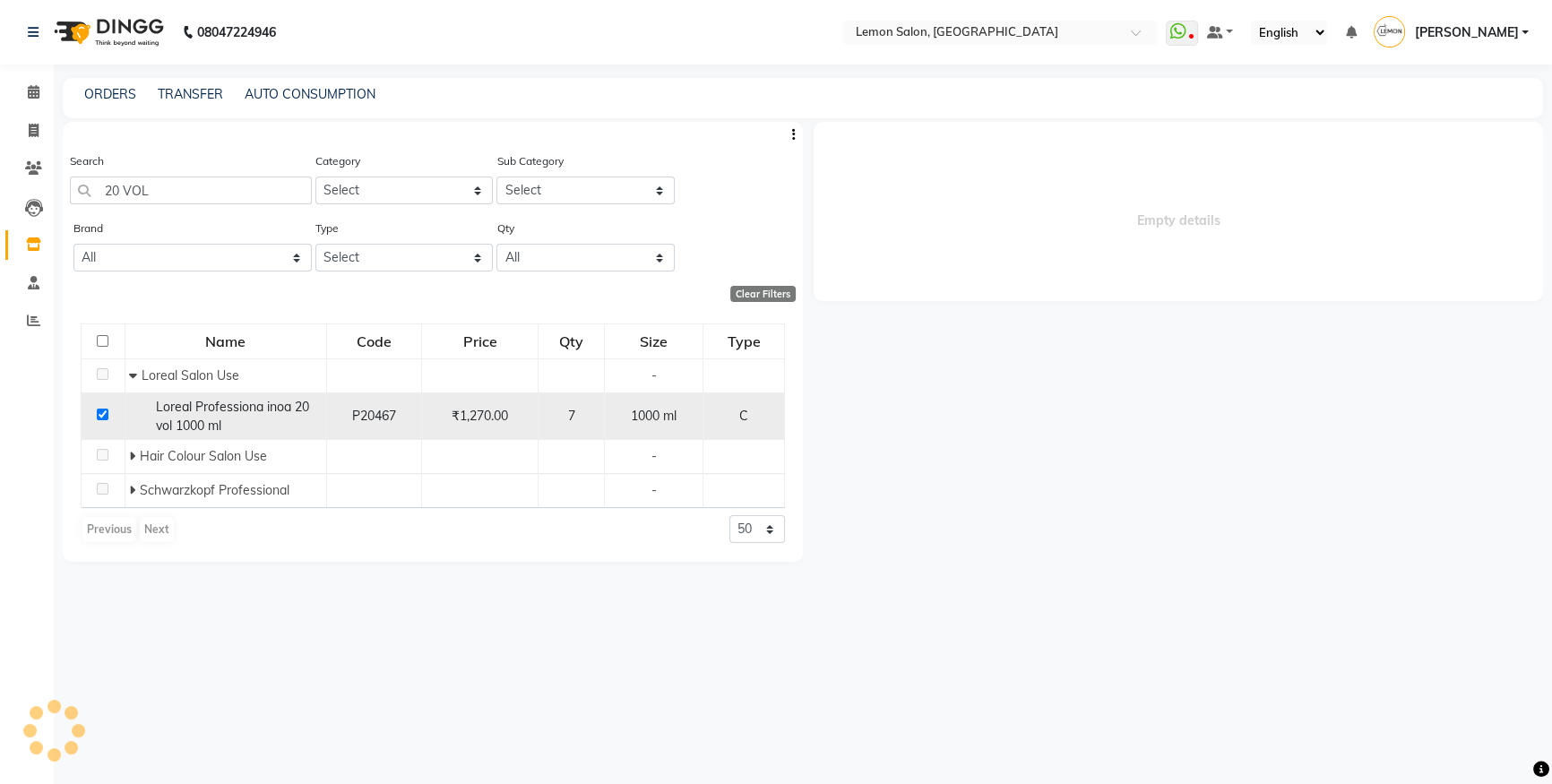
select select
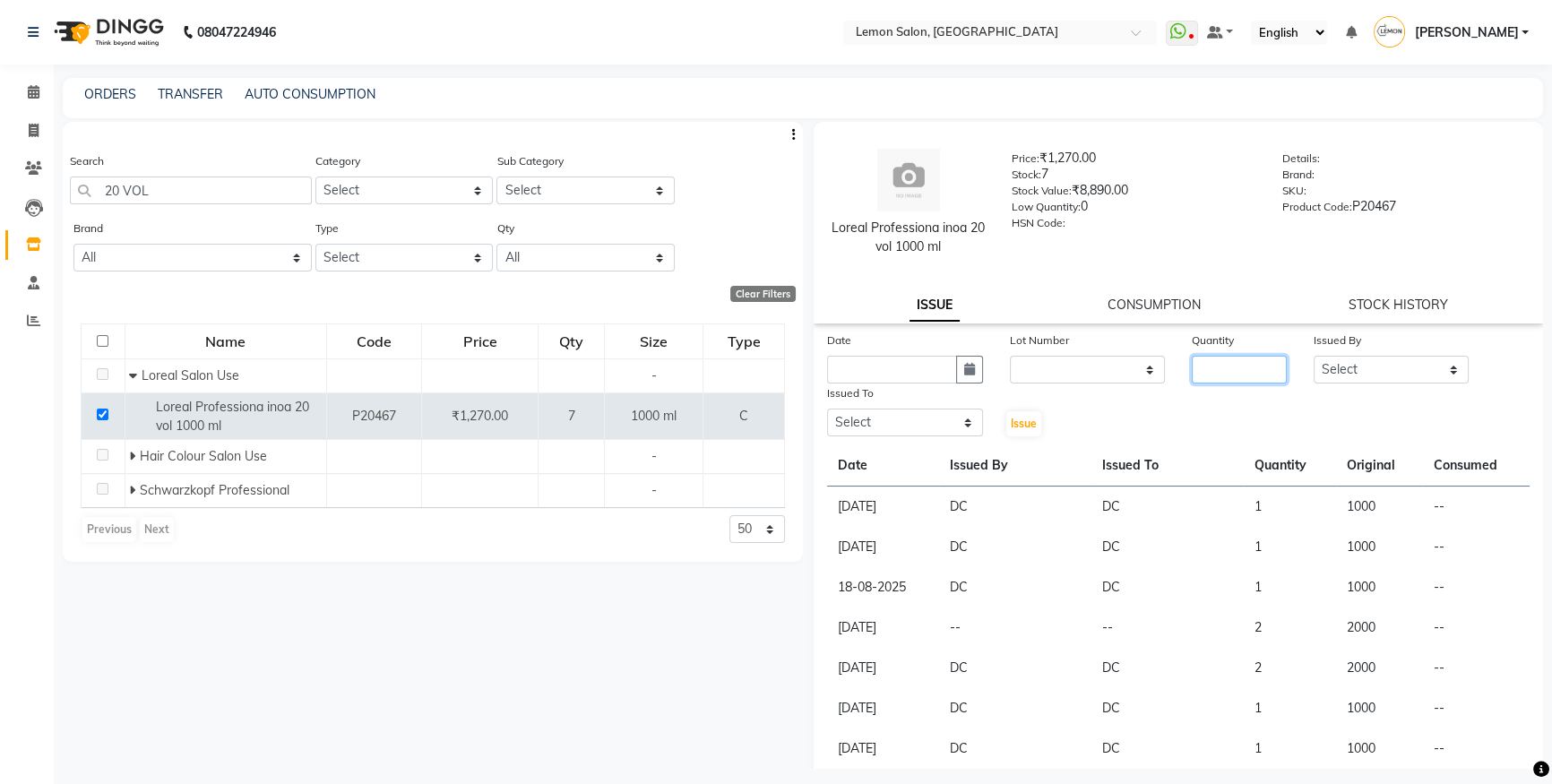
click at [1200, 368] on input "number" at bounding box center [1239, 370] width 95 height 28
type input "2"
click at [1334, 368] on select "Select [PERSON_NAME] [PERSON_NAME] Danish Salmani DC [PERSON_NAME] [PERSON_NAME…" at bounding box center [1391, 370] width 156 height 28
select select "7393"
click at [1314, 356] on select "Select [PERSON_NAME] [PERSON_NAME] Danish Salmani DC [PERSON_NAME] [PERSON_NAME…" at bounding box center [1391, 370] width 156 height 28
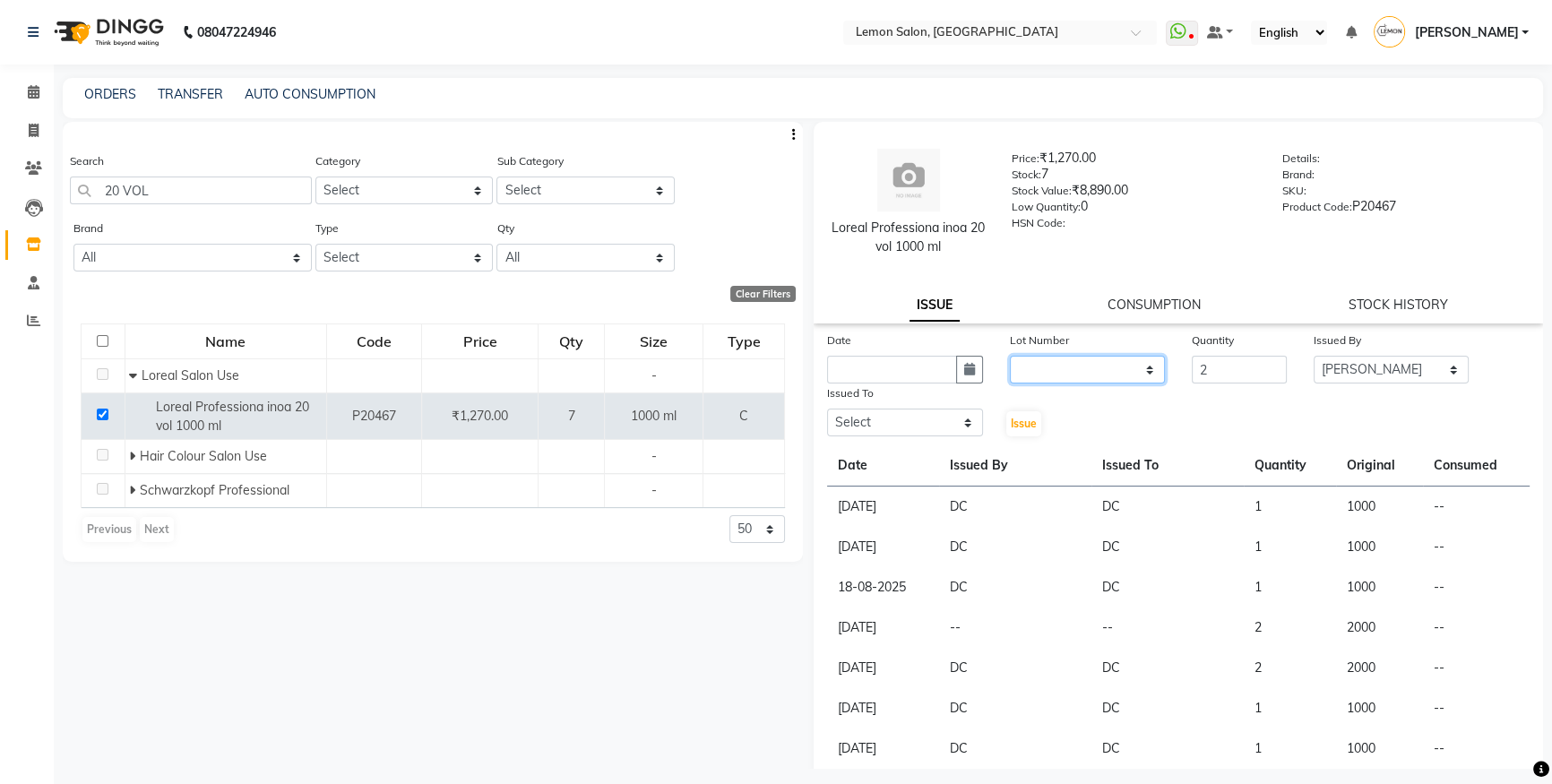
click at [1088, 368] on select "None" at bounding box center [1087, 370] width 156 height 28
select select "0: null"
click at [1010, 356] on select "None" at bounding box center [1087, 370] width 156 height 28
click at [964, 368] on icon "button" at bounding box center [969, 369] width 11 height 13
select select "9"
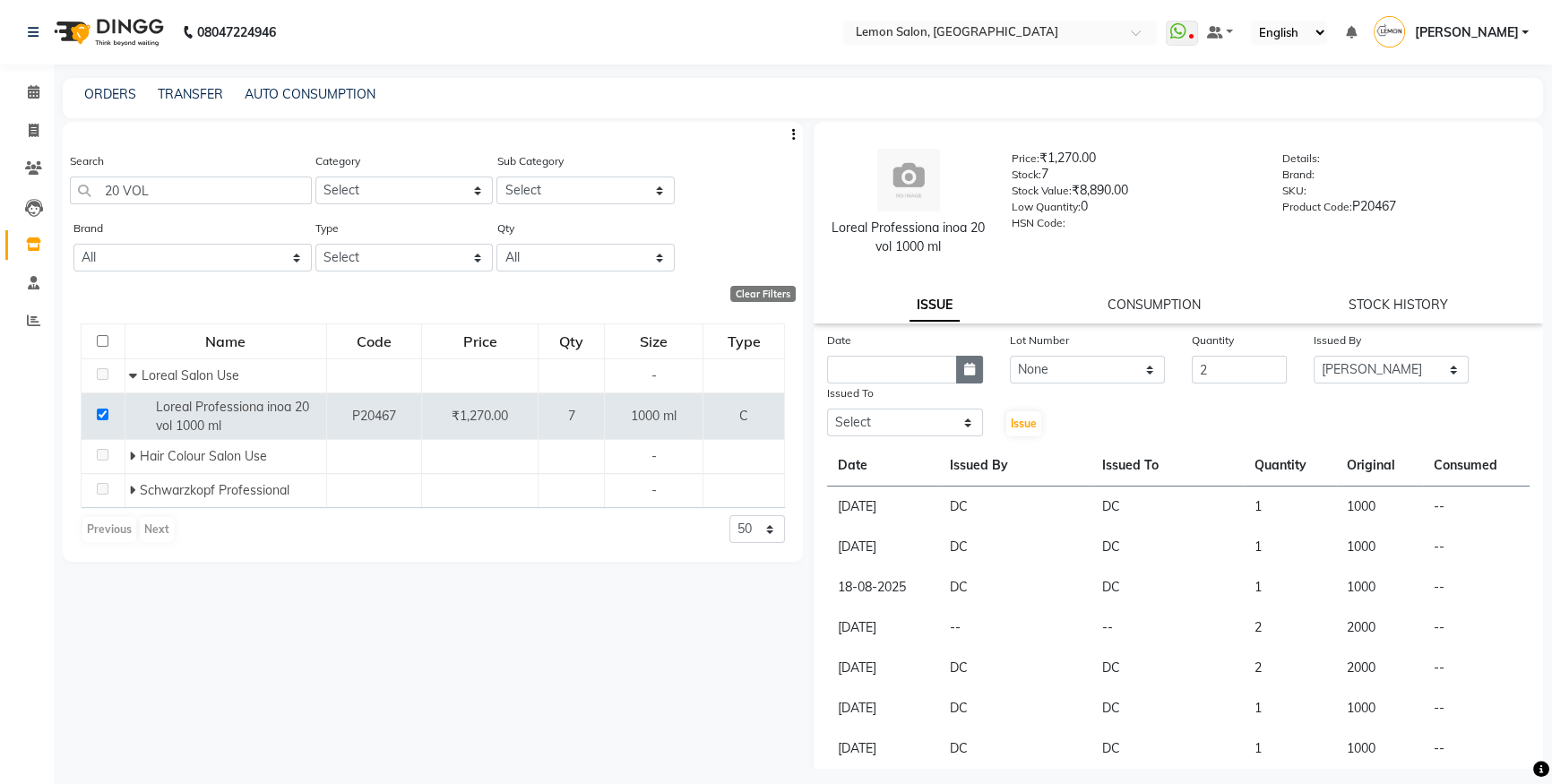
select select "2025"
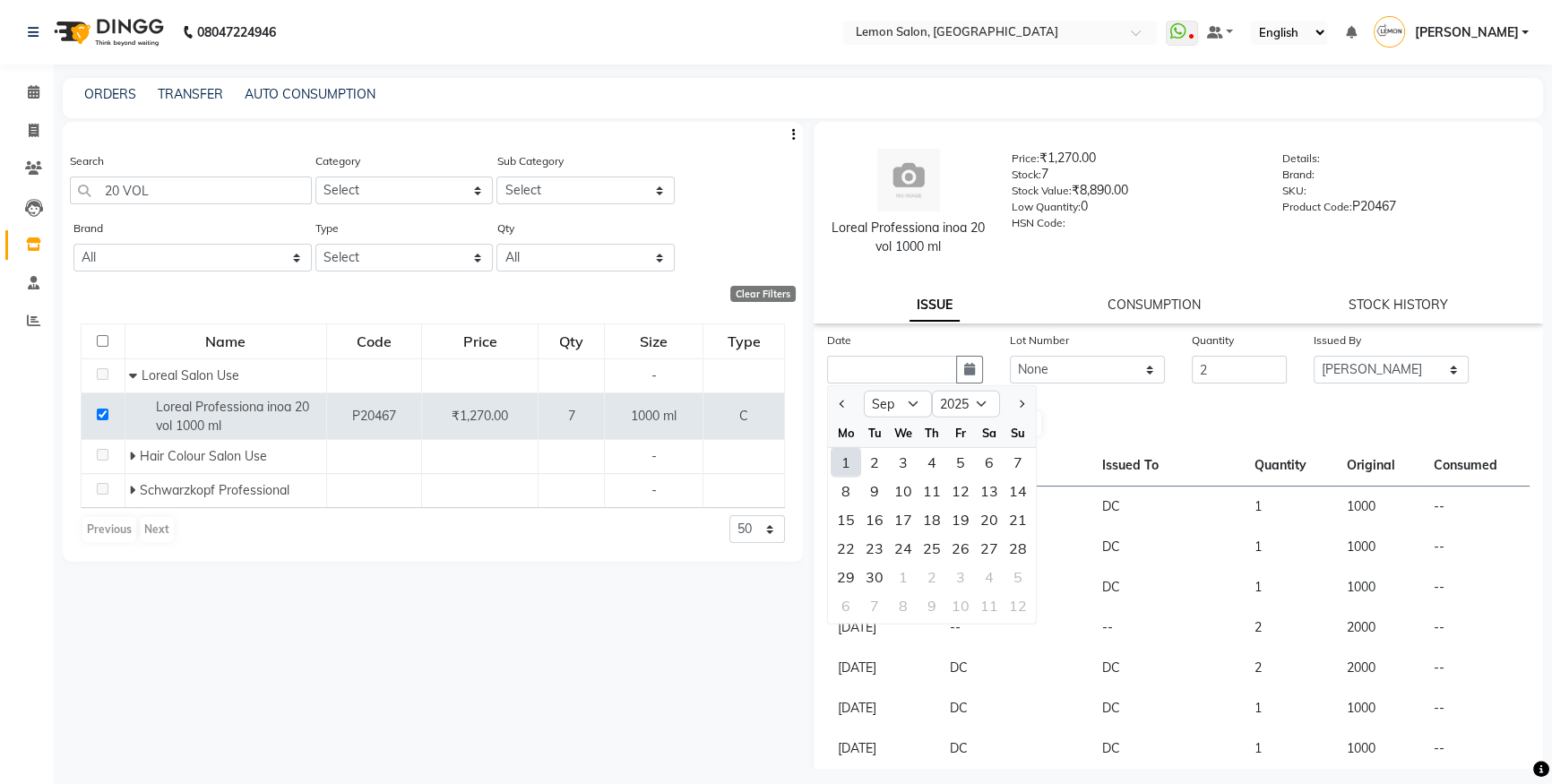
drag, startPoint x: 851, startPoint y: 463, endPoint x: 884, endPoint y: 440, distance: 40.2
click at [850, 463] on div "1" at bounding box center [846, 463] width 29 height 29
type input "[DATE]"
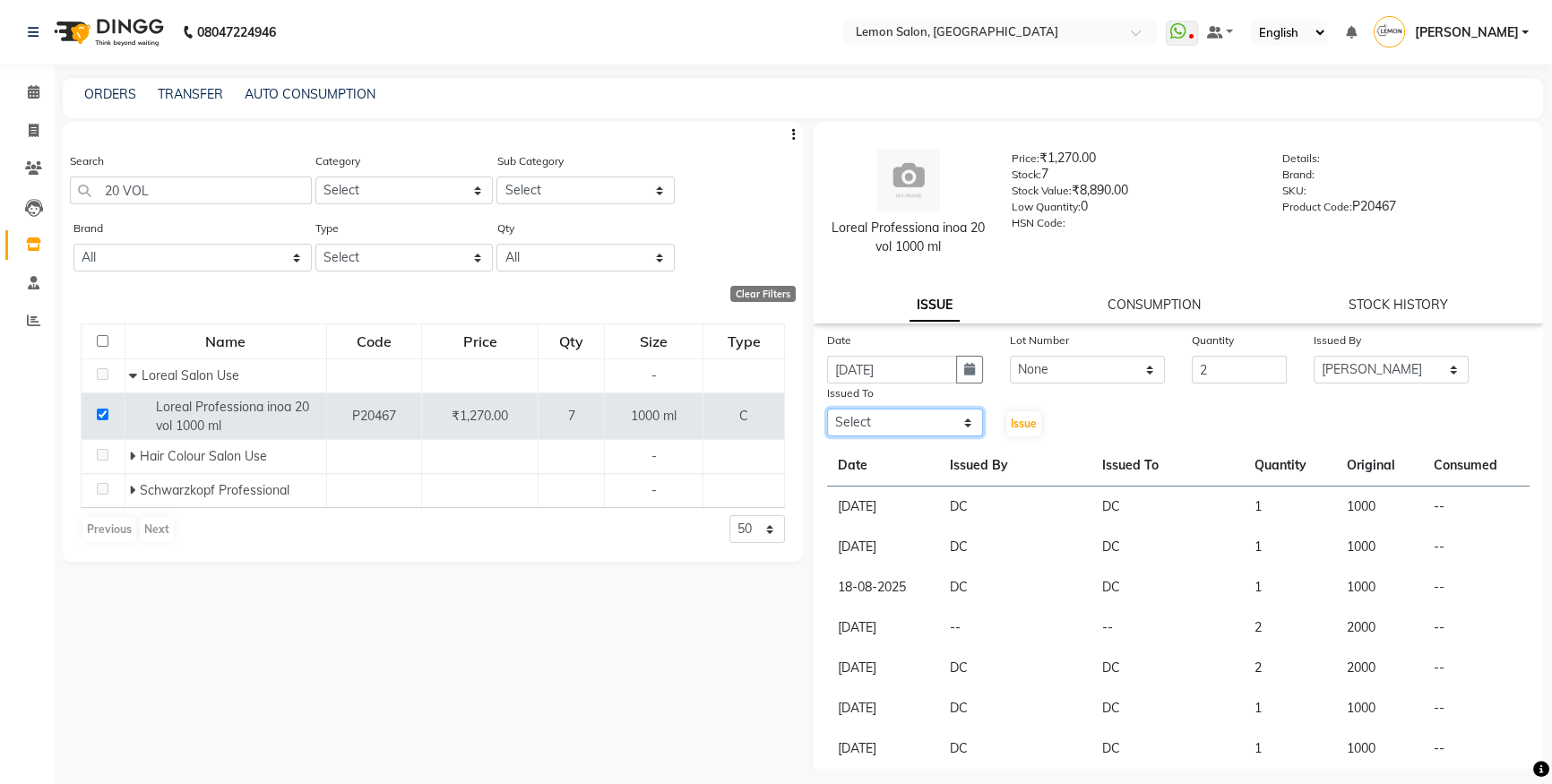
click at [913, 429] on select "Select Aakash Buchiude Azaz Kassara Danish Salmani DC Geeta Govind Rajput Idris…" at bounding box center [905, 422] width 156 height 28
select select "7394"
click at [828, 409] on select "Select Aakash Buchiude Azaz Kassara Danish Salmani DC Geeta Govind Rajput Idris…" at bounding box center [905, 422] width 156 height 28
click at [1025, 416] on span "Issue" at bounding box center [1023, 423] width 26 height 14
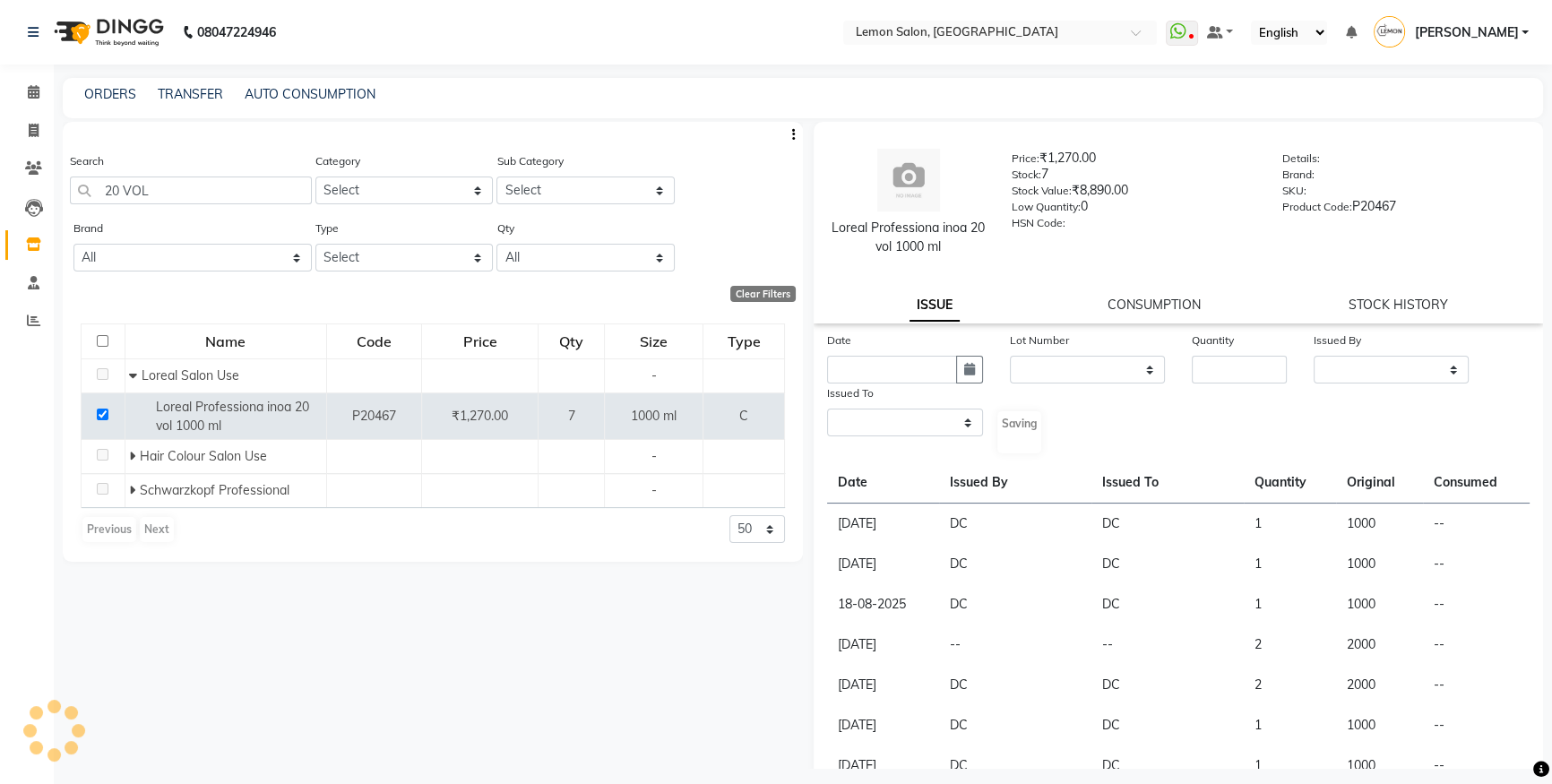
select select
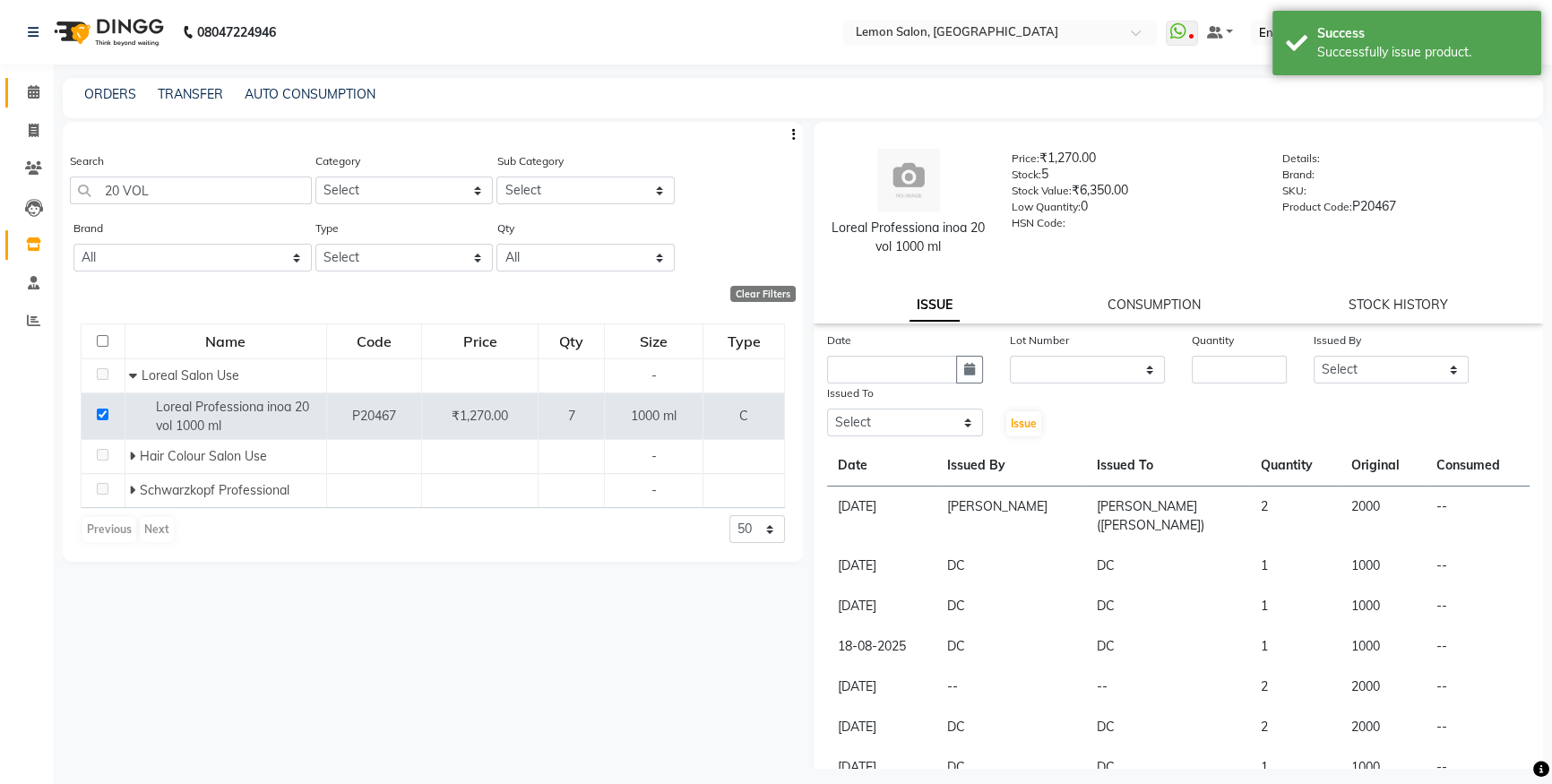
click at [15, 95] on link "Calendar" at bounding box center [27, 93] width 43 height 30
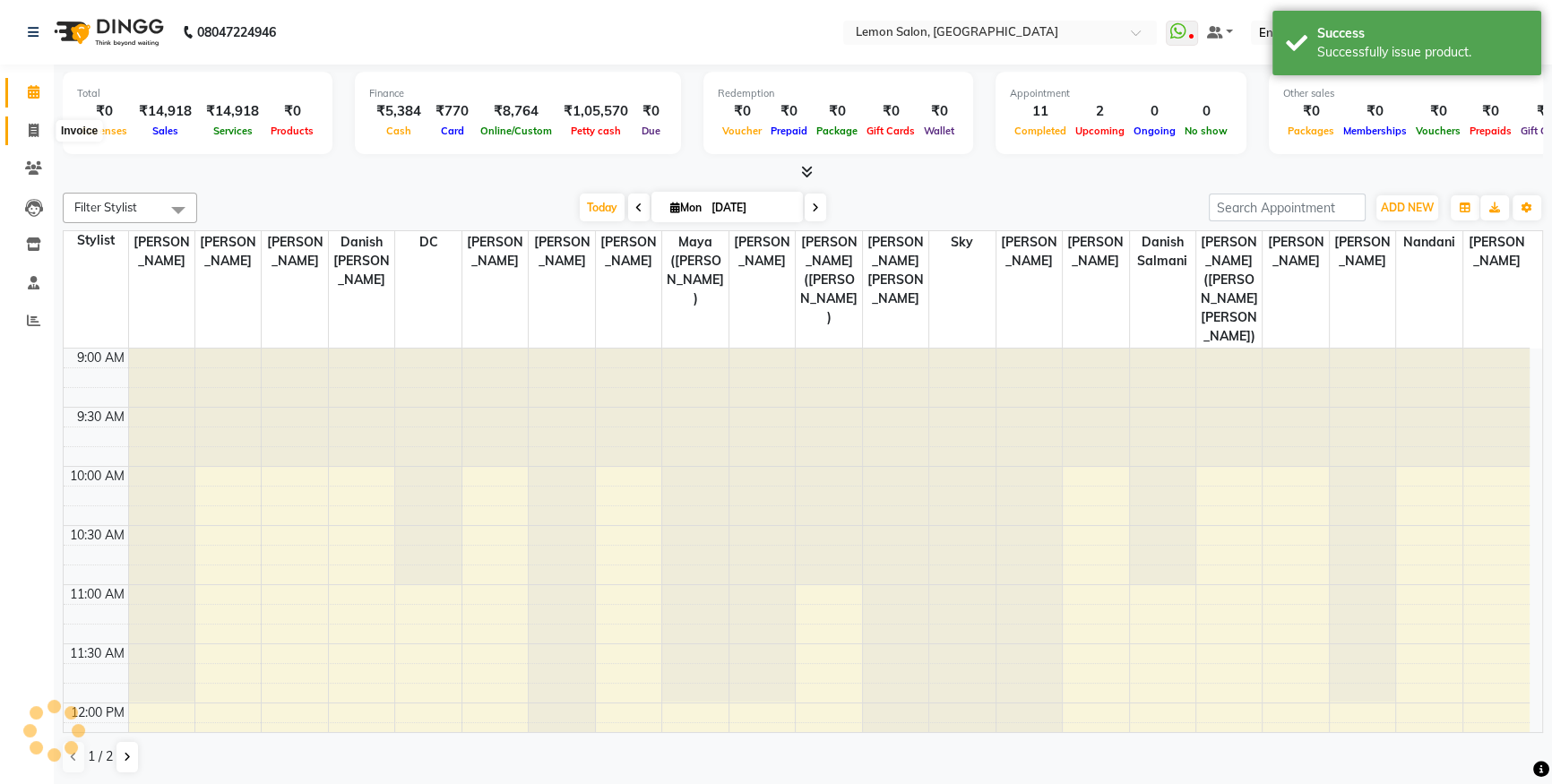
click at [38, 139] on span at bounding box center [34, 131] width 31 height 20
select select "service"
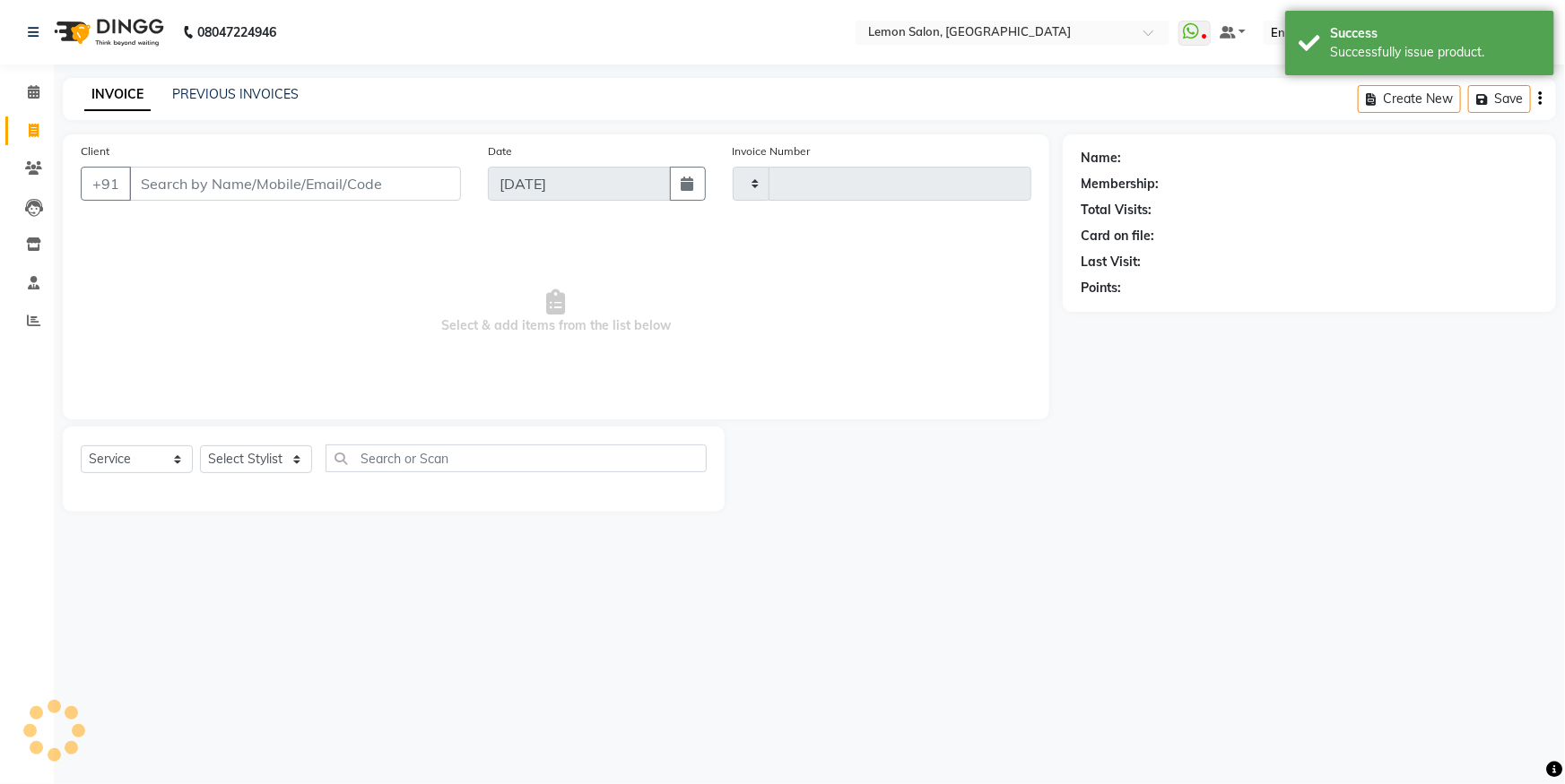
type input "5598"
select select "566"
click at [268, 90] on link "PREVIOUS INVOICES" at bounding box center [235, 94] width 127 height 16
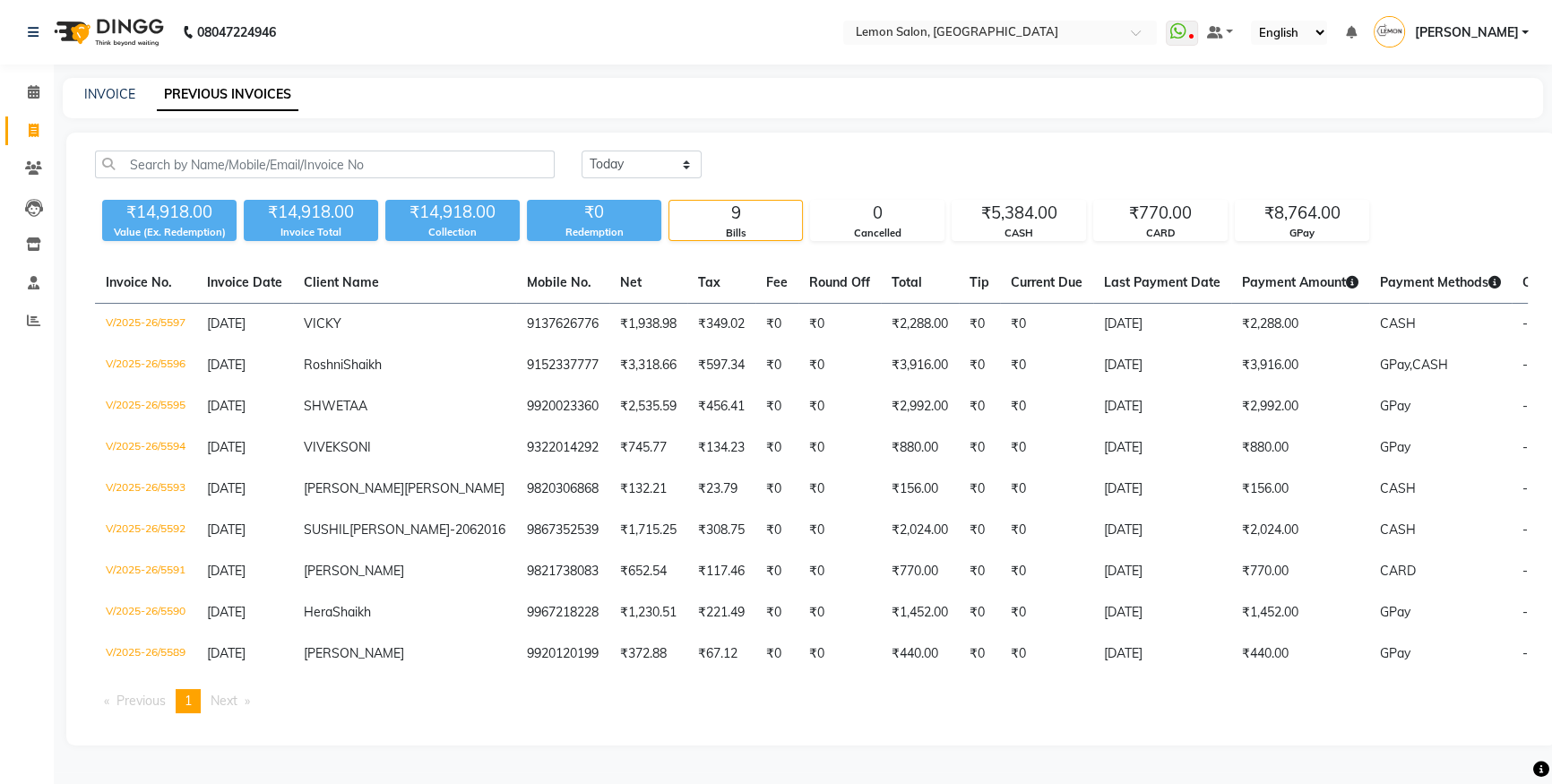
scroll to position [74, 0]
click at [30, 85] on icon at bounding box center [34, 92] width 12 height 14
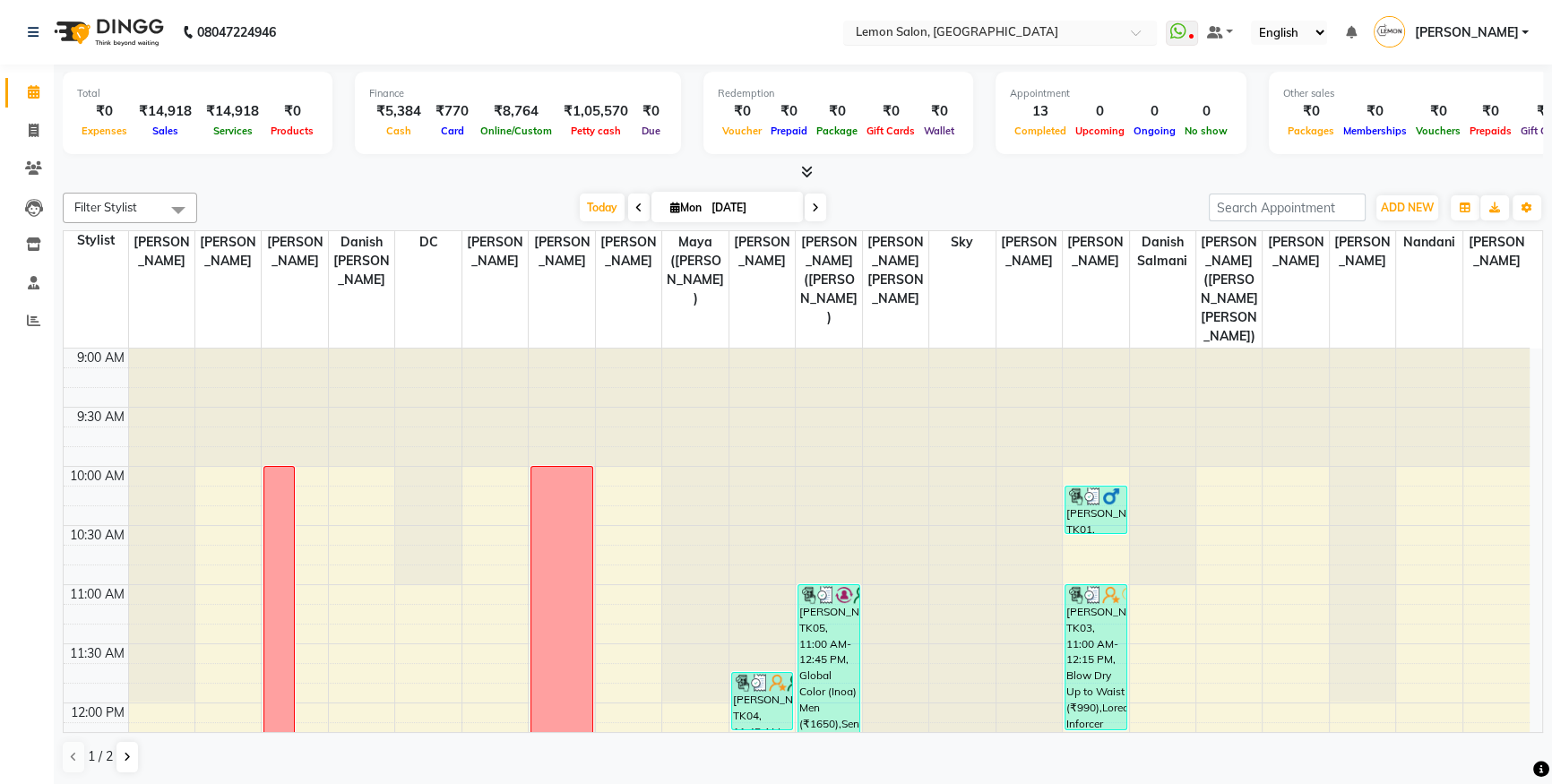
click at [1013, 35] on input "text" at bounding box center [982, 34] width 259 height 18
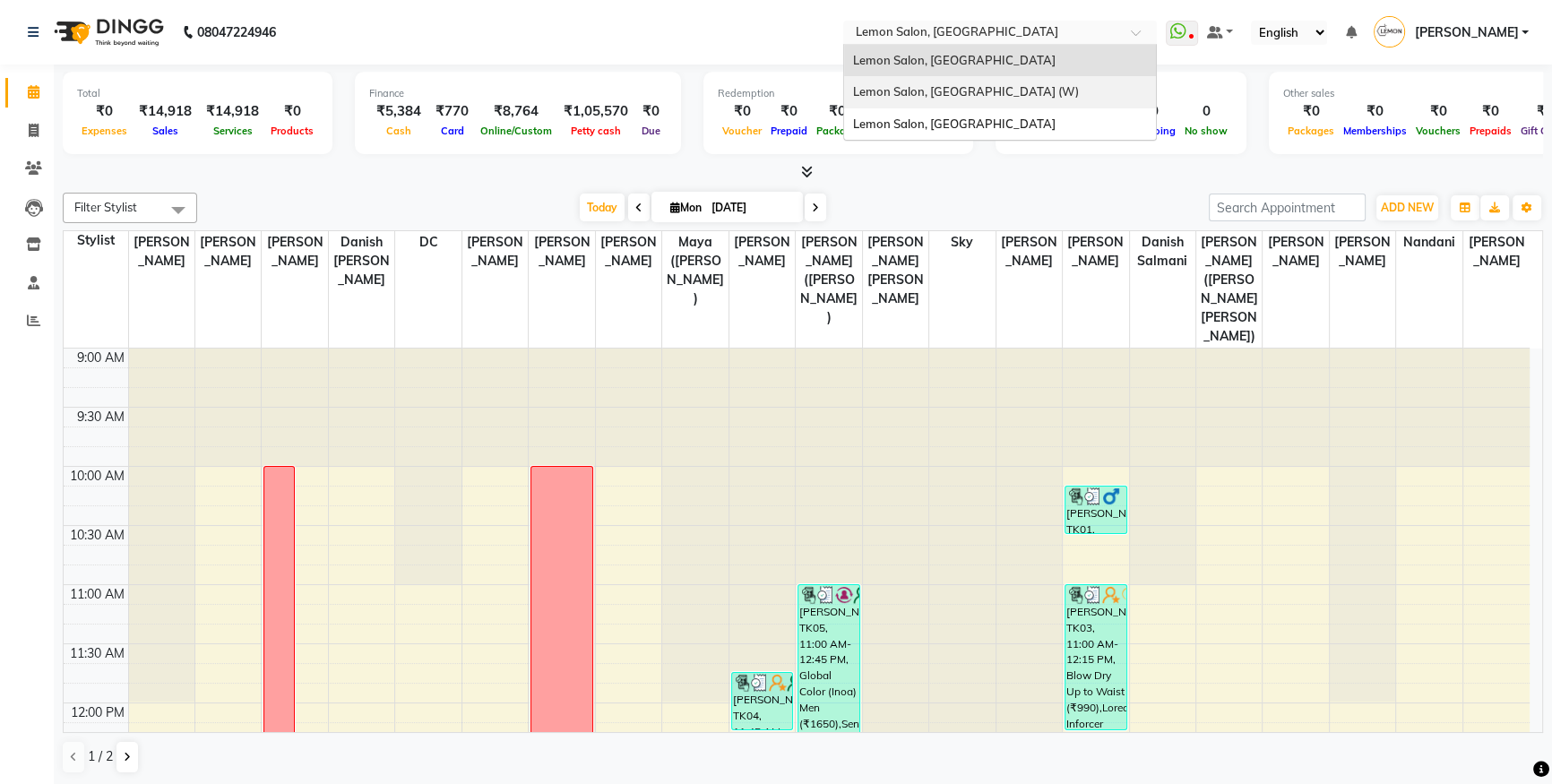
click at [983, 87] on span "Lemon Salon, Goregaon (W)" at bounding box center [965, 91] width 226 height 15
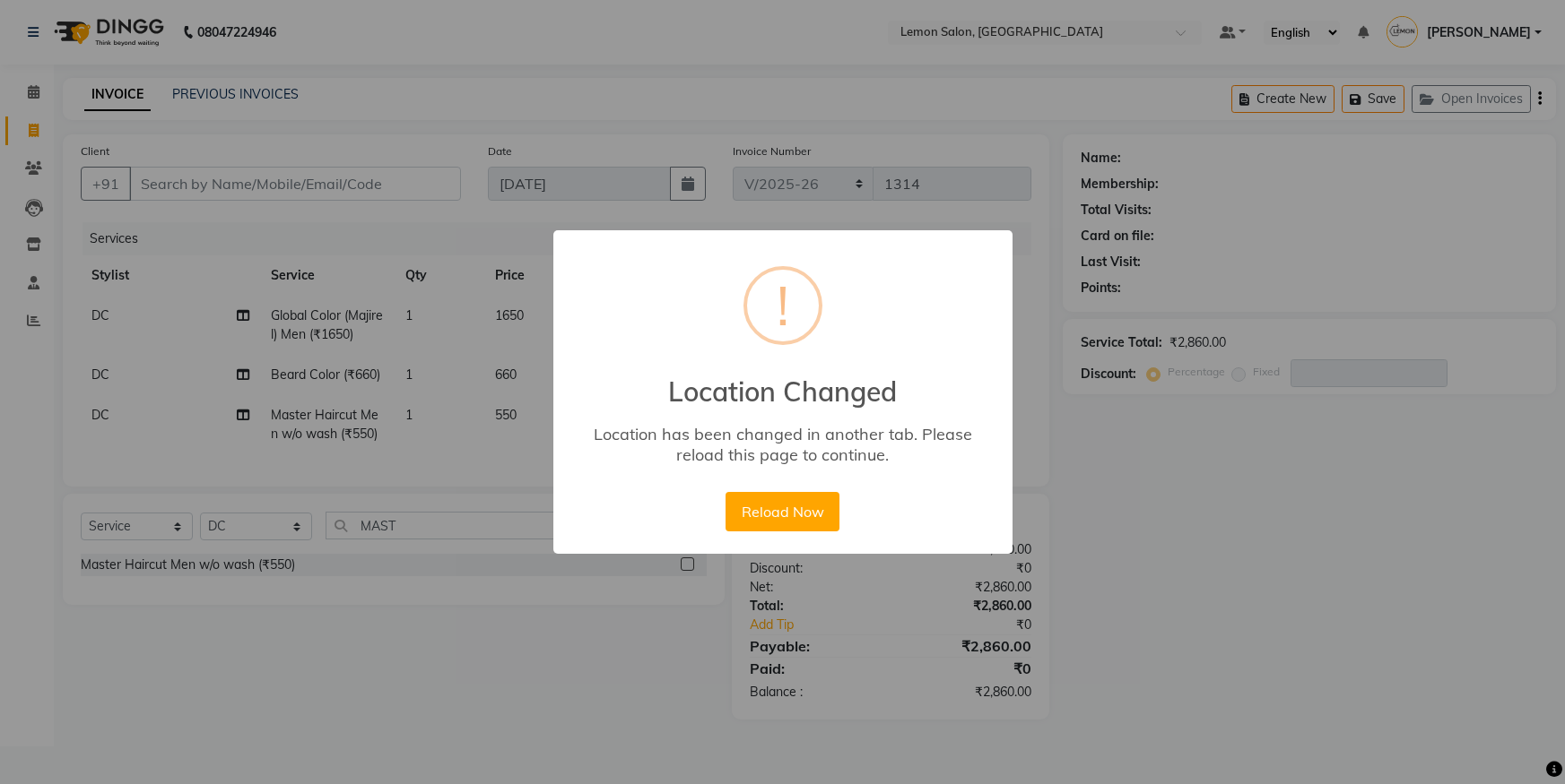
select select "561"
select select "service"
select select "7890"
click at [770, 503] on button "Reload Now" at bounding box center [782, 511] width 114 height 40
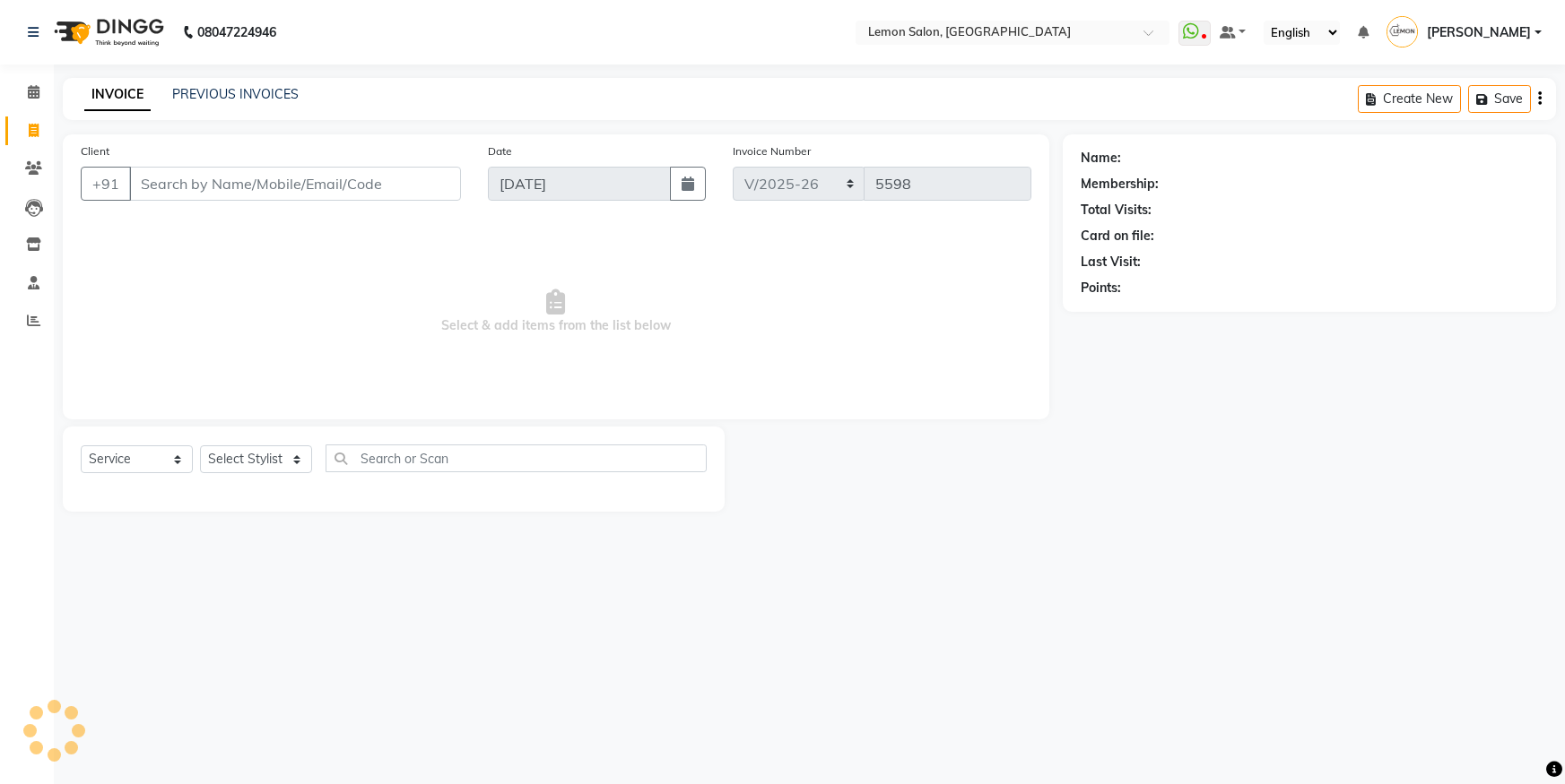
select select "566"
select select "service"
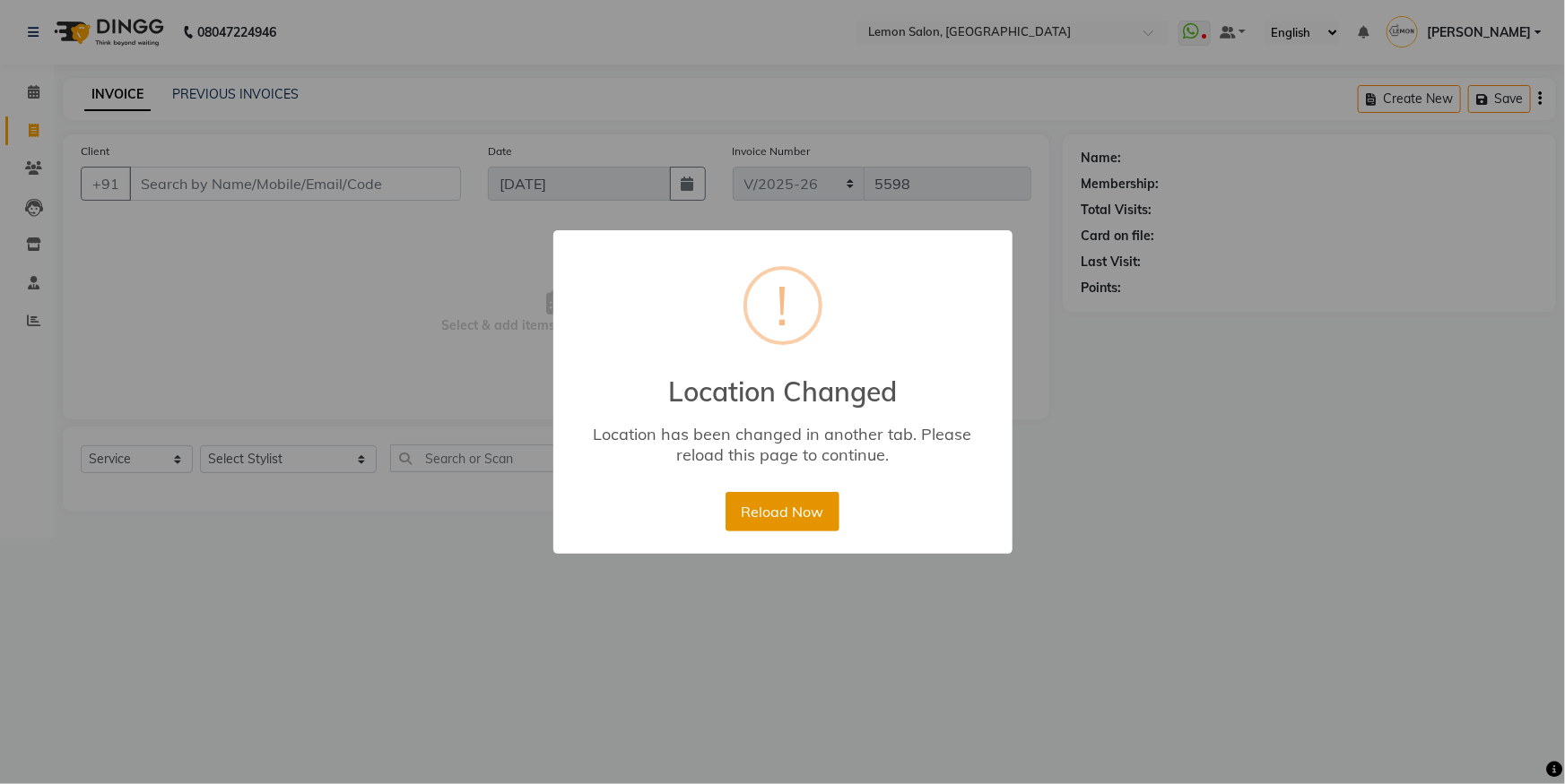
click at [767, 502] on button "Reload Now" at bounding box center [782, 511] width 114 height 40
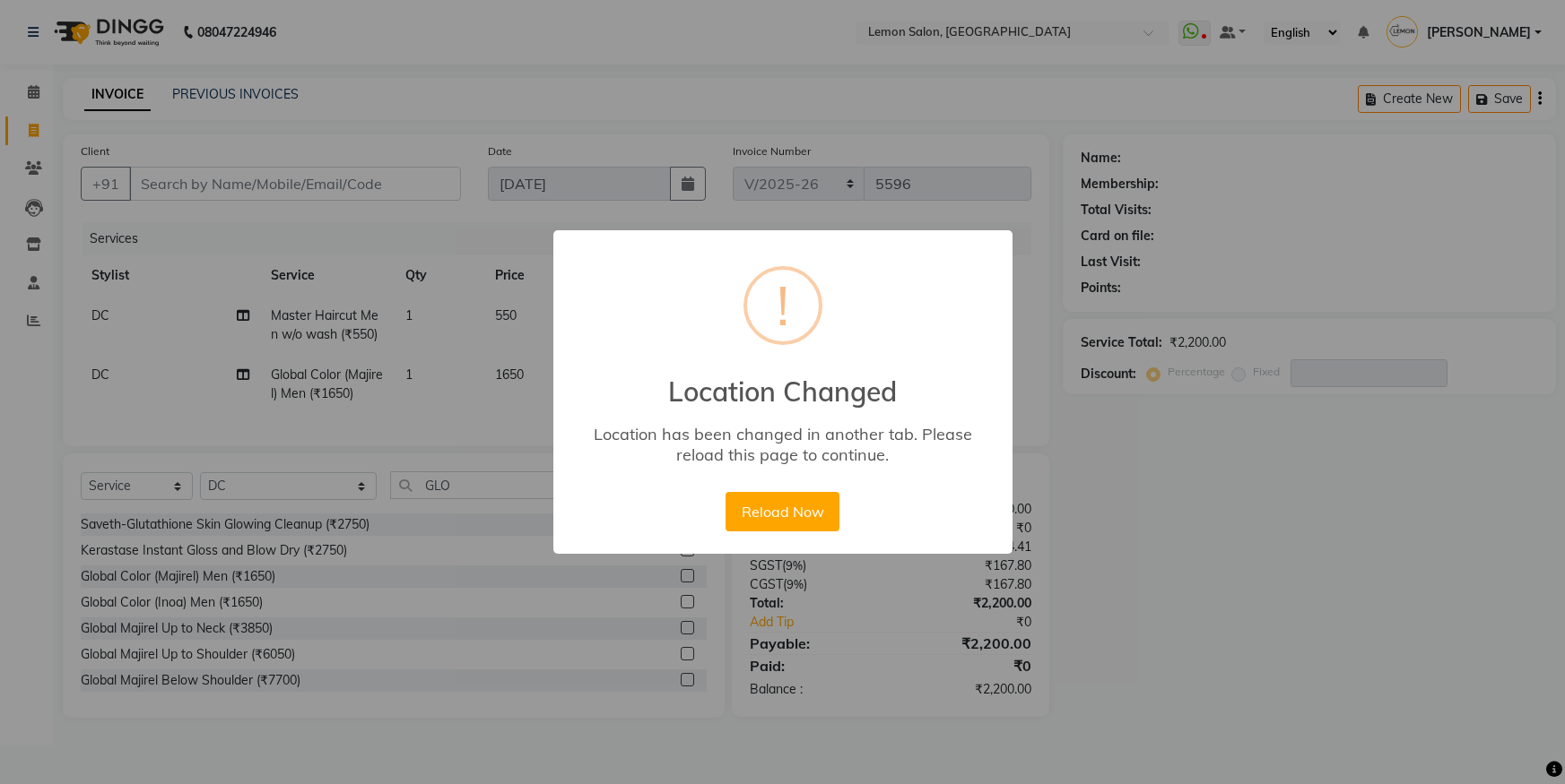
select select "566"
select select "service"
select select "7884"
click at [771, 490] on div "Reload Now No Cancel" at bounding box center [782, 512] width 123 height 48
click at [789, 502] on button "Reload Now" at bounding box center [782, 511] width 114 height 40
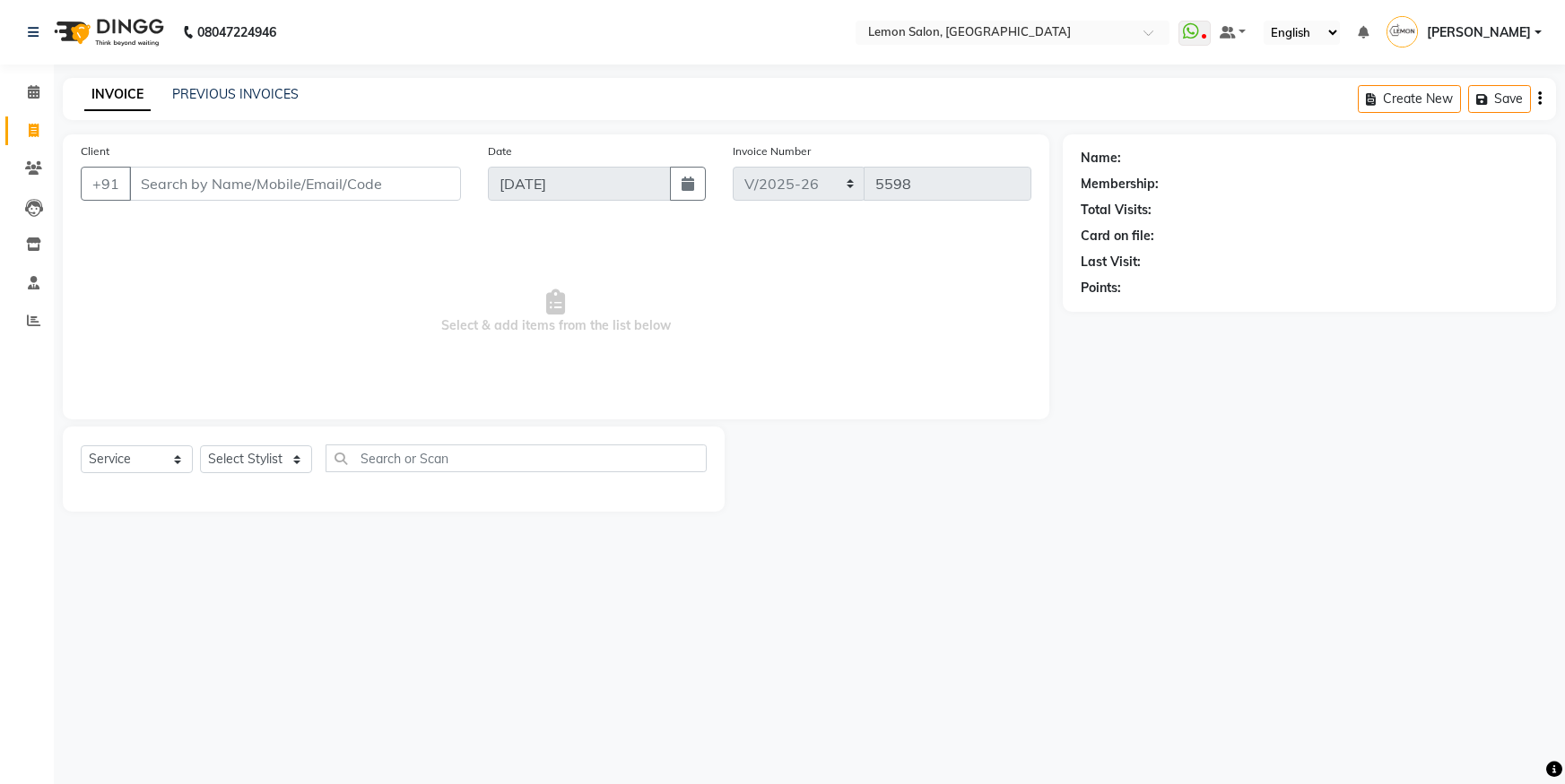
select select "566"
select select "service"
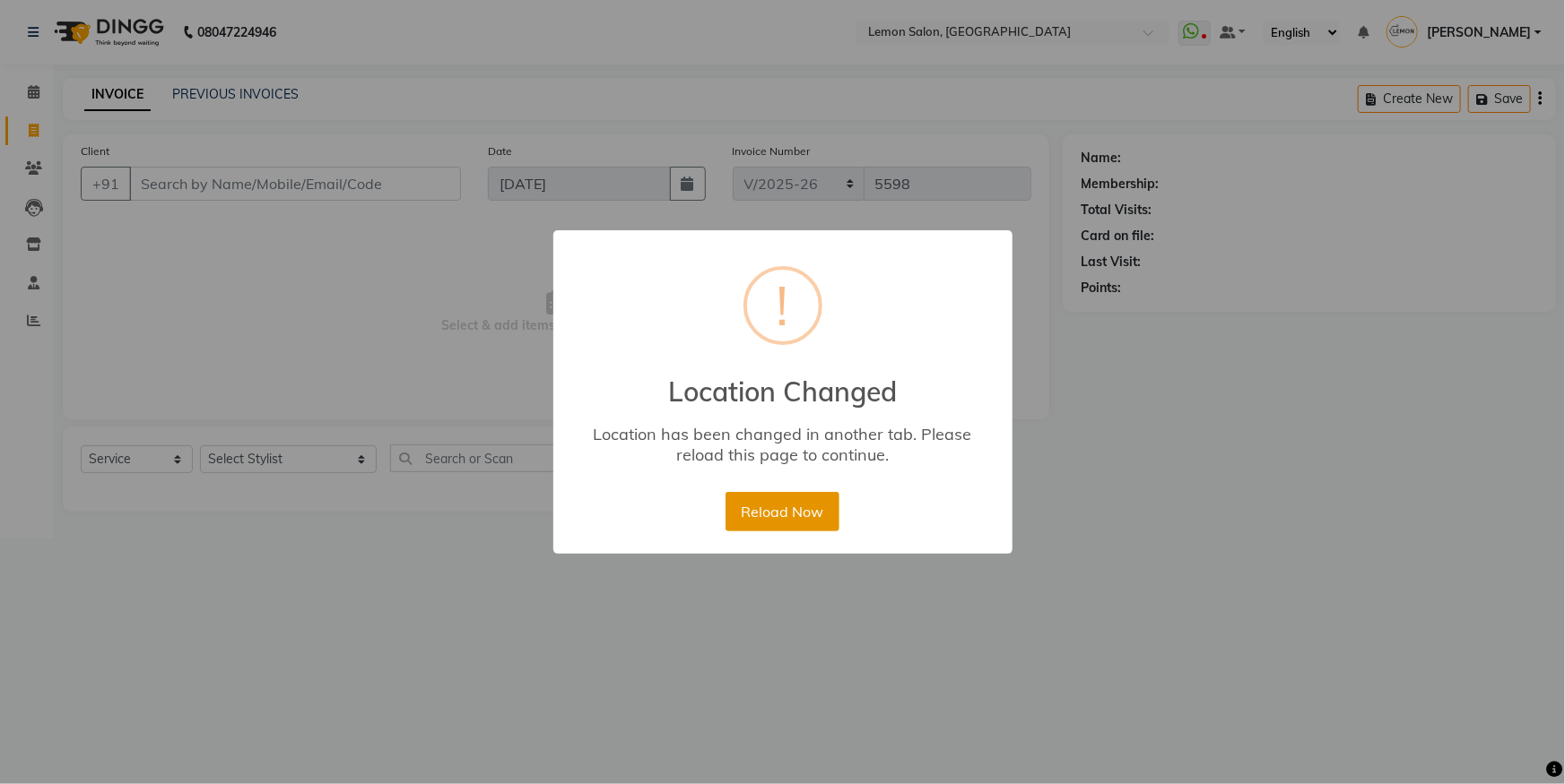
click at [797, 519] on button "Reload Now" at bounding box center [782, 511] width 114 height 40
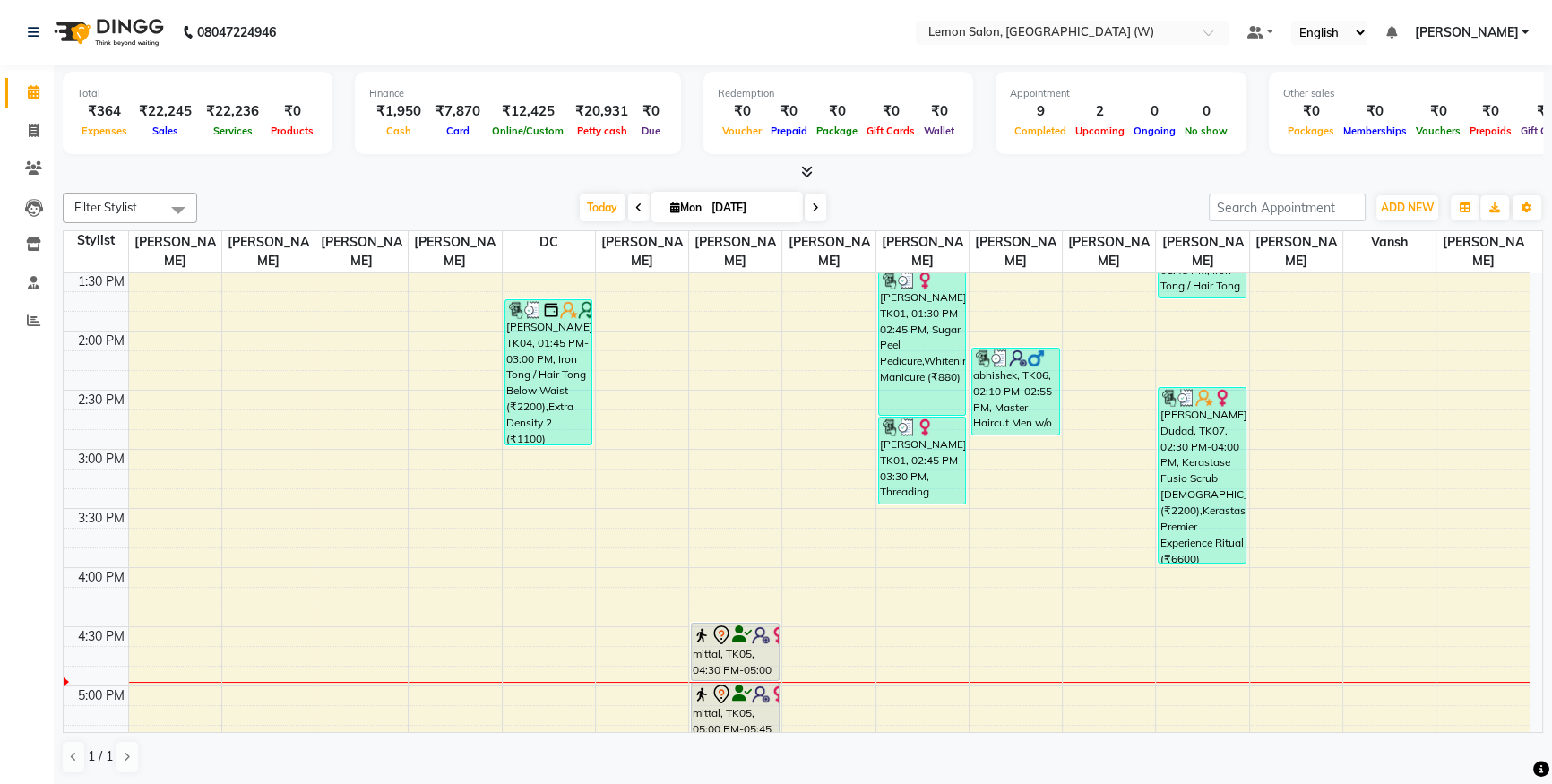
scroll to position [977, 0]
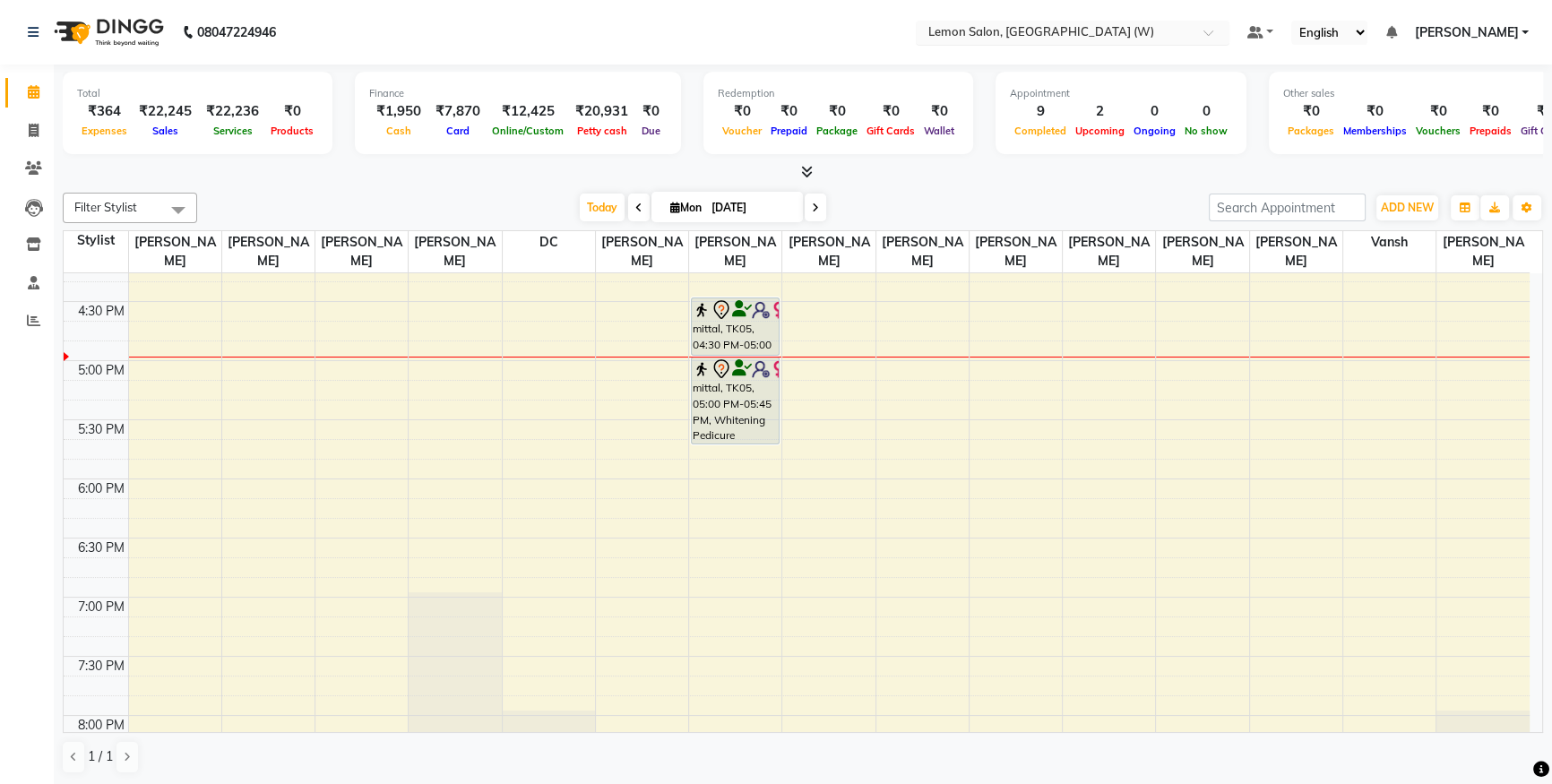
click at [1055, 33] on input "text" at bounding box center [1054, 34] width 259 height 18
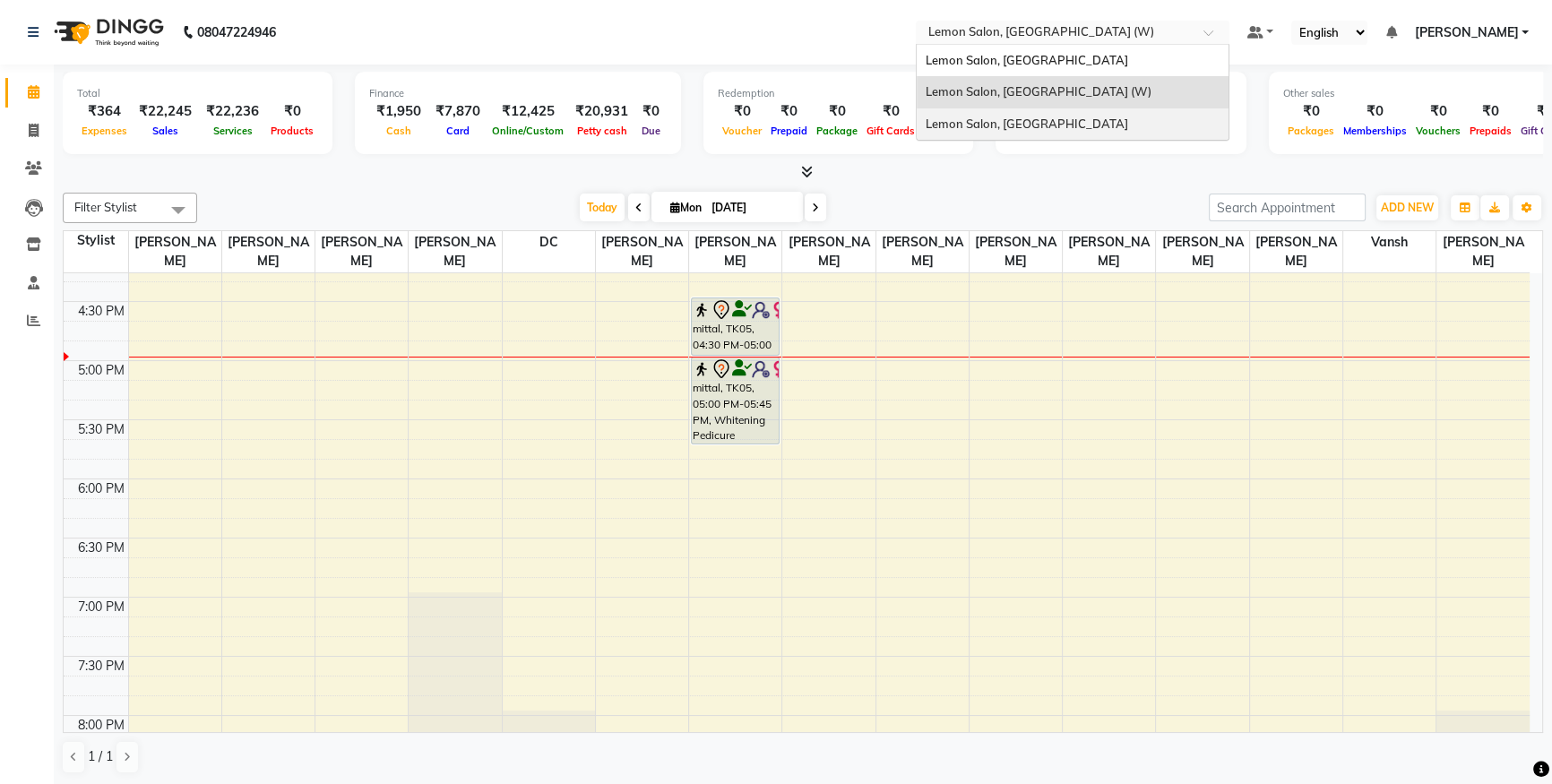
click at [1045, 111] on div "Lemon Salon, [GEOGRAPHIC_DATA]" at bounding box center [1073, 124] width 312 height 32
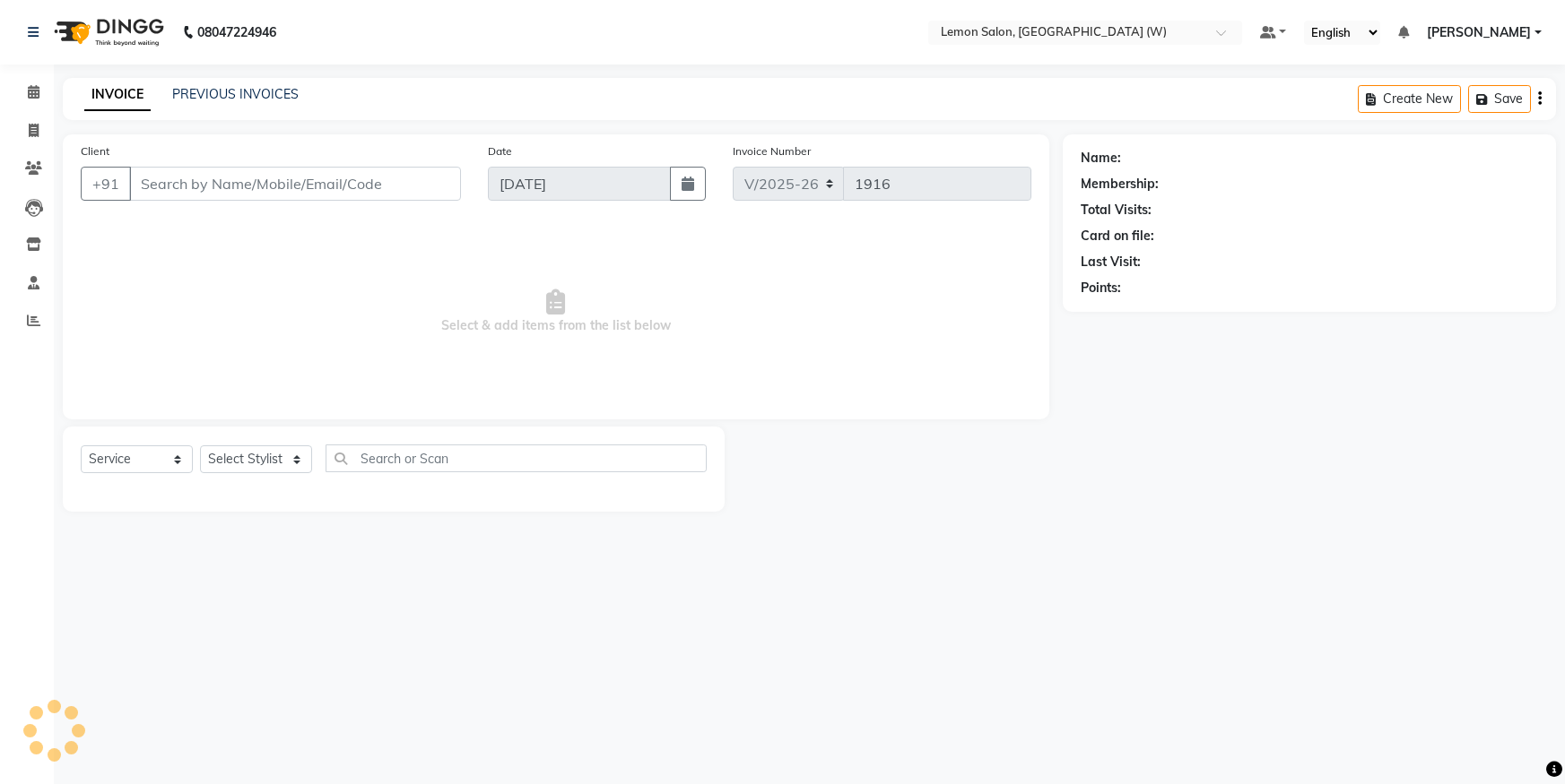
select select "8053"
select select "service"
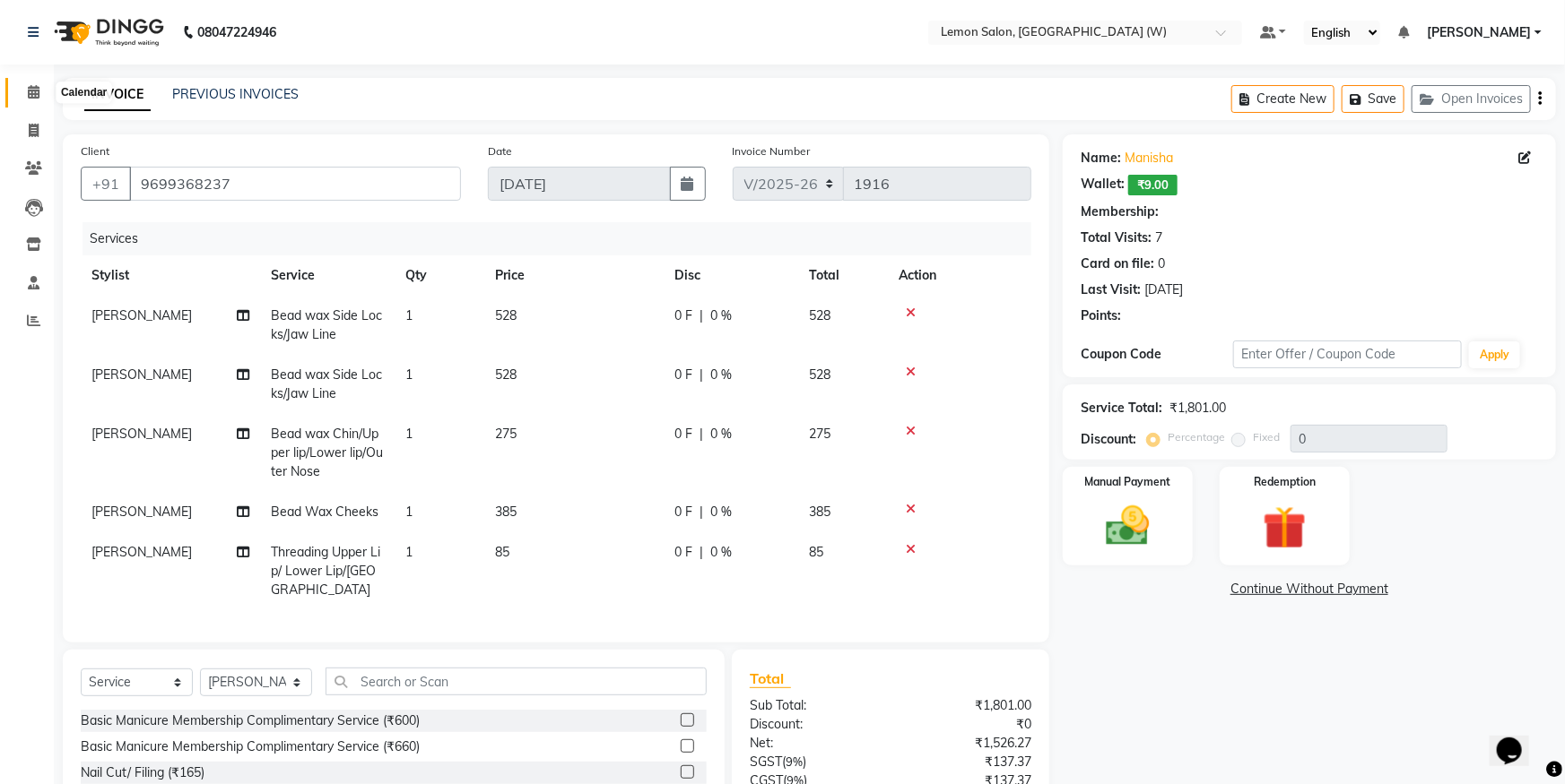
click at [28, 91] on icon at bounding box center [34, 92] width 12 height 14
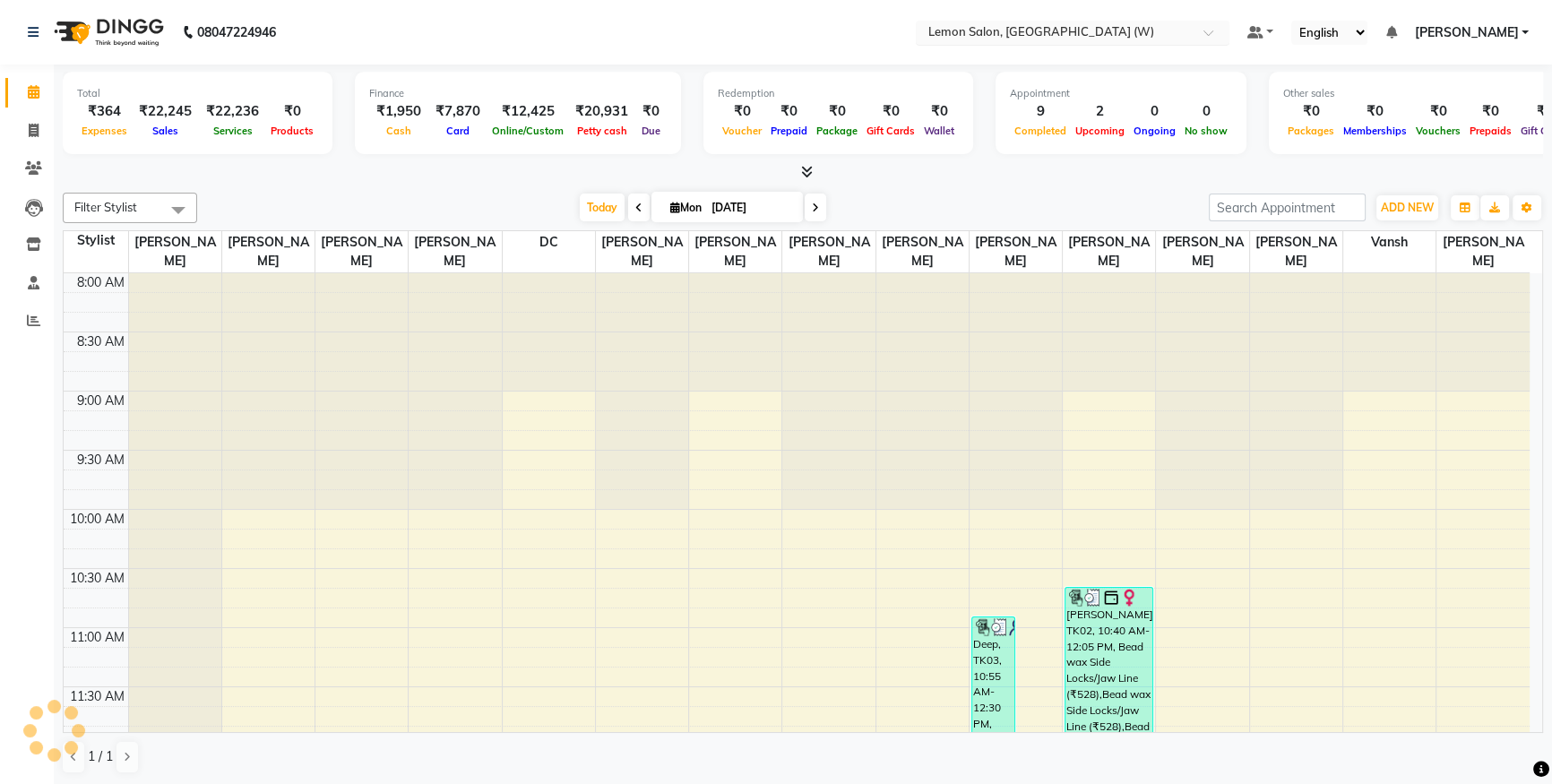
click at [1049, 32] on input "text" at bounding box center [1054, 34] width 259 height 18
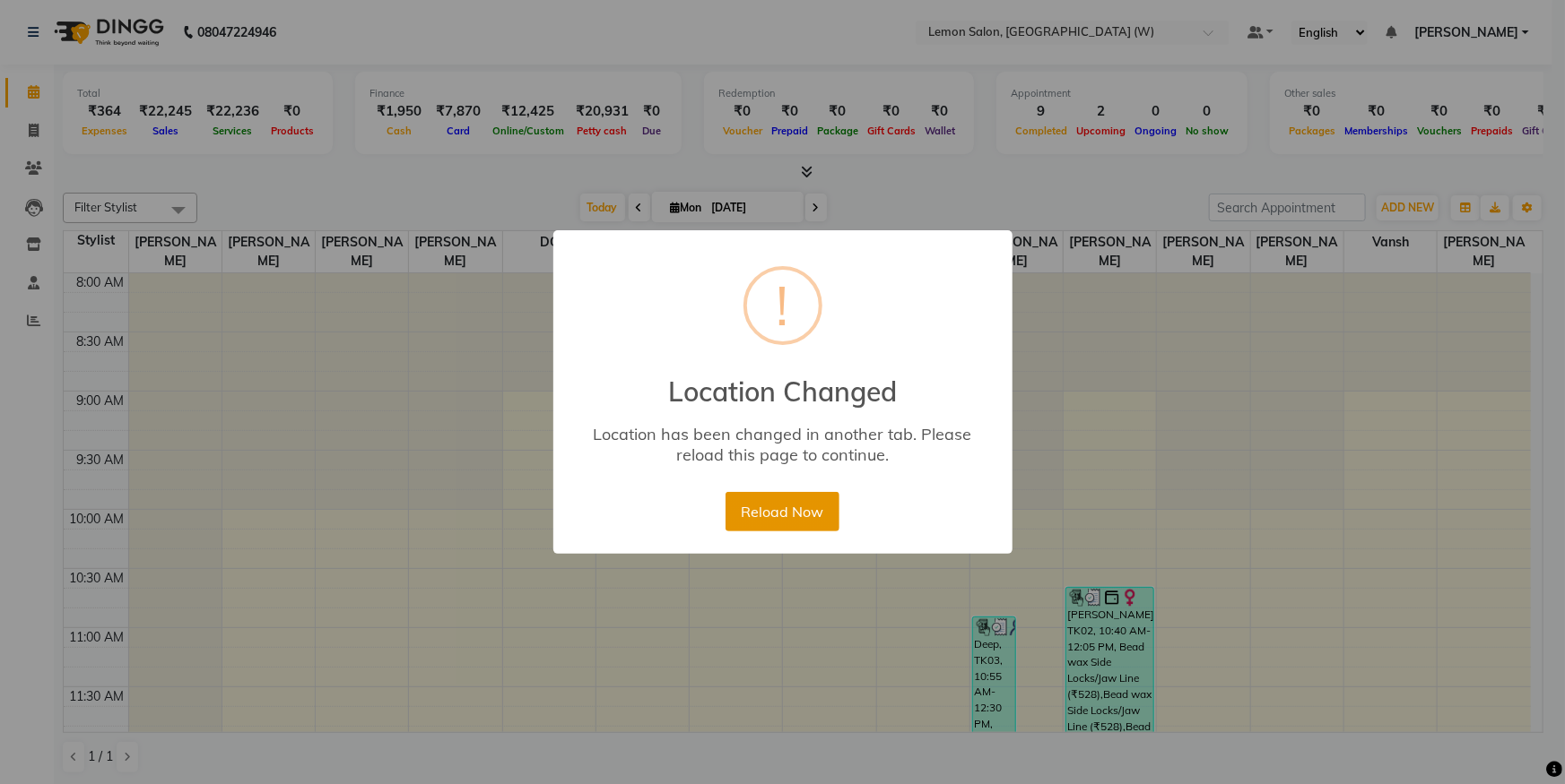
click at [804, 517] on button "Reload Now" at bounding box center [782, 511] width 114 height 40
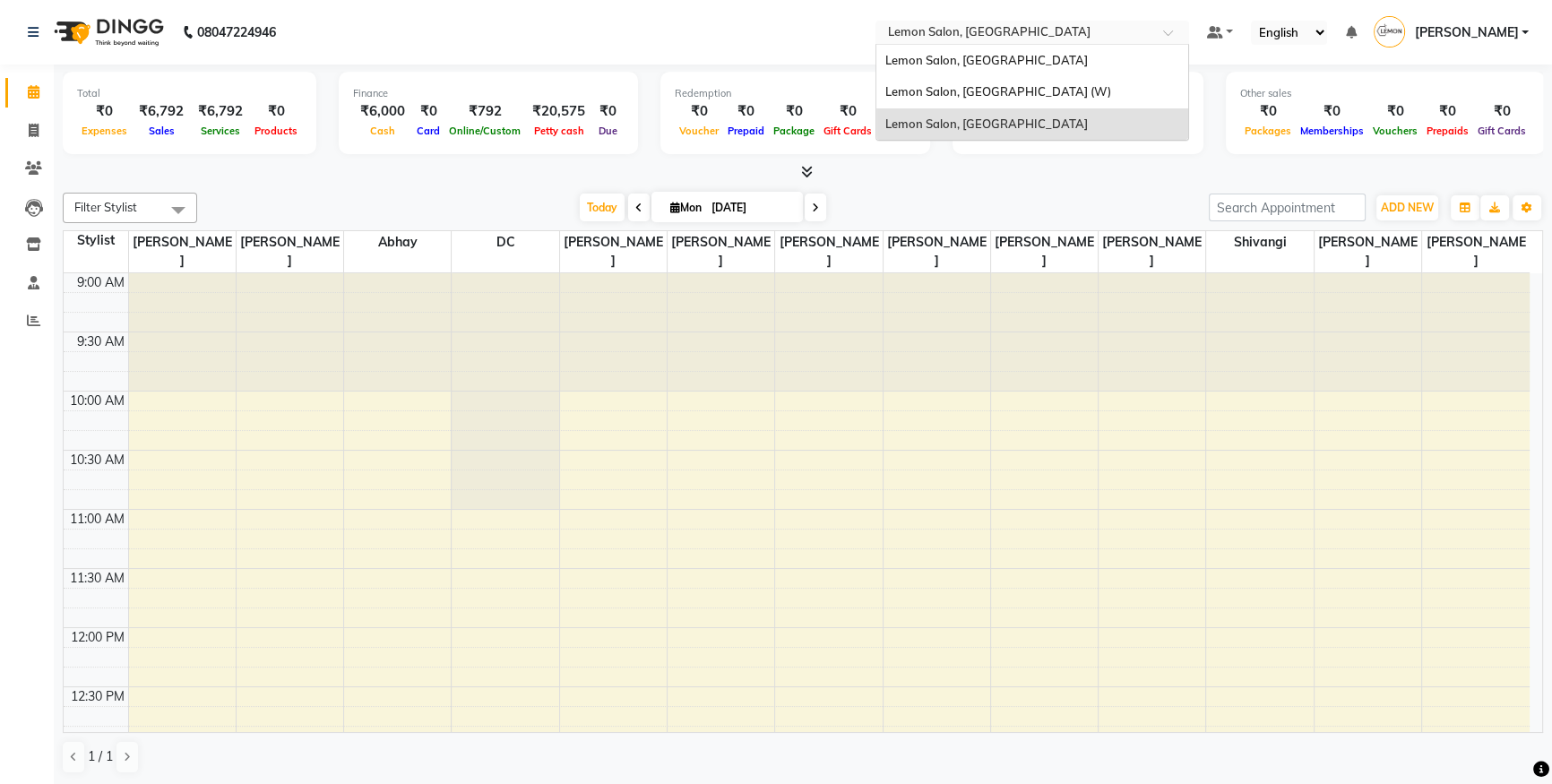
click at [942, 36] on input "text" at bounding box center [1015, 34] width 259 height 18
click at [960, 68] on div "Lemon Salon, [GEOGRAPHIC_DATA]" at bounding box center [1032, 60] width 312 height 32
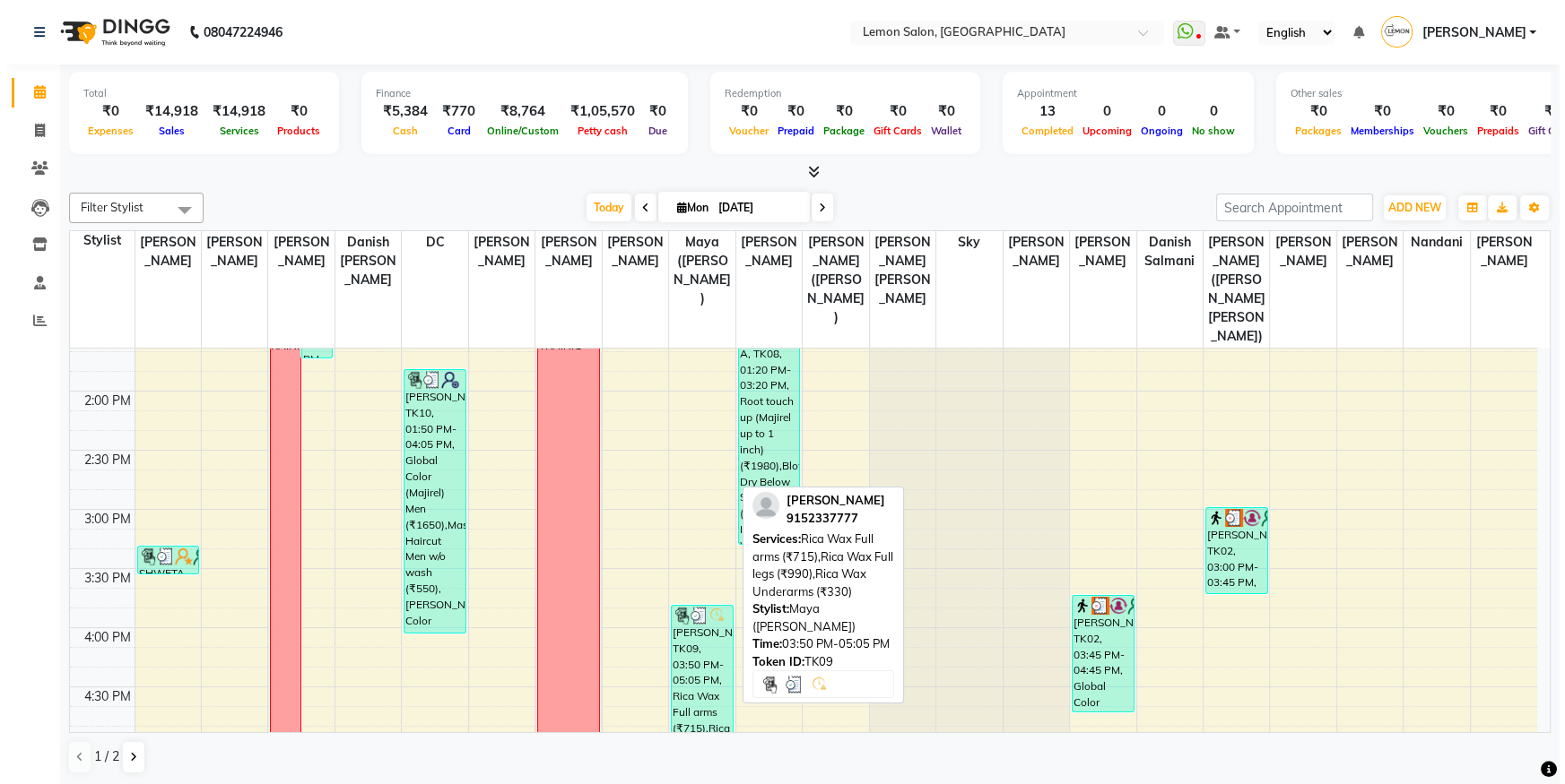
scroll to position [489, 0]
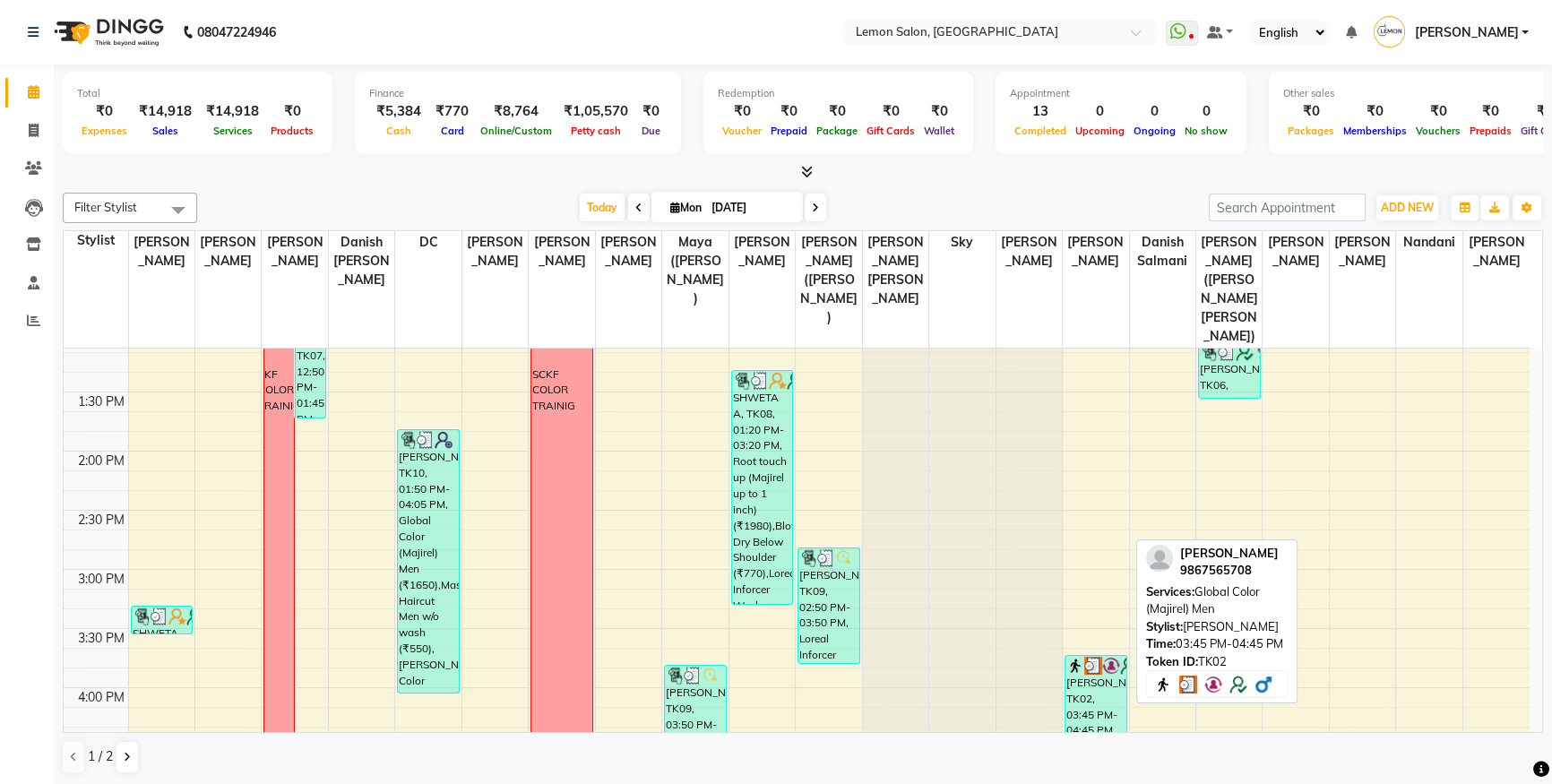
click at [1103, 676] on div "[PERSON_NAME], TK02, 03:45 PM-04:45 PM, Global Color (Majirel) Men" at bounding box center [1096, 713] width 61 height 115
select select "3"
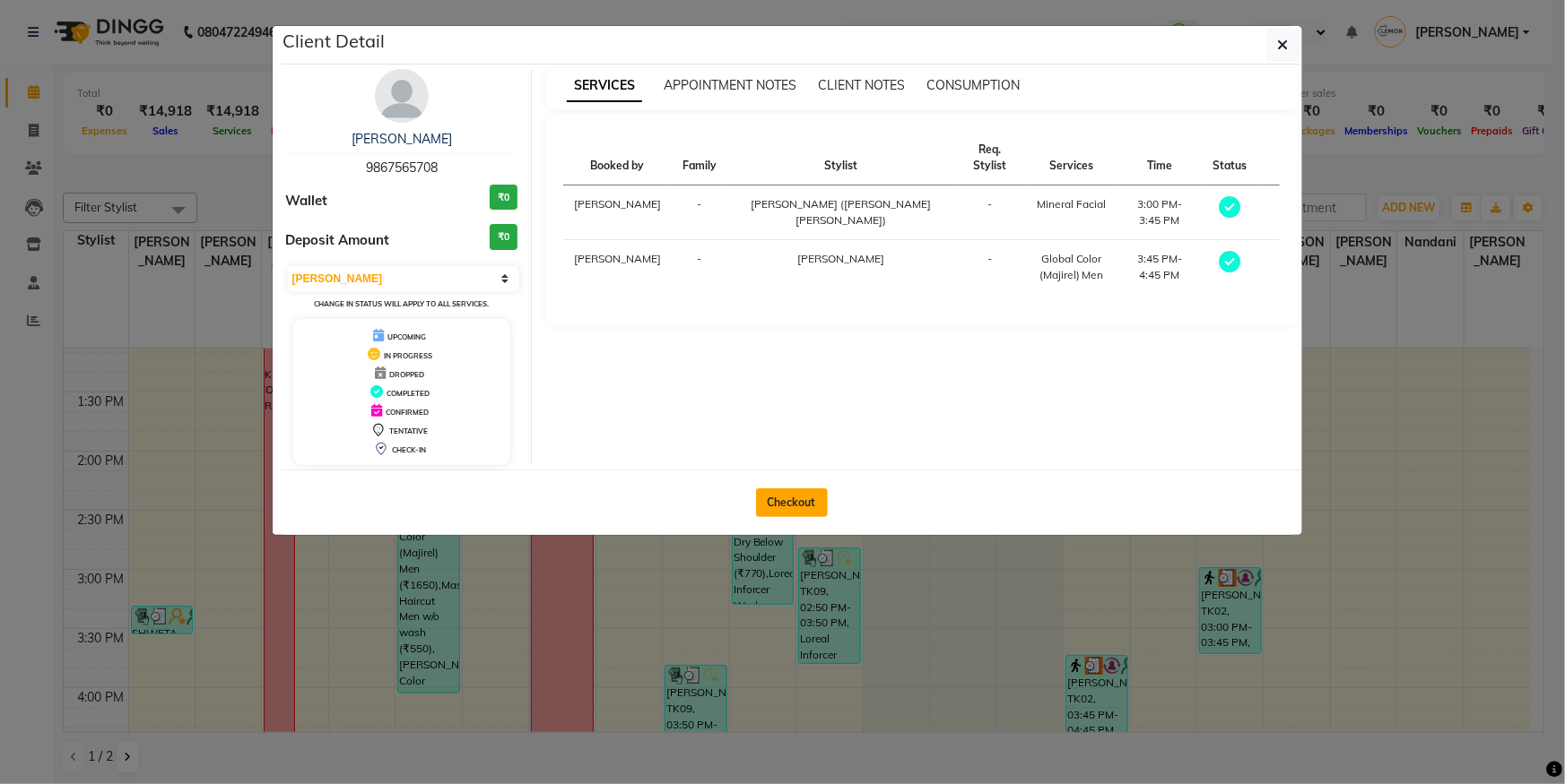
click at [804, 496] on button "Checkout" at bounding box center [791, 503] width 72 height 29
select select "service"
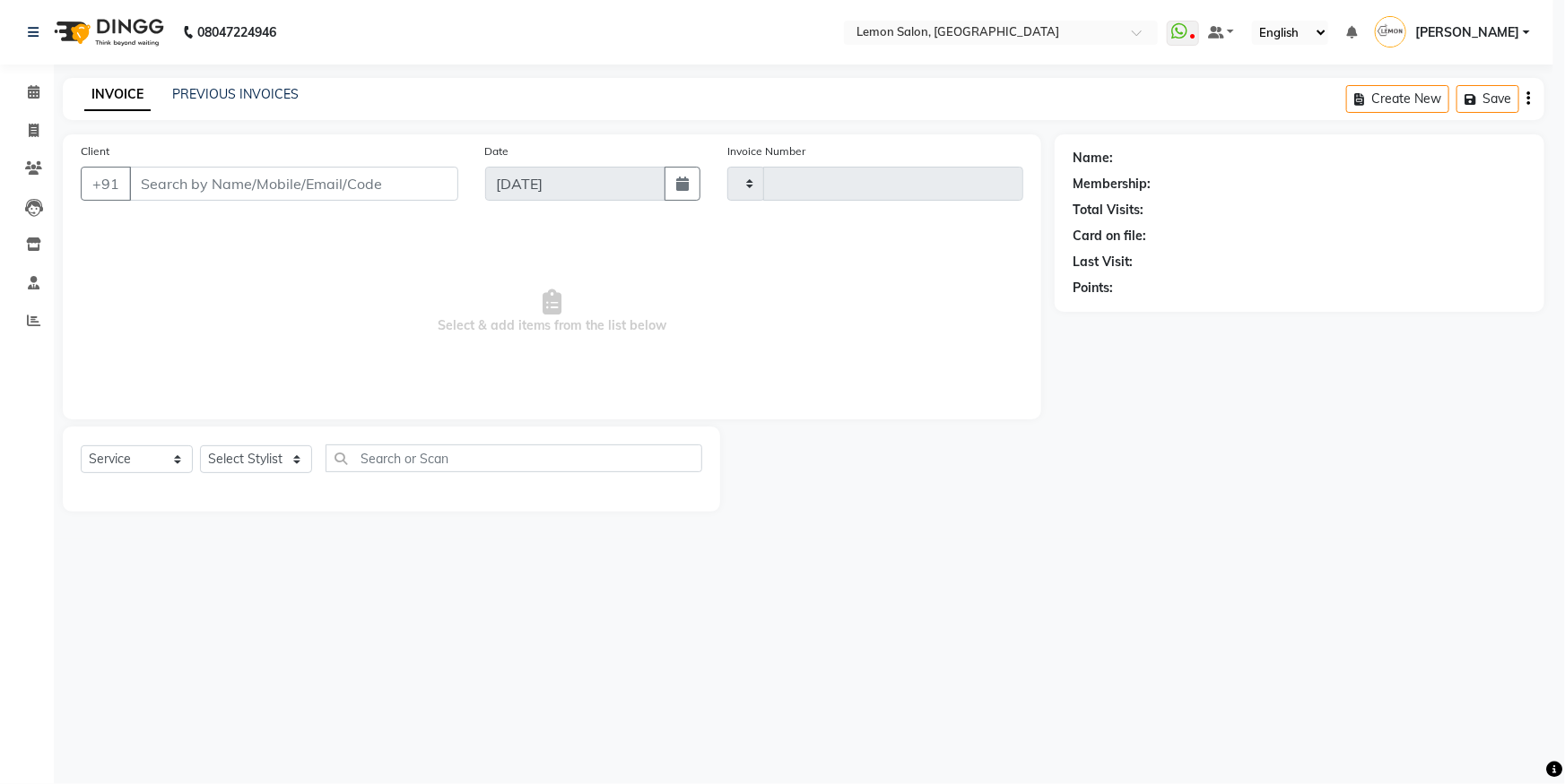
type input "5598"
select select "566"
type input "9867565708"
select select "48010"
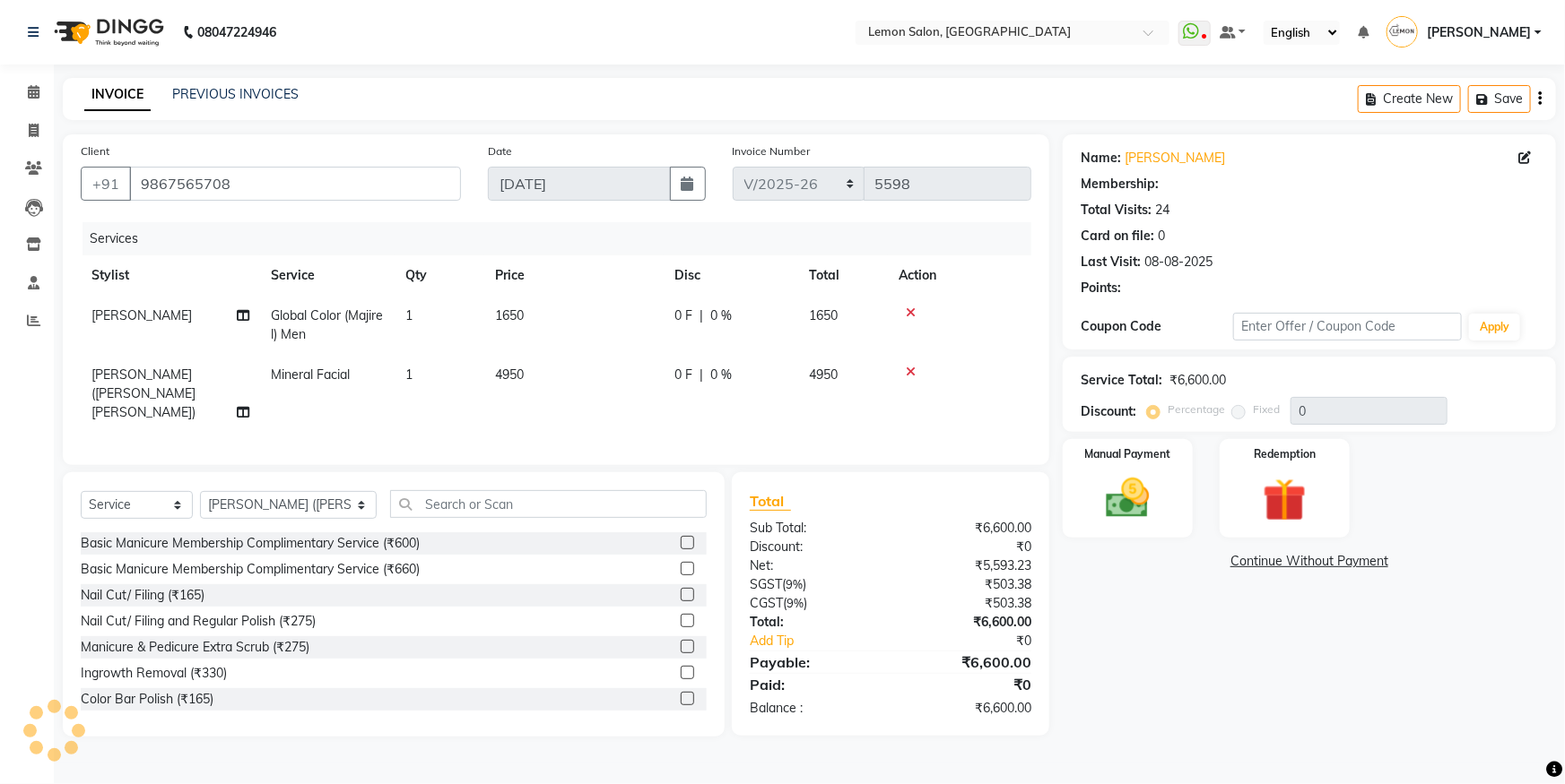
type input "20"
select select "1: Object"
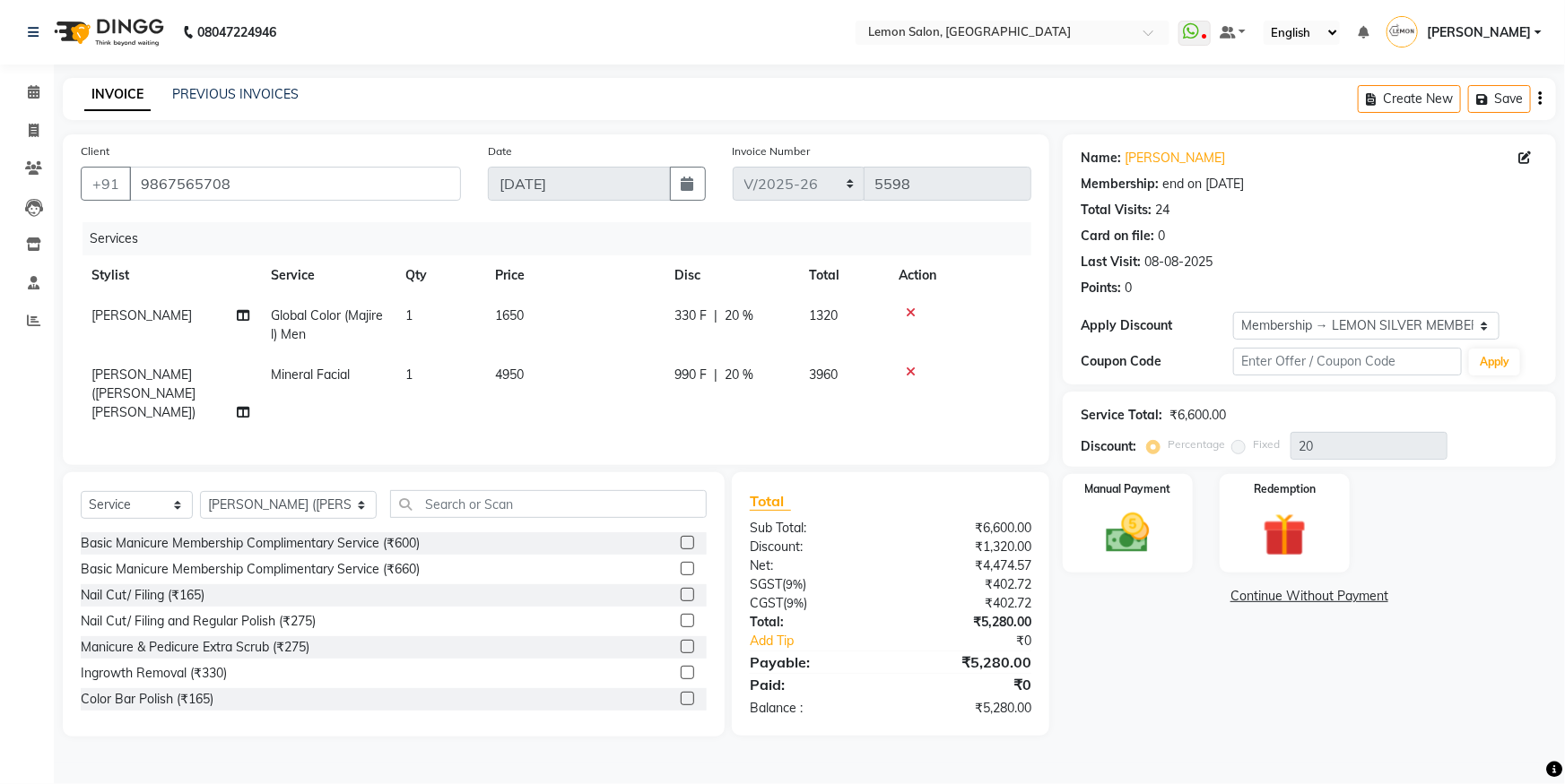
click at [910, 368] on icon at bounding box center [910, 372] width 10 height 13
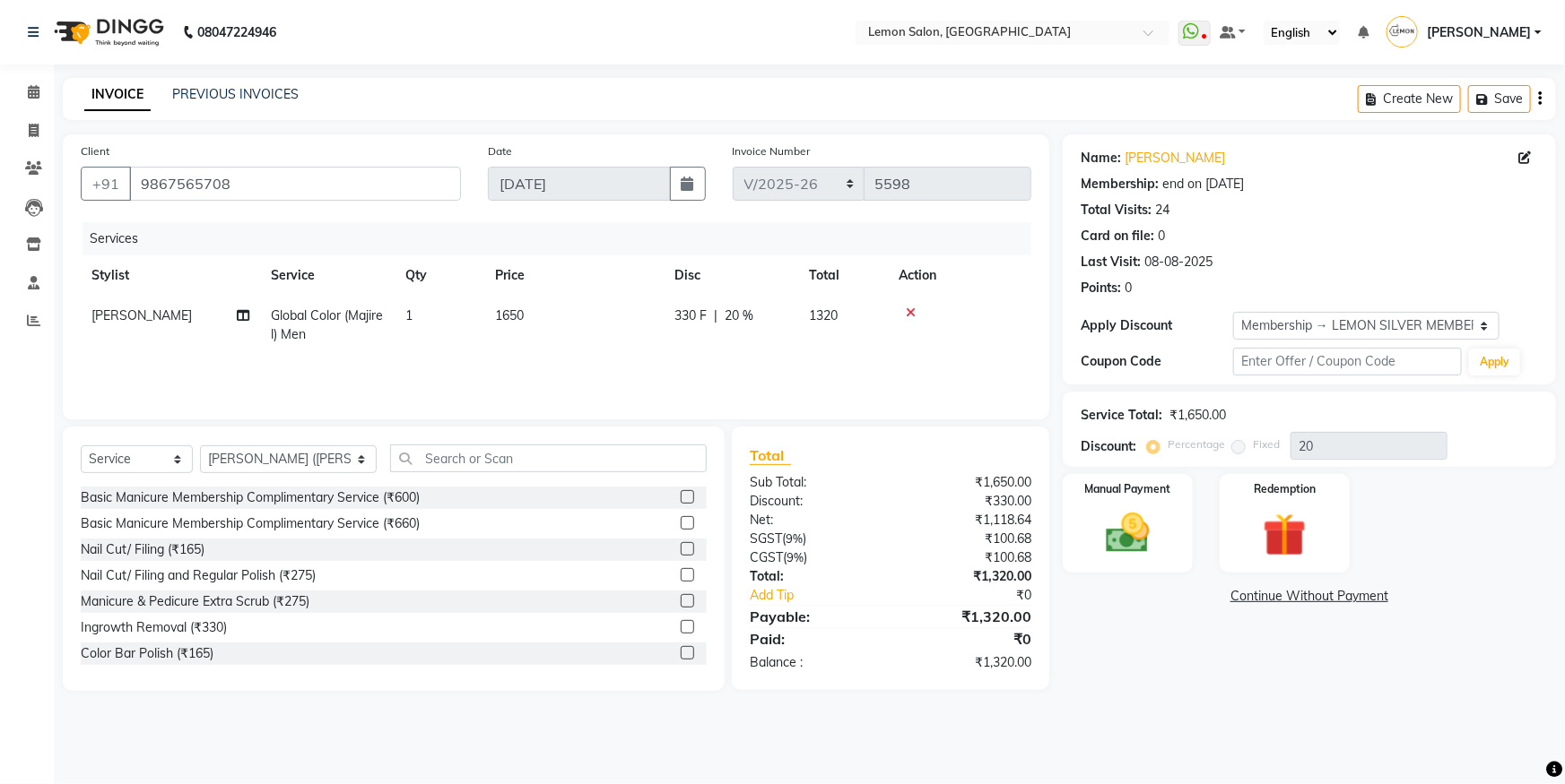
click at [460, 473] on div "Select Service Product Membership Package Voucher Prepaid Gift Card Select Styl…" at bounding box center [393, 466] width 626 height 43
click at [410, 453] on input "text" at bounding box center [548, 458] width 317 height 28
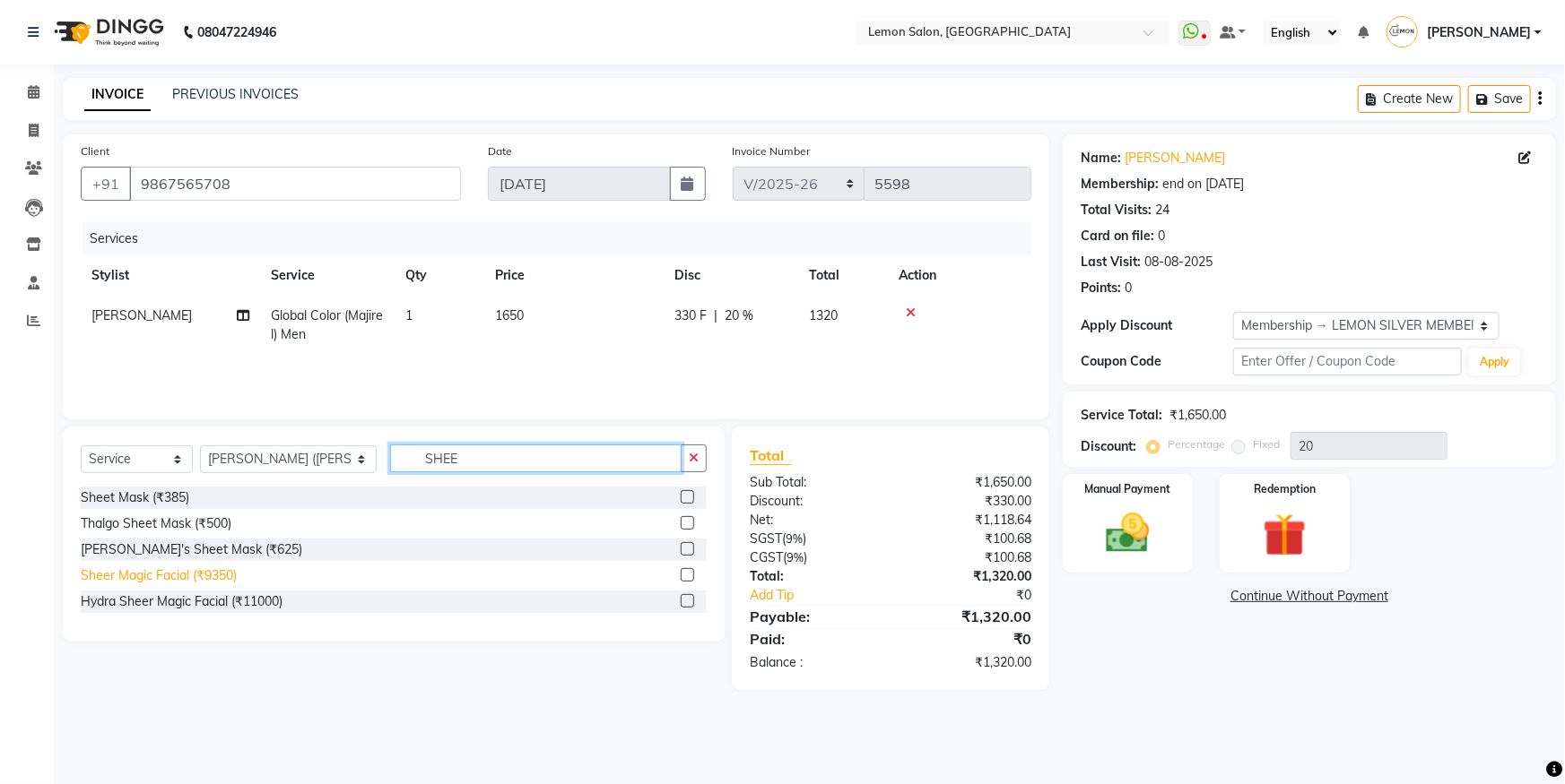
type input "SHEE"
click at [135, 569] on div "Sheer Magic Facial (₹9350)" at bounding box center [158, 575] width 156 height 18
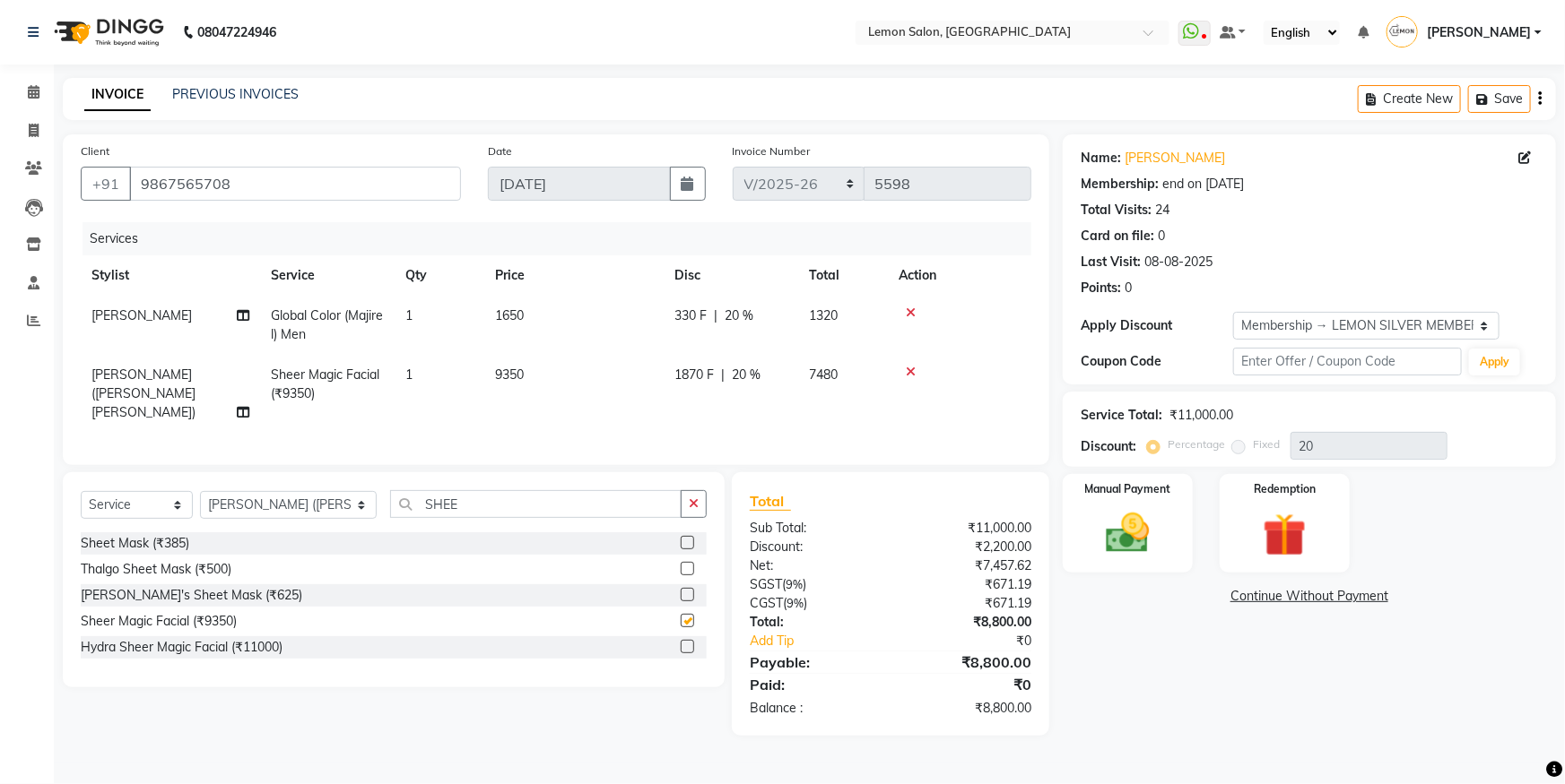
checkbox input "false"
click at [693, 506] on button "button" at bounding box center [693, 503] width 26 height 28
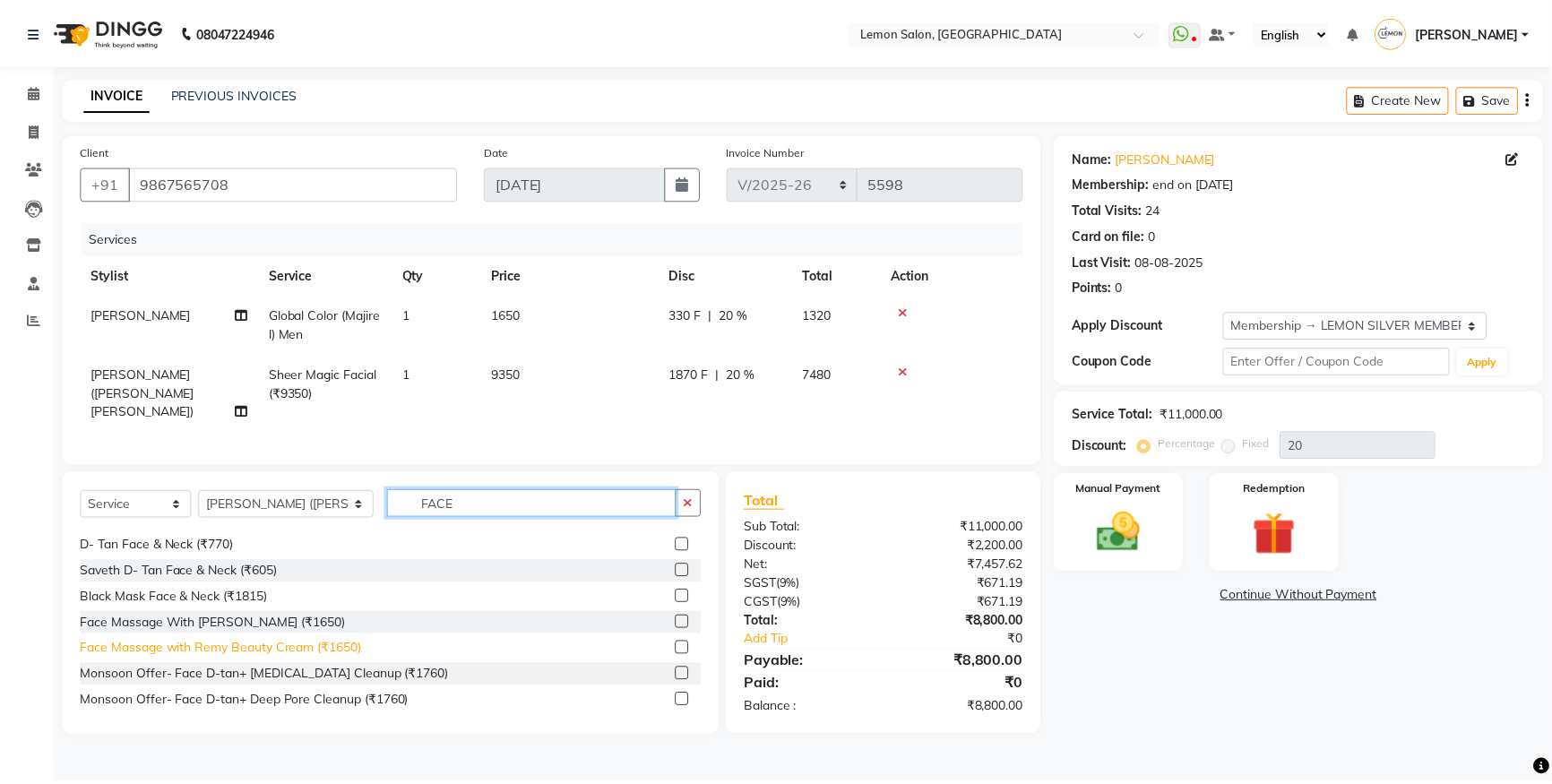
scroll to position [184, 0]
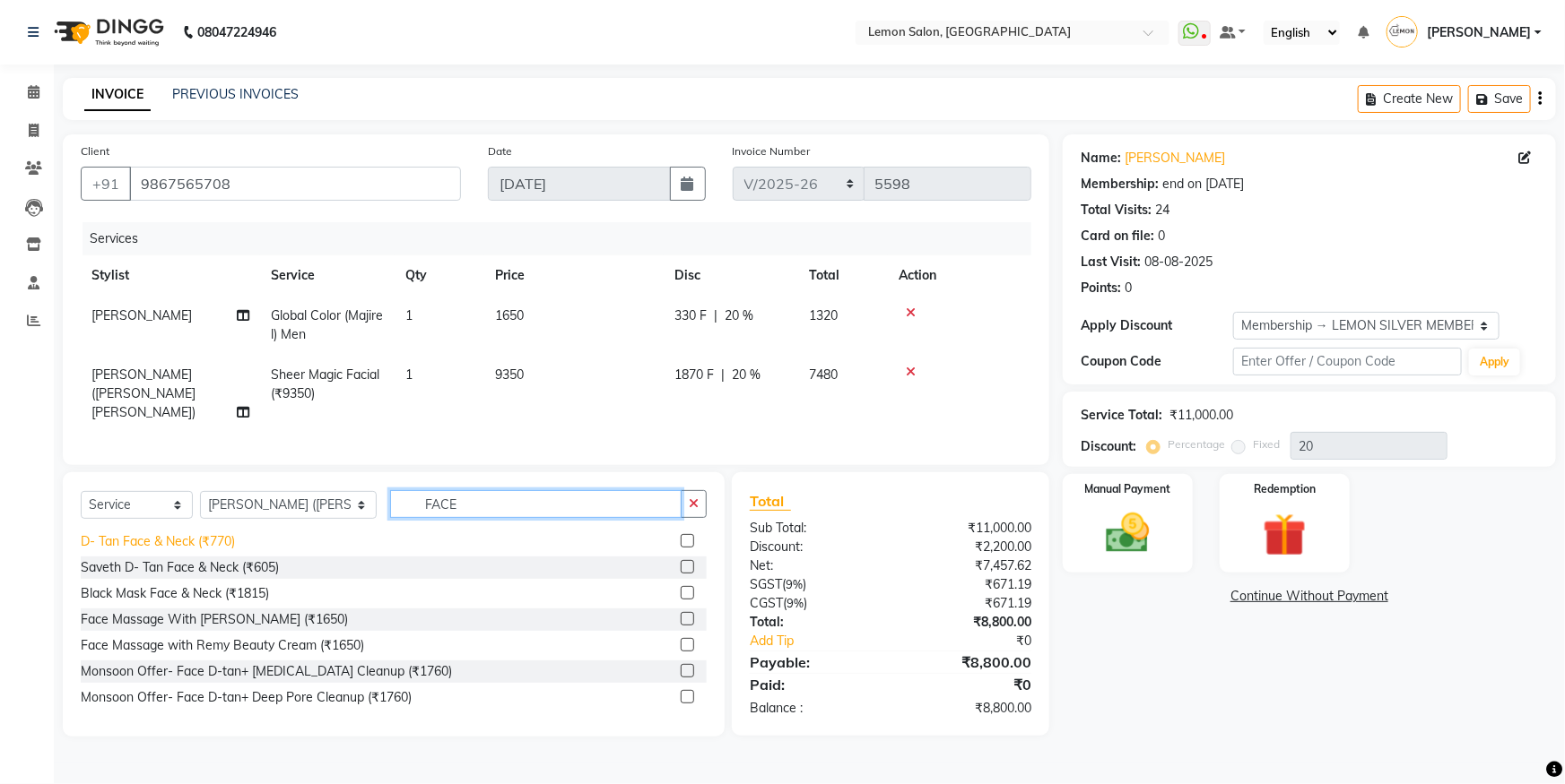
type input "FACE"
click at [149, 537] on div "D- Tan Face & Neck (₹770)" at bounding box center [157, 541] width 154 height 18
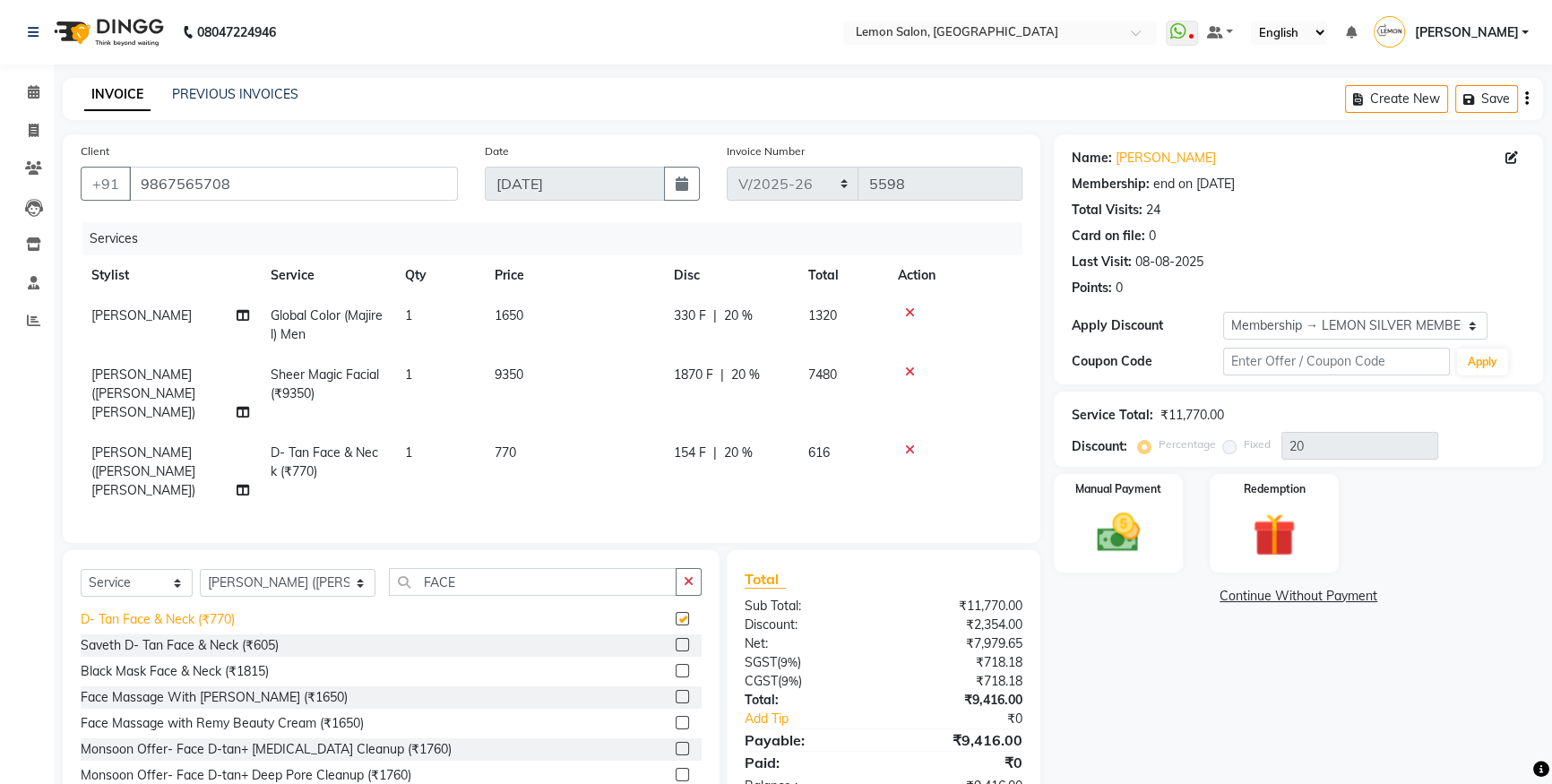
checkbox input "false"
click at [248, 569] on select "Select Stylist [PERSON_NAME] [PERSON_NAME] Danish Salmani DC [PERSON_NAME] [PER…" at bounding box center [287, 583] width 175 height 28
select select "9574"
click at [199, 569] on select "Select Stylist [PERSON_NAME] [PERSON_NAME] Danish Salmani DC [PERSON_NAME] [PER…" at bounding box center [287, 583] width 175 height 28
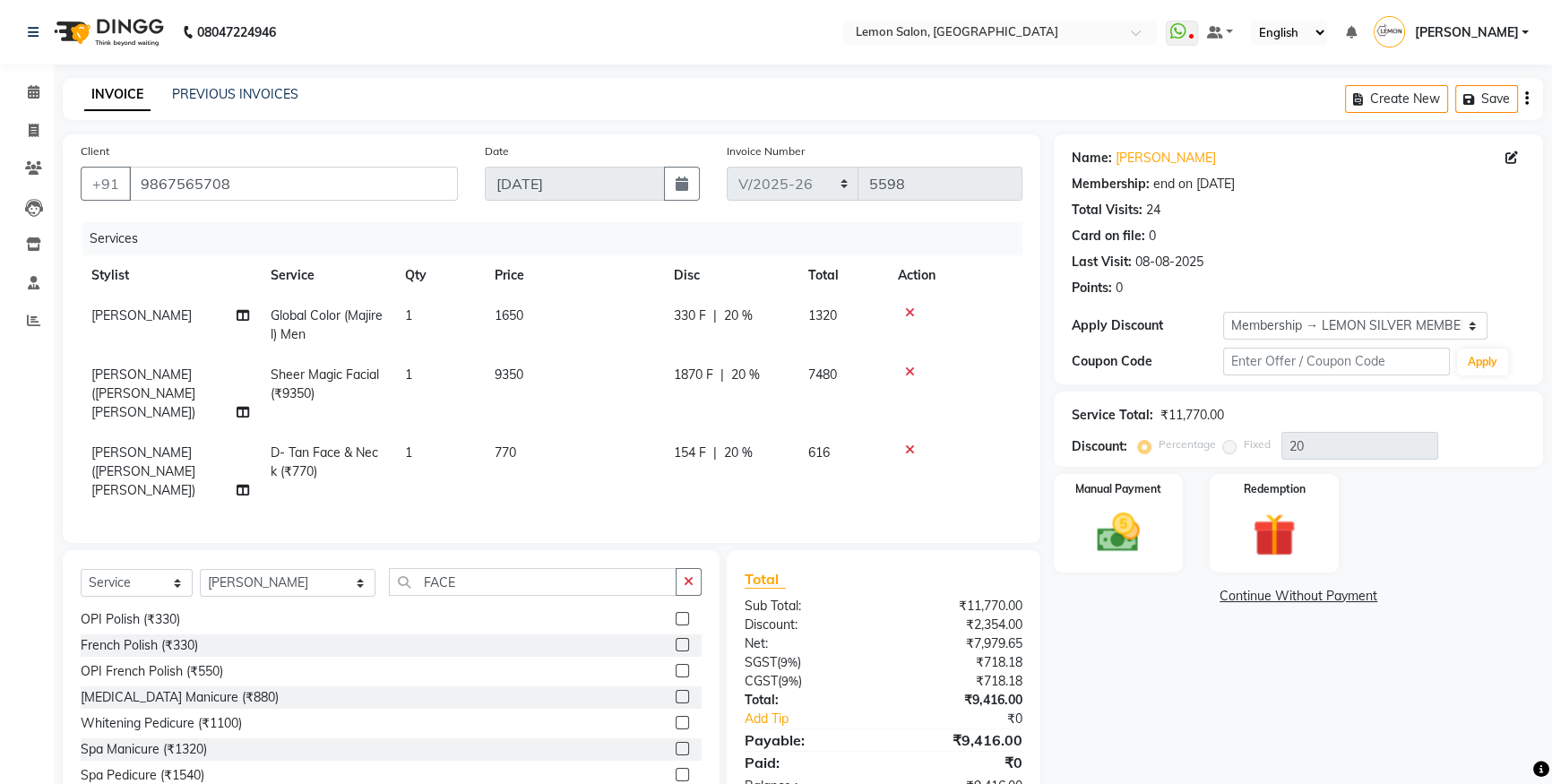
drag, startPoint x: 681, startPoint y: 561, endPoint x: 654, endPoint y: 564, distance: 27.2
click at [678, 568] on button "button" at bounding box center [688, 582] width 26 height 28
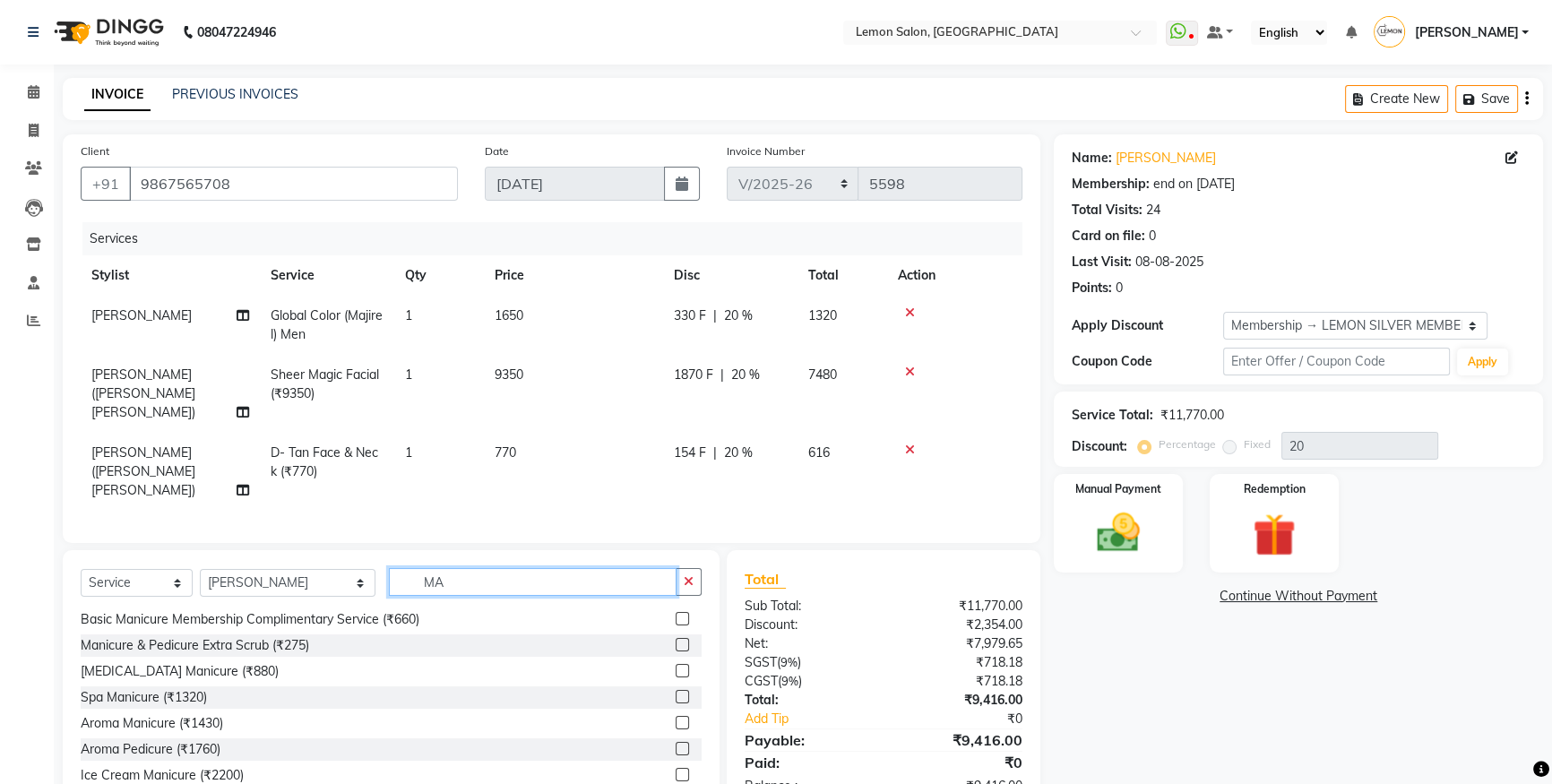
scroll to position [2, 0]
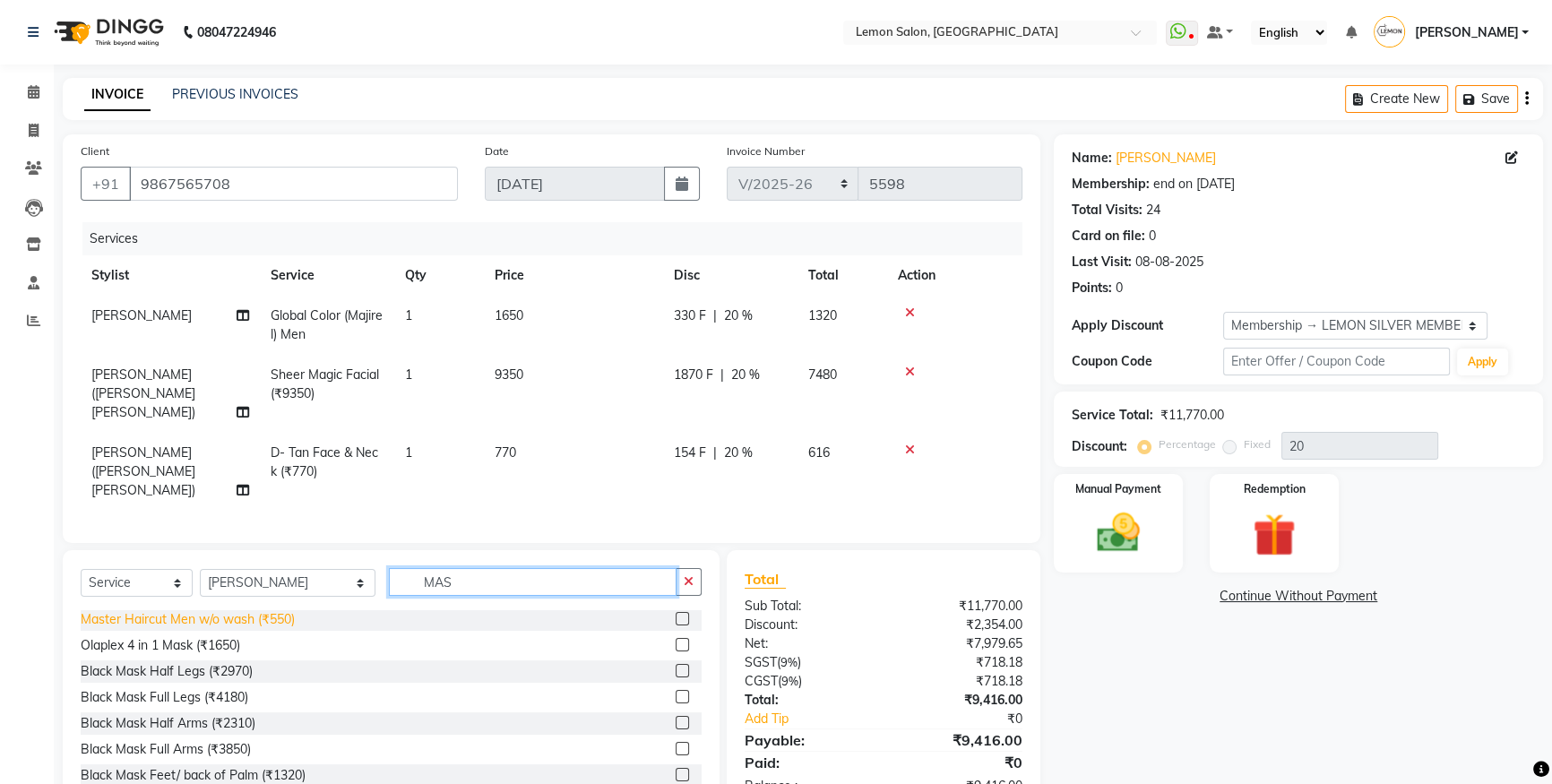
type input "MAS"
click at [236, 610] on div "Master Haircut Men w/o wash (₹550)" at bounding box center [187, 618] width 214 height 18
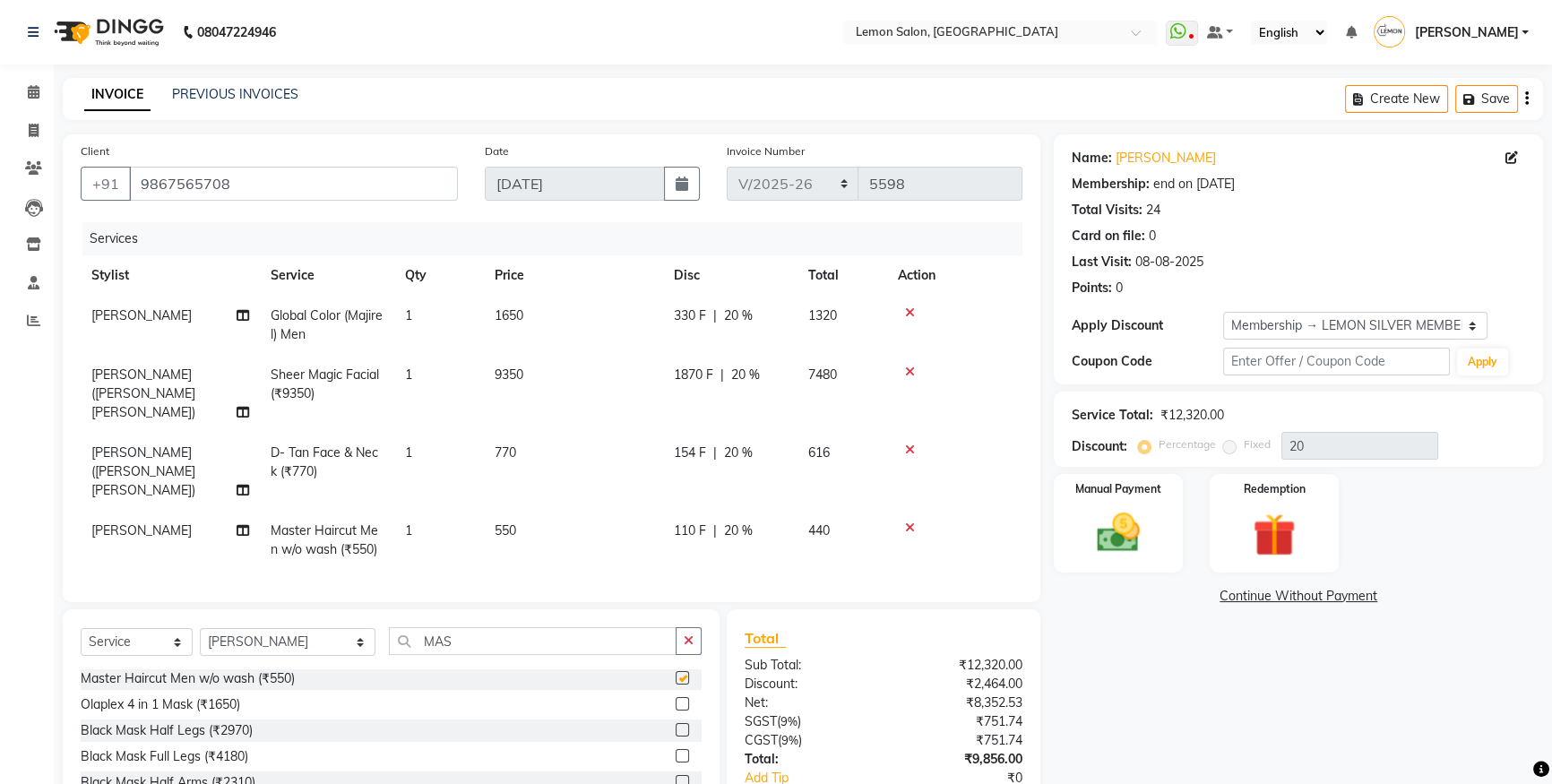
checkbox input "false"
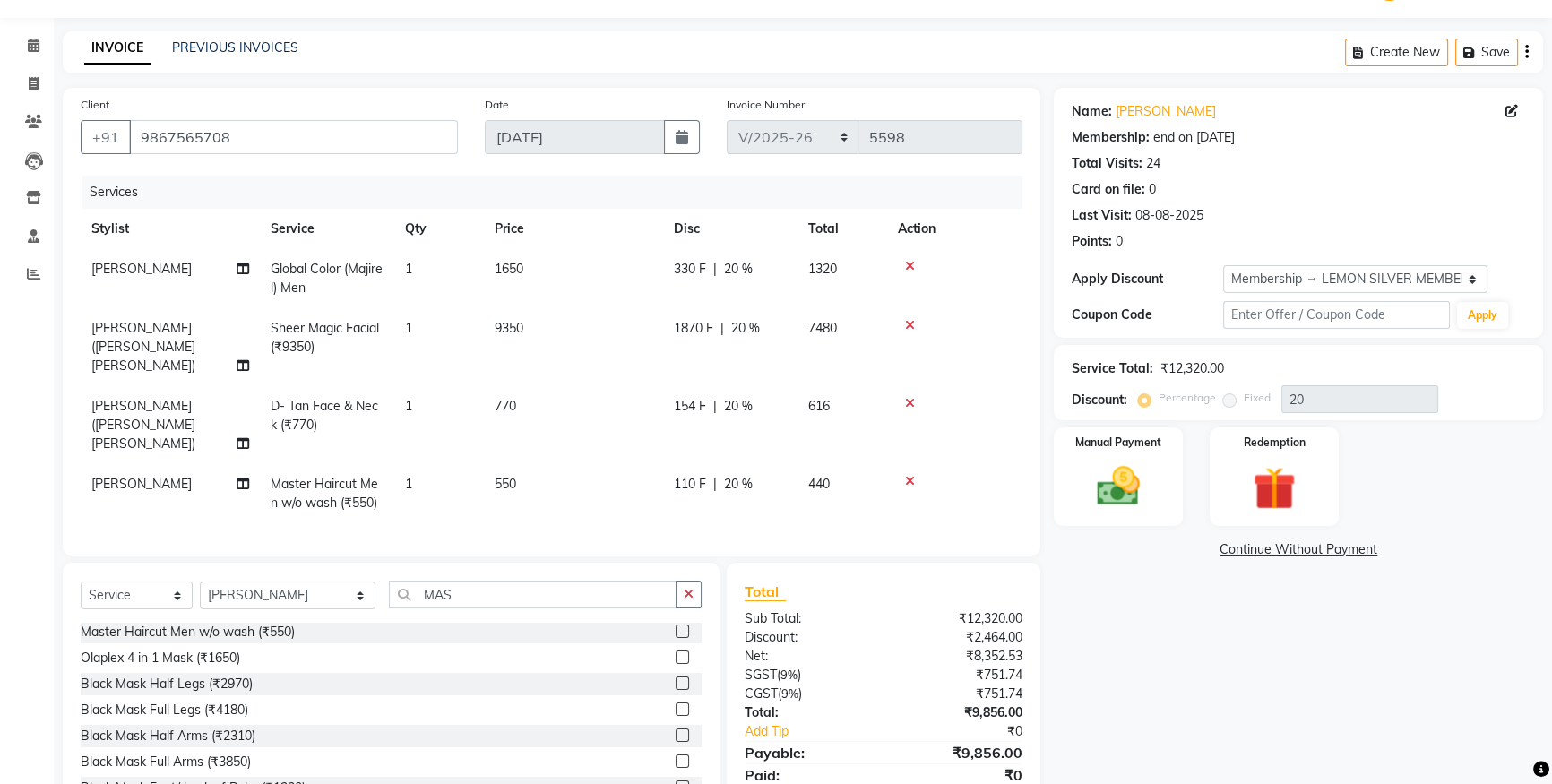
scroll to position [91, 0]
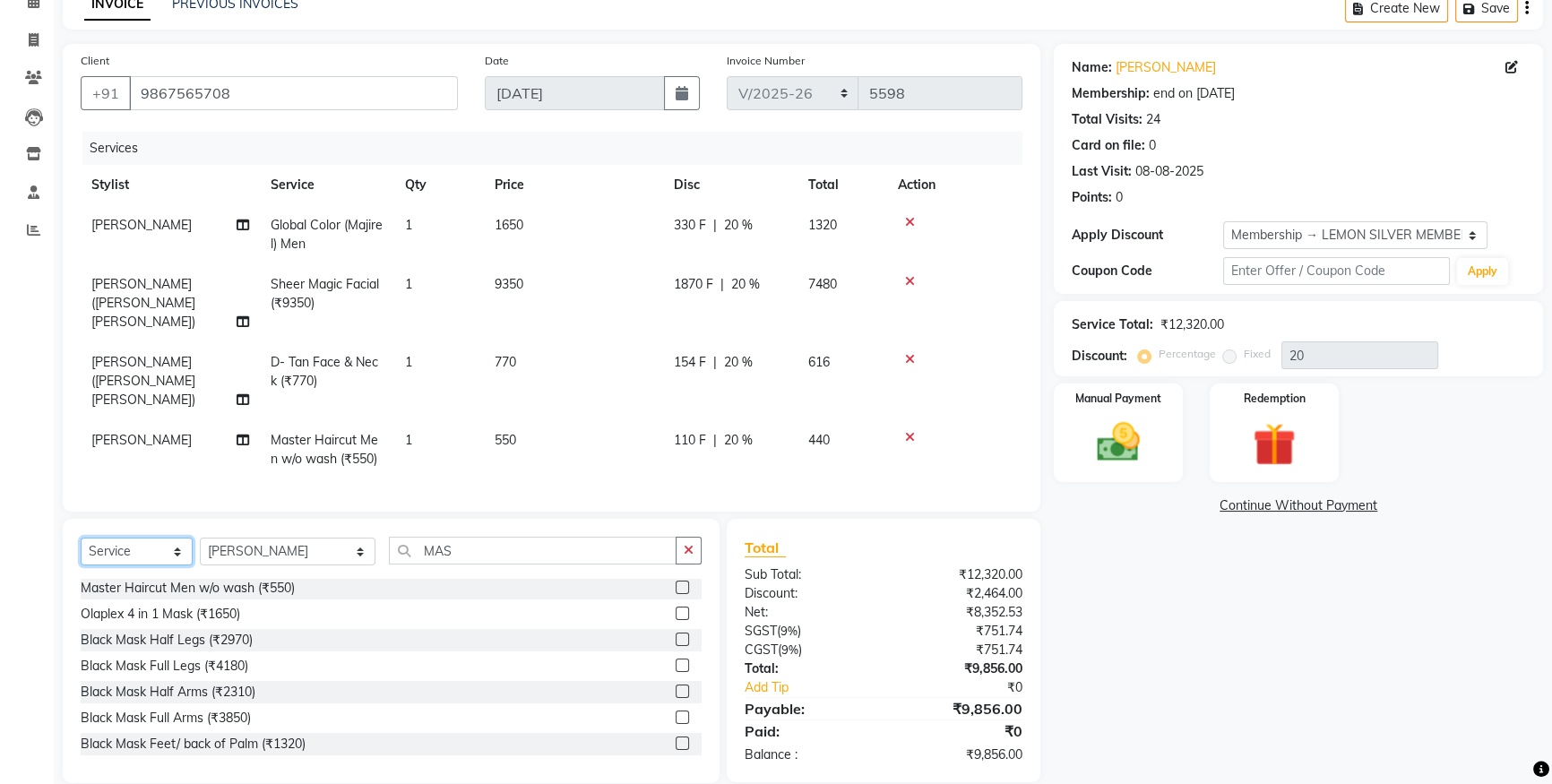
click at [154, 537] on select "Select Service Product Membership Package Voucher Prepaid Gift Card" at bounding box center [137, 551] width 112 height 28
select select "product"
click at [80, 537] on select "Select Service Product Membership Package Voucher Prepaid Gift Card" at bounding box center [137, 551] width 112 height 28
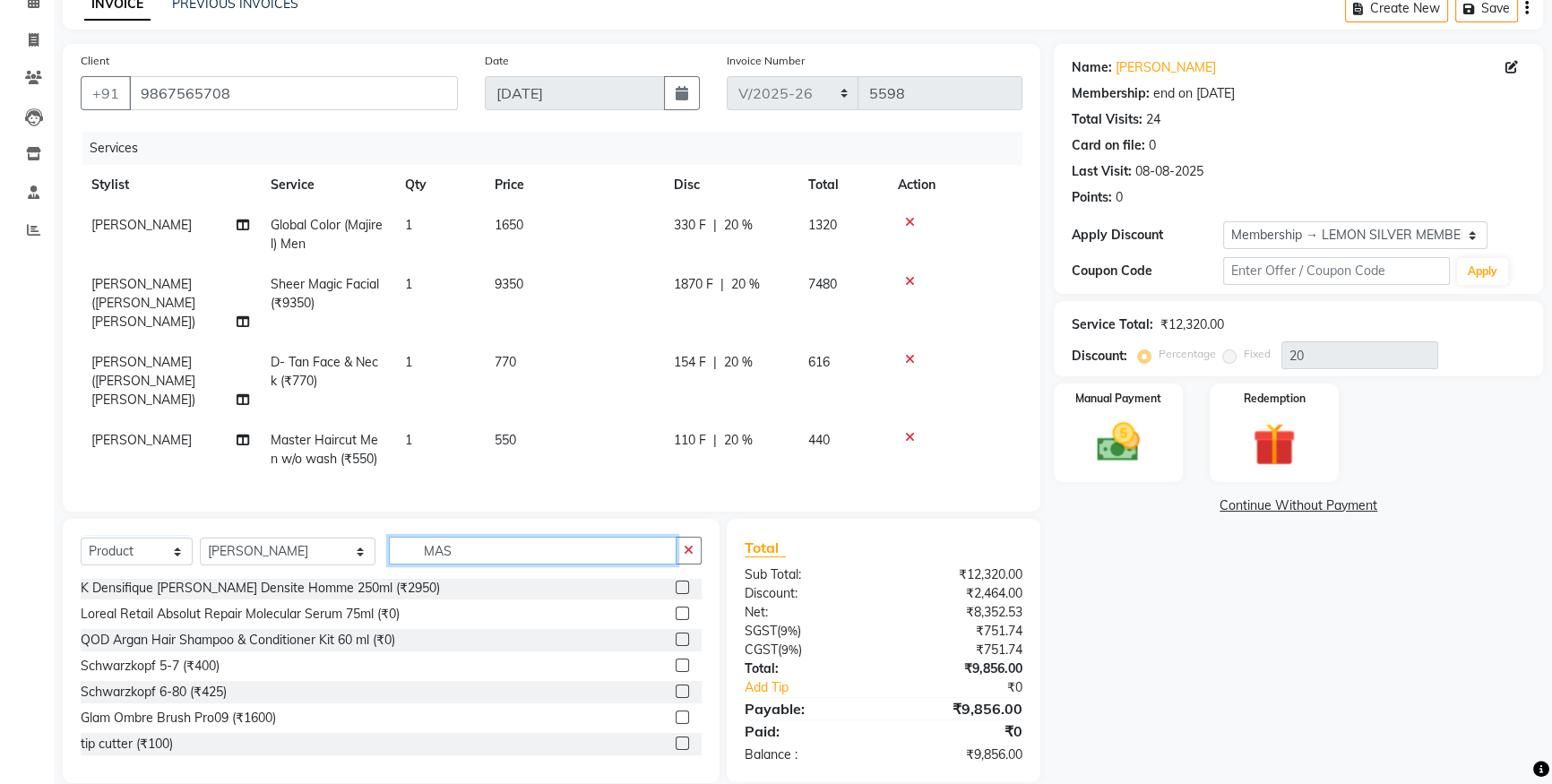
click at [666, 537] on input "MAS" at bounding box center [533, 551] width 288 height 28
click at [686, 539] on div "Select Service Product Membership Package Voucher Prepaid Gift Card Select Styl…" at bounding box center [391, 558] width 622 height 43
click at [687, 537] on button "button" at bounding box center [688, 551] width 26 height 28
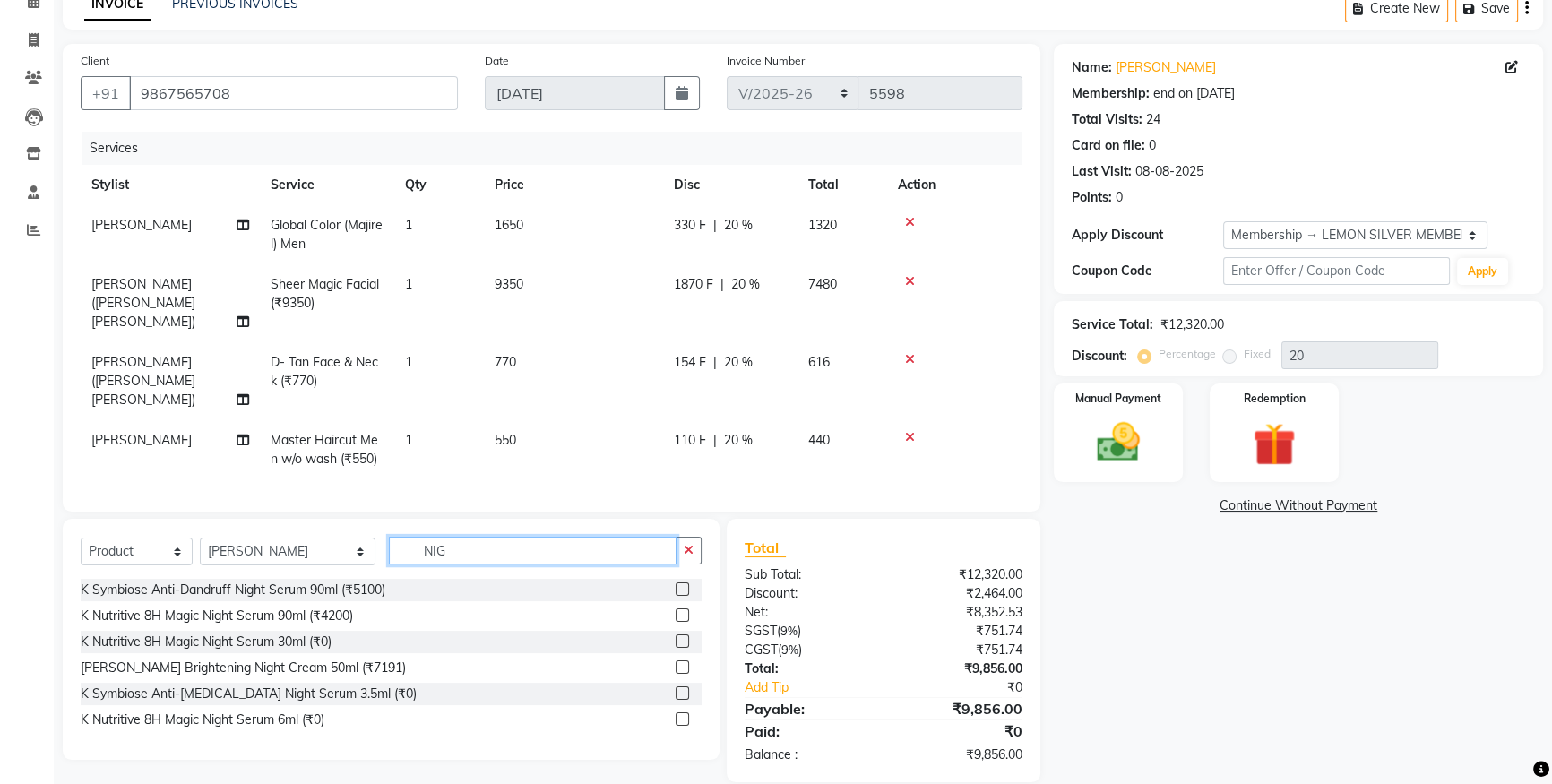
scroll to position [90, 0]
type input "NIGH"
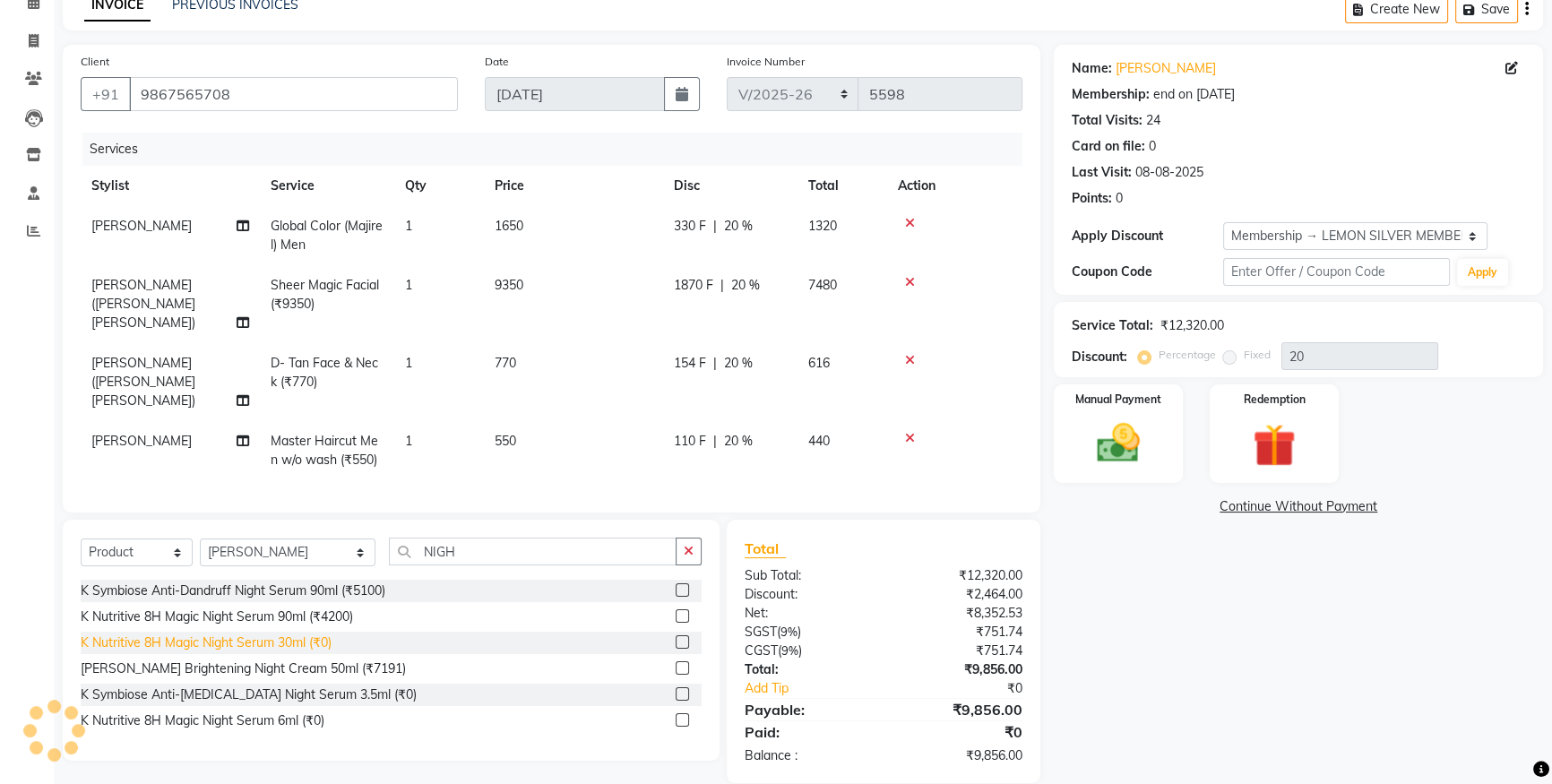
click at [291, 634] on div "K Nutritive 8H Magic Night Serum 30ml (₹0)" at bounding box center [205, 643] width 251 height 18
checkbox input "false"
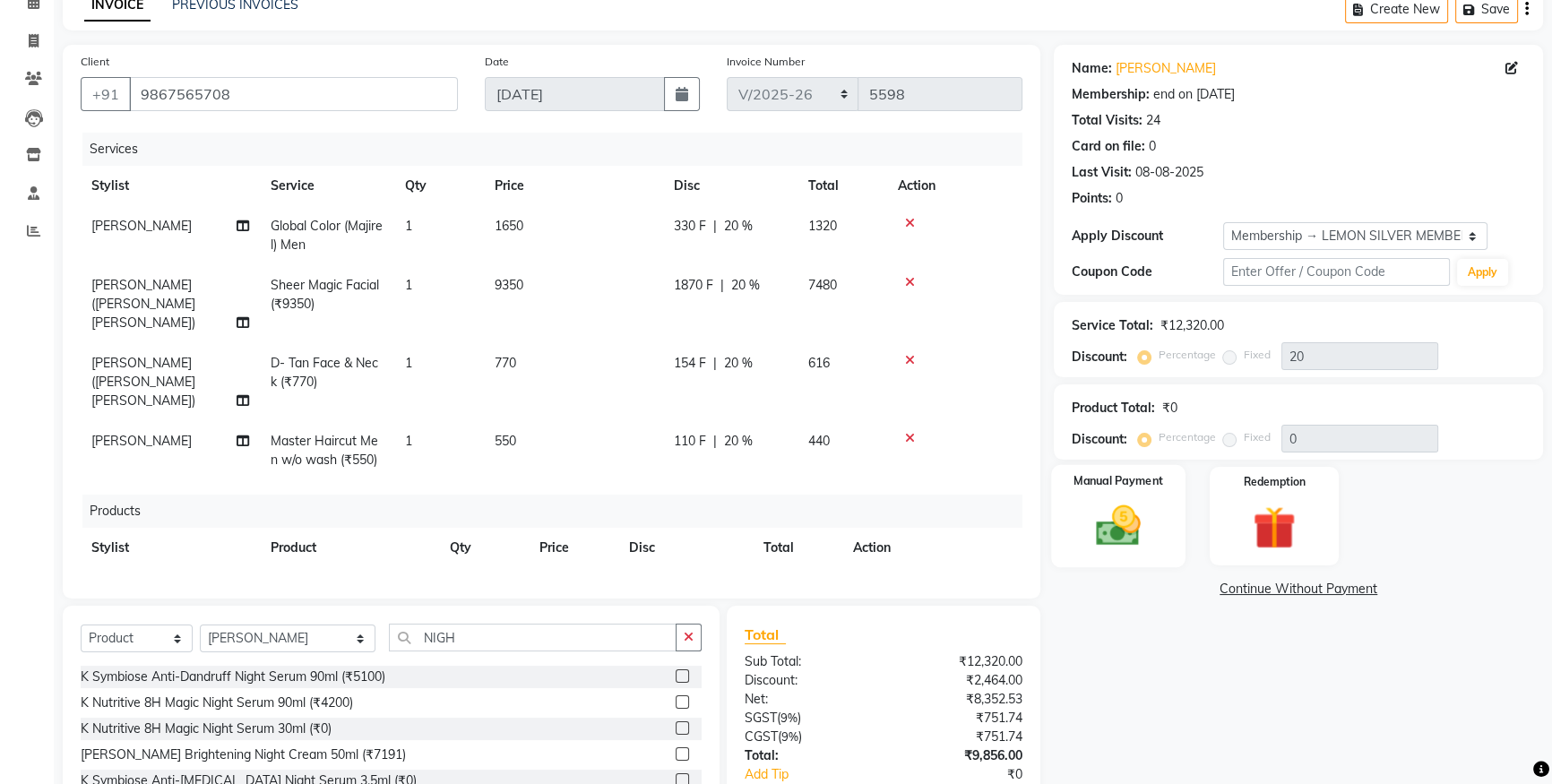
click at [1076, 495] on div "Manual Payment" at bounding box center [1118, 516] width 135 height 103
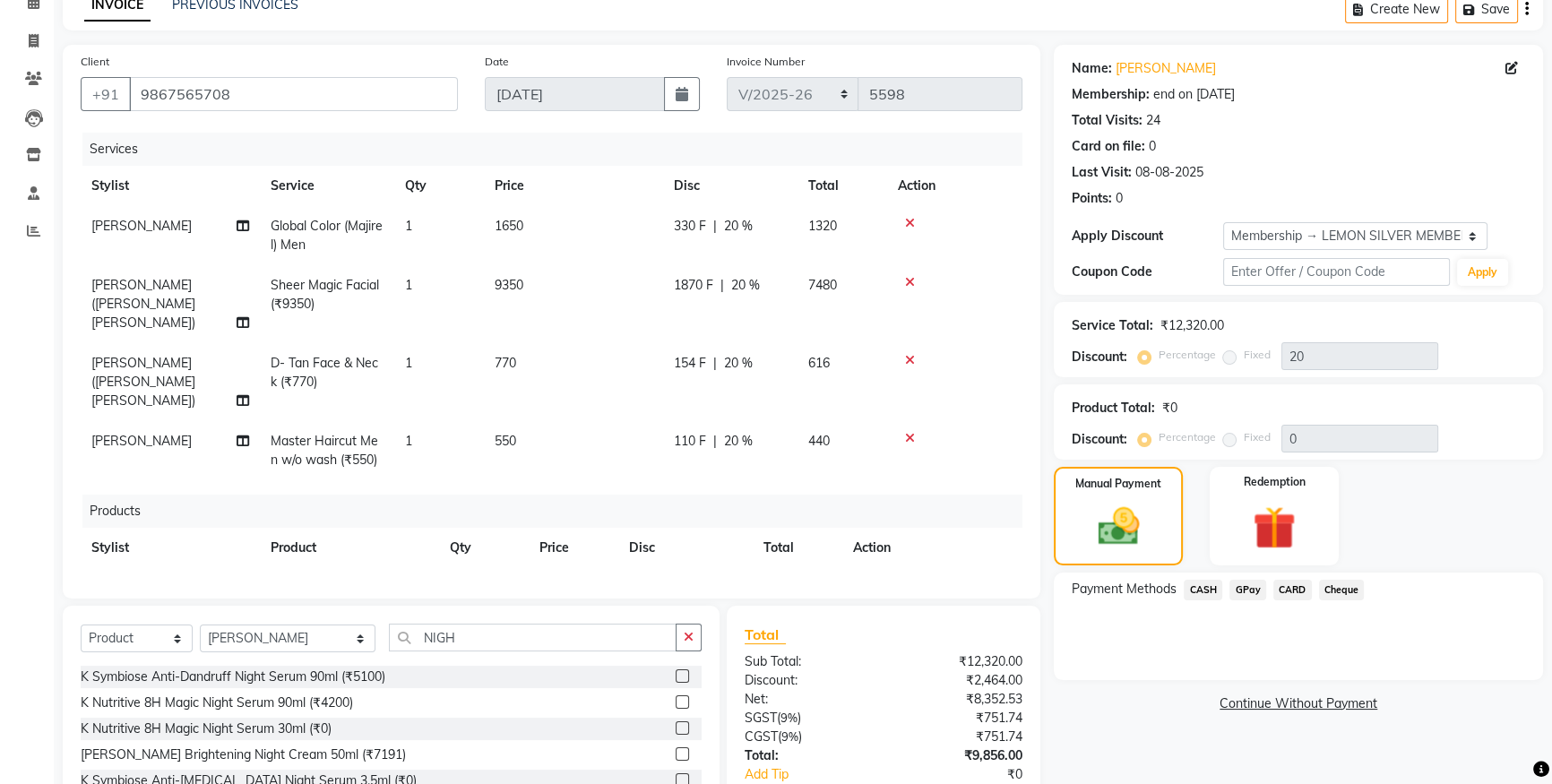
click at [1202, 586] on span "CASH" at bounding box center [1203, 589] width 39 height 20
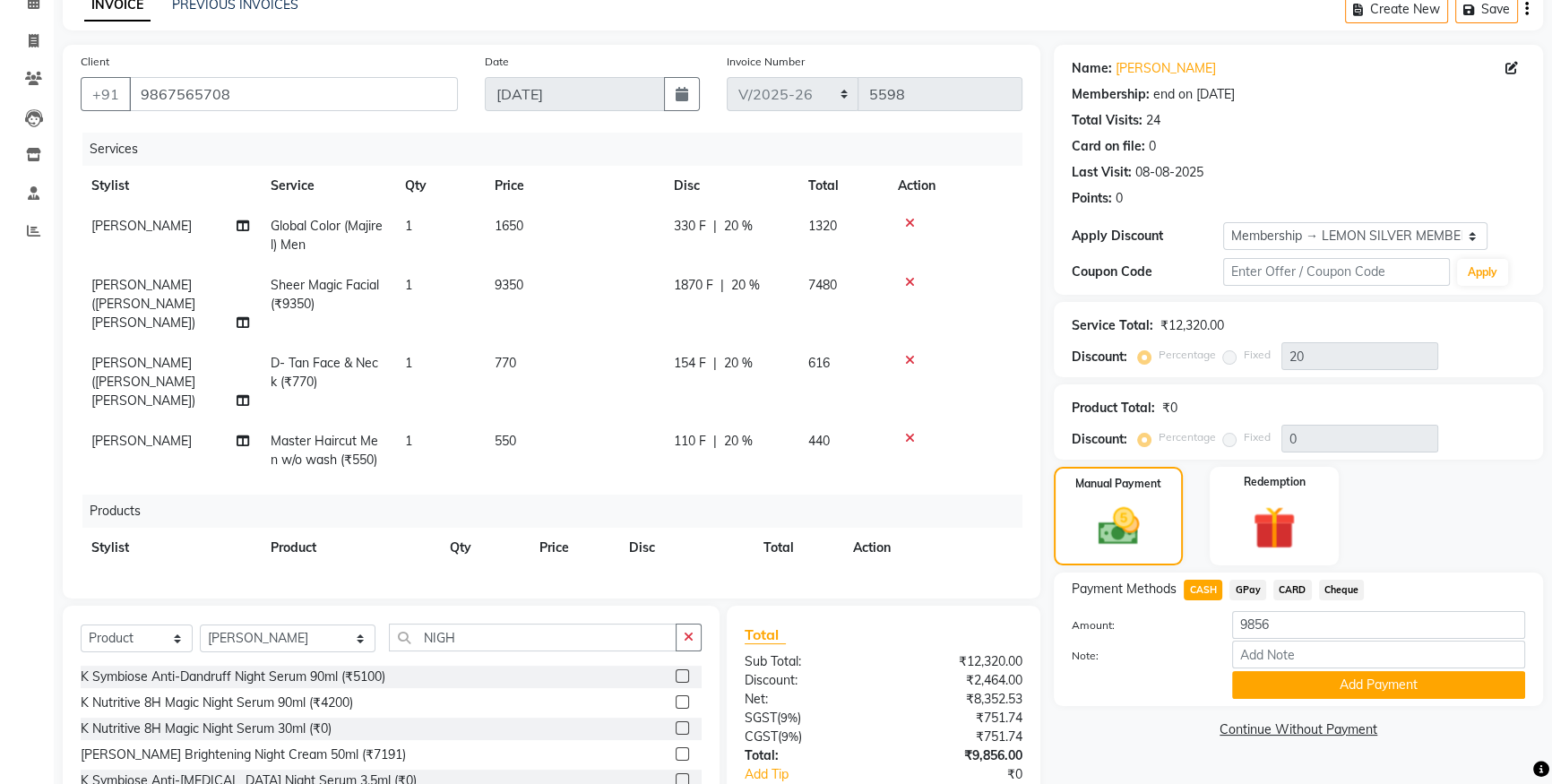
click at [1238, 586] on span "GPay" at bounding box center [1248, 589] width 37 height 20
drag, startPoint x: 1307, startPoint y: 689, endPoint x: 1292, endPoint y: 682, distance: 16.6
click at [1305, 688] on button "Add Payment" at bounding box center [1379, 684] width 293 height 28
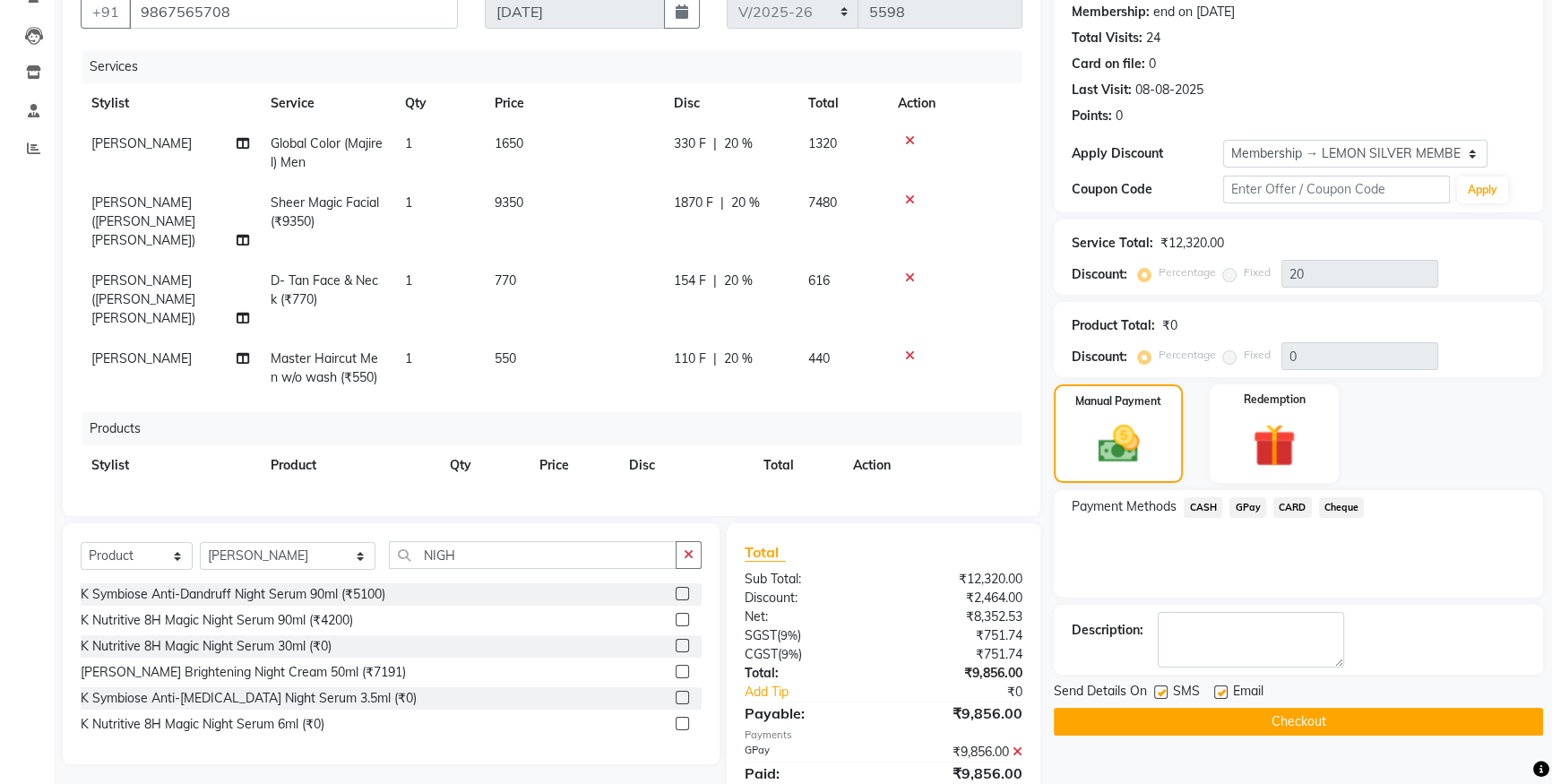
scroll to position [329, 0]
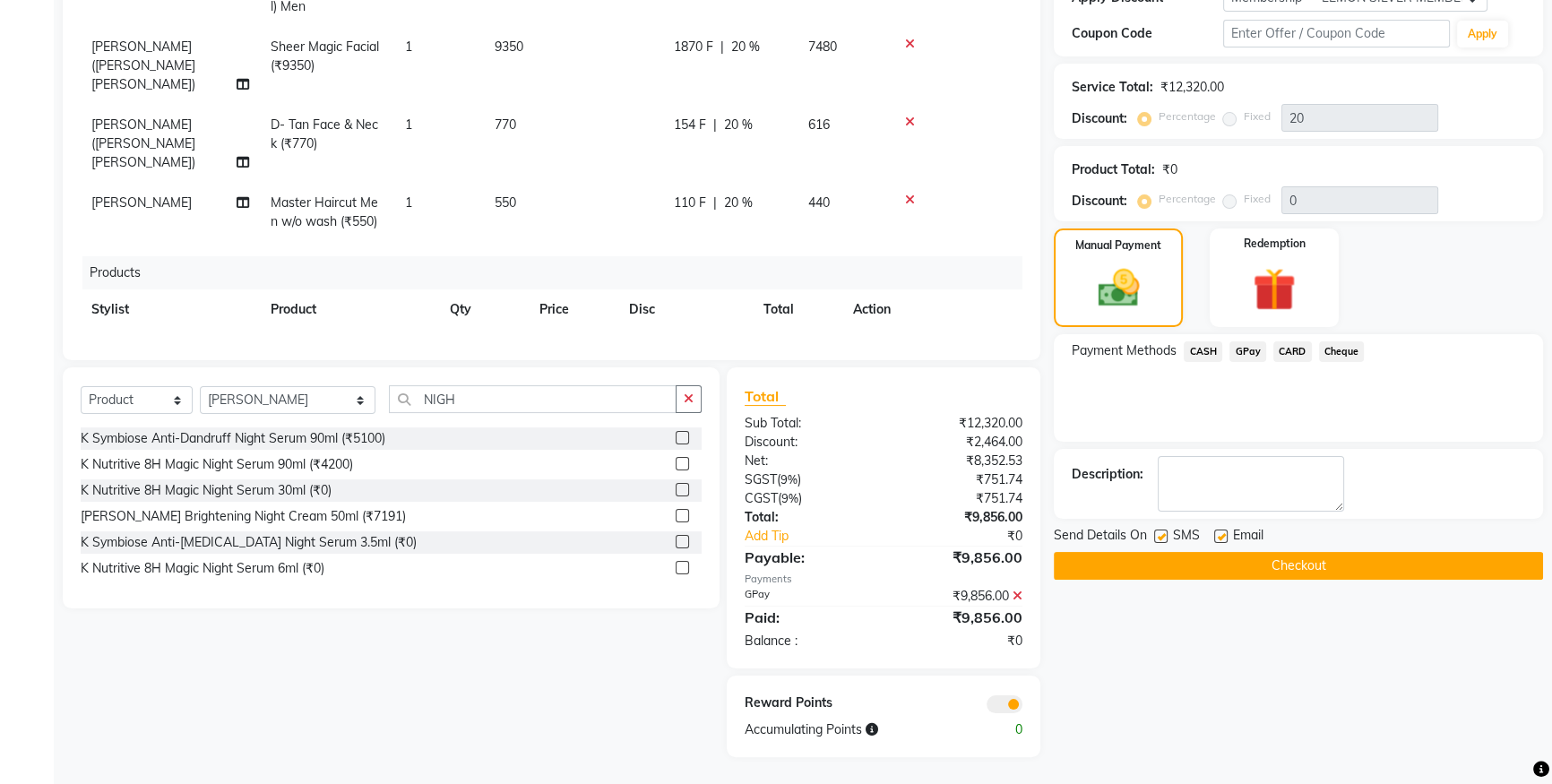
click at [1221, 557] on button "Checkout" at bounding box center [1298, 565] width 489 height 28
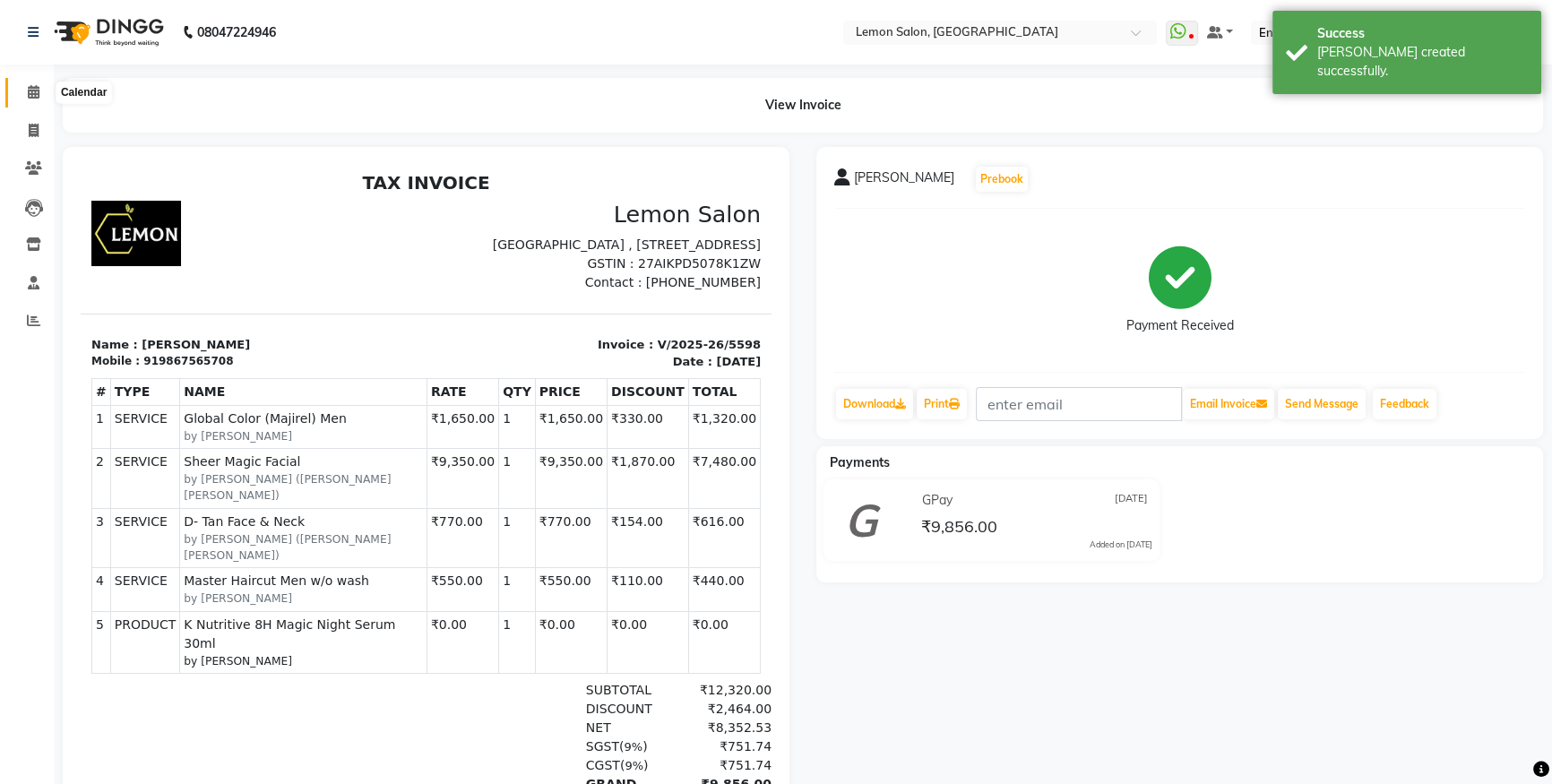
click at [37, 94] on icon at bounding box center [34, 92] width 12 height 14
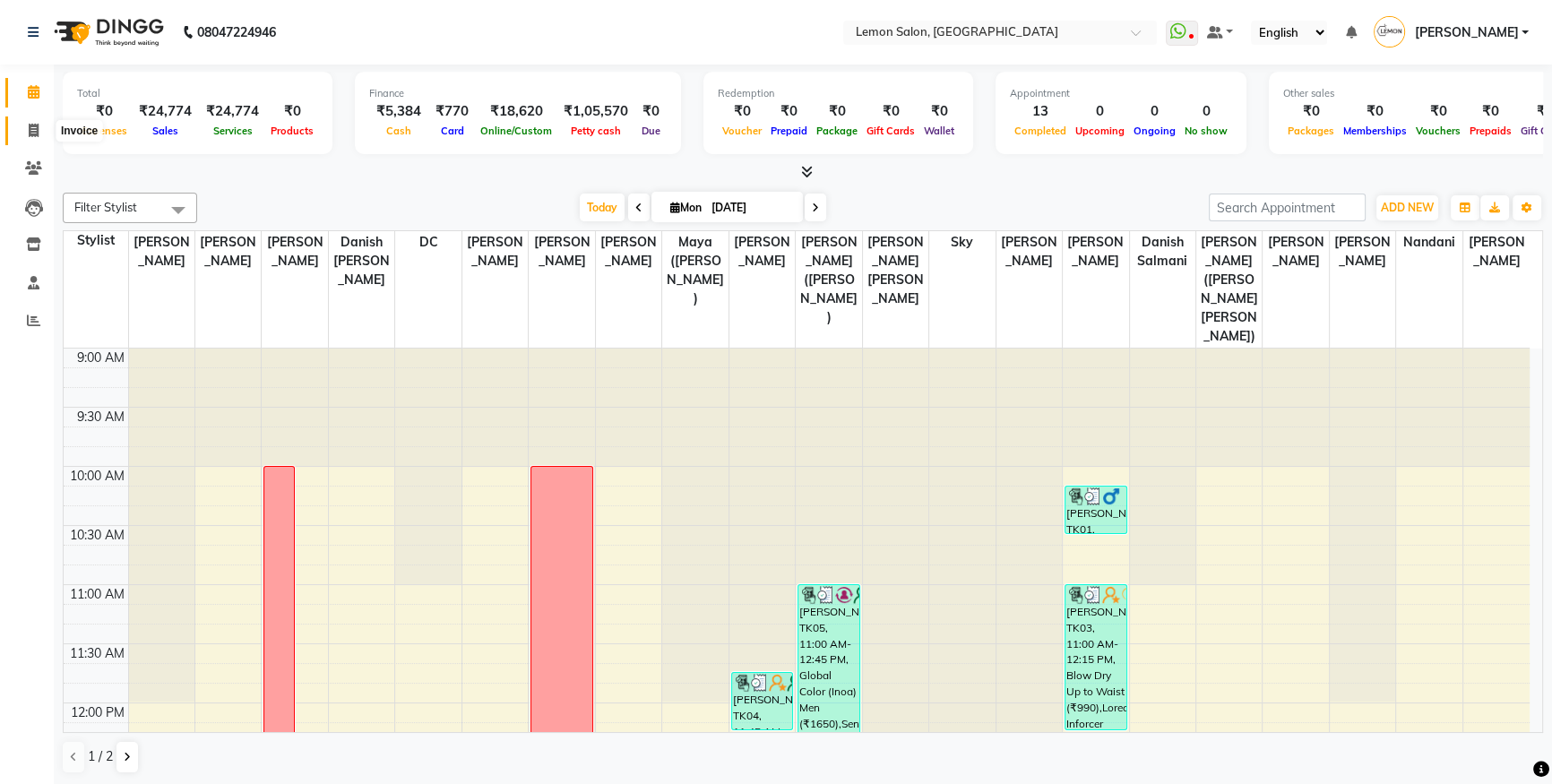
click at [33, 127] on icon at bounding box center [34, 131] width 10 height 14
select select "service"
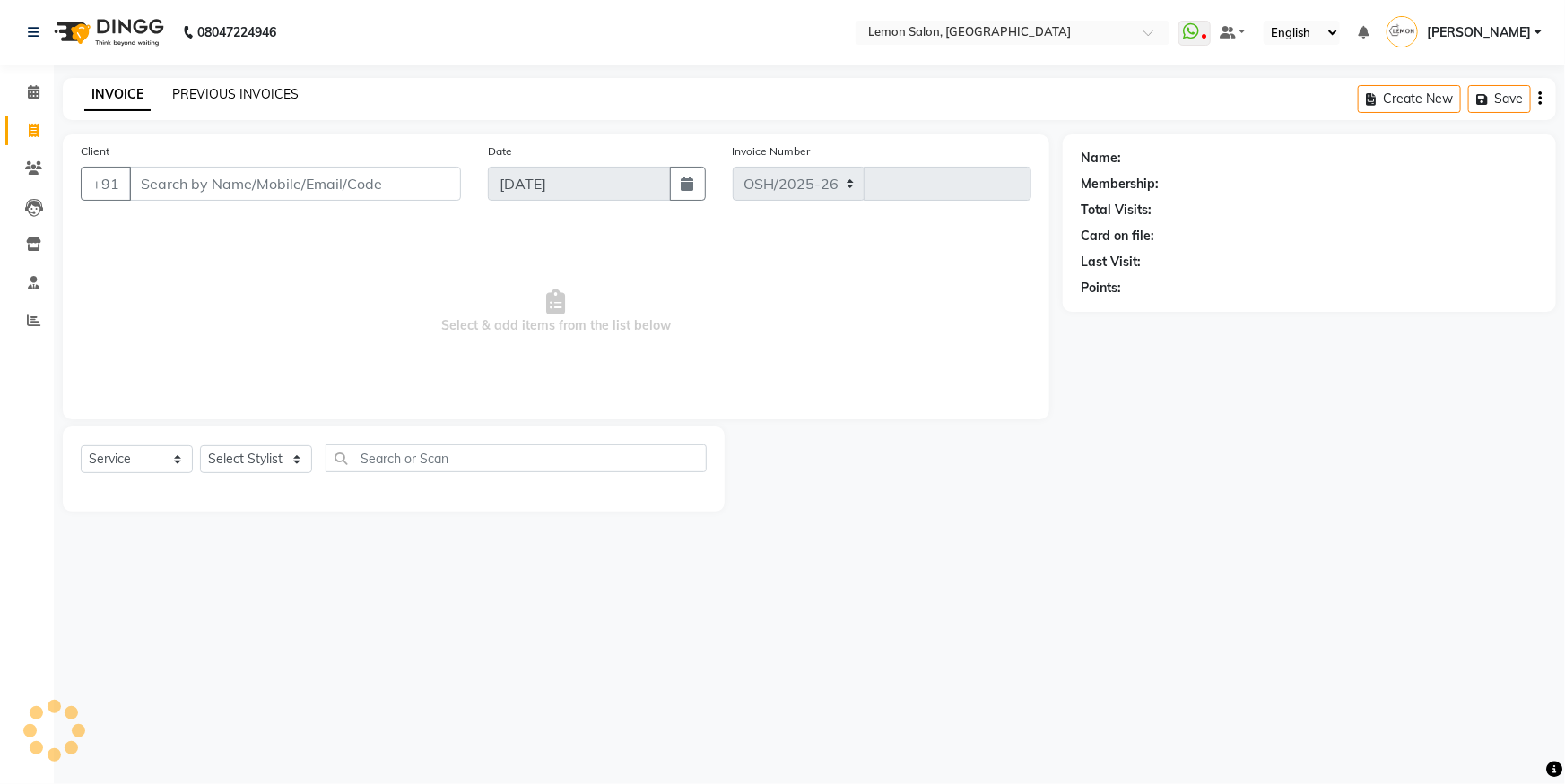
select select "566"
type input "5599"
click at [220, 89] on link "PREVIOUS INVOICES" at bounding box center [235, 94] width 127 height 16
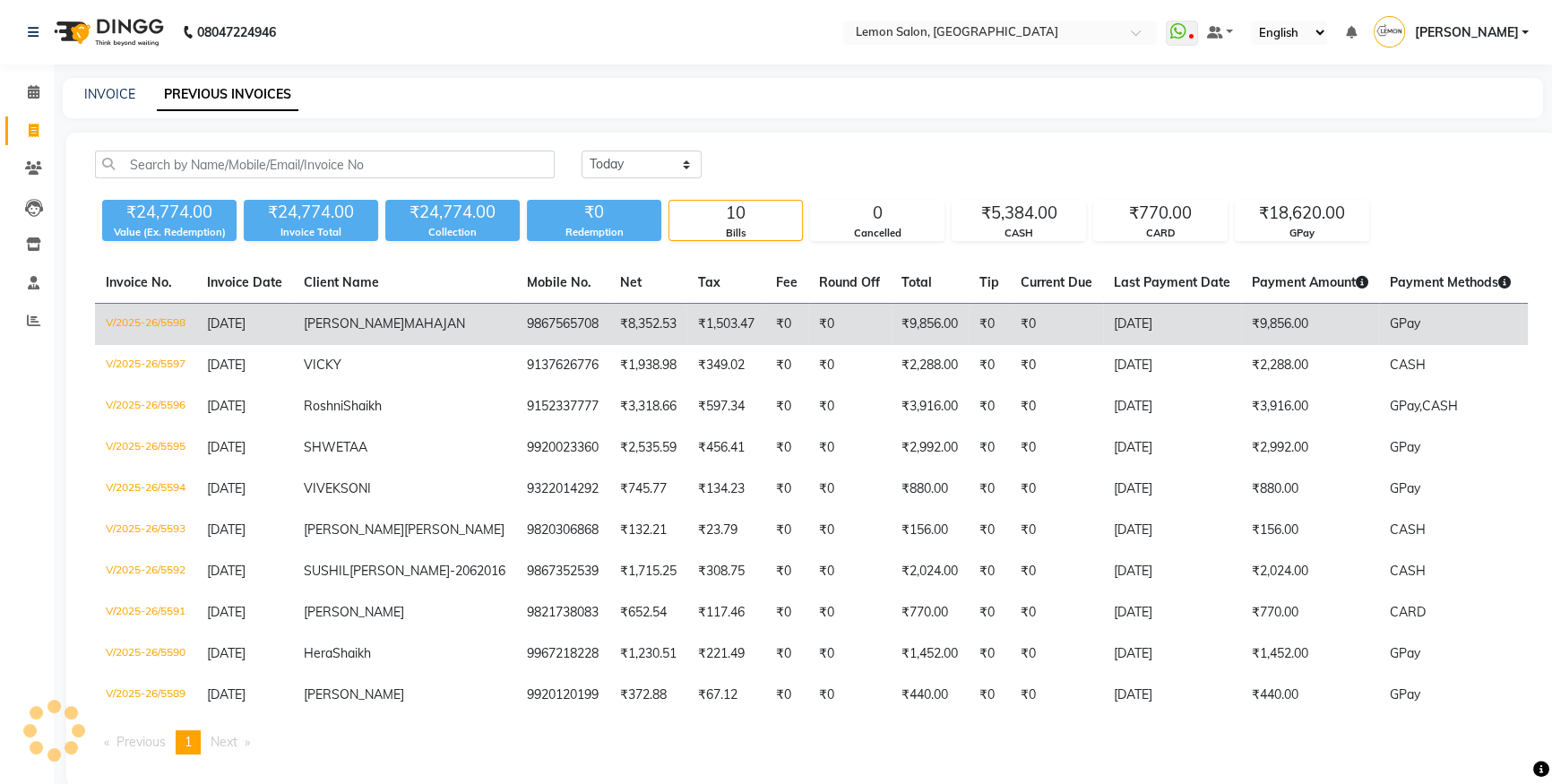
click at [516, 327] on td "9867565708" at bounding box center [563, 325] width 93 height 43
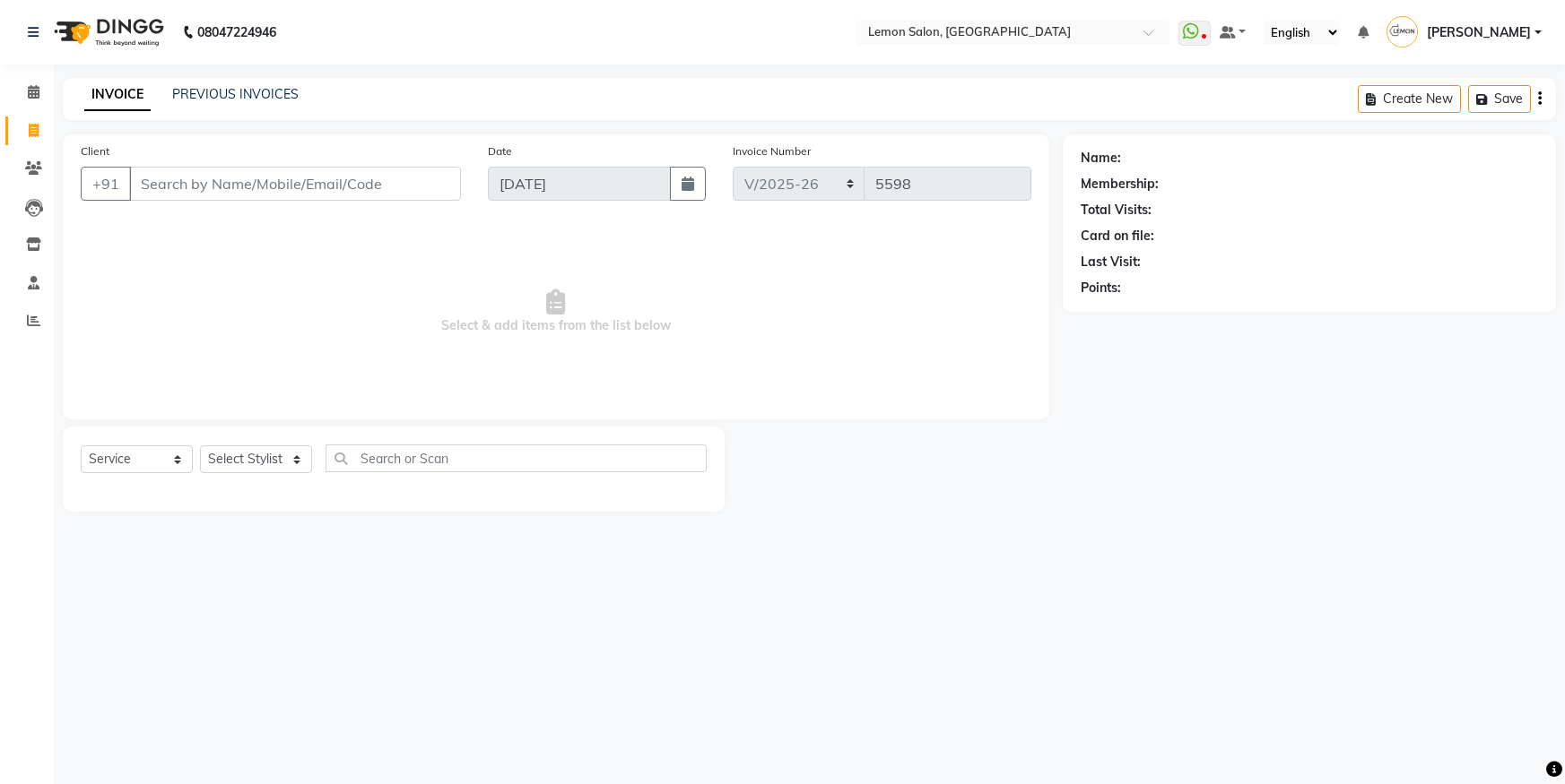
select select "566"
select select "service"
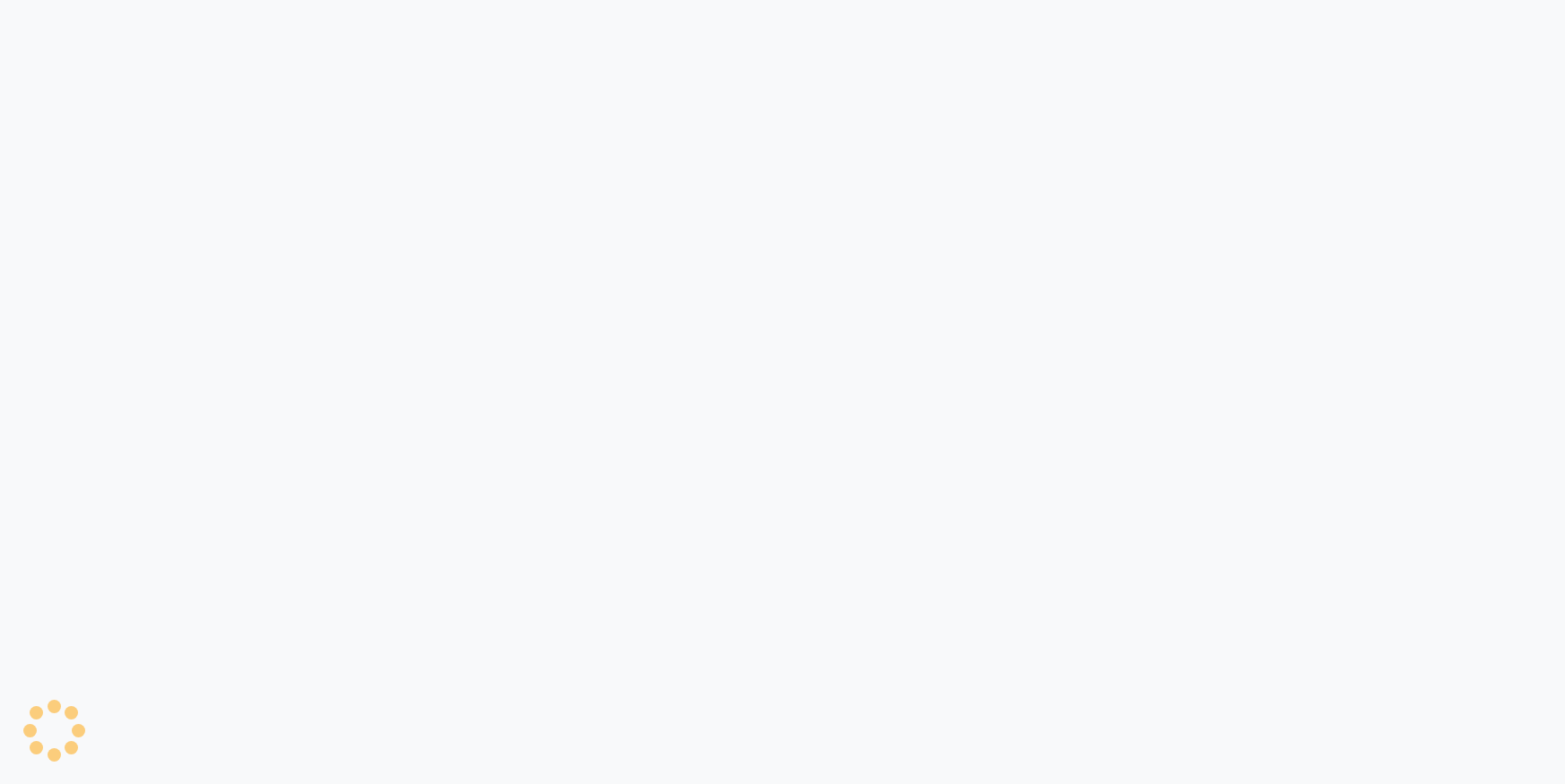
select select "service"
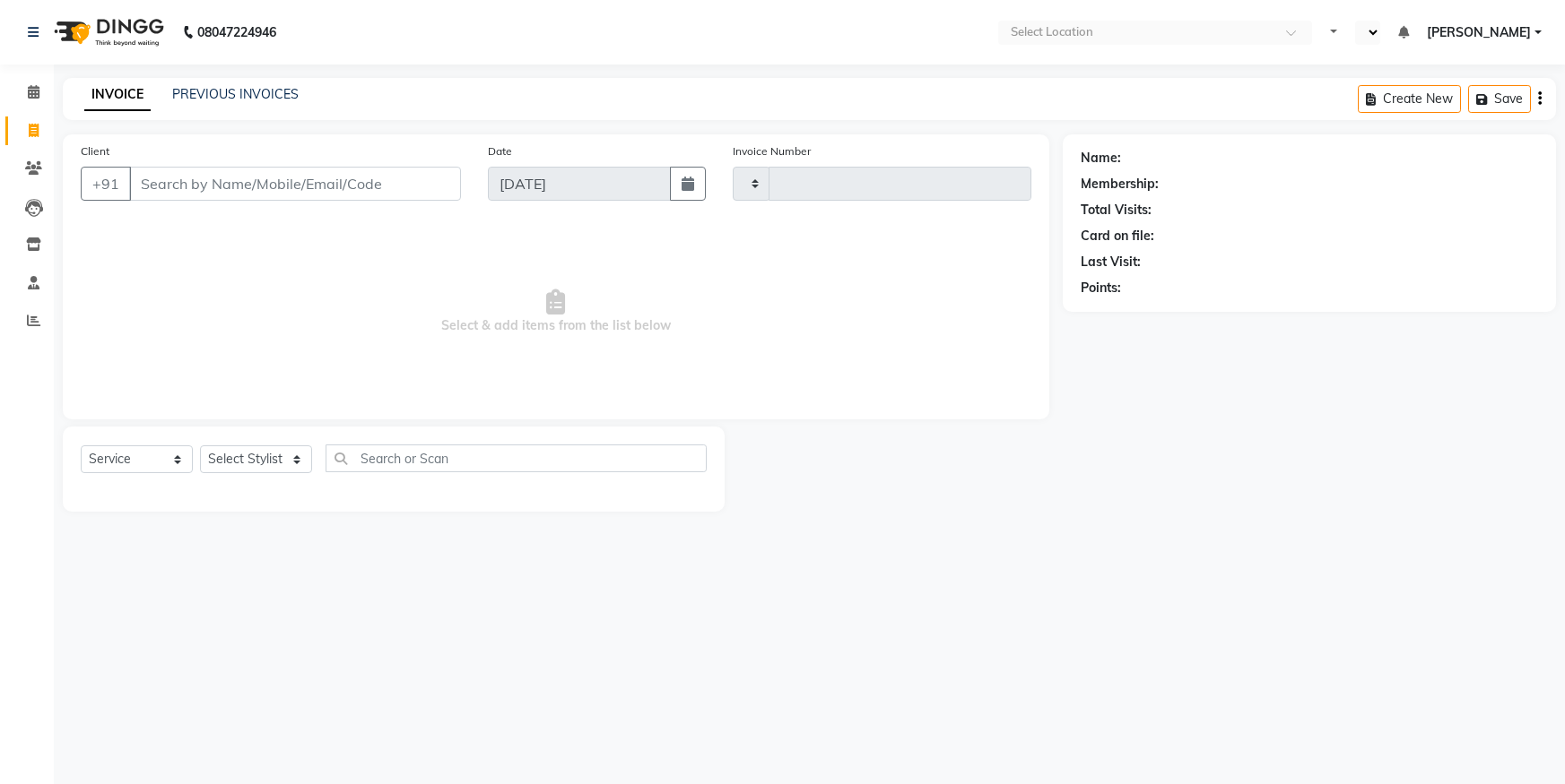
type input "5598"
select select "en"
select select "566"
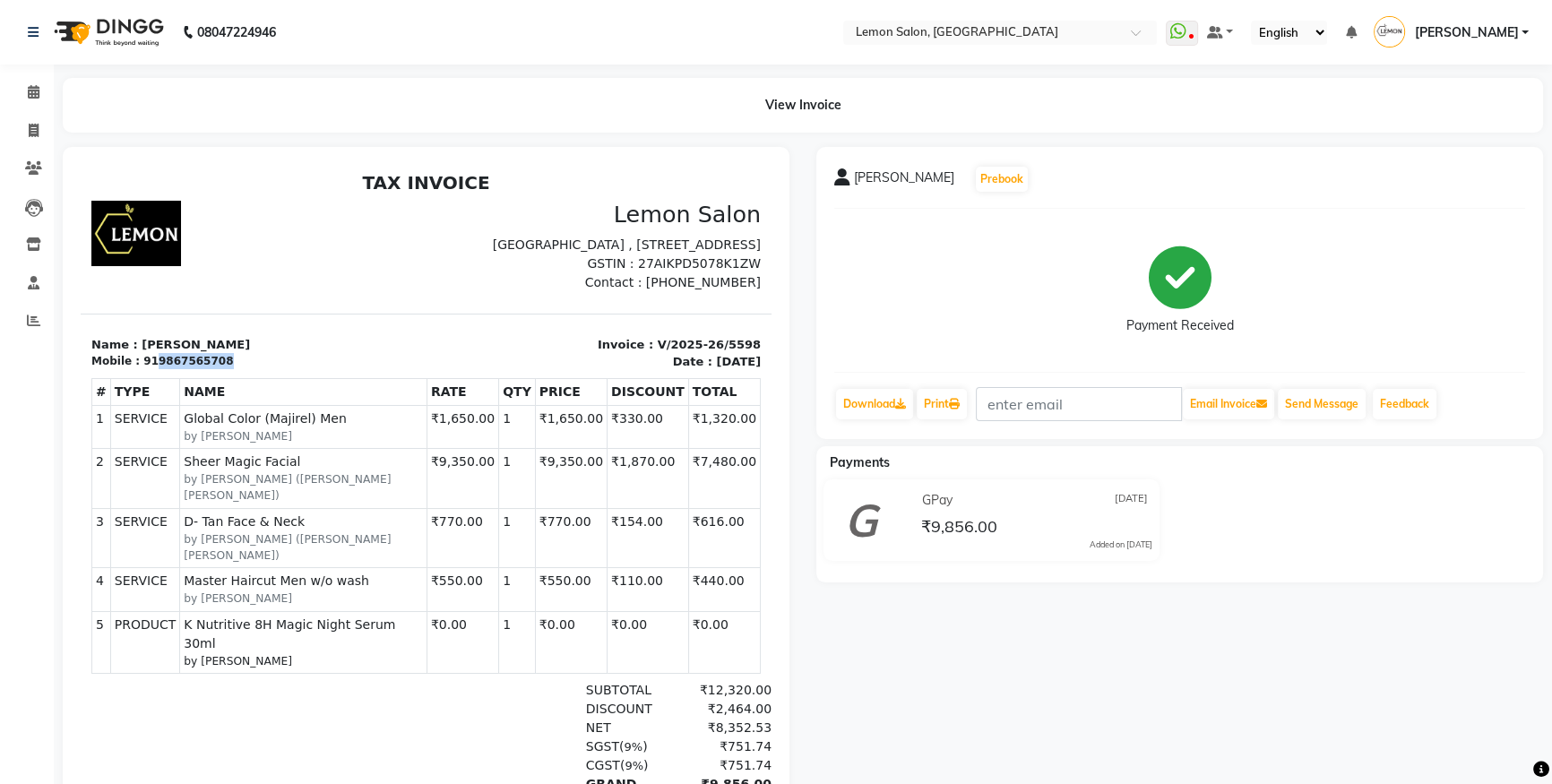
drag, startPoint x: 148, startPoint y: 380, endPoint x: 227, endPoint y: 378, distance: 79.0
click at [227, 369] on div "Mobile : 919867565708" at bounding box center [253, 361] width 324 height 16
copy div "9867565708"
drag, startPoint x: 134, startPoint y: 356, endPoint x: 258, endPoint y: 357, distance: 124.0
click at [258, 354] on p "Name : [PERSON_NAME]" at bounding box center [253, 345] width 324 height 18
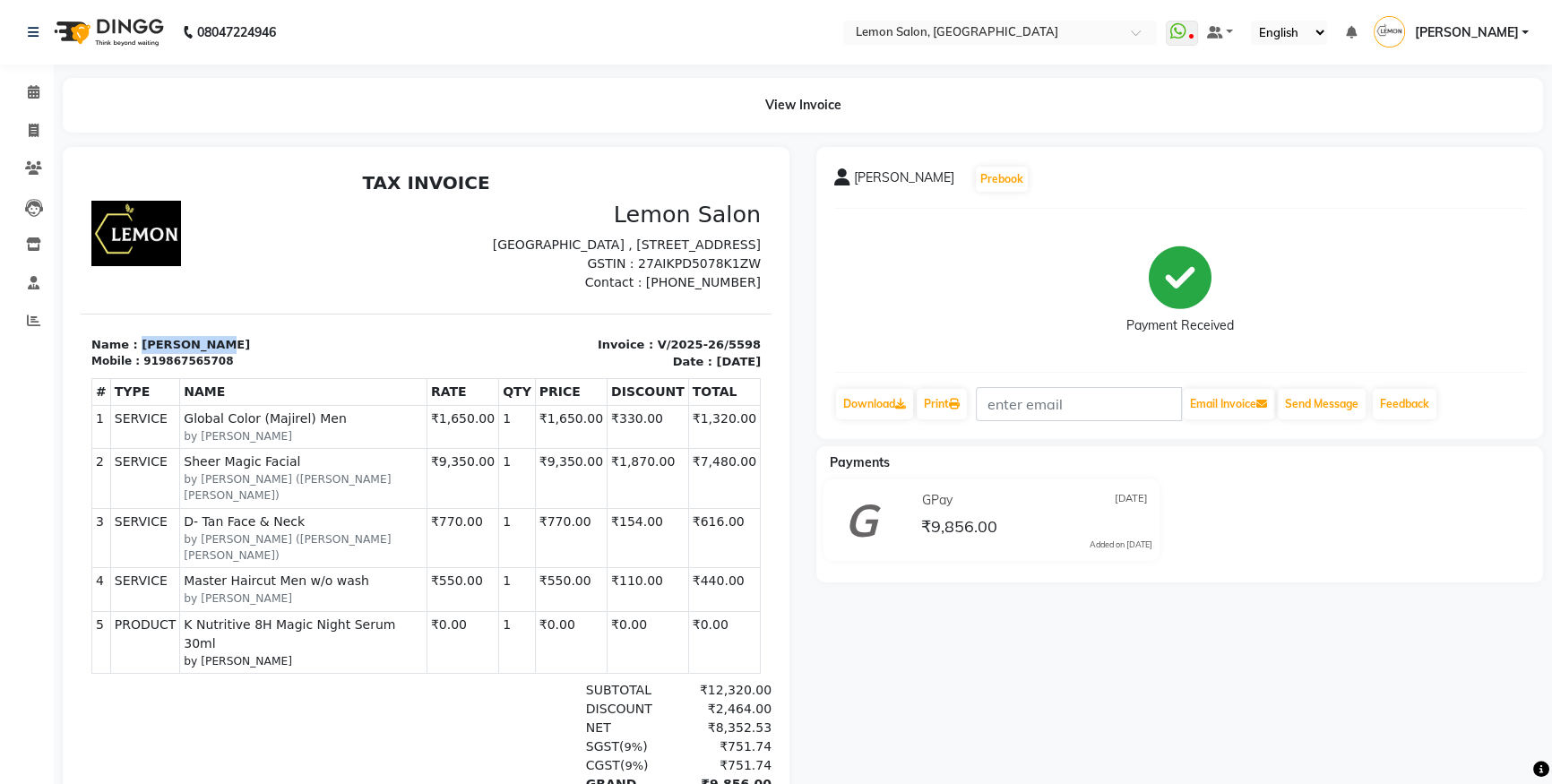
copy p "[PERSON_NAME]"
drag, startPoint x: 642, startPoint y: 358, endPoint x: 742, endPoint y: 345, distance: 100.8
click at [742, 345] on section "Name : [PERSON_NAME] Mobile : 919867565708 Invoice : V/2025-26/5598 Date : [DAT…" at bounding box center [426, 342] width 691 height 57
copy p "V/2025-26/5598"
